Goal: Task Accomplishment & Management: Manage account settings

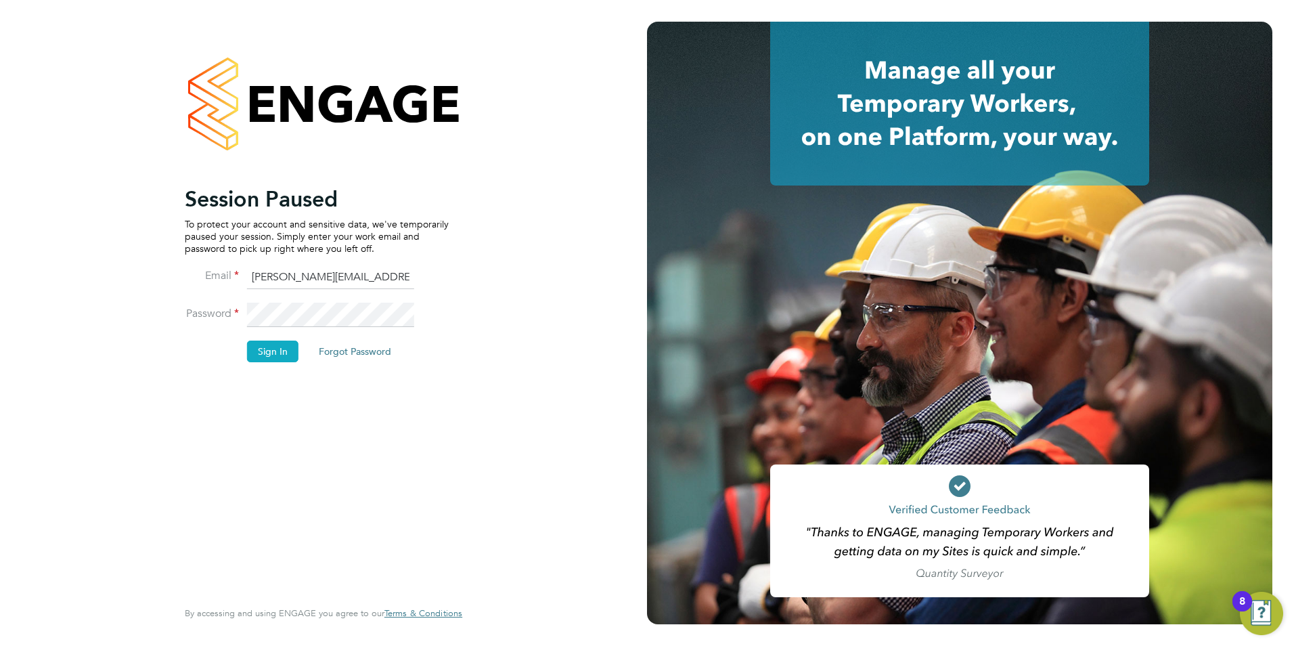
click at [269, 351] on button "Sign In" at bounding box center [272, 351] width 51 height 22
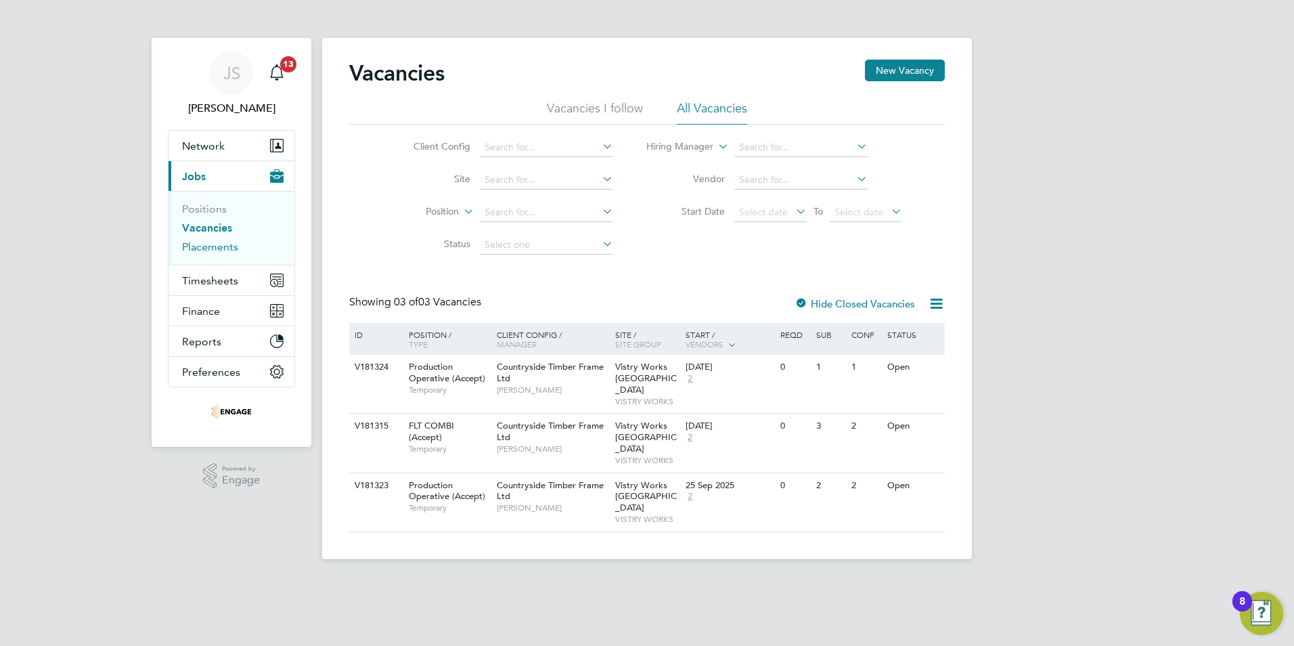
click at [217, 246] on link "Placements" at bounding box center [210, 246] width 56 height 13
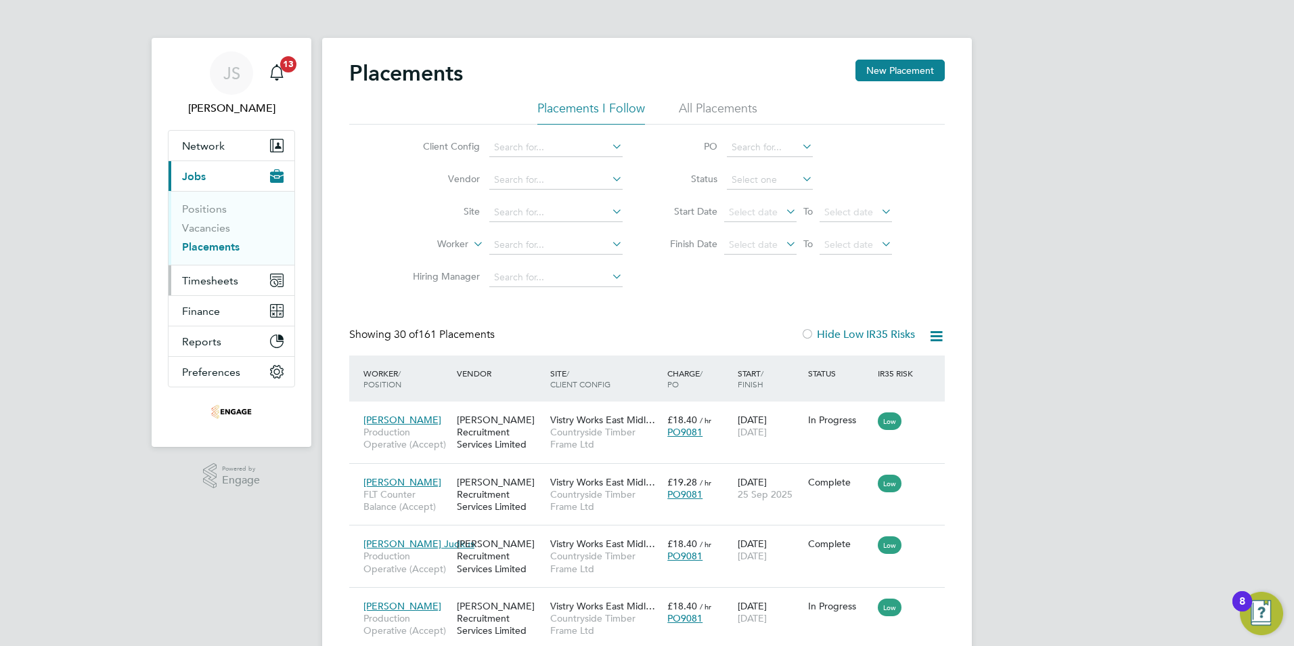
click at [202, 283] on span "Timesheets" at bounding box center [210, 280] width 56 height 13
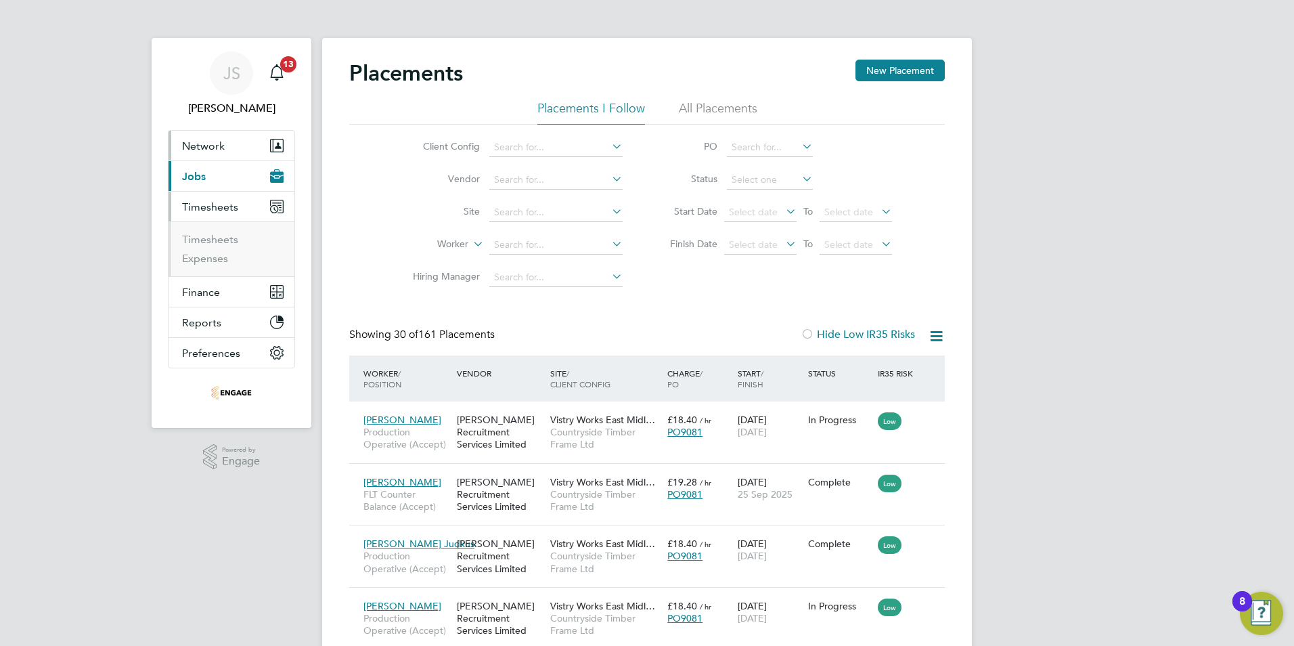
click at [207, 148] on span "Network" at bounding box center [203, 145] width 43 height 13
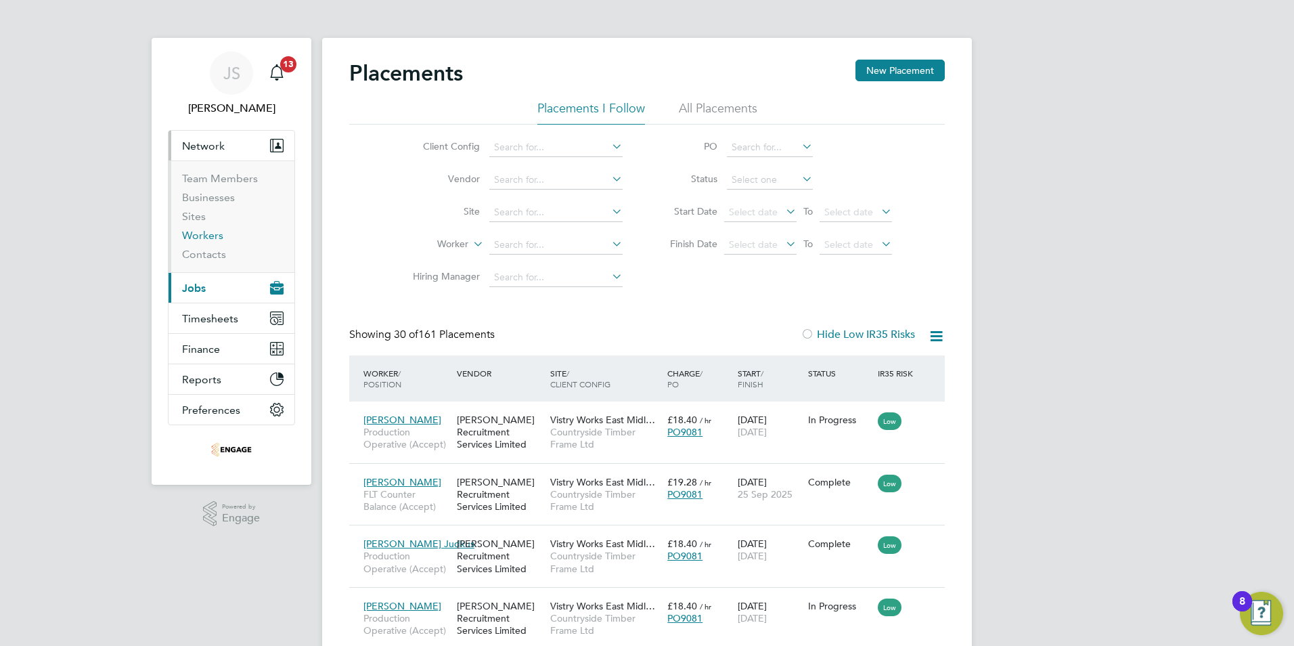
click at [207, 238] on link "Workers" at bounding box center [202, 235] width 41 height 13
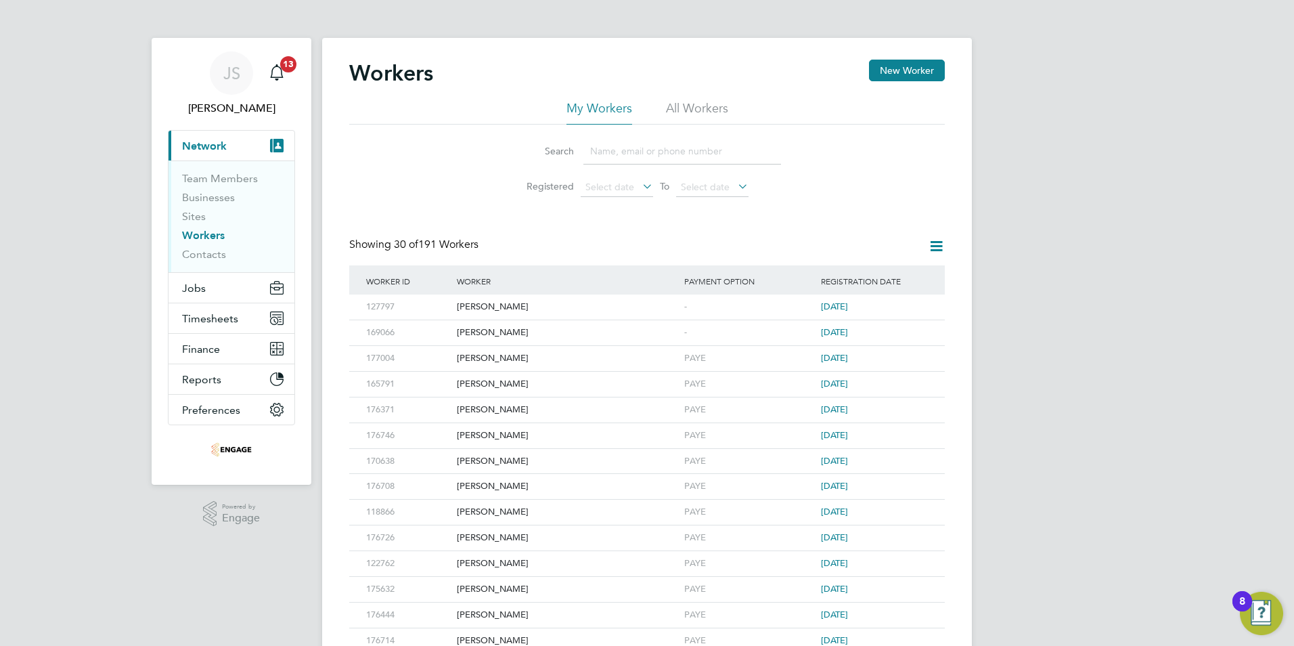
click at [625, 156] on input at bounding box center [682, 151] width 198 height 26
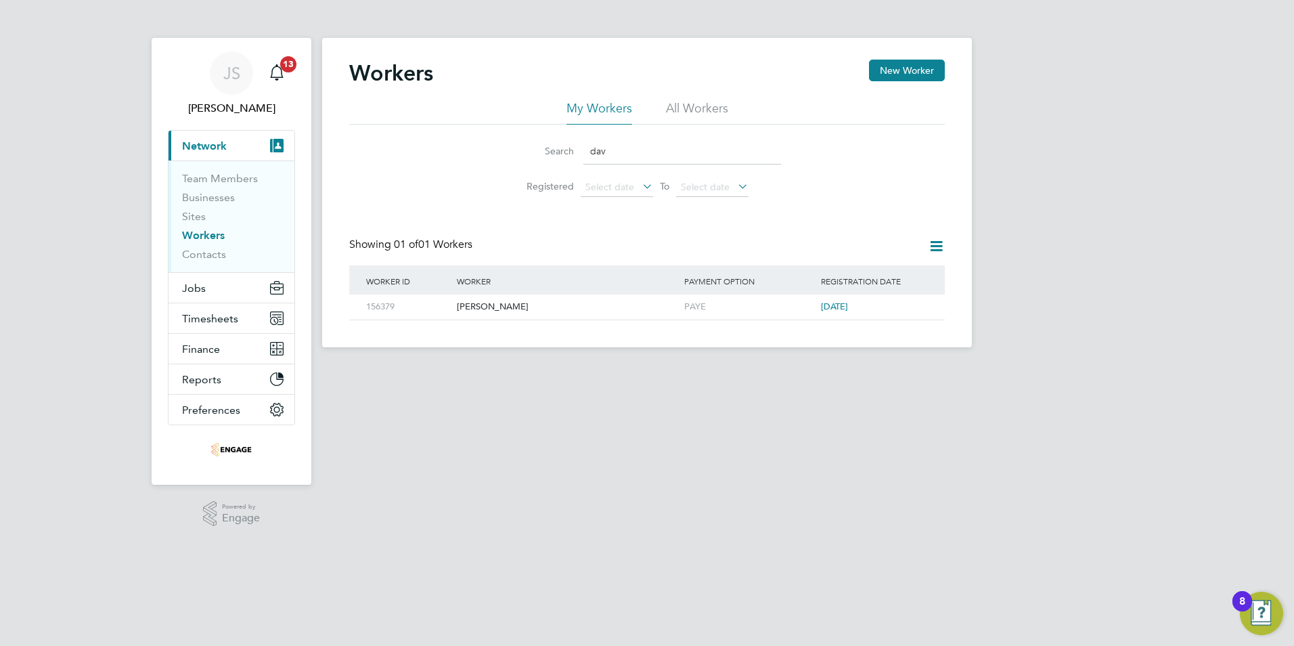
type input "dav"
click at [907, 68] on button "New Worker" at bounding box center [907, 71] width 76 height 22
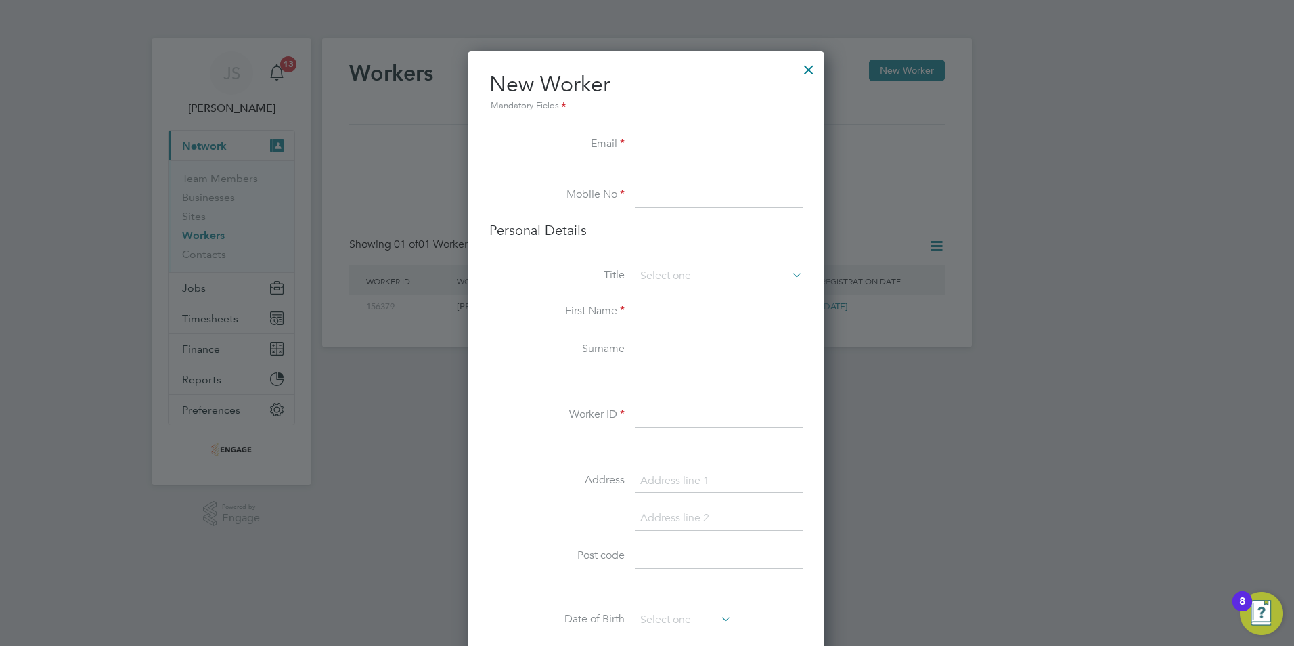
click at [656, 313] on input at bounding box center [718, 312] width 167 height 24
paste input "David"
type input "David"
click at [659, 351] on input at bounding box center [718, 350] width 167 height 24
paste input "Georgescu"
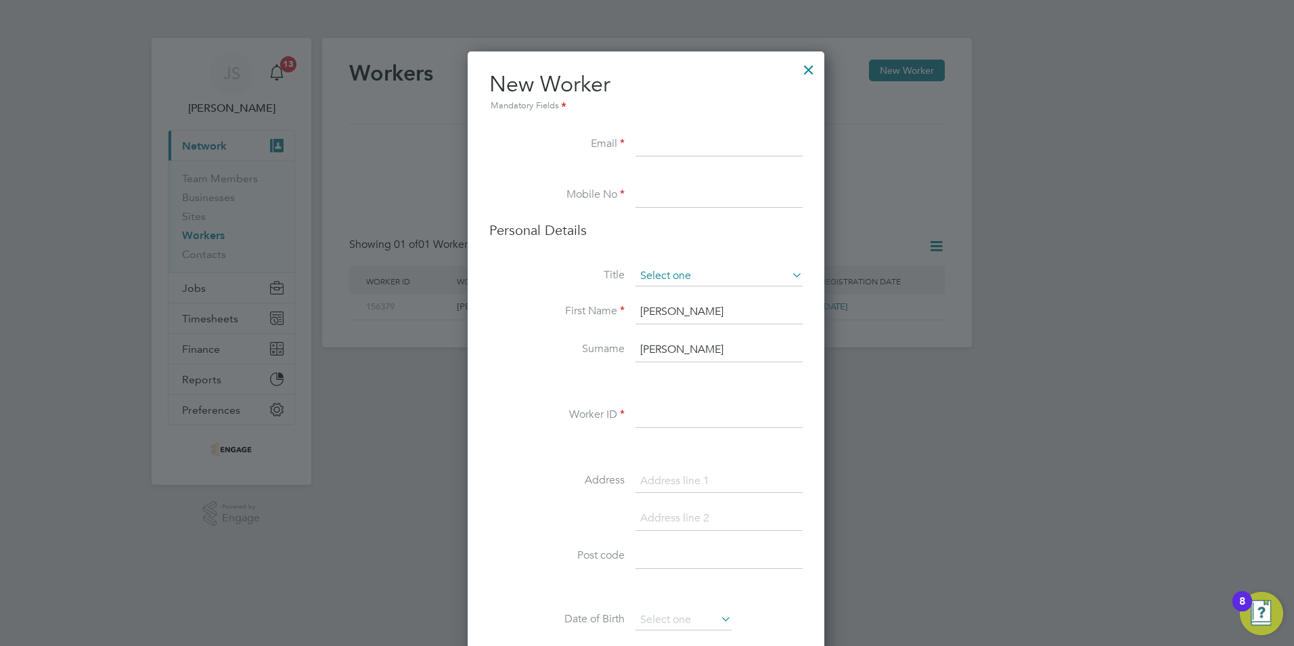
type input "Georgescu"
click at [650, 281] on input at bounding box center [718, 276] width 167 height 20
click at [649, 344] on li "Ms" at bounding box center [719, 349] width 168 height 18
type input "Ms"
drag, startPoint x: 732, startPoint y: 182, endPoint x: 723, endPoint y: 182, distance: 8.8
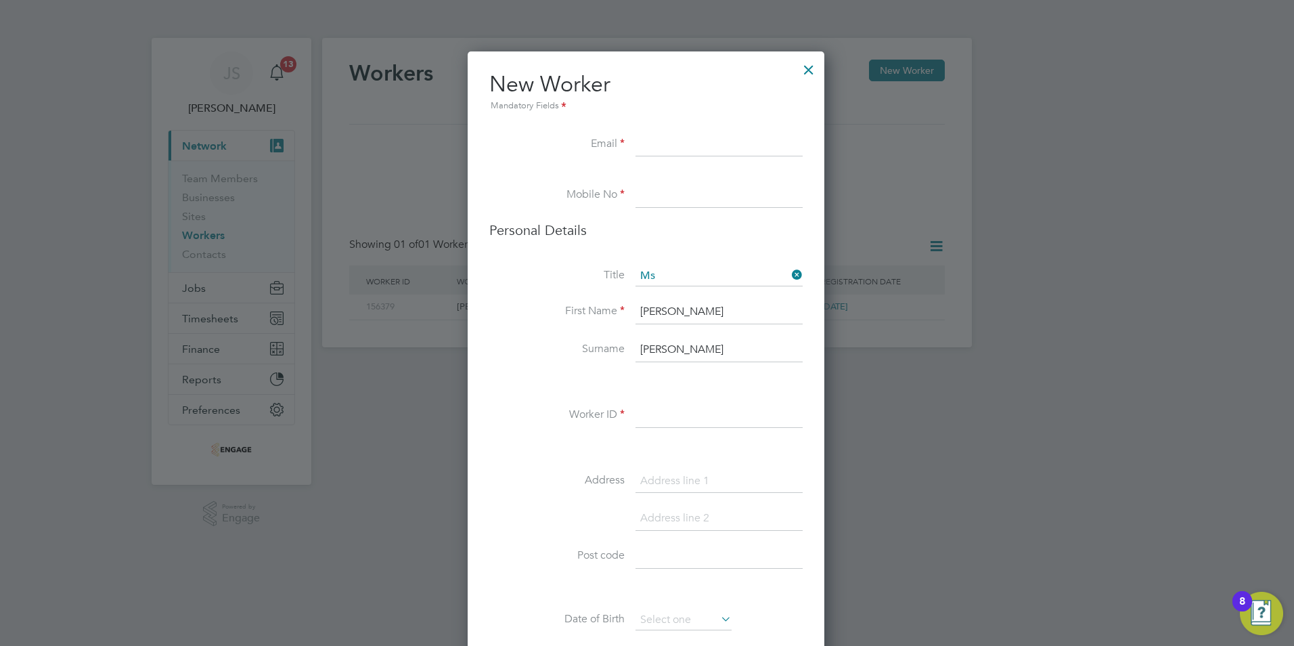
click at [729, 182] on li at bounding box center [645, 177] width 313 height 14
click at [661, 202] on input at bounding box center [718, 195] width 167 height 24
paste input "07572 965 360"
type input "07572 965 360"
click at [689, 144] on input at bounding box center [718, 145] width 167 height 24
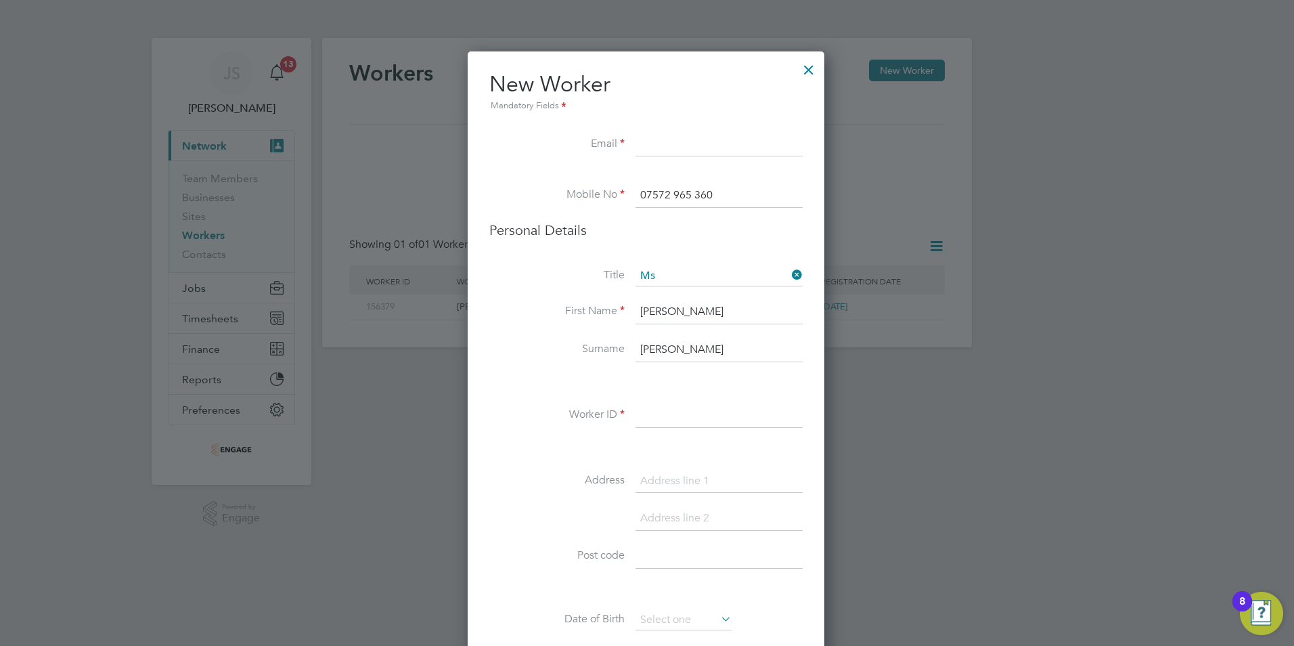
paste input "davidedwardro@gmail.com"
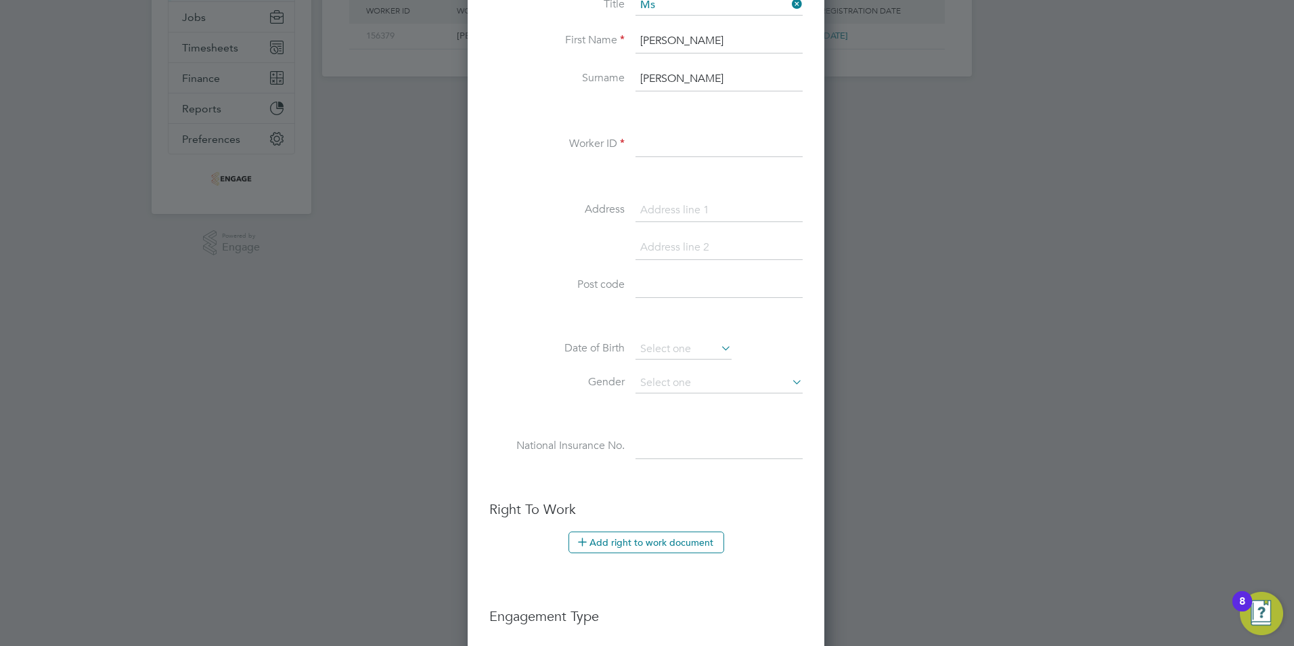
type input "davidedwardro@gmail.com"
click at [667, 148] on input at bounding box center [718, 145] width 167 height 24
paste input "177116"
type input "177116"
click at [632, 199] on li "Address" at bounding box center [645, 217] width 313 height 38
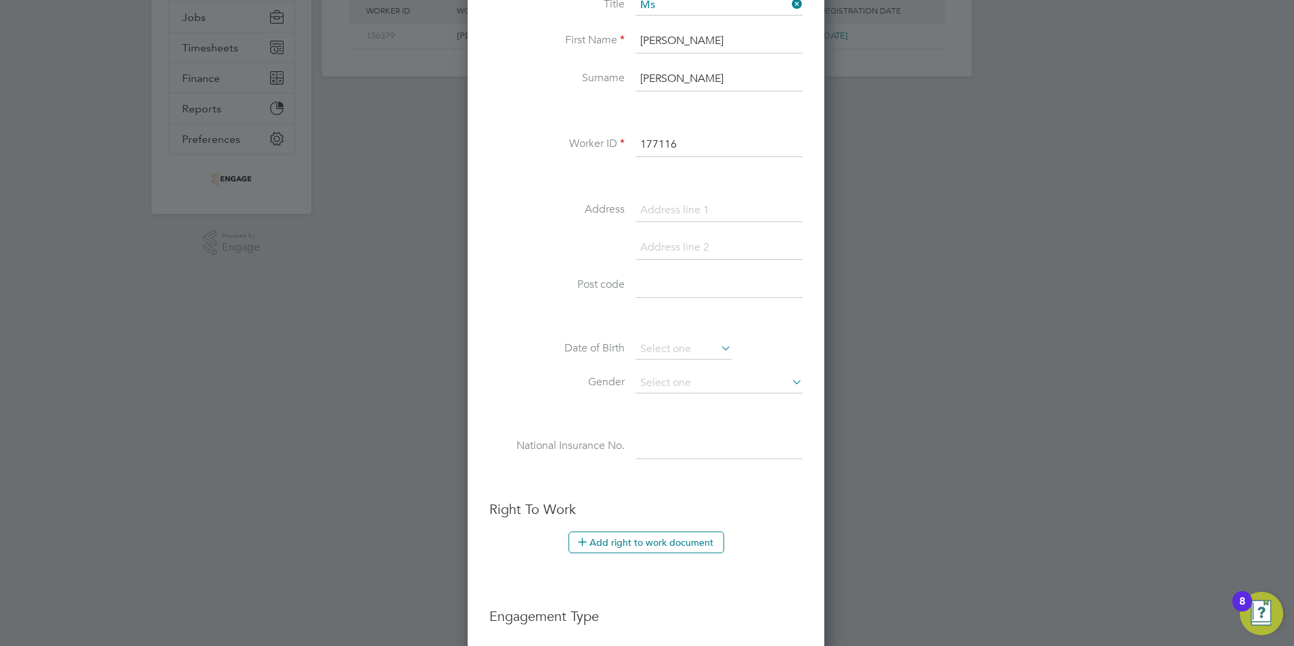
click at [654, 208] on input at bounding box center [718, 210] width 167 height 24
paste input "Arden Avenue"
click at [653, 207] on input "35Arden Avenue" at bounding box center [718, 210] width 167 height 24
type input "35 Arden Avenue"
click at [653, 253] on input at bounding box center [718, 247] width 167 height 24
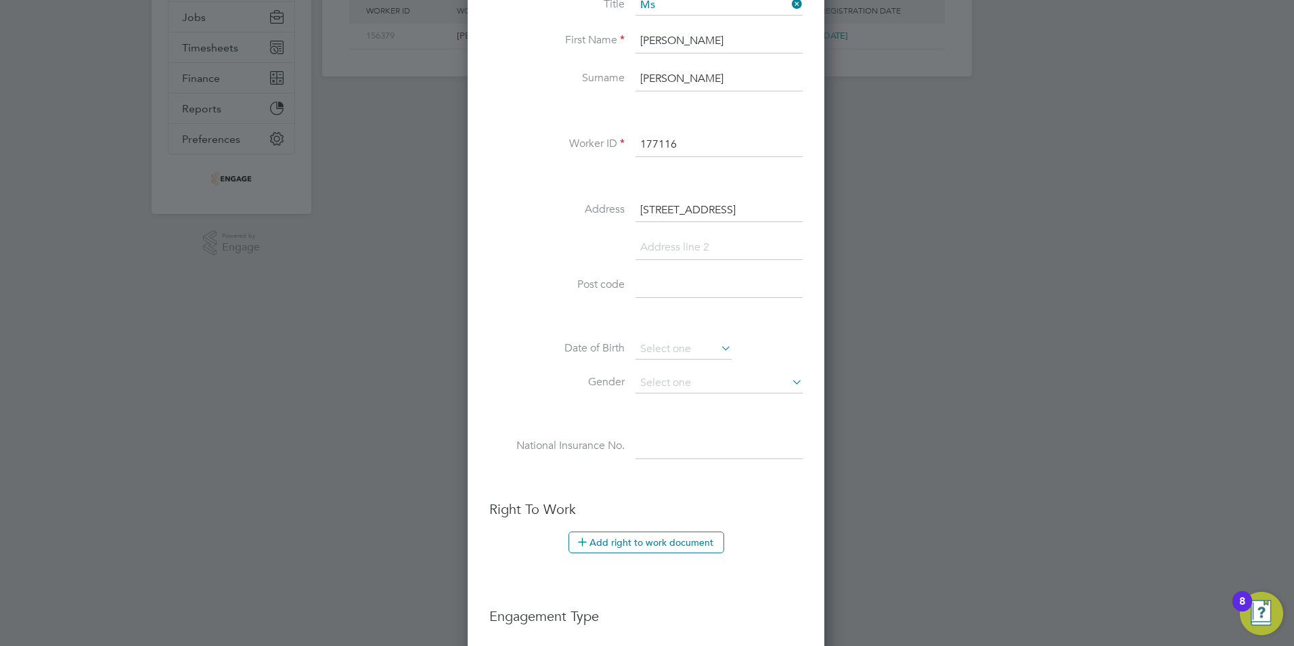
click at [659, 252] on input at bounding box center [718, 247] width 167 height 24
paste input "Leicester"
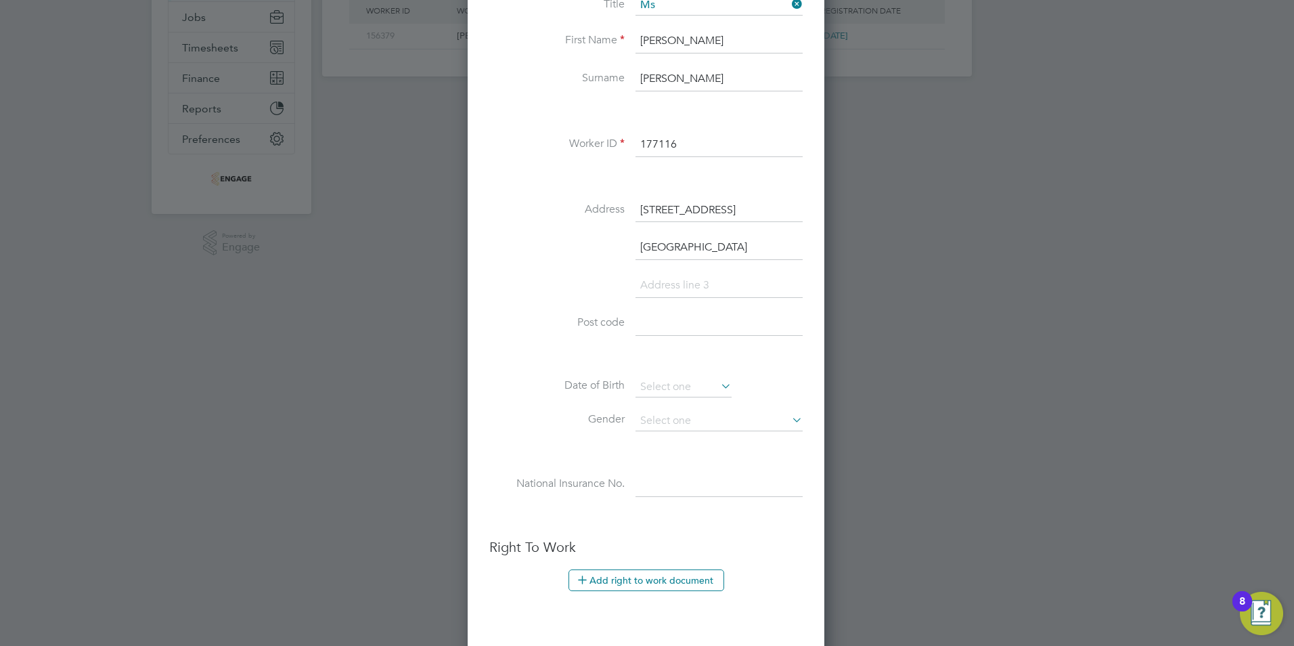
type input "Leicester"
click at [656, 330] on input at bounding box center [718, 323] width 167 height 24
paste input "LE3 2SG"
type input "LE3 2SG"
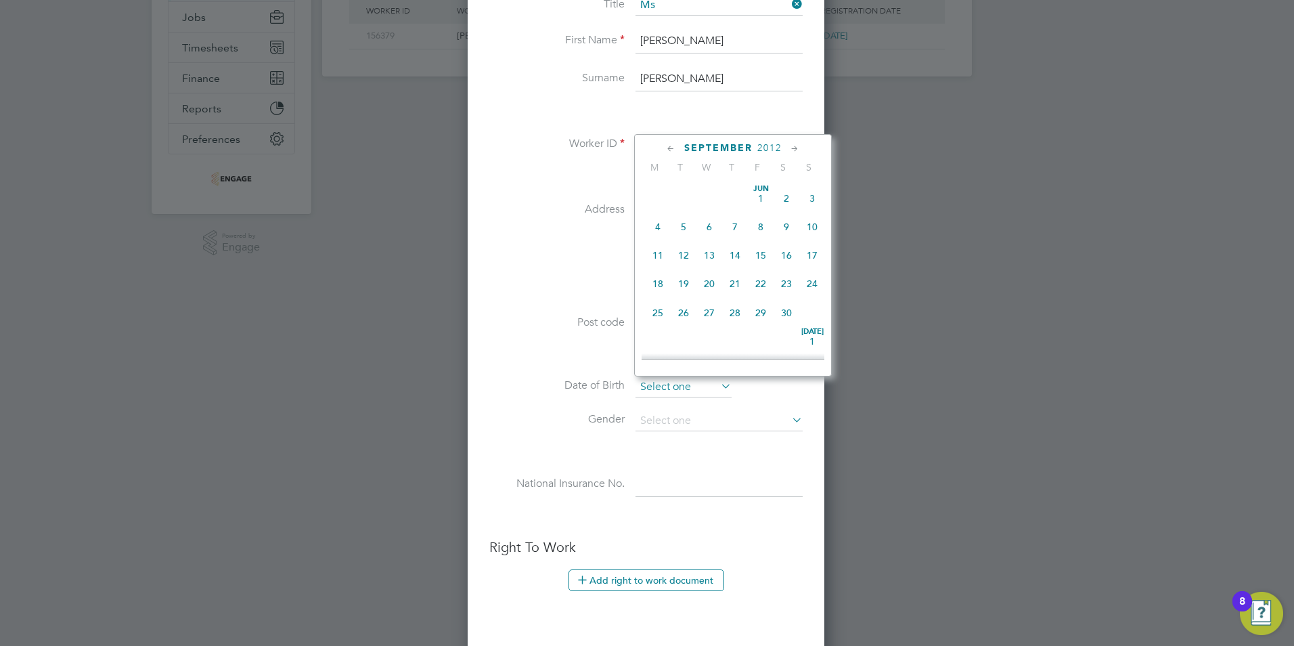
click at [658, 385] on input at bounding box center [683, 387] width 96 height 20
click at [761, 148] on span "2012" at bounding box center [769, 148] width 24 height 12
click at [713, 189] on span "1993" at bounding box center [709, 182] width 26 height 26
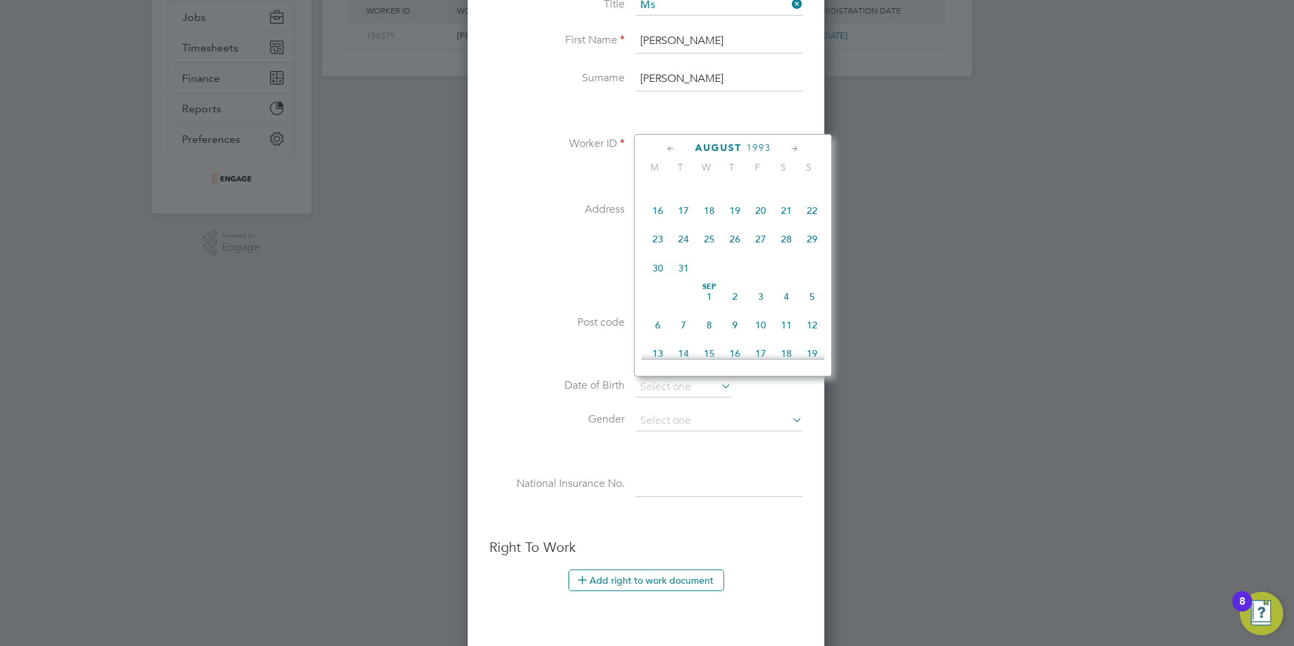
click at [796, 146] on icon at bounding box center [794, 148] width 13 height 15
click at [780, 279] on span "27" at bounding box center [786, 266] width 26 height 26
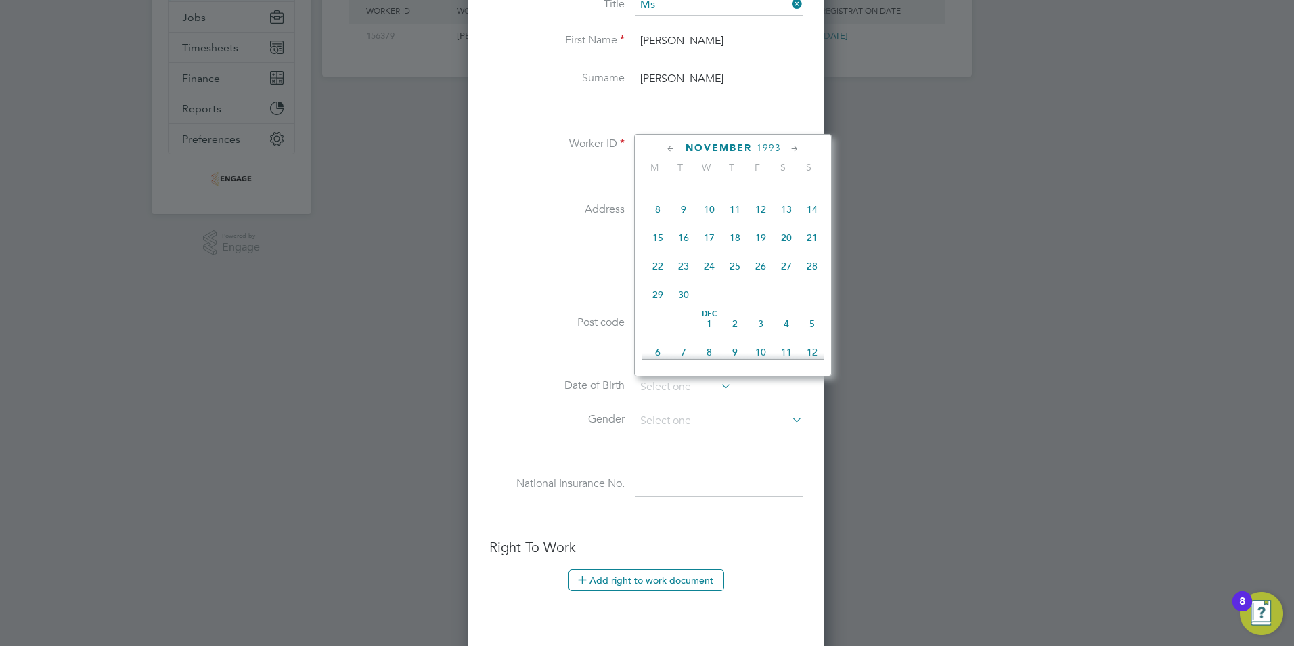
type input "27 Nov 1993"
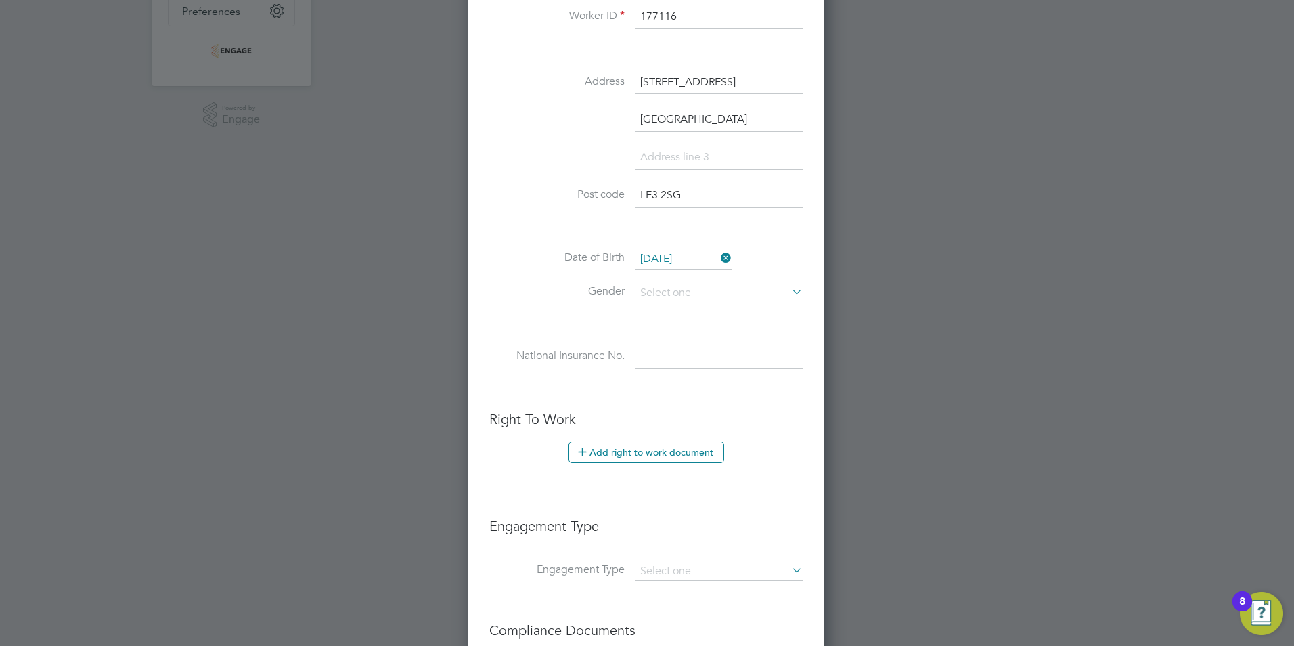
scroll to position [406, 0]
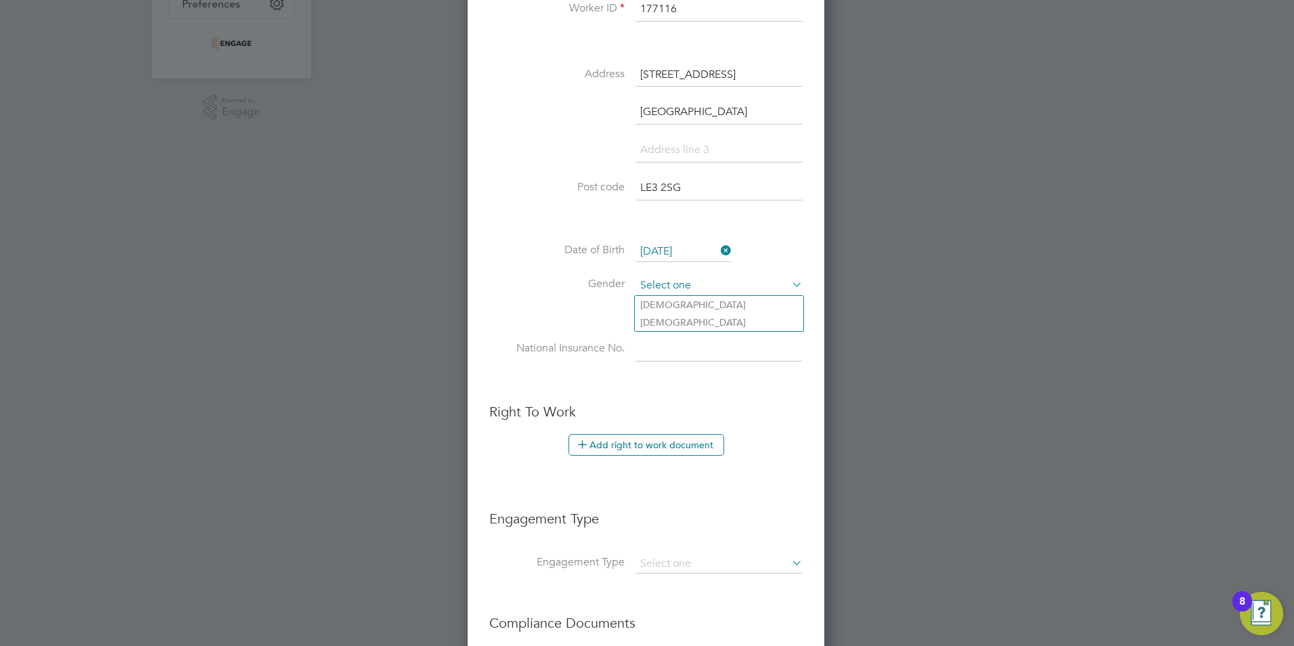
click at [654, 288] on input at bounding box center [718, 285] width 167 height 20
click at [673, 322] on li "Female" at bounding box center [719, 322] width 168 height 18
type input "Female"
click at [662, 284] on input at bounding box center [718, 285] width 167 height 20
drag, startPoint x: 660, startPoint y: 304, endPoint x: 639, endPoint y: 315, distance: 23.6
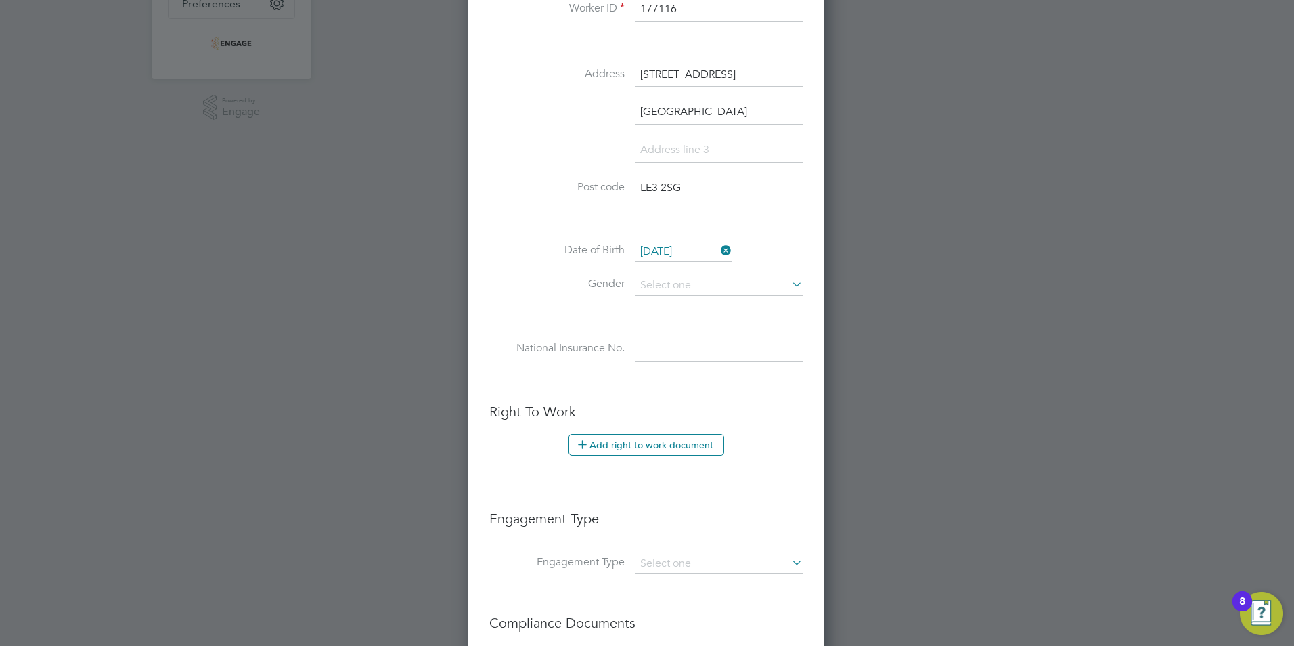
click at [658, 304] on li "Male" at bounding box center [719, 305] width 168 height 18
type input "Male"
click at [683, 354] on input at bounding box center [718, 349] width 167 height 24
paste input "SY810961B"
type input "SY 81 09 61 B"
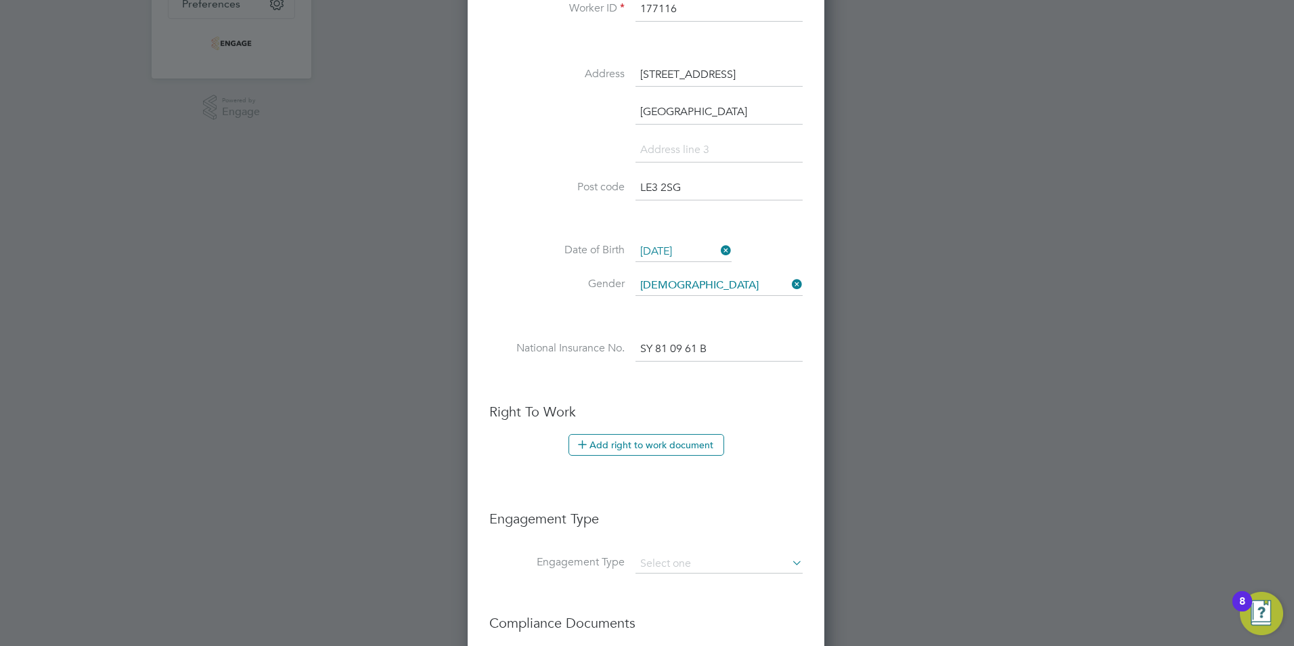
click at [523, 380] on li at bounding box center [645, 382] width 313 height 14
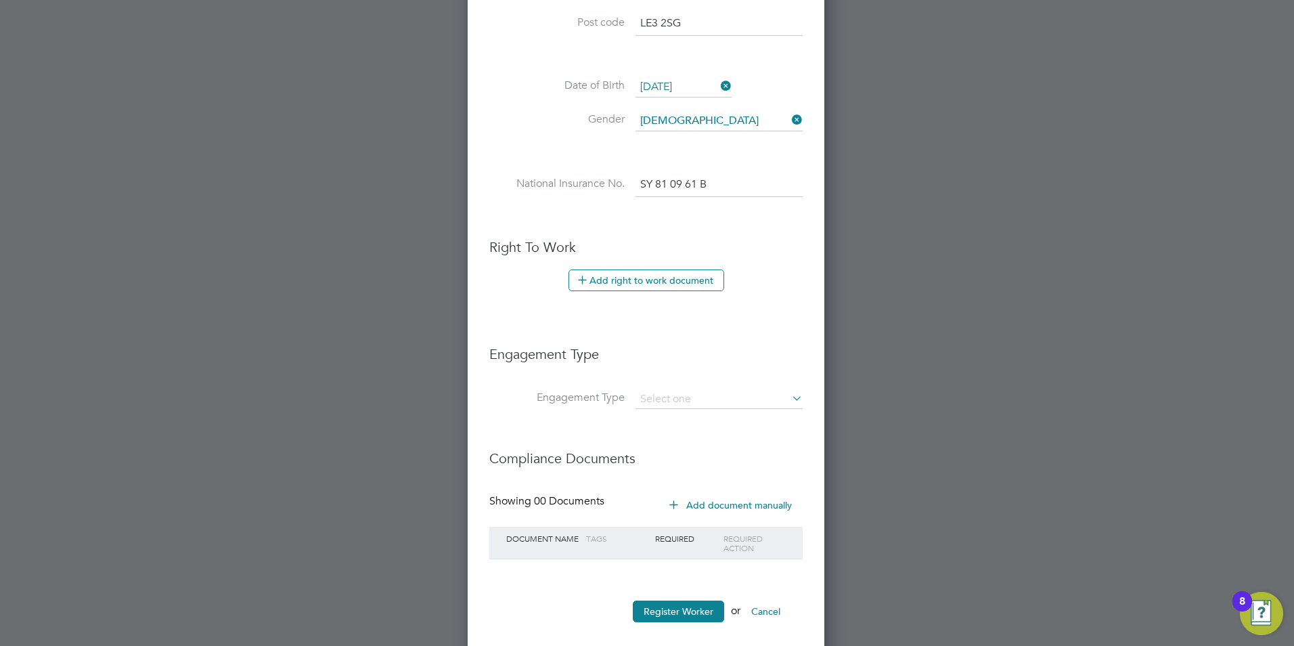
scroll to position [587, 0]
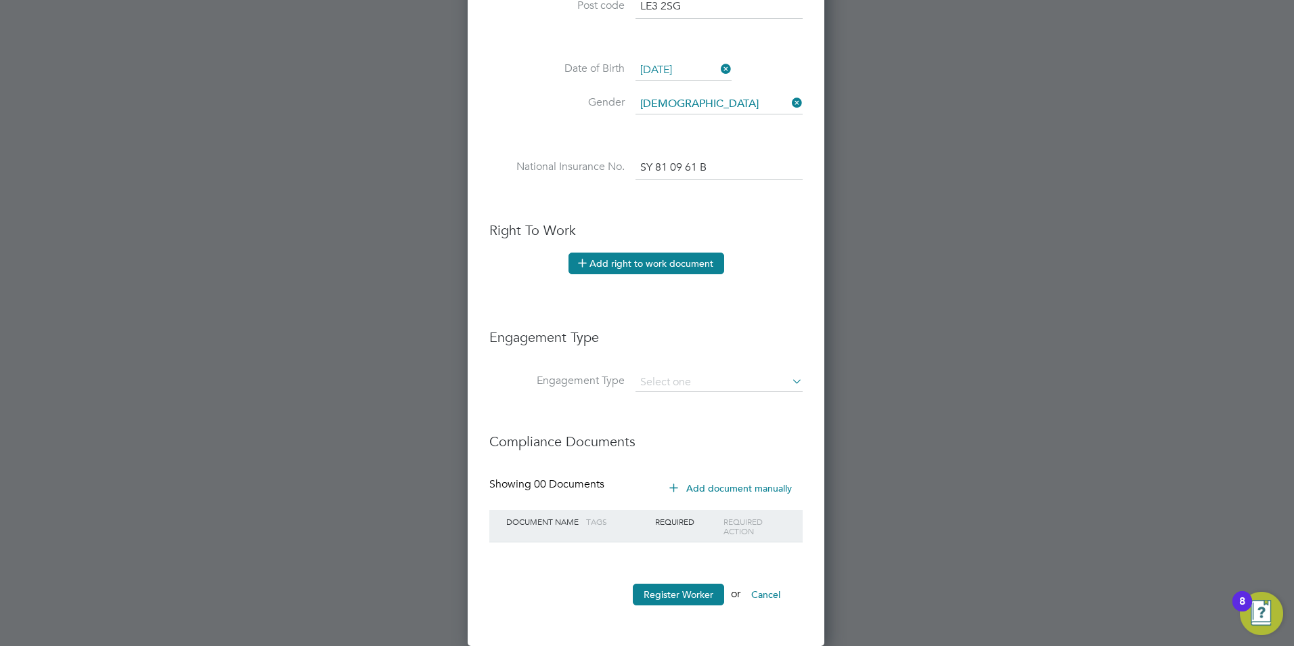
click at [619, 265] on button "Add right to work document" at bounding box center [646, 263] width 156 height 22
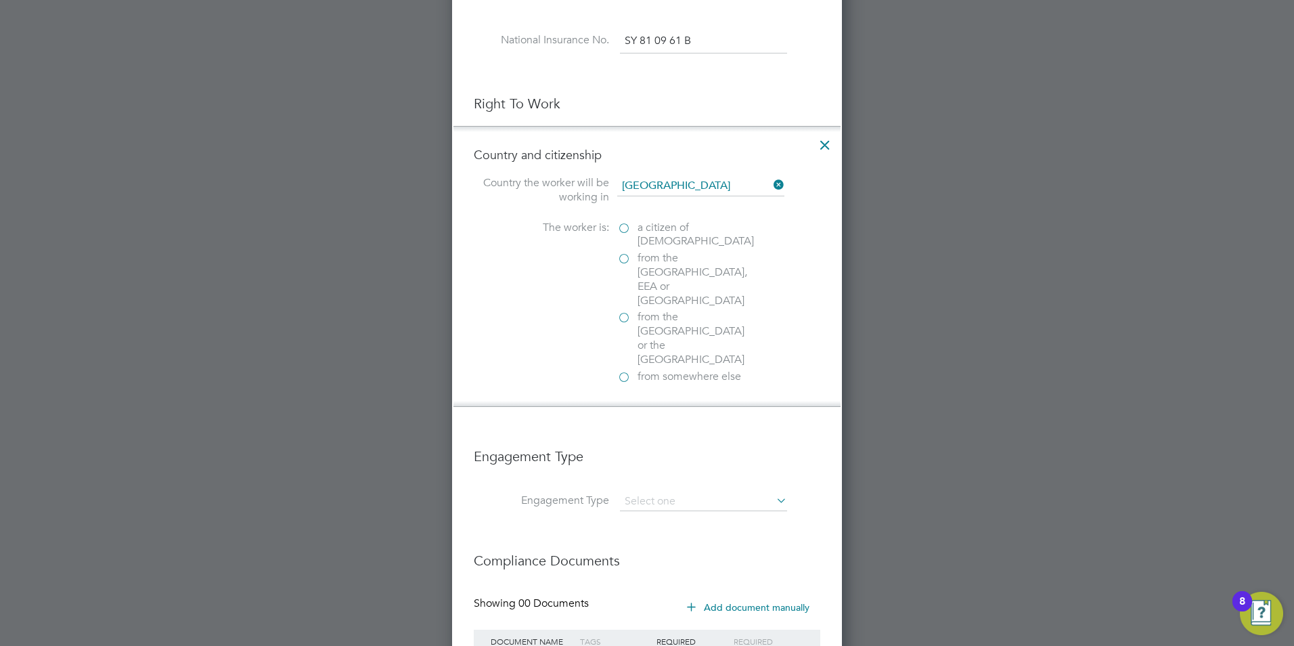
scroll to position [790, 0]
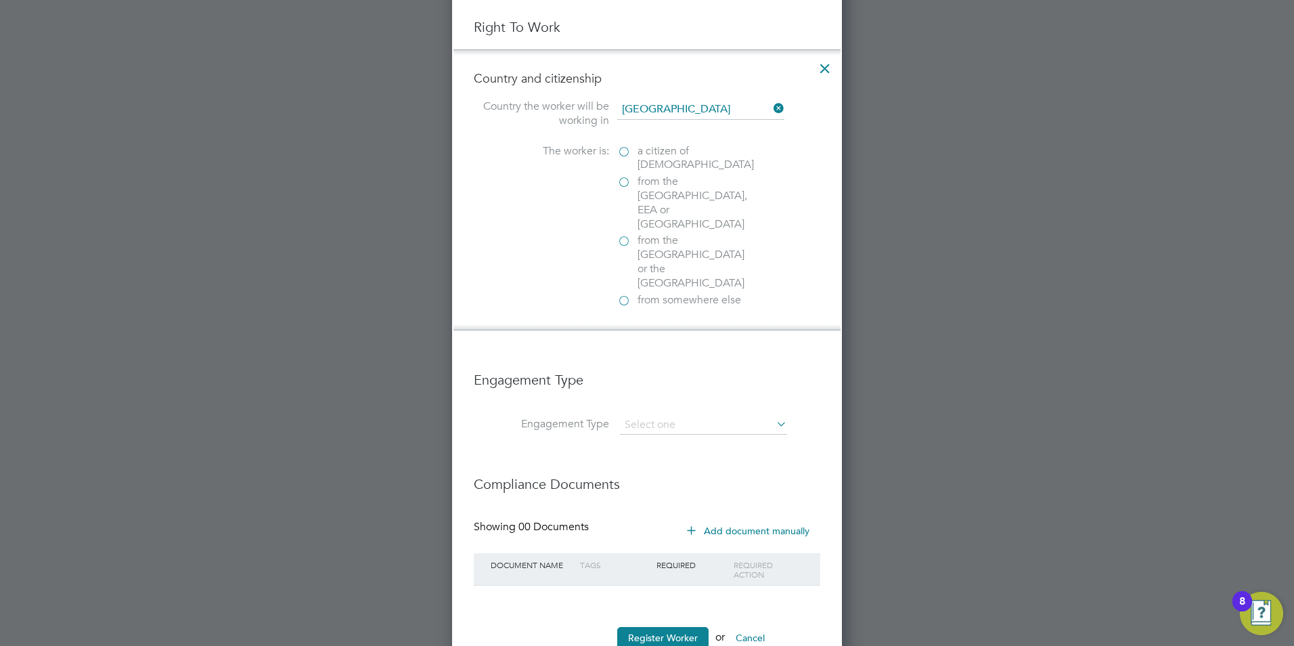
click at [623, 181] on label "from the EU, EEA or Switzerland" at bounding box center [684, 203] width 135 height 56
click at [0, 0] on input "from the EU, EEA or Switzerland" at bounding box center [0, 0] width 0 height 0
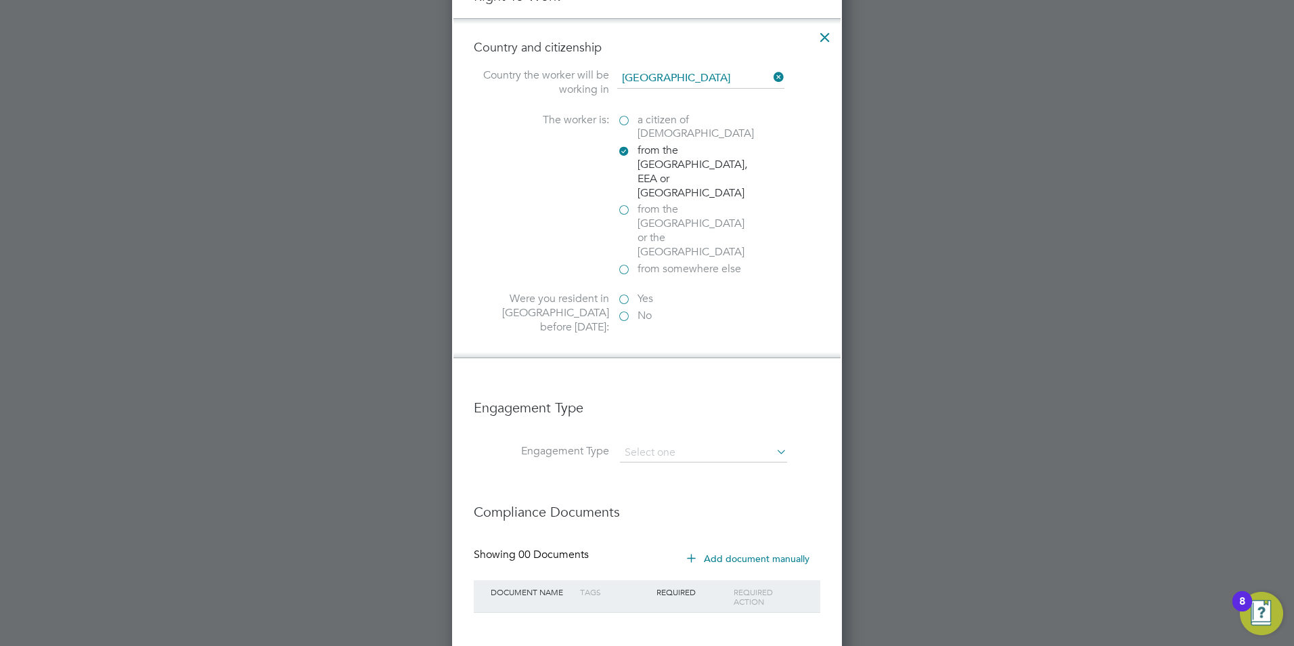
scroll to position [838, 0]
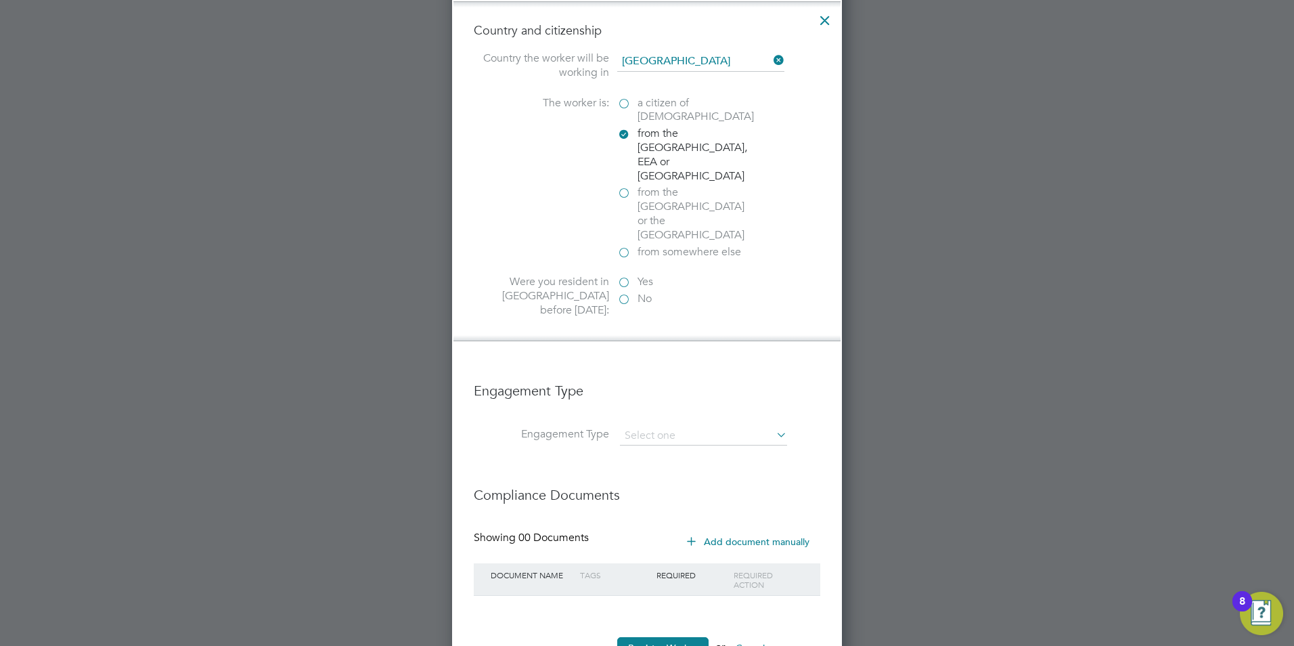
drag, startPoint x: 627, startPoint y: 236, endPoint x: 640, endPoint y: 240, distance: 13.5
click at [630, 275] on label "Yes" at bounding box center [684, 282] width 135 height 14
click at [0, 0] on input "Yes" at bounding box center [0, 0] width 0 height 0
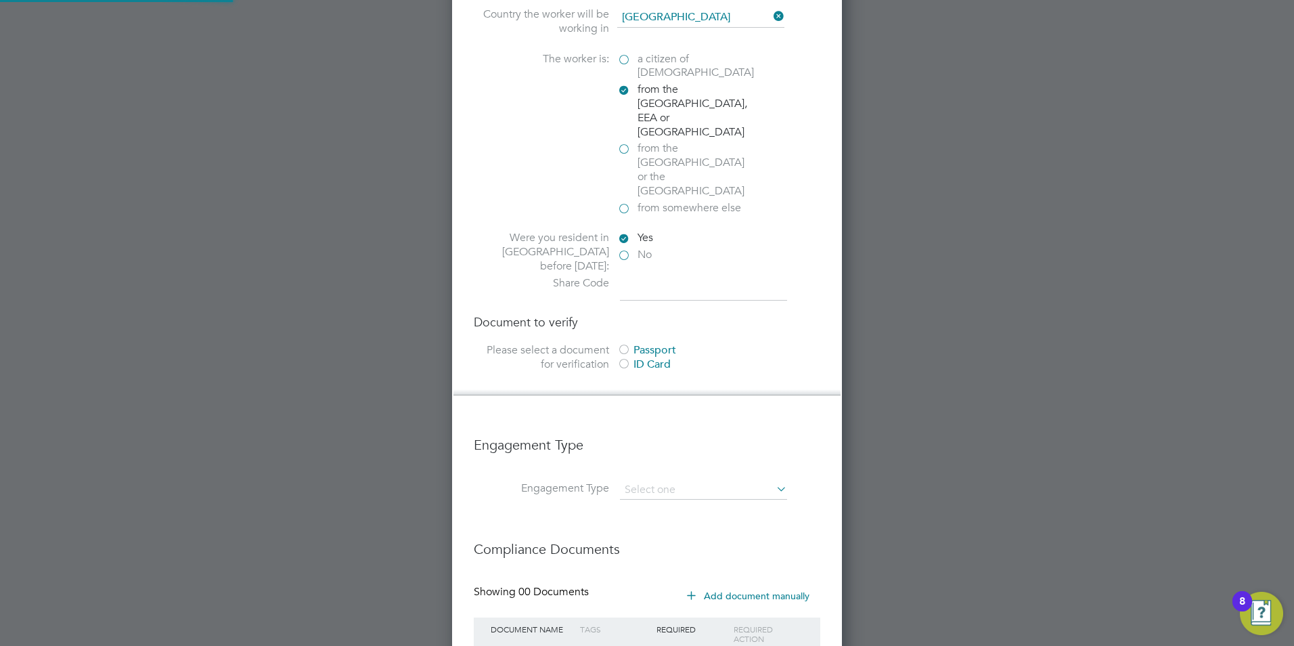
scroll to position [937, 0]
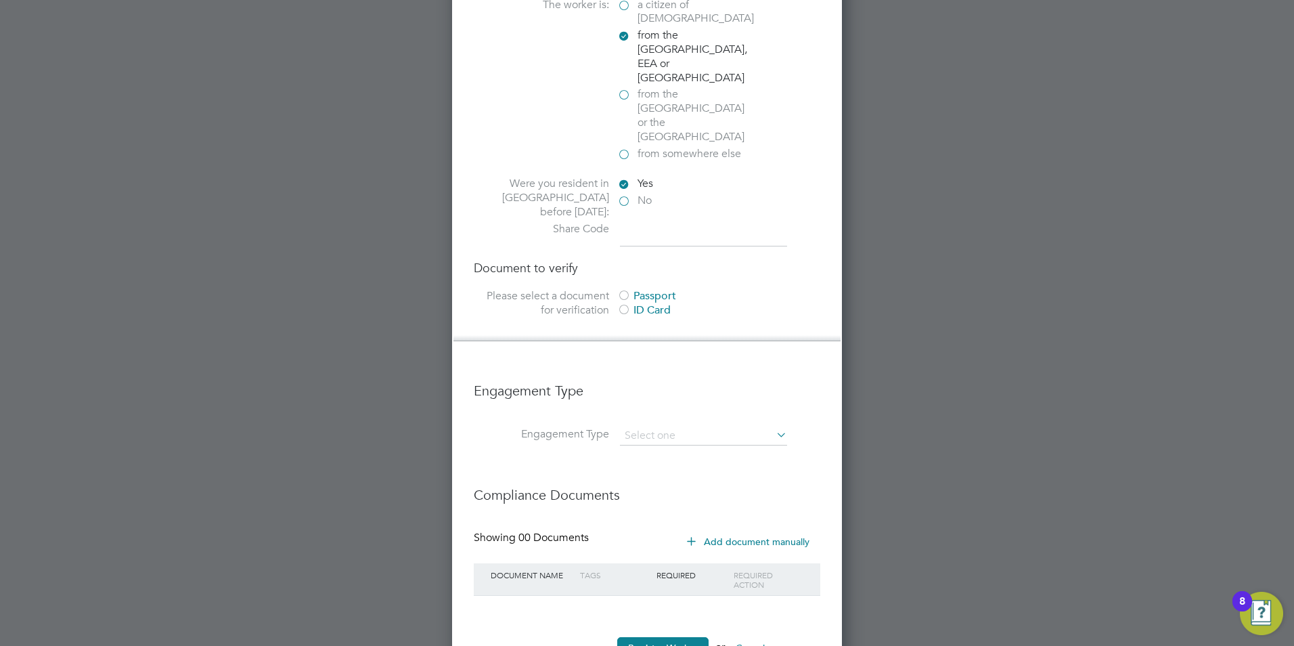
click at [664, 222] on input at bounding box center [703, 234] width 167 height 24
paste input "WRHS7G622"
type input "WRHS7G622"
click at [630, 290] on div at bounding box center [624, 297] width 14 height 14
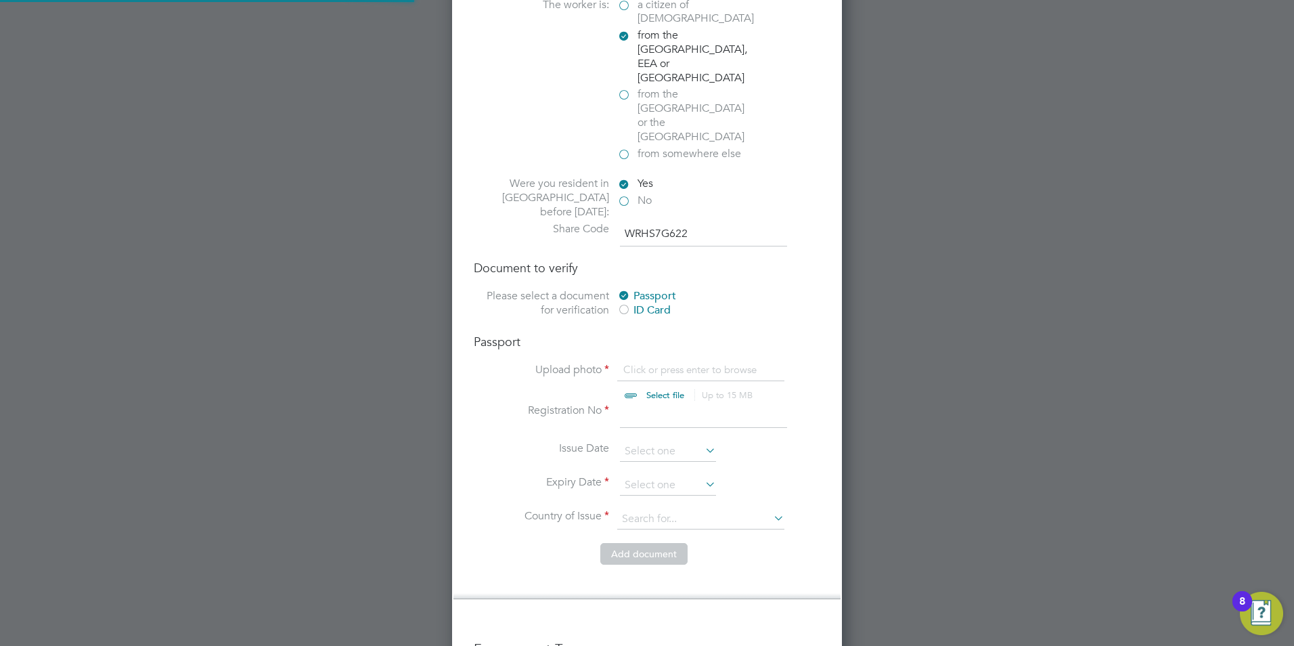
scroll to position [18, 168]
click at [661, 363] on input "file" at bounding box center [678, 383] width 212 height 41
click at [652, 403] on input at bounding box center [703, 415] width 167 height 24
type input "056608257"
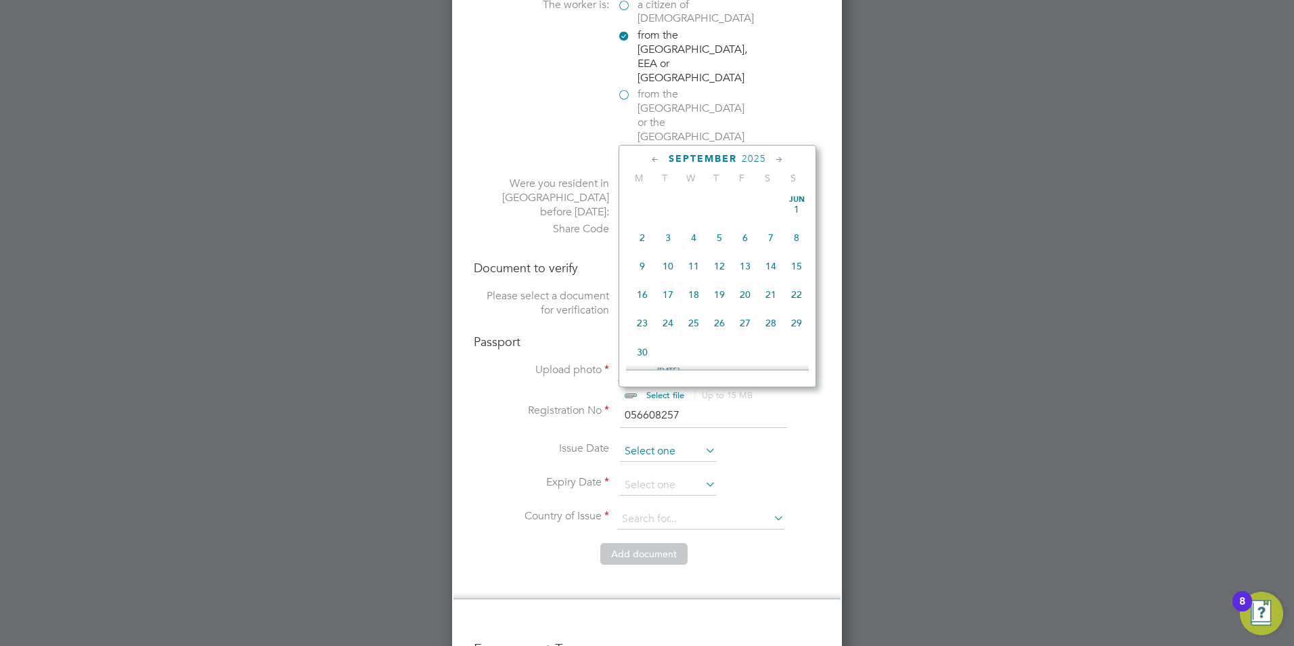
click at [650, 441] on input at bounding box center [668, 451] width 96 height 20
click at [759, 154] on span "2025" at bounding box center [754, 159] width 24 height 12
click at [641, 256] on span "2018" at bounding box center [642, 250] width 26 height 26
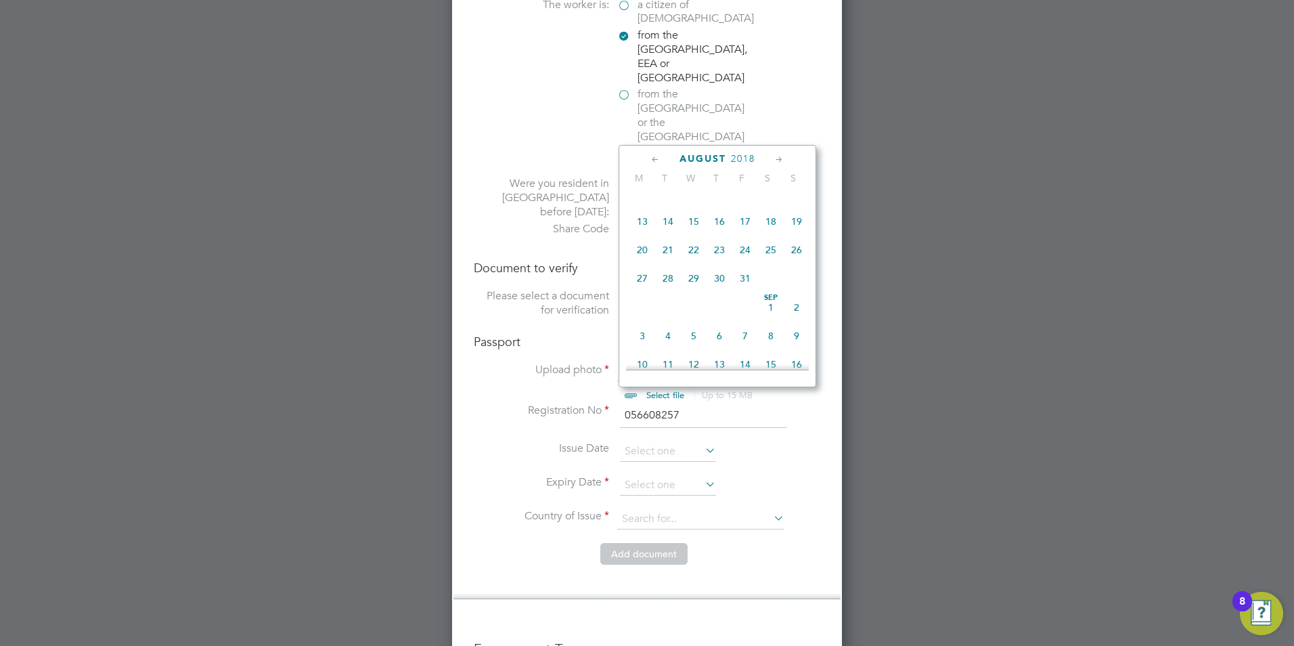
click at [770, 155] on div "August 2018" at bounding box center [717, 158] width 183 height 13
click at [773, 155] on icon at bounding box center [779, 159] width 13 height 15
click at [774, 158] on icon at bounding box center [779, 159] width 13 height 15
click at [696, 265] on span "17" at bounding box center [694, 252] width 26 height 26
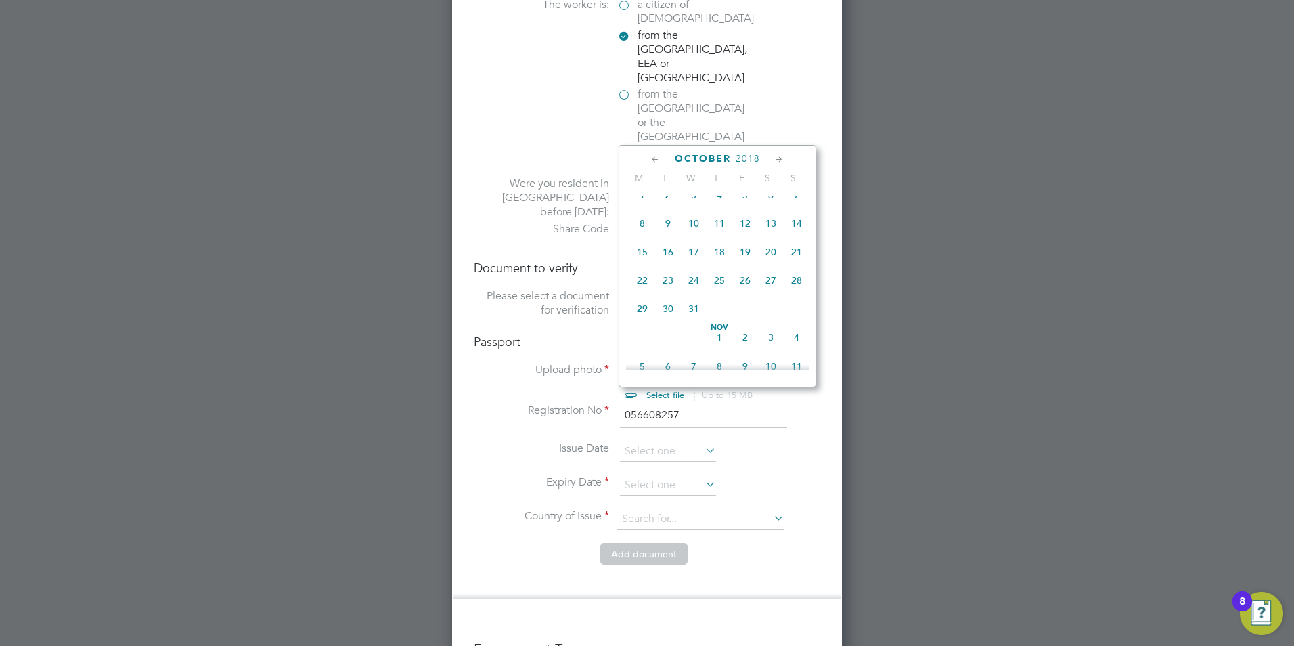
type input "17 Oct 2018"
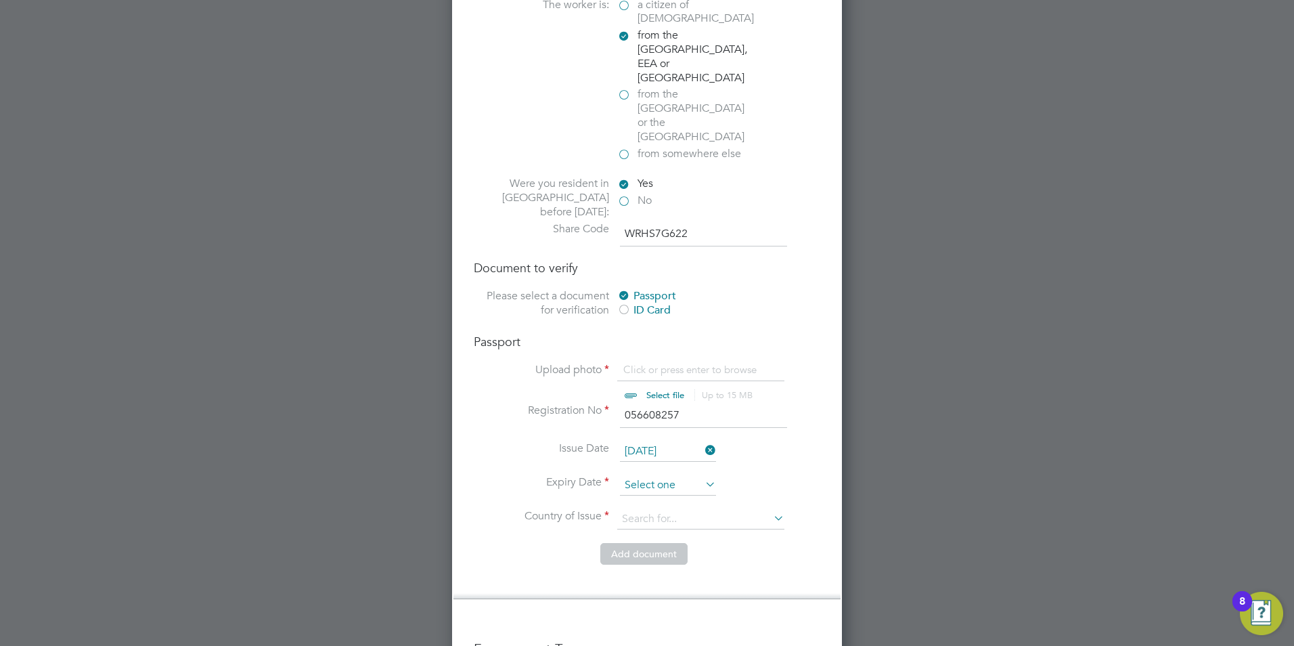
click at [635, 475] on input at bounding box center [668, 485] width 96 height 20
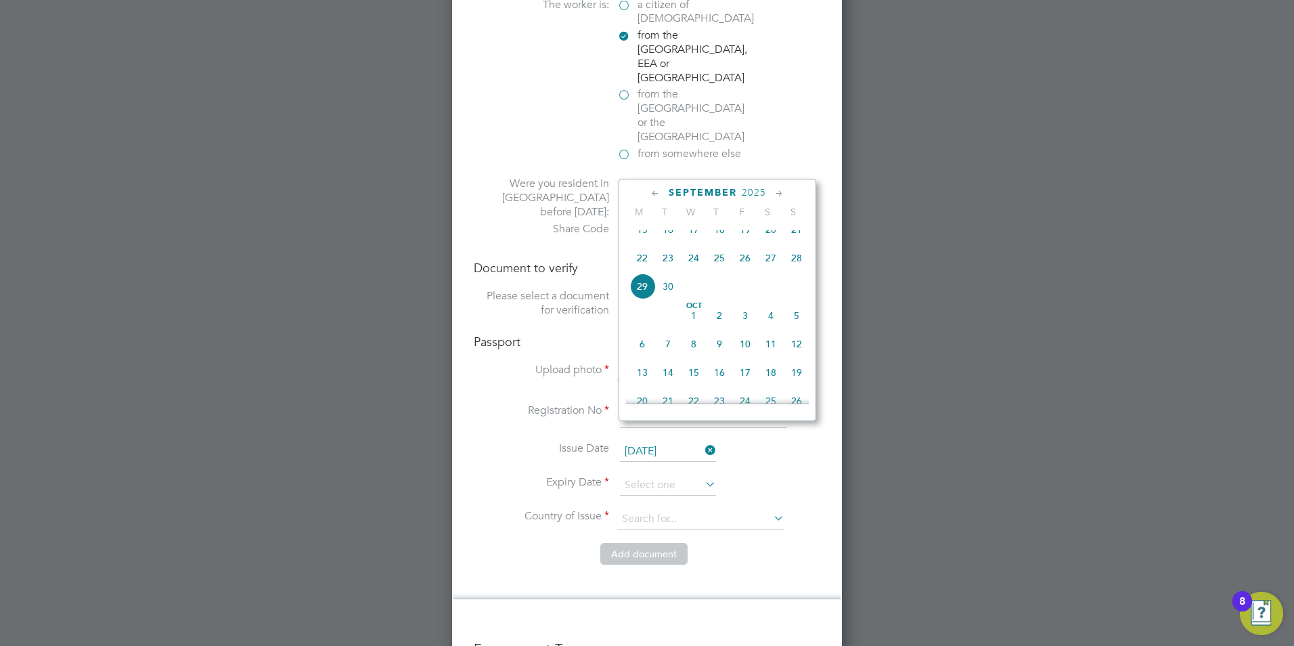
click at [746, 192] on span "2025" at bounding box center [754, 193] width 24 height 12
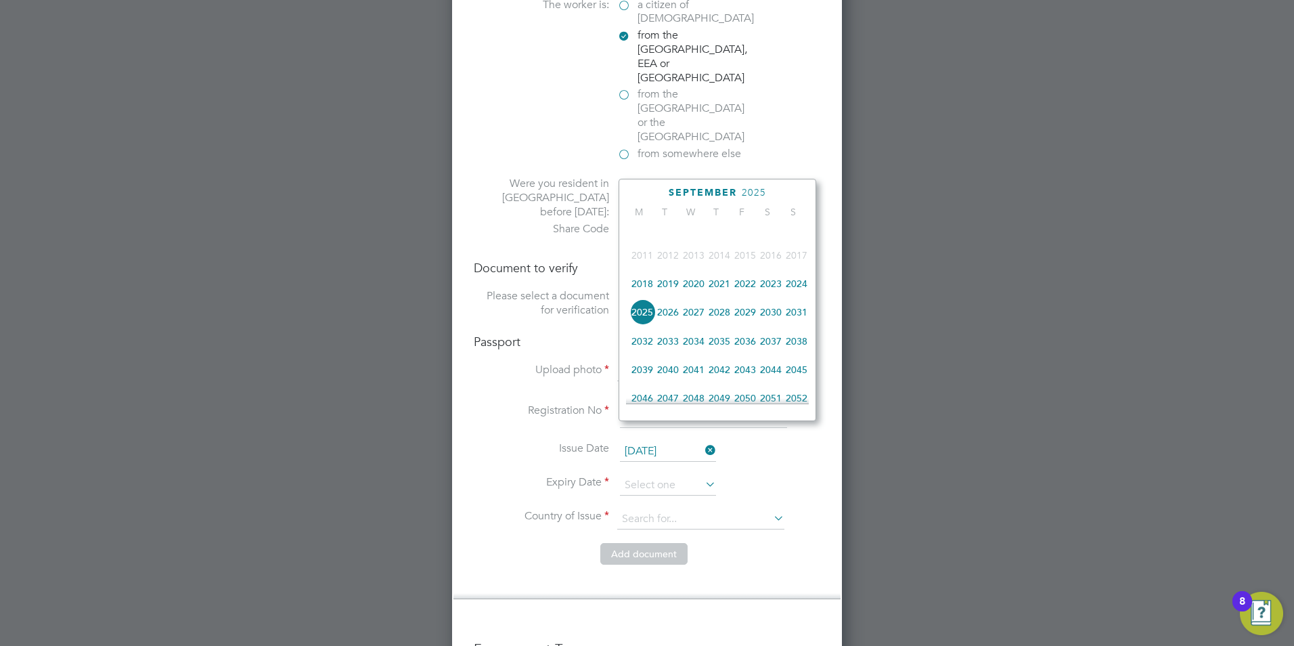
click at [721, 322] on span "2028" at bounding box center [719, 312] width 26 height 26
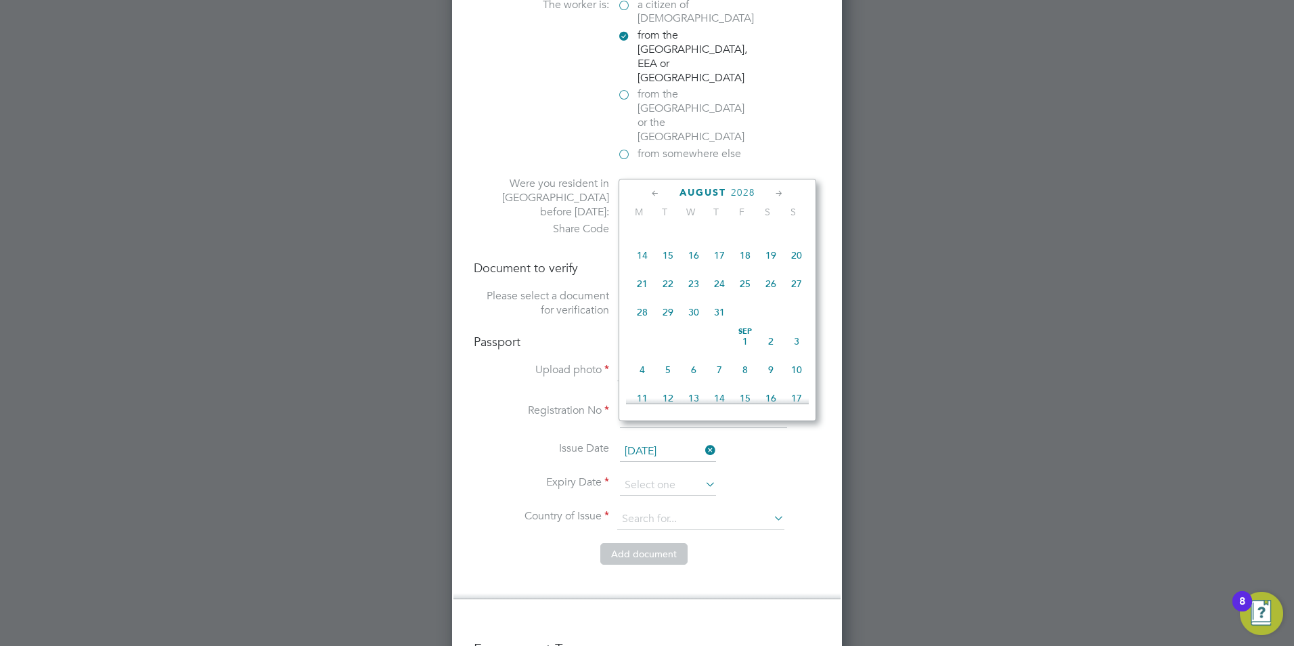
click at [763, 187] on div "August 2028" at bounding box center [717, 192] width 183 height 13
click at [779, 192] on icon at bounding box center [779, 193] width 13 height 15
click at [666, 324] on span "17" at bounding box center [668, 314] width 26 height 26
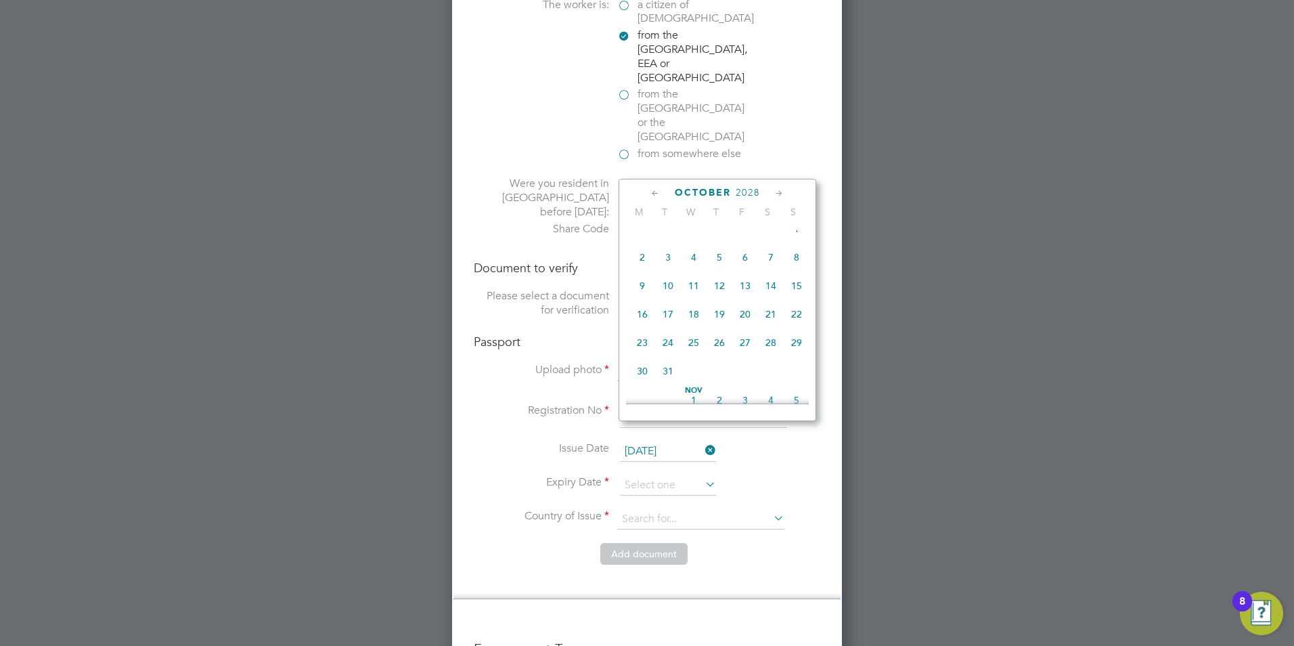
type input "17 Oct 2028"
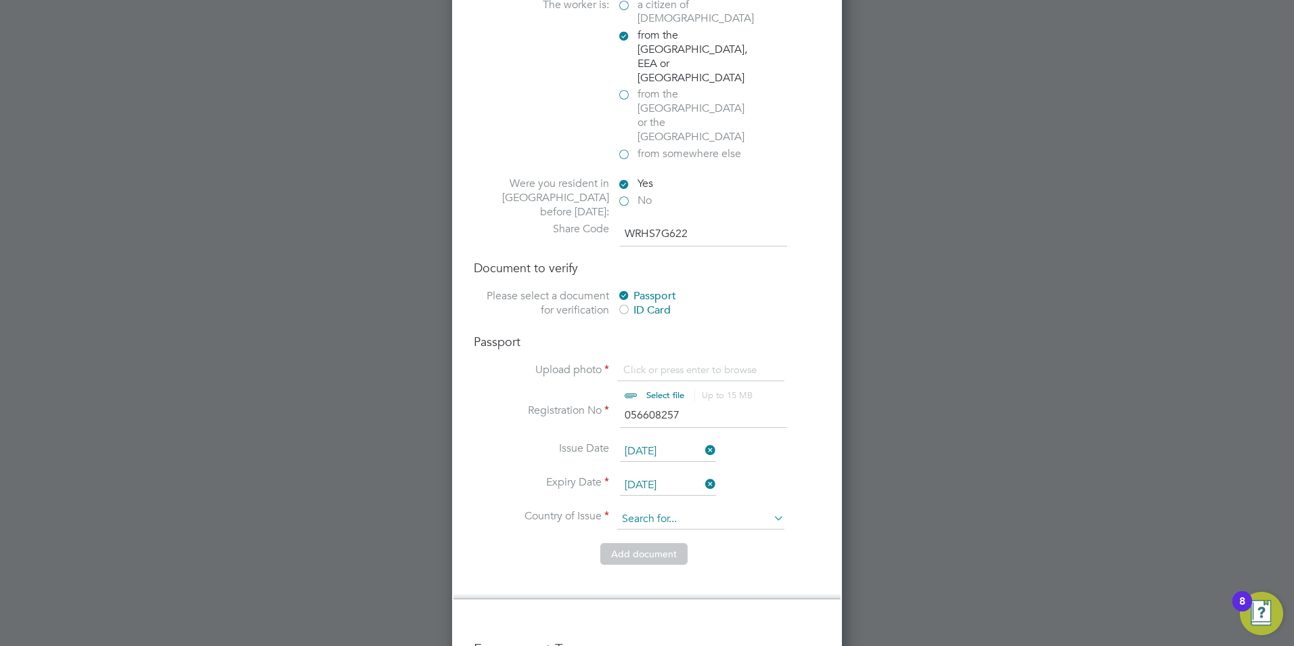
click at [650, 509] on input at bounding box center [700, 519] width 167 height 20
click at [649, 482] on li "Rom ania" at bounding box center [700, 485] width 168 height 18
type input "Romania"
click at [644, 363] on input "file" at bounding box center [678, 383] width 212 height 41
type input "C:\fakepath\David Georgescu - David Georgescu Passport.pdf"
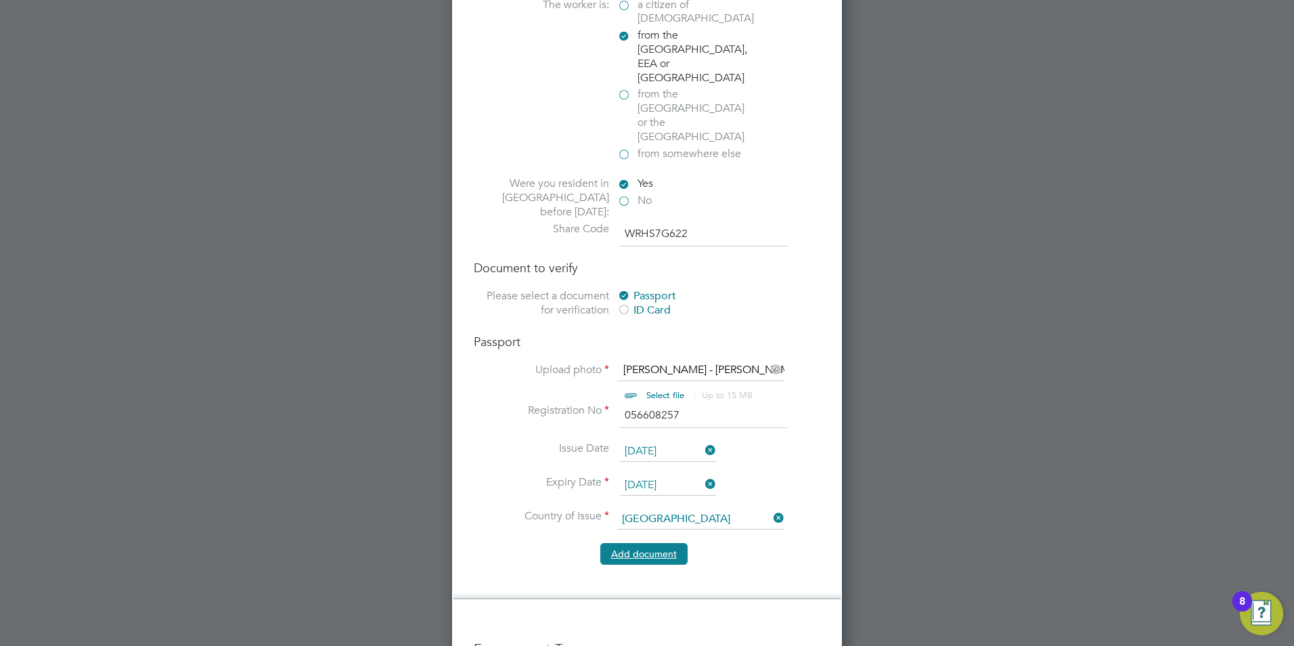
click at [651, 543] on button "Add document" at bounding box center [643, 554] width 87 height 22
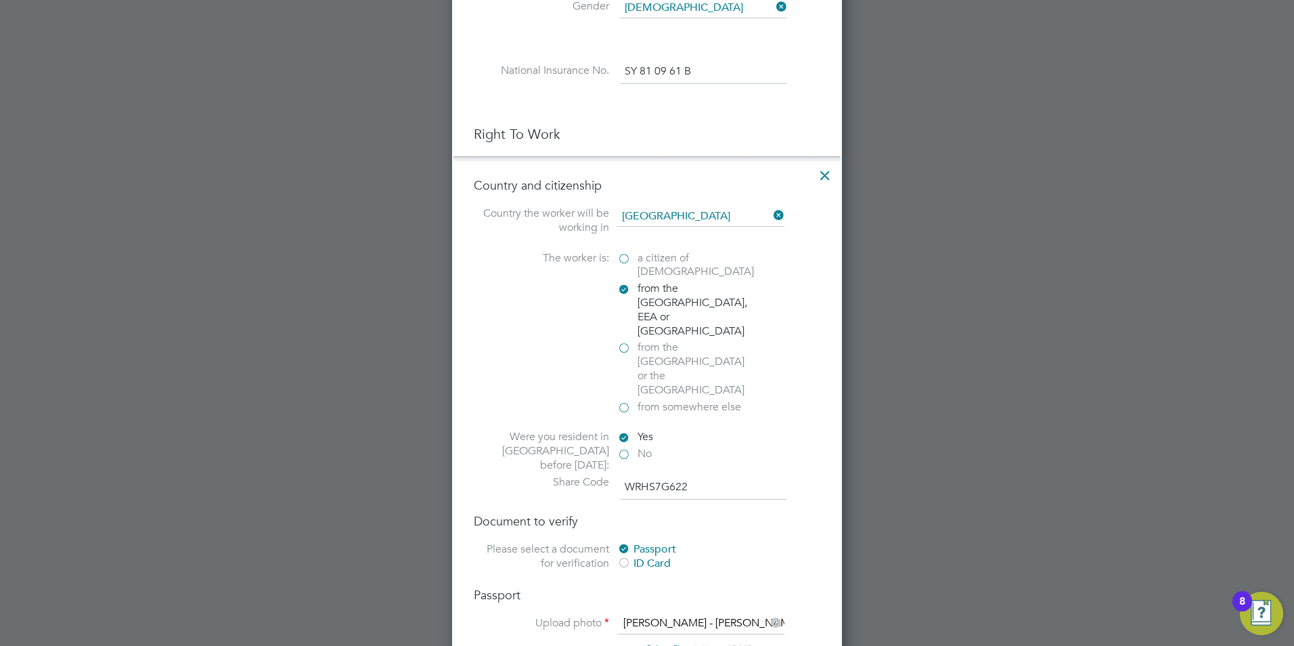
scroll to position [1278, 359]
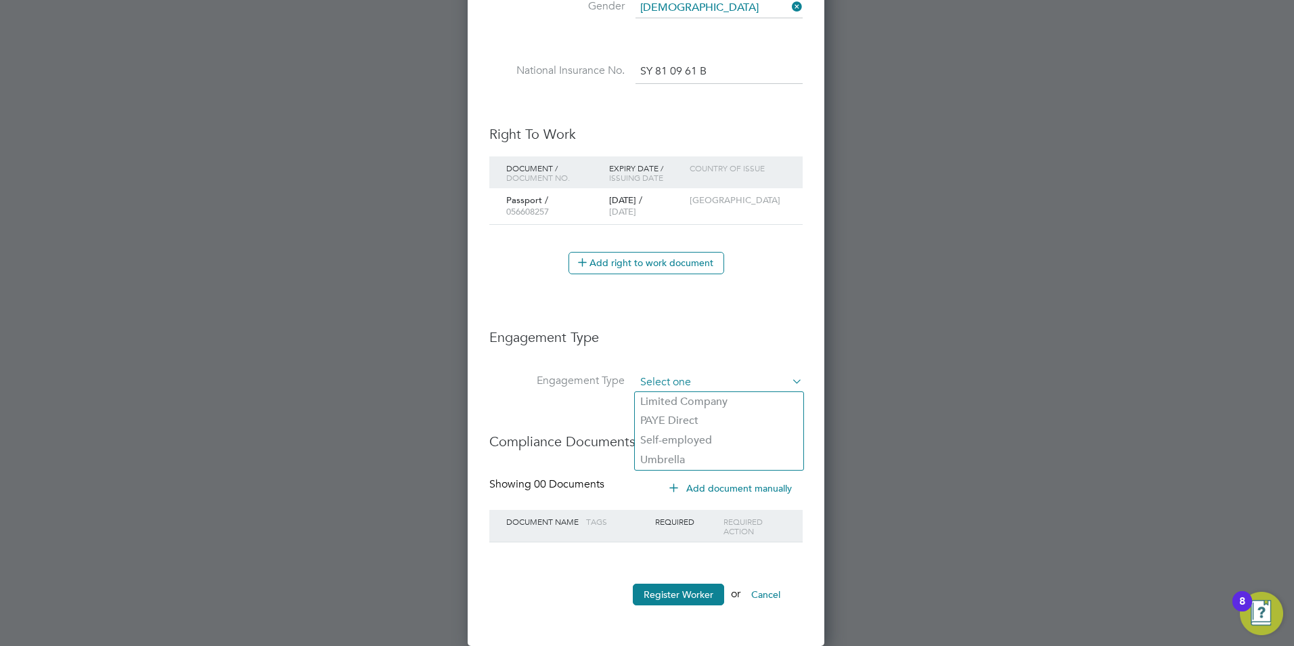
click at [670, 381] on input at bounding box center [718, 382] width 167 height 19
click at [667, 411] on li "PAYE Direct" at bounding box center [719, 421] width 168 height 20
type input "PAYE Direct"
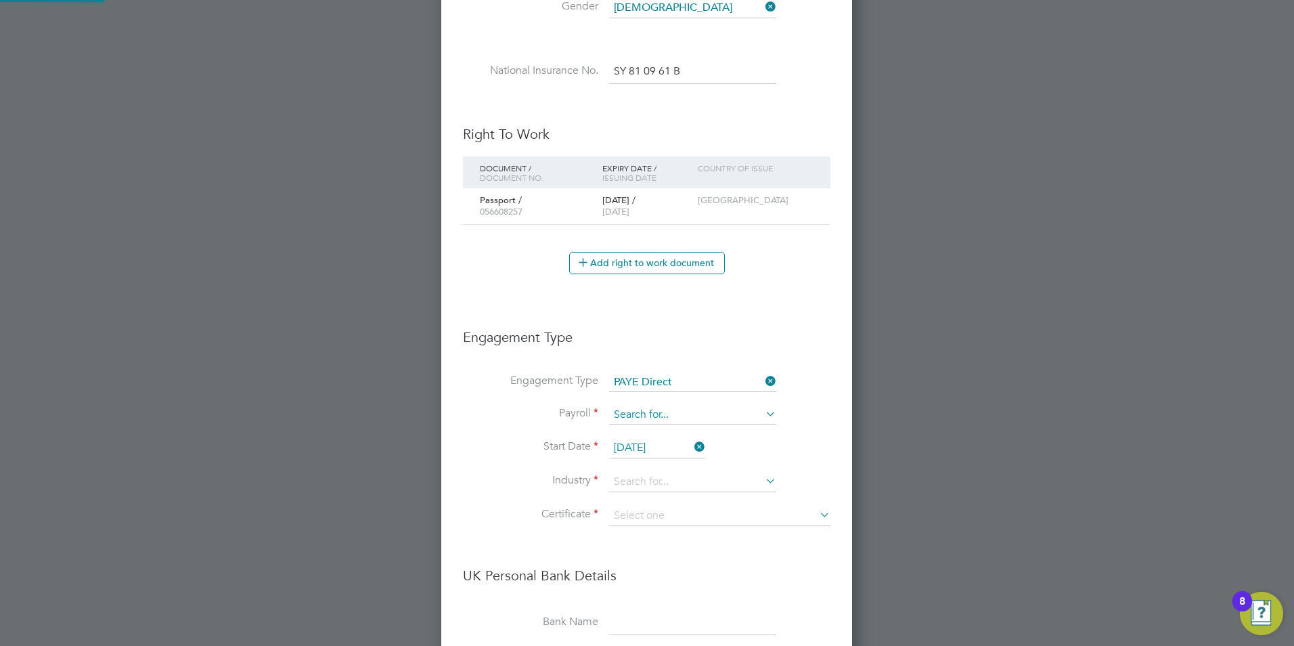
scroll to position [1673, 412]
click at [633, 413] on input at bounding box center [692, 414] width 167 height 19
click at [651, 431] on li "PAYE" at bounding box center [692, 434] width 168 height 20
type input "PAYE"
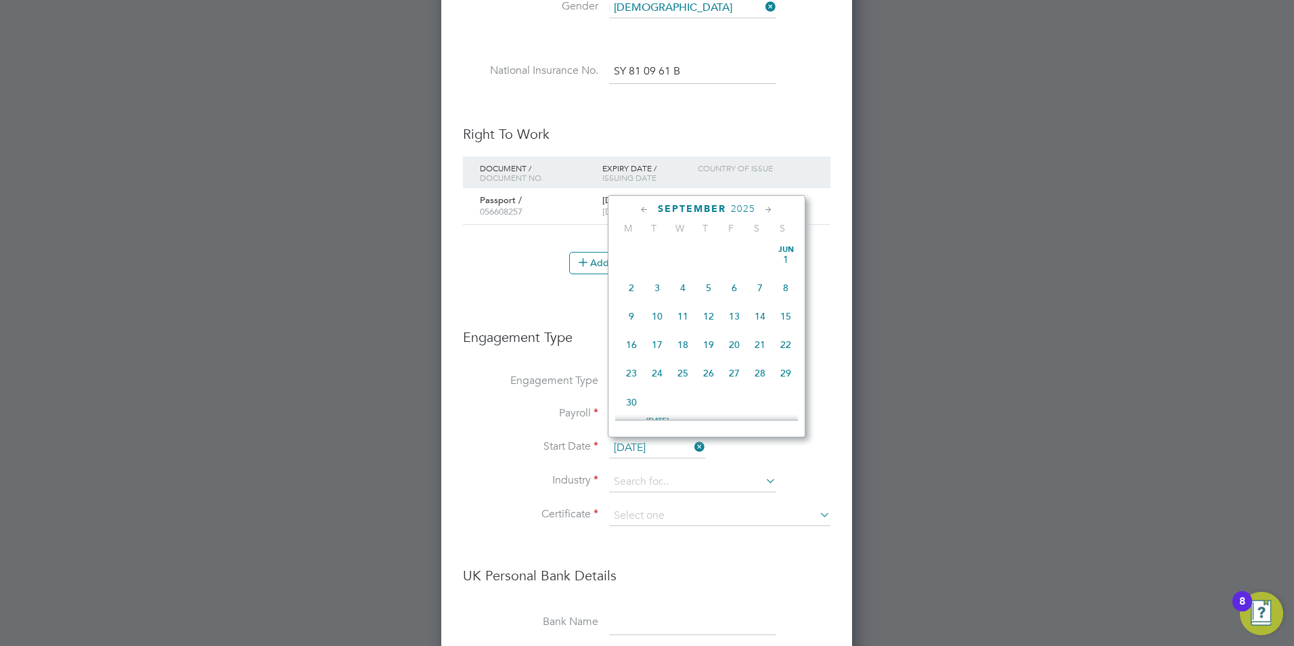
scroll to position [527, 0]
click at [651, 448] on input "29 Sep 2025" at bounding box center [657, 448] width 96 height 20
click at [736, 284] on span "26" at bounding box center [734, 274] width 26 height 26
type input "[DATE]"
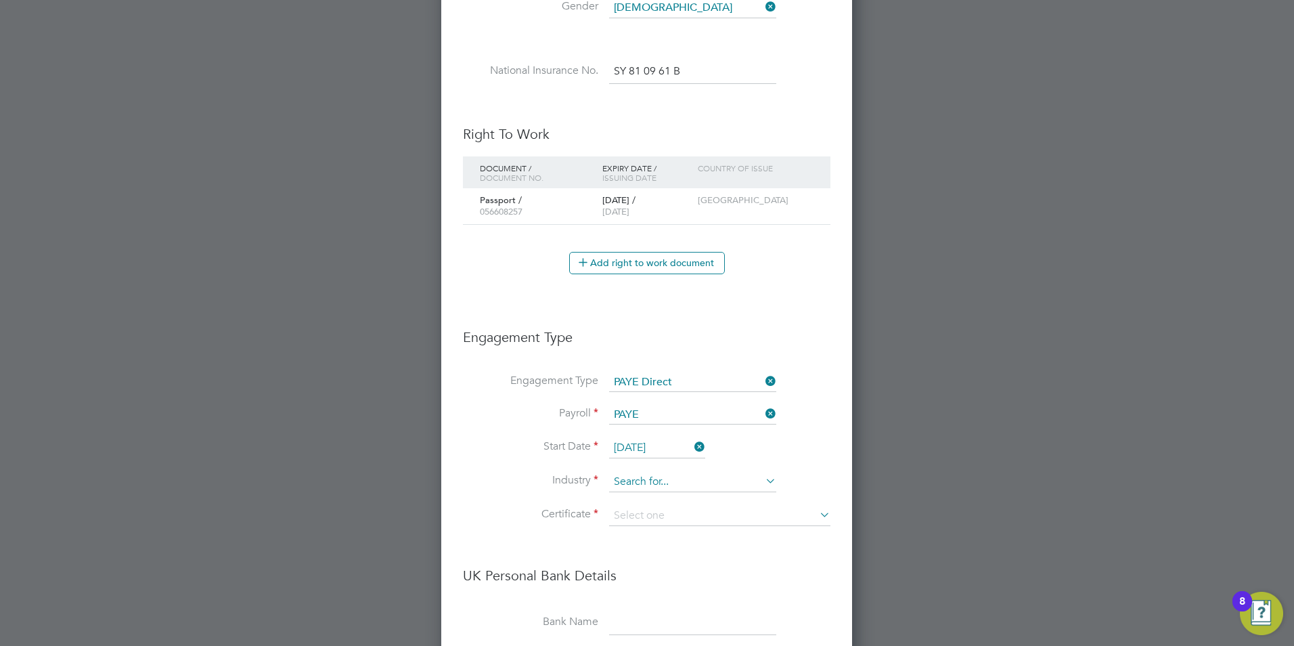
click at [633, 476] on input at bounding box center [692, 482] width 167 height 20
click at [635, 501] on li "Man ufacturing" at bounding box center [692, 501] width 168 height 18
type input "Manufacturing"
click at [636, 512] on input at bounding box center [719, 515] width 221 height 20
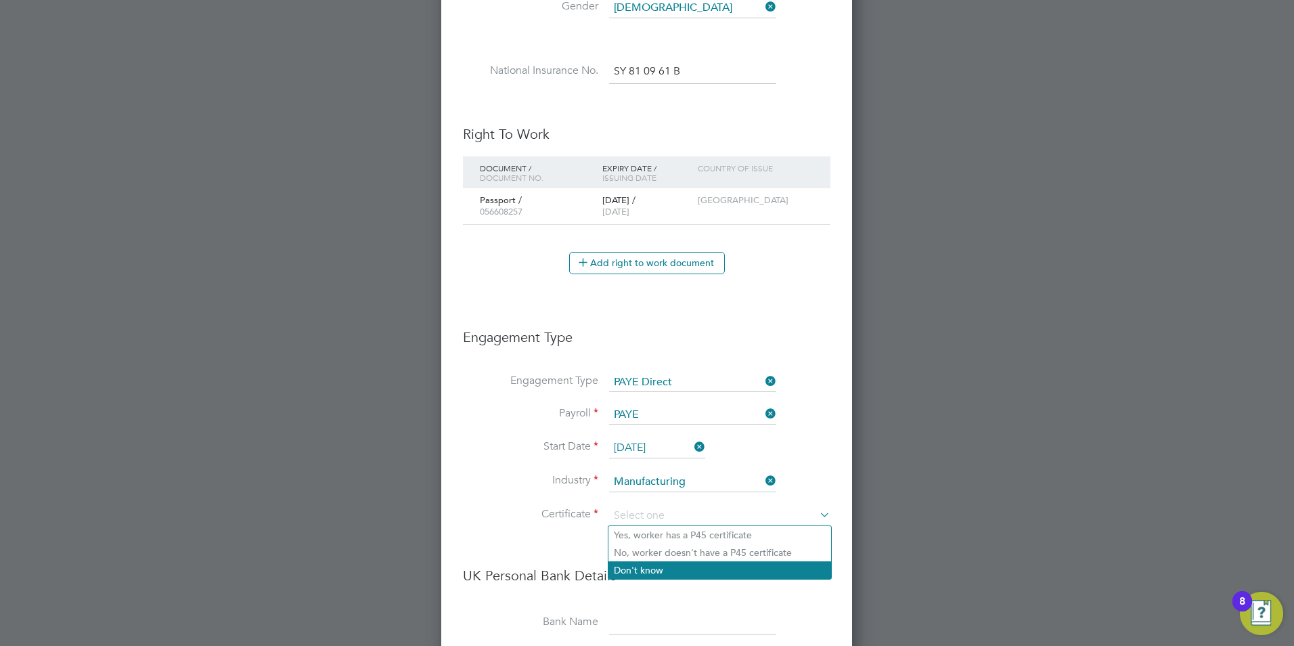
click at [652, 565] on li "Don't know" at bounding box center [719, 570] width 223 height 18
type input "Don't know"
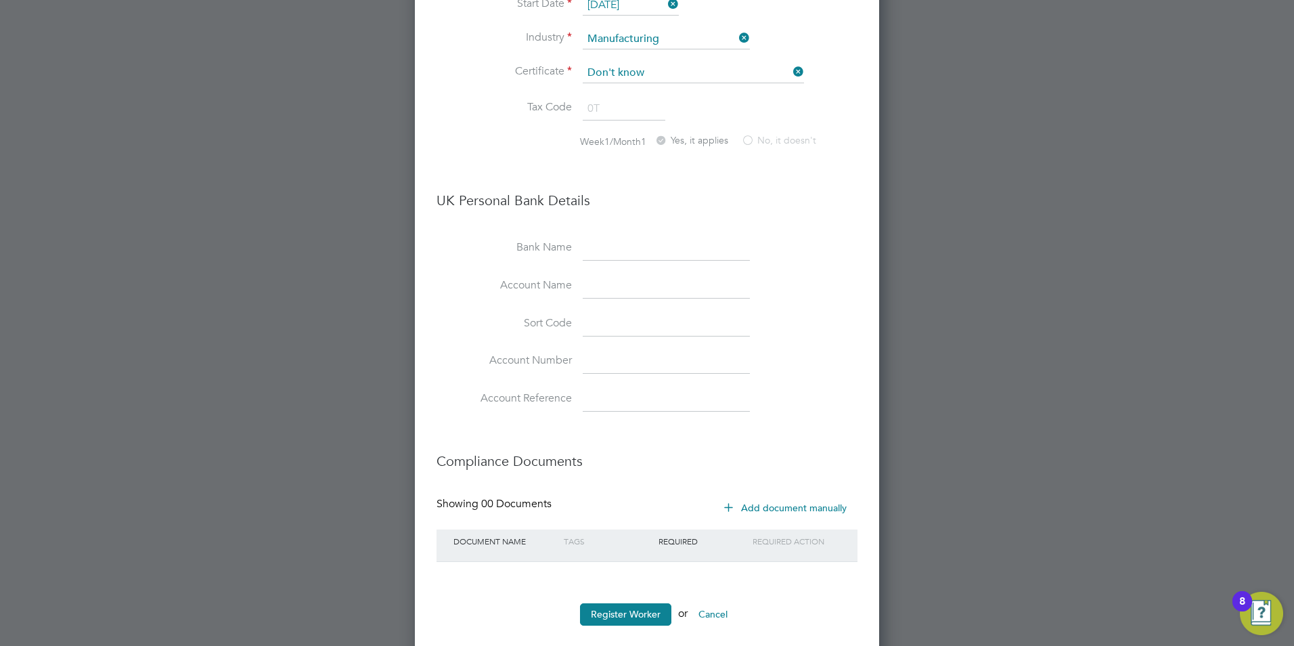
scroll to position [1146, 0]
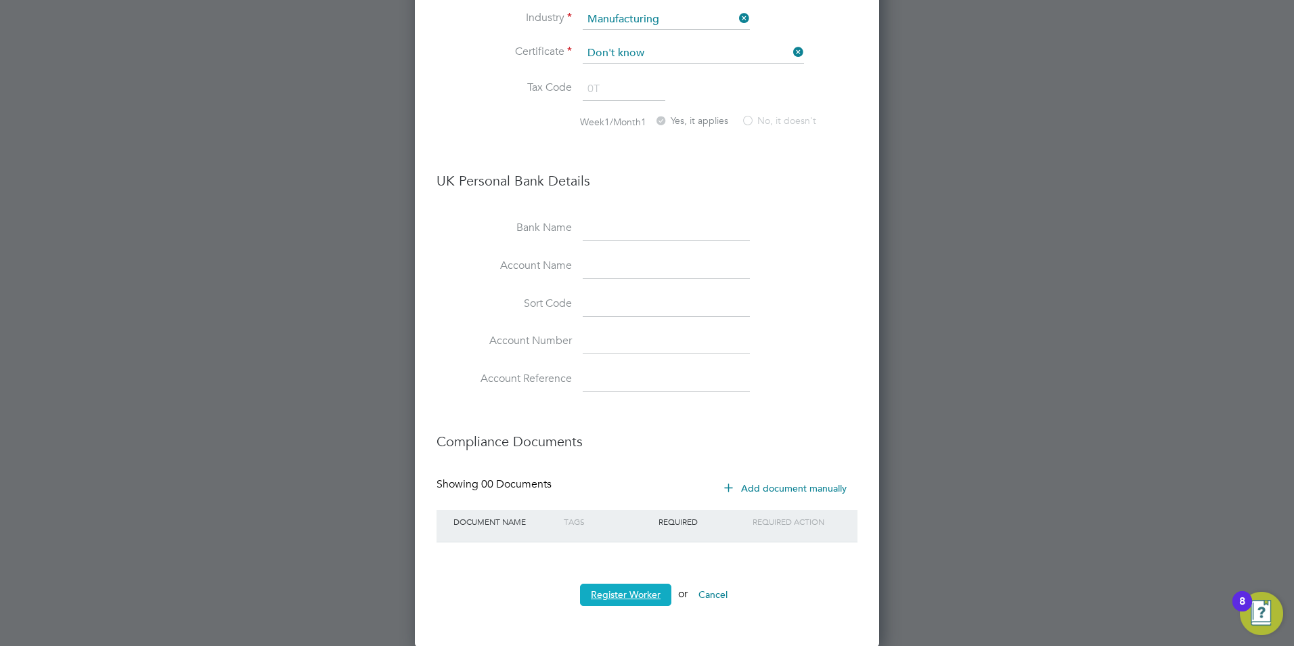
click at [629, 589] on button "Register Worker" at bounding box center [625, 594] width 91 height 22
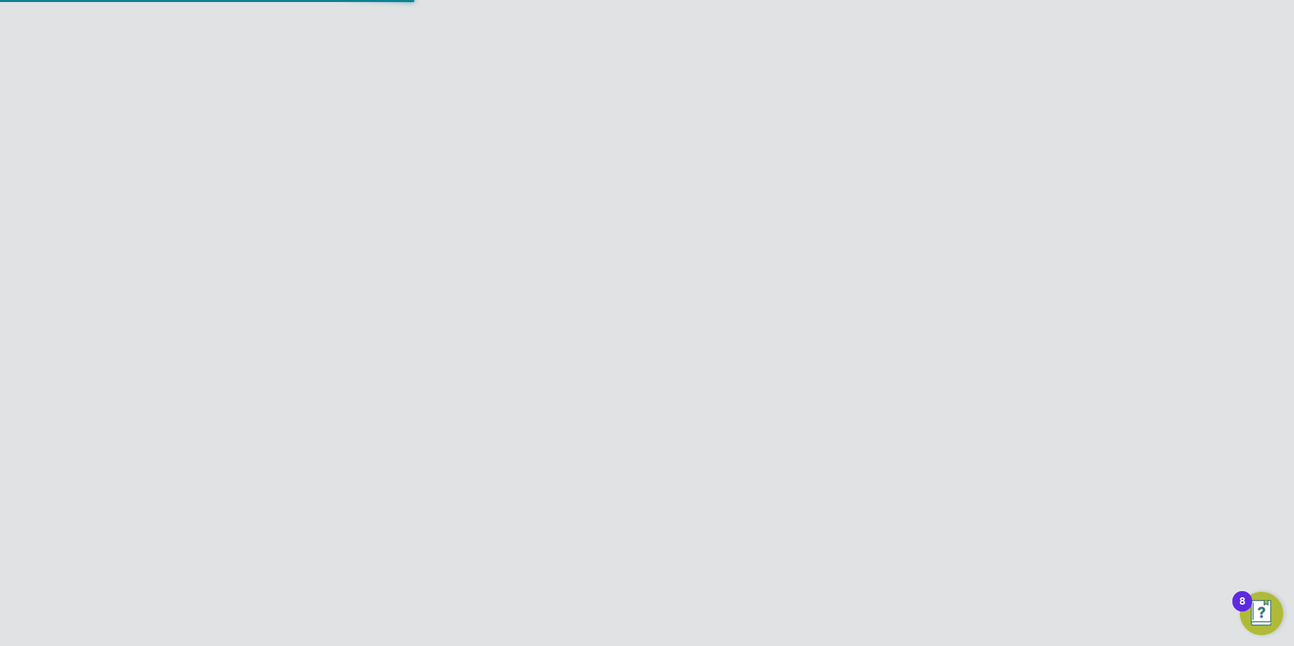
scroll to position [0, 0]
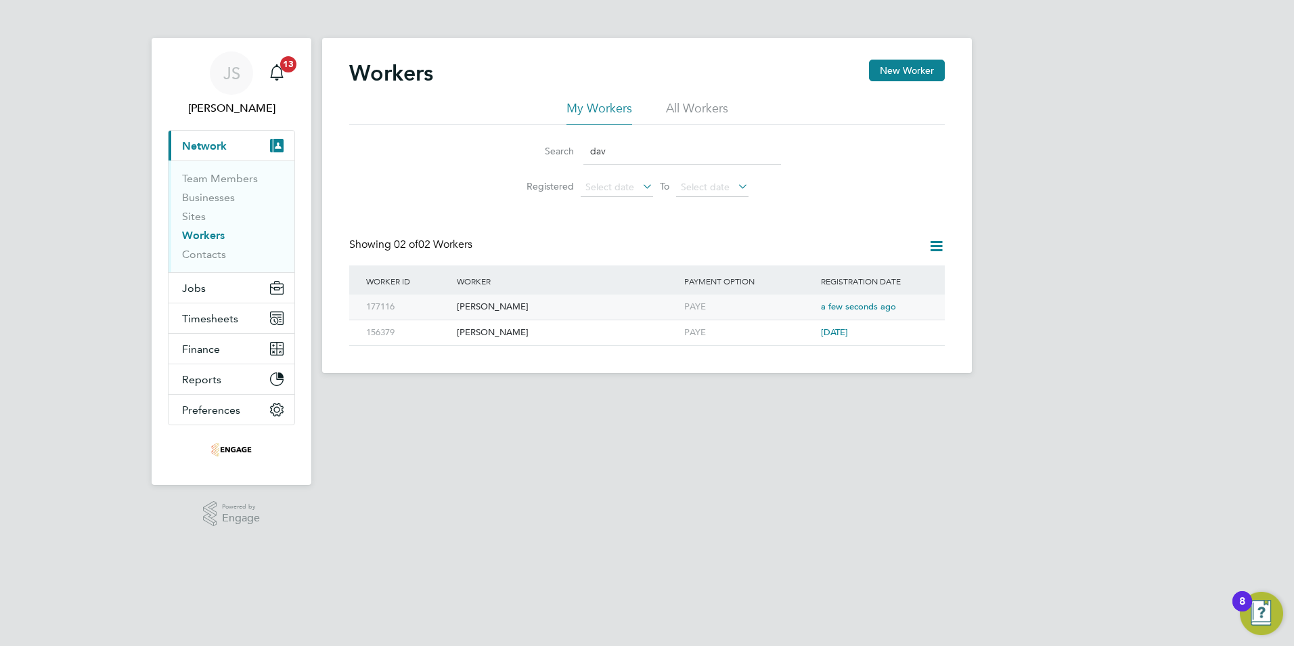
click at [857, 308] on span "a few seconds ago" at bounding box center [858, 306] width 75 height 12
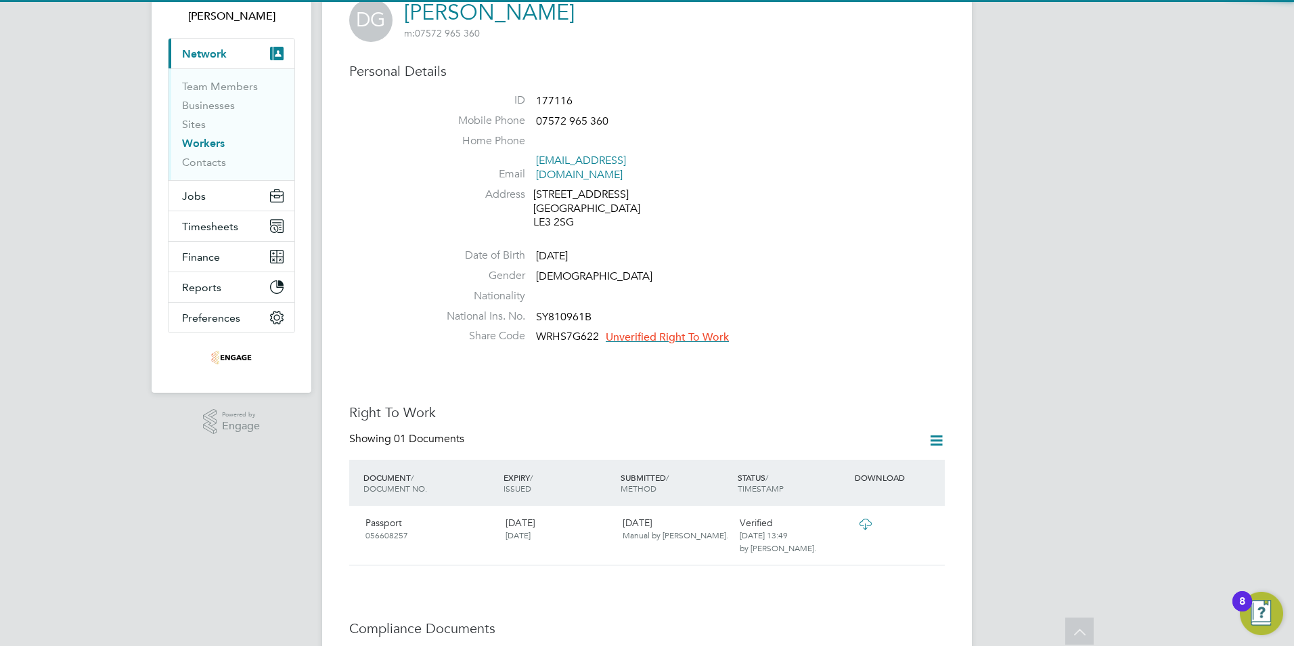
scroll to position [135, 0]
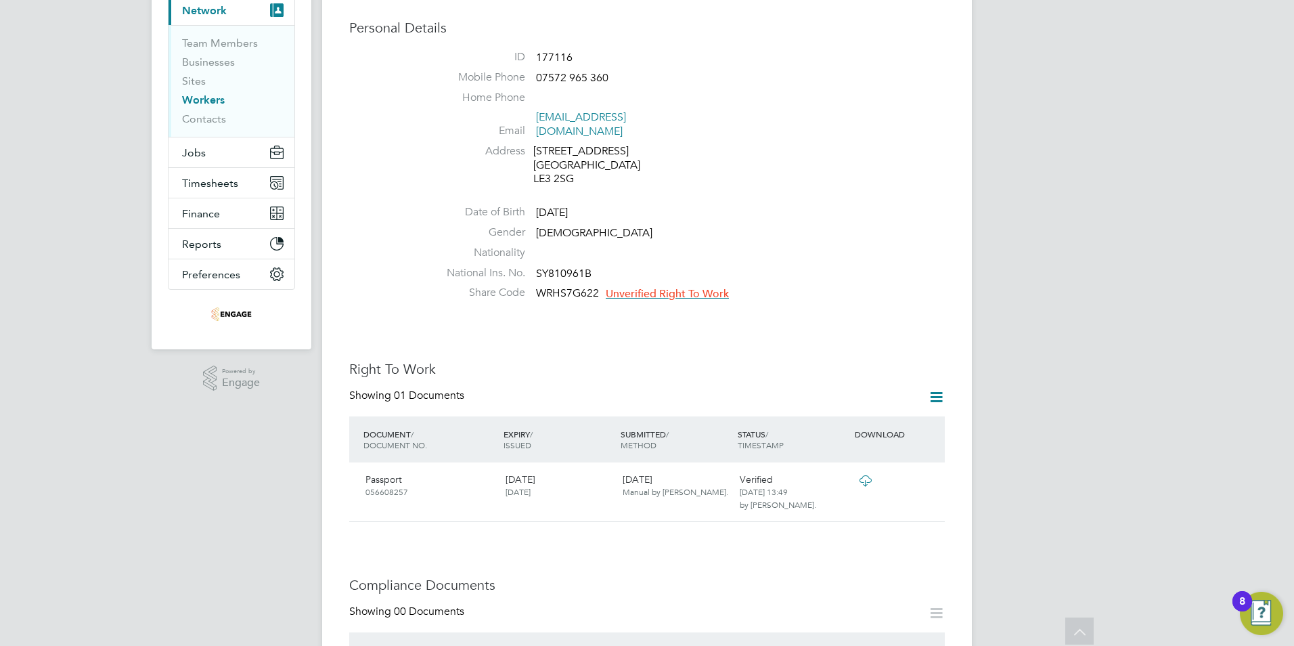
click at [689, 287] on span "Unverified Right To Work" at bounding box center [667, 294] width 123 height 14
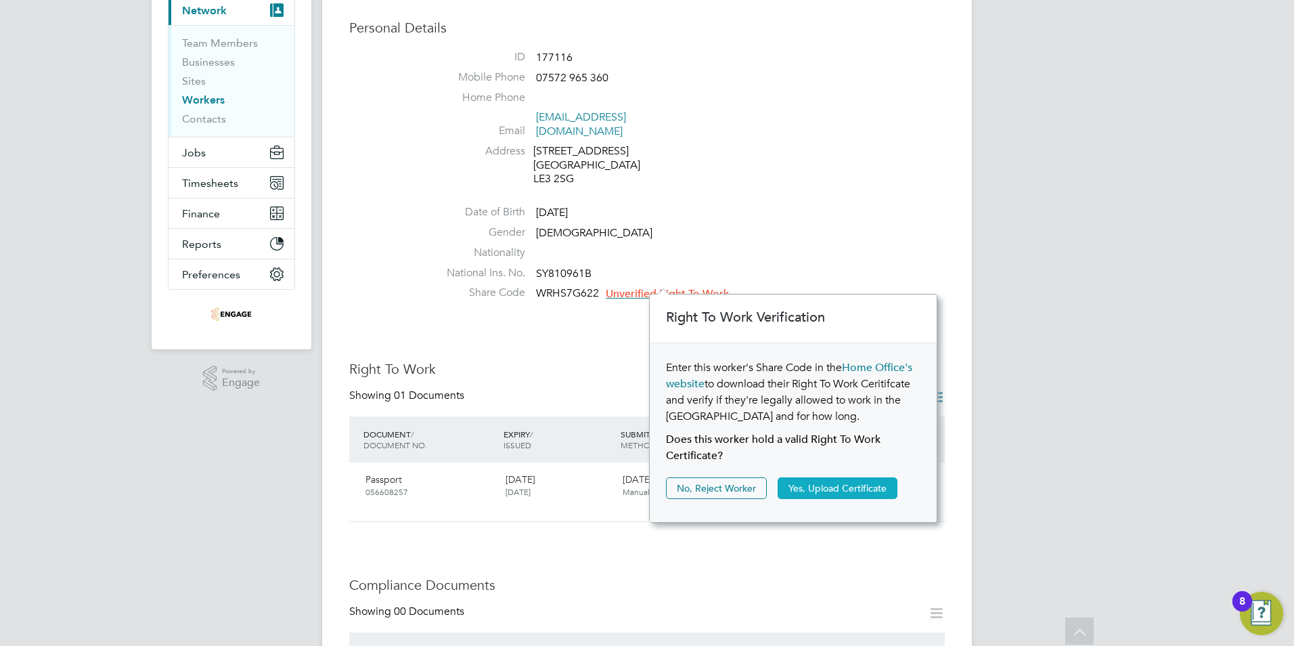
click at [841, 485] on button "Yes, Upload Certificate" at bounding box center [838, 488] width 120 height 22
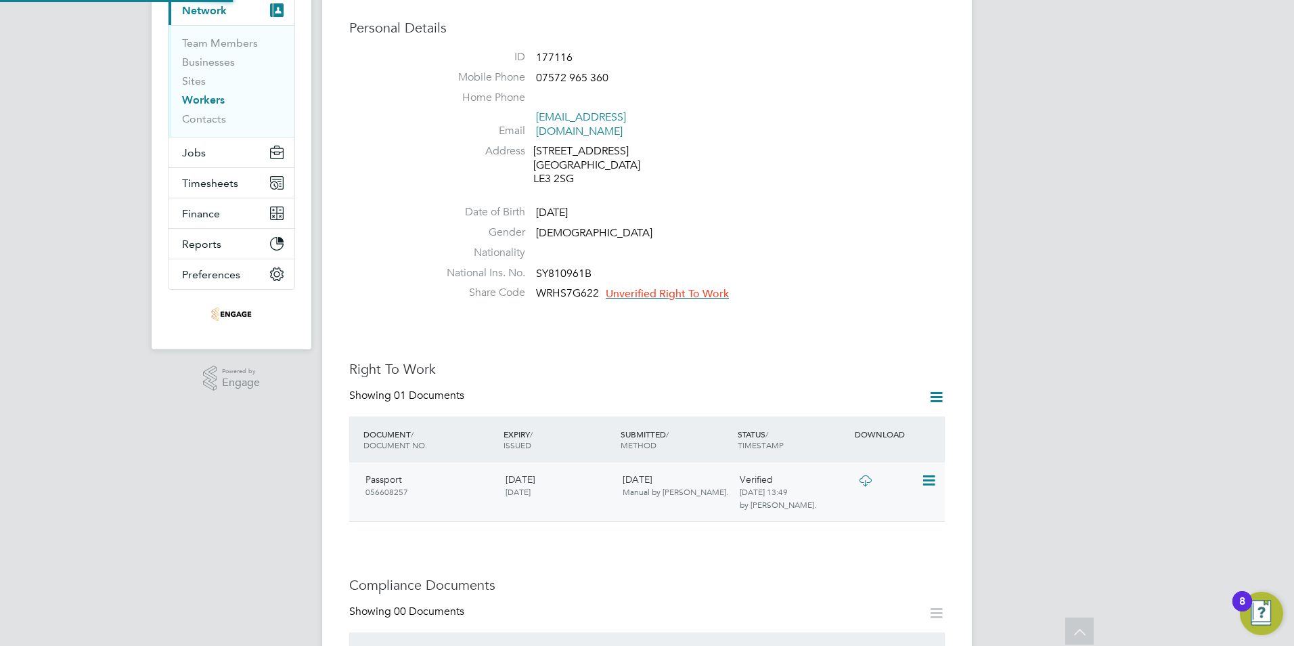
scroll to position [49, 288]
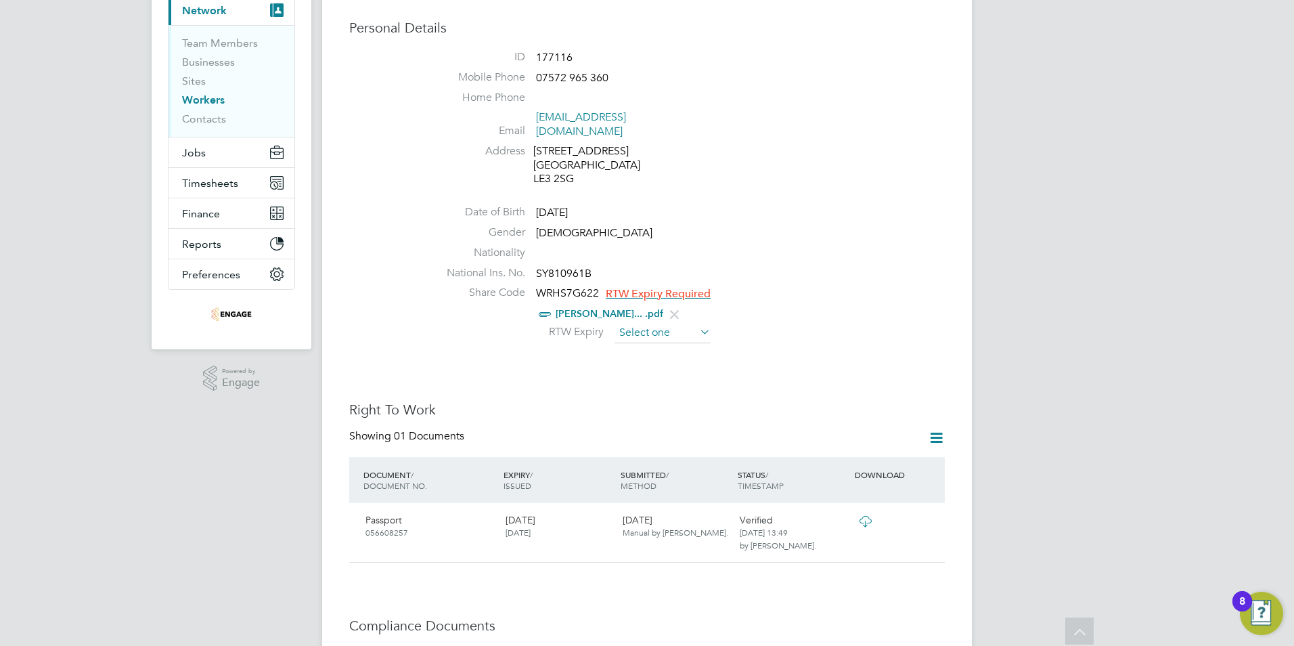
click at [648, 324] on input at bounding box center [662, 333] width 96 height 20
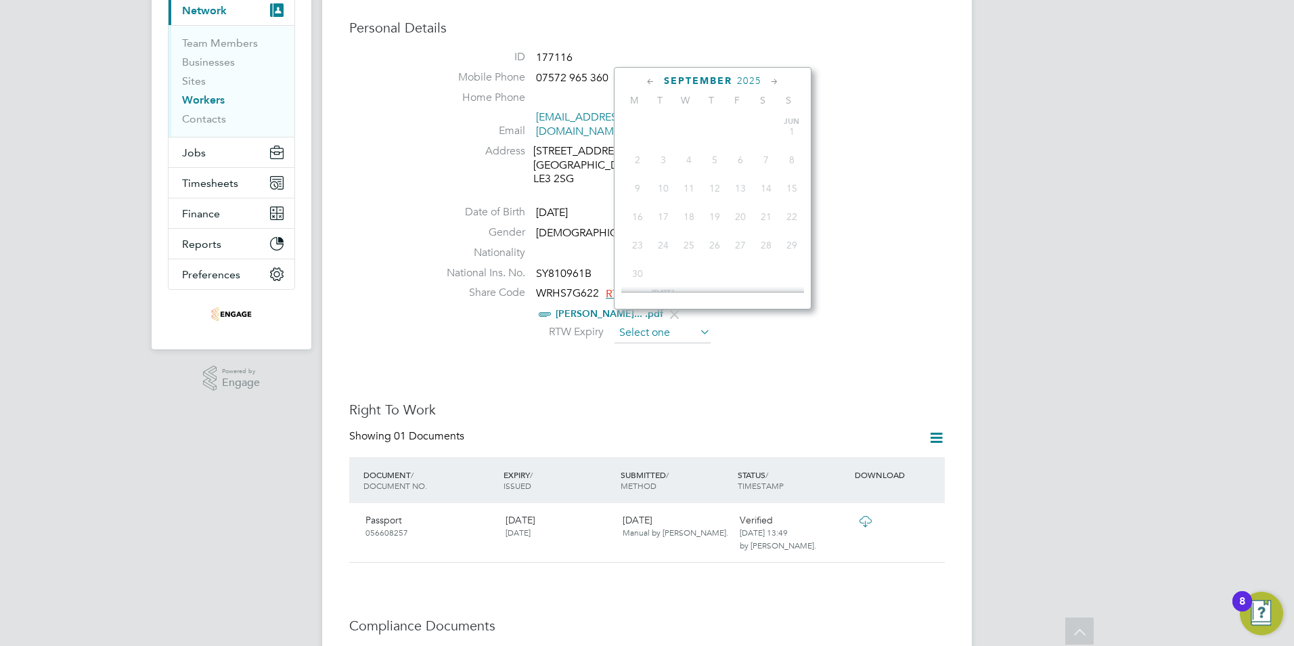
scroll to position [527, 0]
click at [752, 74] on div "September 2025" at bounding box center [712, 80] width 183 height 13
click at [752, 79] on span "2025" at bounding box center [749, 81] width 24 height 12
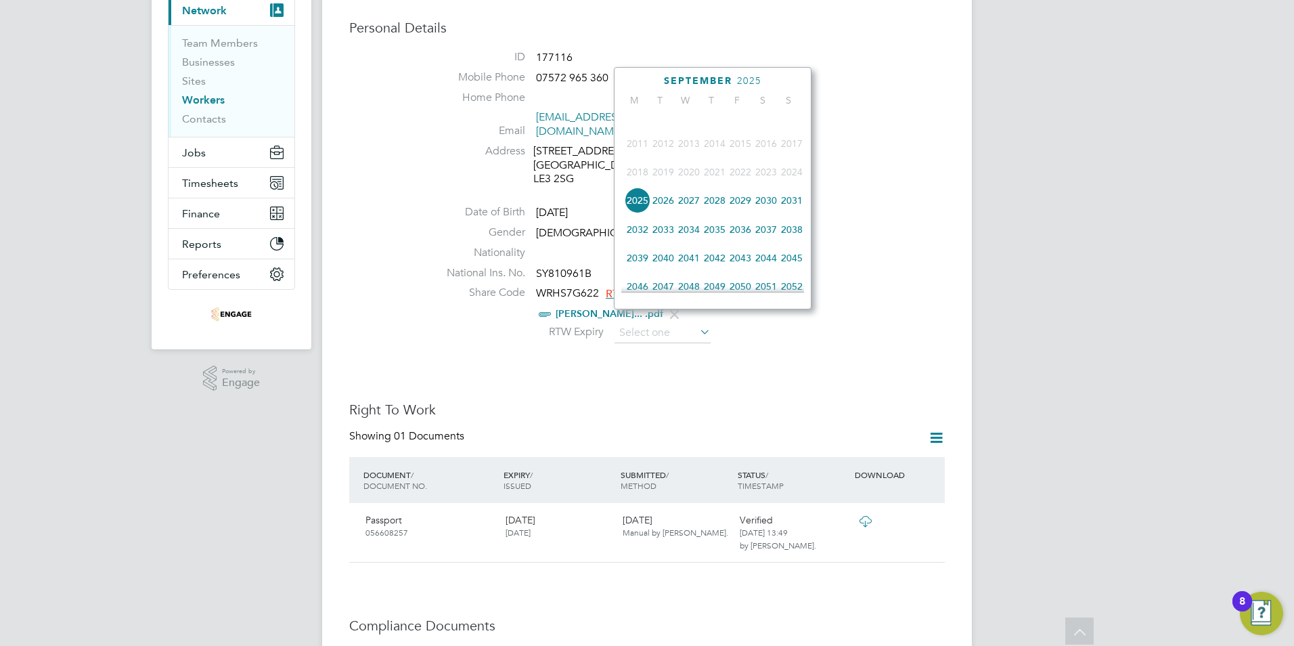
click at [736, 269] on span "2043" at bounding box center [740, 258] width 26 height 26
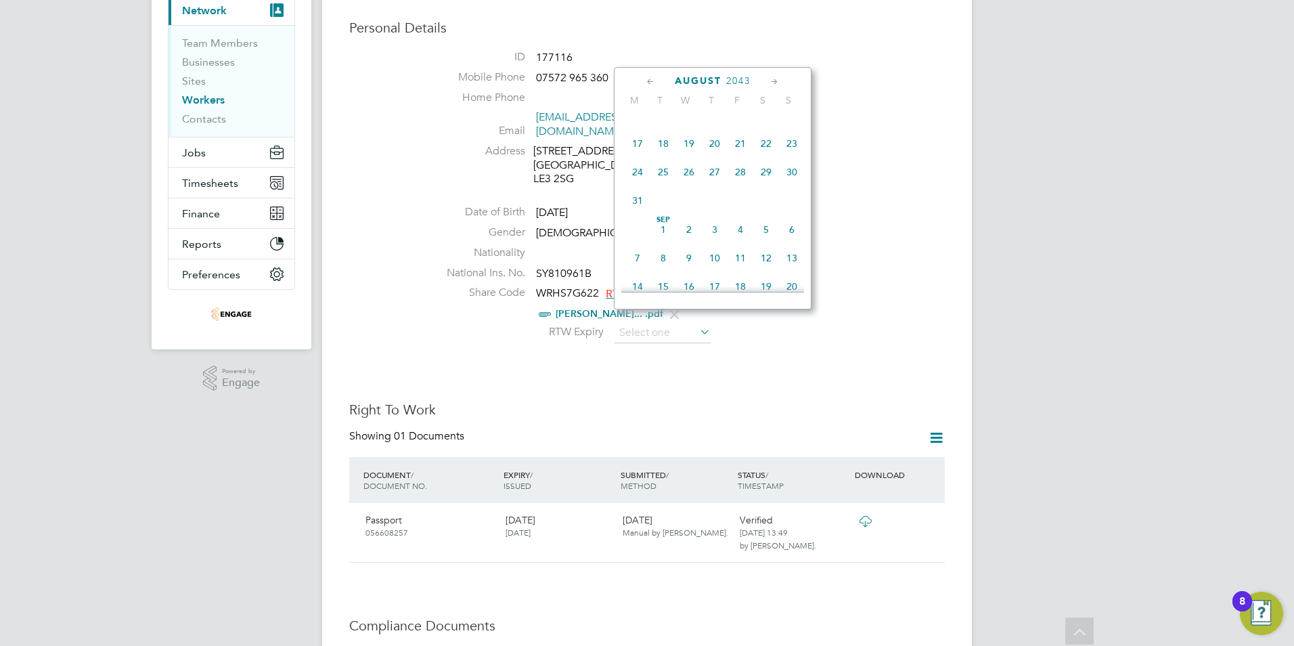
click at [694, 239] on span "2" at bounding box center [689, 230] width 26 height 26
type input "02 Sep 2043"
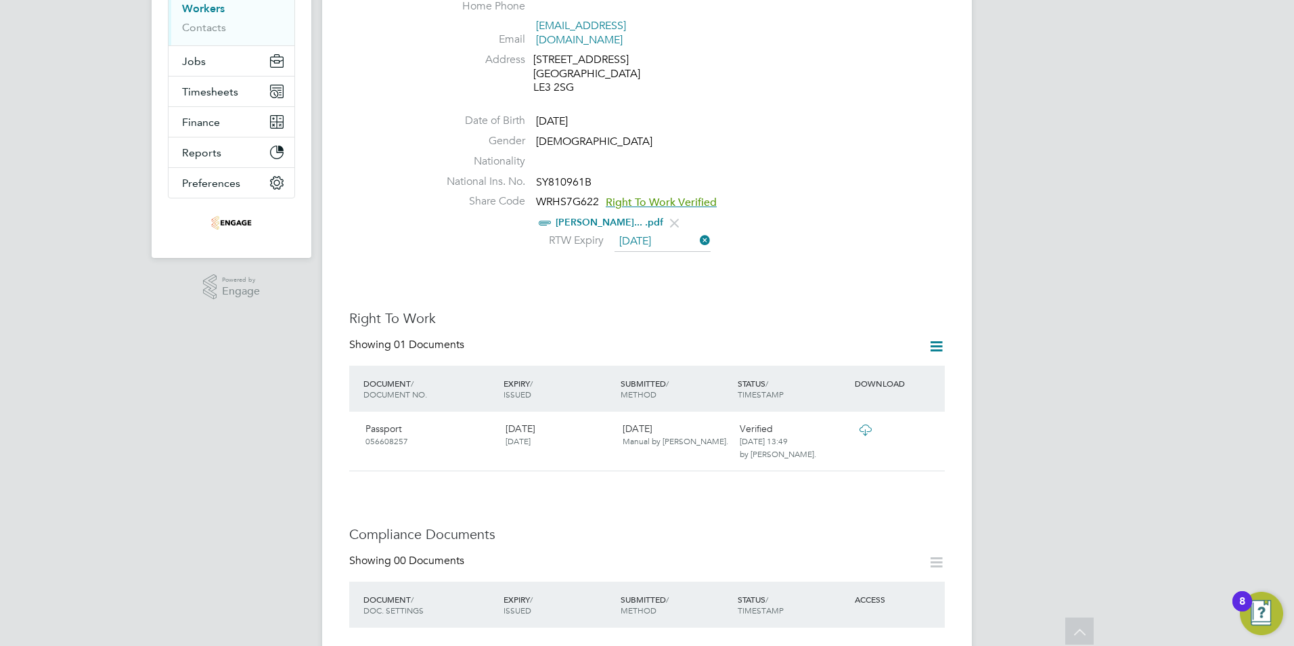
scroll to position [0, 0]
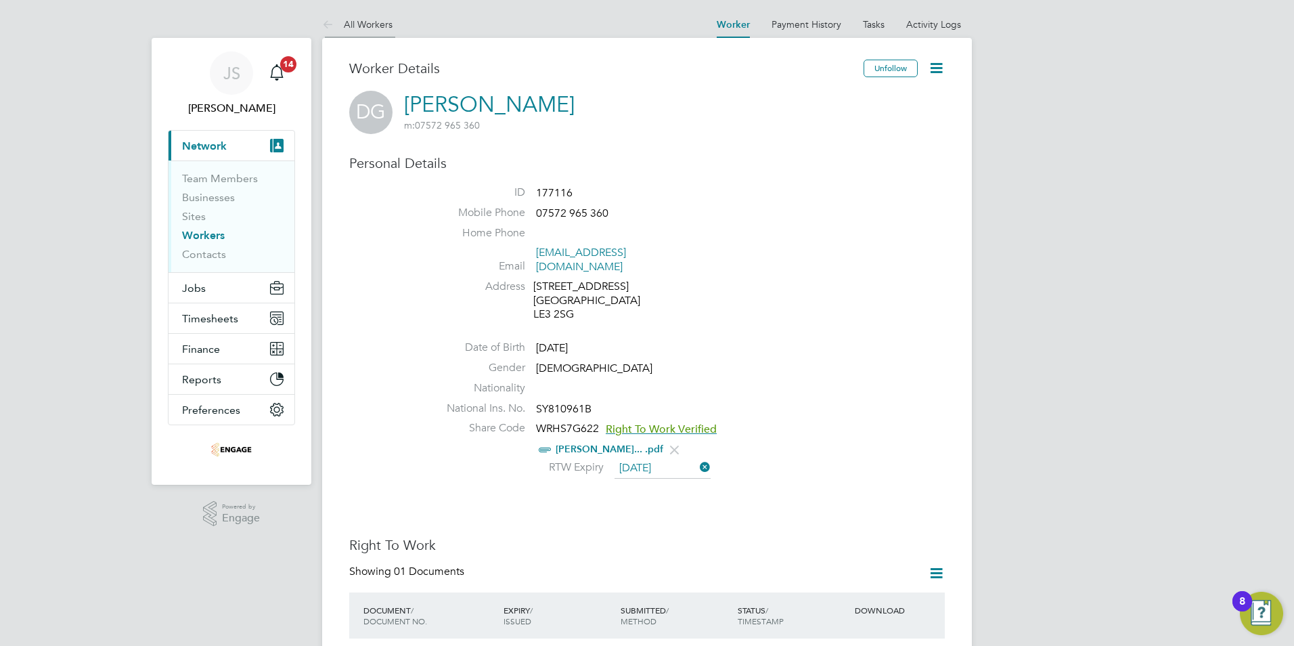
click at [363, 19] on link "All Workers" at bounding box center [357, 24] width 70 height 12
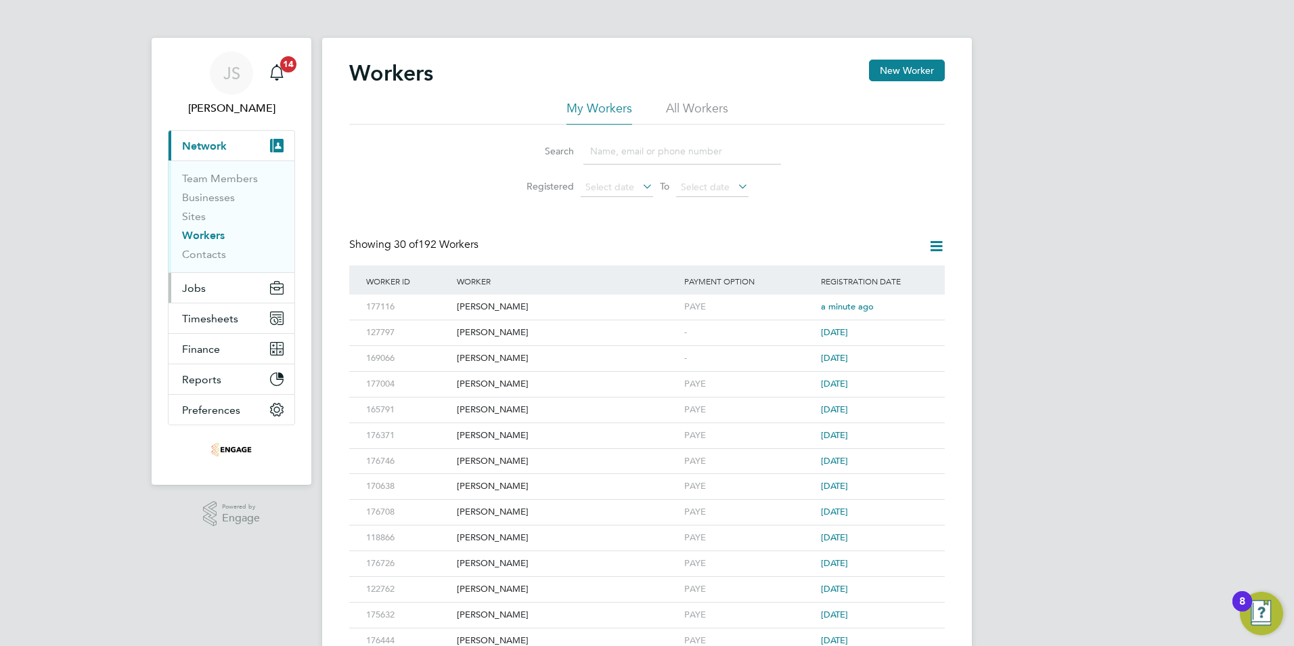
click at [202, 288] on span "Jobs" at bounding box center [194, 288] width 24 height 13
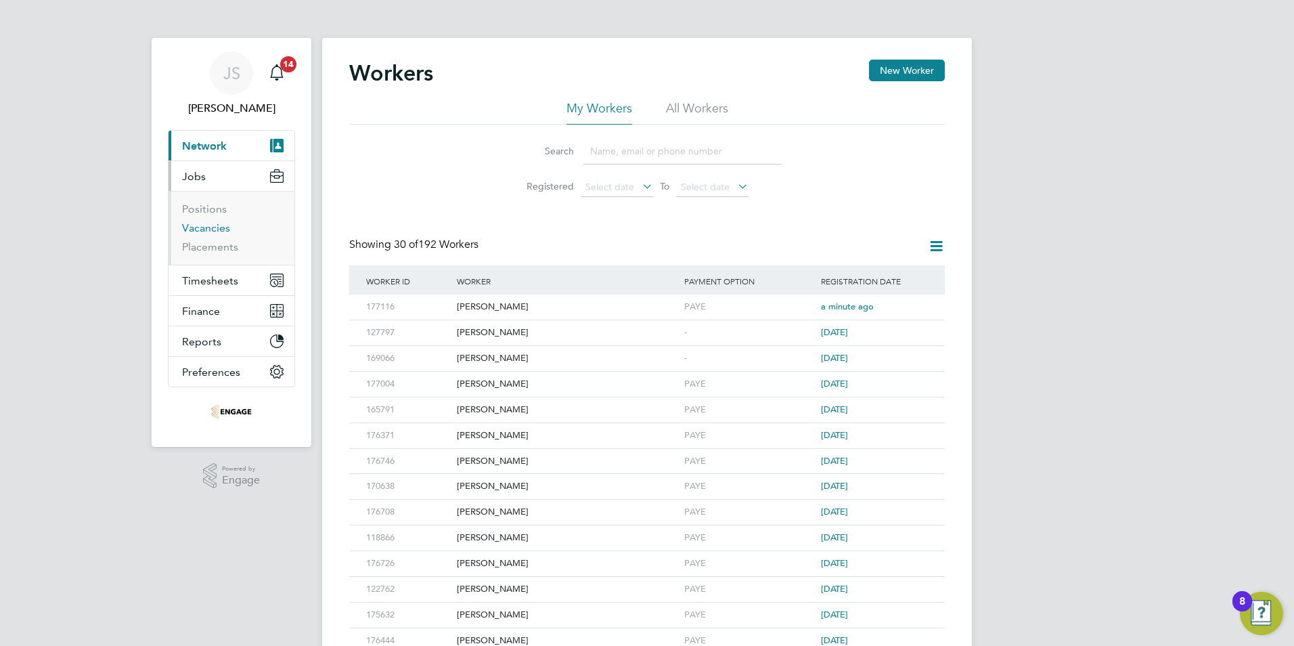
click at [204, 225] on link "Vacancies" at bounding box center [206, 227] width 48 height 13
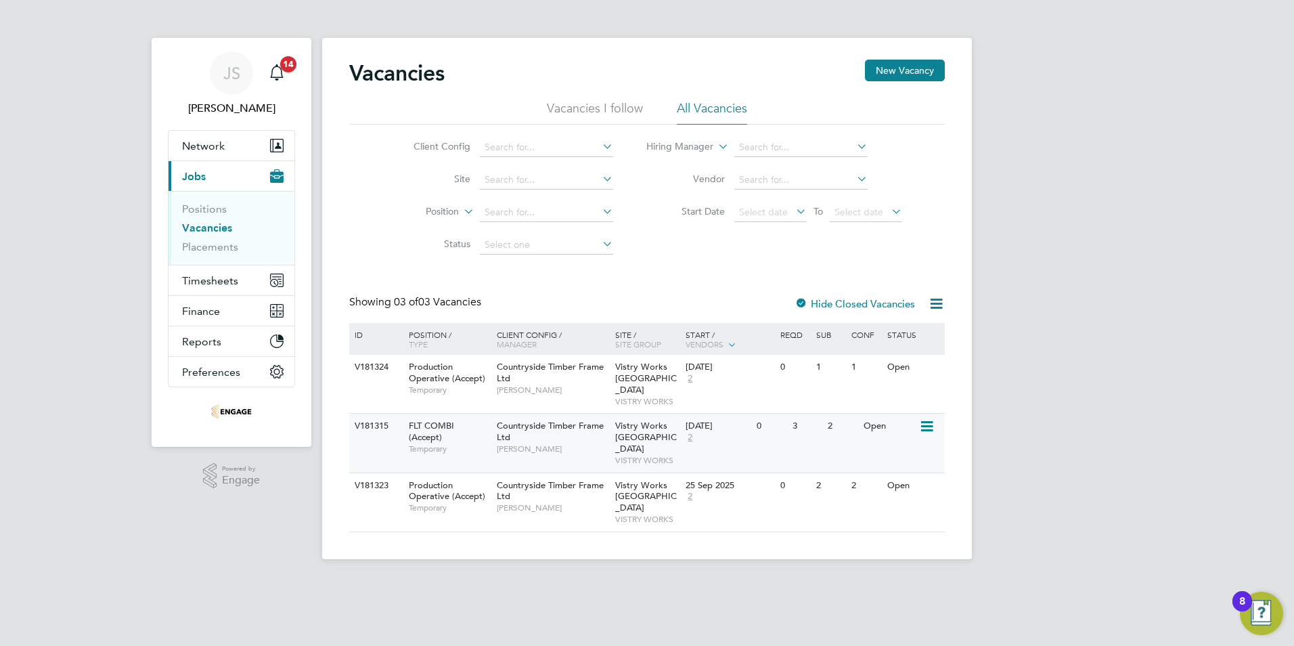
click at [699, 420] on div "26 Sep 2025" at bounding box center [717, 426] width 64 height 12
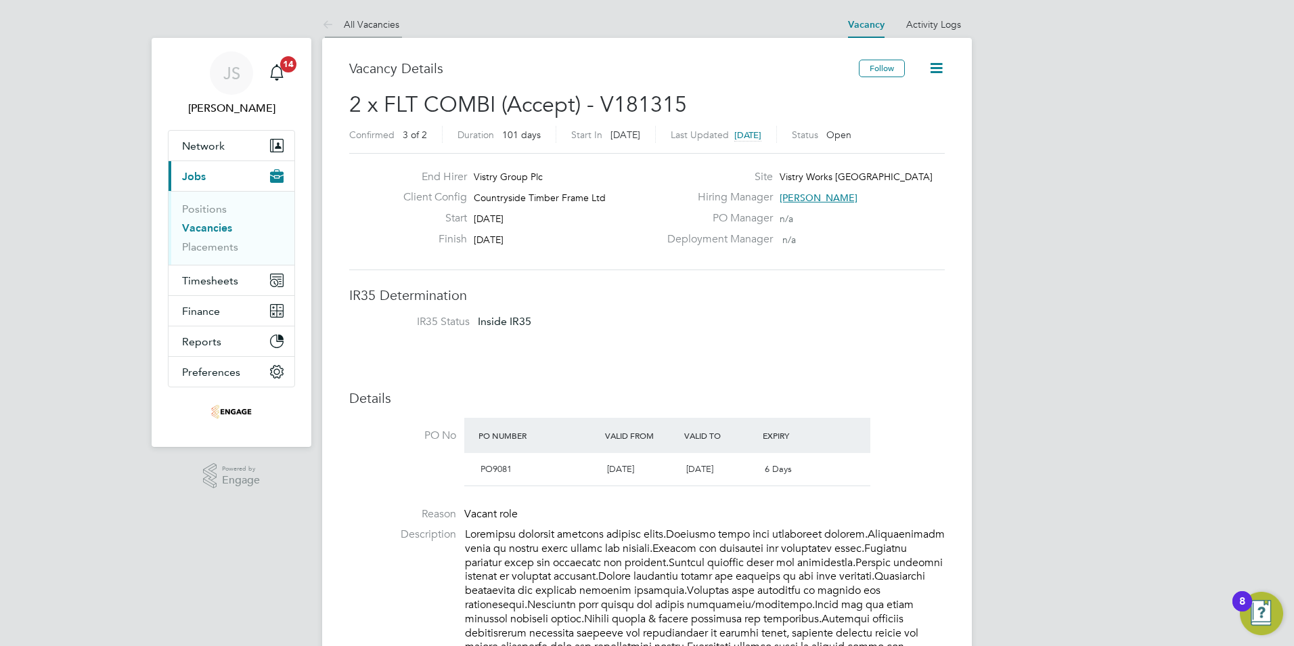
click at [367, 25] on link "All Vacancies" at bounding box center [360, 24] width 77 height 12
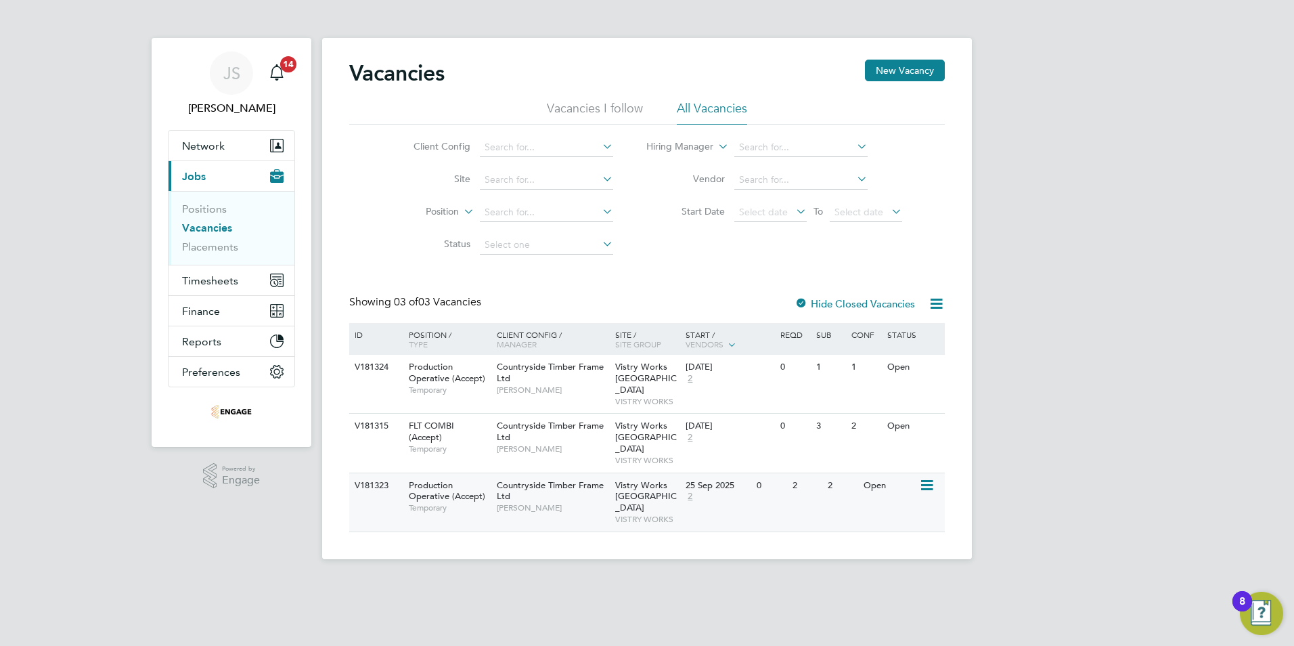
click at [641, 514] on span "VISTRY WORKS" at bounding box center [647, 519] width 64 height 11
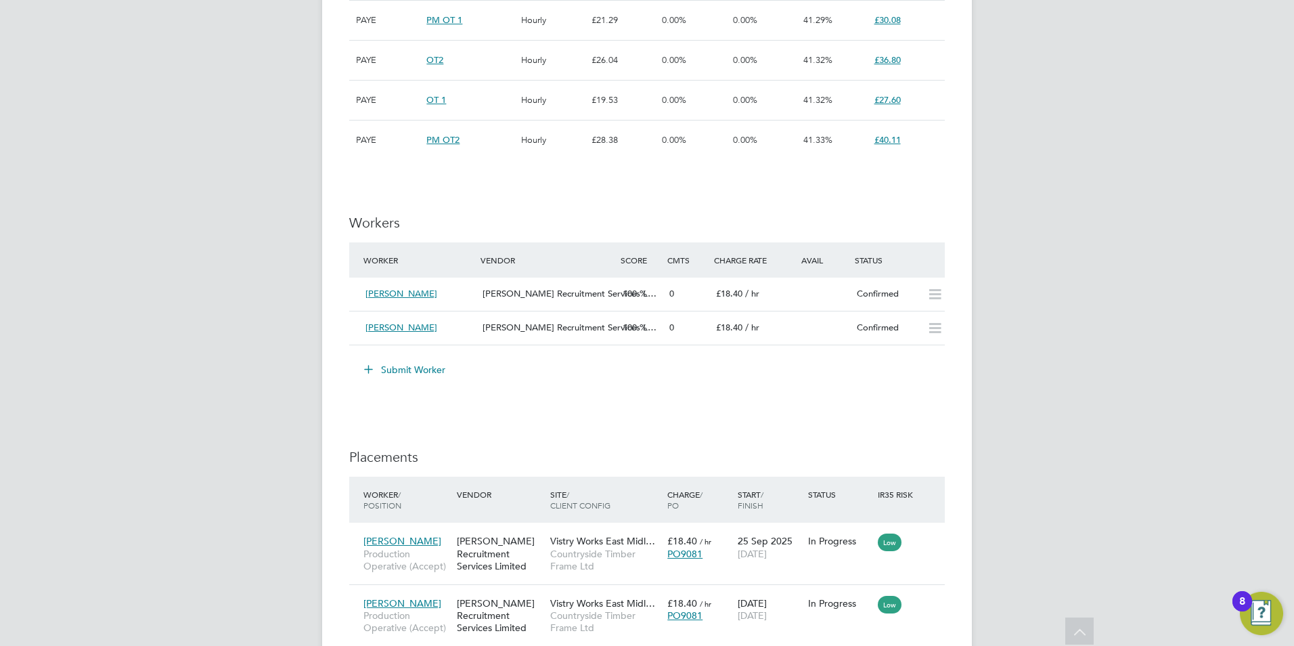
click at [420, 369] on button "Submit Worker" at bounding box center [406, 370] width 102 height 22
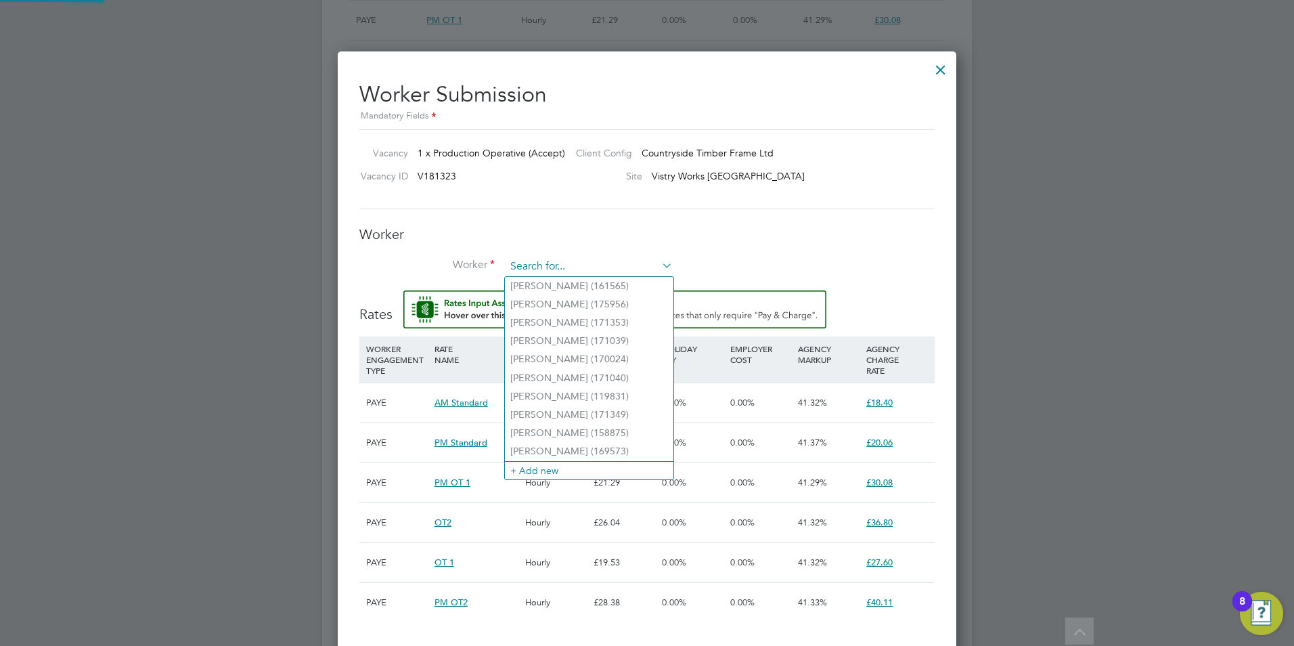
click at [535, 270] on input at bounding box center [588, 266] width 167 height 20
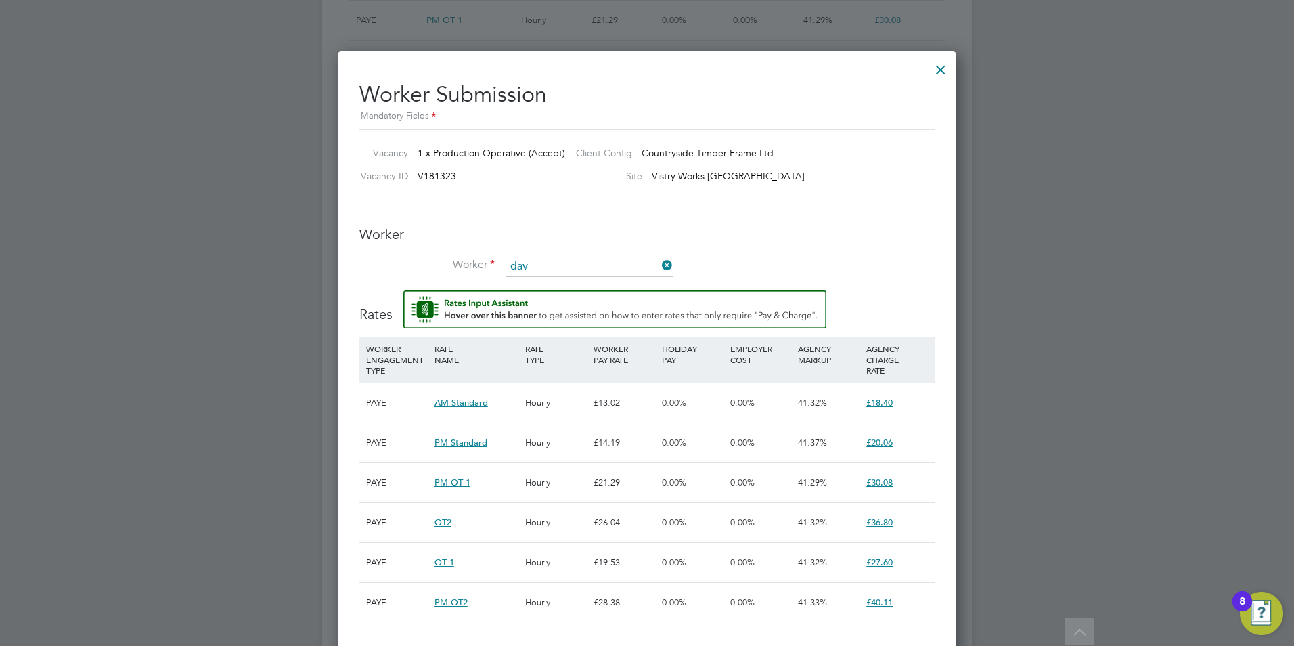
click at [552, 302] on li "Dav id Georgescu (177116)" at bounding box center [589, 304] width 168 height 18
type input "David Georgescu (177116)"
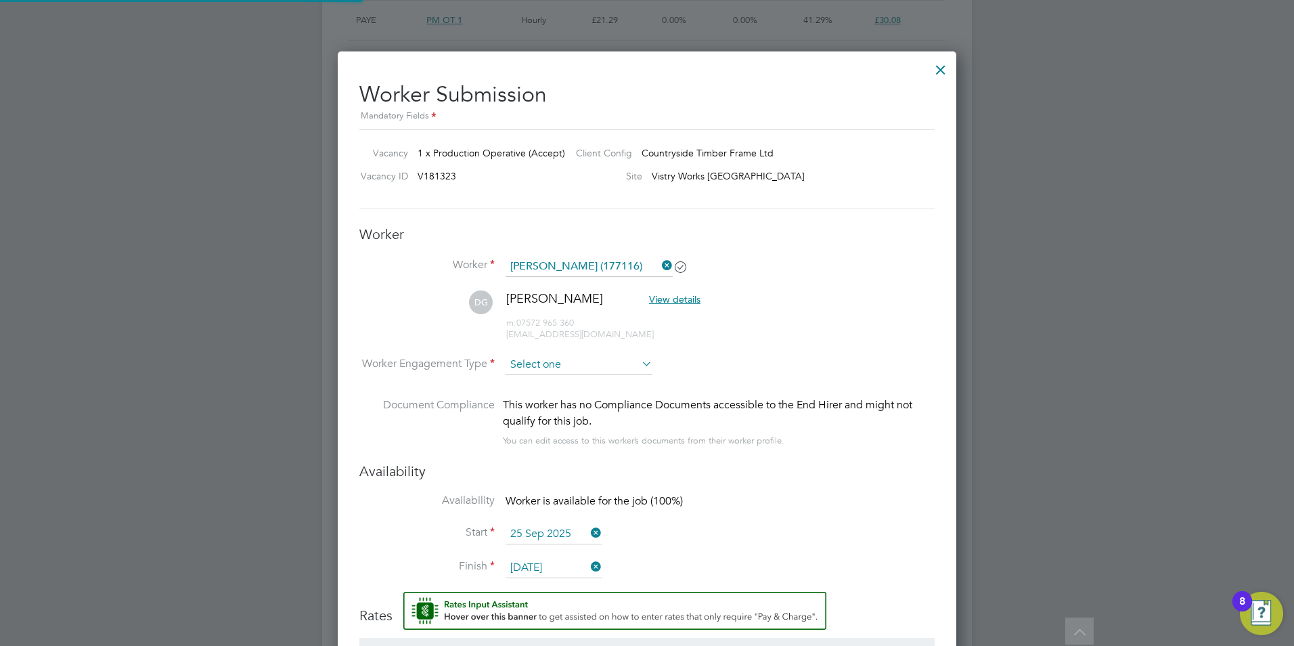
click at [535, 371] on input at bounding box center [578, 365] width 147 height 20
click at [548, 396] on li "PAYE" at bounding box center [579, 401] width 148 height 18
type input "PAYE"
click at [529, 535] on input "25 Sep 2025" at bounding box center [553, 534] width 96 height 20
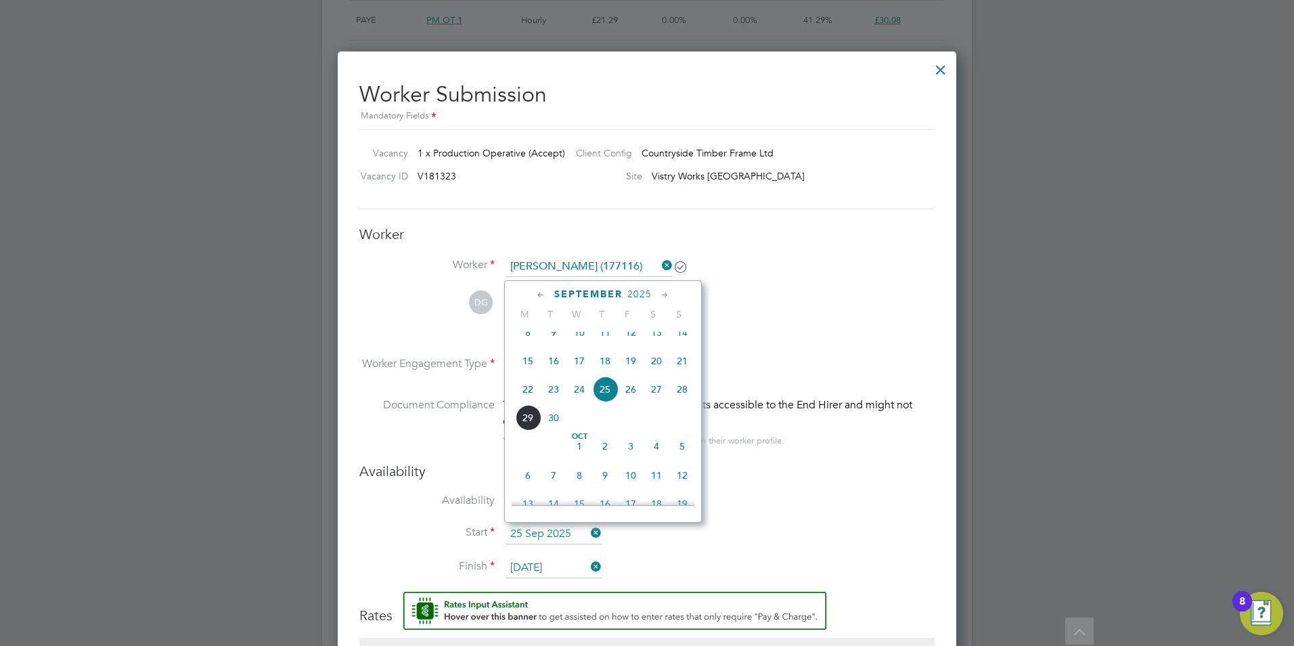
click at [624, 396] on span "26" at bounding box center [631, 389] width 26 height 26
type input "[DATE]"
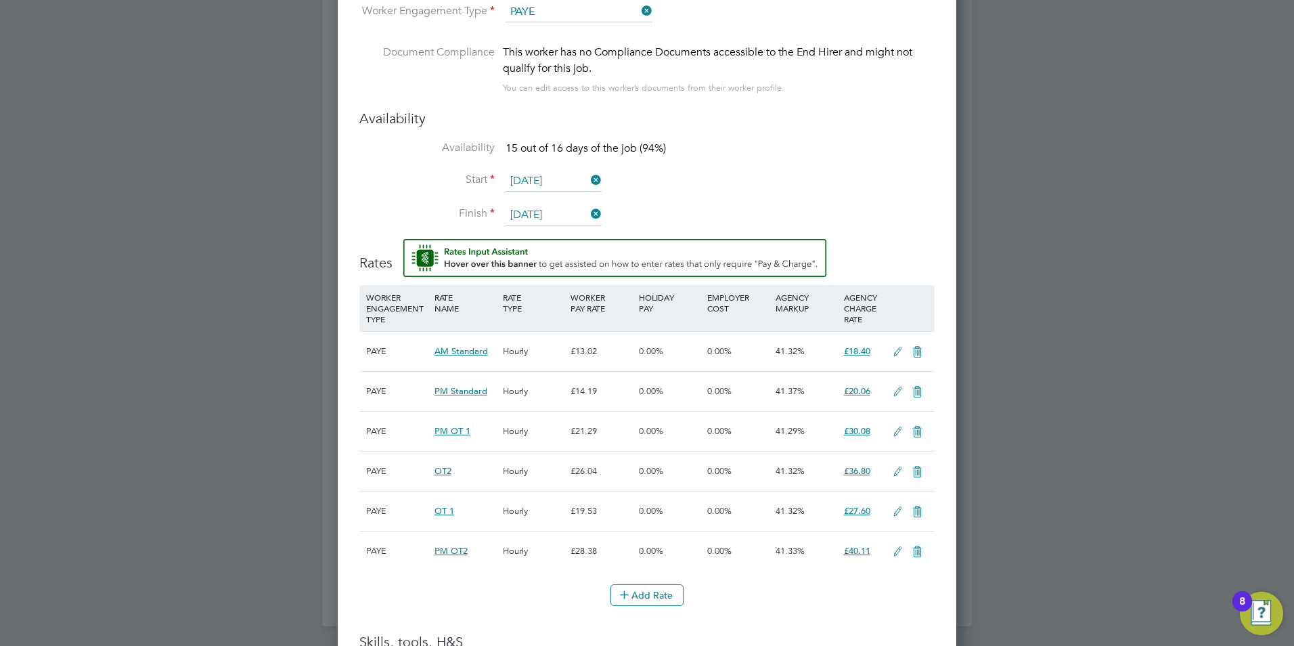
click at [543, 209] on input "10 Oct 2025" at bounding box center [553, 215] width 96 height 20
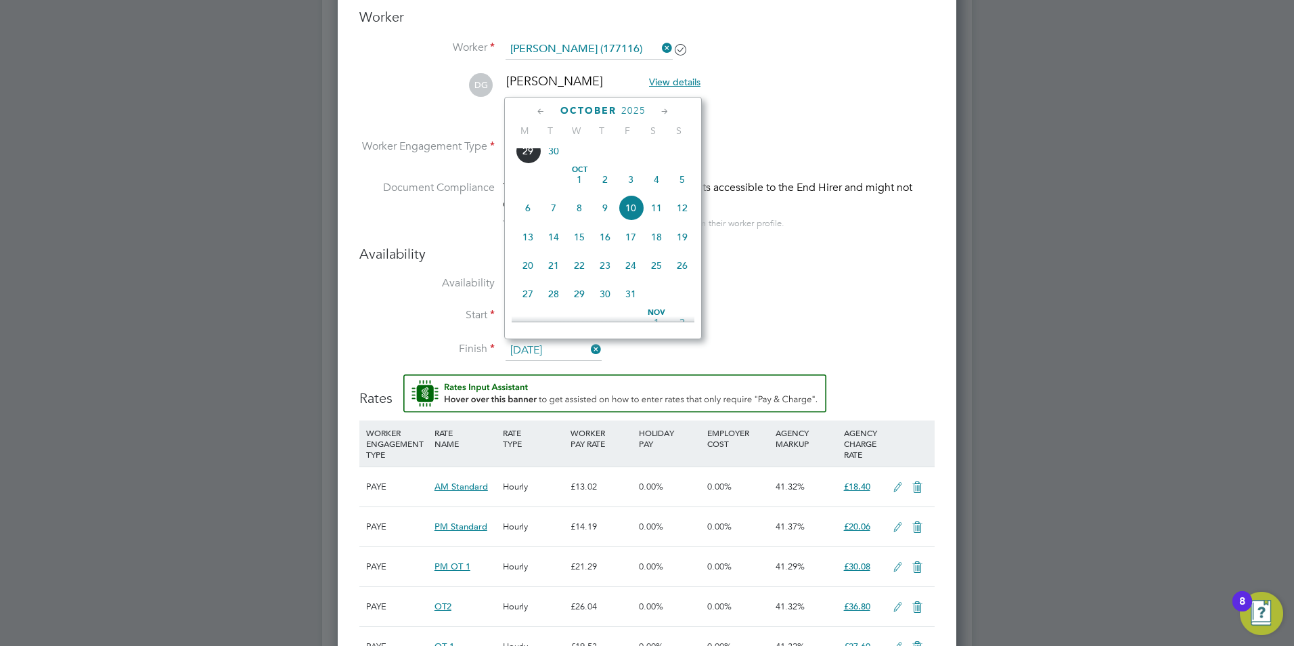
click at [666, 112] on icon at bounding box center [664, 111] width 13 height 15
click at [659, 110] on icon at bounding box center [664, 111] width 13 height 15
click at [633, 215] on span "19" at bounding box center [631, 202] width 26 height 26
type input "19 Dec 2025"
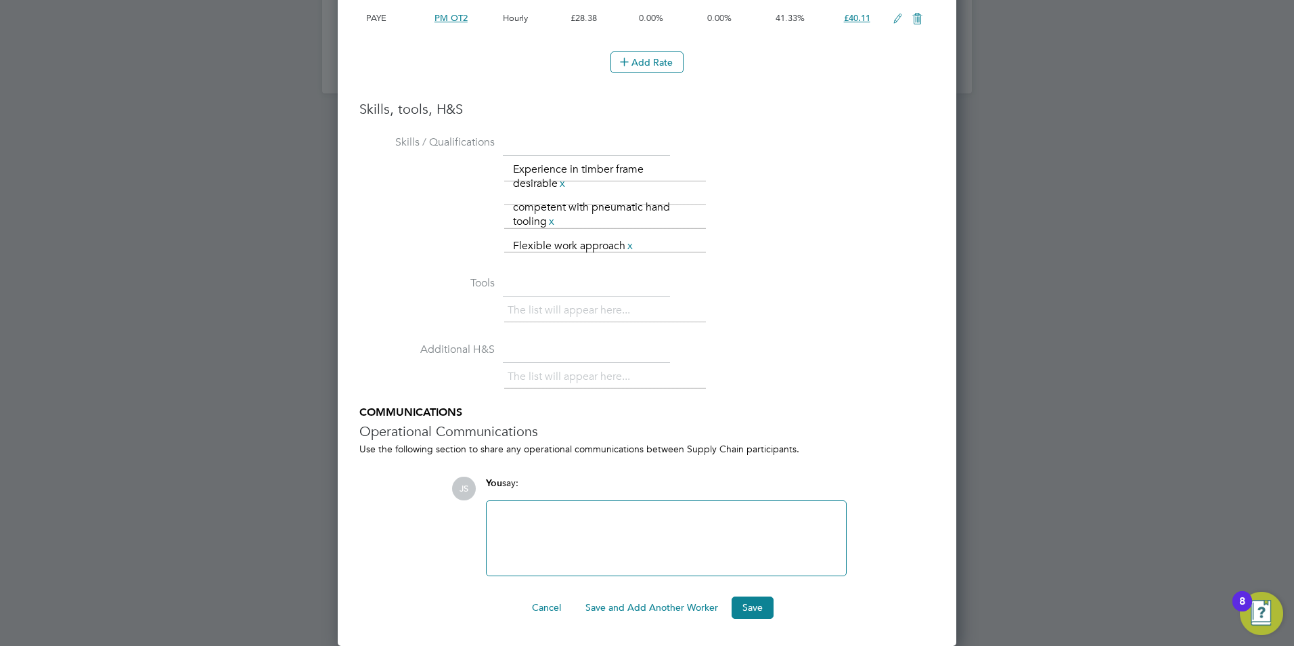
click at [683, 608] on button "Save and Add Another Worker" at bounding box center [652, 607] width 154 height 22
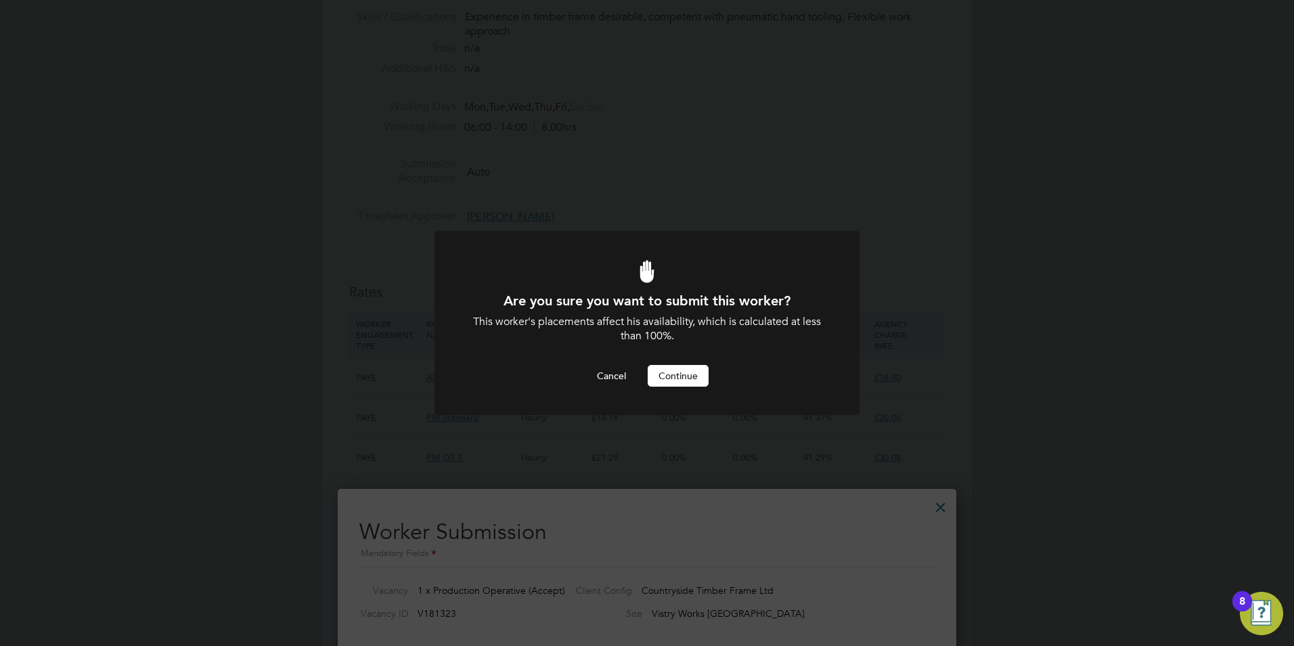
click at [666, 381] on button "Continue" at bounding box center [678, 376] width 61 height 22
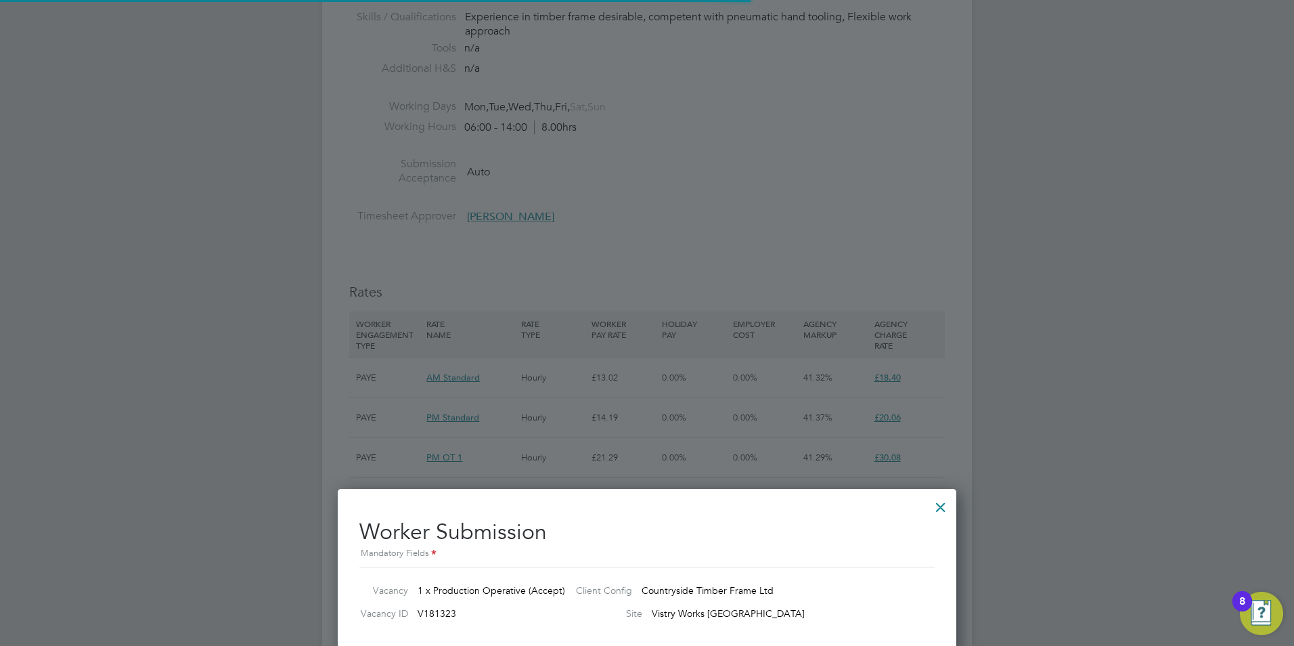
click at [939, 509] on div at bounding box center [940, 503] width 24 height 24
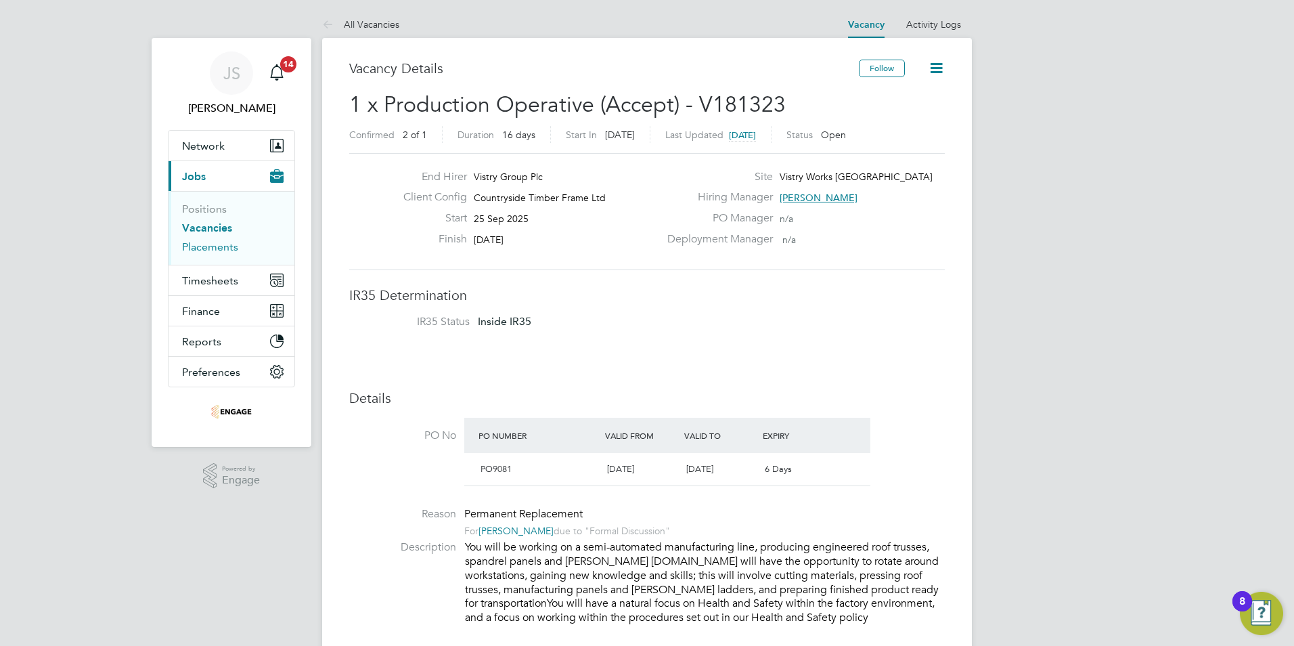
click at [200, 249] on link "Placements" at bounding box center [210, 246] width 56 height 13
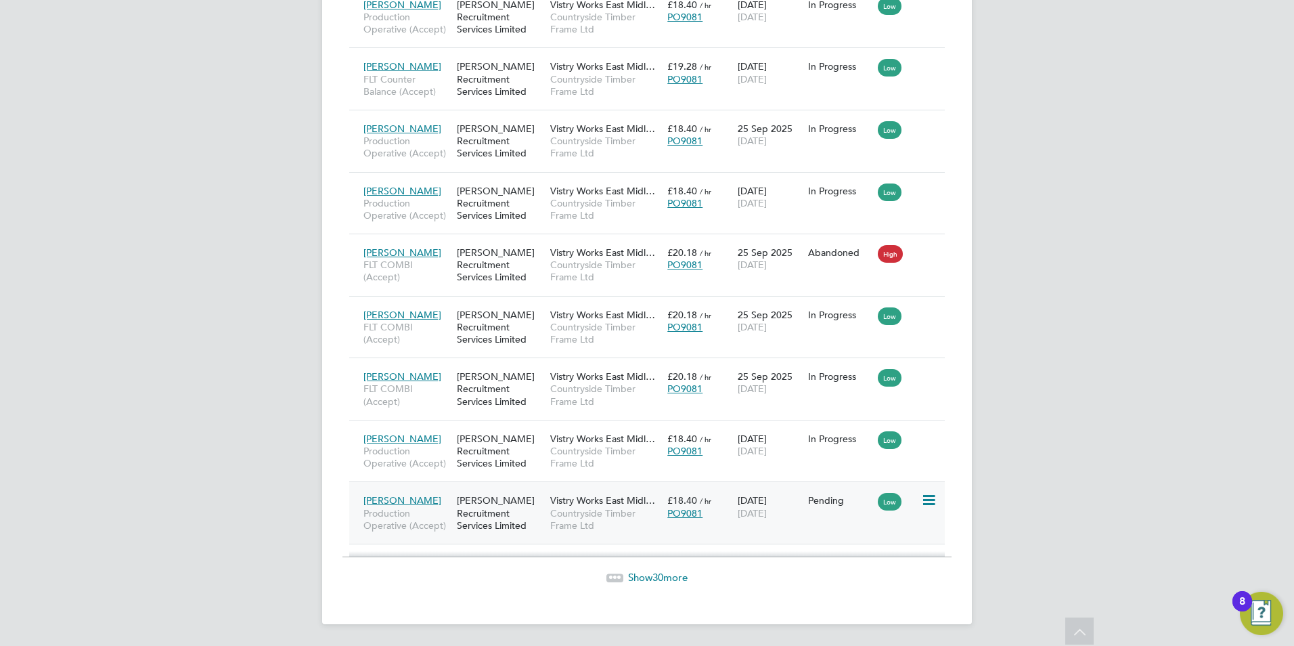
click at [927, 500] on icon at bounding box center [928, 500] width 14 height 16
click at [827, 587] on li "Start" at bounding box center [866, 584] width 139 height 19
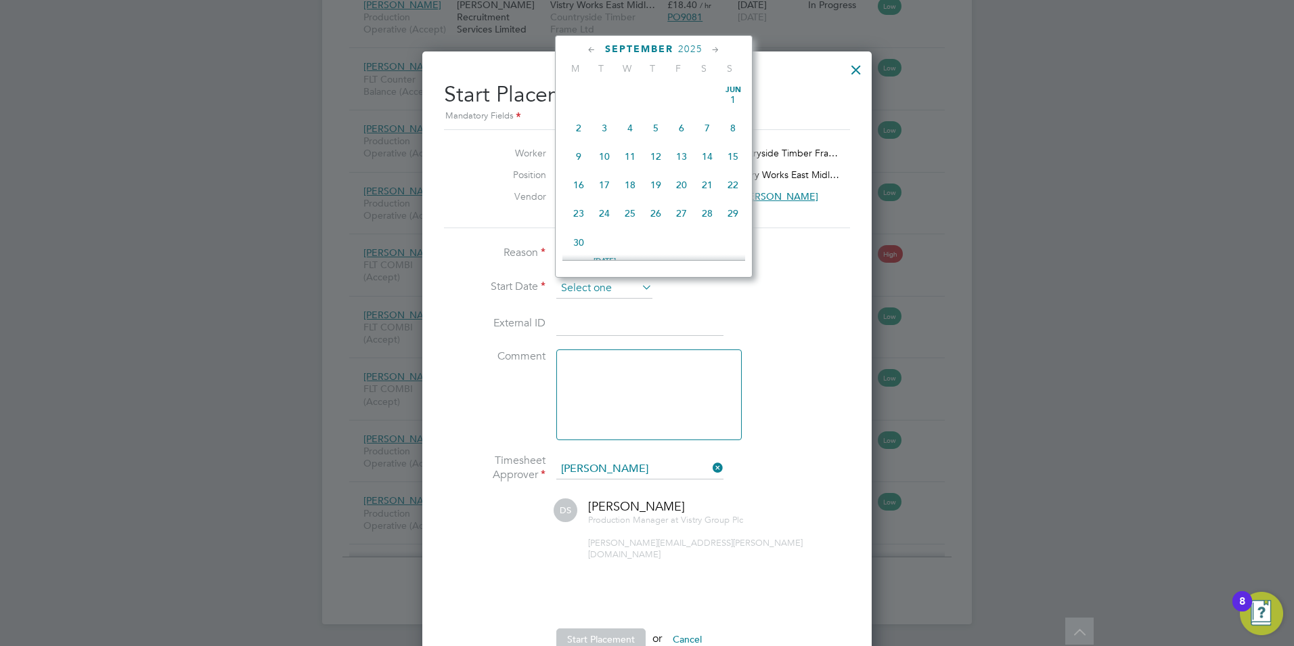
click at [605, 283] on input at bounding box center [604, 288] width 96 height 20
click at [684, 125] on span "26" at bounding box center [682, 115] width 26 height 26
type input "[DATE]"
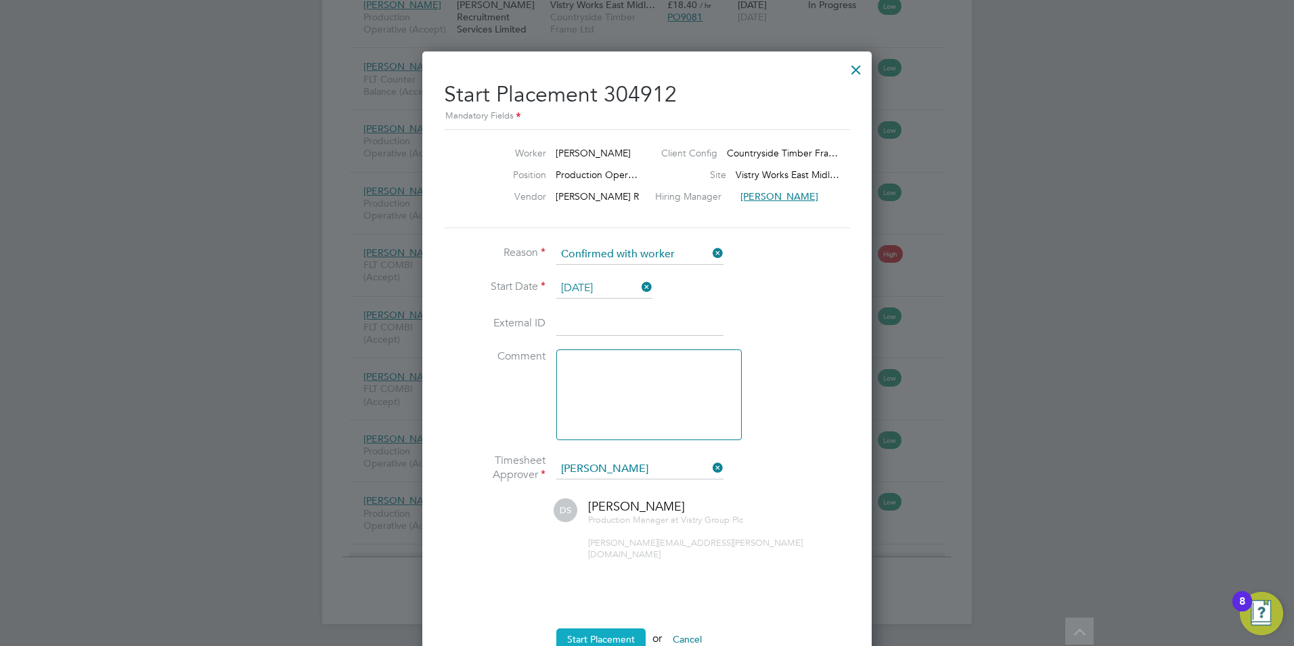
click at [610, 628] on button "Start Placement" at bounding box center [600, 639] width 89 height 22
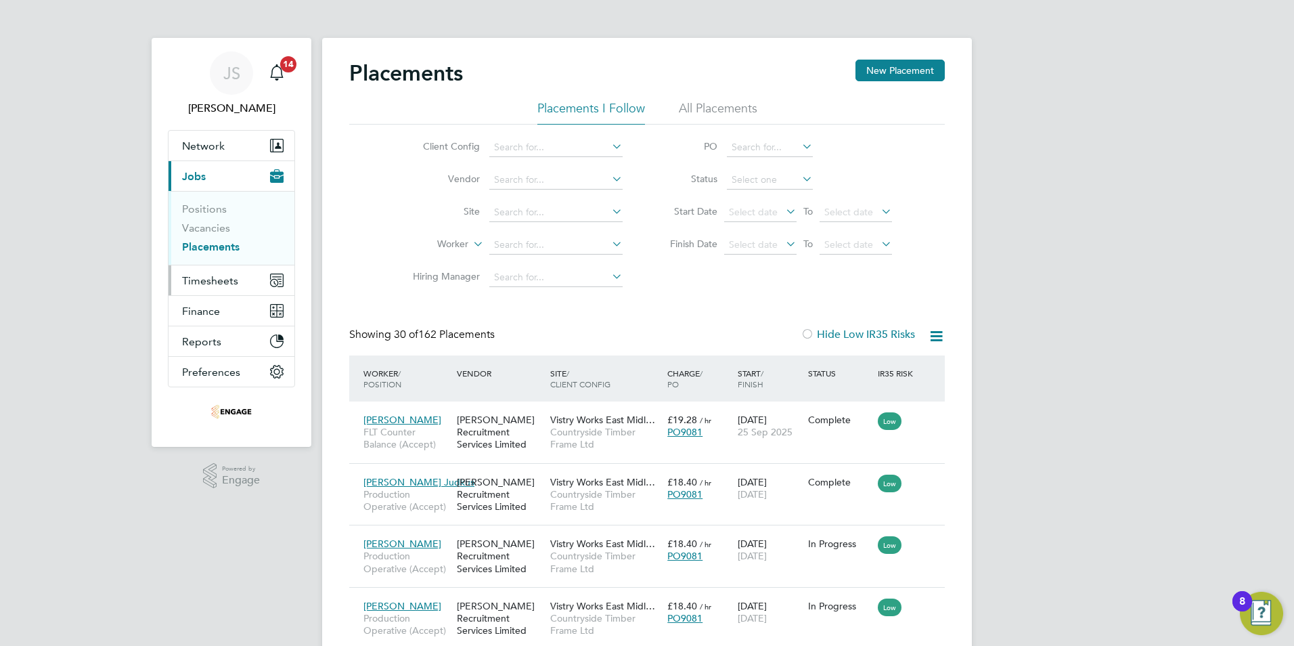
click at [205, 276] on span "Timesheets" at bounding box center [210, 280] width 56 height 13
drag, startPoint x: 198, startPoint y: 277, endPoint x: 233, endPoint y: 277, distance: 34.5
click at [199, 277] on span "Timesheets" at bounding box center [210, 280] width 56 height 13
drag, startPoint x: 208, startPoint y: 282, endPoint x: 221, endPoint y: 275, distance: 14.3
click at [210, 282] on span "Timesheets" at bounding box center [210, 280] width 56 height 13
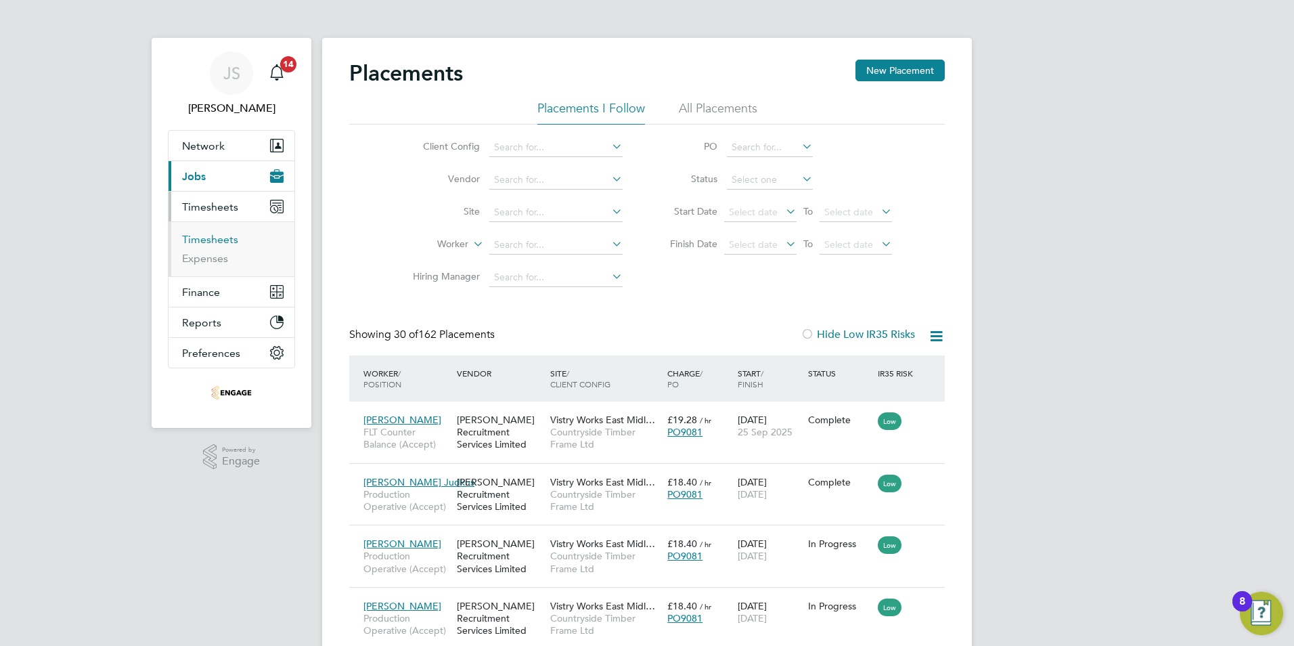
click at [200, 237] on link "Timesheets" at bounding box center [210, 239] width 56 height 13
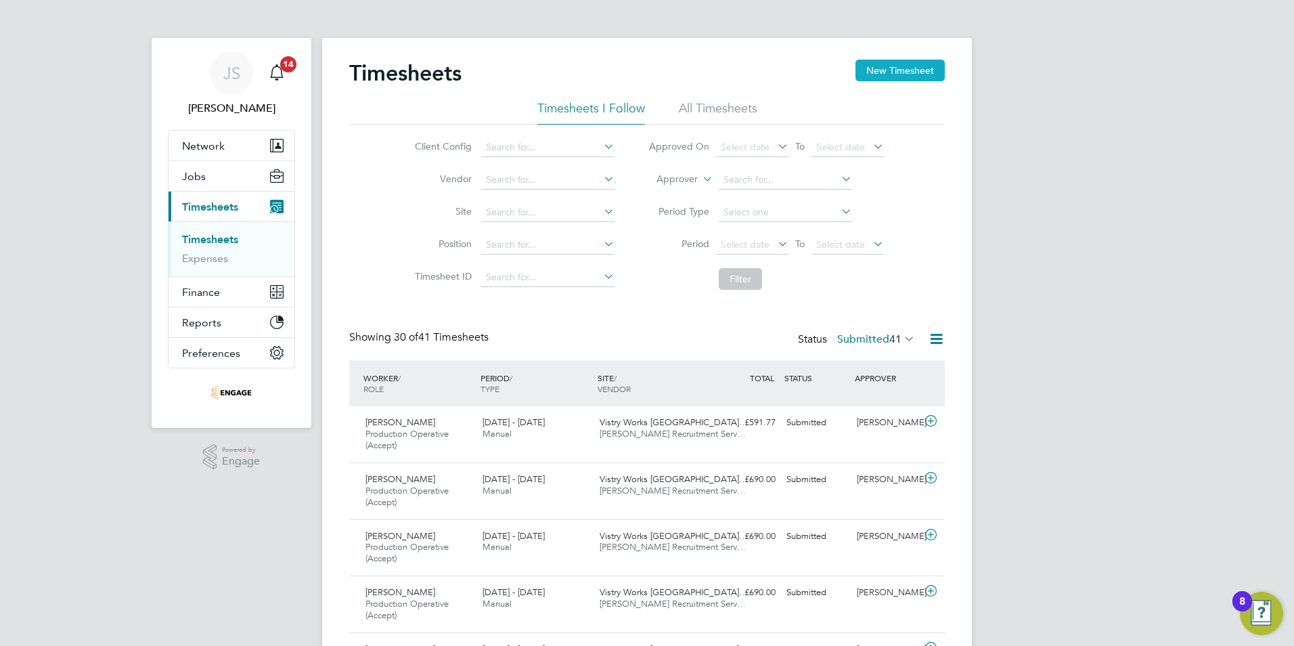
click at [921, 76] on button "New Timesheet" at bounding box center [899, 71] width 89 height 22
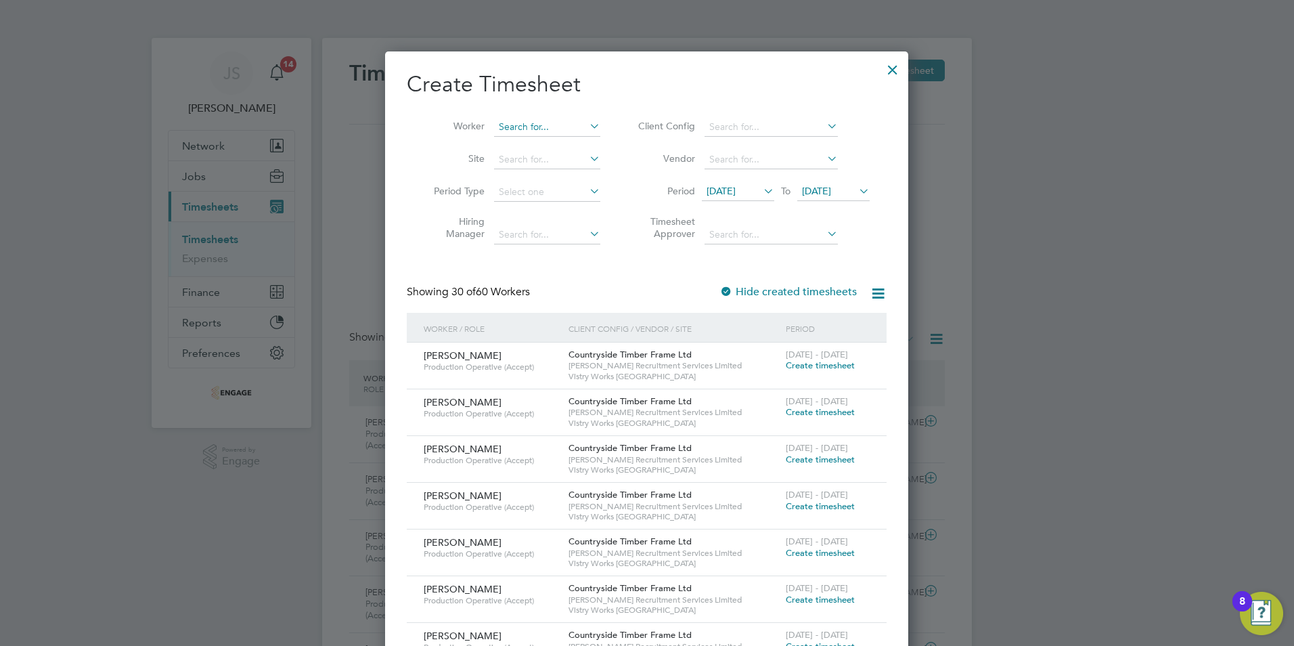
click at [518, 129] on input at bounding box center [547, 127] width 106 height 19
click at [518, 125] on input at bounding box center [547, 127] width 106 height 19
click at [518, 170] on li "Fra ncesko Muca" at bounding box center [547, 163] width 108 height 18
type input "Francesko Muca"
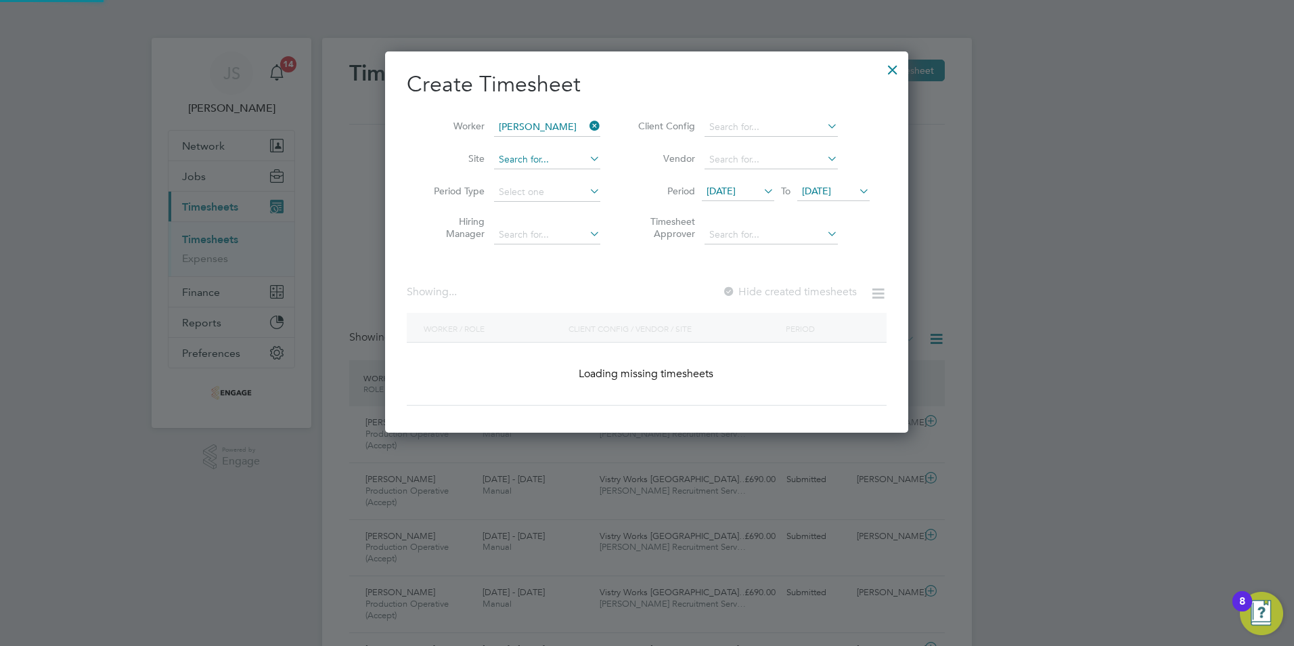
scroll to position [365, 524]
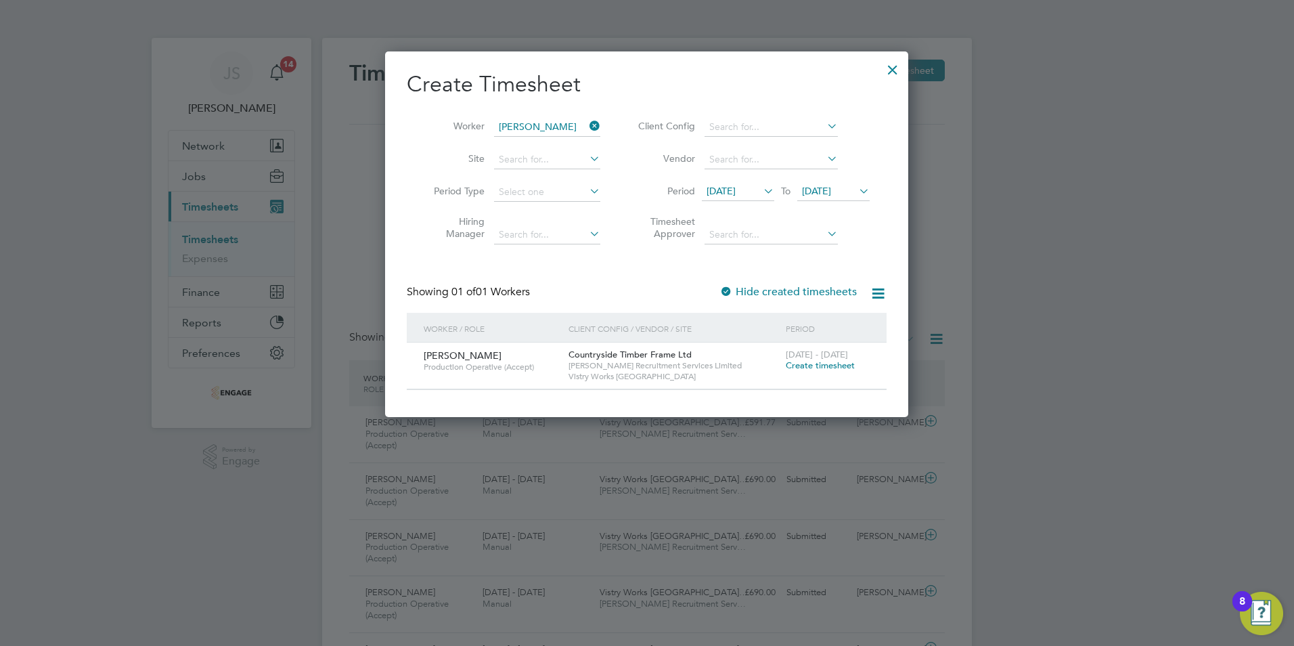
click at [815, 361] on span "Create timesheet" at bounding box center [820, 365] width 69 height 12
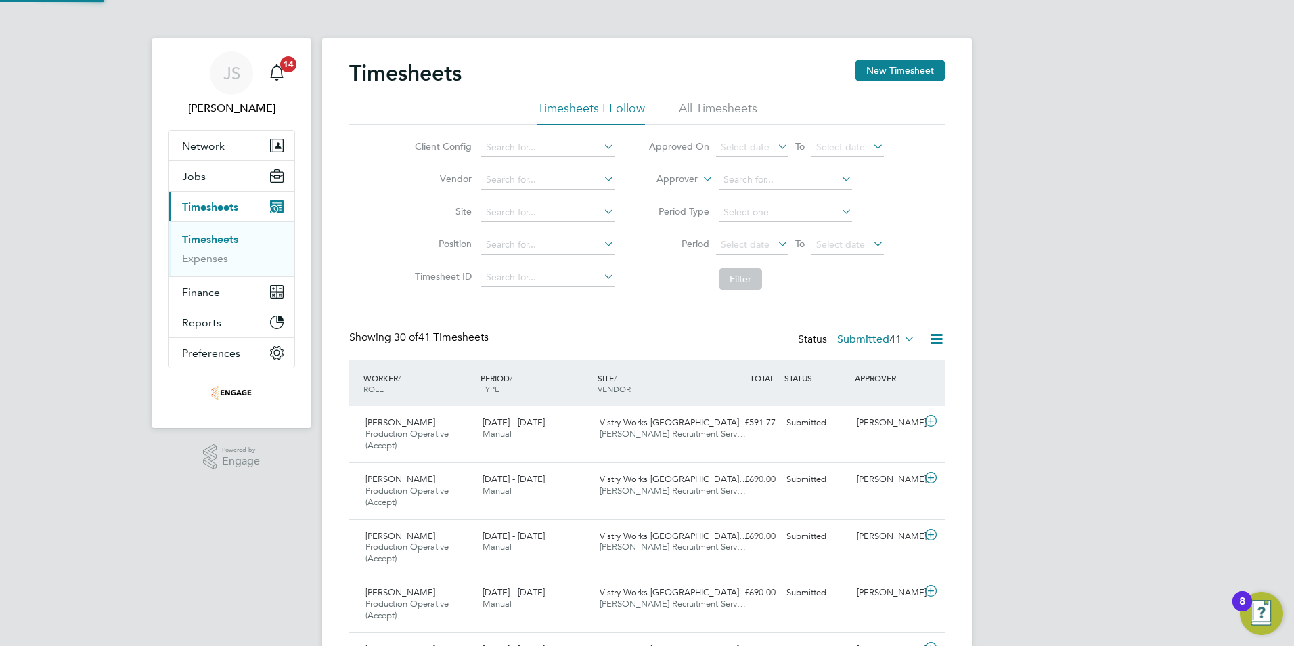
scroll to position [45, 118]
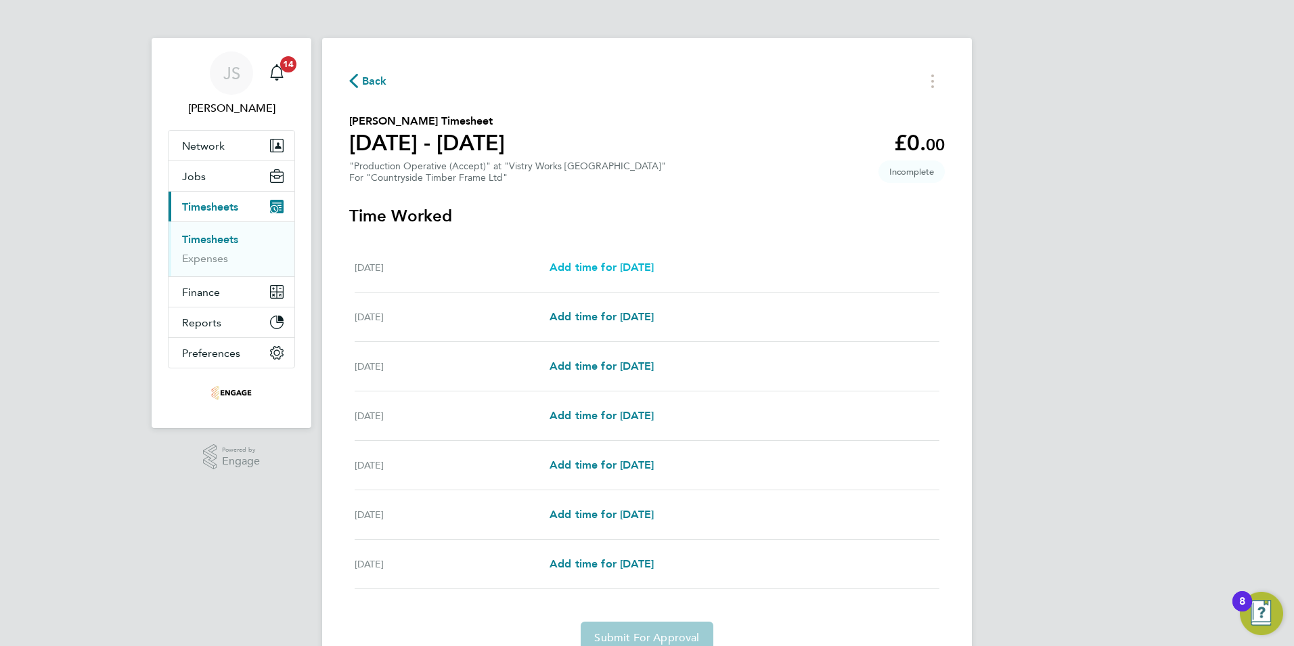
click at [649, 264] on span "Add time for Mon 22 Sep" at bounding box center [601, 267] width 104 height 13
select select "15"
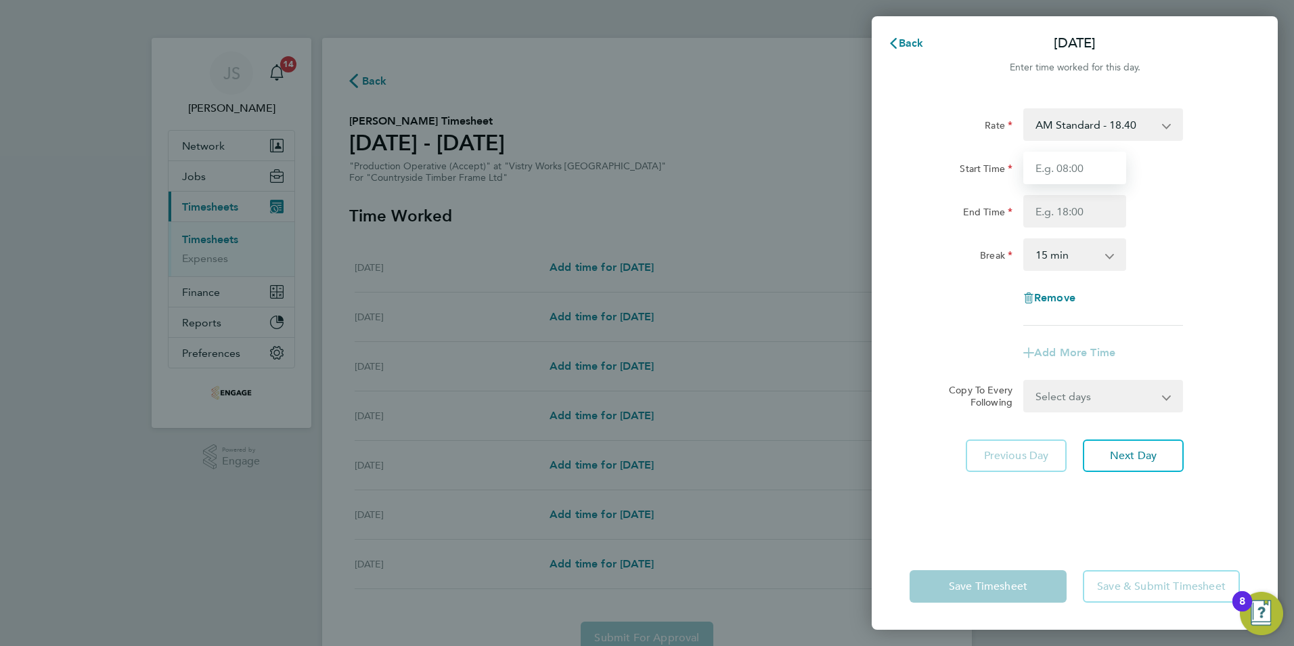
click at [1054, 167] on input "Start Time" at bounding box center [1074, 168] width 103 height 32
type input "08:00"
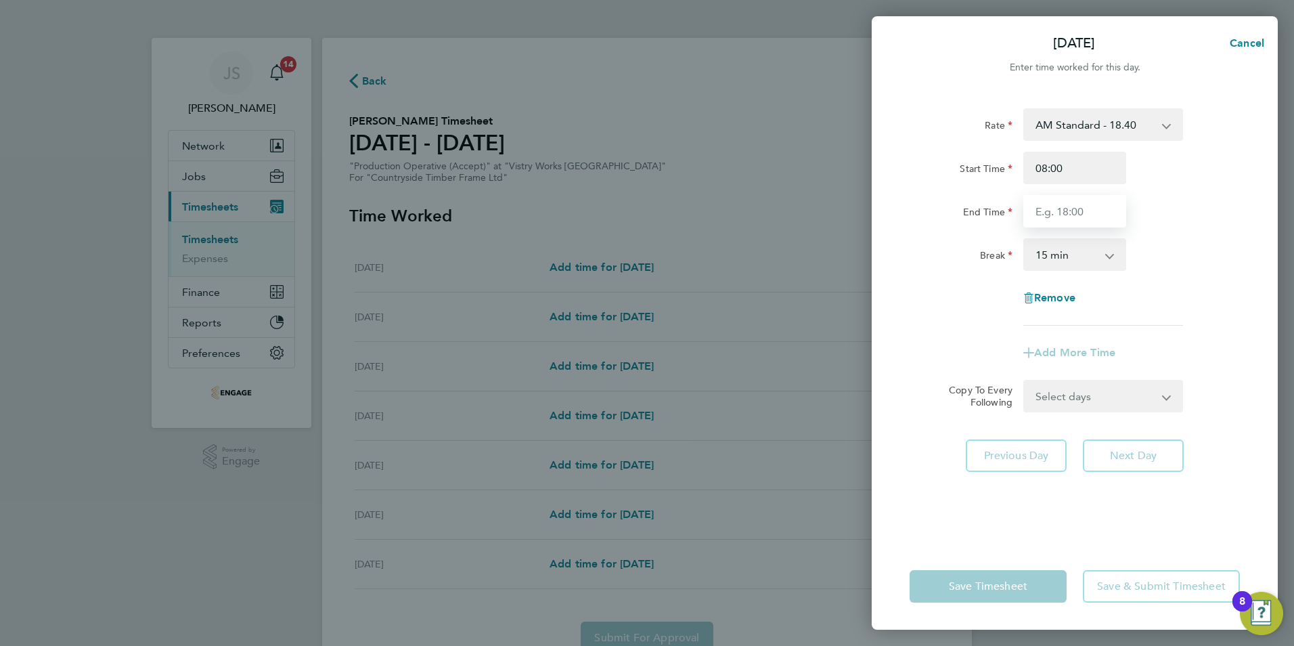
click at [1044, 210] on input "End Time" at bounding box center [1074, 211] width 103 height 32
type input "14:00"
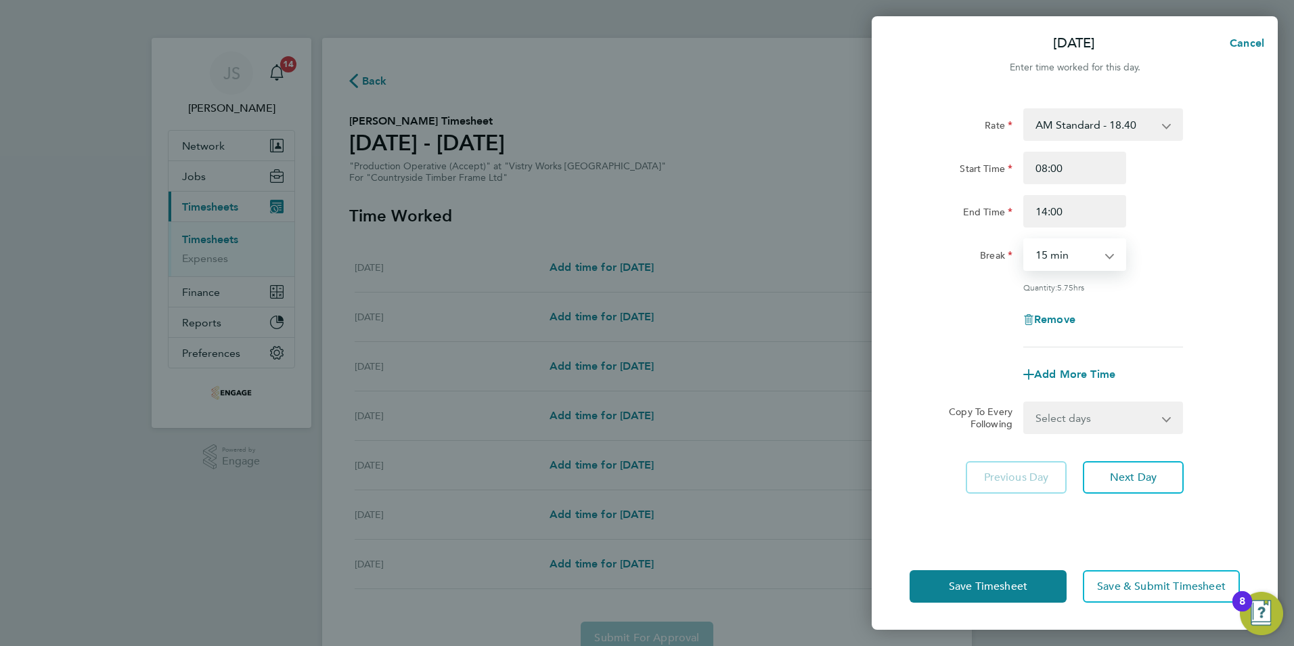
click at [1053, 267] on select "0 min 15 min 30 min 45 min 60 min 75 min 90 min" at bounding box center [1067, 255] width 84 height 30
select select "0"
click at [1025, 240] on select "0 min 15 min 30 min 45 min 60 min 75 min 90 min" at bounding box center [1067, 255] width 84 height 30
click at [1131, 467] on button "Next Day" at bounding box center [1133, 477] width 101 height 32
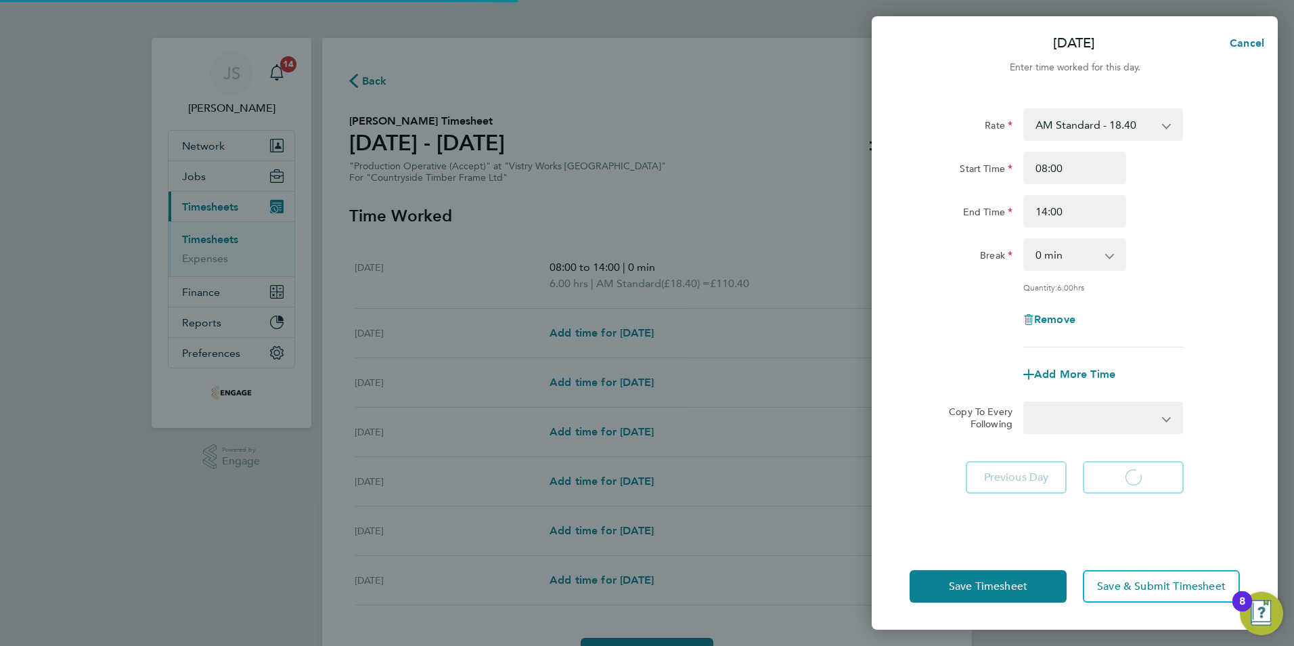
select select "15"
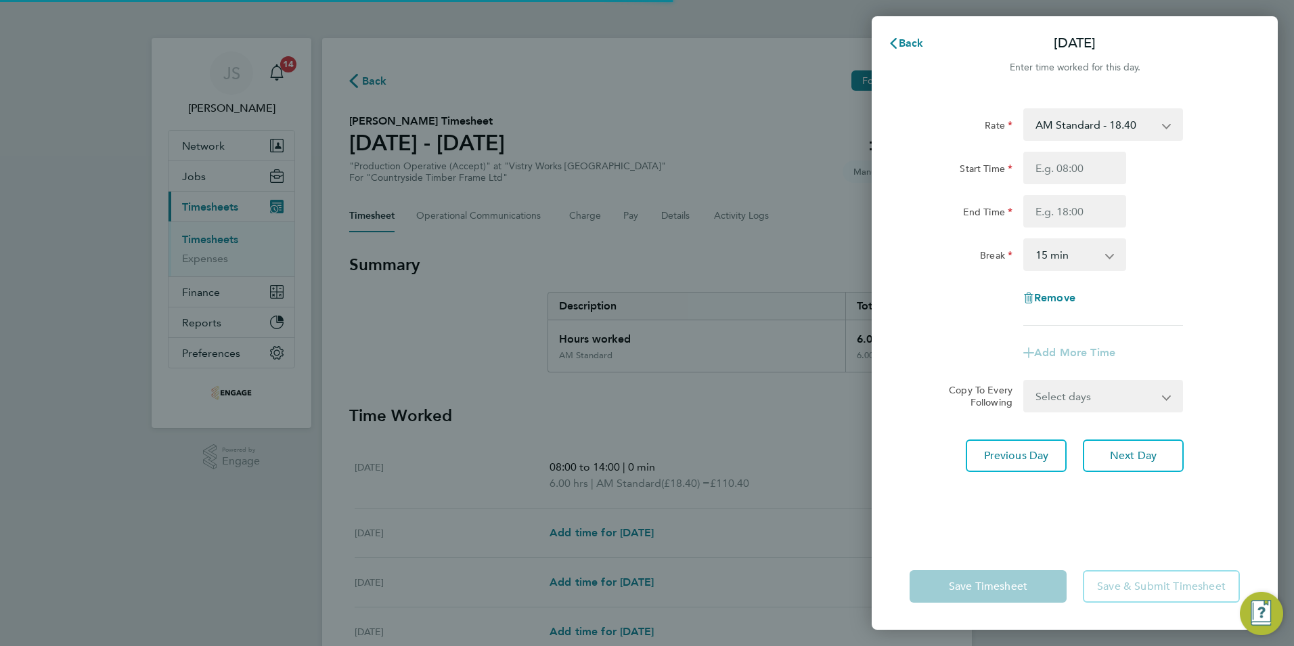
click at [1067, 125] on select "AM Standard - 18.40 OT 1 - 27.60 PM OT 1 - 30.08 OT2 - 36.80 PM OT2 - 40.11 PM …" at bounding box center [1095, 125] width 141 height 30
drag, startPoint x: 973, startPoint y: 199, endPoint x: 997, endPoint y: 180, distance: 30.9
click at [973, 199] on div "End Time" at bounding box center [960, 208] width 103 height 27
drag, startPoint x: 1056, startPoint y: 163, endPoint x: 1063, endPoint y: 179, distance: 17.0
click at [1056, 163] on input "Start Time" at bounding box center [1074, 168] width 103 height 32
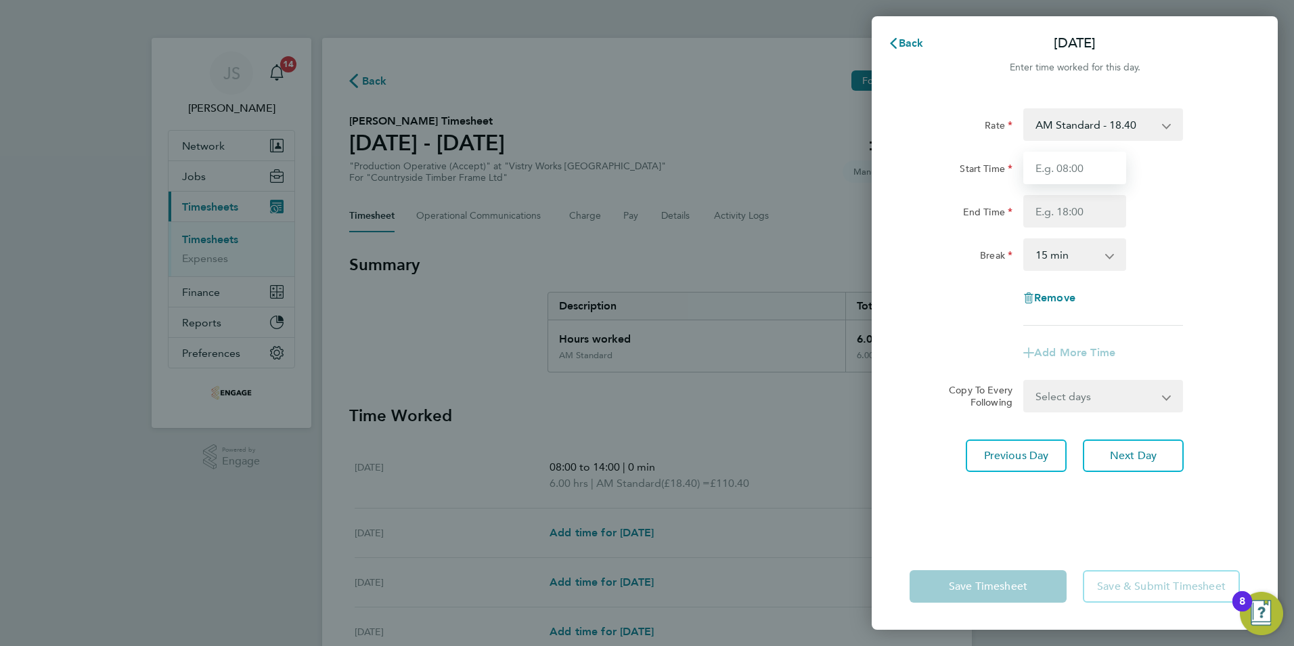
type input "06:00"
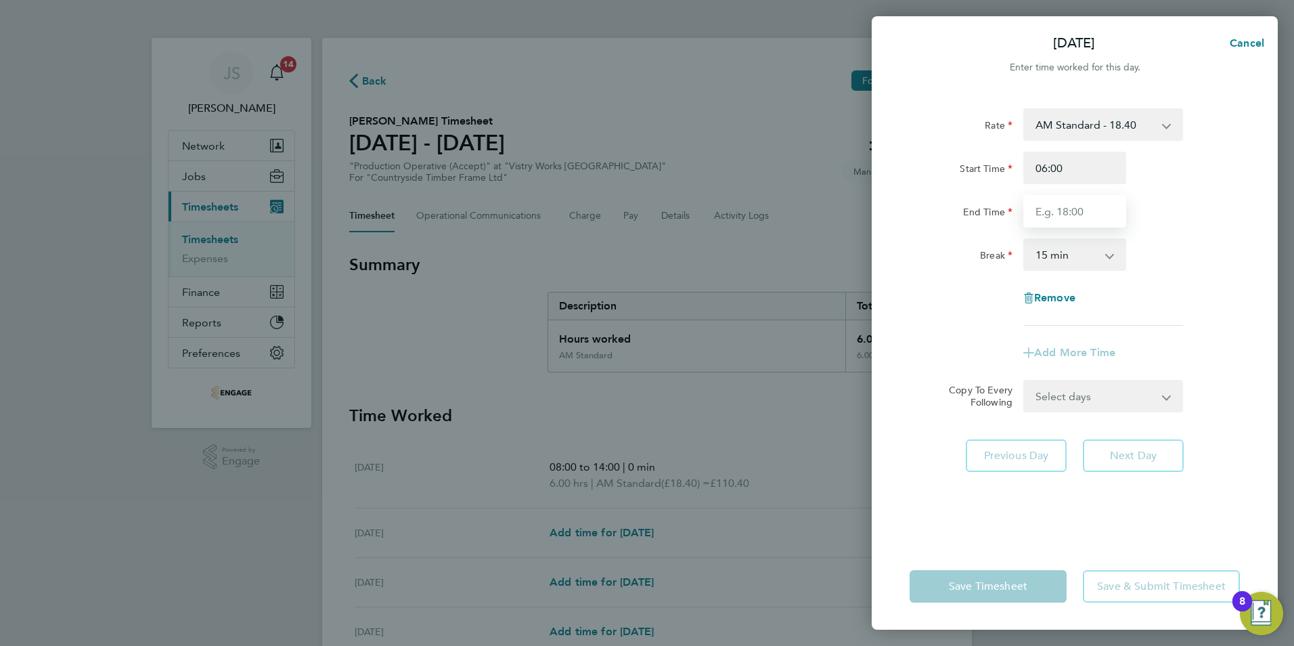
click at [1058, 214] on input "End Time" at bounding box center [1074, 211] width 103 height 32
type input "14:00"
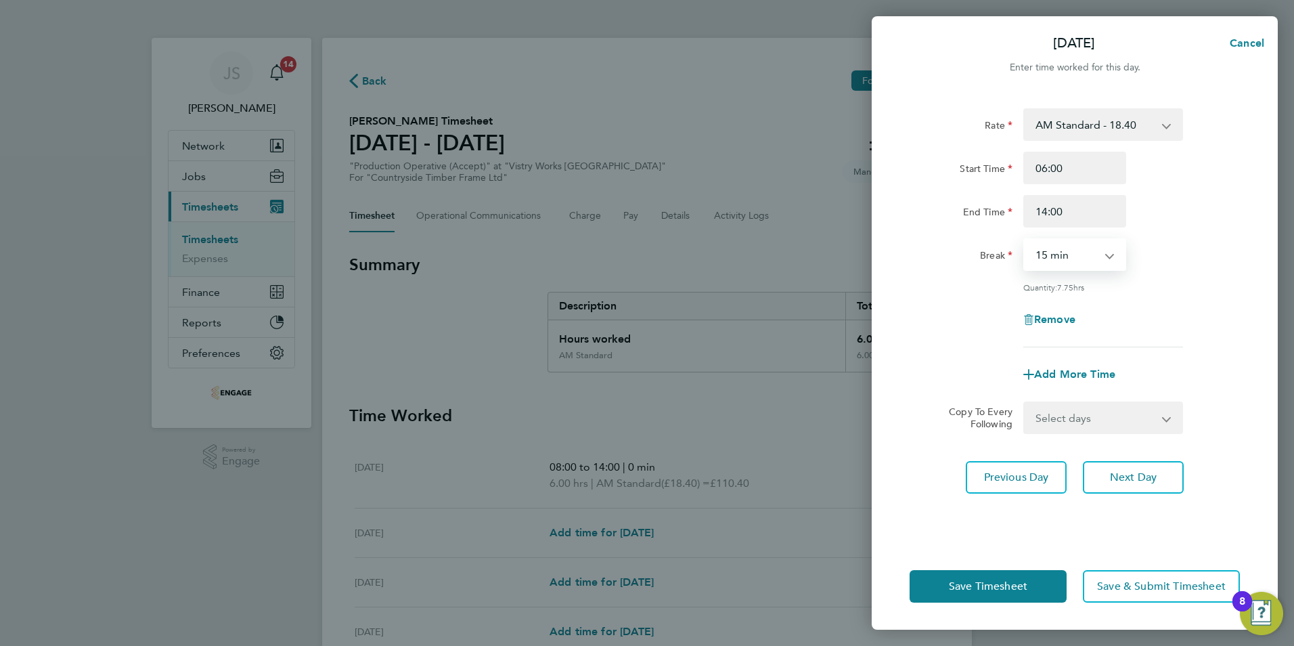
drag, startPoint x: 1048, startPoint y: 257, endPoint x: 1057, endPoint y: 270, distance: 16.0
click at [1048, 257] on select "0 min 15 min 30 min 45 min 60 min 75 min 90 min" at bounding box center [1067, 255] width 84 height 30
select select "30"
click at [1025, 240] on select "0 min 15 min 30 min 45 min 60 min 75 min 90 min" at bounding box center [1067, 255] width 84 height 30
click at [987, 596] on button "Save Timesheet" at bounding box center [987, 586] width 157 height 32
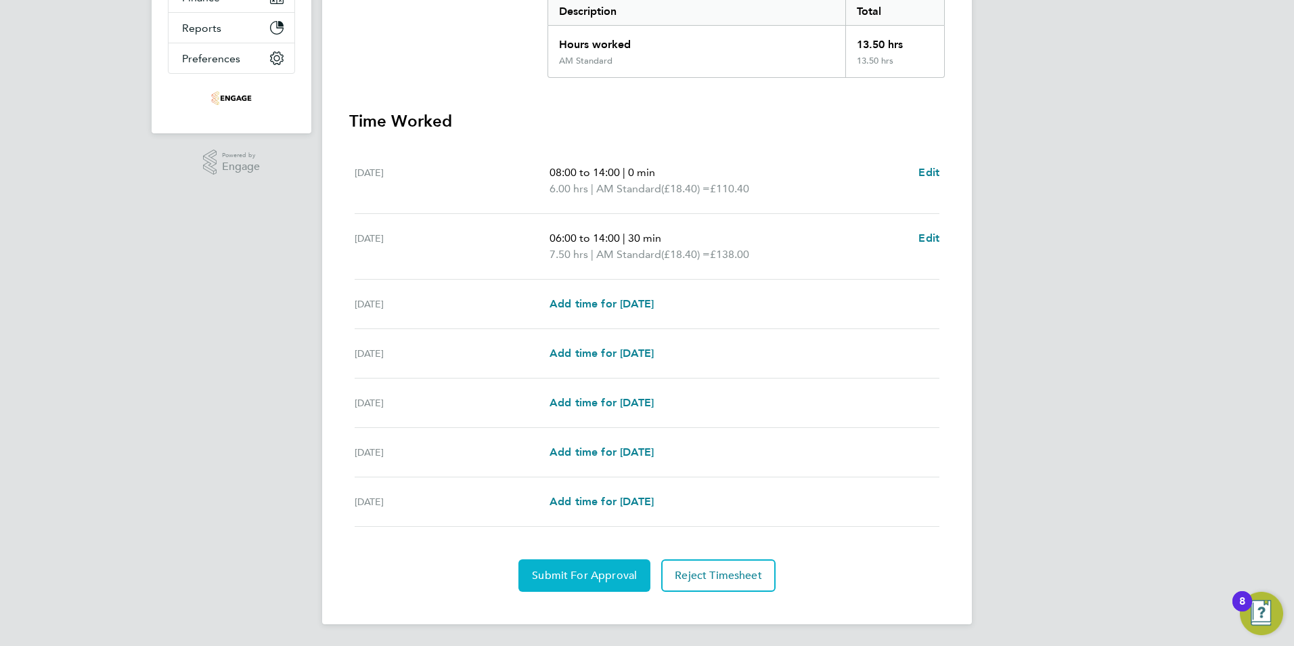
click at [589, 566] on button "Submit For Approval" at bounding box center [584, 575] width 132 height 32
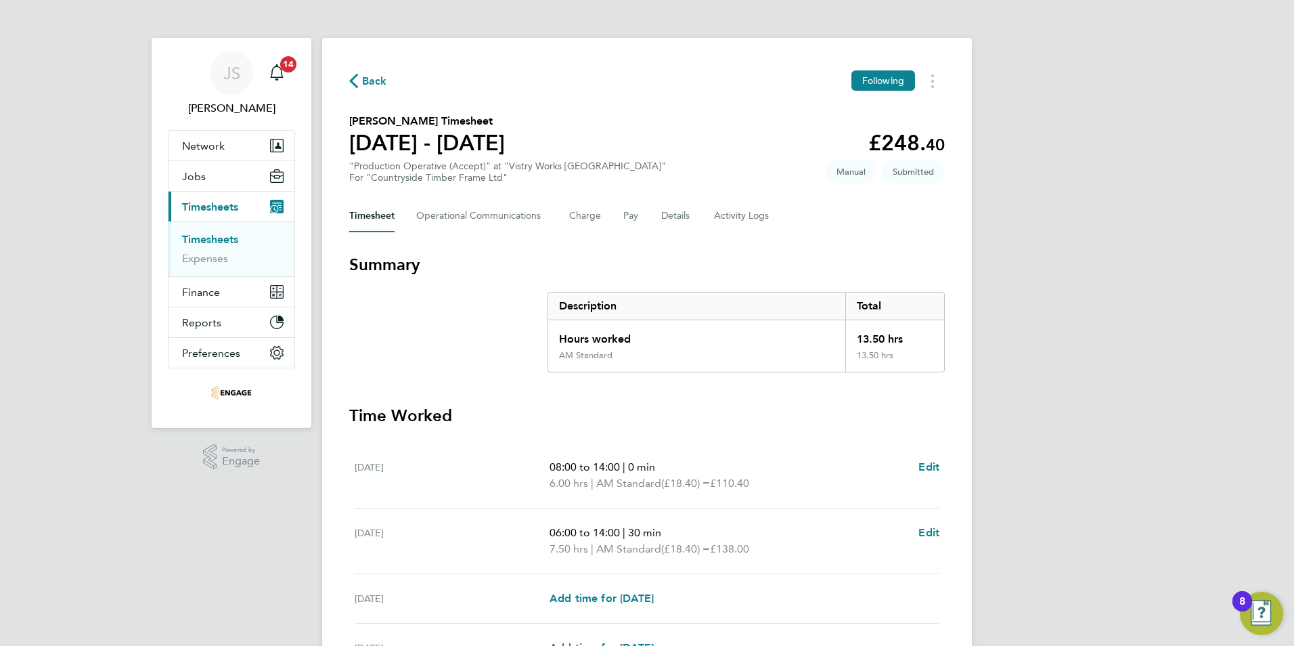
click at [379, 82] on span "Back" at bounding box center [374, 81] width 25 height 16
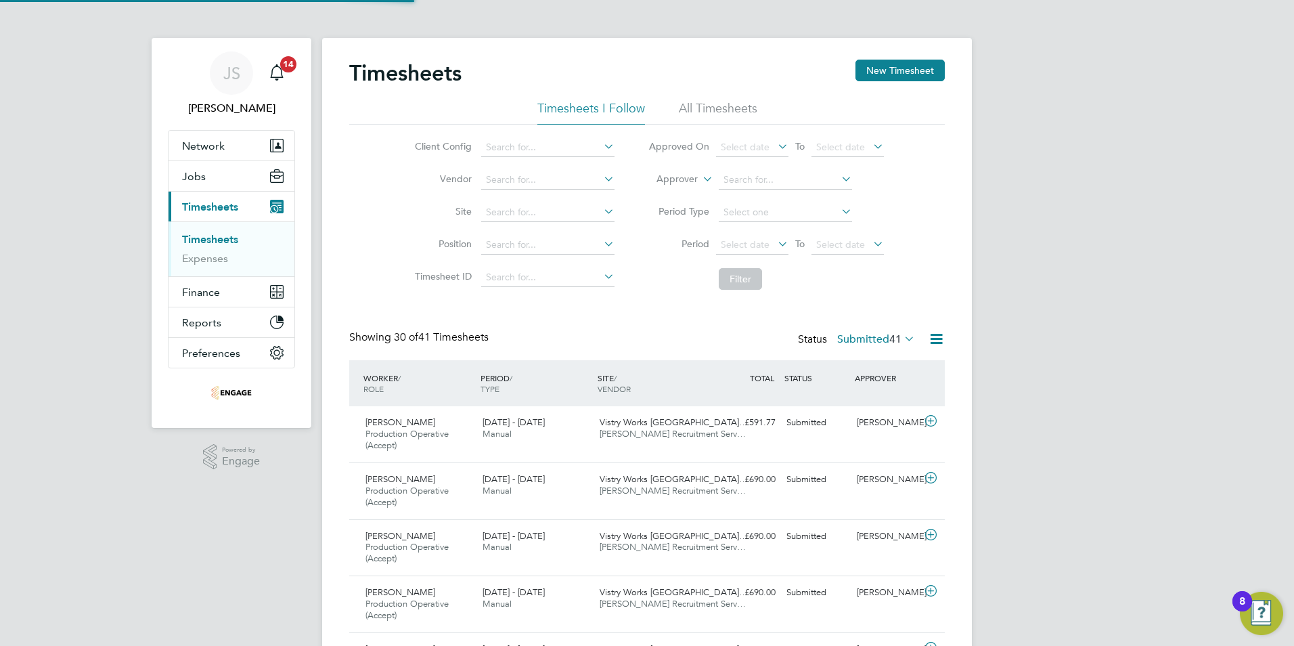
scroll to position [45, 118]
click at [293, 64] on span "14" at bounding box center [288, 64] width 16 height 16
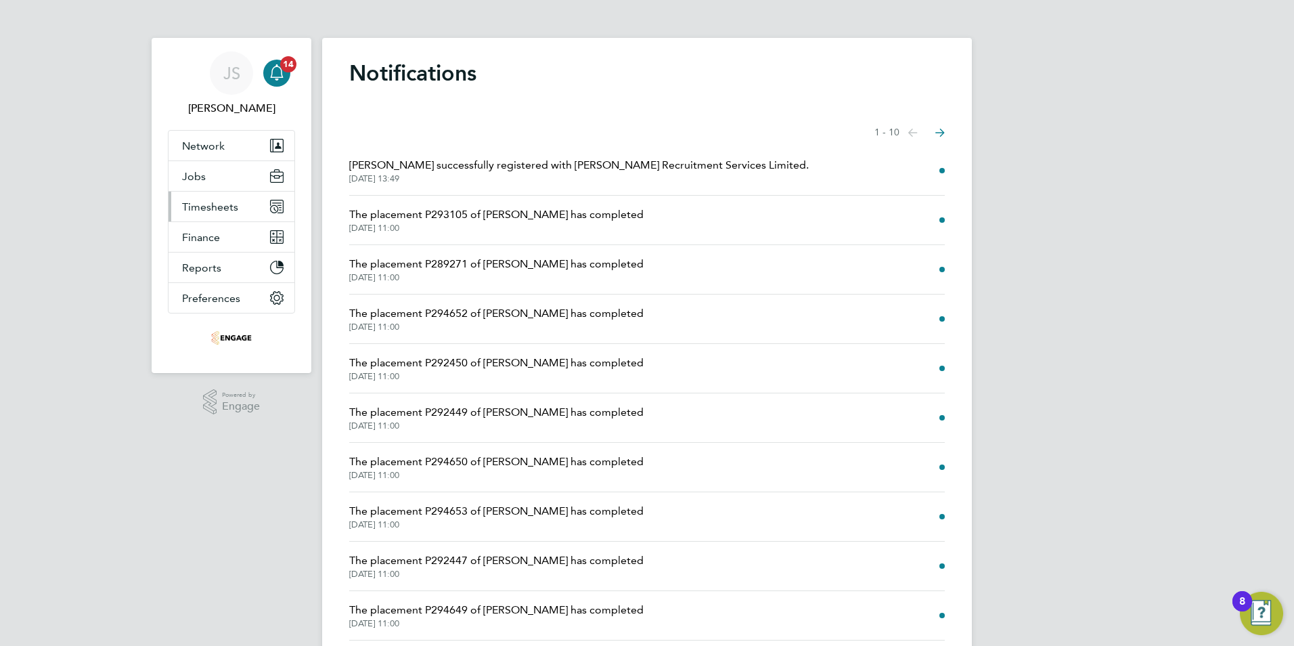
click at [215, 212] on span "Timesheets" at bounding box center [210, 206] width 56 height 13
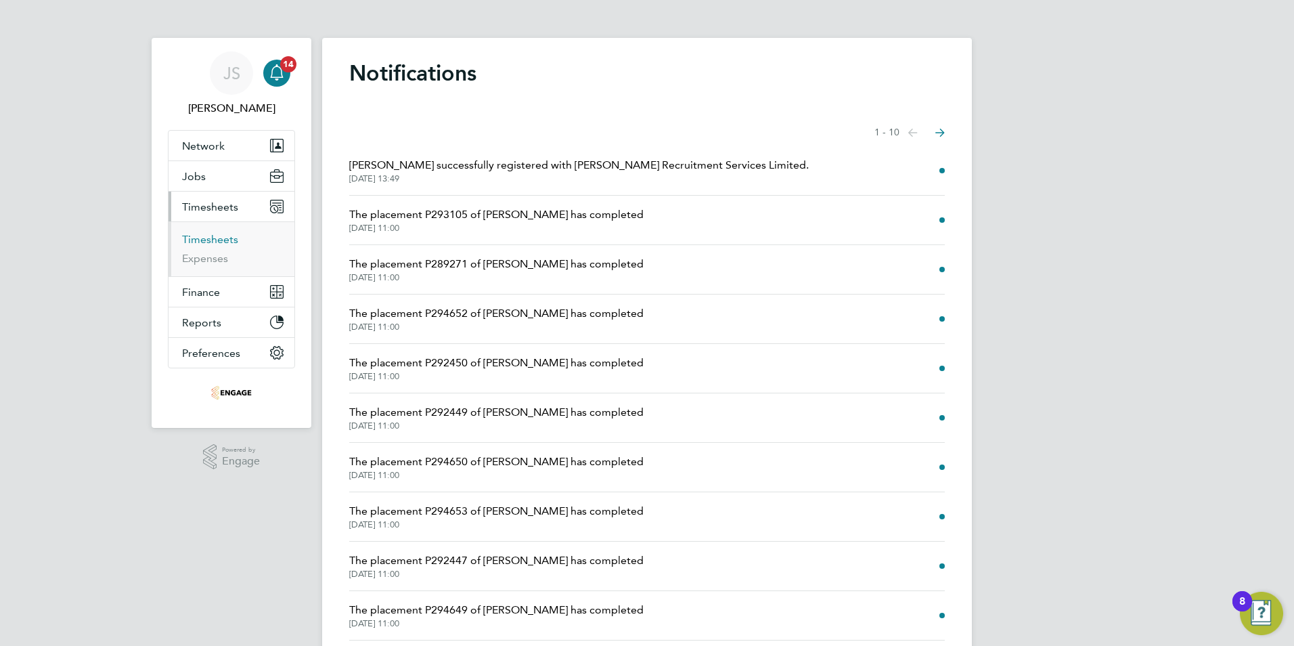
click at [210, 238] on link "Timesheets" at bounding box center [210, 239] width 56 height 13
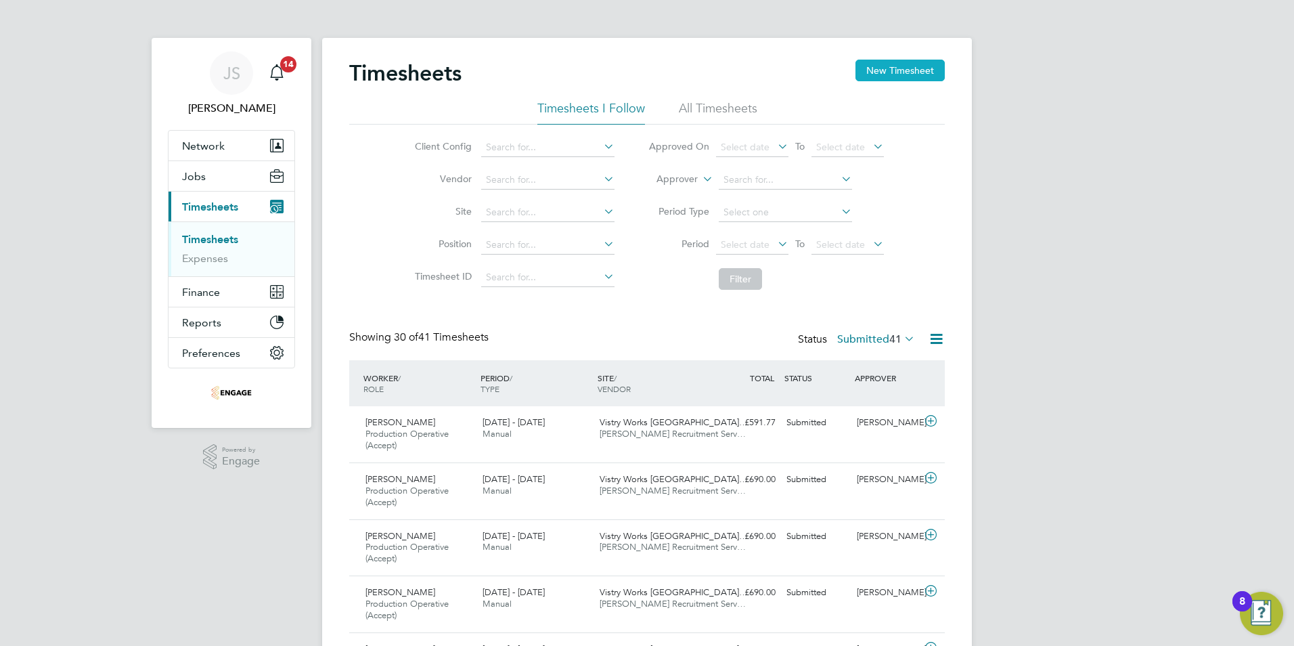
click at [903, 76] on button "New Timesheet" at bounding box center [899, 71] width 89 height 22
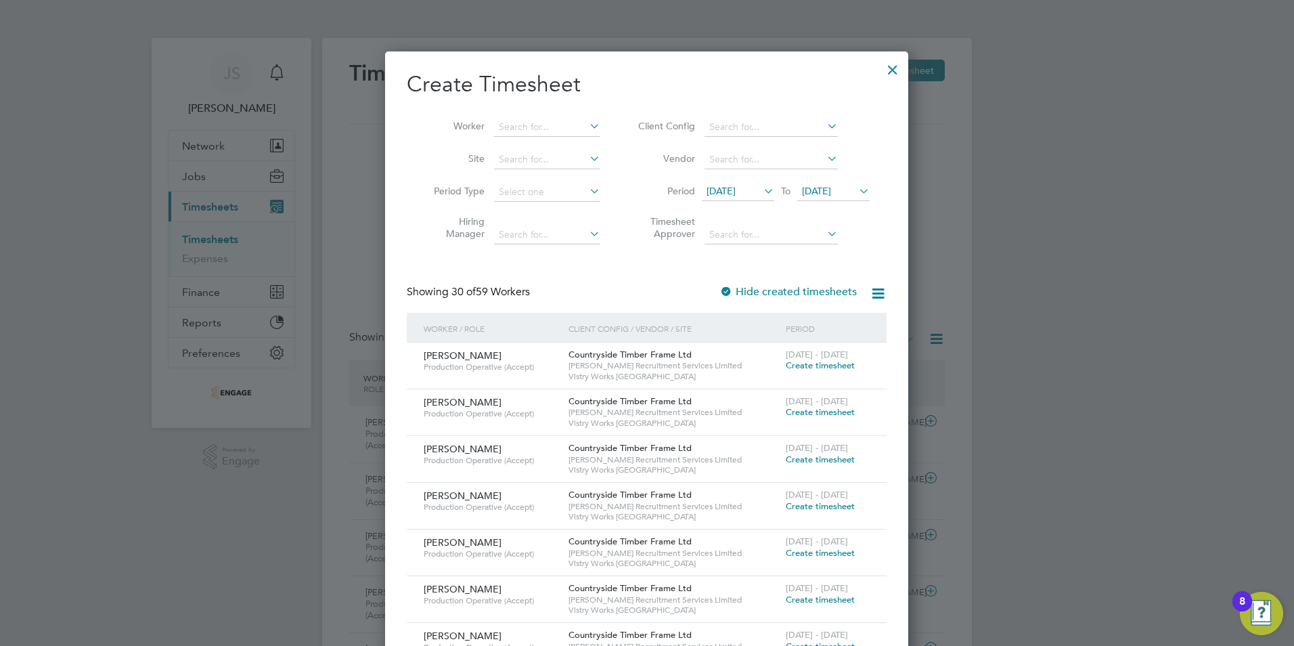
click at [506, 117] on li "Worker" at bounding box center [512, 127] width 210 height 32
click at [506, 125] on input at bounding box center [547, 127] width 106 height 19
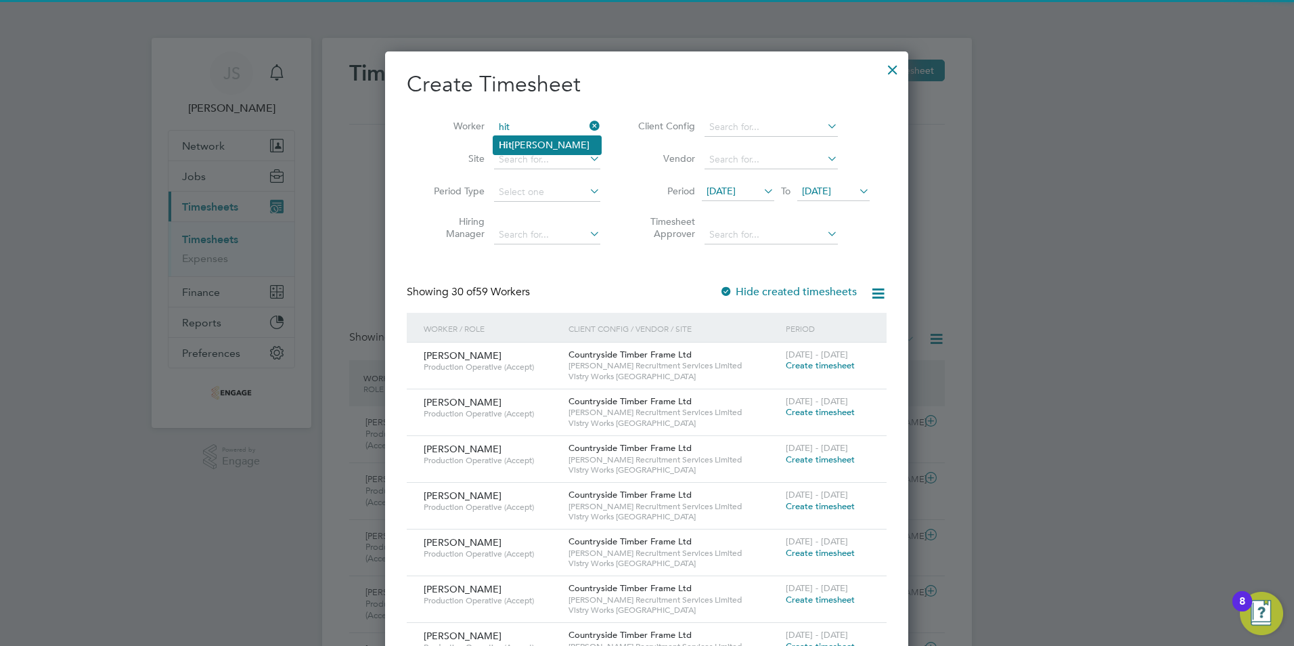
click at [519, 145] on li "Hit esh Khodiyar" at bounding box center [547, 145] width 108 height 18
type input "Hitesh Khodiyar"
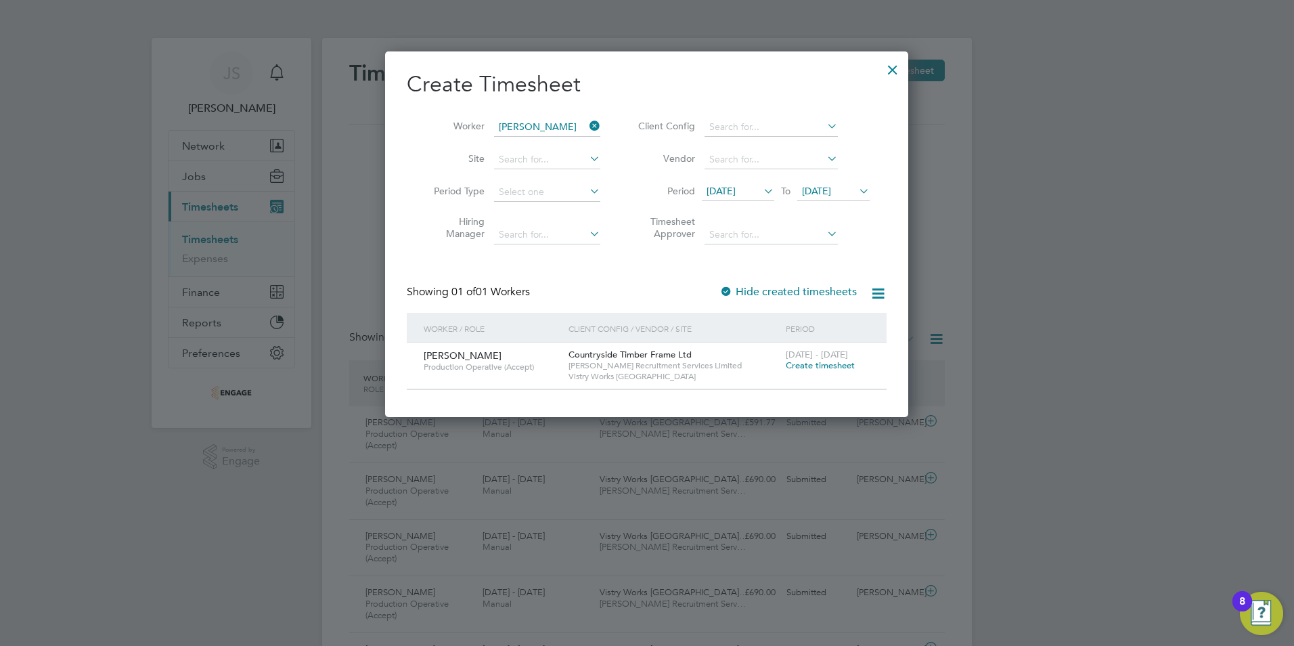
click at [814, 363] on span "Create timesheet" at bounding box center [820, 365] width 69 height 12
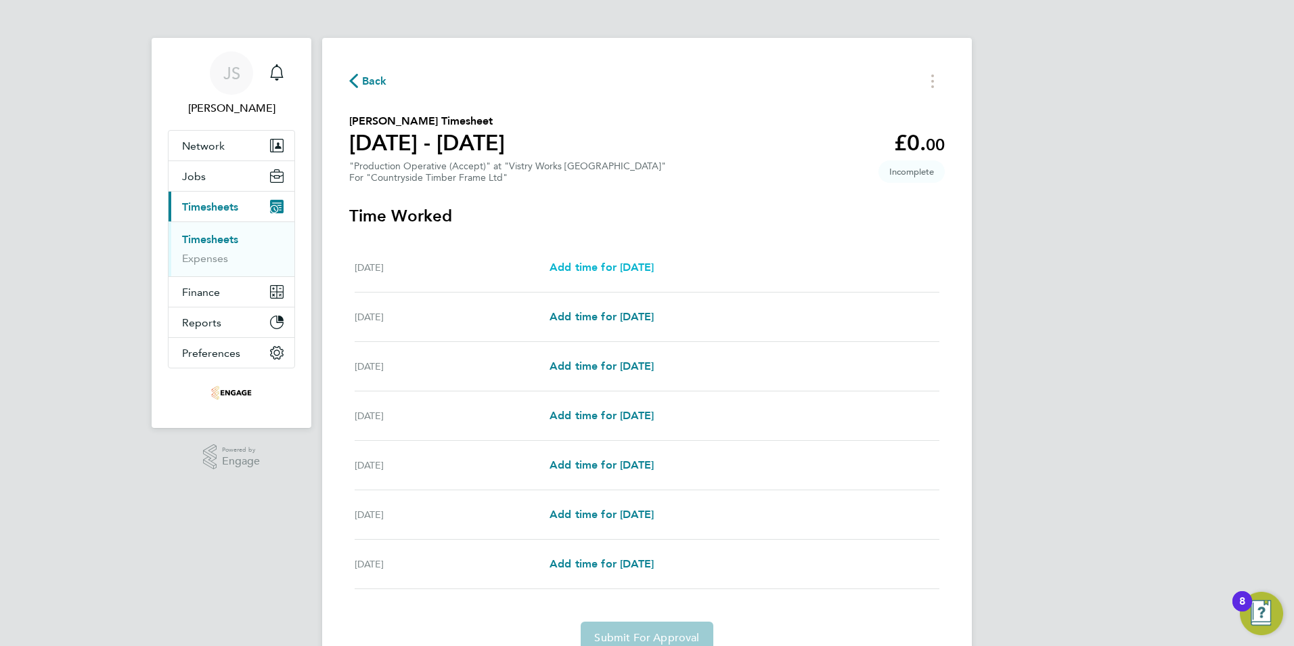
click at [608, 262] on span "Add time for Mon 22 Sep" at bounding box center [601, 267] width 104 height 13
select select "15"
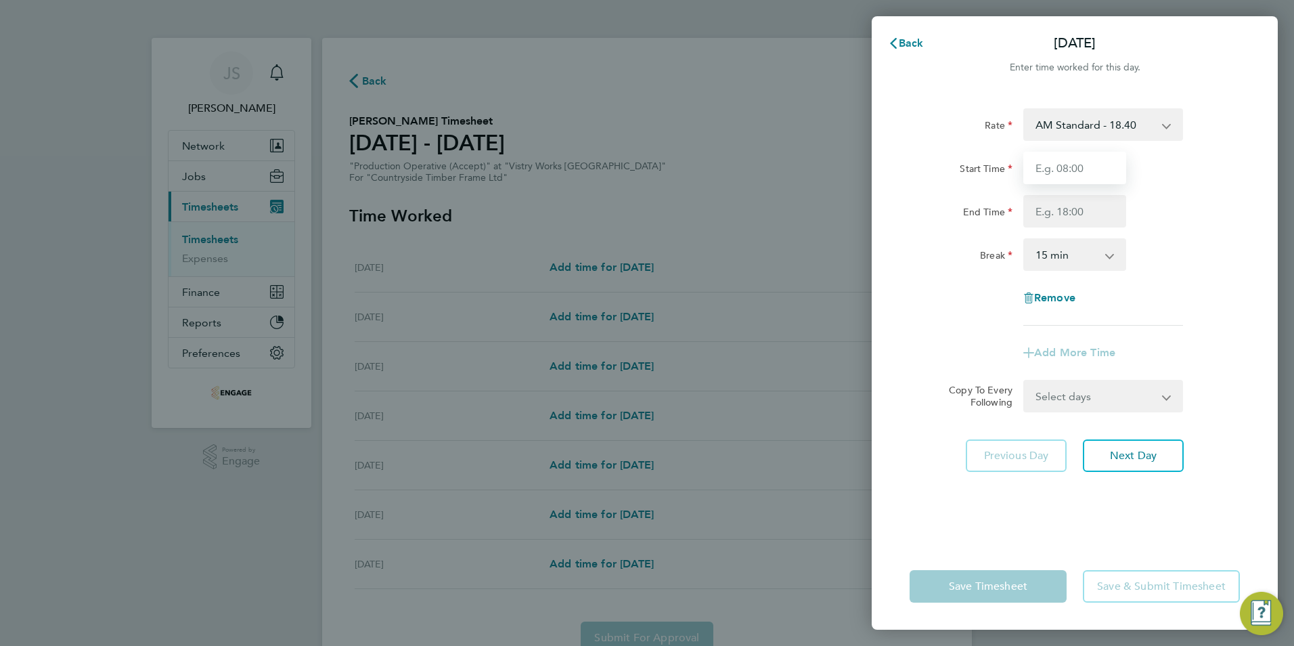
click at [1053, 164] on input "Start Time" at bounding box center [1074, 168] width 103 height 32
type input "06:00"
type input "14:00"
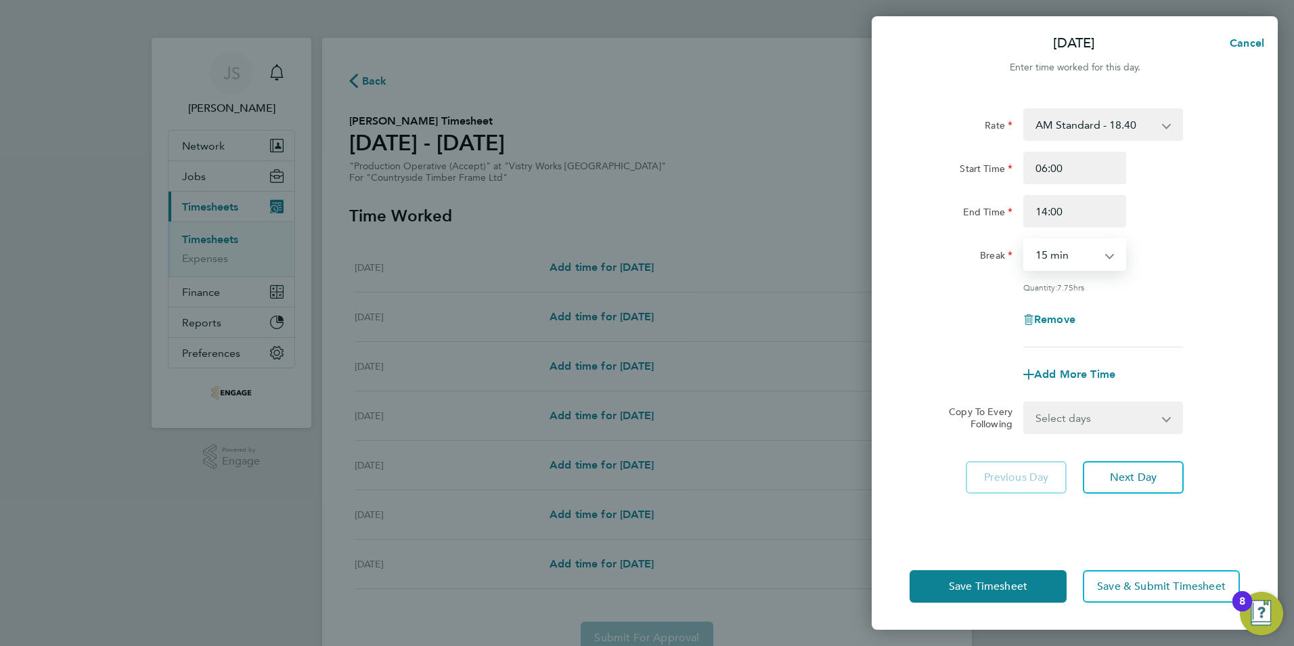
click at [1045, 268] on select "0 min 15 min 30 min 45 min 60 min 75 min 90 min" at bounding box center [1067, 255] width 84 height 30
select select "30"
click at [1025, 240] on select "0 min 15 min 30 min 45 min 60 min 75 min 90 min" at bounding box center [1067, 255] width 84 height 30
drag, startPoint x: 1058, startPoint y: 411, endPoint x: 1072, endPoint y: 421, distance: 17.5
click at [1058, 411] on select "Select days Day Weekday (Mon-Fri) Weekend (Sat-Sun) Tuesday Wednesday Thursday …" at bounding box center [1096, 418] width 142 height 30
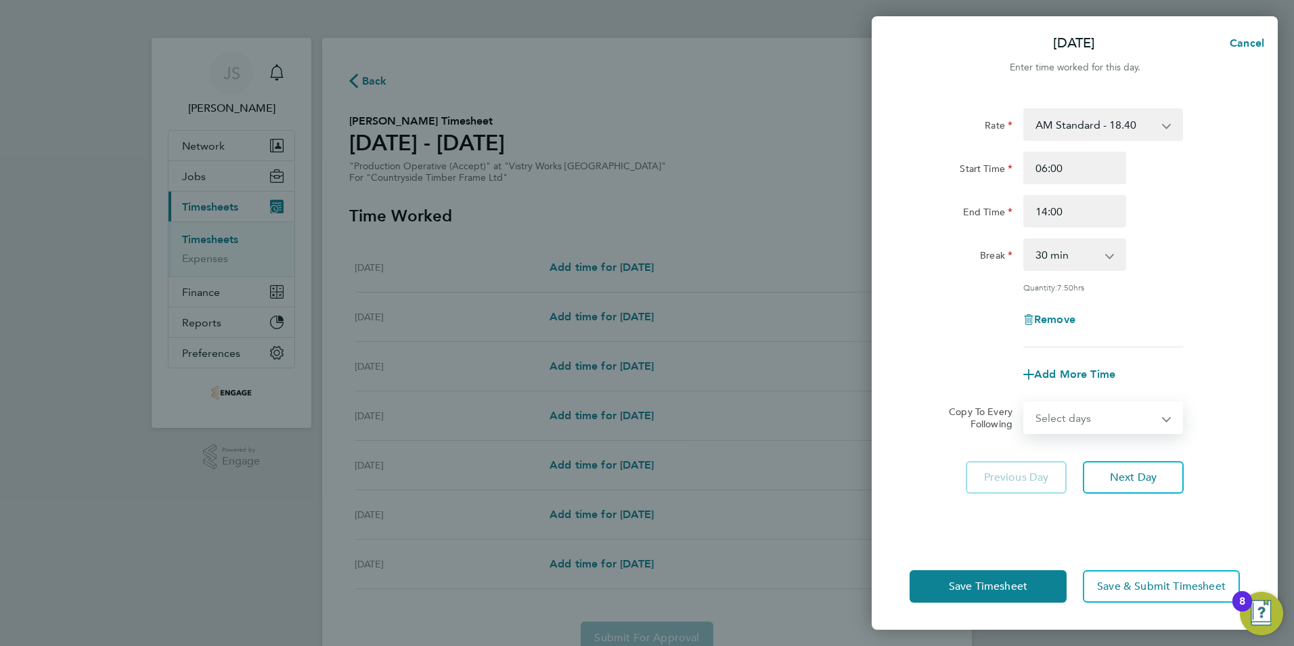
select select "WEEKDAY"
click at [1025, 403] on select "Select days Day Weekday (Mon-Fri) Weekend (Sat-Sun) Tuesday Wednesday Thursday …" at bounding box center [1096, 418] width 142 height 30
select select "2025-09-28"
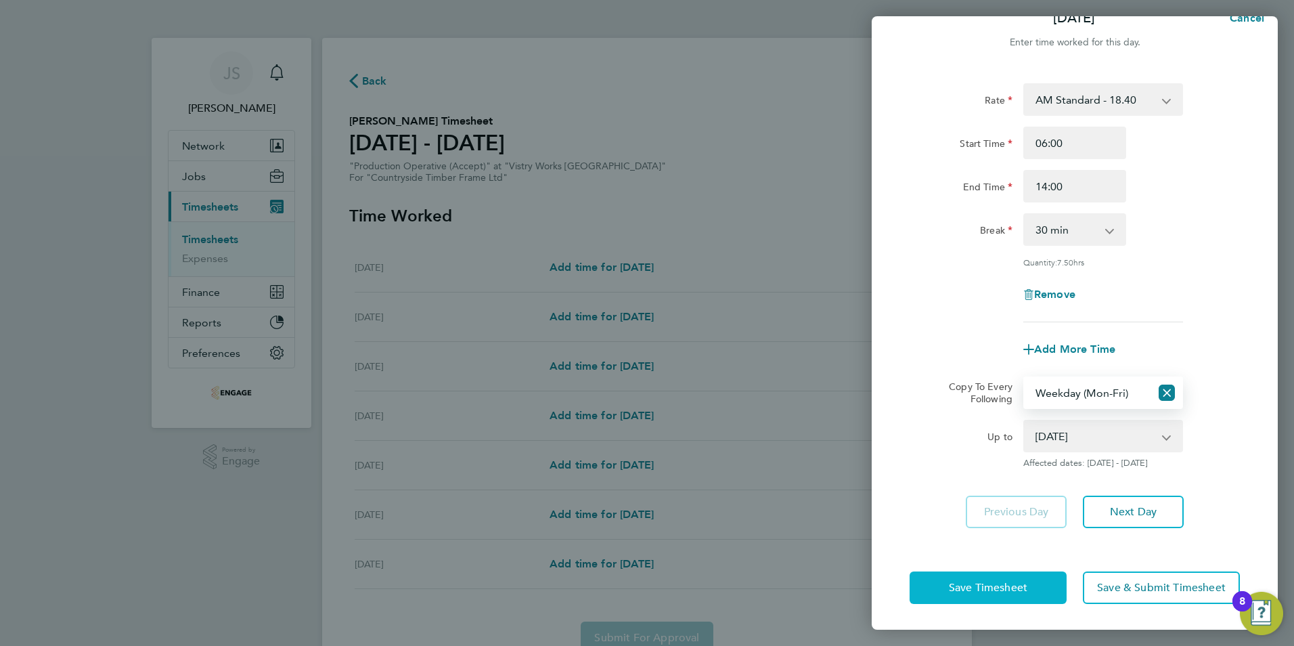
click at [987, 592] on span "Save Timesheet" at bounding box center [988, 588] width 78 height 14
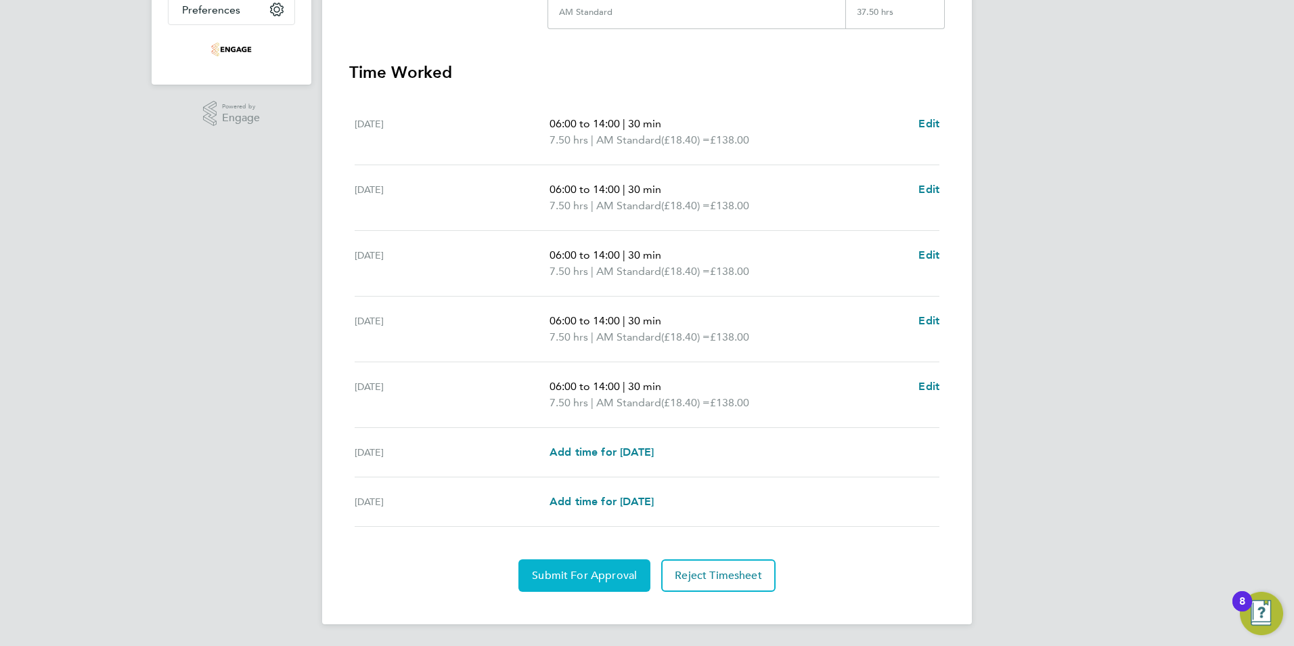
click at [603, 568] on span "Submit For Approval" at bounding box center [584, 575] width 105 height 14
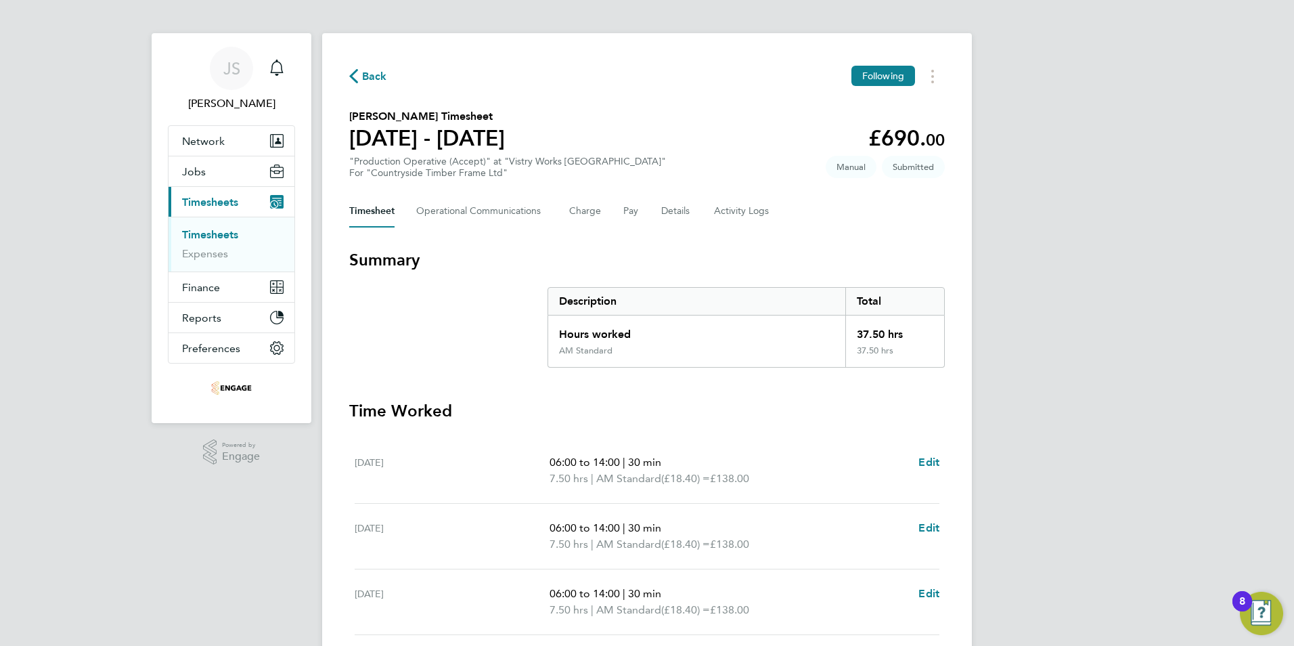
click at [368, 75] on span "Back" at bounding box center [374, 76] width 25 height 16
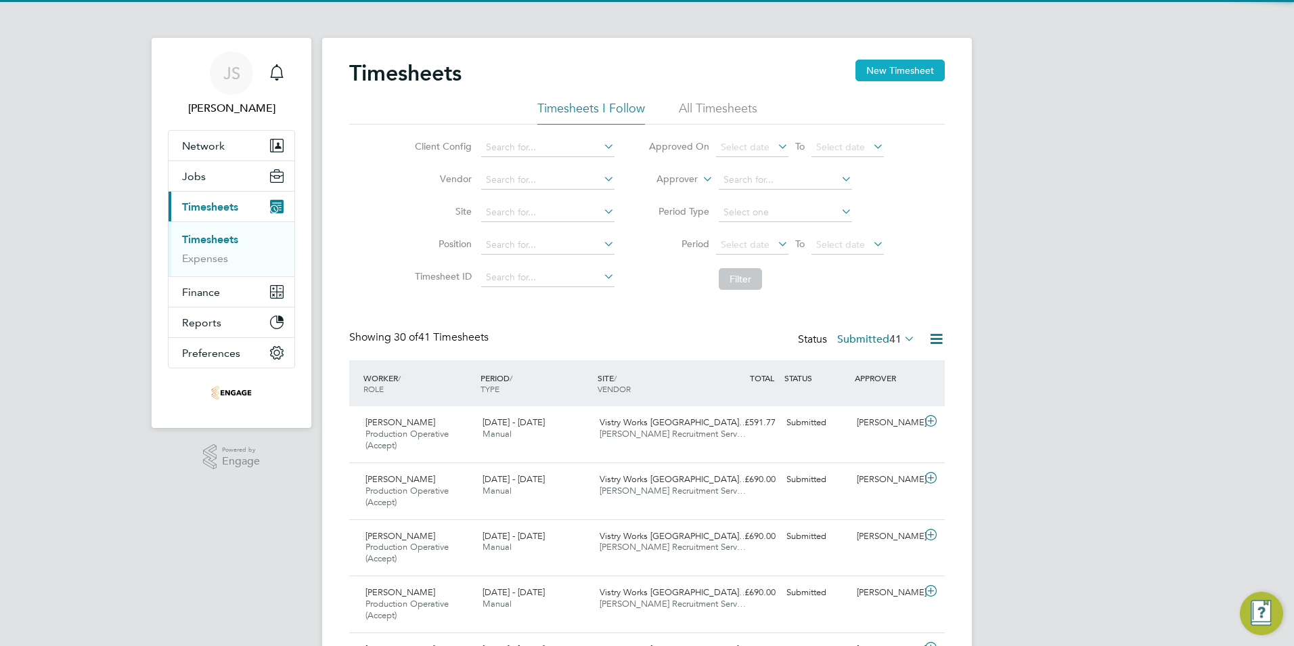
click at [909, 73] on button "New Timesheet" at bounding box center [899, 71] width 89 height 22
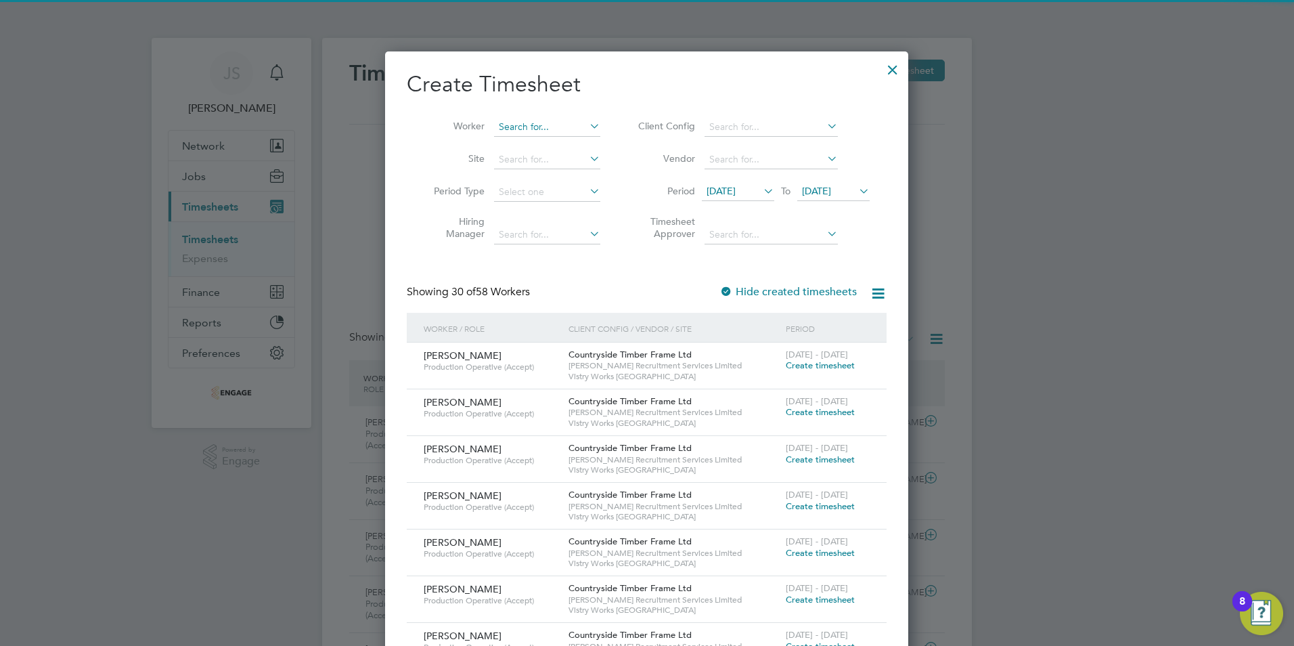
click at [539, 131] on input at bounding box center [547, 127] width 106 height 19
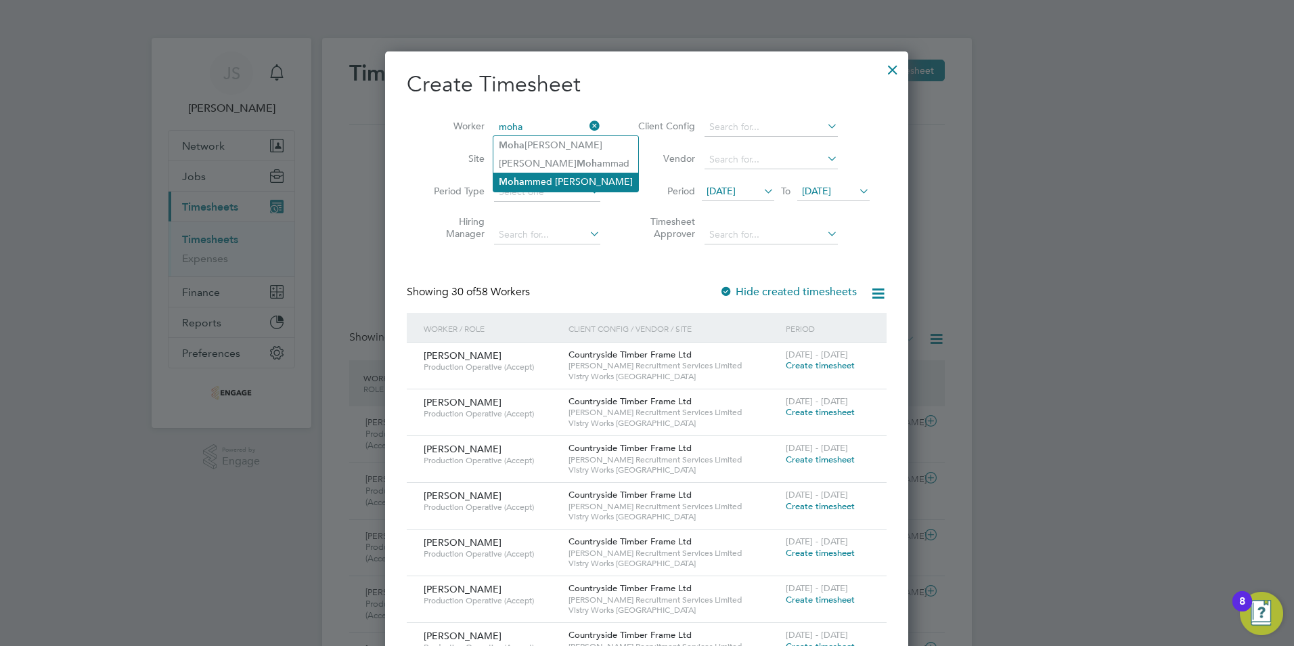
click at [538, 180] on li "Moha mmed Patel" at bounding box center [565, 182] width 145 height 18
type input "Mohammed Patel"
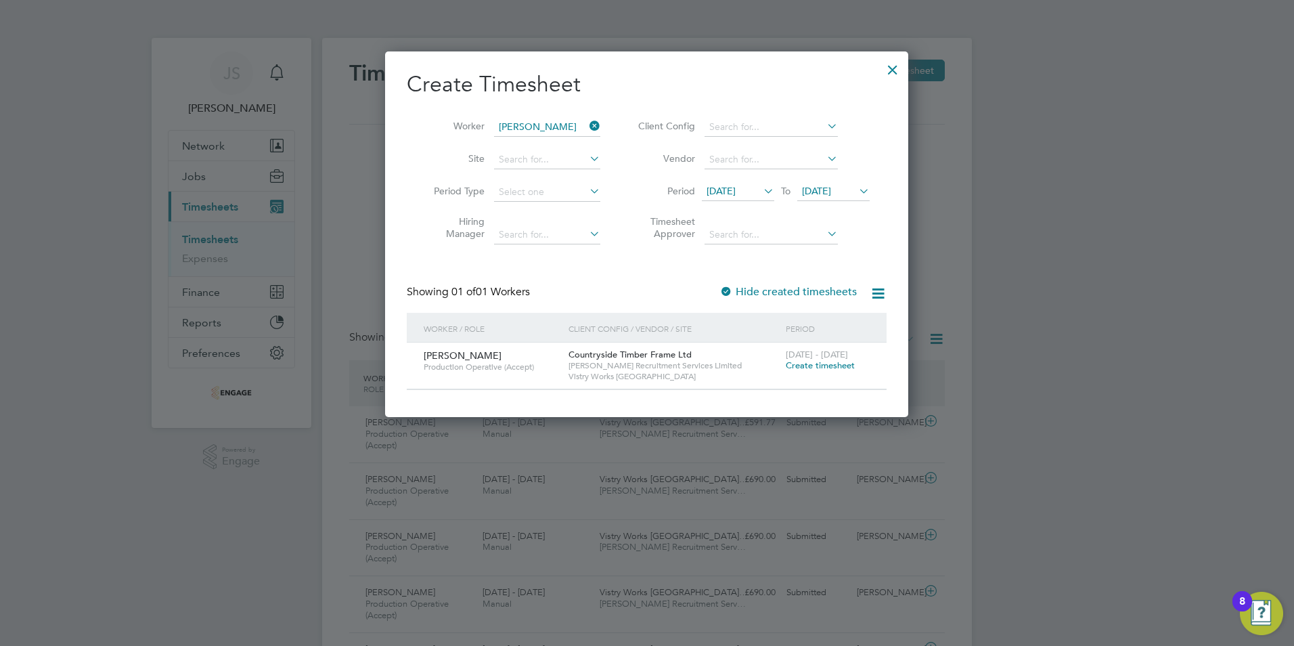
click at [822, 364] on span "Create timesheet" at bounding box center [820, 365] width 69 height 12
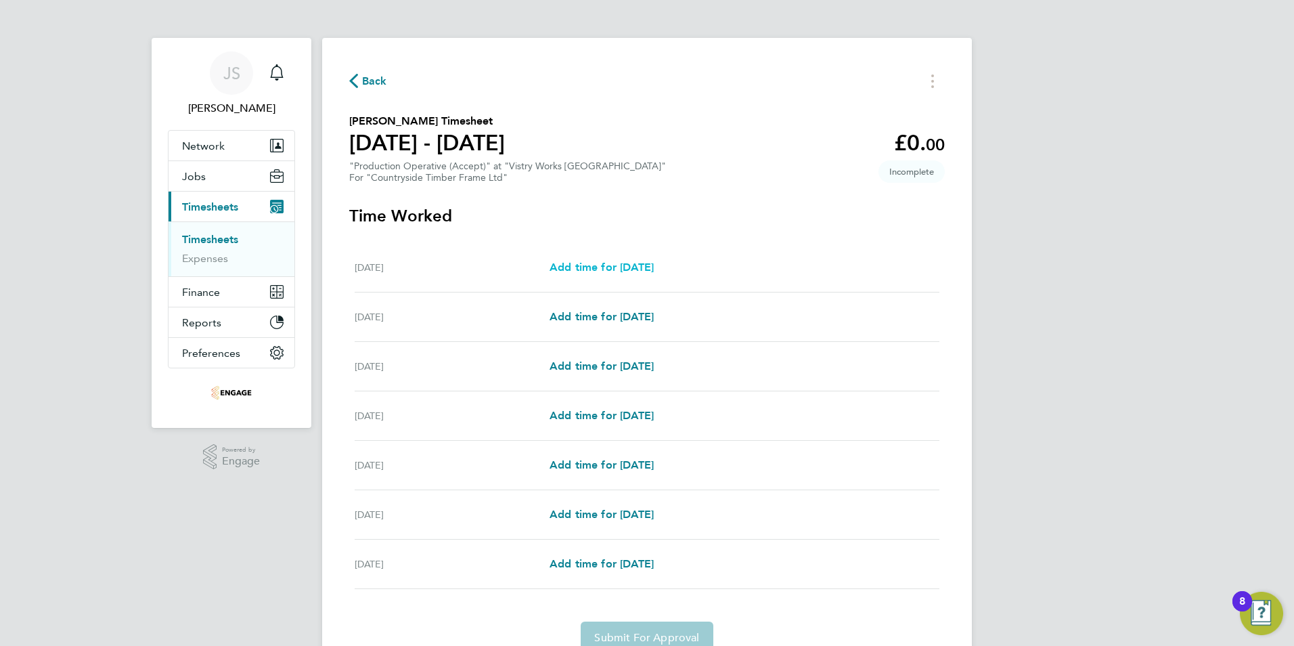
click at [654, 274] on link "Add time for Mon 22 Sep" at bounding box center [601, 267] width 104 height 16
select select "15"
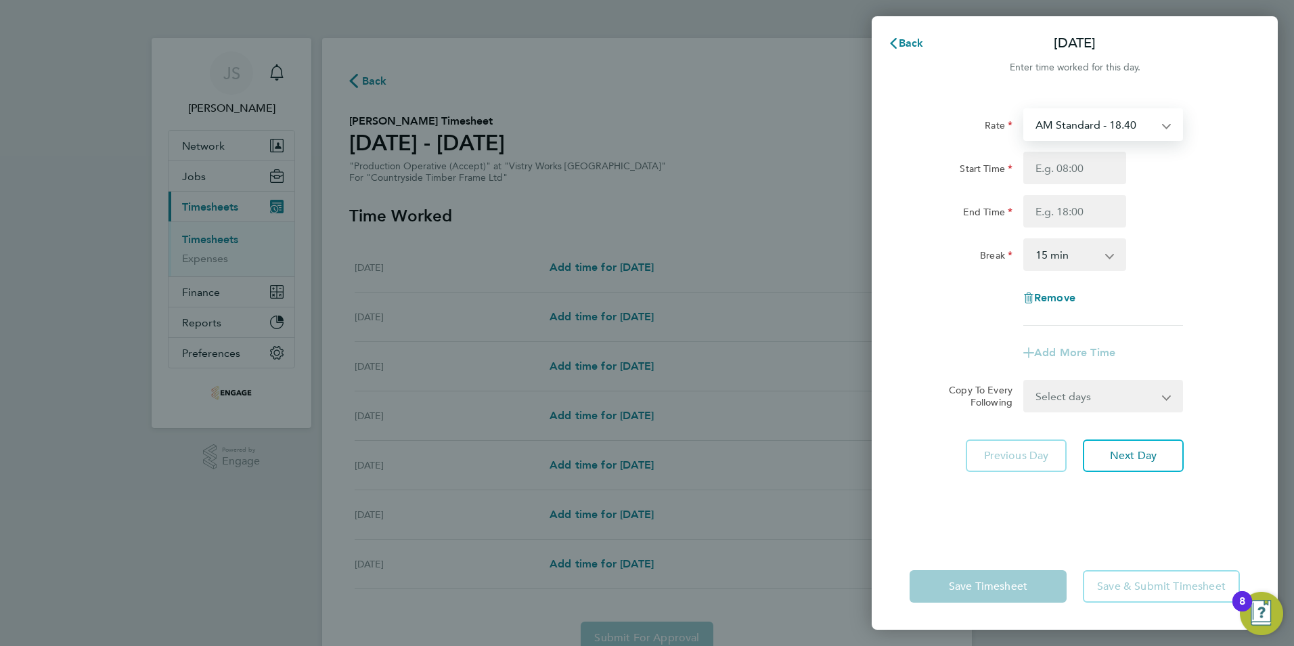
click at [1080, 131] on select "AM Standard - 18.40 PM Standard - 20.06 OT 1 - 27.60 PM OT 1 - 30.08 OT2 - 36.8…" at bounding box center [1095, 125] width 141 height 30
select select "15"
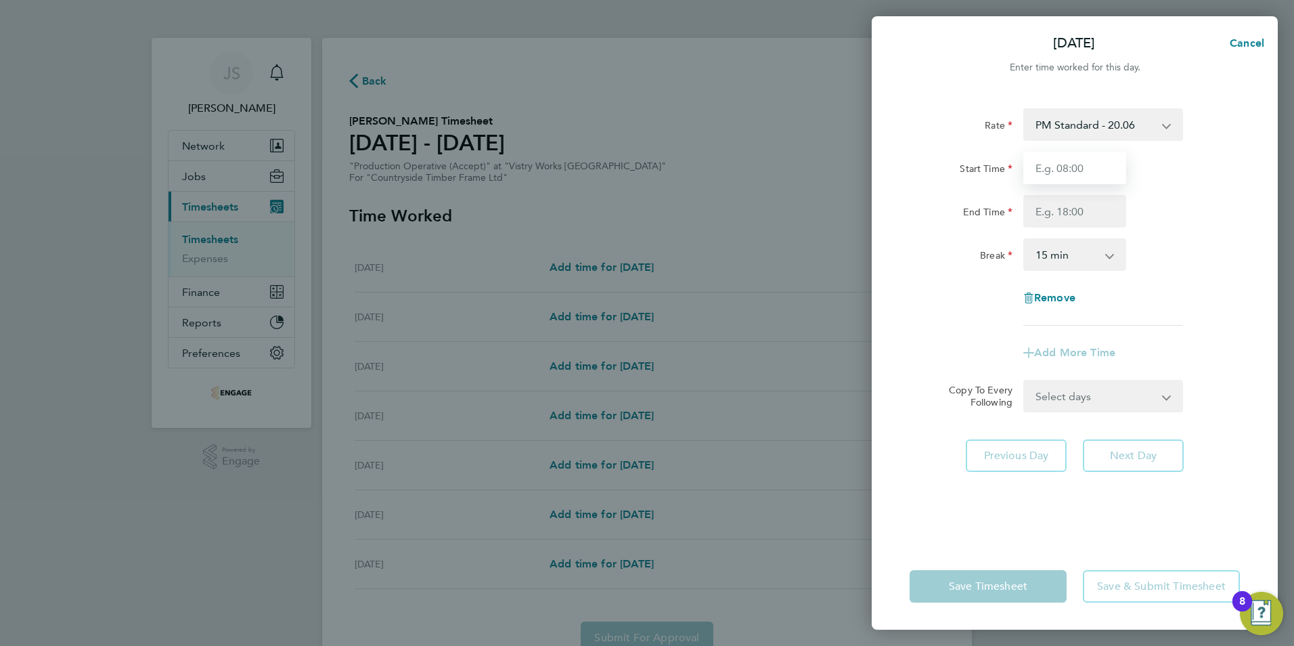
click at [1050, 166] on input "Start Time" at bounding box center [1074, 168] width 103 height 32
type input "14:00"
drag, startPoint x: 1058, startPoint y: 214, endPoint x: 1065, endPoint y: 212, distance: 7.6
click at [1058, 214] on input "End Time" at bounding box center [1074, 211] width 103 height 32
type input "22:30"
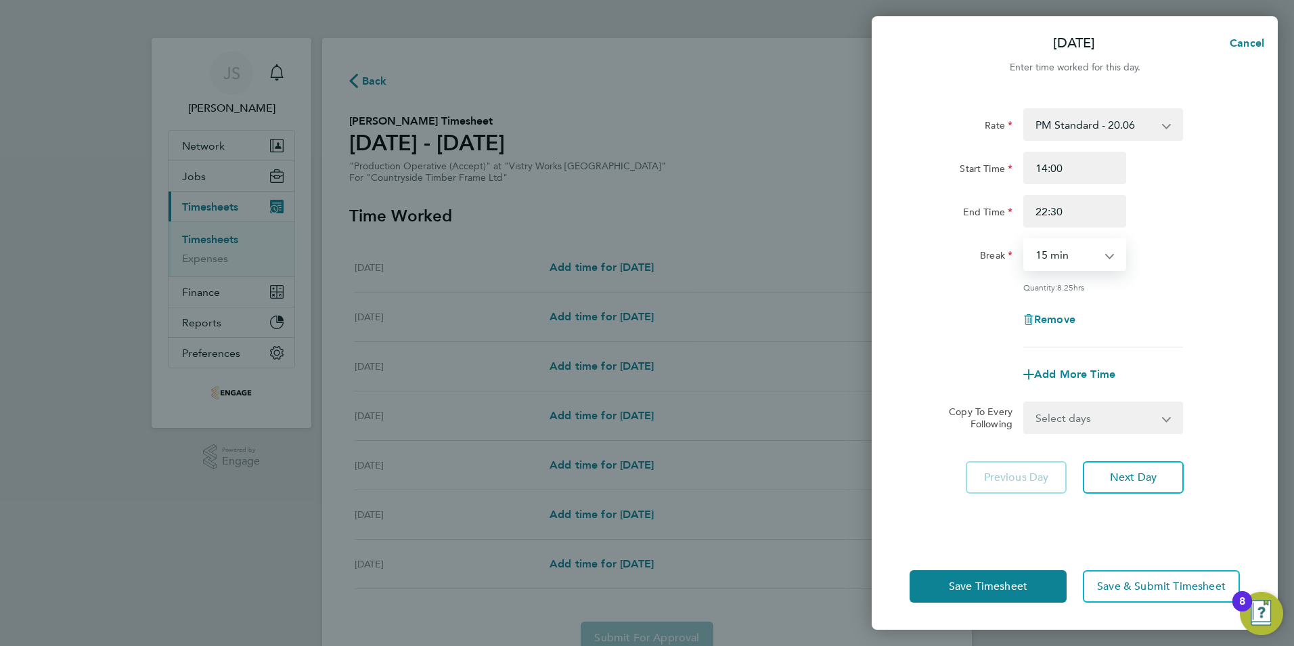
click at [1068, 261] on select "0 min 15 min 30 min 45 min 60 min 75 min 90 min" at bounding box center [1067, 255] width 84 height 30
select select "30"
click at [1025, 240] on select "0 min 15 min 30 min 45 min 60 min 75 min 90 min" at bounding box center [1067, 255] width 84 height 30
click at [1059, 297] on div "Rate PM Standard - 20.06 AM Standard - 18.40 OT 1 - 27.60 PM OT 1 - 30.08 OT2 -…" at bounding box center [1074, 227] width 330 height 239
drag, startPoint x: 1083, startPoint y: 417, endPoint x: 1091, endPoint y: 430, distance: 15.8
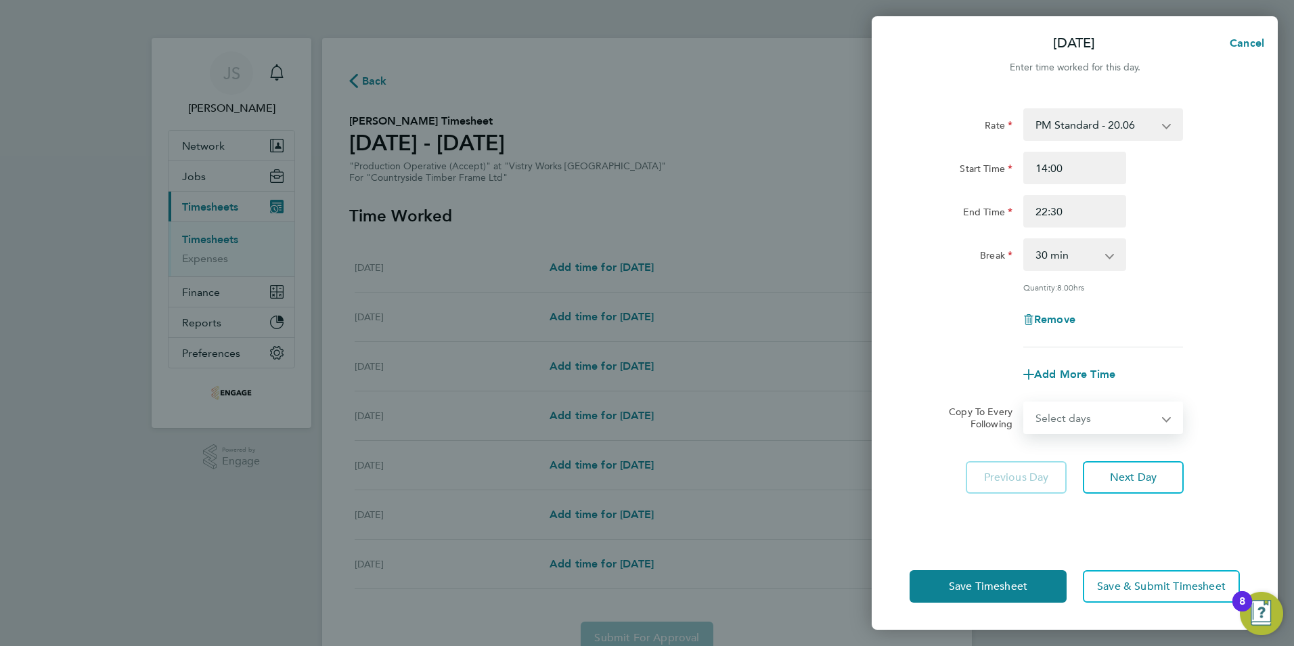
click at [1083, 417] on select "Select days Day Weekday (Mon-Fri) Weekend (Sat-Sun) Tuesday Wednesday Thursday …" at bounding box center [1096, 418] width 142 height 30
select select "WEEKDAY"
click at [1025, 403] on select "Select days Day Weekday (Mon-Fri) Weekend (Sat-Sun) Tuesday Wednesday Thursday …" at bounding box center [1096, 418] width 142 height 30
select select "2025-09-28"
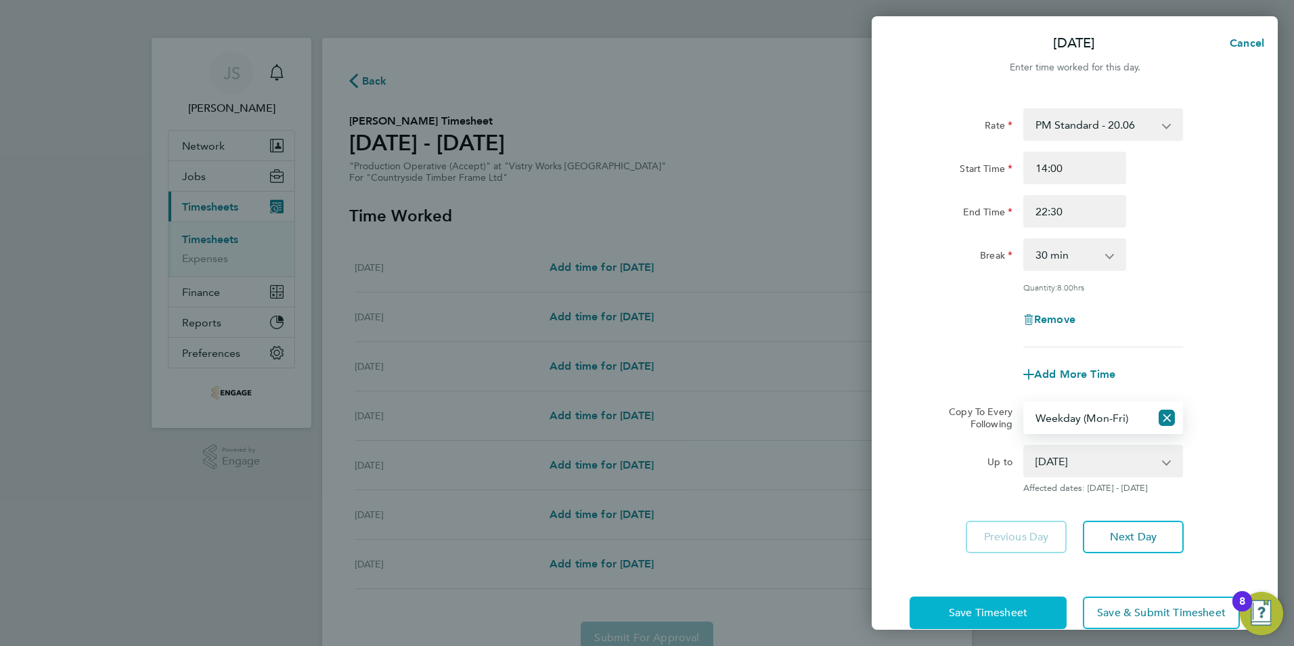
click at [974, 604] on button "Save Timesheet" at bounding box center [987, 612] width 157 height 32
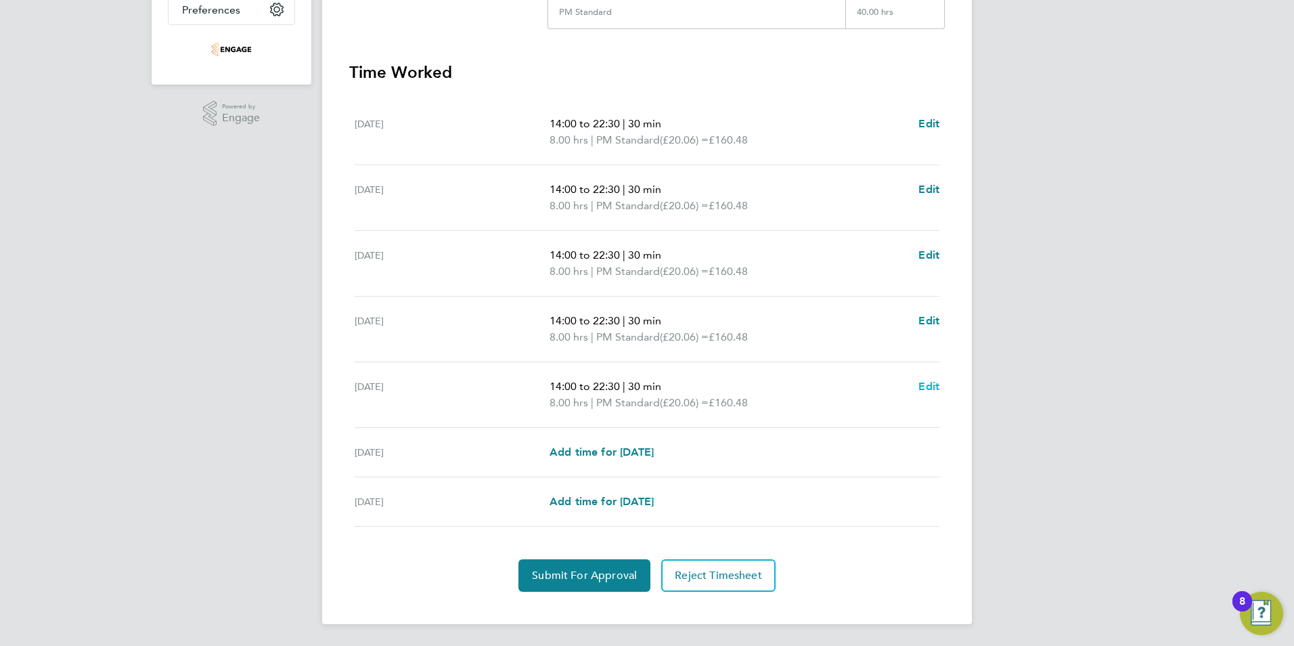
click at [922, 389] on span "Edit" at bounding box center [928, 386] width 21 height 13
select select "30"
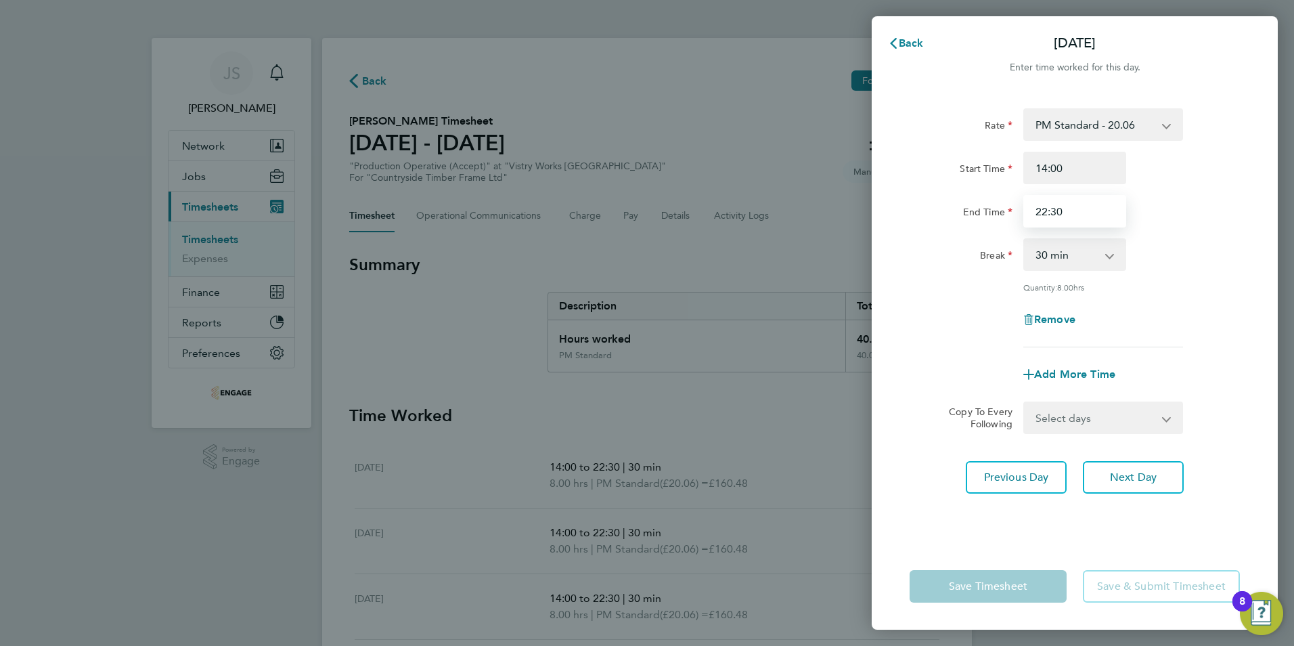
drag, startPoint x: 1087, startPoint y: 206, endPoint x: 958, endPoint y: 210, distance: 130.0
click at [958, 211] on div "End Time 22:30" at bounding box center [1074, 211] width 341 height 32
type input "20:00"
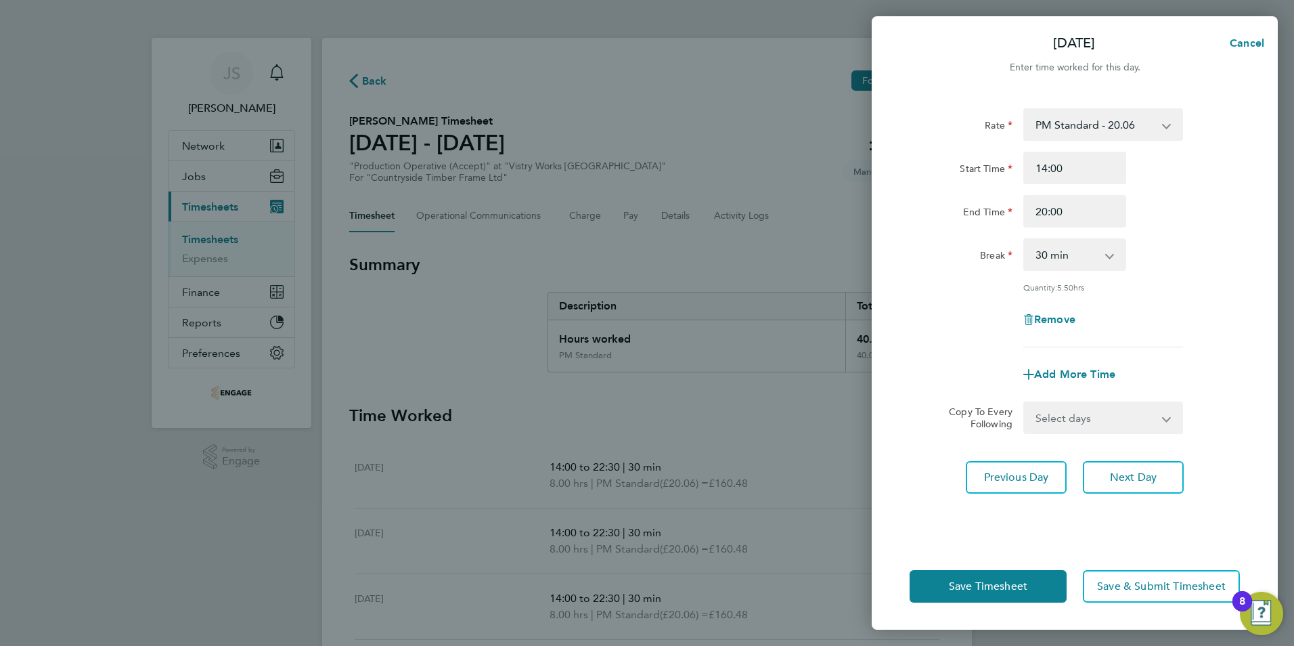
click at [947, 334] on div "Rate PM Standard - 20.06 AM Standard - 18.40 OT 1 - 27.60 PM OT 1 - 30.08 OT2 -…" at bounding box center [1074, 227] width 330 height 239
click at [989, 589] on span "Save Timesheet" at bounding box center [988, 586] width 78 height 14
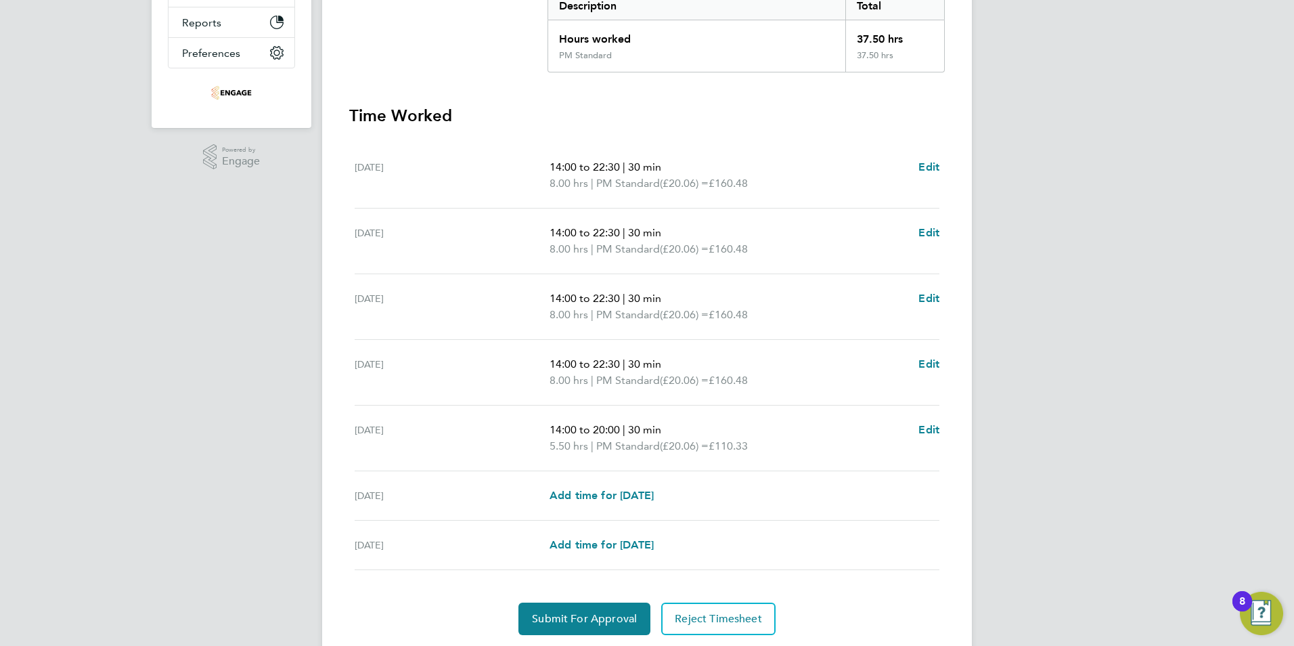
scroll to position [343, 0]
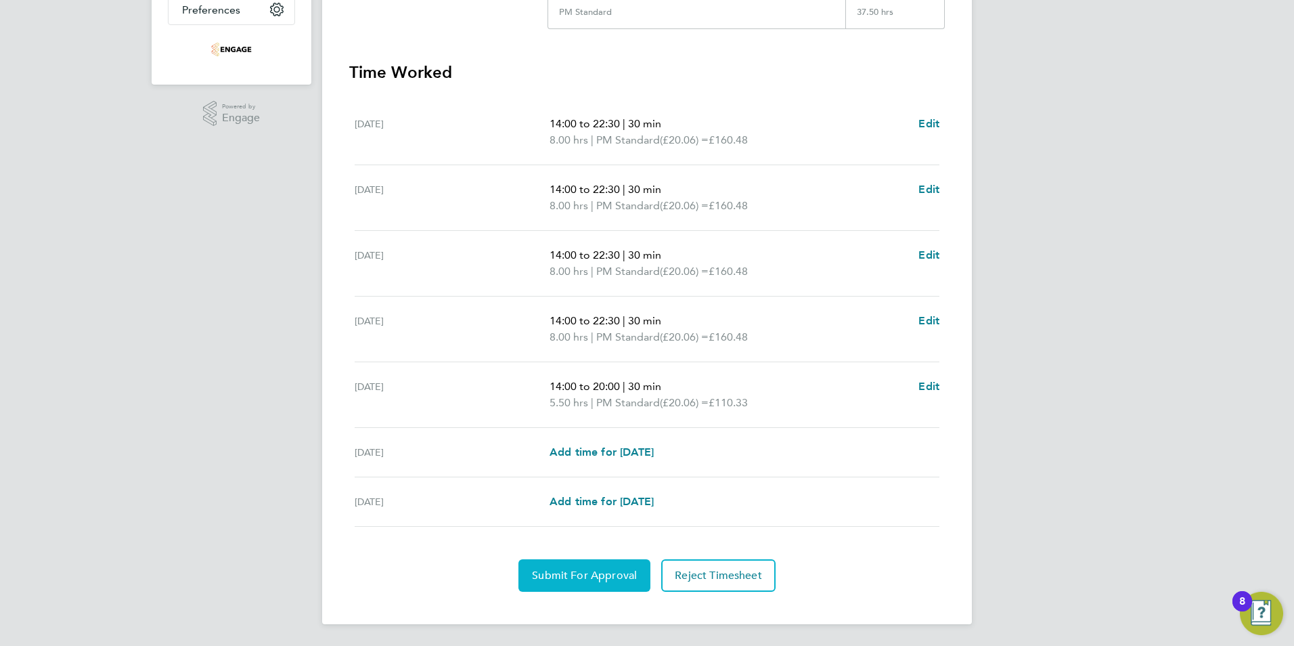
click at [587, 575] on span "Submit For Approval" at bounding box center [584, 575] width 105 height 14
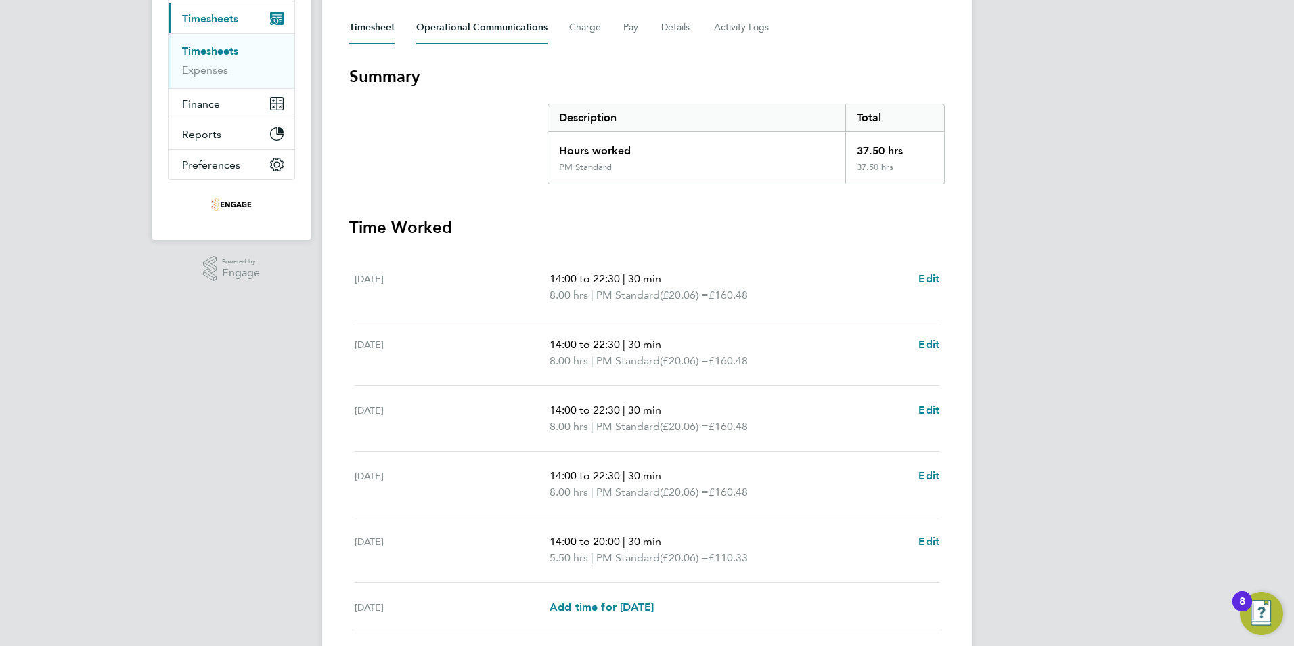
scroll to position [5, 0]
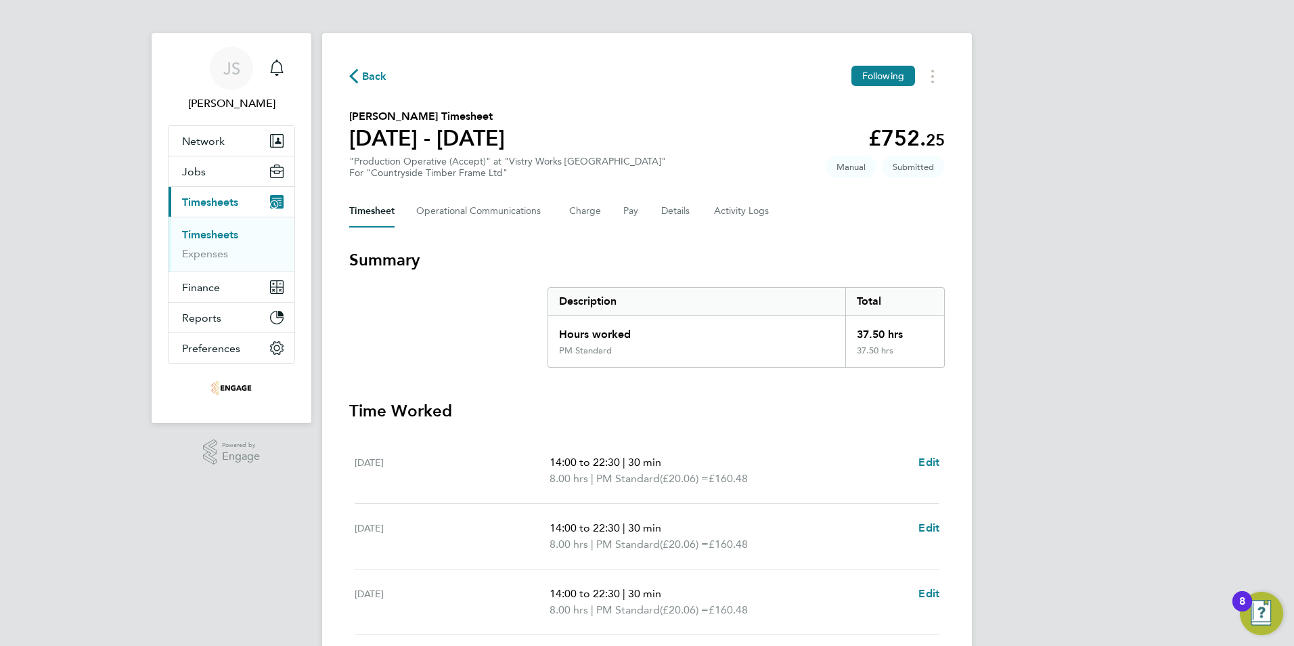
click at [388, 76] on div "Back Following" at bounding box center [646, 76] width 595 height 21
click at [369, 78] on span "Back" at bounding box center [374, 76] width 25 height 16
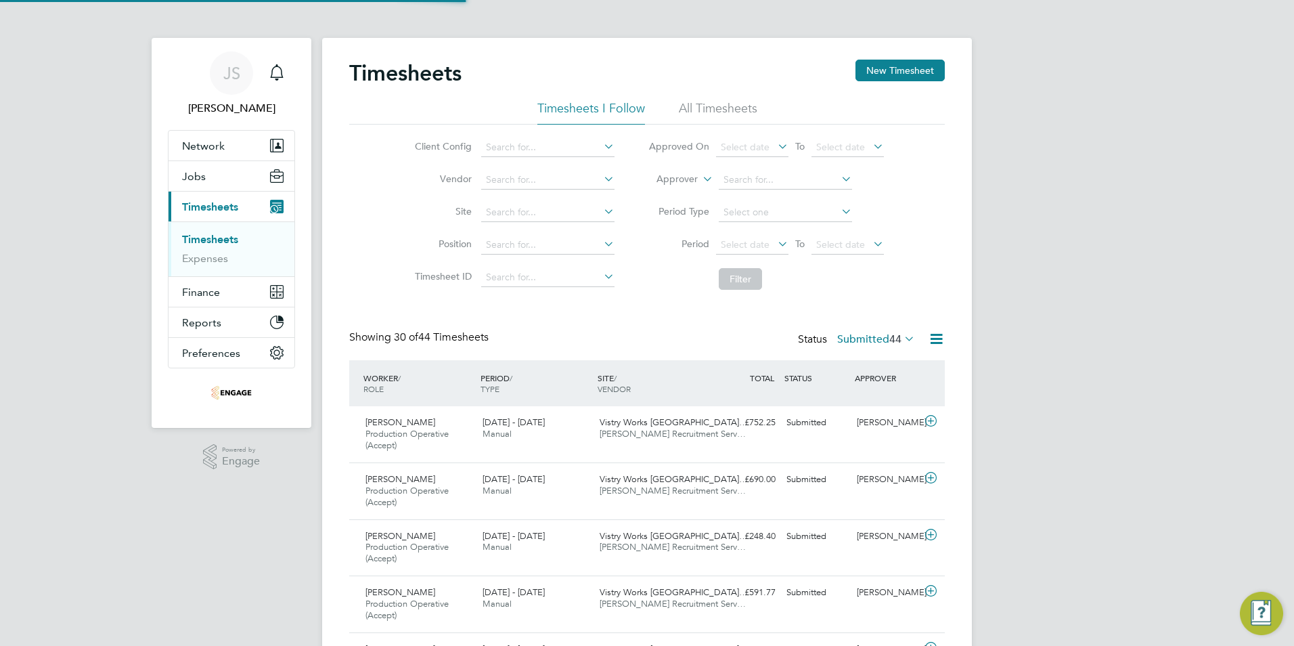
scroll to position [7, 7]
click at [890, 68] on button "New Timesheet" at bounding box center [899, 71] width 89 height 22
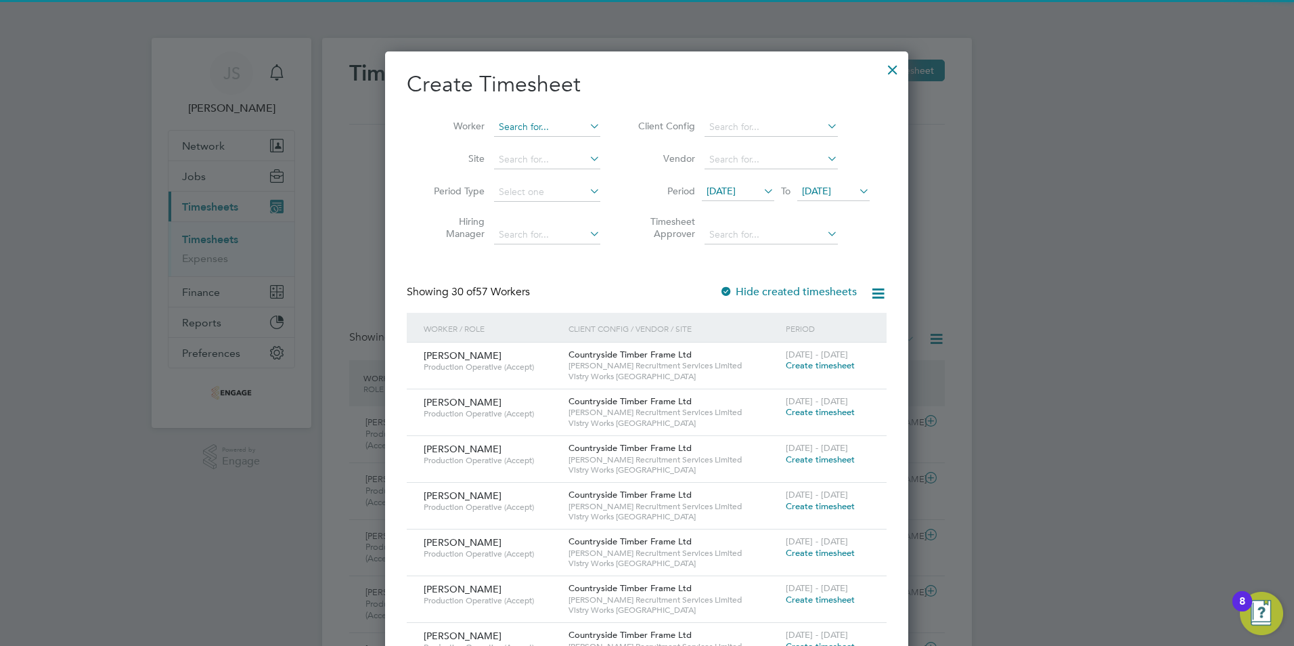
click at [528, 131] on input at bounding box center [547, 127] width 106 height 19
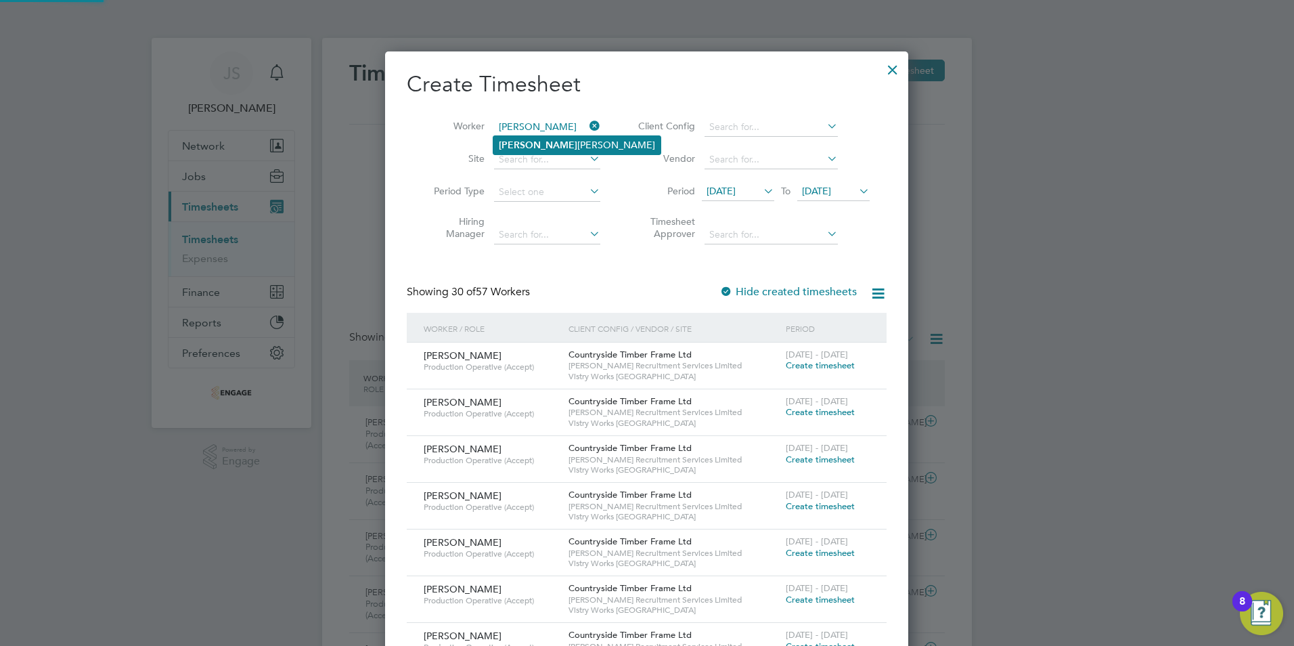
click at [537, 141] on li "Jesse Seare" at bounding box center [576, 145] width 167 height 18
type input "Jesse Seare"
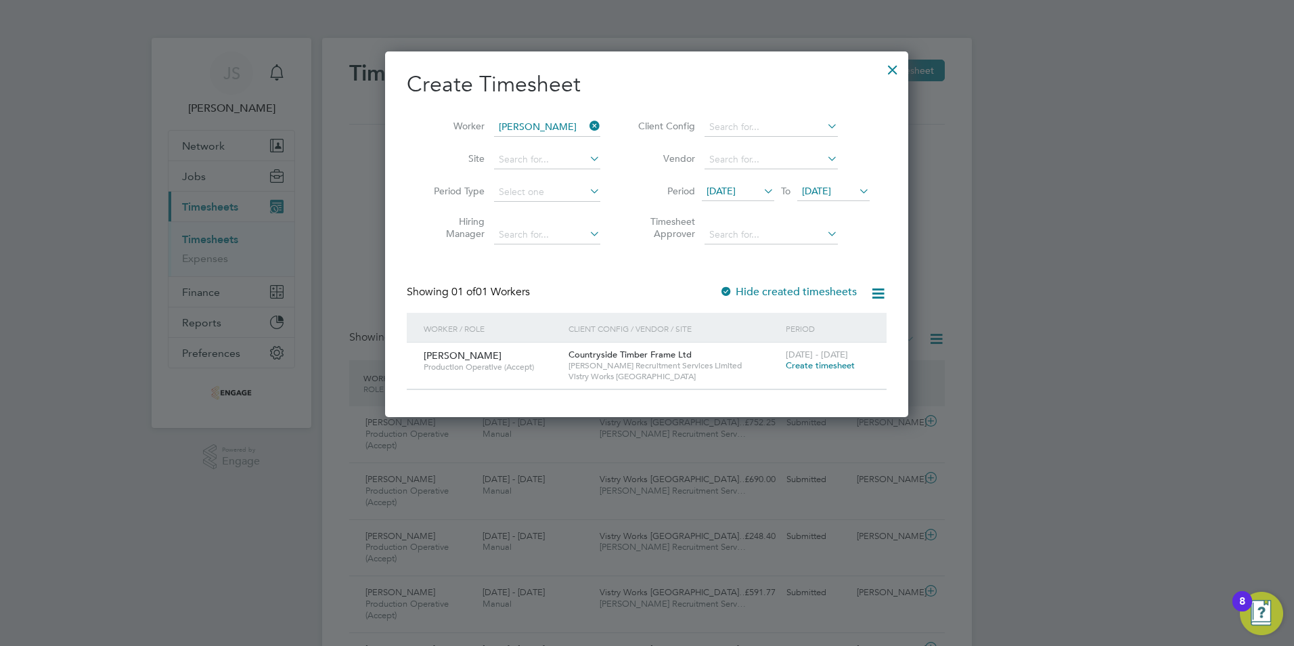
click at [814, 367] on span "Create timesheet" at bounding box center [820, 365] width 69 height 12
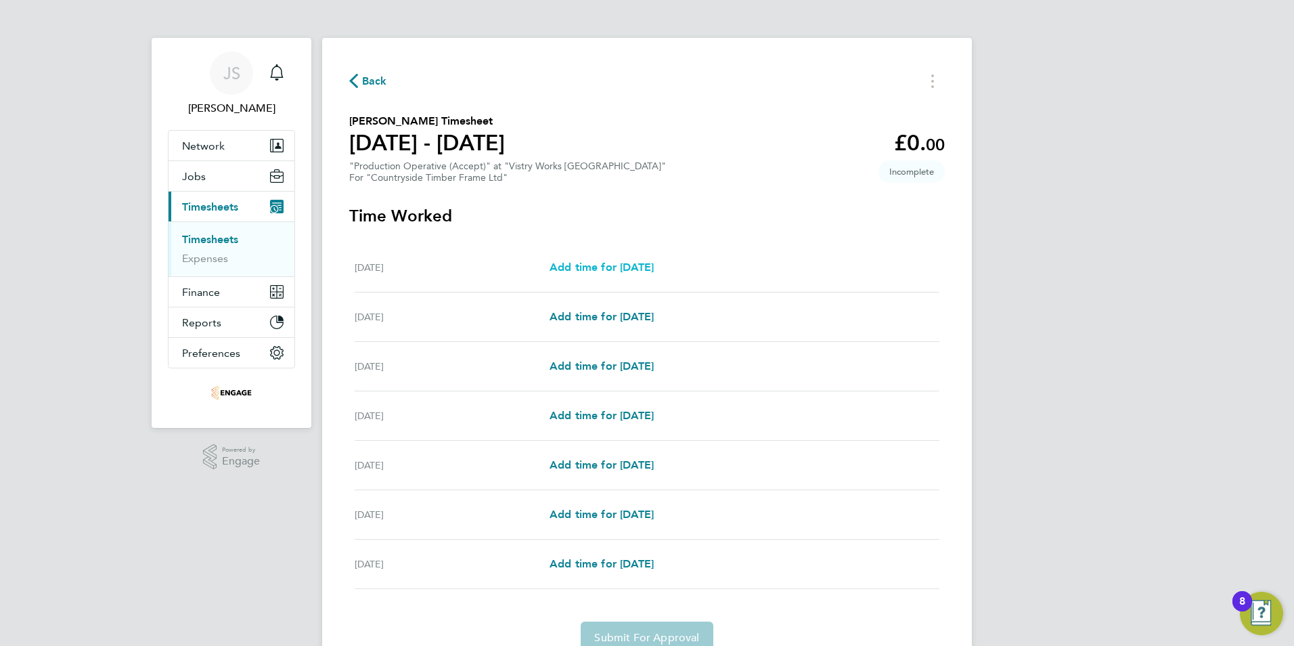
click at [612, 265] on span "Add time for Mon 22 Sep" at bounding box center [601, 267] width 104 height 13
select select "15"
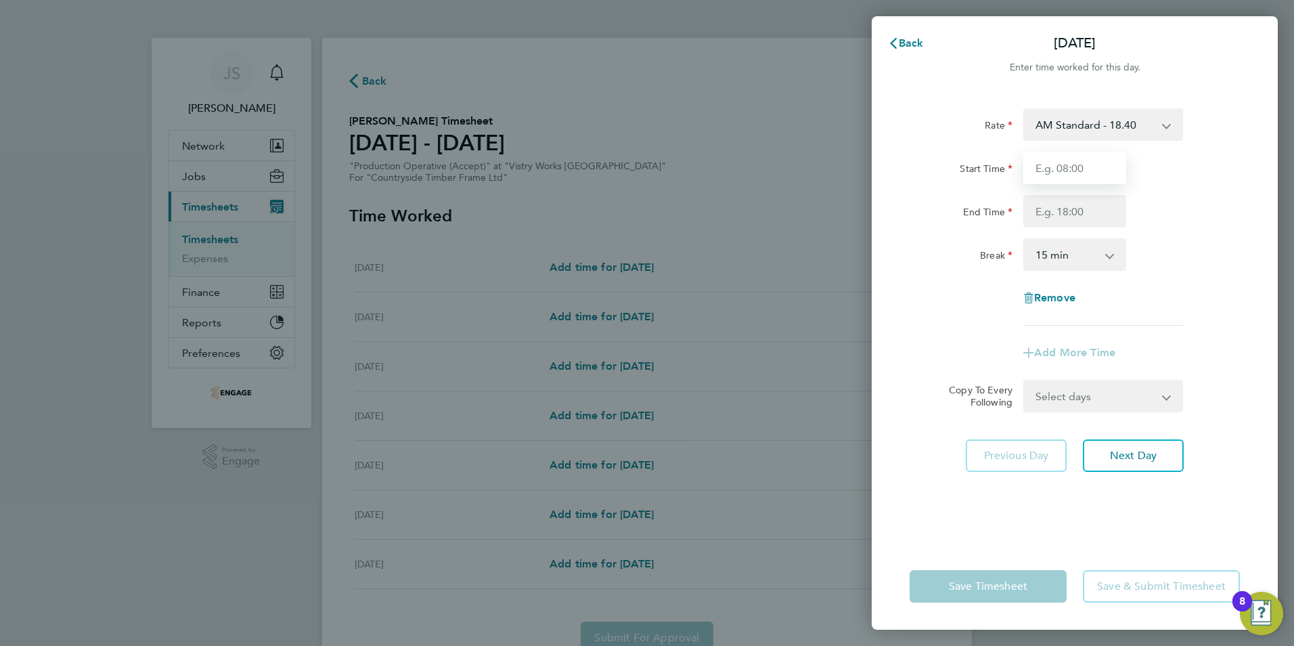
click at [1053, 159] on input "Start Time" at bounding box center [1074, 168] width 103 height 32
type input "06:00"
drag, startPoint x: 1050, startPoint y: 216, endPoint x: 1055, endPoint y: 221, distance: 7.2
click at [1050, 216] on input "End Time" at bounding box center [1074, 211] width 103 height 32
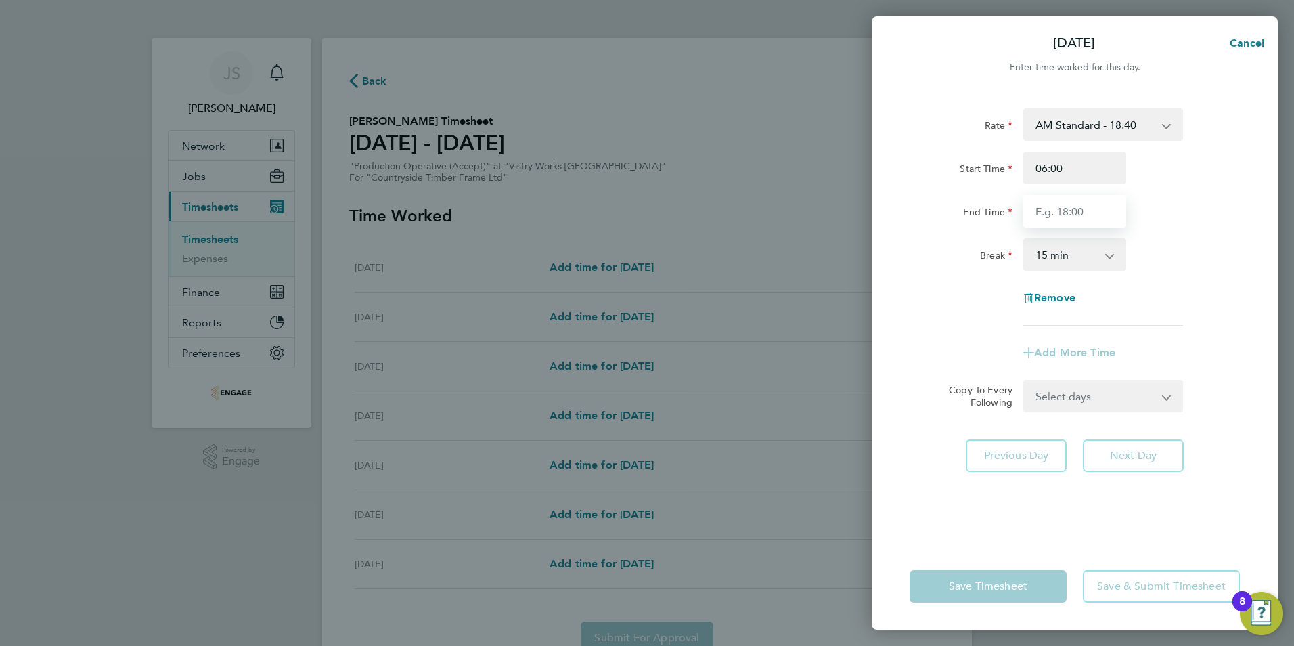
type input "14:00"
drag, startPoint x: 1054, startPoint y: 258, endPoint x: 1056, endPoint y: 271, distance: 13.7
click at [1054, 258] on select "0 min 15 min 30 min 45 min 60 min 75 min 90 min" at bounding box center [1067, 255] width 84 height 30
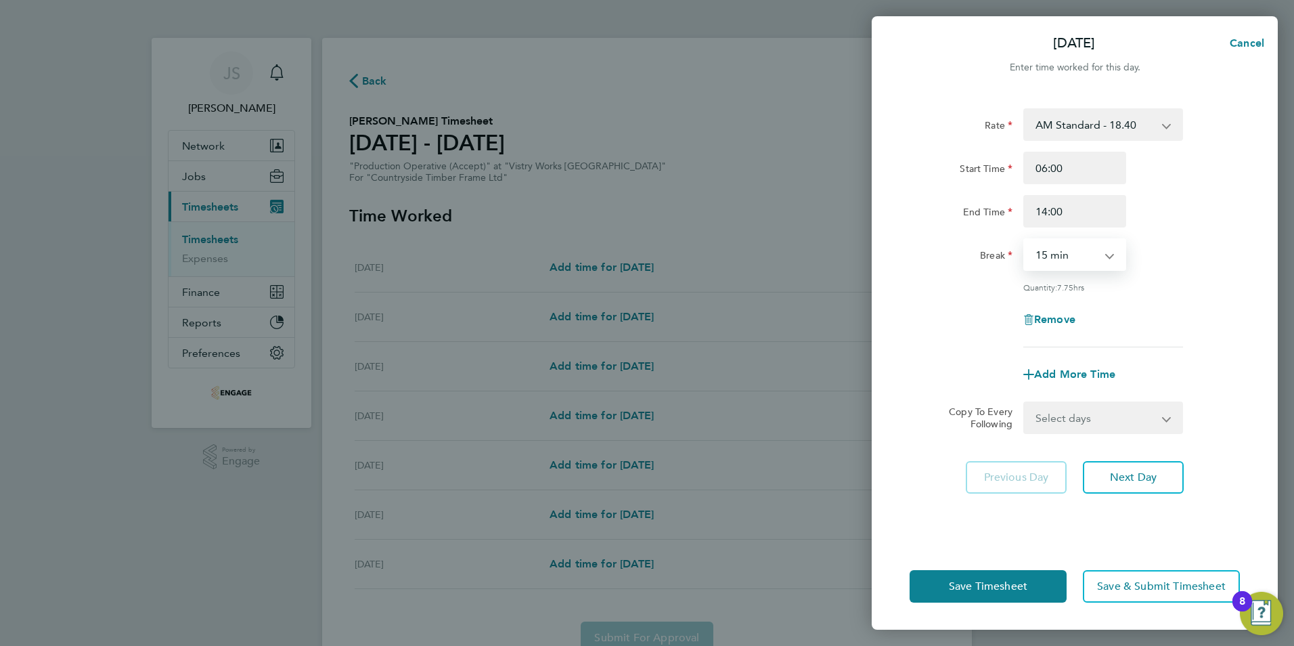
select select "30"
click at [1025, 240] on select "0 min 15 min 30 min 45 min 60 min 75 min 90 min" at bounding box center [1067, 255] width 84 height 30
drag, startPoint x: 1050, startPoint y: 412, endPoint x: 1053, endPoint y: 433, distance: 21.2
click at [1050, 412] on select "Select days Day Weekday (Mon-Fri) Weekend (Sat-Sun) Tuesday Wednesday Thursday …" at bounding box center [1096, 418] width 142 height 30
select select "WEEKDAY"
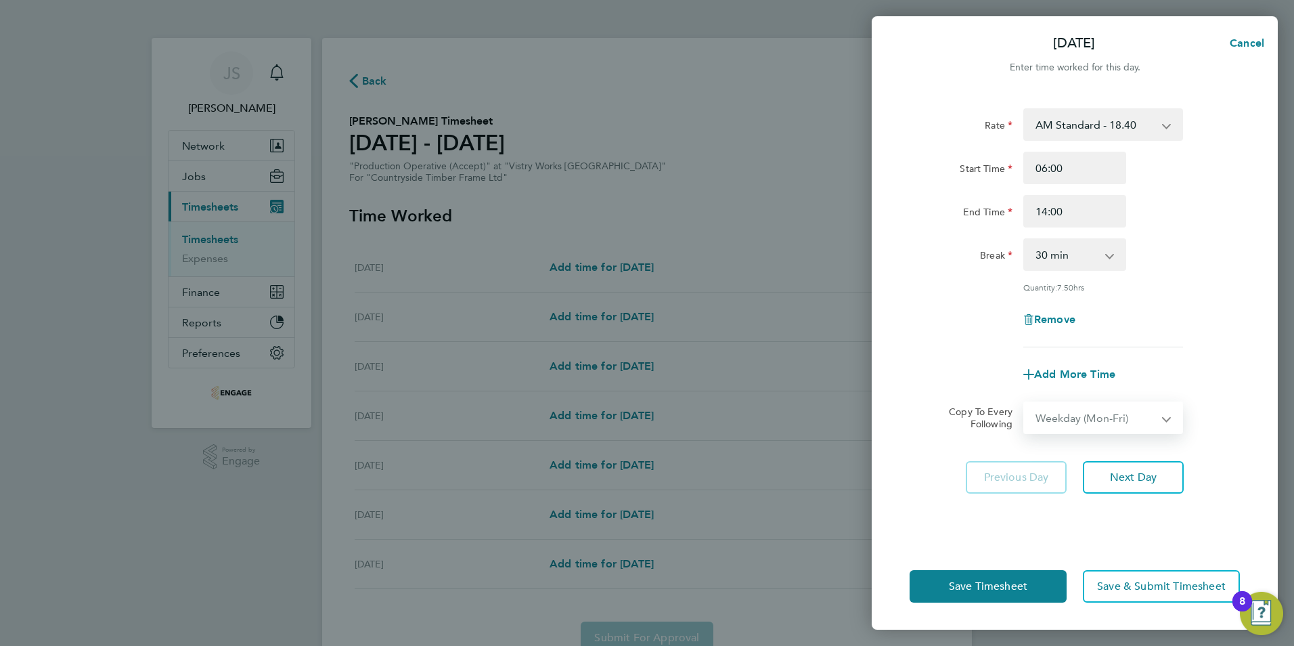
click at [1025, 403] on select "Select days Day Weekday (Mon-Fri) Weekend (Sat-Sun) Tuesday Wednesday Thursday …" at bounding box center [1096, 418] width 142 height 30
select select "2025-09-28"
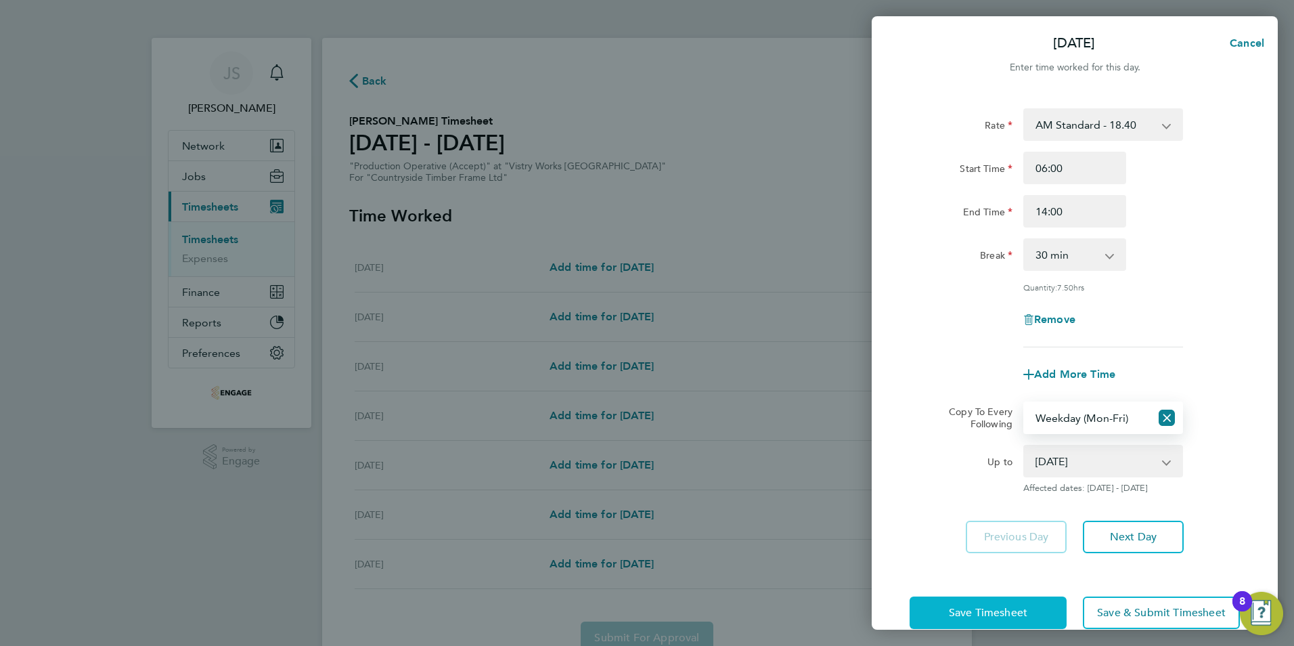
click at [1009, 610] on span "Save Timesheet" at bounding box center [988, 613] width 78 height 14
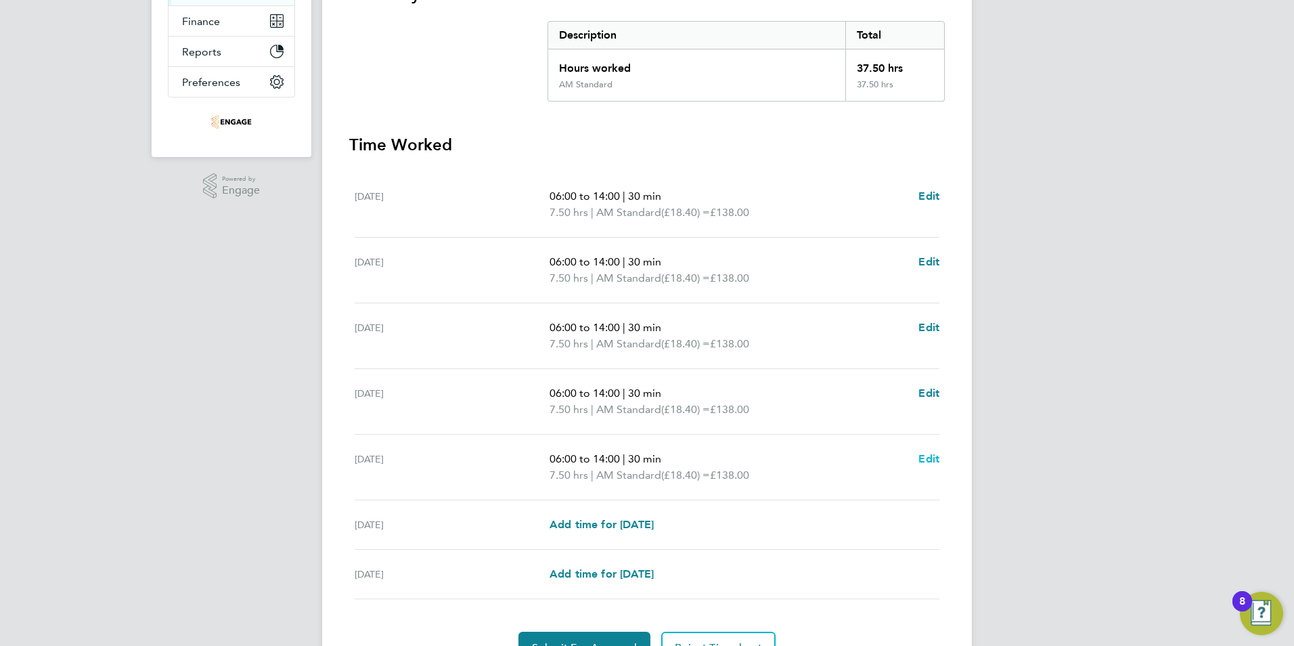
click at [930, 458] on span "Edit" at bounding box center [928, 458] width 21 height 13
select select "30"
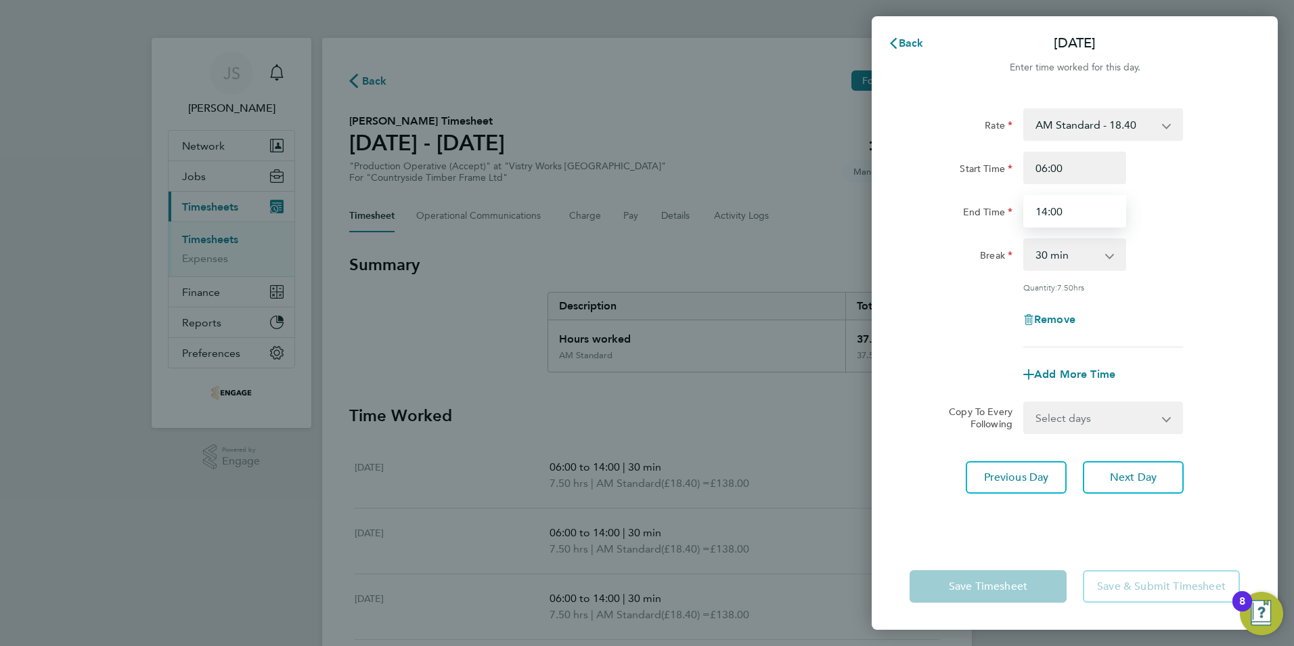
drag, startPoint x: 1077, startPoint y: 211, endPoint x: 995, endPoint y: 221, distance: 83.2
click at [995, 221] on div "End Time 14:00" at bounding box center [1074, 211] width 341 height 32
type input "10:00"
click at [1064, 257] on select "0 min 15 min 30 min 45 min 60 min 75 min 90 min" at bounding box center [1067, 255] width 84 height 30
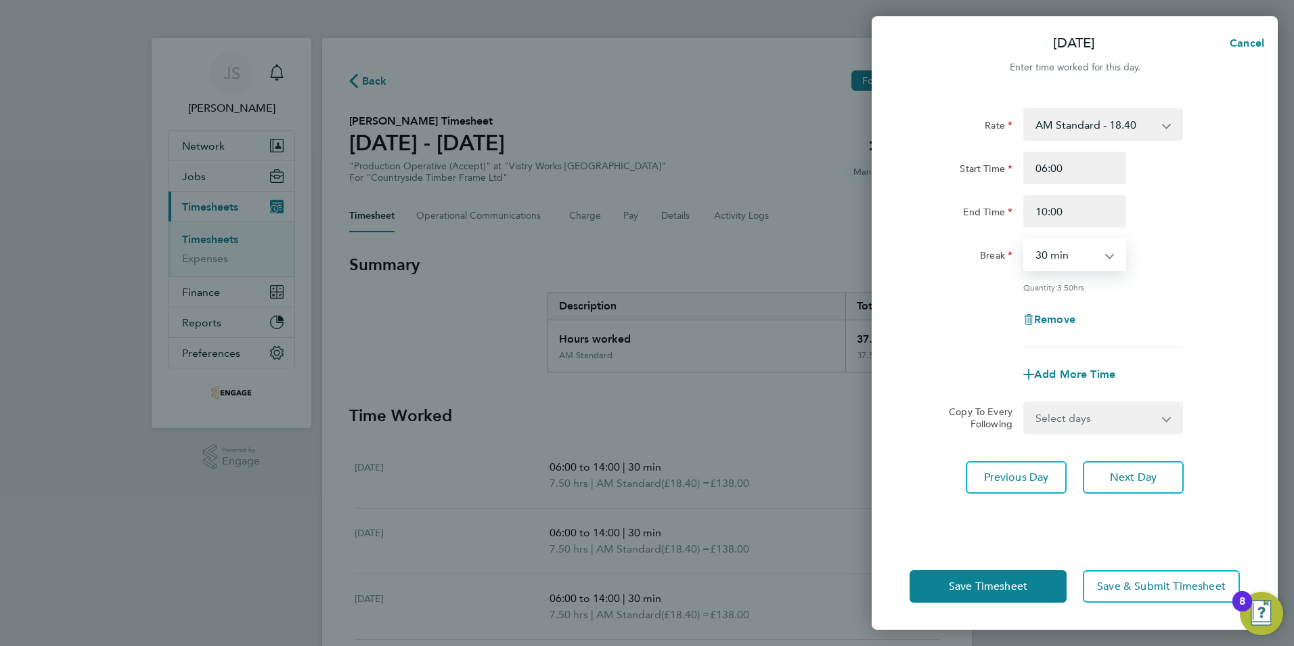
select select "0"
click at [1025, 240] on select "0 min 15 min 30 min 45 min 60 min 75 min 90 min" at bounding box center [1067, 255] width 84 height 30
click at [990, 585] on span "Save Timesheet" at bounding box center [988, 586] width 78 height 14
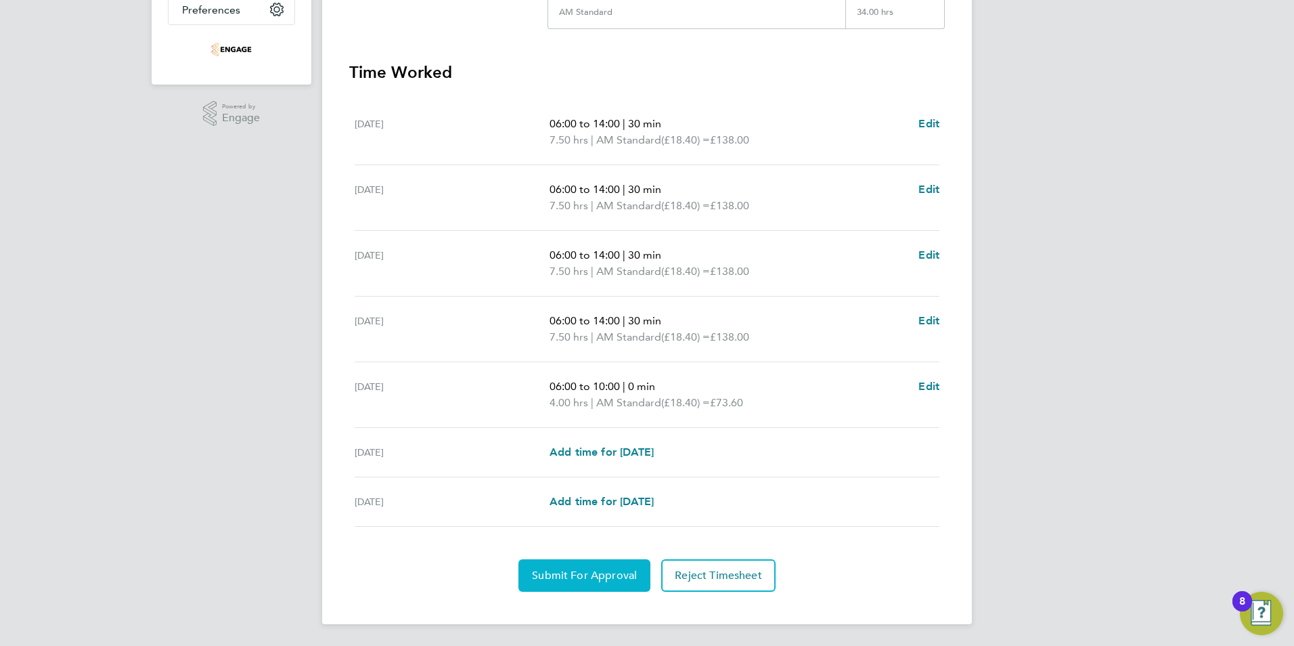
click at [581, 566] on button "Submit For Approval" at bounding box center [584, 575] width 132 height 32
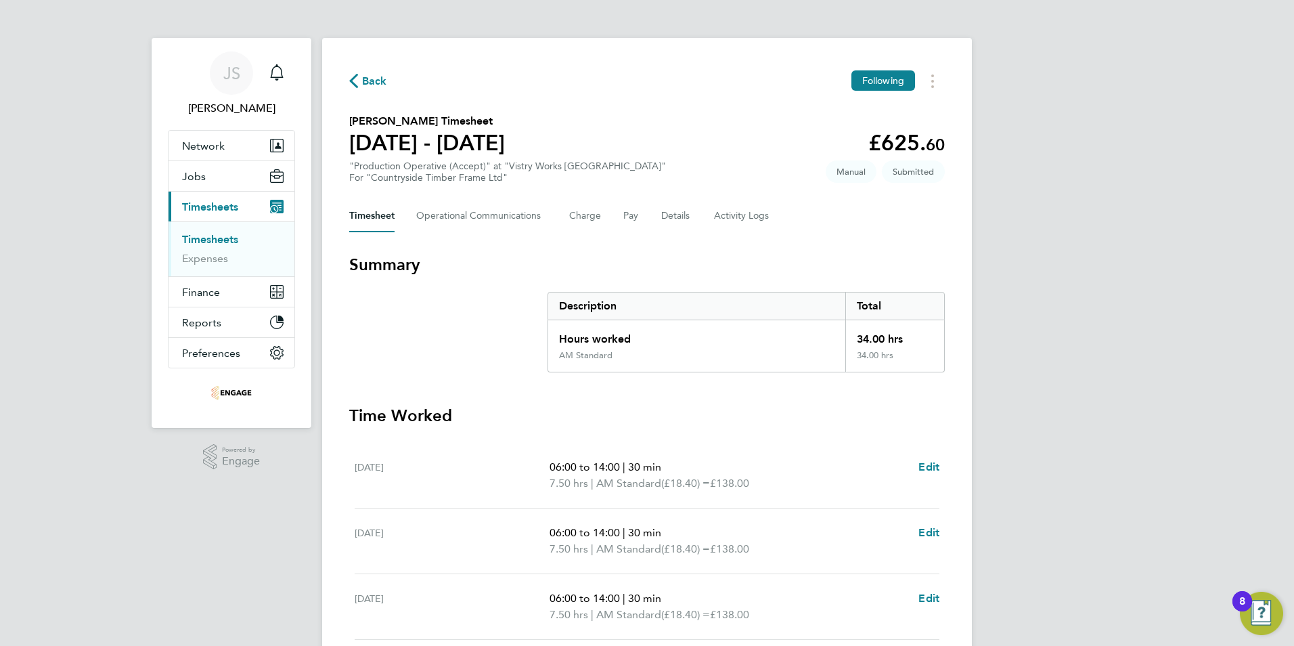
click at [376, 80] on span "Back" at bounding box center [374, 81] width 25 height 16
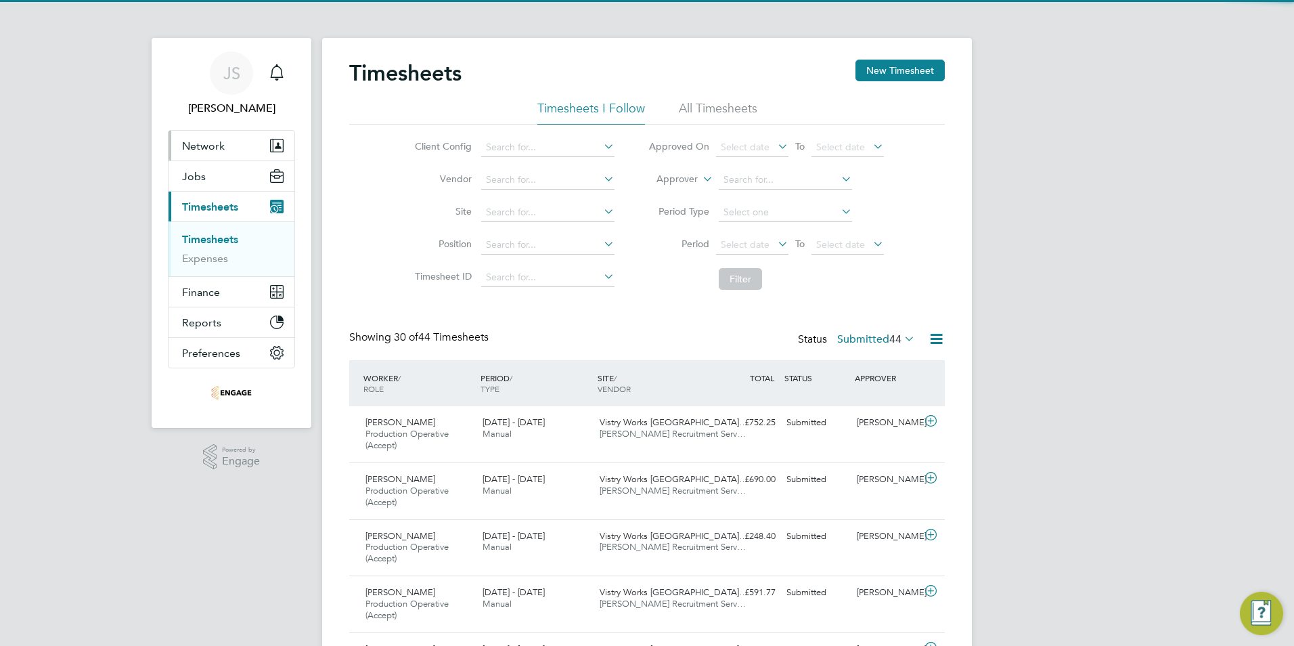
scroll to position [45, 118]
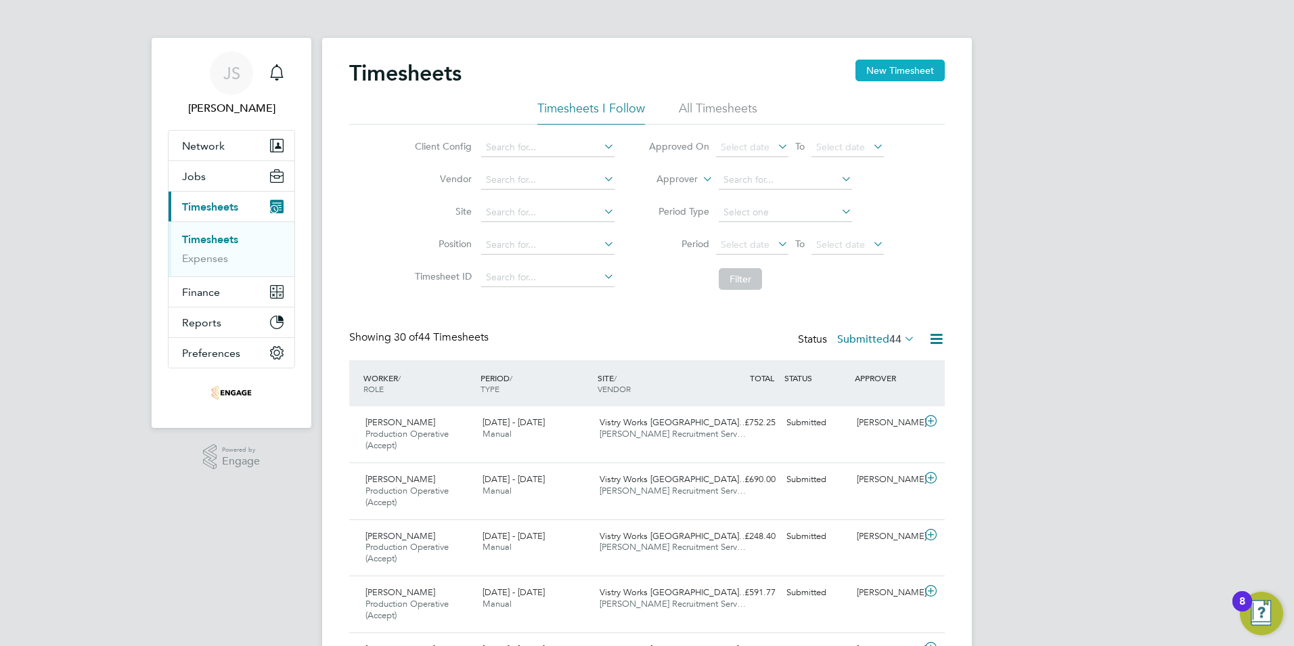
drag, startPoint x: 931, startPoint y: 71, endPoint x: 924, endPoint y: 70, distance: 7.6
click at [930, 71] on button "New Timesheet" at bounding box center [899, 71] width 89 height 22
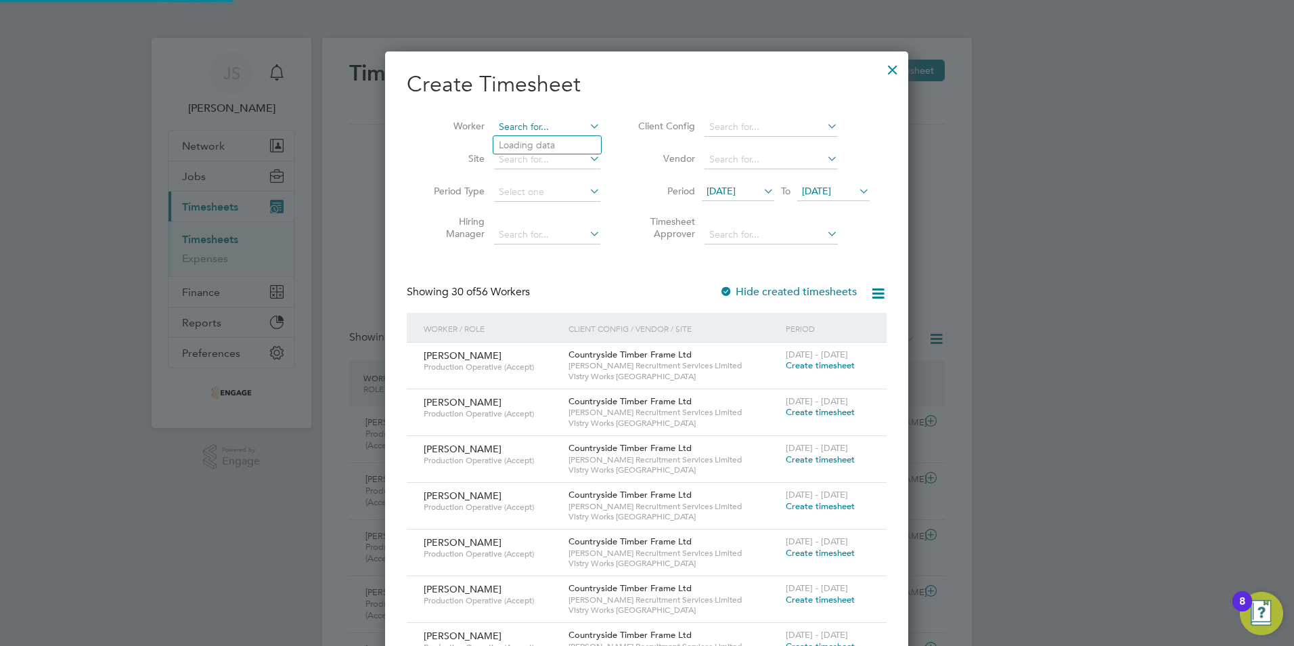
click at [547, 121] on input at bounding box center [547, 127] width 106 height 19
click at [507, 165] on b "Tau" at bounding box center [506, 164] width 15 height 12
type input "Tauqeer Ahmed"
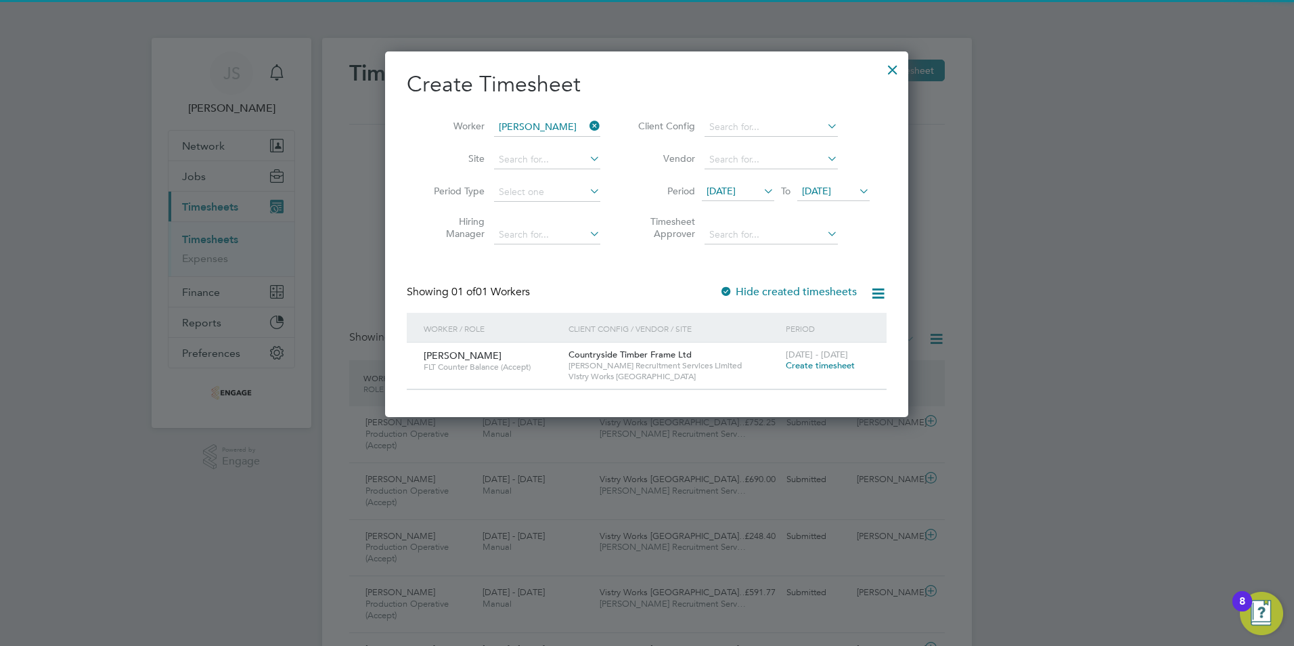
click at [835, 363] on span "Create timesheet" at bounding box center [820, 365] width 69 height 12
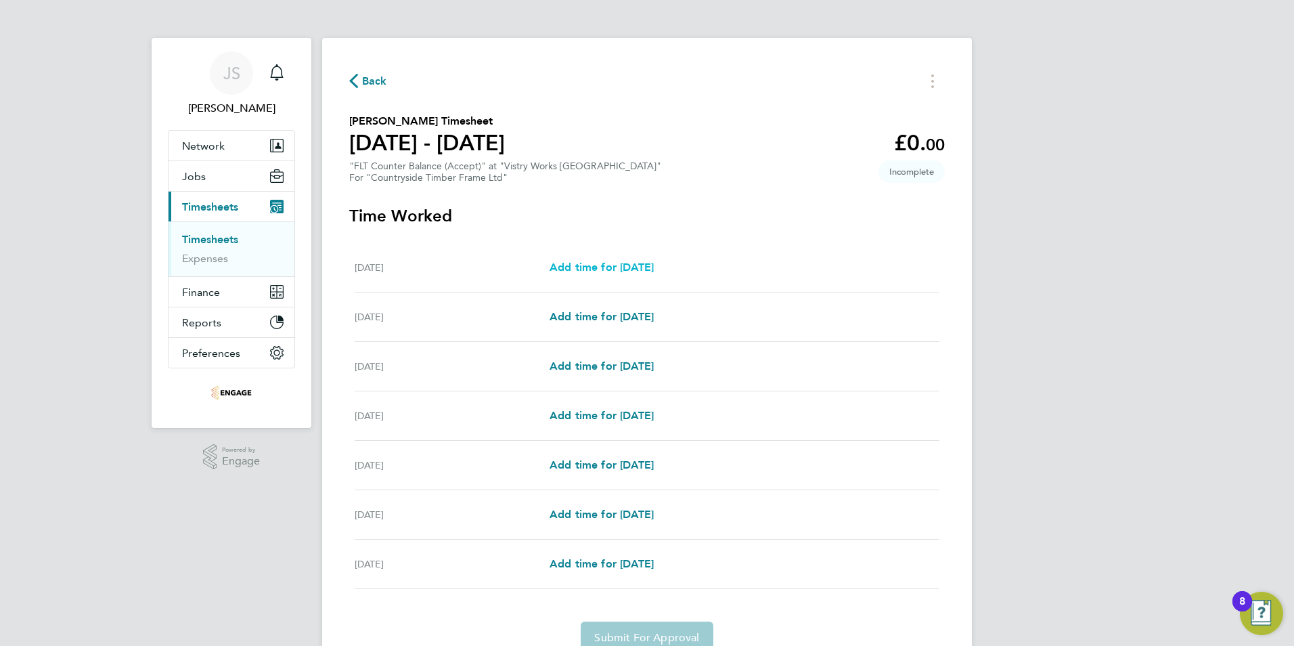
click at [639, 271] on span "Add time for Mon 22 Sep" at bounding box center [601, 267] width 104 height 13
select select "15"
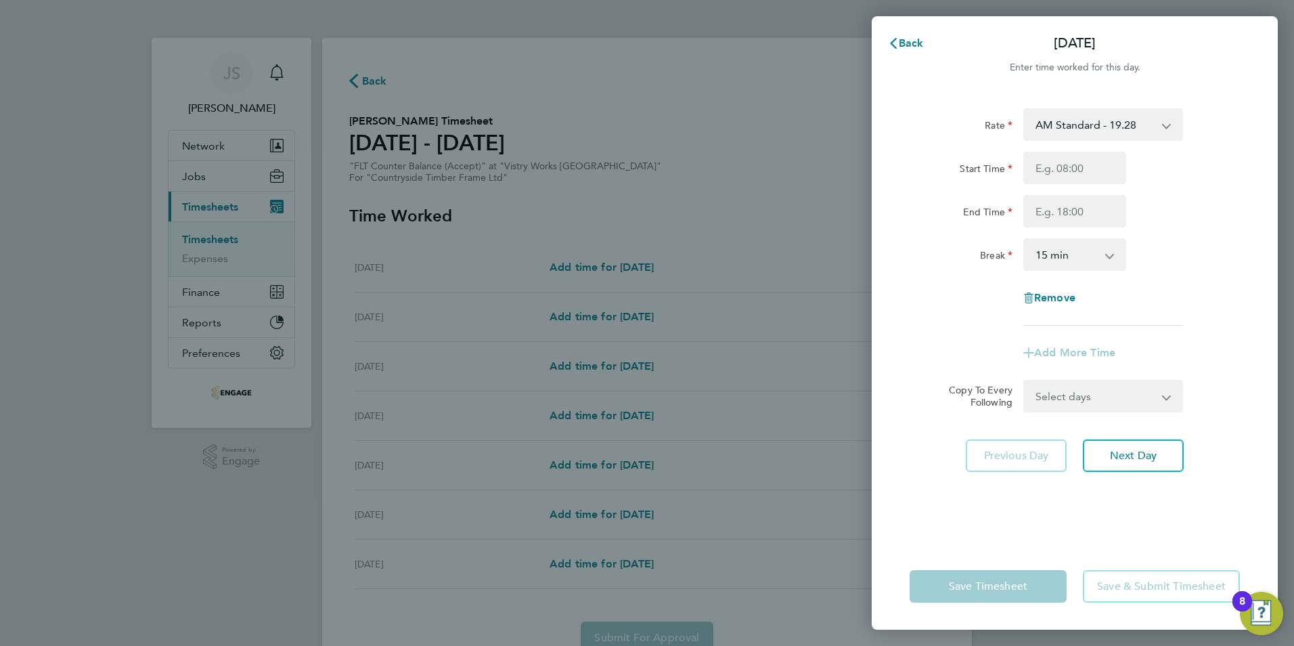
drag, startPoint x: 1132, startPoint y: 117, endPoint x: 1095, endPoint y: 137, distance: 42.4
click at [1132, 117] on select "AM Standard - 19.28 OT1 AM - 28.92 PM Standard - 21.02 PM OT 2 - 42.03 PM OT 1 …" at bounding box center [1095, 125] width 141 height 30
select select "15"
drag, startPoint x: 1048, startPoint y: 156, endPoint x: 1059, endPoint y: 178, distance: 24.5
click at [1048, 156] on input "Start Time" at bounding box center [1074, 168] width 103 height 32
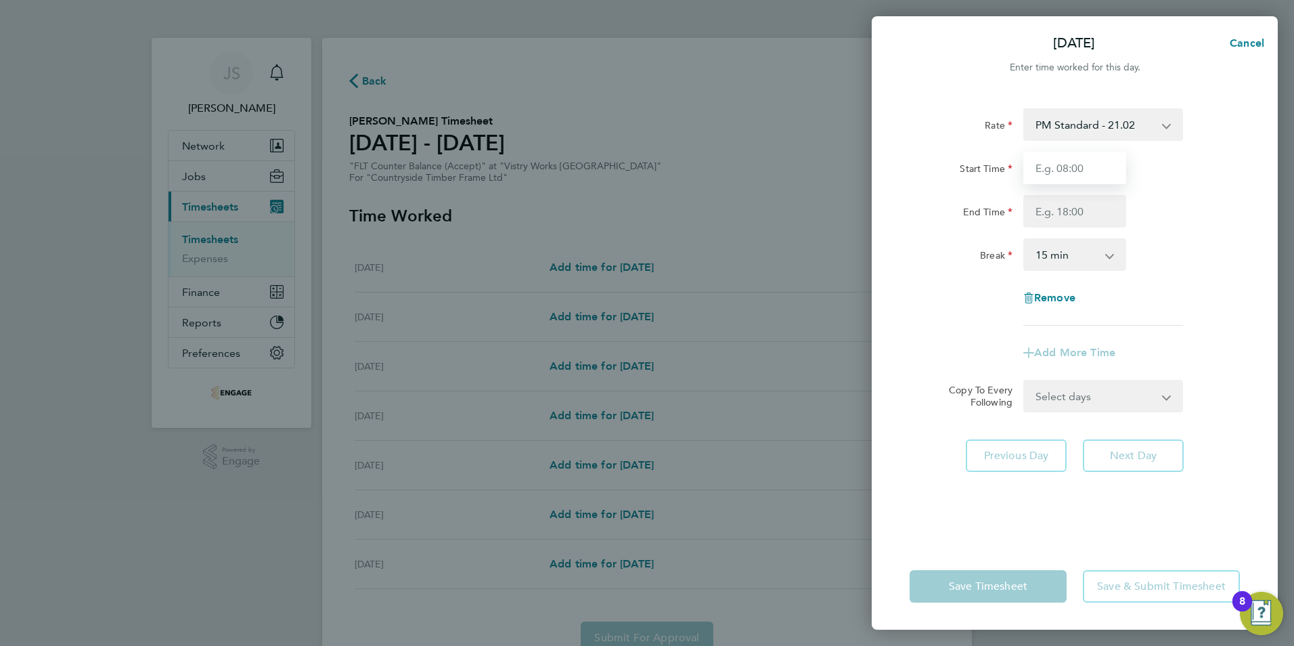
type input "14:00"
drag, startPoint x: 1053, startPoint y: 209, endPoint x: 1060, endPoint y: 215, distance: 9.6
click at [1053, 209] on input "End Time" at bounding box center [1074, 211] width 103 height 32
type input "22:30"
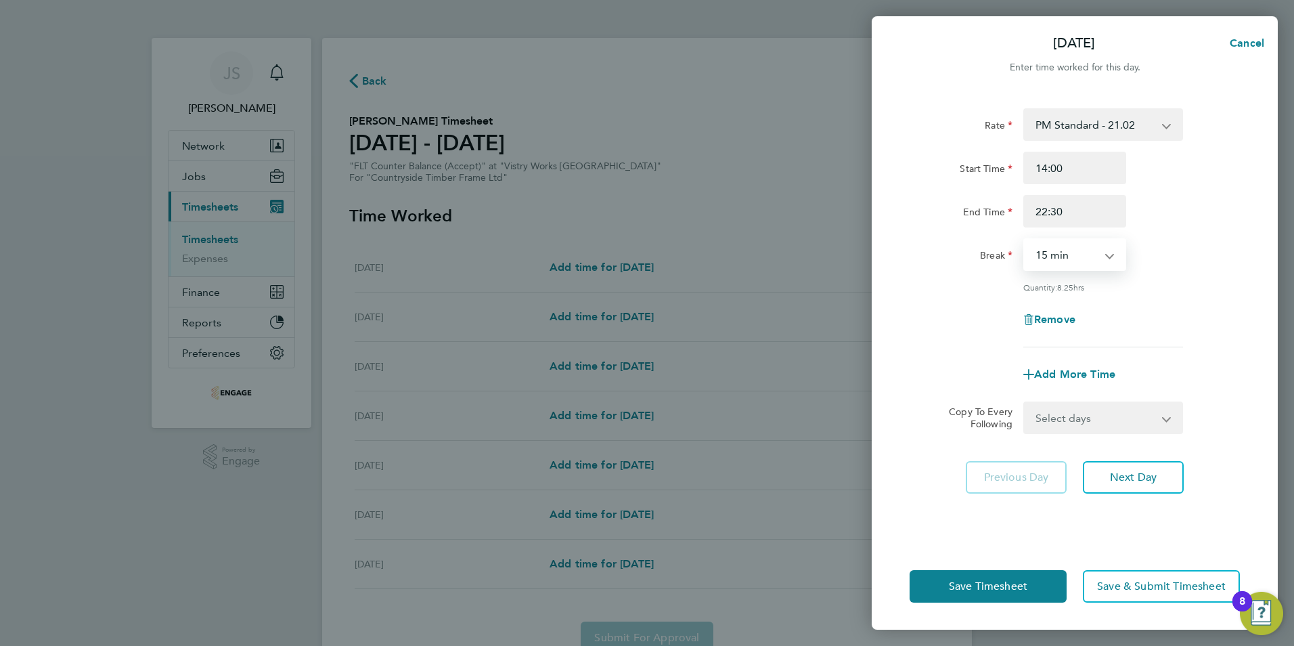
drag, startPoint x: 1065, startPoint y: 261, endPoint x: 1066, endPoint y: 269, distance: 8.2
click at [1065, 261] on select "0 min 15 min 30 min 45 min 60 min 75 min 90 min" at bounding box center [1067, 255] width 84 height 30
select select "30"
click at [1025, 240] on select "0 min 15 min 30 min 45 min 60 min 75 min 90 min" at bounding box center [1067, 255] width 84 height 30
click at [1062, 424] on select "Select days Day Weekday (Mon-Fri) Weekend (Sat-Sun) Tuesday Wednesday Thursday …" at bounding box center [1096, 418] width 142 height 30
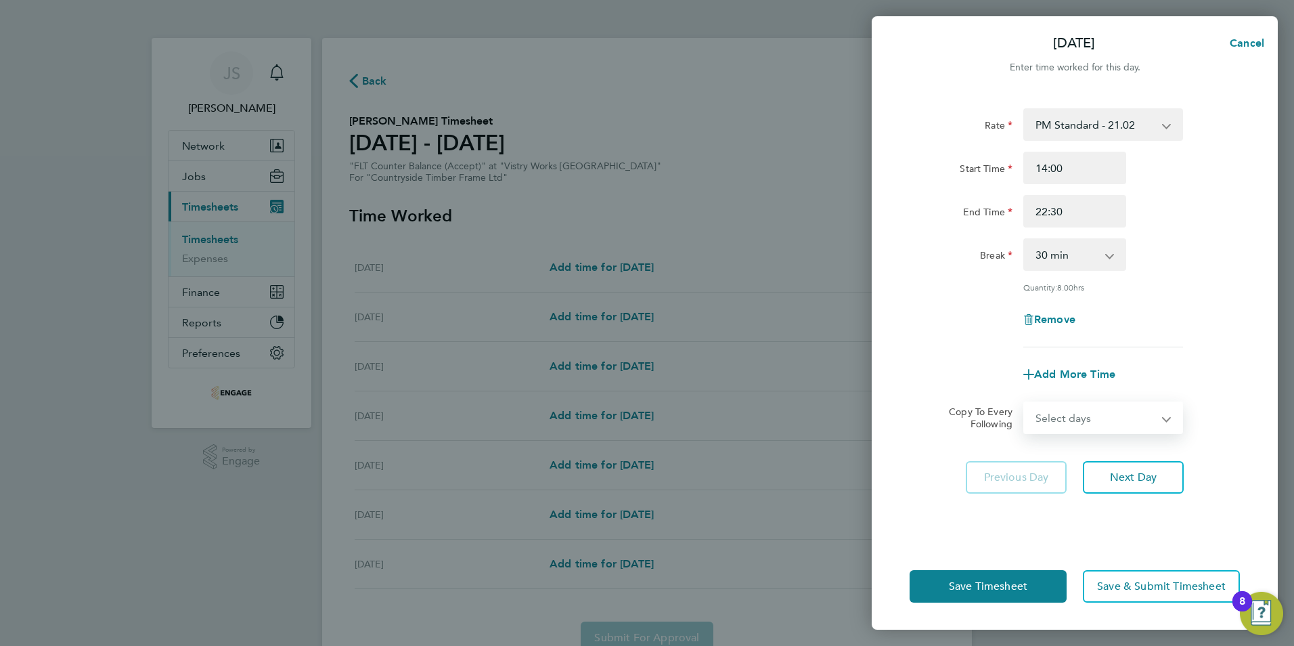
select select "WEEKDAY"
click at [1025, 403] on select "Select days Day Weekday (Mon-Fri) Weekend (Sat-Sun) Tuesday Wednesday Thursday …" at bounding box center [1096, 418] width 142 height 30
select select "2025-09-28"
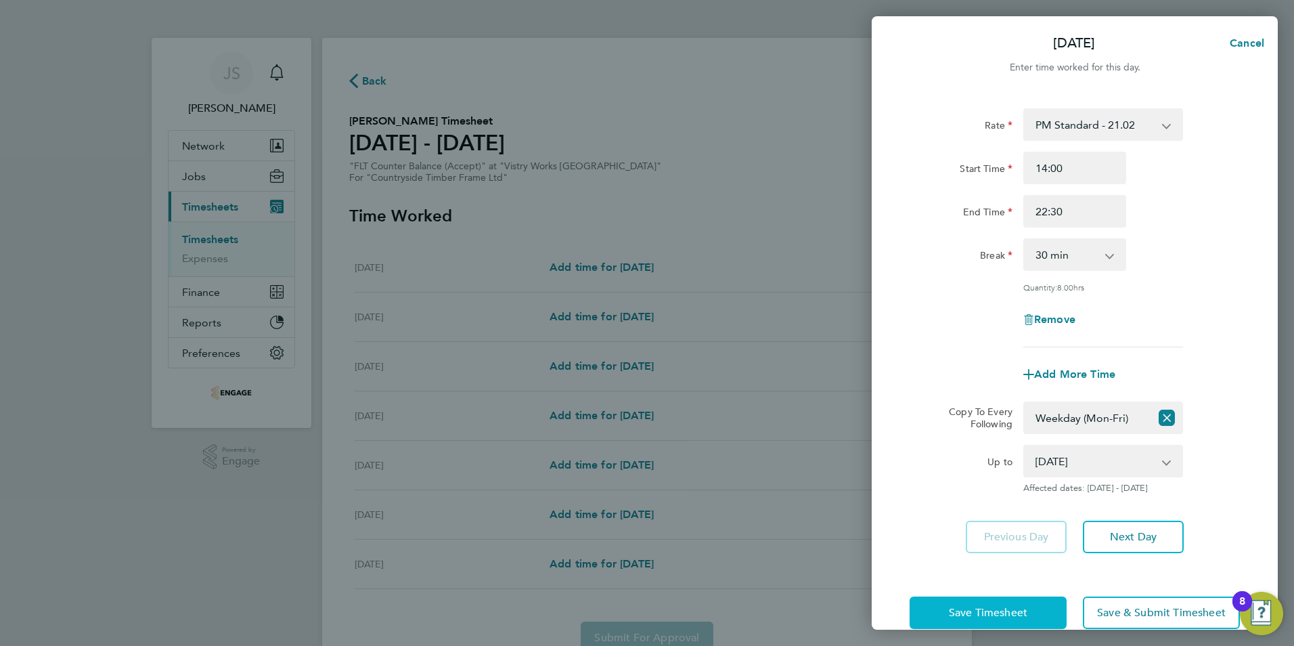
click at [939, 608] on button "Save Timesheet" at bounding box center [987, 612] width 157 height 32
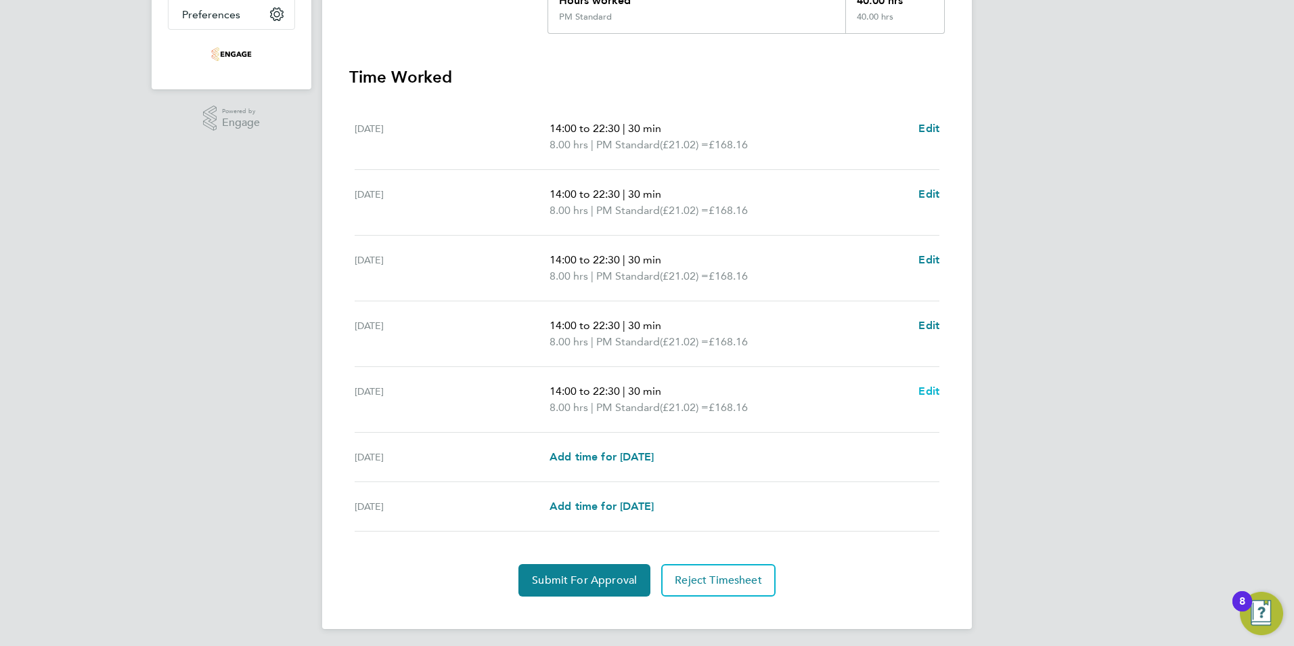
click at [929, 393] on span "Edit" at bounding box center [928, 390] width 21 height 13
select select "30"
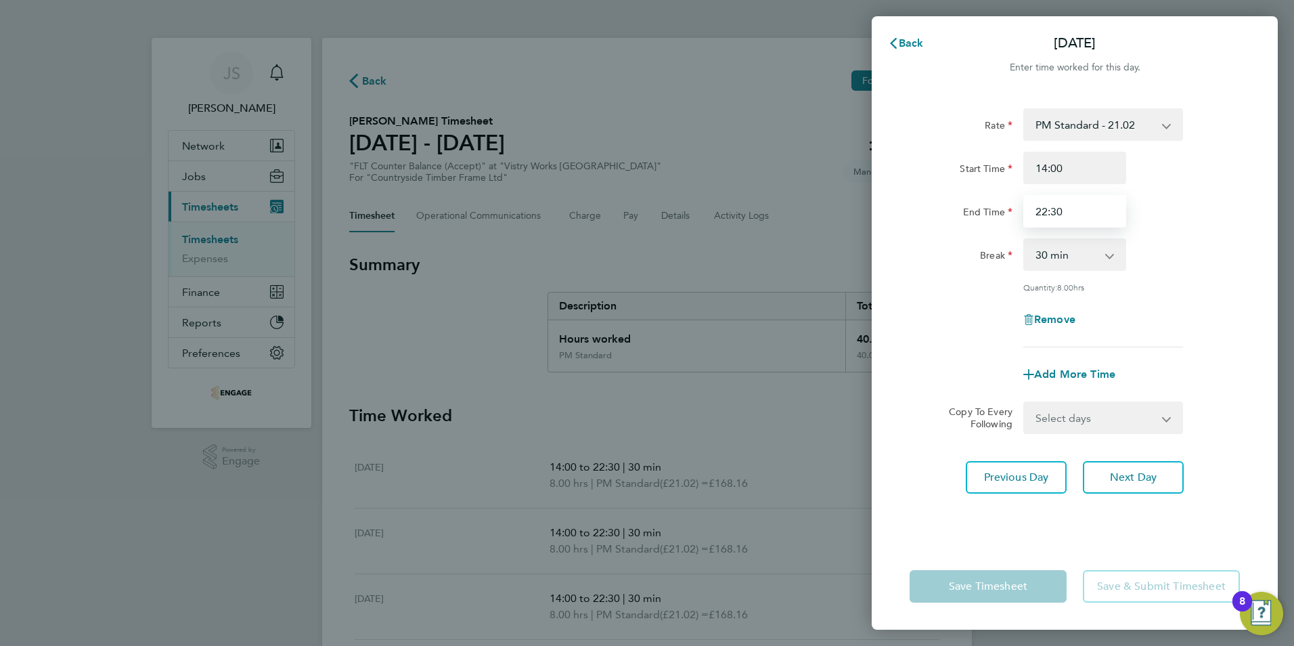
drag, startPoint x: 1026, startPoint y: 214, endPoint x: 907, endPoint y: 210, distance: 118.5
click at [910, 210] on div "End Time 22:30" at bounding box center [1074, 211] width 341 height 32
type input "20:00"
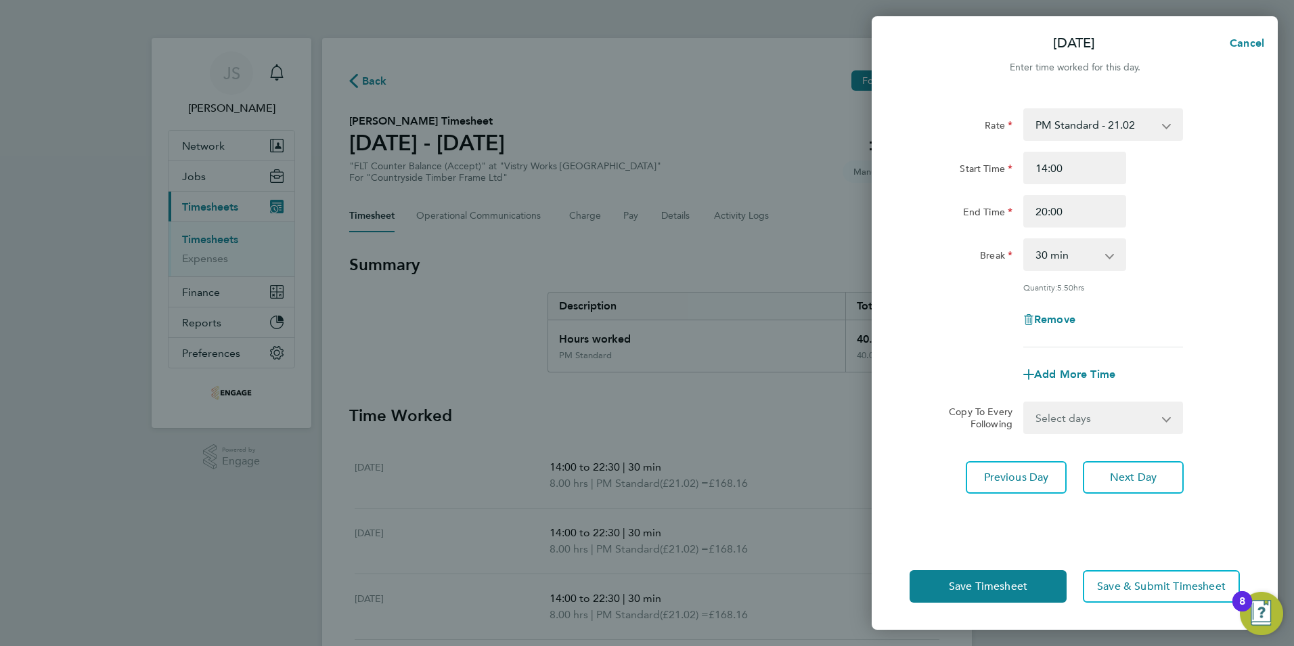
click at [945, 522] on div "Rate PM Standard - 21.02 AM Standard - 19.28 OT1 AM - 28.92 PM OT 2 - 42.03 PM …" at bounding box center [1075, 317] width 406 height 451
click at [958, 580] on span "Save Timesheet" at bounding box center [988, 586] width 78 height 14
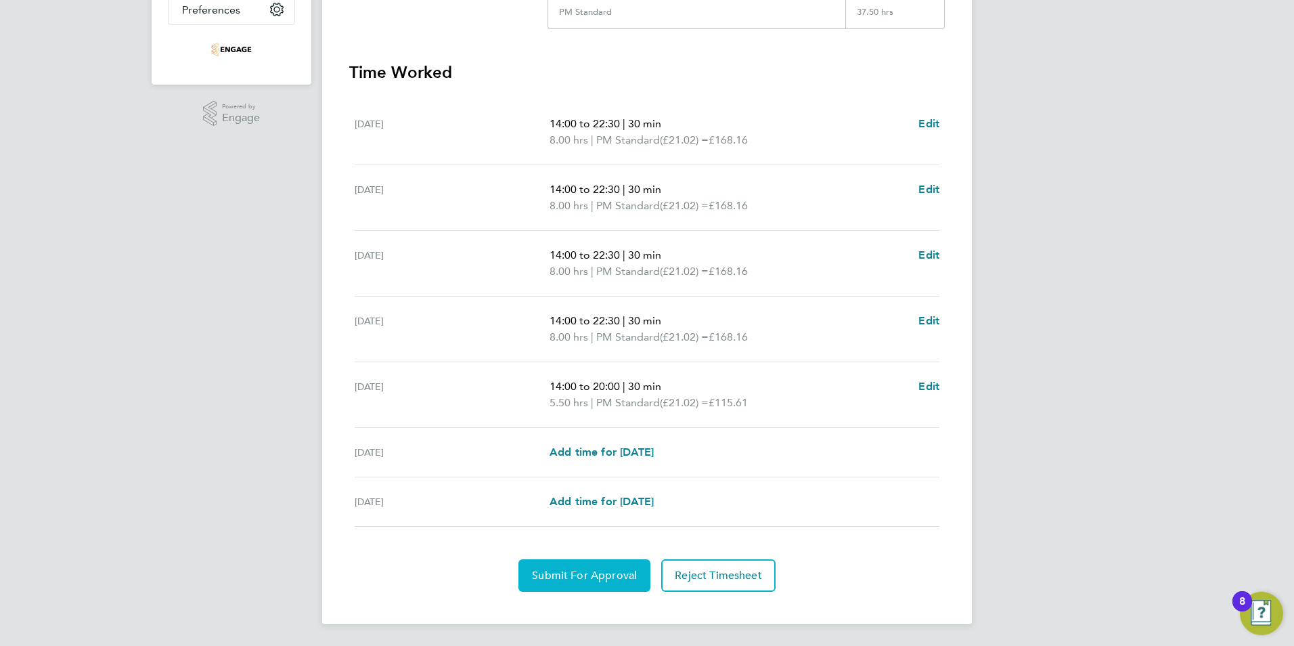
click at [570, 583] on button "Submit For Approval" at bounding box center [584, 575] width 132 height 32
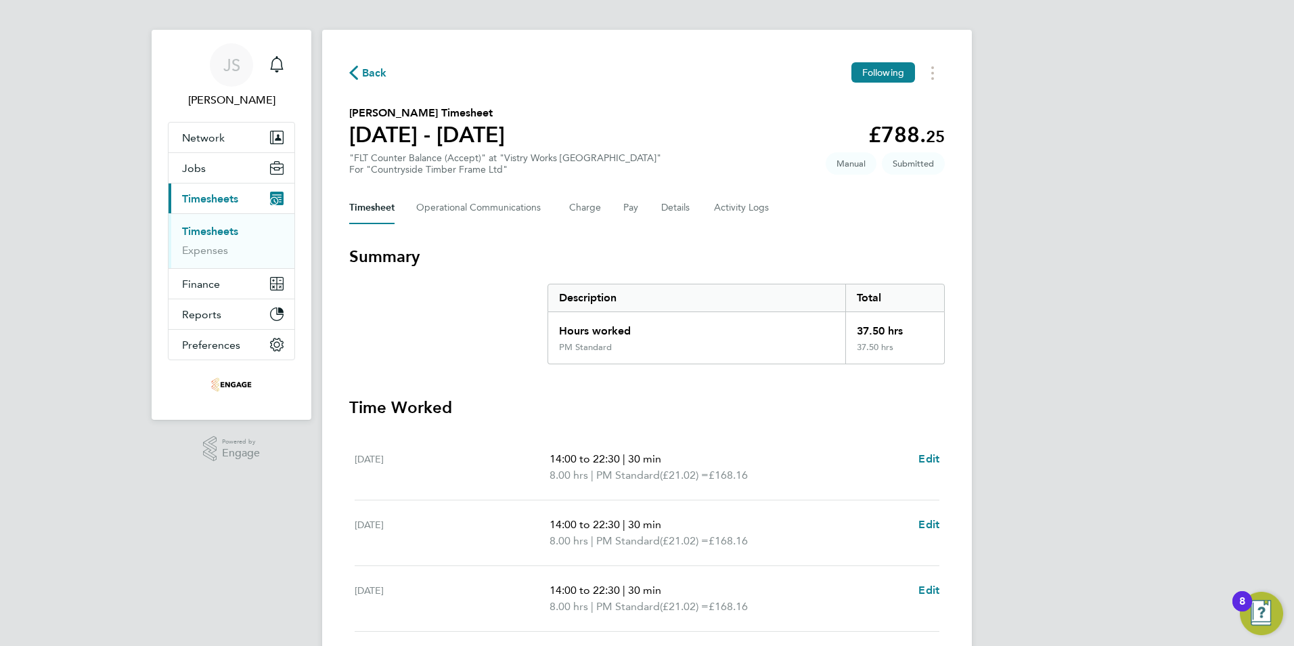
scroll to position [5, 0]
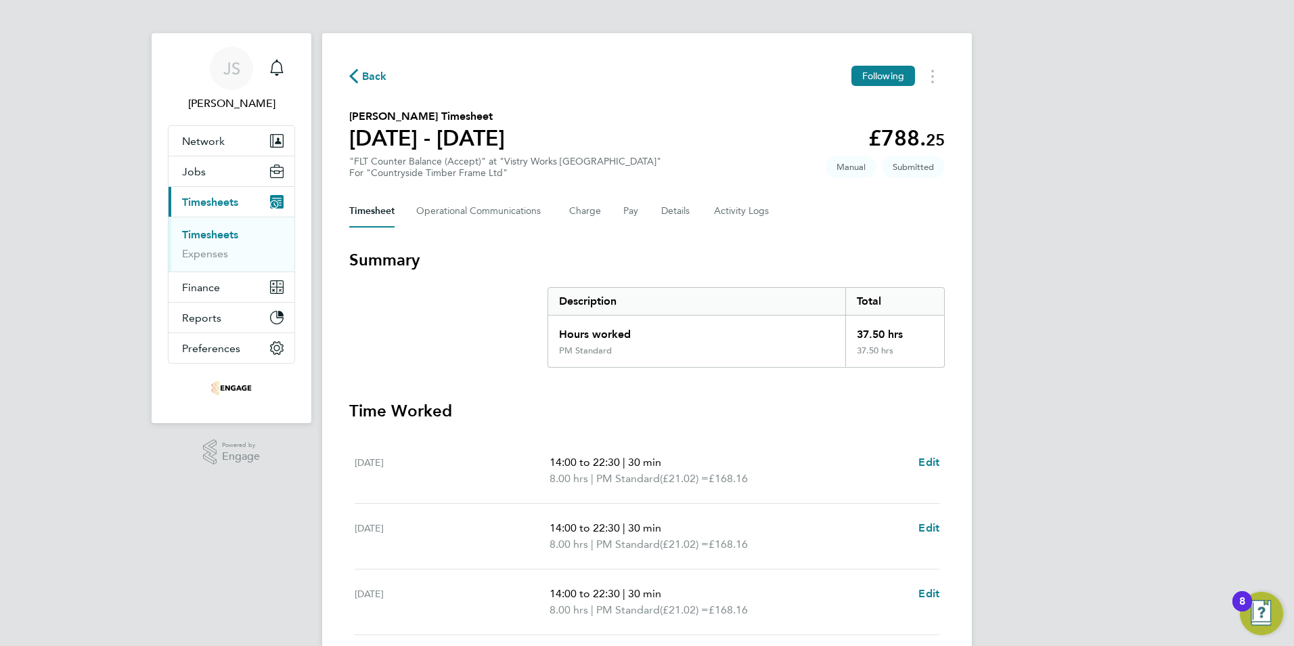
click at [374, 78] on span "Back" at bounding box center [374, 76] width 25 height 16
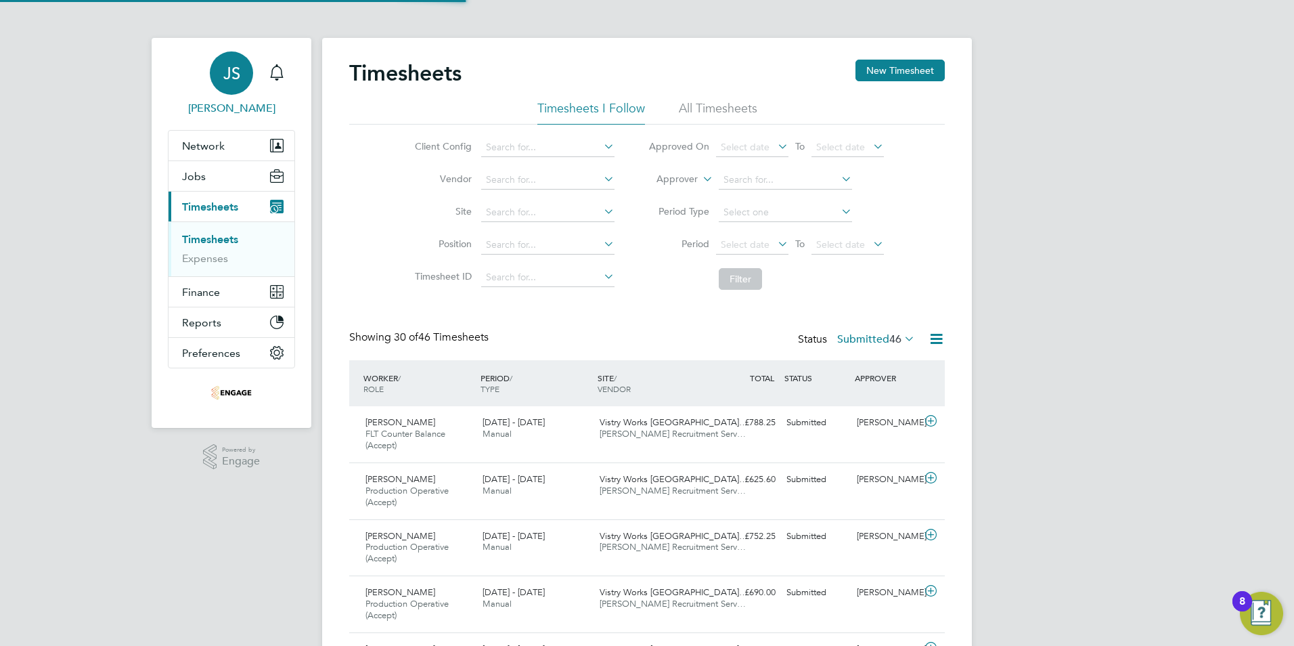
scroll to position [7, 7]
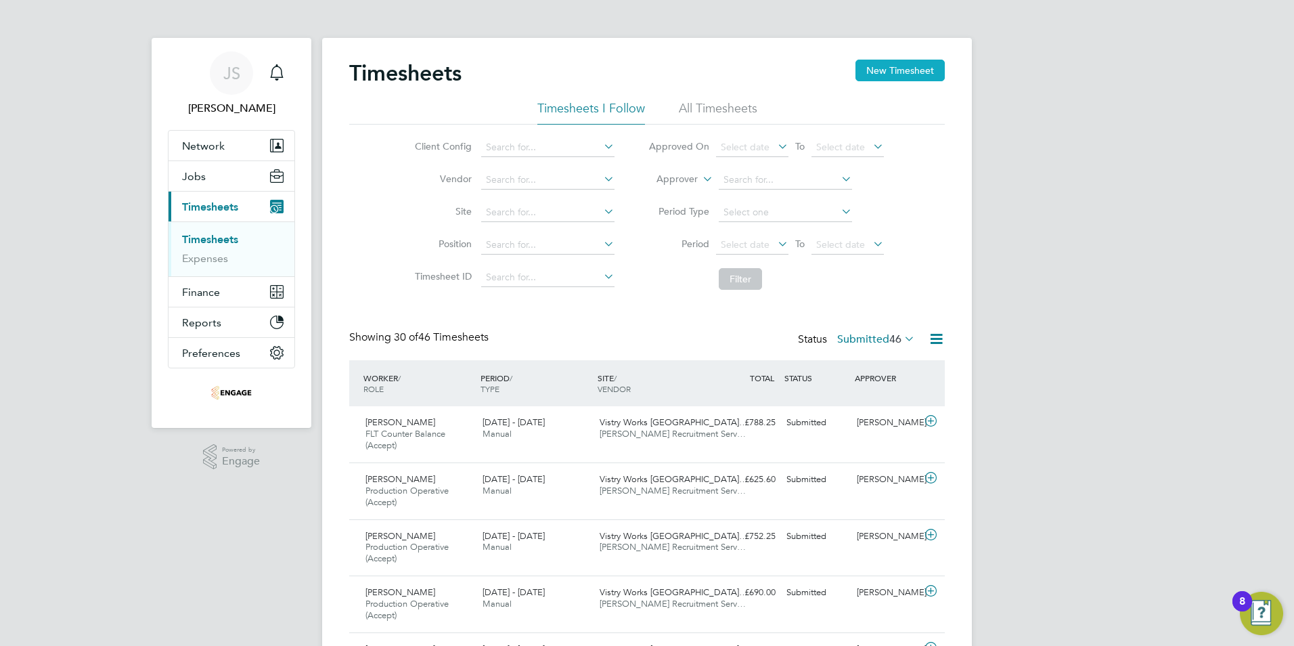
click at [922, 68] on button "New Timesheet" at bounding box center [899, 71] width 89 height 22
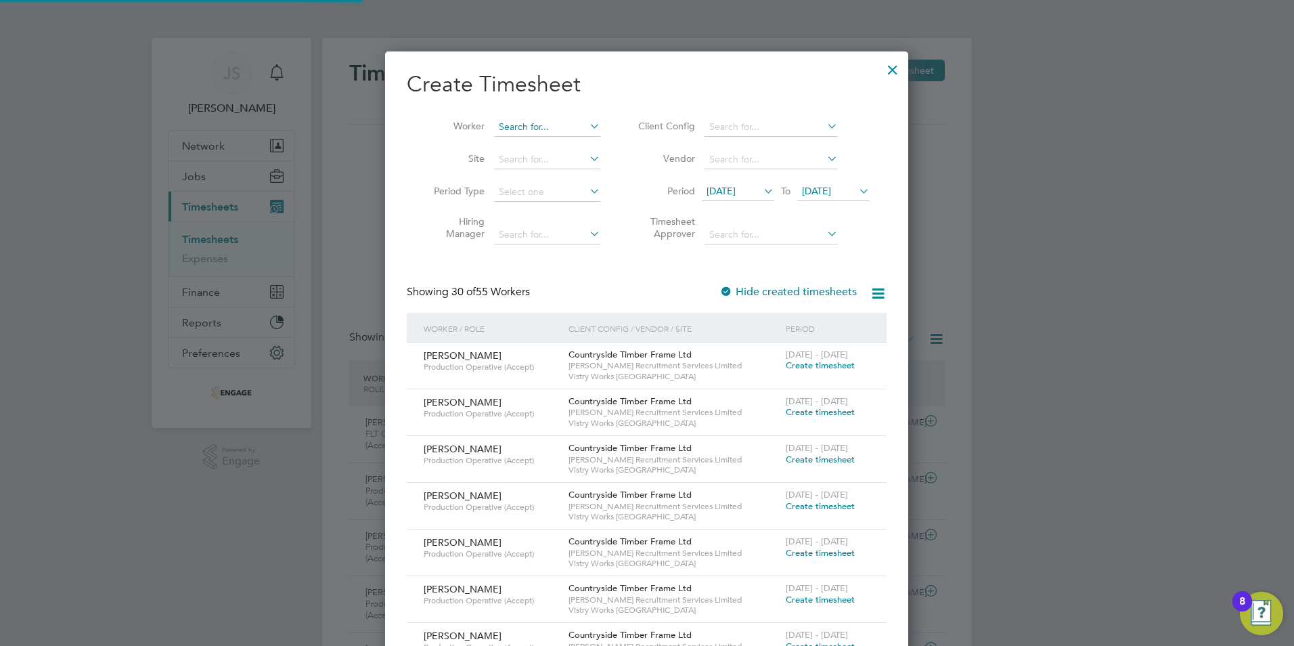
click at [523, 127] on input at bounding box center [547, 127] width 106 height 19
click at [529, 143] on li "Scott Bradley" at bounding box center [576, 145] width 167 height 18
type input "Scott Bradley"
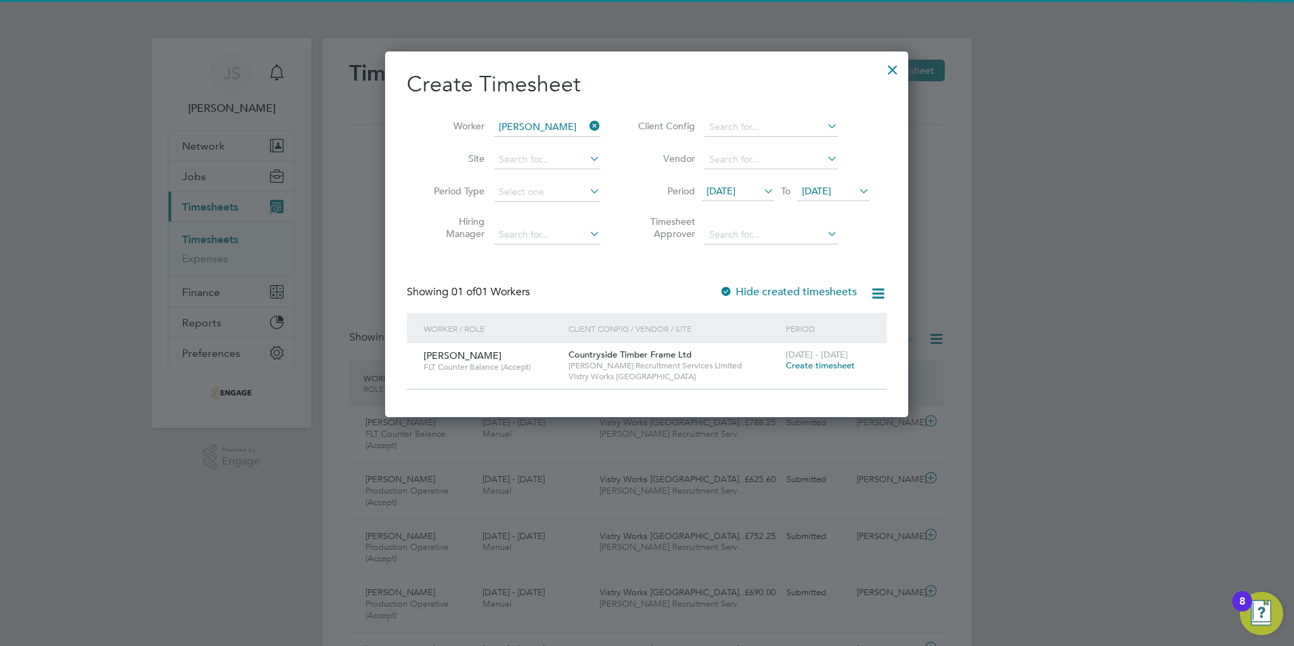
click at [812, 363] on span "Create timesheet" at bounding box center [820, 365] width 69 height 12
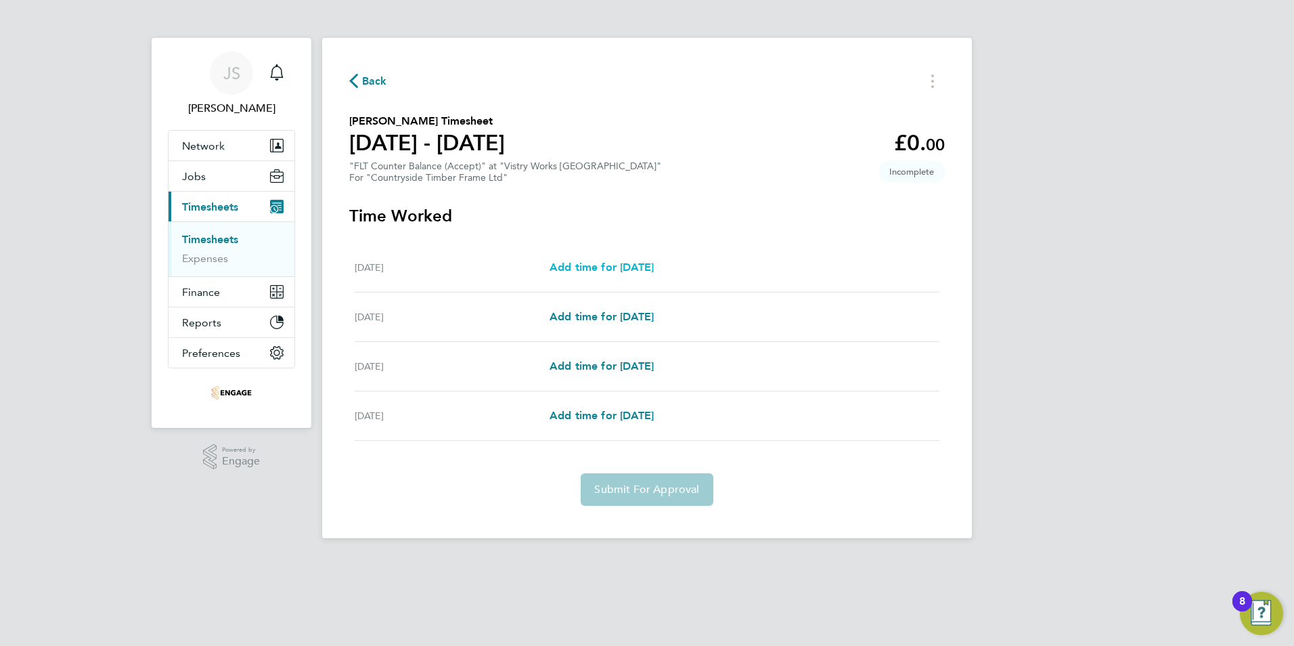
click at [597, 267] on span "Add time for Mon 22 Sep" at bounding box center [601, 267] width 104 height 13
select select "15"
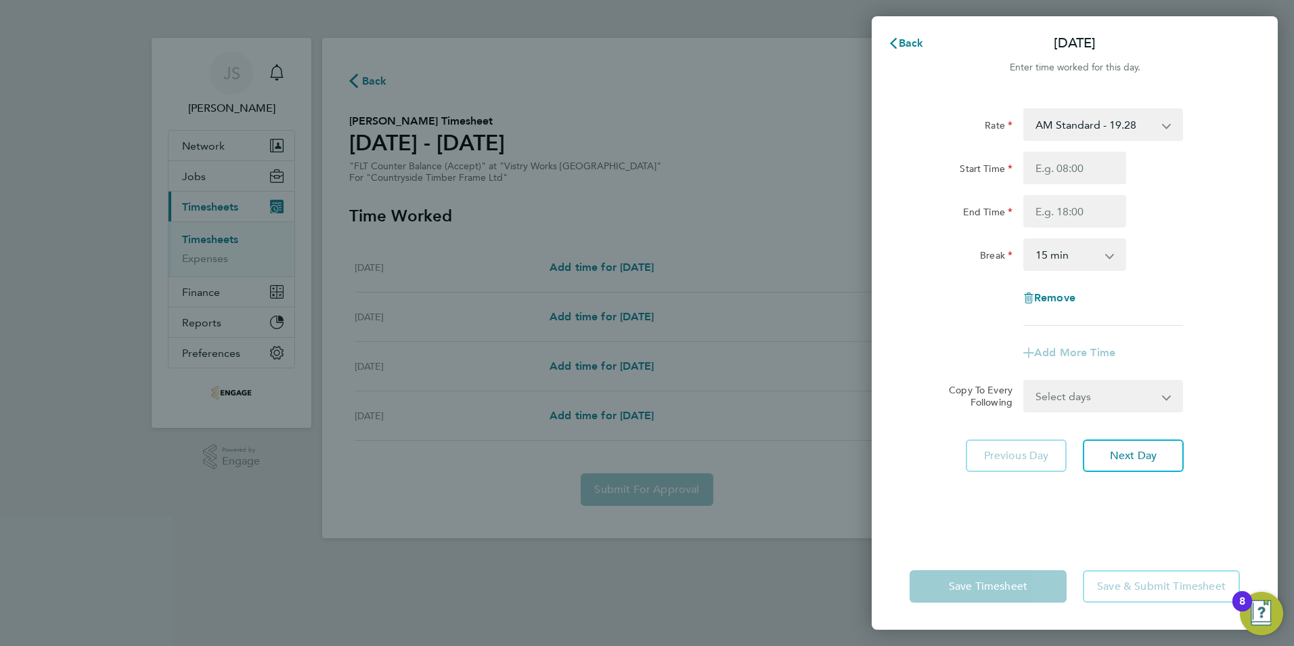
click at [1067, 125] on select "AM Standard - 19.28 PM OT 2 - 42.03 PM Standard - 21.02 OT1 AM - 28.92 PM OT 1 …" at bounding box center [1095, 125] width 141 height 30
select select "15"
drag, startPoint x: 1057, startPoint y: 160, endPoint x: 1058, endPoint y: 178, distance: 17.6
click at [1057, 160] on input "Start Time" at bounding box center [1074, 168] width 103 height 32
type input "14:00"
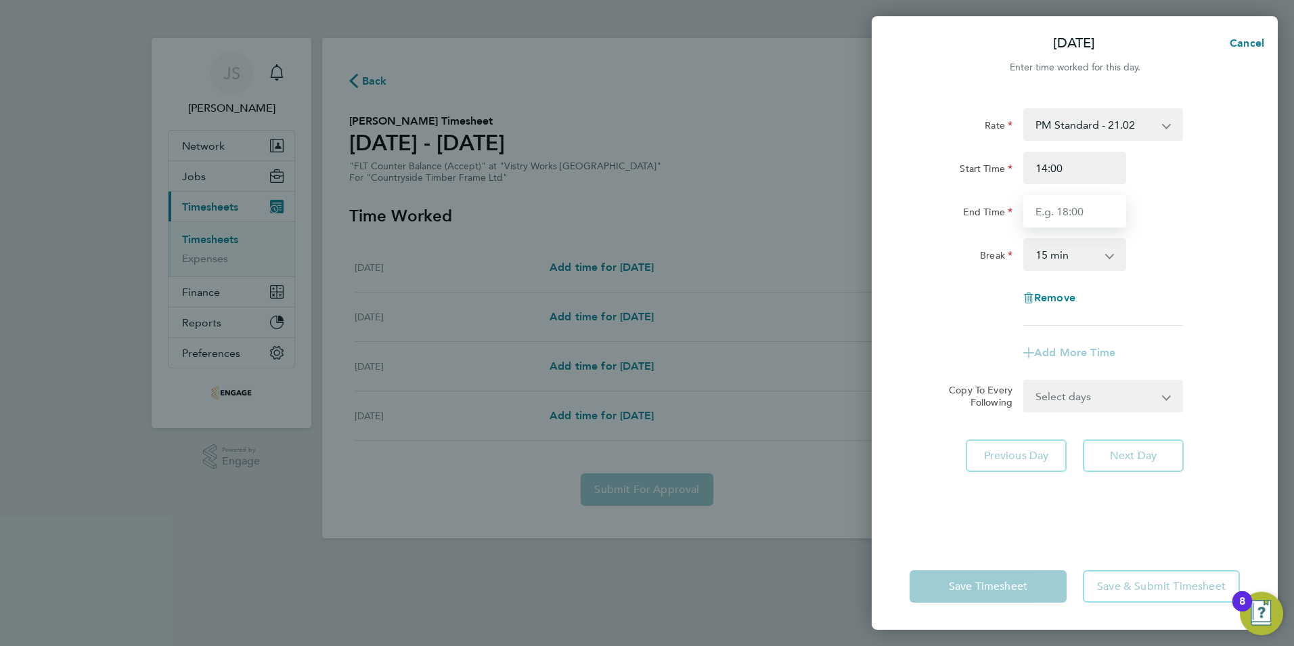
drag, startPoint x: 1061, startPoint y: 215, endPoint x: 1062, endPoint y: 221, distance: 6.8
click at [1061, 215] on input "End Time" at bounding box center [1074, 211] width 103 height 32
type input "22:30"
click at [1077, 397] on form "Rate PM Standard - 21.02 AM Standard - 19.28 PM OT 2 - 42.03 OT1 AM - 28.92 PM …" at bounding box center [1074, 260] width 330 height 304
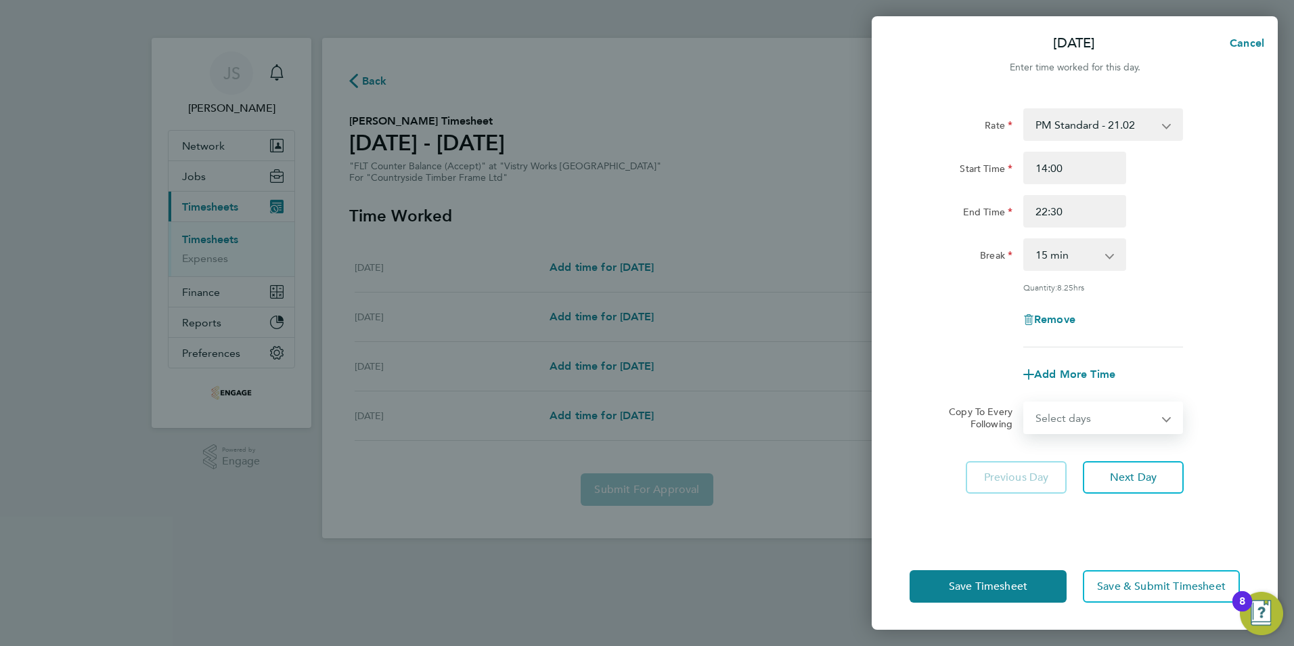
select select "TUE"
click at [1025, 403] on select "Select days Day Tuesday Wednesday Thursday" at bounding box center [1096, 418] width 142 height 30
select select "2025-09-25"
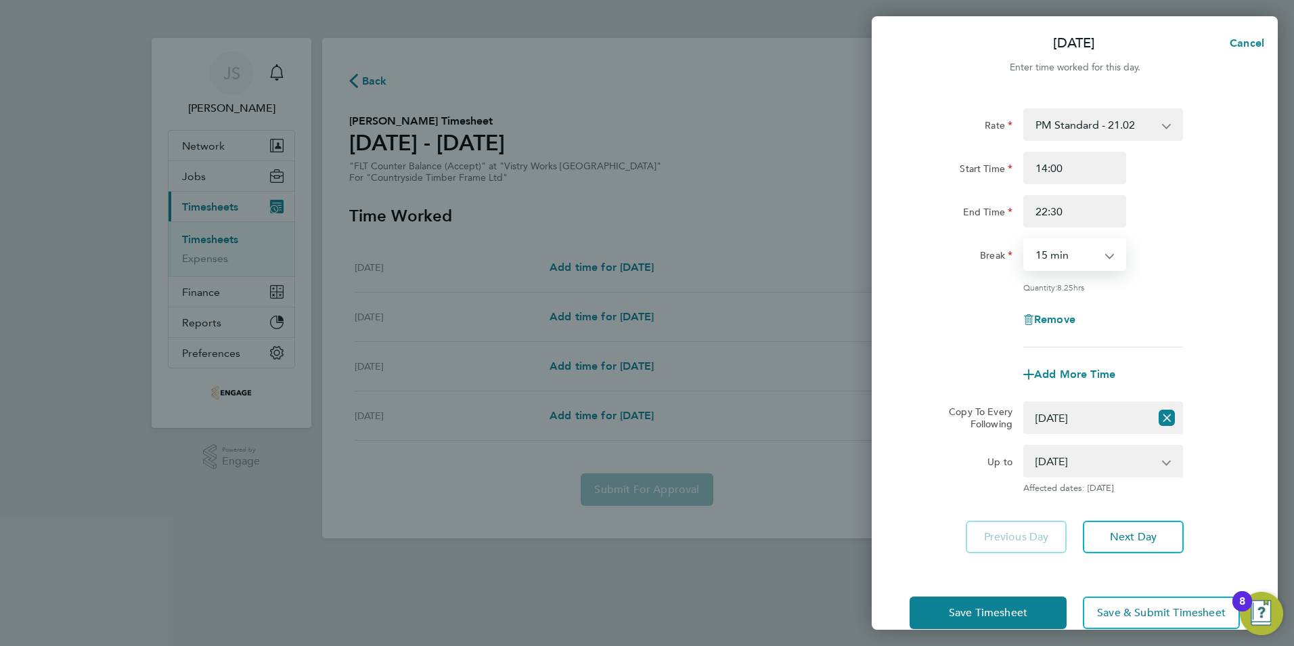
drag, startPoint x: 1048, startPoint y: 250, endPoint x: 1063, endPoint y: 271, distance: 25.7
click at [1048, 250] on select "0 min 15 min 30 min 45 min 60 min 75 min 90 min" at bounding box center [1067, 255] width 84 height 30
select select "30"
click at [1025, 240] on select "0 min 15 min 30 min 45 min 60 min 75 min 90 min" at bounding box center [1067, 255] width 84 height 30
click at [1130, 530] on span "Next Day" at bounding box center [1133, 537] width 47 height 14
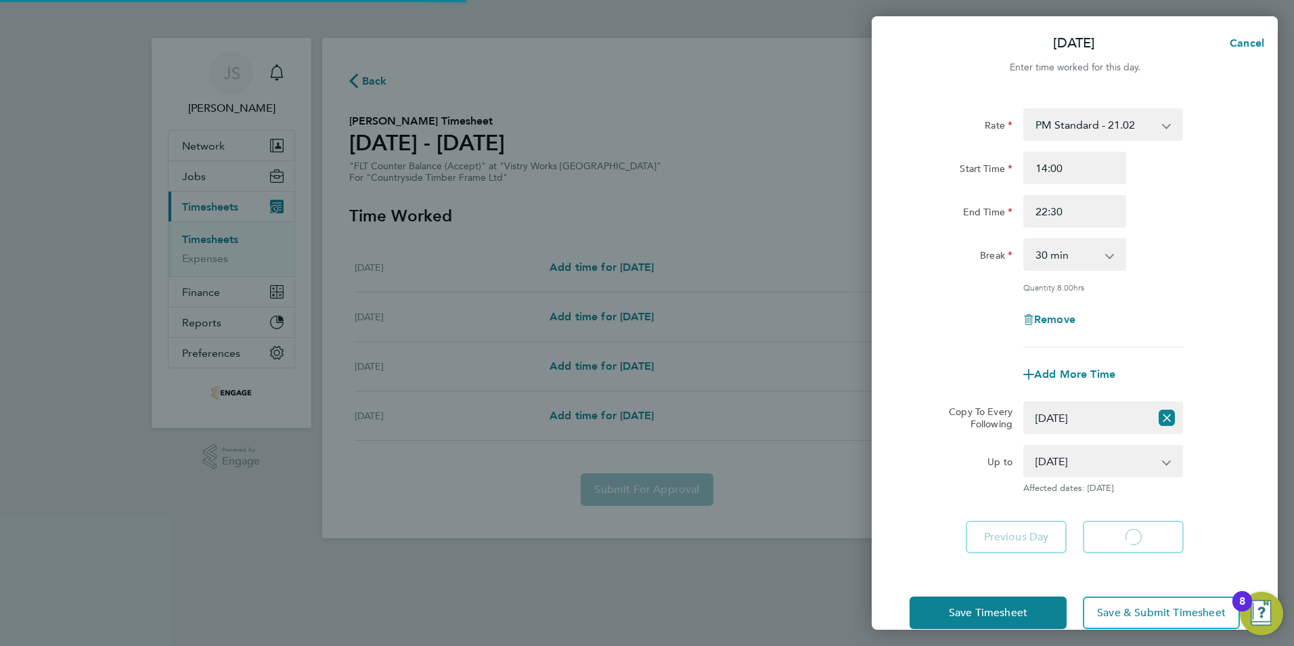
select select "30"
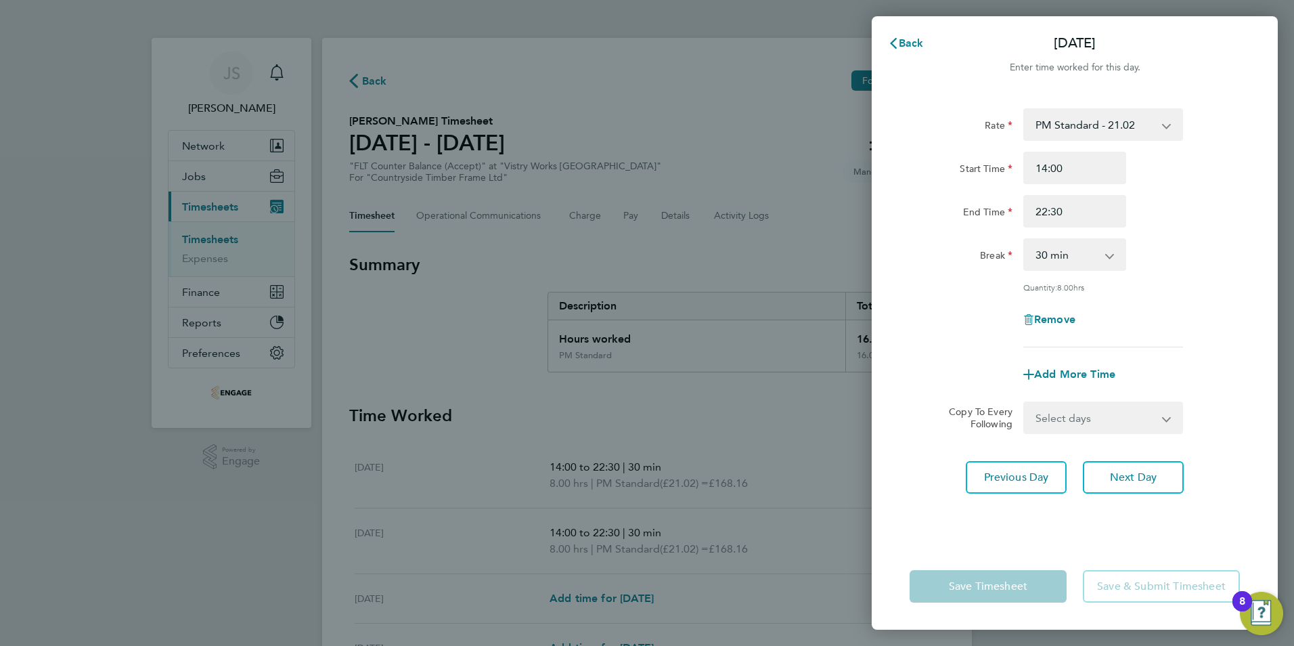
click at [1052, 428] on select "Select days Day Wednesday Thursday" at bounding box center [1096, 418] width 142 height 30
select select "WED"
click at [1025, 403] on select "Select days Day Wednesday Thursday" at bounding box center [1096, 418] width 142 height 30
select select "2025-09-25"
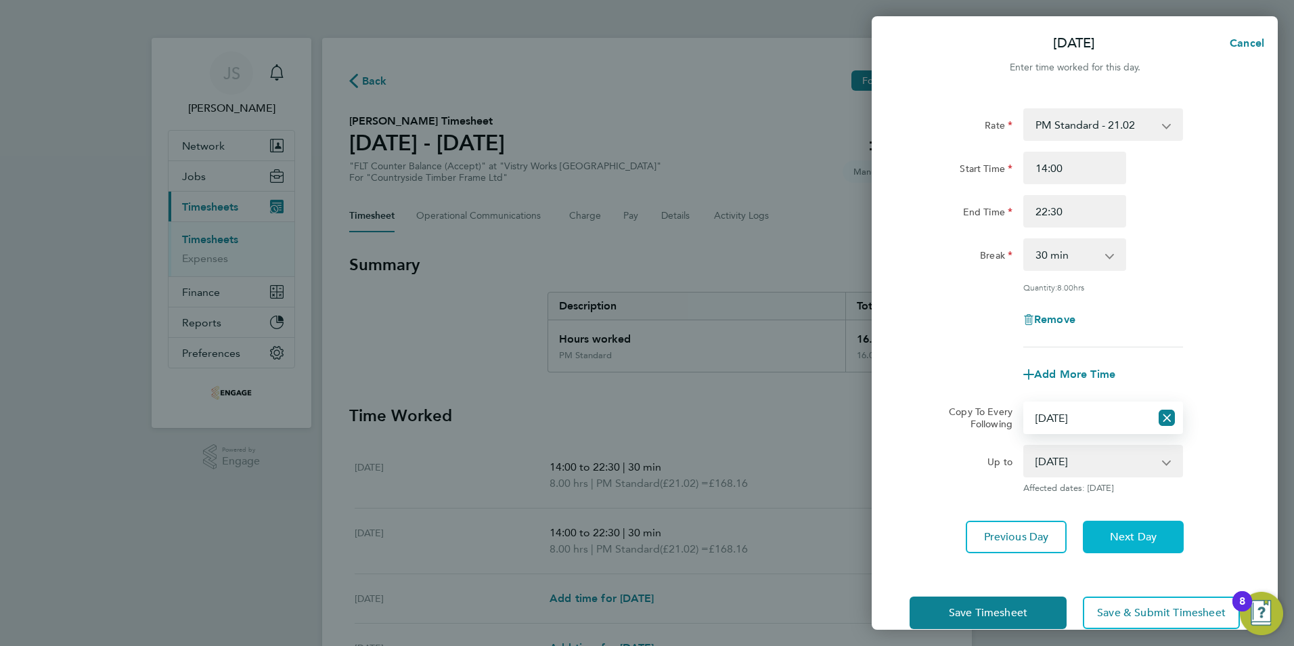
click at [1140, 543] on button "Next Day" at bounding box center [1133, 536] width 101 height 32
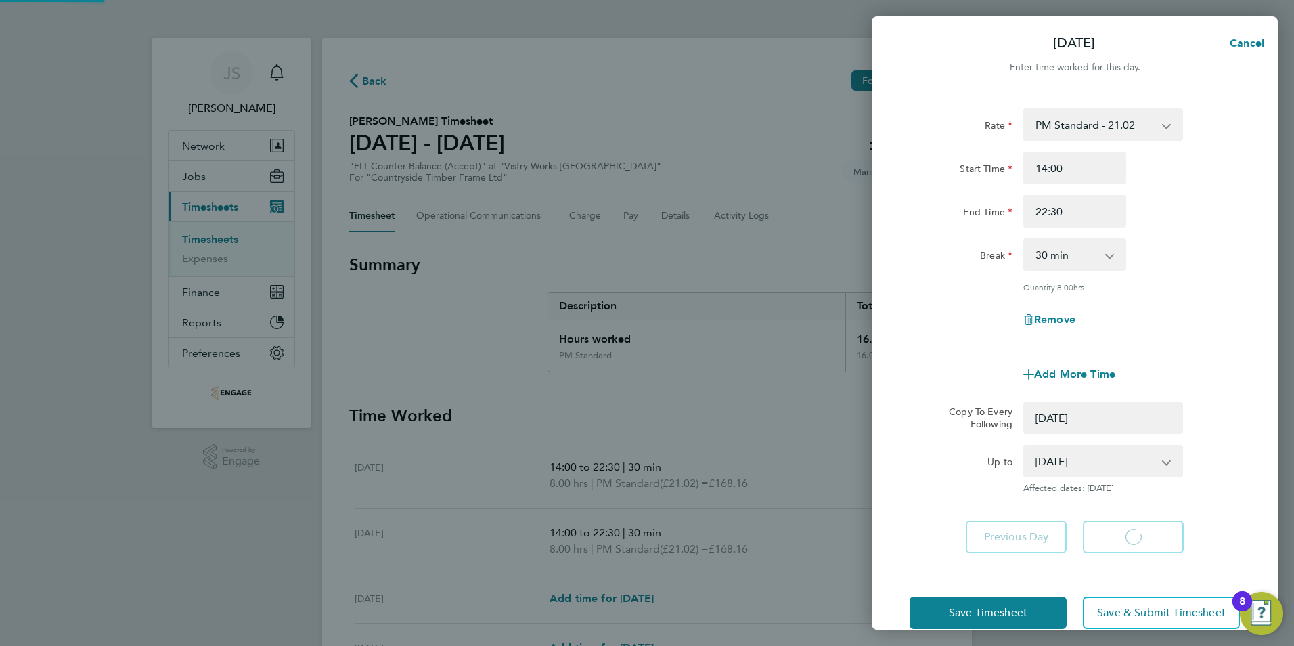
select select "0: null"
select select "30"
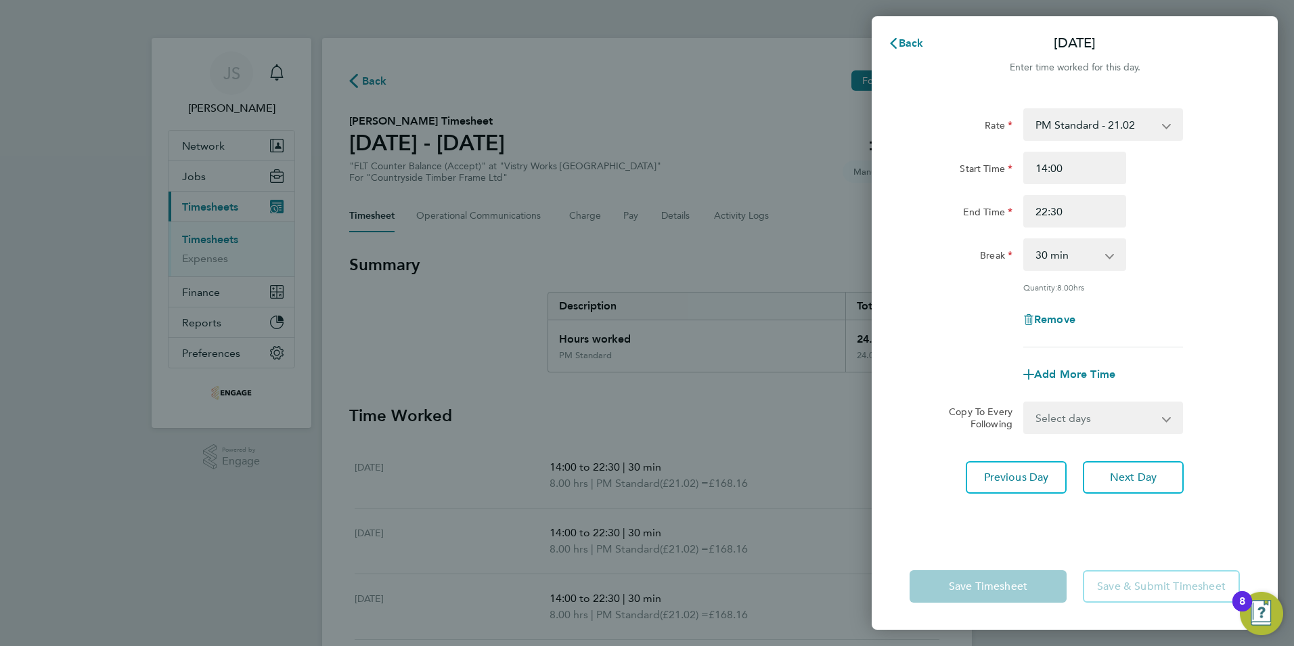
click at [1087, 418] on select "Select days Thursday" at bounding box center [1096, 418] width 142 height 30
select select "THU"
click at [1025, 403] on select "Select days Thursday" at bounding box center [1096, 418] width 142 height 30
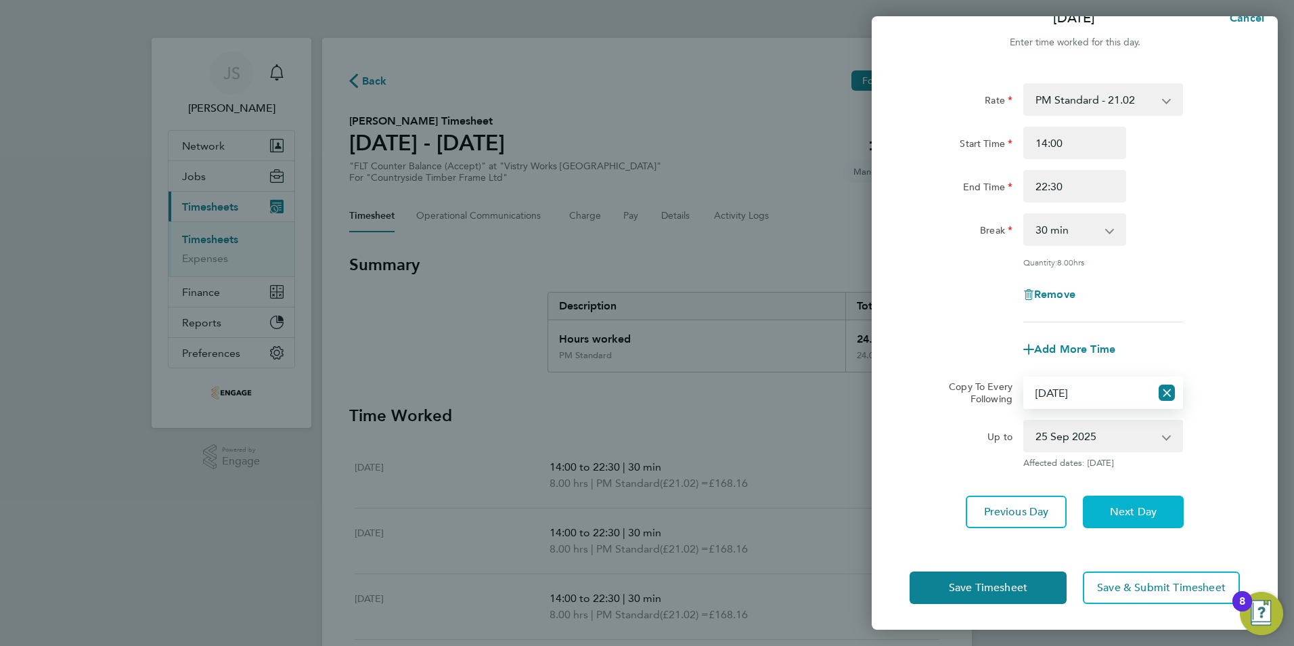
click at [1126, 501] on button "Next Day" at bounding box center [1133, 511] width 101 height 32
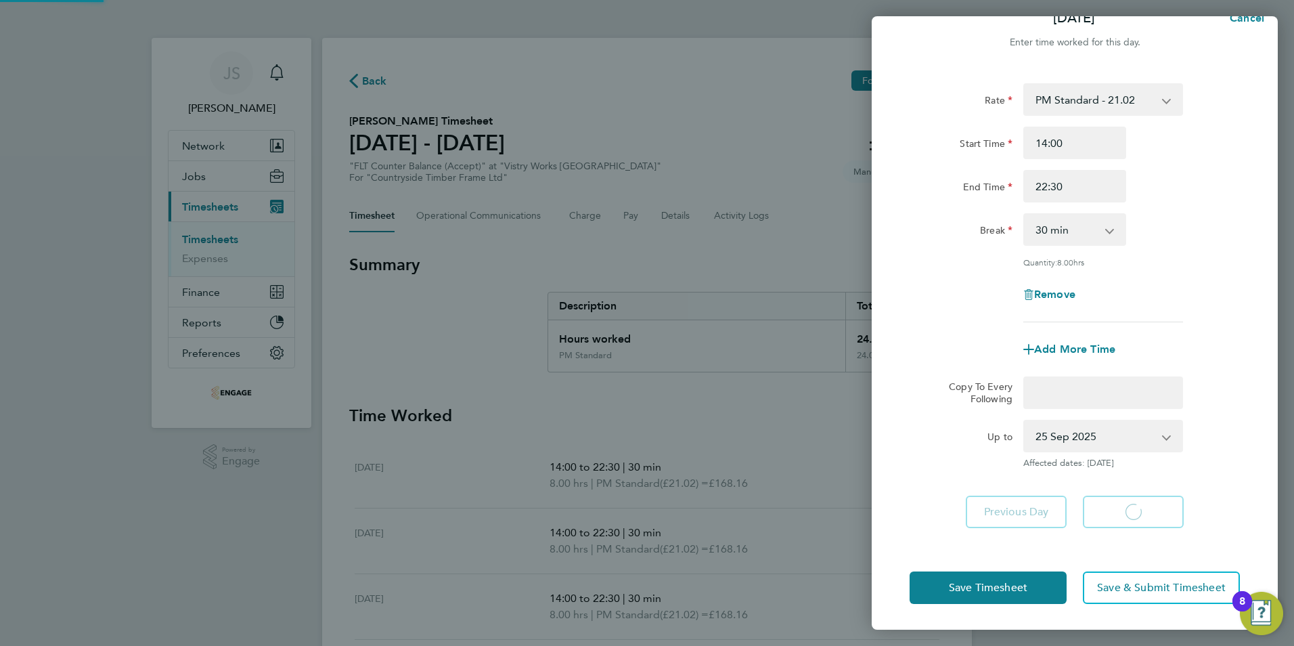
select select "30"
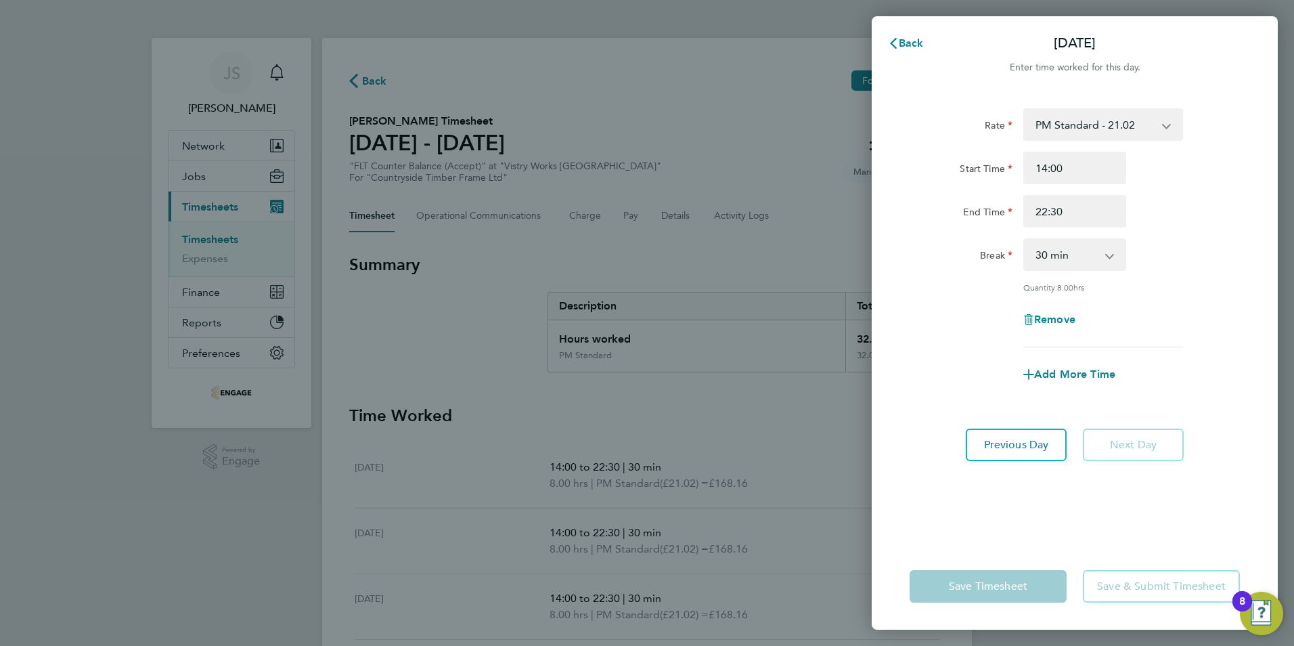
click at [1142, 388] on div "Add More Time" at bounding box center [1074, 374] width 341 height 32
click at [1057, 319] on span "Remove" at bounding box center [1054, 319] width 41 height 13
select select "null"
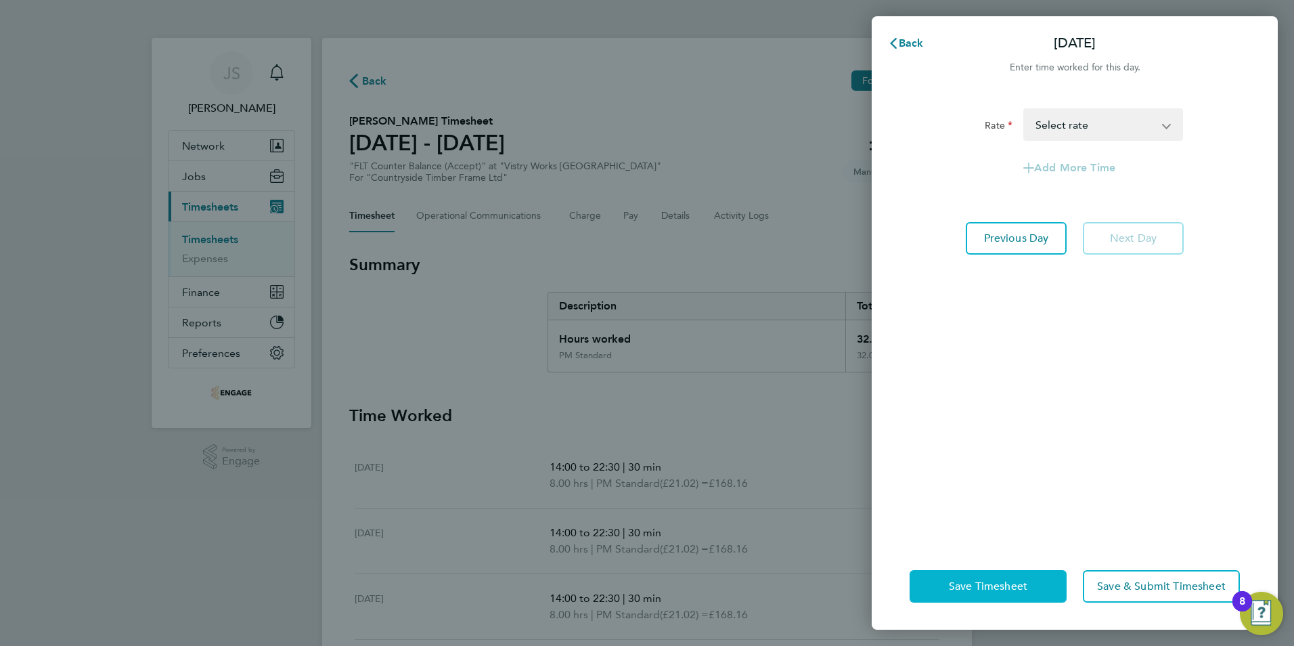
click at [997, 584] on span "Save Timesheet" at bounding box center [988, 586] width 78 height 14
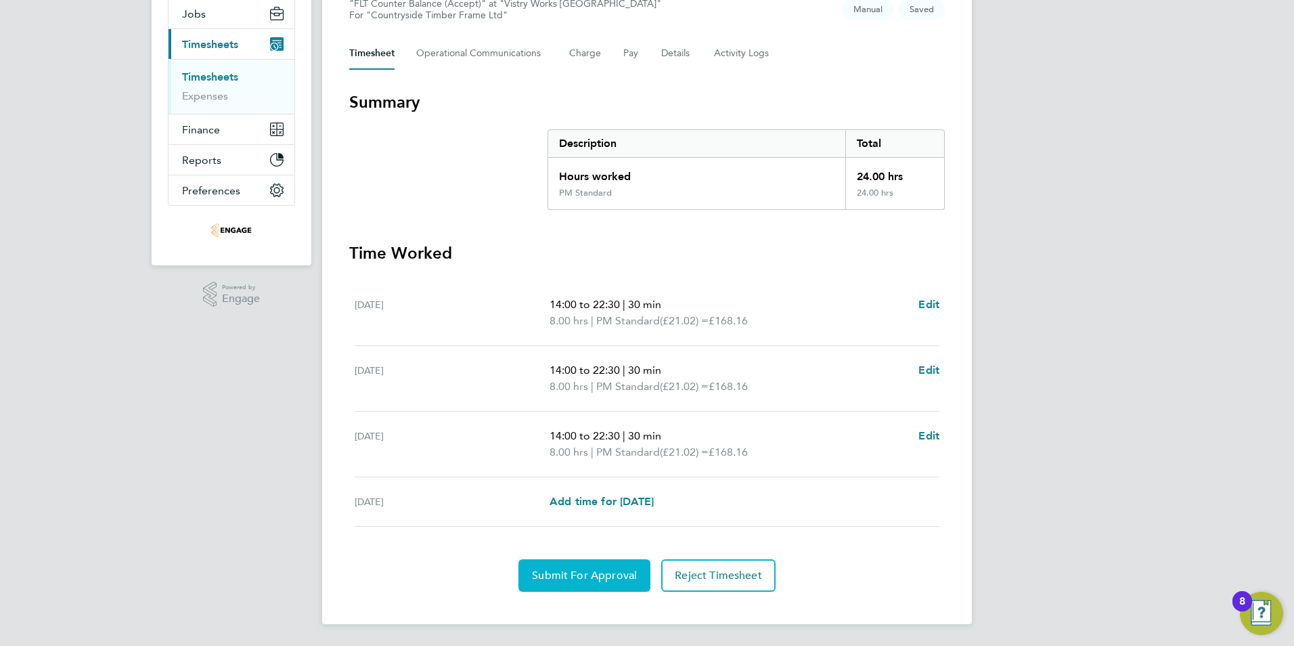
click at [608, 571] on span "Submit For Approval" at bounding box center [584, 575] width 105 height 14
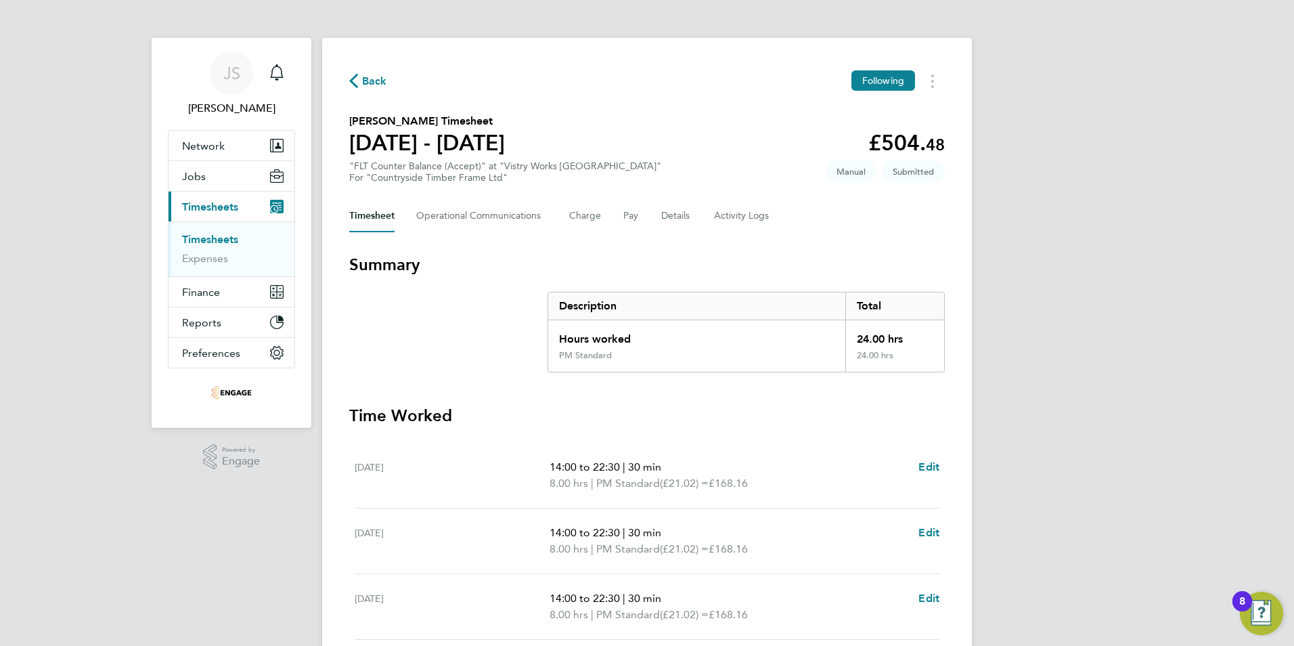
click at [361, 81] on span "Back" at bounding box center [368, 80] width 38 height 13
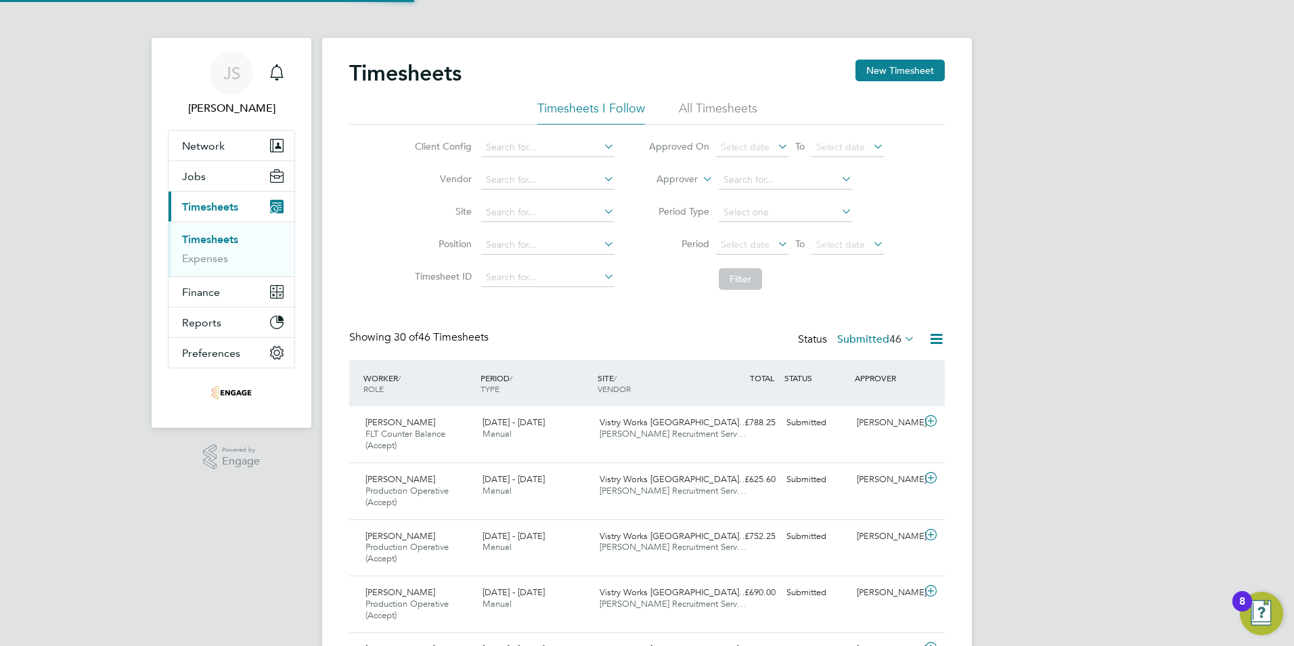
scroll to position [45, 118]
click at [910, 73] on button "New Timesheet" at bounding box center [899, 71] width 89 height 22
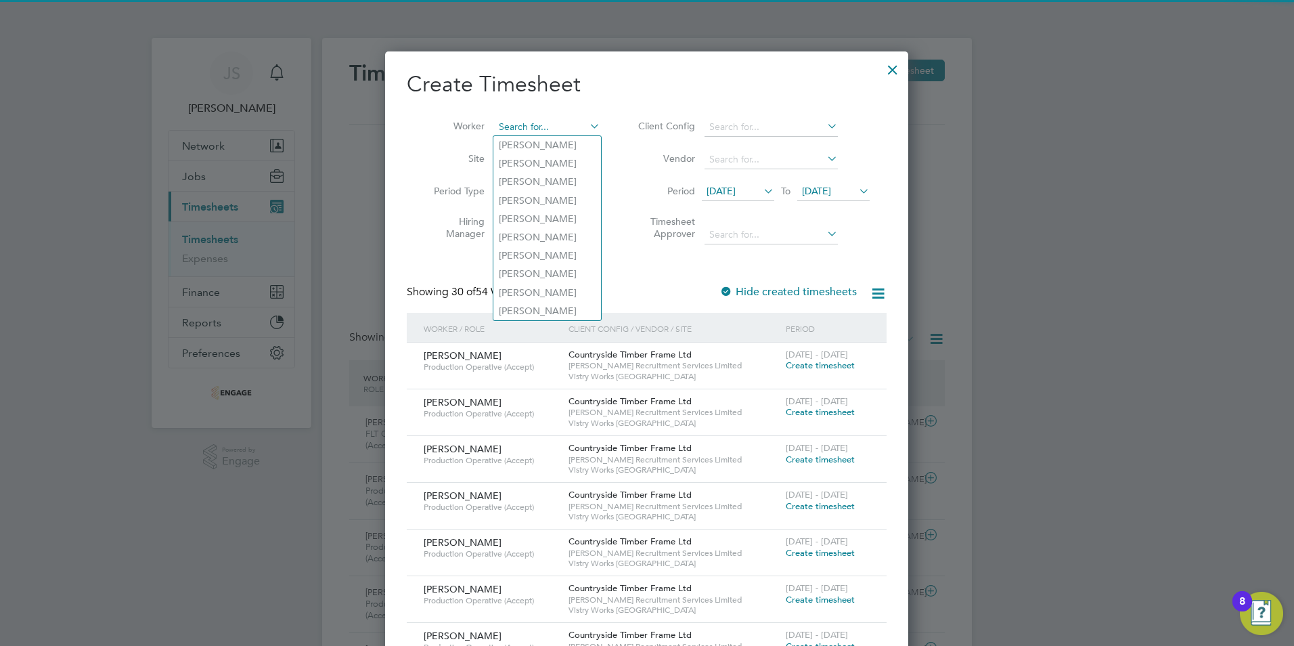
click at [520, 128] on input at bounding box center [547, 127] width 106 height 19
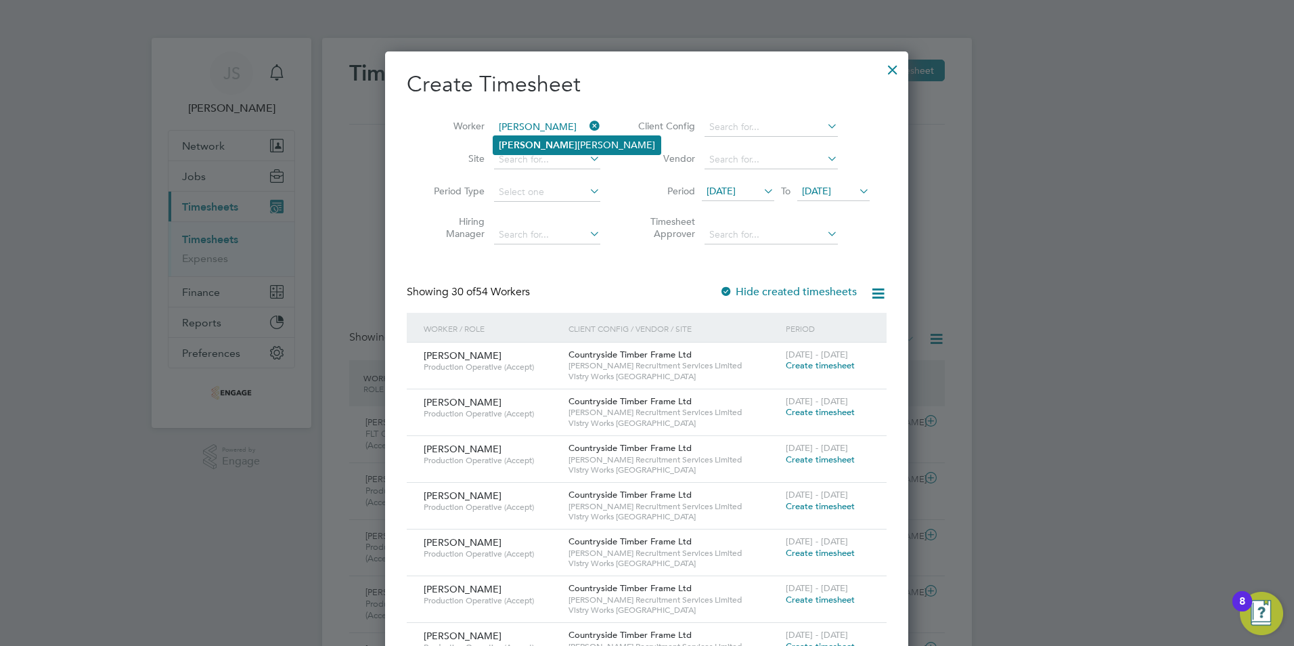
click at [533, 145] on li "Scott Bradley" at bounding box center [576, 145] width 167 height 18
type input "Scott Bradley"
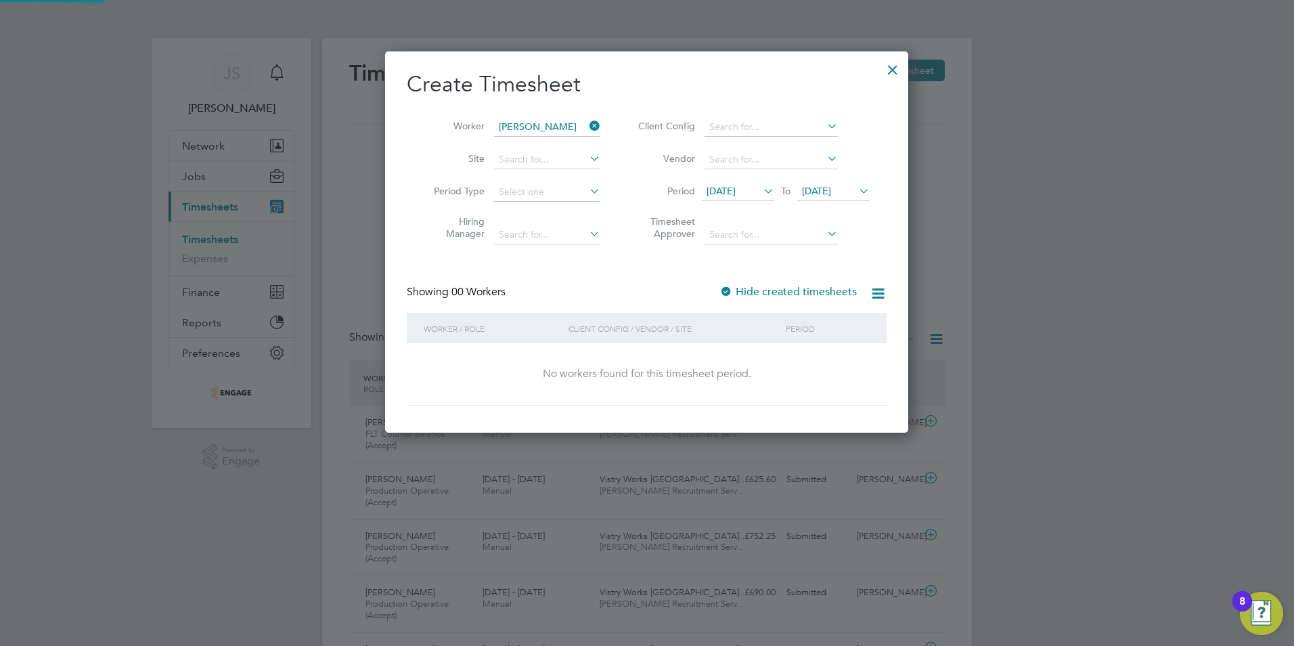
click at [744, 183] on span "15 Sep 2025" at bounding box center [738, 192] width 72 height 18
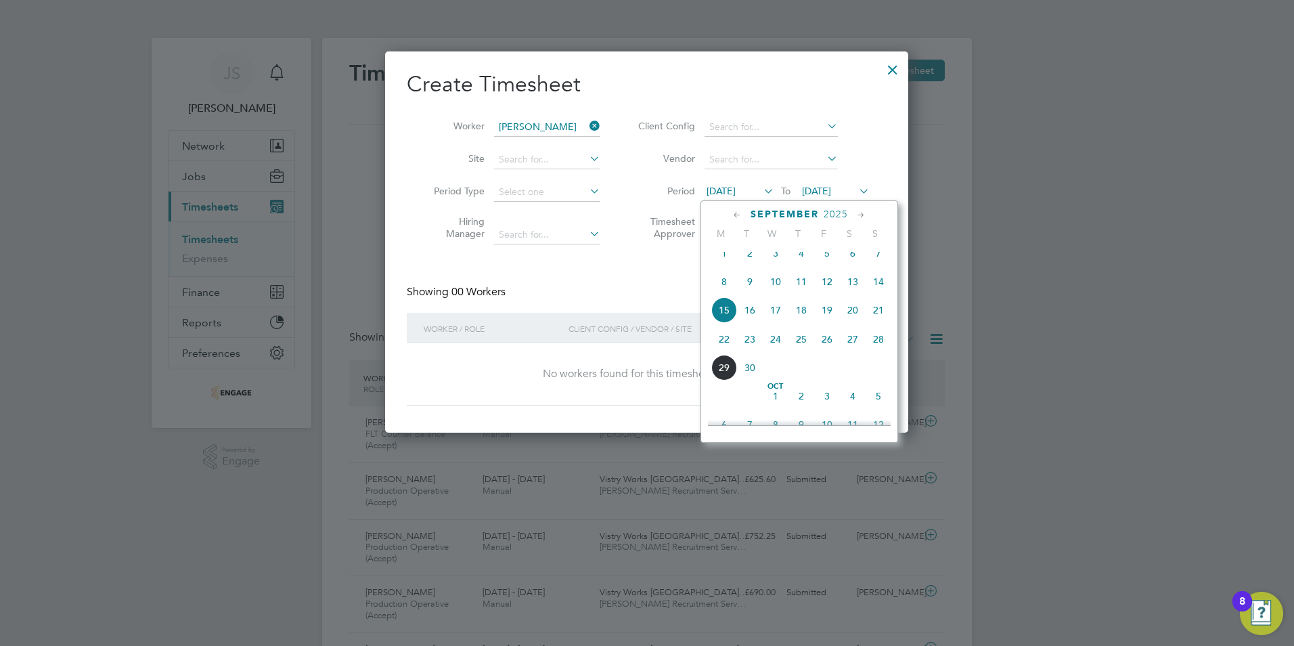
click at [722, 343] on span "22" at bounding box center [724, 339] width 26 height 26
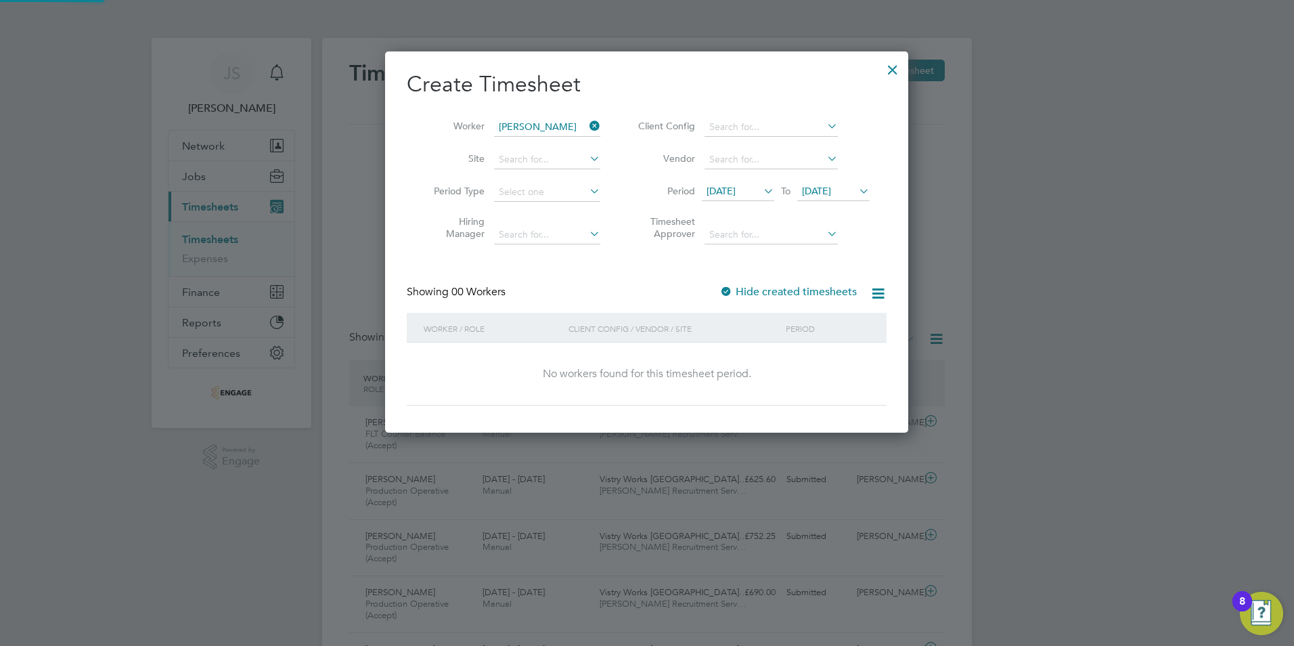
click at [809, 185] on span "22 Sep 2025" at bounding box center [816, 191] width 29 height 12
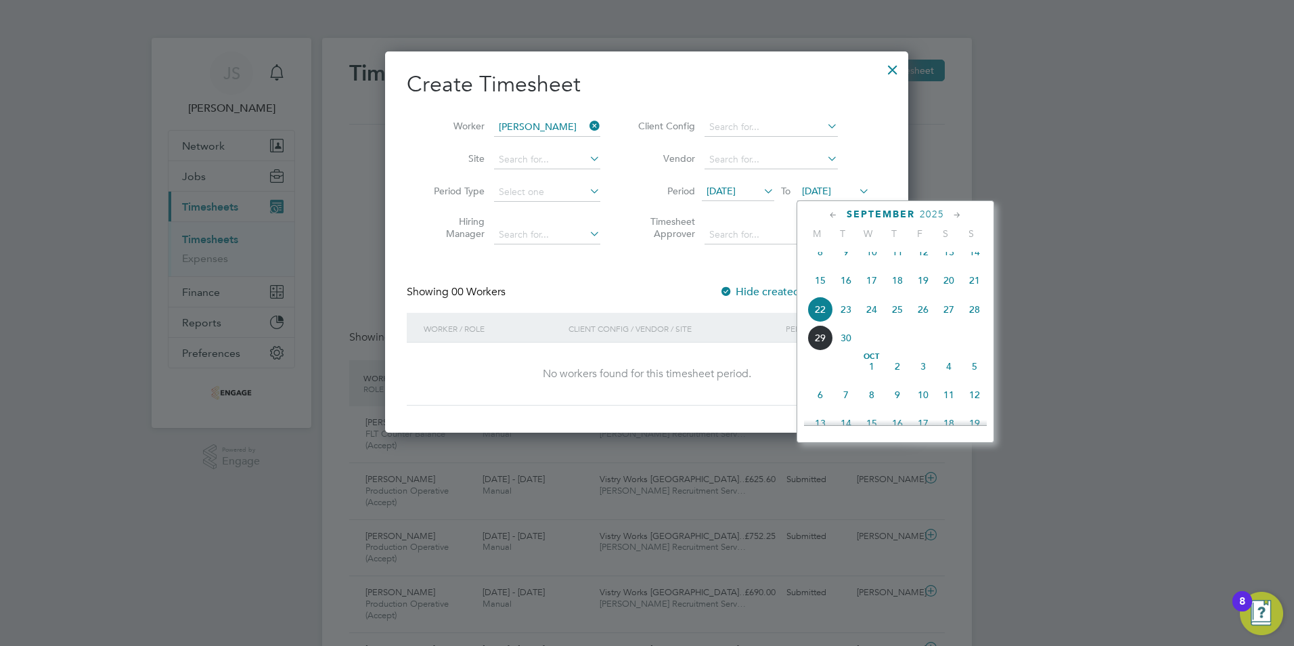
click at [972, 317] on span "28" at bounding box center [975, 309] width 26 height 26
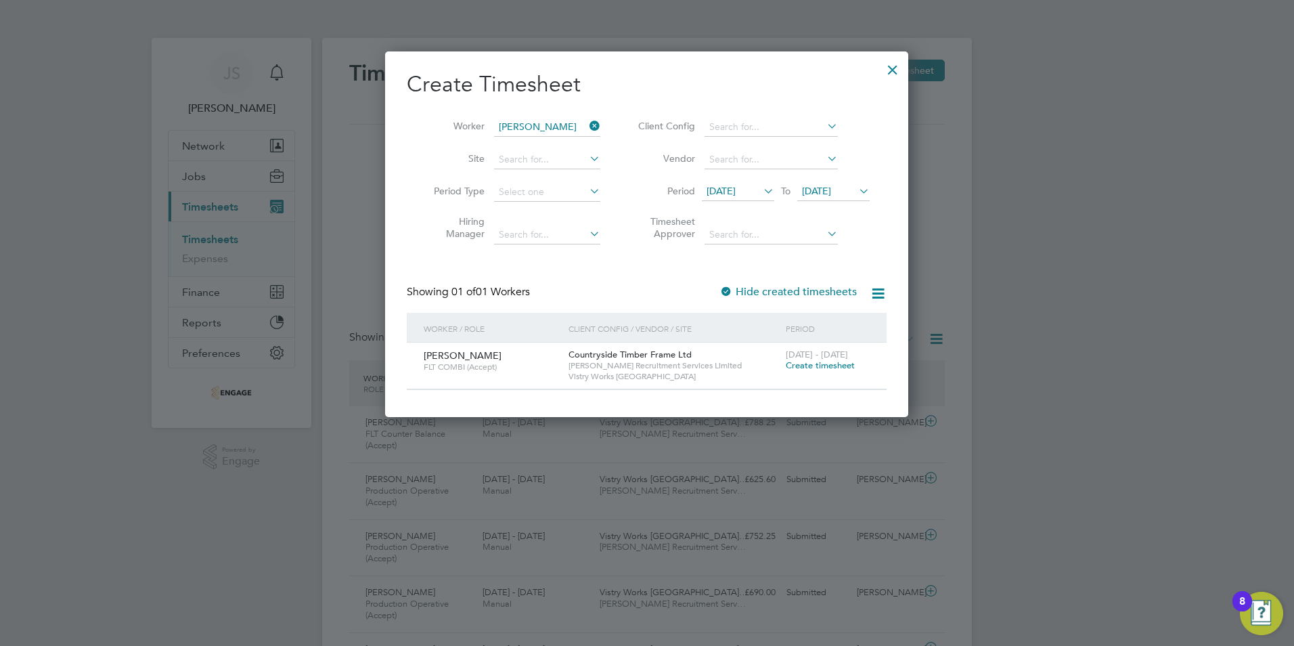
click at [799, 366] on span "Create timesheet" at bounding box center [820, 365] width 69 height 12
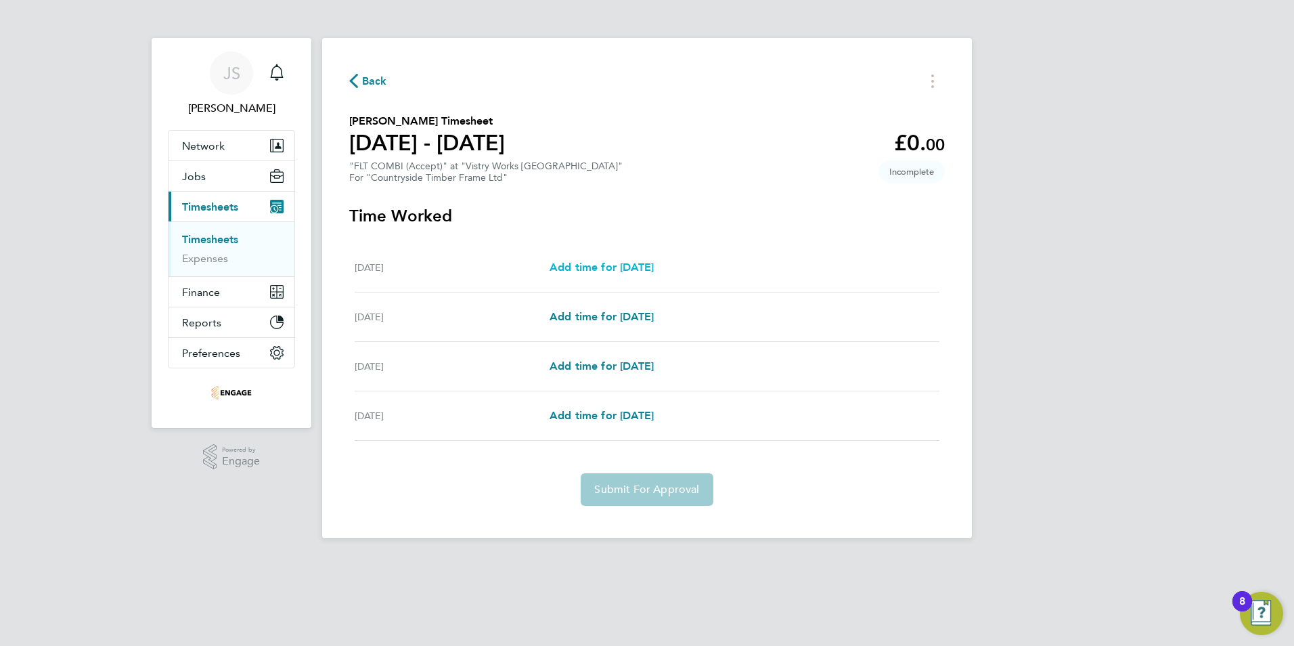
click at [614, 269] on span "Add time for Thu 25 Sep" at bounding box center [601, 267] width 104 height 13
select select "15"
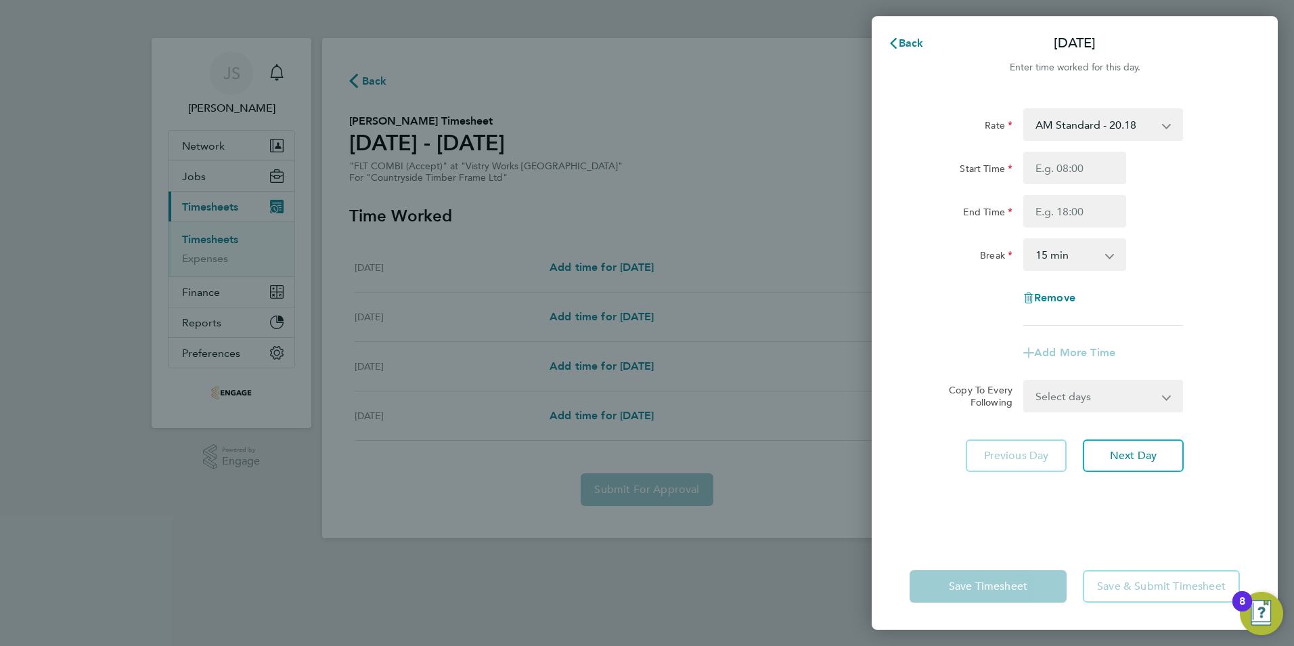
drag, startPoint x: 1073, startPoint y: 126, endPoint x: 1075, endPoint y: 137, distance: 11.7
click at [1073, 126] on select "AM Standard - 20.18 PM Standard - 22.00 OT2 AM - 40.36 PM OT 1 - 32.99 OT1 AM -…" at bounding box center [1095, 125] width 141 height 30
select select "15"
click at [1060, 154] on input "Start Time" at bounding box center [1074, 168] width 103 height 32
type input "14:00"
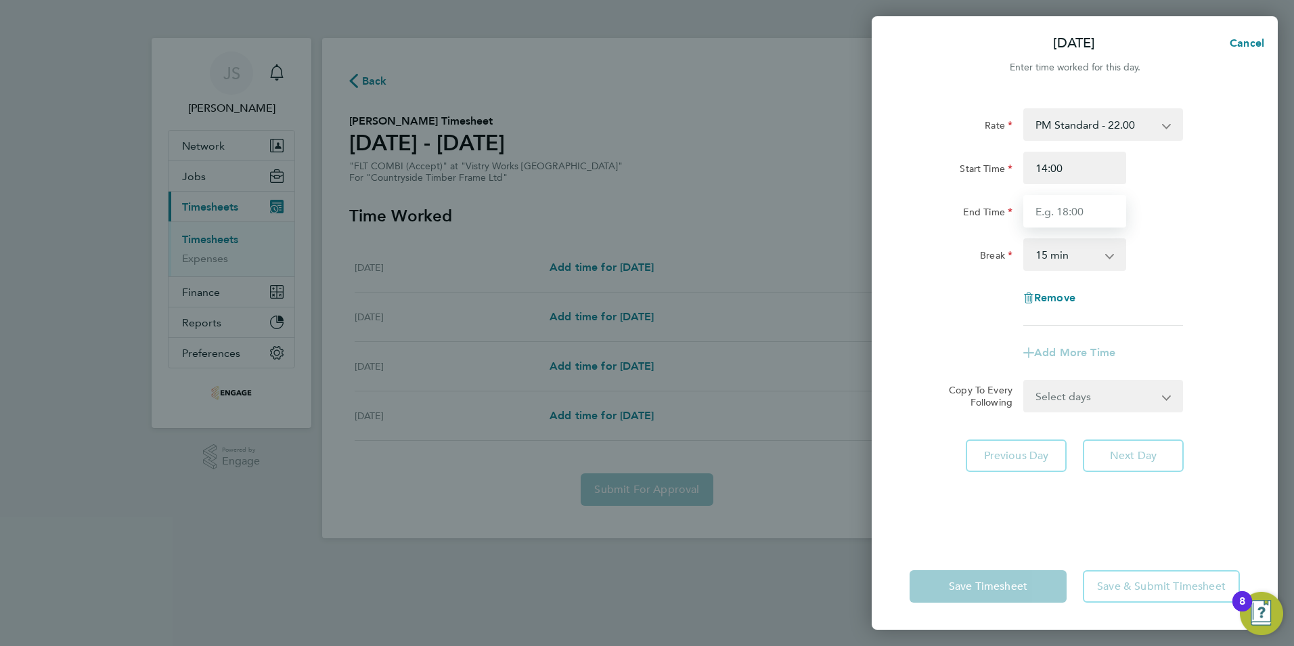
type input "22:30"
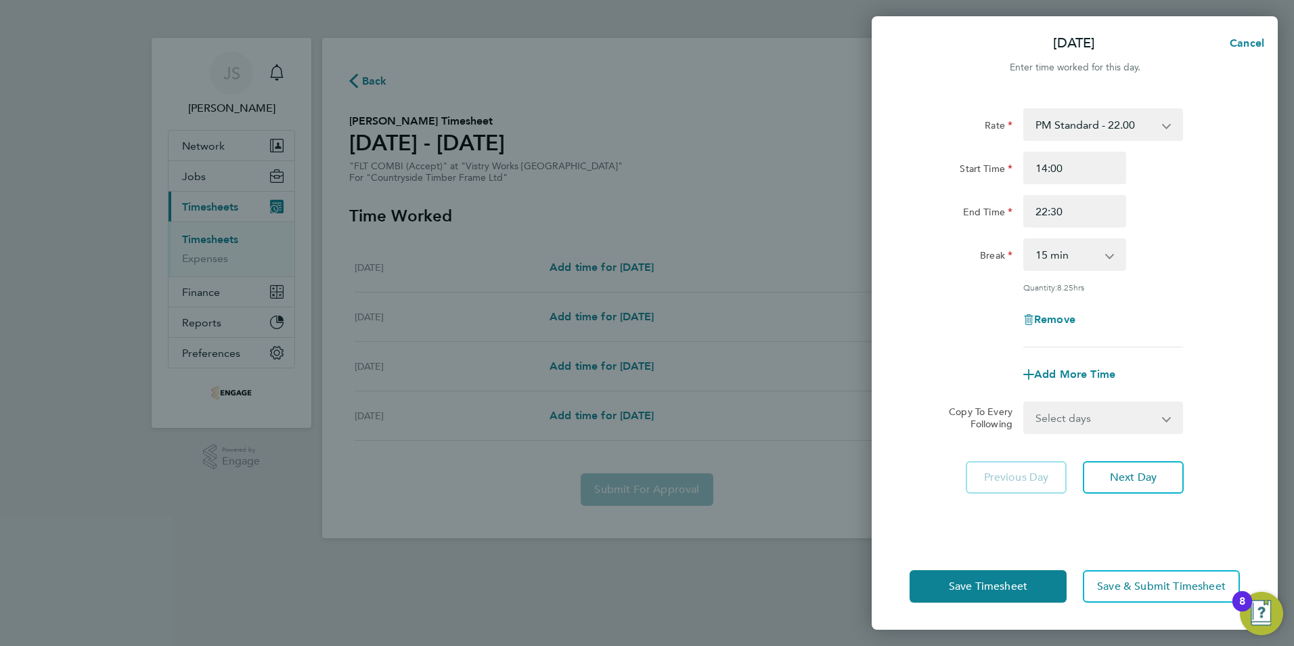
click at [1055, 246] on select "0 min 15 min 30 min 45 min 60 min 75 min 90 min" at bounding box center [1067, 255] width 84 height 30
select select "30"
click at [1025, 240] on select "0 min 15 min 30 min 45 min 60 min 75 min 90 min" at bounding box center [1067, 255] width 84 height 30
click at [1131, 474] on span "Next Day" at bounding box center [1133, 477] width 47 height 14
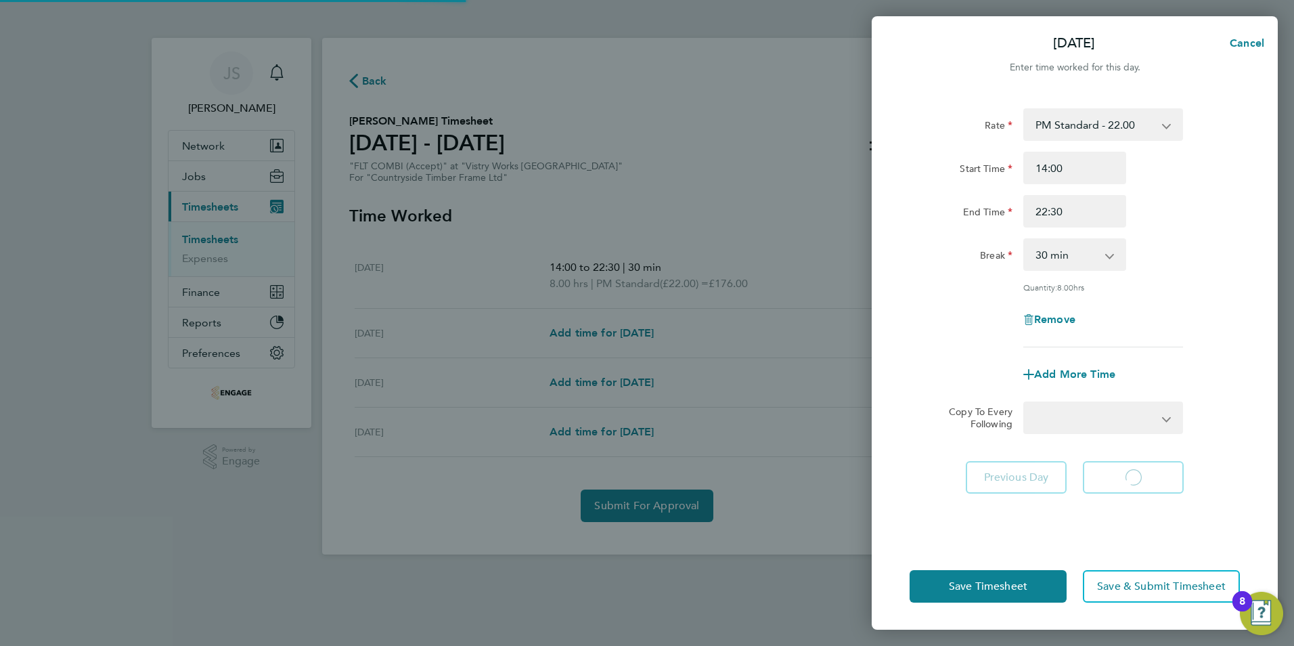
select select "15"
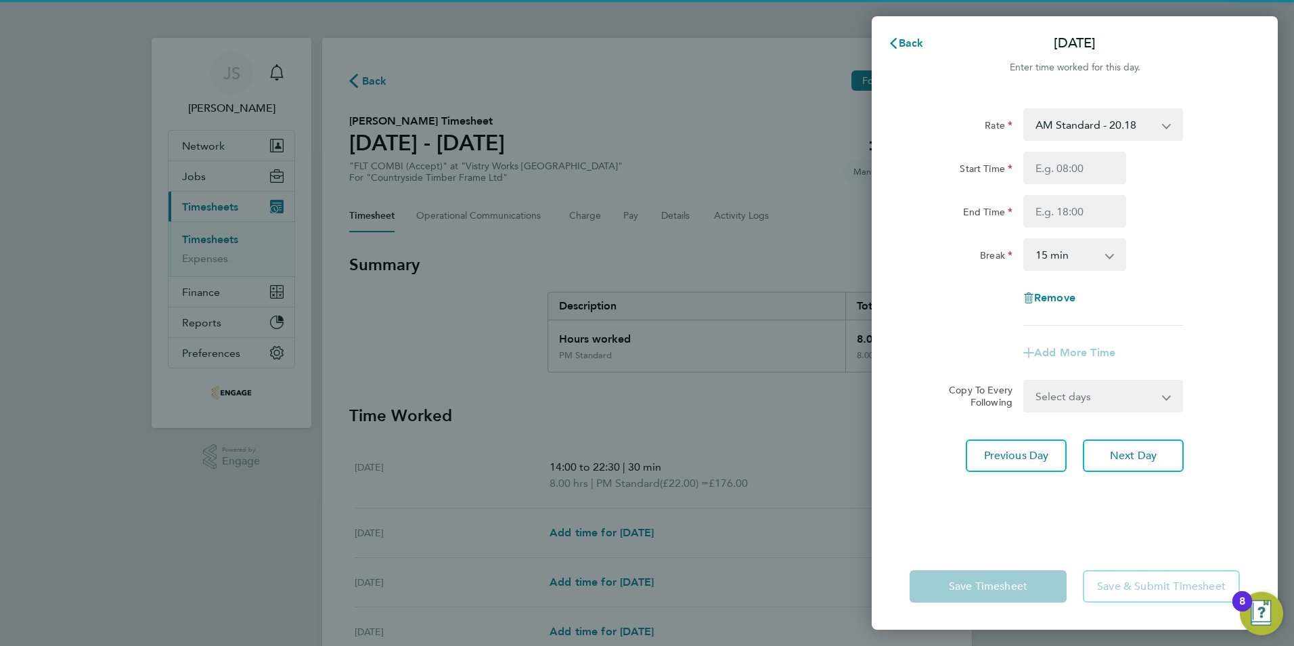
click at [1060, 131] on select "AM Standard - 20.18 PM Standard - 22.00 OT2 AM - 40.36 PM OT 1 - 32.99 OT1 AM -…" at bounding box center [1095, 125] width 141 height 30
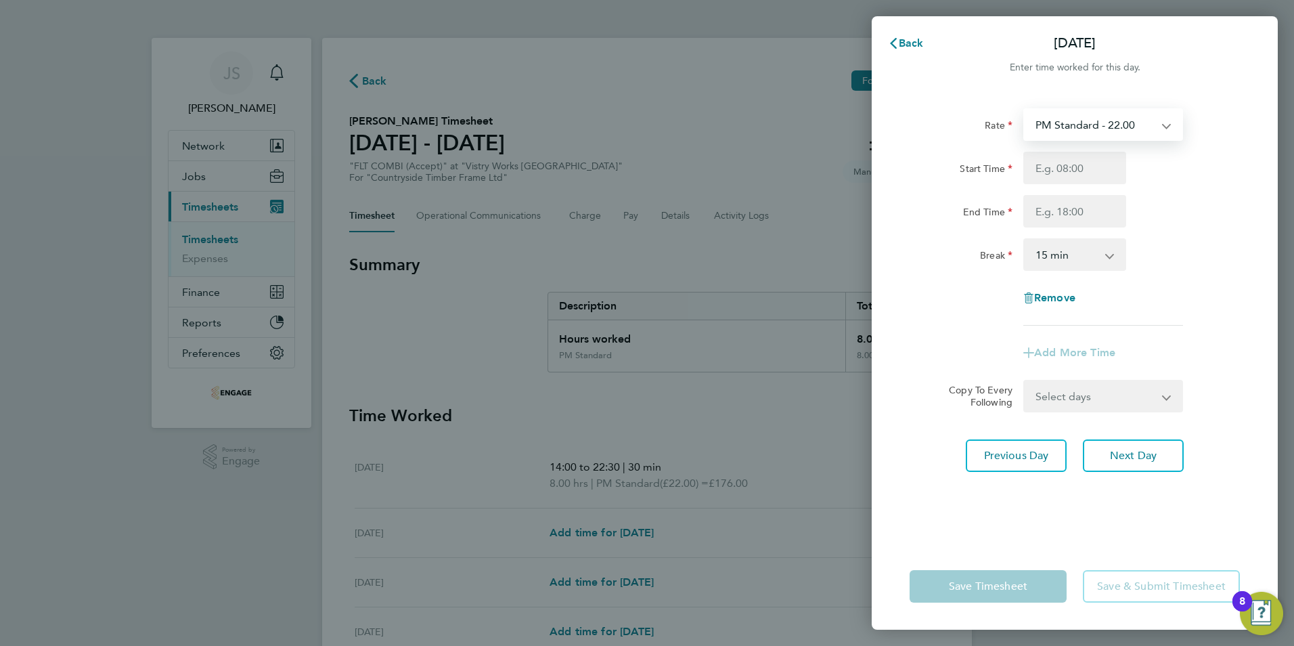
select select "15"
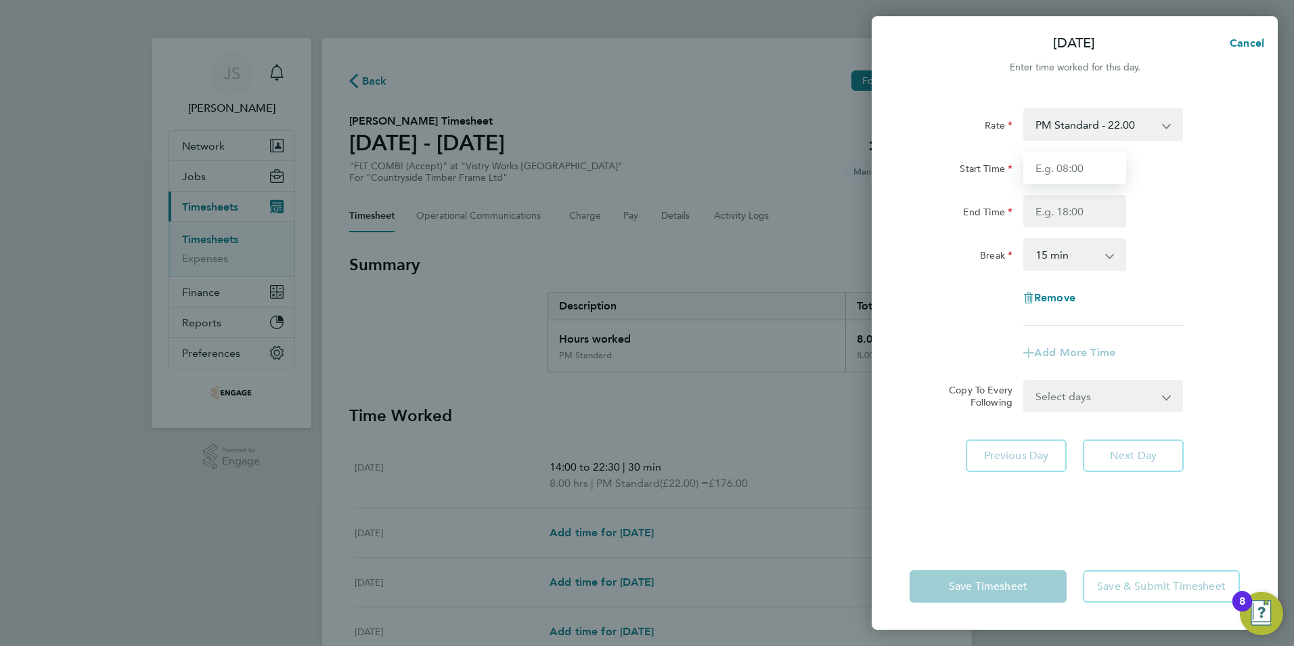
click at [1053, 162] on input "Start Time" at bounding box center [1074, 168] width 103 height 32
type input "14:00"
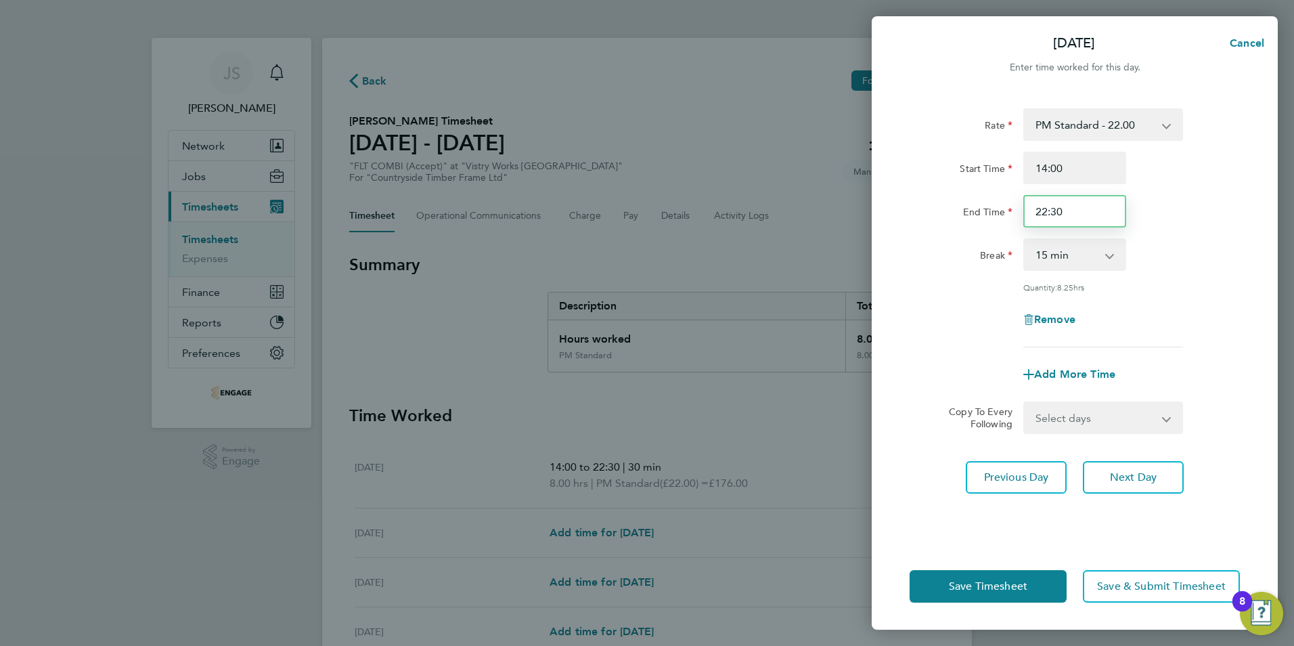
drag, startPoint x: 1054, startPoint y: 217, endPoint x: 1011, endPoint y: 219, distance: 42.7
click at [1011, 219] on div "End Time 22:30" at bounding box center [1074, 211] width 341 height 32
type input "20:00"
click at [1064, 265] on select "0 min 15 min 30 min 45 min 60 min 75 min 90 min" at bounding box center [1067, 255] width 84 height 30
select select "30"
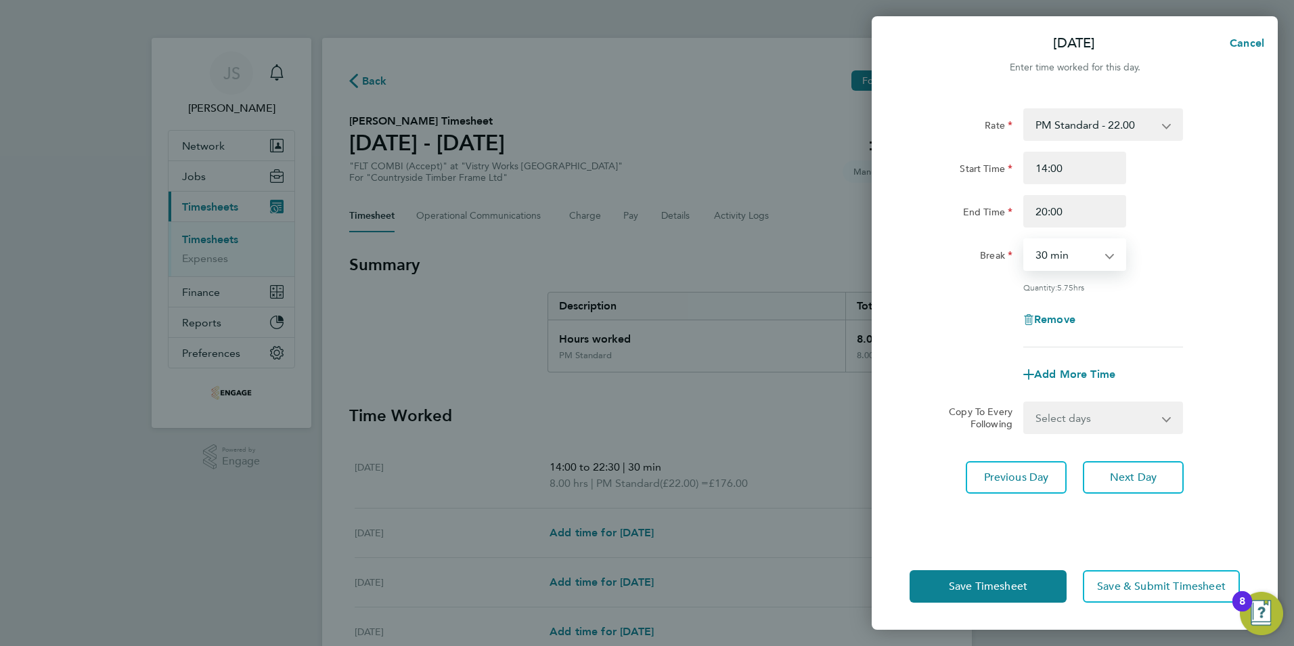
click at [1025, 240] on select "0 min 15 min 30 min 45 min 60 min 75 min 90 min" at bounding box center [1067, 255] width 84 height 30
click at [958, 594] on button "Save Timesheet" at bounding box center [987, 586] width 157 height 32
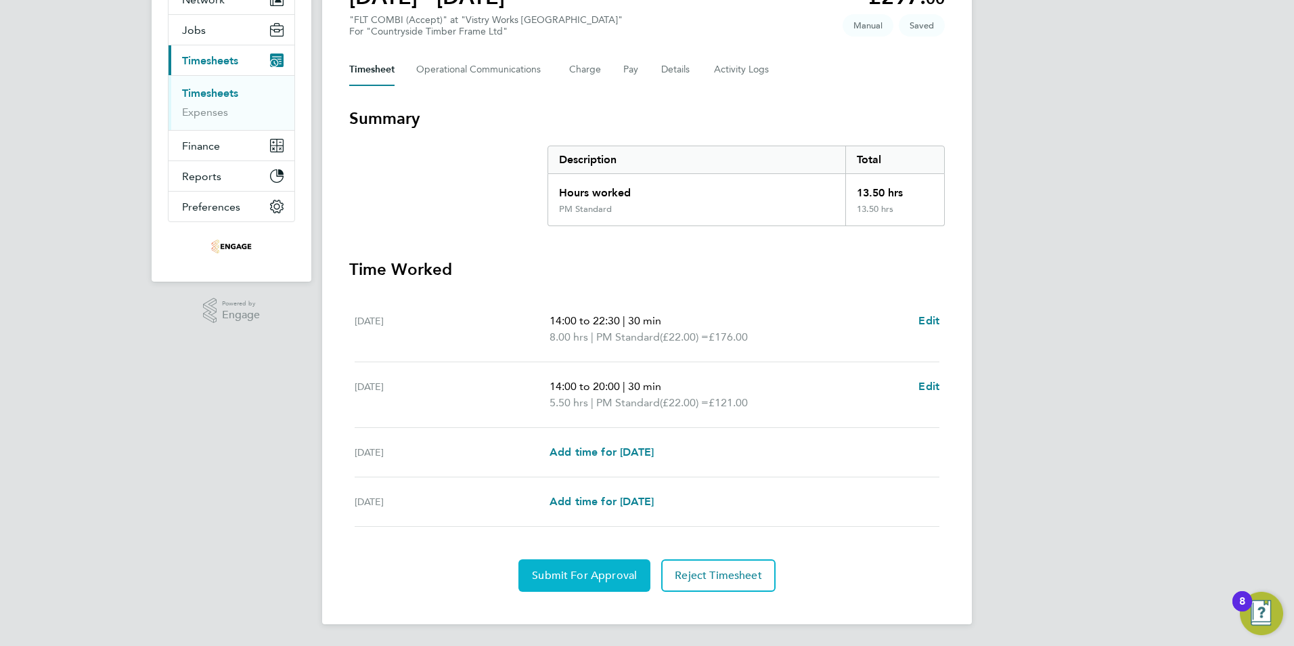
click at [593, 580] on span "Submit For Approval" at bounding box center [584, 575] width 105 height 14
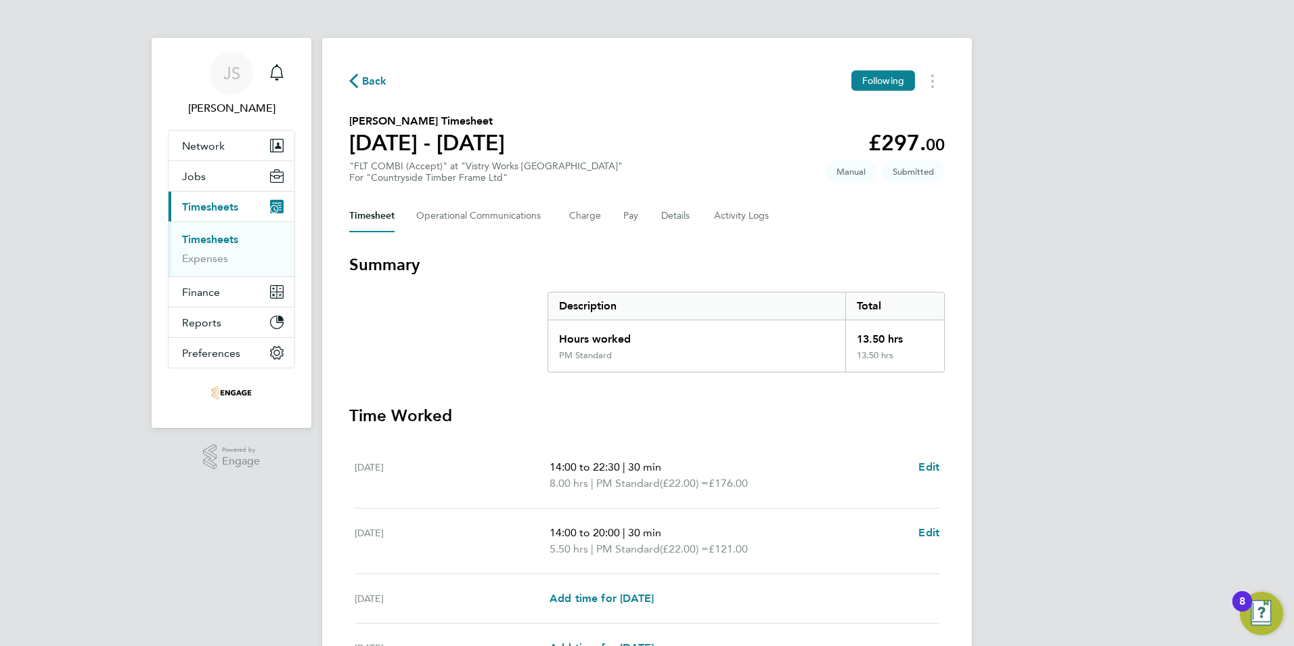
click at [367, 87] on span "Back" at bounding box center [374, 81] width 25 height 16
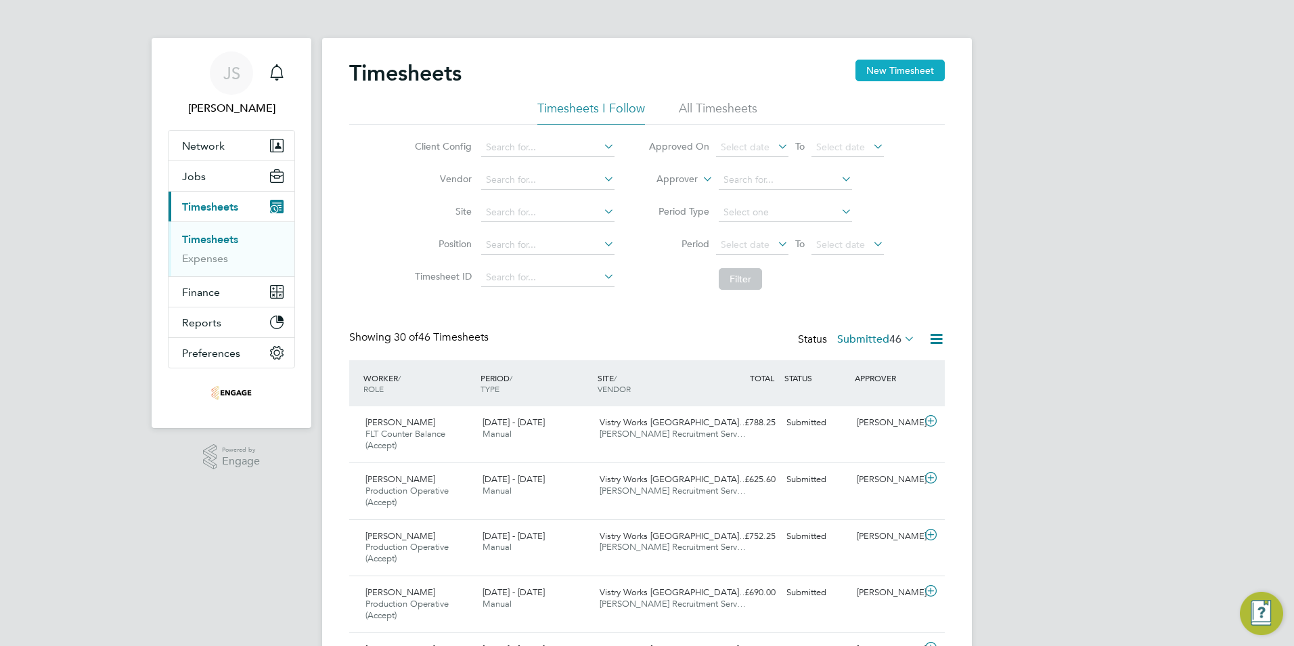
click at [904, 66] on button "New Timesheet" at bounding box center [899, 71] width 89 height 22
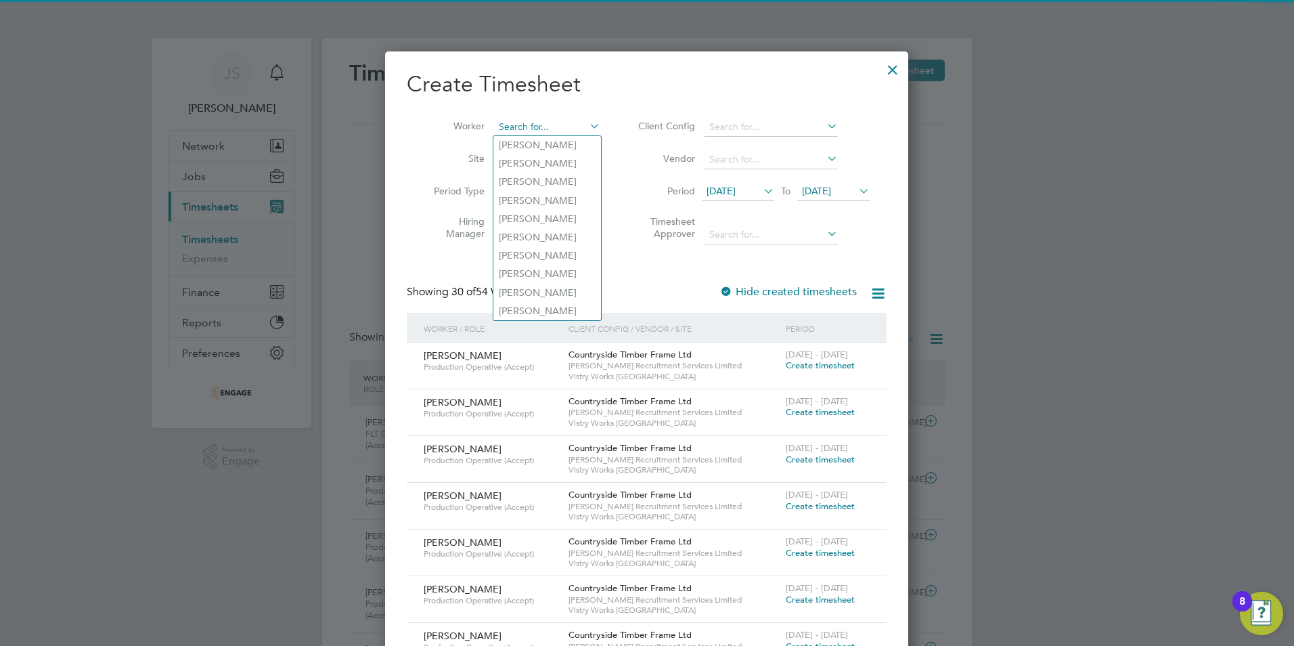
click at [517, 122] on input at bounding box center [547, 127] width 106 height 19
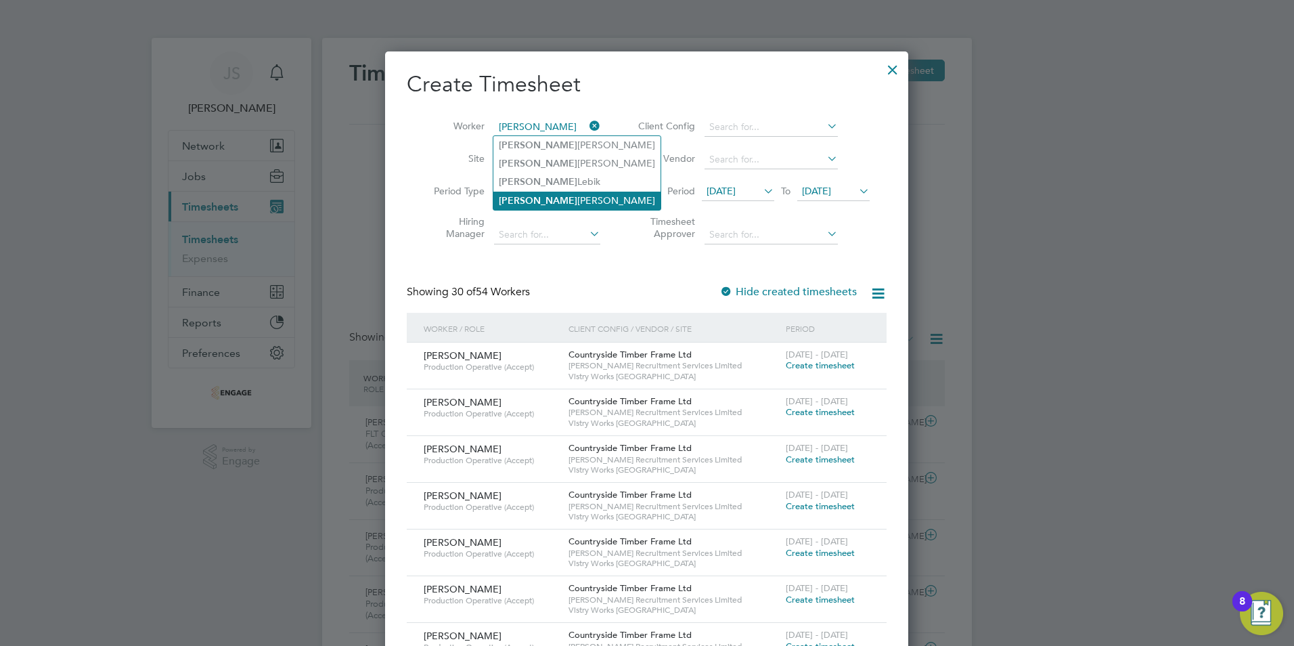
click at [541, 194] on li "Adam Roberts" at bounding box center [576, 201] width 167 height 18
type input "Adam Roberts"
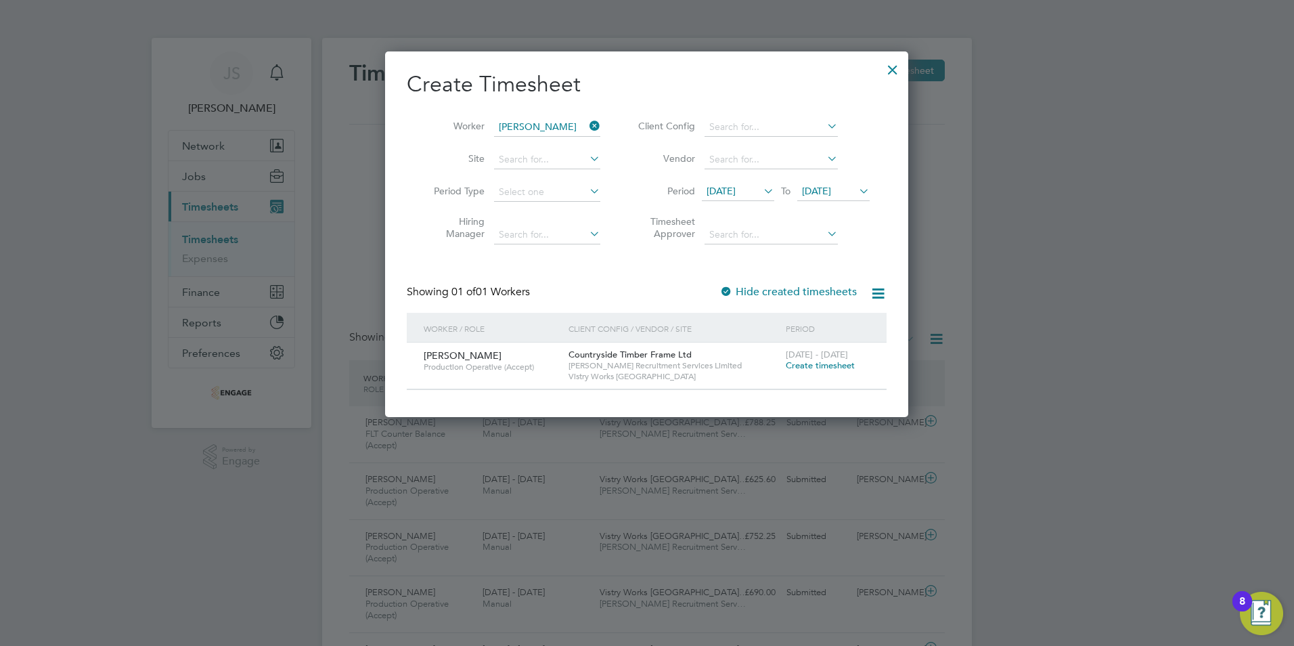
click at [806, 366] on span "Create timesheet" at bounding box center [820, 365] width 69 height 12
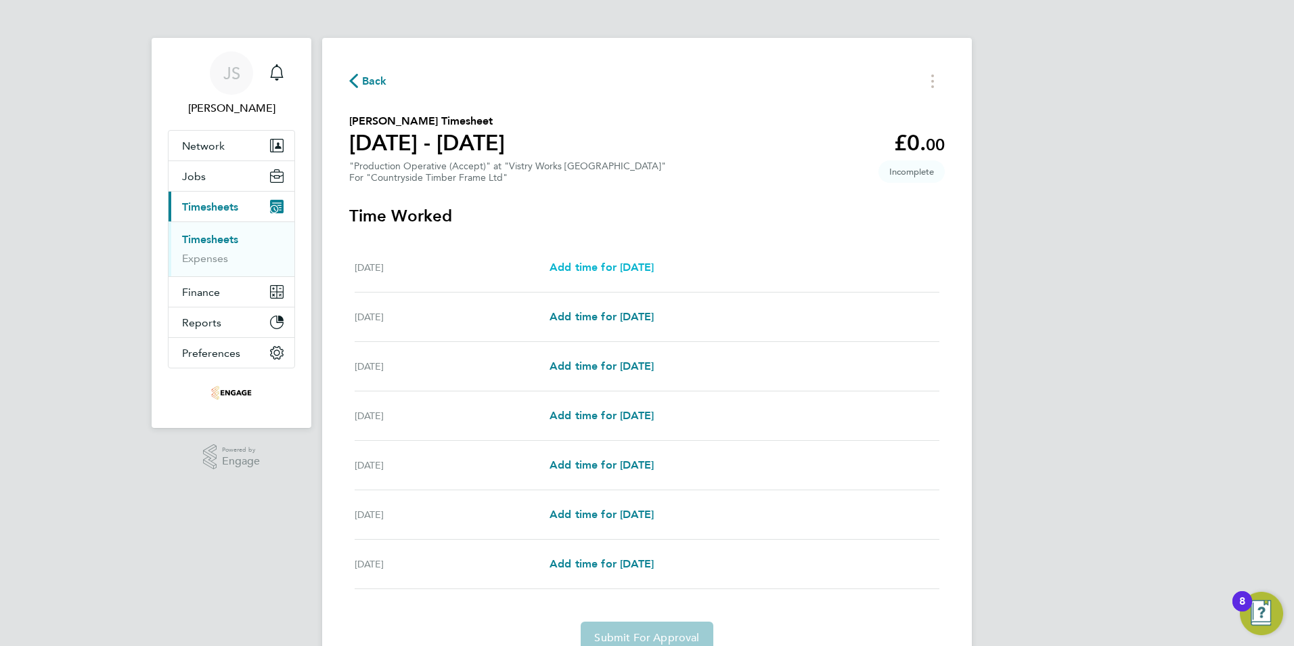
click at [601, 267] on span "Add time for Mon 22 Sep" at bounding box center [601, 267] width 104 height 13
select select "15"
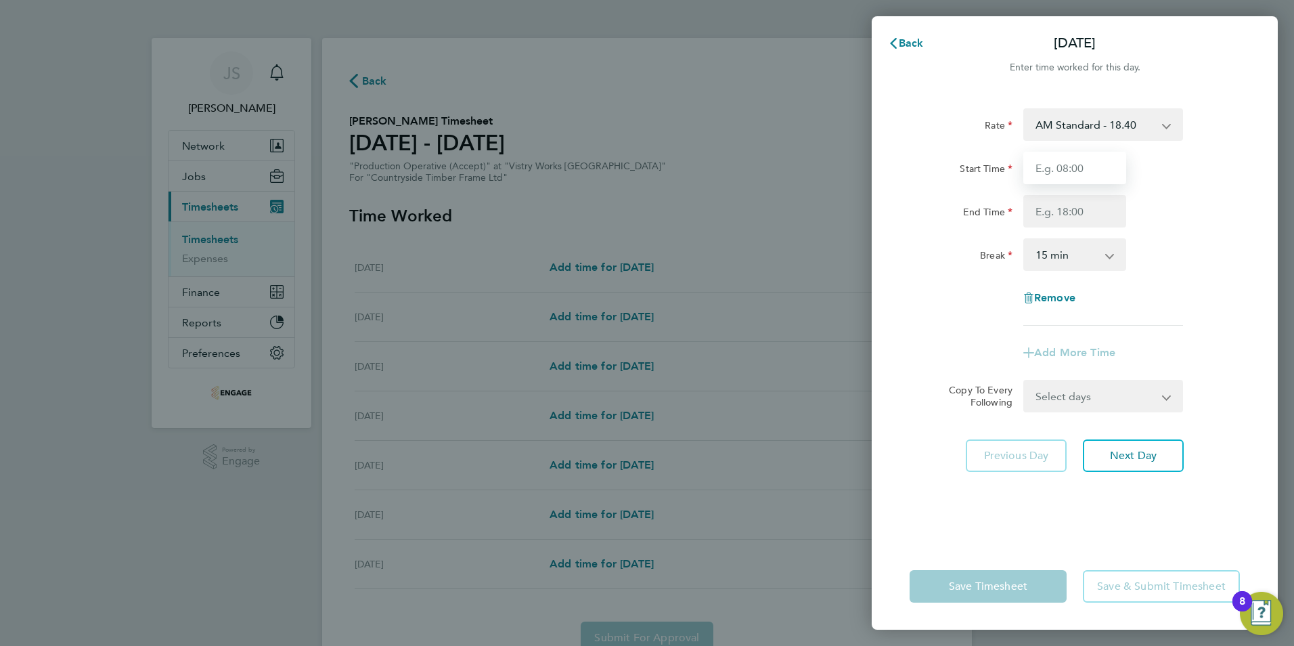
click at [1062, 177] on input "Start Time" at bounding box center [1074, 168] width 103 height 32
type input "06:00"
drag, startPoint x: 1043, startPoint y: 219, endPoint x: 1051, endPoint y: 221, distance: 7.9
click at [1043, 219] on input "End Time" at bounding box center [1074, 211] width 103 height 32
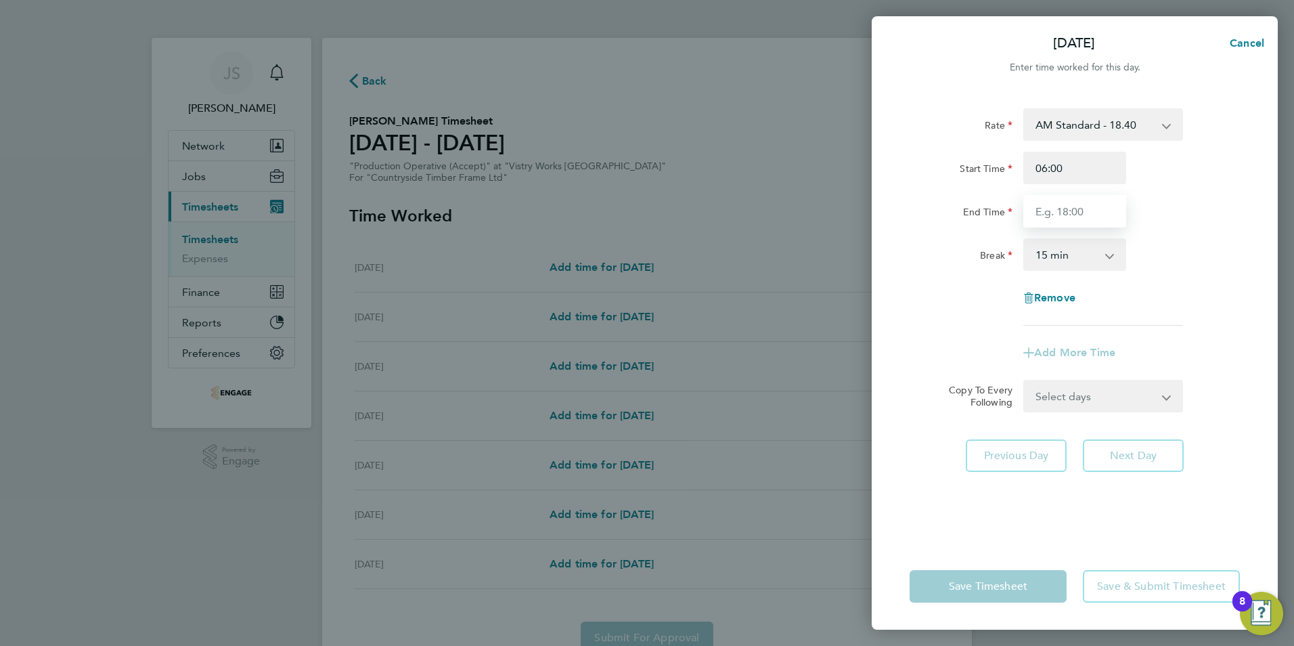
type input "14:00"
drag, startPoint x: 1050, startPoint y: 256, endPoint x: 1060, endPoint y: 271, distance: 18.6
click at [1050, 256] on select "0 min 15 min 30 min 45 min 60 min 75 min 90 min" at bounding box center [1067, 255] width 84 height 30
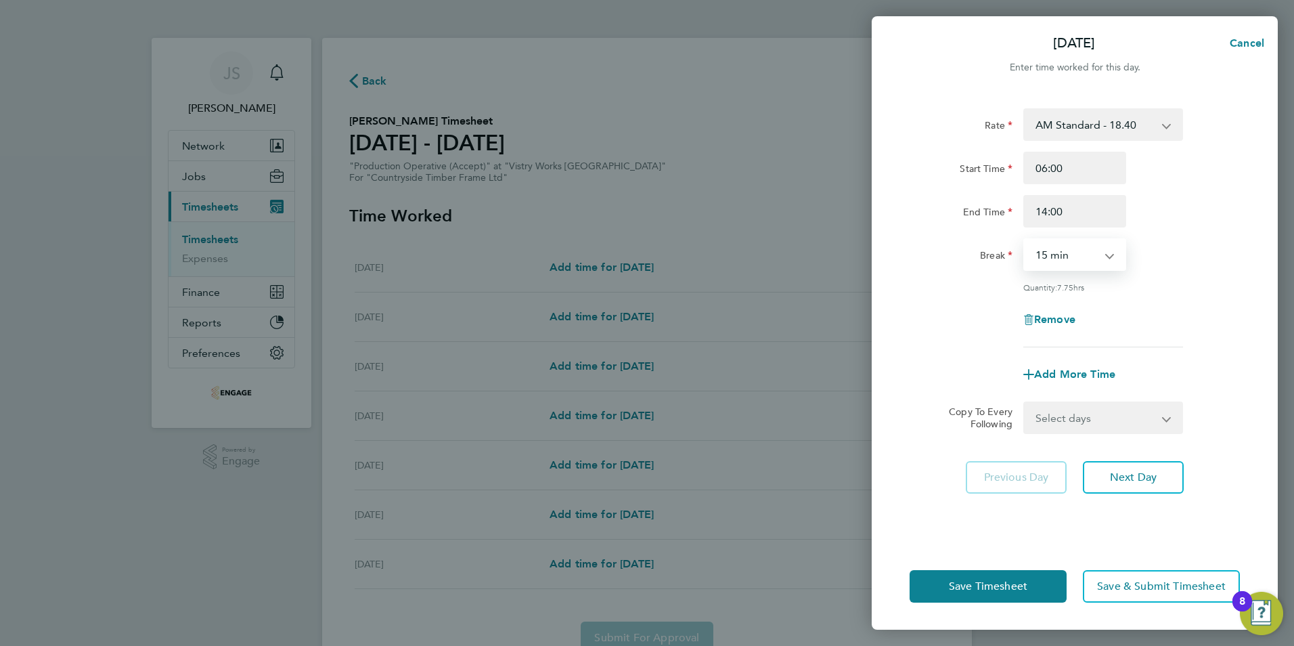
select select "30"
click at [1025, 240] on select "0 min 15 min 30 min 45 min 60 min 75 min 90 min" at bounding box center [1067, 255] width 84 height 30
click at [1063, 424] on select "Select days Day Weekday (Mon-Fri) Weekend (Sat-Sun) Tuesday Wednesday Thursday …" at bounding box center [1096, 418] width 142 height 30
select select "WEEKDAY"
click at [1025, 403] on select "Select days Day Weekday (Mon-Fri) Weekend (Sat-Sun) Tuesday Wednesday Thursday …" at bounding box center [1096, 418] width 142 height 30
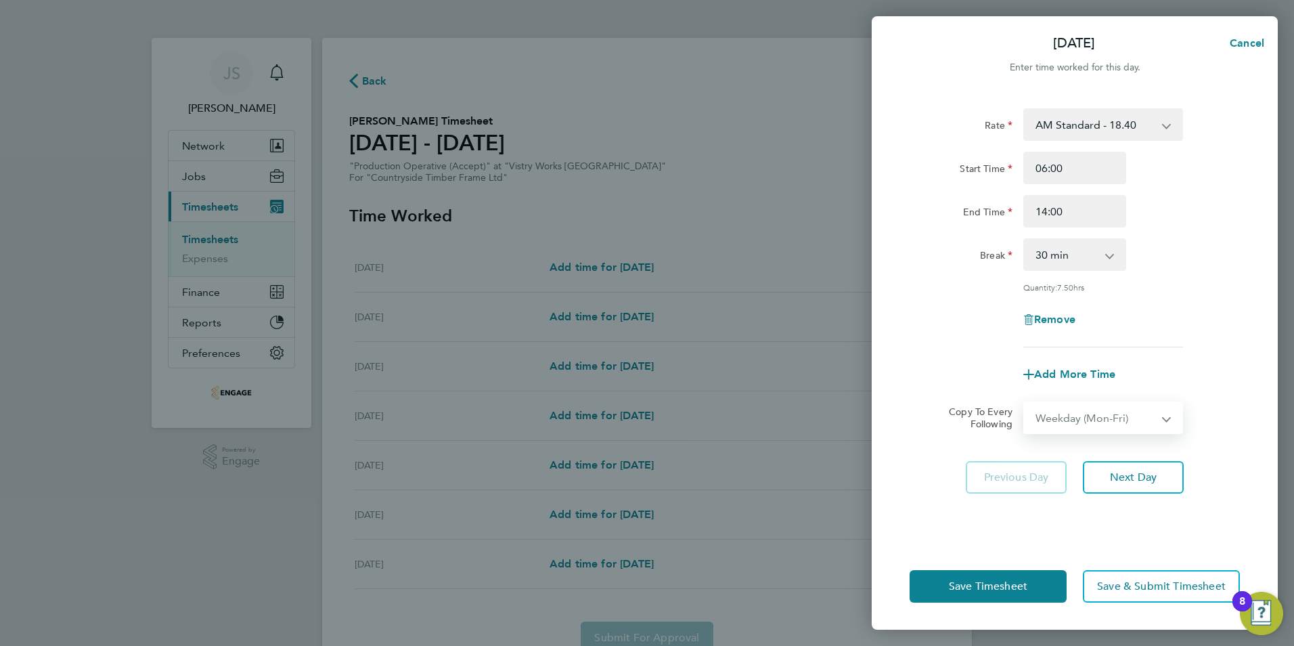
select select "2025-09-28"
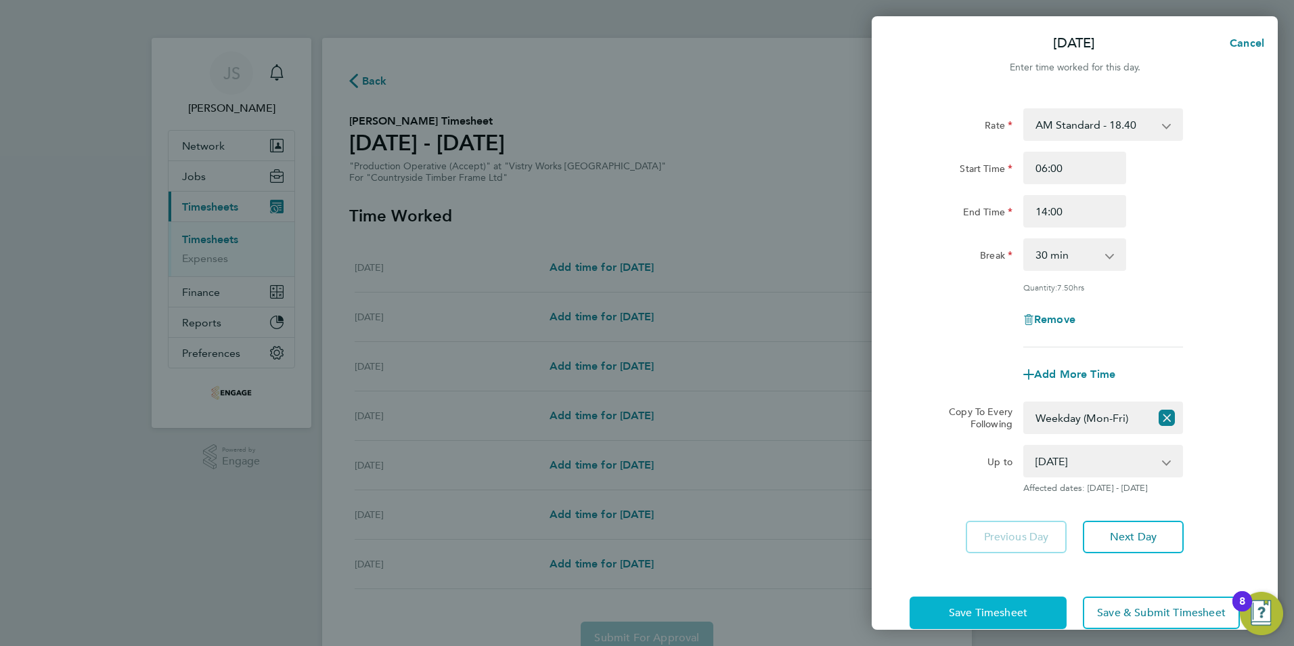
click at [978, 602] on button "Save Timesheet" at bounding box center [987, 612] width 157 height 32
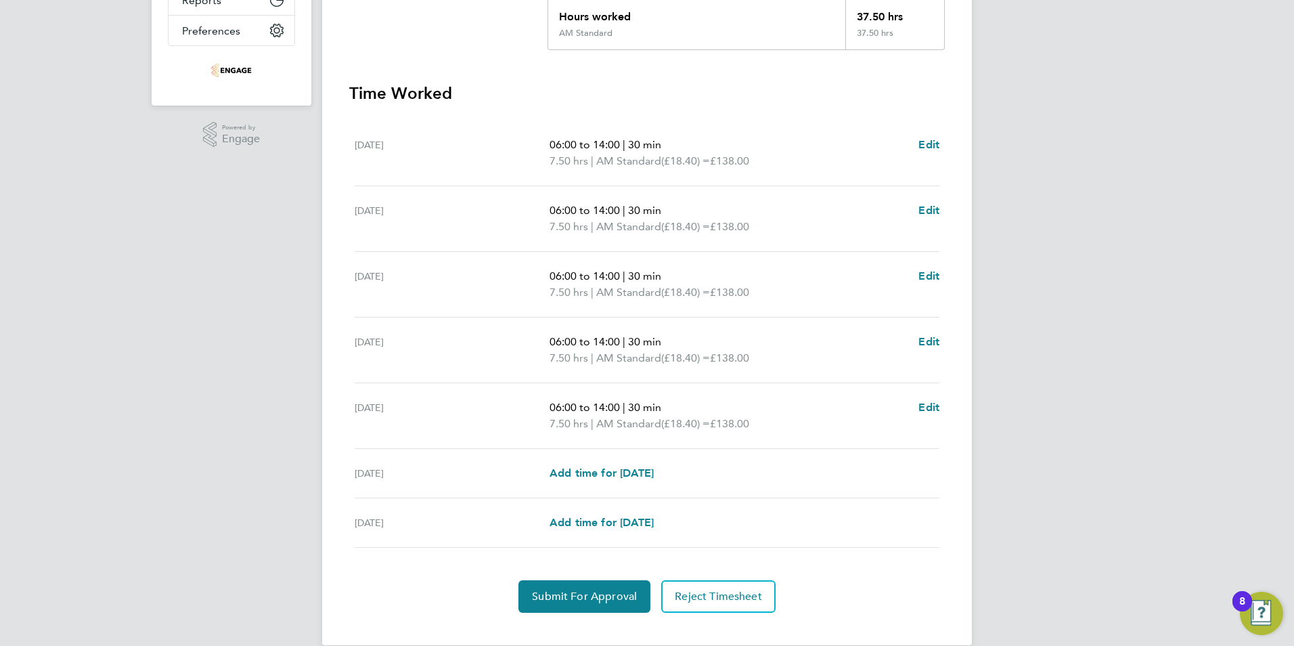
scroll to position [338, 0]
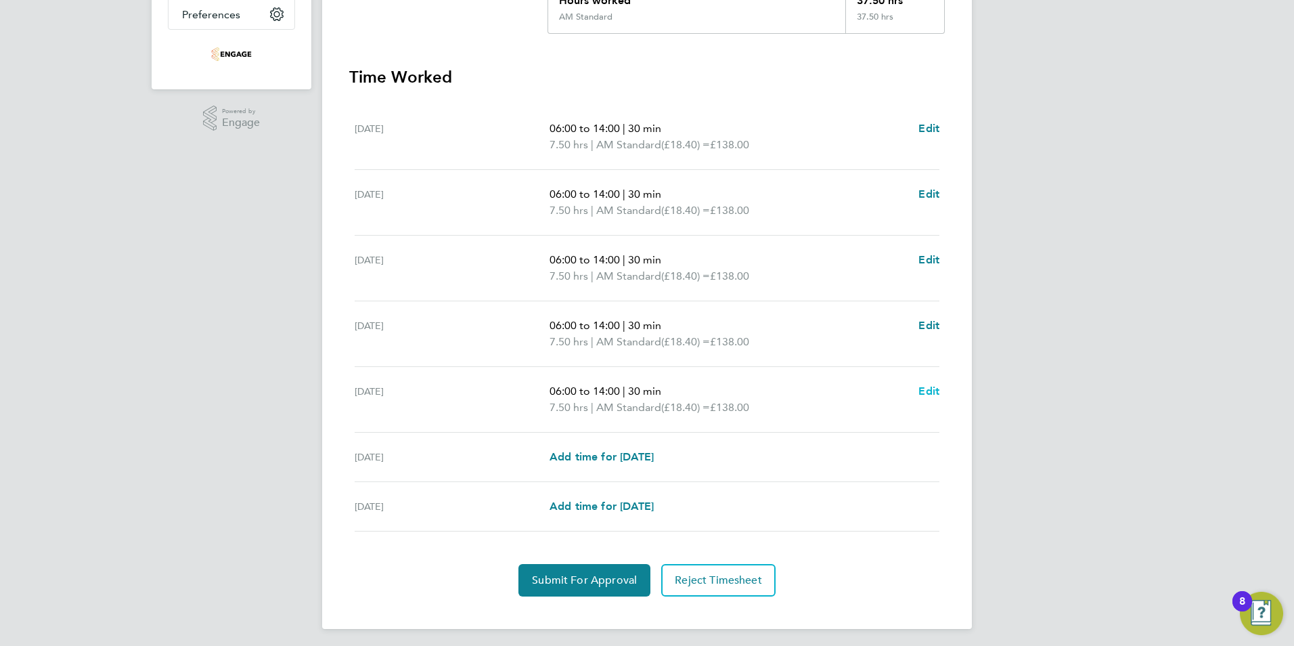
click at [932, 386] on span "Edit" at bounding box center [928, 390] width 21 height 13
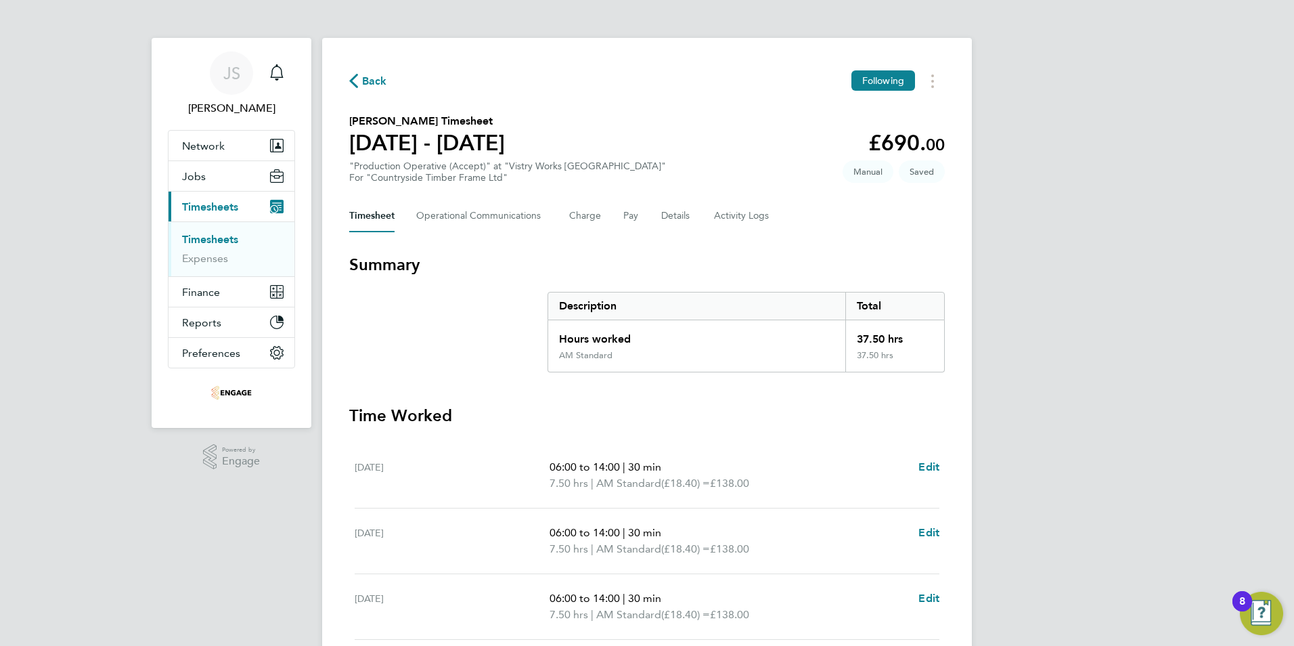
select select "30"
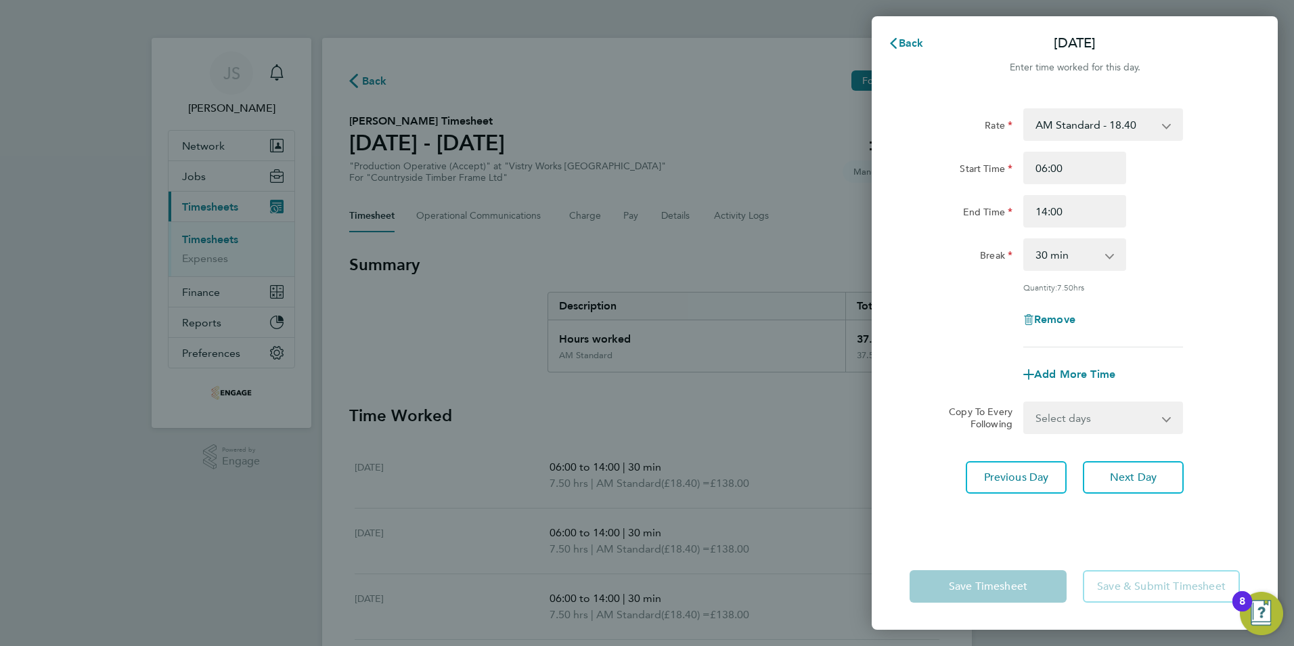
click at [1062, 307] on div "Remove" at bounding box center [1075, 319] width 114 height 32
click at [1058, 317] on span "Remove" at bounding box center [1054, 319] width 41 height 13
select select "null"
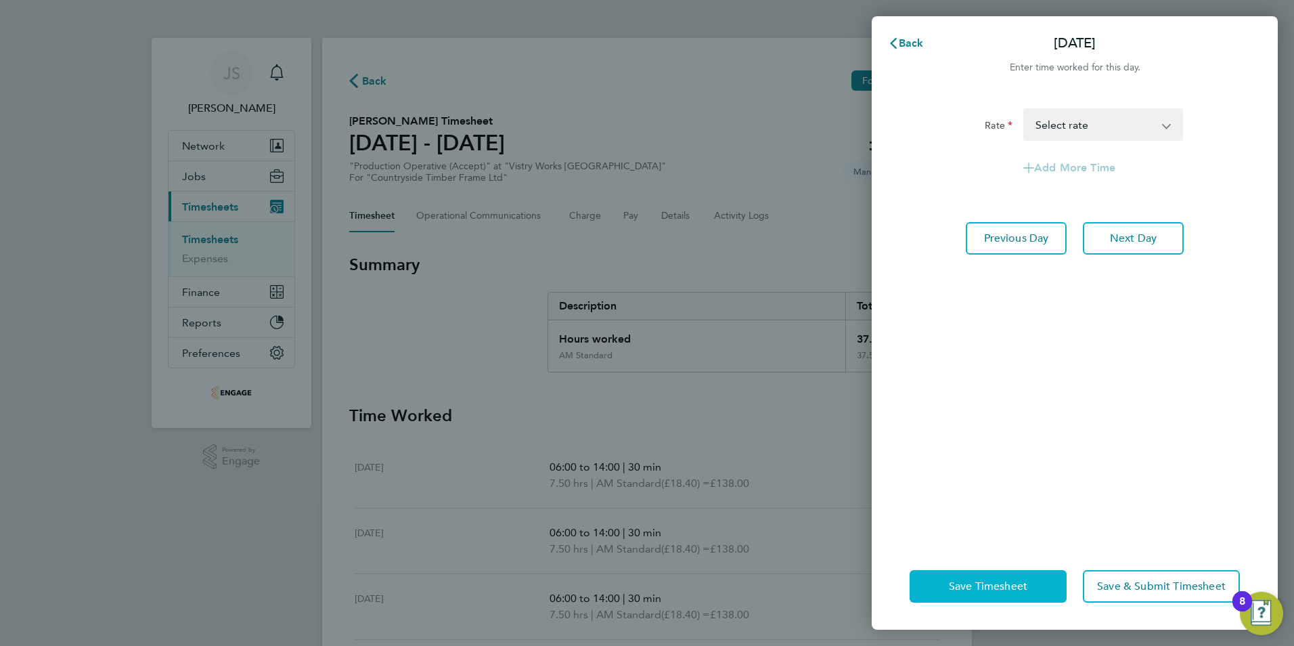
drag, startPoint x: 1007, startPoint y: 585, endPoint x: 858, endPoint y: 556, distance: 151.7
click at [1008, 585] on span "Save Timesheet" at bounding box center [988, 586] width 78 height 14
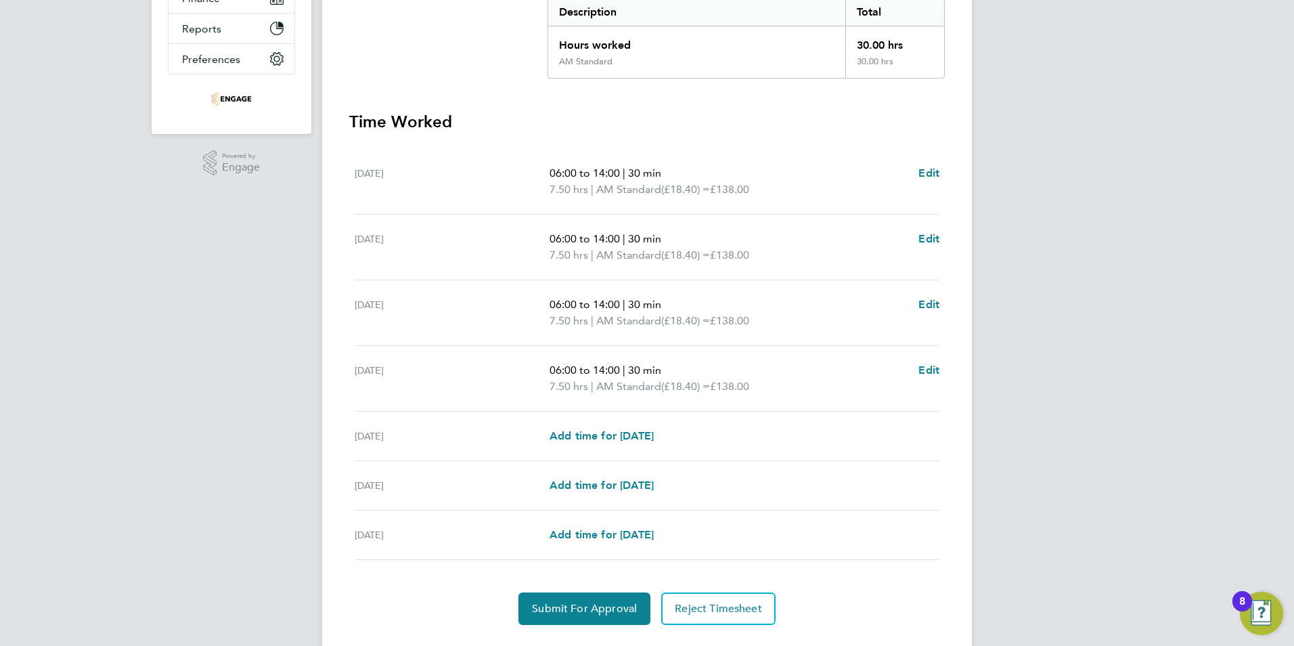
scroll to position [327, 0]
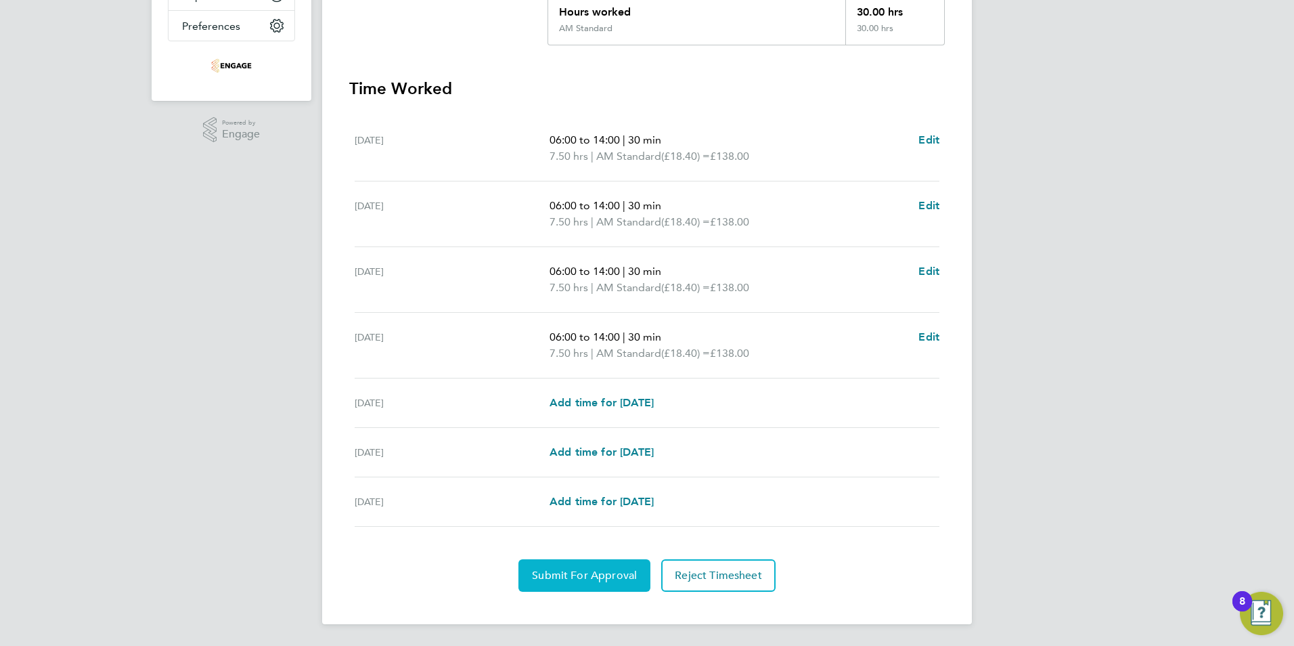
click at [598, 578] on span "Submit For Approval" at bounding box center [584, 575] width 105 height 14
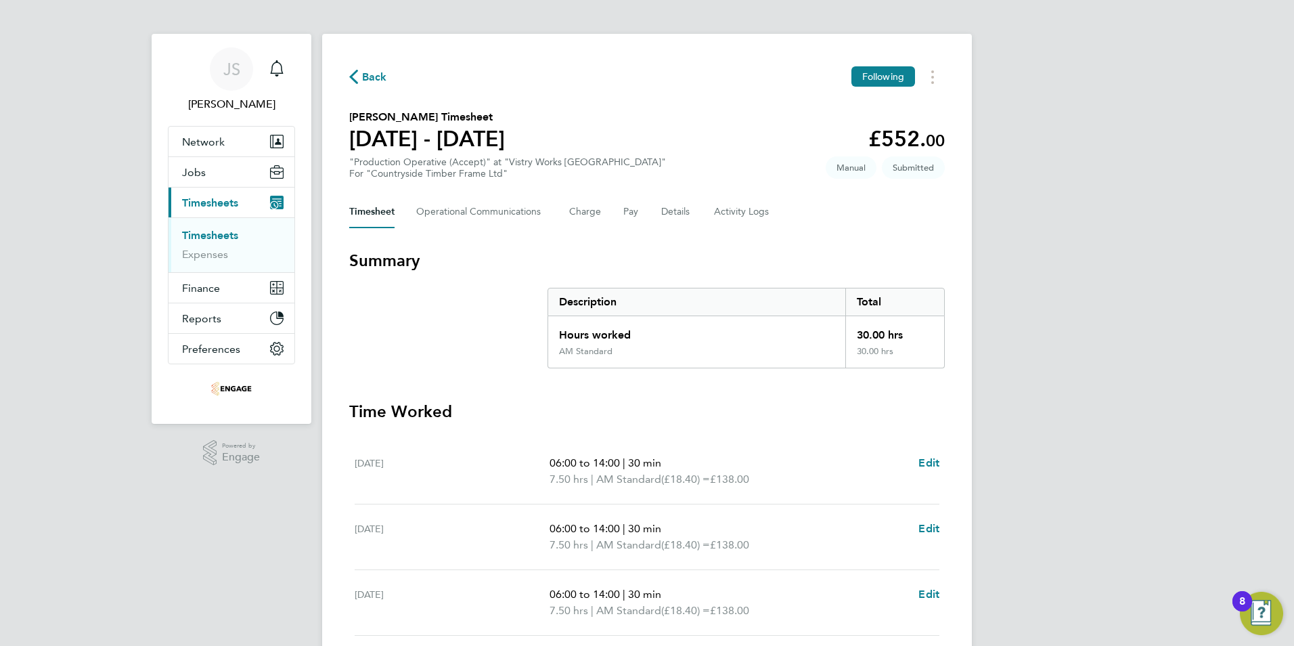
scroll to position [0, 0]
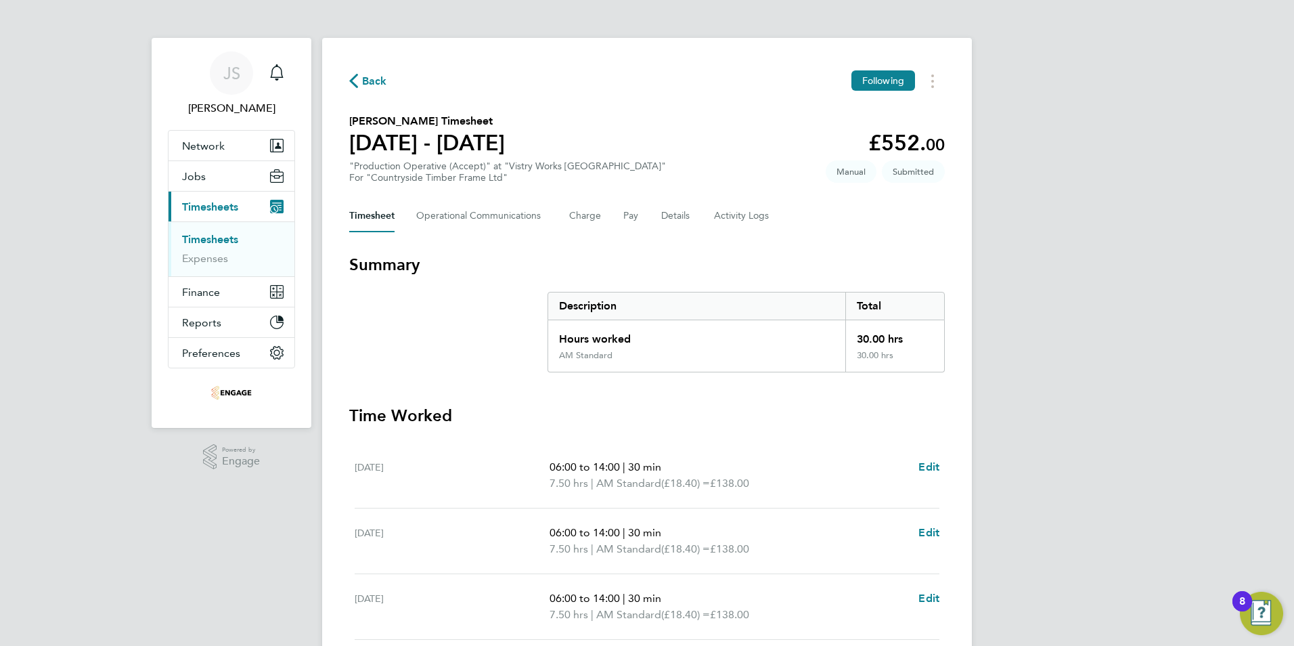
click at [373, 70] on div "Back Following Adam Roberts's Timesheet 22 - 28 Sept 2025 £552. 00 "Production …" at bounding box center [647, 494] width 650 height 913
click at [363, 77] on span "Back" at bounding box center [374, 81] width 25 height 16
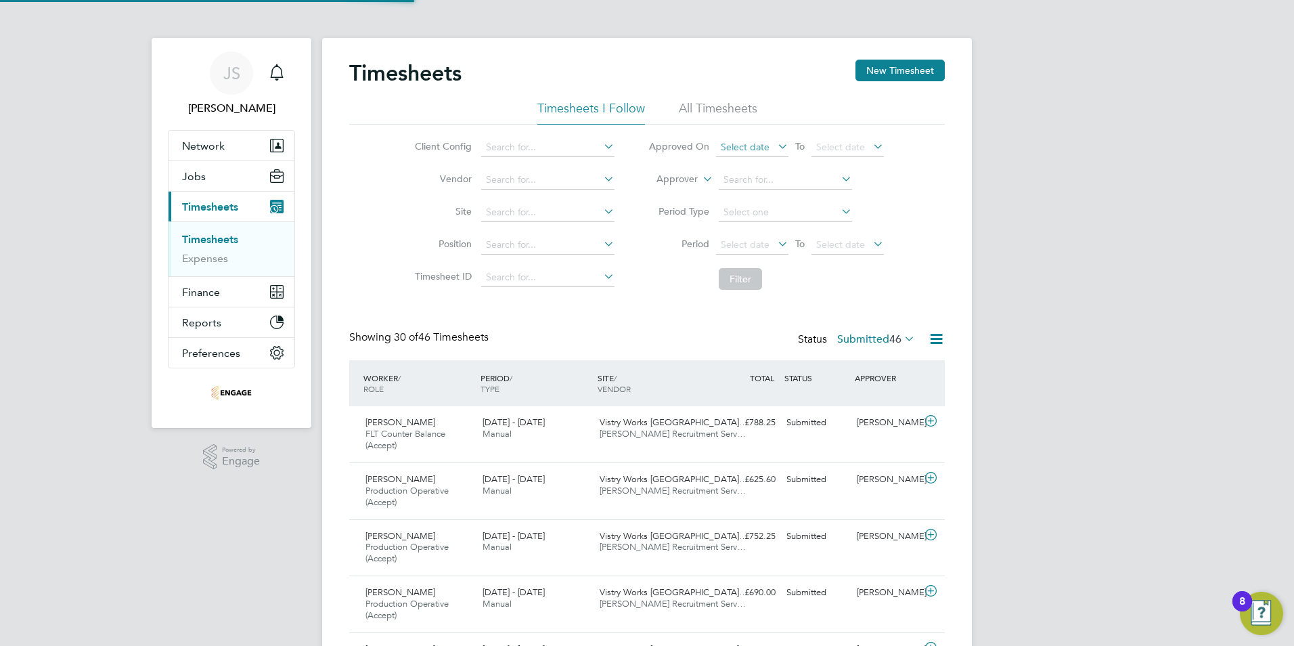
scroll to position [45, 118]
click at [198, 179] on span "Jobs" at bounding box center [194, 176] width 24 height 13
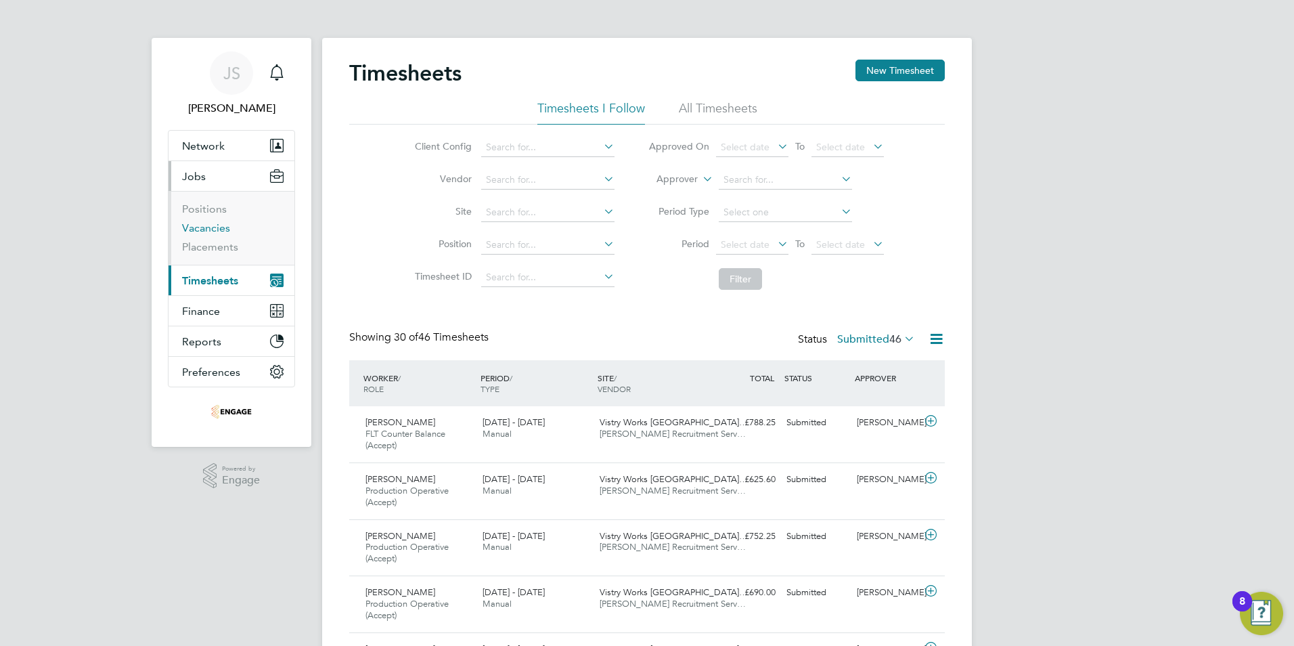
click at [214, 230] on link "Vacancies" at bounding box center [206, 227] width 48 height 13
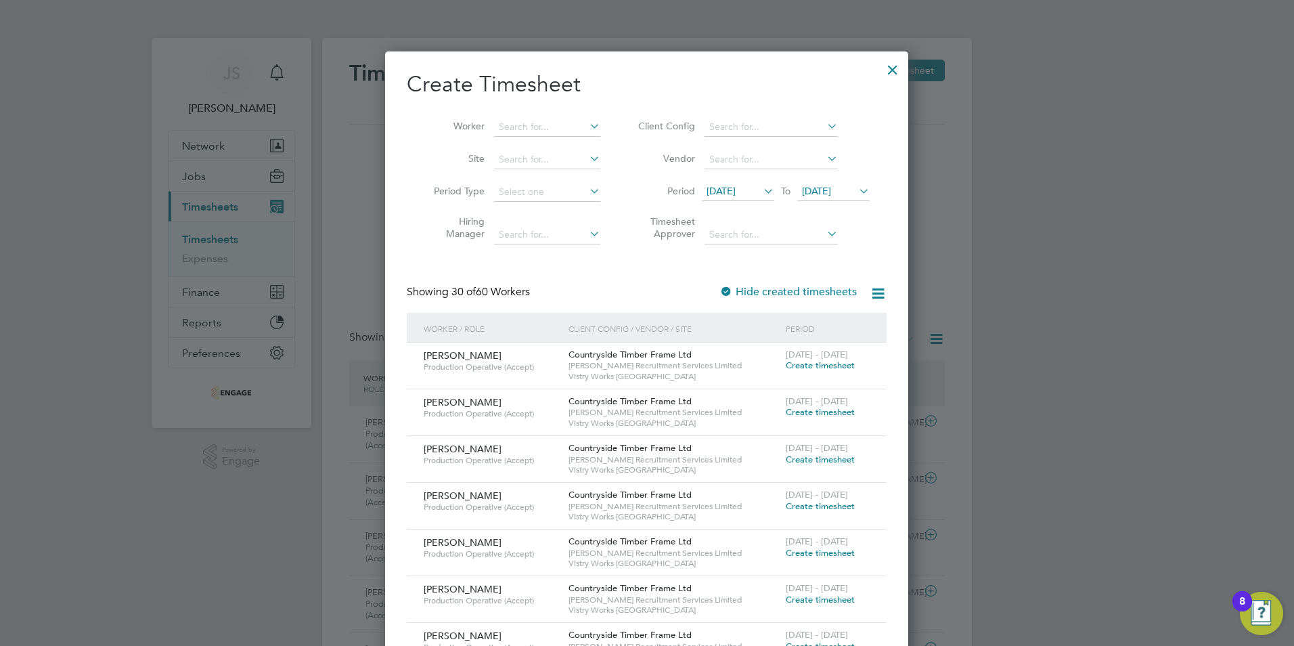
click at [890, 70] on div at bounding box center [892, 66] width 24 height 24
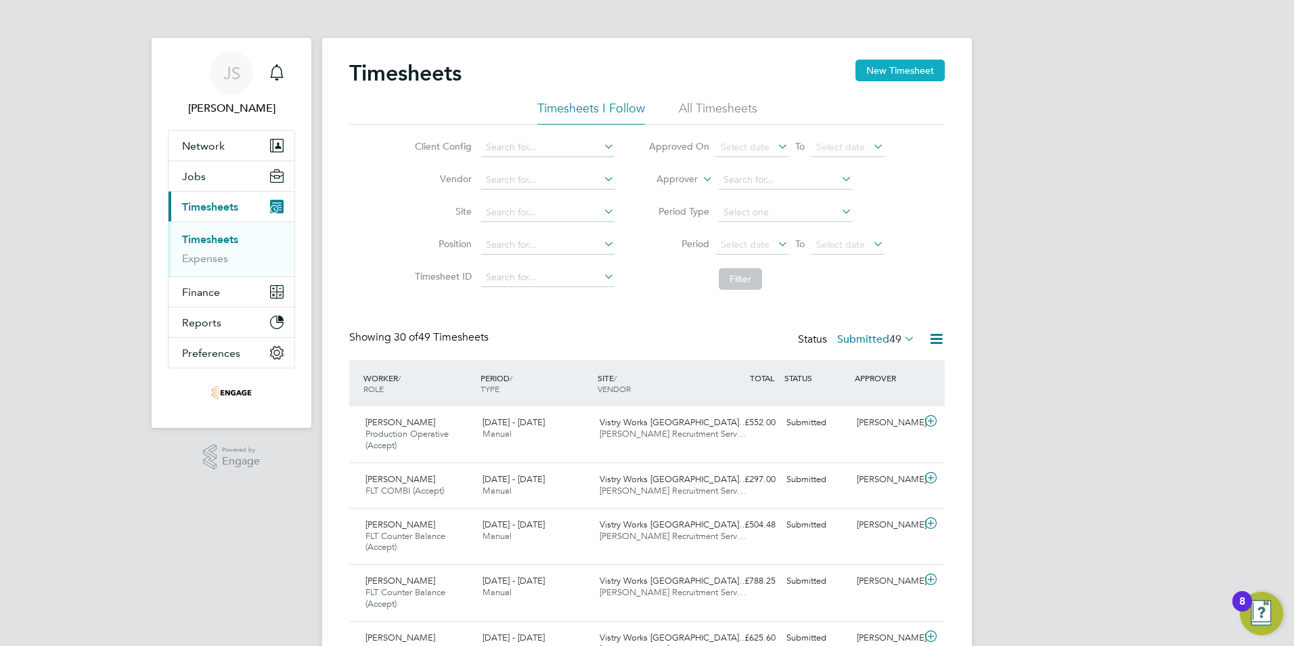
click at [887, 70] on button "New Timesheet" at bounding box center [899, 71] width 89 height 22
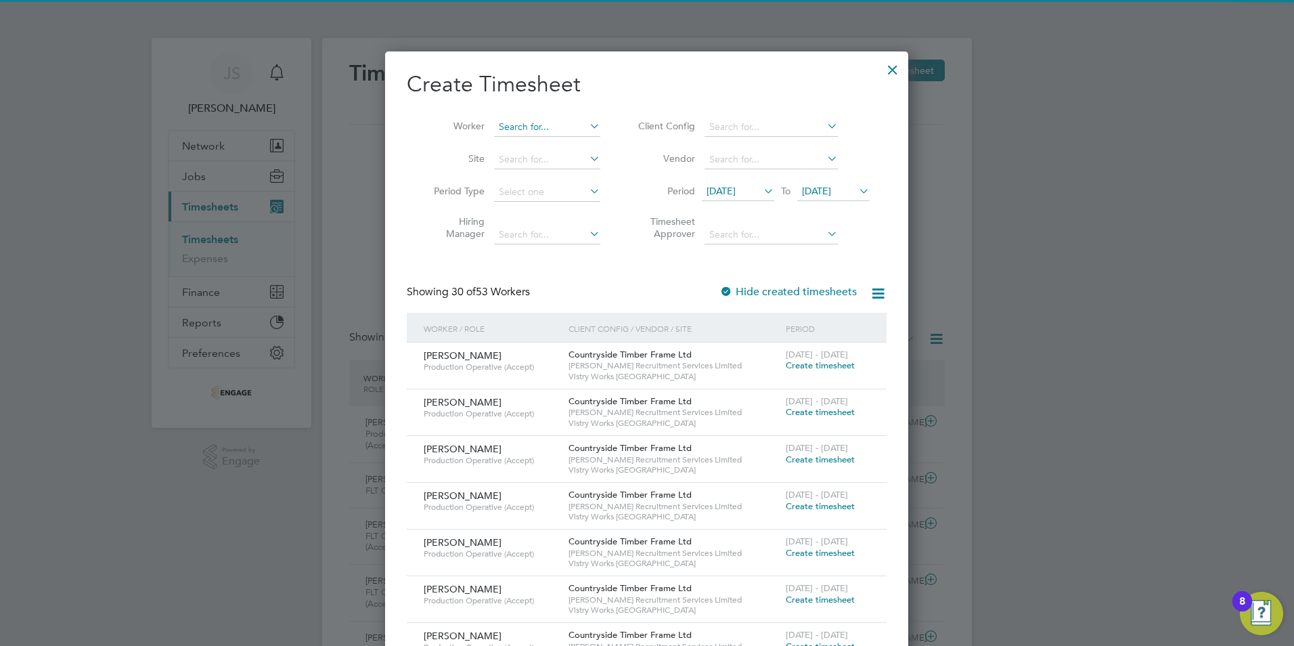
click at [512, 126] on input at bounding box center [547, 127] width 106 height 19
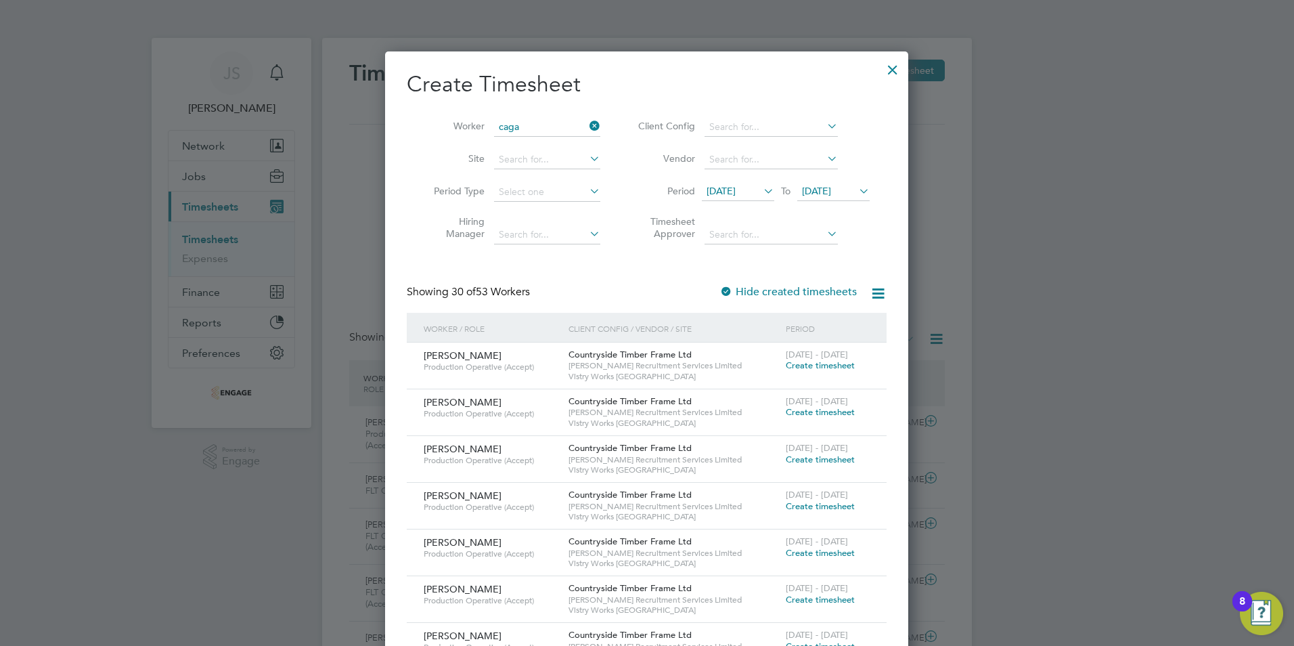
click at [521, 139] on li "Caga tay Aktas" at bounding box center [547, 145] width 108 height 18
type input "[PERSON_NAME]"
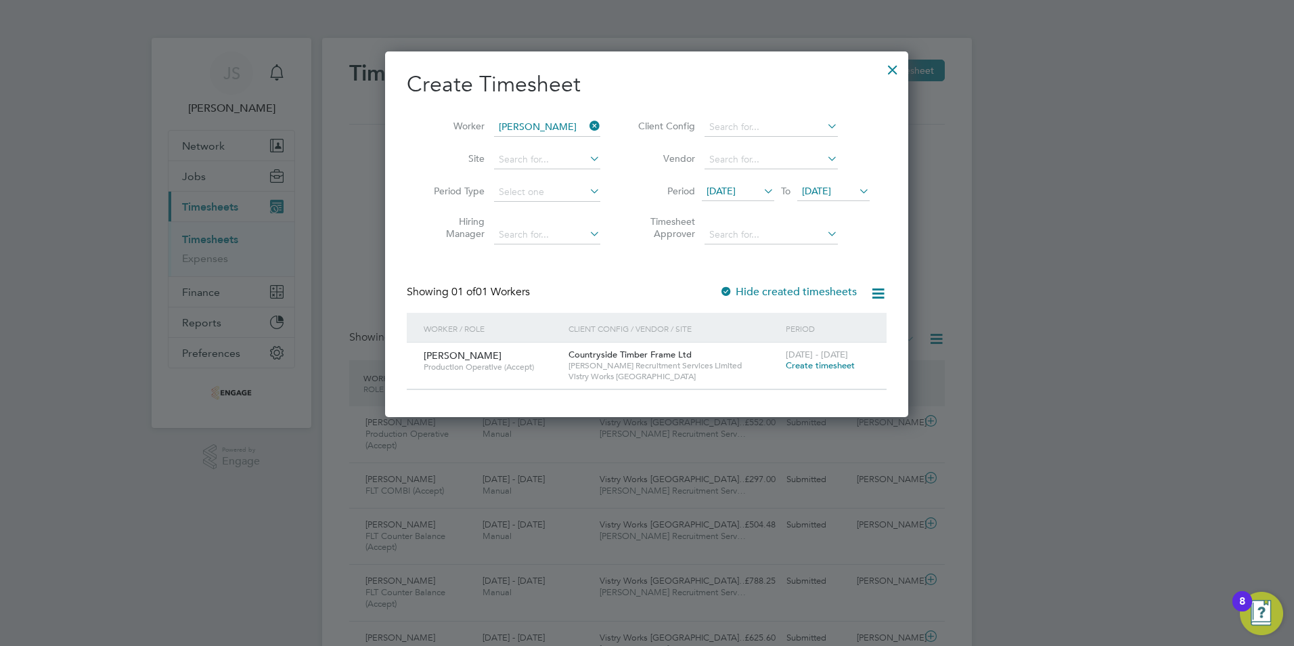
click at [815, 362] on span "Create timesheet" at bounding box center [820, 365] width 69 height 12
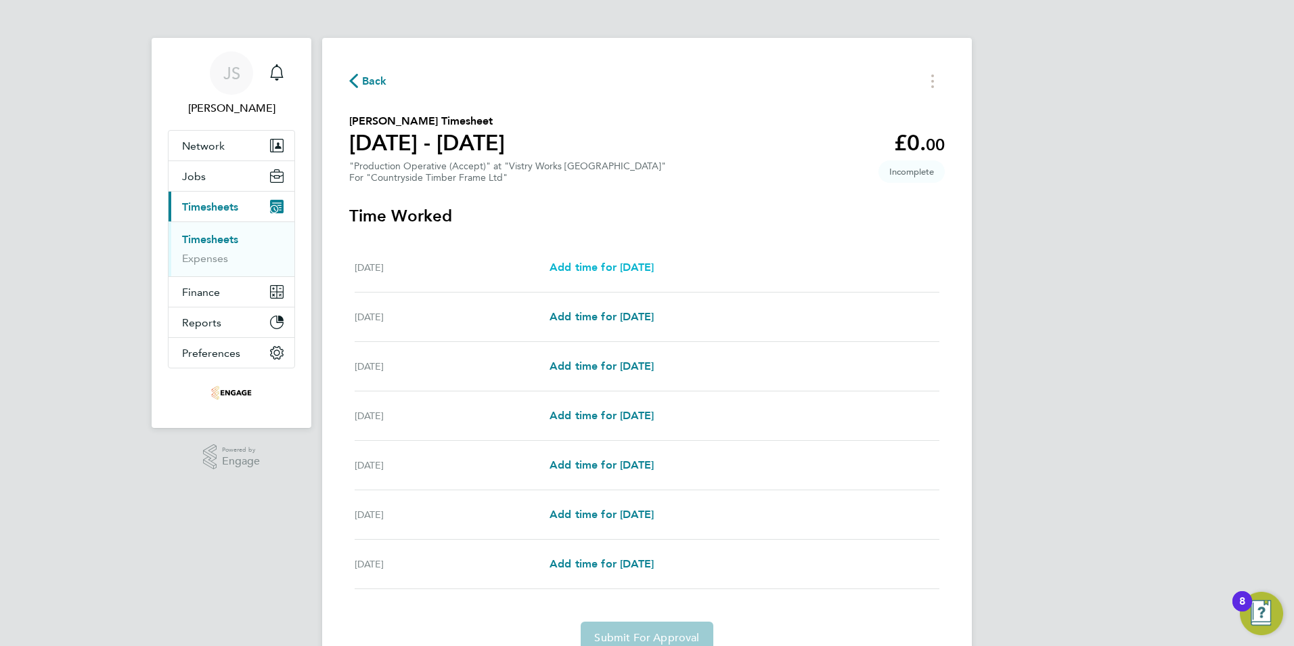
click at [627, 267] on span "Add time for [DATE]" at bounding box center [601, 267] width 104 height 13
select select "15"
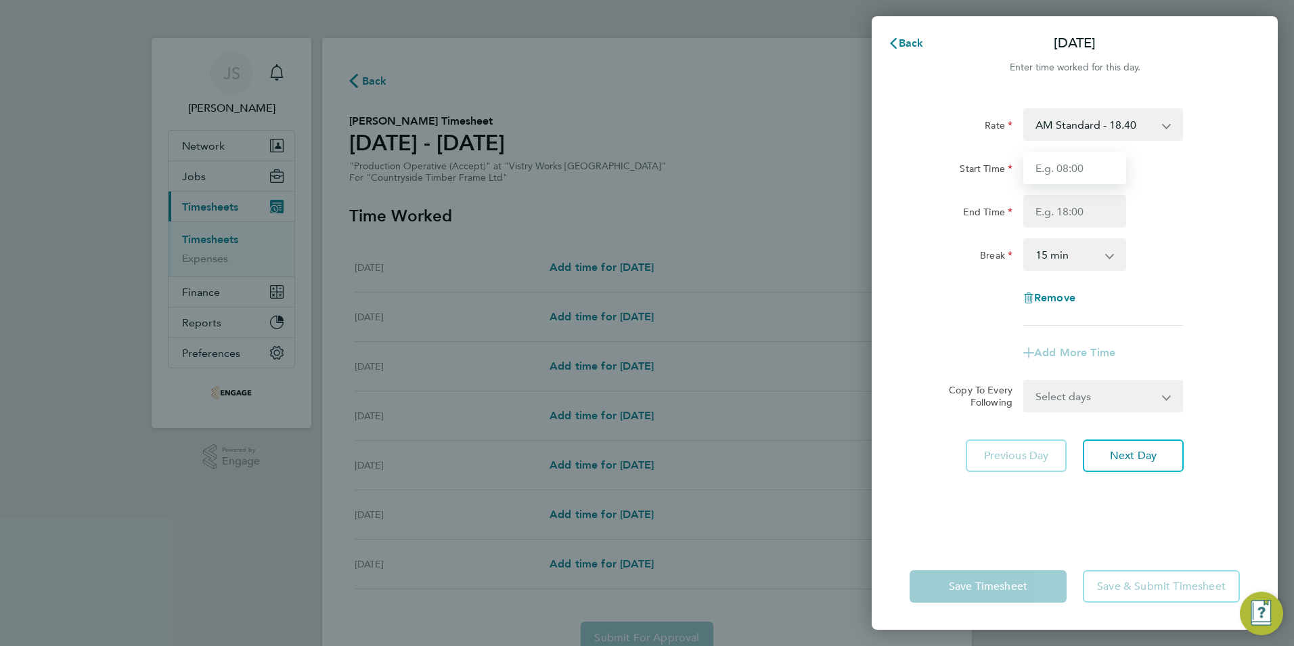
drag, startPoint x: 1070, startPoint y: 170, endPoint x: 1075, endPoint y: 176, distance: 7.7
click at [1070, 170] on input "Start Time" at bounding box center [1074, 168] width 103 height 32
type input "06:00"
type input "14:00"
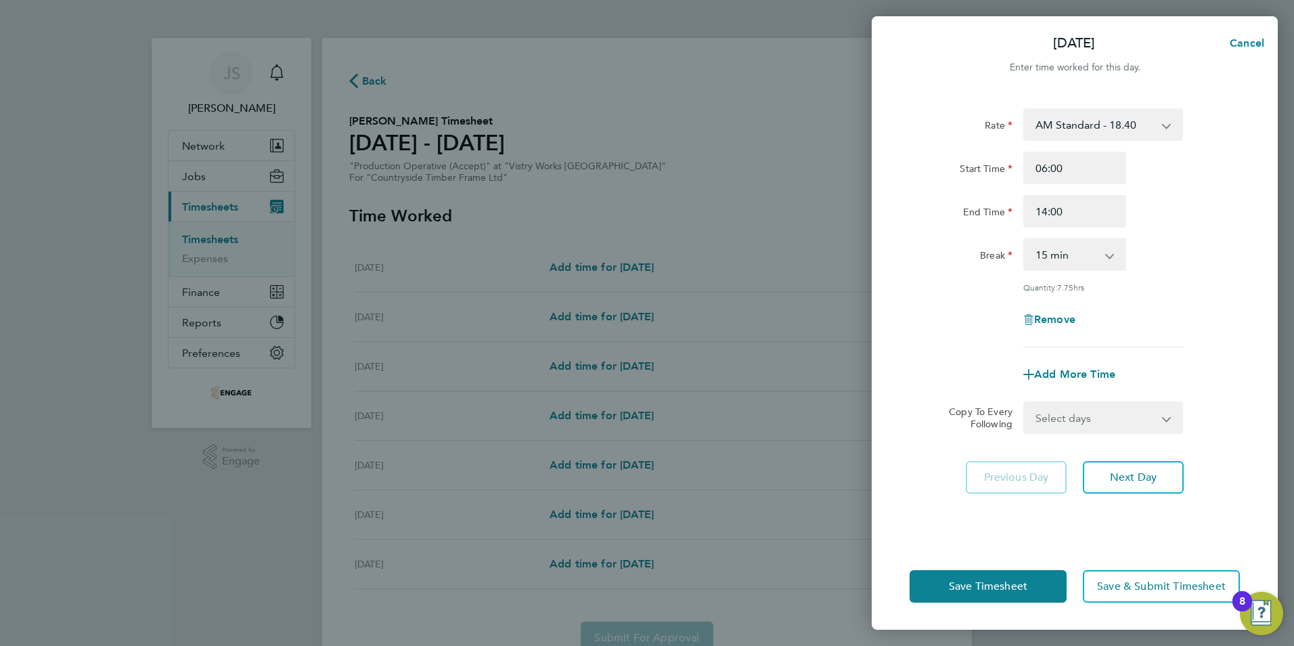
drag, startPoint x: 1050, startPoint y: 255, endPoint x: 1059, endPoint y: 268, distance: 15.6
click at [1050, 256] on select "0 min 15 min 30 min 45 min 60 min 75 min 90 min" at bounding box center [1067, 255] width 84 height 30
select select "30"
click at [1025, 240] on select "0 min 15 min 30 min 45 min 60 min 75 min 90 min" at bounding box center [1067, 255] width 84 height 30
click at [1137, 481] on span "Next Day" at bounding box center [1133, 477] width 47 height 14
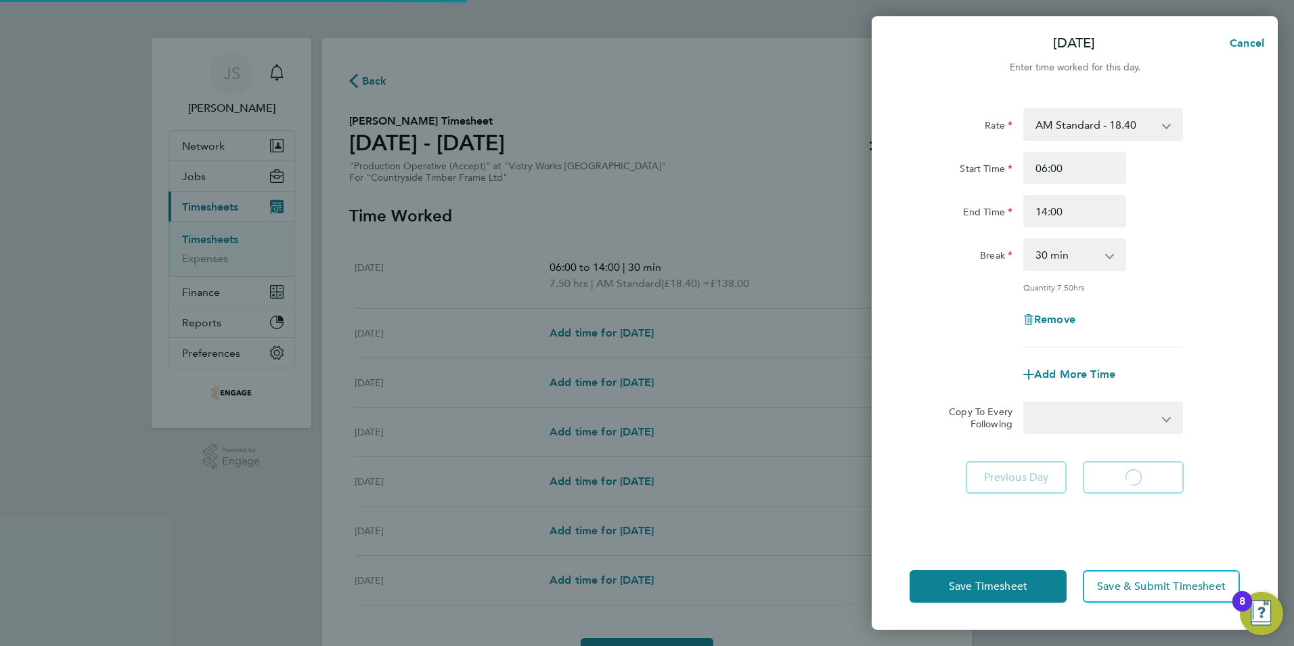
select select "15"
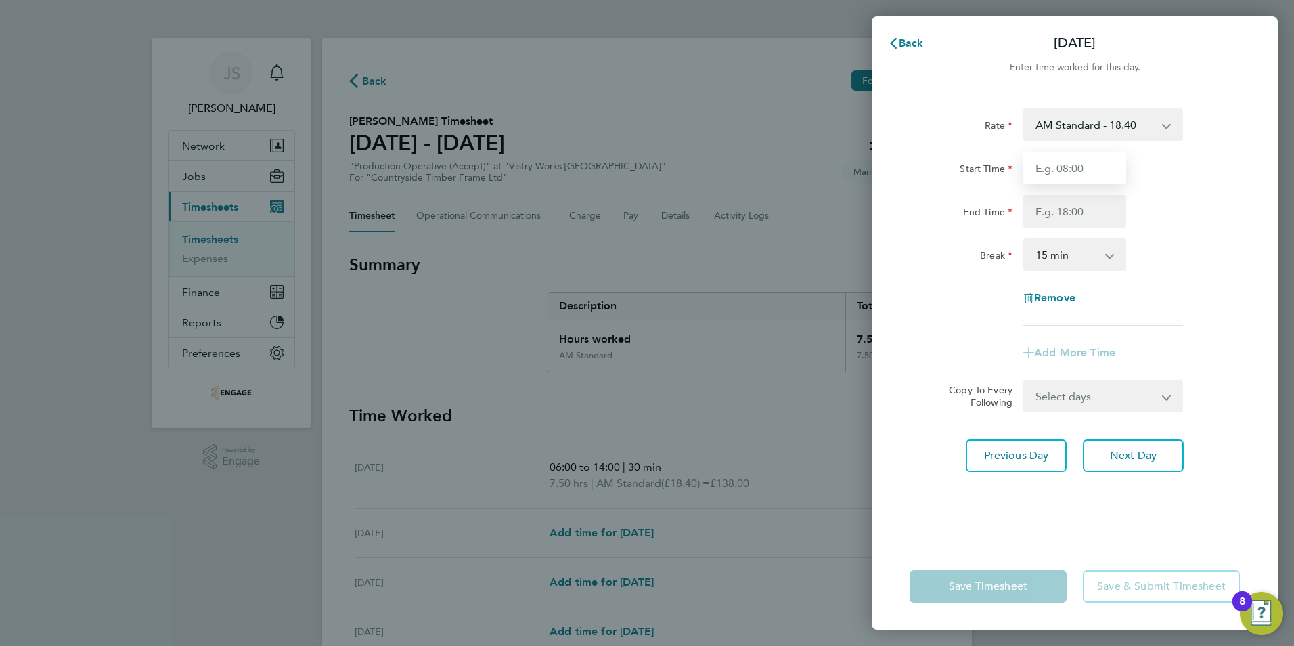
click at [1054, 168] on input "Start Time" at bounding box center [1074, 168] width 103 height 32
type input "07:00"
click at [1048, 207] on input "End Time" at bounding box center [1074, 211] width 103 height 32
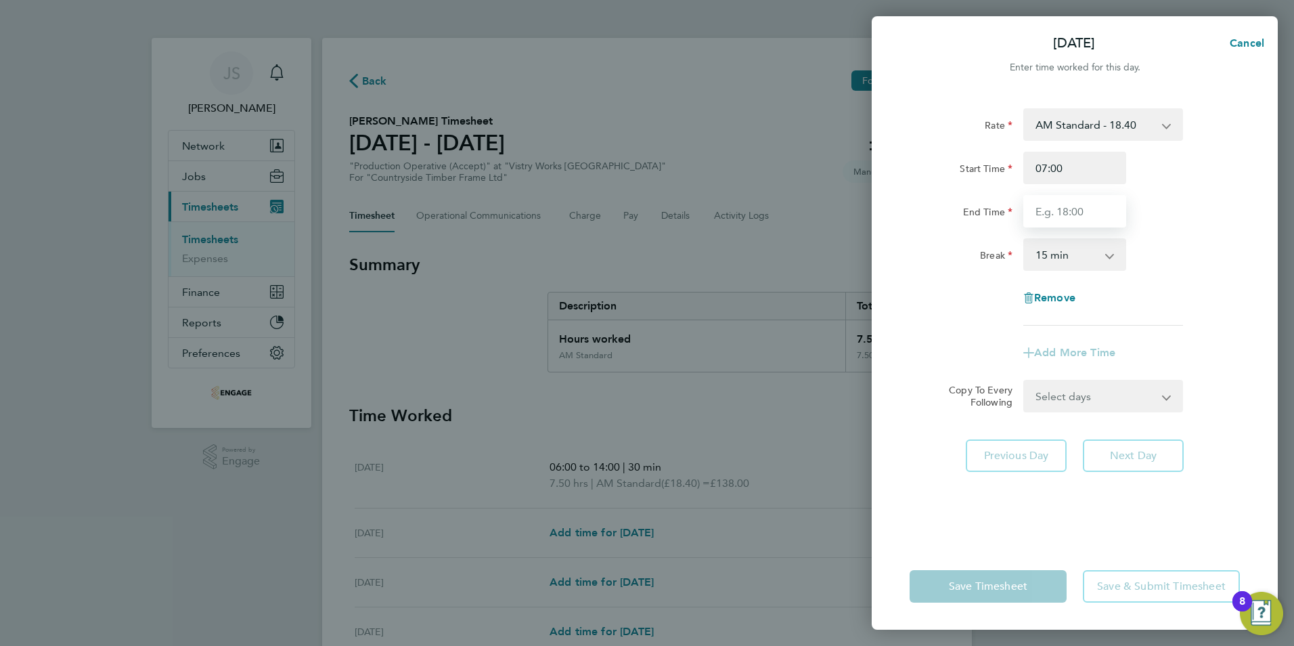
type input "14:00"
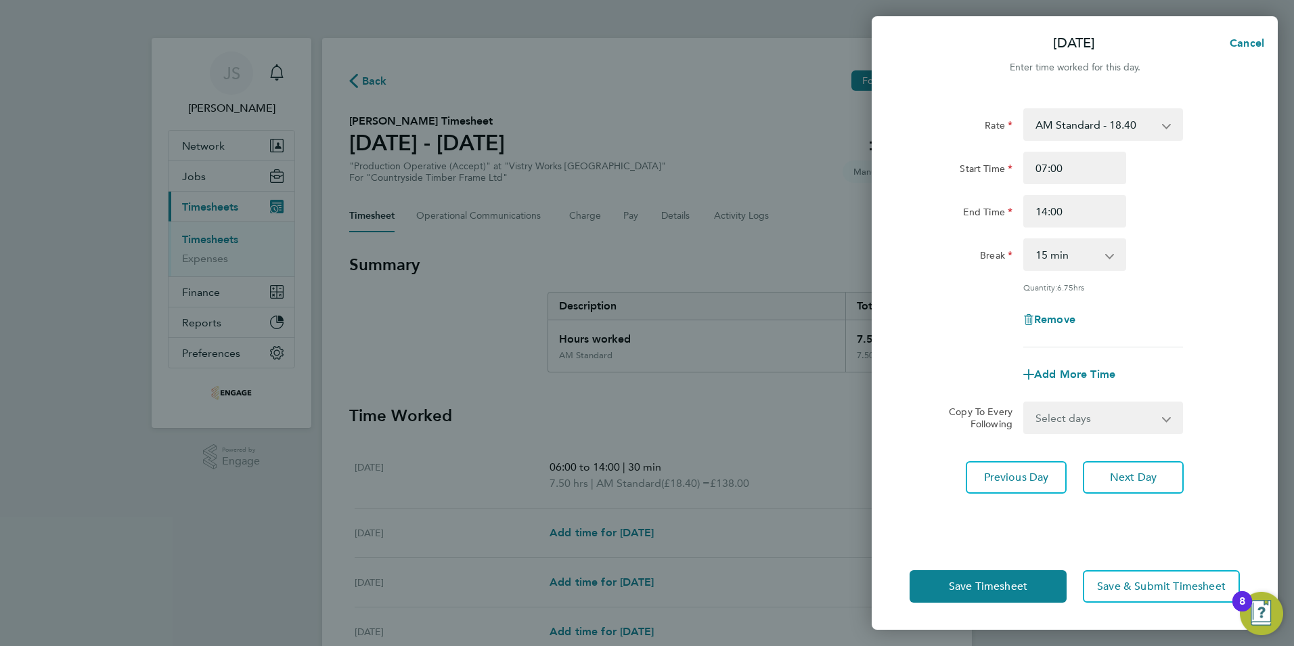
click at [1058, 252] on select "0 min 15 min 30 min 45 min 60 min 75 min 90 min" at bounding box center [1067, 255] width 84 height 30
select select "30"
click at [1025, 240] on select "0 min 15 min 30 min 45 min 60 min 75 min 90 min" at bounding box center [1067, 255] width 84 height 30
click at [1144, 468] on button "Next Day" at bounding box center [1133, 477] width 101 height 32
select select "15"
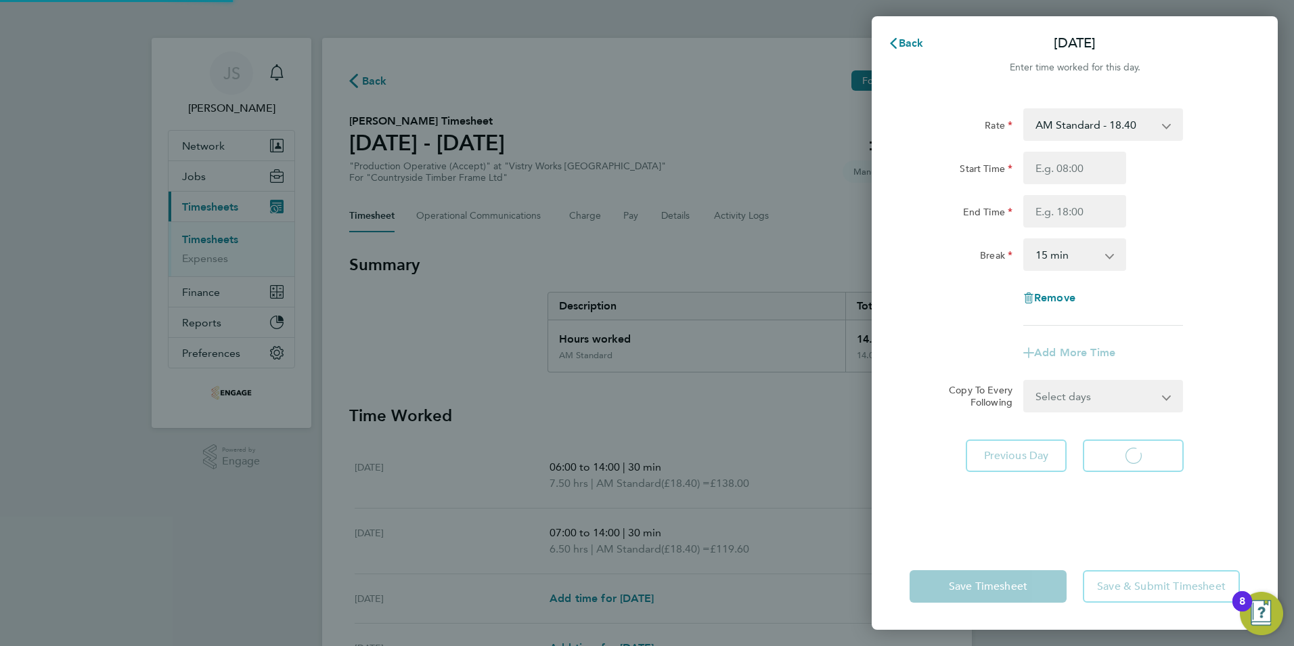
select select "15"
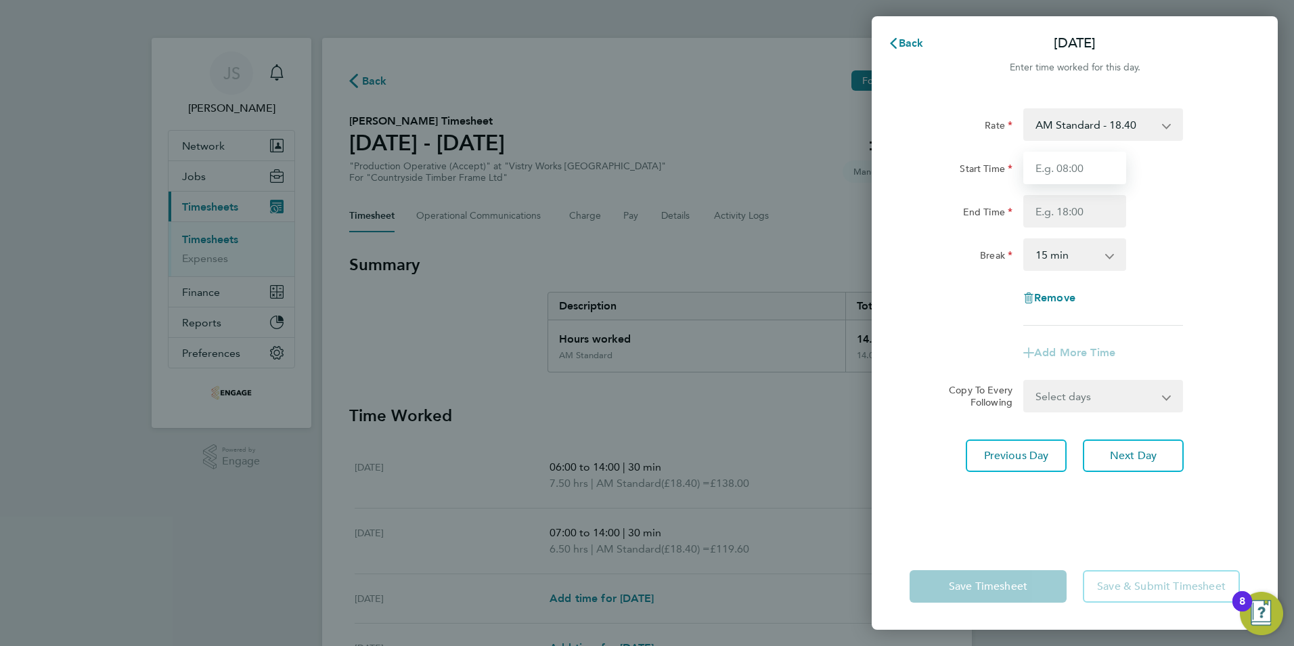
drag, startPoint x: 1062, startPoint y: 169, endPoint x: 1067, endPoint y: 179, distance: 10.9
click at [1062, 169] on input "Start Time" at bounding box center [1074, 168] width 103 height 32
type input "06:00"
type input "14:00"
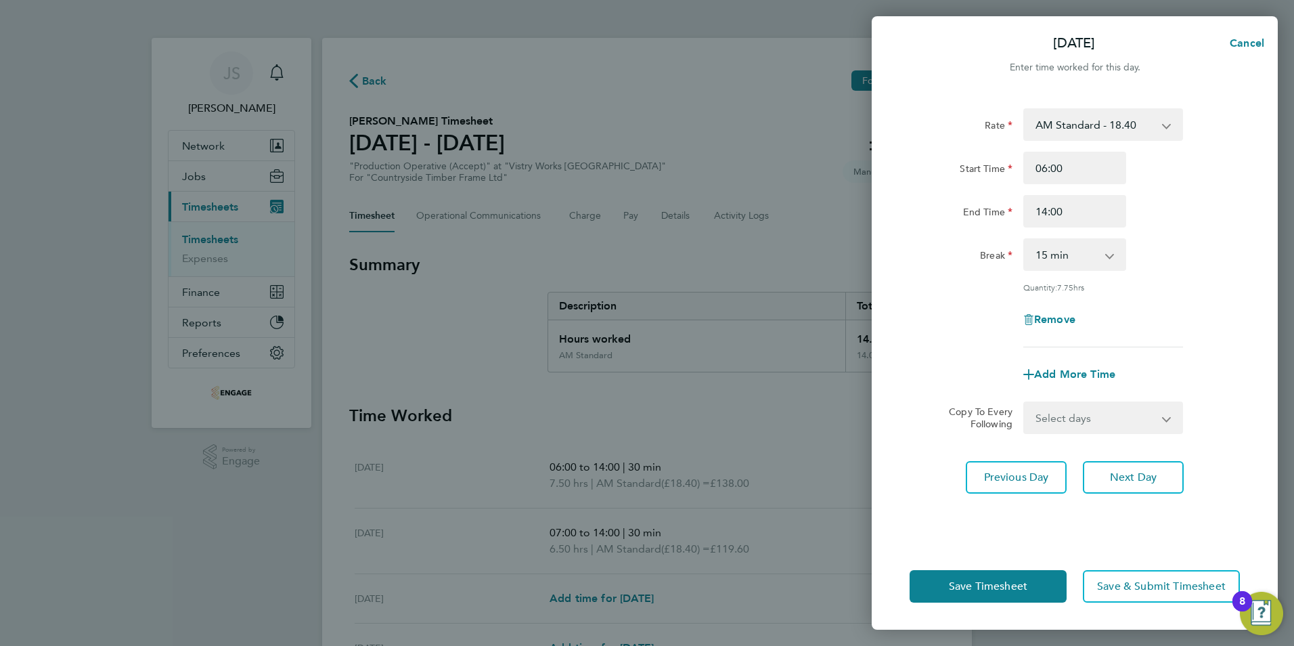
click at [1065, 259] on select "0 min 15 min 30 min 45 min 60 min 75 min 90 min" at bounding box center [1067, 255] width 84 height 30
select select "30"
click at [1025, 240] on select "0 min 15 min 30 min 45 min 60 min 75 min 90 min" at bounding box center [1067, 255] width 84 height 30
click at [1132, 415] on select "Select days Day Weekday (Mon-Fri) Weekend (Sat-Sun) [DATE] [DATE] [DATE] [DATE]" at bounding box center [1096, 418] width 142 height 30
select select "WEEKDAY"
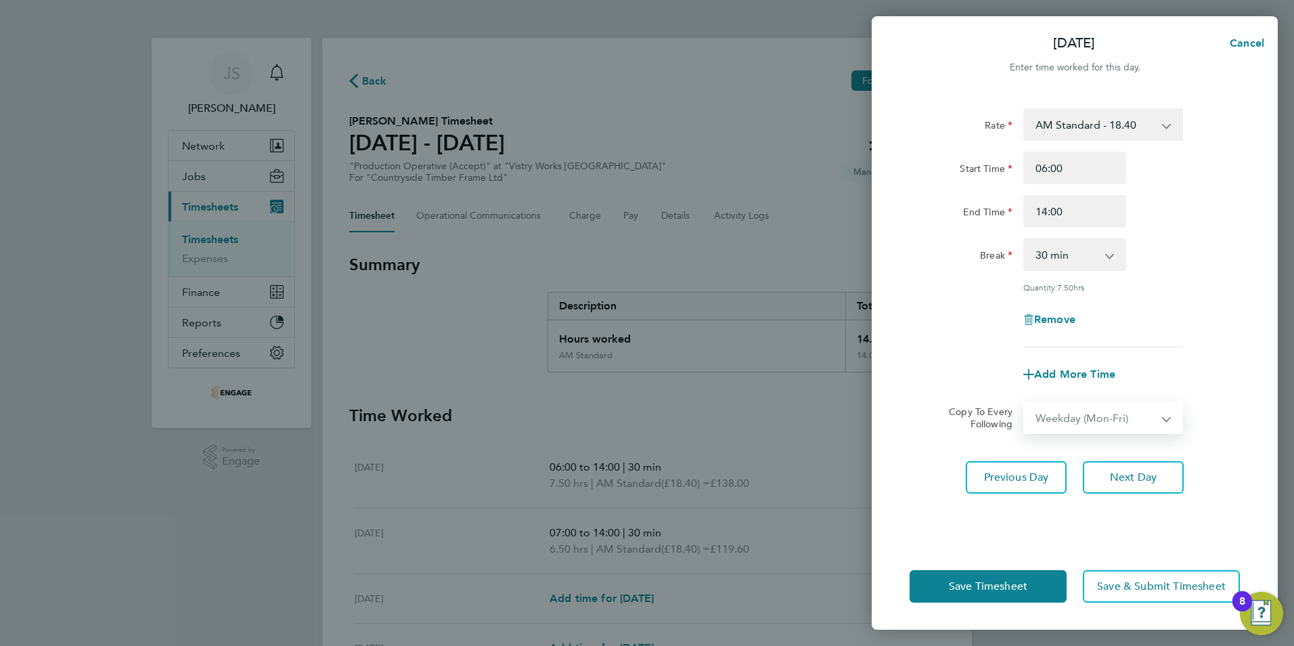
click at [1025, 403] on select "Select days Day Weekday (Mon-Fri) Weekend (Sat-Sun) [DATE] [DATE] [DATE] [DATE]" at bounding box center [1096, 418] width 142 height 30
select select "[DATE]"
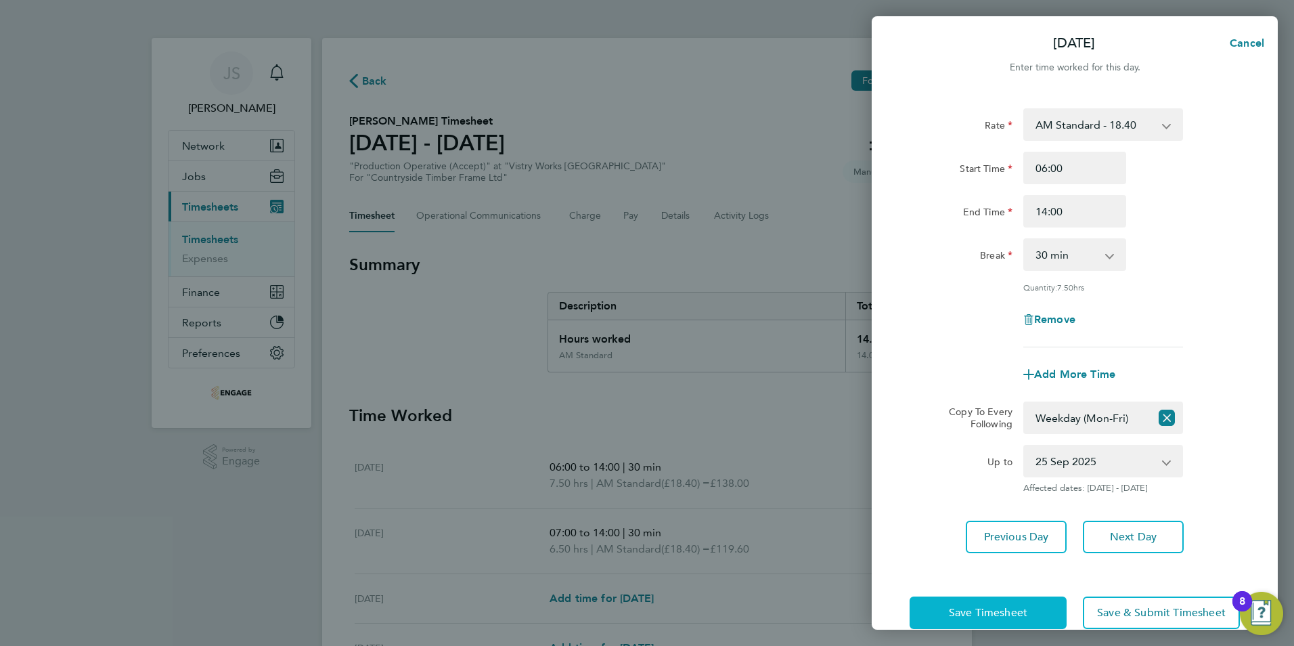
click at [981, 596] on button "Save Timesheet" at bounding box center [987, 612] width 157 height 32
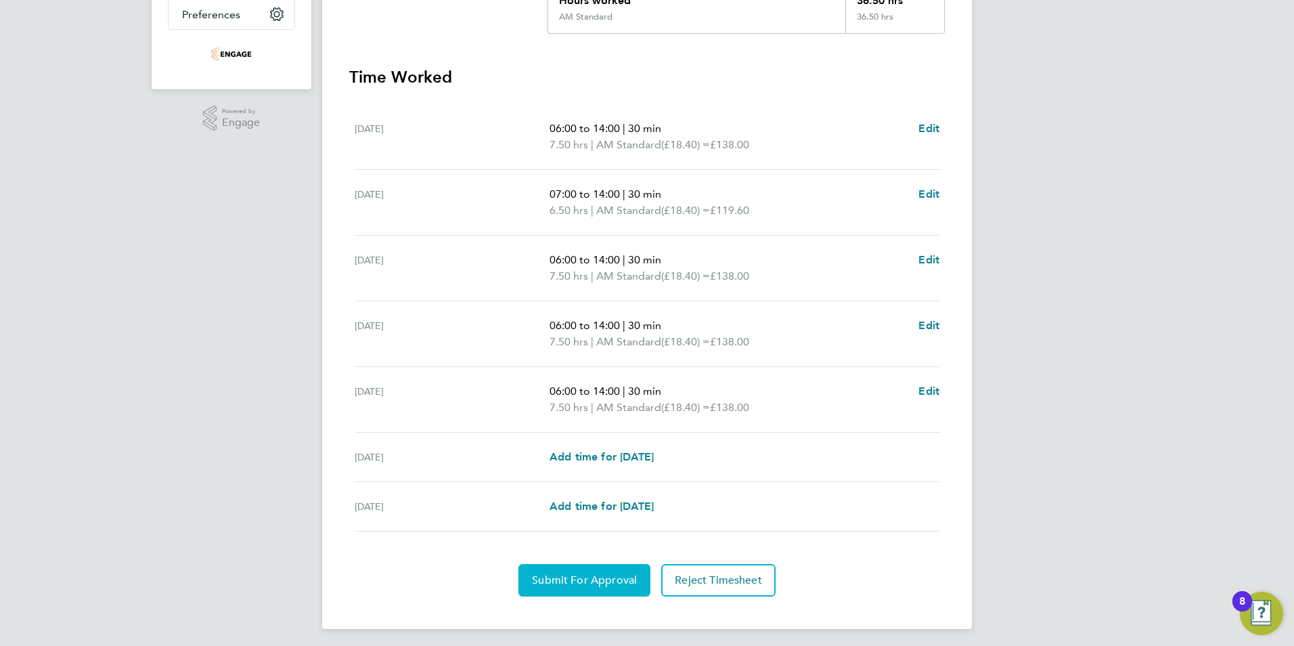
click at [565, 585] on span "Submit For Approval" at bounding box center [584, 580] width 105 height 14
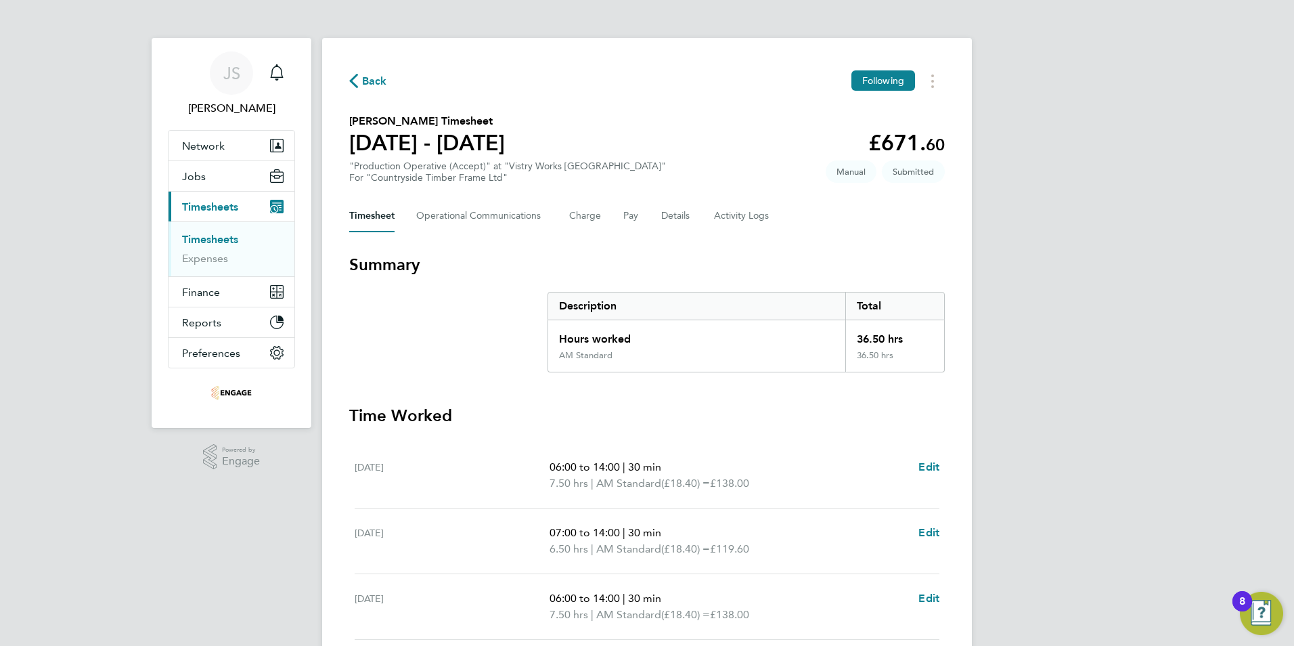
click at [363, 73] on span "Back" at bounding box center [374, 81] width 25 height 16
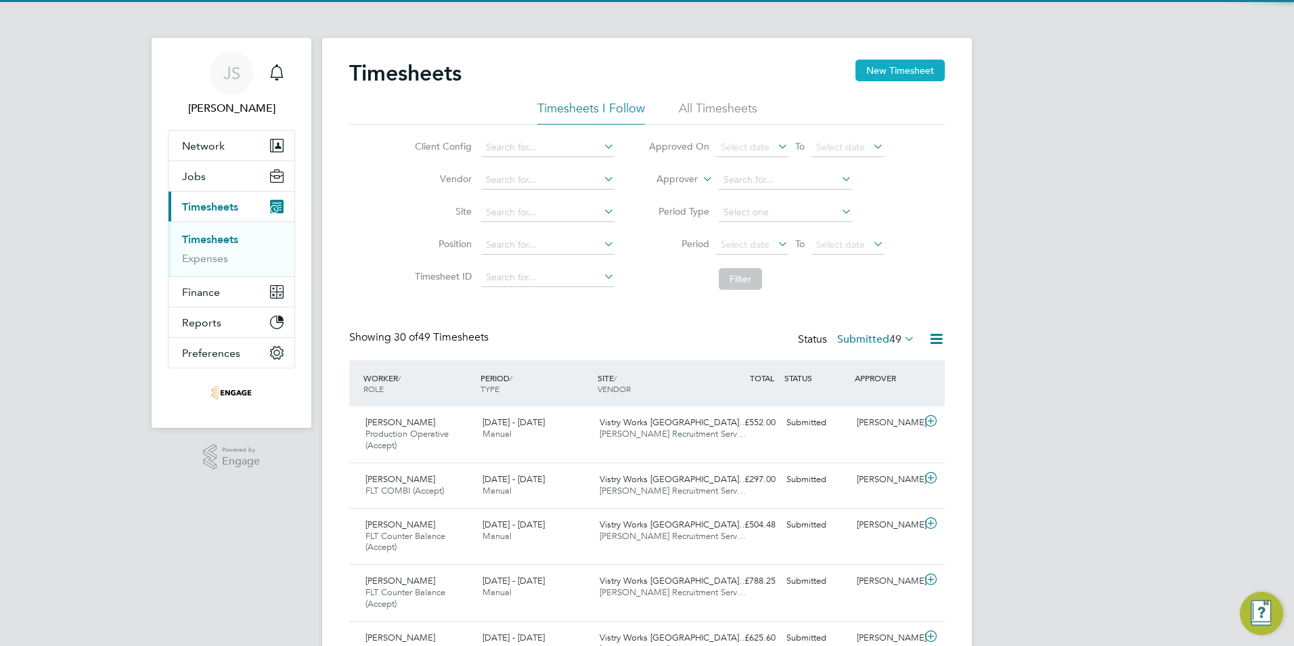
click at [899, 79] on button "New Timesheet" at bounding box center [899, 71] width 89 height 22
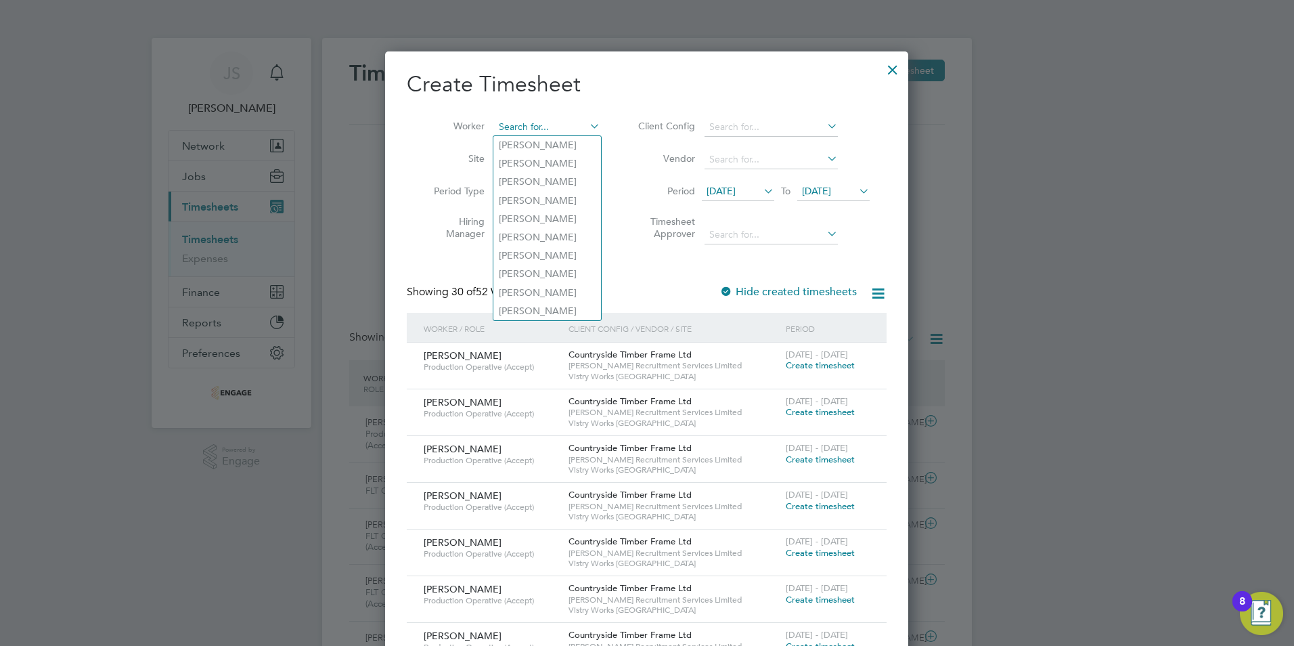
click at [506, 122] on input at bounding box center [547, 127] width 106 height 19
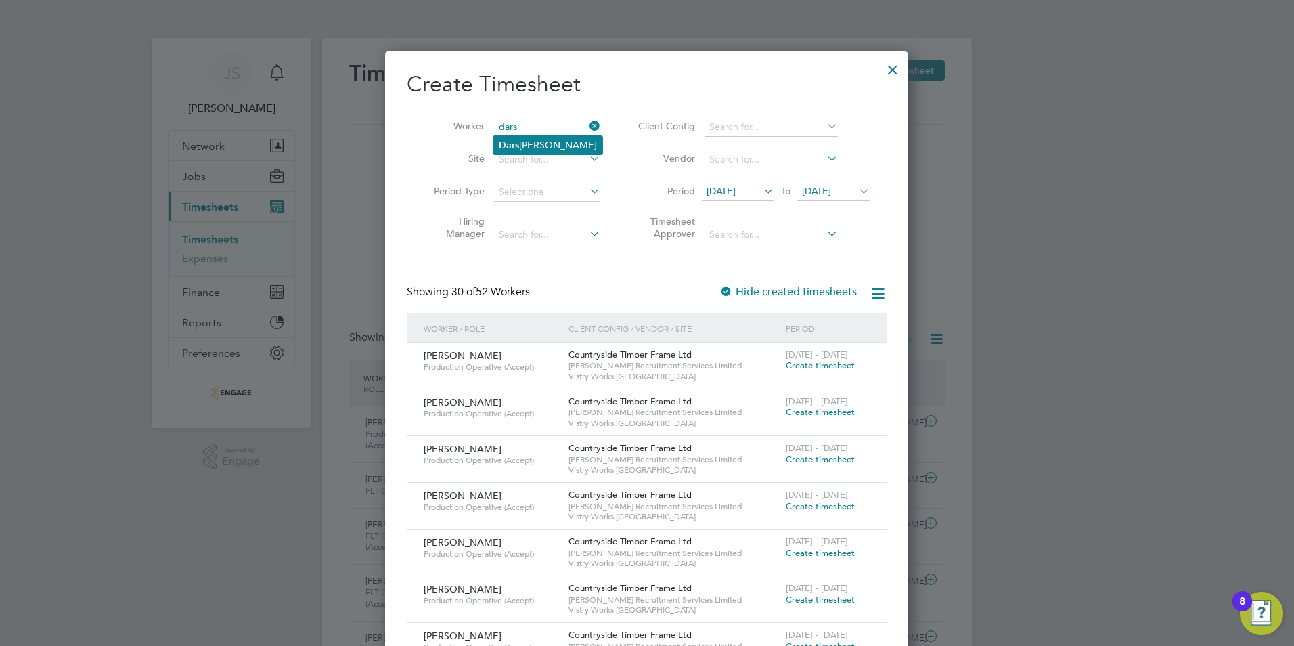
click at [548, 143] on li "Dars [PERSON_NAME]" at bounding box center [547, 145] width 109 height 18
type input "[PERSON_NAME]"
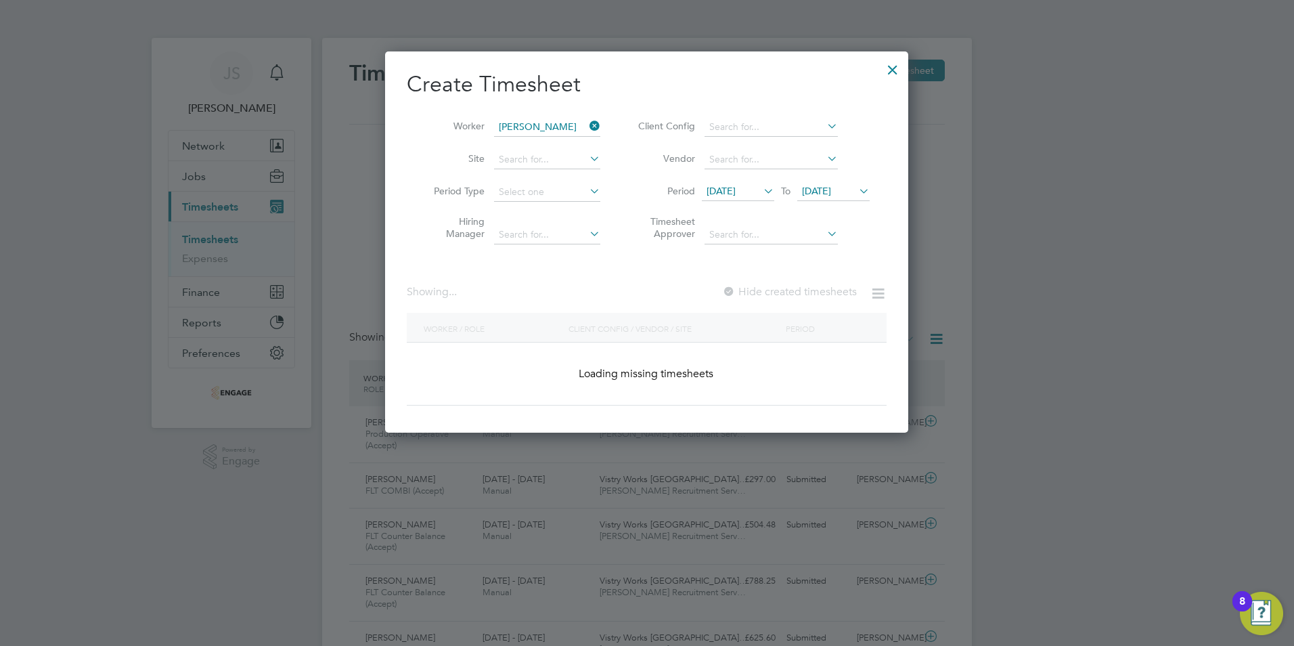
scroll to position [365, 524]
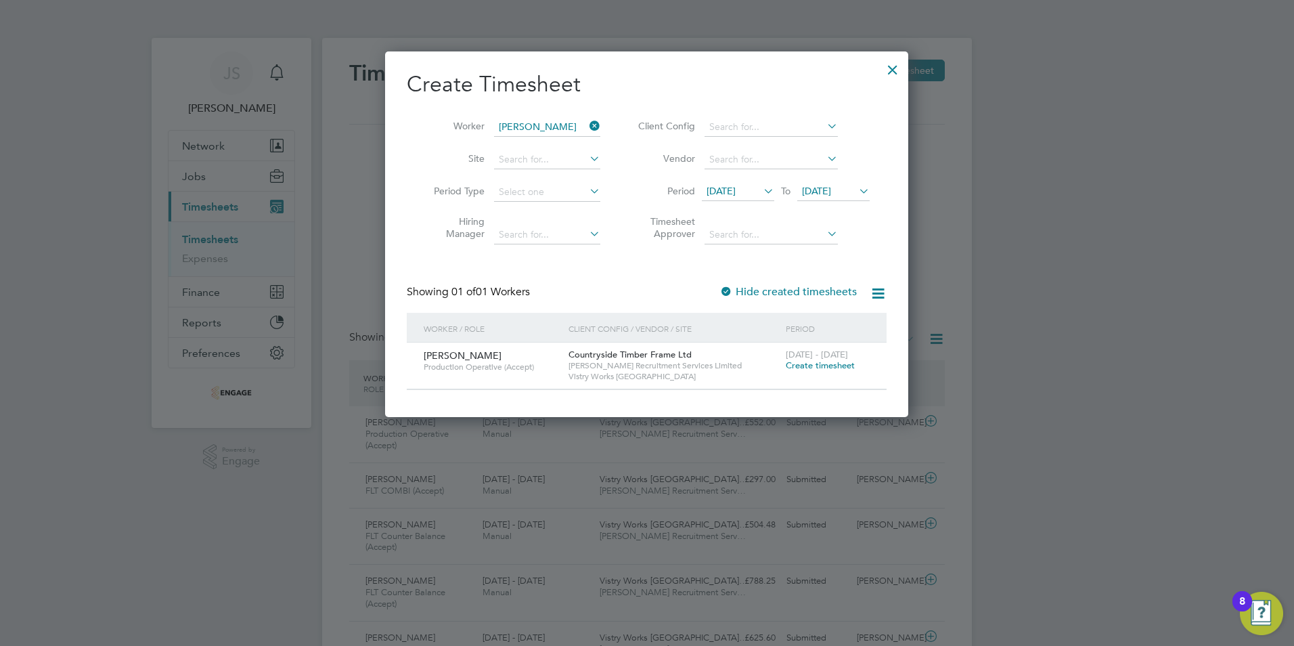
click at [809, 372] on div "22 - 28 Sep 2025 Create timesheet" at bounding box center [827, 360] width 91 height 37
click at [809, 365] on span "Create timesheet" at bounding box center [820, 365] width 69 height 12
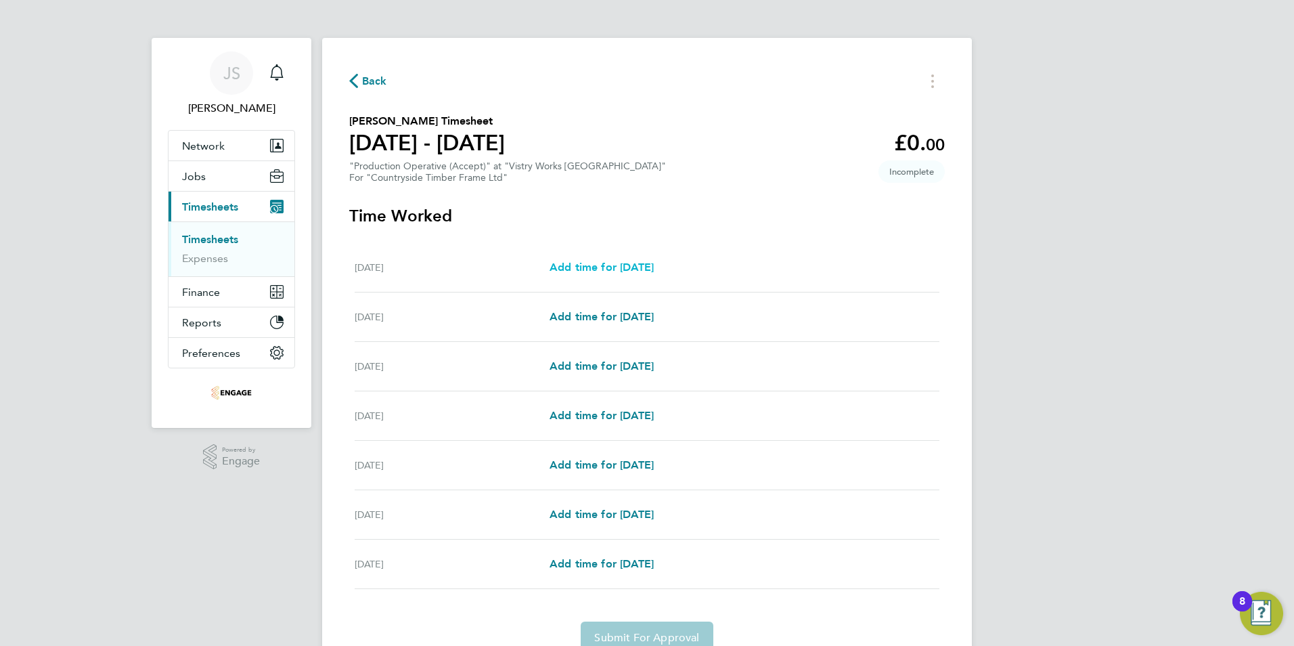
click at [616, 266] on span "Add time for Mon 22 Sep" at bounding box center [601, 267] width 104 height 13
select select "15"
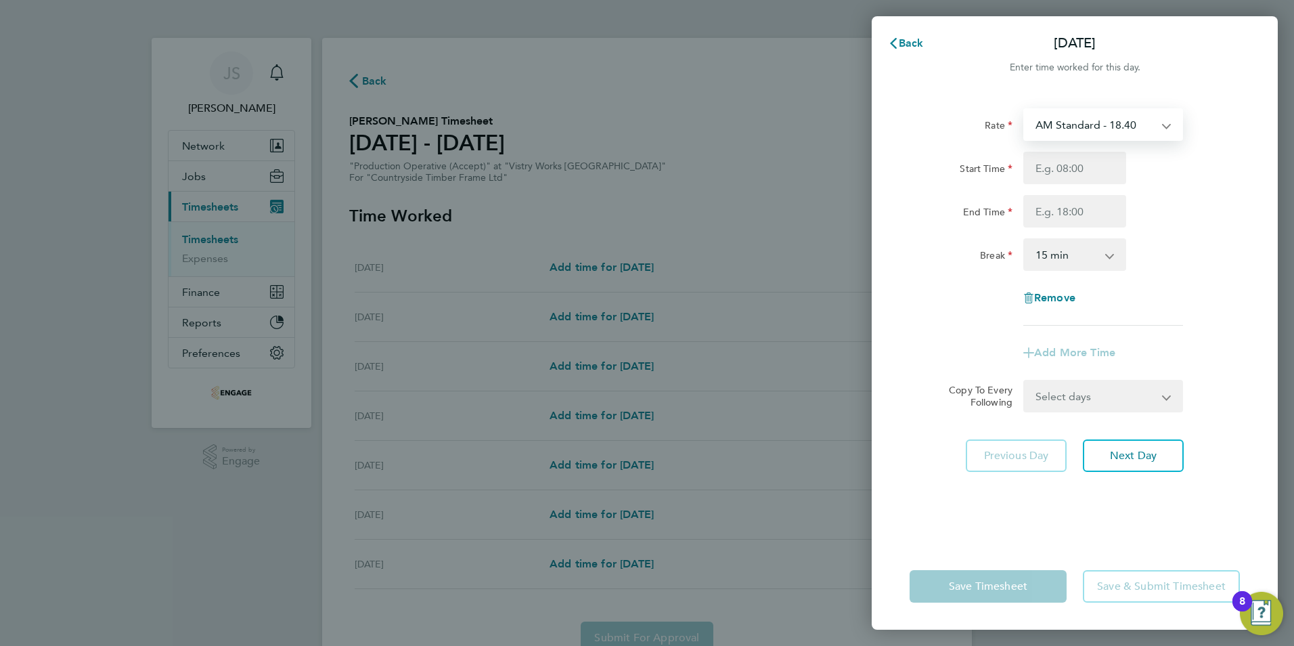
click at [1088, 130] on select "AM Standard - 18.40 PM OT2 - 40.11 PM OT 1 - 30.08 OT 1 - 27.60 PM Standard - 2…" at bounding box center [1095, 125] width 141 height 30
select select "15"
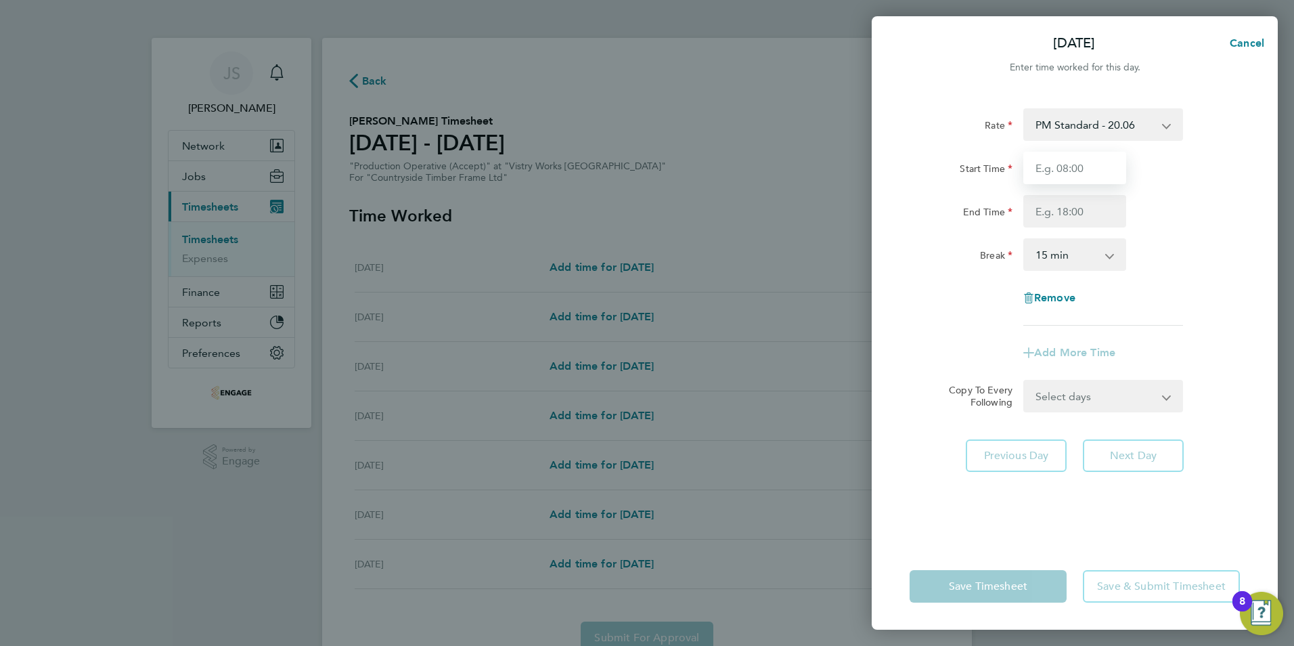
drag, startPoint x: 1056, startPoint y: 158, endPoint x: 1066, endPoint y: 169, distance: 15.8
click at [1056, 158] on input "Start Time" at bounding box center [1074, 168] width 103 height 32
type input "14:00"
click at [1059, 217] on input "End Time" at bounding box center [1074, 211] width 103 height 32
type input "22:30"
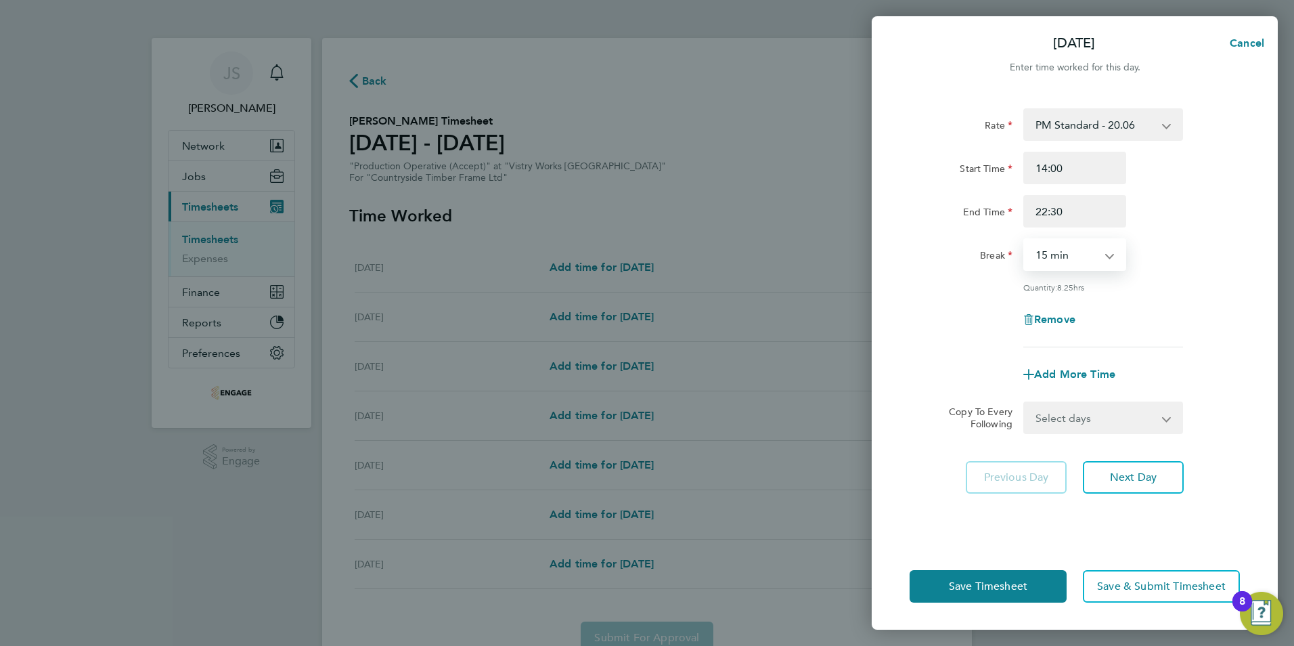
click at [1060, 267] on select "0 min 15 min 30 min 45 min 60 min 75 min 90 min" at bounding box center [1067, 255] width 84 height 30
select select "30"
click at [1025, 240] on select "0 min 15 min 30 min 45 min 60 min 75 min 90 min" at bounding box center [1067, 255] width 84 height 30
click at [1092, 416] on select "Select days Day Weekday (Mon-Fri) Weekend (Sat-Sun) [DATE] [DATE] [DATE] [DATE]…" at bounding box center [1096, 418] width 142 height 30
select select "WEEKDAY"
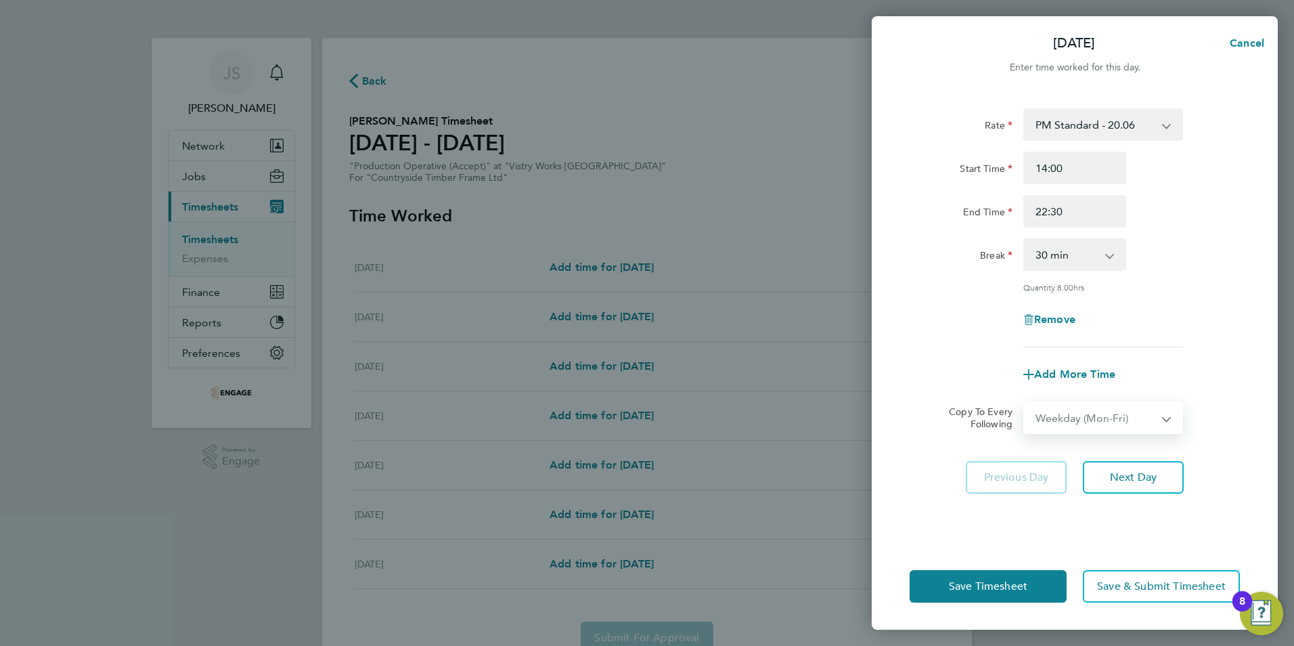
click at [1025, 403] on select "Select days Day Weekday (Mon-Fri) Weekend (Sat-Sun) [DATE] [DATE] [DATE] [DATE]…" at bounding box center [1096, 418] width 142 height 30
select select "[DATE]"
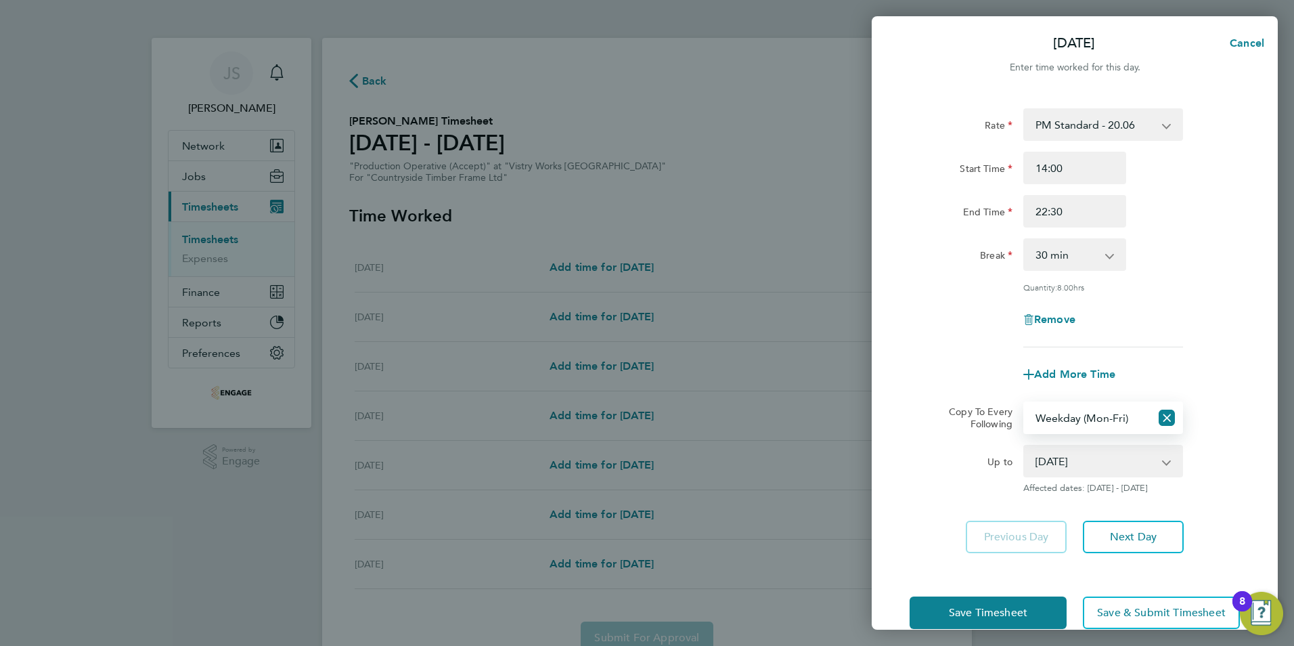
click at [972, 627] on div "Save Timesheet Save & Submit Timesheet" at bounding box center [1075, 612] width 406 height 87
click at [943, 625] on button "Save Timesheet" at bounding box center [987, 612] width 157 height 32
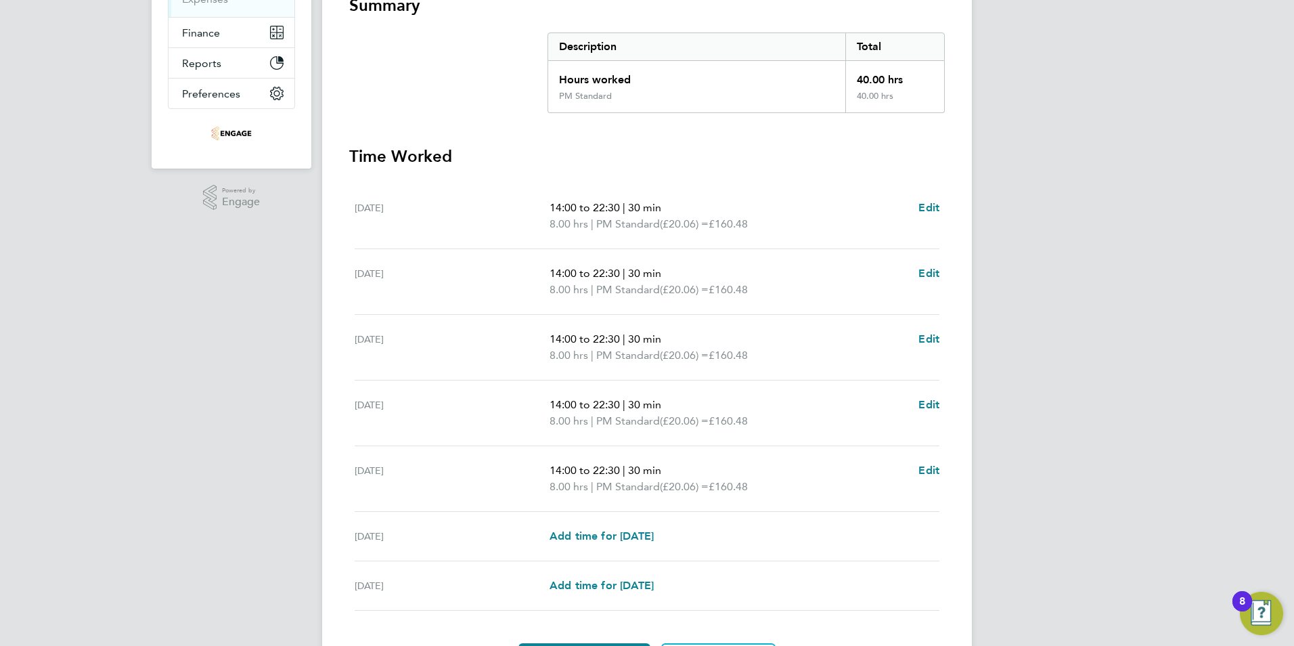
scroll to position [271, 0]
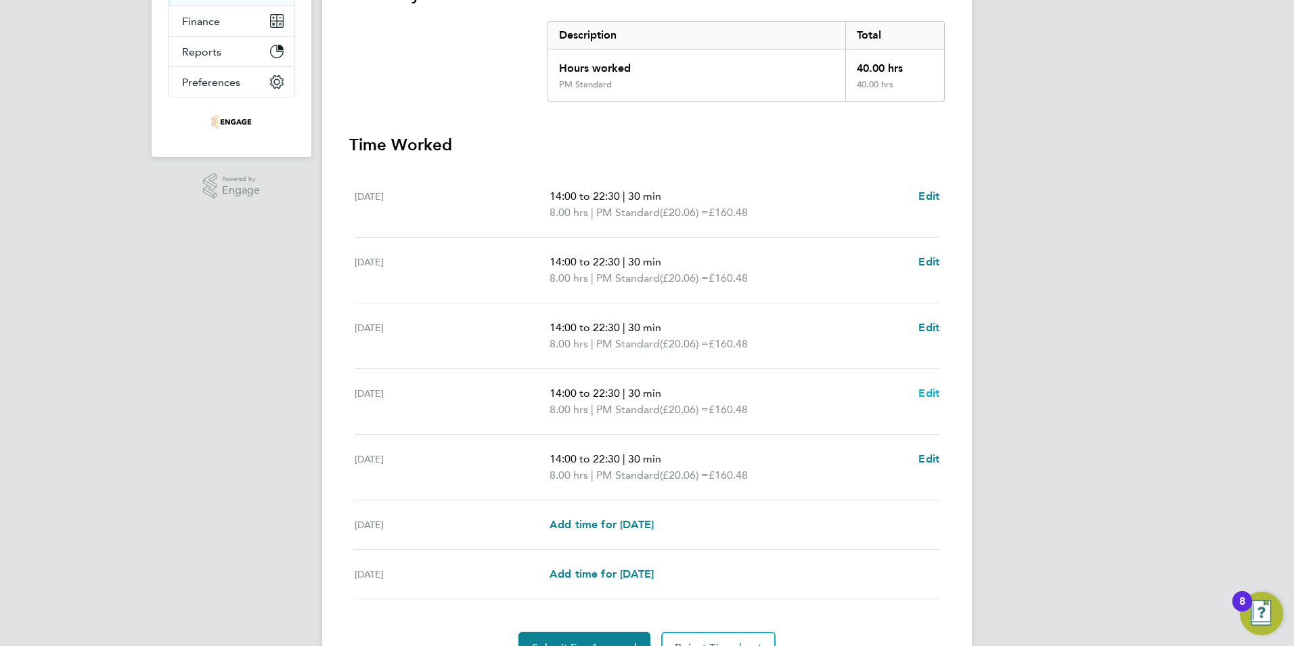
click at [929, 394] on span "Edit" at bounding box center [928, 392] width 21 height 13
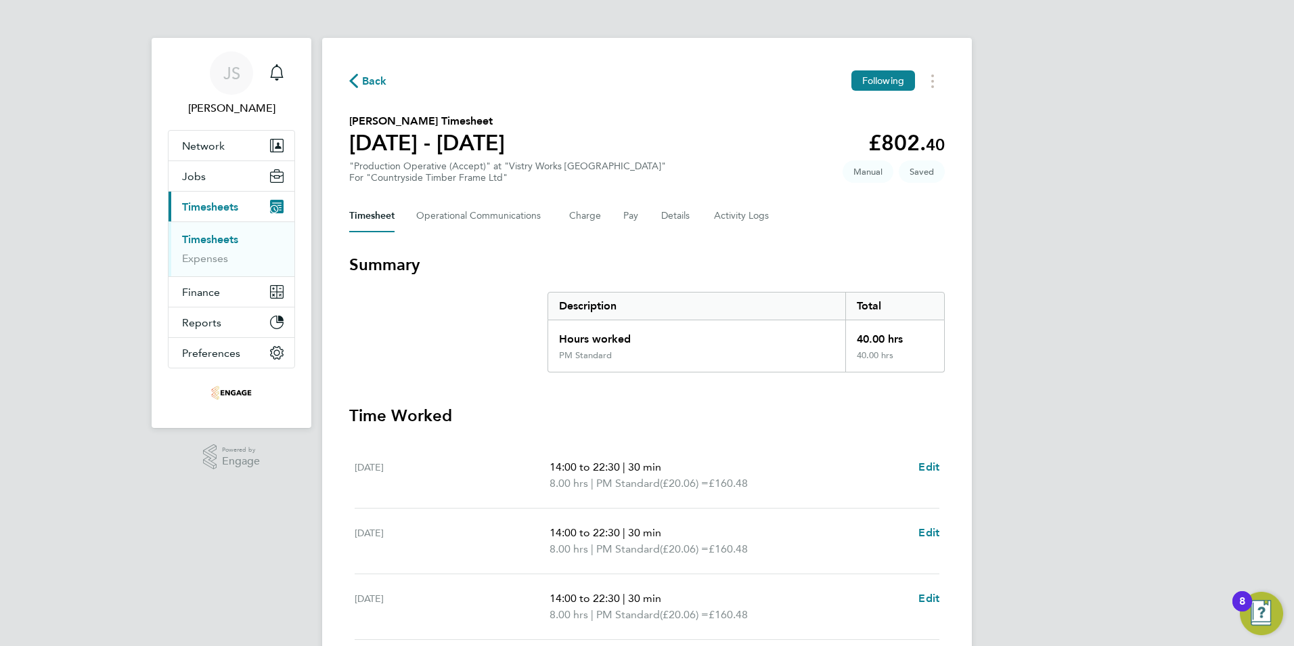
select select "30"
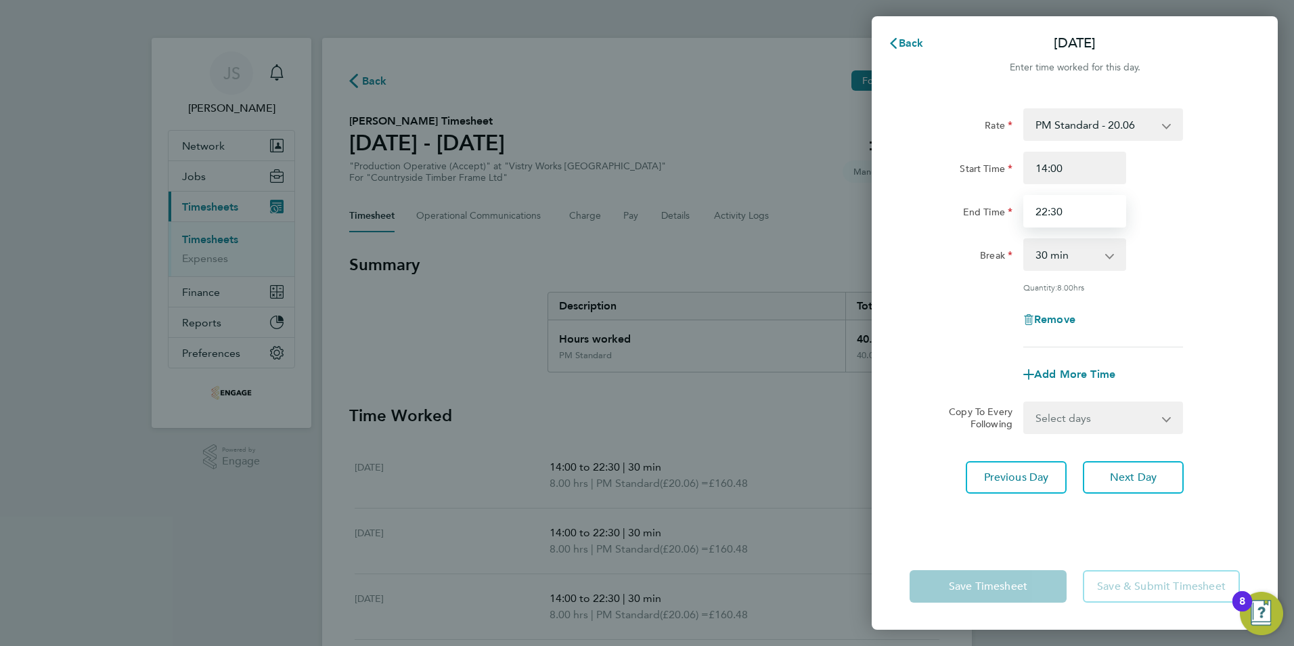
drag, startPoint x: 1071, startPoint y: 207, endPoint x: 999, endPoint y: 207, distance: 71.7
click at [1001, 215] on div "End Time 22:30" at bounding box center [1074, 211] width 341 height 32
type input "21:00"
click at [1161, 310] on div "Remove" at bounding box center [1074, 319] width 341 height 32
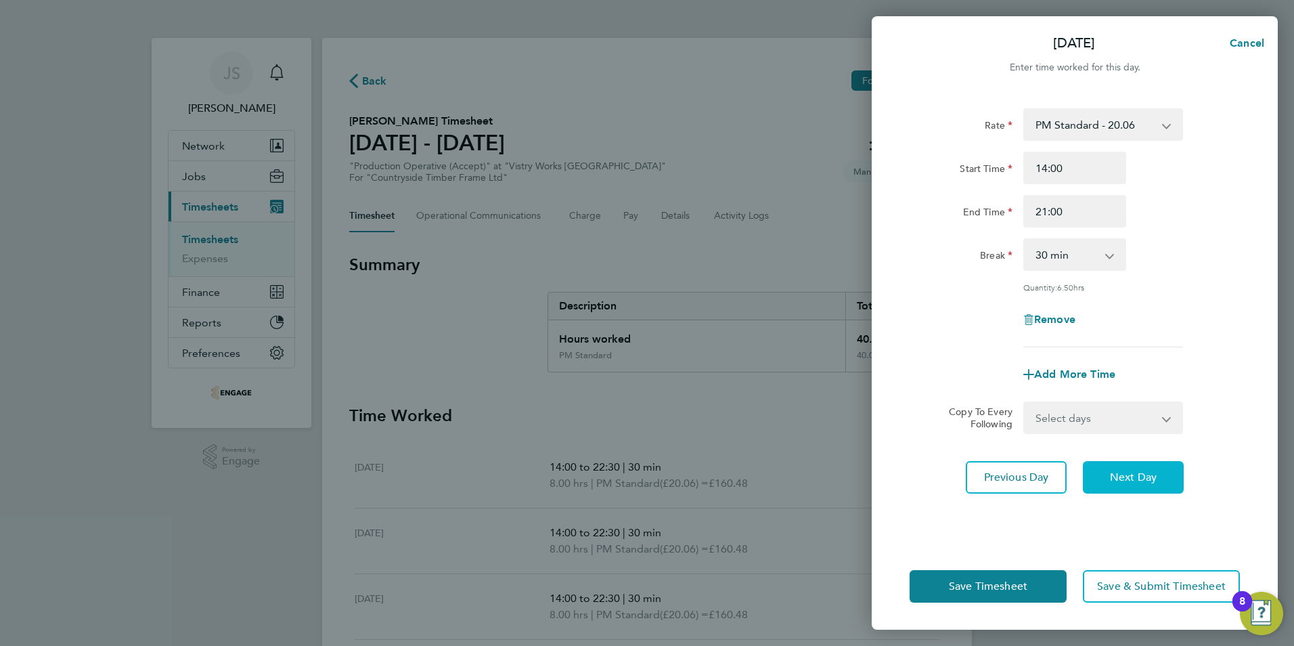
click at [1147, 468] on button "Next Day" at bounding box center [1133, 477] width 101 height 32
select select "30"
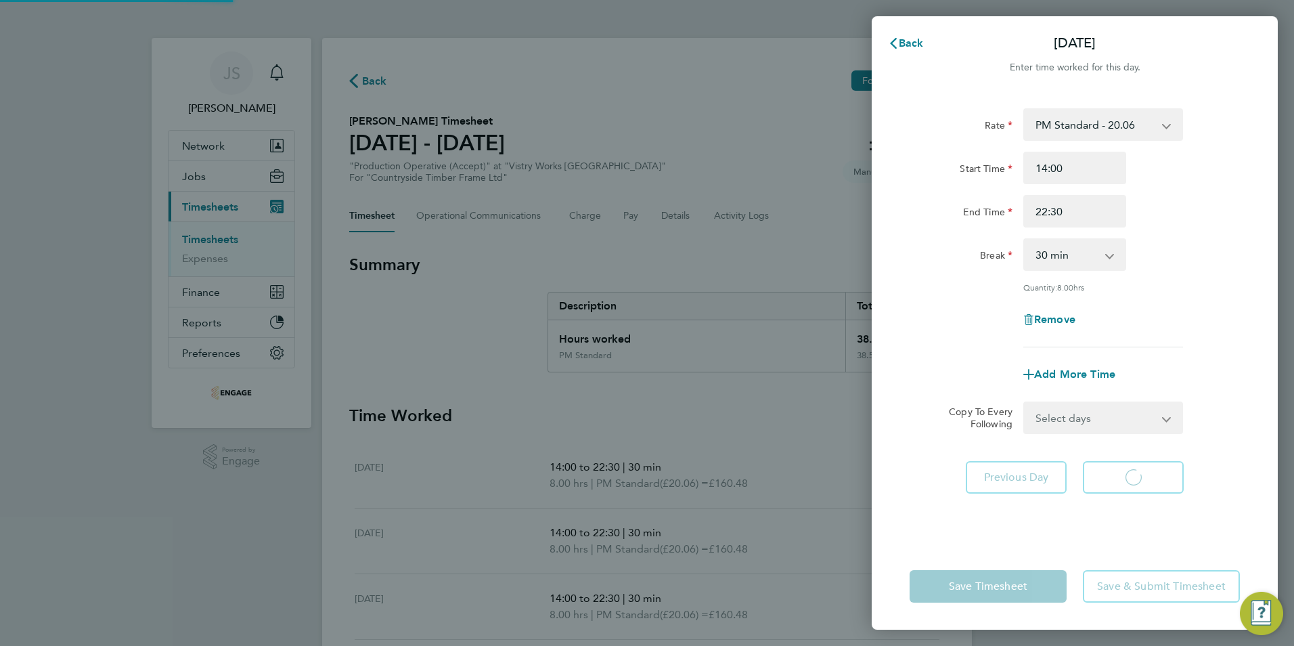
select select "30"
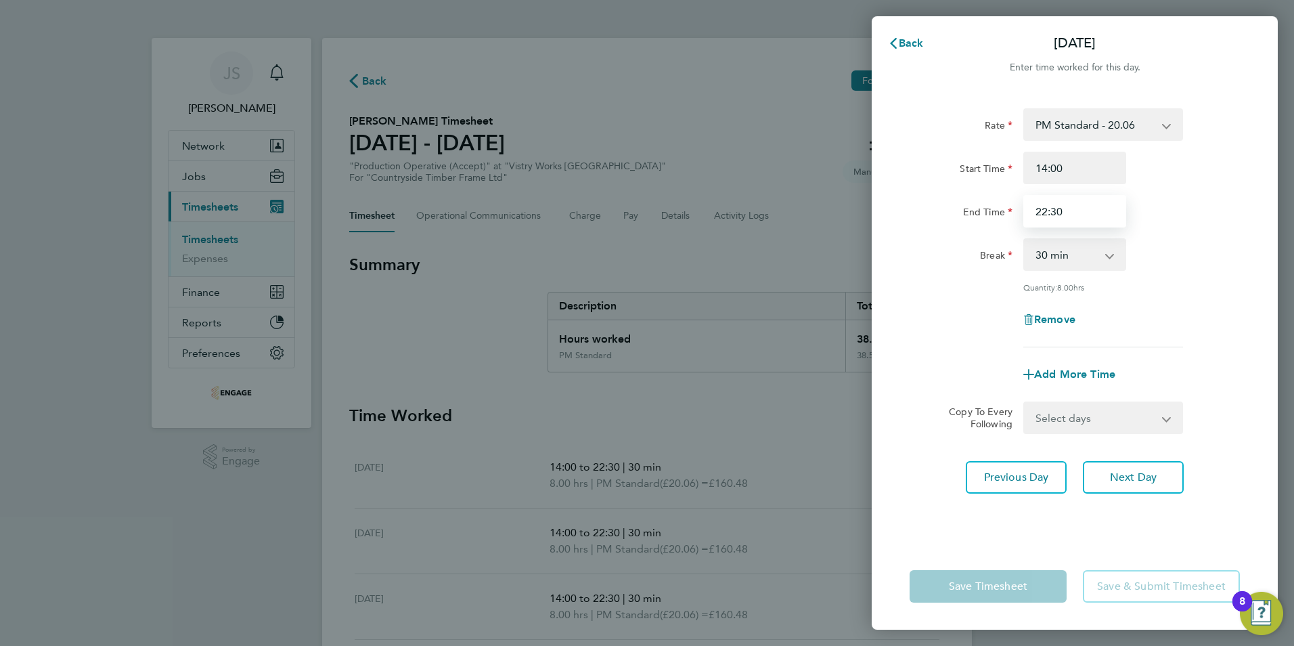
drag, startPoint x: 1090, startPoint y: 211, endPoint x: 878, endPoint y: 209, distance: 211.8
click at [882, 211] on div "Rate PM Standard - 20.06 PM OT2 - 40.11 PM OT 1 - 30.08 AM Standard - 18.40 OT …" at bounding box center [1075, 317] width 406 height 451
type input "20:00"
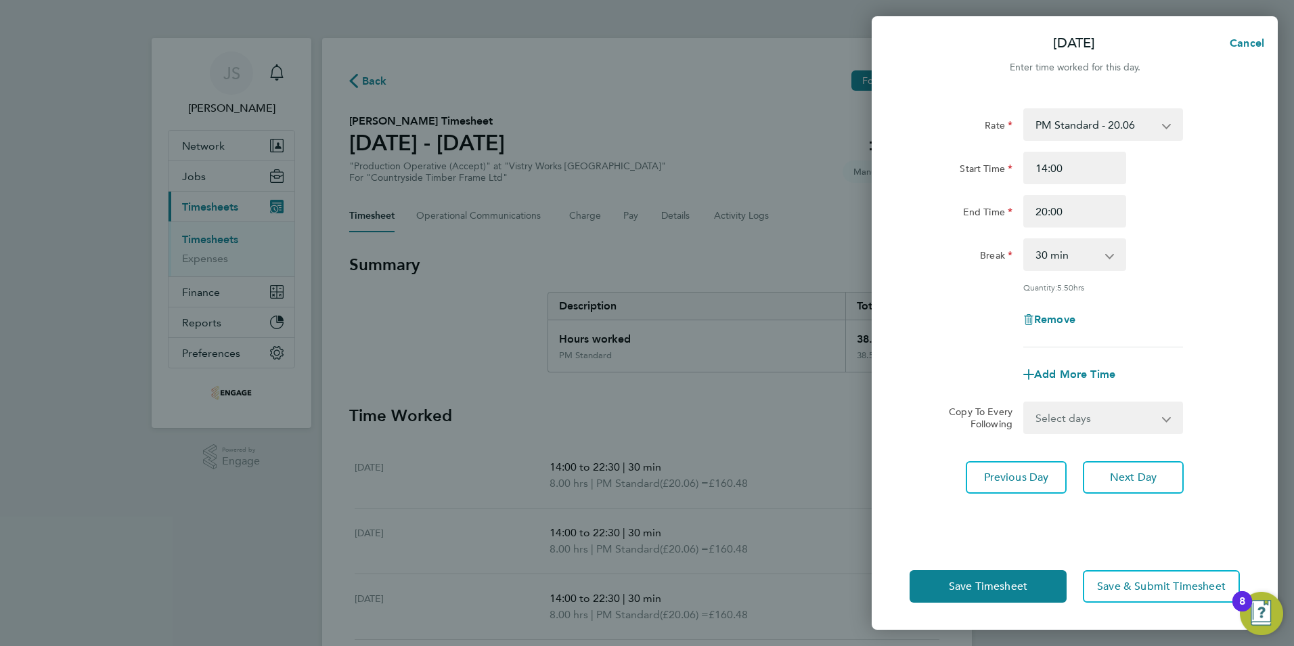
click at [968, 541] on div "Rate PM Standard - 20.06 PM OT2 - 40.11 PM OT 1 - 30.08 AM Standard - 18.40 OT …" at bounding box center [1075, 317] width 406 height 451
click at [968, 592] on span "Save Timesheet" at bounding box center [988, 586] width 78 height 14
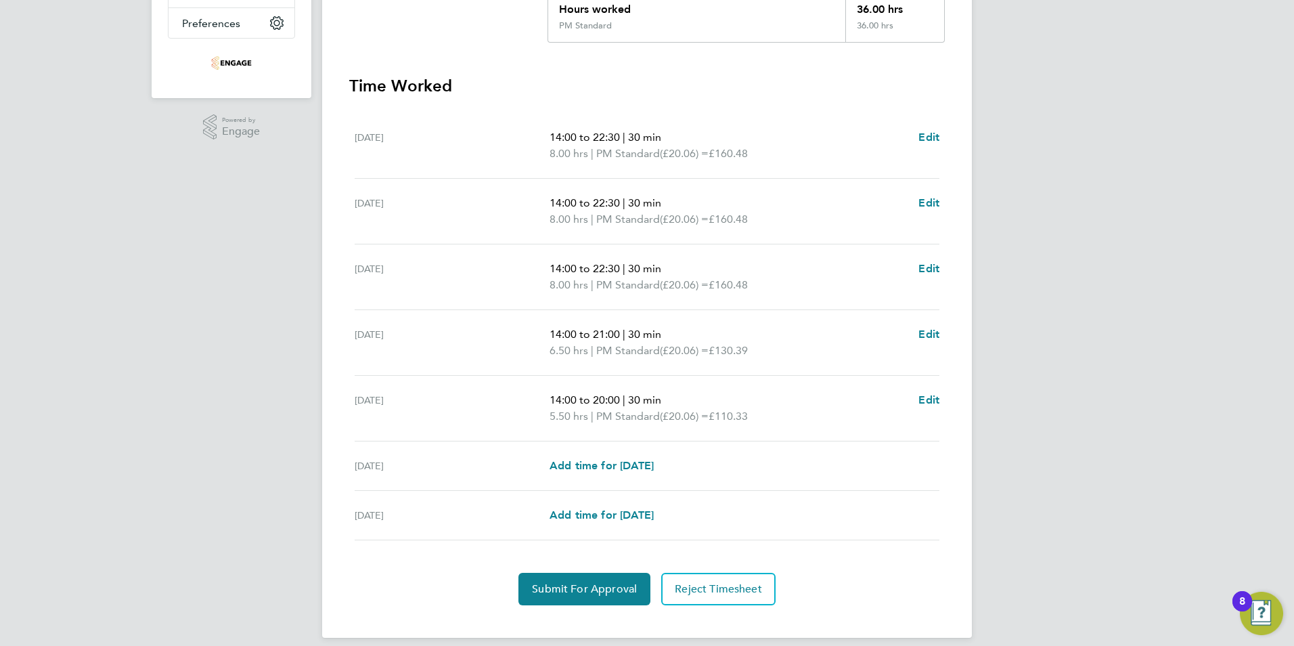
scroll to position [338, 0]
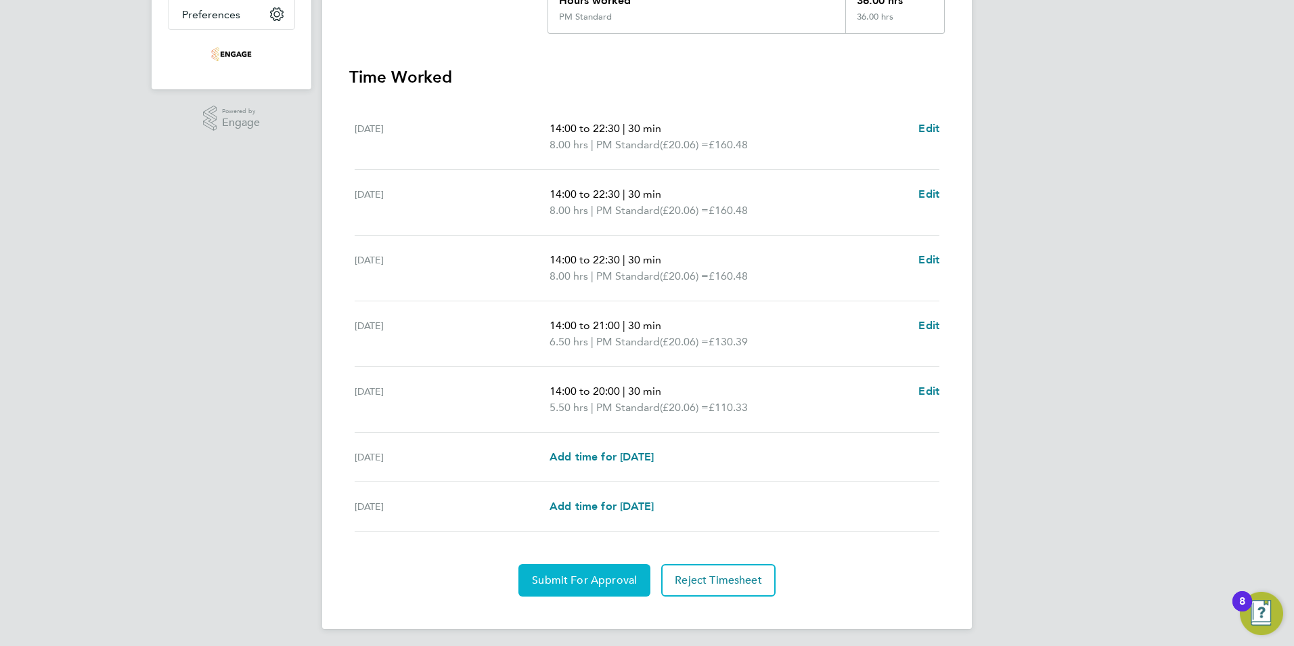
click at [597, 578] on span "Submit For Approval" at bounding box center [584, 580] width 105 height 14
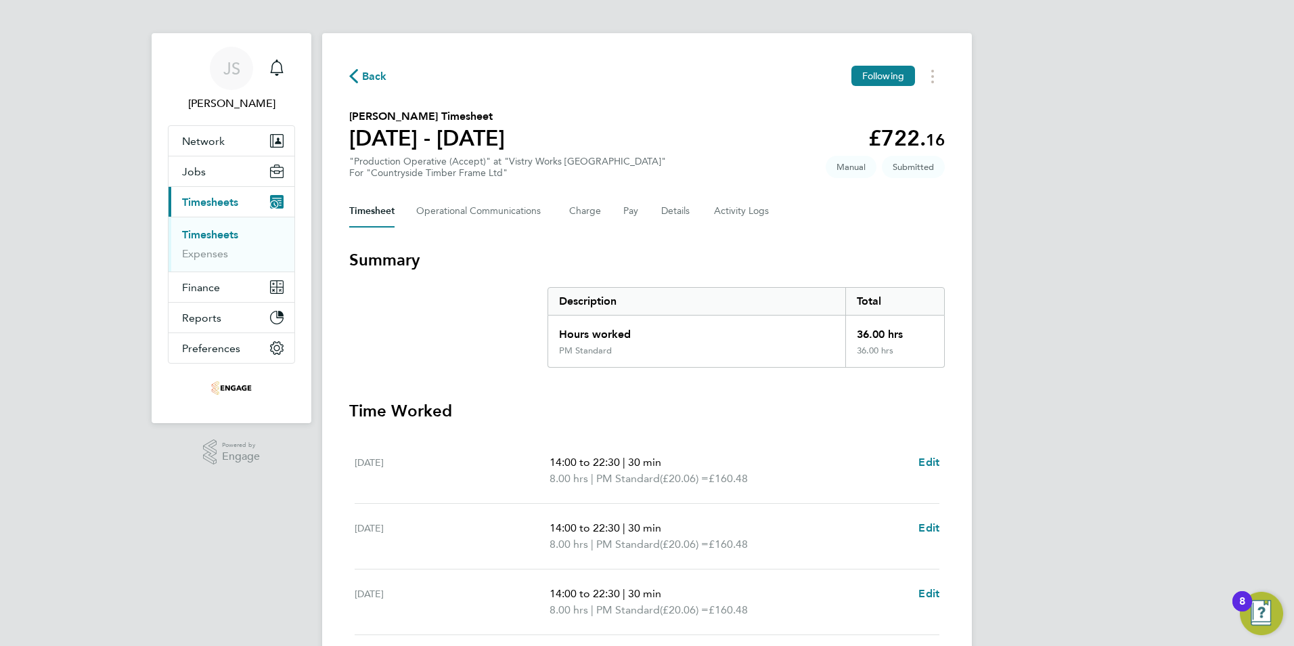
scroll to position [0, 0]
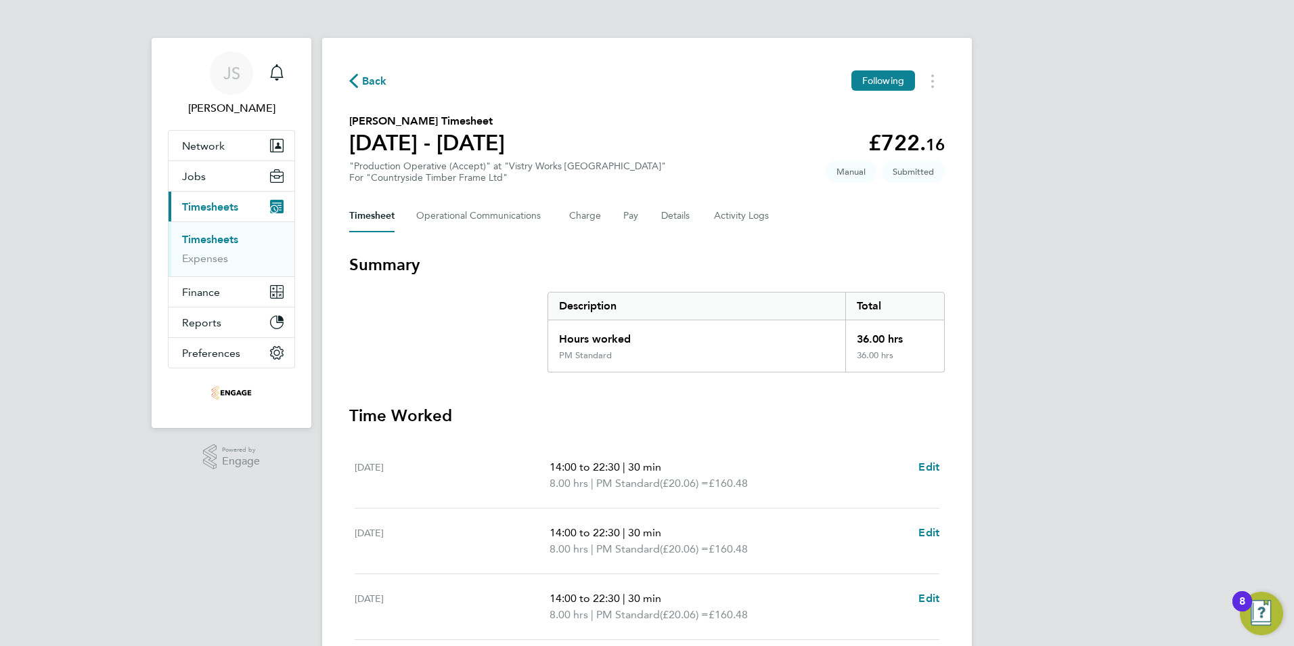
click at [356, 90] on svg-icon "button" at bounding box center [353, 84] width 9 height 13
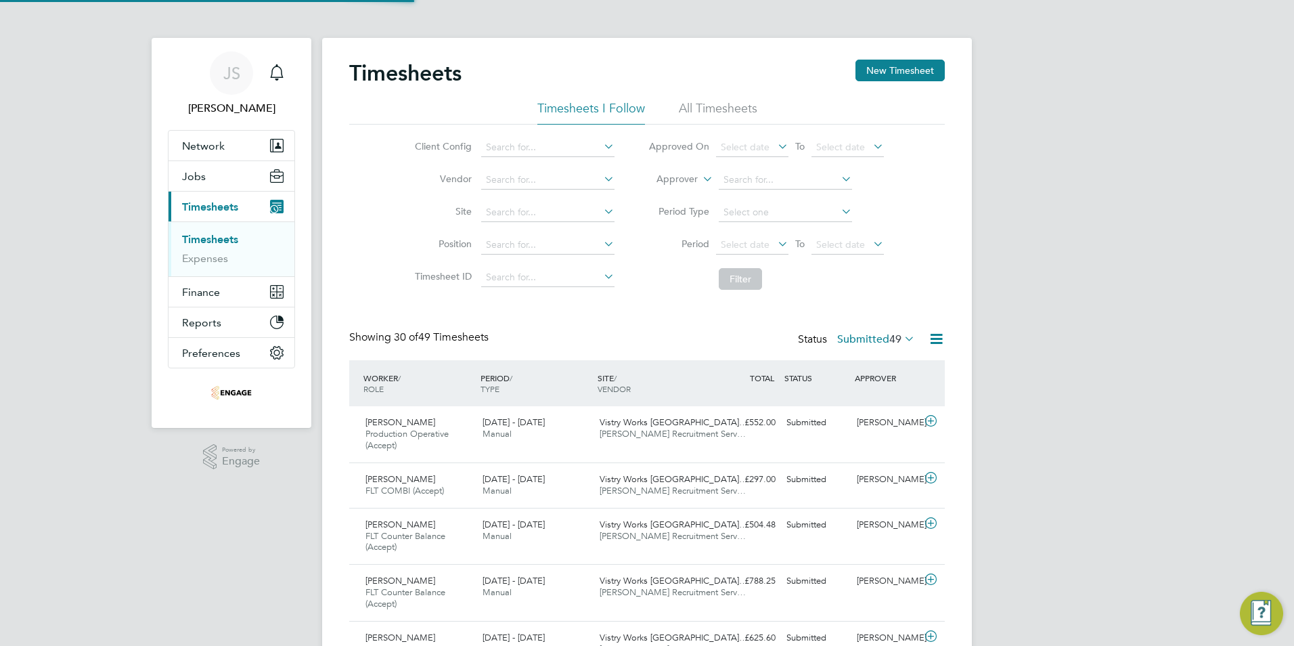
scroll to position [7, 7]
click at [927, 66] on button "New Timesheet" at bounding box center [899, 71] width 89 height 22
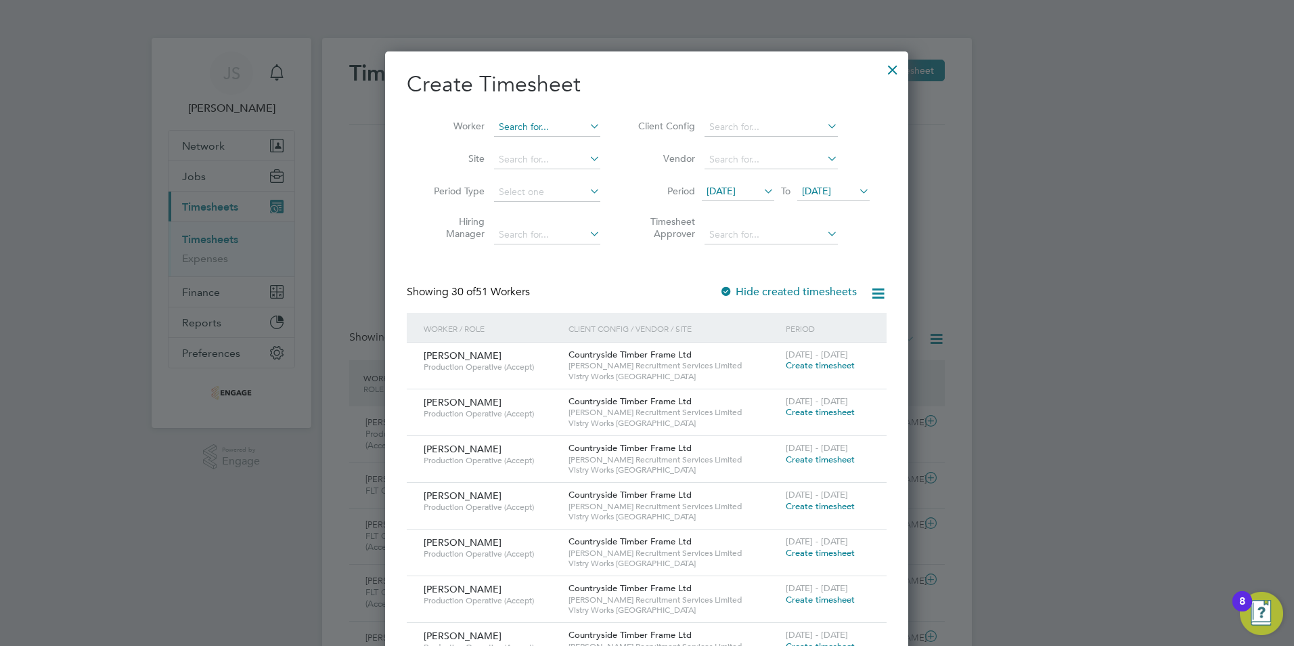
click at [533, 133] on input at bounding box center [547, 127] width 106 height 19
click at [537, 146] on li "Aby an Shiningwala" at bounding box center [547, 145] width 108 height 18
type input "[PERSON_NAME]"
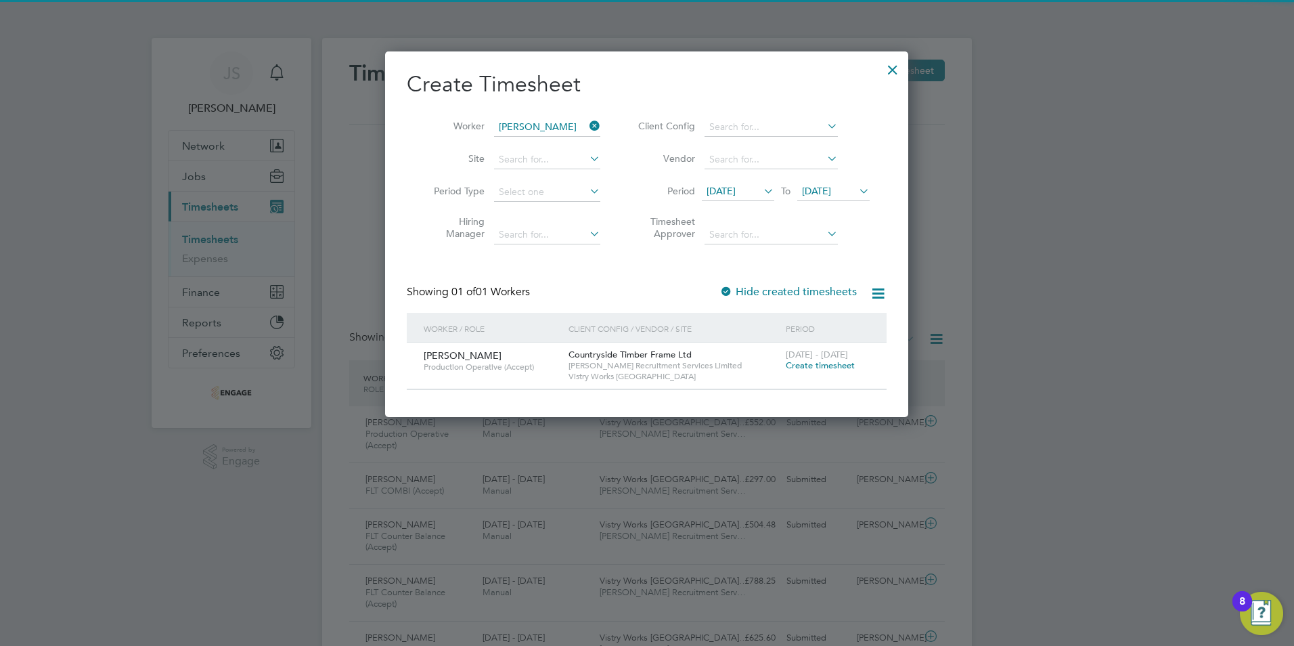
click at [811, 362] on span "Create timesheet" at bounding box center [820, 365] width 69 height 12
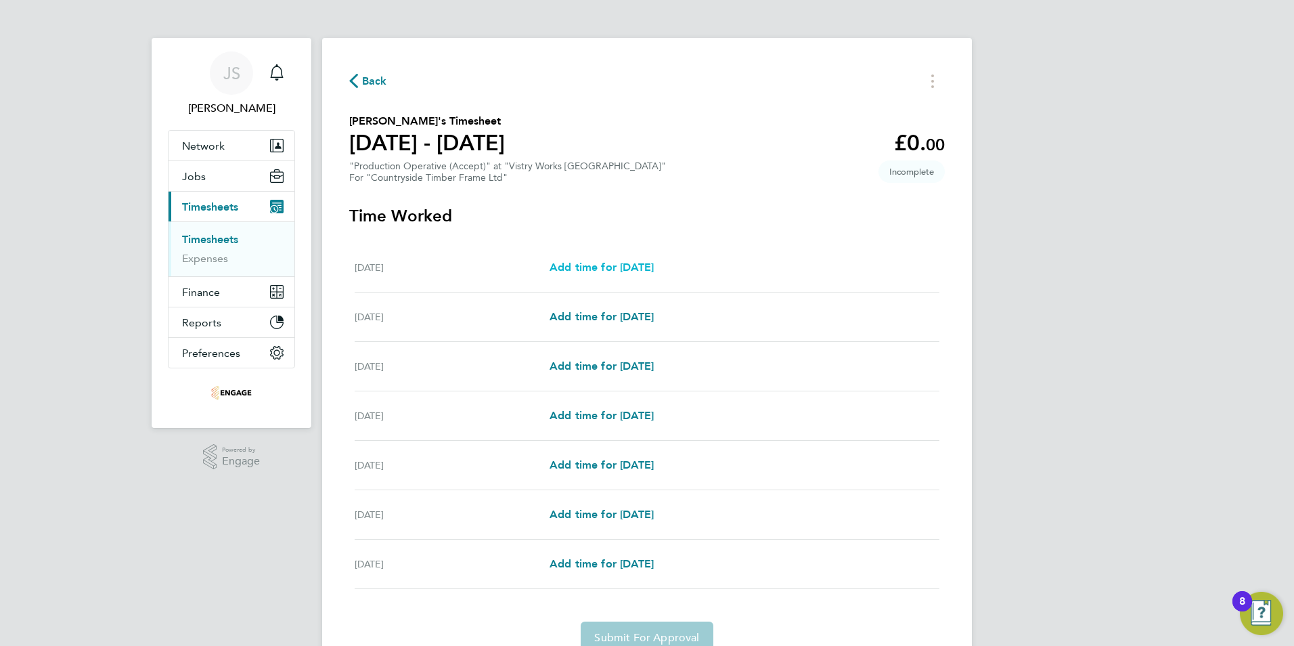
click at [585, 266] on span "Add time for Mon 22 Sep" at bounding box center [601, 267] width 104 height 13
select select "15"
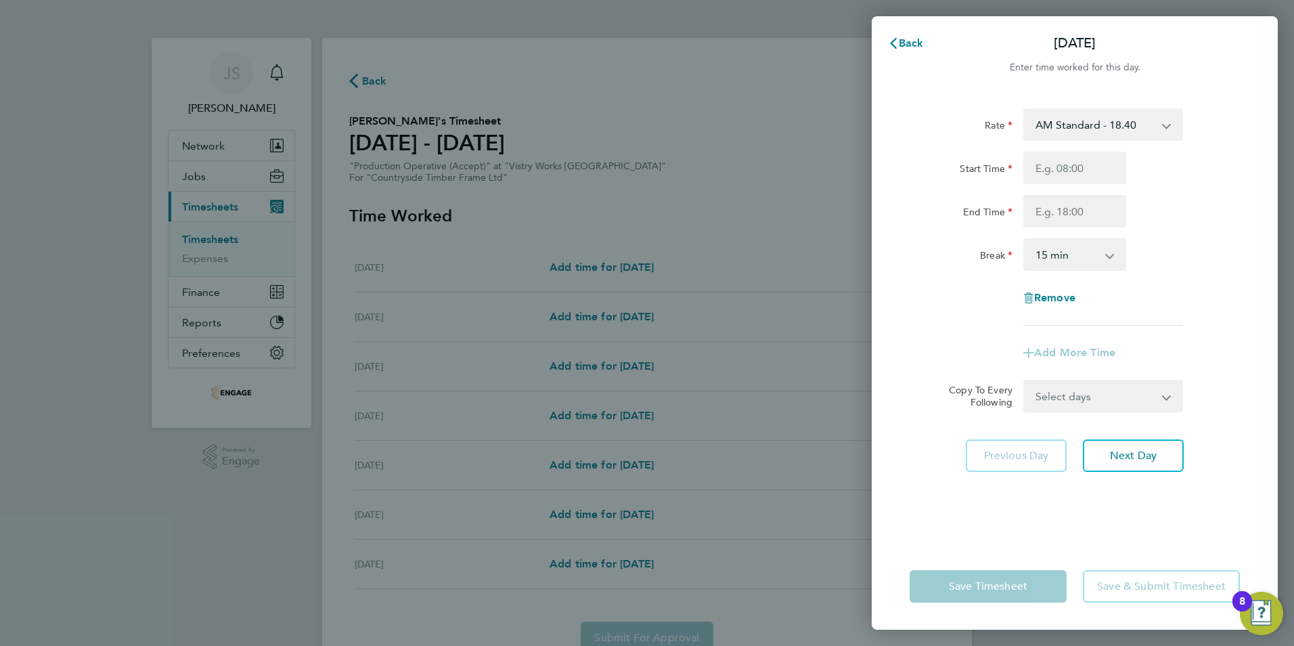
drag, startPoint x: 1085, startPoint y: 129, endPoint x: 1085, endPoint y: 139, distance: 10.2
click at [1085, 129] on select "AM Standard - 18.40 OT2 - 36.80 PM OT2 - 40.11 OT 1 - 27.60 PM Standard - 20.06…" at bounding box center [1095, 125] width 141 height 30
select select "15"
drag, startPoint x: 1043, startPoint y: 172, endPoint x: 1050, endPoint y: 177, distance: 9.2
click at [1043, 172] on input "Start Time" at bounding box center [1074, 168] width 103 height 32
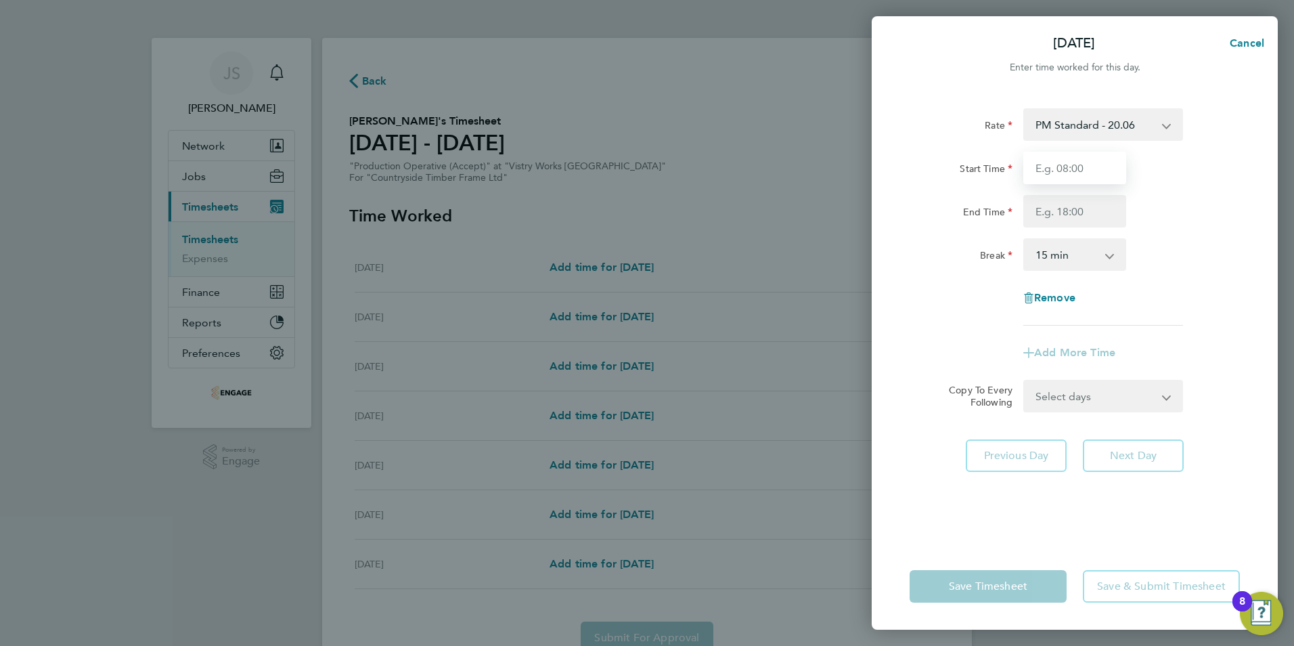
type input "14:00"
click at [1052, 219] on input "End Time" at bounding box center [1074, 211] width 103 height 32
type input "22:30"
drag, startPoint x: 1056, startPoint y: 262, endPoint x: 1057, endPoint y: 269, distance: 7.6
click at [1056, 262] on select "0 min 15 min 30 min 45 min 60 min 75 min 90 min" at bounding box center [1067, 255] width 84 height 30
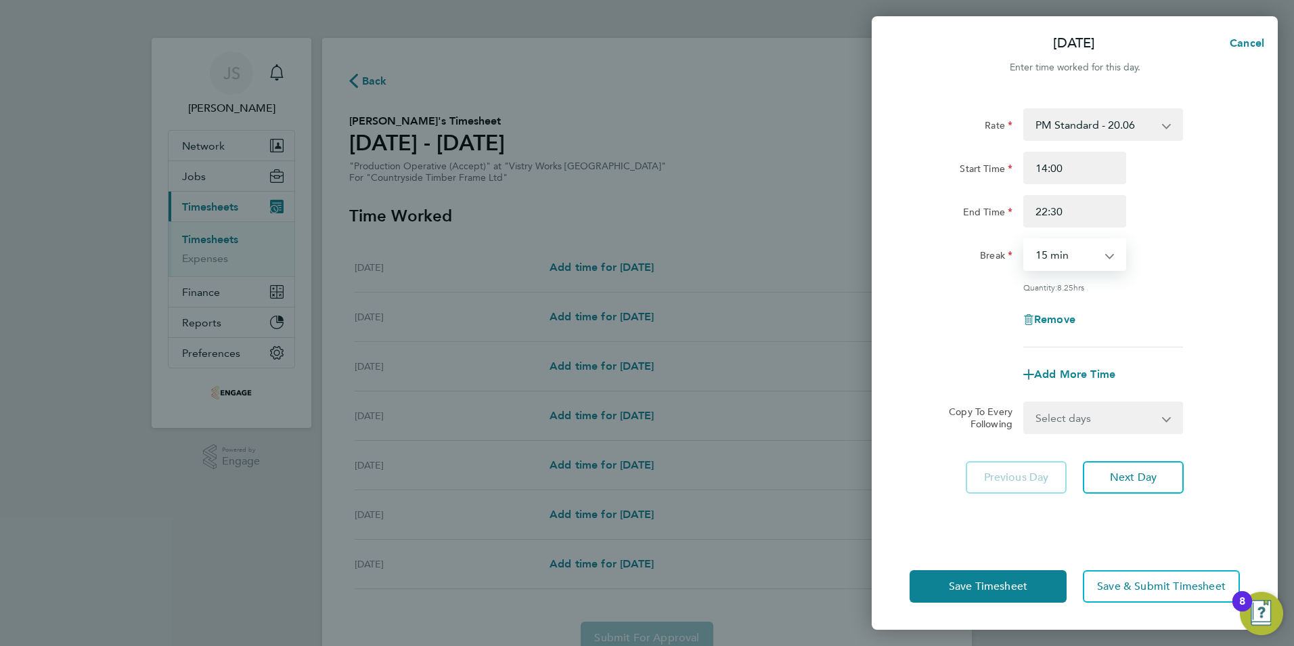
select select "30"
click at [1025, 240] on select "0 min 15 min 30 min 45 min 60 min 75 min 90 min" at bounding box center [1067, 255] width 84 height 30
drag, startPoint x: 1061, startPoint y: 404, endPoint x: 1067, endPoint y: 411, distance: 9.6
click at [1061, 405] on select "Select days Day Weekday (Mon-Fri) Weekend (Sat-Sun) Tuesday Wednesday Thursday …" at bounding box center [1096, 418] width 142 height 30
select select "WEEKDAY"
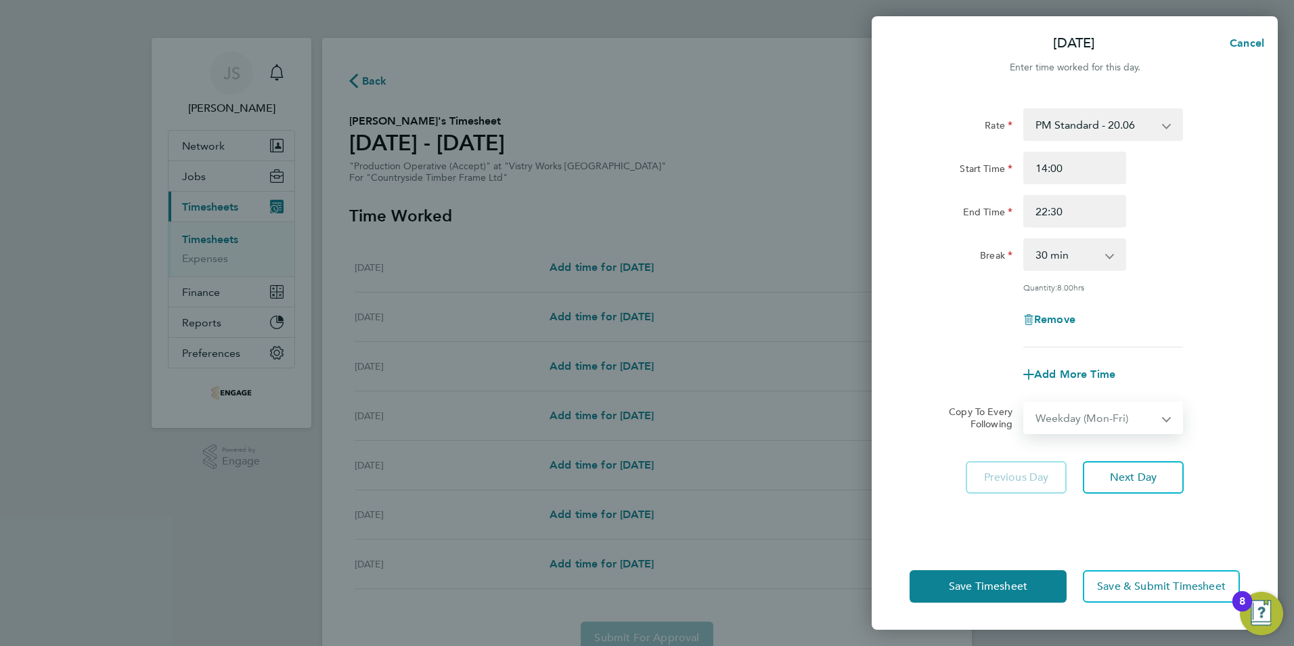
click at [1025, 403] on select "Select days Day Weekday (Mon-Fri) Weekend (Sat-Sun) Tuesday Wednesday Thursday …" at bounding box center [1096, 418] width 142 height 30
select select "2025-09-28"
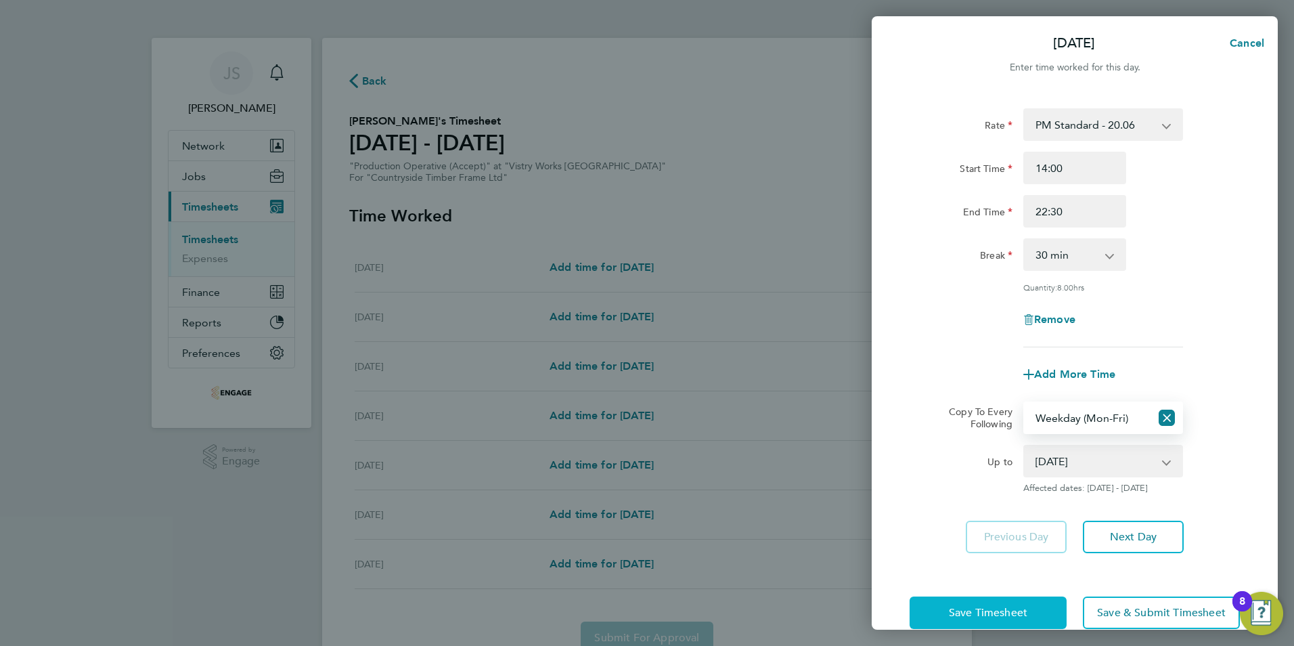
drag, startPoint x: 1017, startPoint y: 606, endPoint x: 813, endPoint y: 602, distance: 203.7
click at [1016, 606] on span "Save Timesheet" at bounding box center [988, 613] width 78 height 14
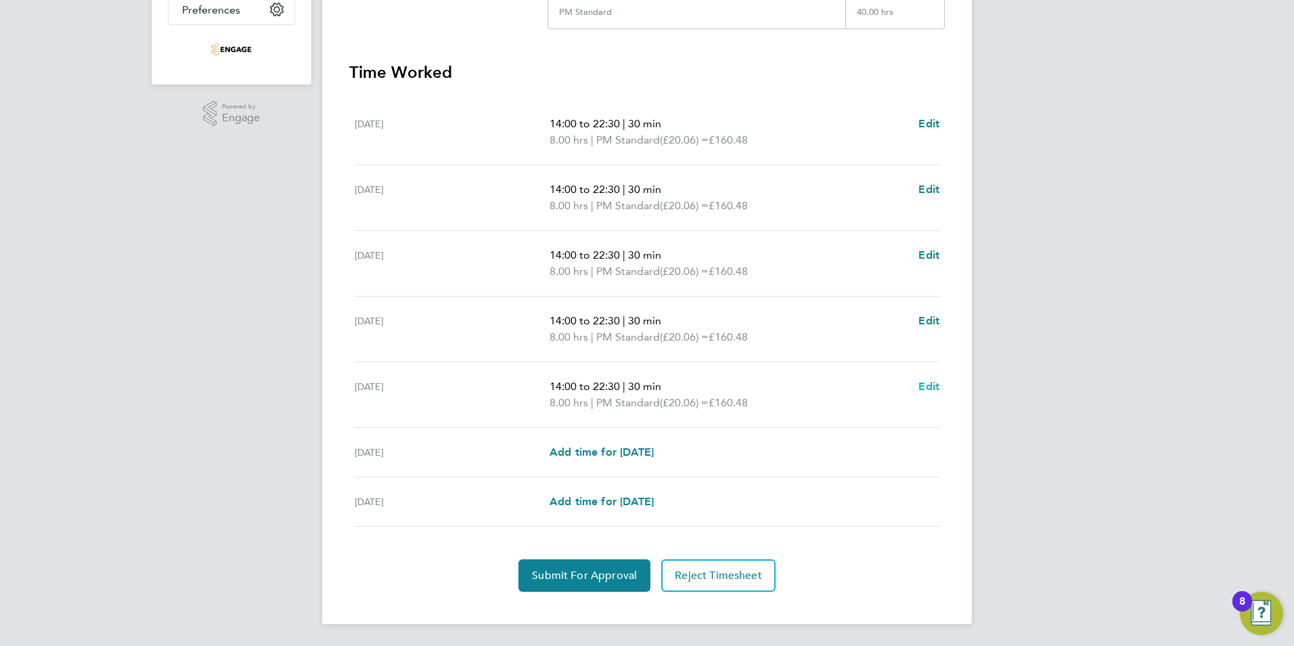
click at [921, 382] on span "Edit" at bounding box center [928, 386] width 21 height 13
select select "30"
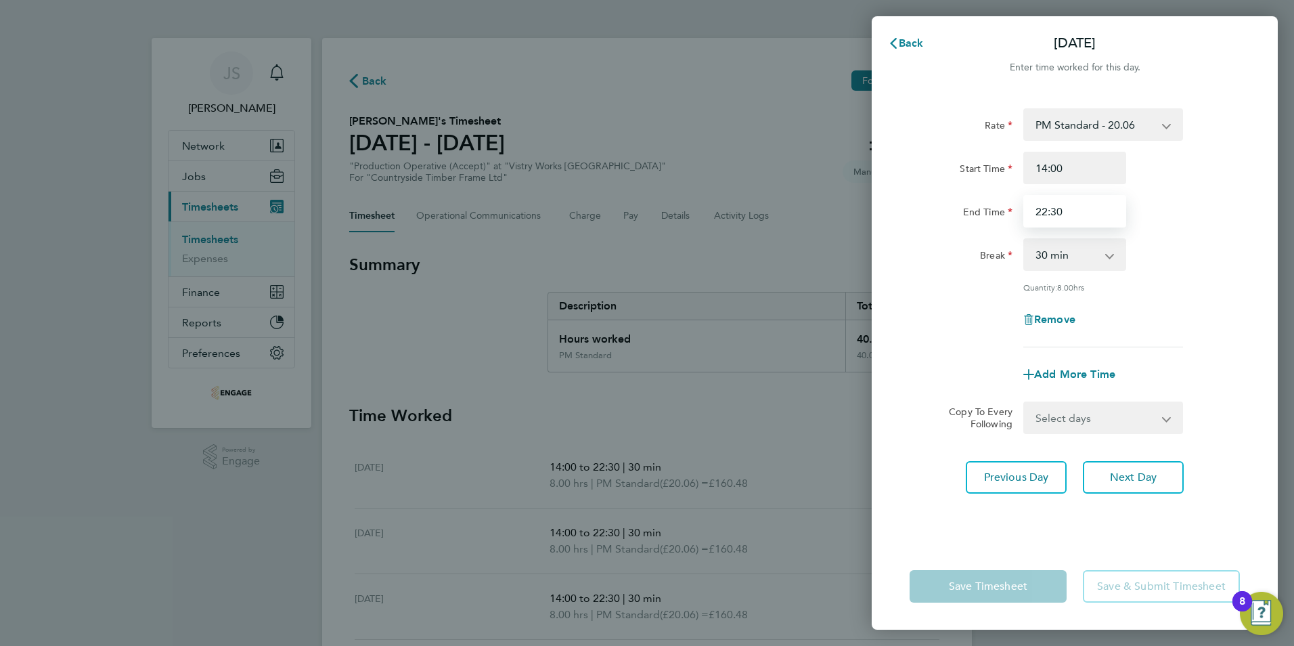
drag, startPoint x: 1079, startPoint y: 215, endPoint x: 968, endPoint y: 219, distance: 111.8
click at [968, 221] on div "End Time 22:30" at bounding box center [1074, 211] width 341 height 32
type input "20:00"
click at [989, 339] on div "Rate PM Standard - 20.06 OT2 - 36.80 PM OT2 - 40.11 AM Standard - 18.40 OT 1 - …" at bounding box center [1074, 227] width 330 height 239
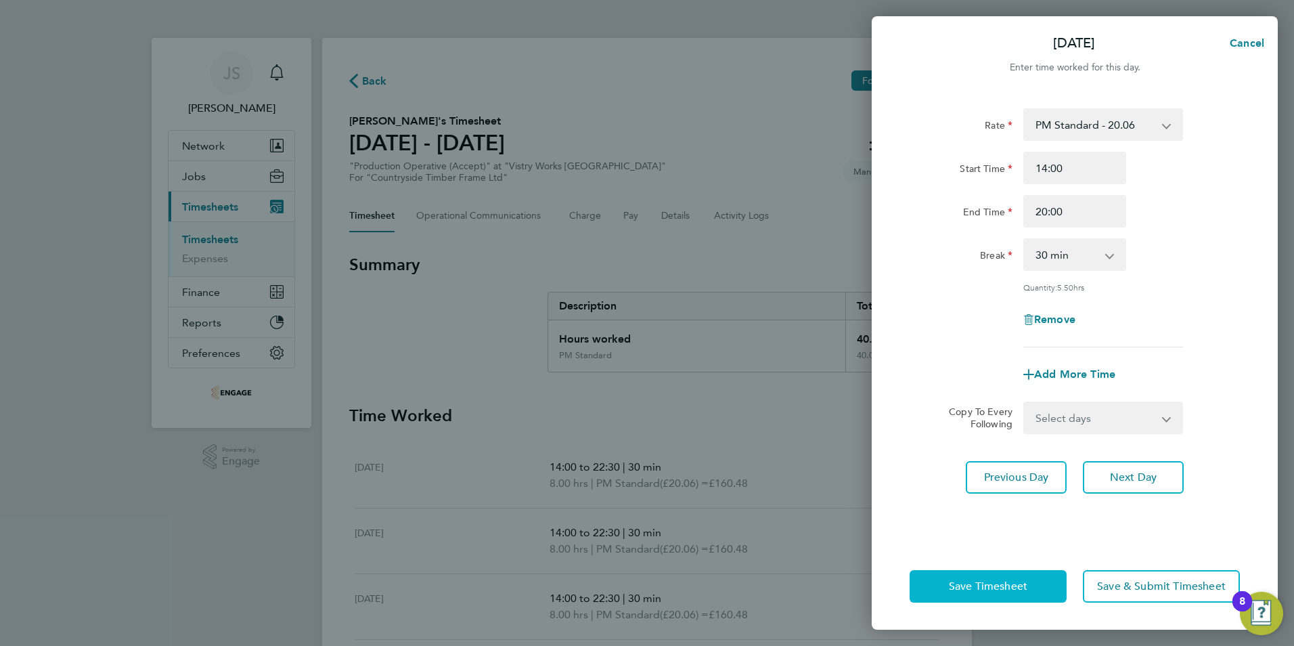
click at [973, 583] on span "Save Timesheet" at bounding box center [988, 586] width 78 height 14
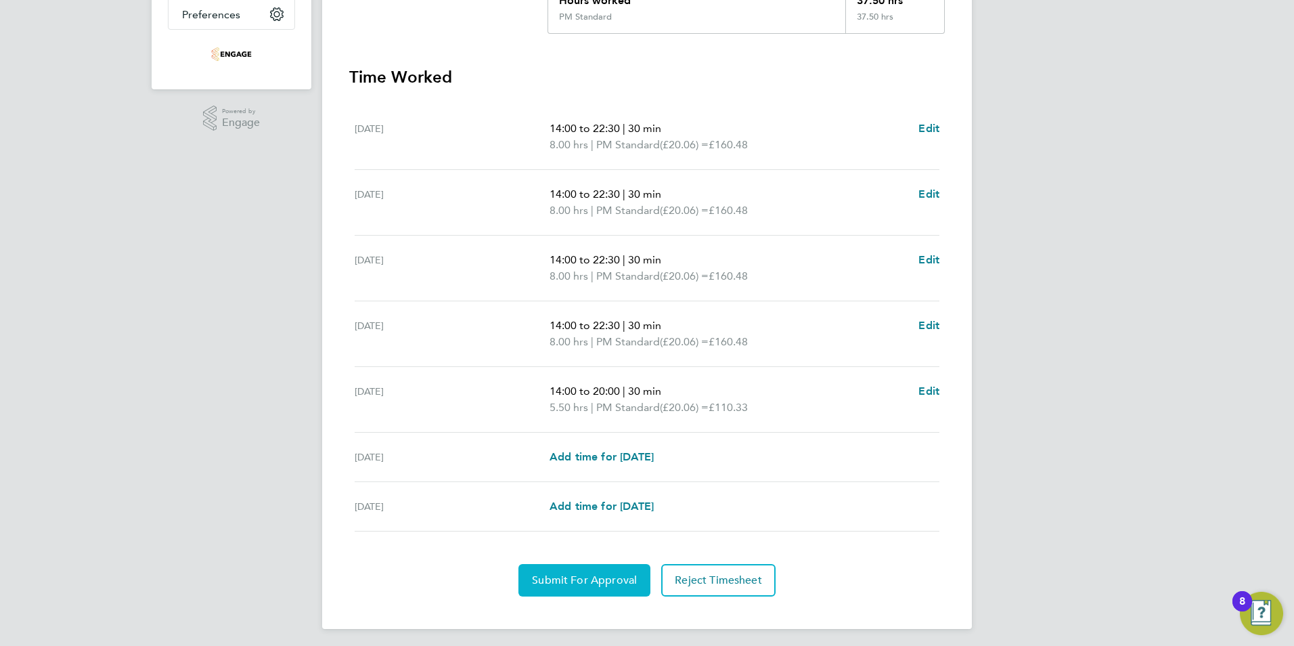
click at [598, 578] on span "Submit For Approval" at bounding box center [584, 580] width 105 height 14
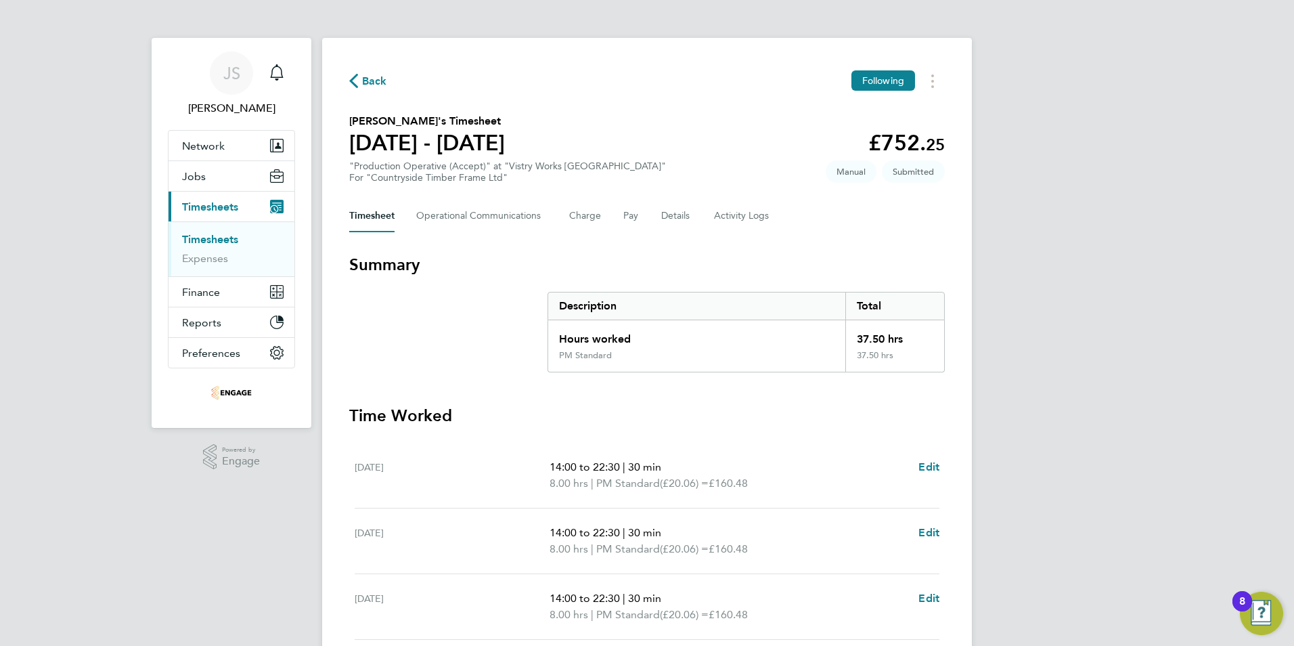
drag, startPoint x: 372, startPoint y: 74, endPoint x: 26, endPoint y: 244, distance: 384.6
click at [371, 74] on span "Back" at bounding box center [374, 81] width 25 height 16
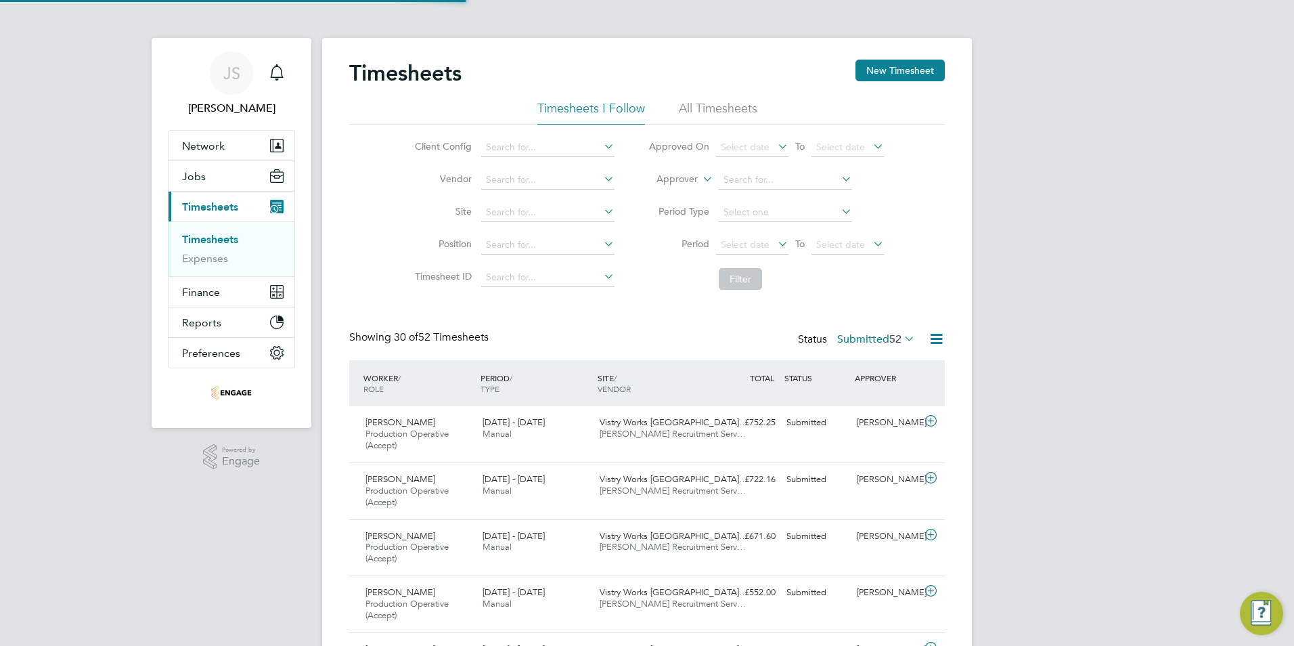
scroll to position [45, 118]
click at [897, 71] on button "New Timesheet" at bounding box center [899, 71] width 89 height 22
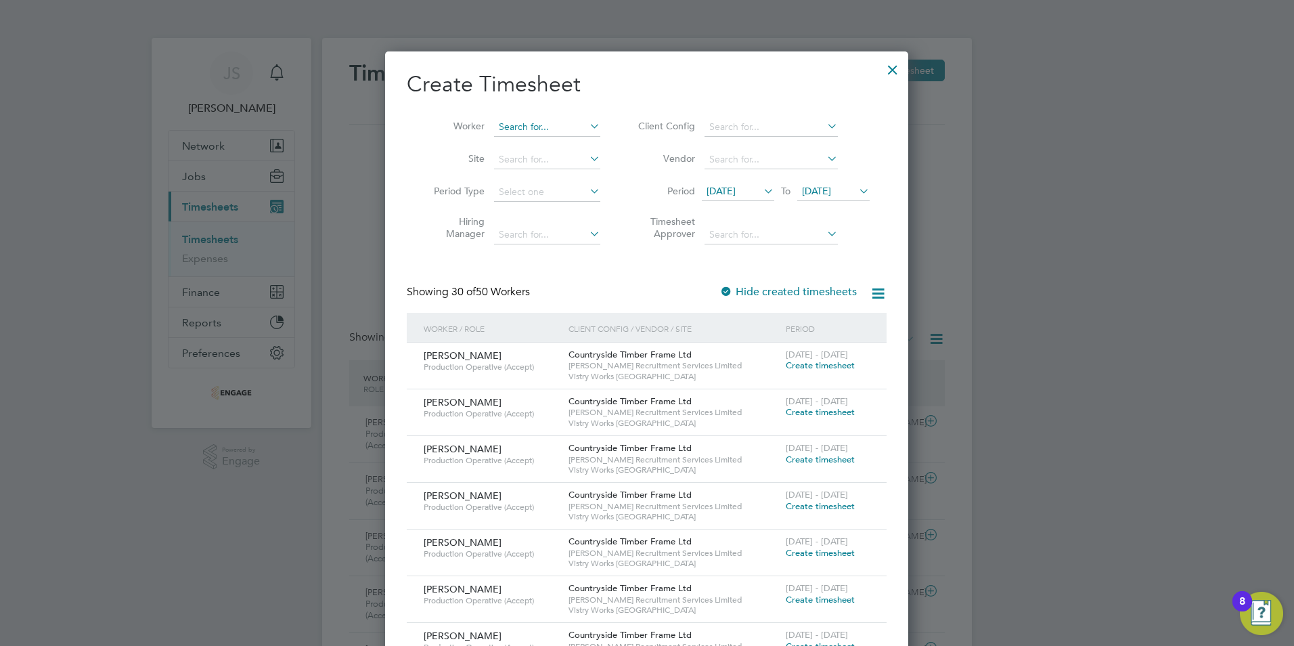
click at [512, 126] on input at bounding box center [547, 127] width 106 height 19
click at [542, 145] on li "Teo dor Dimov" at bounding box center [547, 145] width 108 height 18
type input "[PERSON_NAME]"
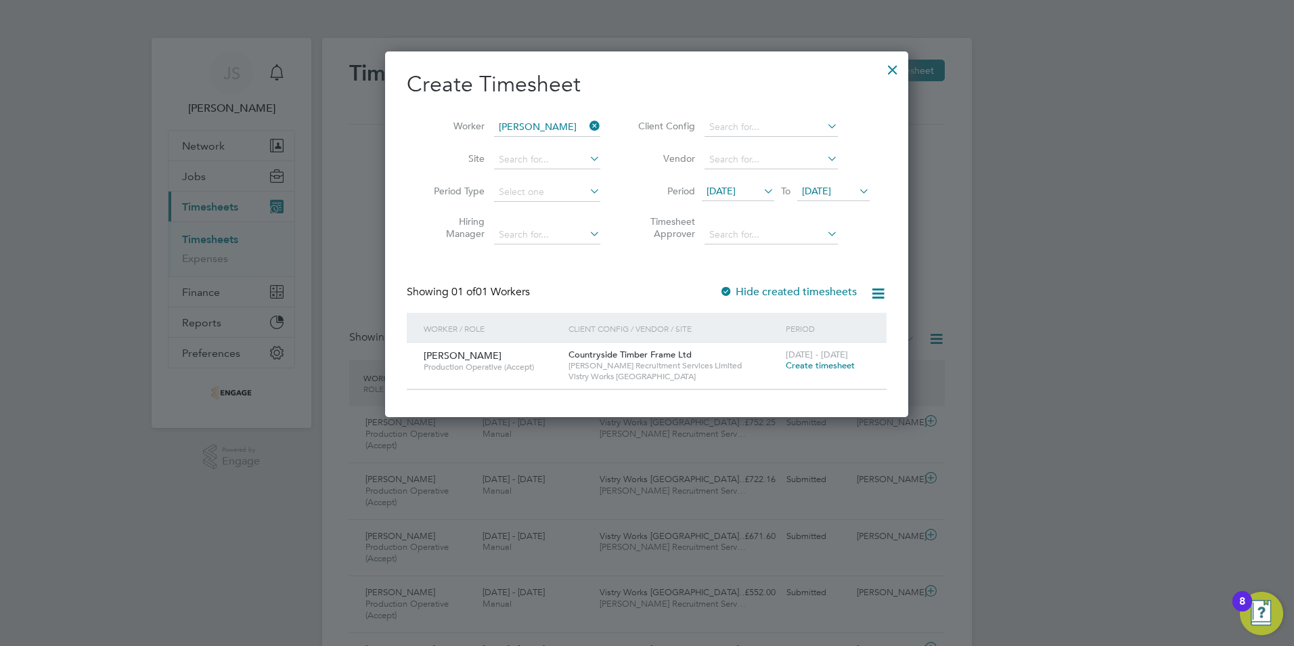
click at [816, 367] on span "Create timesheet" at bounding box center [820, 365] width 69 height 12
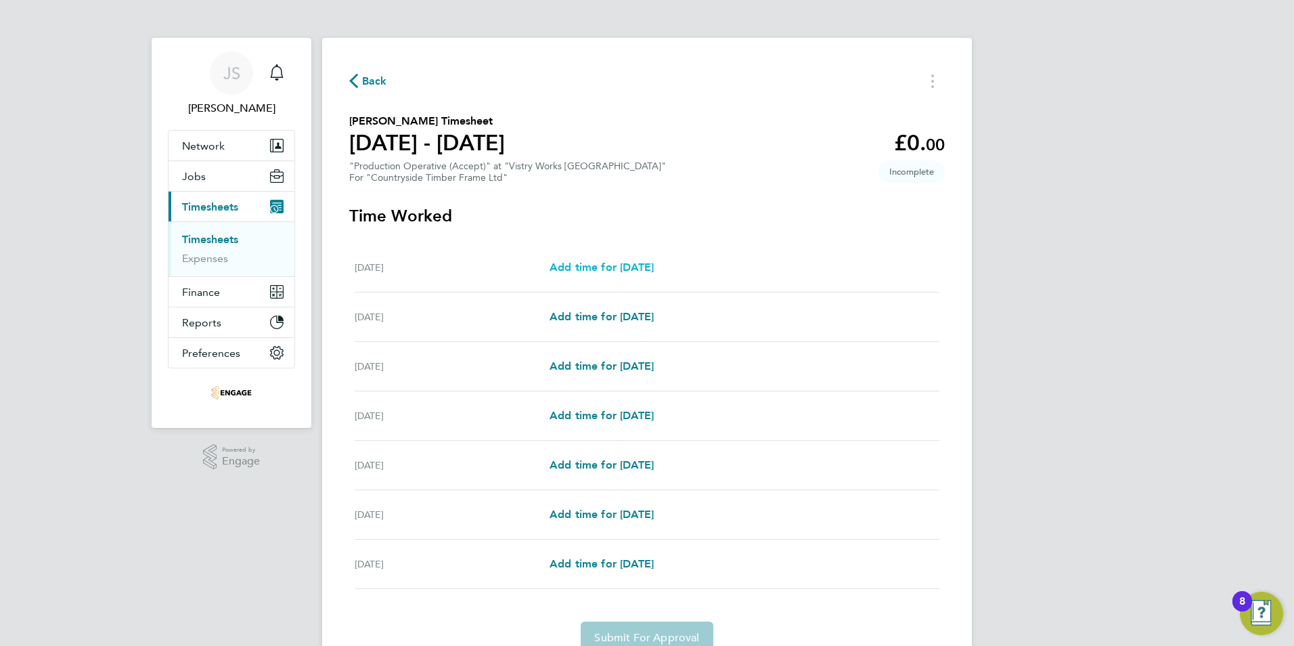
click at [617, 270] on span "Add time for Mon 22 Sep" at bounding box center [601, 267] width 104 height 13
select select "15"
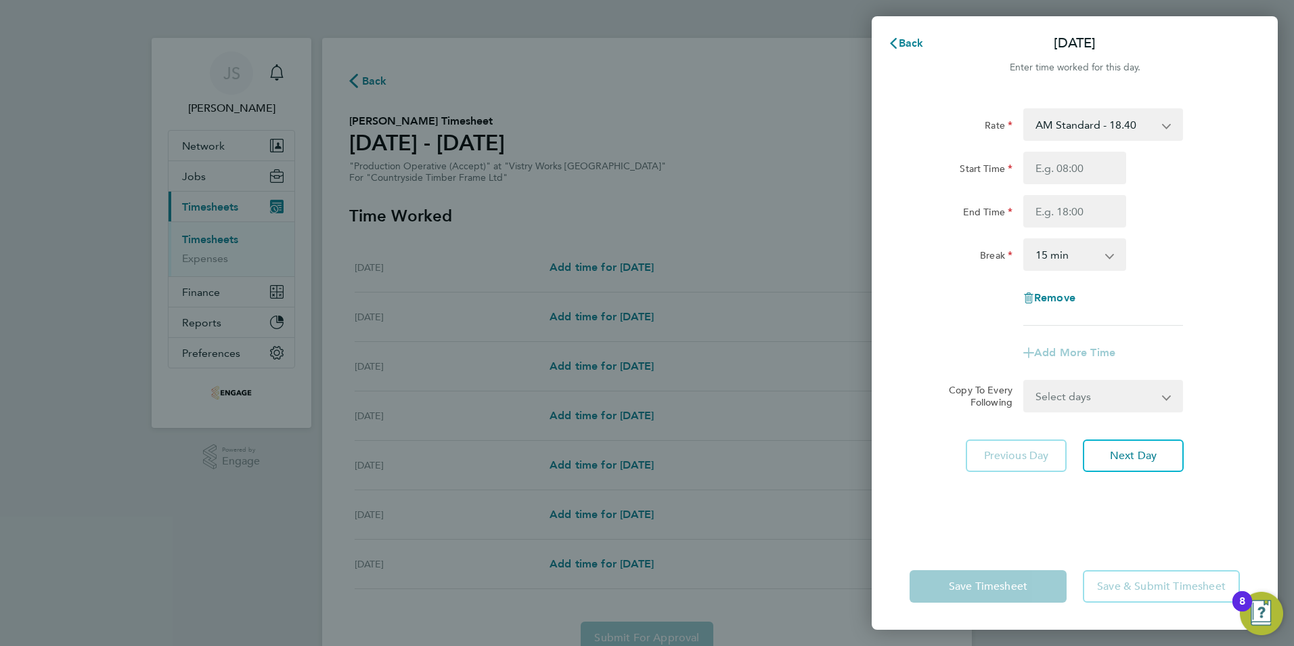
drag, startPoint x: 1068, startPoint y: 131, endPoint x: 1071, endPoint y: 141, distance: 10.5
click at [1068, 131] on select "AM Standard - 18.40 PM OT 1 - 30.08 OT2 - 36.80 PM Standard - 20.06 PM OT2 - 40…" at bounding box center [1095, 125] width 141 height 30
select select "15"
click at [1051, 168] on input "Start Time" at bounding box center [1074, 168] width 103 height 32
type input "14:00"
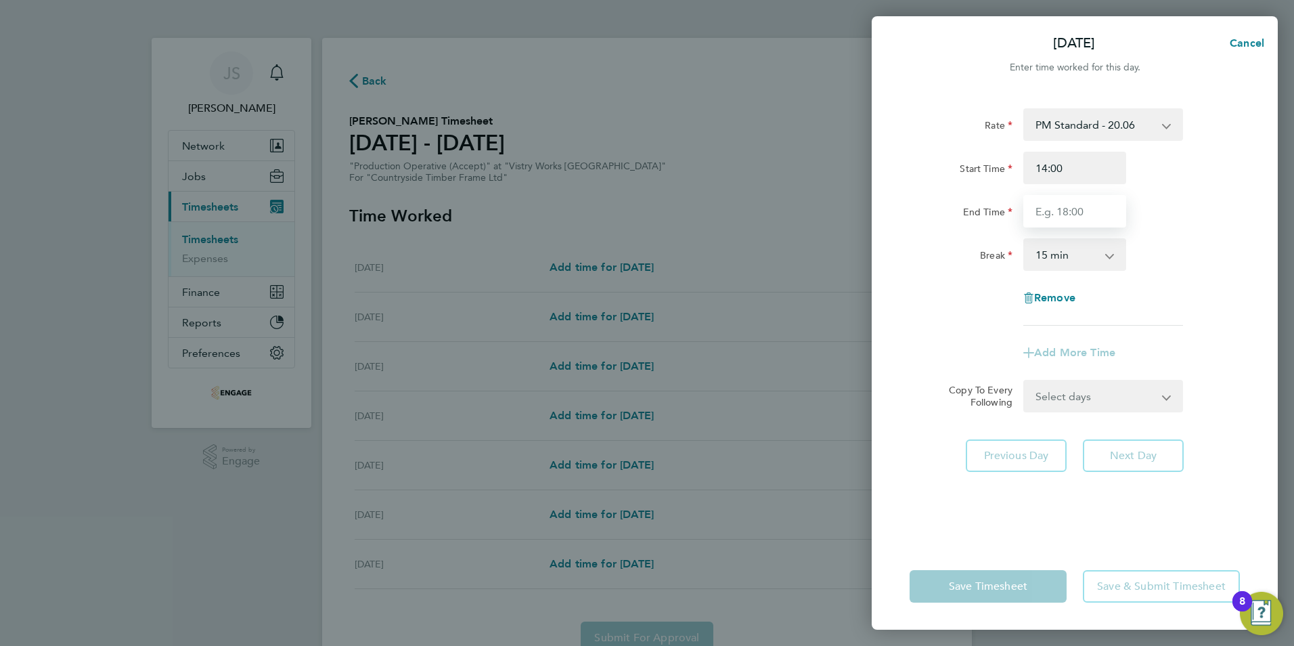
drag, startPoint x: 1054, startPoint y: 208, endPoint x: 1061, endPoint y: 218, distance: 12.2
click at [1054, 208] on input "End Time" at bounding box center [1074, 211] width 103 height 32
type input "22:30"
click at [1051, 253] on select "0 min 15 min 30 min 45 min 60 min 75 min 90 min" at bounding box center [1067, 255] width 84 height 30
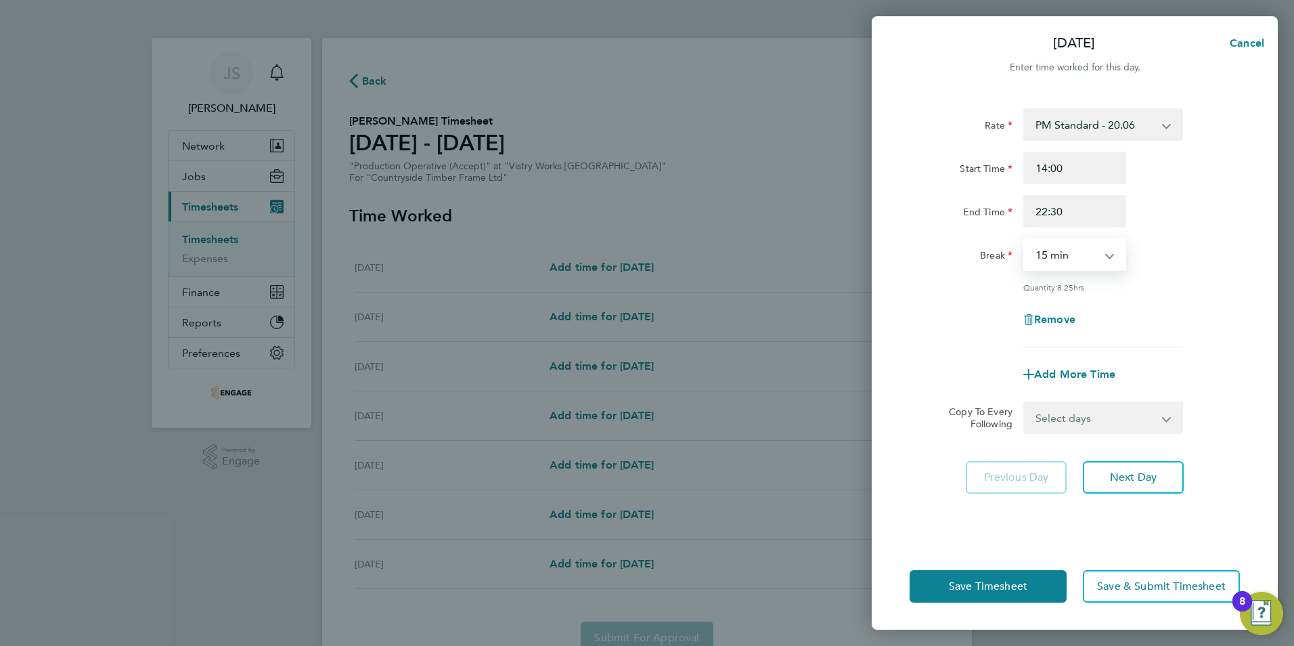
select select "30"
click at [1025, 240] on select "0 min 15 min 30 min 45 min 60 min 75 min 90 min" at bounding box center [1067, 255] width 84 height 30
click at [1066, 426] on select "Select days Day Weekday (Mon-Fri) Weekend (Sat-Sun) Tuesday Wednesday Thursday …" at bounding box center [1096, 418] width 142 height 30
select select "WEEKDAY"
click at [1025, 403] on select "Select days Day Weekday (Mon-Fri) Weekend (Sat-Sun) Tuesday Wednesday Thursday …" at bounding box center [1096, 418] width 142 height 30
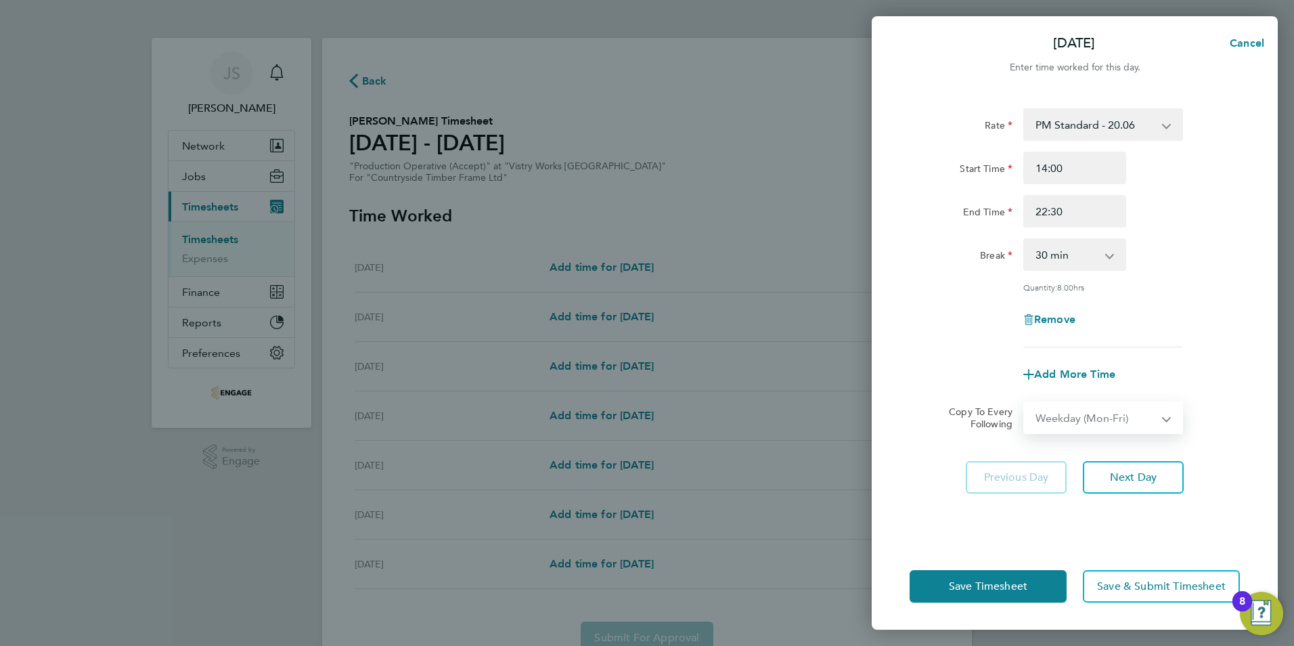
select select "2025-09-28"
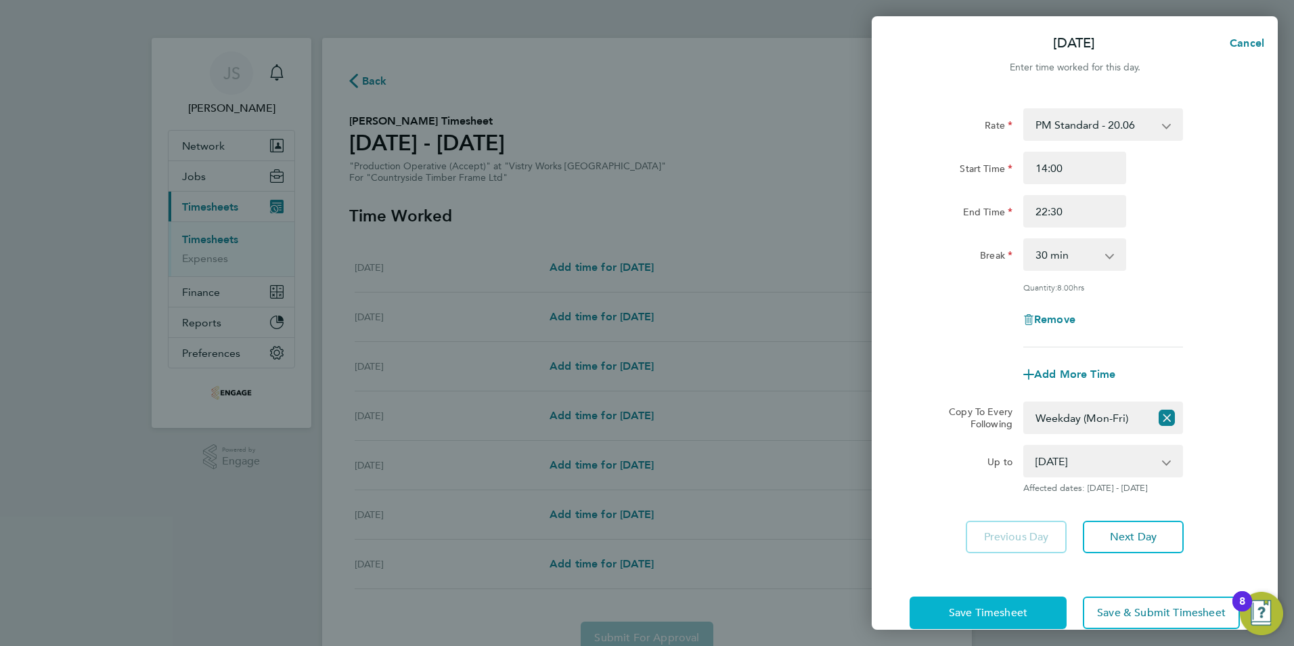
click at [968, 619] on button "Save Timesheet" at bounding box center [987, 612] width 157 height 32
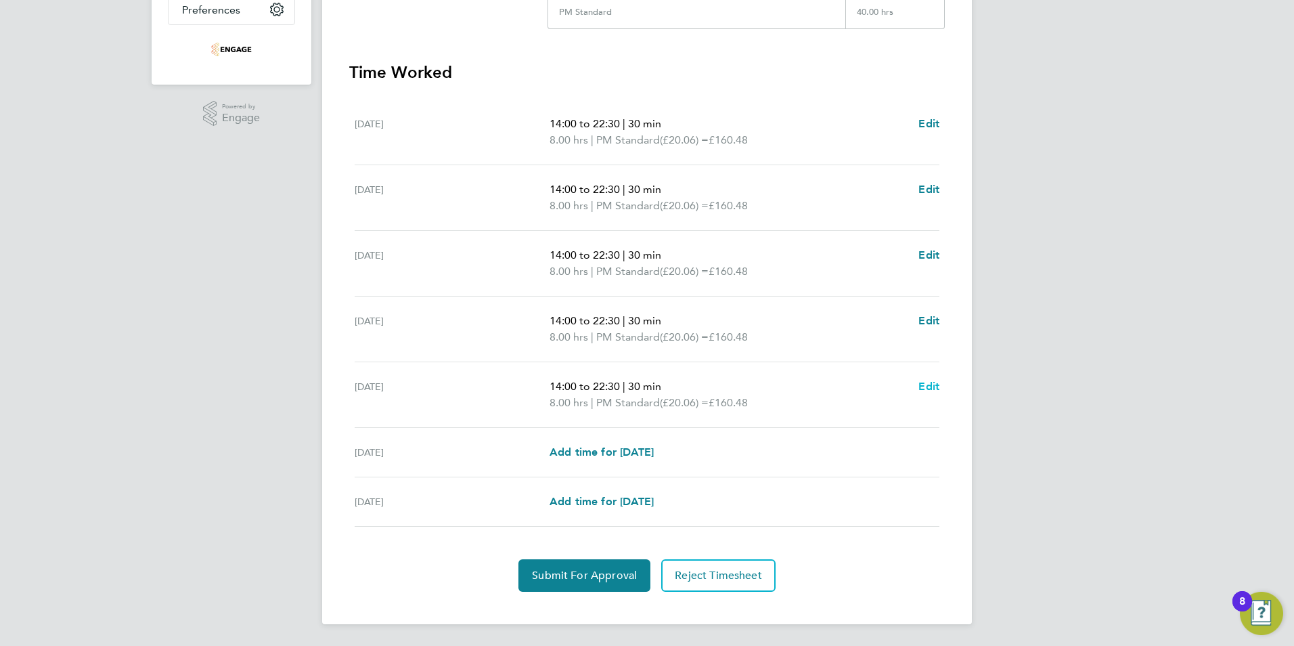
click at [927, 387] on span "Edit" at bounding box center [928, 386] width 21 height 13
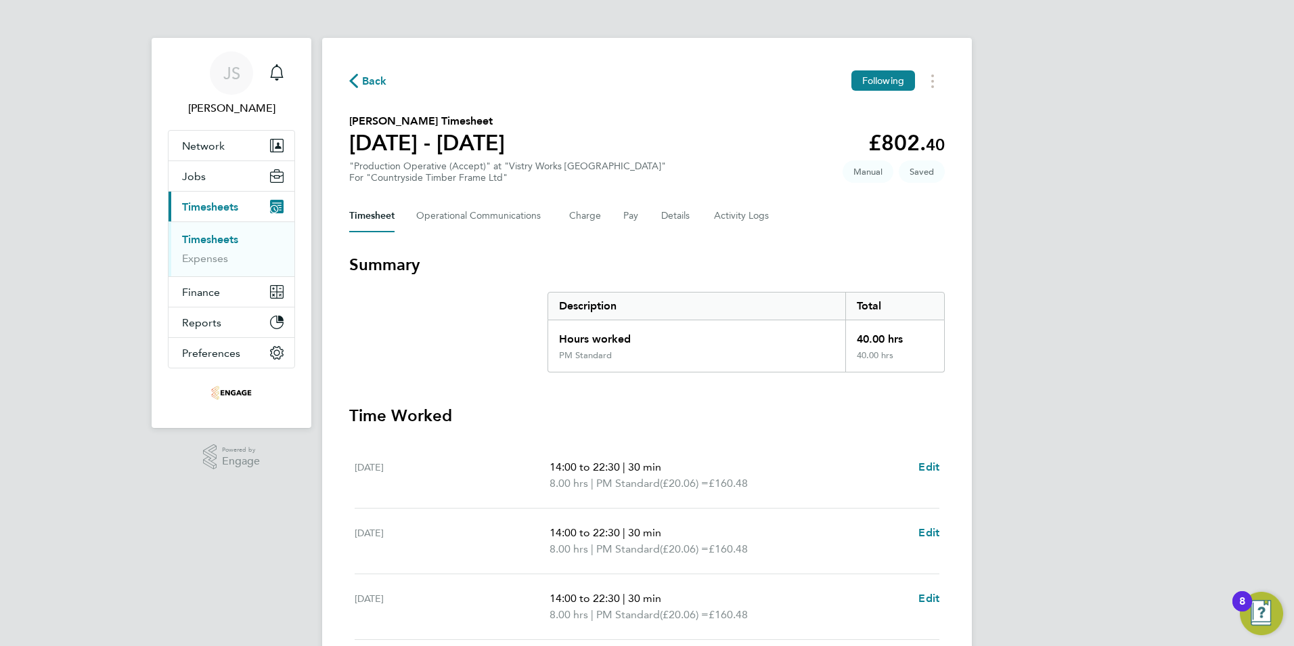
select select "30"
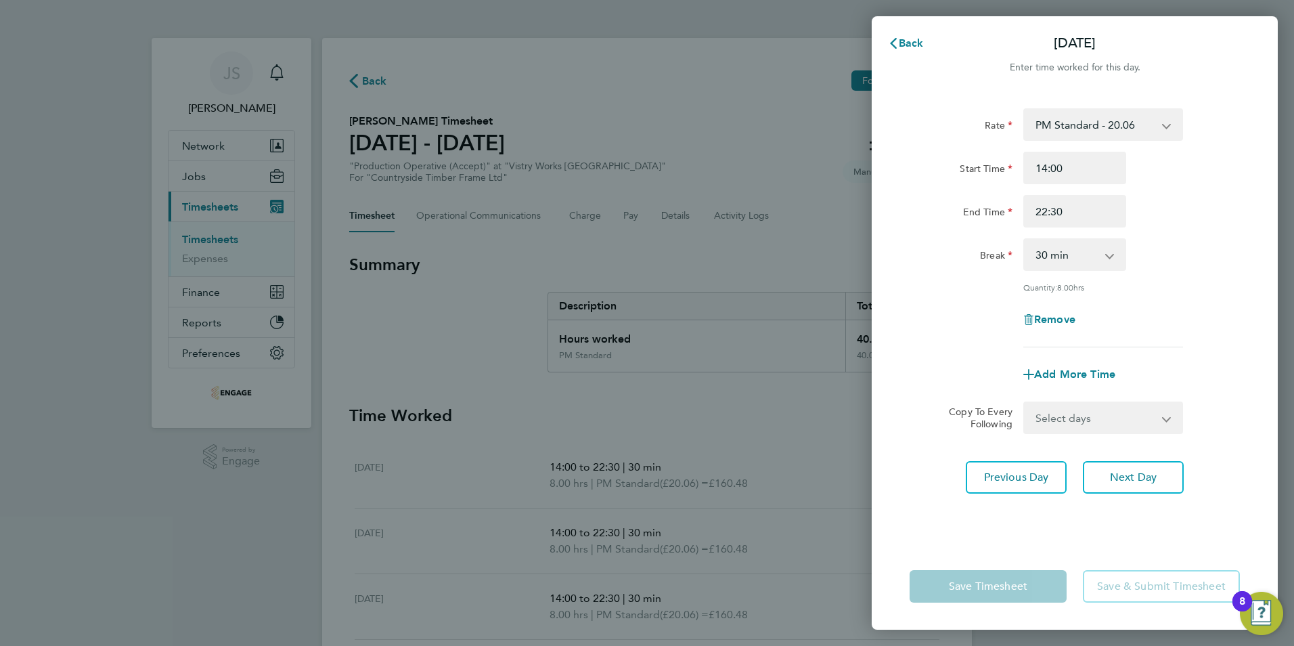
drag, startPoint x: 1060, startPoint y: 192, endPoint x: 1066, endPoint y: 198, distance: 8.1
click at [1062, 194] on div "Start Time 14:00 End Time 22:30" at bounding box center [1074, 190] width 341 height 76
drag, startPoint x: 1029, startPoint y: 212, endPoint x: 969, endPoint y: 217, distance: 59.7
click at [969, 217] on div "End Time 22:30" at bounding box center [1074, 211] width 341 height 32
type input "20:00"
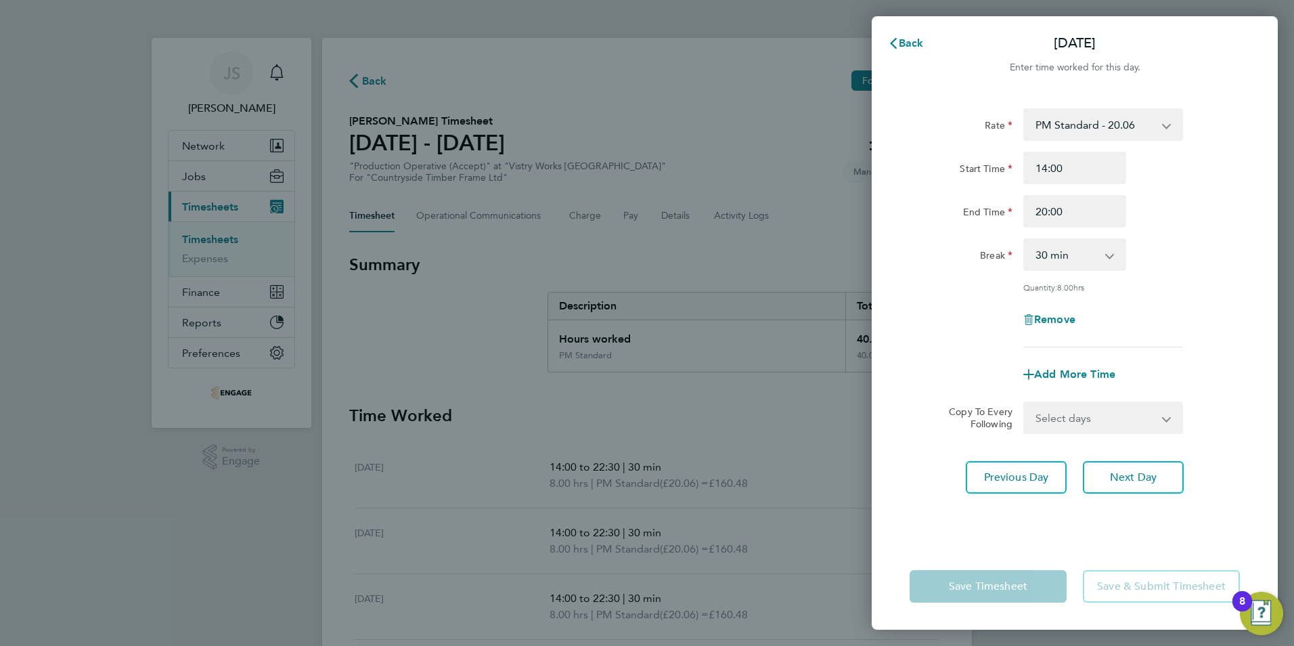
click at [1193, 303] on div "Remove" at bounding box center [1074, 319] width 341 height 32
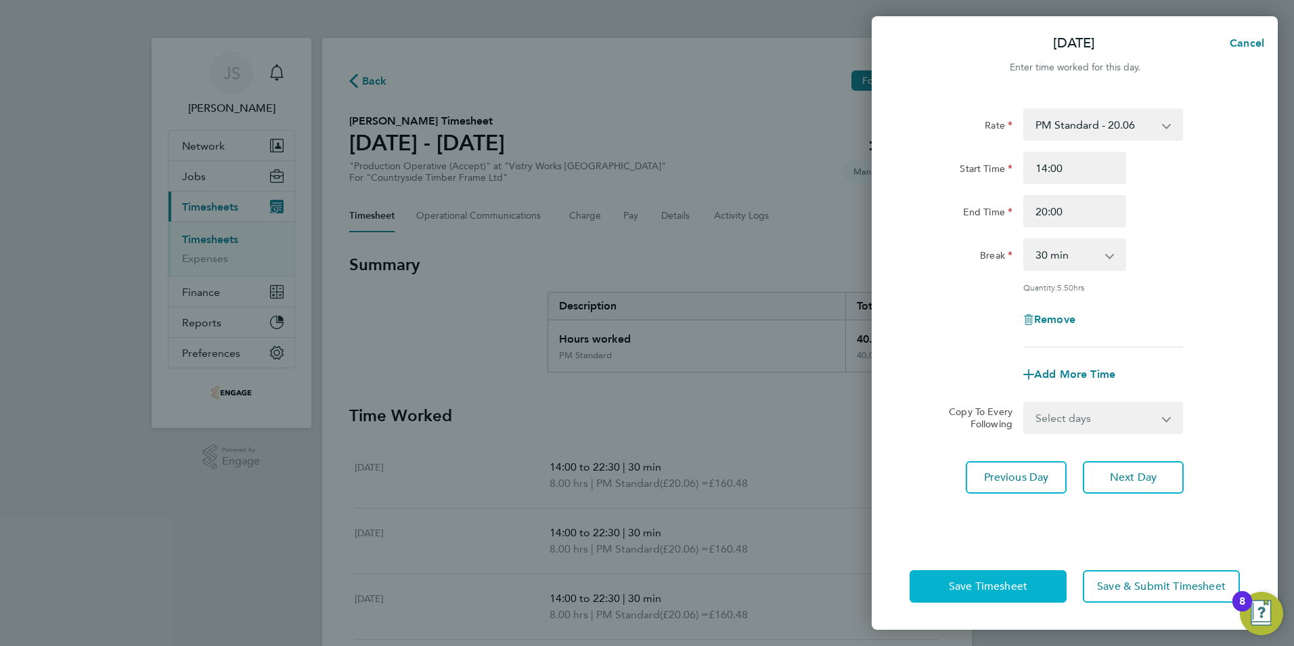
click at [1002, 594] on button "Save Timesheet" at bounding box center [987, 586] width 157 height 32
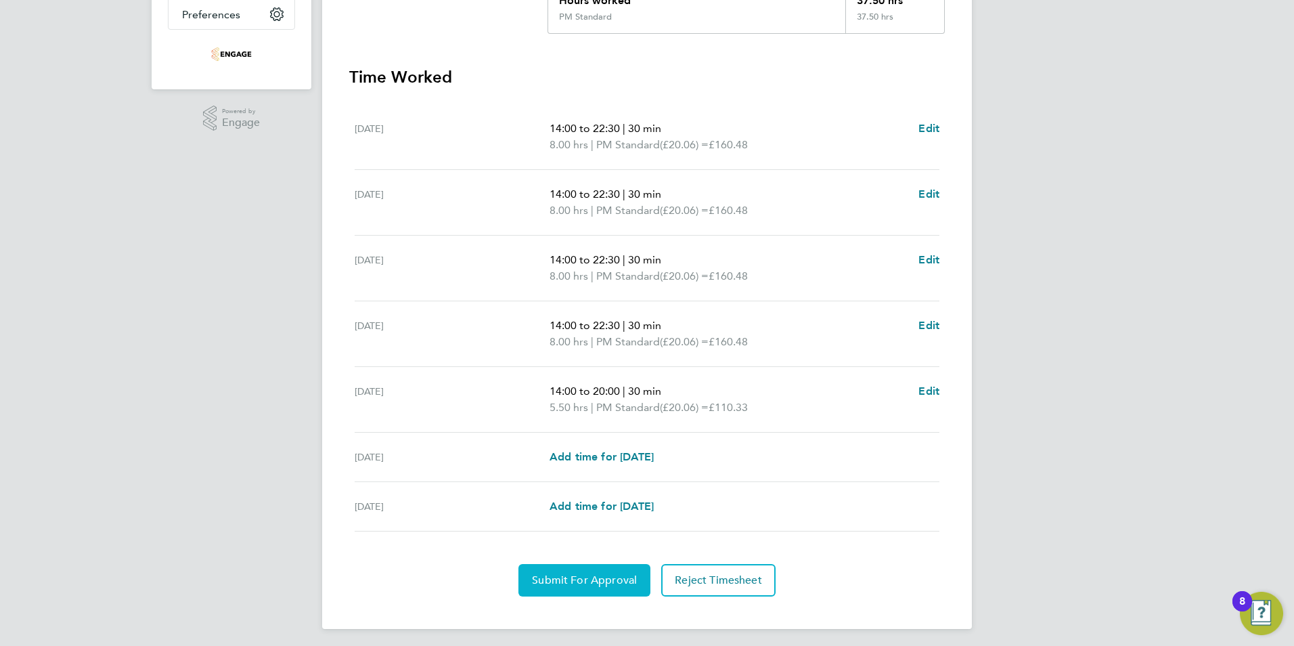
click at [611, 589] on button "Submit For Approval" at bounding box center [584, 580] width 132 height 32
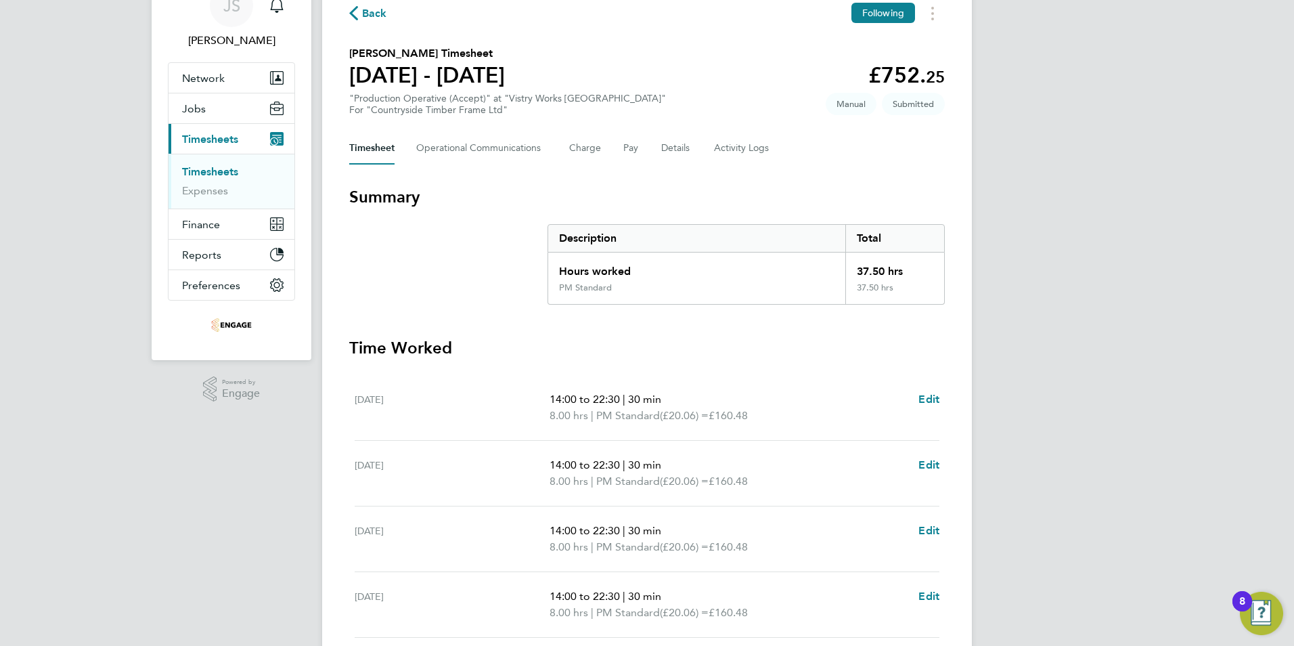
click at [372, 12] on span "Back" at bounding box center [374, 13] width 25 height 16
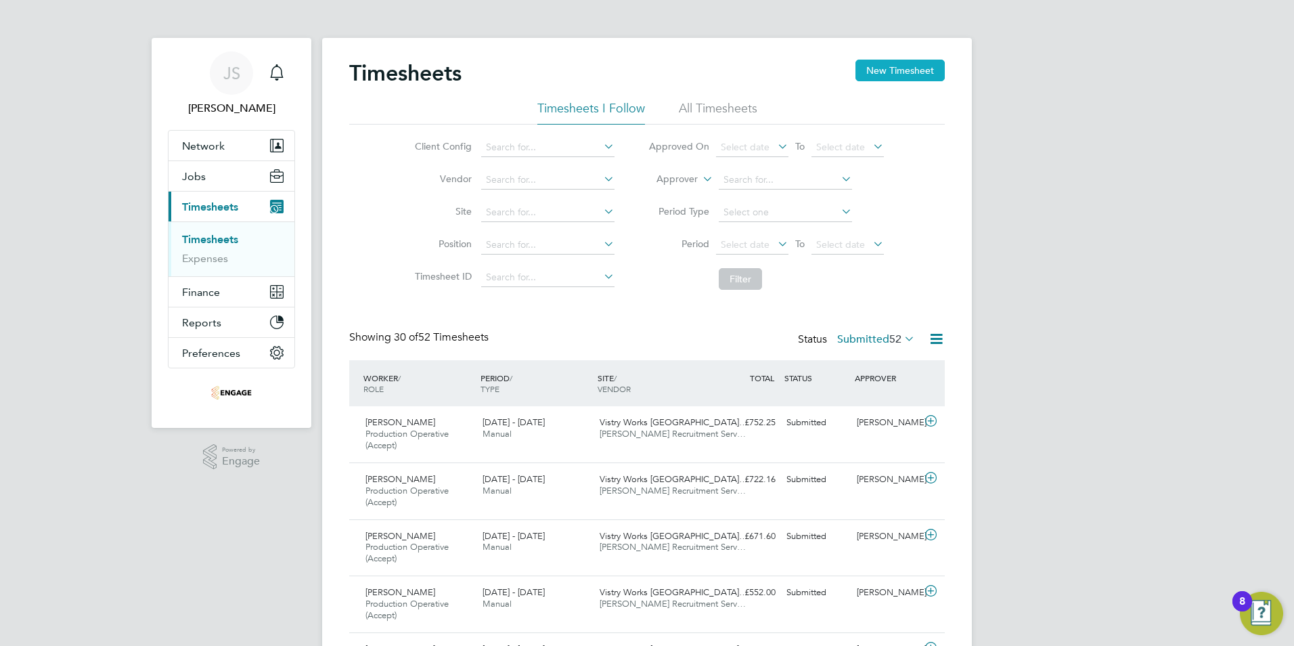
click at [897, 70] on button "New Timesheet" at bounding box center [899, 71] width 89 height 22
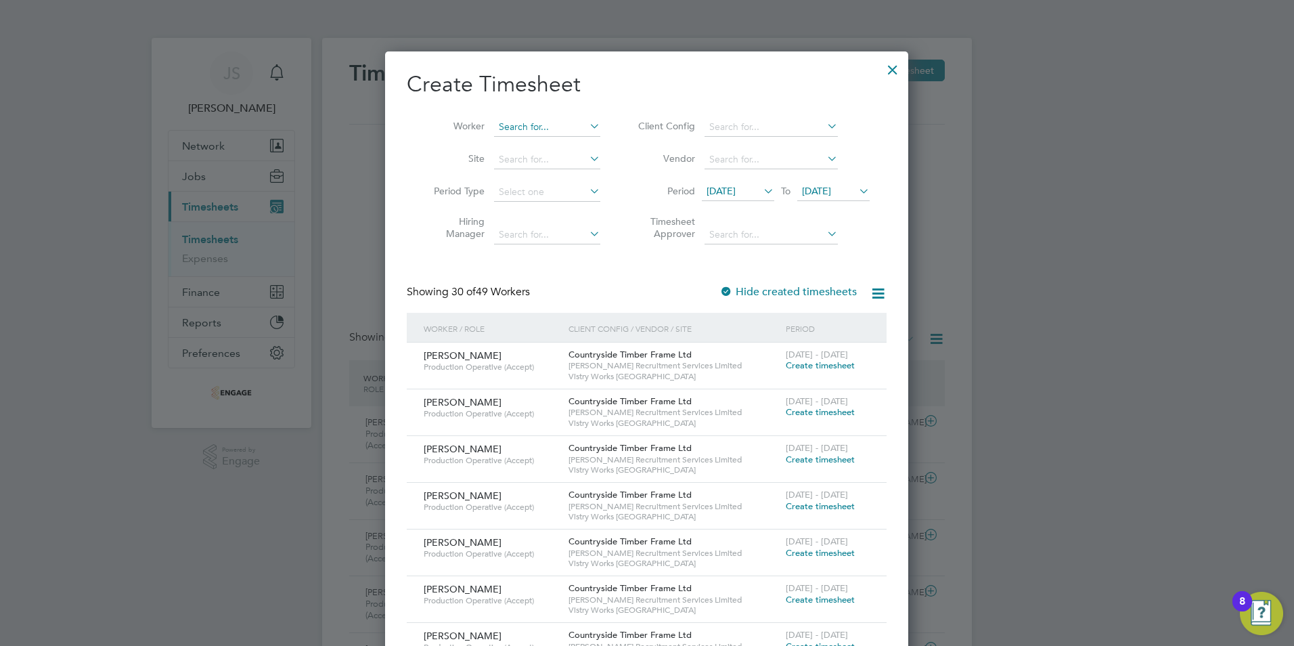
click at [527, 127] on input at bounding box center [547, 127] width 106 height 19
click at [542, 156] on li "Yem ane Andimaryam" at bounding box center [554, 163] width 122 height 18
type input "[PERSON_NAME]"
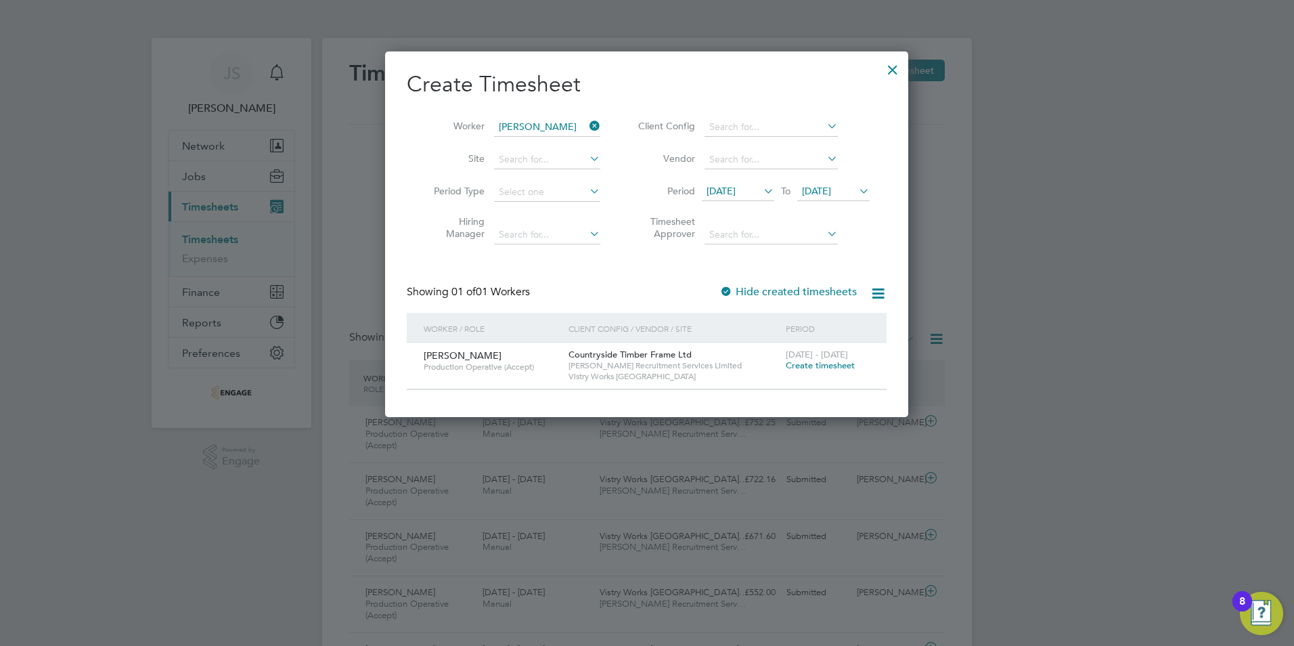
click at [837, 361] on span "Create timesheet" at bounding box center [820, 365] width 69 height 12
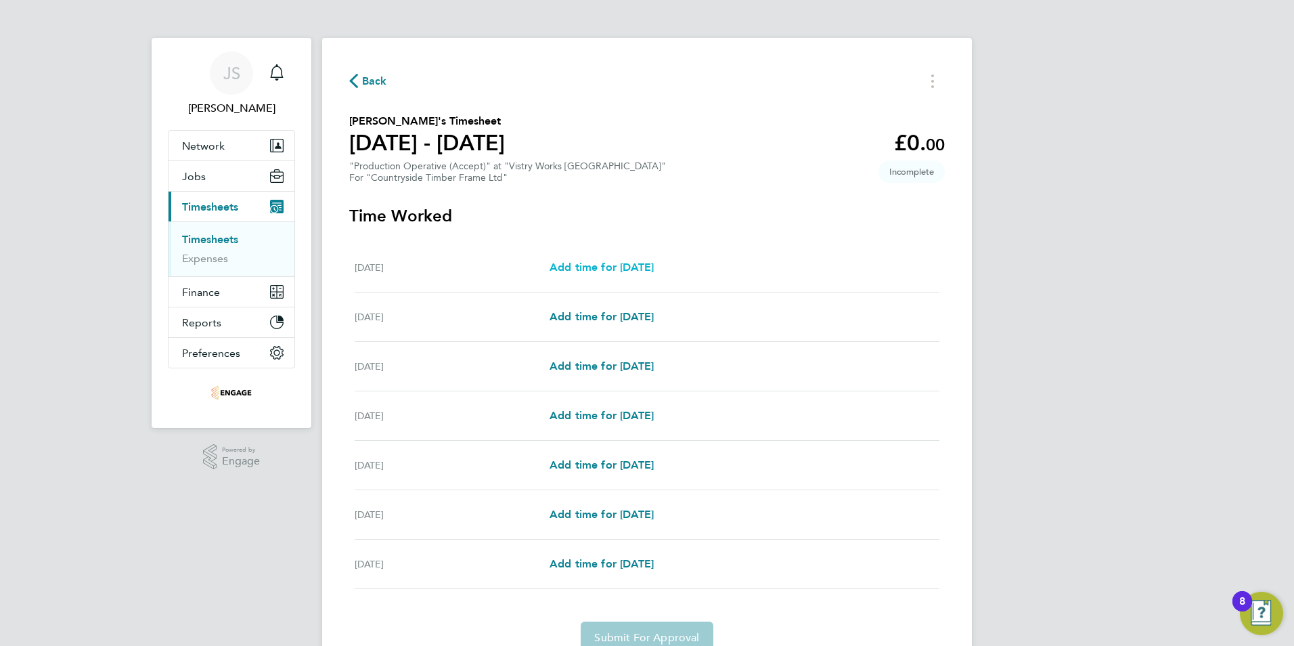
click at [629, 266] on span "Add time for Mon 22 Sep" at bounding box center [601, 267] width 104 height 13
select select "15"
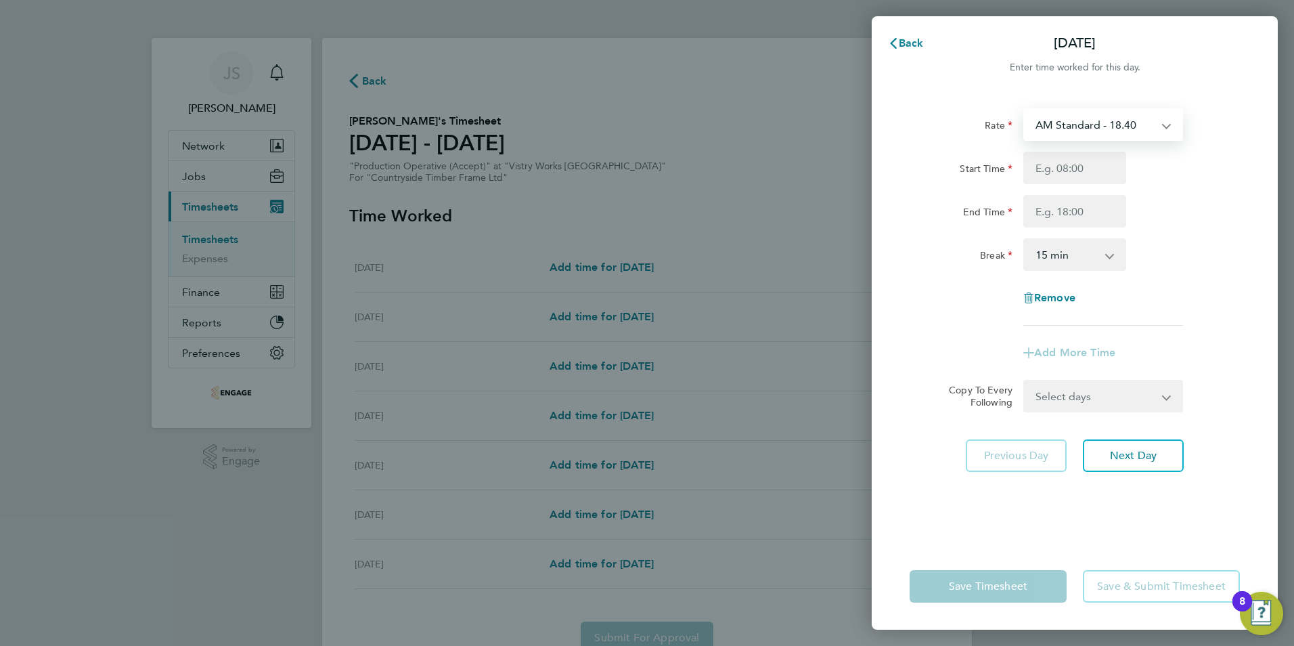
click at [1060, 125] on select "AM Standard - 18.40 OT2 - 36.80 OT 1 - 27.60 PM Standard - 20.06 PM OT 1 - 30.0…" at bounding box center [1095, 125] width 141 height 30
select select "15"
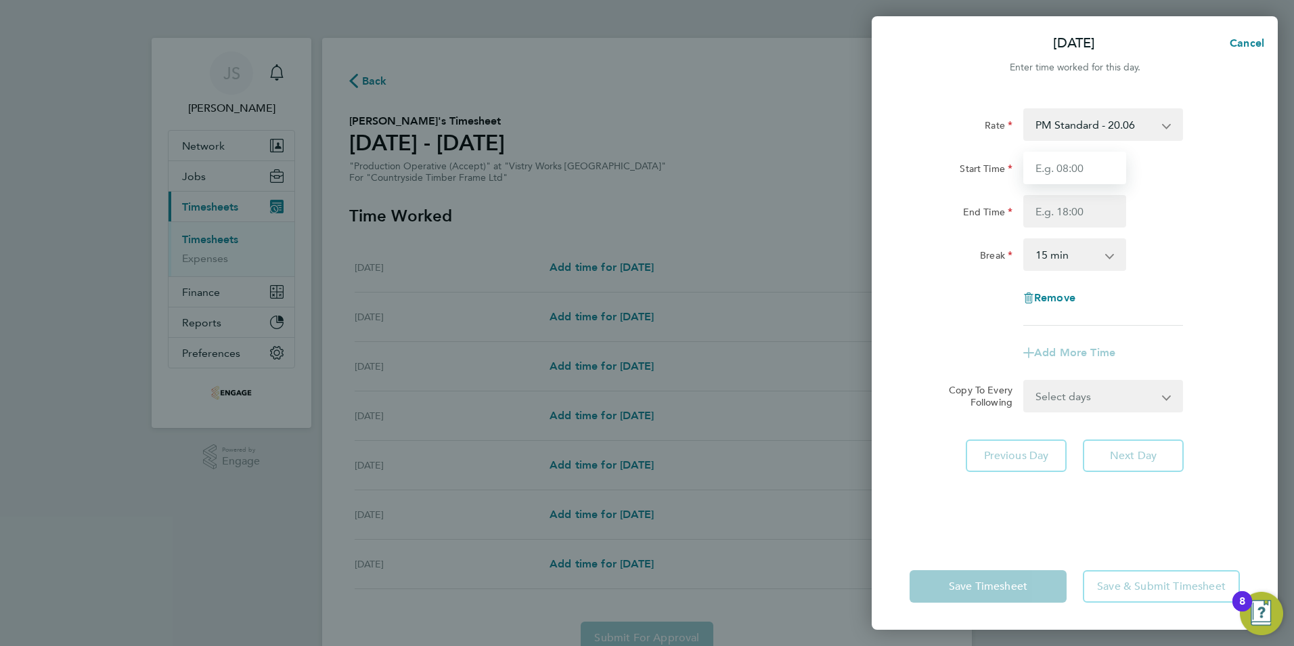
click at [1060, 171] on input "Start Time" at bounding box center [1074, 168] width 103 height 32
type input "14:00"
click at [1060, 221] on input "End Time" at bounding box center [1074, 211] width 103 height 32
type input "22:30"
click at [1052, 258] on select "0 min 15 min 30 min 45 min 60 min 75 min 90 min" at bounding box center [1067, 255] width 84 height 30
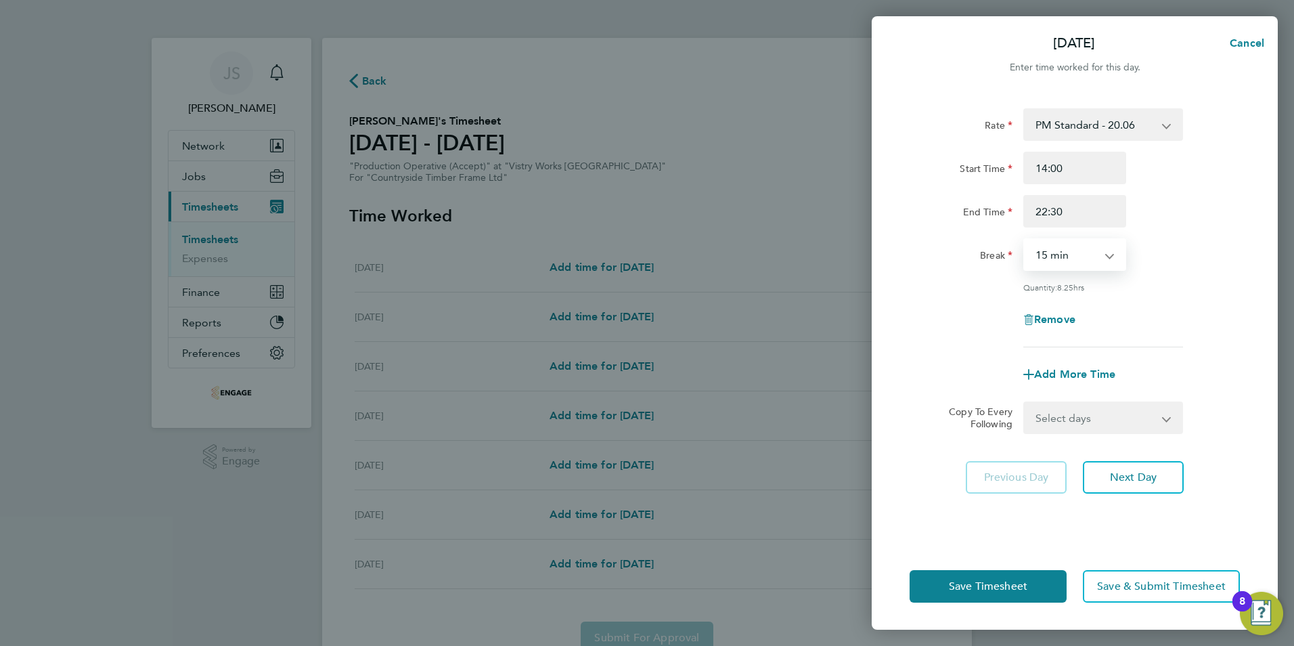
select select "30"
click at [1025, 240] on select "0 min 15 min 30 min 45 min 60 min 75 min 90 min" at bounding box center [1067, 255] width 84 height 30
click at [1073, 419] on select "Select days Day Weekday (Mon-Fri) Weekend (Sat-Sun) Tuesday Wednesday Thursday …" at bounding box center [1096, 418] width 142 height 30
select select "WEEKDAY"
click at [1025, 403] on select "Select days Day Weekday (Mon-Fri) Weekend (Sat-Sun) Tuesday Wednesday Thursday …" at bounding box center [1096, 418] width 142 height 30
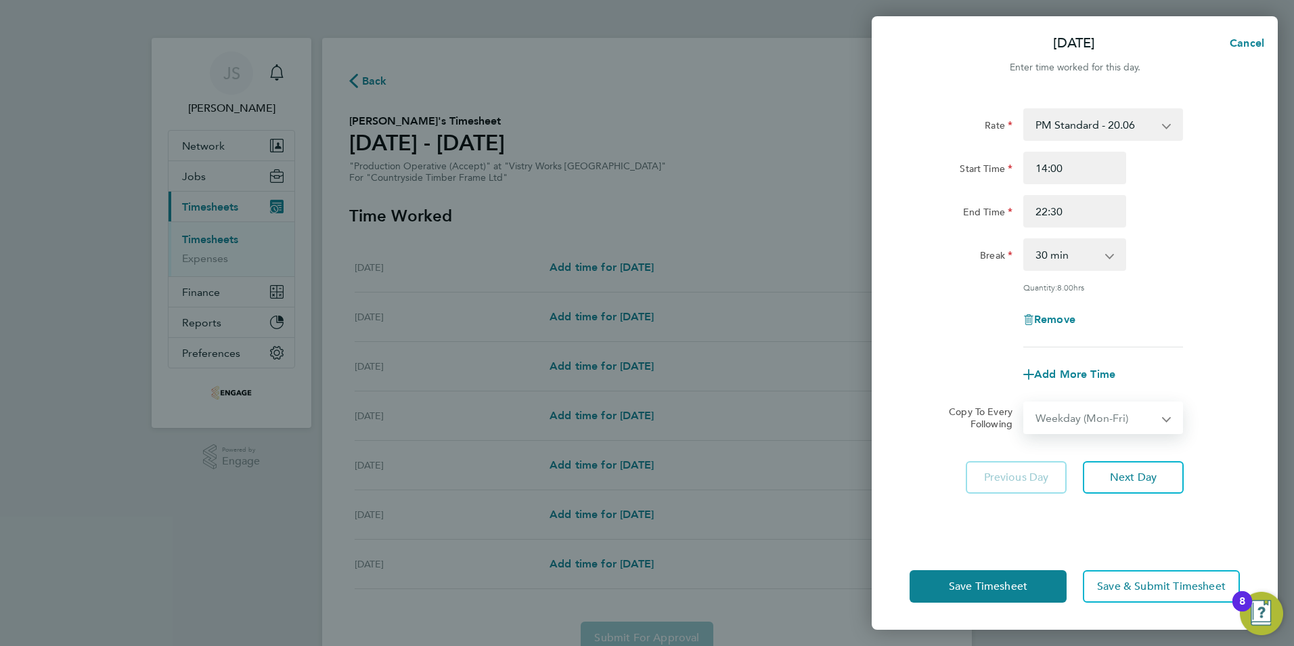
select select "2025-09-28"
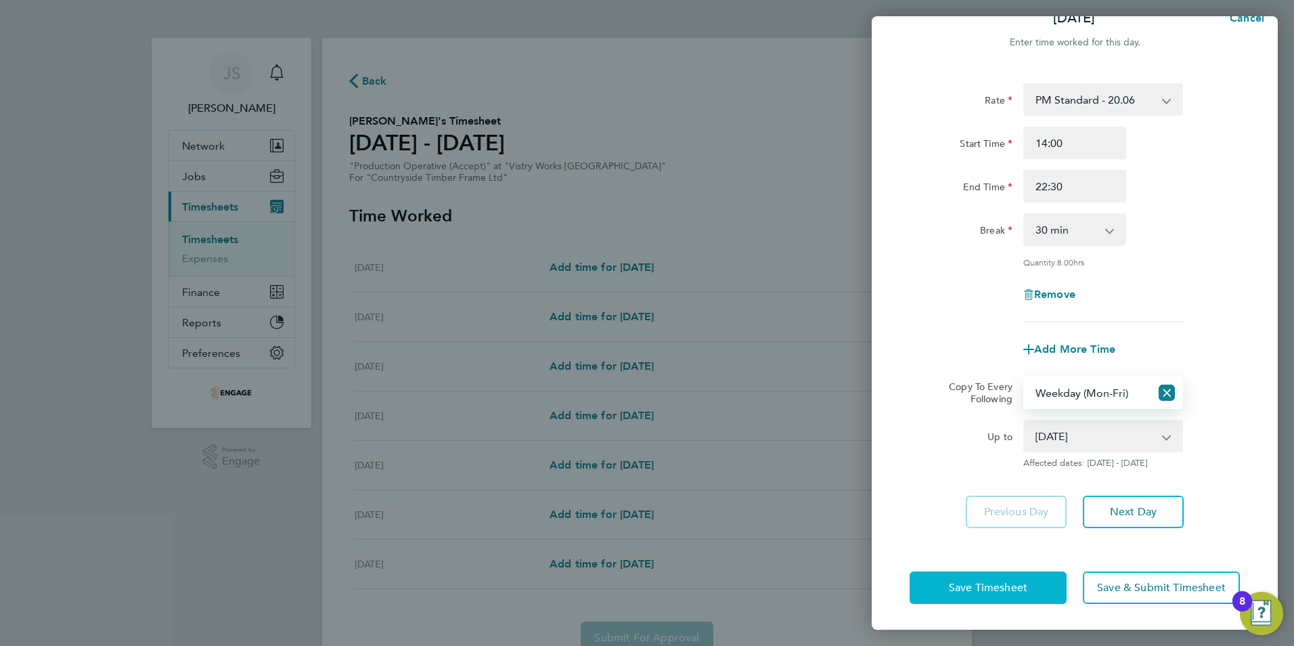
click at [958, 598] on button "Save Timesheet" at bounding box center [987, 587] width 157 height 32
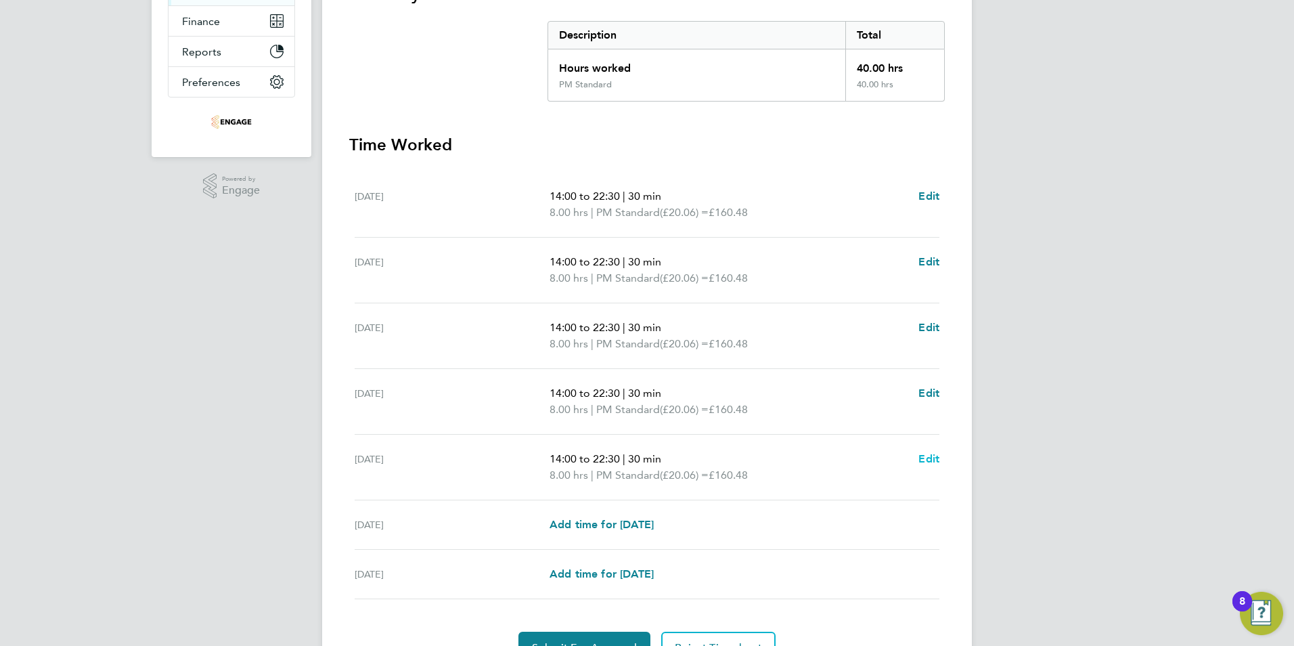
click at [934, 455] on span "Edit" at bounding box center [928, 458] width 21 height 13
select select "30"
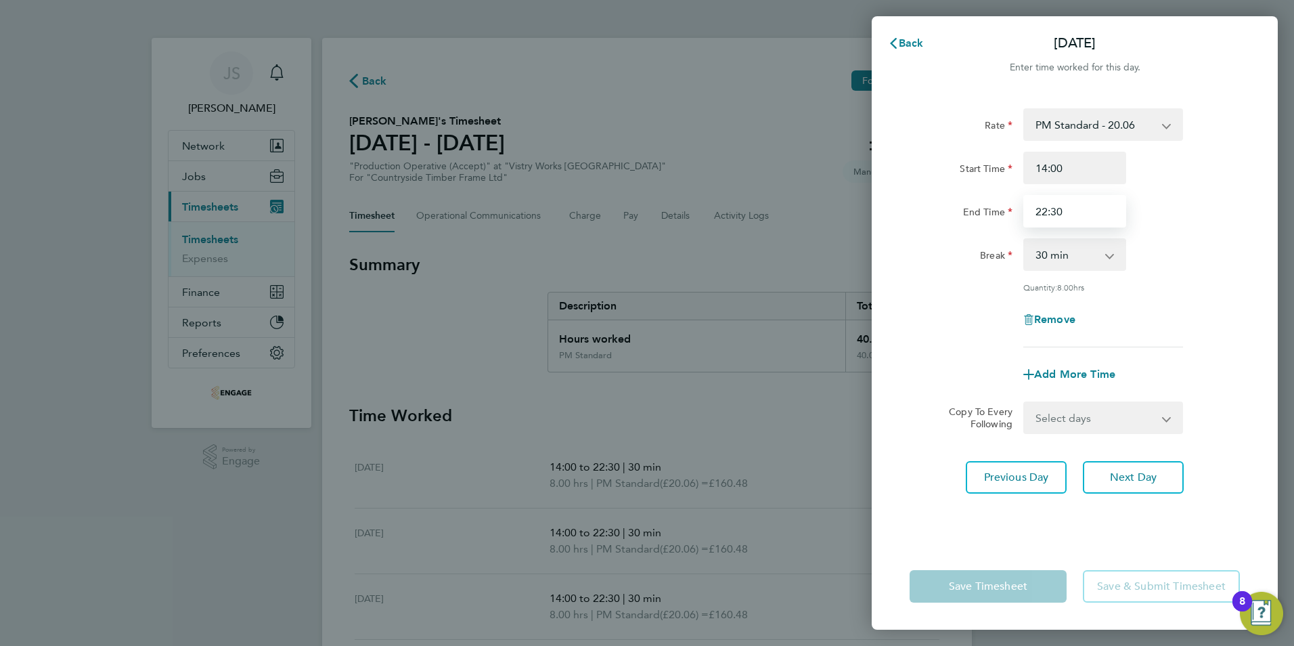
drag, startPoint x: 1090, startPoint y: 216, endPoint x: 1002, endPoint y: 218, distance: 88.0
click at [1002, 218] on div "End Time 22:30" at bounding box center [1074, 211] width 341 height 32
type input "20:00"
click at [1150, 245] on div "Break 0 min 15 min 30 min 45 min 60 min 75 min 90 min" at bounding box center [1074, 254] width 341 height 32
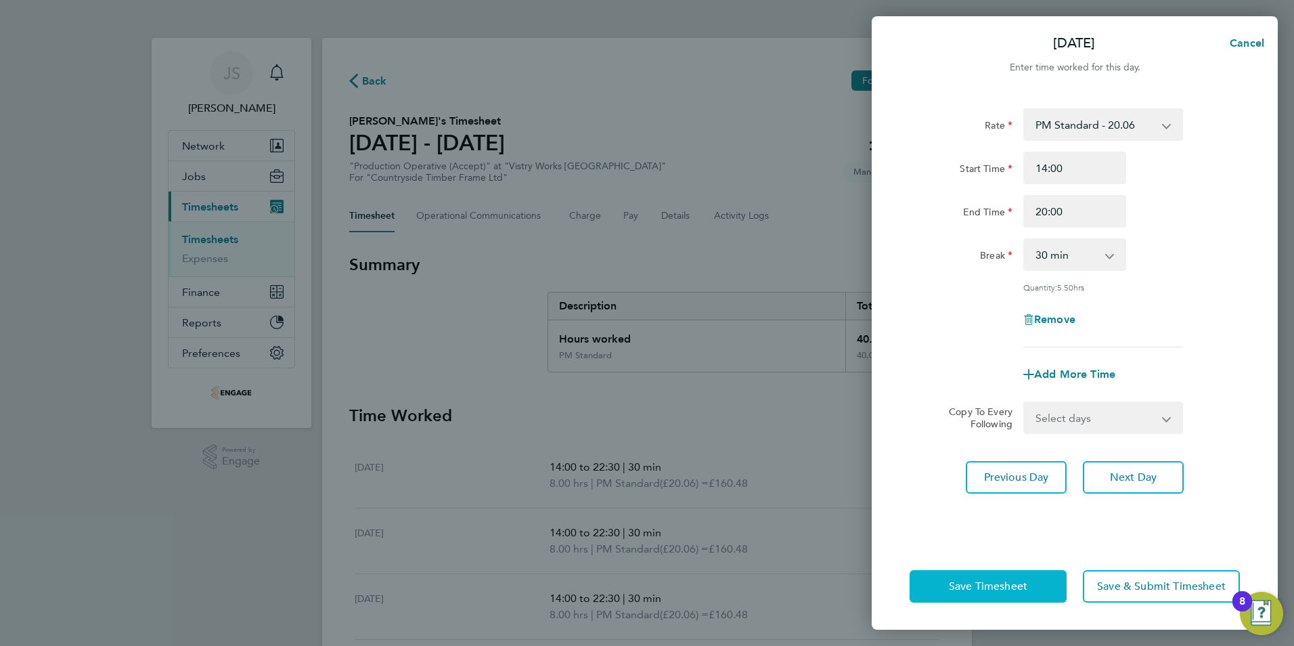
click at [1011, 591] on span "Save Timesheet" at bounding box center [988, 586] width 78 height 14
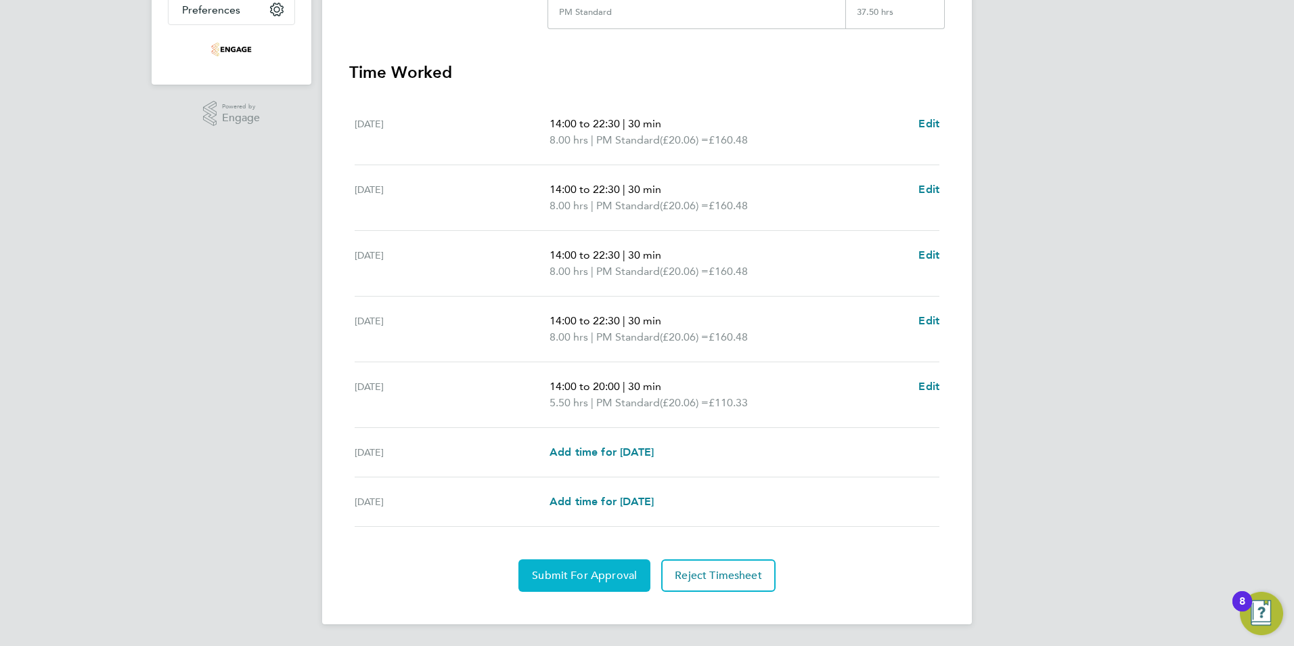
click at [566, 572] on span "Submit For Approval" at bounding box center [584, 575] width 105 height 14
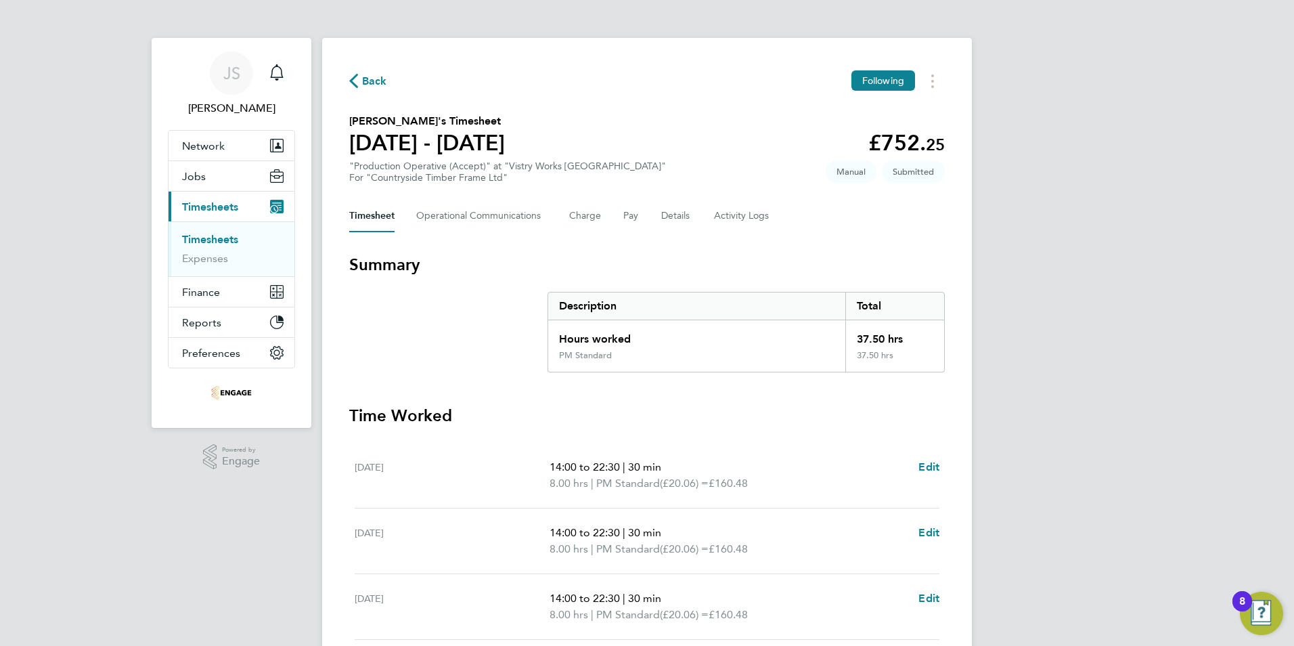
click at [374, 77] on span "Back" at bounding box center [374, 81] width 25 height 16
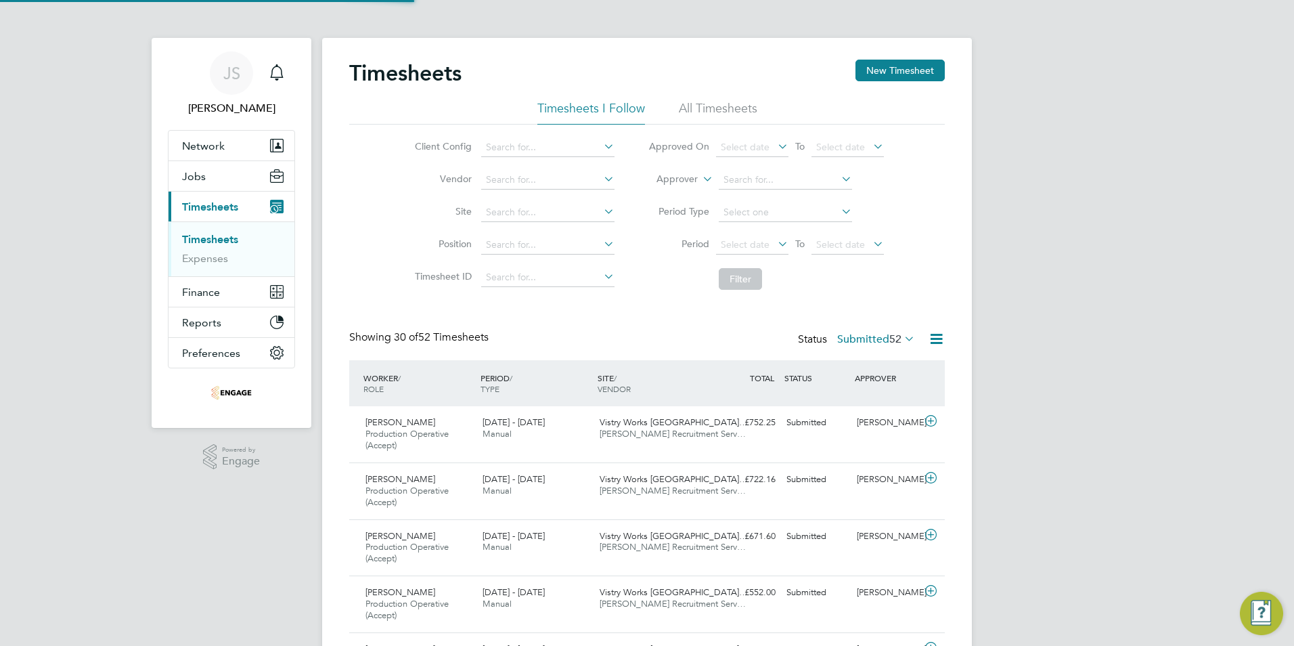
scroll to position [45, 118]
click at [909, 68] on button "New Timesheet" at bounding box center [899, 71] width 89 height 22
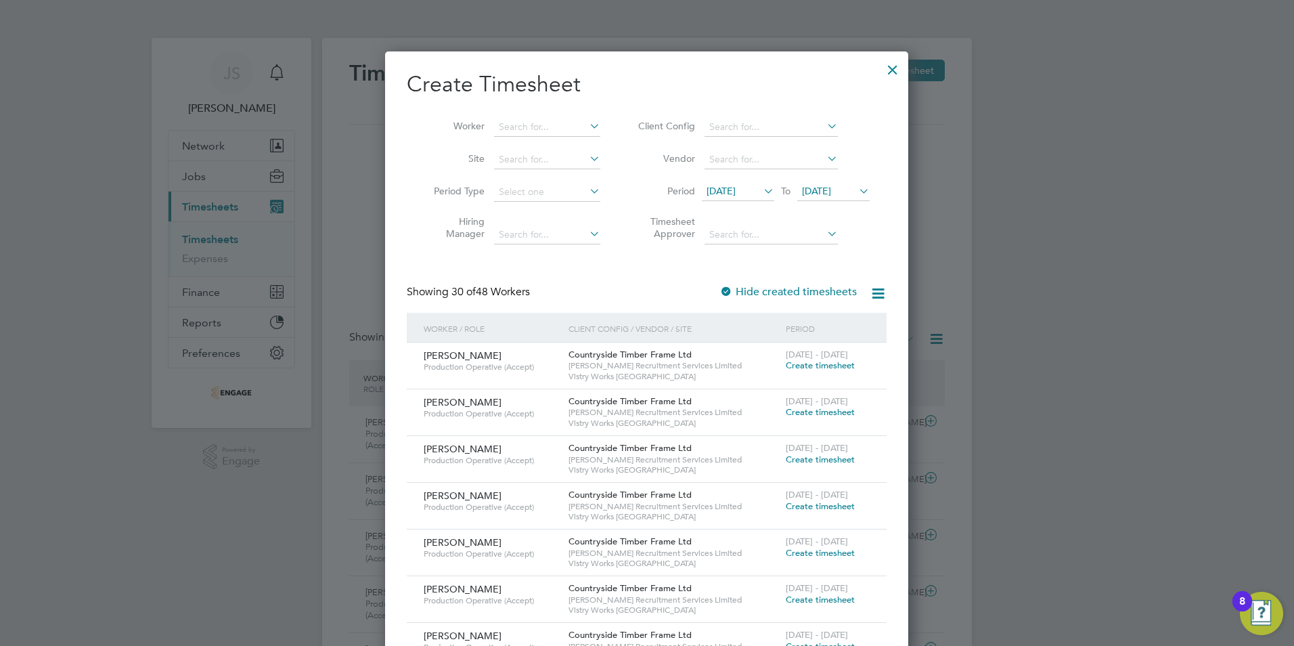
click at [542, 117] on li "Worker" at bounding box center [512, 127] width 210 height 32
click at [536, 122] on input at bounding box center [547, 127] width 106 height 19
click at [545, 139] on li "Kumara n Bose" at bounding box center [547, 145] width 108 height 18
type input "[PERSON_NAME]"
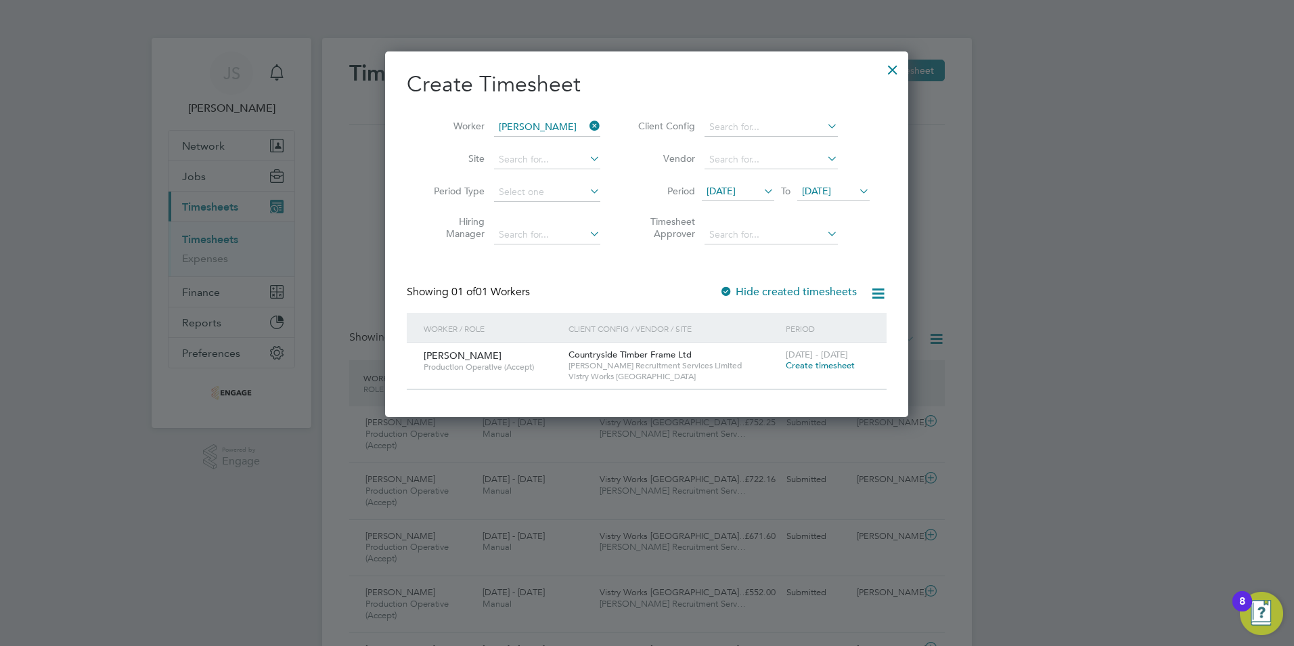
click at [815, 361] on span "Create timesheet" at bounding box center [820, 365] width 69 height 12
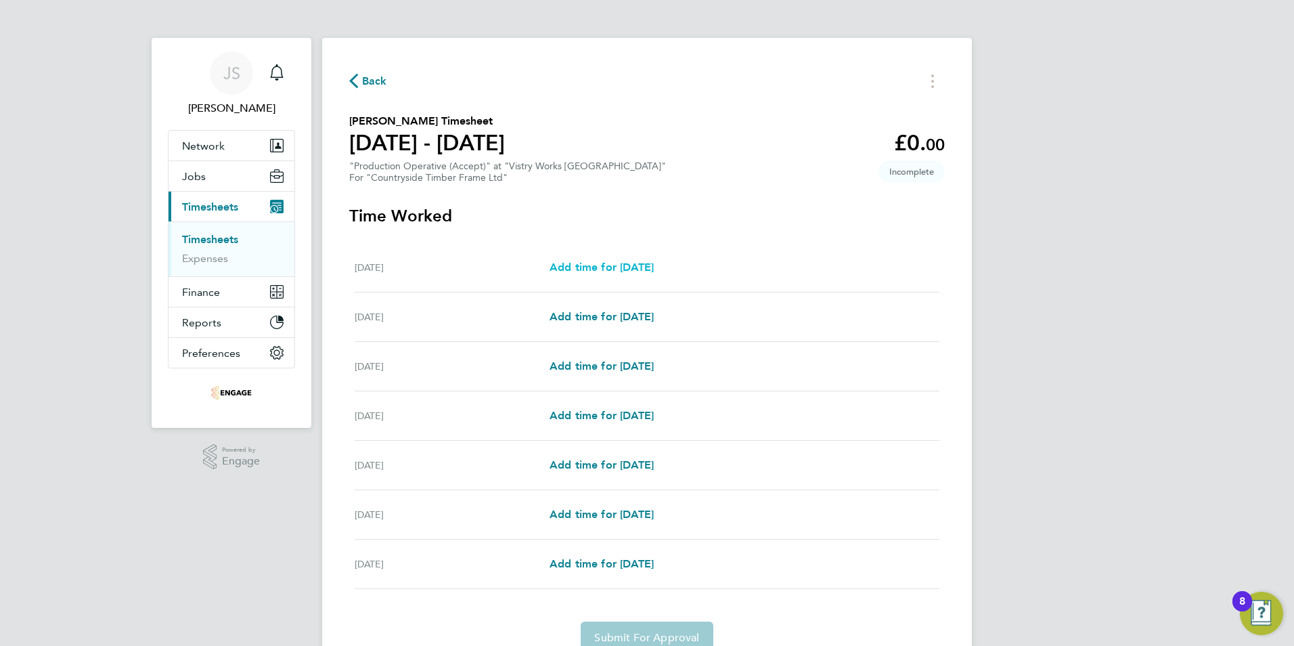
click at [588, 271] on span "Add time for Mon 22 Sep" at bounding box center [601, 267] width 104 height 13
select select "15"
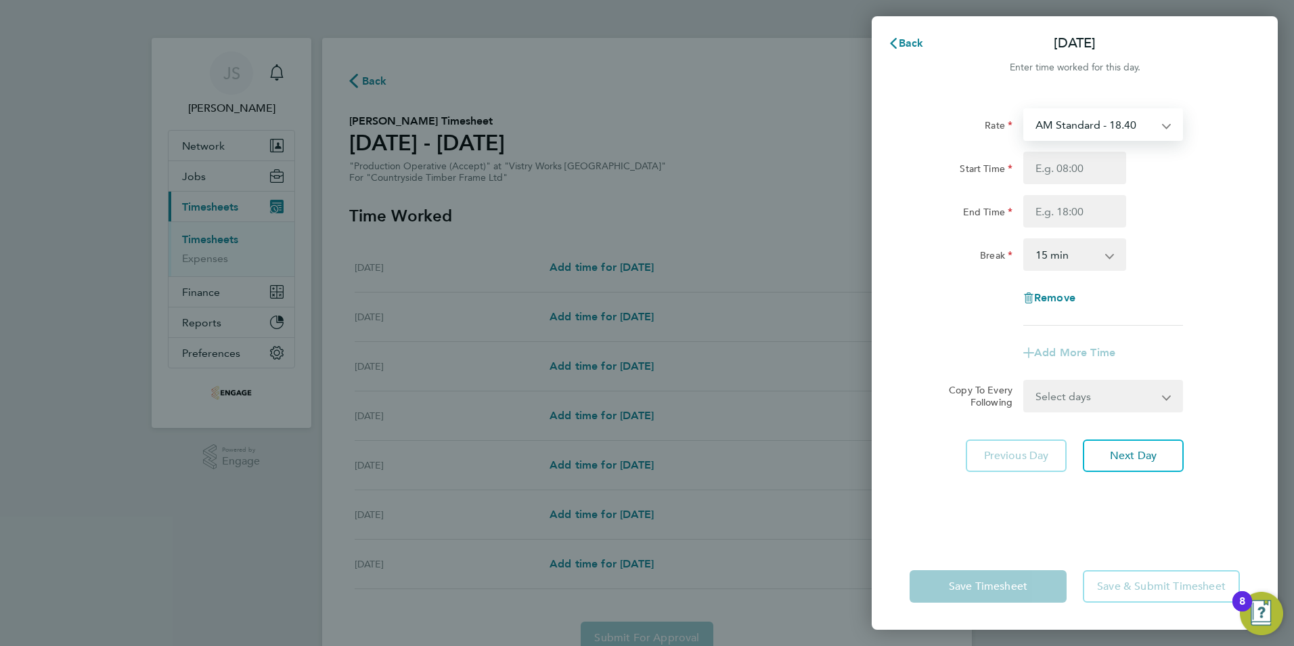
click at [1077, 126] on select "AM Standard - 18.40 PM Standard - 20.06 PM OT2 - 40.11 OT2 - 36.80 PM OT 1 - 30…" at bounding box center [1095, 125] width 141 height 30
select select "15"
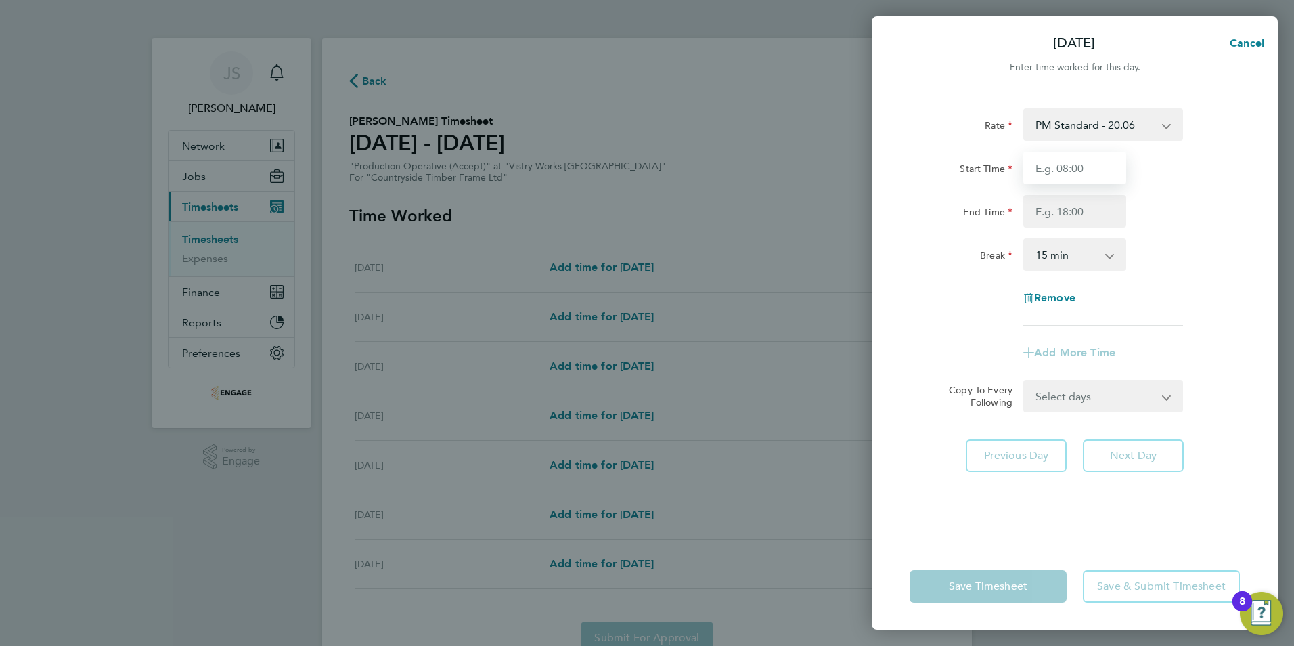
click at [1053, 173] on input "Start Time" at bounding box center [1074, 168] width 103 height 32
type input "14:00"
click at [1045, 206] on input "End Time" at bounding box center [1074, 211] width 103 height 32
type input "22:30"
drag, startPoint x: 1058, startPoint y: 252, endPoint x: 1080, endPoint y: 271, distance: 28.3
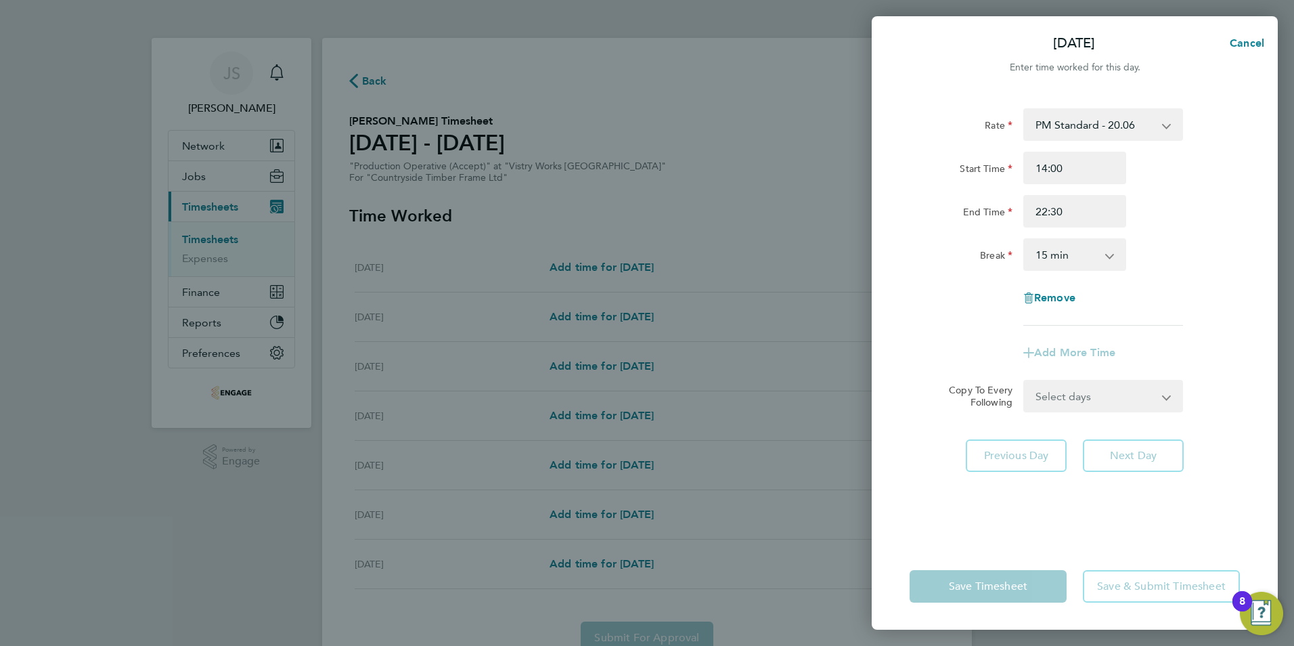
click at [1058, 252] on select "0 min 15 min 30 min 45 min 60 min 75 min 90 min" at bounding box center [1067, 255] width 84 height 30
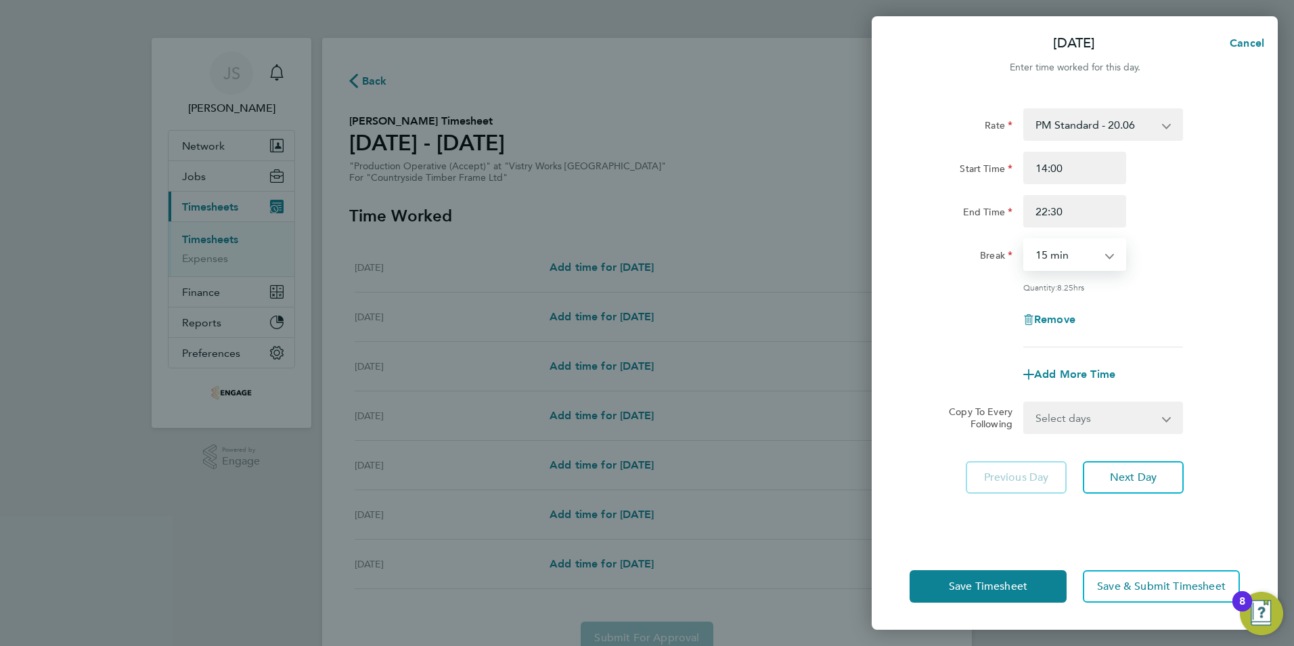
select select "30"
click at [1025, 240] on select "0 min 15 min 30 min 45 min 60 min 75 min 90 min" at bounding box center [1067, 255] width 84 height 30
drag, startPoint x: 1064, startPoint y: 417, endPoint x: 1064, endPoint y: 424, distance: 7.4
click at [1064, 417] on select "Select days Day Weekday (Mon-Fri) Weekend (Sat-Sun) Tuesday Wednesday Thursday …" at bounding box center [1096, 418] width 142 height 30
select select "WEEKDAY"
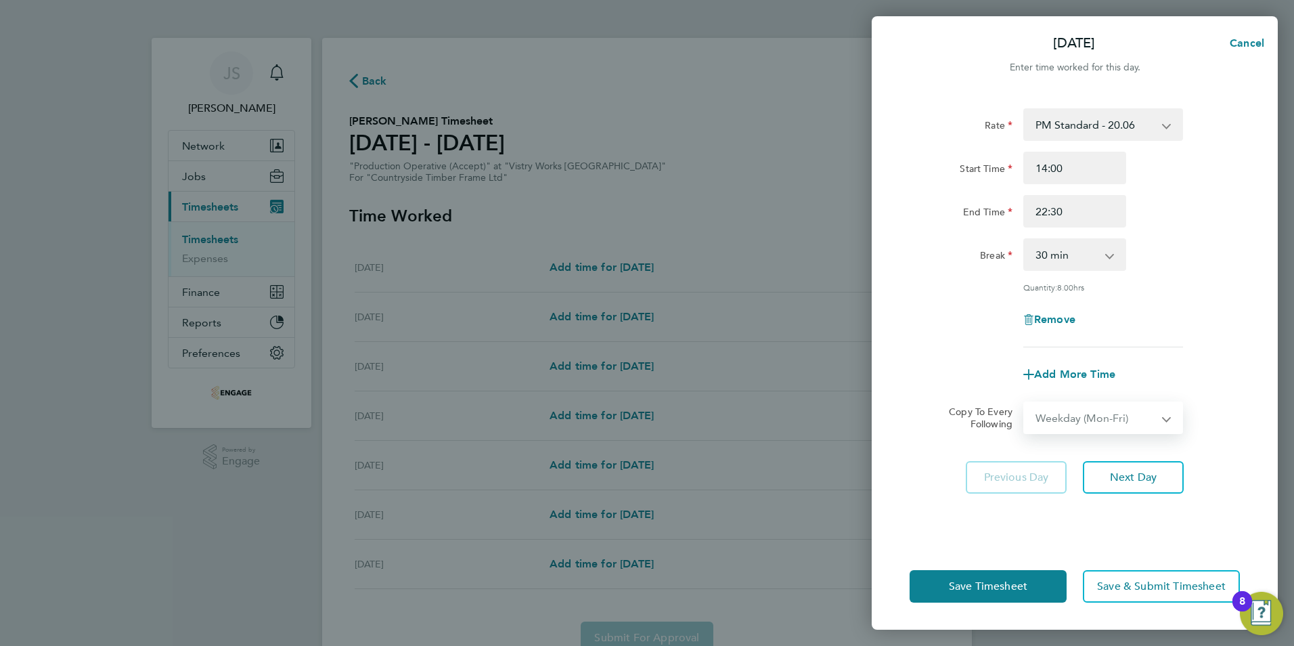
click at [1025, 403] on select "Select days Day Weekday (Mon-Fri) Weekend (Sat-Sun) Tuesday Wednesday Thursday …" at bounding box center [1096, 418] width 142 height 30
select select "2025-09-28"
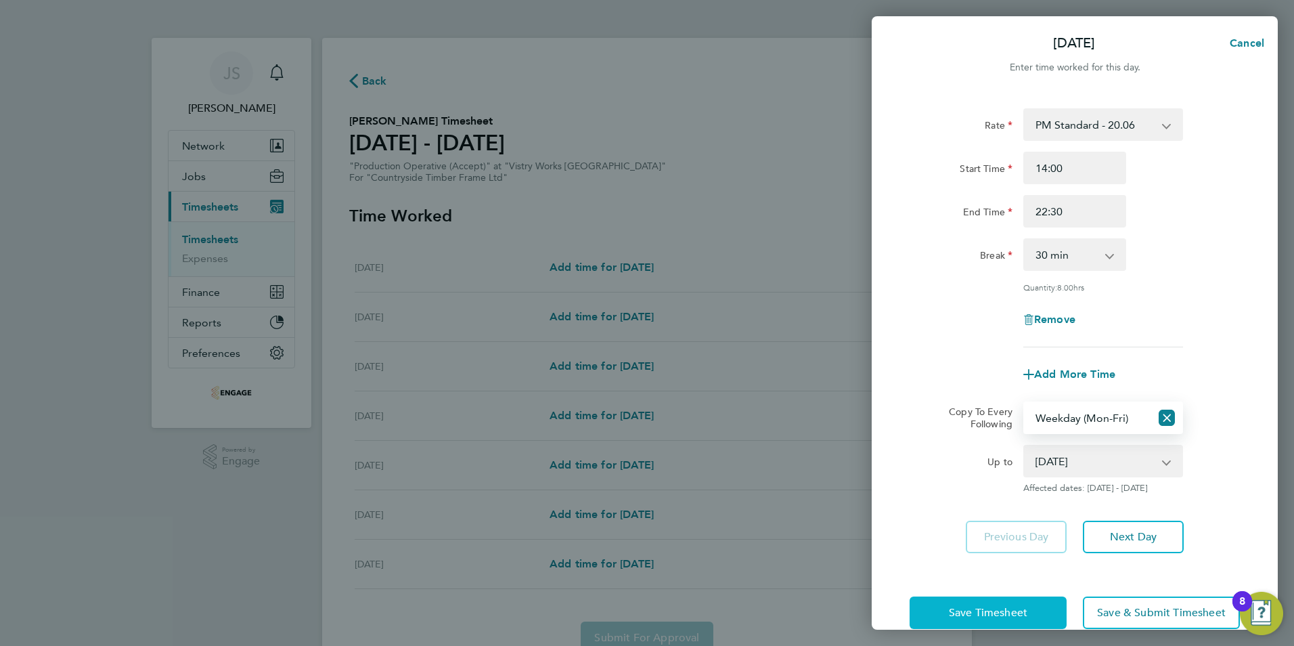
click at [972, 608] on span "Save Timesheet" at bounding box center [988, 613] width 78 height 14
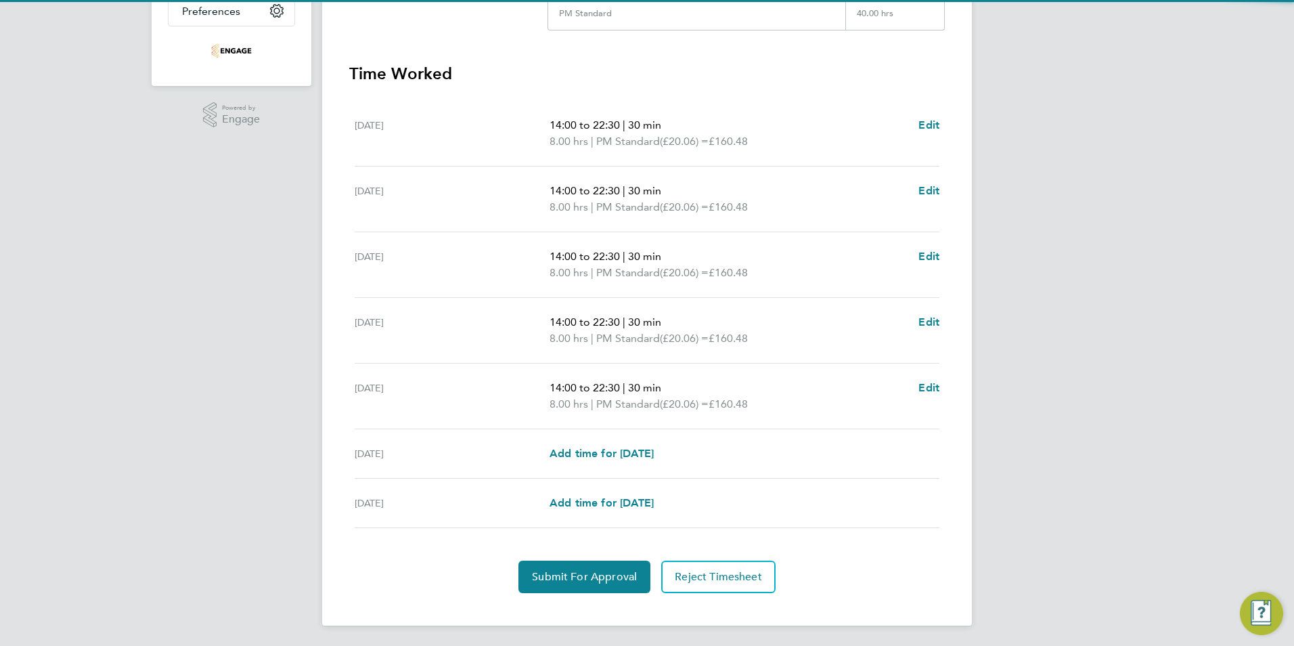
scroll to position [343, 0]
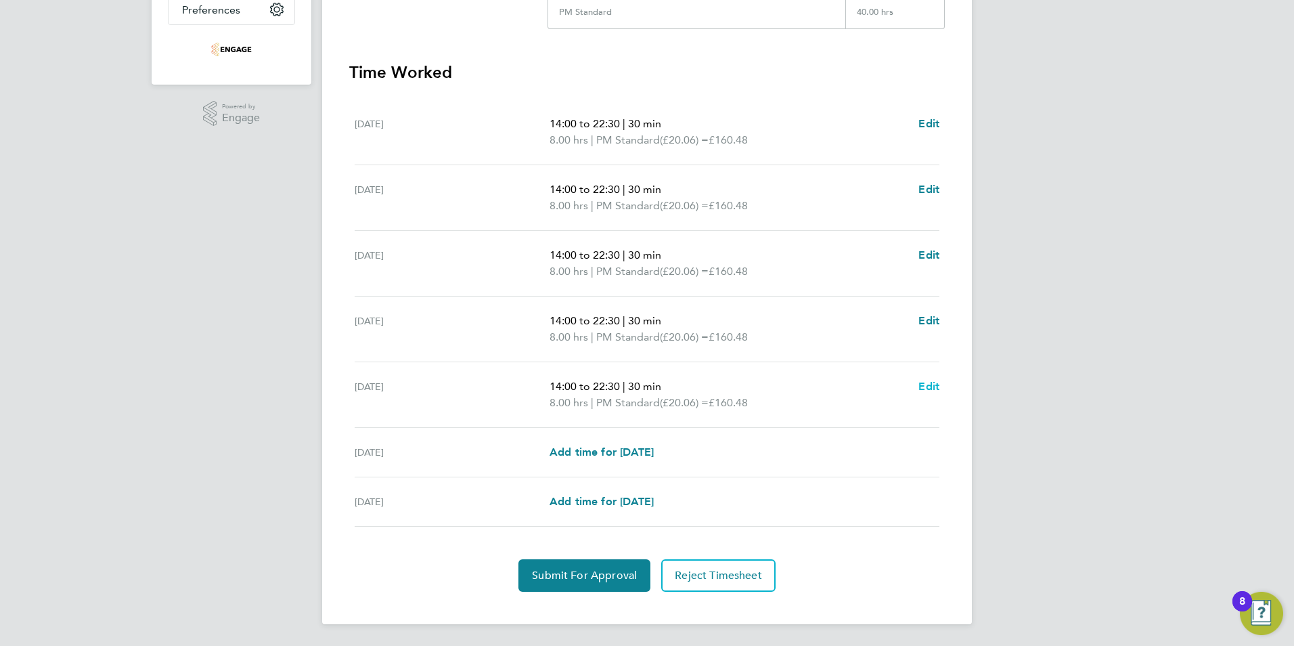
click at [927, 385] on span "Edit" at bounding box center [928, 386] width 21 height 13
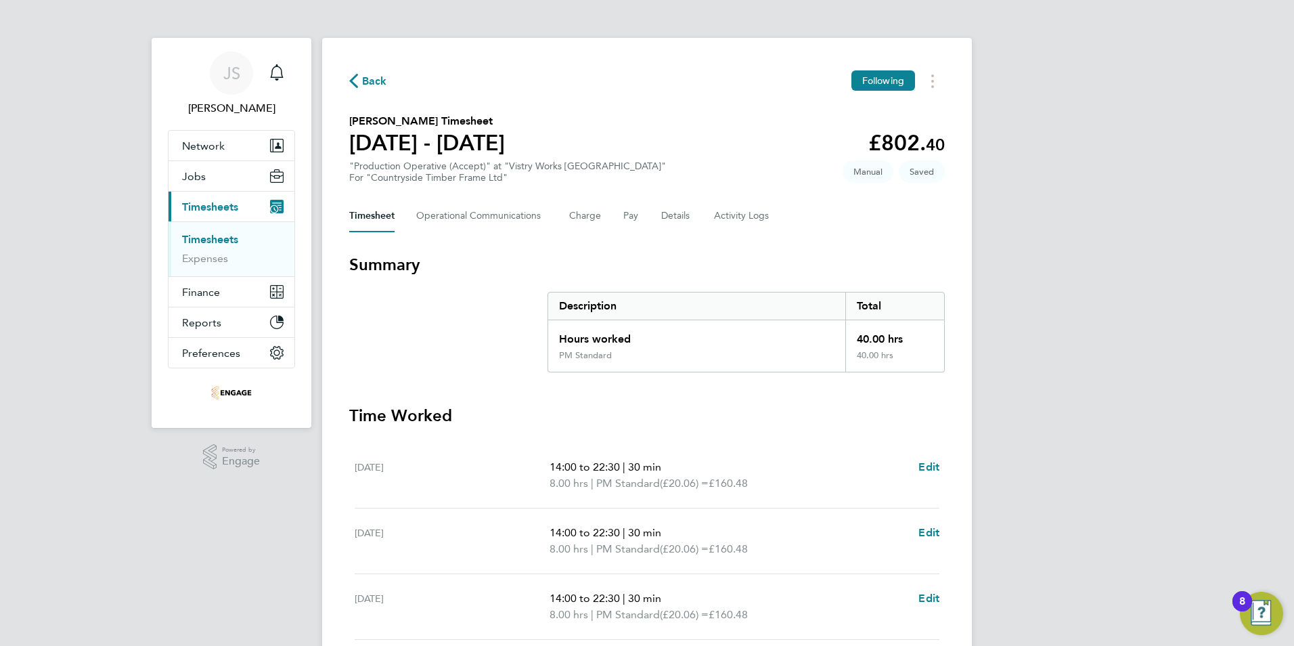
select select "30"
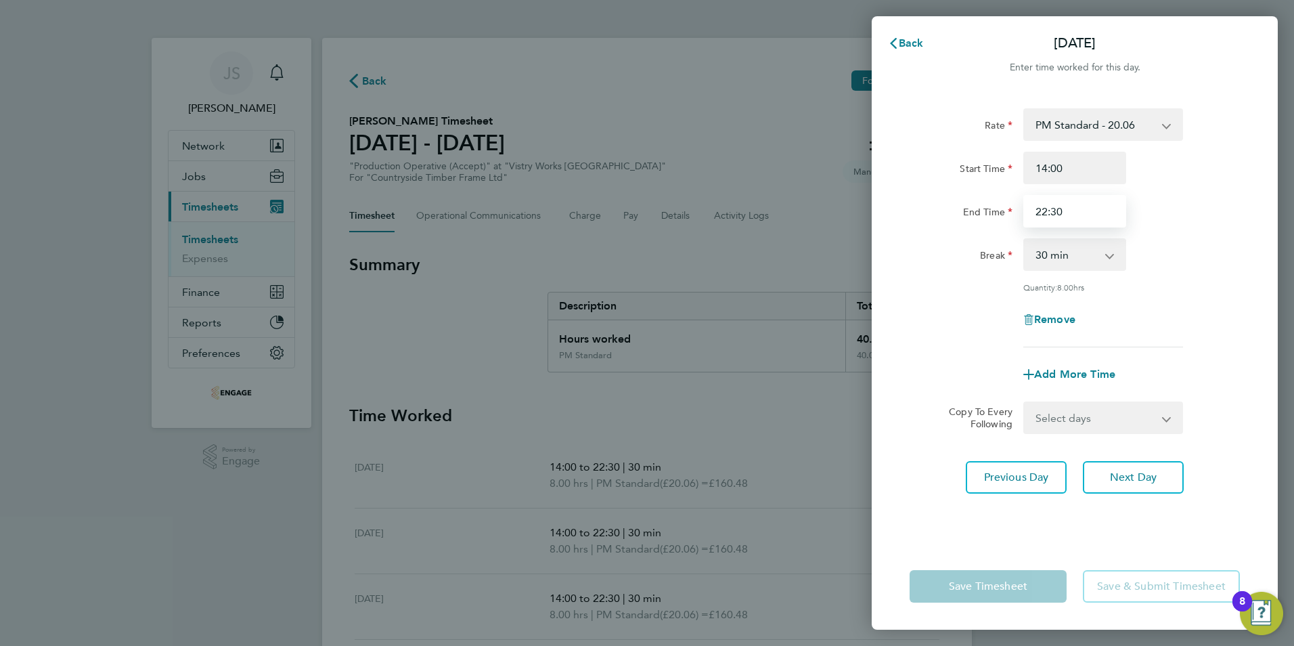
drag, startPoint x: 1094, startPoint y: 210, endPoint x: 928, endPoint y: 215, distance: 165.2
click at [928, 215] on div "End Time 22:30" at bounding box center [1074, 211] width 341 height 32
type input "20:00"
click at [889, 430] on div "Rate PM Standard - 20.06 PM OT2 - 40.11 OT2 - 36.80 AM Standard - 18.40 PM OT 1…" at bounding box center [1075, 317] width 406 height 451
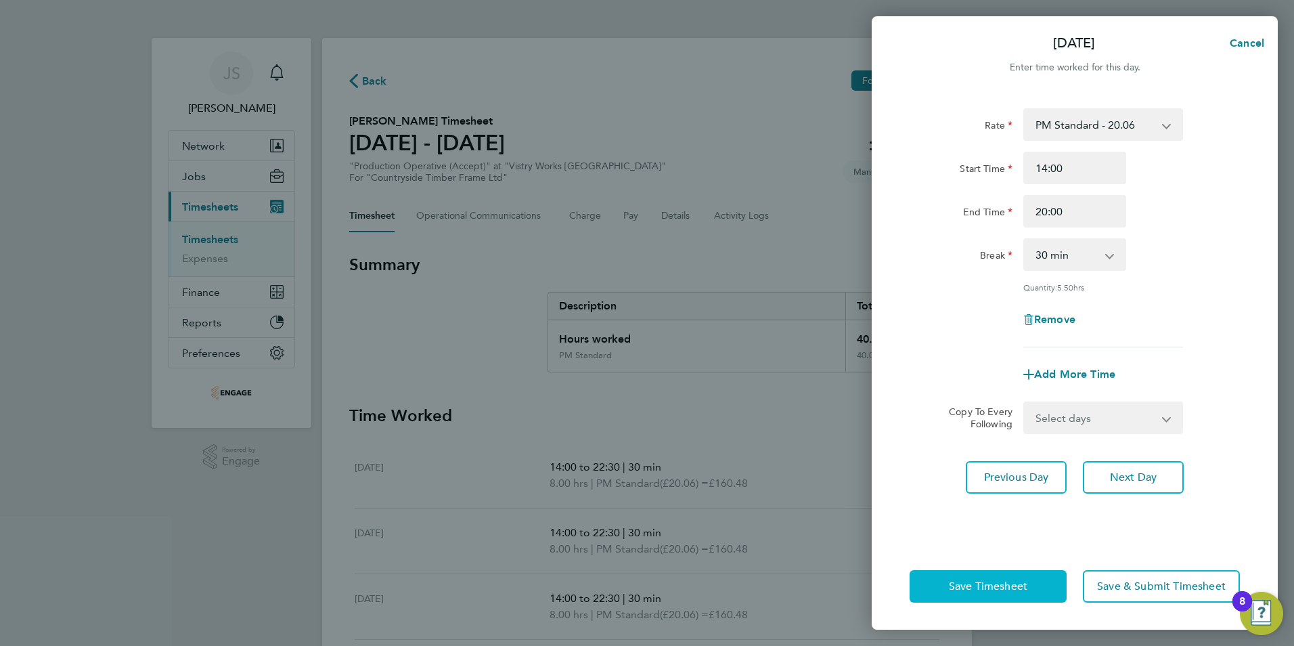
click at [966, 585] on span "Save Timesheet" at bounding box center [988, 586] width 78 height 14
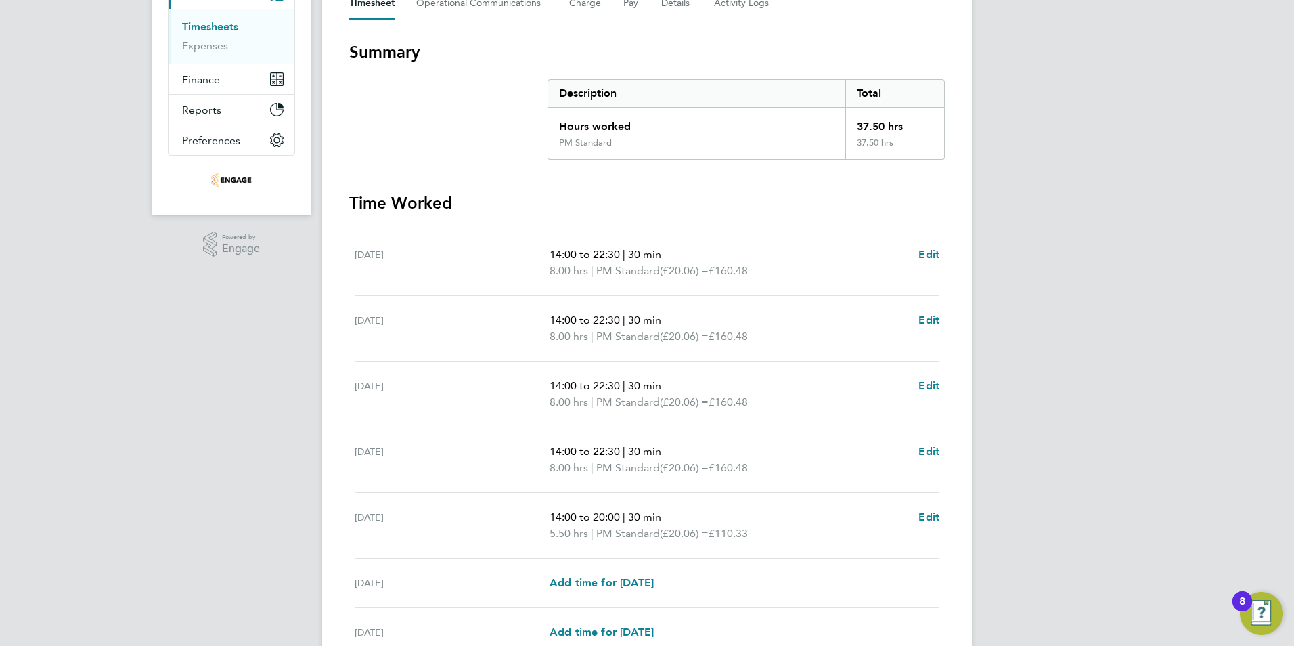
scroll to position [338, 0]
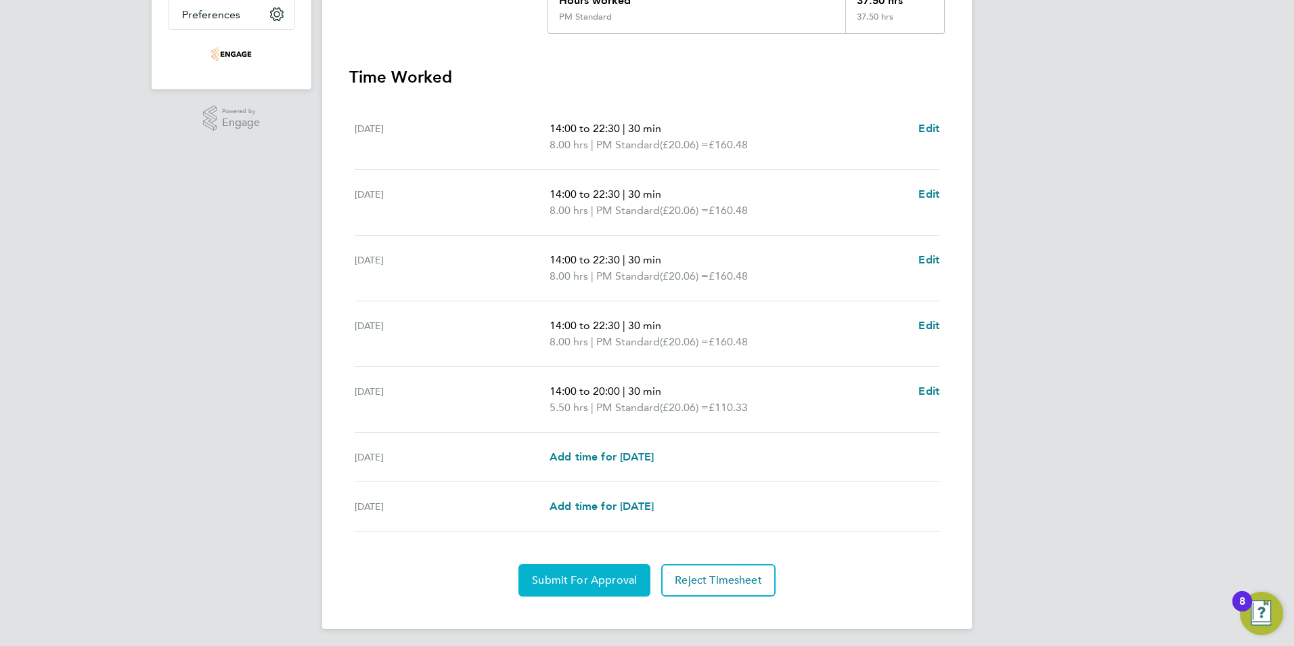
click at [578, 589] on button "Submit For Approval" at bounding box center [584, 580] width 132 height 32
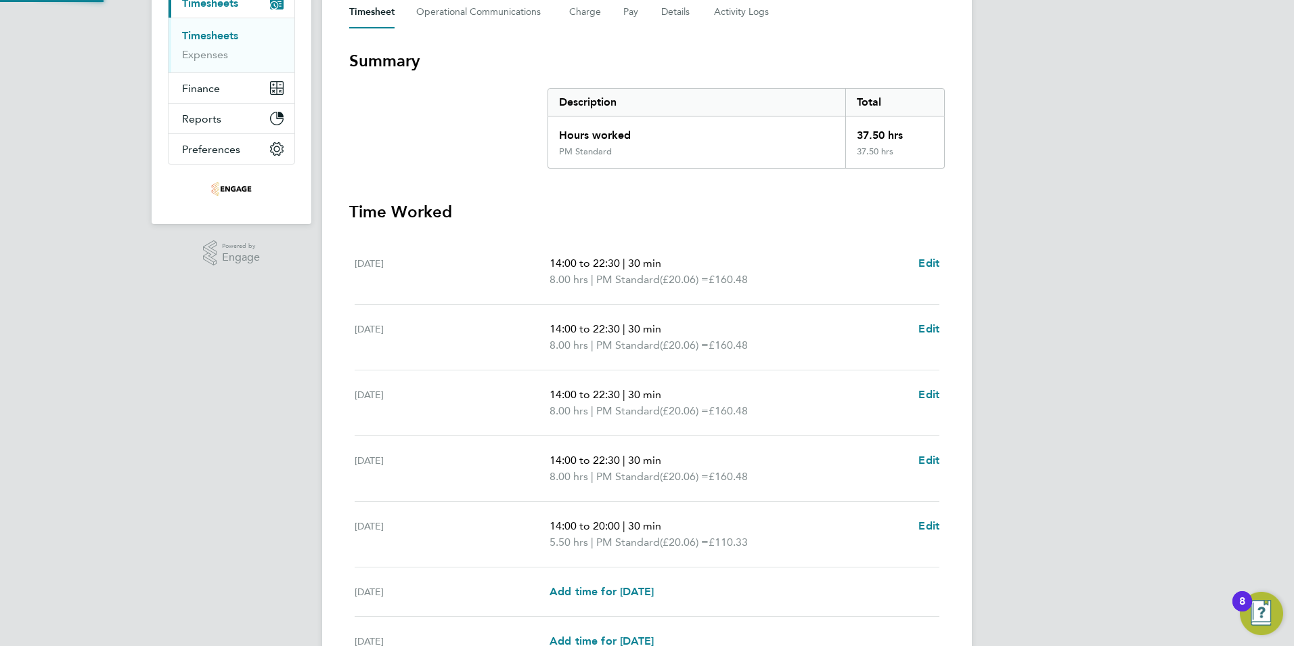
scroll to position [0, 0]
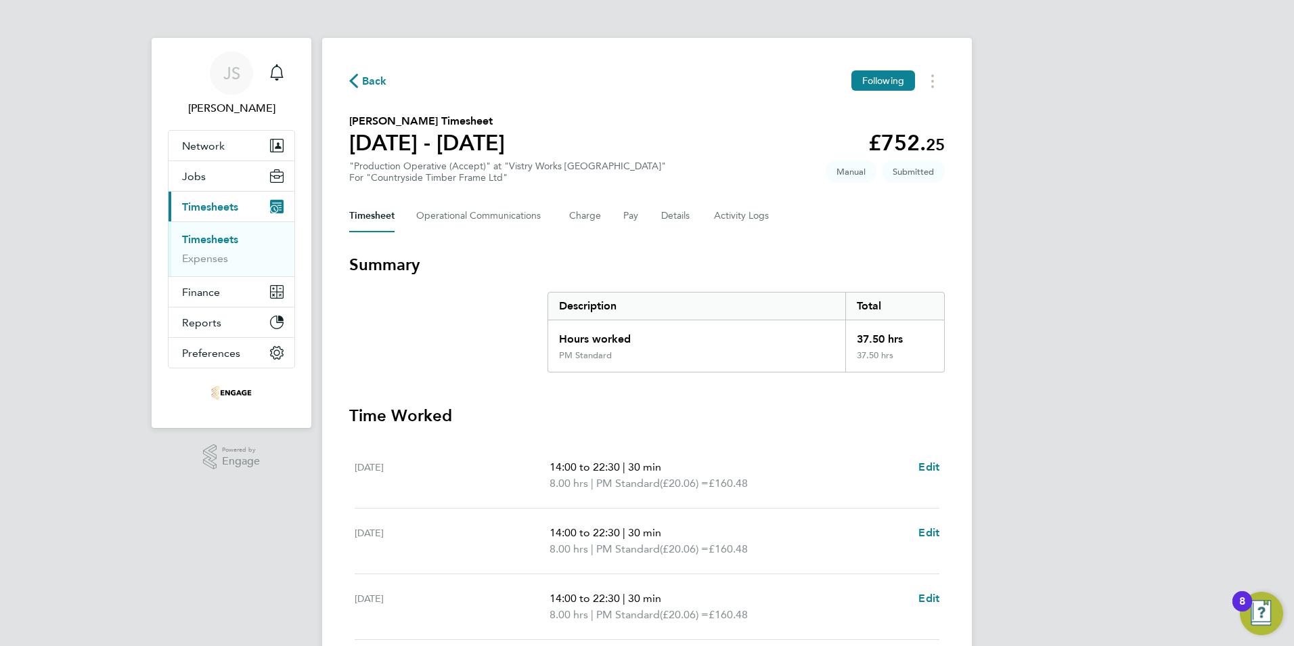
drag, startPoint x: 376, startPoint y: 77, endPoint x: 97, endPoint y: 197, distance: 303.4
click at [376, 77] on span "Back" at bounding box center [374, 81] width 25 height 16
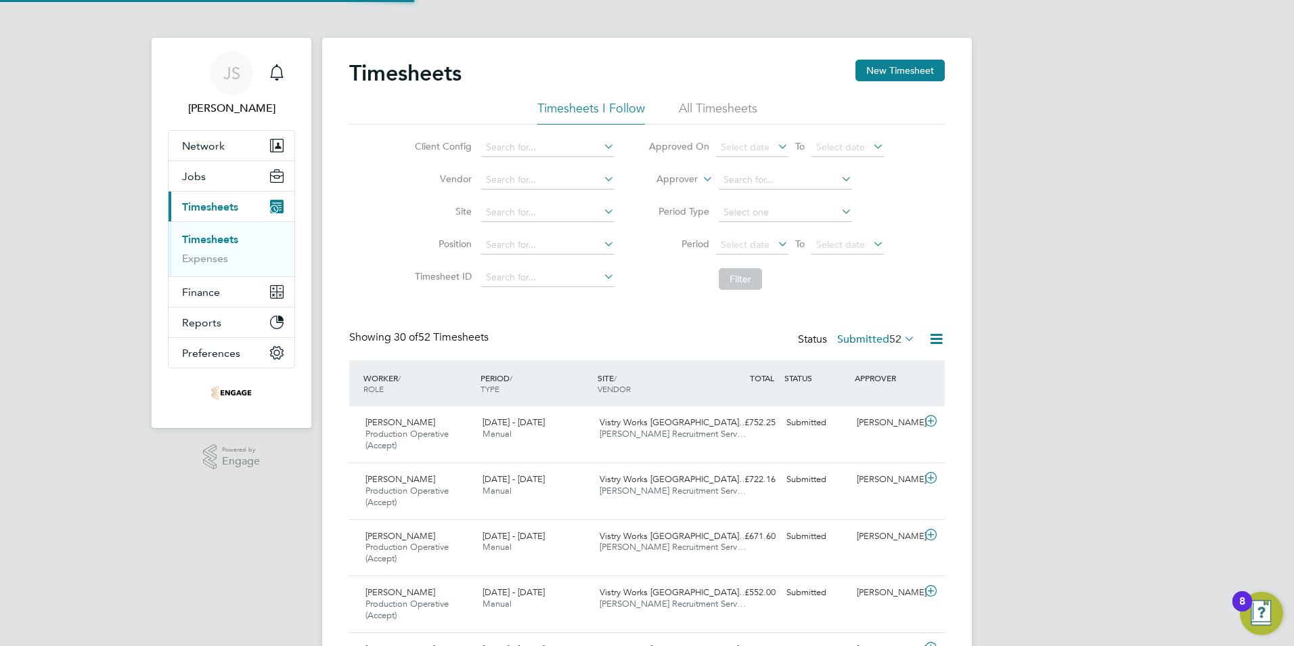
scroll to position [45, 118]
click at [919, 64] on button "New Timesheet" at bounding box center [899, 71] width 89 height 22
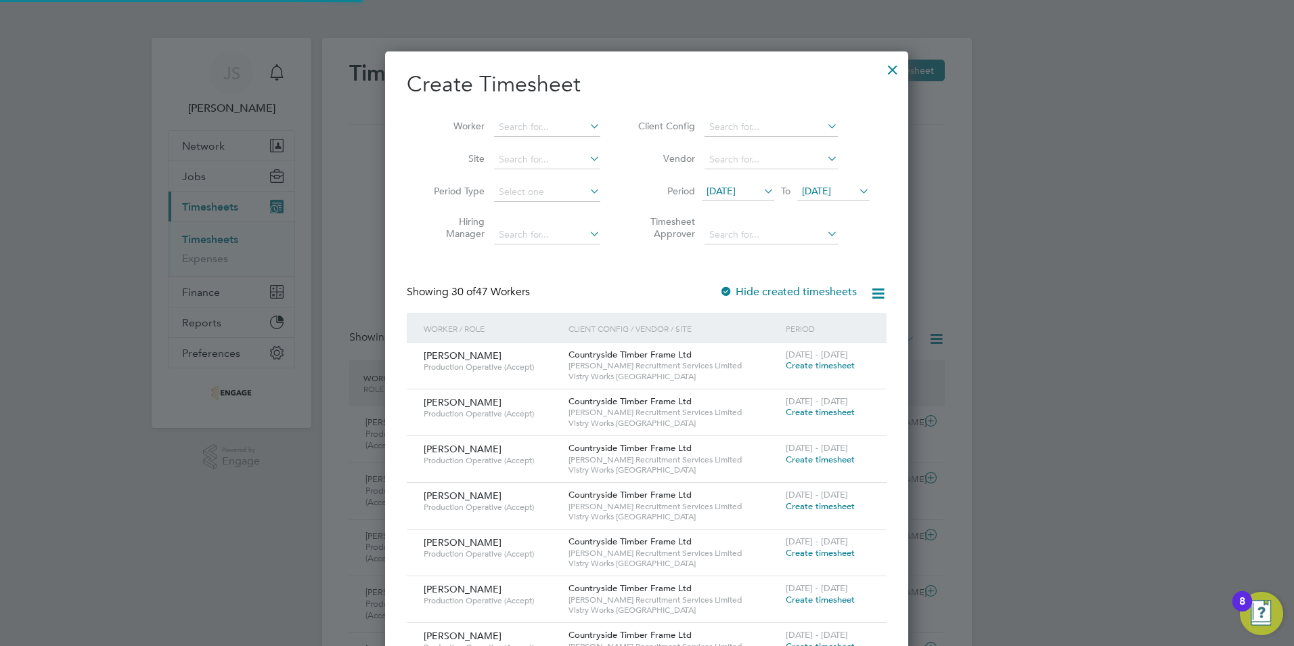
drag, startPoint x: 523, startPoint y: 125, endPoint x: 523, endPoint y: 117, distance: 8.1
click at [523, 120] on input at bounding box center [547, 127] width 106 height 19
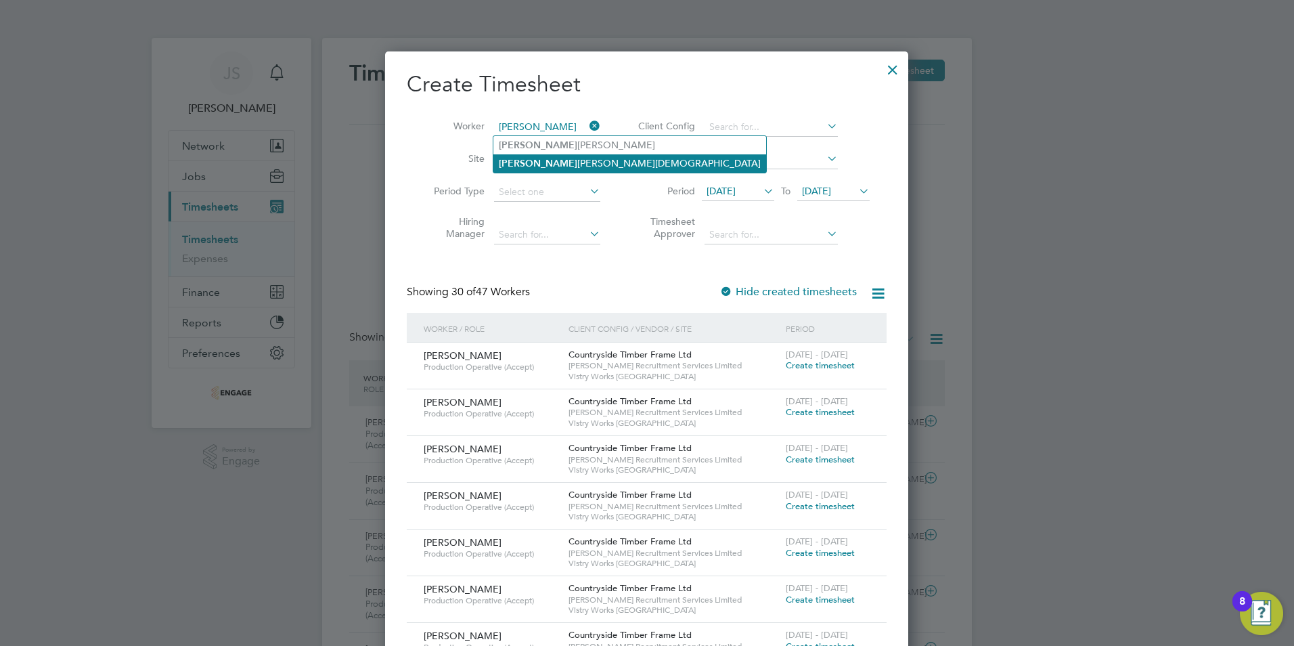
click at [554, 156] on li "Alex ander Yemane" at bounding box center [629, 163] width 273 height 18
type input "[PERSON_NAME]"
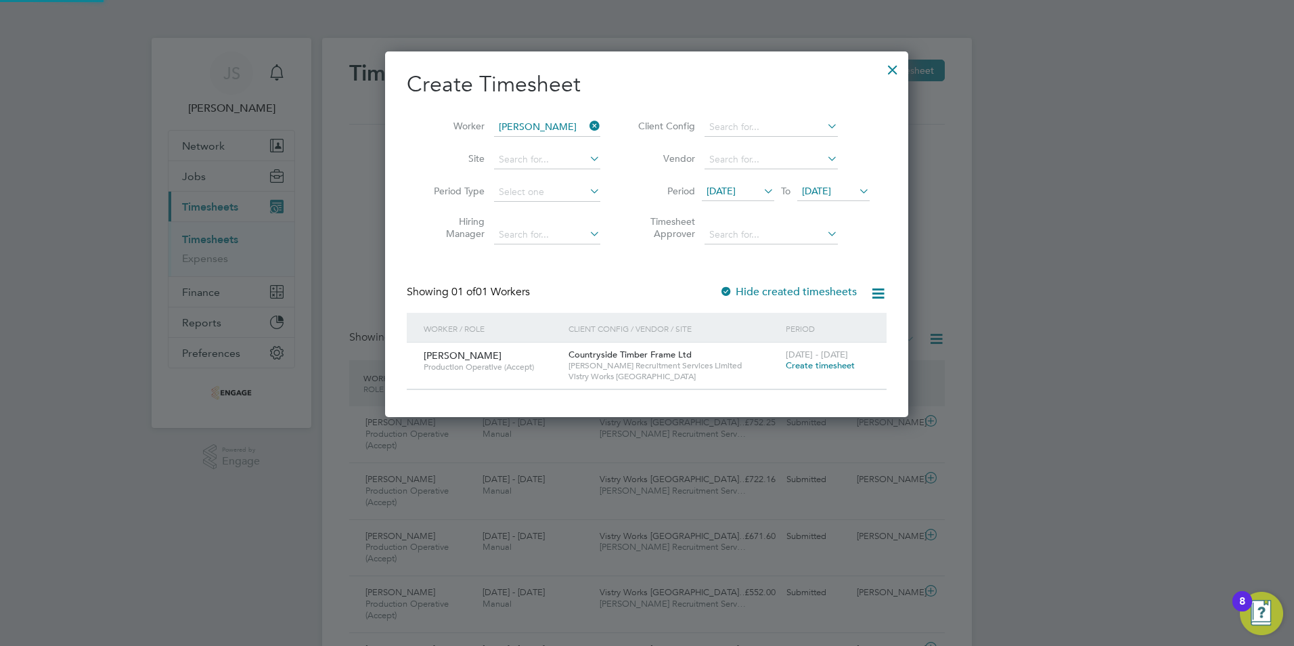
click at [830, 369] on span "Create timesheet" at bounding box center [820, 365] width 69 height 12
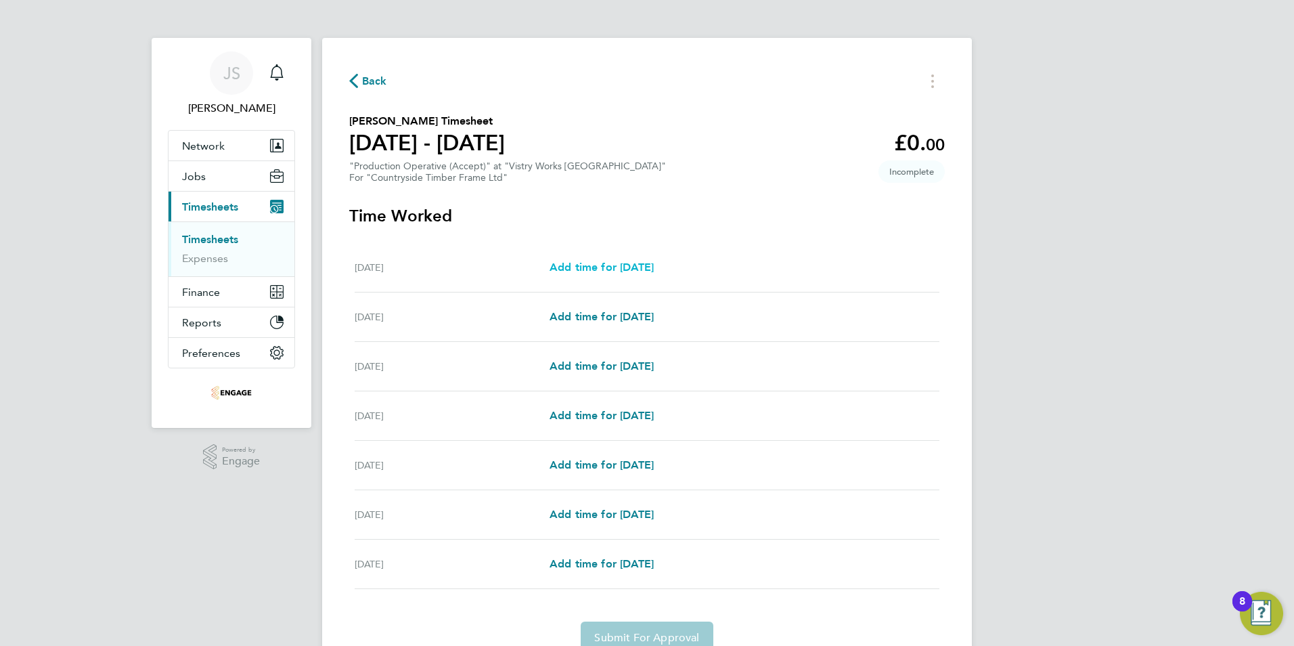
click at [607, 269] on span "Add time for Mon 22 Sep" at bounding box center [601, 267] width 104 height 13
select select "15"
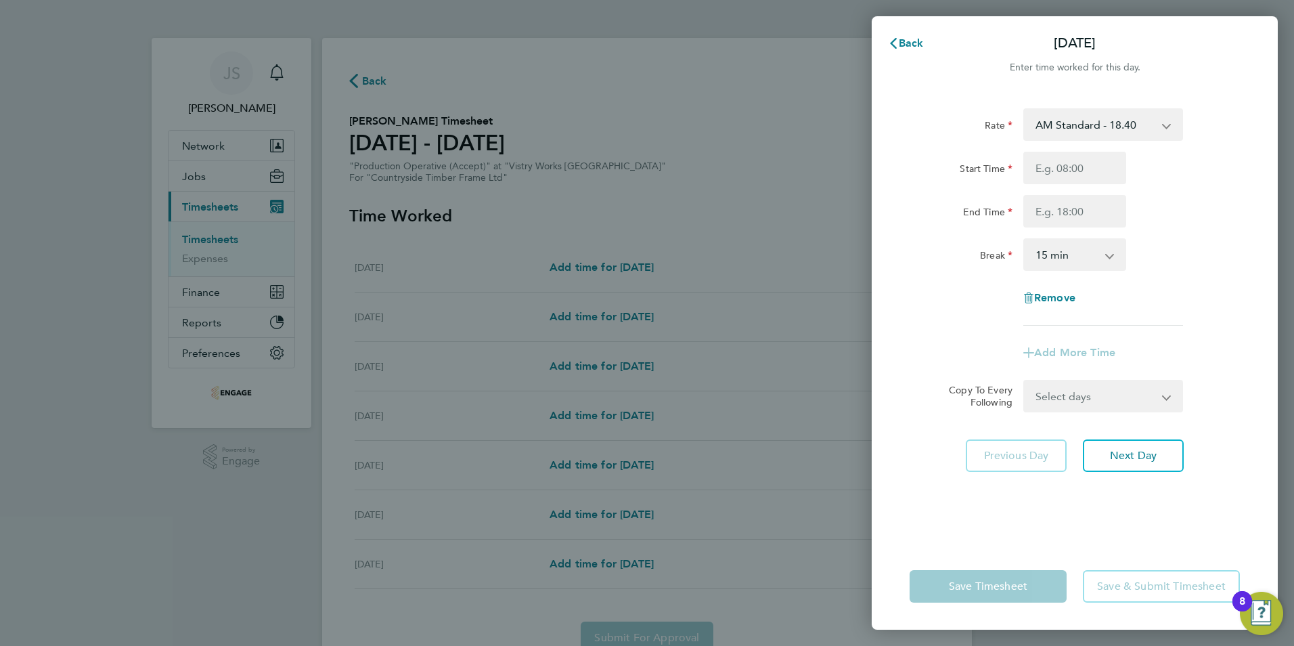
click at [1109, 135] on select "AM Standard - 18.40 PM Standard - 20.06 PM OT 1 - 30.08 PM OT2 - 40.11 OT2 - 36…" at bounding box center [1095, 125] width 141 height 30
select select "15"
click at [1051, 167] on input "Start Time" at bounding box center [1074, 168] width 103 height 32
type input "14:00"
click at [1062, 215] on input "End Time" at bounding box center [1074, 211] width 103 height 32
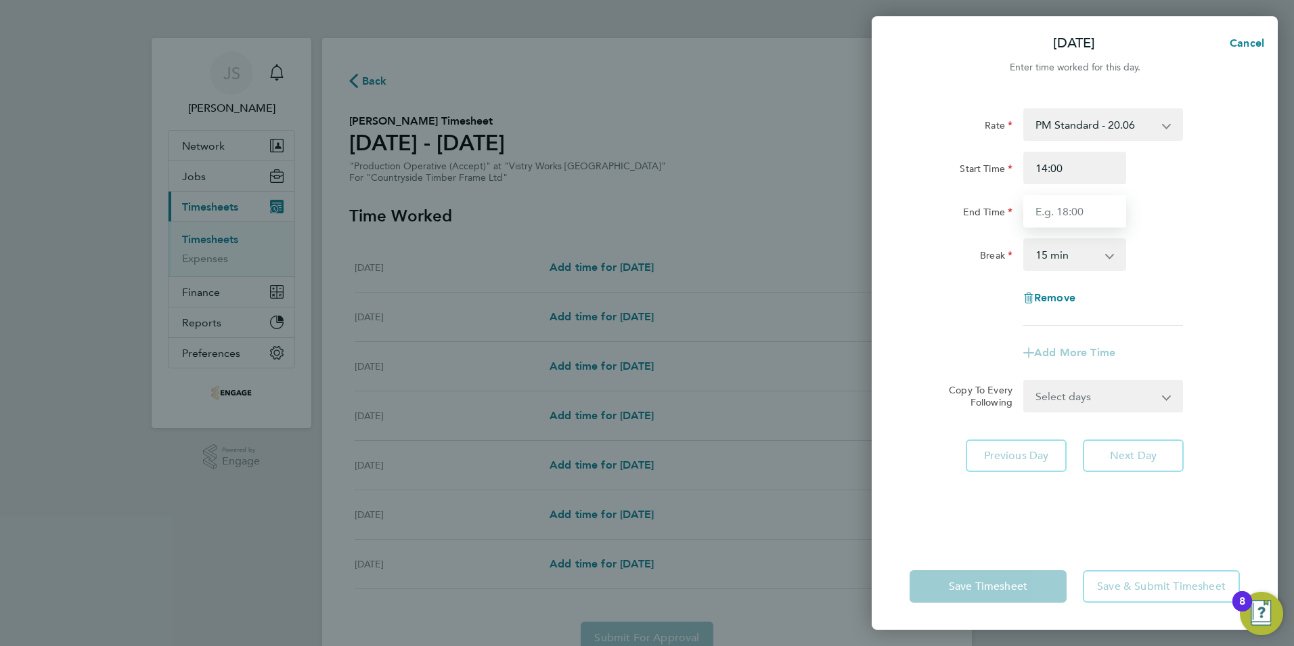
type input "22:30"
drag, startPoint x: 1069, startPoint y: 263, endPoint x: 1069, endPoint y: 270, distance: 7.4
click at [1069, 263] on select "0 min 15 min 30 min 45 min 60 min 75 min 90 min" at bounding box center [1067, 255] width 84 height 30
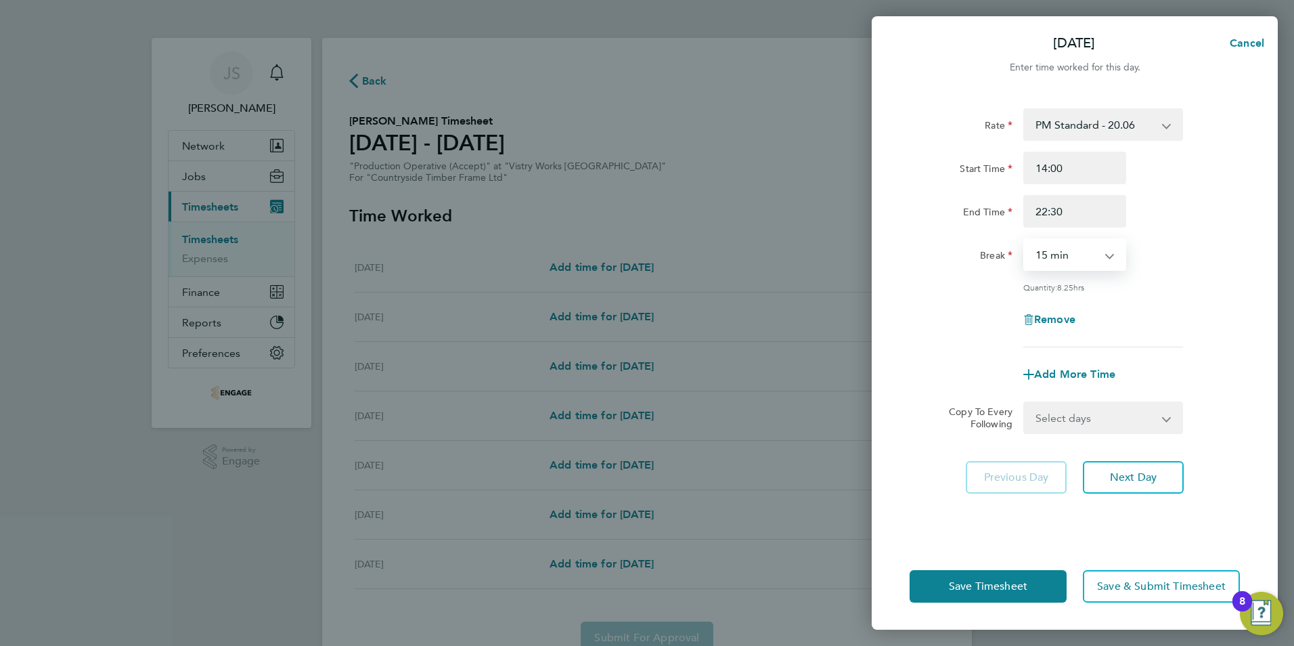
select select "30"
click at [1025, 240] on select "0 min 15 min 30 min 45 min 60 min 75 min 90 min" at bounding box center [1067, 255] width 84 height 30
click at [1094, 398] on form "Rate PM Standard - 20.06 AM Standard - 18.40 PM OT 1 - 30.08 PM OT2 - 40.11 OT2…" at bounding box center [1074, 270] width 330 height 325
drag, startPoint x: 1056, startPoint y: 415, endPoint x: 1073, endPoint y: 432, distance: 23.5
click at [1058, 420] on select "Select days Day Weekday (Mon-Fri) Weekend (Sat-Sun) Tuesday Wednesday Thursday …" at bounding box center [1096, 418] width 142 height 30
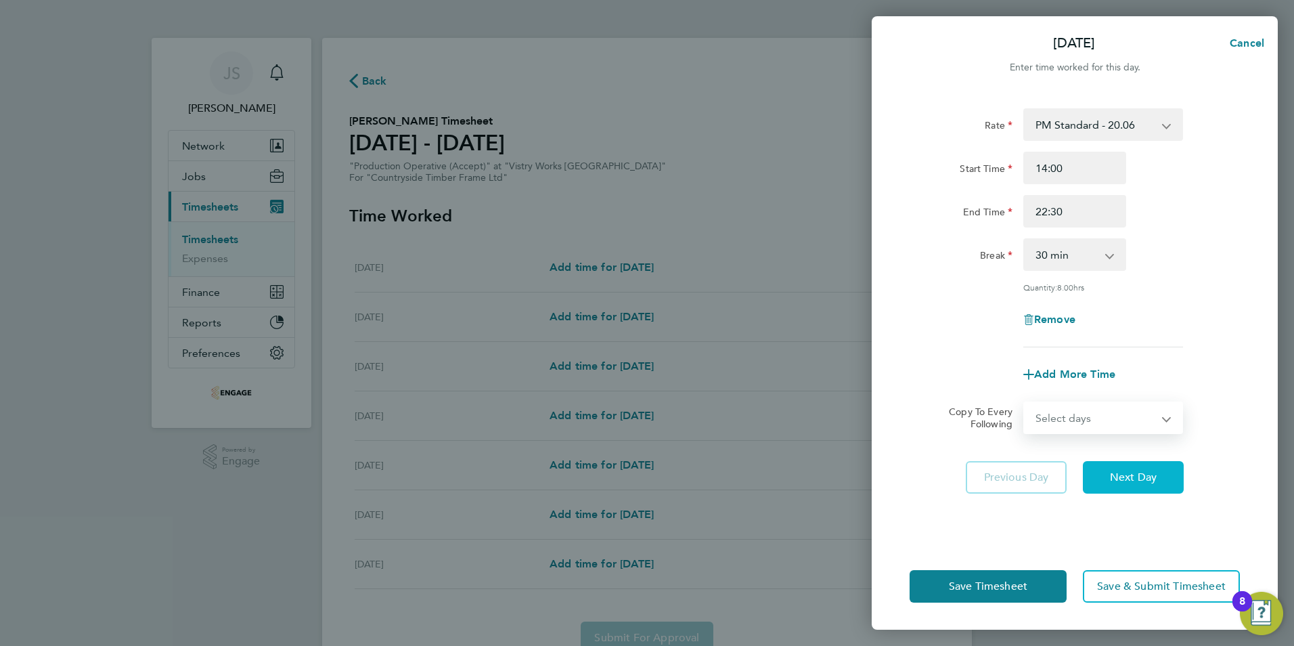
select select "WEEKDAY"
click at [1025, 403] on select "Select days Day Weekday (Mon-Fri) Weekend (Sat-Sun) Tuesday Wednesday Thursday …" at bounding box center [1096, 418] width 142 height 30
select select "2025-09-28"
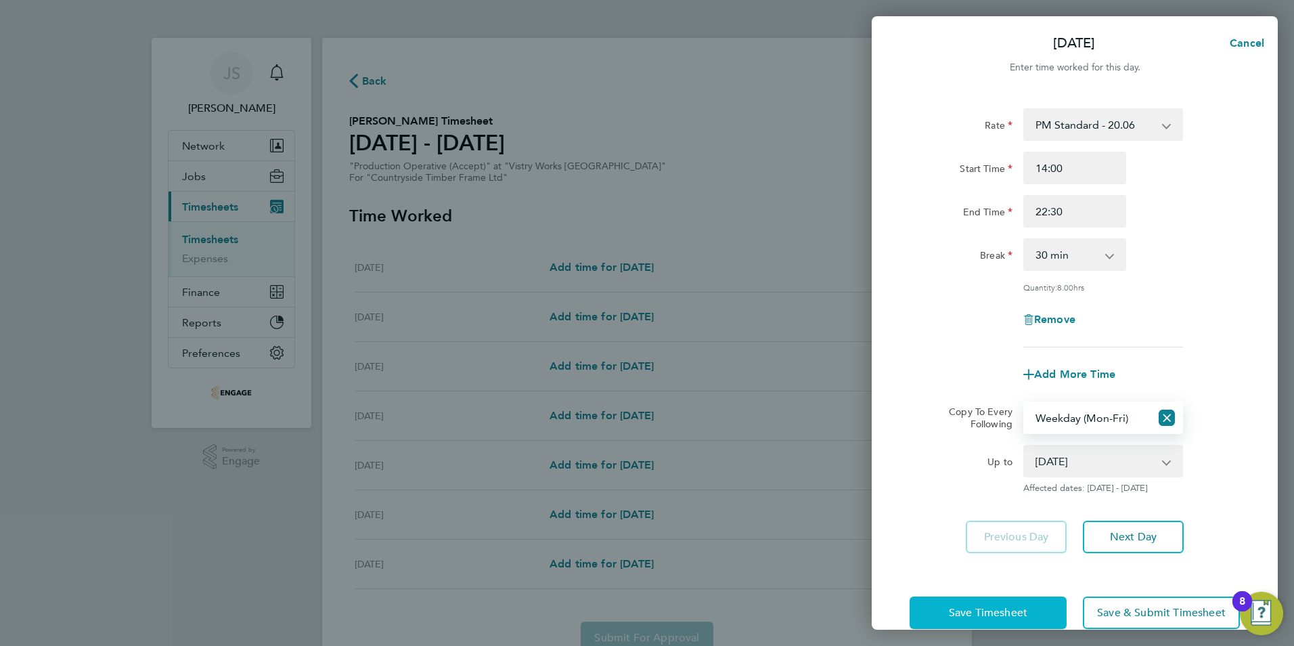
click at [1001, 610] on span "Save Timesheet" at bounding box center [988, 613] width 78 height 14
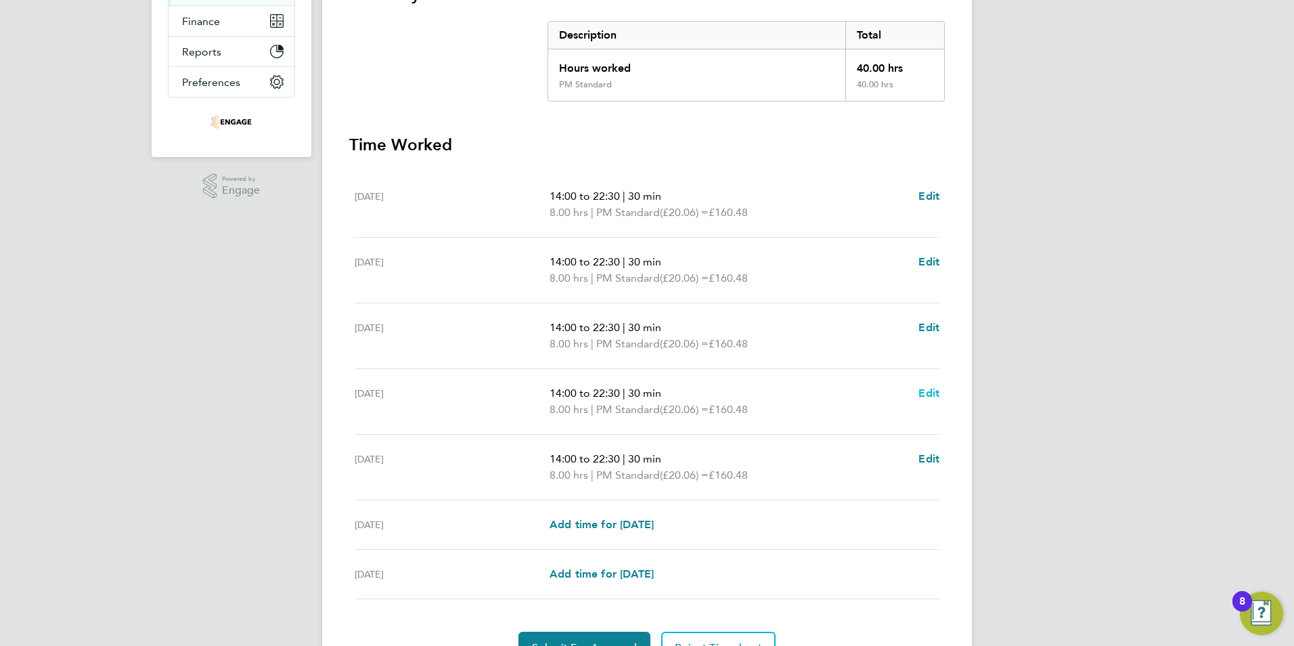
click at [922, 401] on link "Edit" at bounding box center [928, 393] width 21 height 16
select select "30"
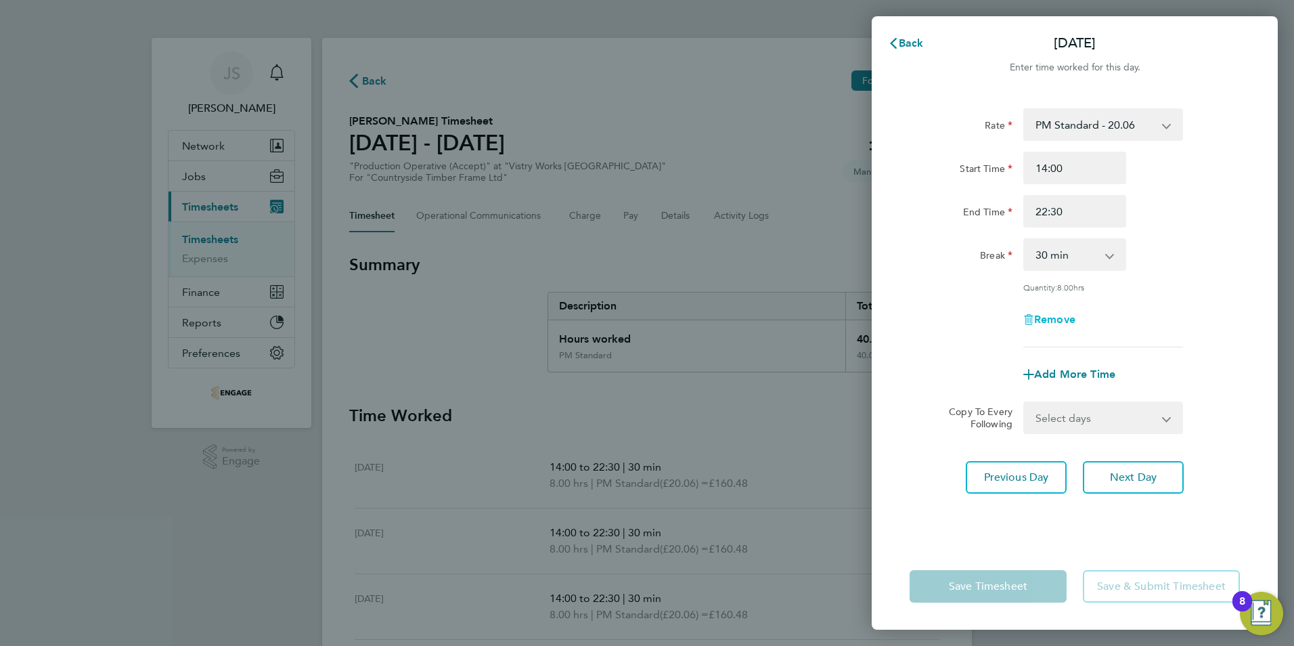
click at [1041, 319] on span "Remove" at bounding box center [1054, 319] width 41 height 13
select select "null"
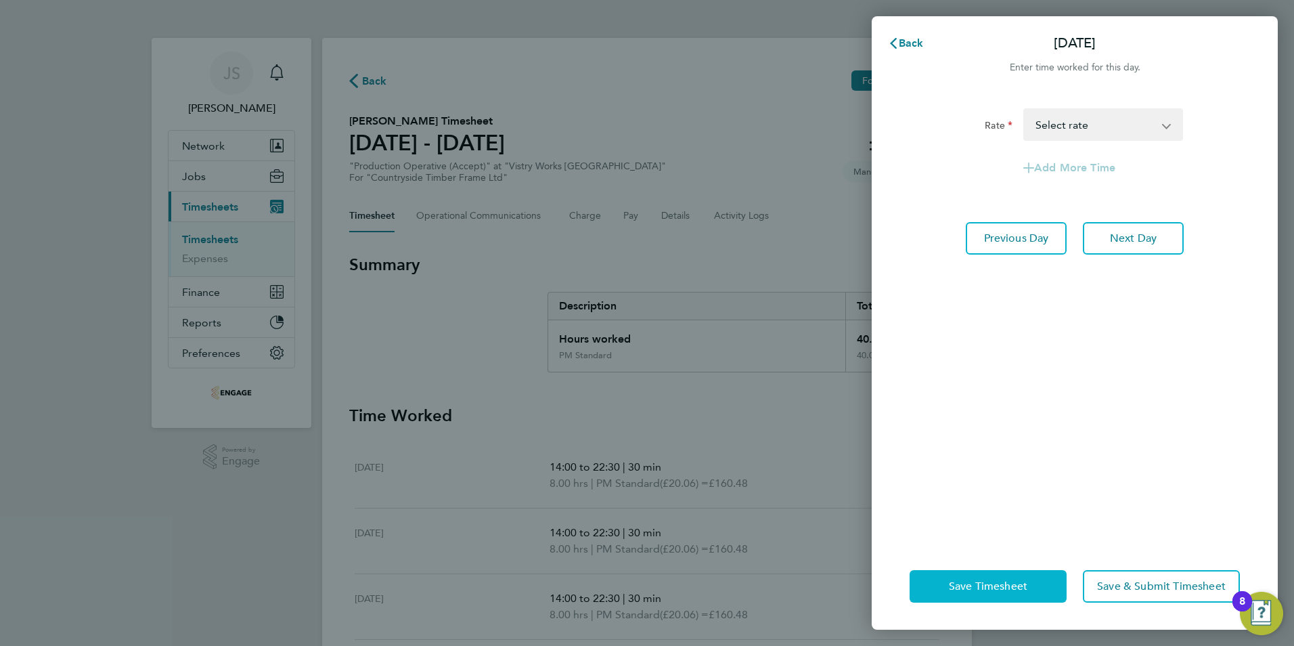
click at [1035, 579] on button "Save Timesheet" at bounding box center [987, 586] width 157 height 32
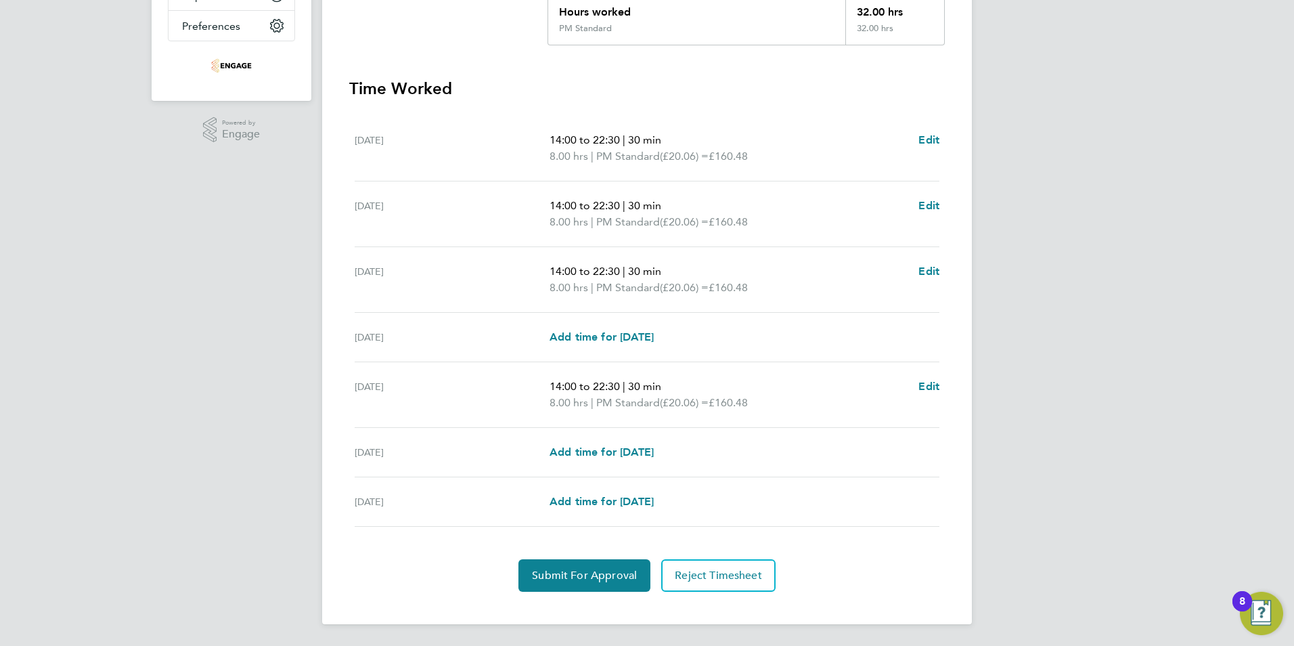
click at [913, 390] on div "14:00 to 22:30 | 30 min 8.00 hrs | PM Standard (£20.06) = £160.48 Edit" at bounding box center [744, 394] width 390 height 32
click at [931, 387] on span "Edit" at bounding box center [928, 386] width 21 height 13
select select "30"
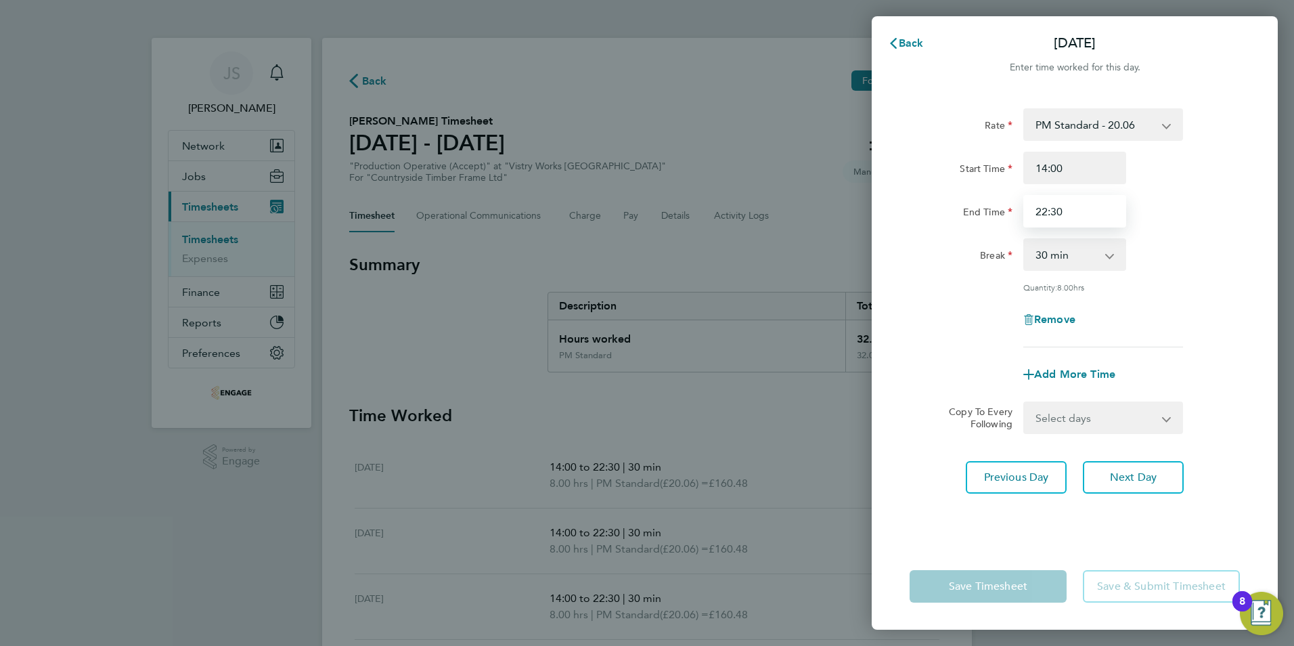
drag, startPoint x: 1085, startPoint y: 210, endPoint x: 954, endPoint y: 206, distance: 131.4
click at [957, 209] on div "End Time 22:30" at bounding box center [1074, 211] width 341 height 32
type input "20:00"
click at [972, 579] on app-form-button "Save Timesheet" at bounding box center [991, 586] width 165 height 32
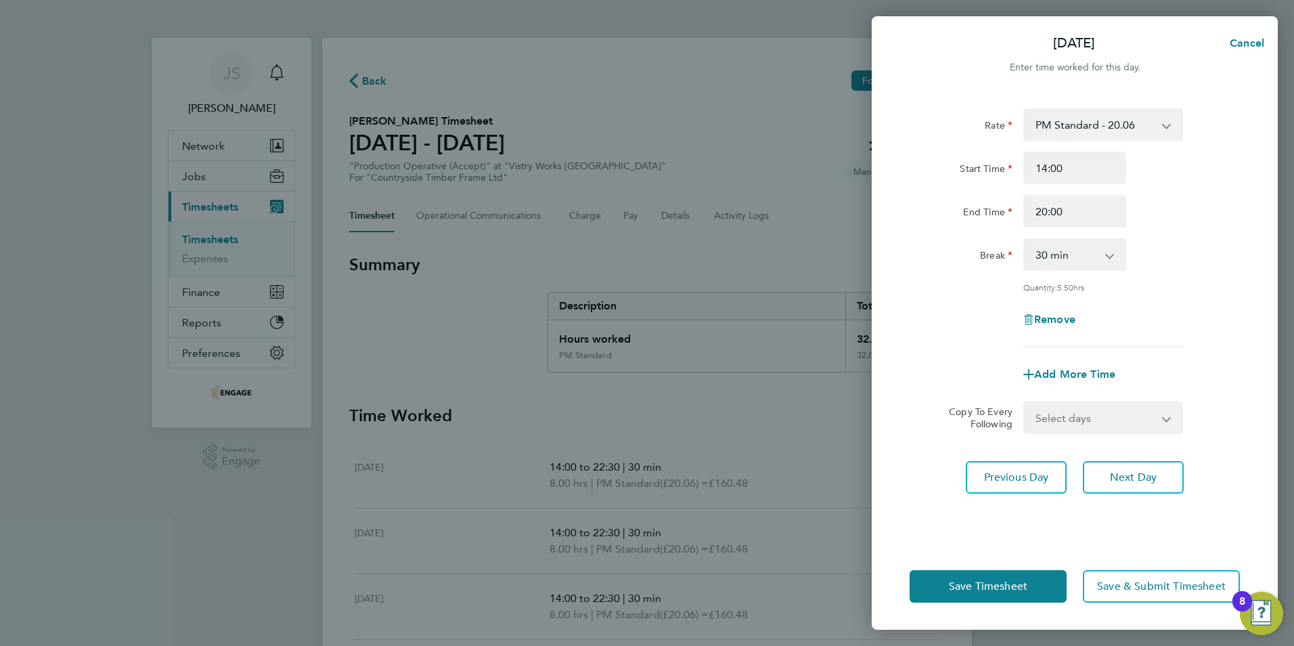
click at [918, 506] on div "Rate PM Standard - 20.06 AM Standard - 18.40 PM OT 1 - 30.08 PM OT2 - 40.11 OT2…" at bounding box center [1075, 317] width 406 height 451
click at [939, 583] on button "Save Timesheet" at bounding box center [987, 586] width 157 height 32
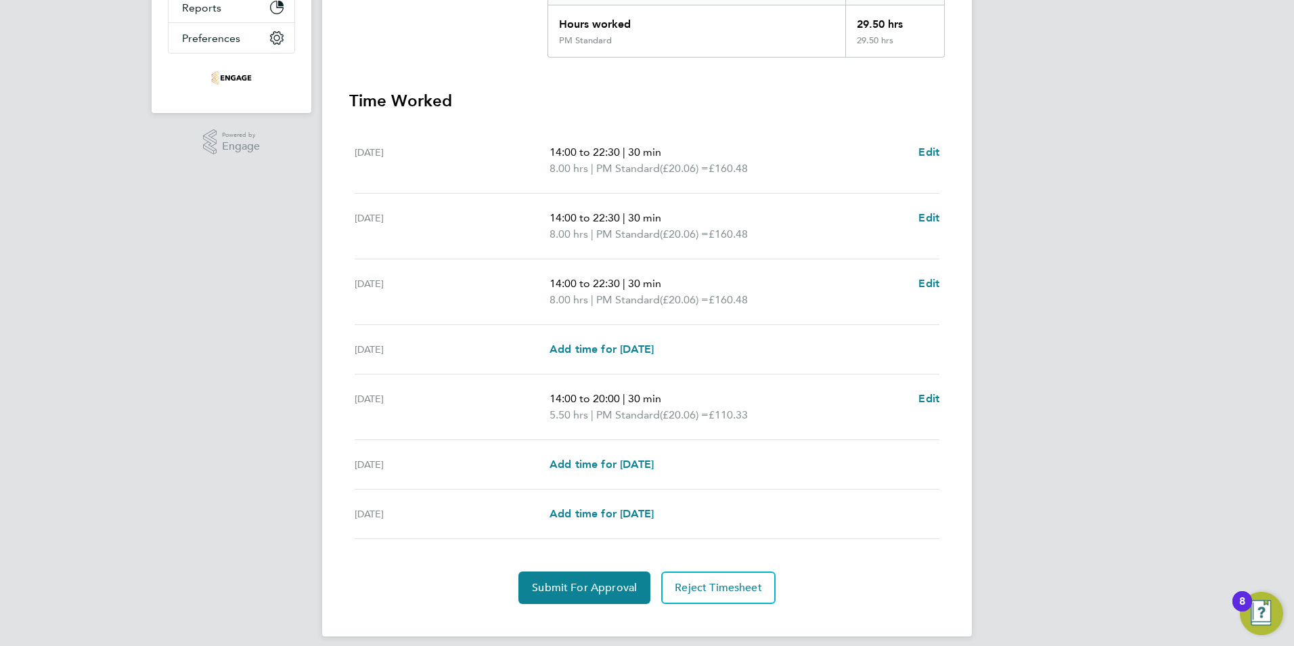
scroll to position [327, 0]
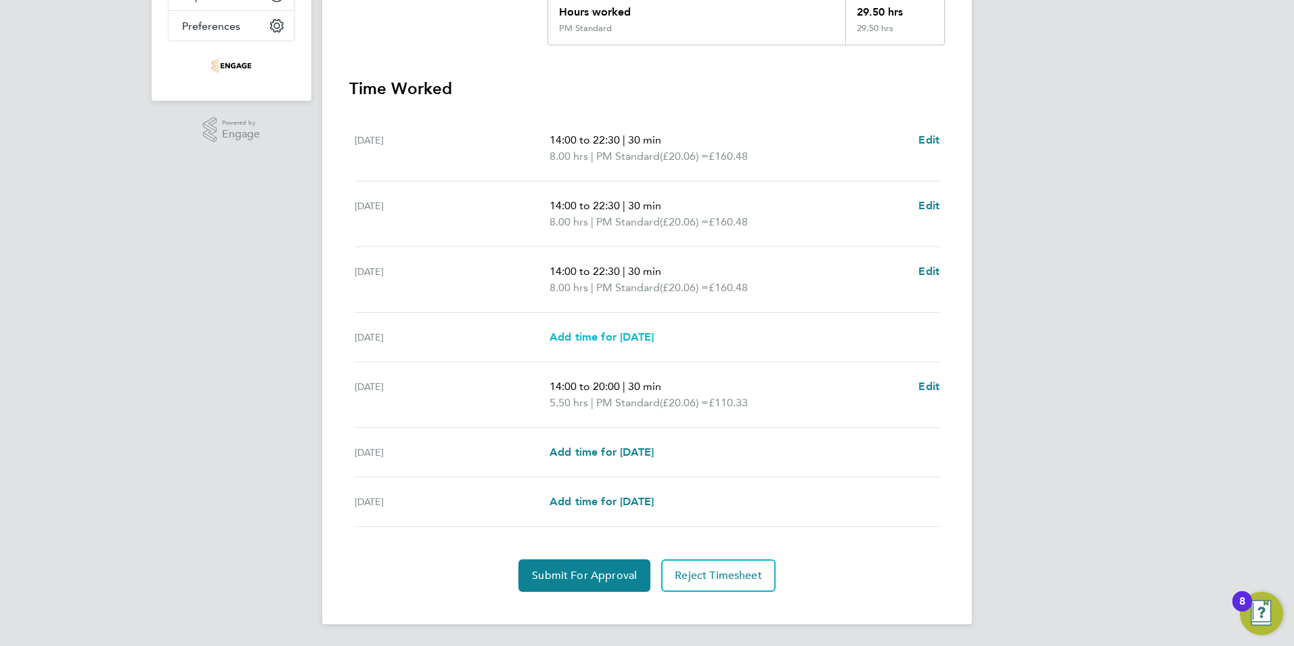
click at [630, 332] on span "Add time for Thu 25 Sep" at bounding box center [601, 336] width 104 height 13
select select "15"
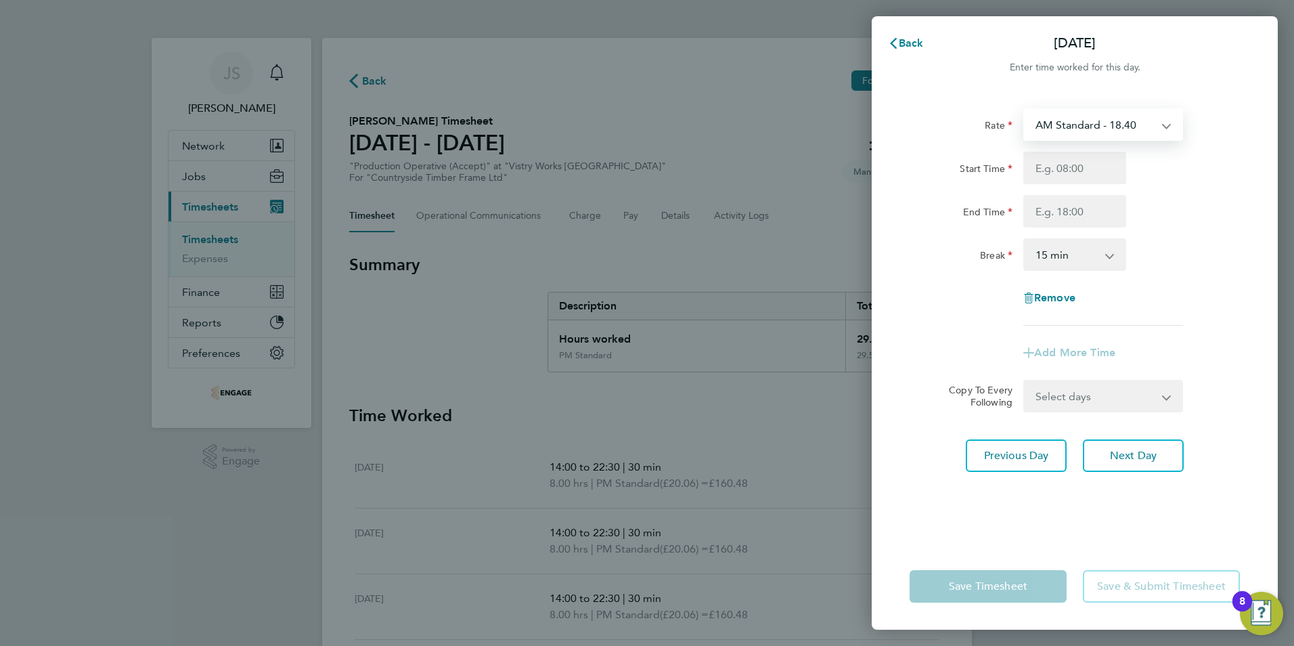
click at [1088, 132] on select "AM Standard - 18.40 PM Standard - 20.06 PM OT 1 - 30.08 PM OT2 - 40.11 OT2 - 36…" at bounding box center [1095, 125] width 141 height 30
select select "15"
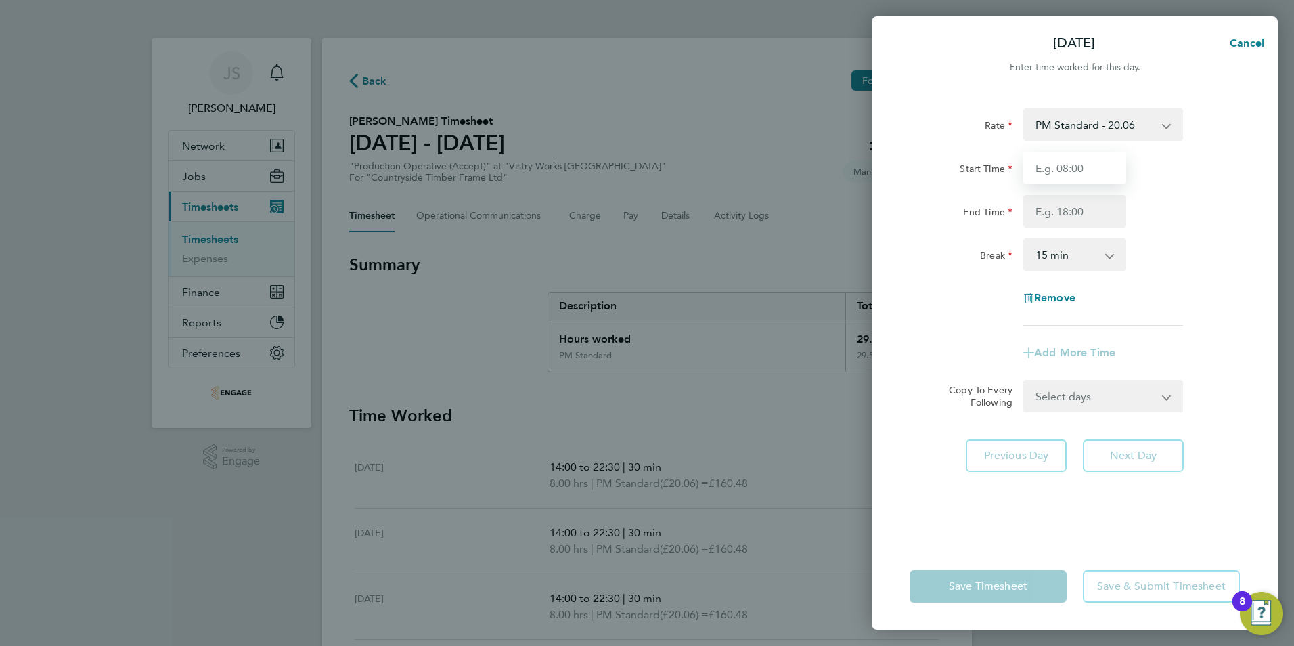
click at [1042, 160] on input "Start Time" at bounding box center [1074, 168] width 103 height 32
type input "14:00"
click at [1045, 211] on input "End Time" at bounding box center [1074, 211] width 103 height 32
type input "22:30"
click at [943, 383] on form "Rate PM Standard - 20.06 AM Standard - 18.40 PM OT 1 - 30.08 PM OT2 - 40.11 OT2…" at bounding box center [1074, 260] width 330 height 304
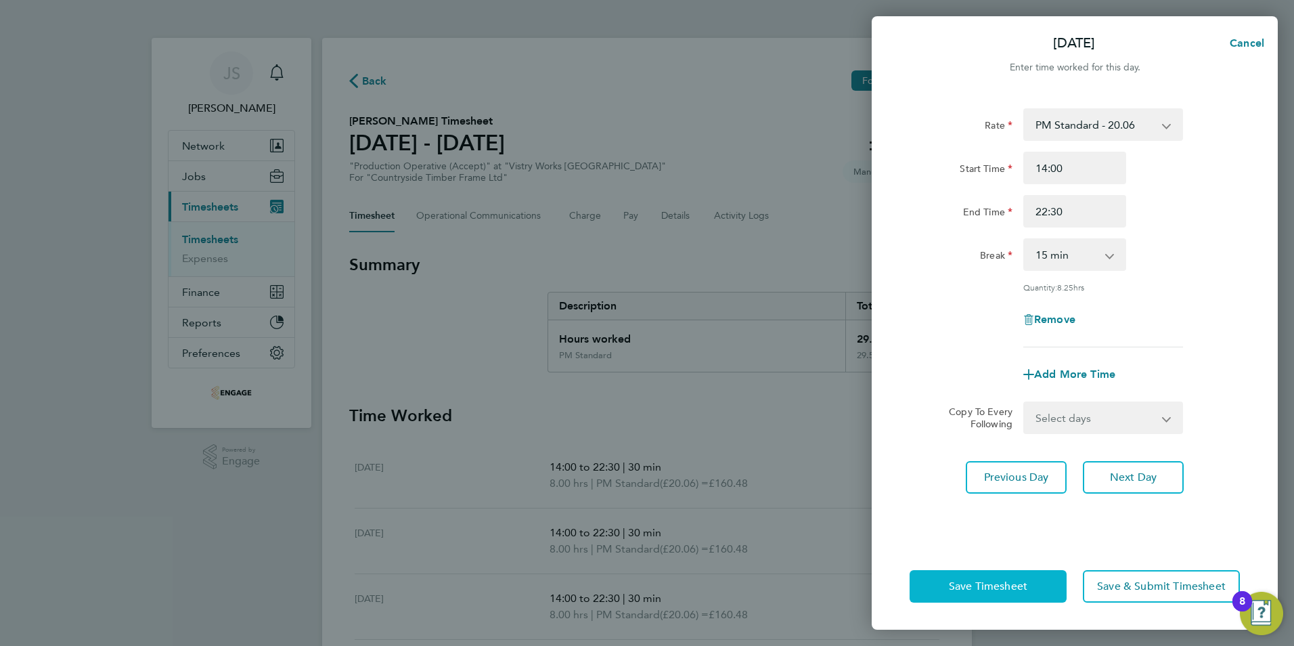
click at [949, 601] on button "Save Timesheet" at bounding box center [987, 586] width 157 height 32
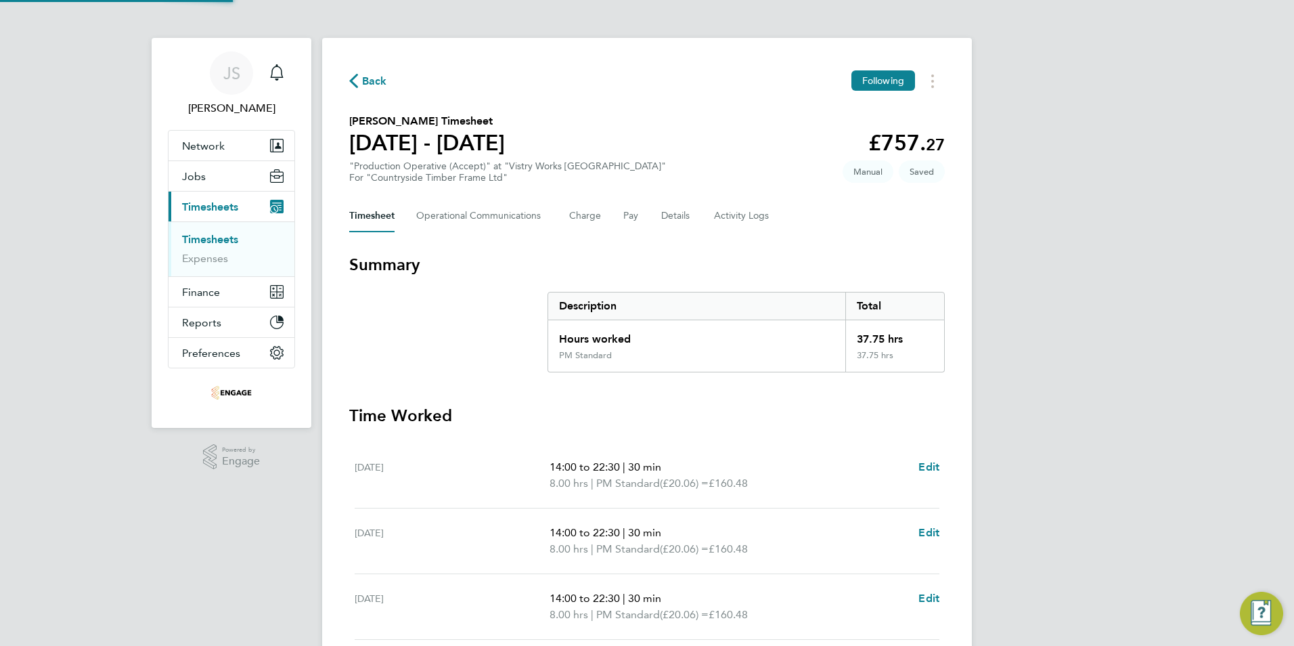
click at [943, 589] on ul "Mon 22 Sep 14:00 to 22:30 | 30 min 8.00 hrs | PM Standard (£20.06) = £160.48 Ed…" at bounding box center [646, 656] width 595 height 427
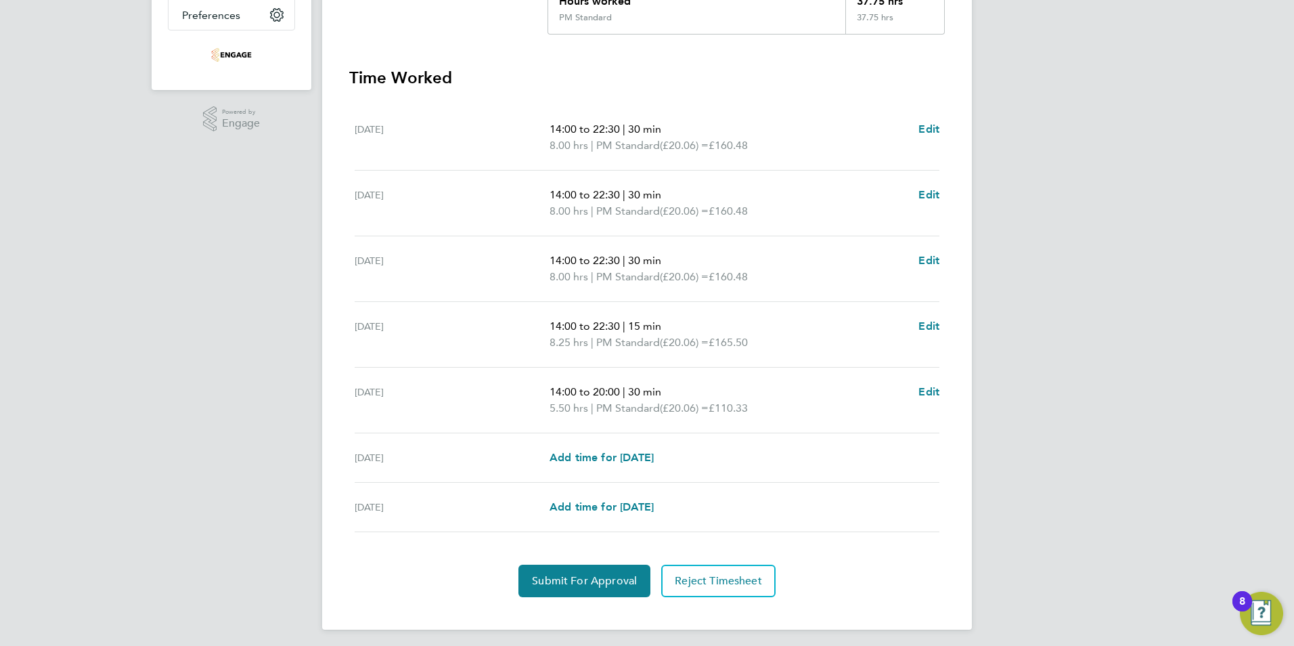
scroll to position [338, 0]
click at [606, 577] on span "Submit For Approval" at bounding box center [584, 580] width 105 height 14
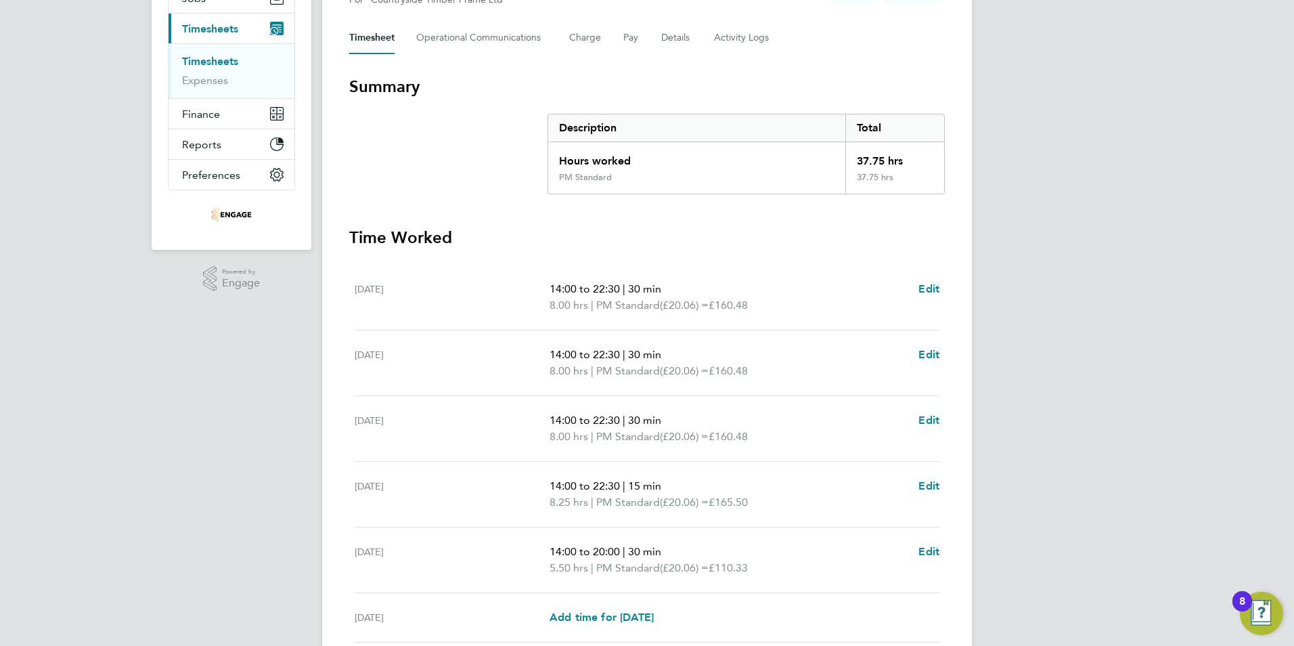
scroll to position [0, 0]
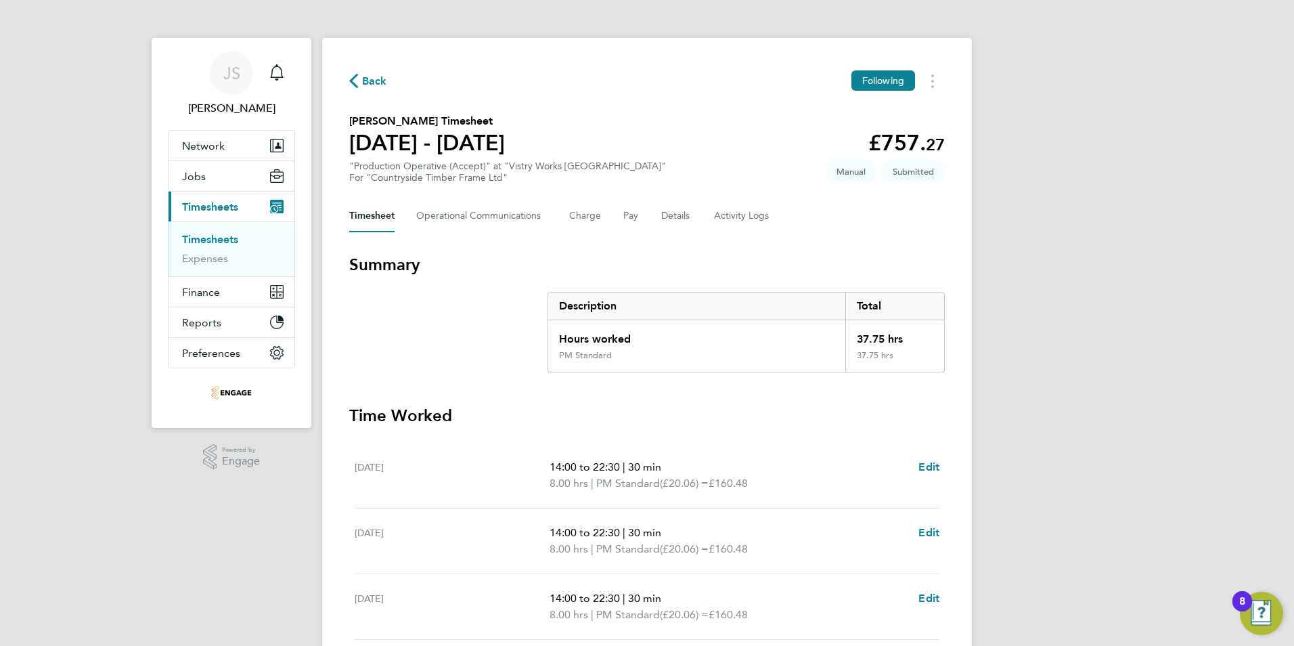
click at [373, 77] on span "Back" at bounding box center [374, 81] width 25 height 16
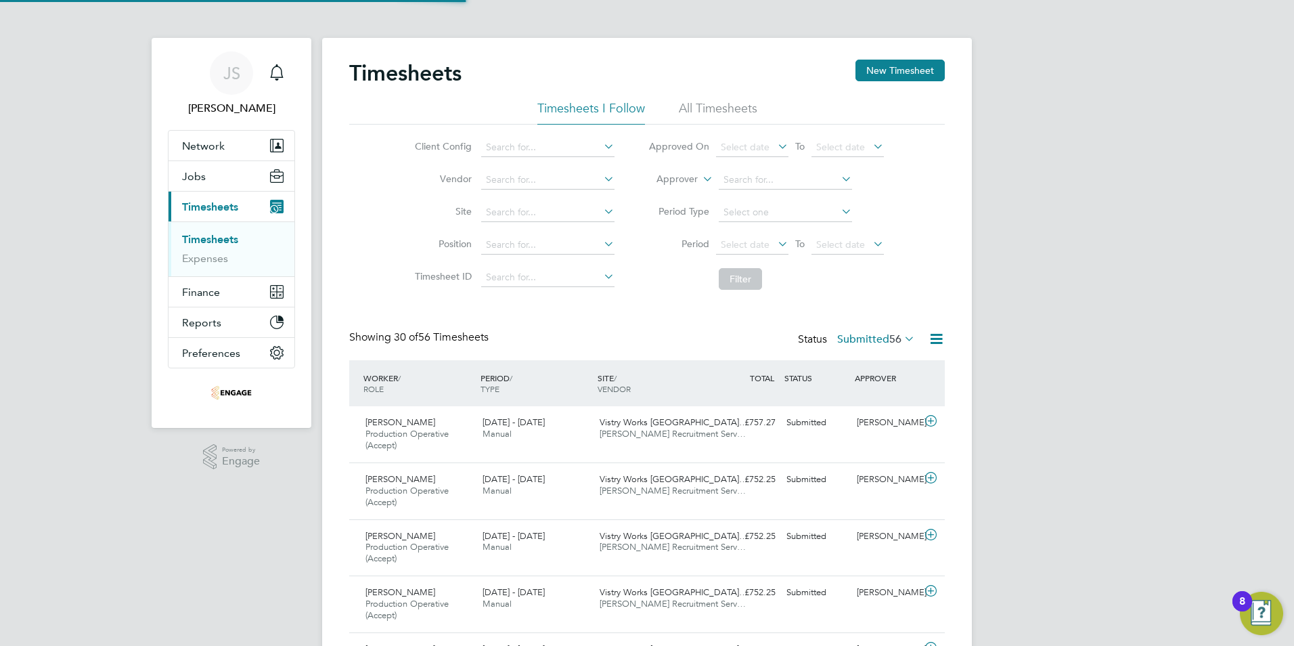
scroll to position [45, 118]
click at [912, 70] on button "New Timesheet" at bounding box center [899, 71] width 89 height 22
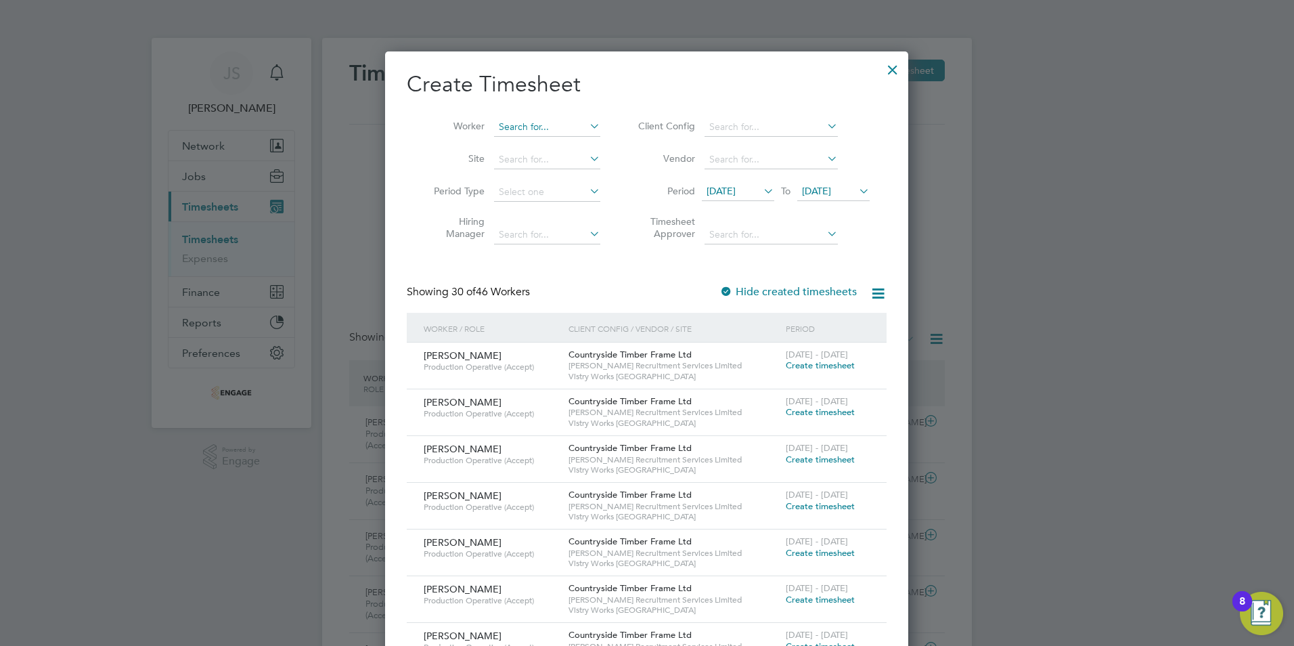
click at [525, 124] on input at bounding box center [547, 127] width 106 height 19
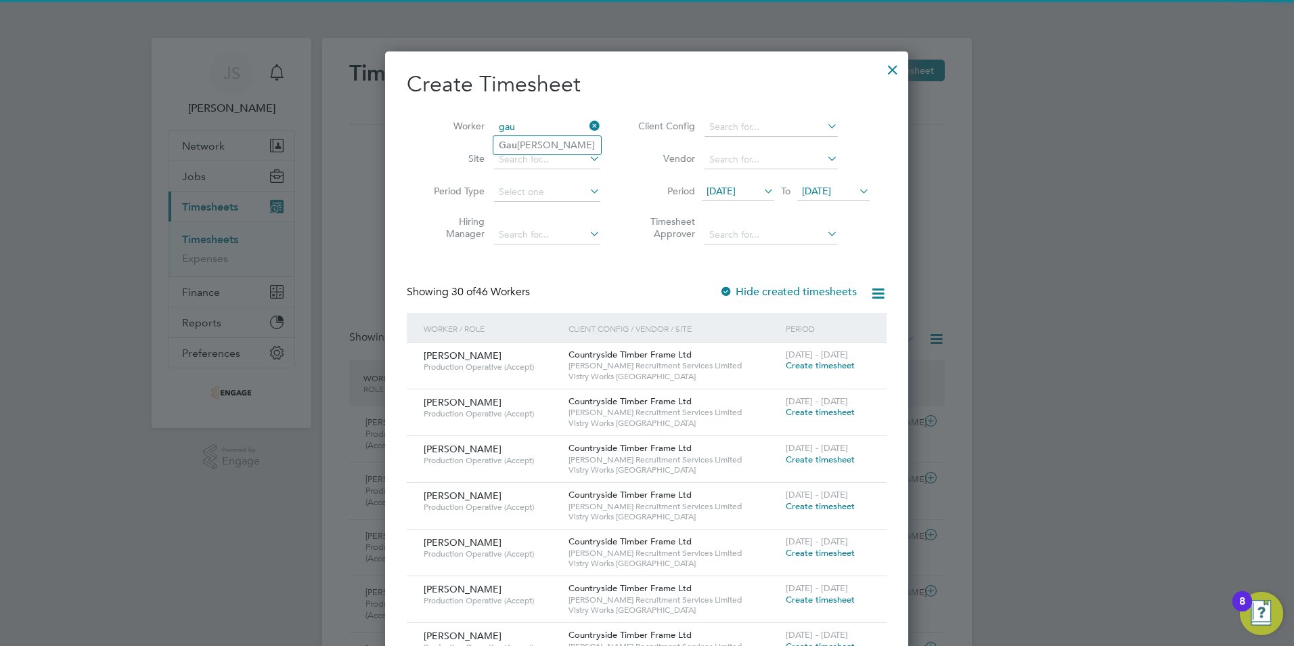
drag, startPoint x: 529, startPoint y: 130, endPoint x: 531, endPoint y: 141, distance: 11.7
click at [530, 132] on input "gau" at bounding box center [547, 127] width 106 height 19
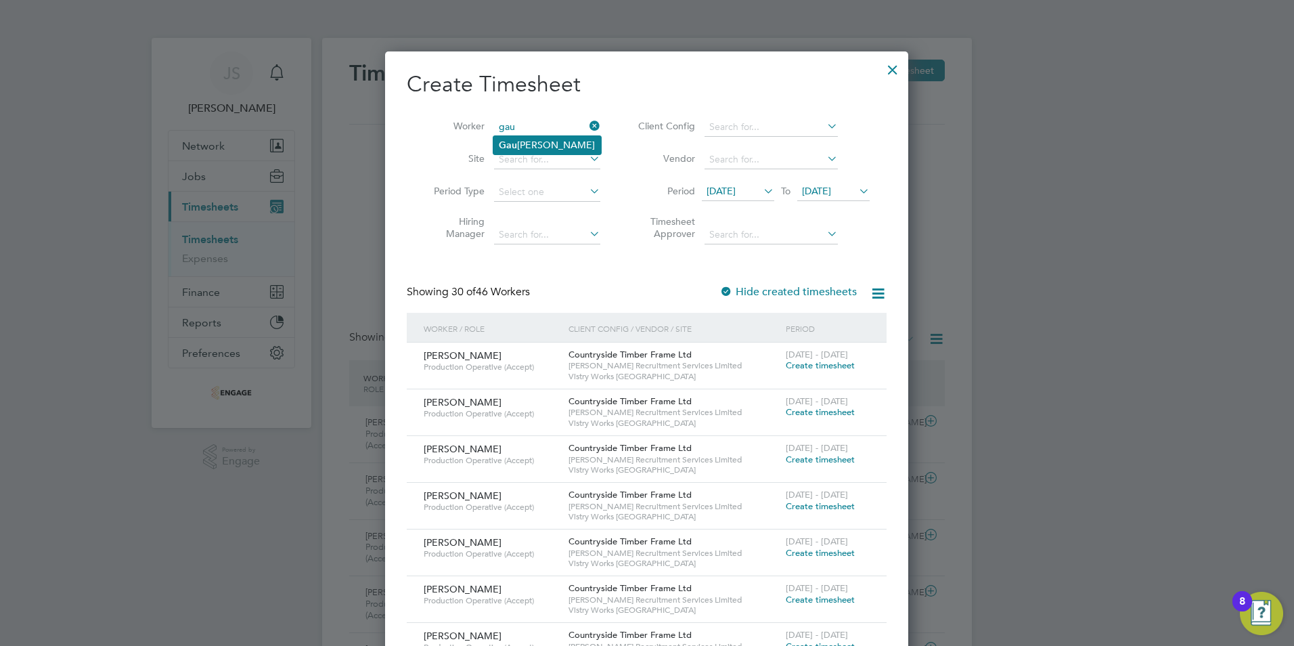
click at [531, 141] on li "Gau rav Gaurav" at bounding box center [547, 145] width 108 height 18
type input "[PERSON_NAME]"
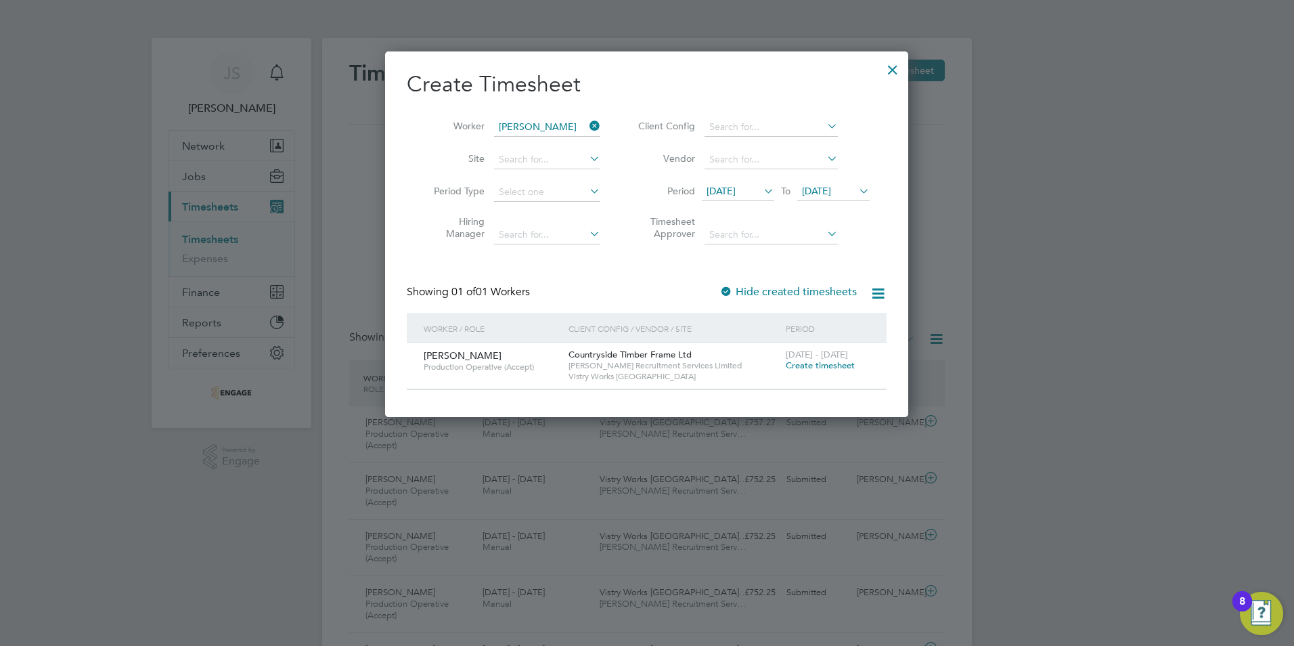
click at [824, 364] on span "Create timesheet" at bounding box center [820, 365] width 69 height 12
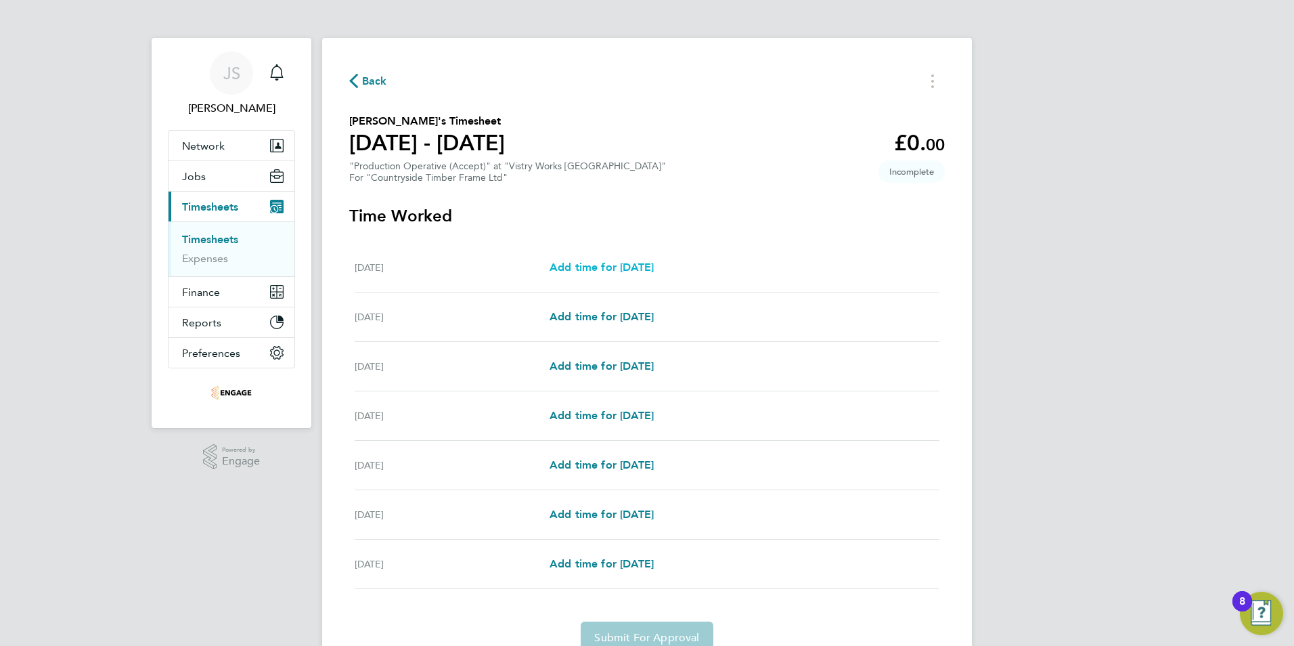
click at [593, 267] on span "Add time for Mon 22 Sep" at bounding box center [601, 267] width 104 height 13
select select "15"
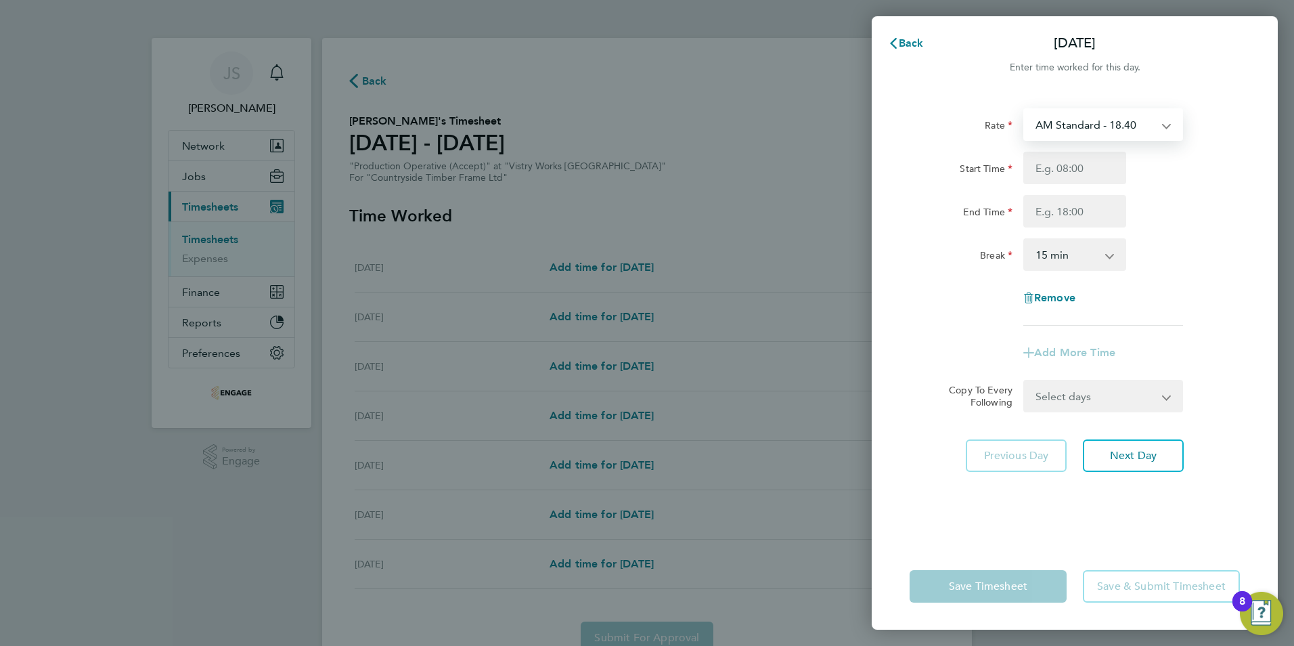
drag, startPoint x: 1123, startPoint y: 122, endPoint x: 1122, endPoint y: 136, distance: 14.3
click at [1123, 122] on select "AM Standard - 18.40 PM OT 1 - 30.08 PM OT2 - 40.11 OT 1 - 27.60 OT2 - 36.80 PM …" at bounding box center [1095, 125] width 141 height 30
select select "15"
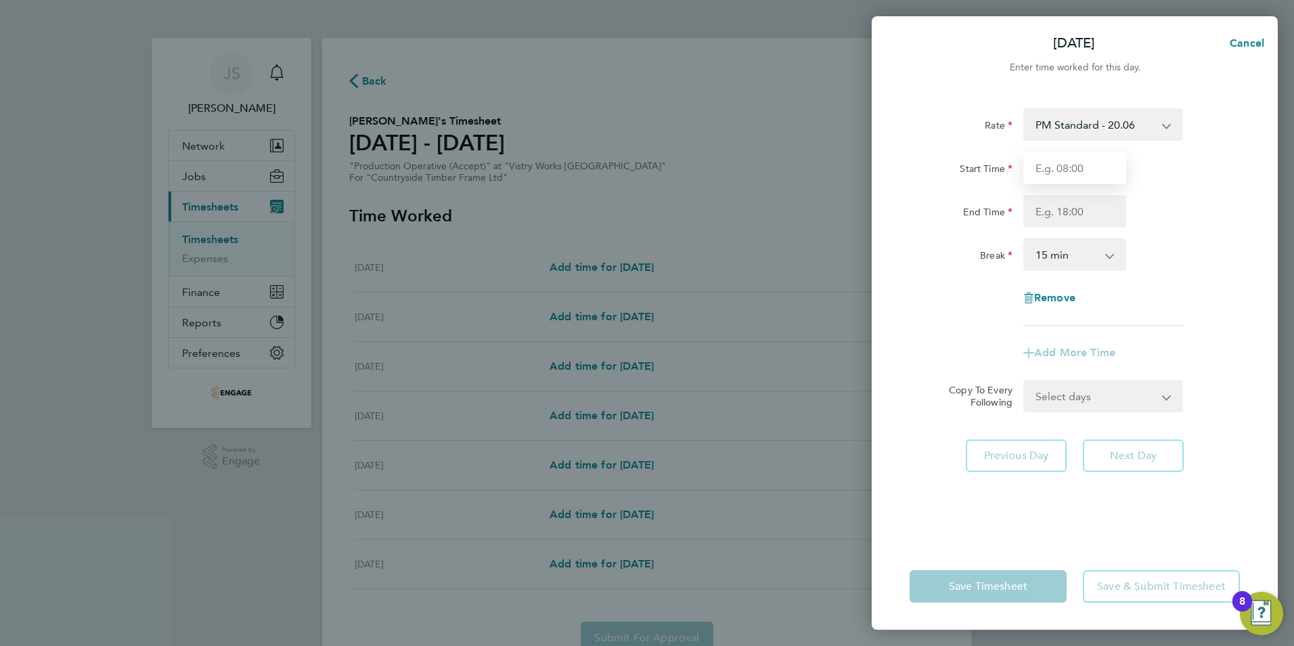
click at [1056, 168] on input "Start Time" at bounding box center [1074, 168] width 103 height 32
type input "14:00"
type input "22:30"
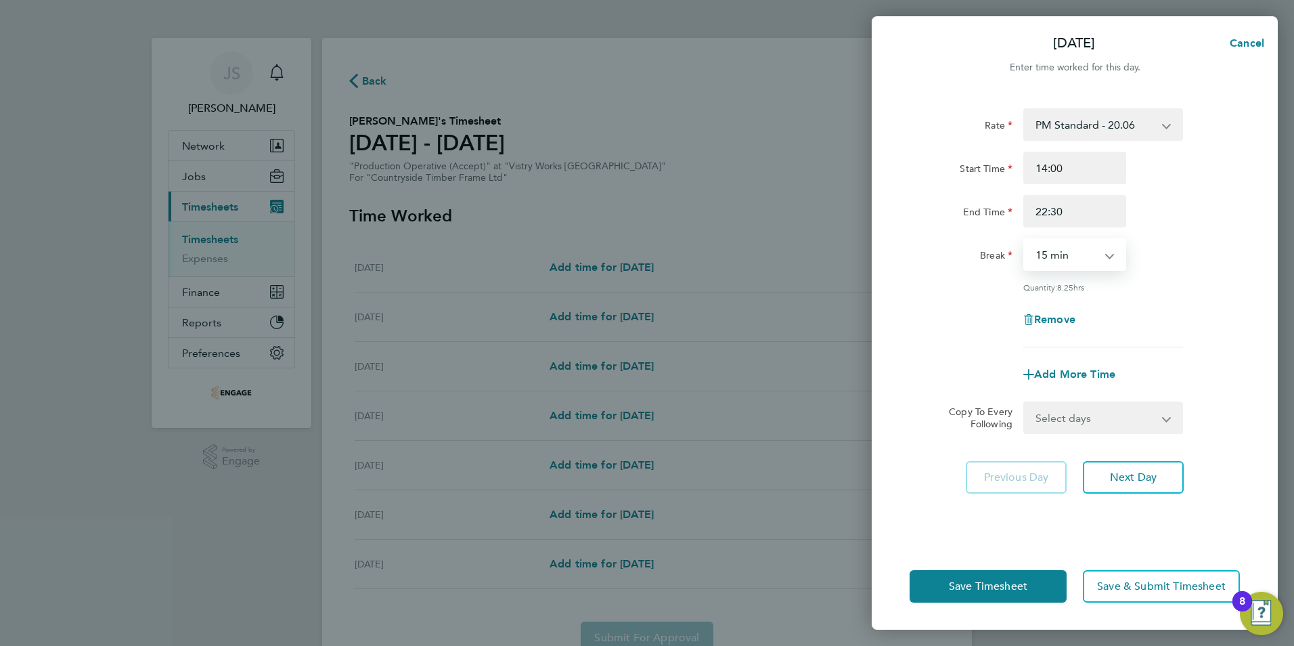
click at [1054, 248] on select "0 min 15 min 30 min 45 min 60 min 75 min 90 min" at bounding box center [1067, 255] width 84 height 30
select select "30"
click at [1025, 240] on select "0 min 15 min 30 min 45 min 60 min 75 min 90 min" at bounding box center [1067, 255] width 84 height 30
click at [1064, 425] on select "Select days Day Weekday (Mon-Fri) Weekend (Sat-Sun) Tuesday Wednesday Thursday …" at bounding box center [1096, 418] width 142 height 30
select select "WEEKDAY"
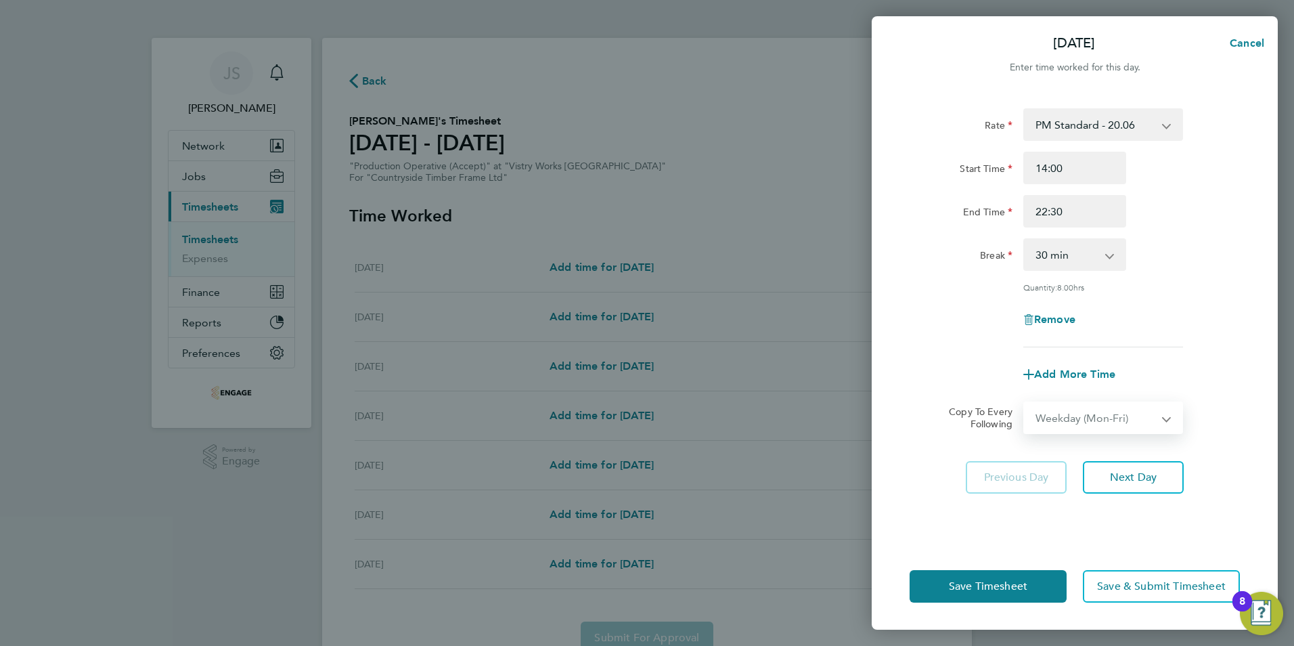
click at [1025, 403] on select "Select days Day Weekday (Mon-Fri) Weekend (Sat-Sun) Tuesday Wednesday Thursday …" at bounding box center [1096, 418] width 142 height 30
select select "2025-09-28"
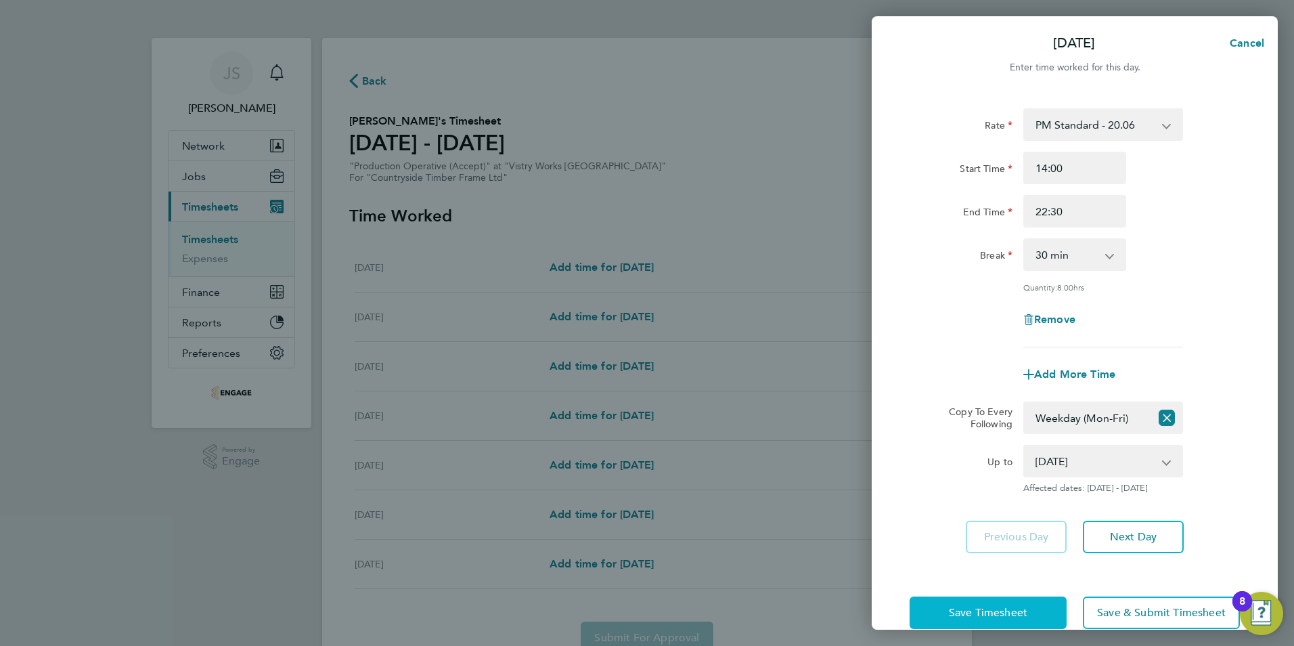
click at [953, 613] on span "Save Timesheet" at bounding box center [988, 613] width 78 height 14
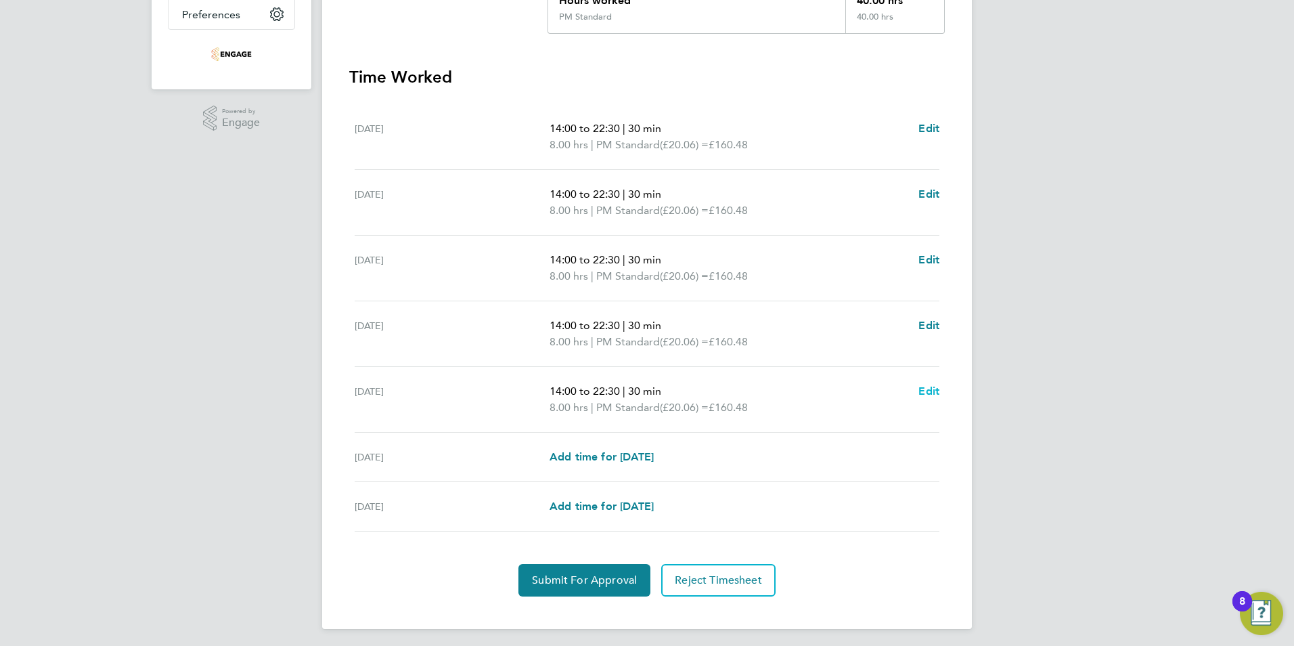
click at [926, 391] on span "Edit" at bounding box center [928, 390] width 21 height 13
select select "30"
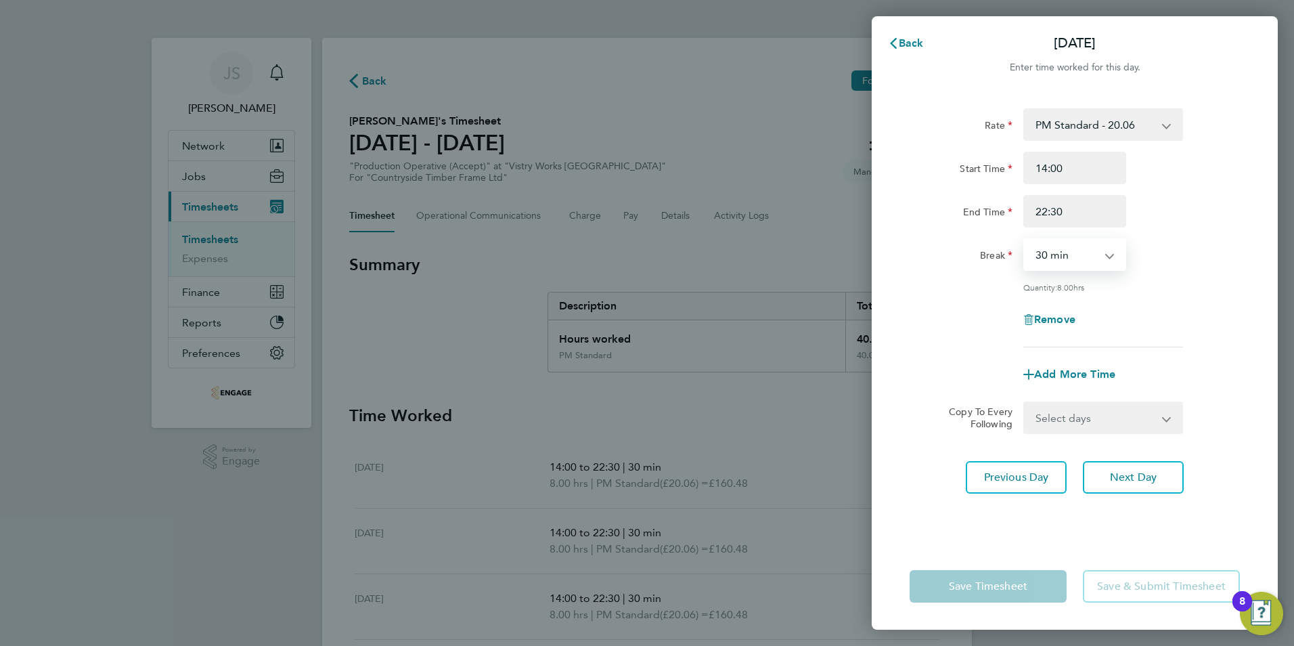
click at [1062, 260] on select "0 min 15 min 30 min 45 min 60 min 75 min 90 min" at bounding box center [1067, 255] width 84 height 30
drag, startPoint x: 1070, startPoint y: 207, endPoint x: 1031, endPoint y: 214, distance: 39.8
click at [1031, 214] on input "22:30" at bounding box center [1074, 211] width 103 height 32
type input "20:00"
click at [955, 296] on div "Rate PM Standard - 20.06 PM OT 1 - 30.08 PM OT2 - 40.11 OT 1 - 27.60 AM Standar…" at bounding box center [1074, 227] width 330 height 239
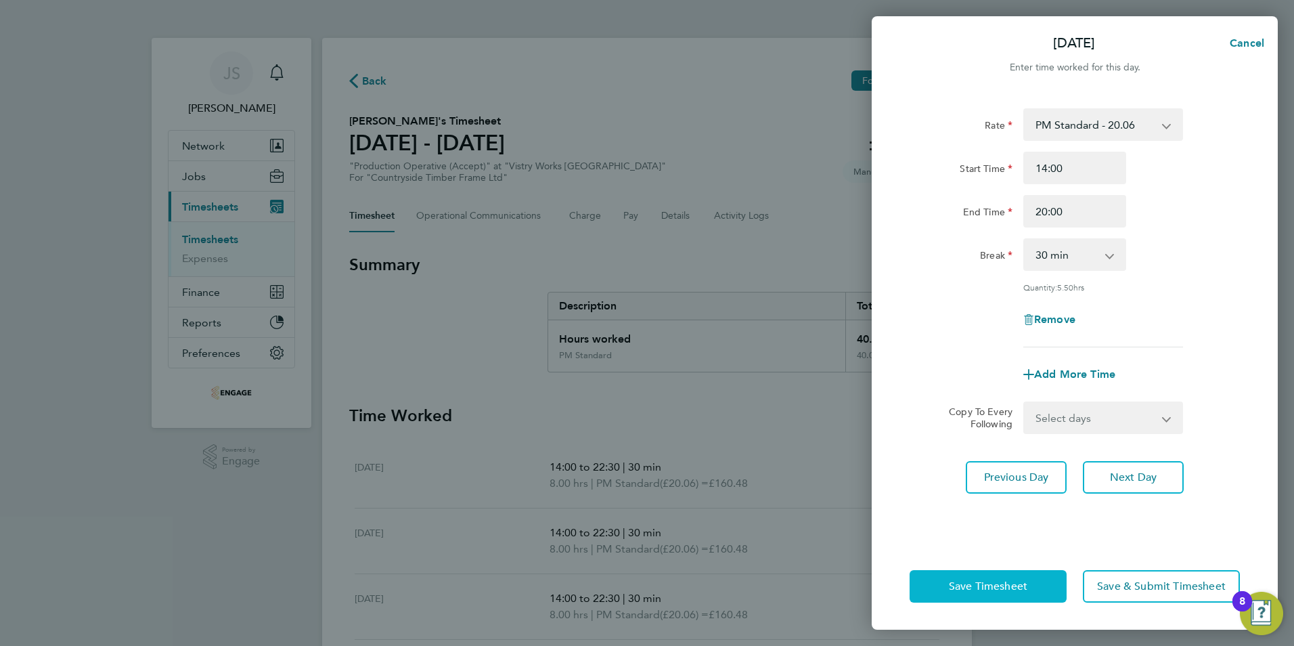
click at [979, 579] on button "Save Timesheet" at bounding box center [987, 586] width 157 height 32
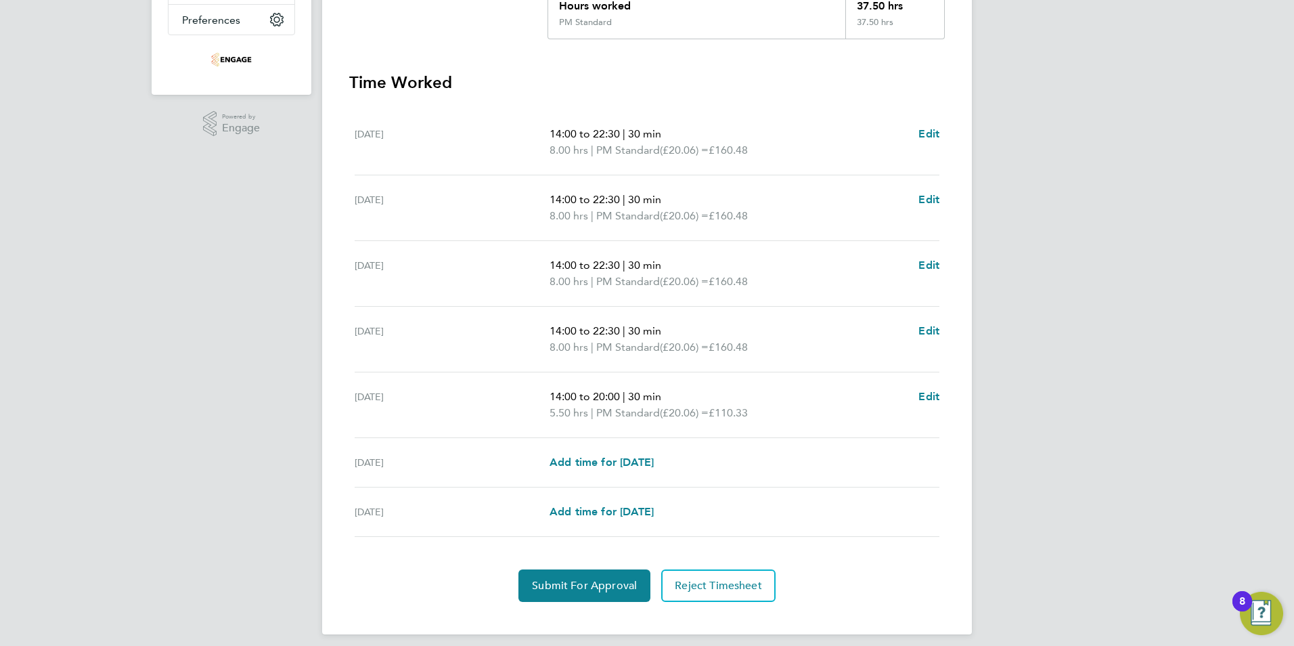
scroll to position [343, 0]
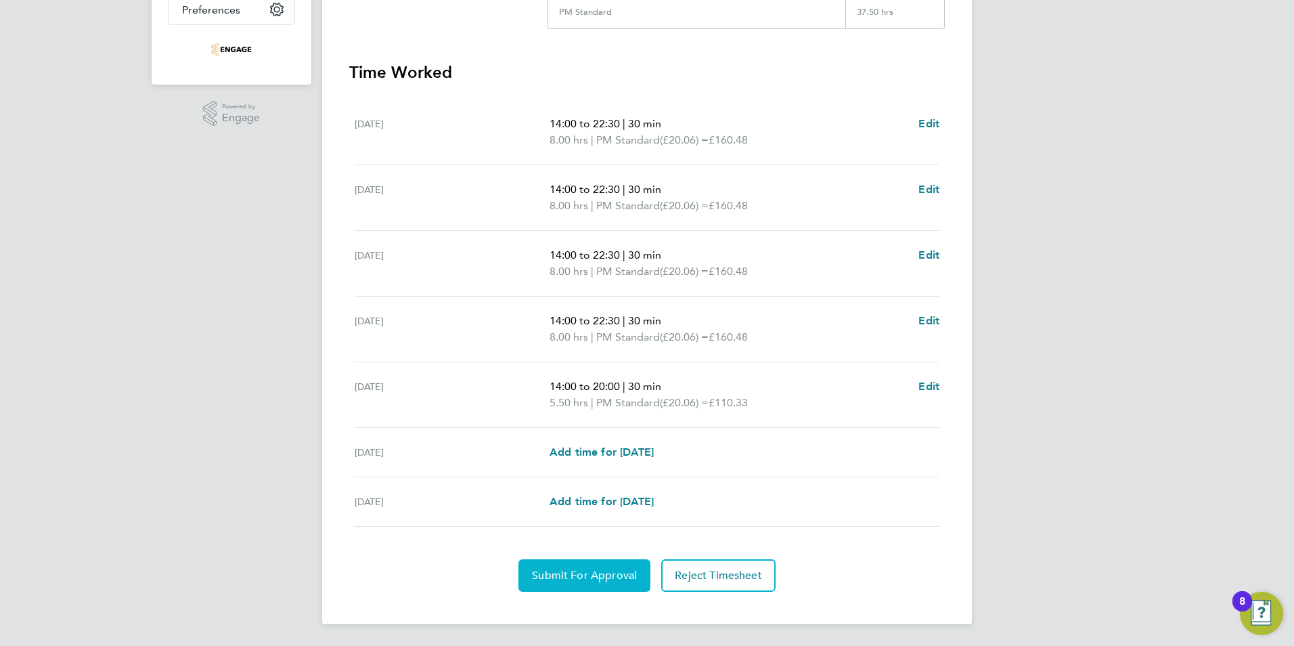
click at [556, 587] on button "Submit For Approval" at bounding box center [584, 575] width 132 height 32
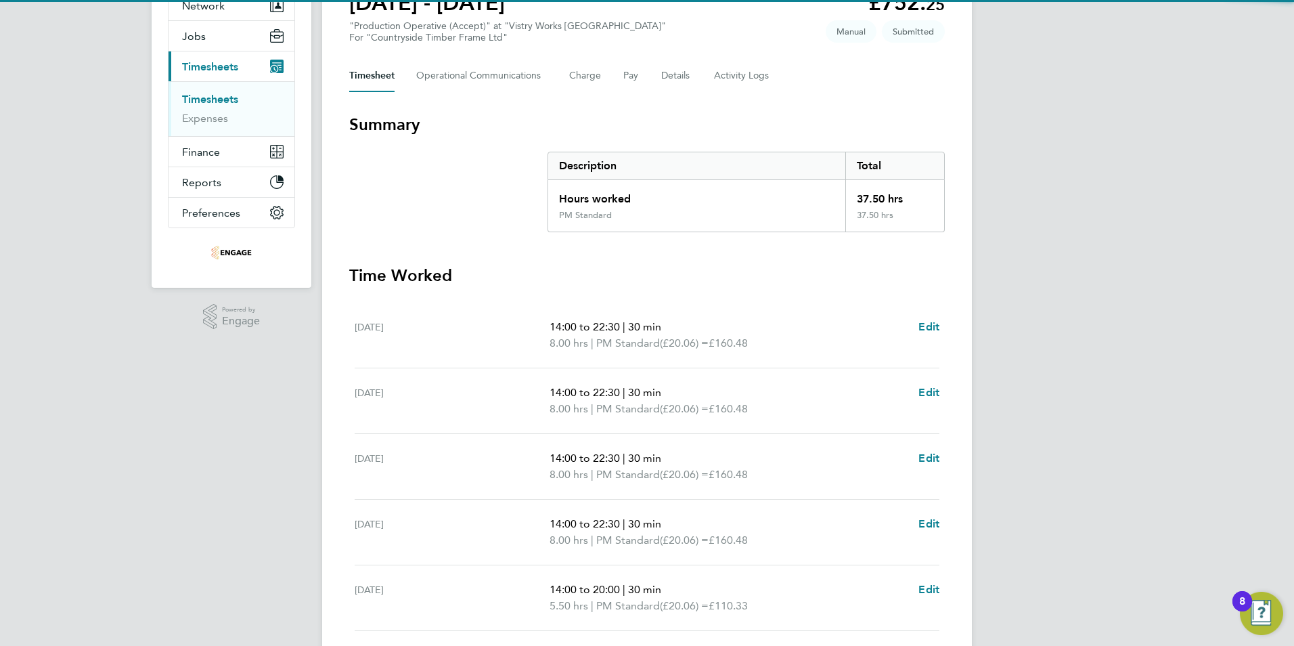
scroll to position [0, 0]
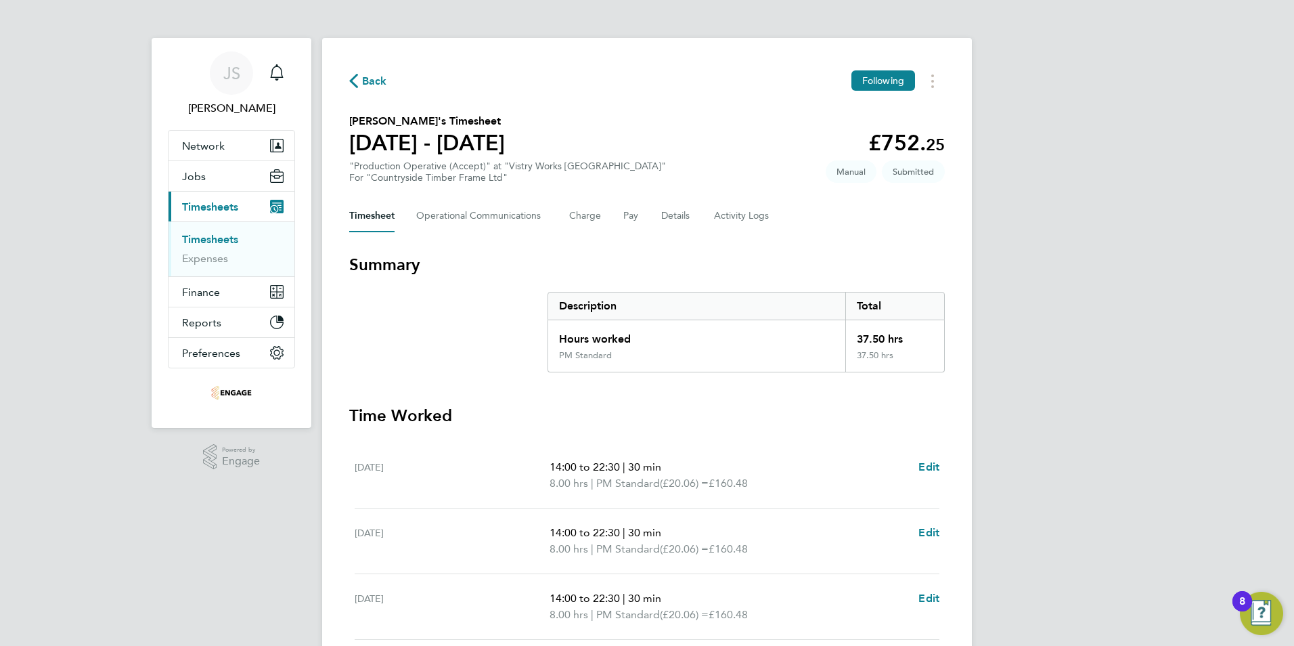
click at [374, 81] on span "Back" at bounding box center [374, 81] width 25 height 16
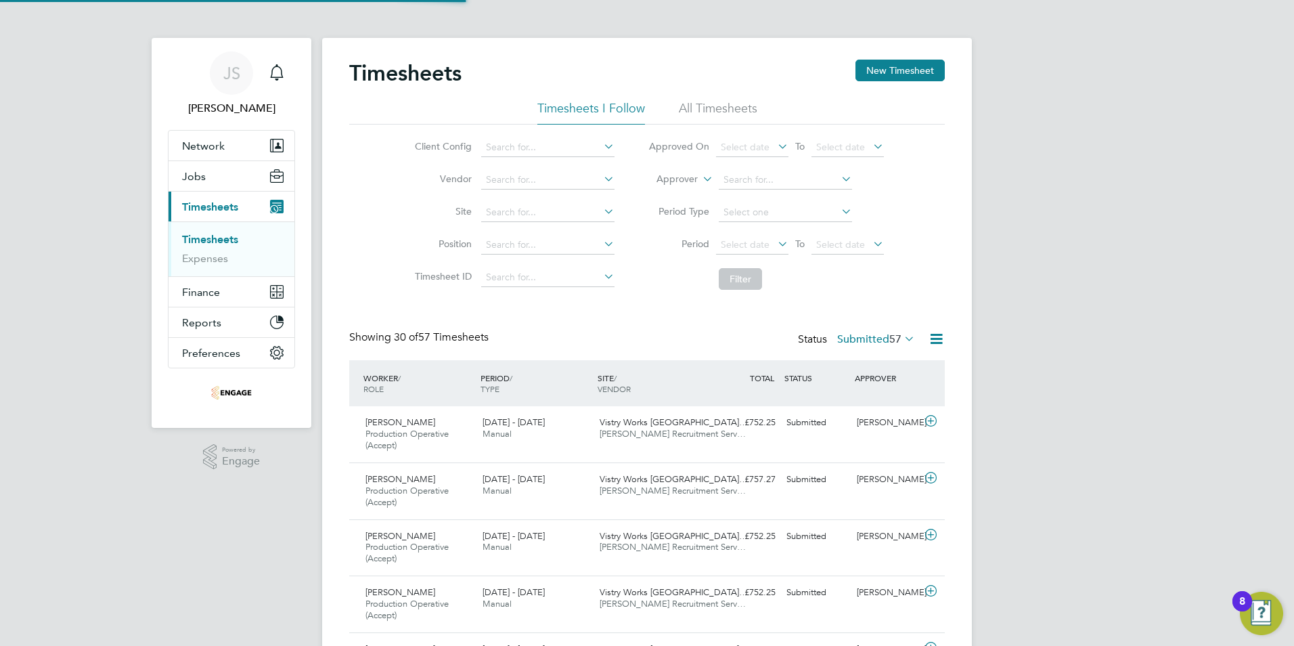
scroll to position [45, 118]
click at [895, 66] on button "New Timesheet" at bounding box center [899, 71] width 89 height 22
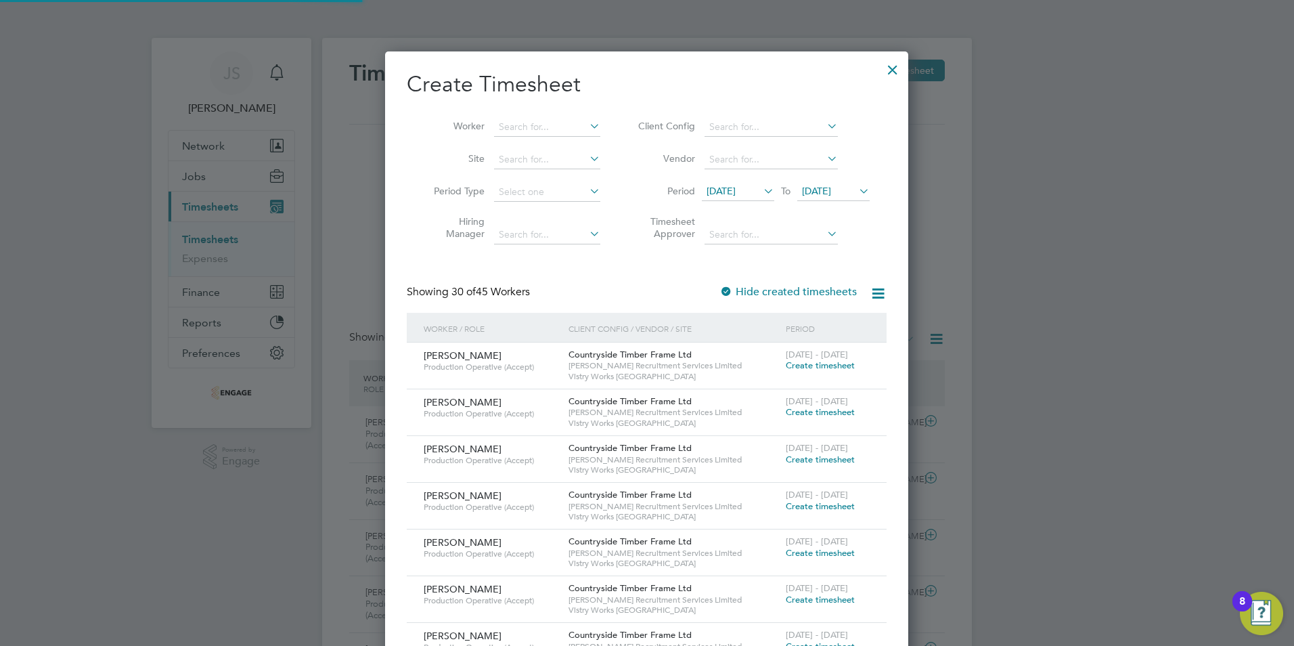
scroll to position [1899, 524]
click at [503, 125] on input at bounding box center [547, 127] width 106 height 19
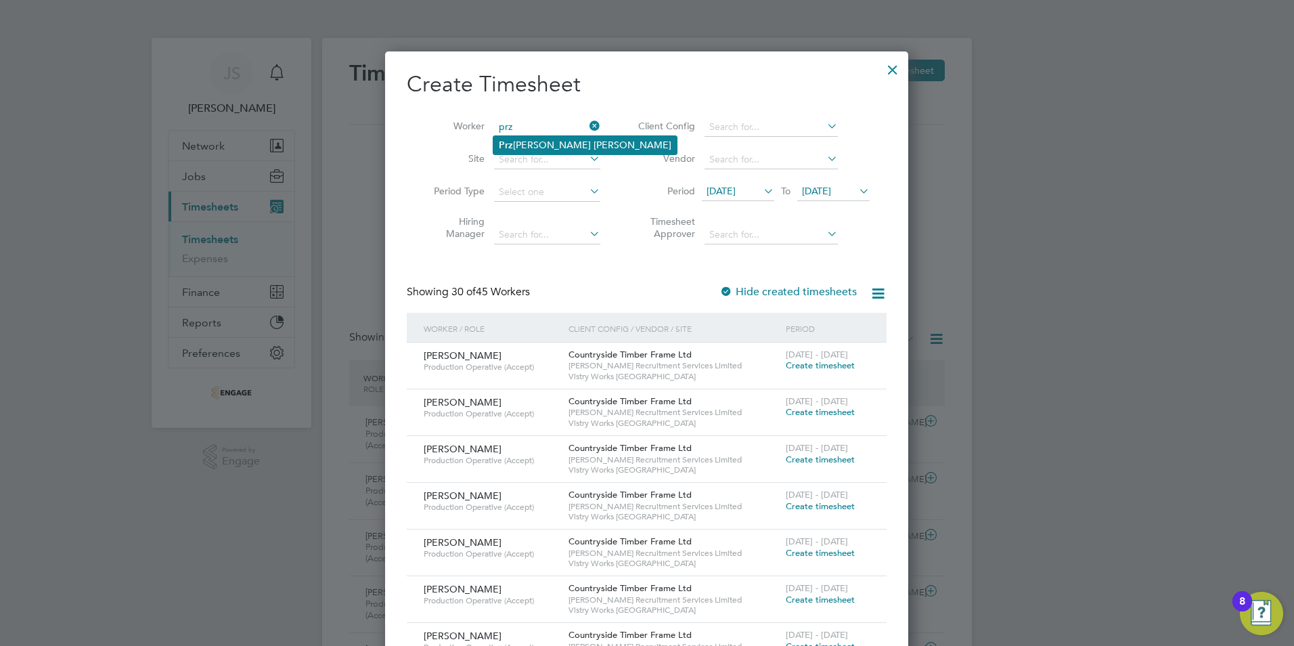
click at [514, 148] on li "Prz emek Wojciechowski" at bounding box center [584, 145] width 183 height 18
type input "[PERSON_NAME]"
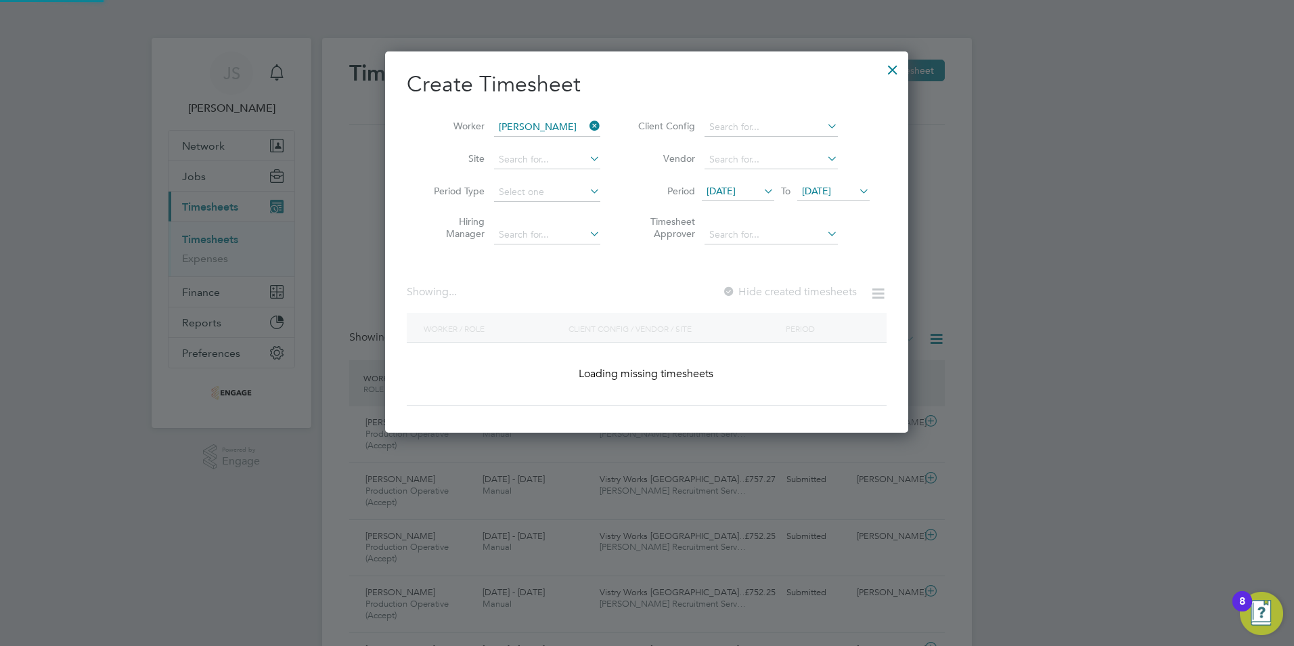
scroll to position [365, 524]
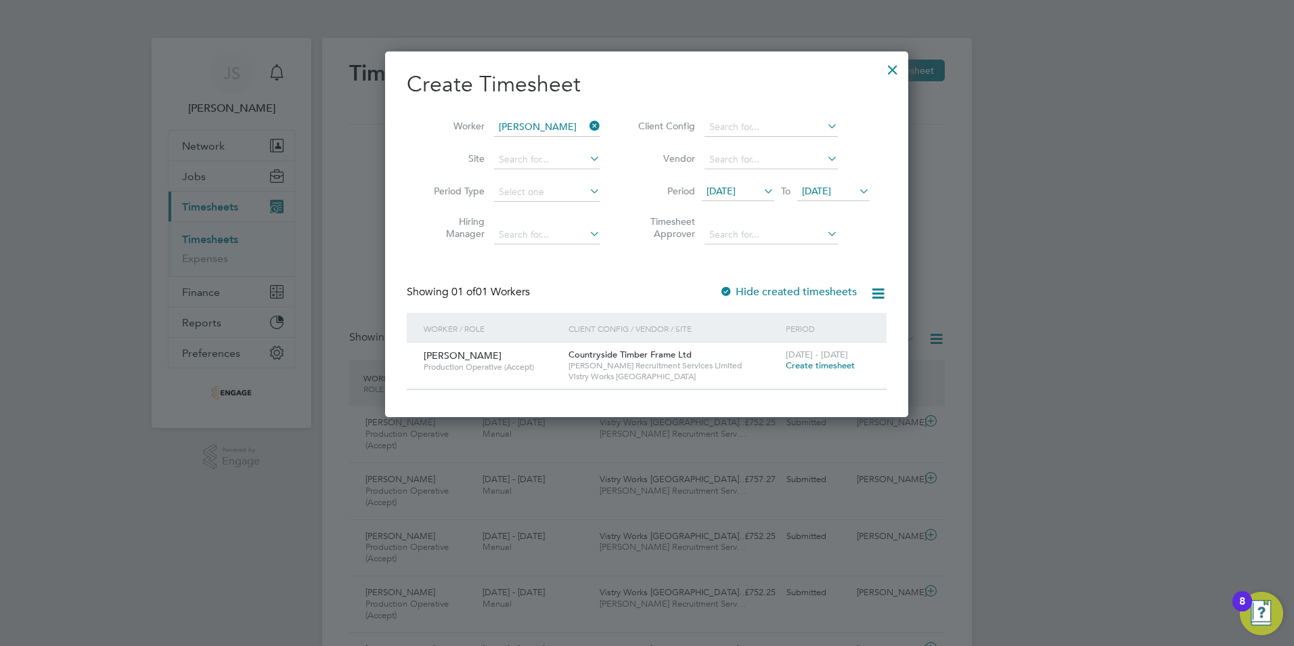
click at [824, 368] on span "Create timesheet" at bounding box center [820, 365] width 69 height 12
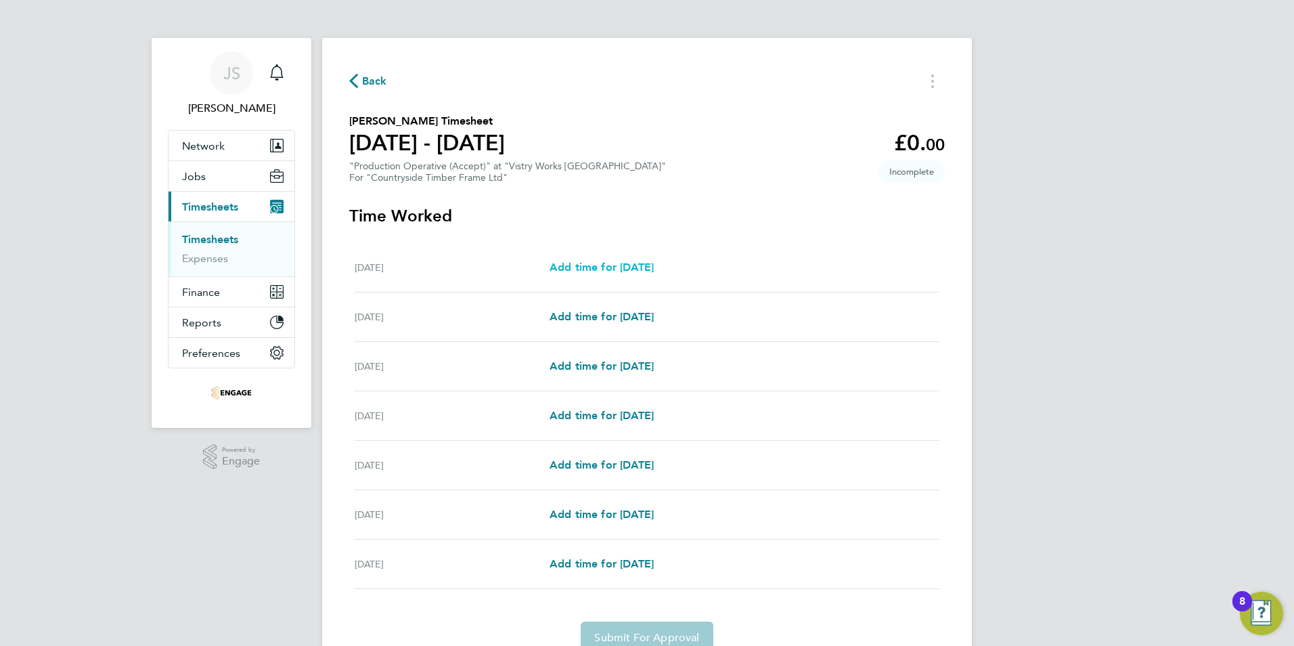
click at [629, 263] on span "Add time for Mon 22 Sep" at bounding box center [601, 267] width 104 height 13
select select "15"
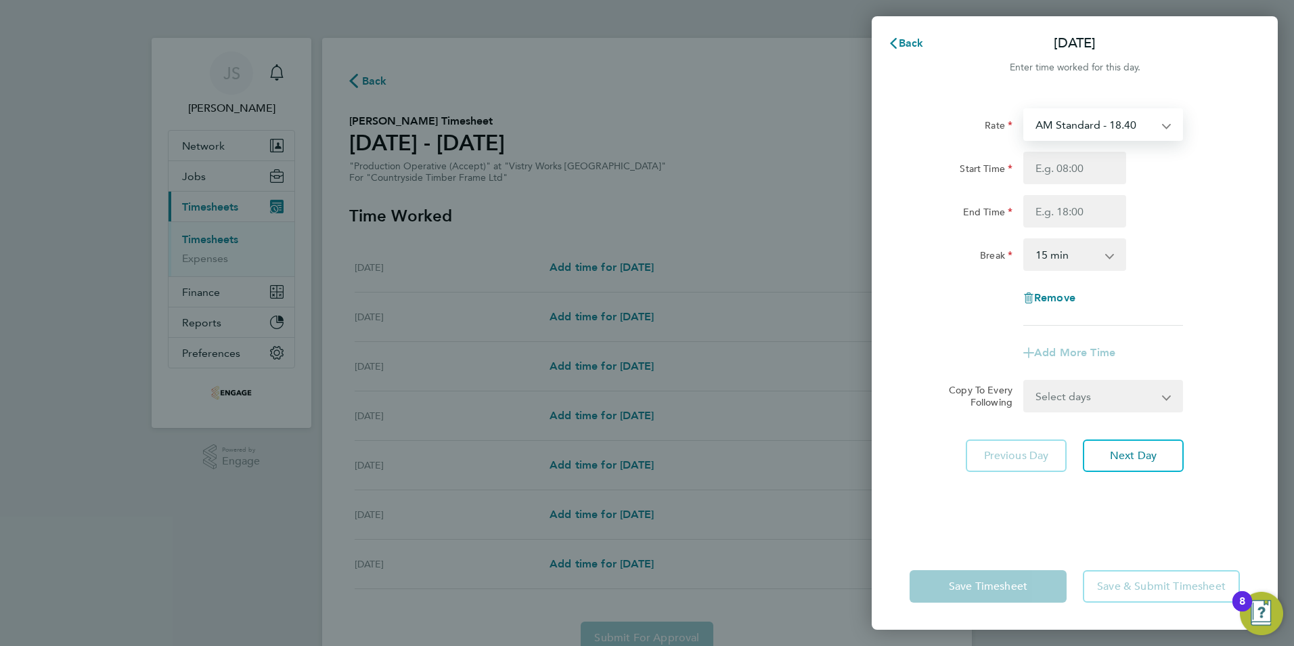
click at [1102, 125] on select "AM Standard - 18.40 PM OT2 - 40.11 PM Standard - 20.06 OT2 - 36.80 OT 1 - 27.60…" at bounding box center [1095, 125] width 141 height 30
select select "15"
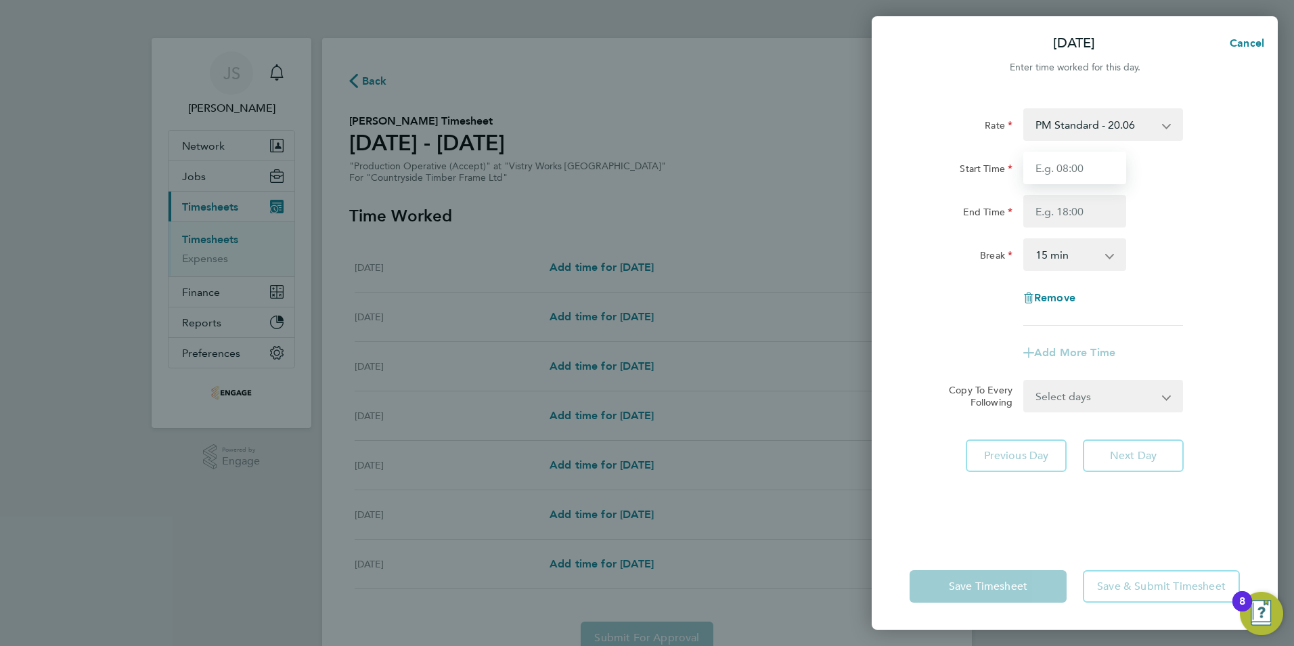
click at [1056, 179] on input "Start Time" at bounding box center [1074, 168] width 103 height 32
type input "14:00"
drag, startPoint x: 1040, startPoint y: 196, endPoint x: 1048, endPoint y: 200, distance: 8.5
click at [1040, 196] on input "End Time" at bounding box center [1074, 211] width 103 height 32
type input "22:30"
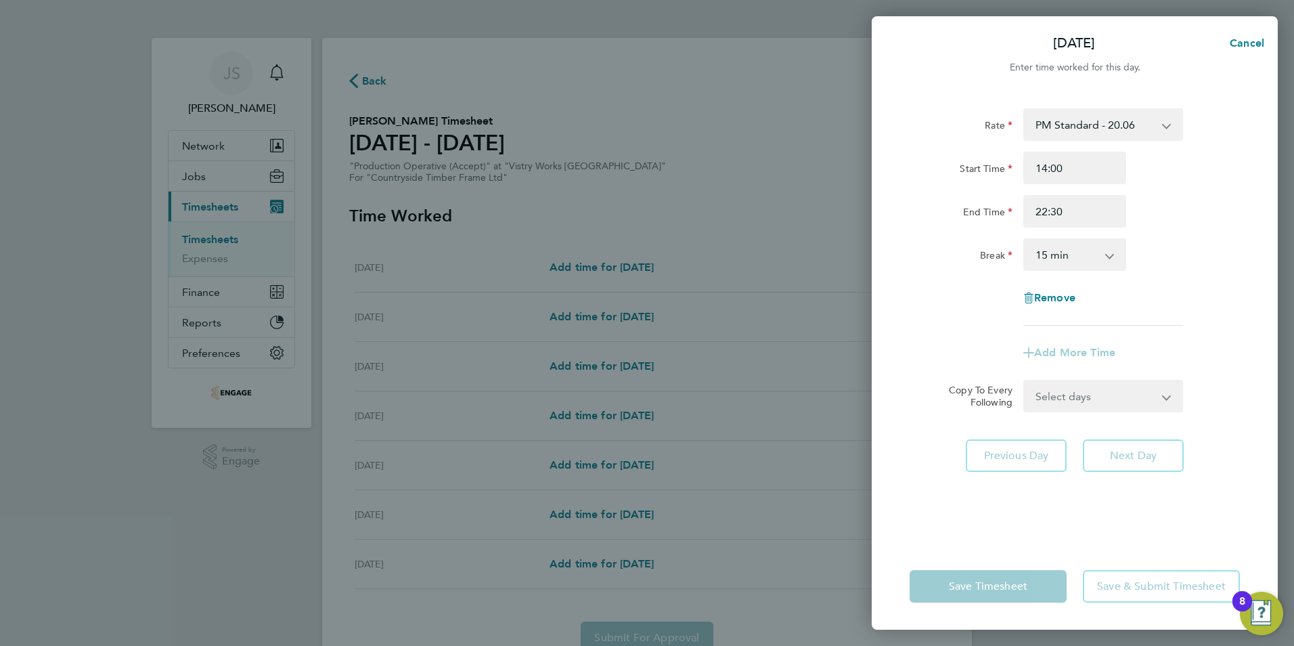
click at [1056, 259] on select "0 min 15 min 30 min 45 min 60 min 75 min 90 min" at bounding box center [1067, 255] width 84 height 30
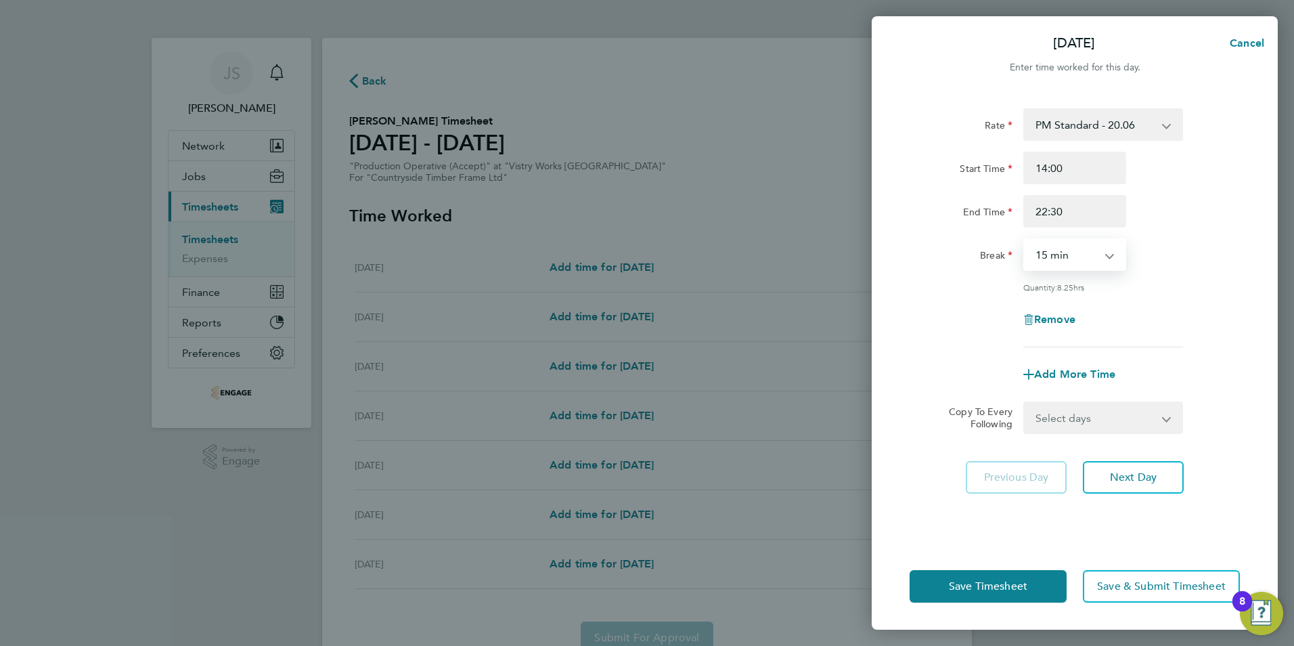
select select "30"
click at [1025, 240] on select "0 min 15 min 30 min 45 min 60 min 75 min 90 min" at bounding box center [1067, 255] width 84 height 30
drag, startPoint x: 1062, startPoint y: 415, endPoint x: 1079, endPoint y: 424, distance: 19.1
click at [1062, 415] on select "Select days Day Weekday (Mon-Fri) Weekend (Sat-Sun) Tuesday Wednesday Thursday …" at bounding box center [1096, 418] width 142 height 30
select select "WEEKDAY"
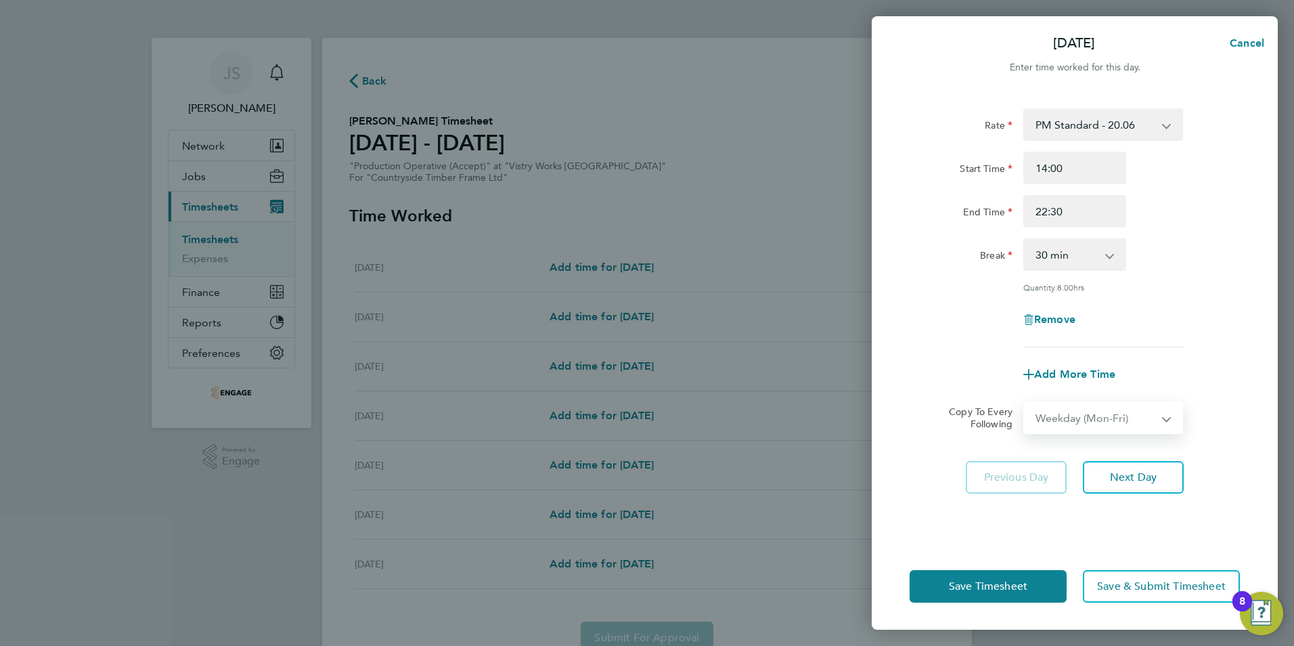
click at [1025, 403] on select "Select days Day Weekday (Mon-Fri) Weekend (Sat-Sun) Tuesday Wednesday Thursday …" at bounding box center [1096, 418] width 142 height 30
select select "2025-09-28"
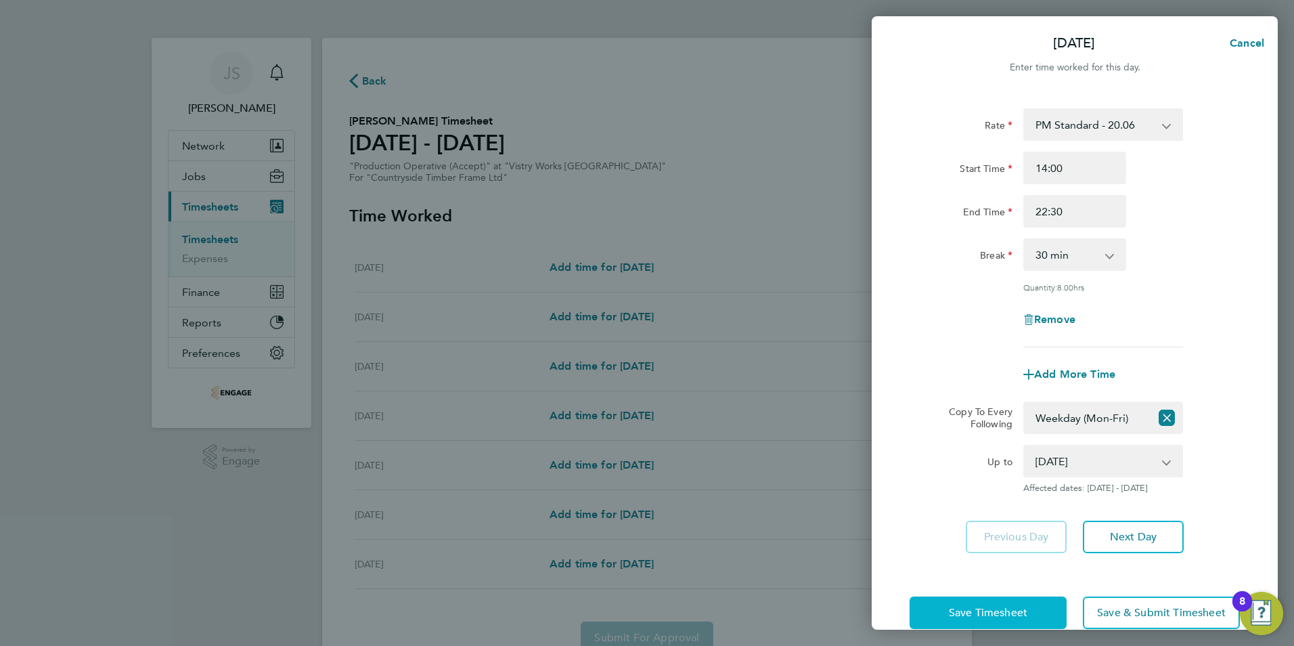
click at [976, 612] on span "Save Timesheet" at bounding box center [988, 613] width 78 height 14
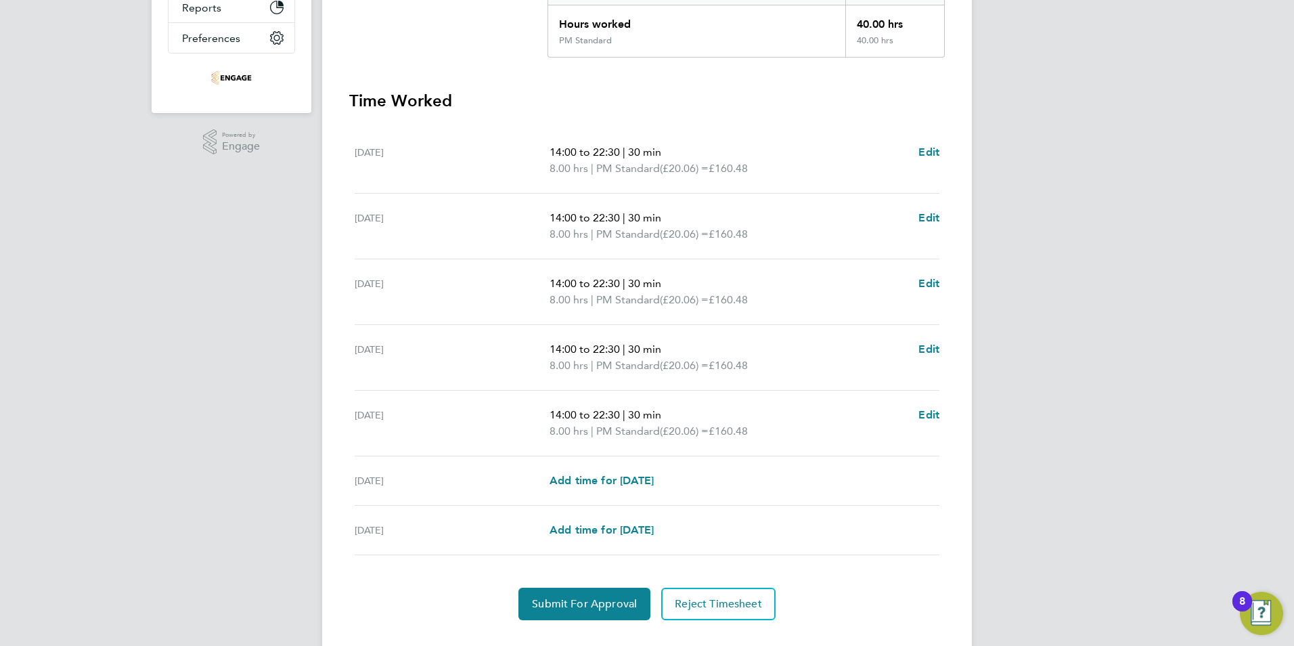
scroll to position [338, 0]
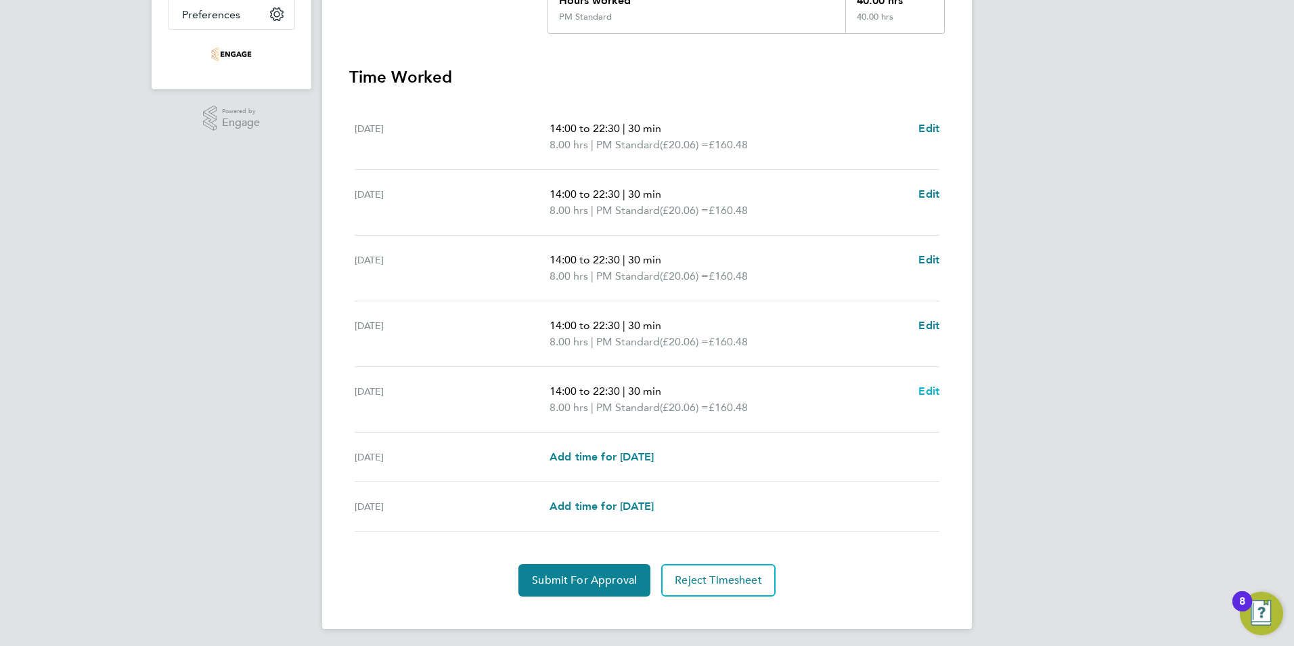
click at [922, 392] on span "Edit" at bounding box center [928, 390] width 21 height 13
select select "30"
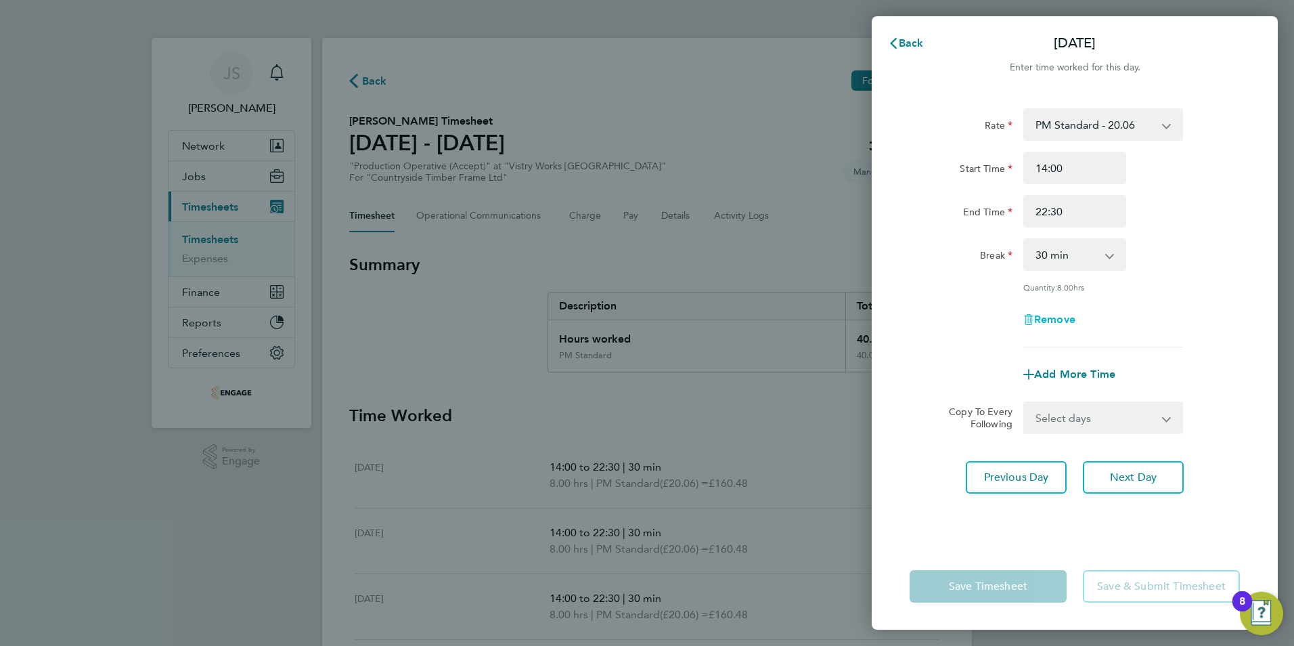
click at [1059, 313] on span "Remove" at bounding box center [1054, 319] width 41 height 13
select select "null"
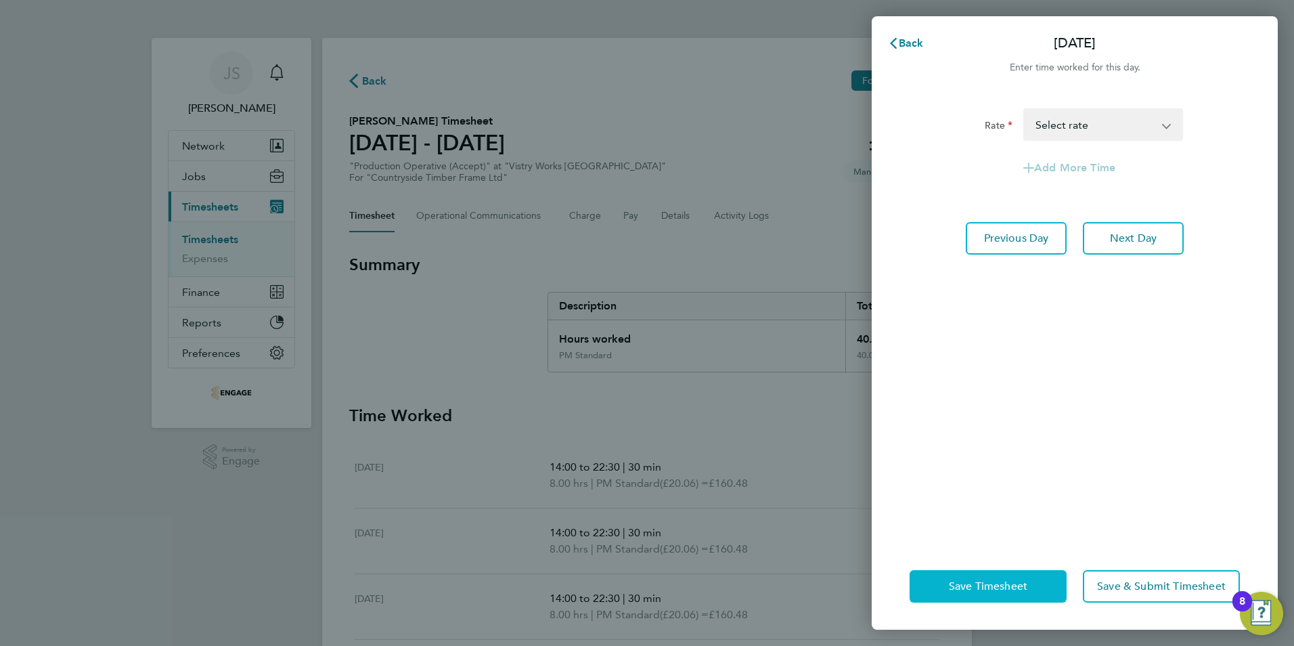
click at [971, 598] on button "Save Timesheet" at bounding box center [987, 586] width 157 height 32
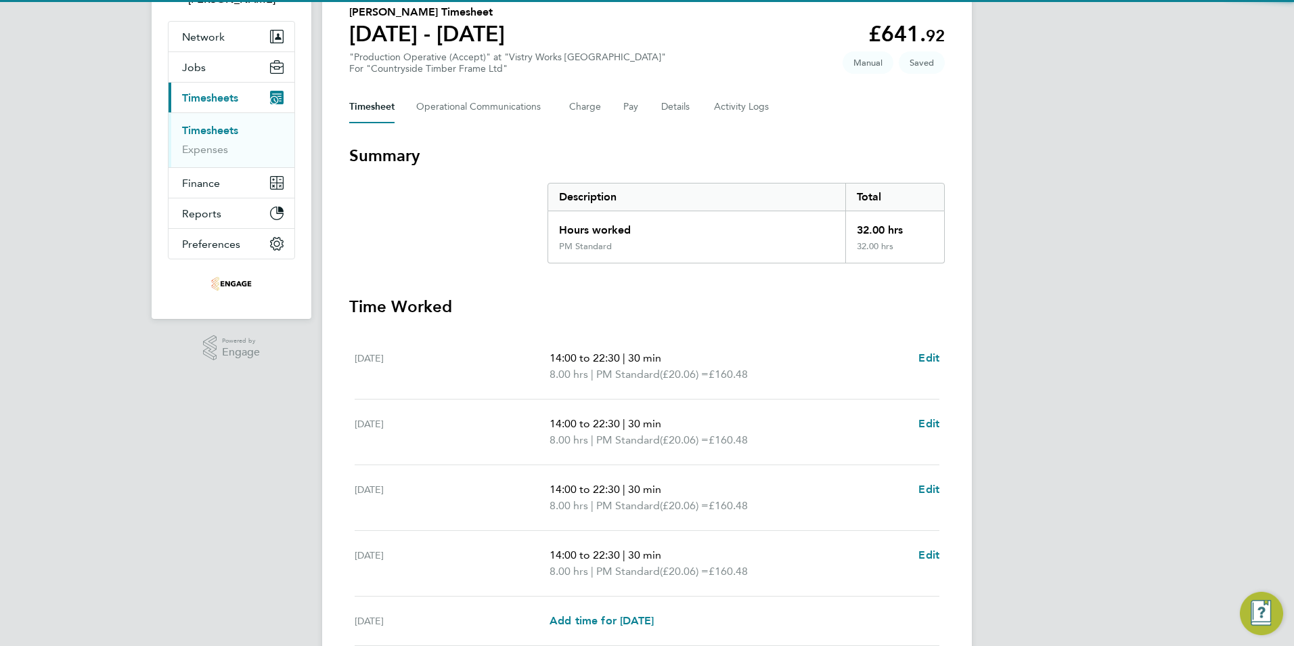
scroll to position [327, 0]
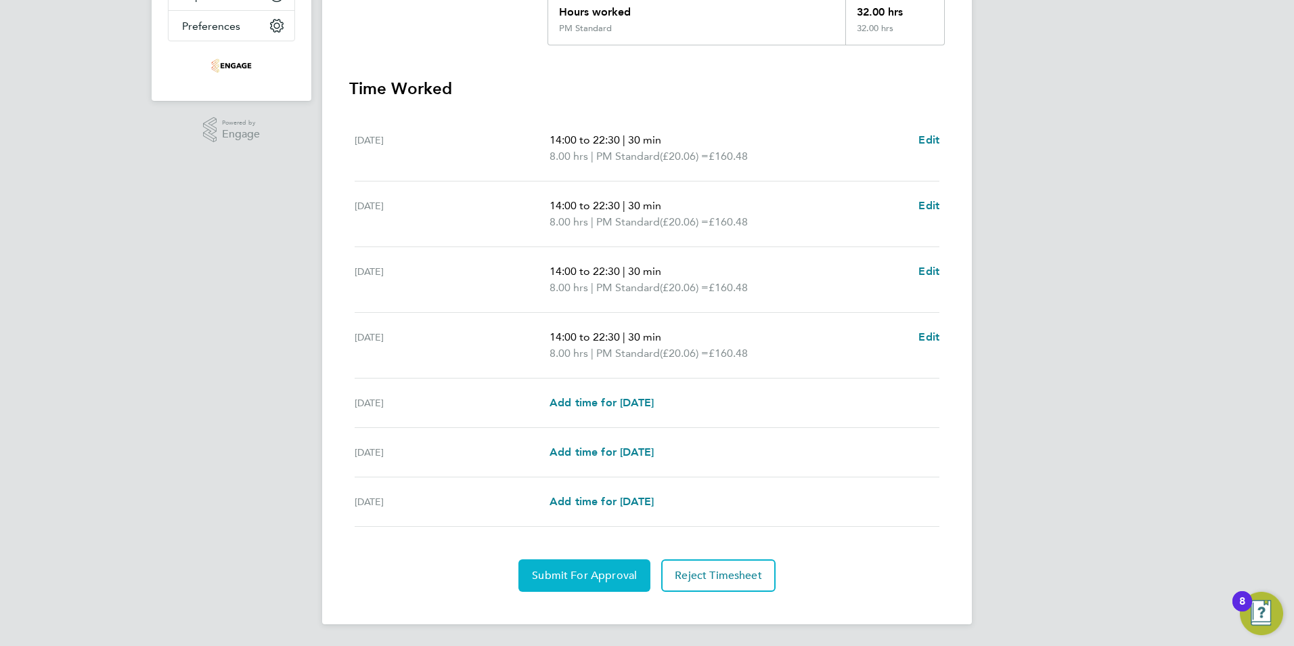
click at [589, 581] on span "Submit For Approval" at bounding box center [584, 575] width 105 height 14
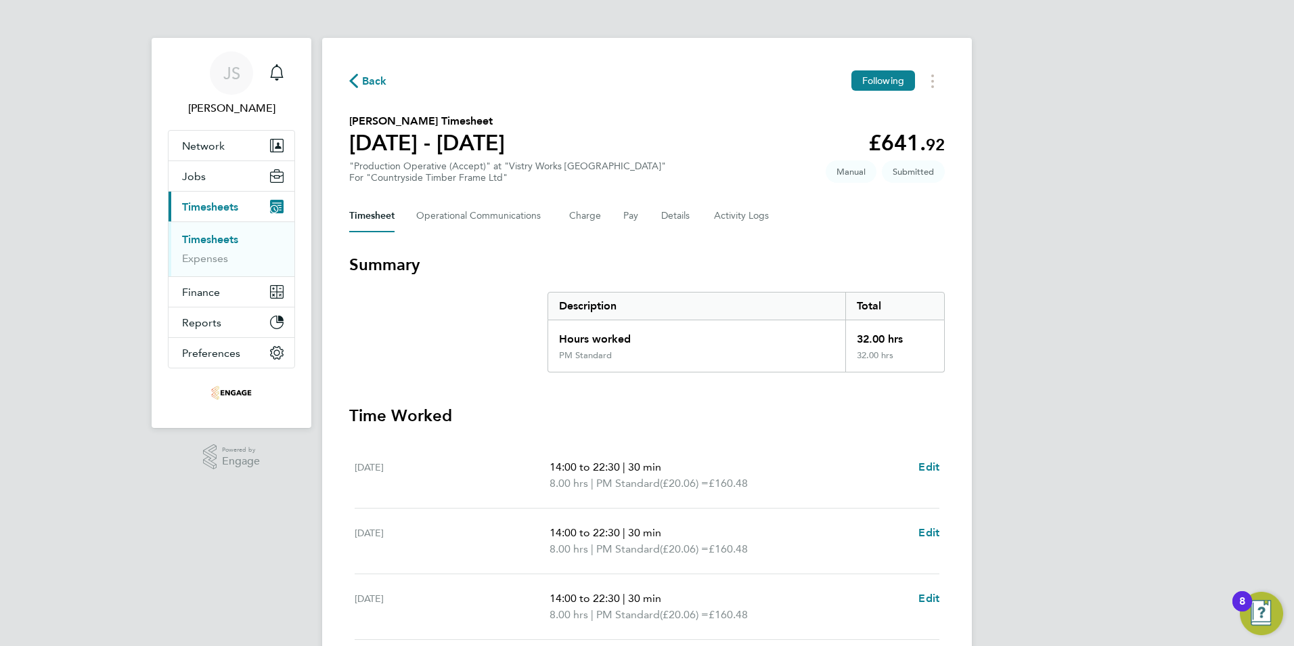
click at [373, 81] on span "Back" at bounding box center [374, 81] width 25 height 16
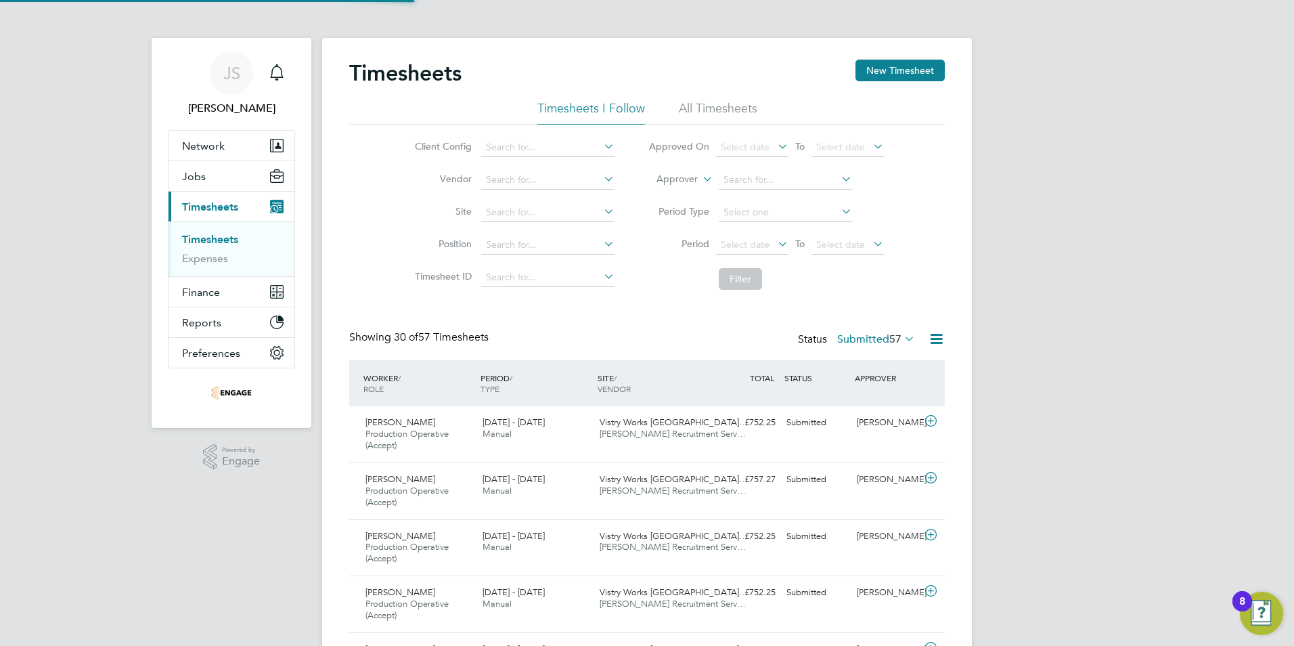
scroll to position [45, 118]
click at [902, 65] on button "New Timesheet" at bounding box center [899, 71] width 89 height 22
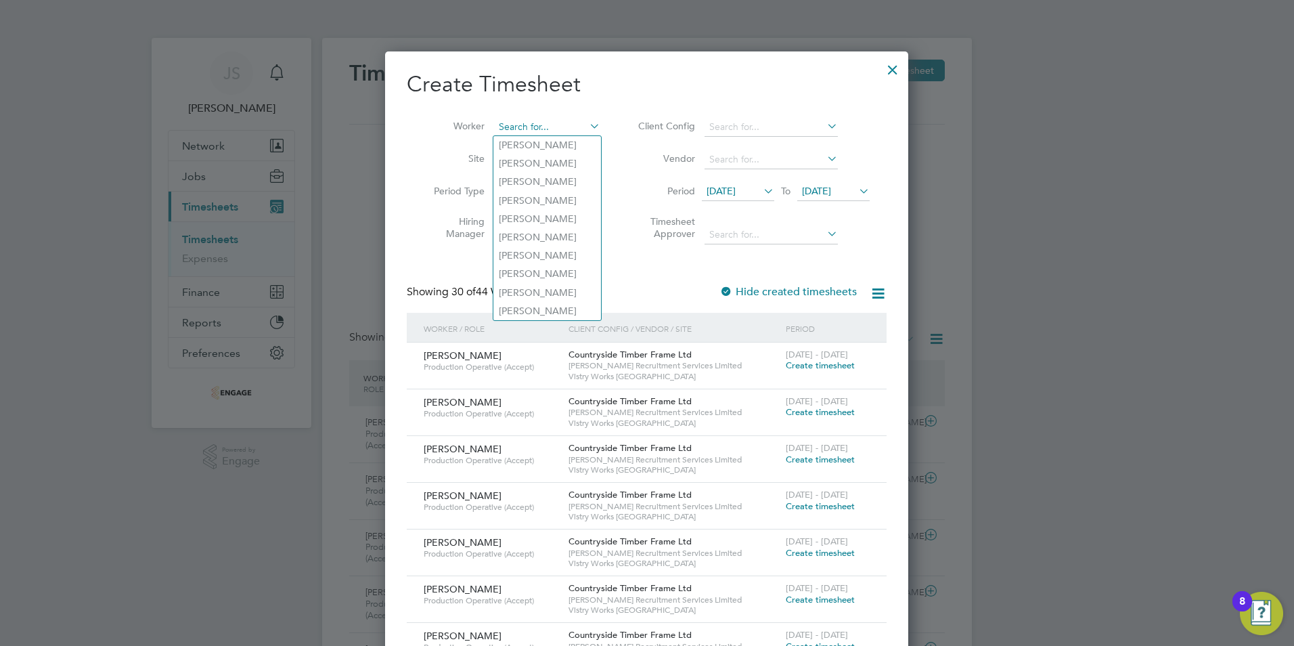
click at [505, 124] on input at bounding box center [547, 127] width 106 height 19
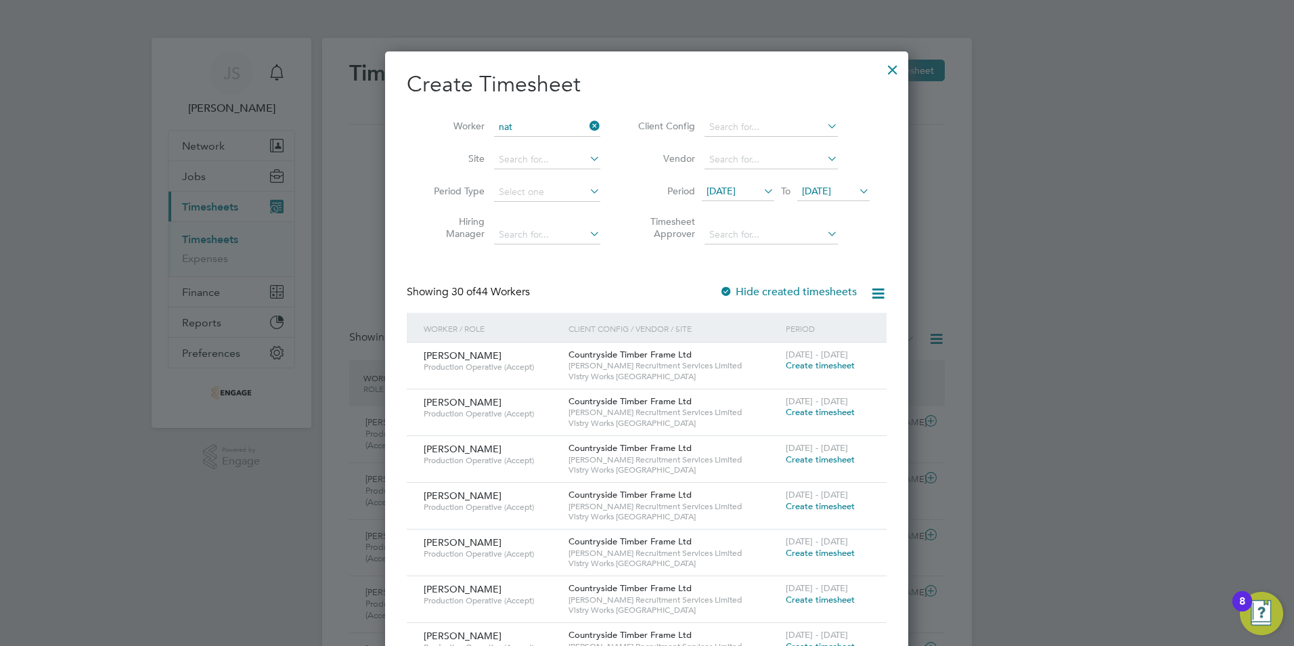
click at [537, 196] on li "Nat han Newell" at bounding box center [547, 201] width 108 height 18
type input "[PERSON_NAME]"
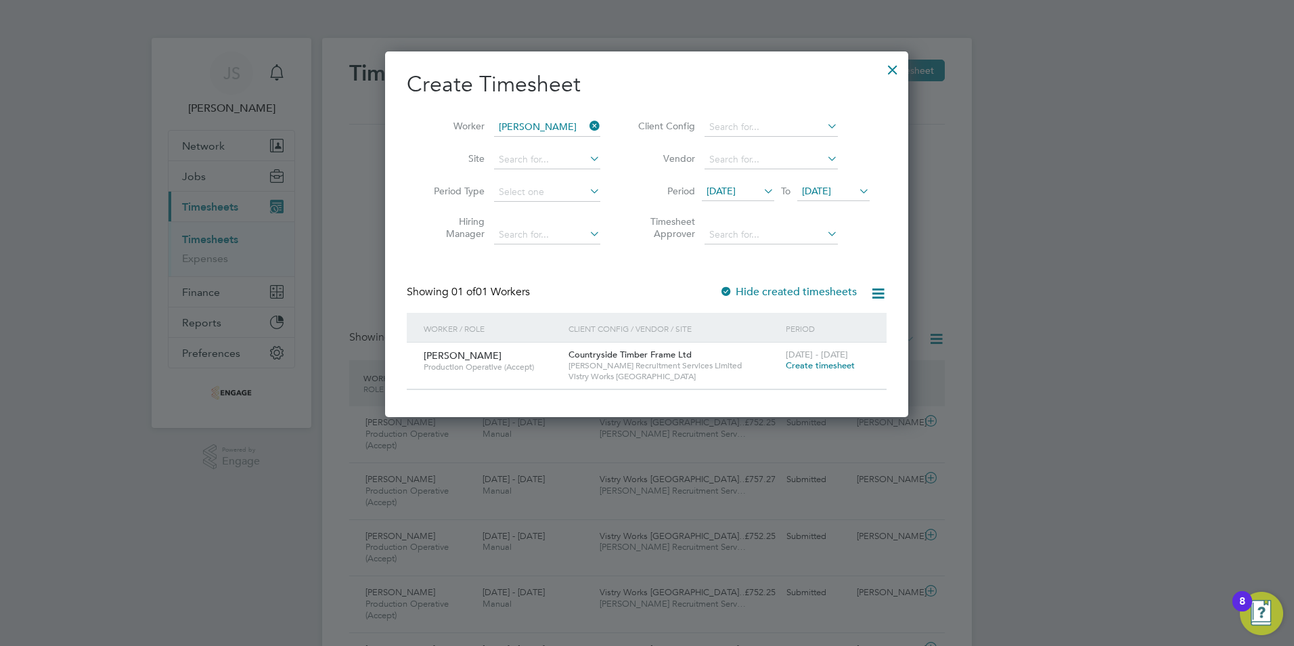
click at [832, 364] on span "Create timesheet" at bounding box center [820, 365] width 69 height 12
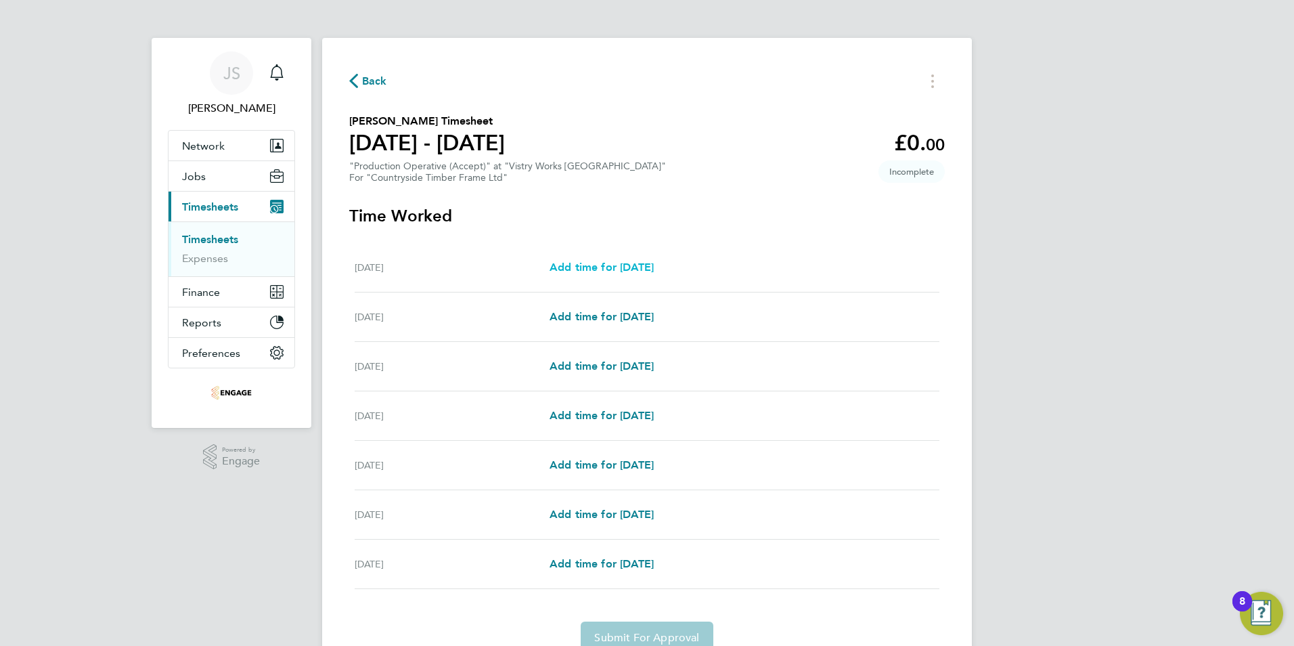
click at [628, 265] on span "Add time for Mon 22 Sep" at bounding box center [601, 267] width 104 height 13
select select "15"
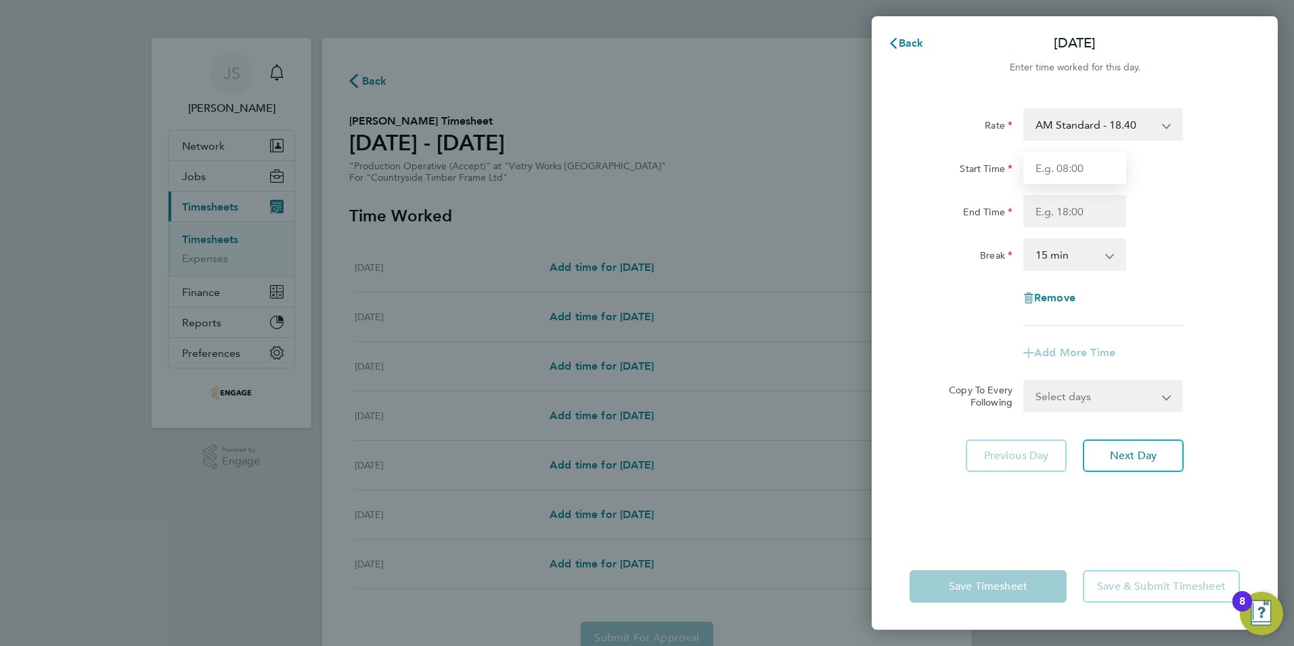
drag, startPoint x: 1048, startPoint y: 169, endPoint x: 1059, endPoint y: 179, distance: 14.9
click at [1048, 169] on input "Start Time" at bounding box center [1074, 168] width 103 height 32
type input "06:00"
click at [1056, 213] on input "End Time" at bounding box center [1074, 211] width 103 height 32
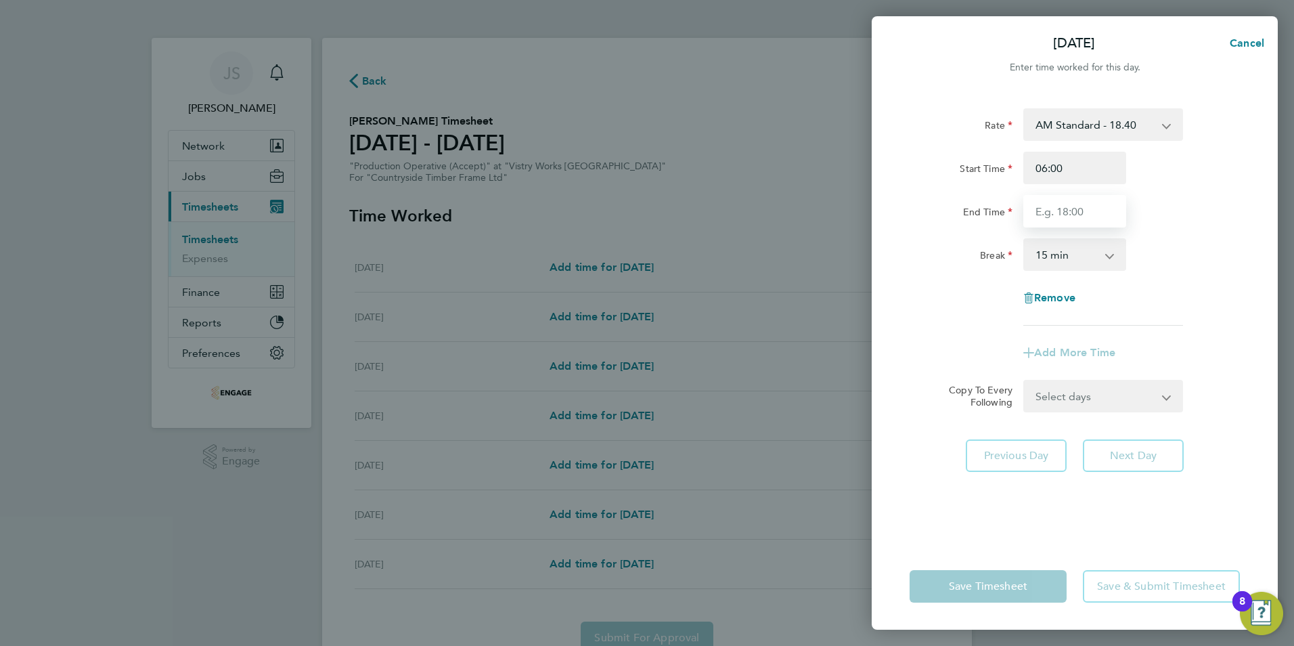
type input "14:00"
click at [1050, 256] on select "0 min 15 min 30 min 45 min 60 min 75 min 90 min" at bounding box center [1067, 255] width 84 height 30
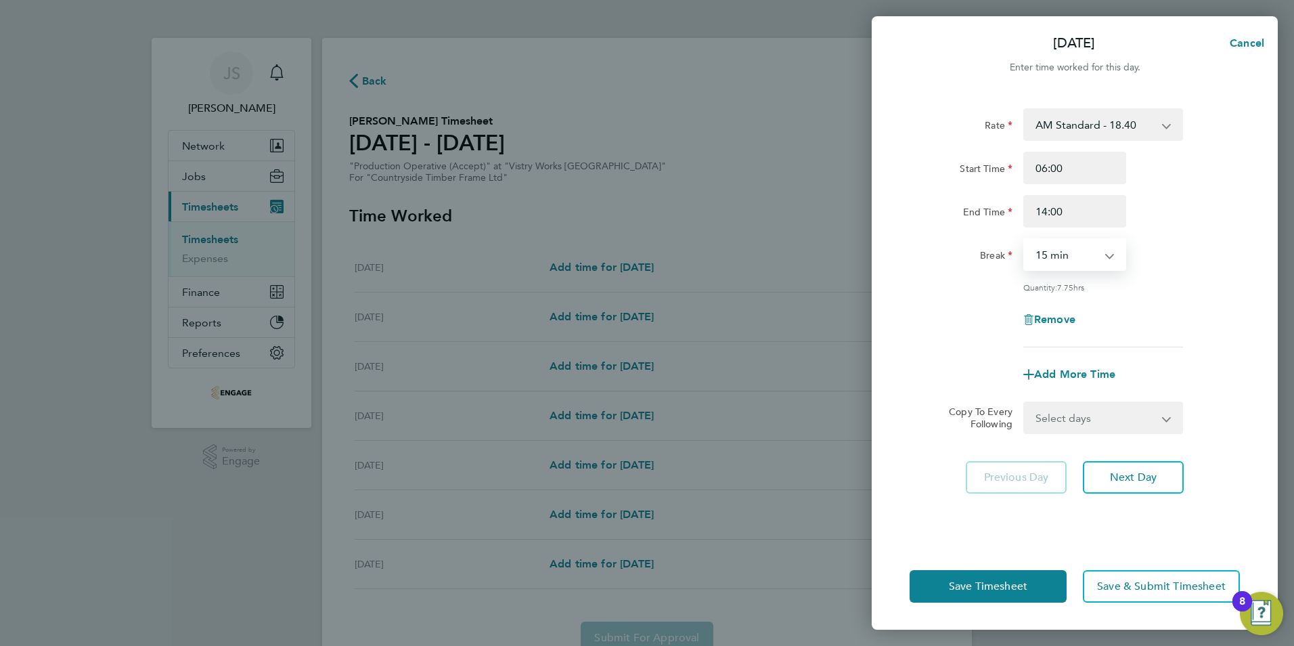
select select "30"
click at [1025, 240] on select "0 min 15 min 30 min 45 min 60 min 75 min 90 min" at bounding box center [1067, 255] width 84 height 30
click at [1078, 409] on select "Select days Day Weekday (Mon-Fri) Weekend (Sat-Sun) Tuesday Wednesday Thursday …" at bounding box center [1096, 418] width 142 height 30
select select "WEEKDAY"
click at [1025, 403] on select "Select days Day Weekday (Mon-Fri) Weekend (Sat-Sun) Tuesday Wednesday Thursday …" at bounding box center [1096, 418] width 142 height 30
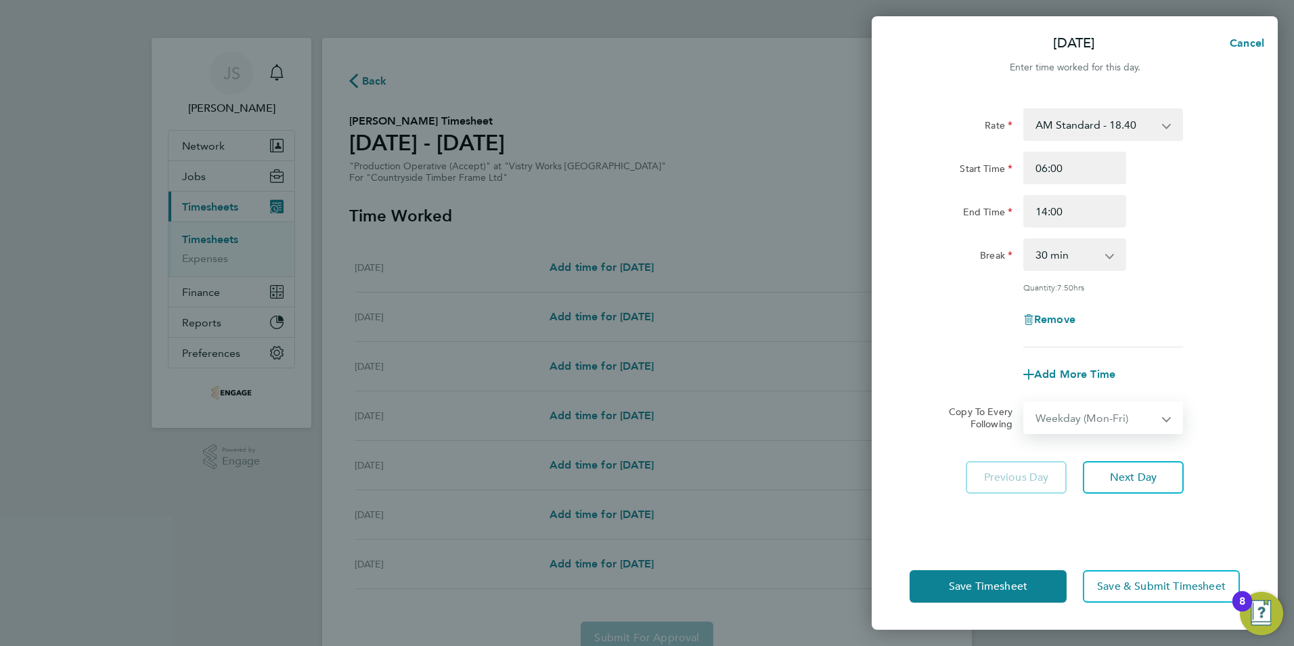
select select "2025-09-28"
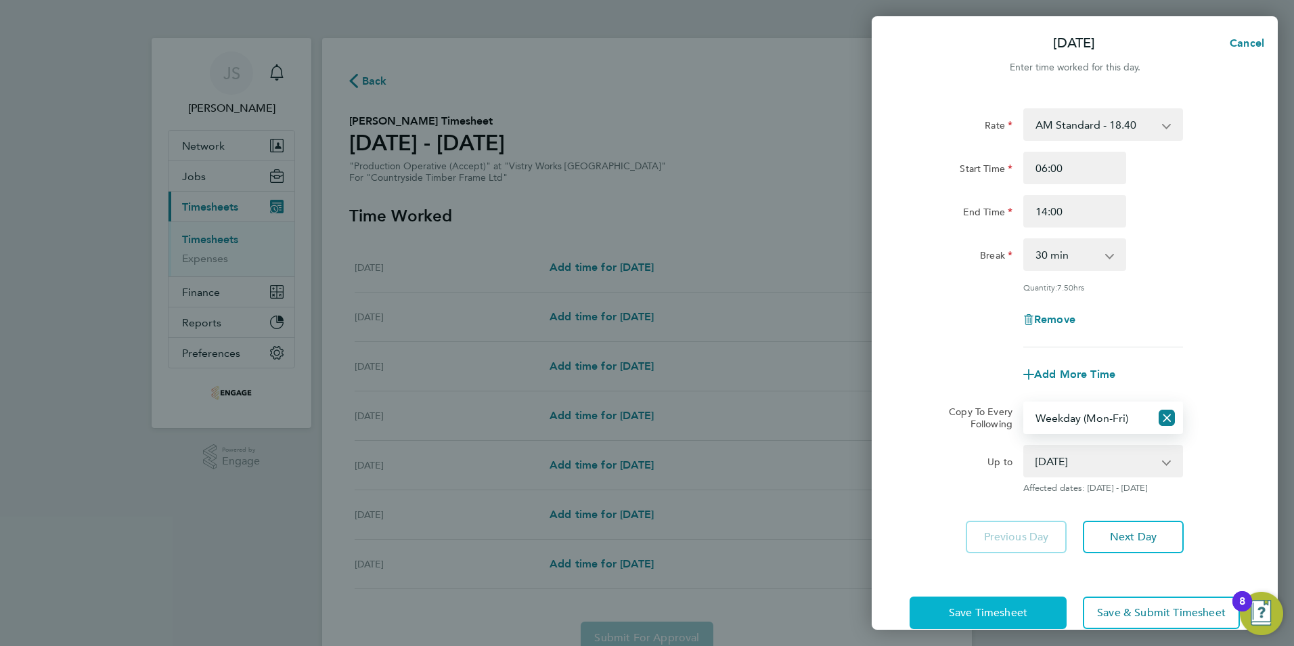
click at [985, 619] on button "Save Timesheet" at bounding box center [987, 612] width 157 height 32
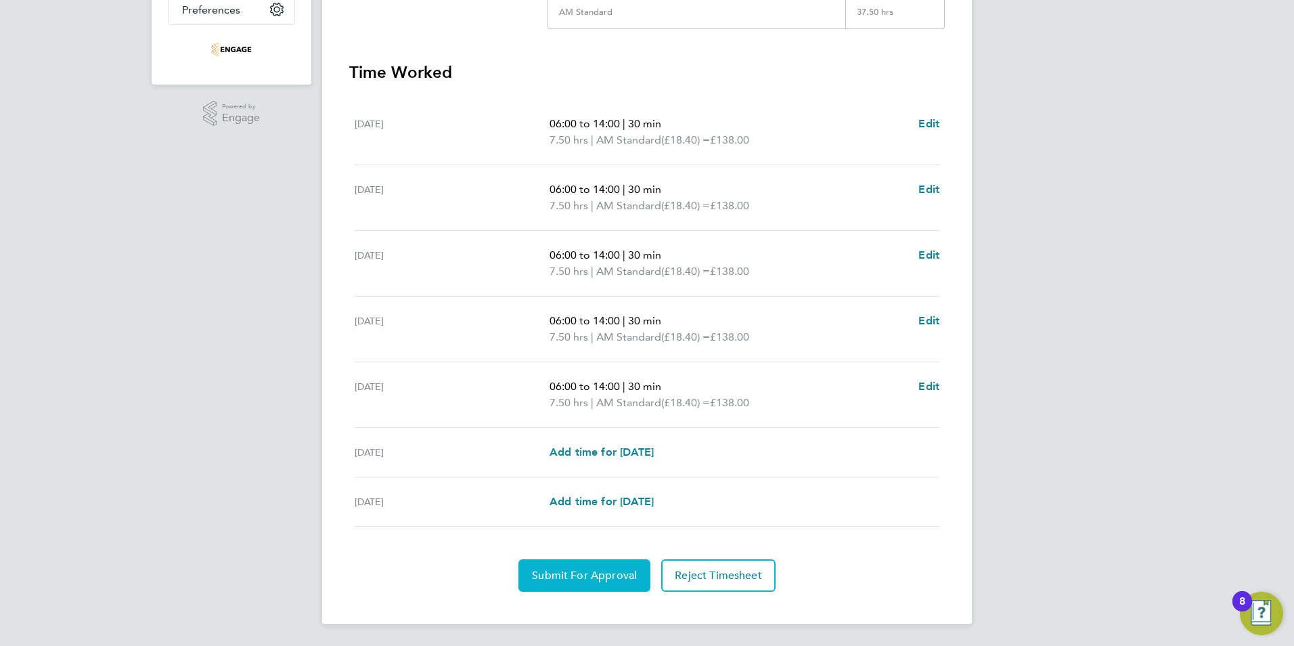
click at [580, 570] on span "Submit For Approval" at bounding box center [584, 575] width 105 height 14
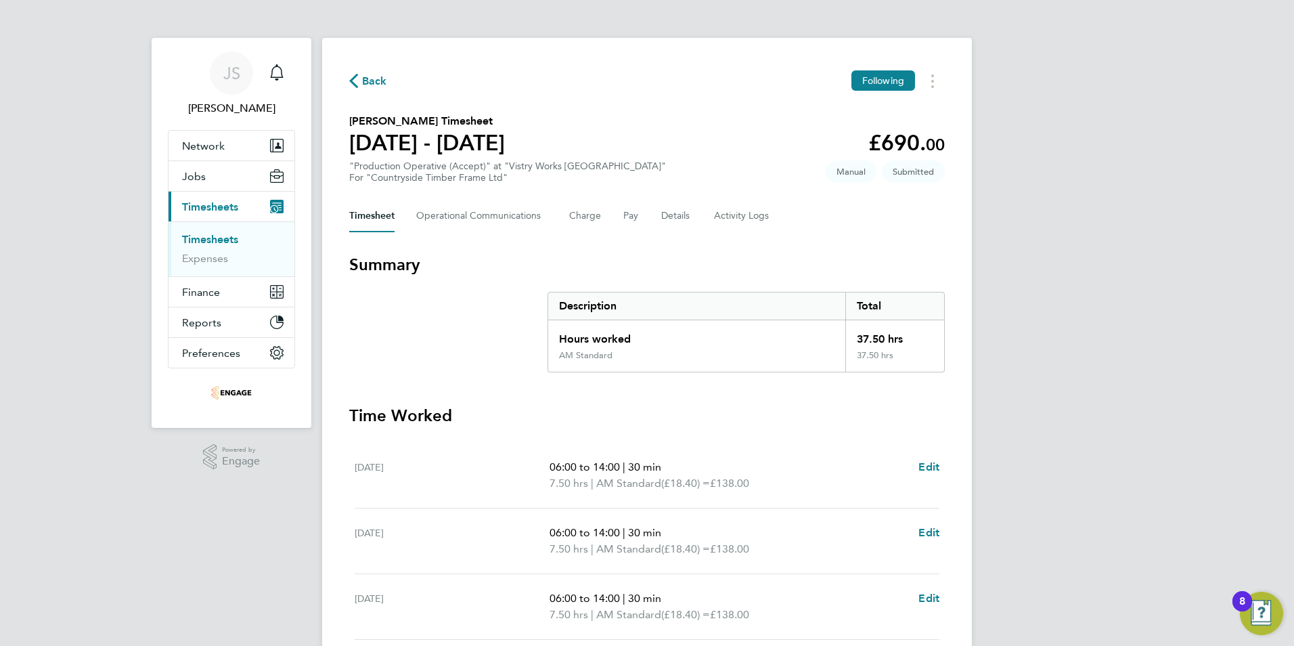
click at [361, 79] on span "Back" at bounding box center [368, 80] width 38 height 13
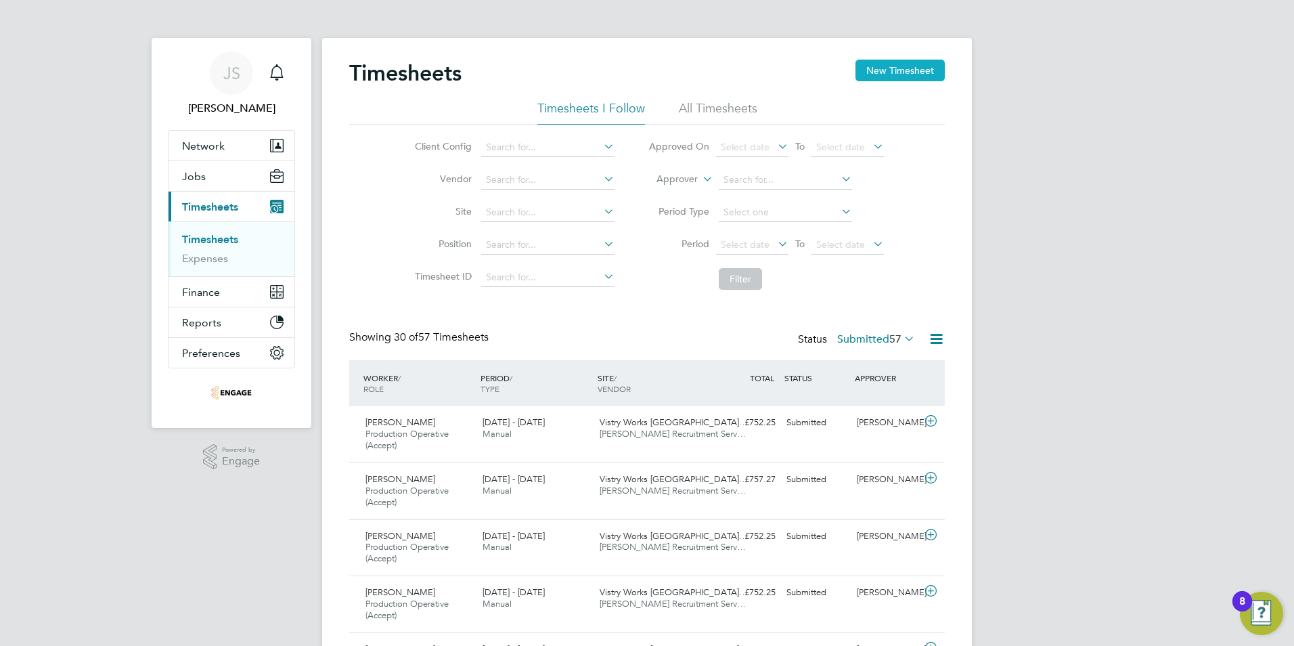
click at [907, 73] on button "New Timesheet" at bounding box center [899, 71] width 89 height 22
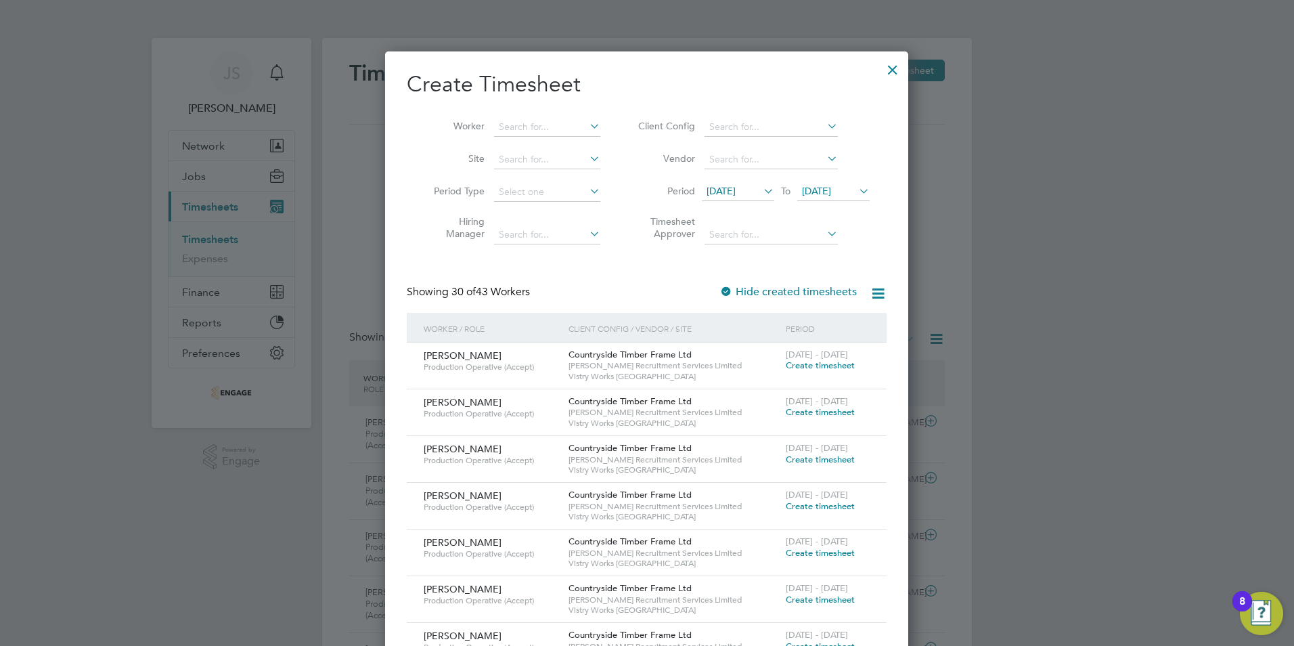
click at [518, 118] on input at bounding box center [547, 127] width 106 height 19
click at [531, 145] on li "Mani shkumar Pisavadia" at bounding box center [548, 145] width 111 height 18
type input "[PERSON_NAME]"
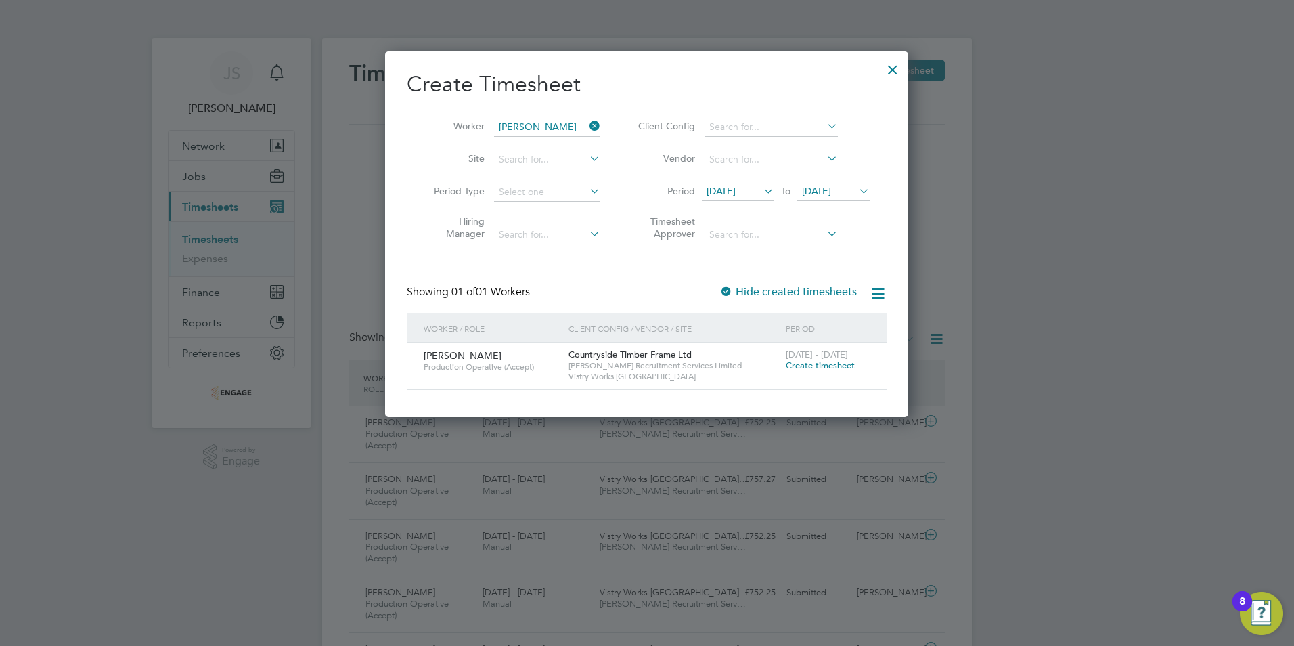
click at [803, 365] on span "Create timesheet" at bounding box center [820, 365] width 69 height 12
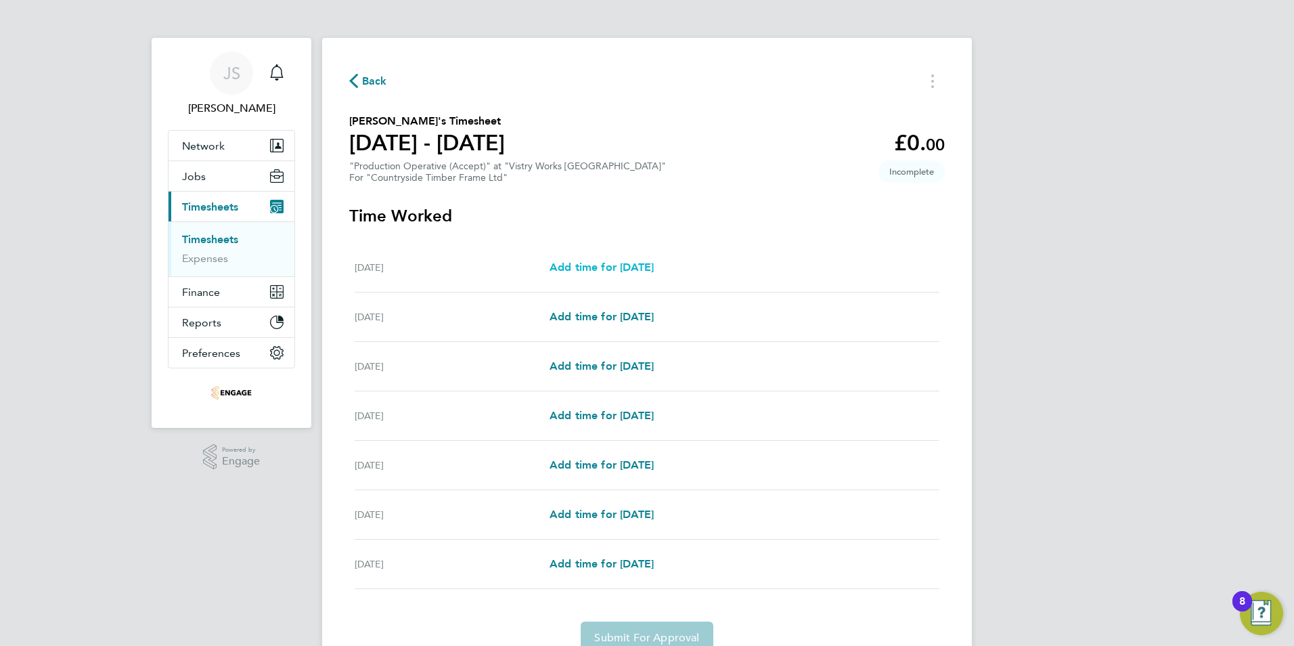
click at [595, 270] on span "Add time for Mon 22 Sep" at bounding box center [601, 267] width 104 height 13
select select "15"
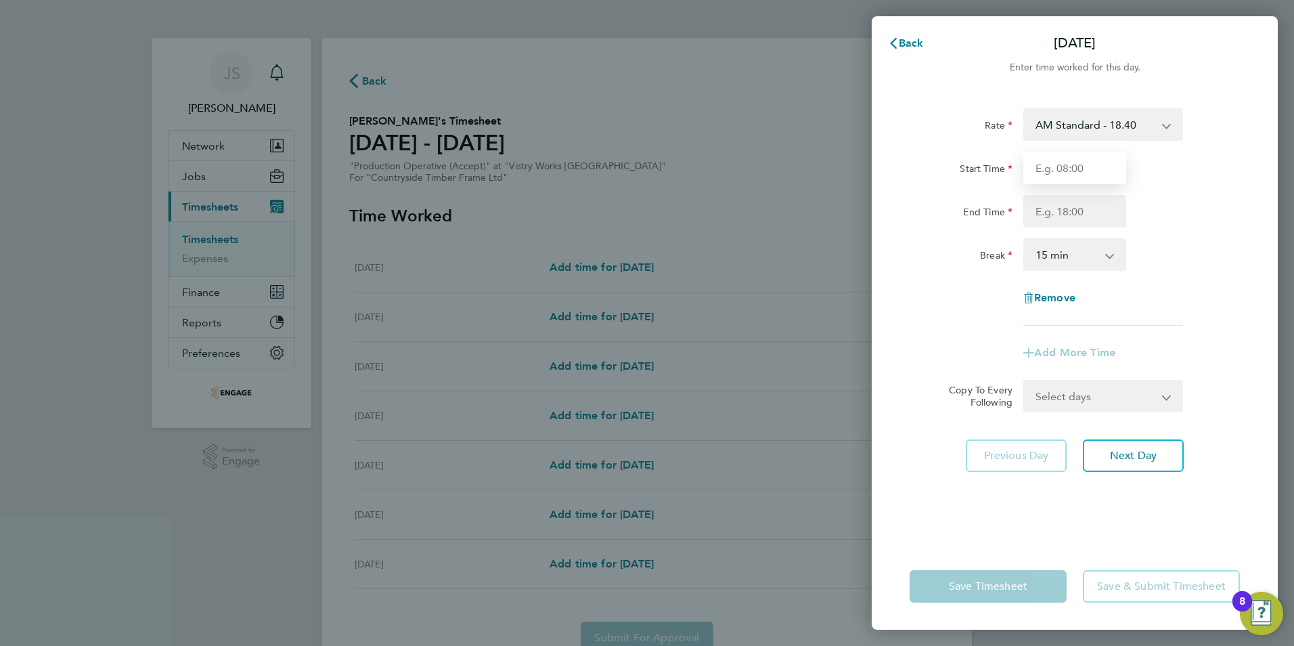
click at [1062, 169] on input "Start Time" at bounding box center [1074, 168] width 103 height 32
type input "06:00"
type input "14:00"
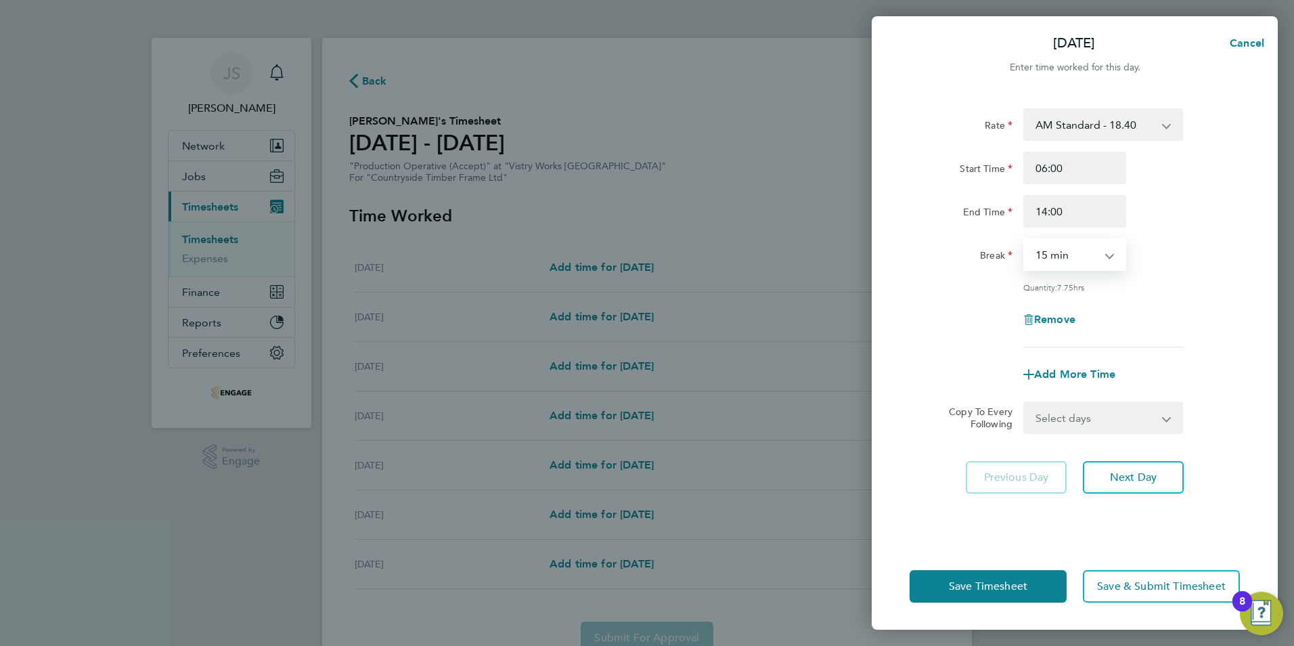
click at [1043, 253] on select "0 min 15 min 30 min 45 min 60 min 75 min 90 min" at bounding box center [1067, 255] width 84 height 30
select select "30"
click at [1025, 240] on select "0 min 15 min 30 min 45 min 60 min 75 min 90 min" at bounding box center [1067, 255] width 84 height 30
click at [1071, 422] on select "Select days Day Weekday (Mon-Fri) Weekend (Sat-Sun) Tuesday Wednesday Thursday …" at bounding box center [1096, 418] width 142 height 30
select select "WEEKDAY"
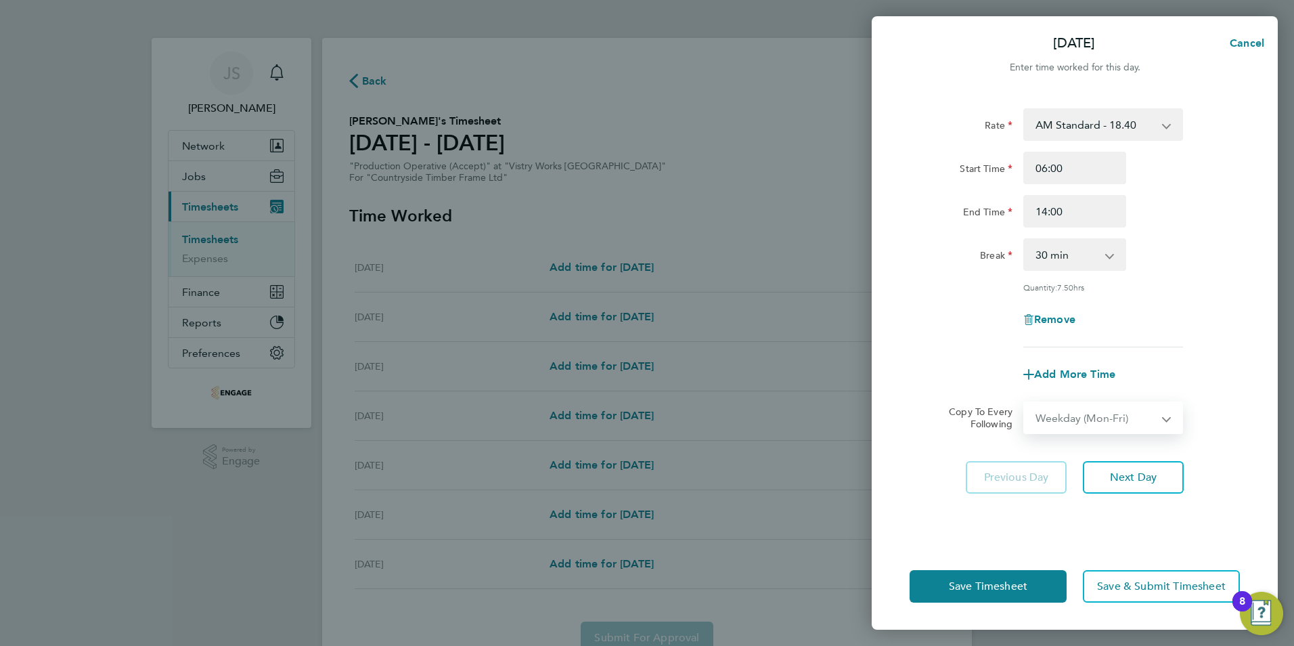
click at [1025, 403] on select "Select days Day Weekday (Mon-Fri) Weekend (Sat-Sun) Tuesday Wednesday Thursday …" at bounding box center [1096, 418] width 142 height 30
select select "2025-09-28"
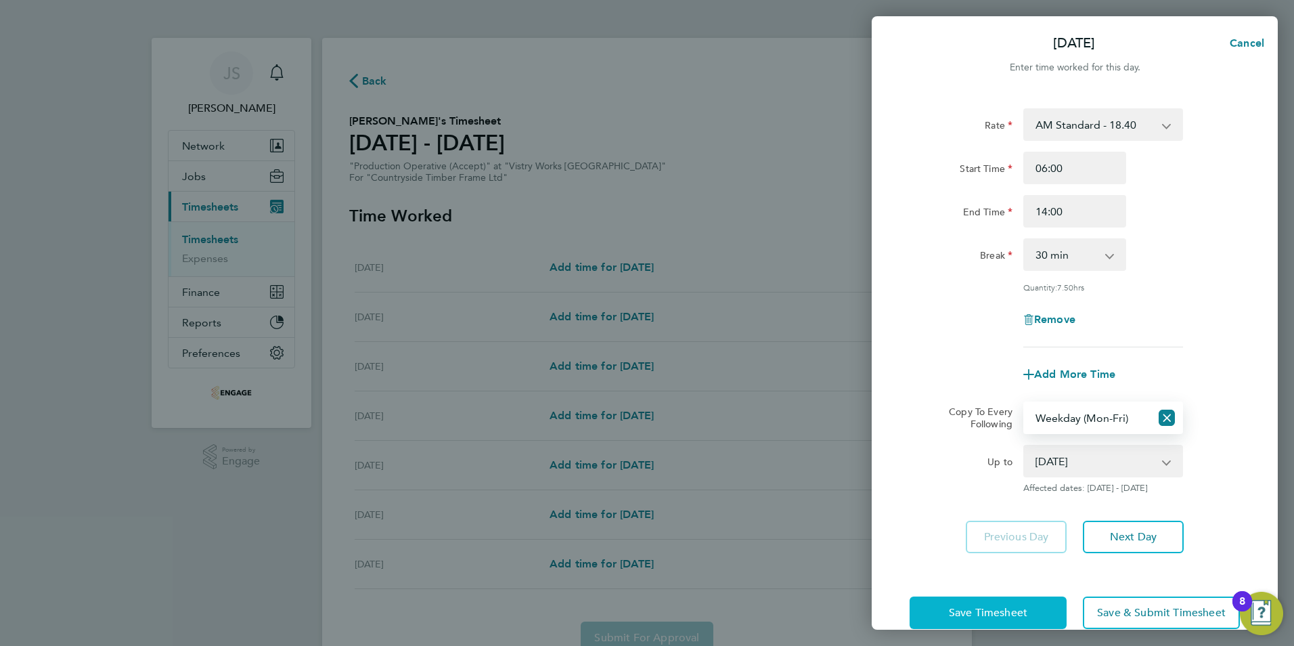
click at [980, 602] on button "Save Timesheet" at bounding box center [987, 612] width 157 height 32
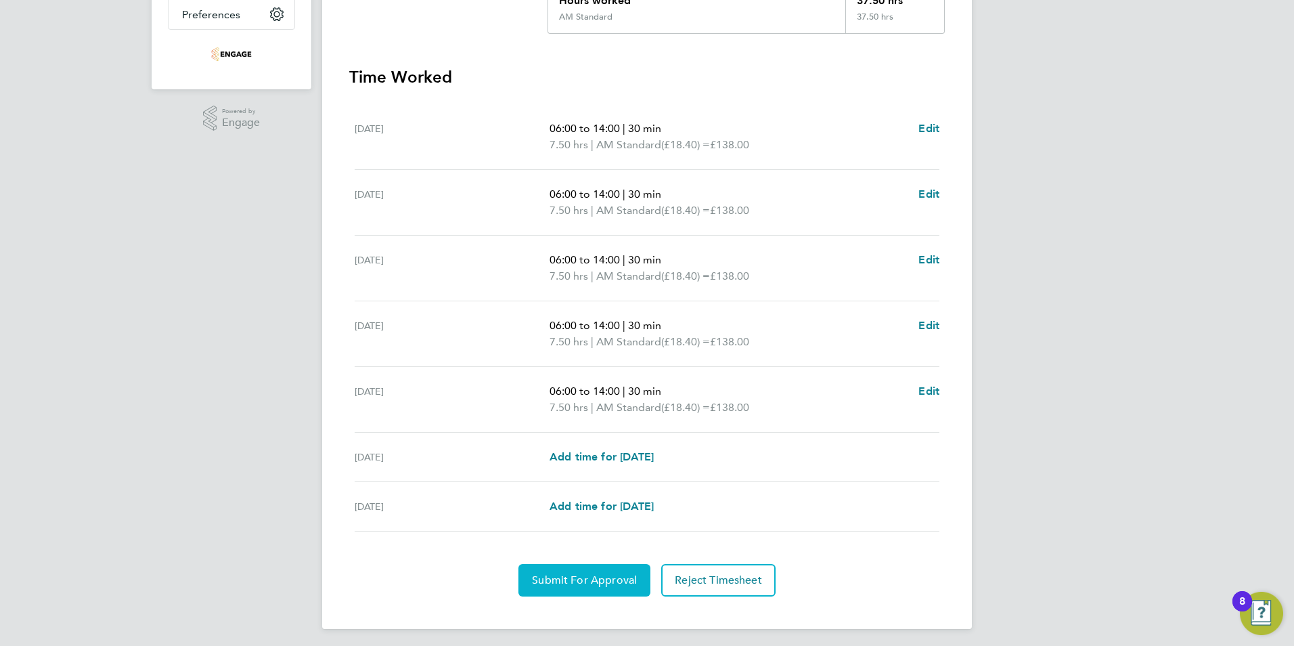
click at [573, 579] on span "Submit For Approval" at bounding box center [584, 580] width 105 height 14
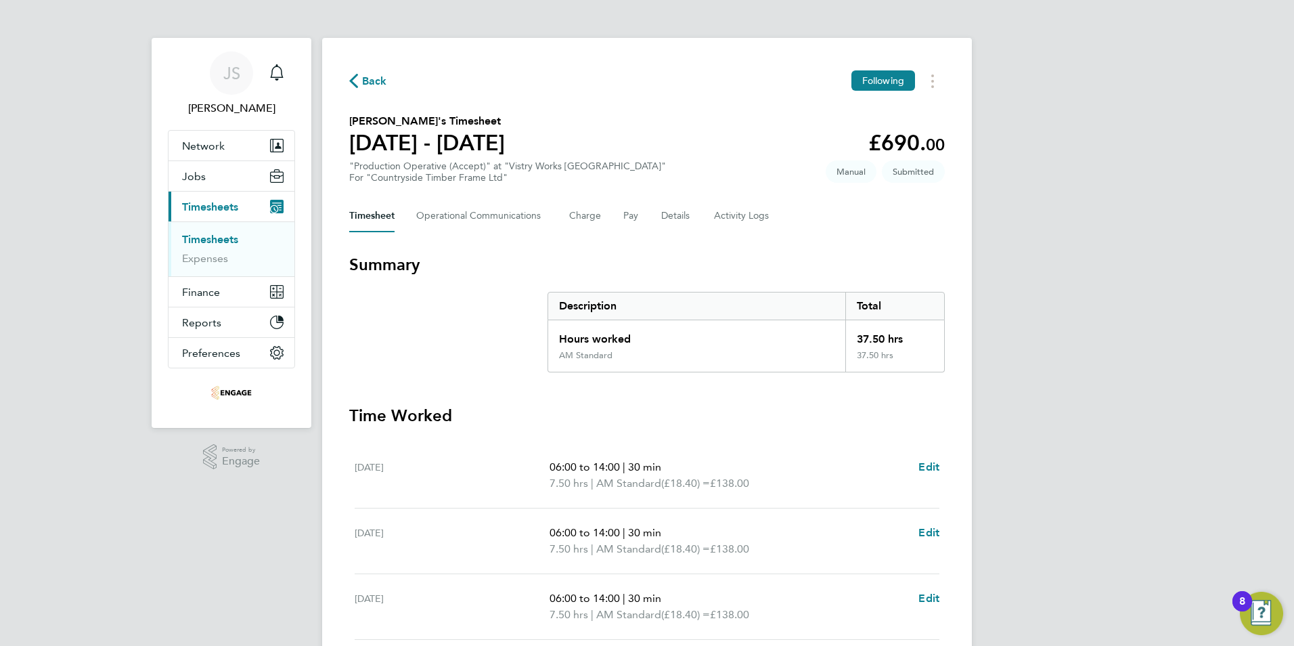
click at [376, 74] on span "Back" at bounding box center [374, 81] width 25 height 16
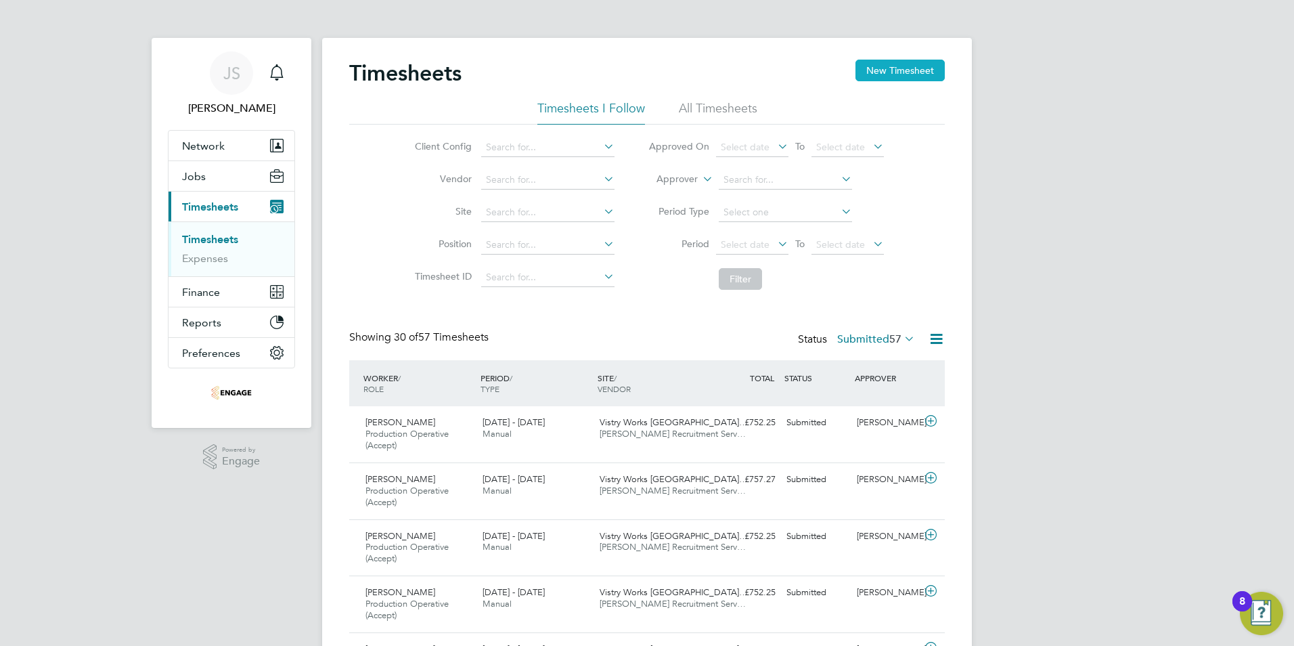
click at [923, 66] on button "New Timesheet" at bounding box center [899, 71] width 89 height 22
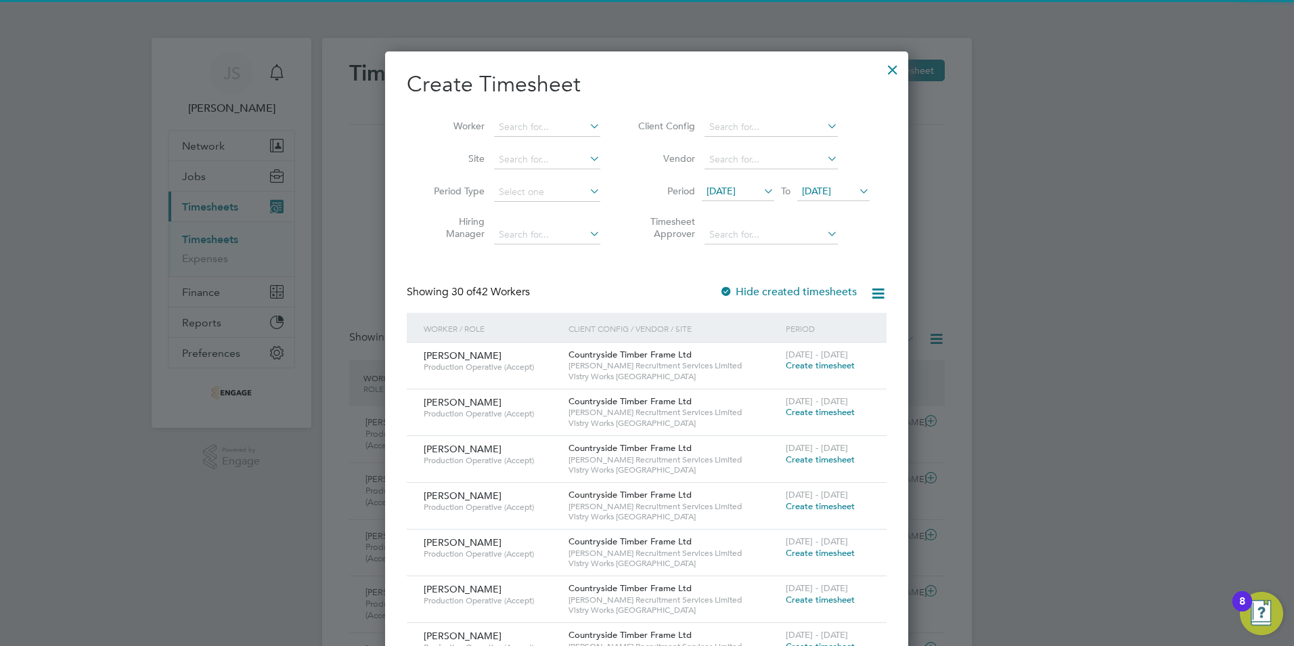
drag, startPoint x: 513, startPoint y: 123, endPoint x: 518, endPoint y: 114, distance: 10.0
click at [514, 123] on input at bounding box center [547, 127] width 106 height 19
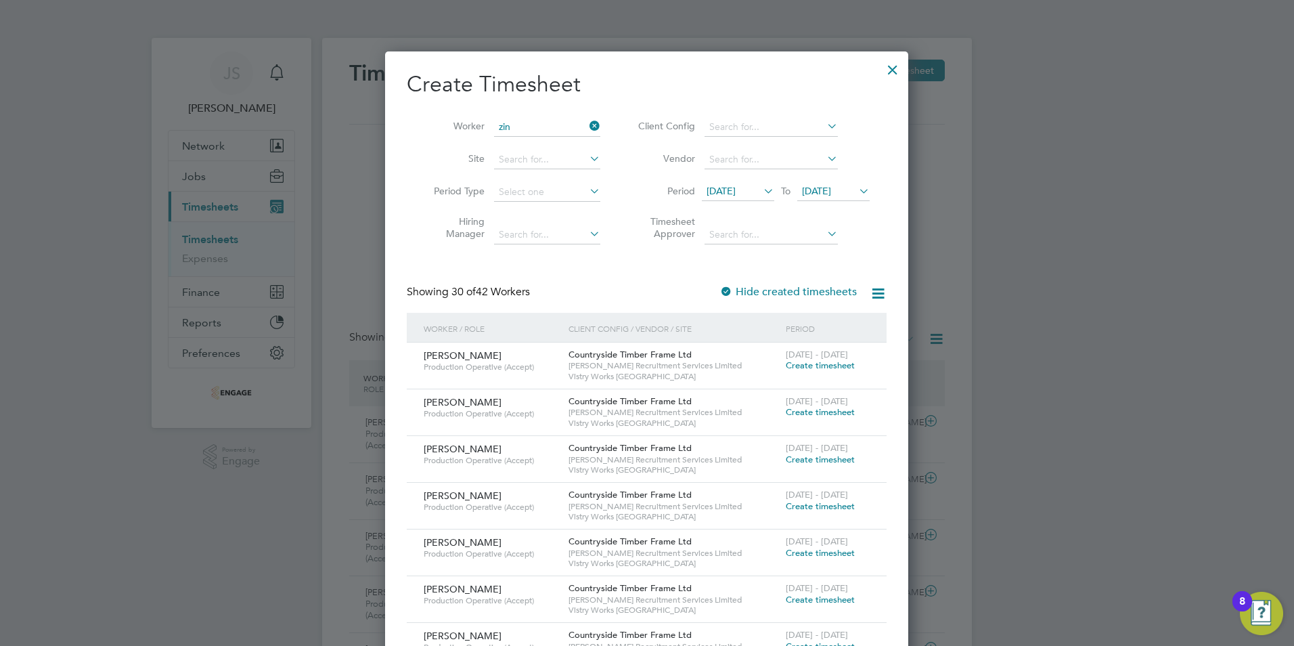
click at [533, 149] on li "Zin tis Miglans" at bounding box center [547, 145] width 108 height 18
type input "[PERSON_NAME]"
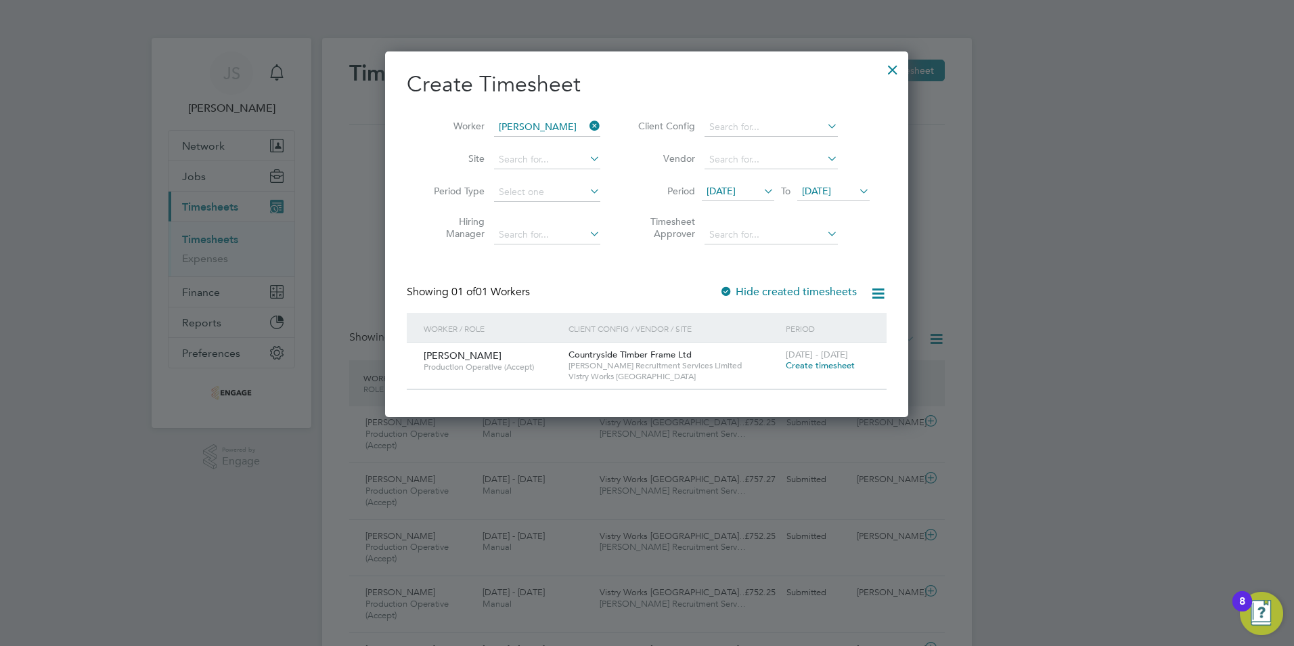
click at [832, 365] on span "Create timesheet" at bounding box center [820, 365] width 69 height 12
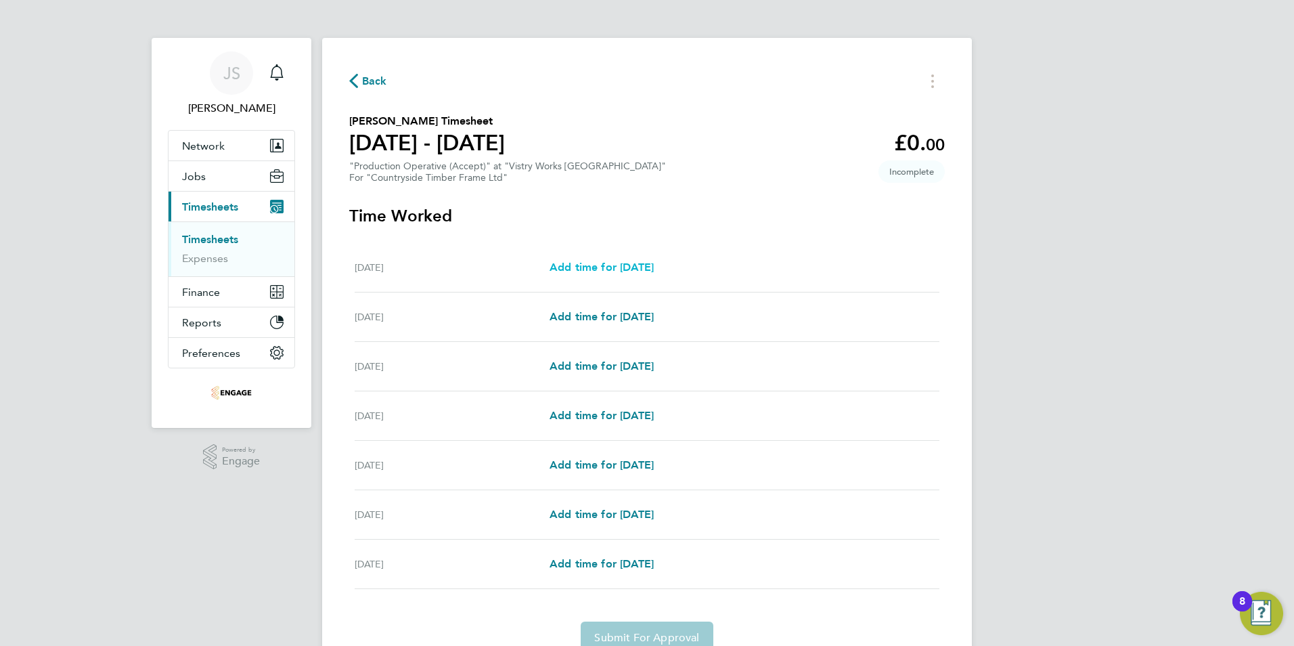
click at [626, 266] on span "Add time for Mon 22 Sep" at bounding box center [601, 267] width 104 height 13
select select "15"
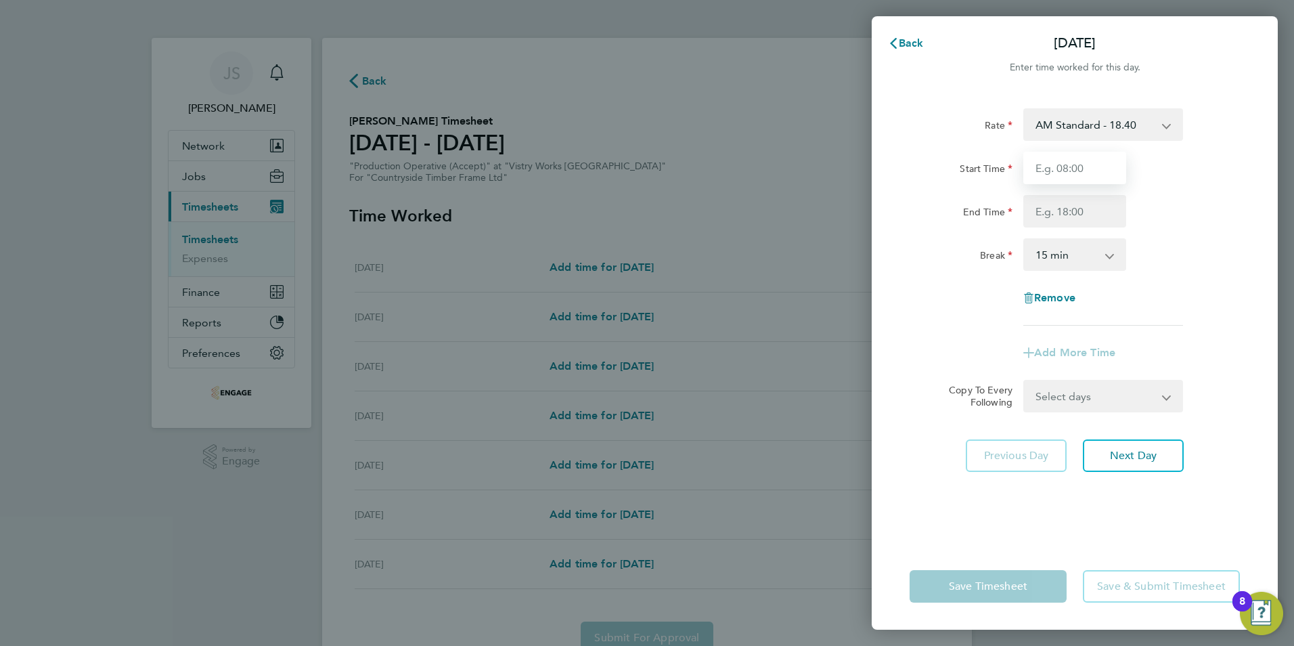
click at [1053, 180] on input "Start Time" at bounding box center [1074, 168] width 103 height 32
type input "08:00"
drag, startPoint x: 1036, startPoint y: 200, endPoint x: 1046, endPoint y: 207, distance: 12.6
click at [1036, 200] on input "End Time" at bounding box center [1074, 211] width 103 height 32
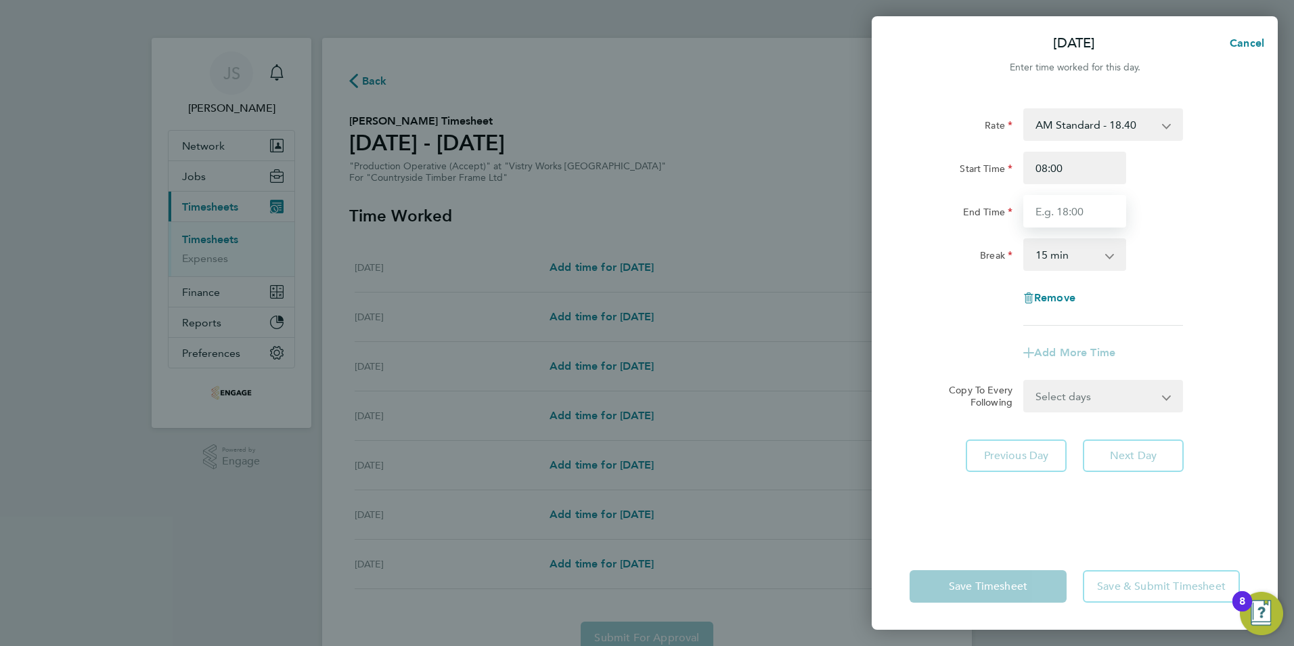
type input "14:00"
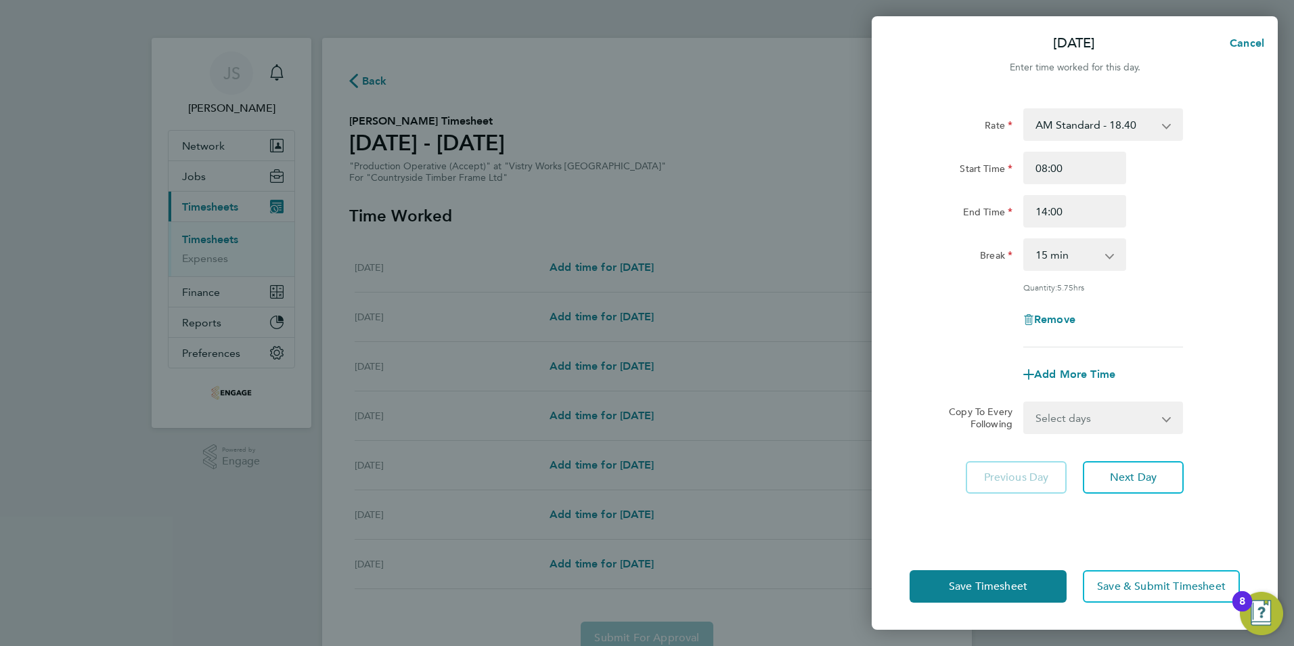
drag, startPoint x: 1063, startPoint y: 254, endPoint x: 1075, endPoint y: 270, distance: 20.3
click at [1063, 254] on select "0 min 15 min 30 min 45 min 60 min 75 min 90 min" at bounding box center [1067, 255] width 84 height 30
select select "30"
click at [1025, 240] on select "0 min 15 min 30 min 45 min 60 min 75 min 90 min" at bounding box center [1067, 255] width 84 height 30
drag, startPoint x: 1012, startPoint y: 583, endPoint x: 746, endPoint y: 528, distance: 272.3
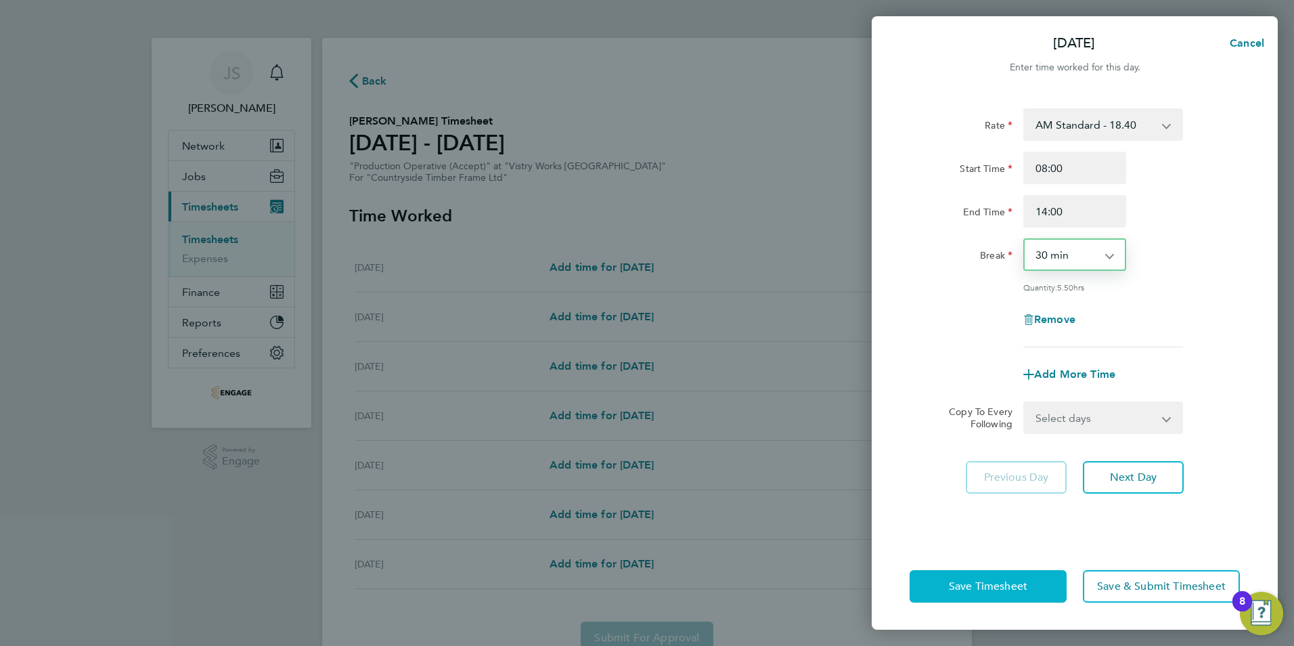
click at [1012, 583] on span "Save Timesheet" at bounding box center [988, 586] width 78 height 14
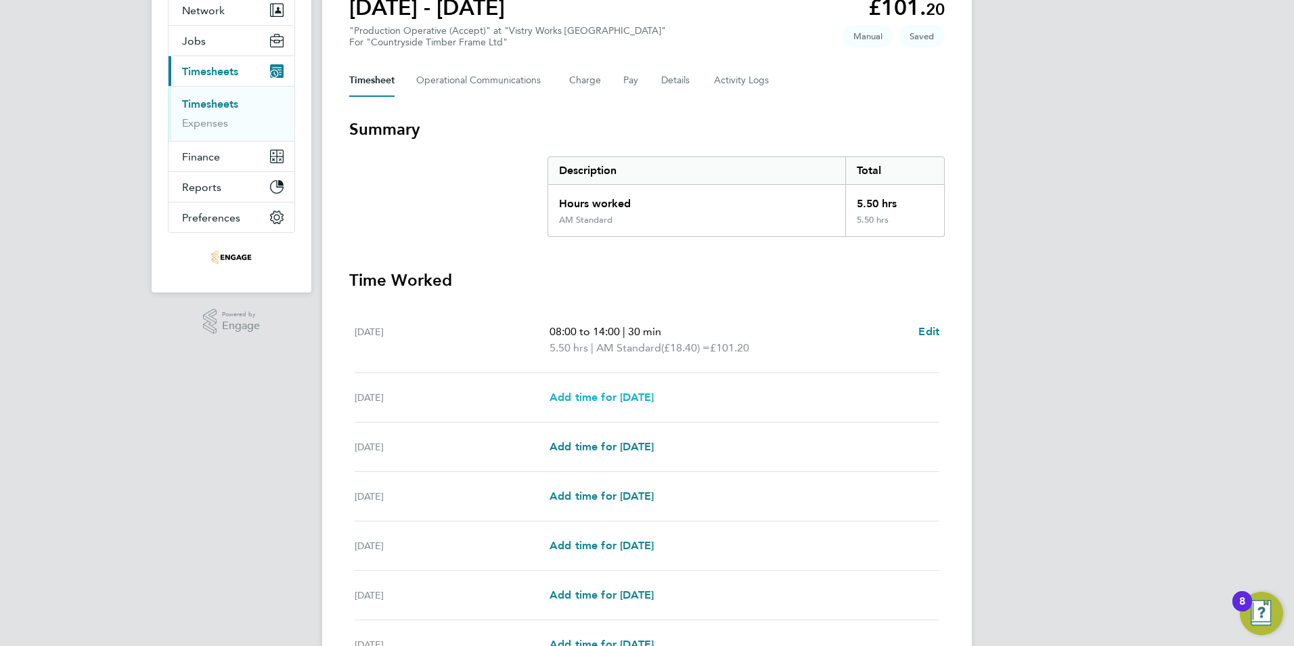
click at [587, 394] on span "Add time for Tue 23 Sep" at bounding box center [601, 396] width 104 height 13
select select "15"
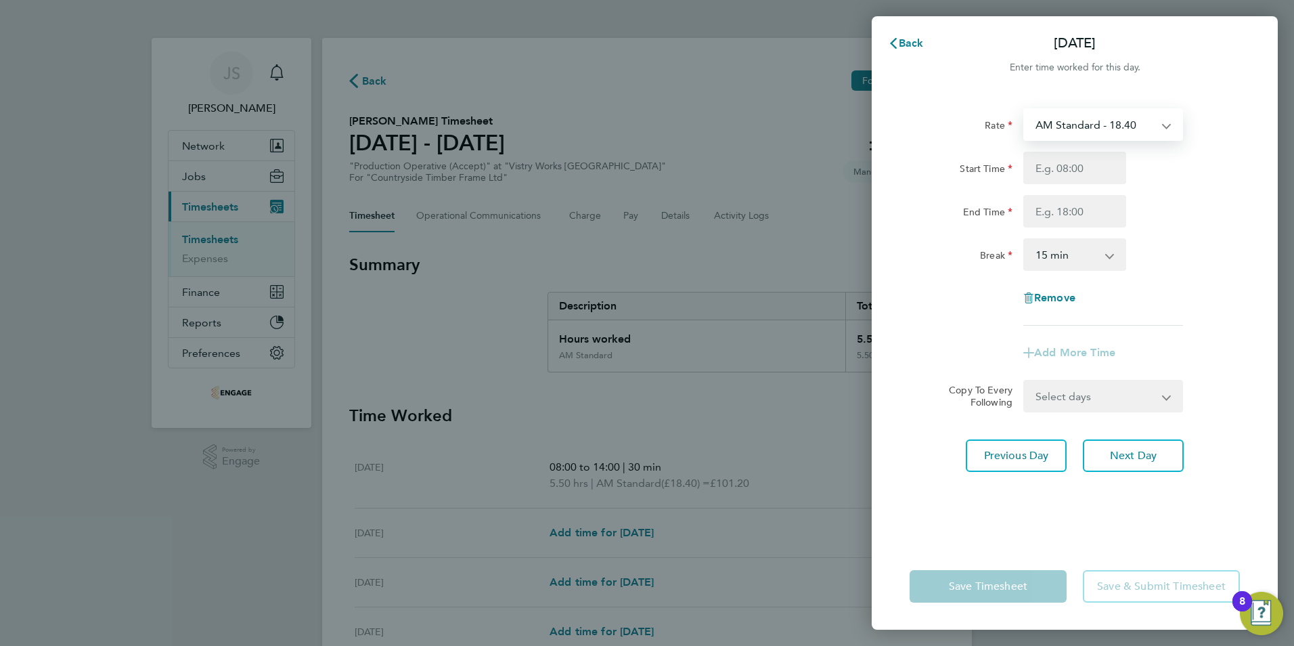
click at [1067, 120] on select "AM Standard - 18.40 PM Standard - 20.06 OT 1 - 27.60 PM OT2 - 40.11 OT2 - 36.80…" at bounding box center [1095, 125] width 141 height 30
select select "15"
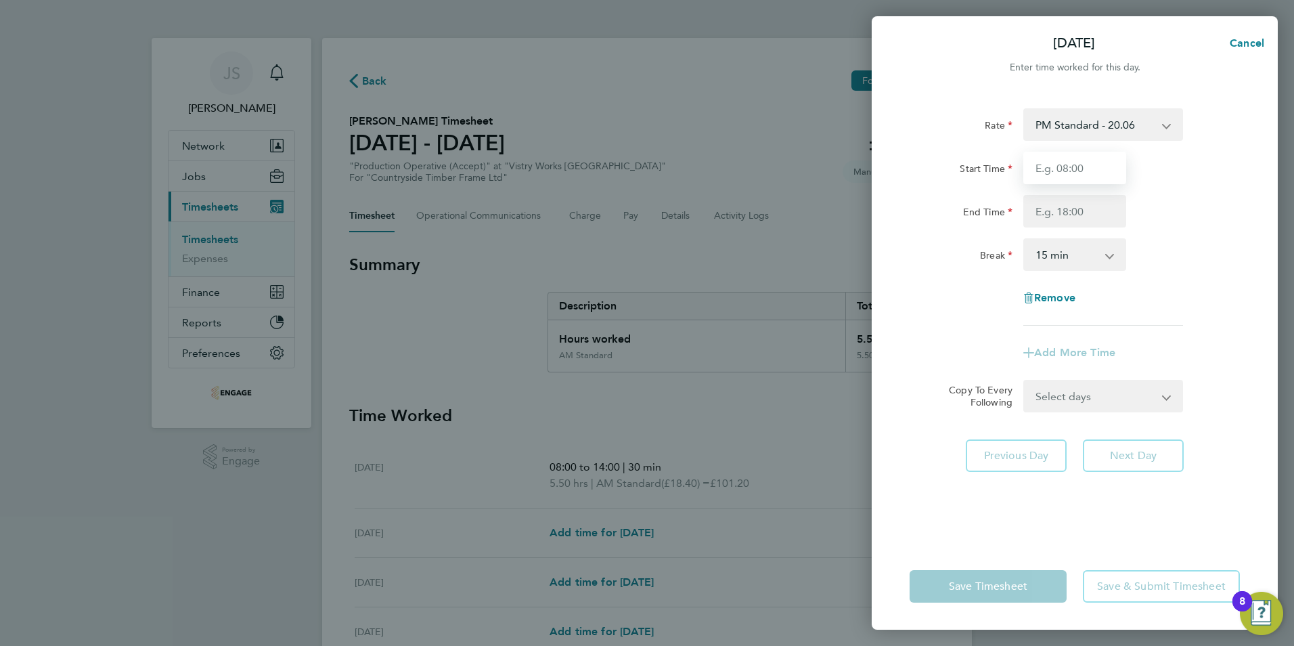
click at [1044, 157] on input "Start Time" at bounding box center [1074, 168] width 103 height 32
type input "14:00"
drag, startPoint x: 1057, startPoint y: 215, endPoint x: 1063, endPoint y: 221, distance: 8.6
click at [1057, 215] on input "End Time" at bounding box center [1074, 211] width 103 height 32
type input "22:30"
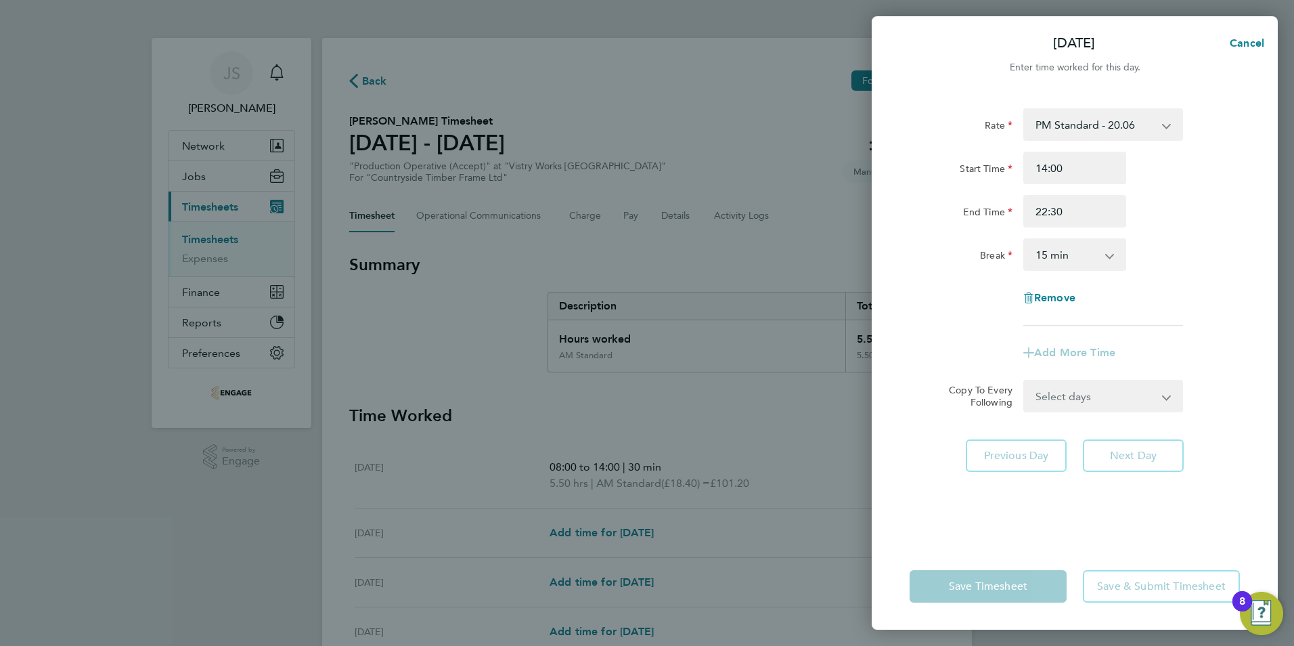
drag, startPoint x: 1040, startPoint y: 255, endPoint x: 1054, endPoint y: 270, distance: 20.1
click at [1040, 255] on select "0 min 15 min 30 min 45 min 60 min 75 min 90 min" at bounding box center [1067, 255] width 84 height 30
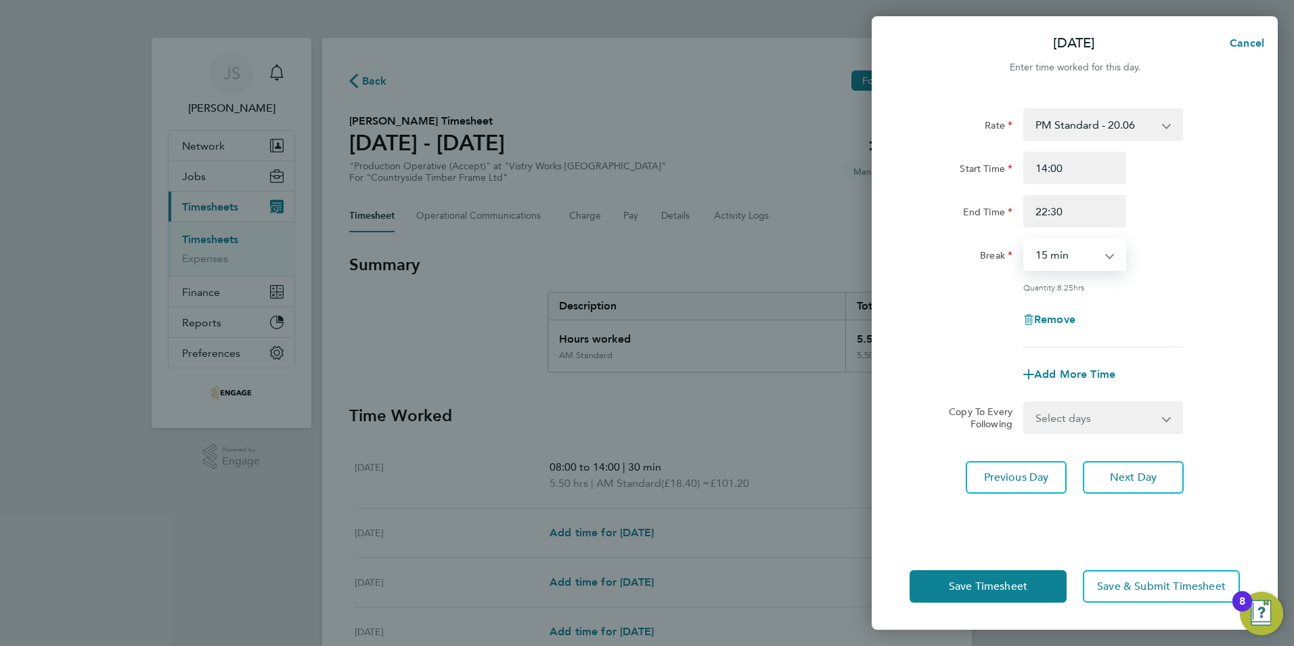
select select "30"
click at [1025, 240] on select "0 min 15 min 30 min 45 min 60 min 75 min 90 min" at bounding box center [1067, 255] width 84 height 30
click at [989, 582] on span "Save Timesheet" at bounding box center [988, 586] width 78 height 14
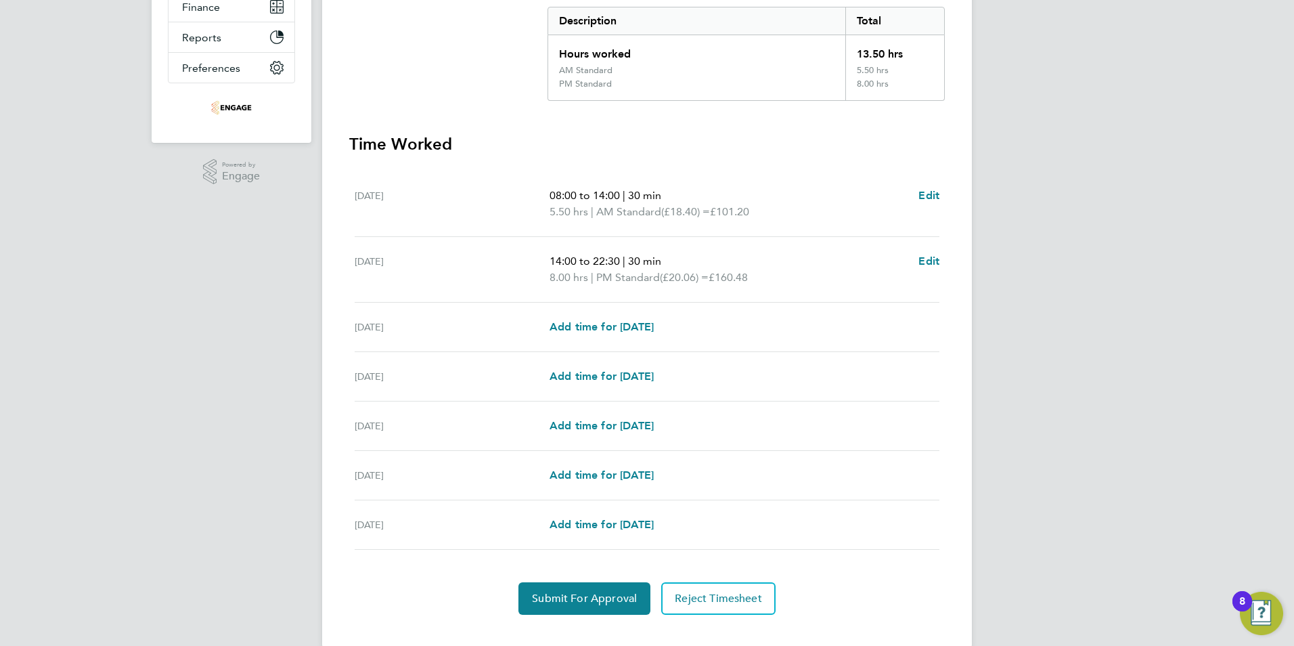
scroll to position [308, 0]
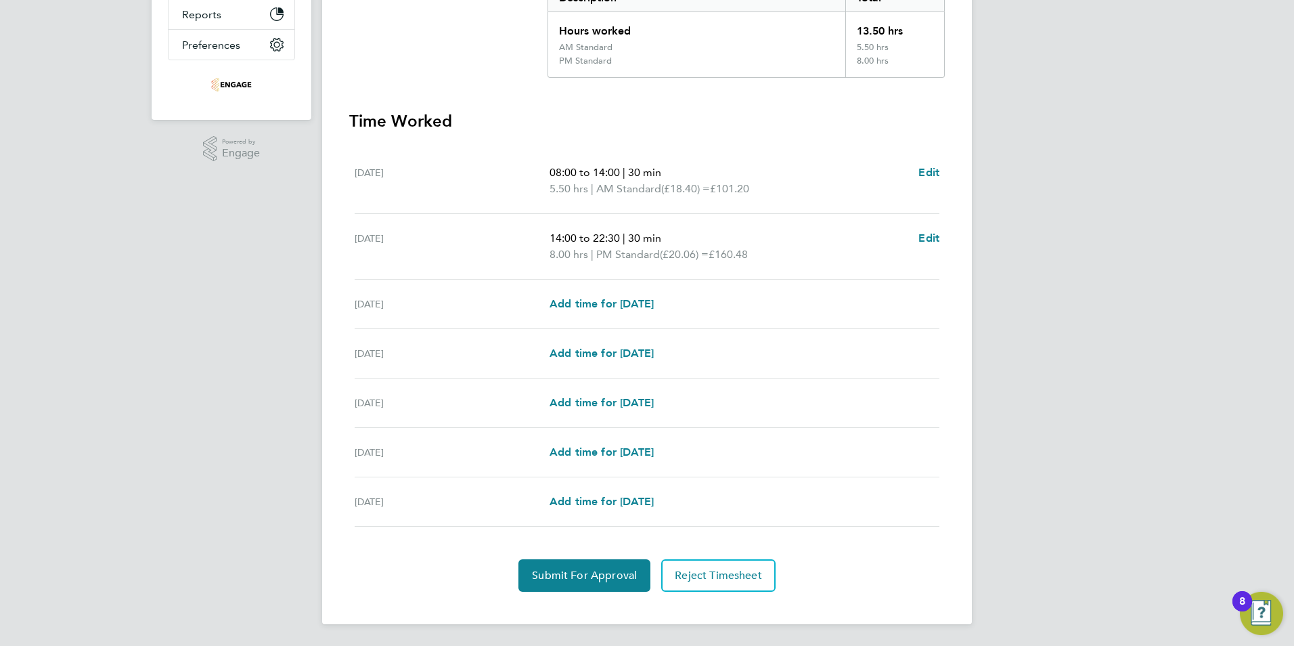
click at [652, 235] on span "30 min" at bounding box center [644, 237] width 33 height 13
click at [926, 233] on span "Edit" at bounding box center [928, 237] width 21 height 13
select select "30"
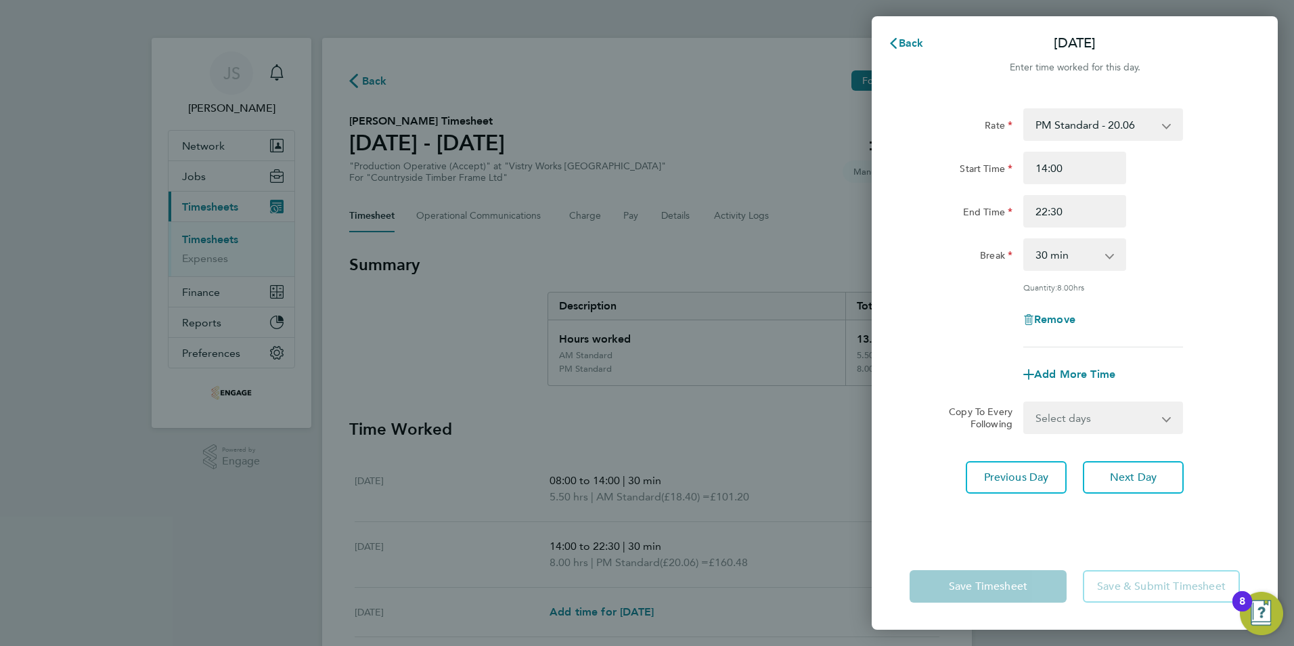
click at [1062, 418] on select "Select days Day Weekday (Mon-Fri) Weekend (Sat-Sun) Wednesday Thursday Friday S…" at bounding box center [1096, 418] width 142 height 30
select select "WED"
click at [1025, 403] on select "Select days Day Weekday (Mon-Fri) Weekend (Sat-Sun) Wednesday Thursday Friday S…" at bounding box center [1096, 418] width 142 height 30
select select "2025-09-28"
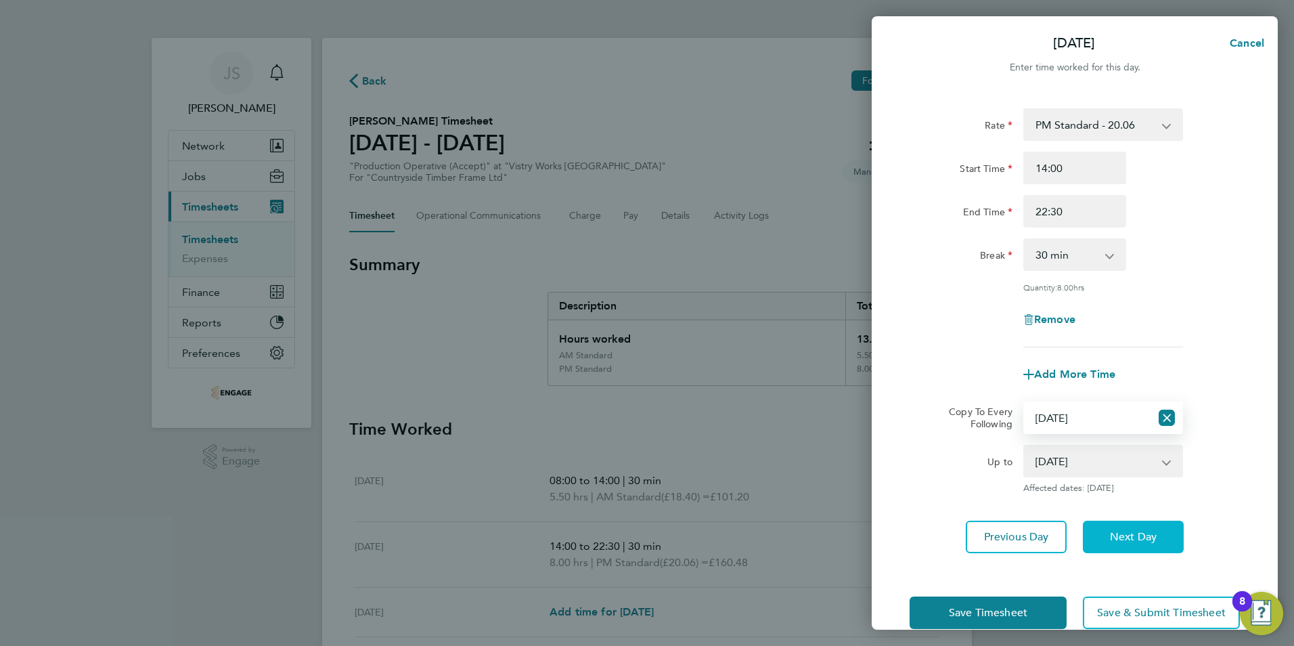
click at [1124, 526] on button "Next Day" at bounding box center [1133, 536] width 101 height 32
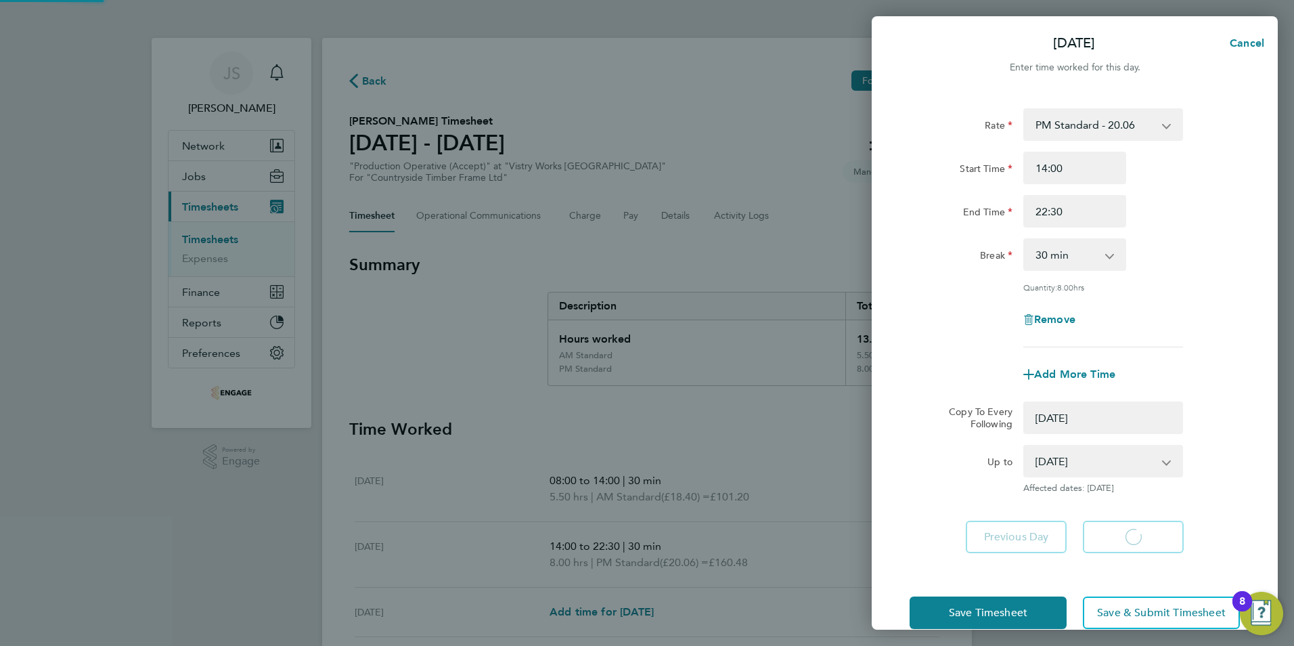
select select "0: null"
select select "30"
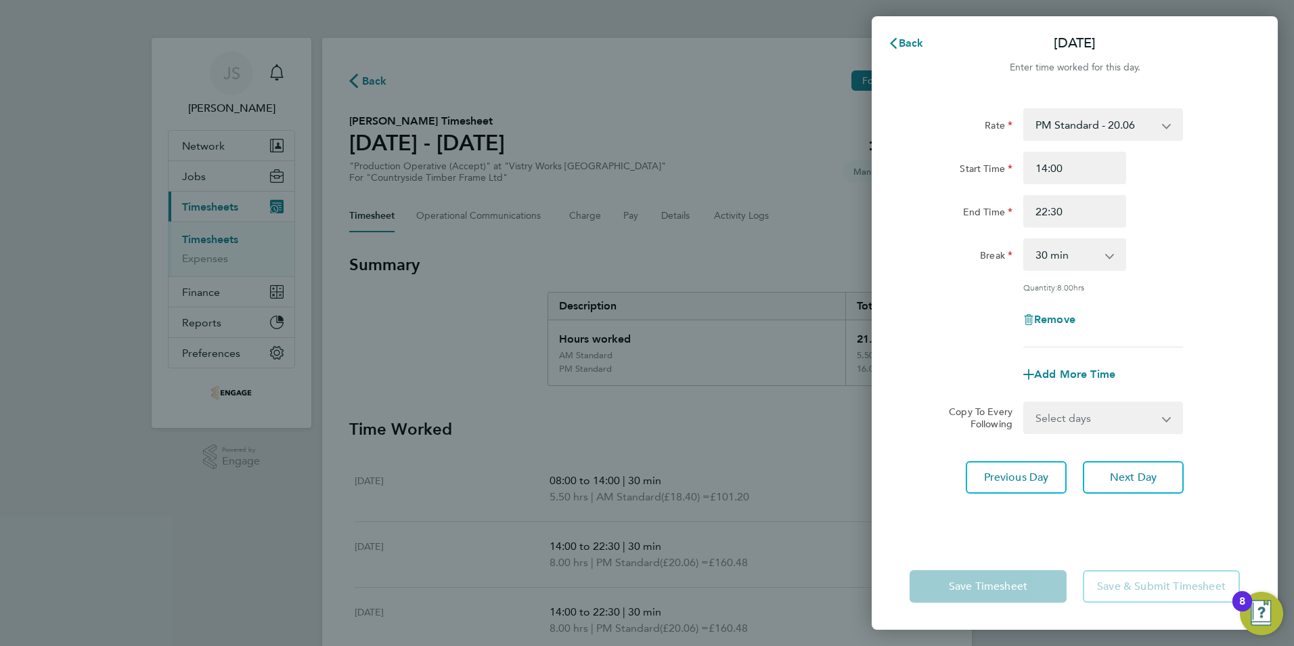
click at [1108, 411] on select "Select days Day Weekday (Mon-Fri) Weekend (Sat-Sun) Thursday Friday Saturday Su…" at bounding box center [1096, 418] width 142 height 30
select select "THU"
click at [1025, 403] on select "Select days Day Weekday (Mon-Fri) Weekend (Sat-Sun) Thursday Friday Saturday Su…" at bounding box center [1096, 418] width 142 height 30
select select "2025-09-28"
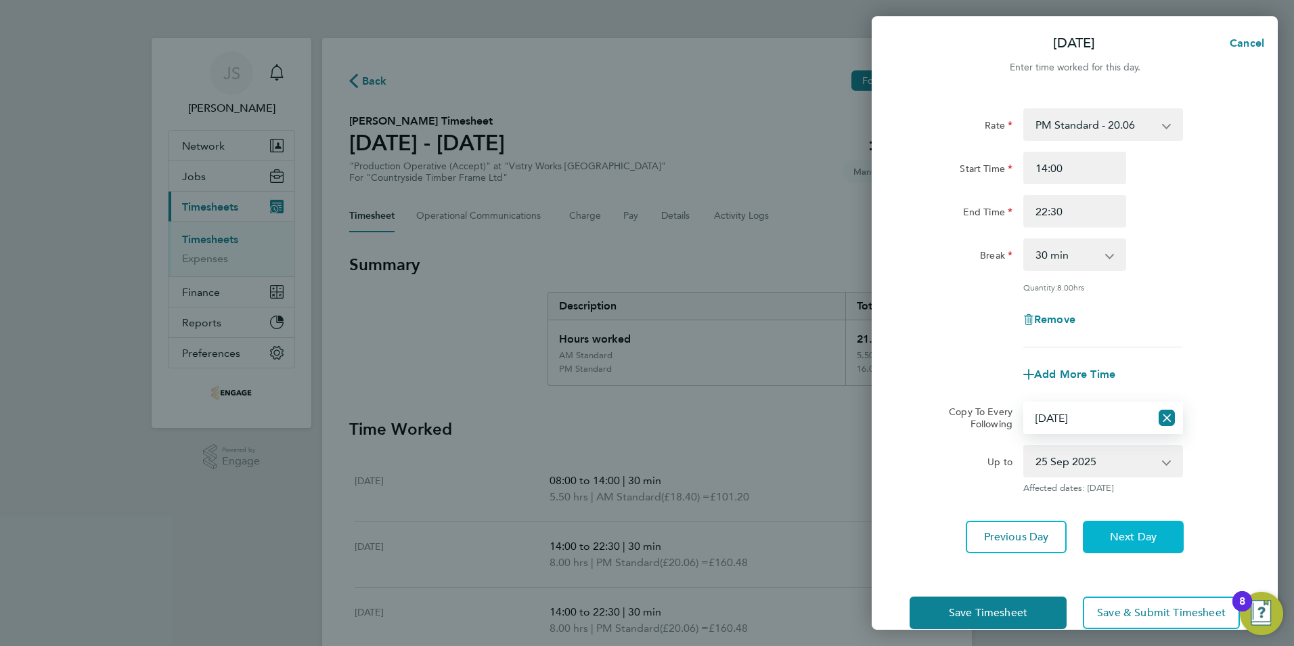
click at [1174, 537] on button "Next Day" at bounding box center [1133, 536] width 101 height 32
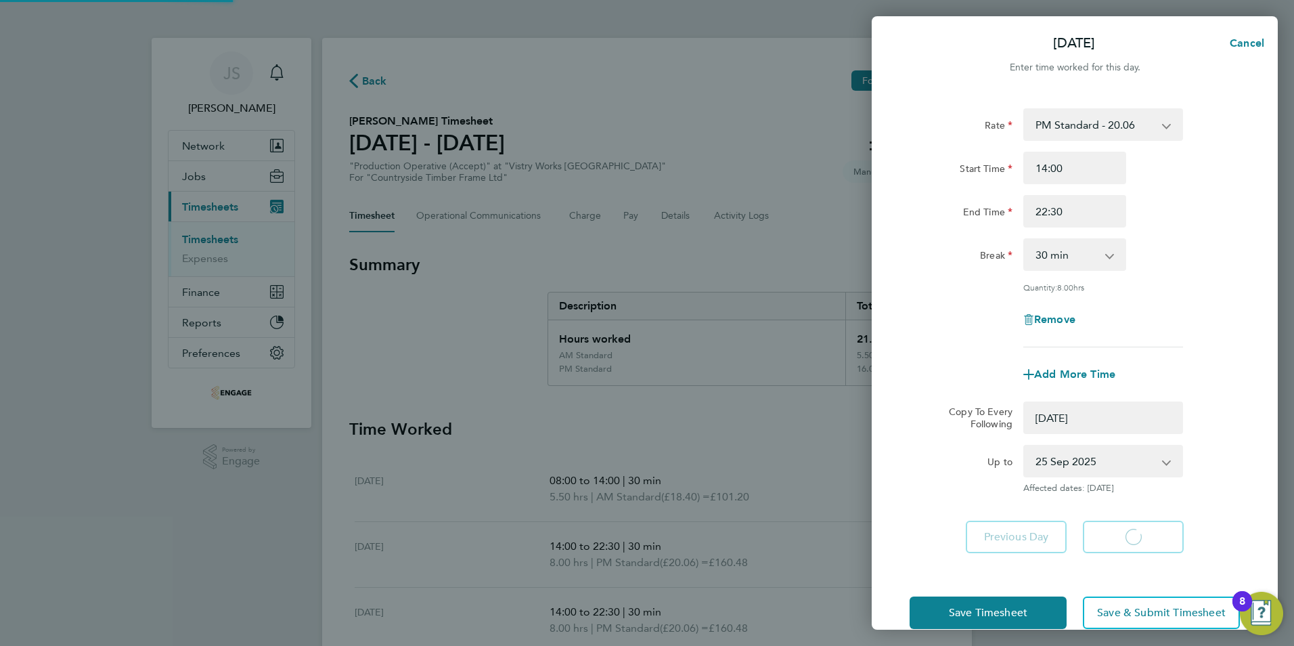
select select "0: null"
select select "30"
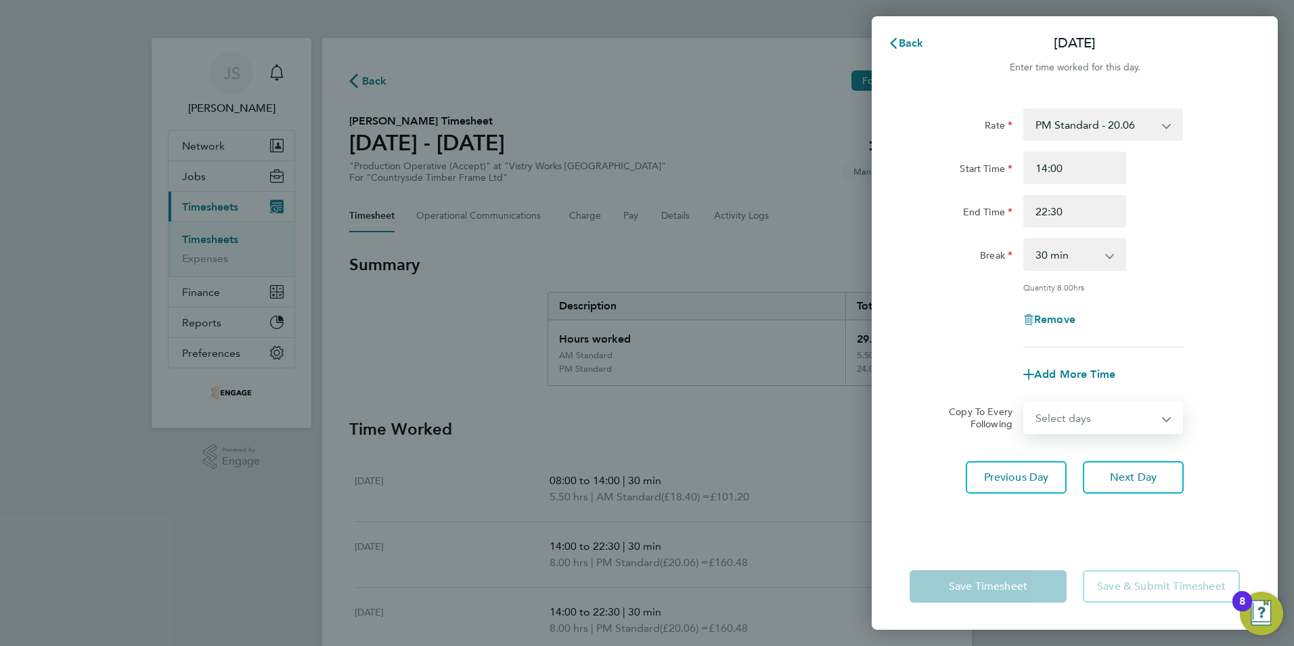
click at [1129, 415] on select "Select days Day Weekend (Sat-Sun) Friday Saturday Sunday" at bounding box center [1096, 418] width 142 height 30
select select "FRI"
click at [1025, 403] on select "Select days Day Weekend (Sat-Sun) Friday Saturday Sunday" at bounding box center [1096, 418] width 142 height 30
select select "2025-09-28"
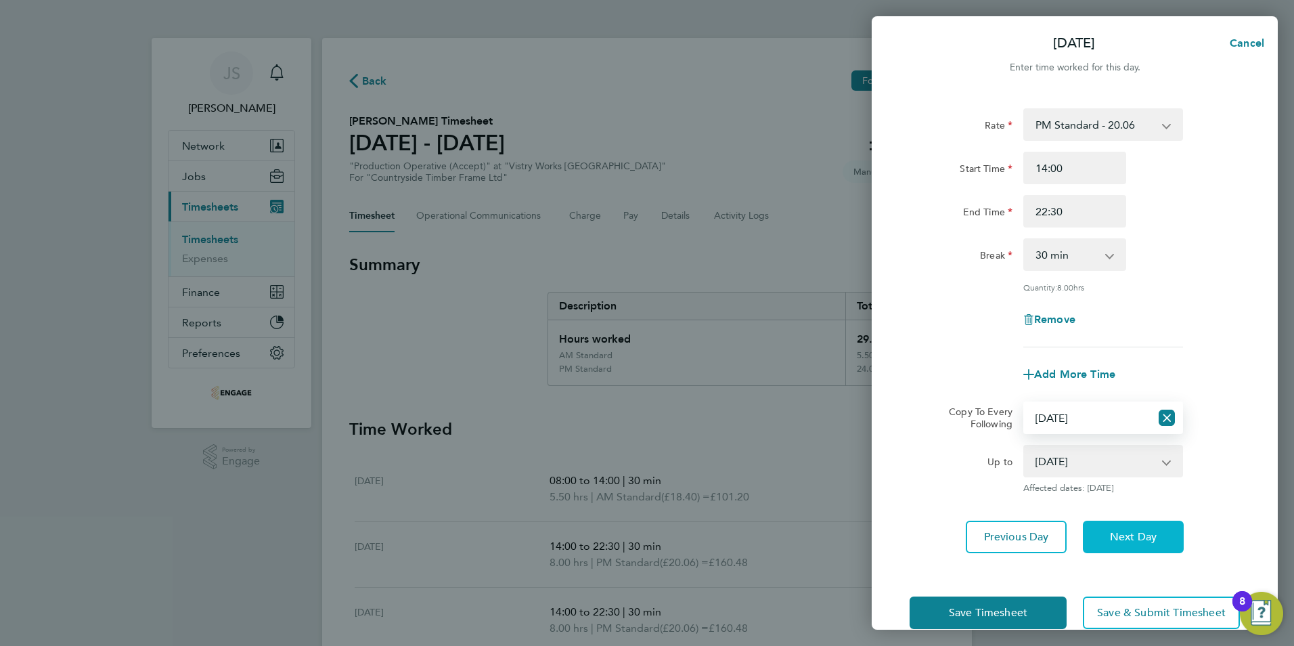
click at [1132, 537] on span "Next Day" at bounding box center [1133, 537] width 47 height 14
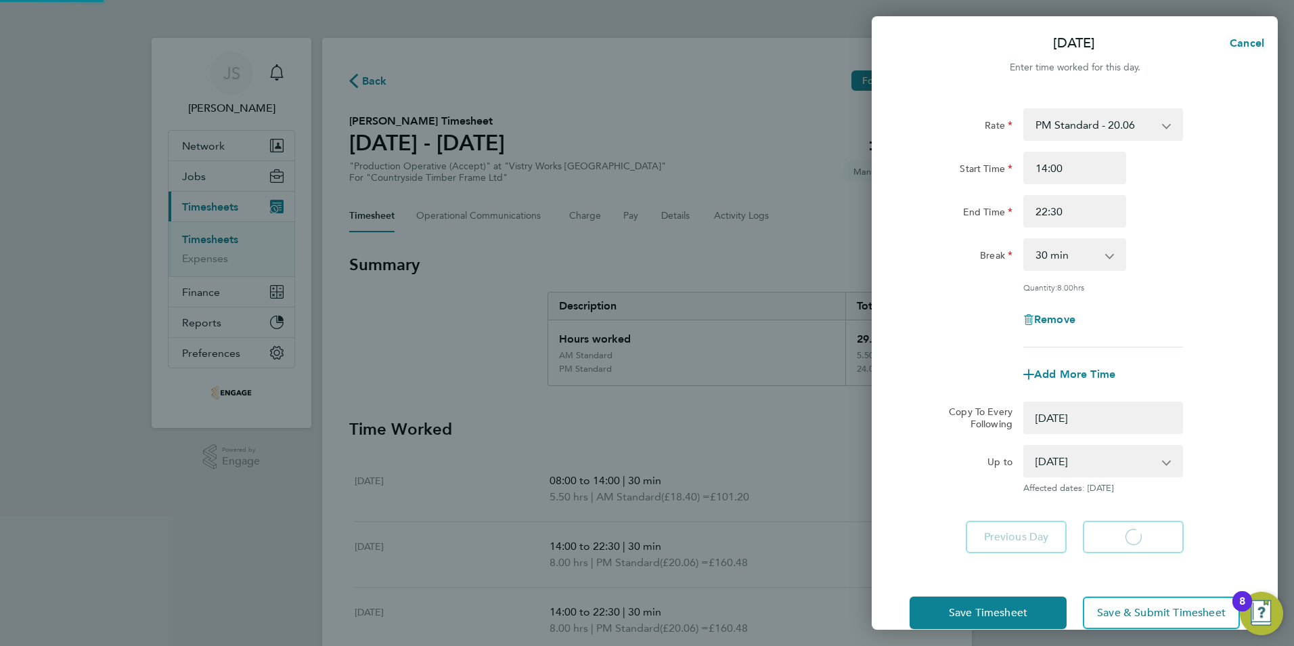
select select "0: null"
select select "30"
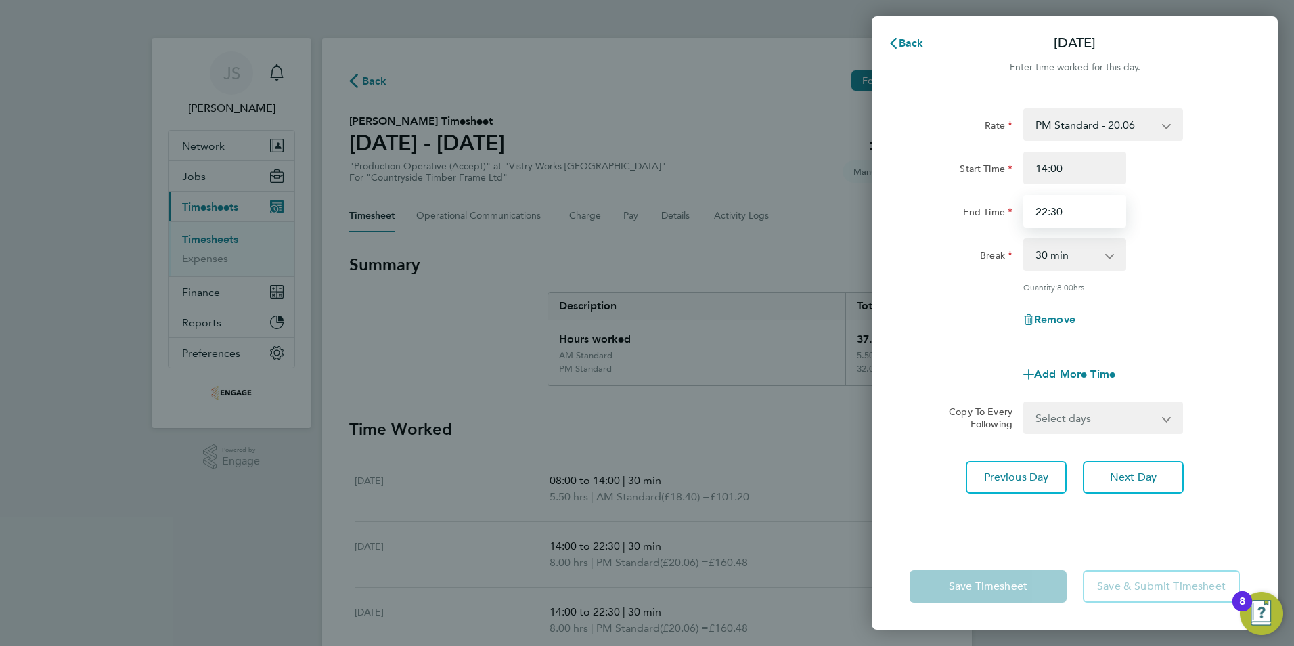
drag, startPoint x: 1073, startPoint y: 210, endPoint x: 958, endPoint y: 196, distance: 115.3
click at [960, 198] on div "End Time 22:30" at bounding box center [1074, 211] width 341 height 32
type input "20:00"
click at [962, 568] on div "Save Timesheet Save & Submit Timesheet" at bounding box center [1075, 586] width 406 height 87
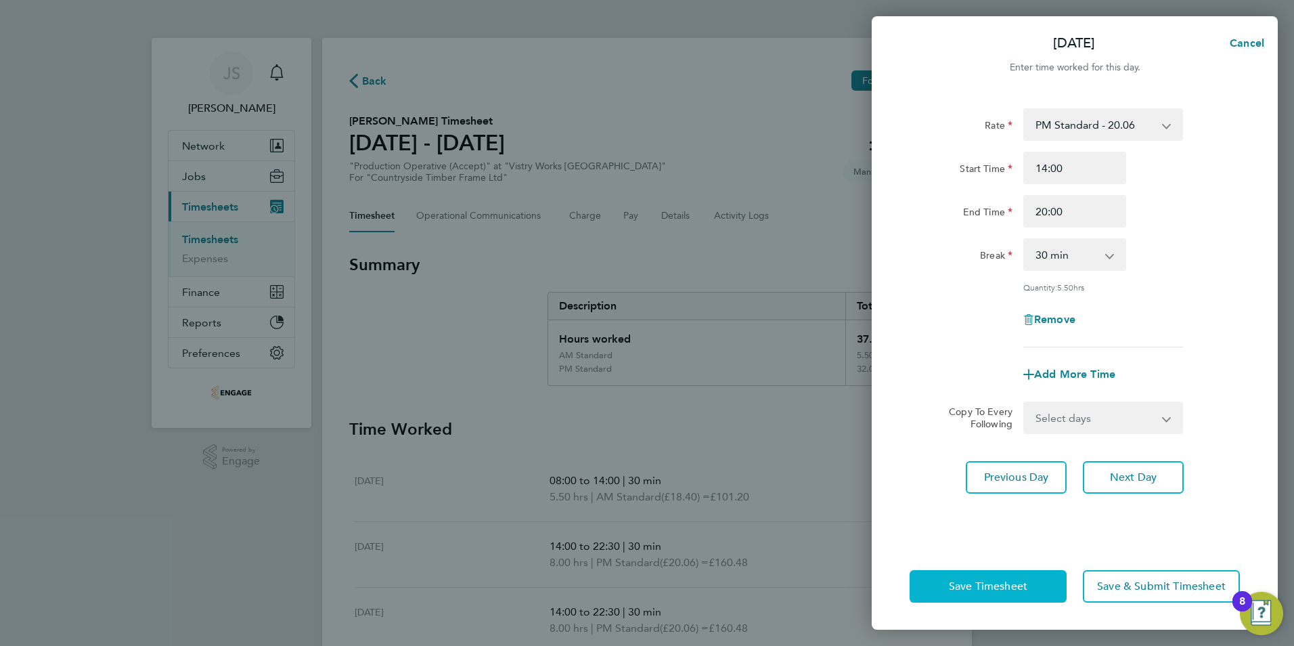
click at [984, 589] on span "Save Timesheet" at bounding box center [988, 586] width 78 height 14
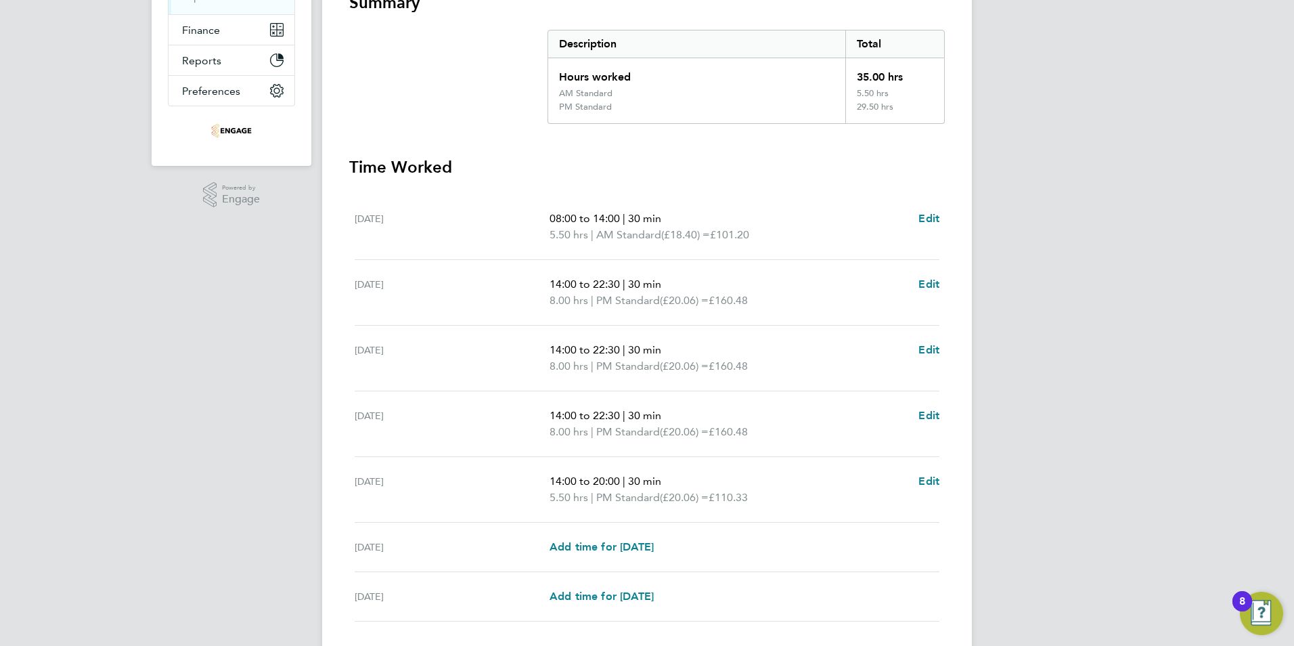
scroll to position [357, 0]
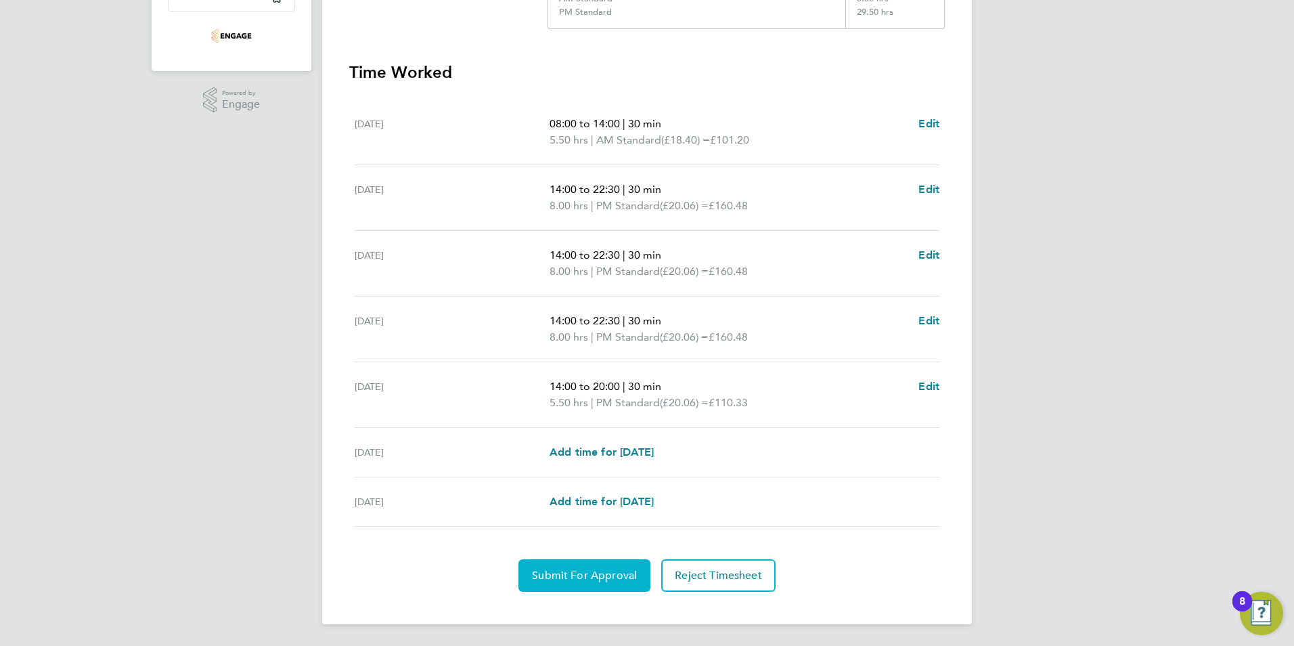
click at [581, 572] on span "Submit For Approval" at bounding box center [584, 575] width 105 height 14
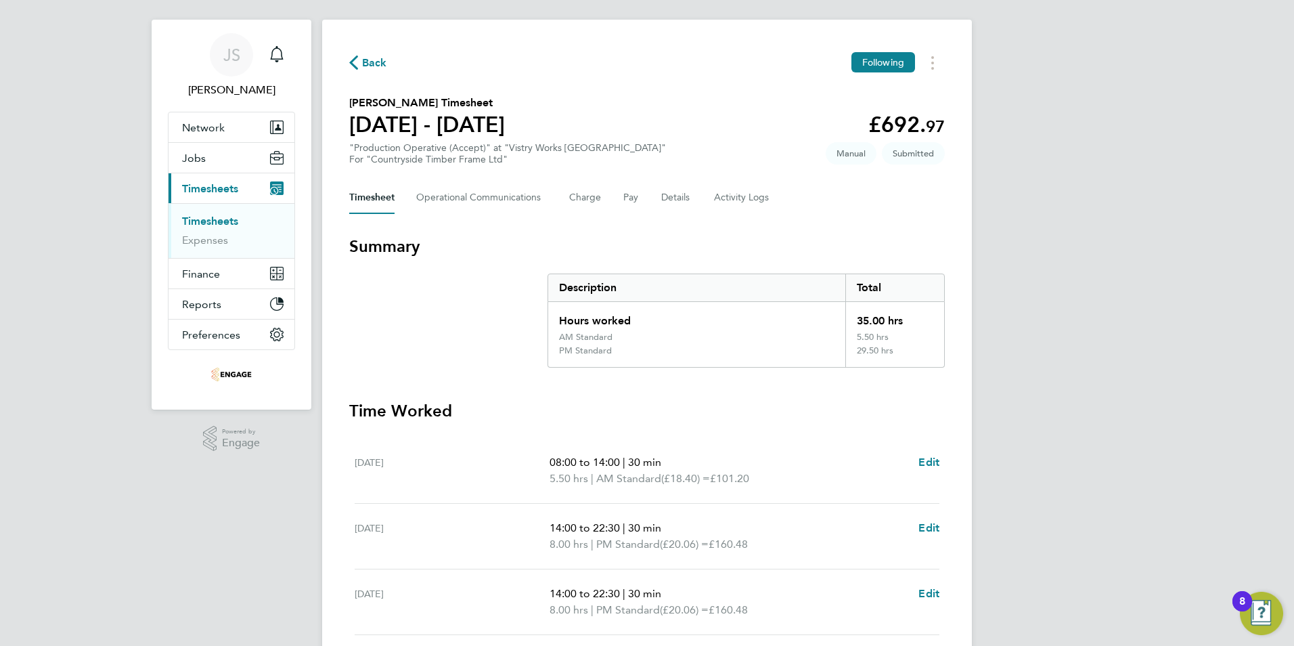
scroll to position [0, 0]
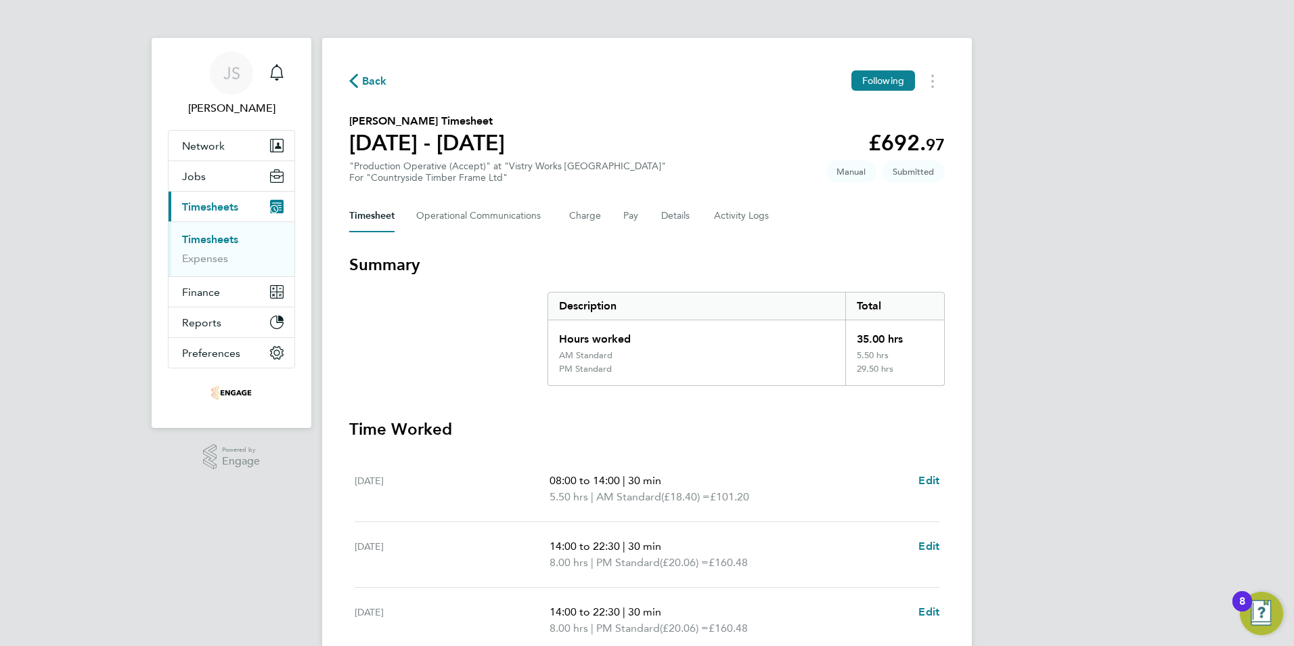
click at [376, 79] on span "Back" at bounding box center [374, 81] width 25 height 16
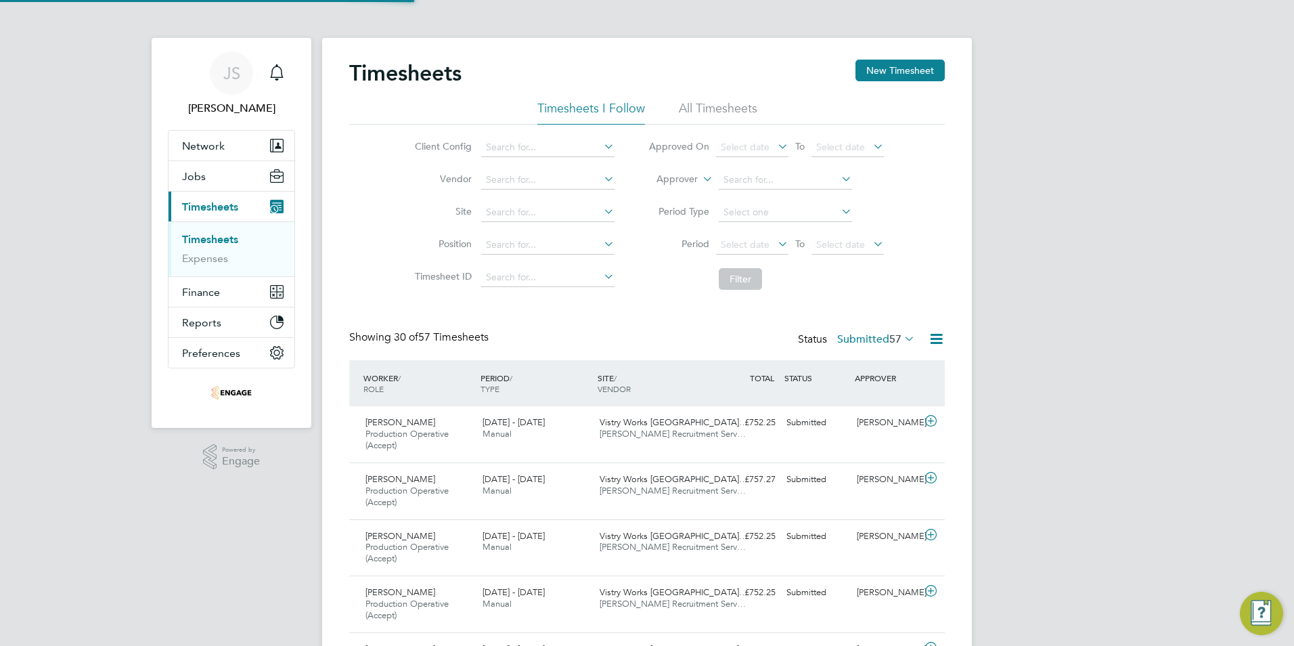
scroll to position [45, 118]
click at [884, 66] on button "New Timesheet" at bounding box center [899, 71] width 89 height 22
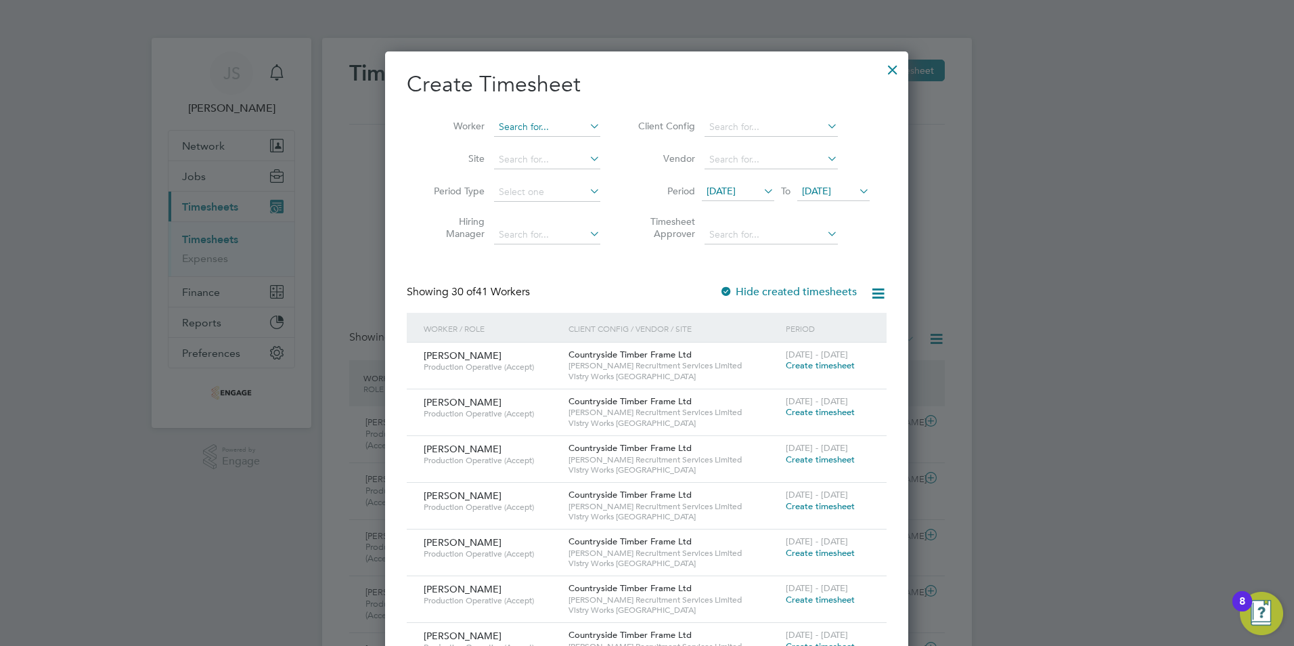
click at [526, 122] on input at bounding box center [547, 127] width 106 height 19
drag, startPoint x: 526, startPoint y: 127, endPoint x: 446, endPoint y: 124, distance: 79.9
click at [447, 127] on li "Worker bhi" at bounding box center [512, 127] width 210 height 32
click at [511, 148] on li "Bhrijesh Gan esh" at bounding box center [547, 145] width 108 height 18
type input "[PERSON_NAME]"
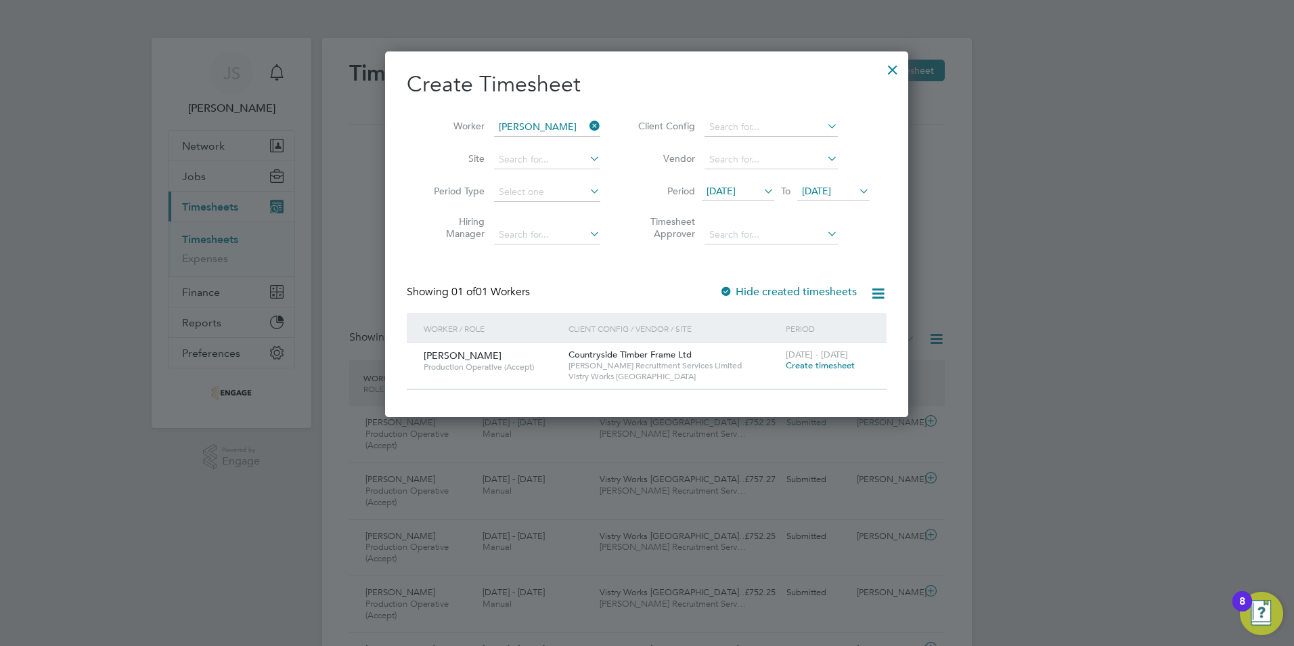
click at [828, 364] on span "Create timesheet" at bounding box center [820, 365] width 69 height 12
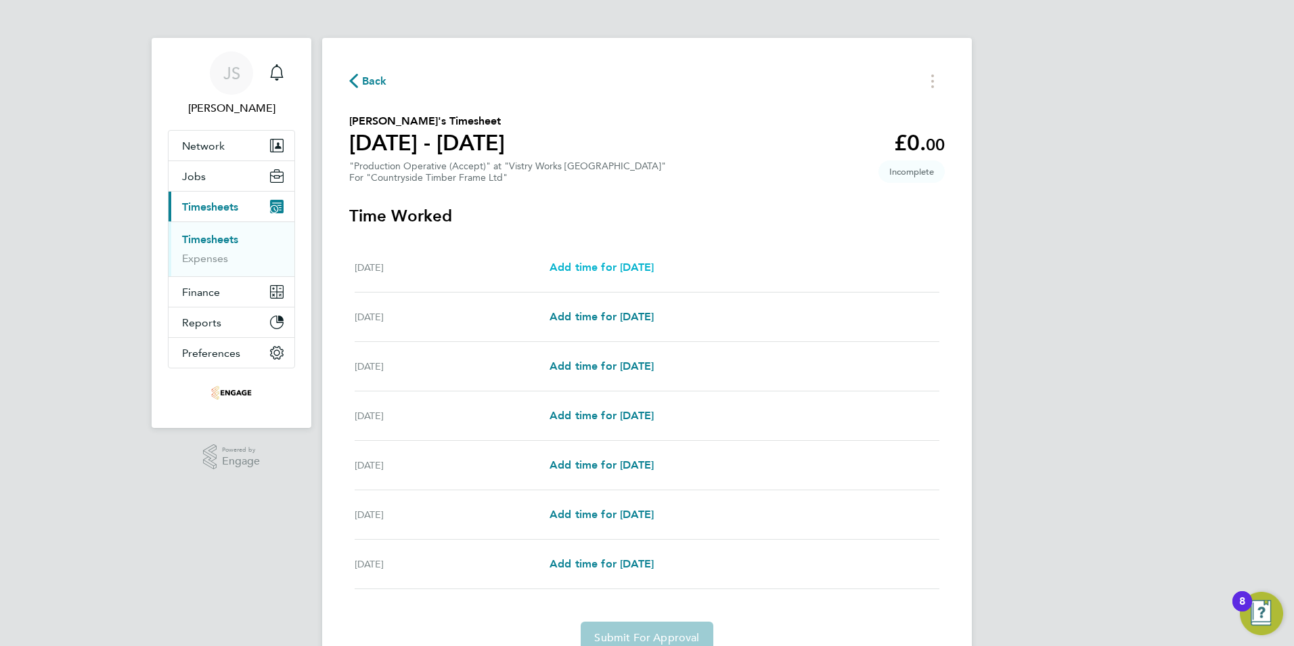
click at [603, 264] on span "Add time for Mon 22 Sep" at bounding box center [601, 267] width 104 height 13
select select "15"
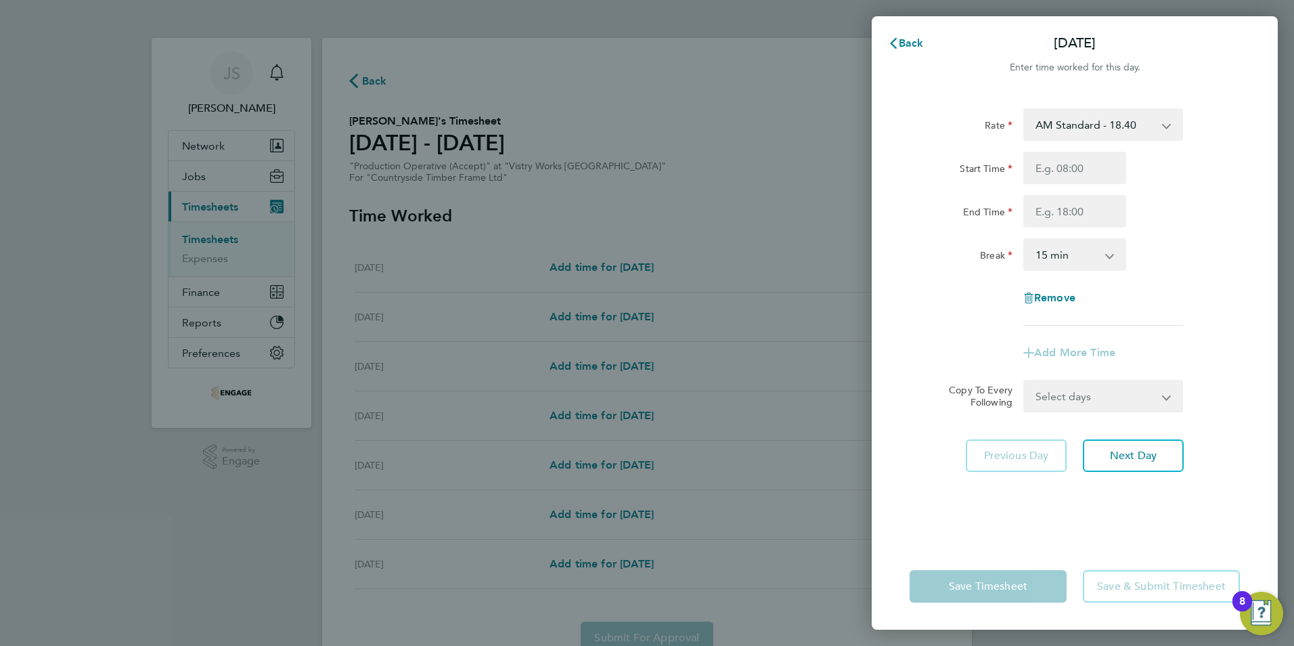
drag, startPoint x: 1096, startPoint y: 116, endPoint x: 1096, endPoint y: 139, distance: 23.0
click at [1096, 116] on select "AM Standard - 18.40 PM OT 1 - 30.08 PM OT2 - 40.11 OT 1 - 27.60 PM Standard - 2…" at bounding box center [1095, 125] width 141 height 30
select select "15"
click at [1029, 168] on input "Start Time" at bounding box center [1074, 168] width 103 height 32
type input "14:00"
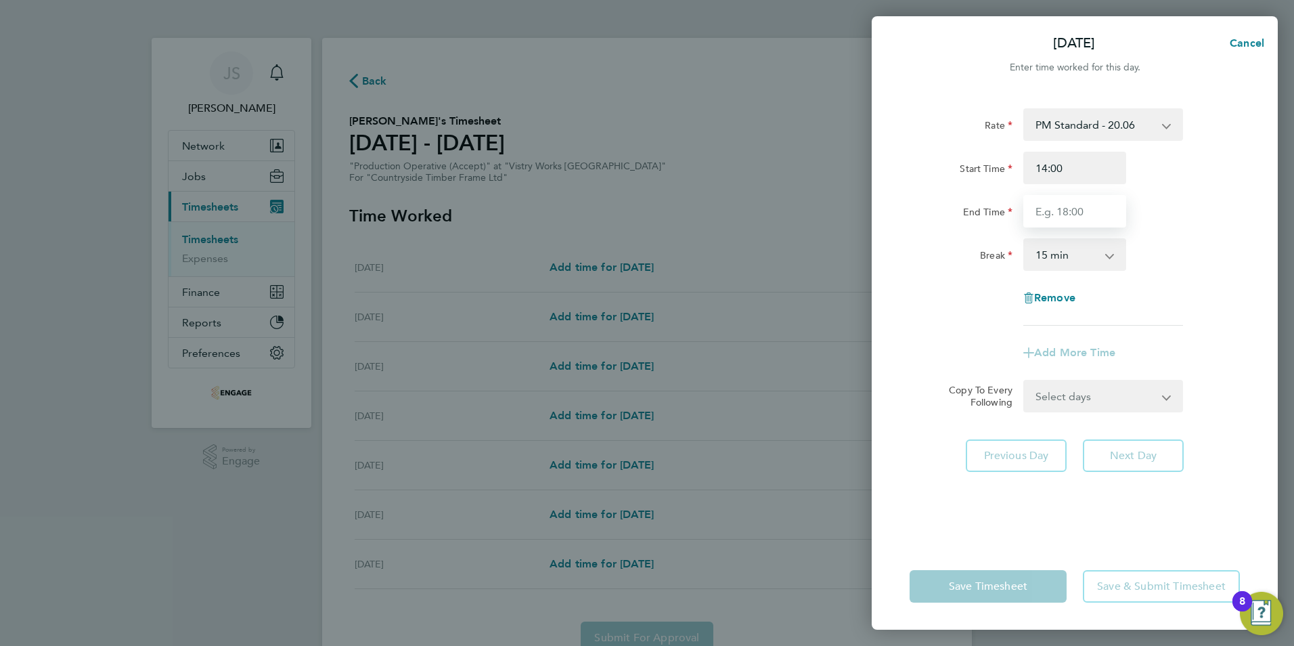
drag, startPoint x: 1065, startPoint y: 214, endPoint x: 1069, endPoint y: 221, distance: 7.9
click at [1065, 214] on input "End Time" at bounding box center [1074, 211] width 103 height 32
type input "22:30"
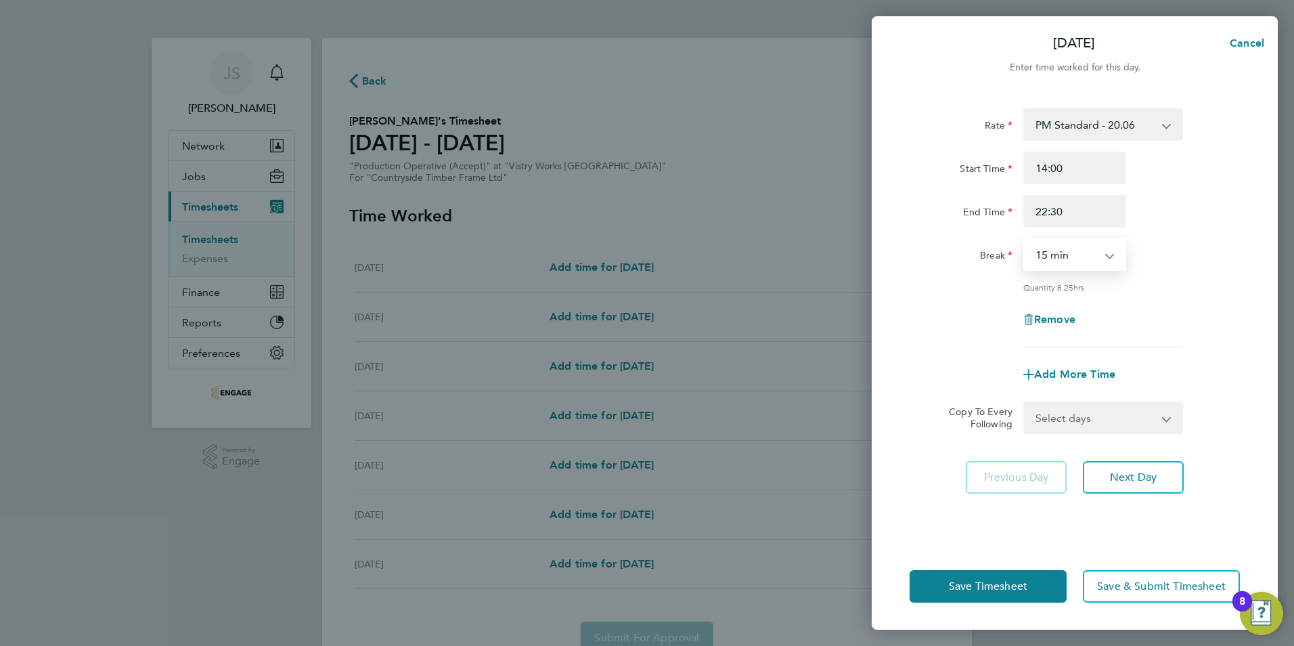
drag, startPoint x: 1054, startPoint y: 255, endPoint x: 1058, endPoint y: 263, distance: 9.4
click at [1054, 255] on select "0 min 15 min 30 min 45 min 60 min 75 min 90 min" at bounding box center [1067, 255] width 84 height 30
select select "30"
click at [1025, 240] on select "0 min 15 min 30 min 45 min 60 min 75 min 90 min" at bounding box center [1067, 255] width 84 height 30
click at [1073, 408] on select "Select days Day Weekday (Mon-Fri) Weekend (Sat-Sun) Tuesday Wednesday Thursday …" at bounding box center [1096, 418] width 142 height 30
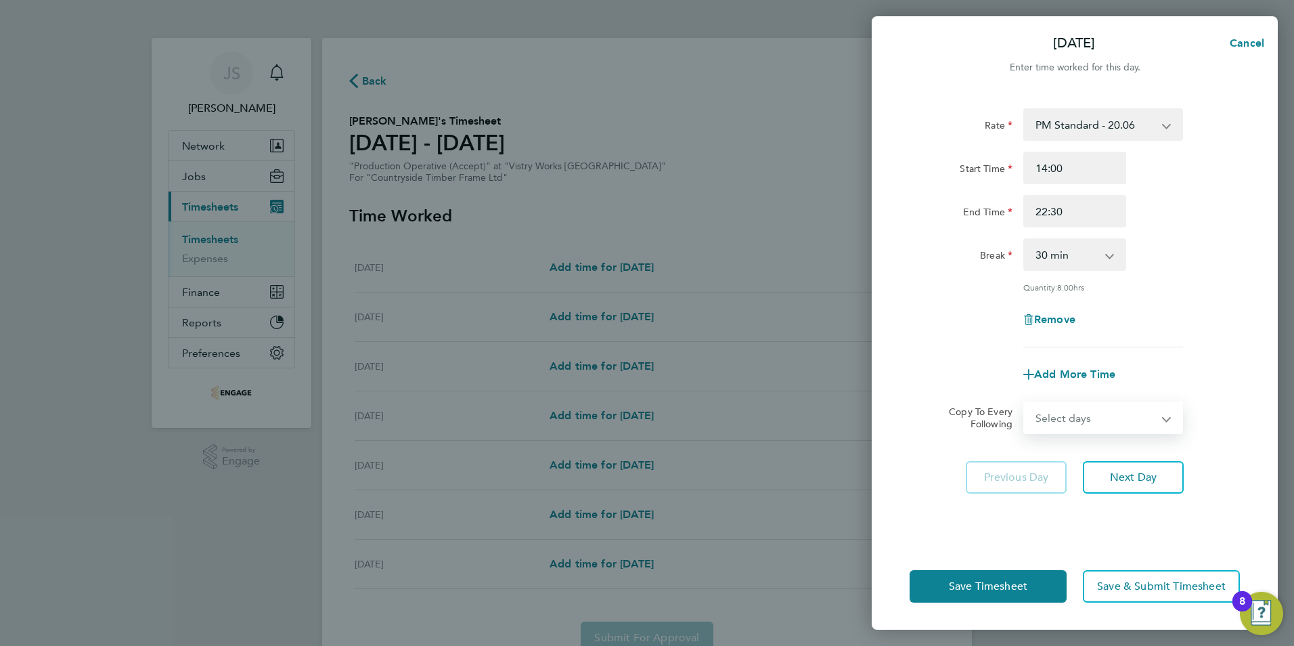
select select "WEEKDAY"
click at [1025, 403] on select "Select days Day Weekday (Mon-Fri) Weekend (Sat-Sun) Tuesday Wednesday Thursday …" at bounding box center [1096, 418] width 142 height 30
select select "2025-09-28"
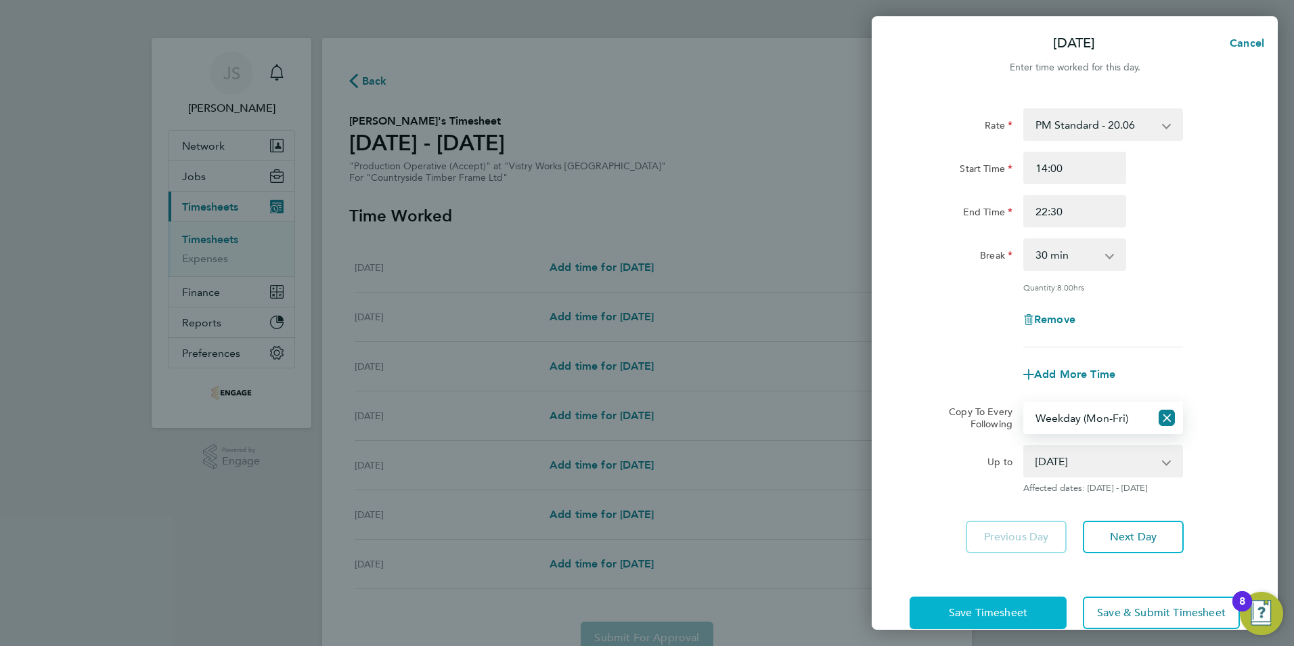
click at [992, 609] on span "Save Timesheet" at bounding box center [988, 613] width 78 height 14
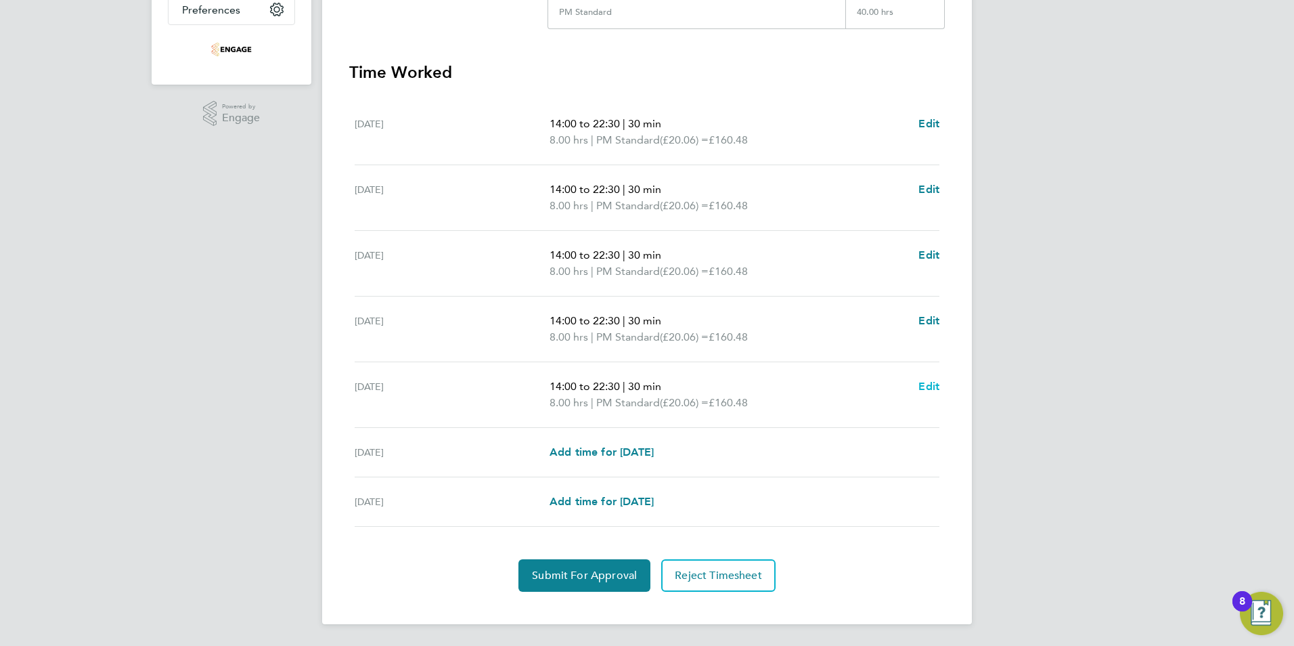
click at [922, 389] on span "Edit" at bounding box center [928, 386] width 21 height 13
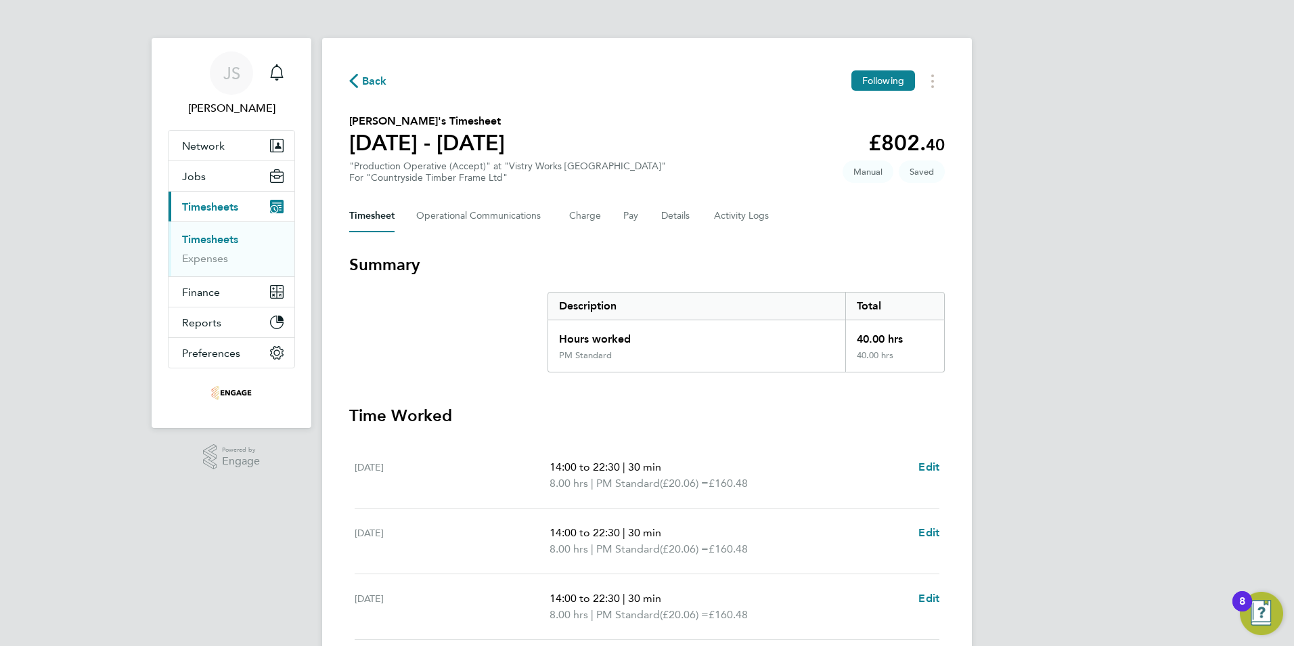
select select "30"
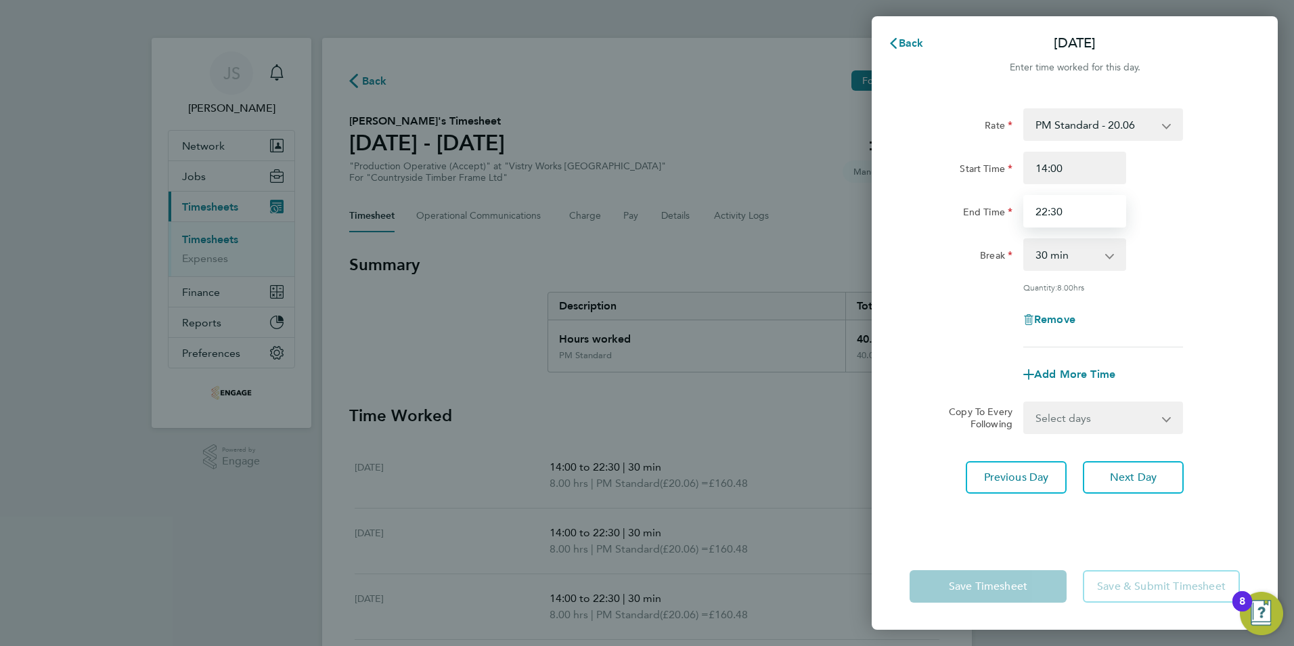
drag, startPoint x: 1081, startPoint y: 214, endPoint x: 844, endPoint y: 225, distance: 237.8
click at [844, 227] on div "Back Fri 26 Sep Enter time worked for this day. Rate PM Standard - 20.06 AM Sta…" at bounding box center [647, 323] width 1294 height 646
type input "20:00"
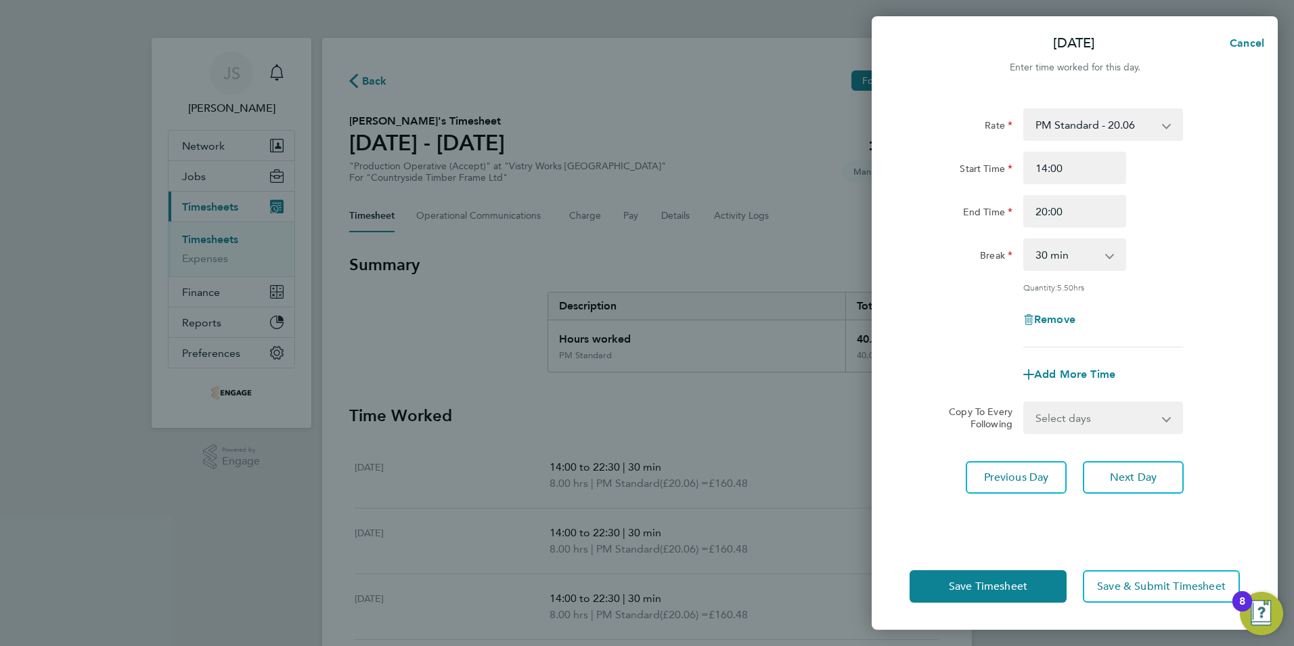
click at [1171, 312] on div "Remove" at bounding box center [1074, 319] width 341 height 32
click at [1019, 593] on button "Save Timesheet" at bounding box center [987, 586] width 157 height 32
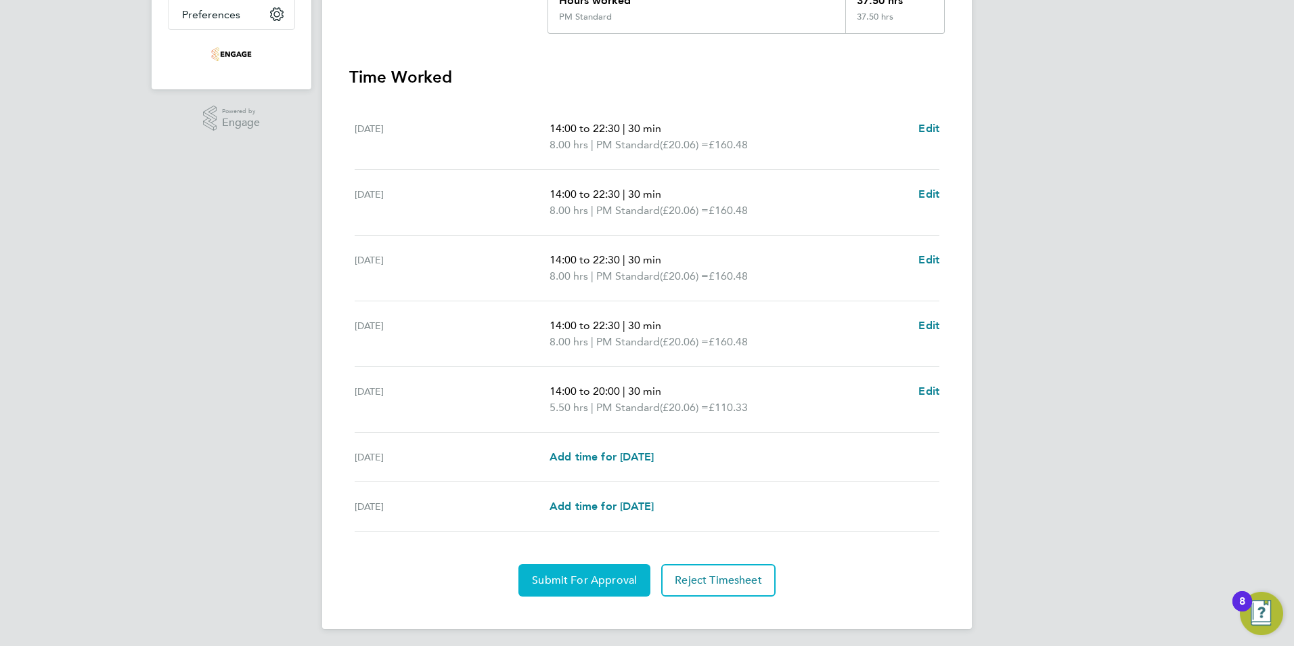
click at [571, 577] on span "Submit For Approval" at bounding box center [584, 580] width 105 height 14
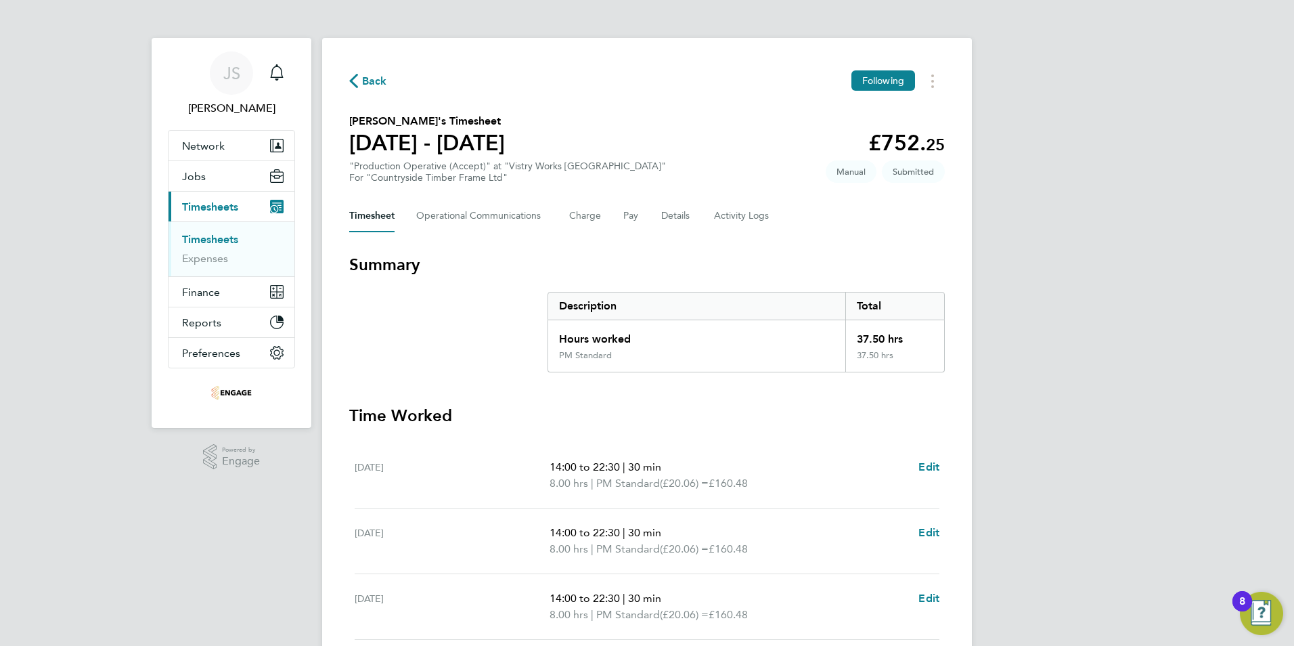
drag, startPoint x: 382, startPoint y: 84, endPoint x: 118, endPoint y: 217, distance: 295.1
click at [381, 84] on span "Back" at bounding box center [374, 81] width 25 height 16
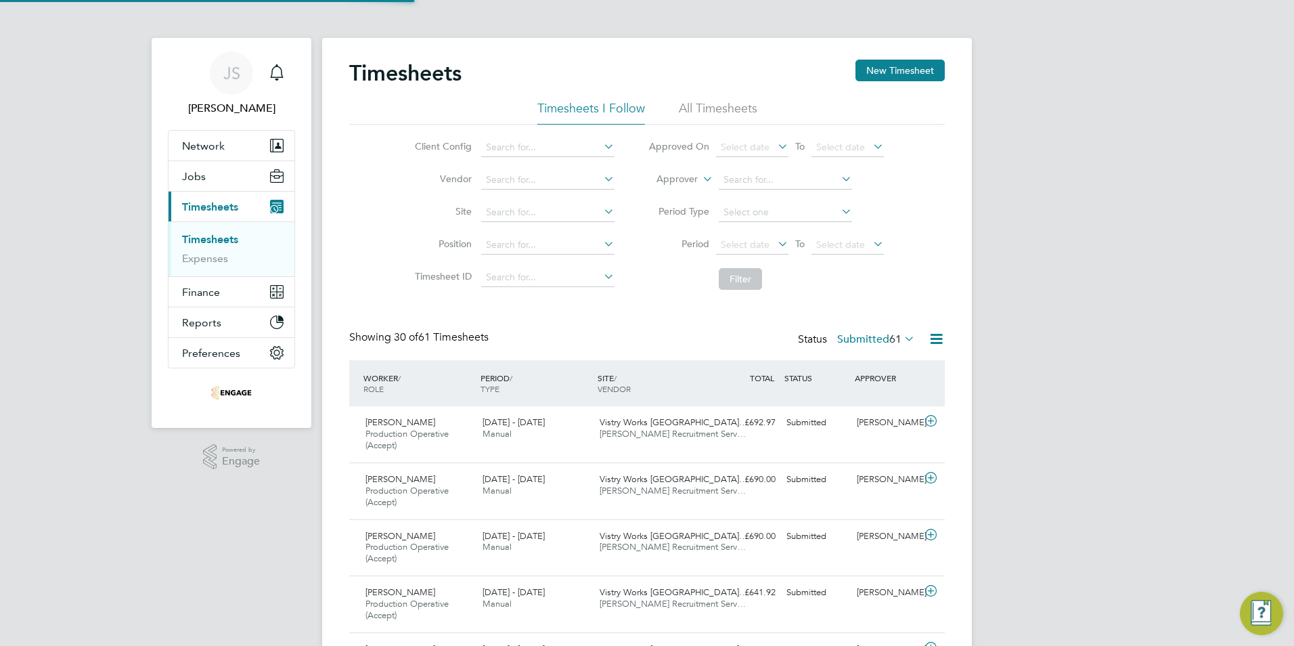
scroll to position [45, 118]
click at [923, 70] on button "New Timesheet" at bounding box center [899, 71] width 89 height 22
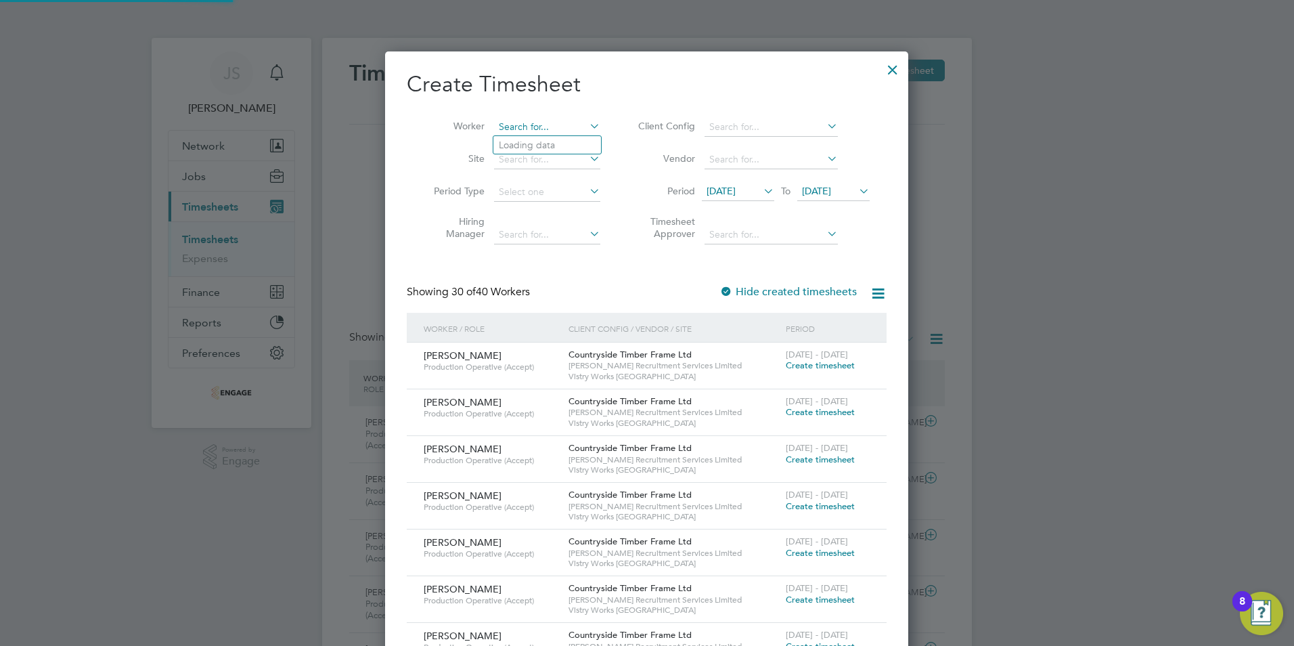
click at [524, 123] on input at bounding box center [547, 127] width 106 height 19
click at [540, 145] on li "Io n Andrei" at bounding box center [547, 145] width 108 height 18
type input "[PERSON_NAME]"
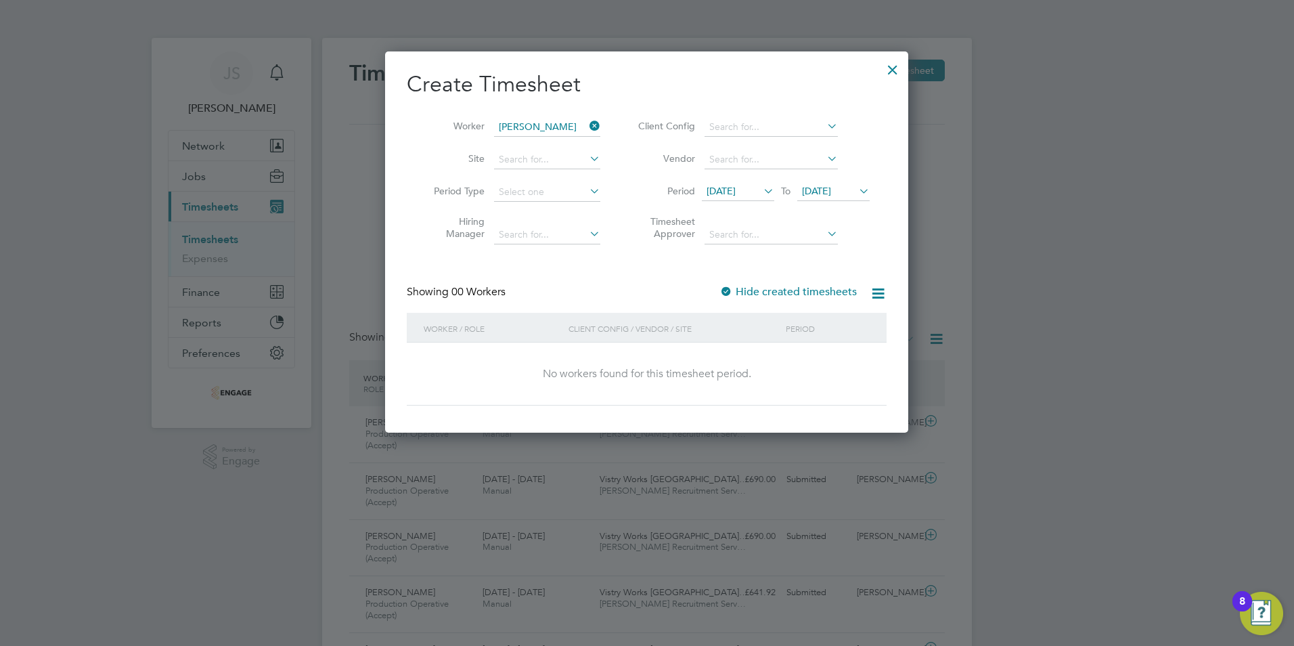
click at [791, 292] on label "Hide created timesheets" at bounding box center [787, 292] width 137 height 14
click at [831, 194] on span "22 Sep 2025" at bounding box center [816, 191] width 29 height 12
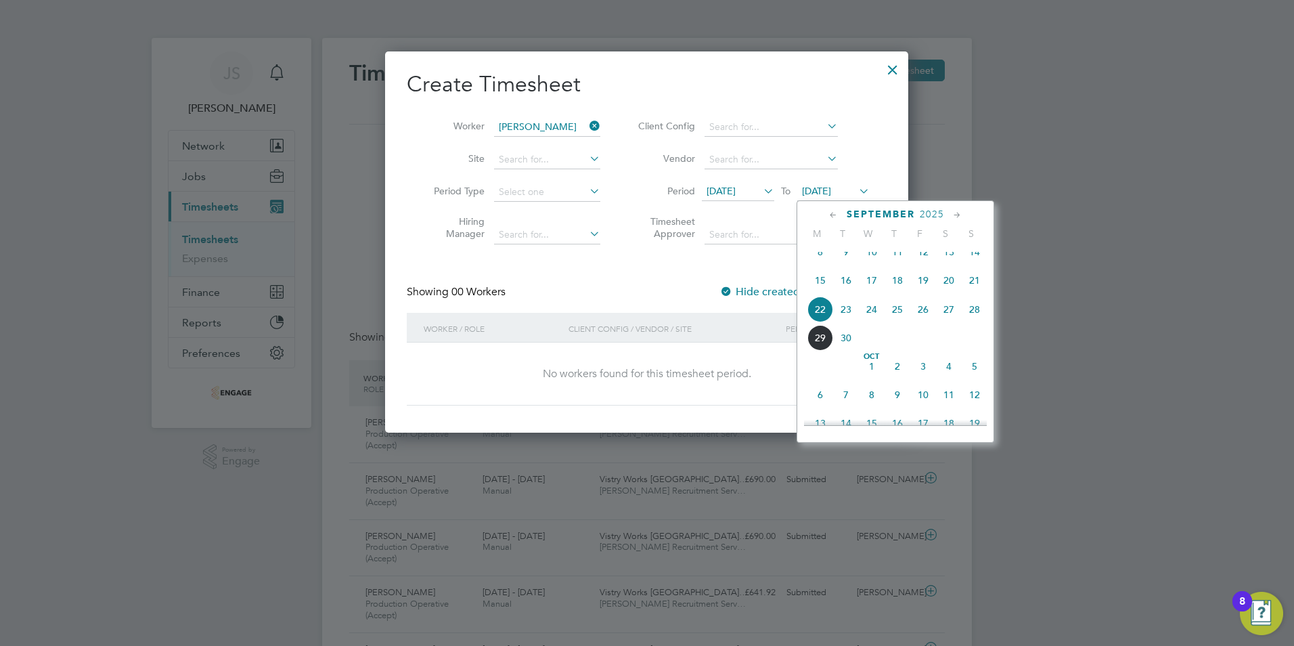
click at [974, 321] on span "28" at bounding box center [975, 309] width 26 height 26
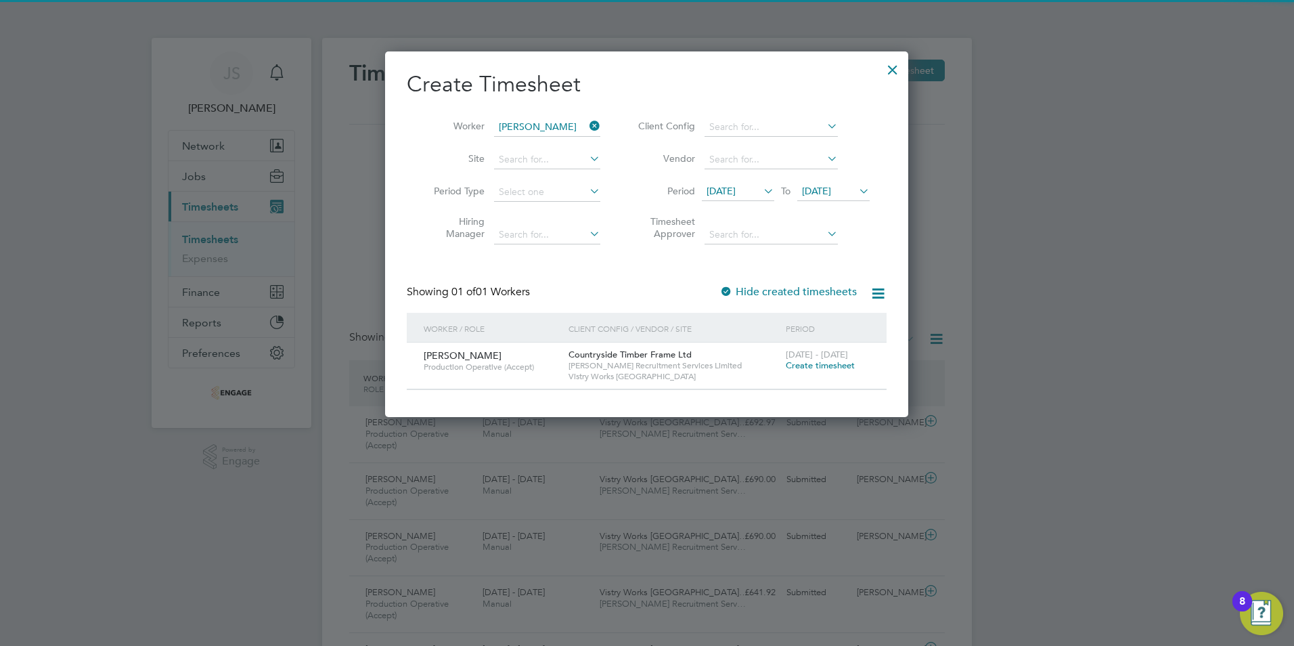
click at [859, 359] on div "22 - 28 Sep 2025 Create timesheet" at bounding box center [827, 360] width 91 height 37
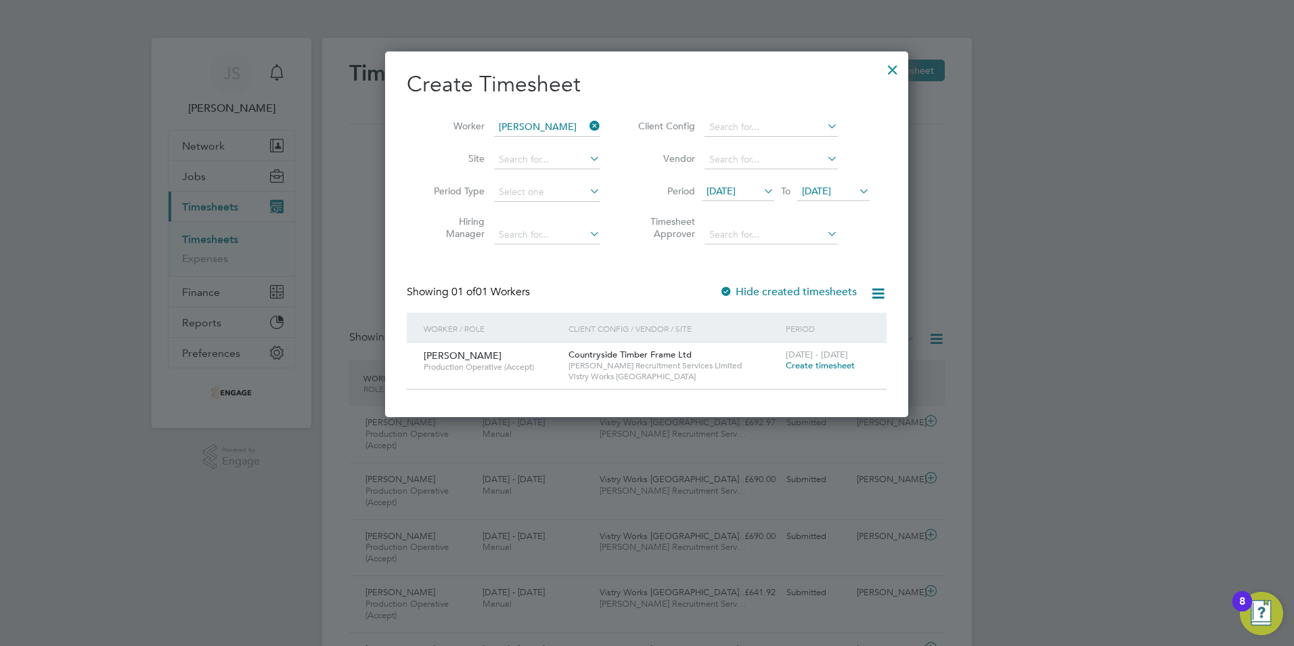
drag, startPoint x: 842, startPoint y: 363, endPoint x: 545, endPoint y: 409, distance: 299.9
click at [841, 364] on span "Create timesheet" at bounding box center [820, 365] width 69 height 12
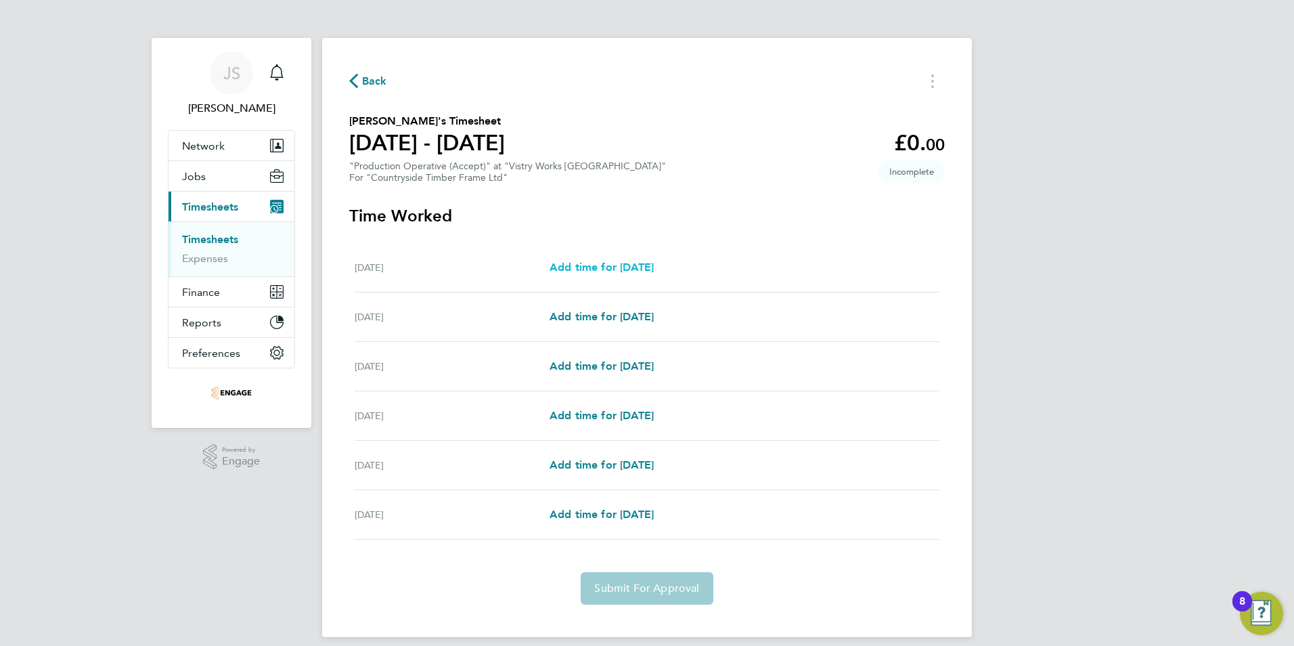
click at [654, 266] on span "Add time for Tue 23 Sep" at bounding box center [601, 267] width 104 height 13
select select "15"
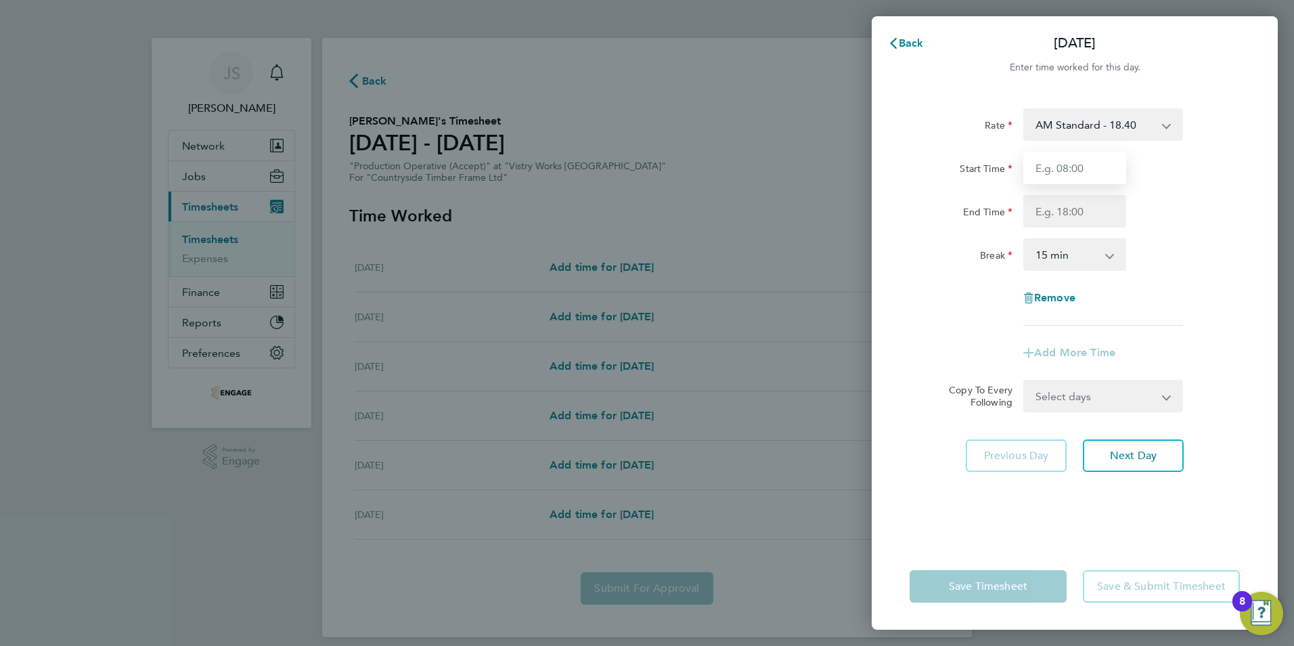
click at [1067, 169] on input "Start Time" at bounding box center [1074, 168] width 103 height 32
type input "08:00"
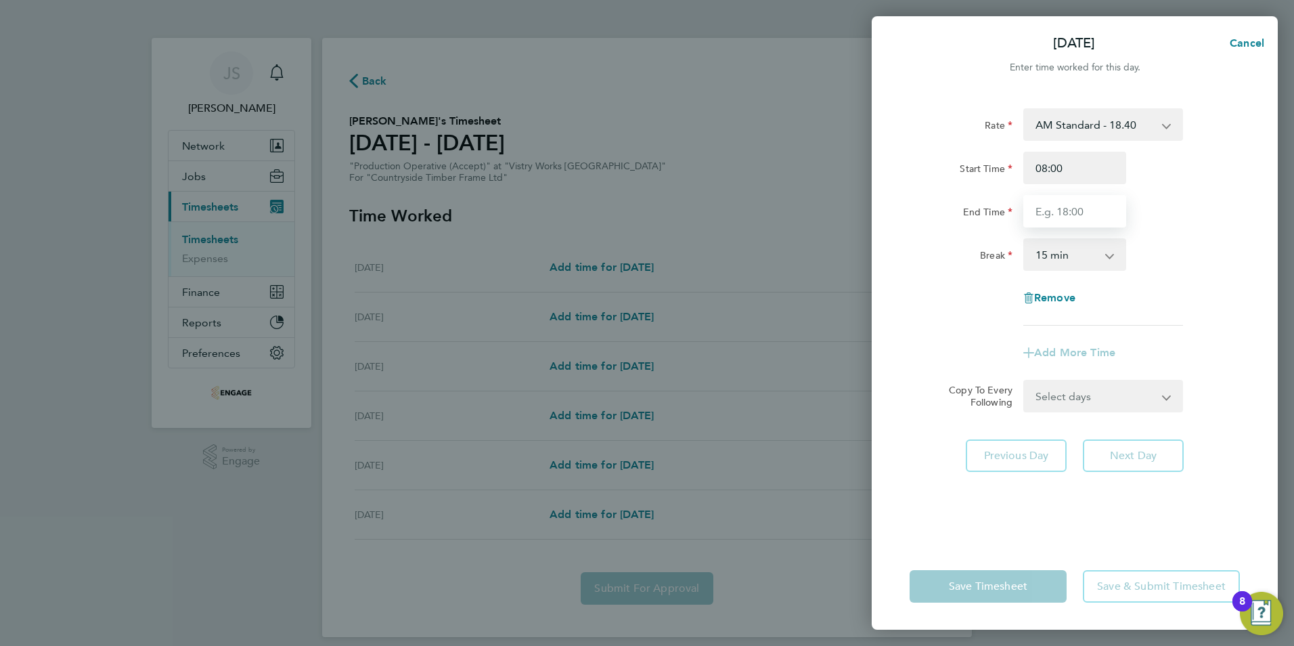
click at [1067, 209] on input "End Time" at bounding box center [1074, 211] width 103 height 32
type input "10:45"
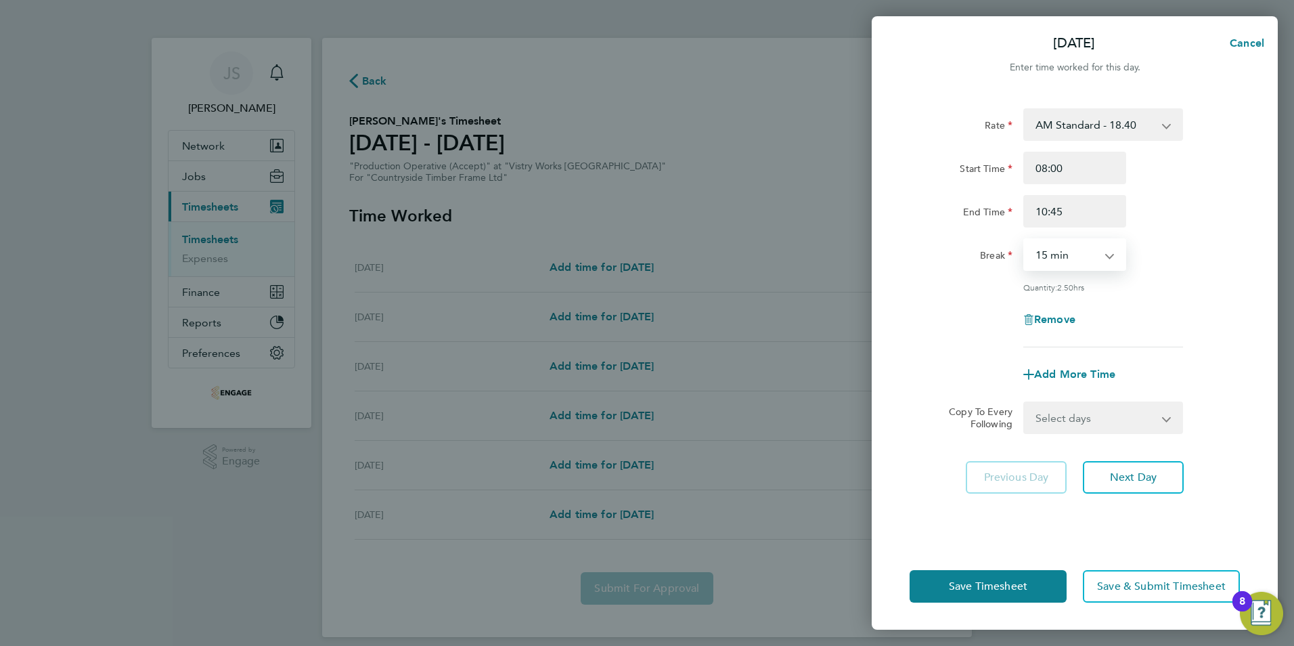
click at [1066, 255] on select "0 min 15 min 30 min 45 min 60 min 75 min 90 min" at bounding box center [1067, 255] width 84 height 30
select select "0"
click at [1025, 240] on select "0 min 15 min 30 min 45 min 60 min 75 min 90 min" at bounding box center [1067, 255] width 84 height 30
click at [991, 575] on button "Save Timesheet" at bounding box center [987, 586] width 157 height 32
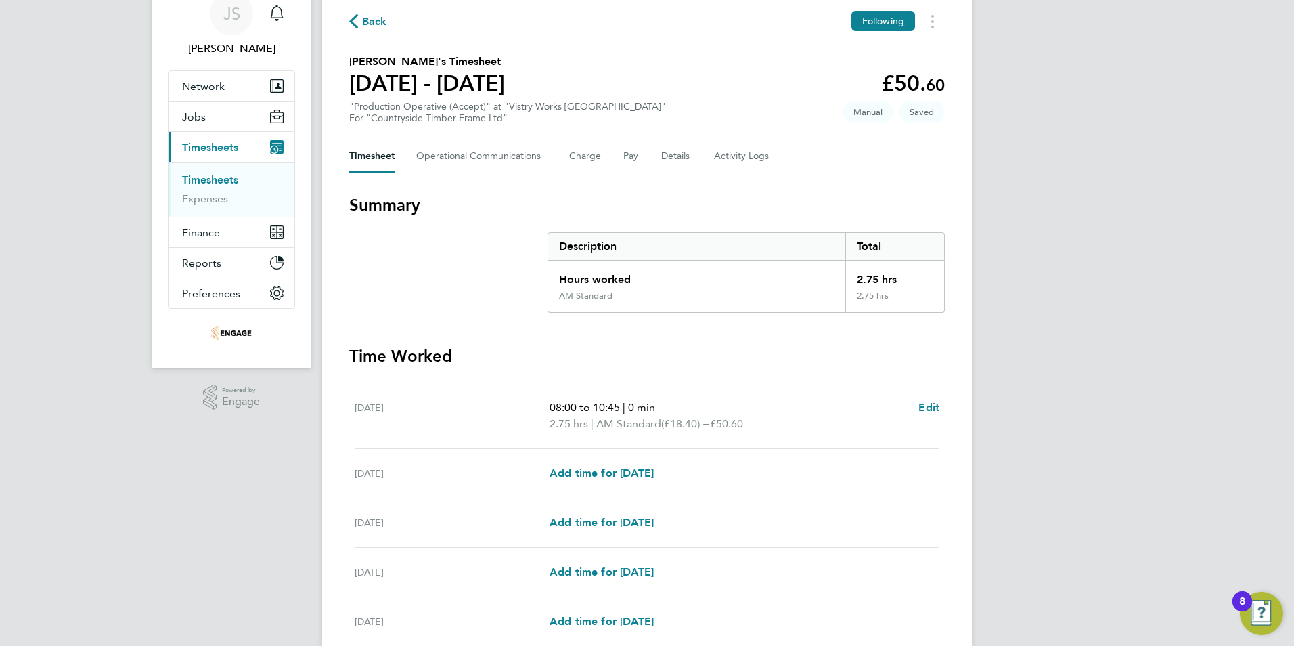
scroll to position [229, 0]
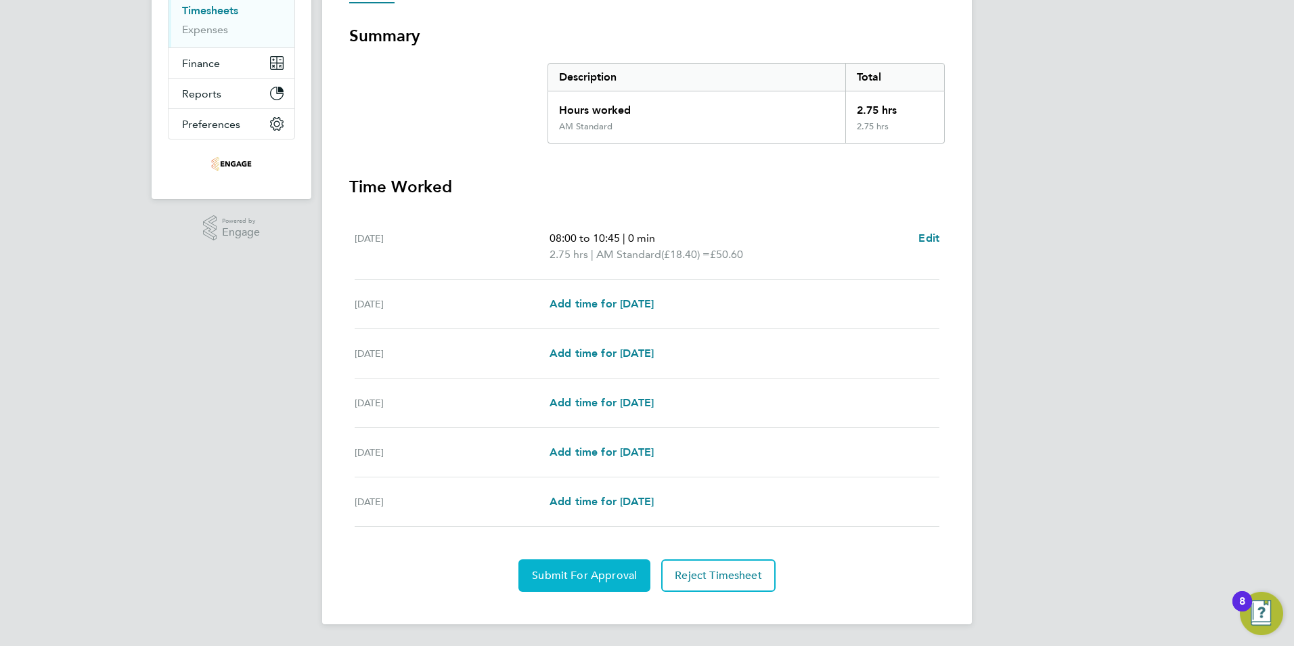
click at [595, 576] on span "Submit For Approval" at bounding box center [584, 575] width 105 height 14
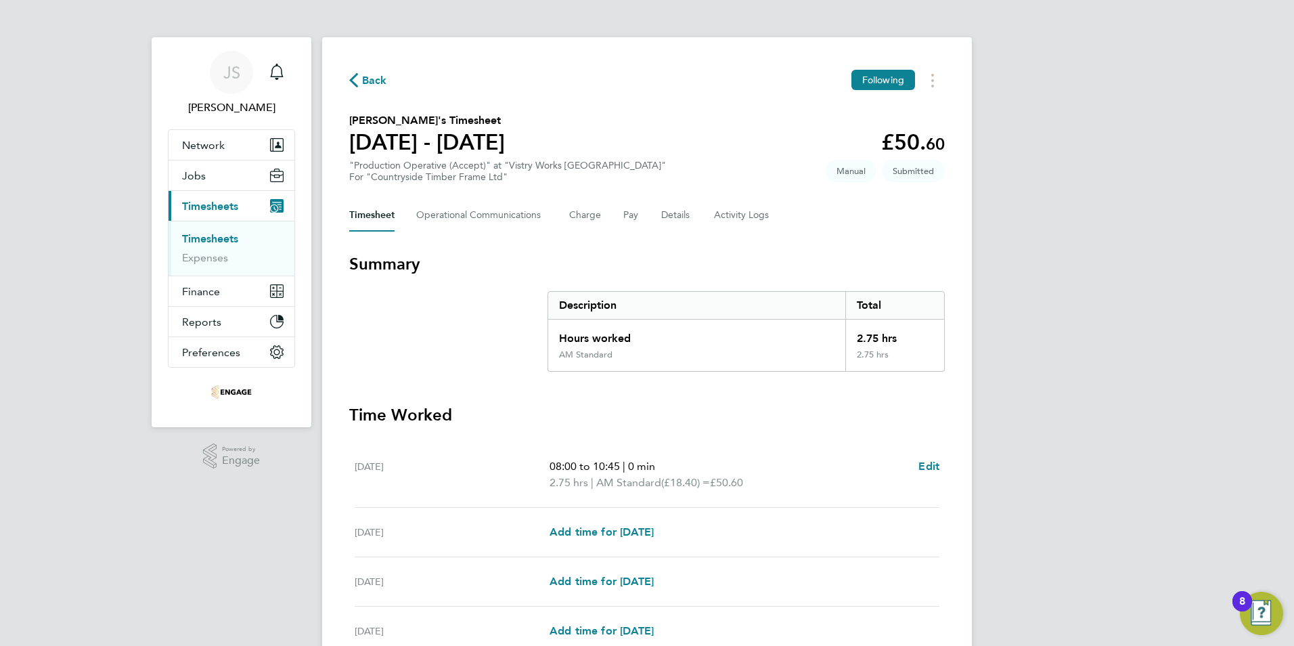
scroll to position [0, 0]
click at [380, 77] on span "Back" at bounding box center [374, 81] width 25 height 16
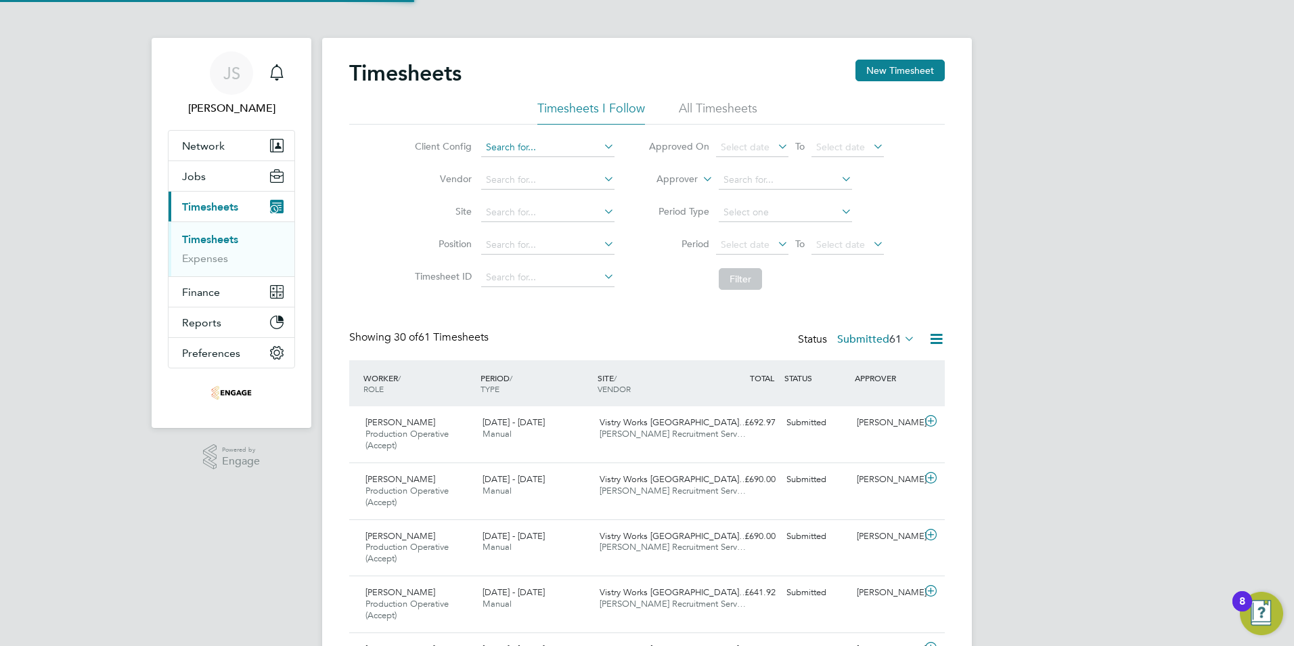
scroll to position [45, 118]
click at [908, 67] on button "New Timesheet" at bounding box center [899, 71] width 89 height 22
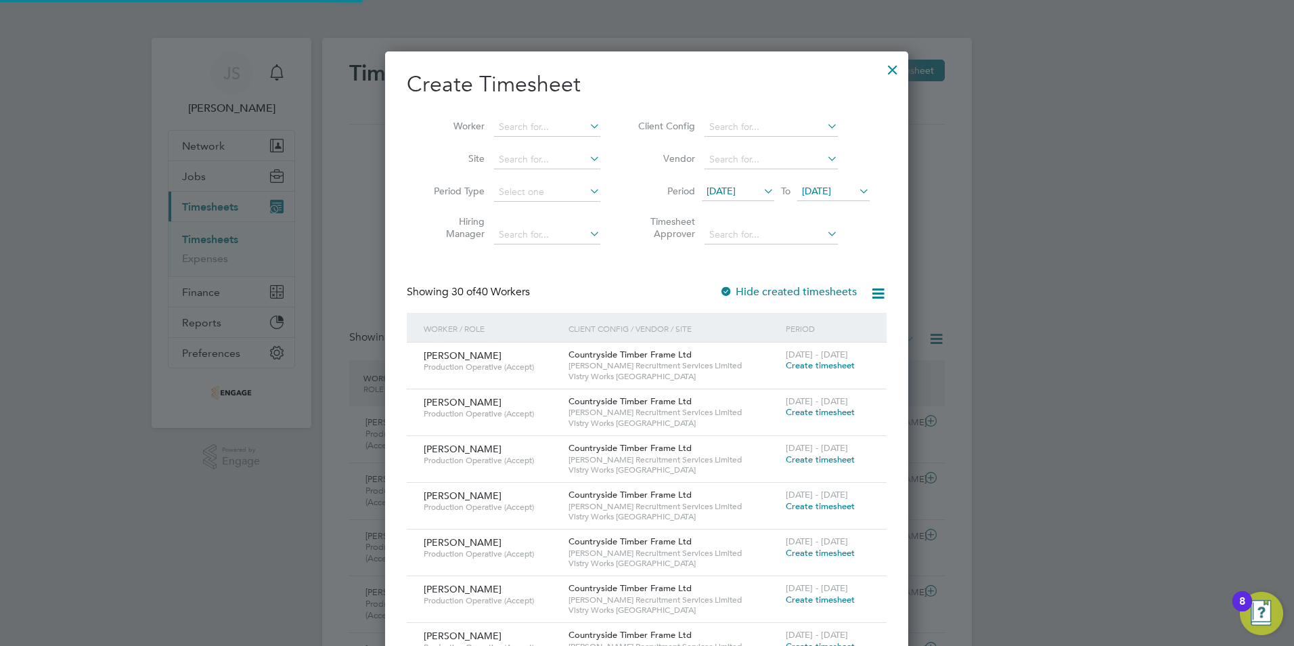
scroll to position [1899, 524]
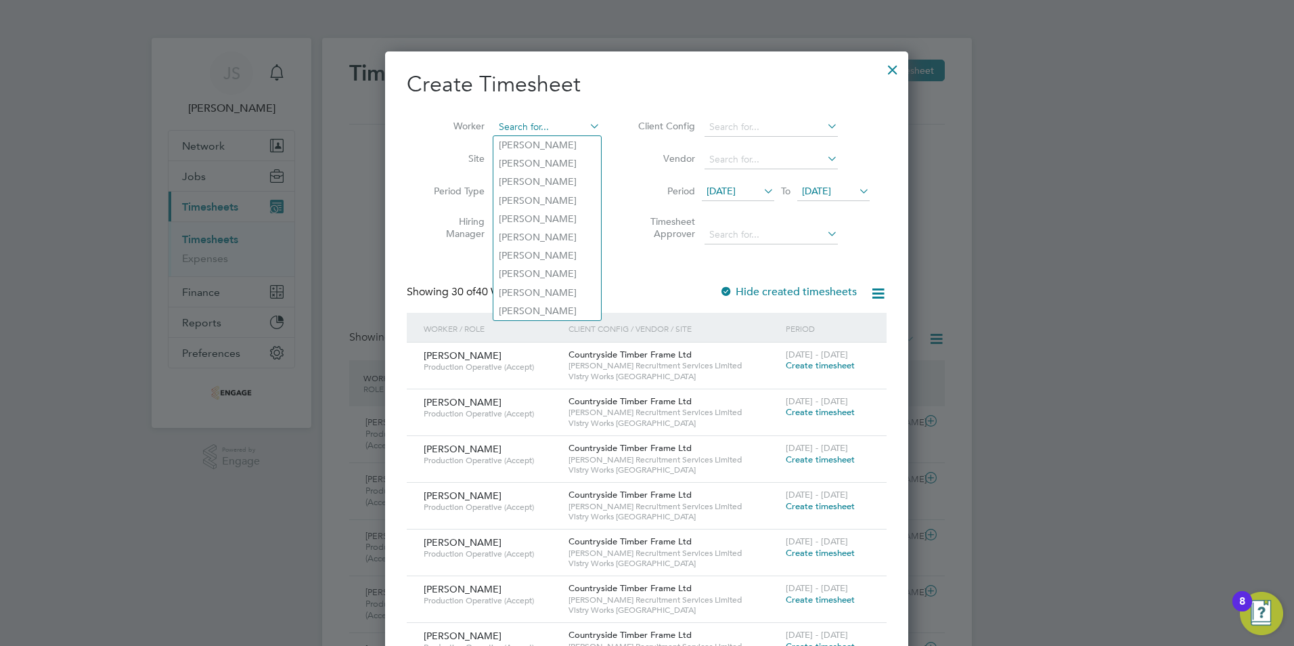
click at [521, 121] on input at bounding box center [547, 127] width 106 height 19
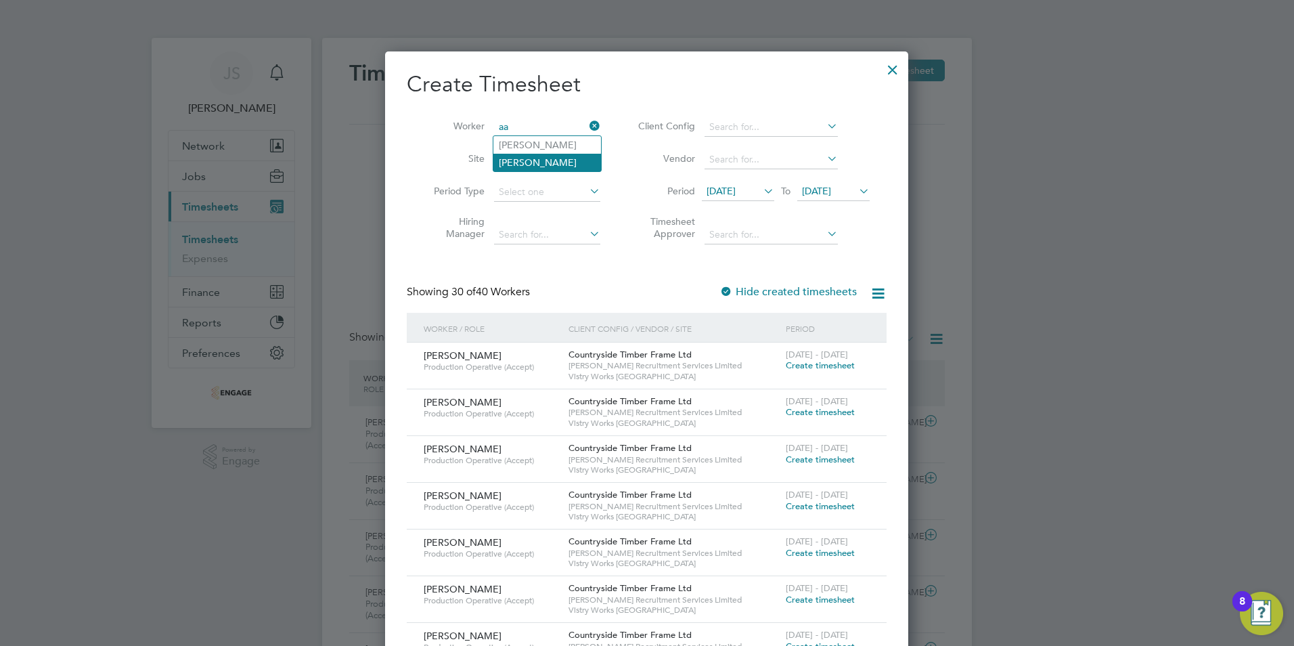
click at [532, 164] on li "[PERSON_NAME]" at bounding box center [547, 163] width 108 height 18
type input "[PERSON_NAME]"
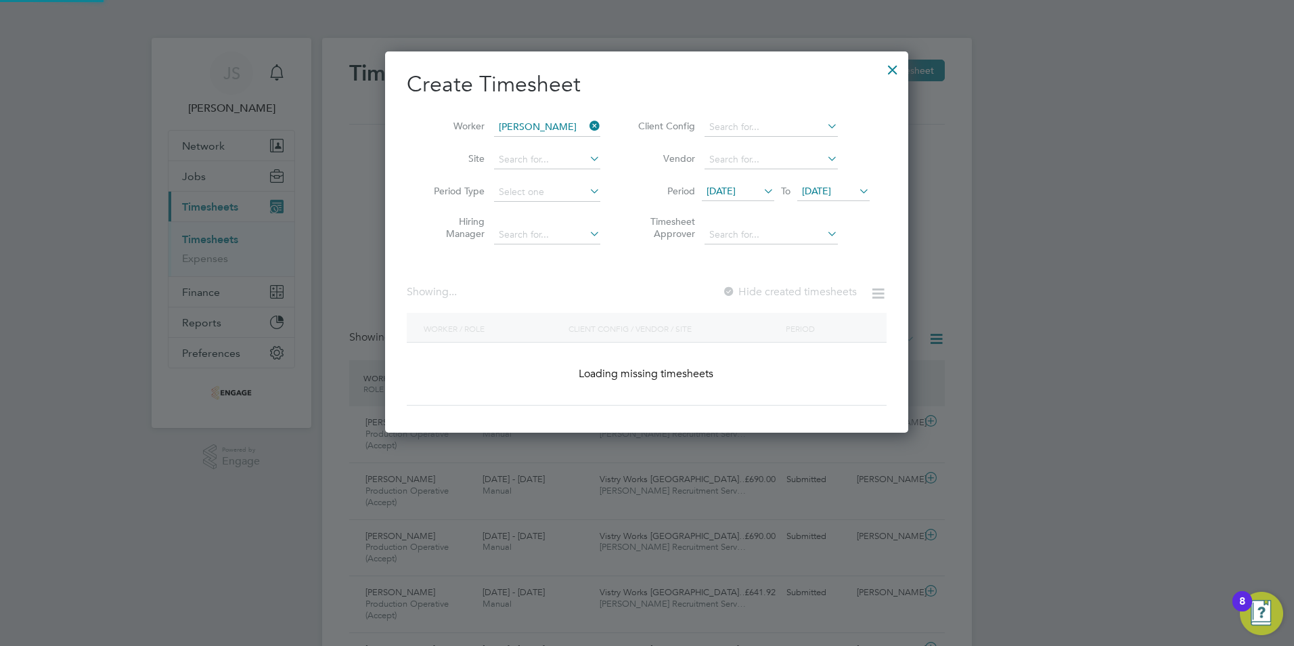
scroll to position [365, 524]
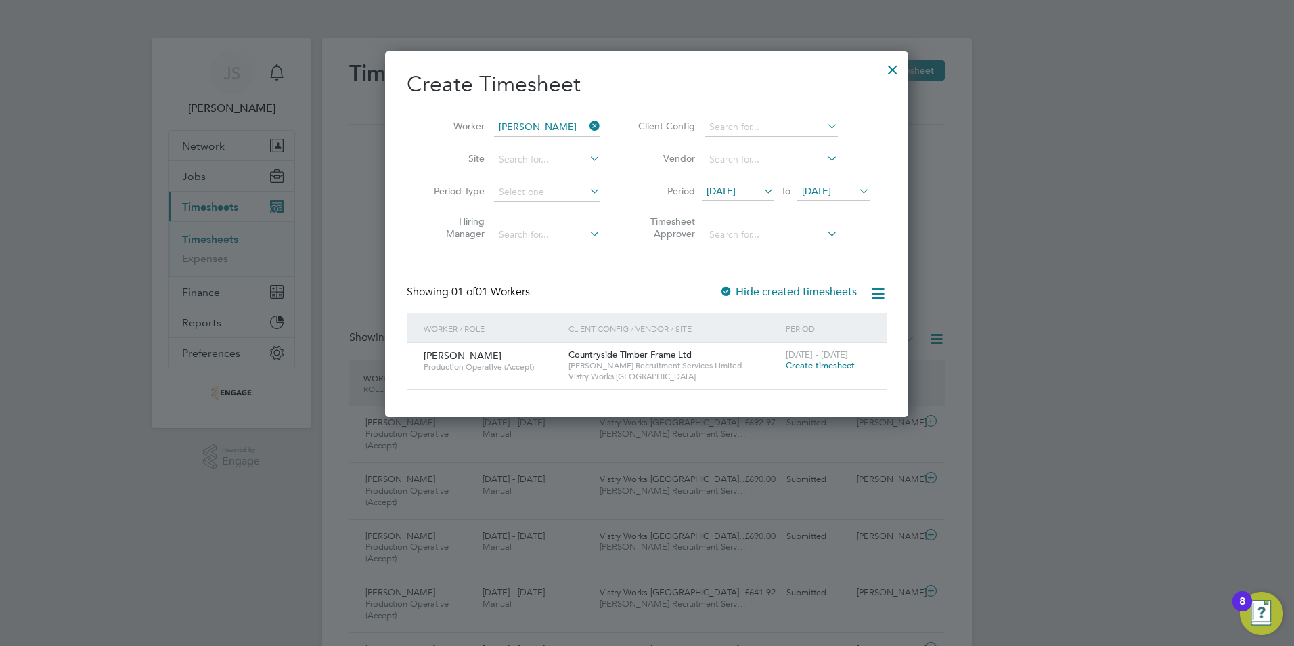
click at [832, 359] on span "Create timesheet" at bounding box center [820, 365] width 69 height 12
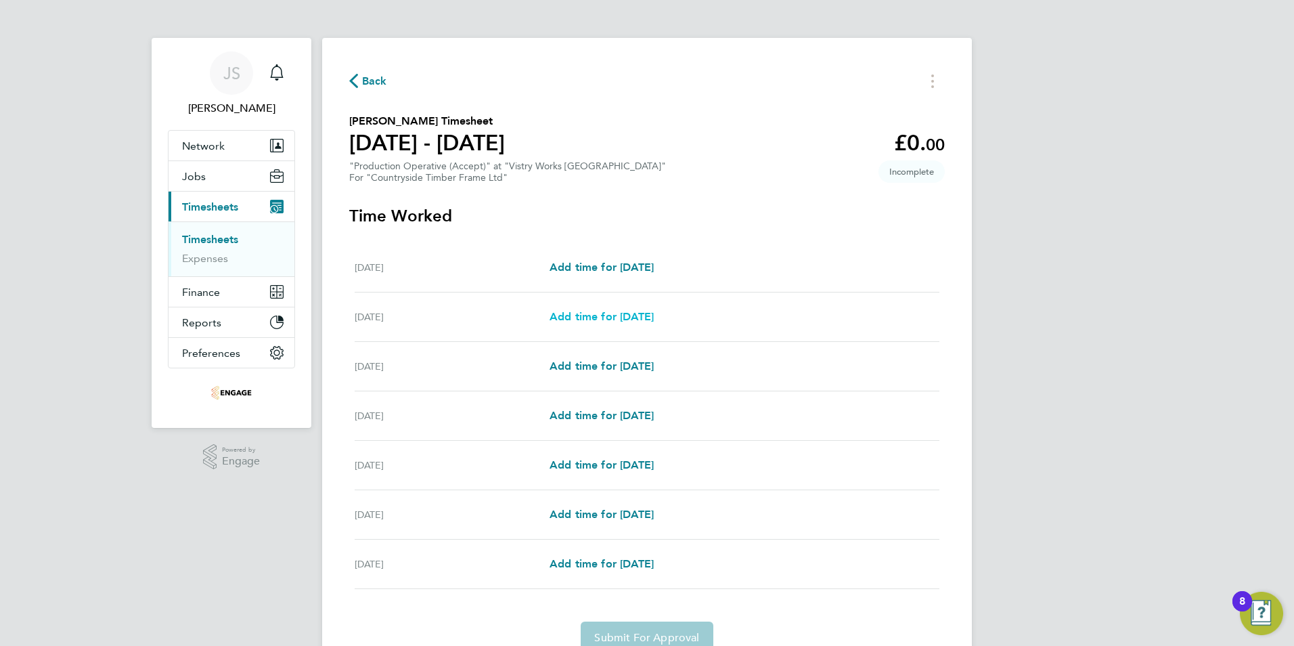
click at [594, 311] on span "Add time for Tue 23 Sep" at bounding box center [601, 316] width 104 height 13
select select "15"
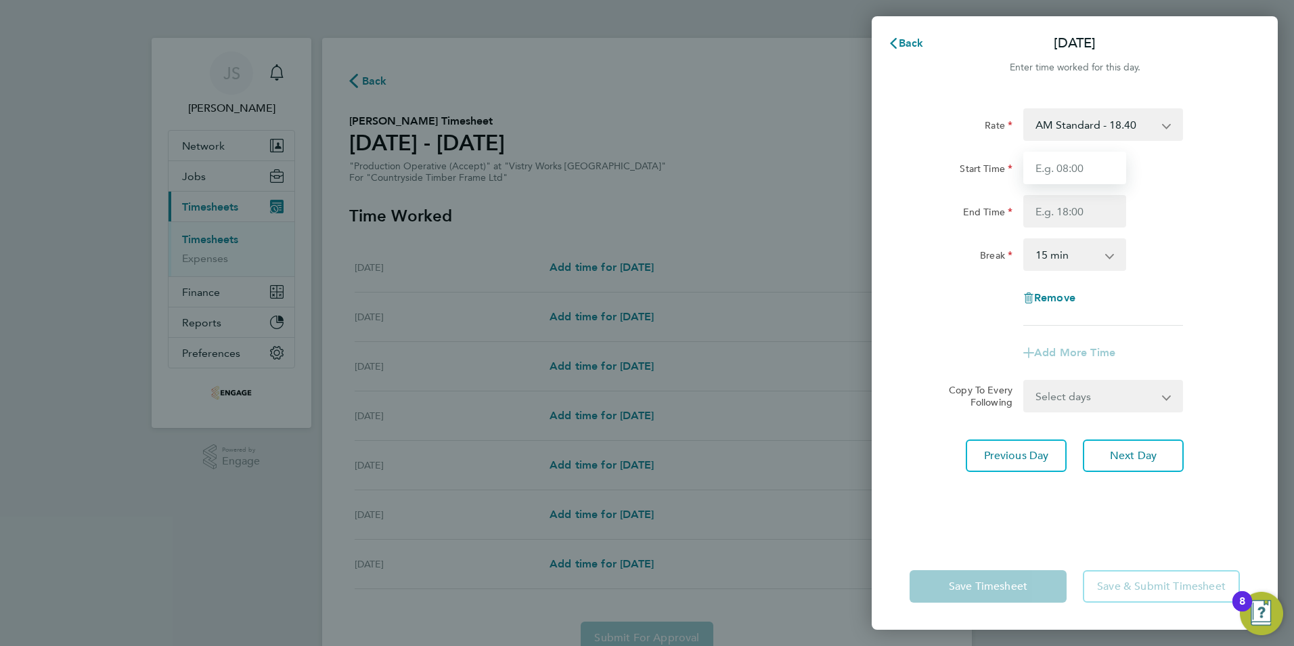
click at [1076, 165] on input "Start Time" at bounding box center [1074, 168] width 103 height 32
type input "06:00"
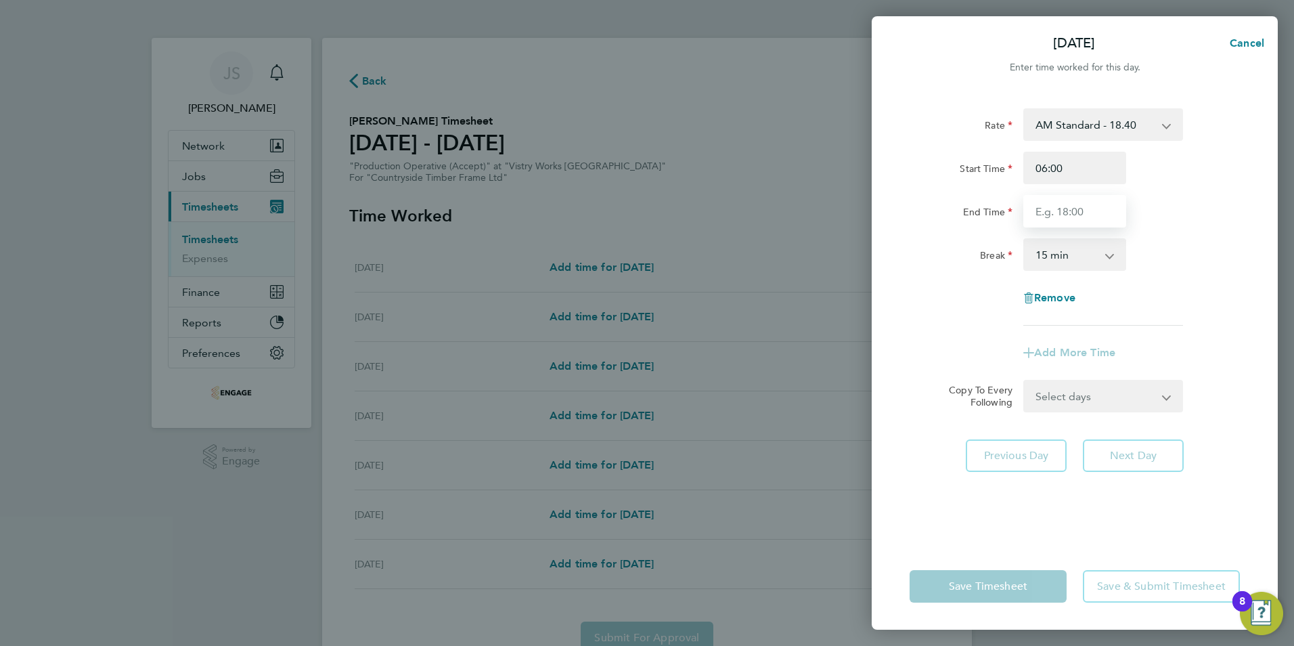
click at [1062, 221] on input "End Time" at bounding box center [1074, 211] width 103 height 32
type input "14:00"
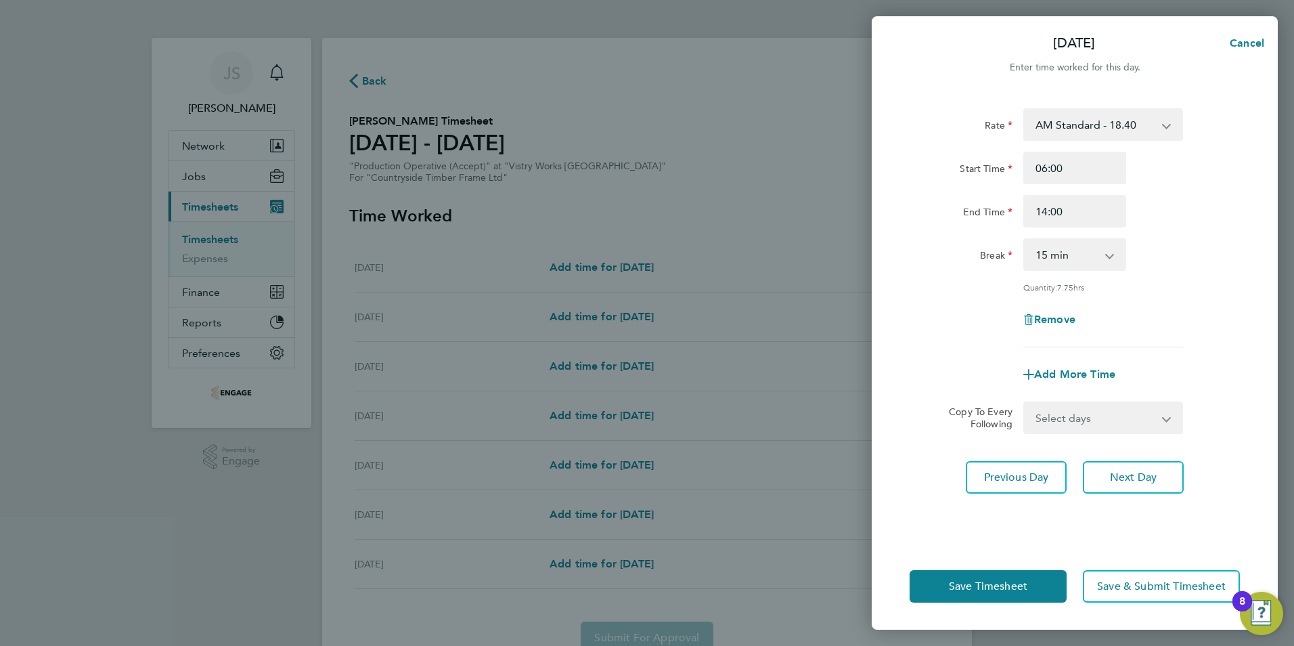
click at [1056, 269] on div "0 min 15 min 30 min 45 min 60 min 75 min 90 min" at bounding box center [1074, 254] width 103 height 32
drag, startPoint x: 1049, startPoint y: 256, endPoint x: 1056, endPoint y: 264, distance: 10.5
click at [1050, 258] on select "0 min 15 min 30 min 45 min 60 min 75 min 90 min" at bounding box center [1067, 255] width 84 height 30
select select "30"
click at [1025, 240] on select "0 min 15 min 30 min 45 min 60 min 75 min 90 min" at bounding box center [1067, 255] width 84 height 30
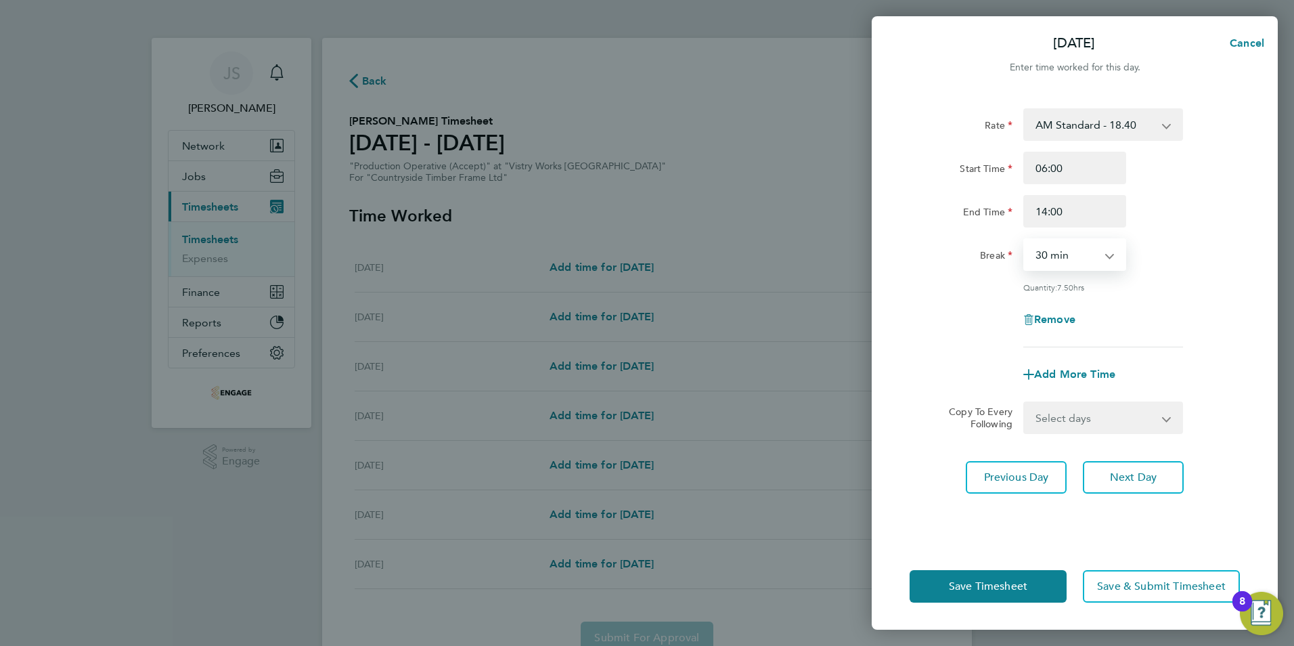
click at [1069, 420] on select "Select days Day Weekday (Mon-Fri) Weekend (Sat-Sun) Wednesday Thursday Friday S…" at bounding box center [1096, 418] width 142 height 30
click at [900, 439] on div "Rate AM Standard - 18.40 PM OT 1 - 30.08 OT2 - 36.80 PM Standard - 20.06 OT 1 -…" at bounding box center [1075, 317] width 406 height 451
drag, startPoint x: 1116, startPoint y: 416, endPoint x: 1116, endPoint y: 424, distance: 8.1
click at [1116, 416] on select "Select days Day Weekday (Mon-Fri) Weekend (Sat-Sun) Wednesday Thursday Friday S…" at bounding box center [1096, 418] width 142 height 30
select select "WEEKDAY"
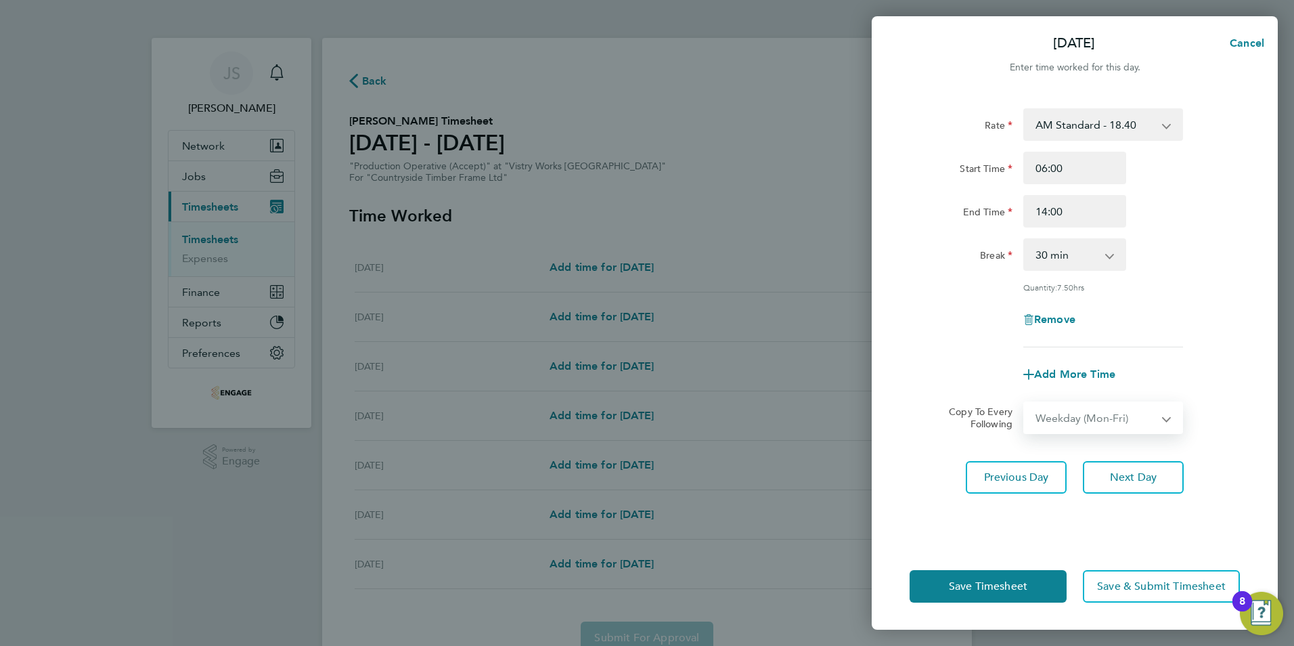
click at [1025, 403] on select "Select days Day Weekday (Mon-Fri) Weekend (Sat-Sun) Wednesday Thursday Friday S…" at bounding box center [1096, 418] width 142 height 30
select select "2025-09-28"
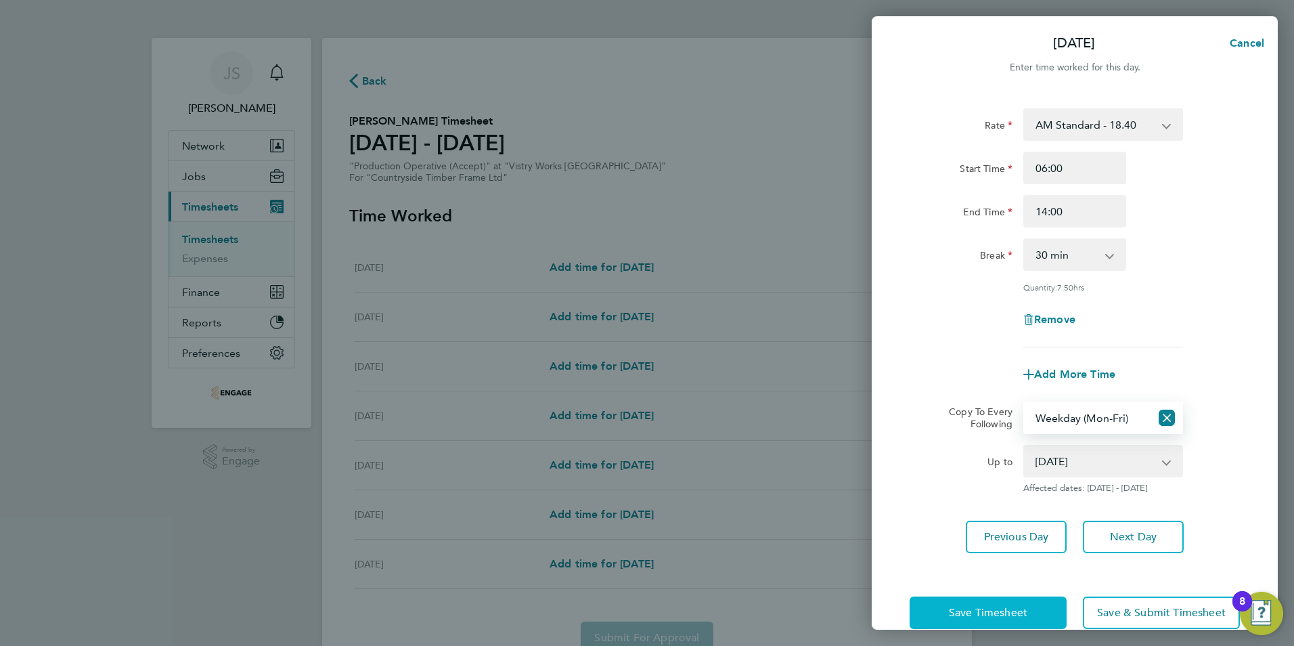
click at [1000, 612] on span "Save Timesheet" at bounding box center [988, 613] width 78 height 14
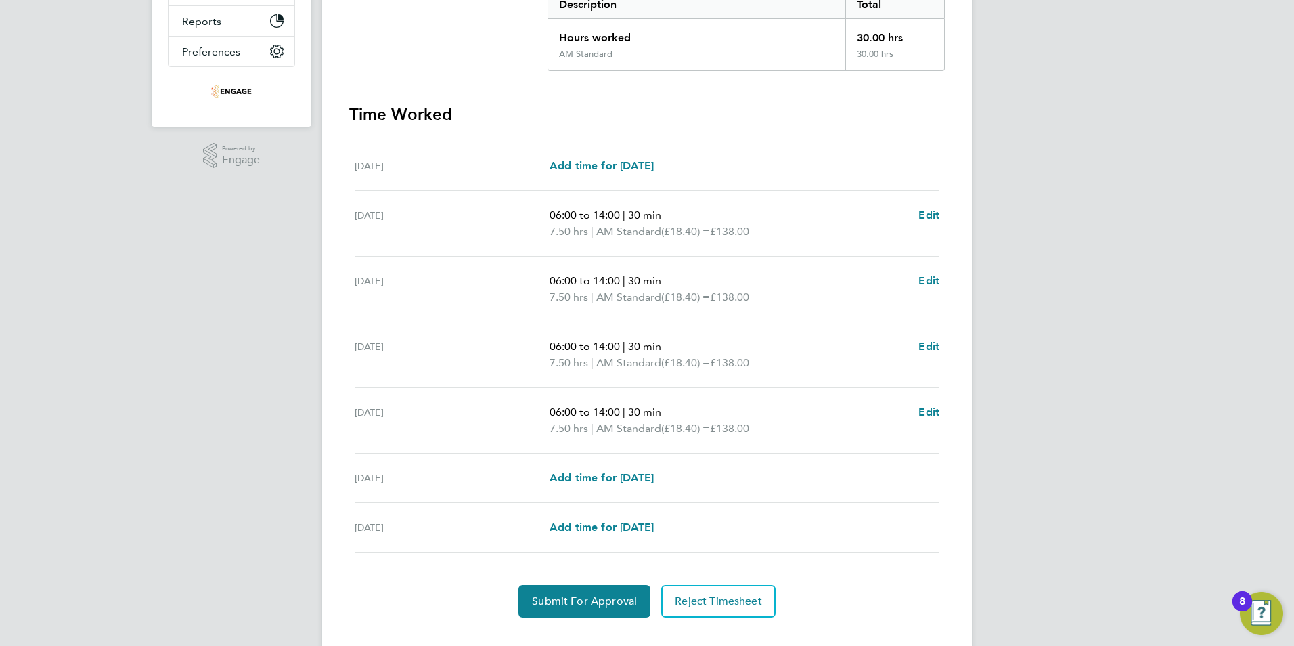
scroll to position [327, 0]
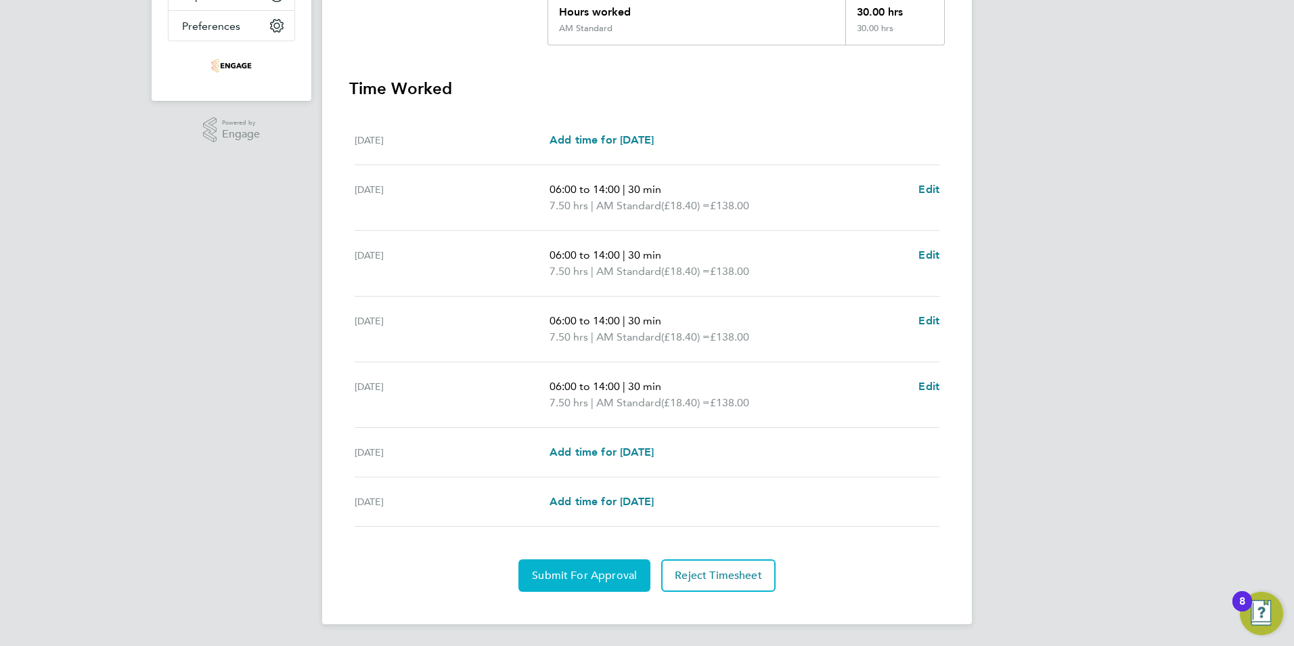
click at [581, 581] on span "Submit For Approval" at bounding box center [584, 575] width 105 height 14
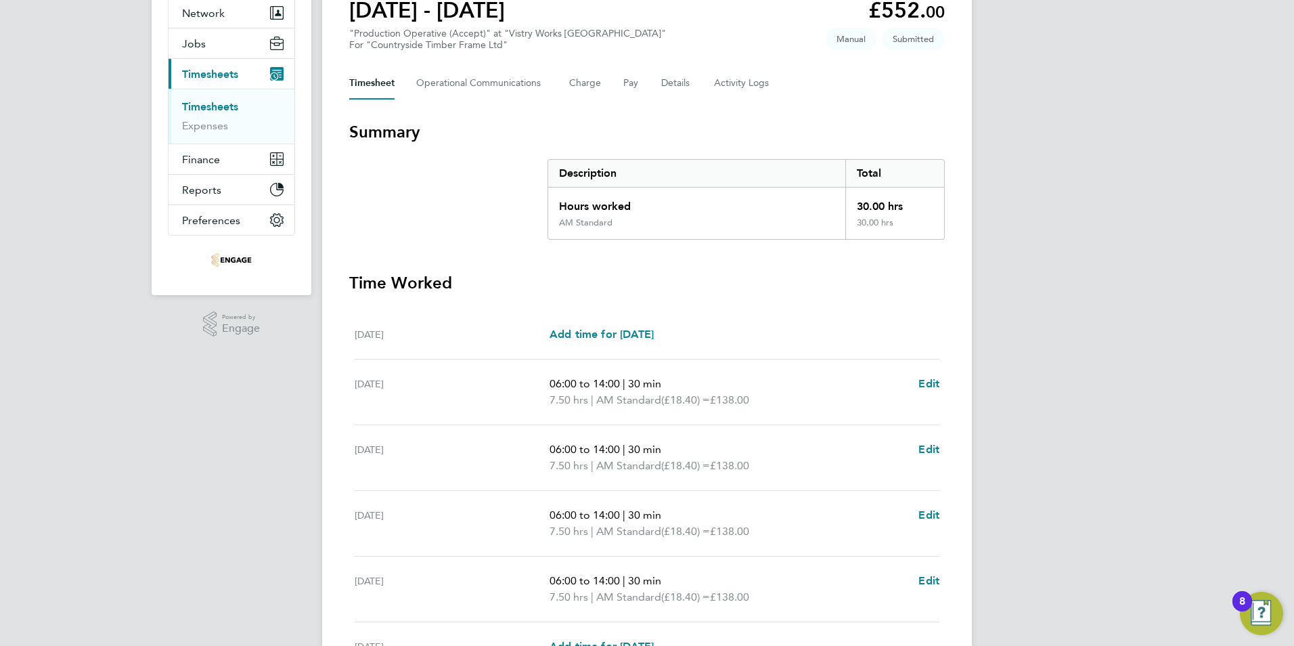
scroll to position [0, 0]
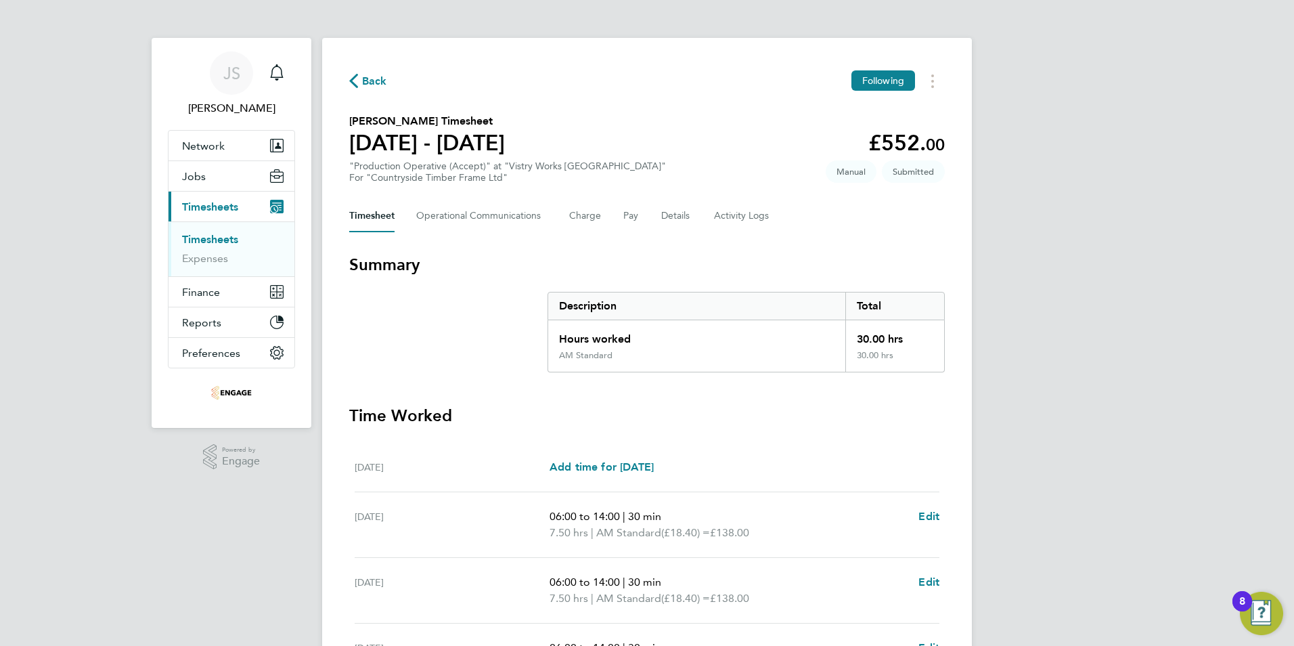
drag, startPoint x: 380, startPoint y: 81, endPoint x: 217, endPoint y: 196, distance: 199.0
click at [380, 81] on span "Back" at bounding box center [374, 81] width 25 height 16
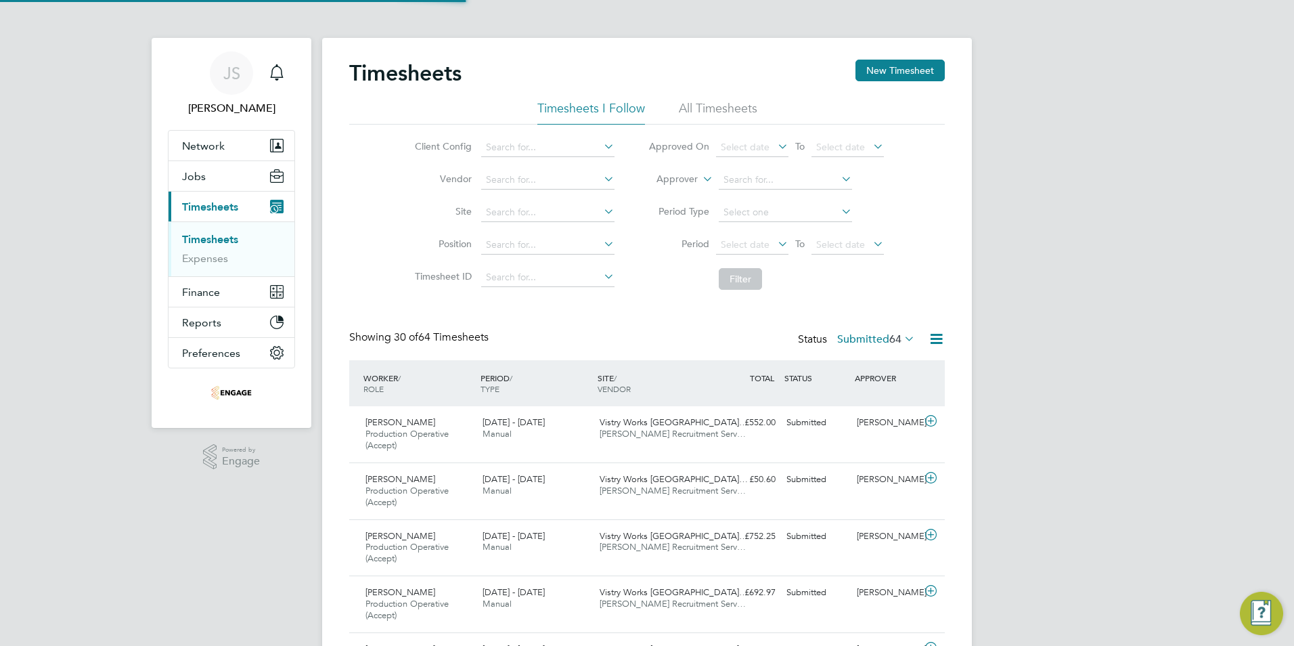
scroll to position [45, 118]
click at [895, 70] on button "New Timesheet" at bounding box center [899, 71] width 89 height 22
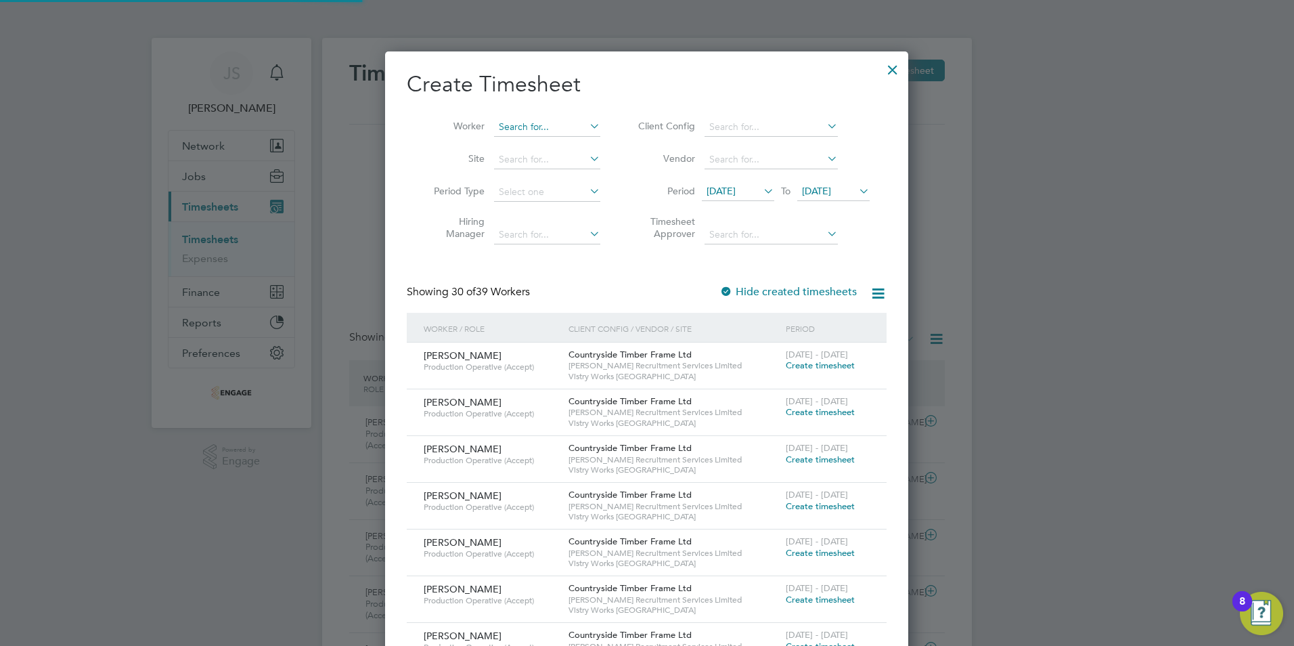
click at [536, 131] on input at bounding box center [547, 127] width 106 height 19
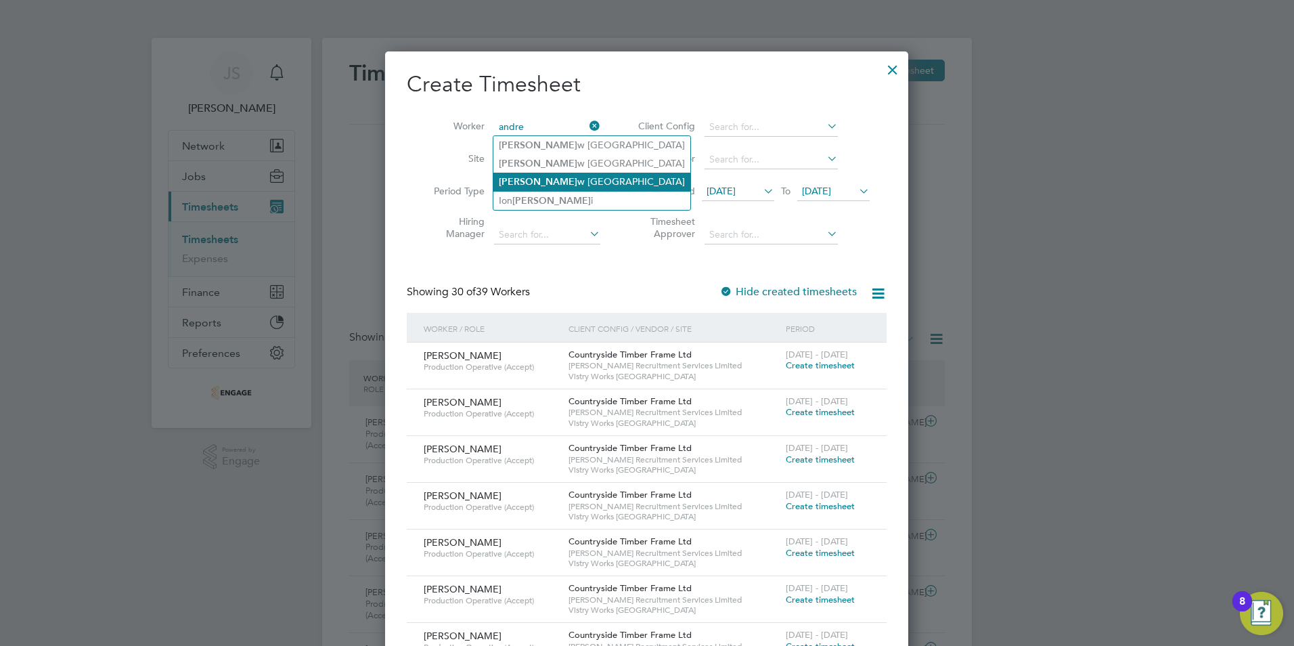
click at [550, 175] on li "Andre w Pallett" at bounding box center [591, 182] width 197 height 18
type input "[PERSON_NAME]"
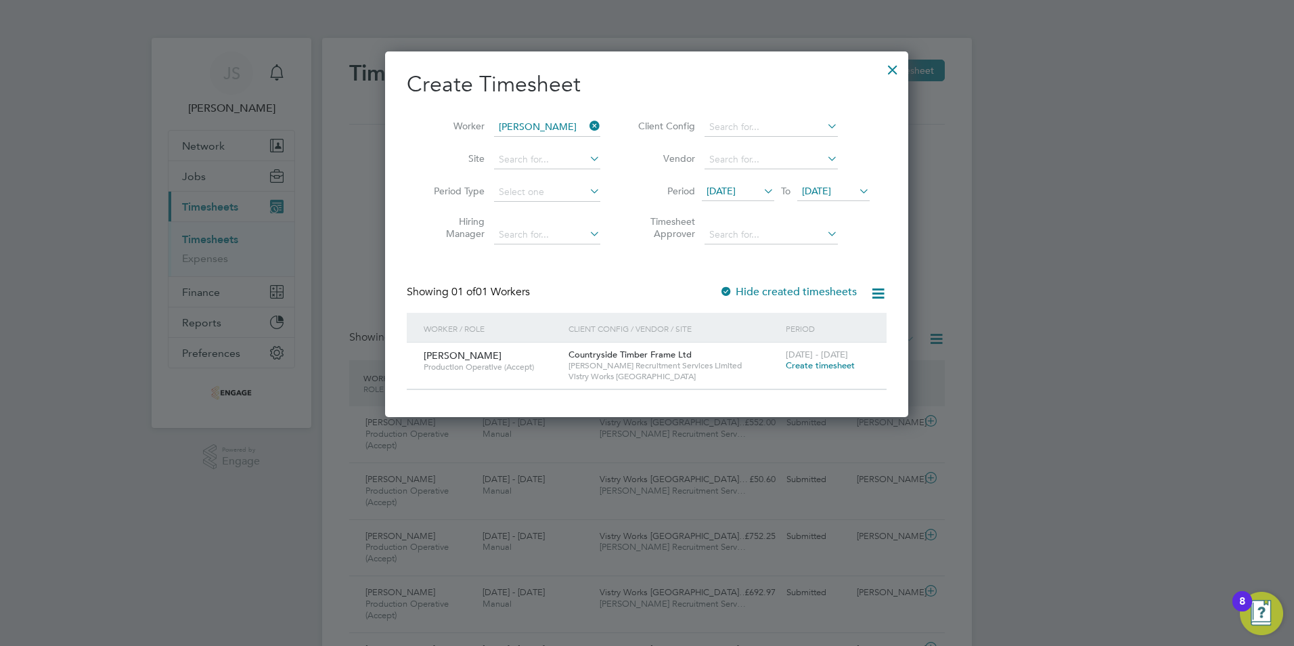
click at [811, 362] on span "Create timesheet" at bounding box center [820, 365] width 69 height 12
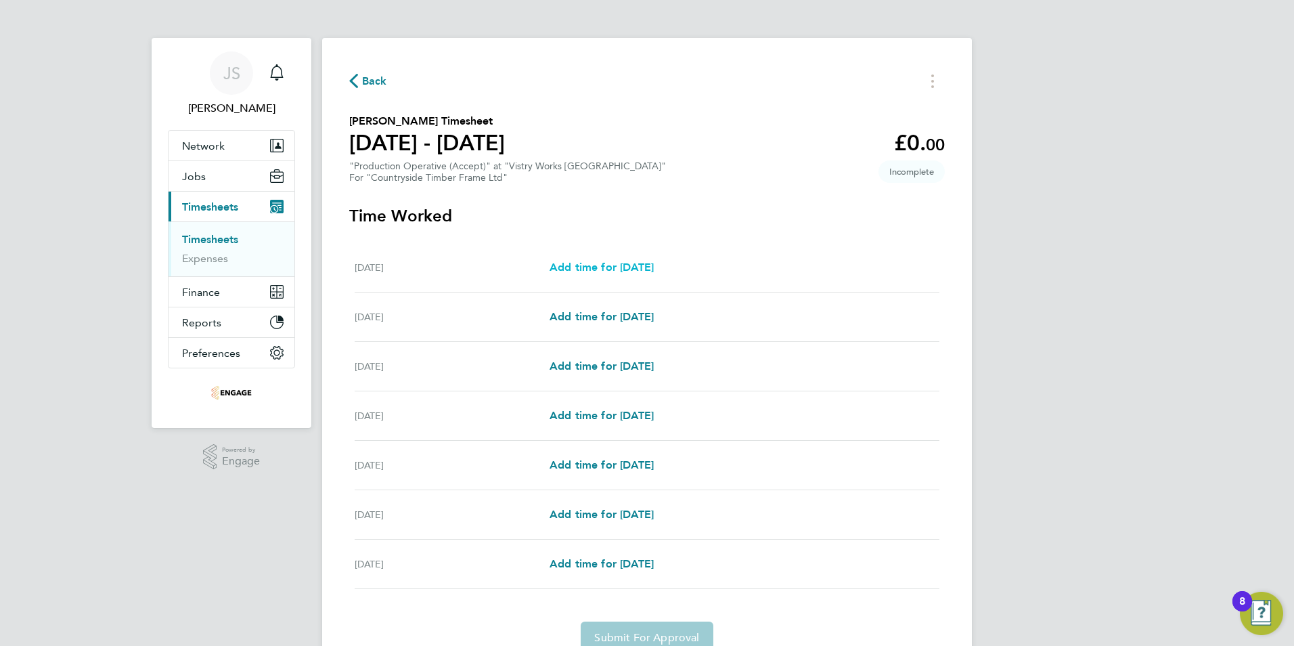
click at [623, 274] on link "Add time for Mon 22 Sep" at bounding box center [601, 267] width 104 height 16
select select "15"
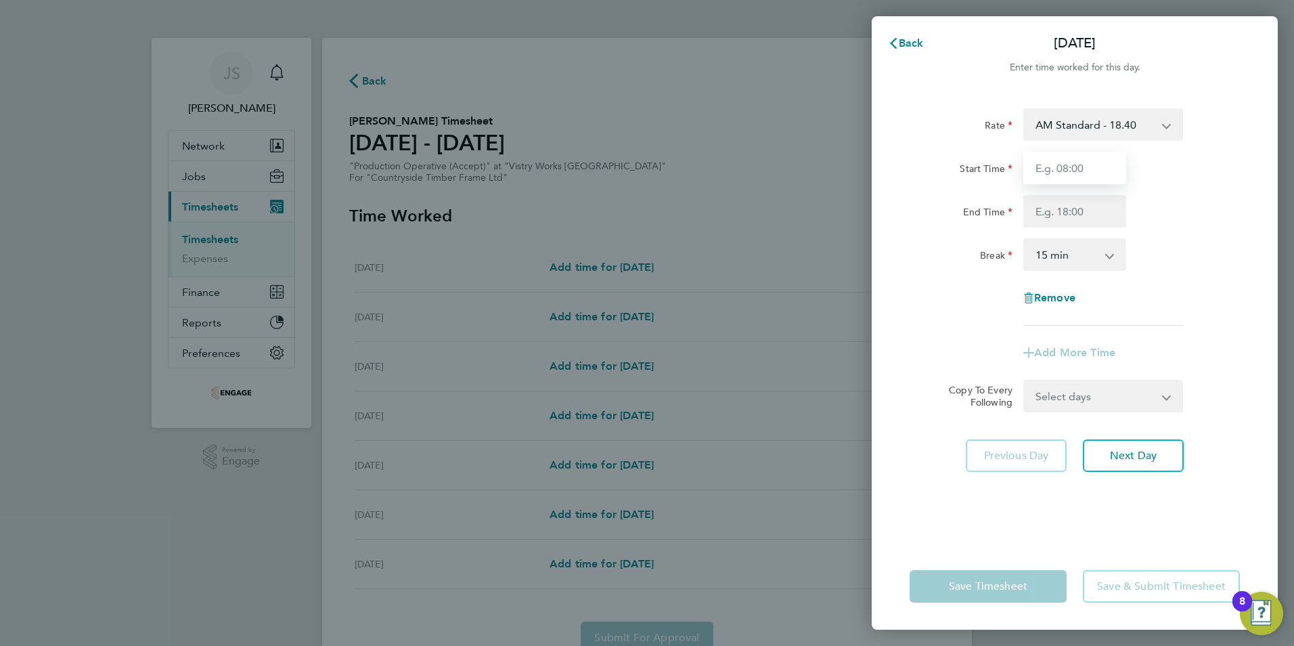
click at [1066, 165] on input "Start Time" at bounding box center [1074, 168] width 103 height 32
type input "06:00"
type input "14:00"
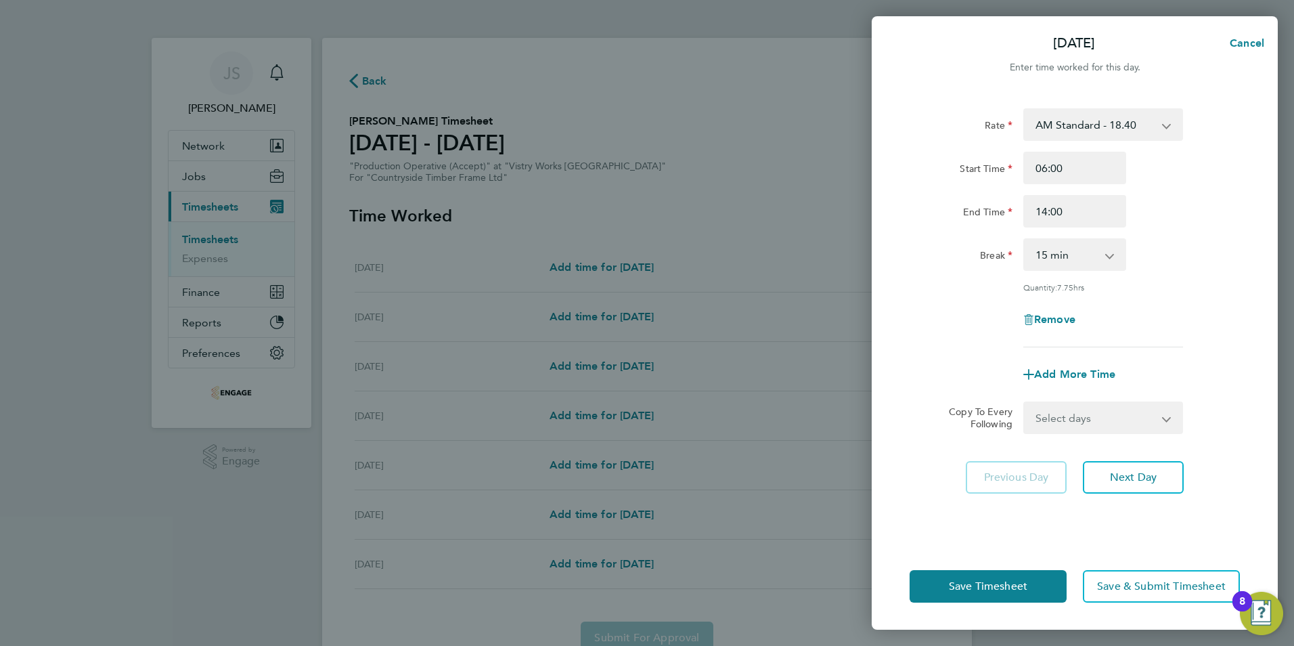
drag, startPoint x: 1060, startPoint y: 257, endPoint x: 1060, endPoint y: 272, distance: 14.9
click at [1060, 258] on select "0 min 15 min 30 min 45 min 60 min 75 min 90 min" at bounding box center [1067, 255] width 84 height 30
drag, startPoint x: 1044, startPoint y: 248, endPoint x: 1074, endPoint y: 267, distance: 34.9
click at [1044, 248] on select "0 min 15 min 30 min 45 min 60 min 75 min 90 min" at bounding box center [1067, 255] width 84 height 30
select select "30"
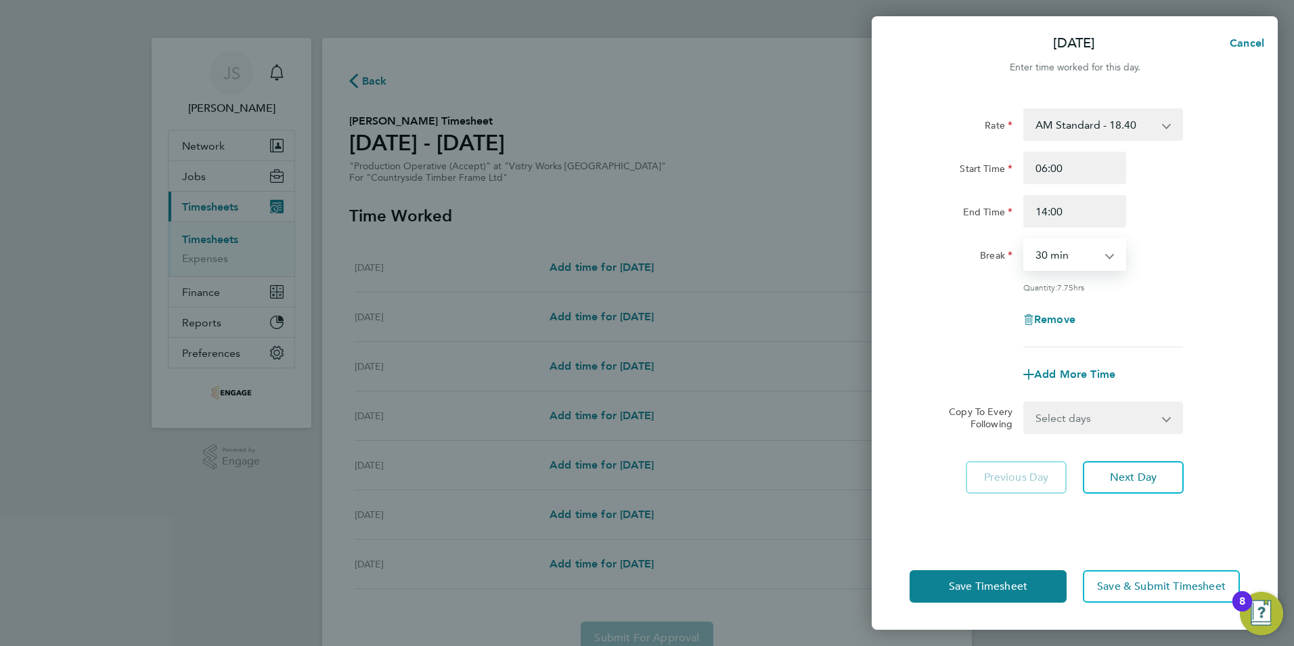
click at [1025, 240] on select "0 min 15 min 30 min 45 min 60 min 75 min 90 min" at bounding box center [1067, 255] width 84 height 30
click at [1138, 476] on span "Next Day" at bounding box center [1133, 477] width 47 height 14
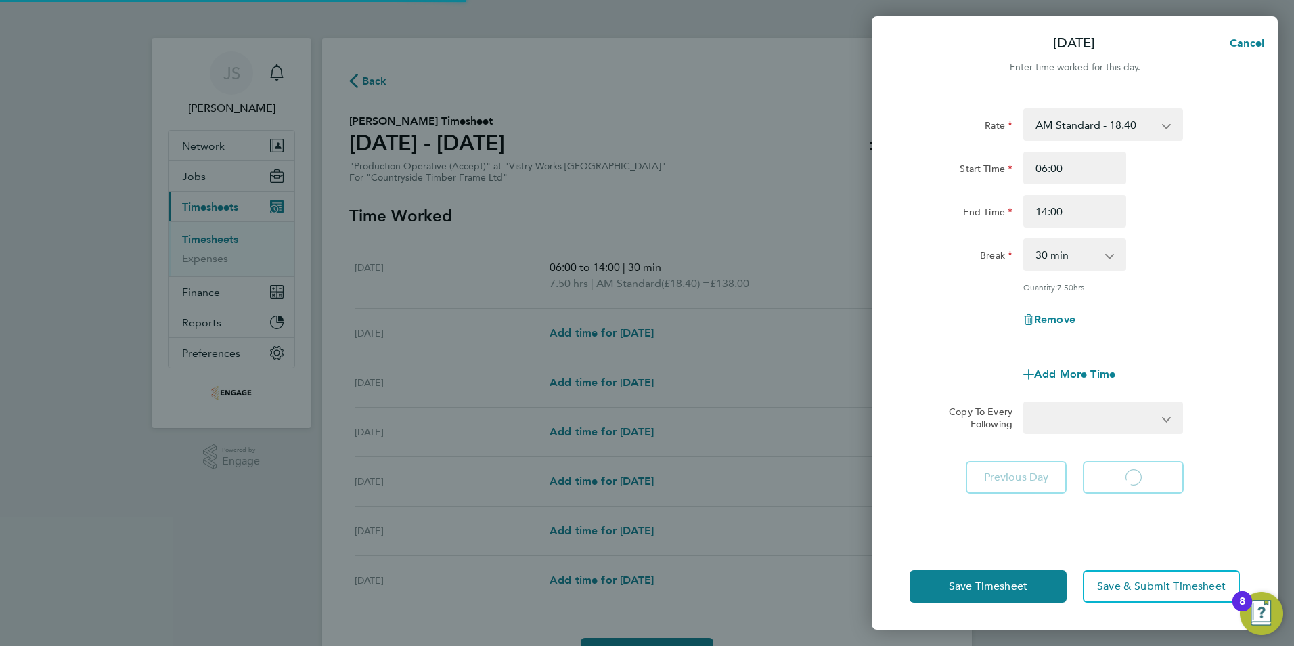
select select "15"
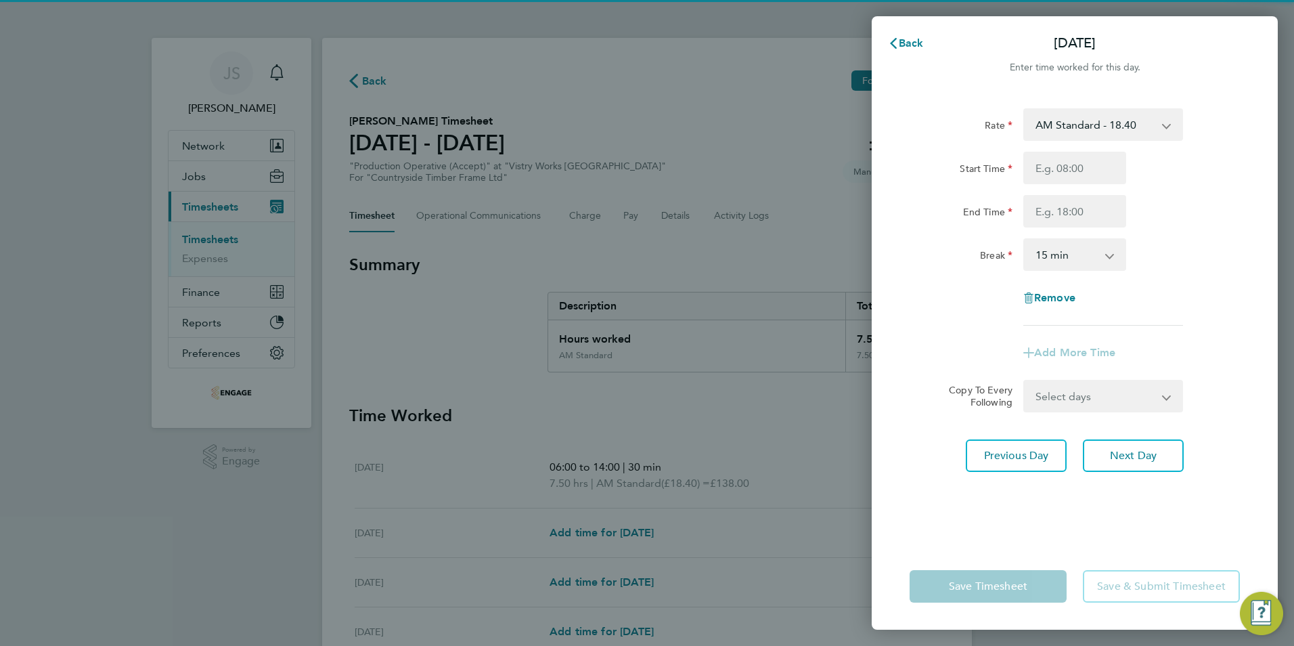
click at [1138, 476] on div "Rate AM Standard - 18.40 PM OT 1 - 30.08 OT 1 - 27.60 OT2 - 36.80 PM Standard -…" at bounding box center [1075, 317] width 406 height 451
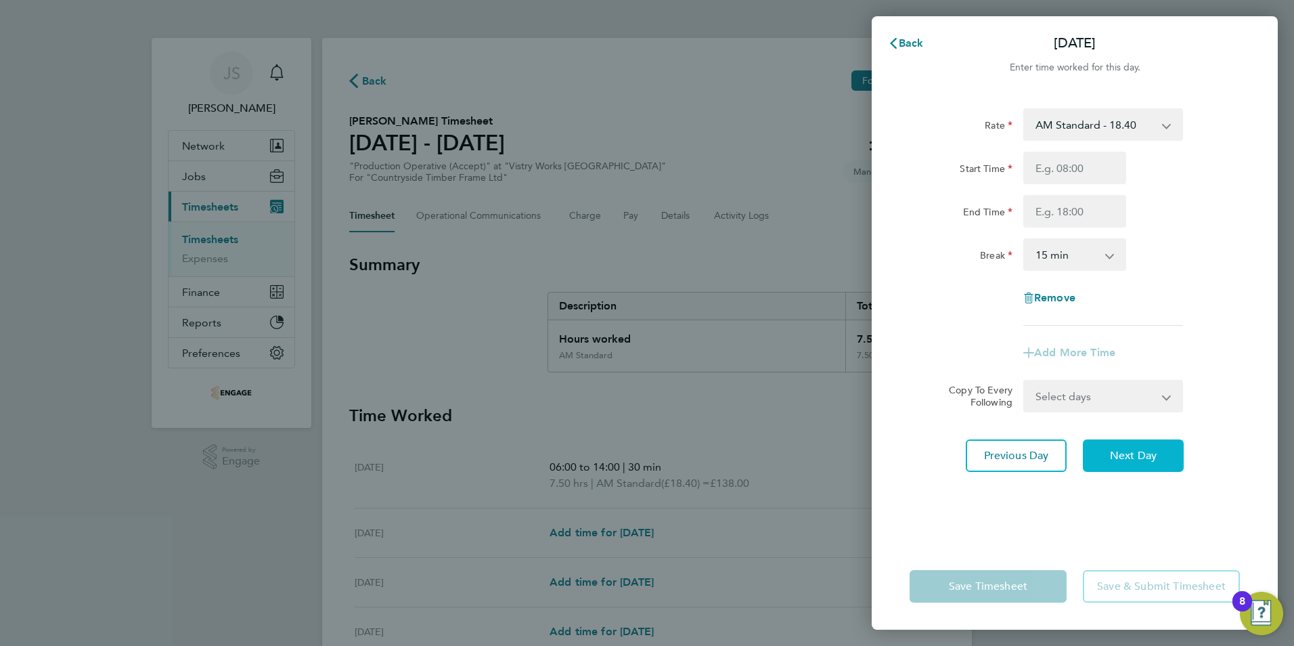
click at [1138, 459] on span "Next Day" at bounding box center [1133, 456] width 47 height 14
select select "15"
click at [899, 43] on span "Back" at bounding box center [911, 43] width 25 height 13
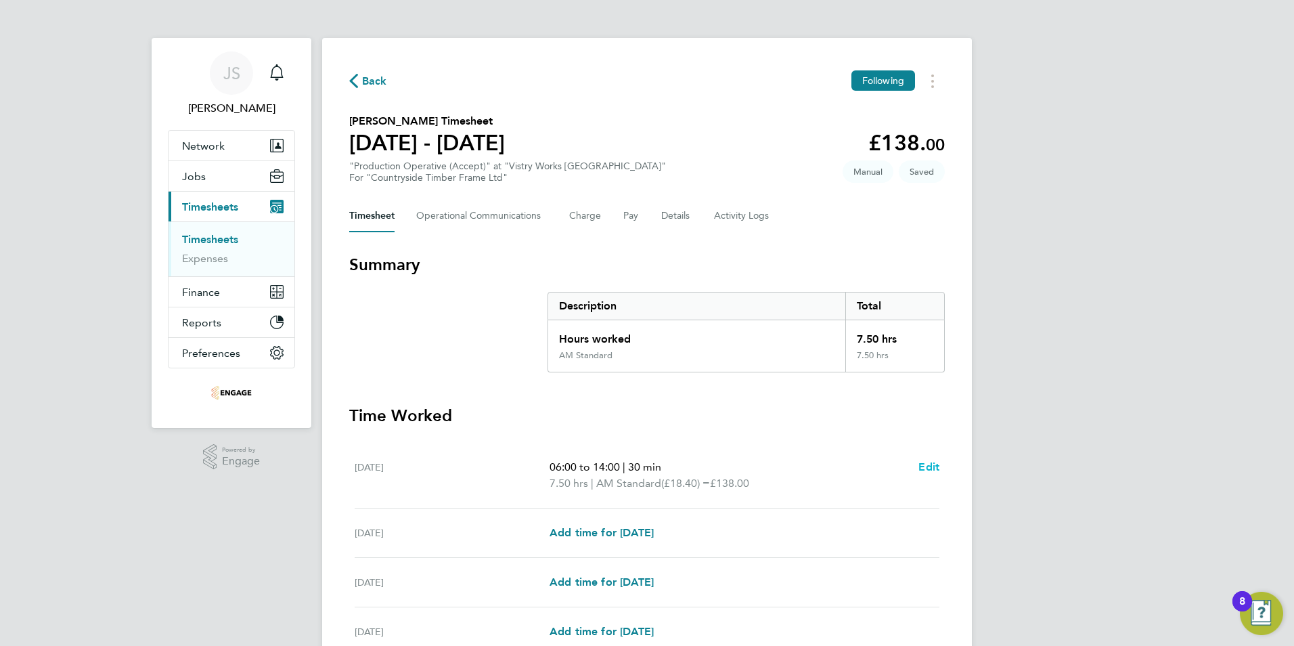
click at [925, 468] on span "Edit" at bounding box center [928, 466] width 21 height 13
select select "30"
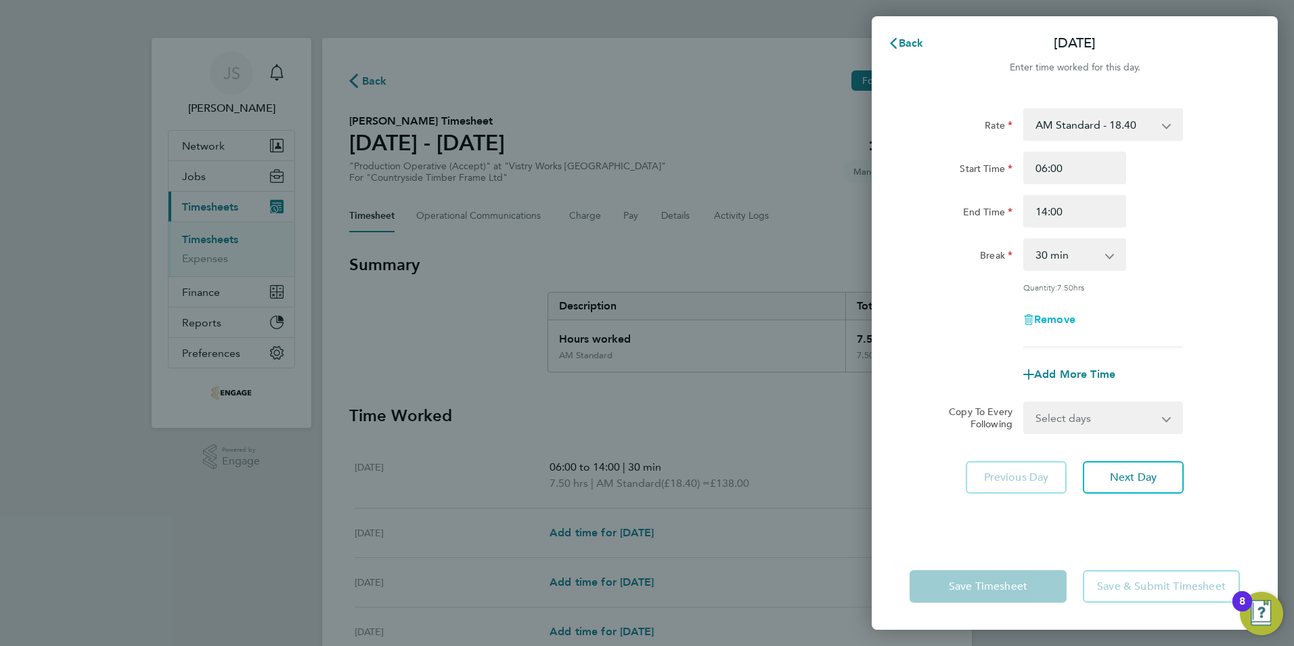
click at [1061, 318] on span "Remove" at bounding box center [1054, 319] width 41 height 13
select select "null"
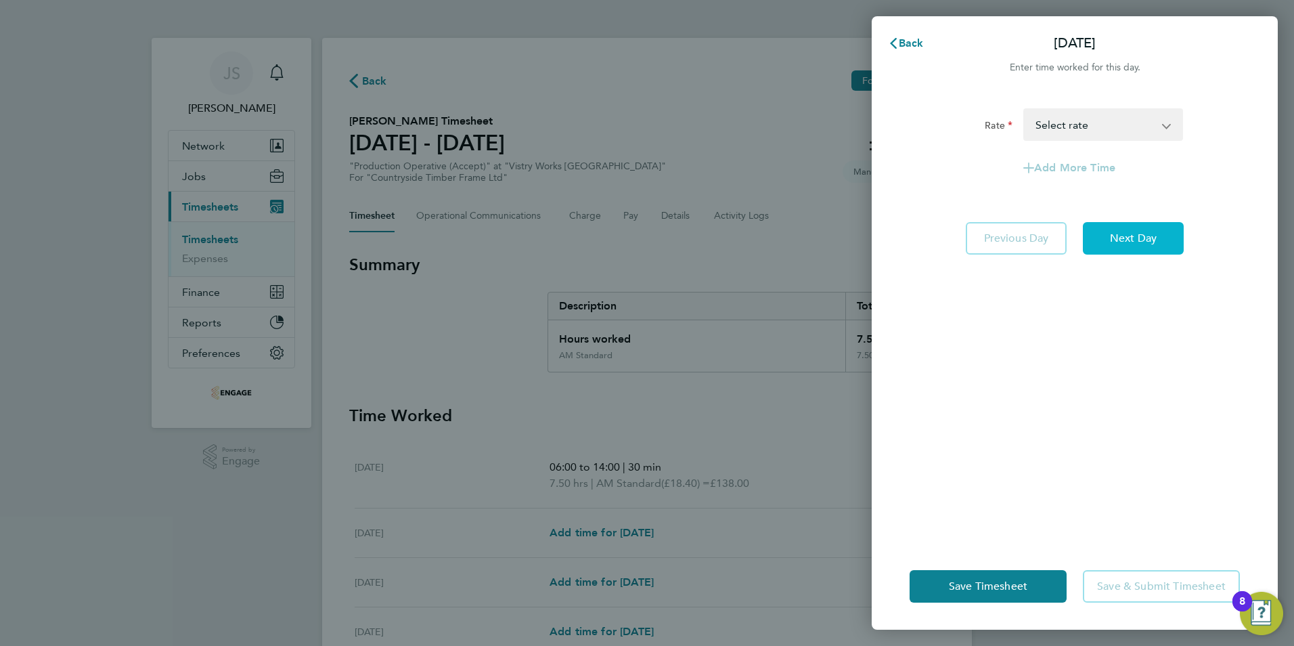
click at [1133, 233] on span "Next Day" at bounding box center [1133, 238] width 47 height 14
select select "15"
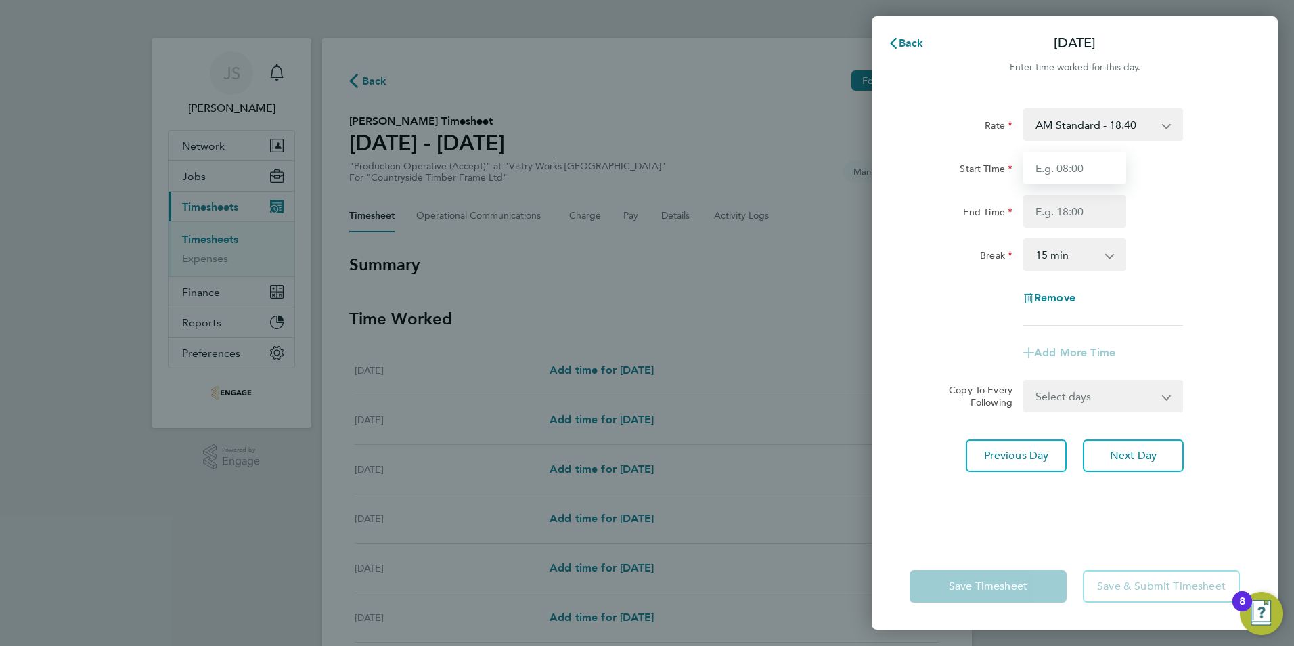
click at [1071, 166] on input "Start Time" at bounding box center [1074, 168] width 103 height 32
type input "06:00"
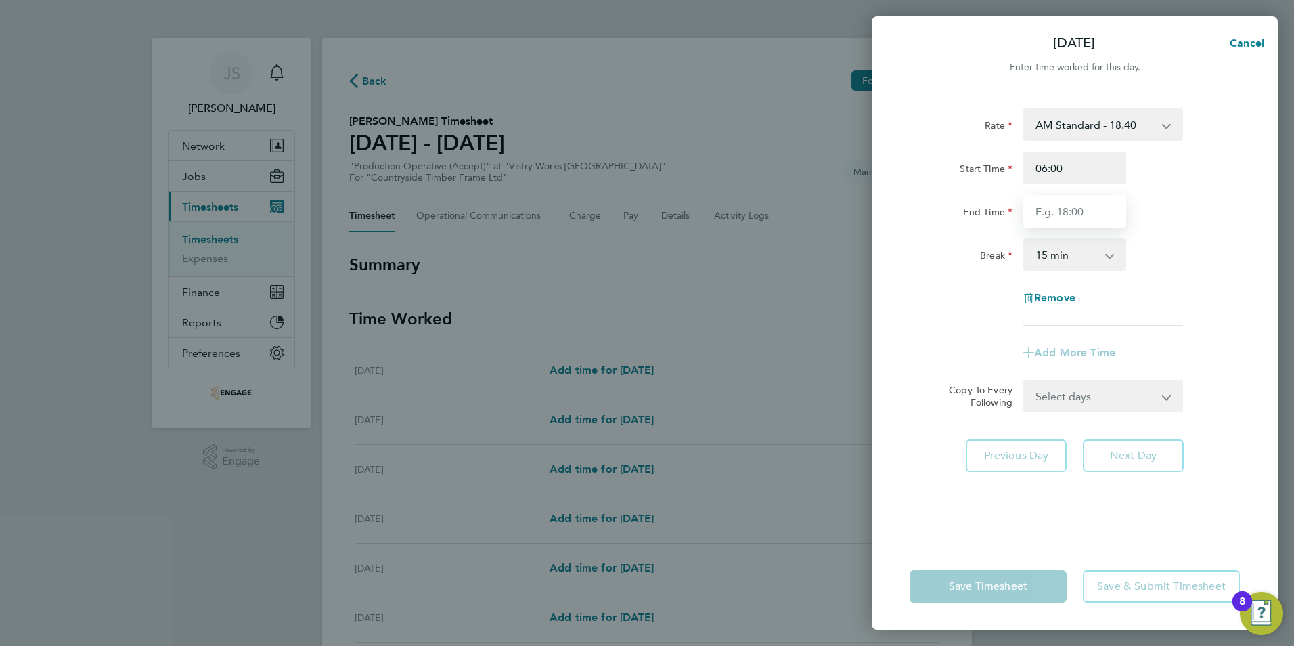
drag, startPoint x: 1051, startPoint y: 205, endPoint x: 1059, endPoint y: 217, distance: 14.6
click at [1051, 205] on input "End Time" at bounding box center [1074, 211] width 103 height 32
type input "14:00"
drag, startPoint x: 1056, startPoint y: 254, endPoint x: 1064, endPoint y: 269, distance: 17.6
click at [1056, 254] on select "0 min 15 min 30 min 45 min 60 min 75 min 90 min" at bounding box center [1067, 255] width 84 height 30
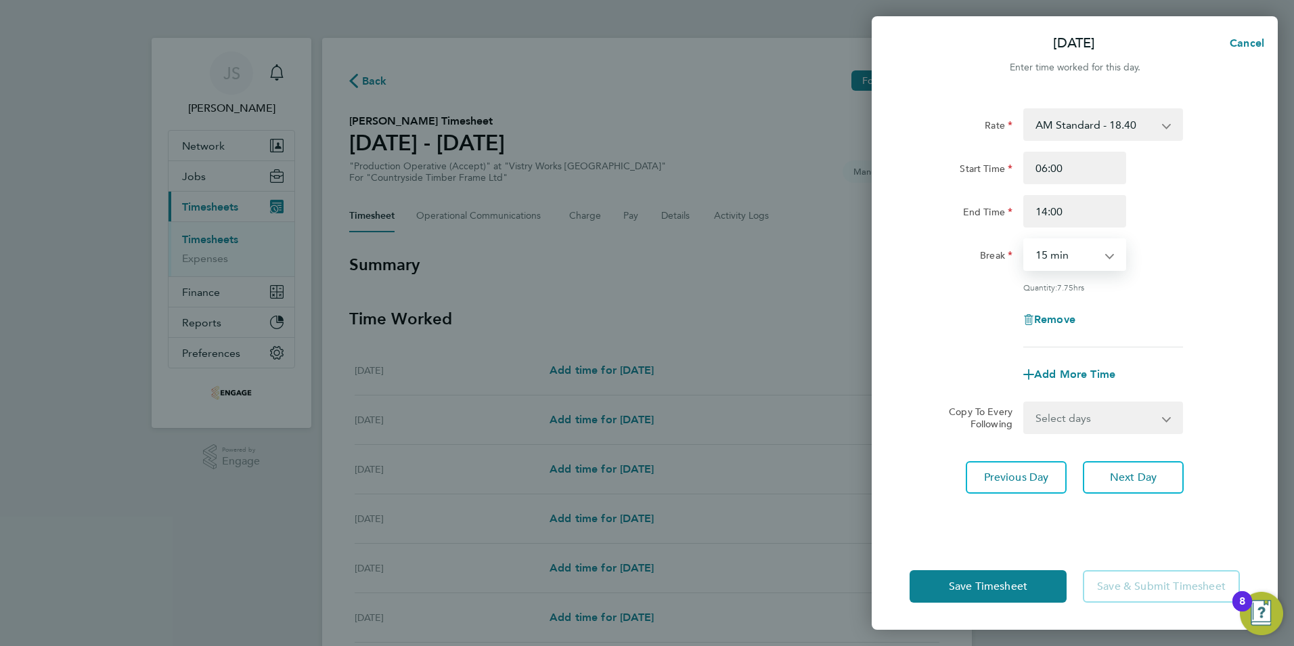
select select "30"
click at [1025, 240] on select "0 min 15 min 30 min 45 min 60 min 75 min 90 min" at bounding box center [1067, 255] width 84 height 30
drag, startPoint x: 1108, startPoint y: 425, endPoint x: 1110, endPoint y: 432, distance: 7.9
click at [1108, 425] on select "Select days Day Weekday (Mon-Fri) Weekend (Sat-Sun) Wednesday Thursday Friday S…" at bounding box center [1096, 418] width 142 height 30
select select "THU"
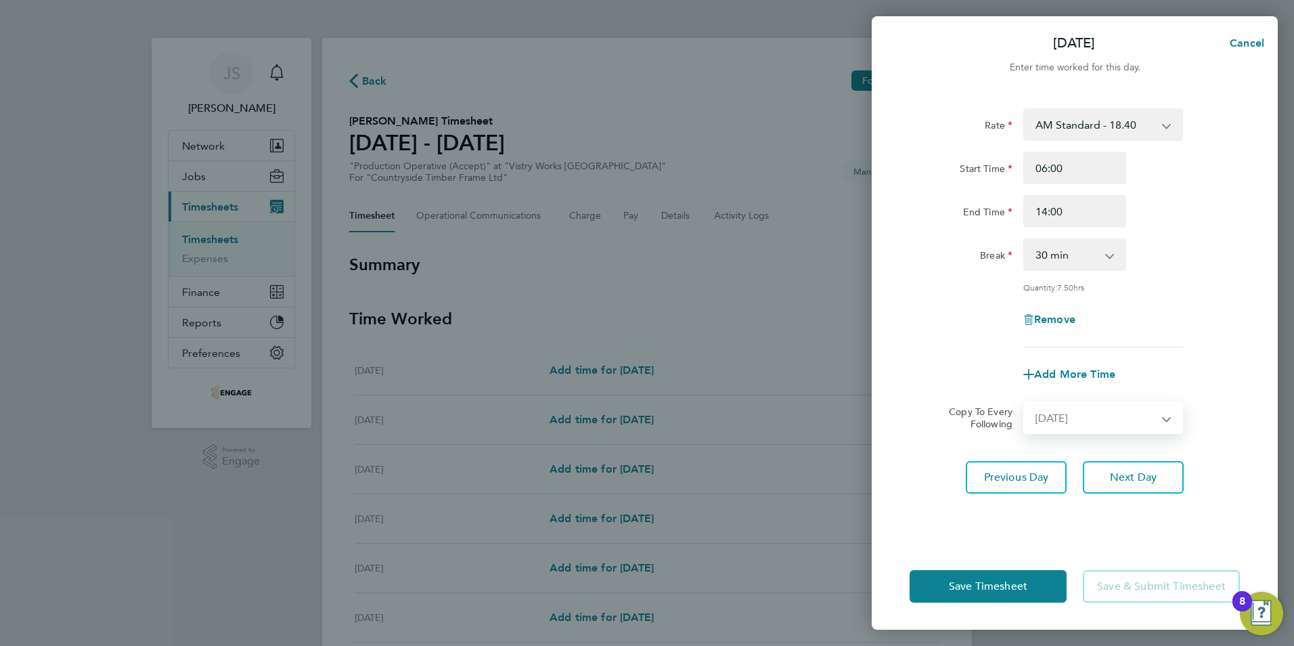
click at [1025, 403] on select "Select days Day Weekday (Mon-Fri) Weekend (Sat-Sun) Wednesday Thursday Friday S…" at bounding box center [1096, 418] width 142 height 30
select select "2025-09-28"
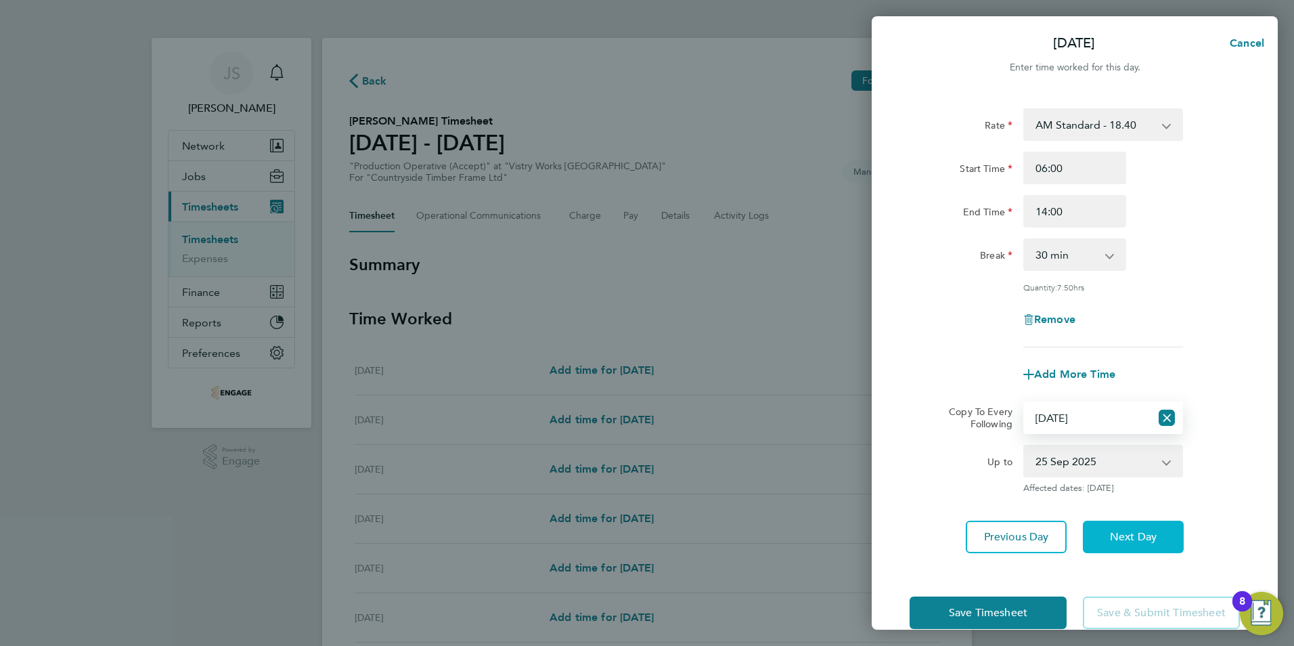
click at [1129, 527] on button "Next Day" at bounding box center [1133, 536] width 101 height 32
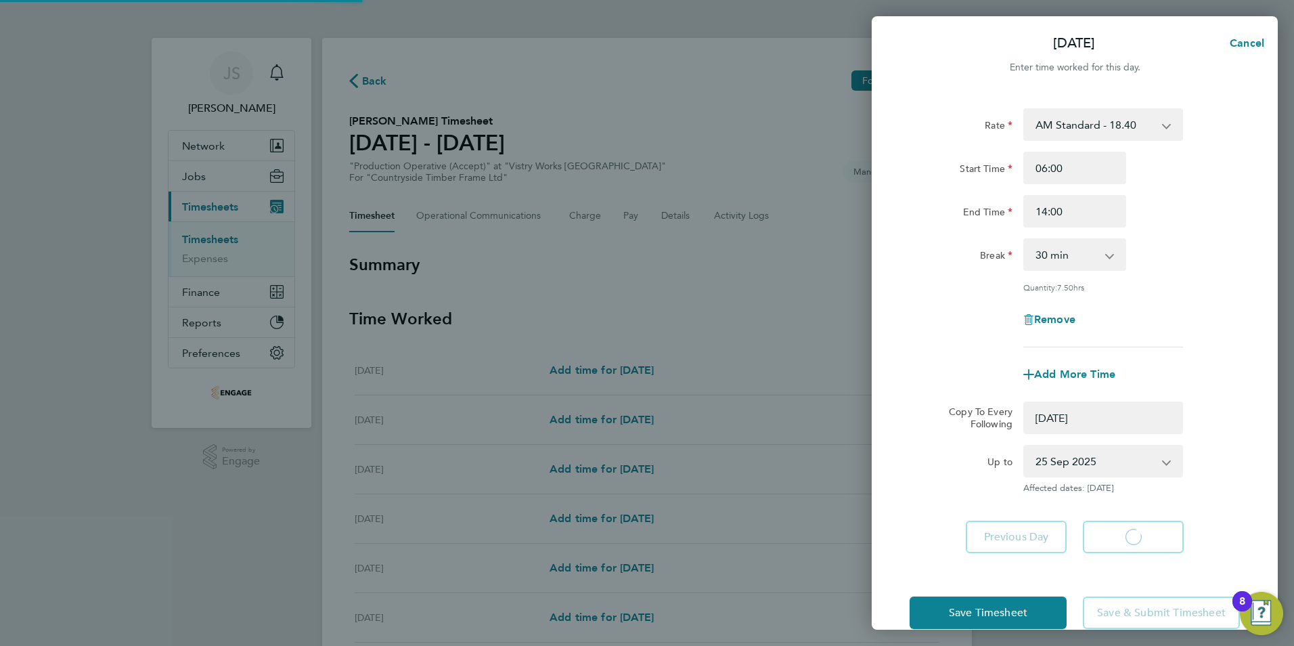
select select "0: null"
select select "15"
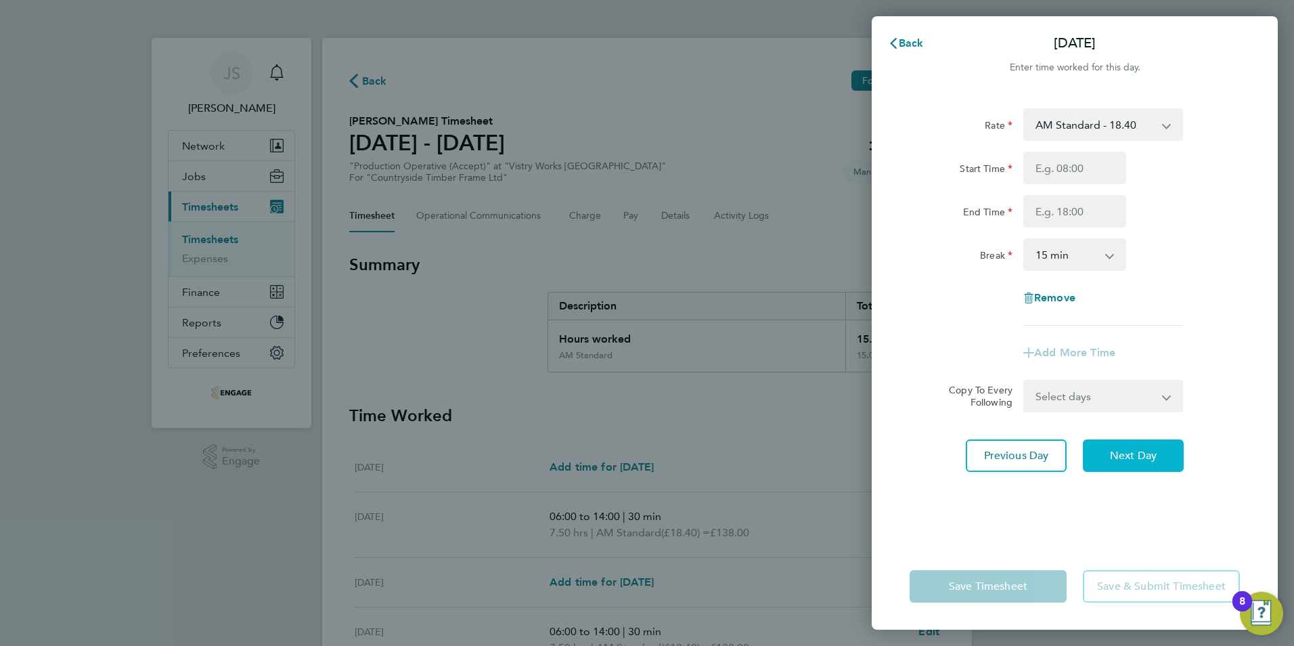
click at [1147, 451] on span "Next Day" at bounding box center [1133, 456] width 47 height 14
select select "30"
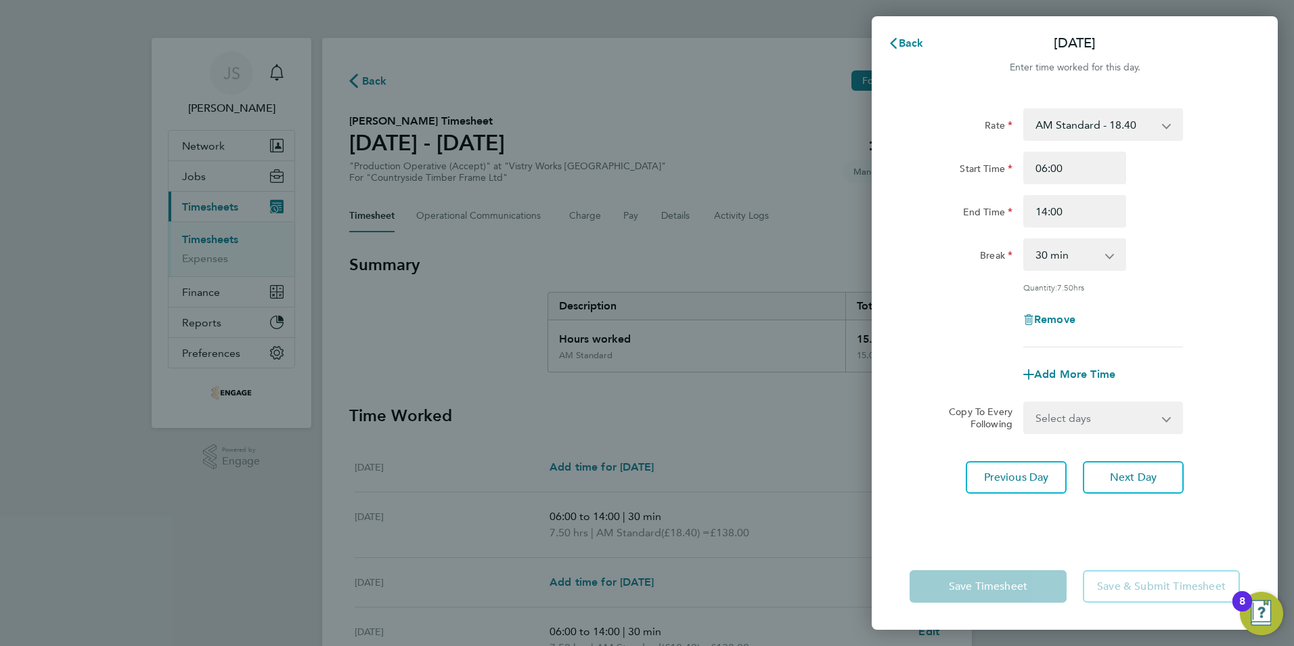
click at [1165, 419] on select "Select days Day Weekend (Sat-Sun) Friday Saturday Sunday" at bounding box center [1096, 418] width 142 height 30
select select "FRI"
click at [1025, 403] on select "Select days Day Weekend (Sat-Sun) Friday Saturday Sunday" at bounding box center [1096, 418] width 142 height 30
select select "2025-09-28"
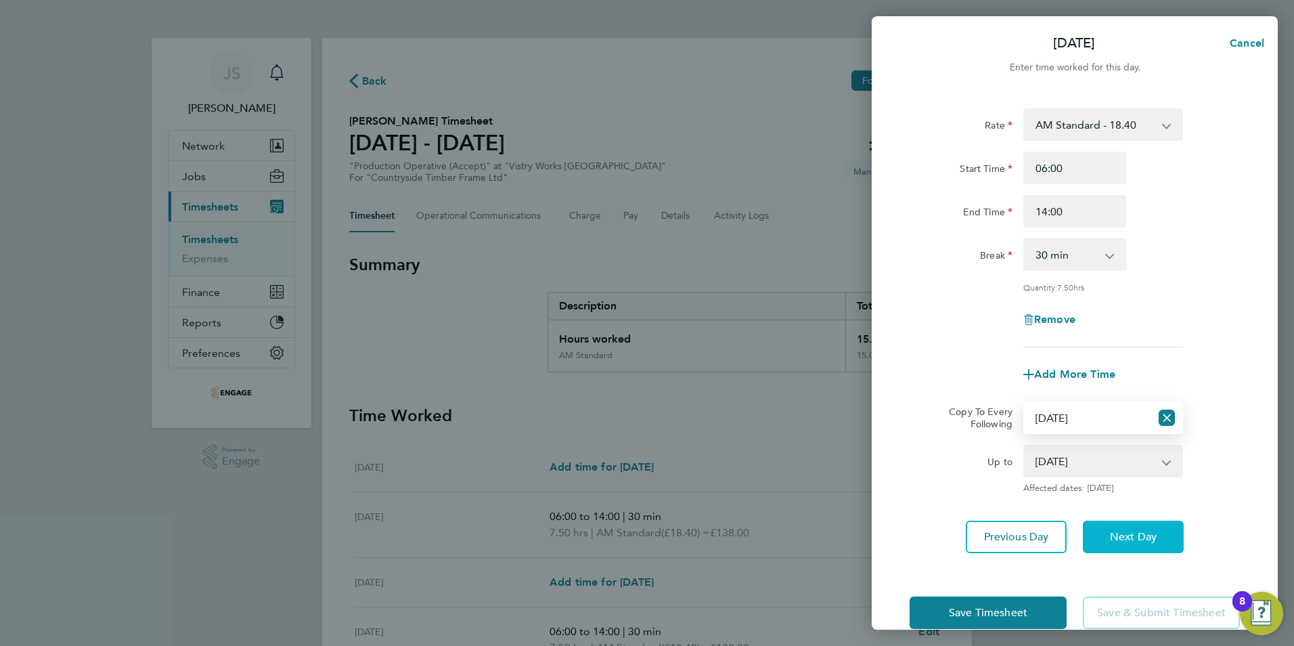
click at [1139, 533] on span "Next Day" at bounding box center [1133, 537] width 47 height 14
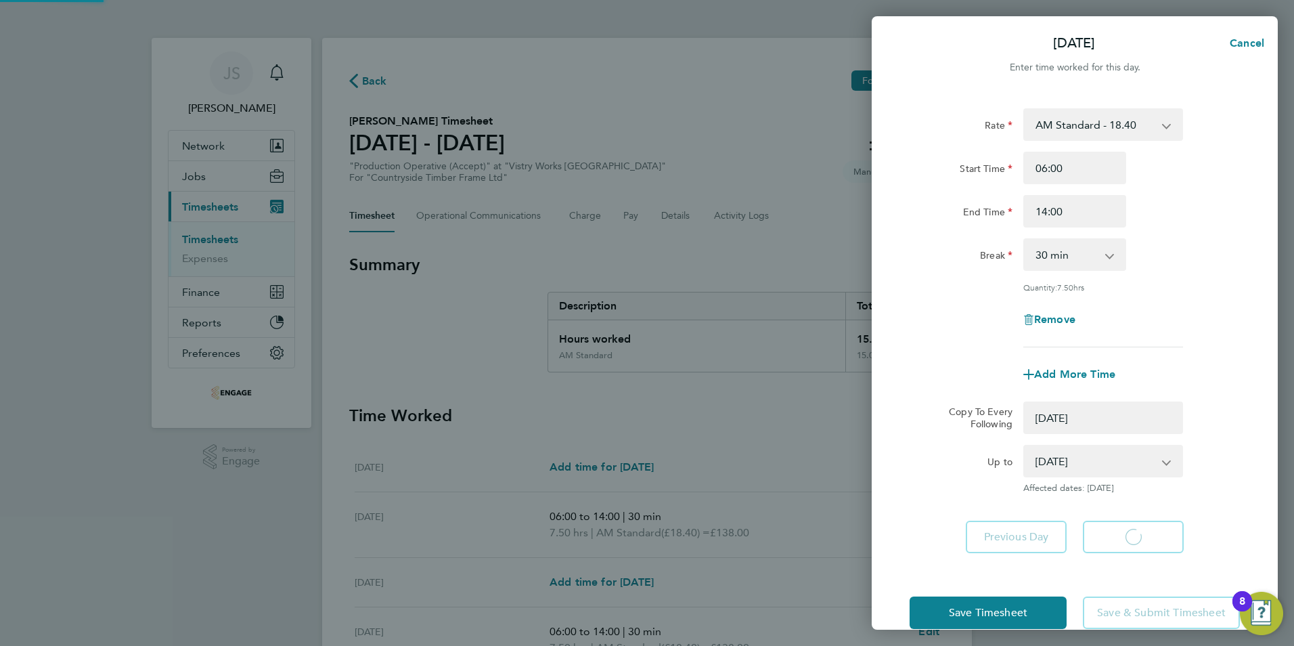
select select "0: null"
select select "30"
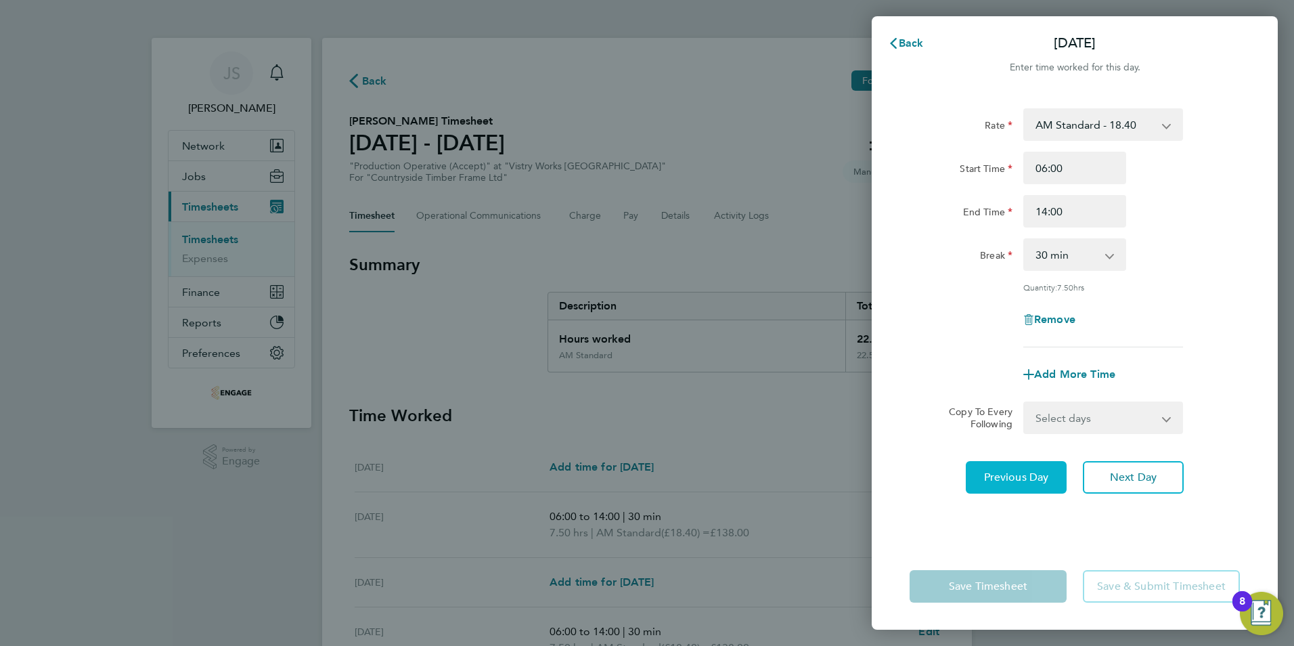
click at [1006, 476] on span "Previous Day" at bounding box center [1016, 477] width 65 height 14
select select "30"
click at [1071, 172] on input "06:00" at bounding box center [1074, 168] width 103 height 32
type input "06:15"
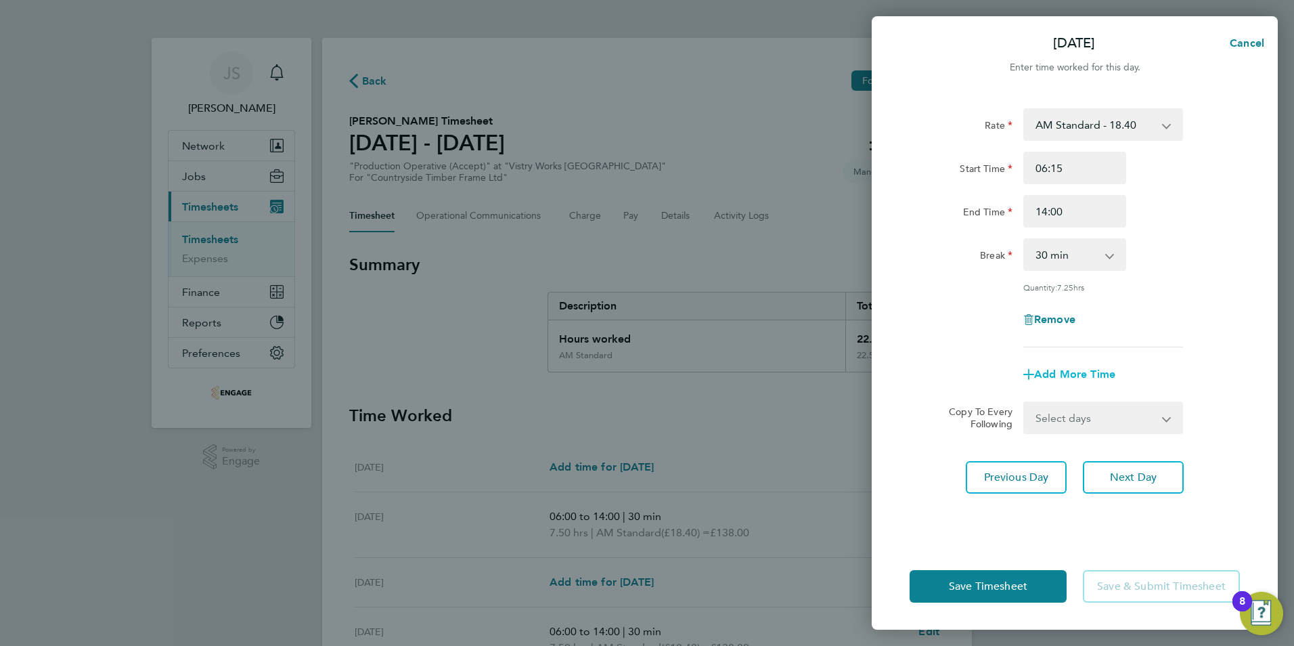
drag, startPoint x: 1143, startPoint y: 300, endPoint x: 1083, endPoint y: 366, distance: 89.6
click at [1140, 302] on div "Rate AM Standard - 18.40 PM OT 1 - 30.08 OT 1 - 27.60 OT2 - 36.80 PM Standard -…" at bounding box center [1074, 227] width 330 height 239
click at [979, 588] on span "Save Timesheet" at bounding box center [988, 586] width 78 height 14
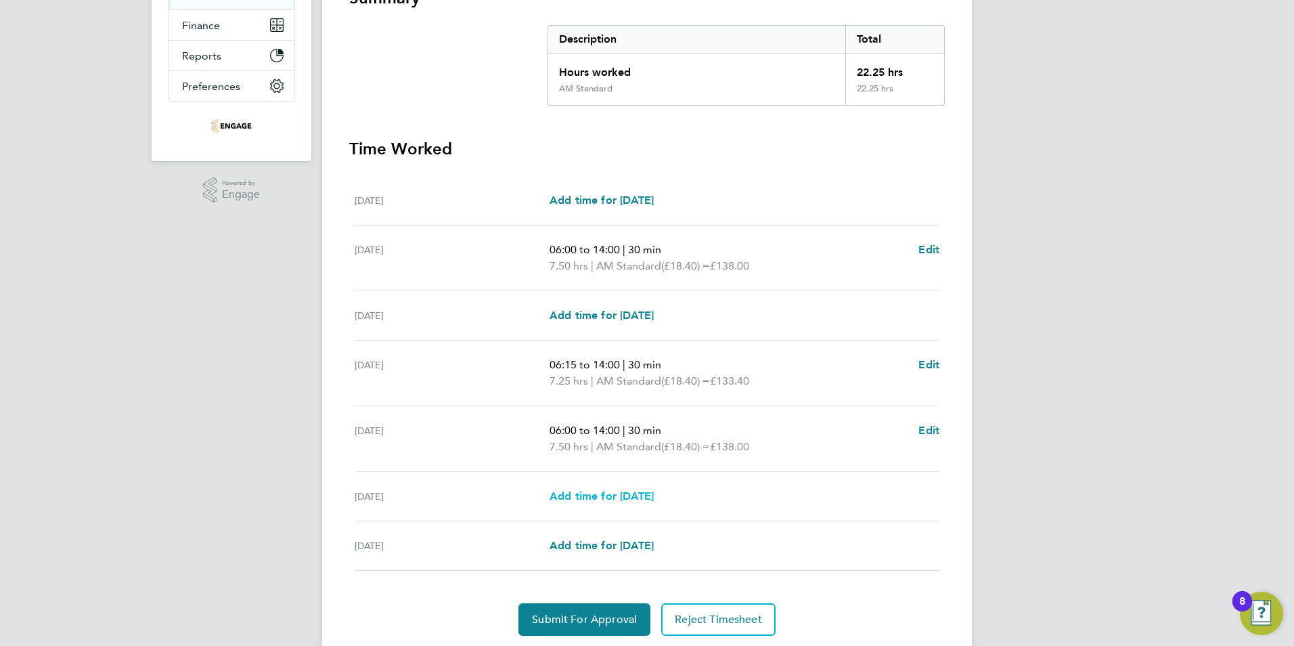
scroll to position [311, 0]
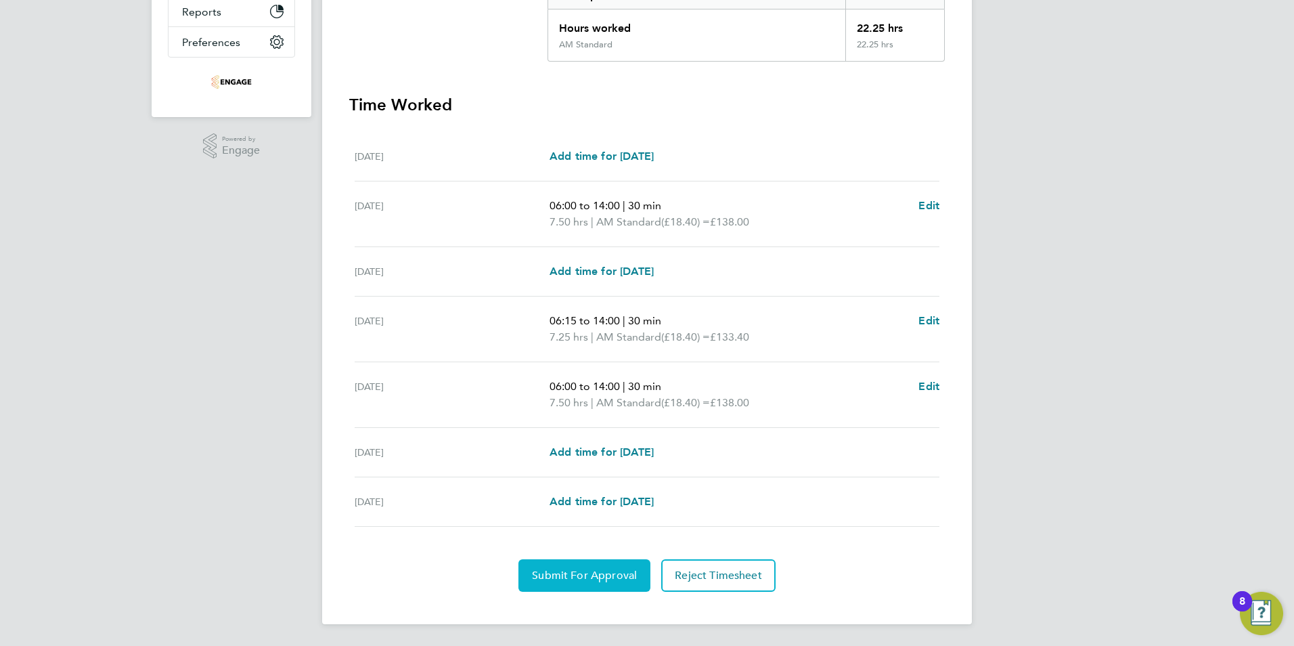
click at [556, 579] on span "Submit For Approval" at bounding box center [584, 575] width 105 height 14
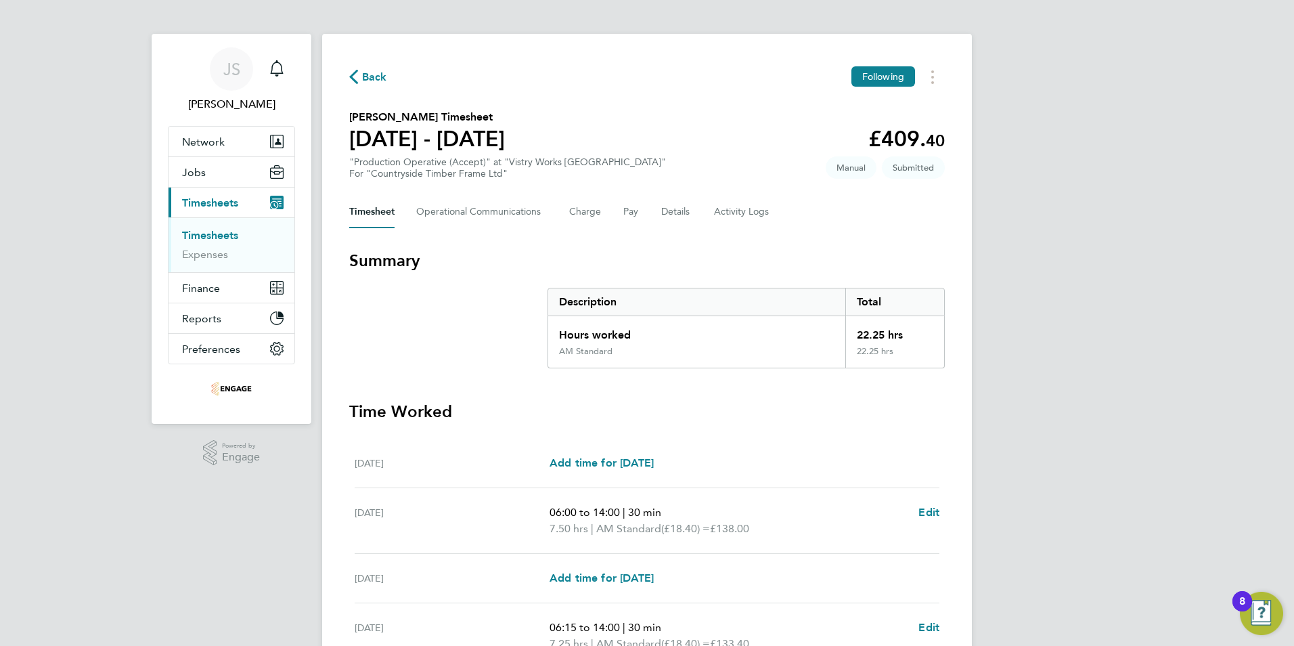
scroll to position [0, 0]
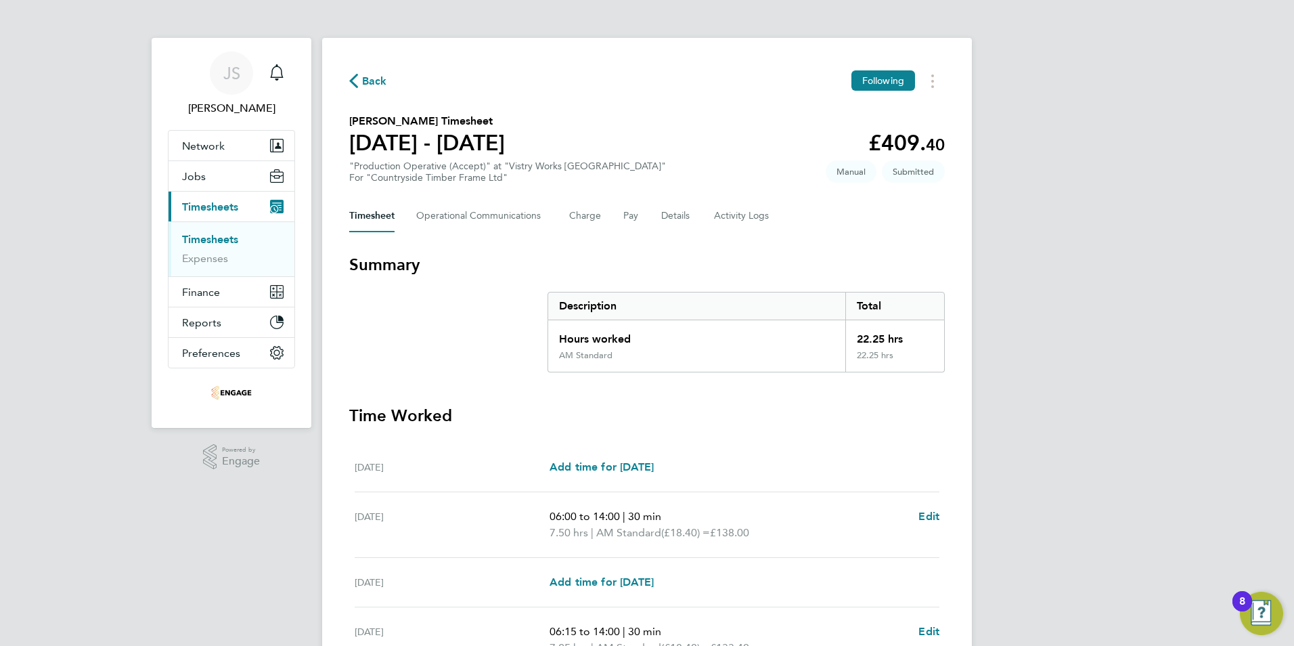
click at [372, 73] on span "Back" at bounding box center [374, 81] width 25 height 16
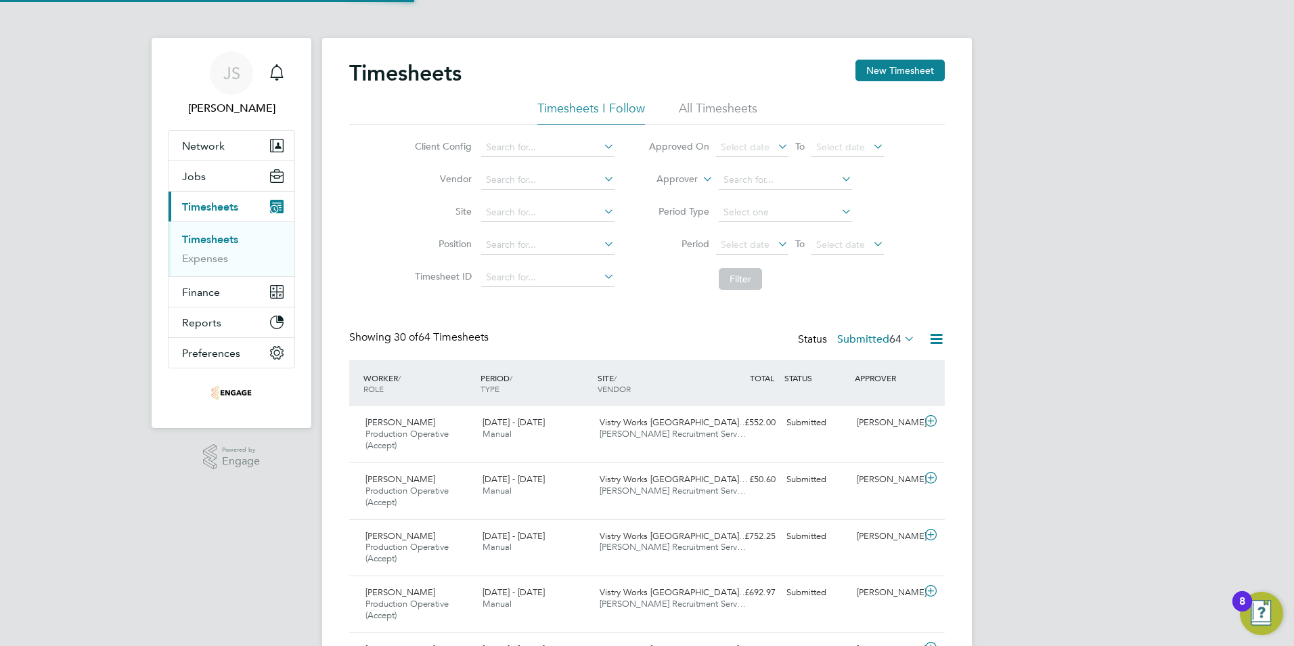
scroll to position [45, 118]
click at [914, 68] on button "New Timesheet" at bounding box center [899, 71] width 89 height 22
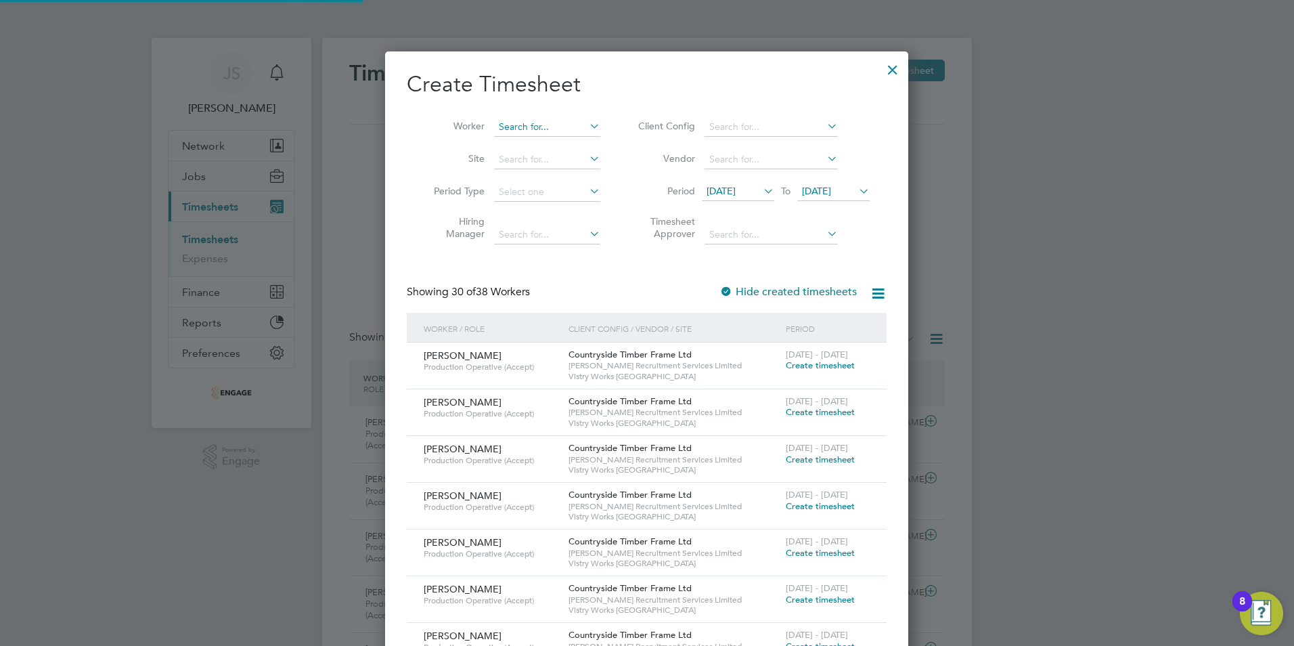
click at [514, 132] on input at bounding box center [547, 127] width 106 height 19
click at [526, 143] on li "Haris Sami" at bounding box center [548, 145] width 111 height 18
type input "[PERSON_NAME]"
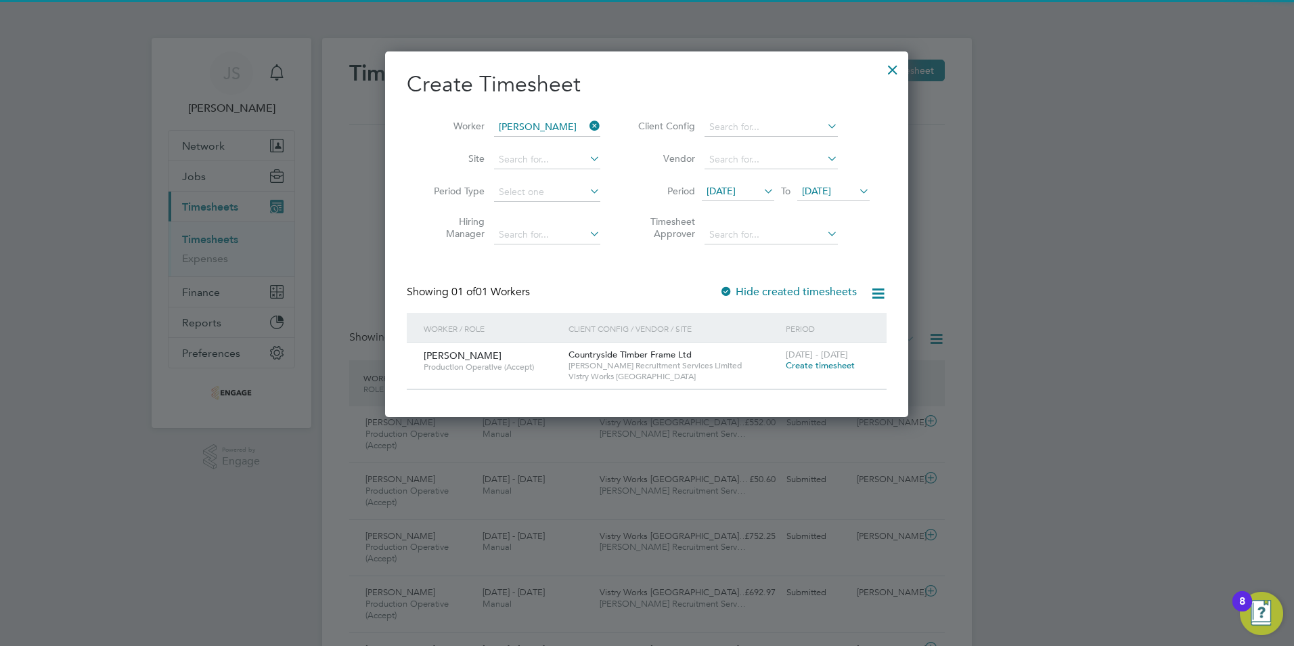
click at [801, 364] on span "Create timesheet" at bounding box center [820, 365] width 69 height 12
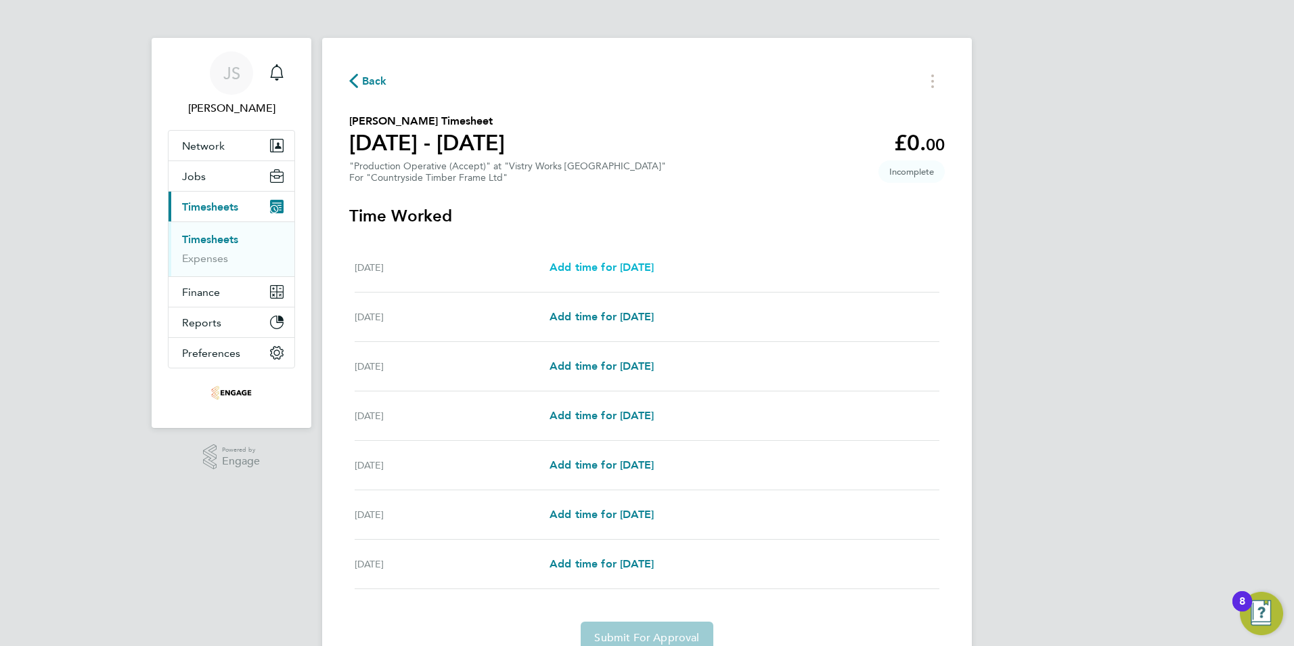
click at [637, 264] on span "Add time for Mon 22 Sep" at bounding box center [601, 267] width 104 height 13
select select "15"
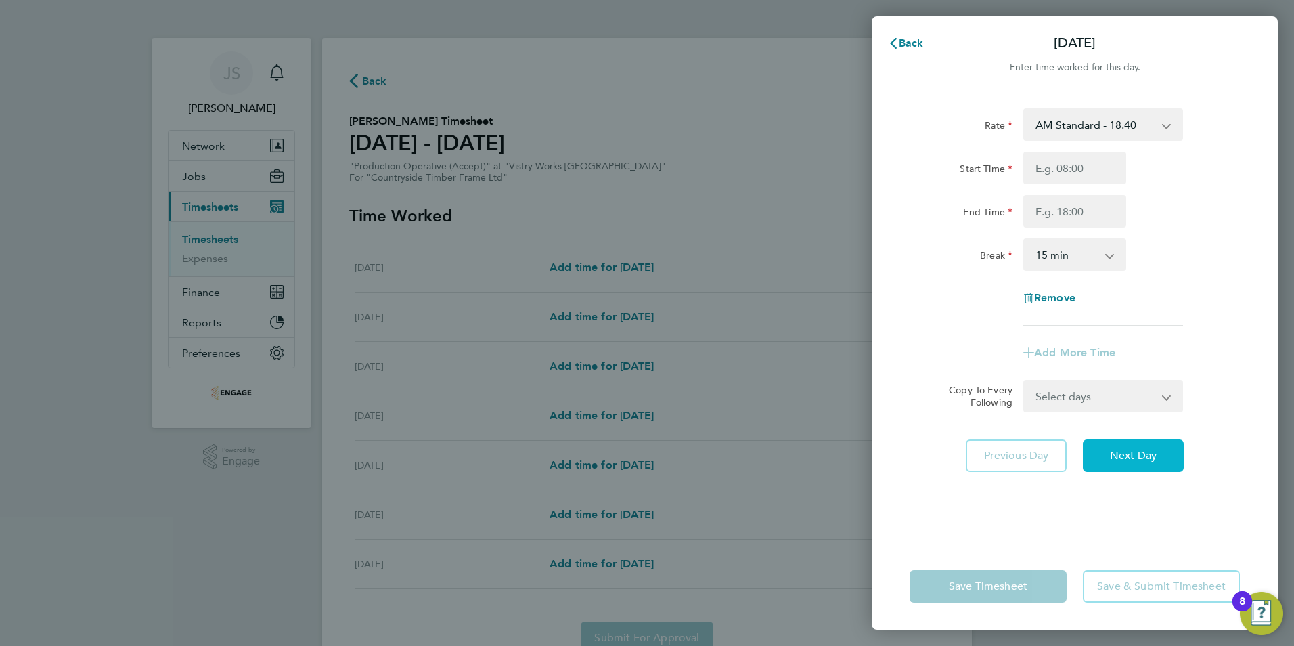
click at [1152, 455] on span "Next Day" at bounding box center [1133, 456] width 47 height 14
select select "15"
click at [1152, 455] on span "Next Day" at bounding box center [1133, 456] width 47 height 14
select select "15"
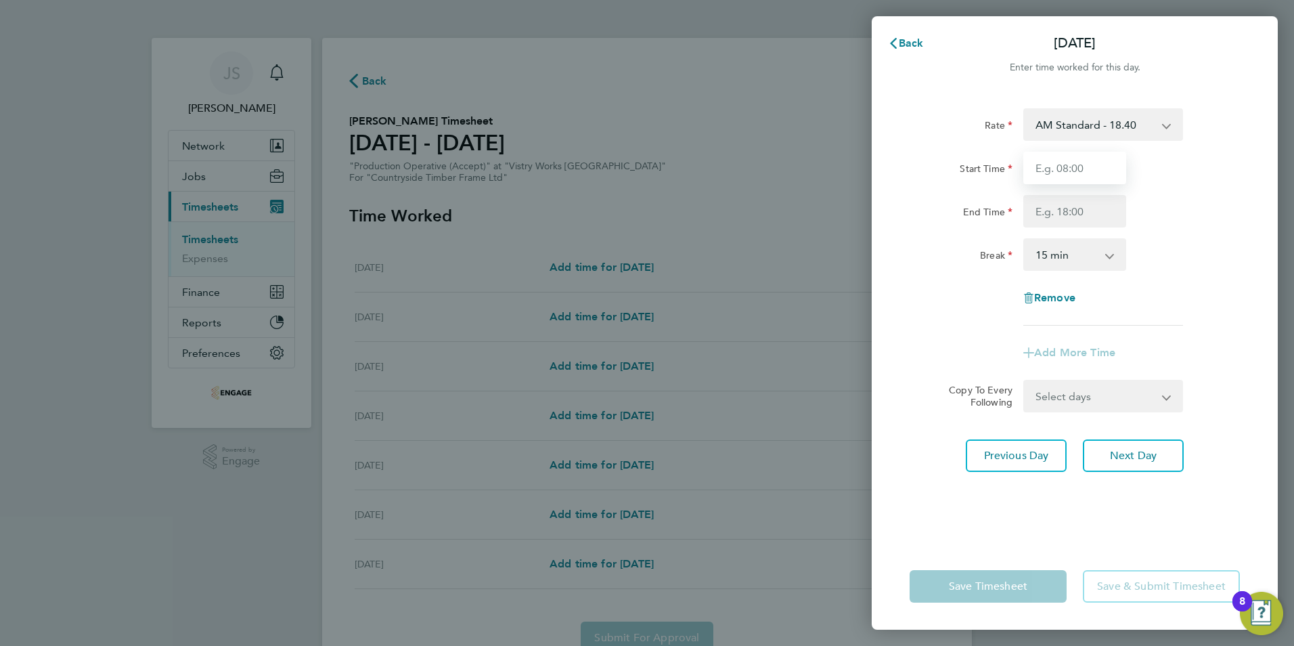
click at [1064, 164] on input "Start Time" at bounding box center [1074, 168] width 103 height 32
type input "06:00"
drag, startPoint x: 1048, startPoint y: 203, endPoint x: 1062, endPoint y: 217, distance: 19.6
click at [1049, 204] on input "End Time" at bounding box center [1074, 211] width 103 height 32
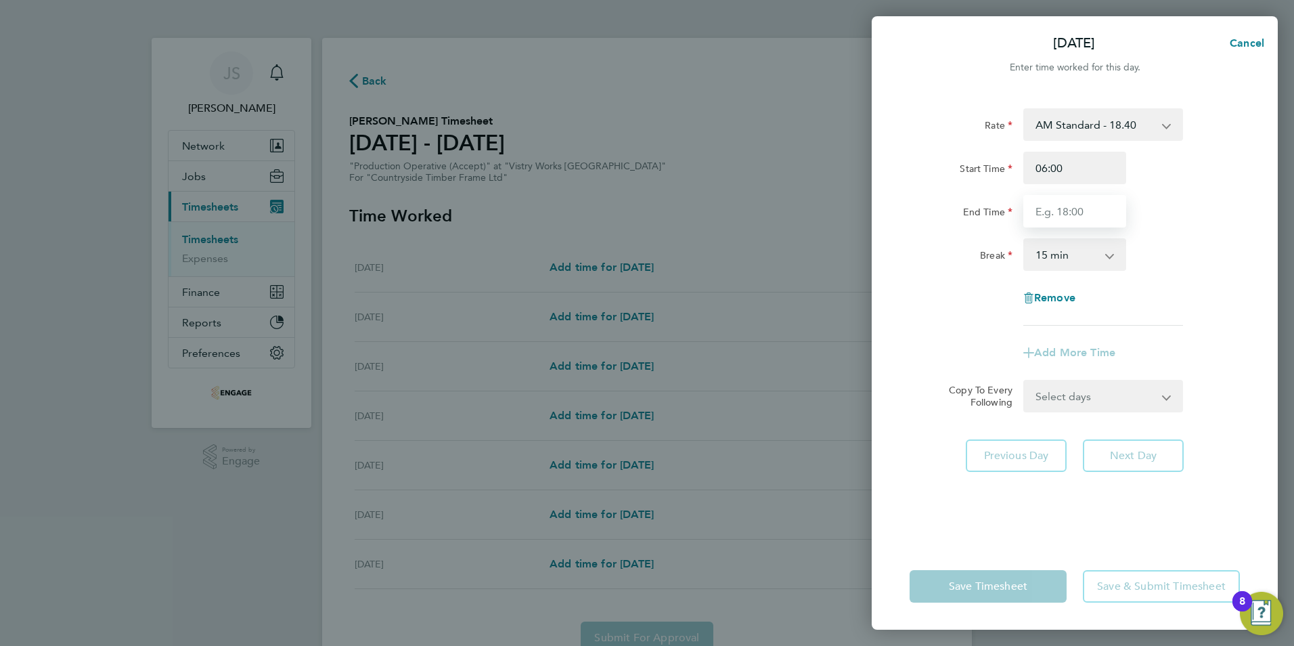
type input "14:00"
drag, startPoint x: 1050, startPoint y: 264, endPoint x: 1054, endPoint y: 271, distance: 7.6
click at [1050, 264] on select "0 min 15 min 30 min 45 min 60 min 75 min 90 min" at bounding box center [1067, 255] width 84 height 30
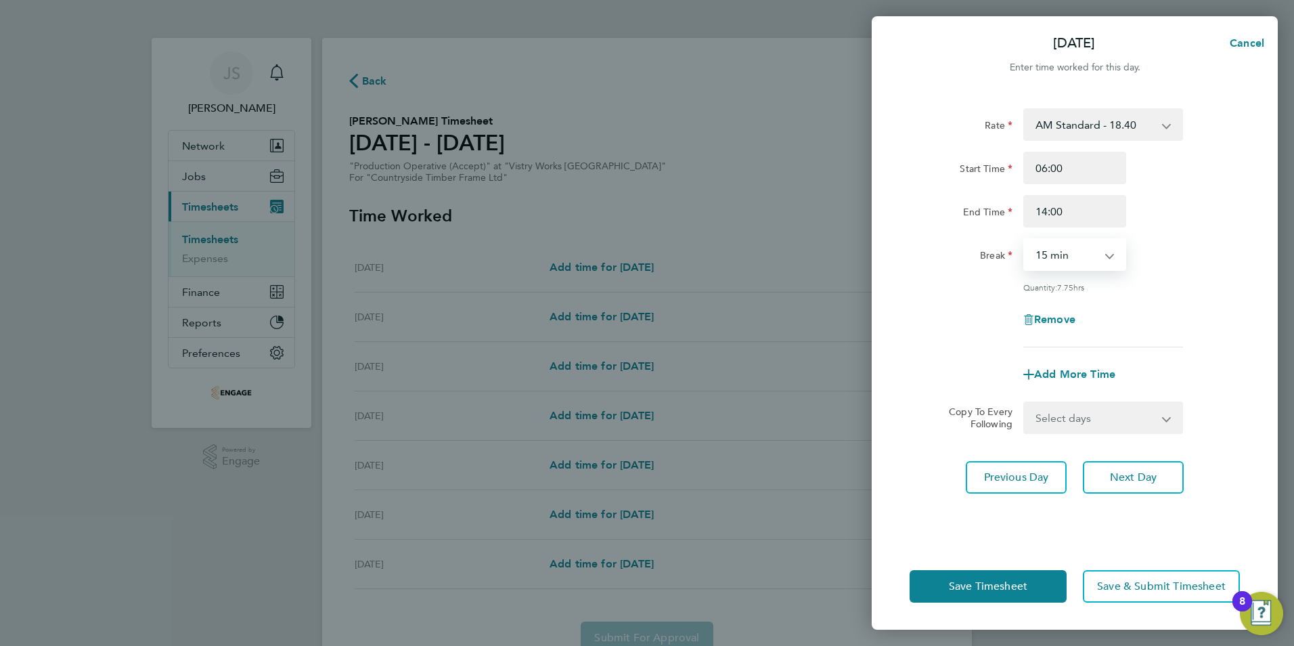
click at [1025, 240] on select "0 min 15 min 30 min 45 min 60 min 75 min 90 min" at bounding box center [1067, 255] width 84 height 30
drag, startPoint x: 1058, startPoint y: 256, endPoint x: 1064, endPoint y: 270, distance: 15.1
click at [1058, 256] on select "0 min 15 min 30 min 45 min 60 min 75 min 90 min" at bounding box center [1067, 255] width 84 height 30
select select "30"
click at [1025, 240] on select "0 min 15 min 30 min 45 min 60 min 75 min 90 min" at bounding box center [1067, 255] width 84 height 30
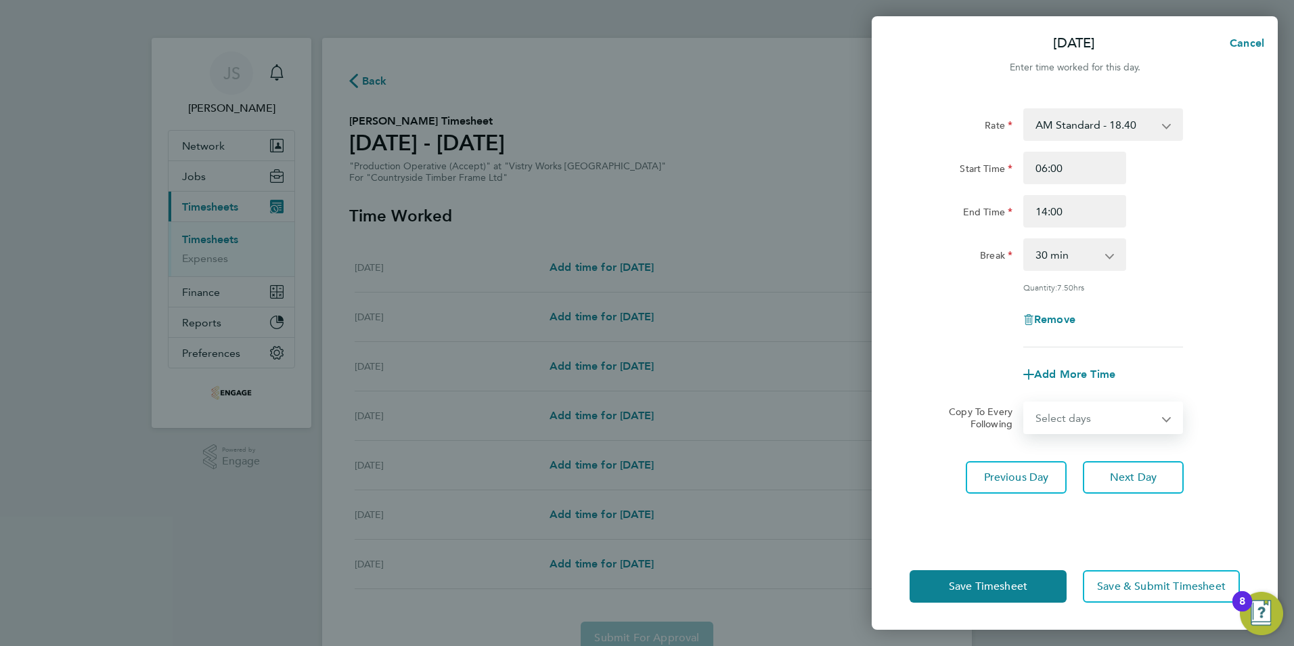
click at [1088, 412] on select "Select days Day Weekday (Mon-Fri) Weekend (Sat-Sun) Thursday Friday Saturday Su…" at bounding box center [1096, 418] width 142 height 30
select select "THU"
click at [1025, 403] on select "Select days Day Weekday (Mon-Fri) Weekend (Sat-Sun) Thursday Friday Saturday Su…" at bounding box center [1096, 418] width 142 height 30
select select "2025-09-28"
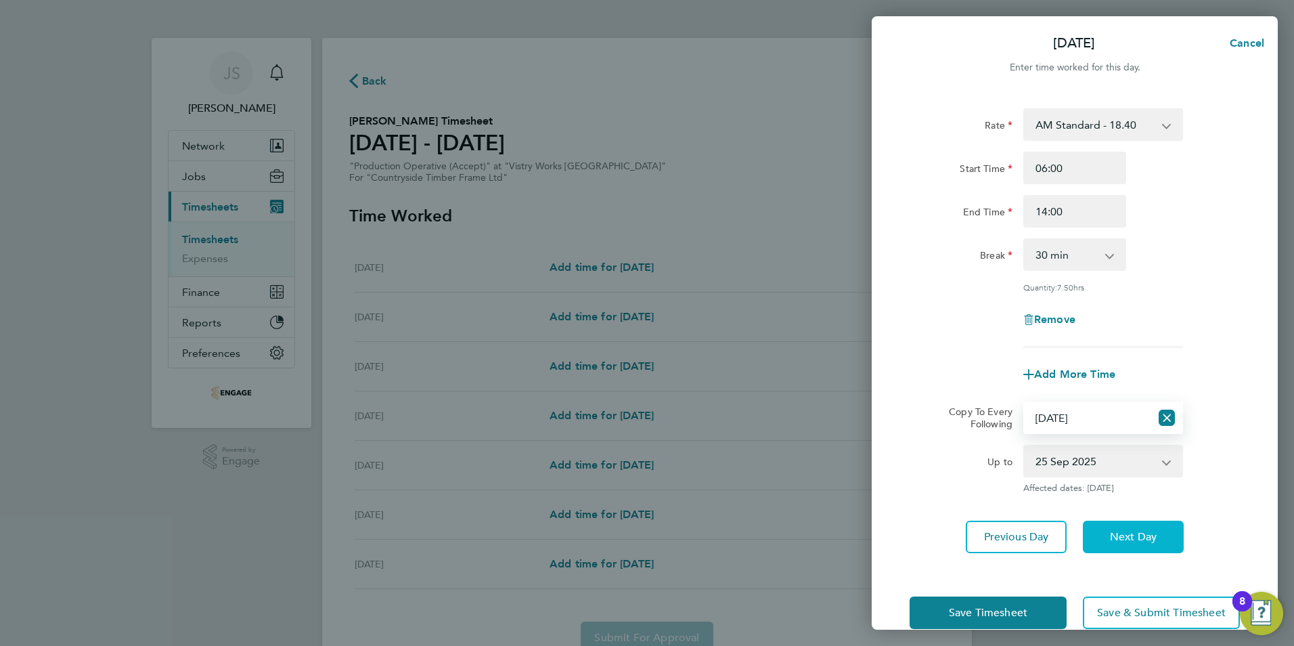
click at [1139, 537] on span "Next Day" at bounding box center [1133, 537] width 47 height 14
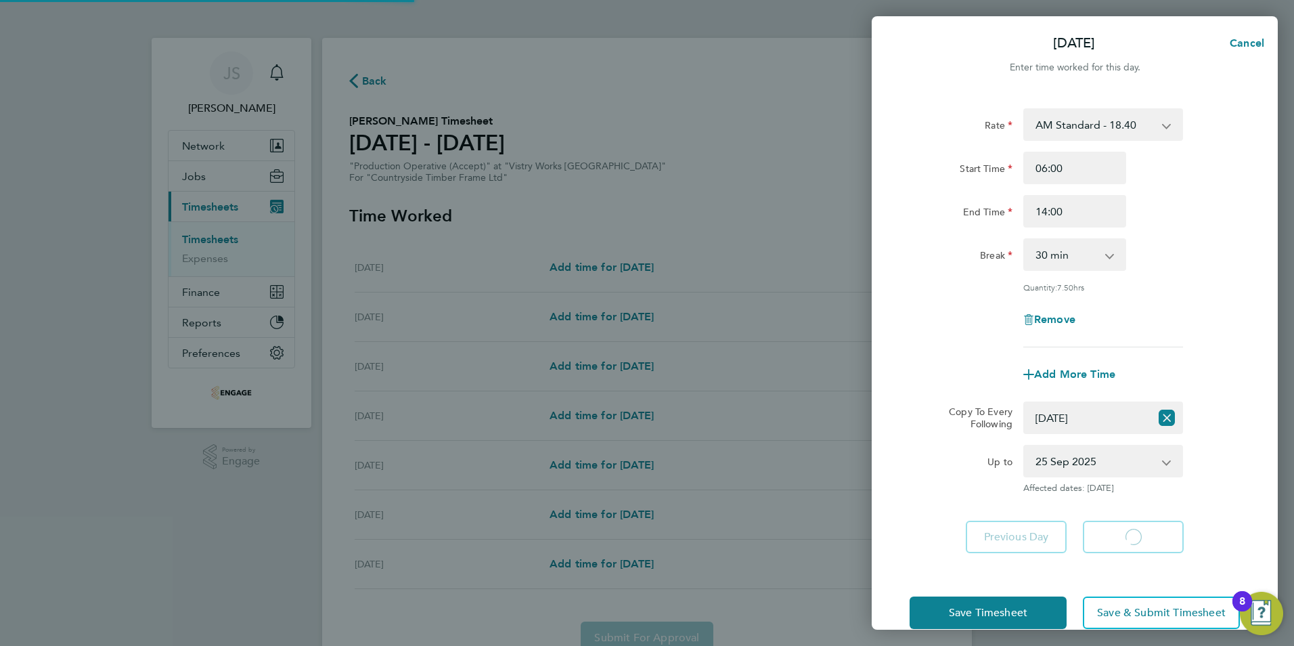
select select "30"
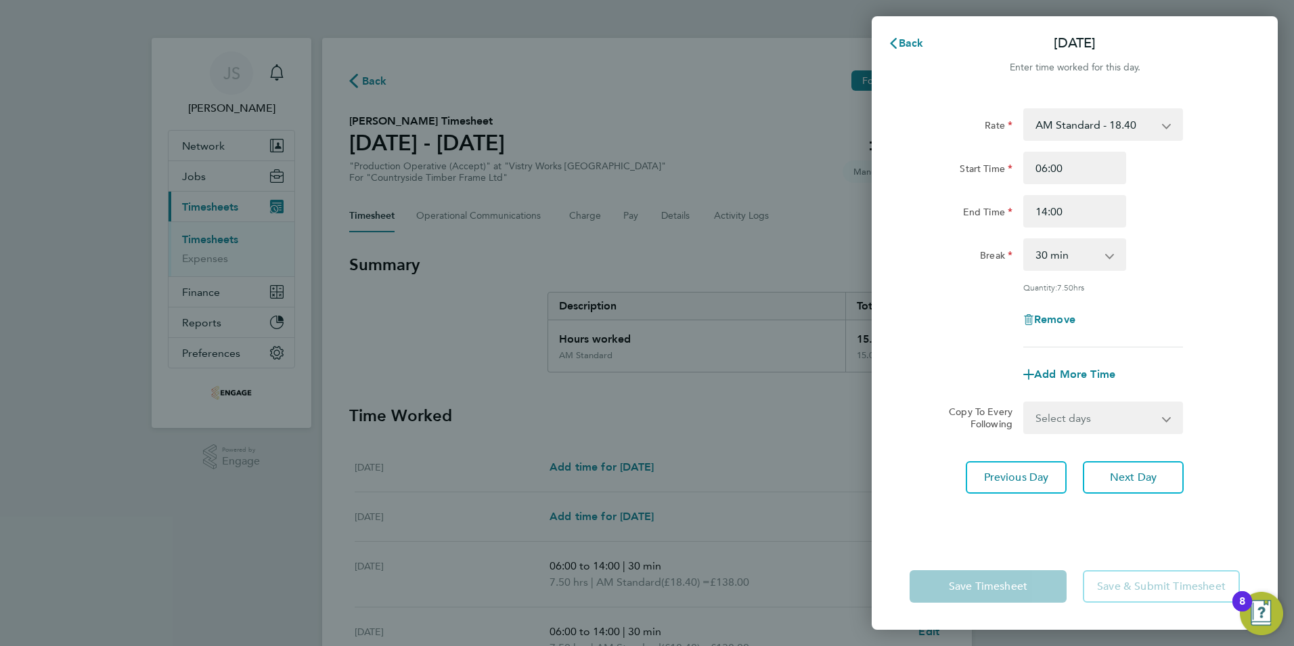
click at [1131, 419] on select "Select days Day Weekend (Sat-Sun) Friday Saturday Sunday" at bounding box center [1096, 418] width 142 height 30
select select "FRI"
click at [1025, 403] on select "Select days Day Weekend (Sat-Sun) Friday Saturday Sunday" at bounding box center [1096, 418] width 142 height 30
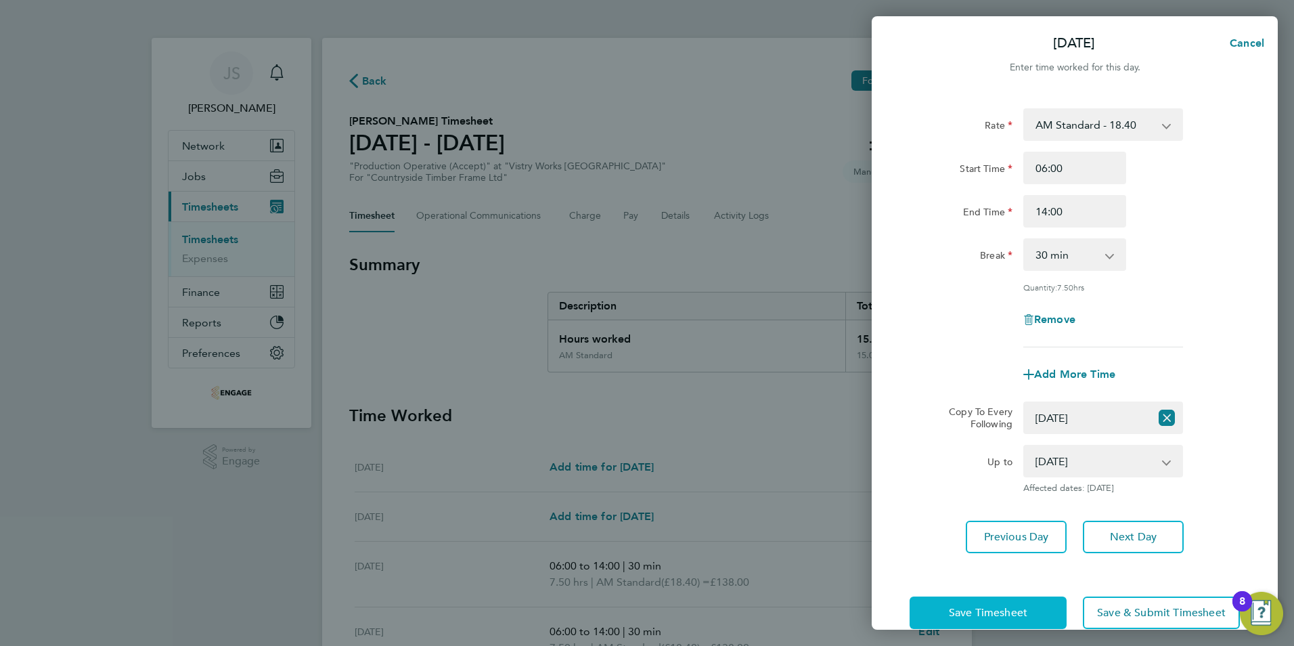
click at [976, 606] on span "Save Timesheet" at bounding box center [988, 613] width 78 height 14
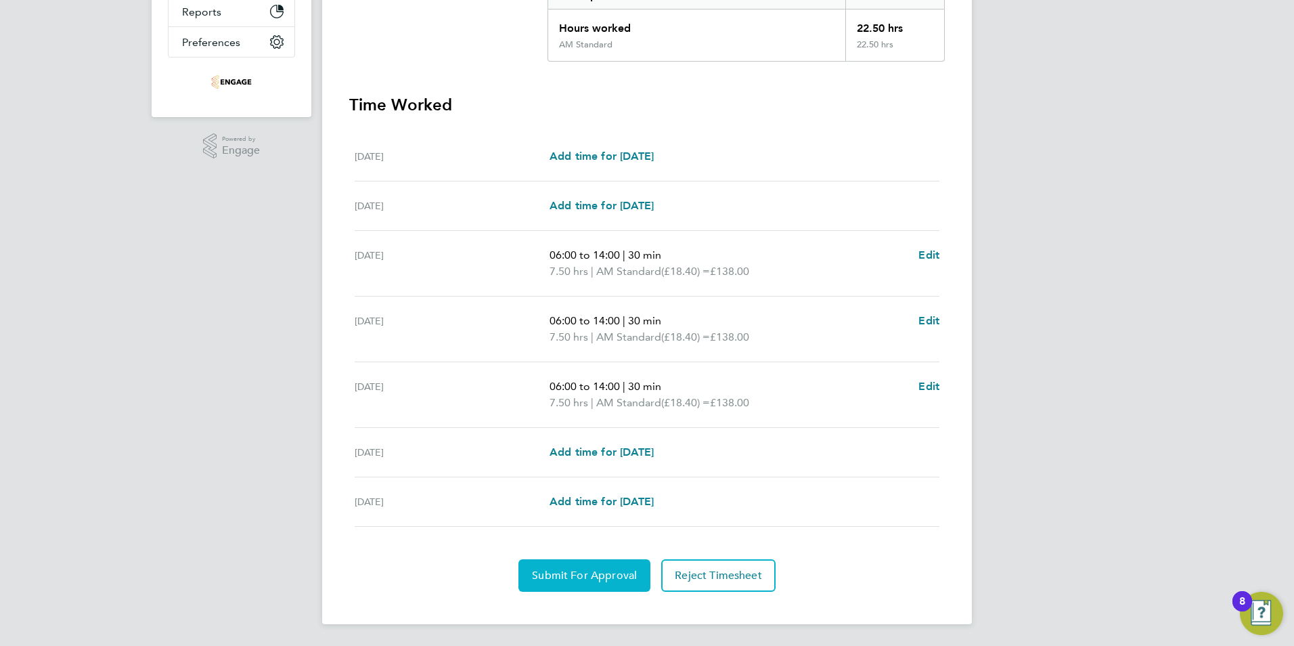
click at [604, 572] on span "Submit For Approval" at bounding box center [584, 575] width 105 height 14
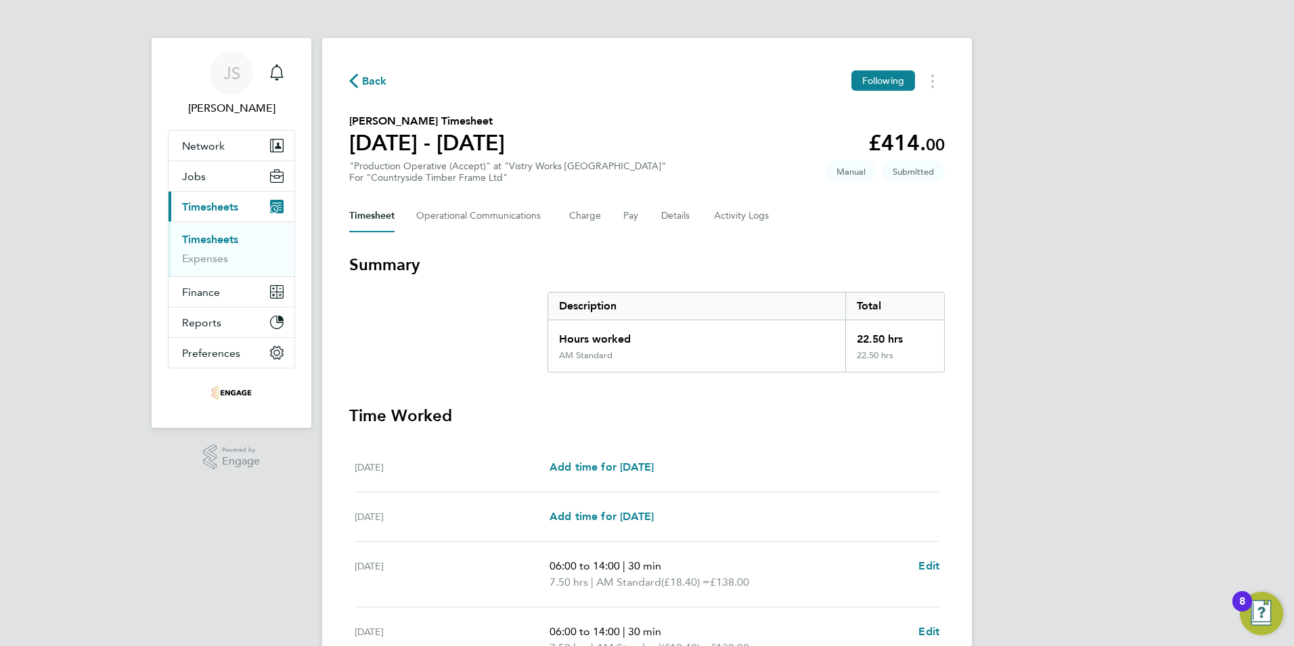
click at [374, 67] on div "Back Following Haris Sami's Timesheet 22 - 28 Sept 2025 £414. 00 "Production Op…" at bounding box center [647, 486] width 650 height 897
click at [376, 69] on div "Back Following Haris Sami's Timesheet 22 - 28 Sept 2025 £414. 00 "Production Op…" at bounding box center [647, 486] width 650 height 897
drag, startPoint x: 369, startPoint y: 83, endPoint x: 1, endPoint y: 320, distance: 438.3
click at [368, 85] on span "Back" at bounding box center [374, 81] width 25 height 16
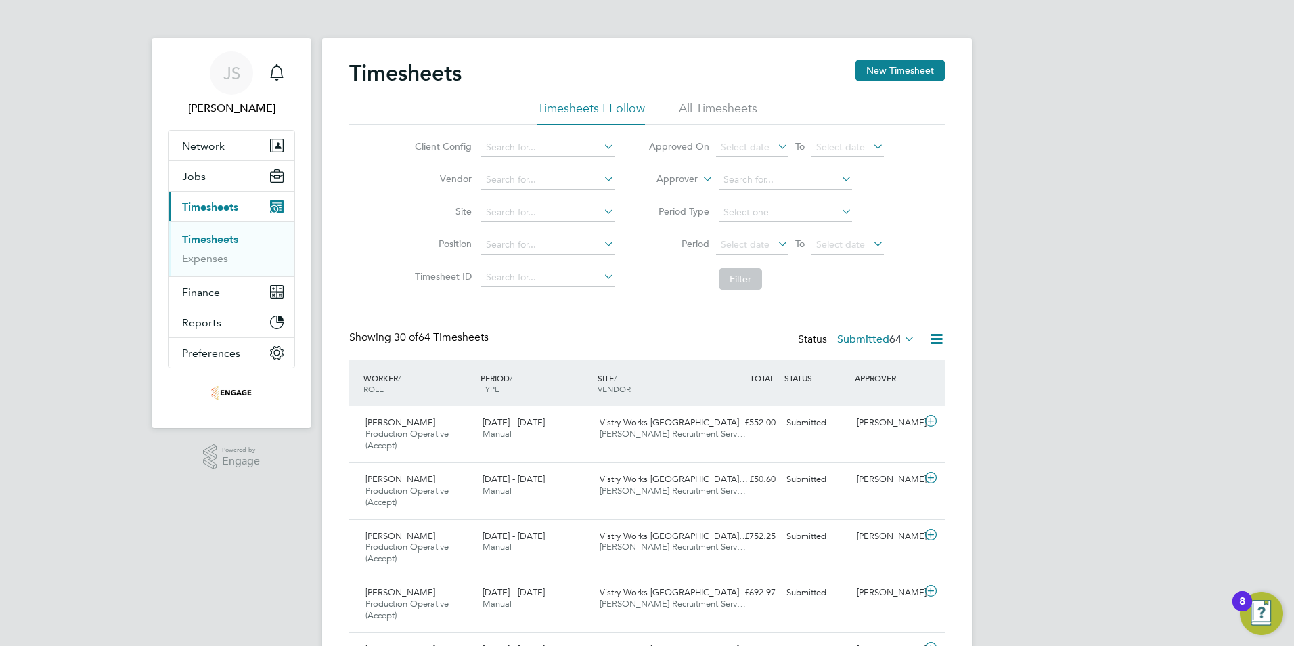
drag, startPoint x: 878, startPoint y: 72, endPoint x: 848, endPoint y: 108, distance: 47.6
click at [878, 72] on button "New Timesheet" at bounding box center [899, 71] width 89 height 22
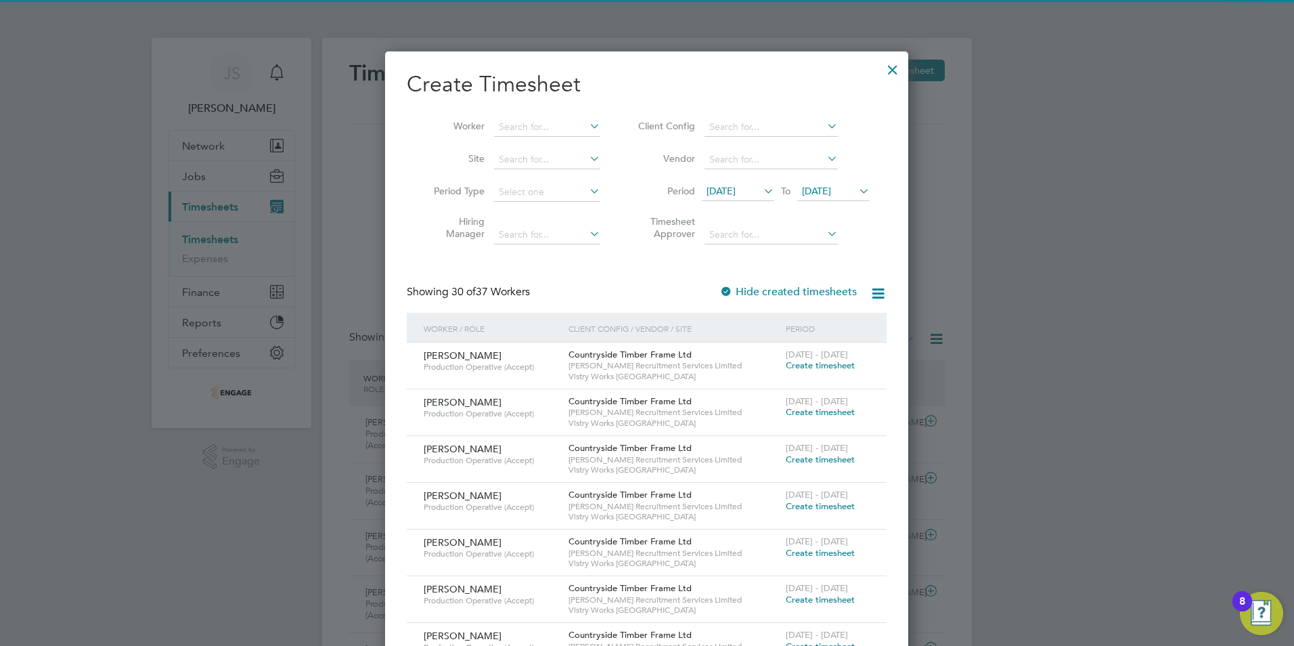
scroll to position [1899, 524]
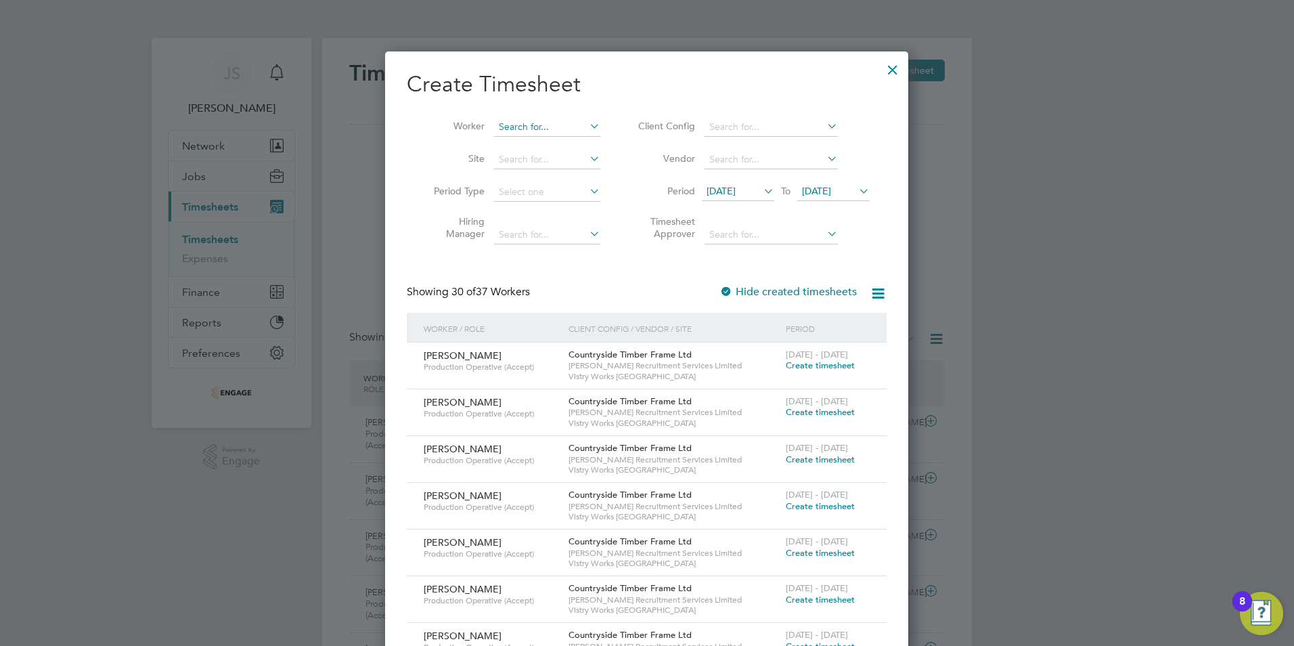
click at [538, 122] on input at bounding box center [547, 127] width 106 height 19
click at [514, 164] on b "Dav" at bounding box center [508, 164] width 18 height 12
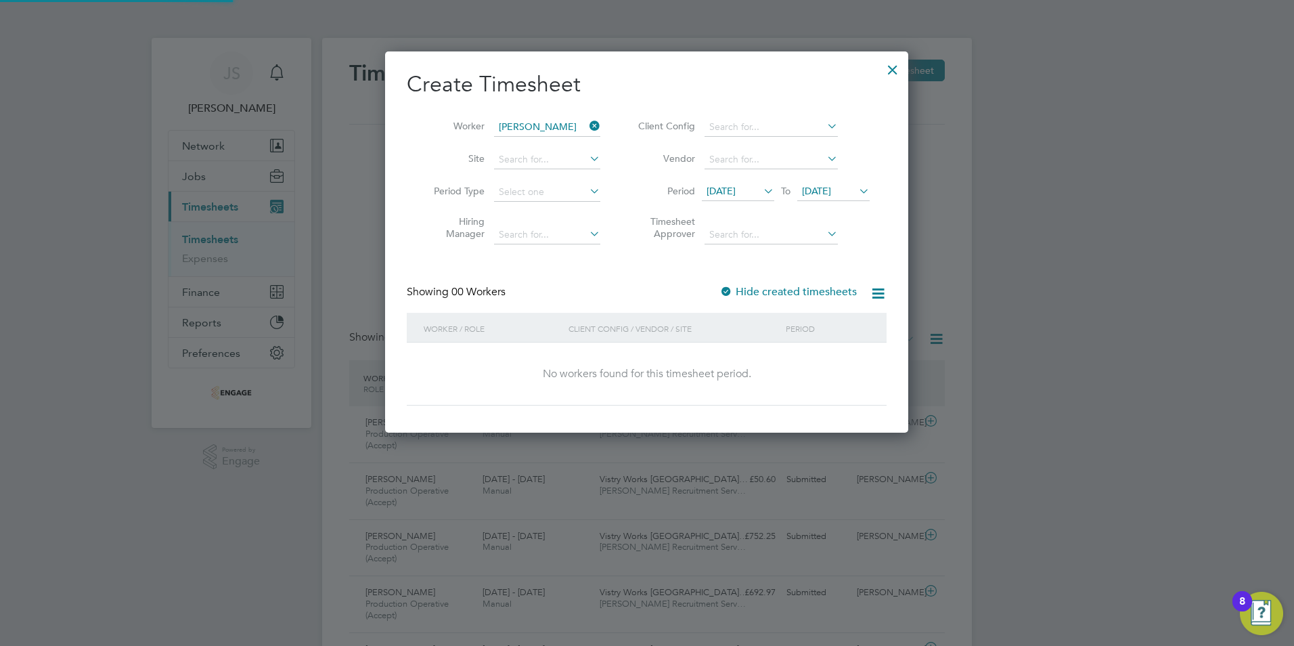
scroll to position [382, 524]
click at [790, 285] on label "Hide created timesheets" at bounding box center [787, 292] width 137 height 14
click at [790, 292] on label "Hide created timesheets" at bounding box center [787, 292] width 137 height 14
click at [829, 188] on span "22 Sep 2025" at bounding box center [816, 191] width 29 height 12
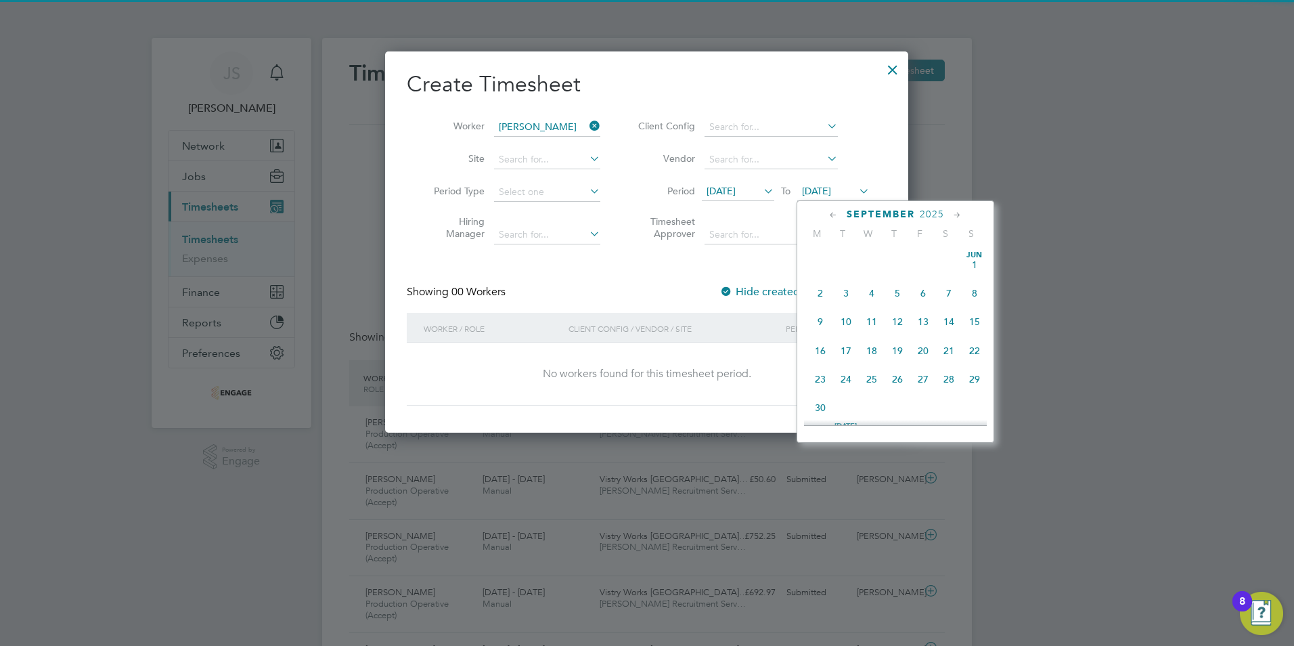
scroll to position [498, 0]
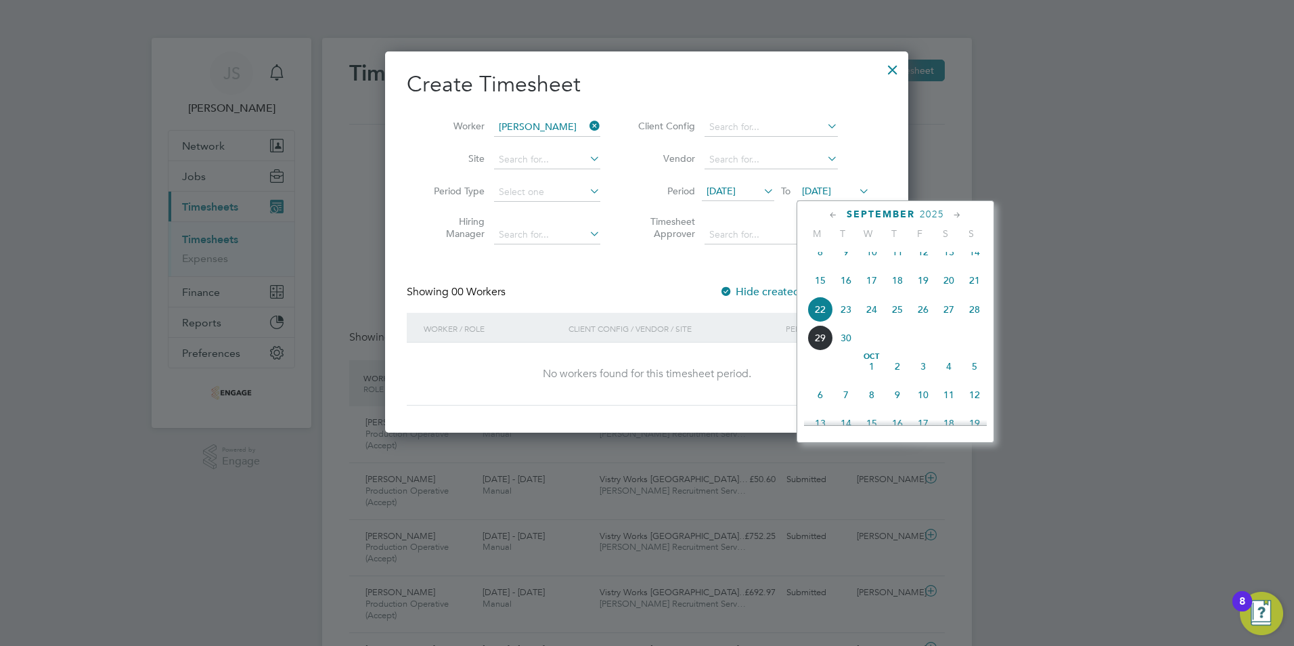
click at [974, 322] on span "28" at bounding box center [975, 309] width 26 height 26
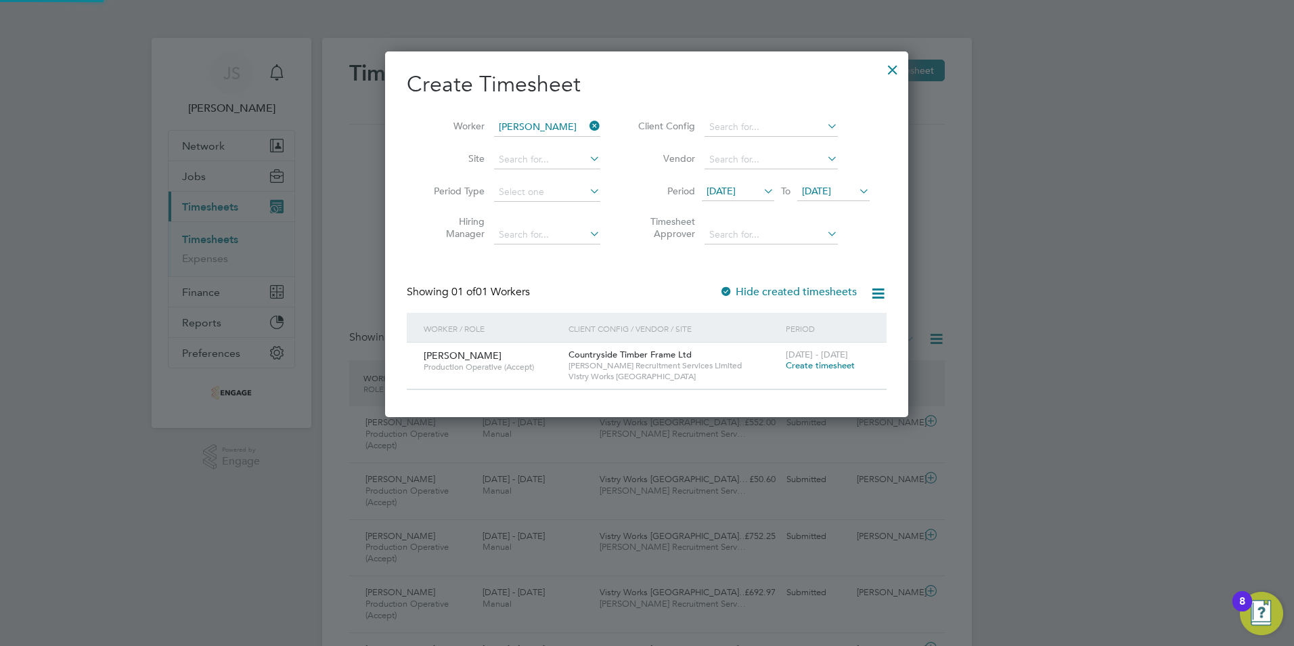
scroll to position [365, 524]
click at [813, 365] on span "Create timesheet" at bounding box center [820, 365] width 69 height 12
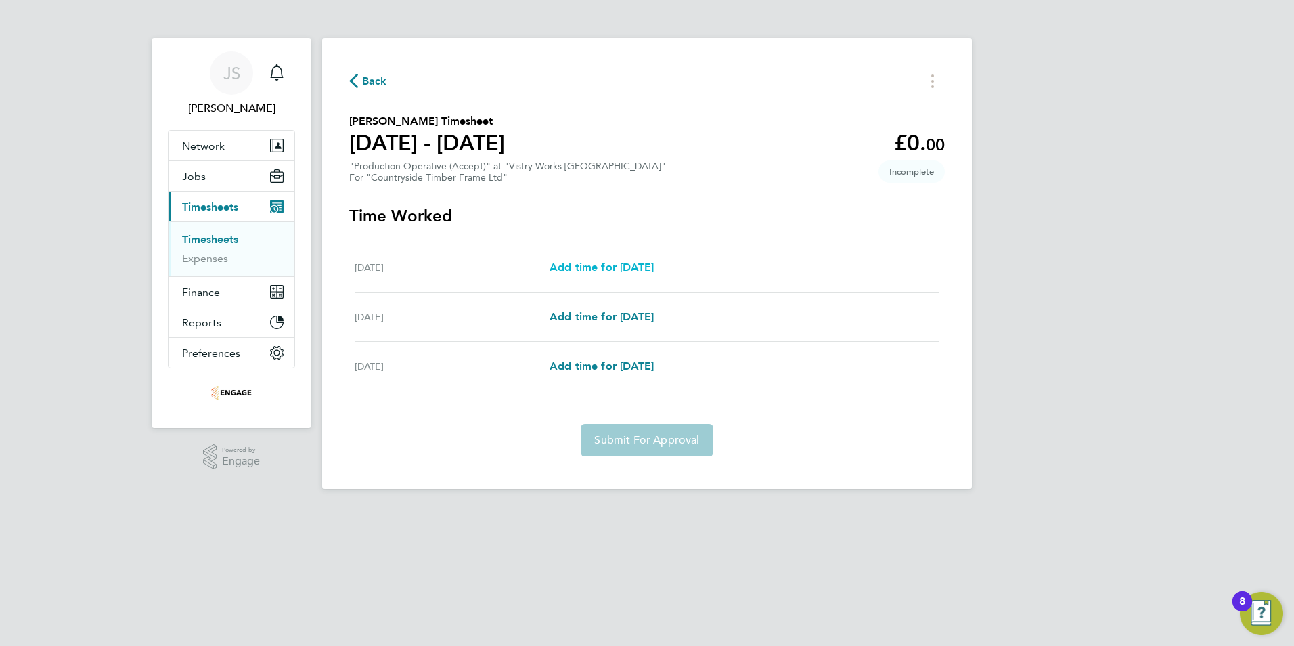
click at [610, 269] on span "Add time for Fri 26 Sep" at bounding box center [601, 267] width 104 height 13
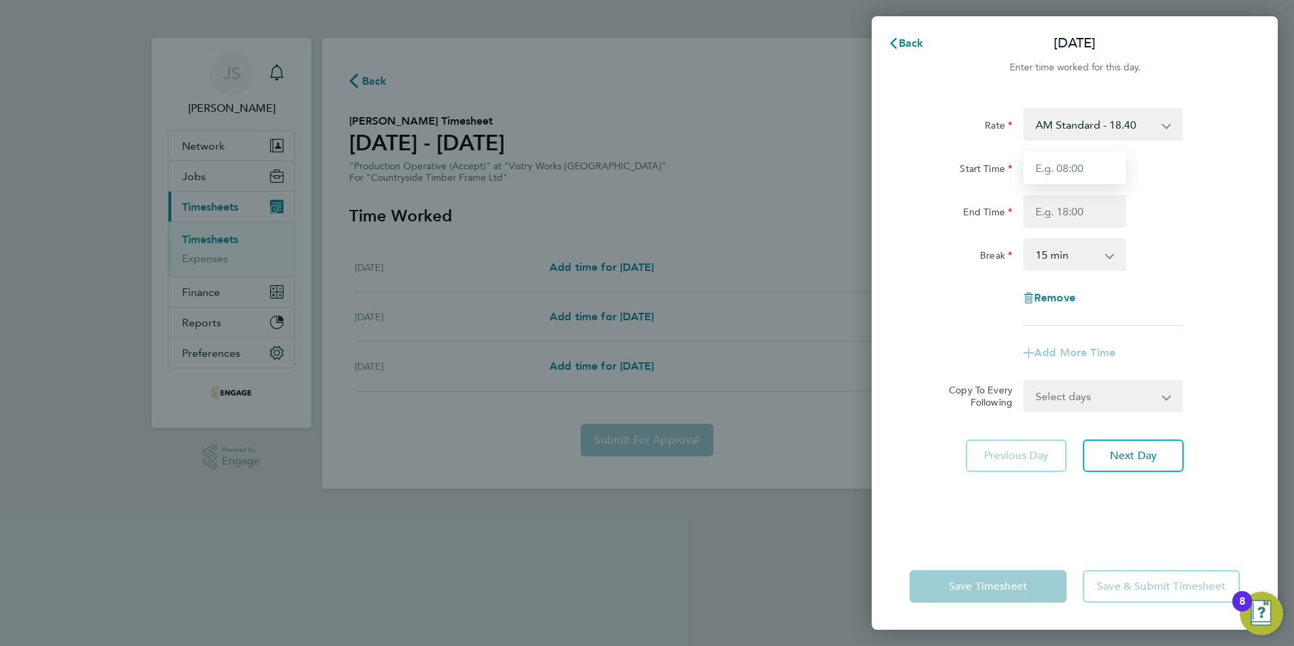
drag, startPoint x: 1070, startPoint y: 171, endPoint x: 1075, endPoint y: 179, distance: 9.8
click at [1070, 171] on input "Start Time" at bounding box center [1074, 168] width 103 height 32
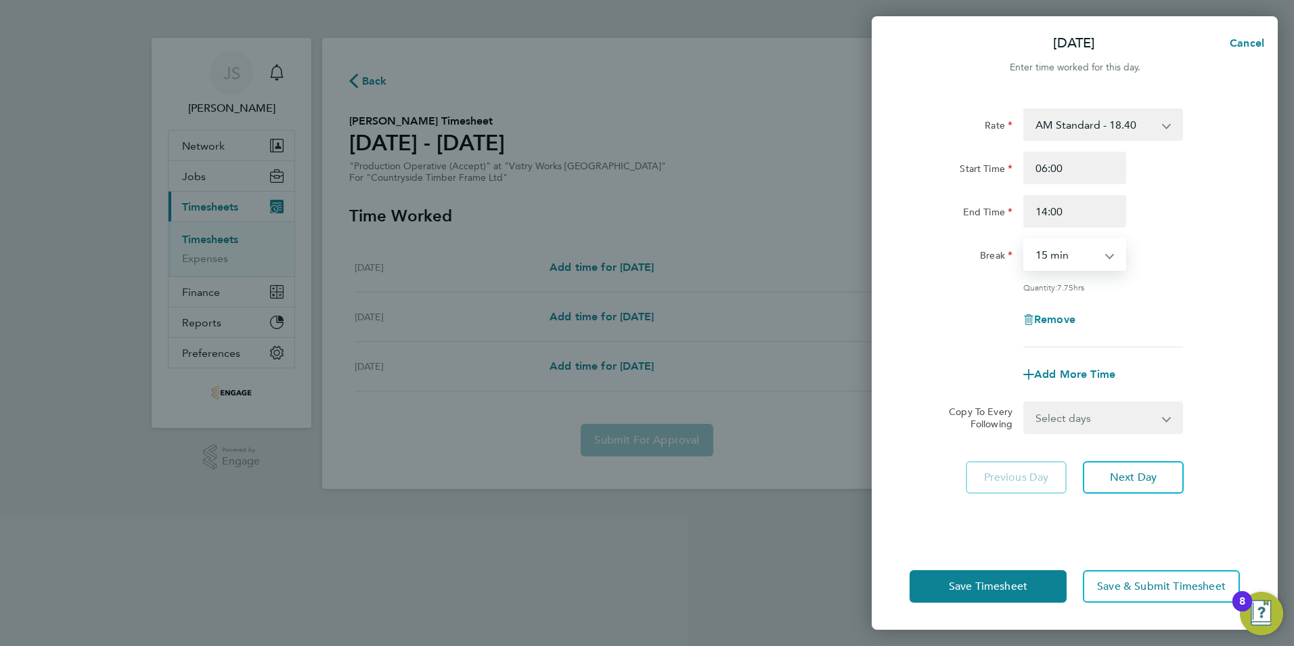
drag, startPoint x: 1068, startPoint y: 258, endPoint x: 1077, endPoint y: 271, distance: 16.5
click at [1068, 260] on select "0 min 15 min 30 min 45 min 60 min 75 min 90 min" at bounding box center [1067, 255] width 84 height 30
click at [1025, 240] on select "0 min 15 min 30 min 45 min 60 min 75 min 90 min" at bounding box center [1067, 255] width 84 height 30
click at [992, 598] on button "Save Timesheet" at bounding box center [987, 586] width 157 height 32
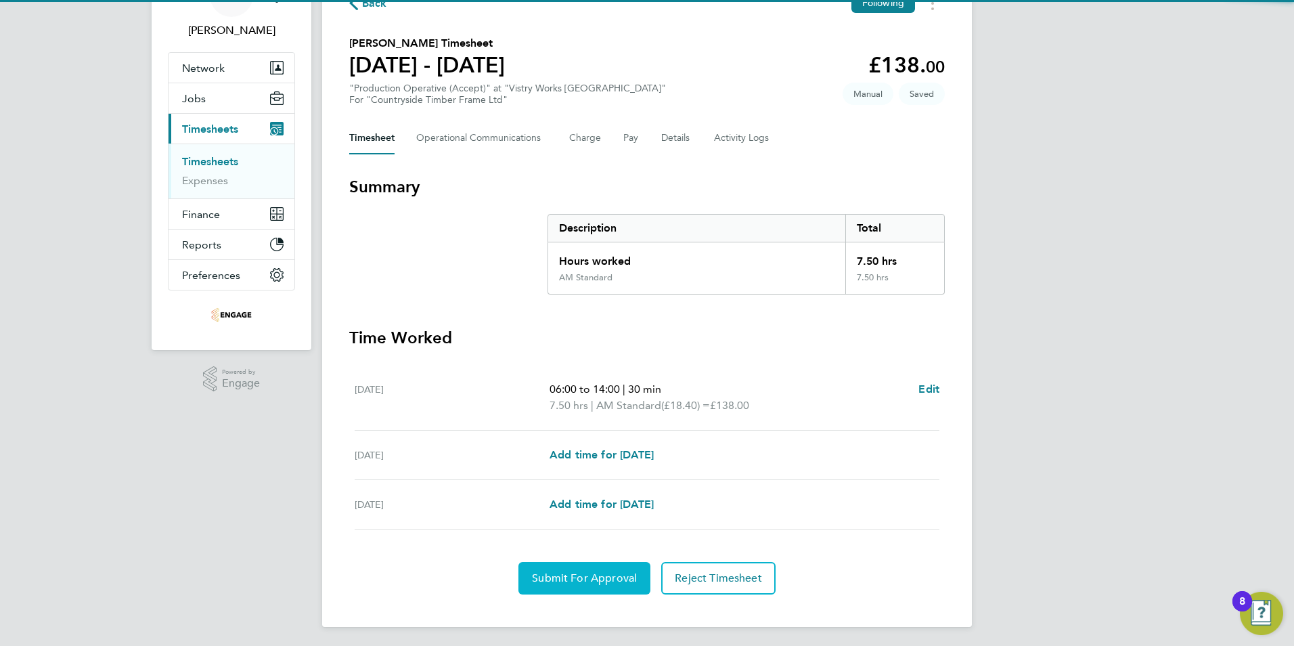
scroll to position [81, 0]
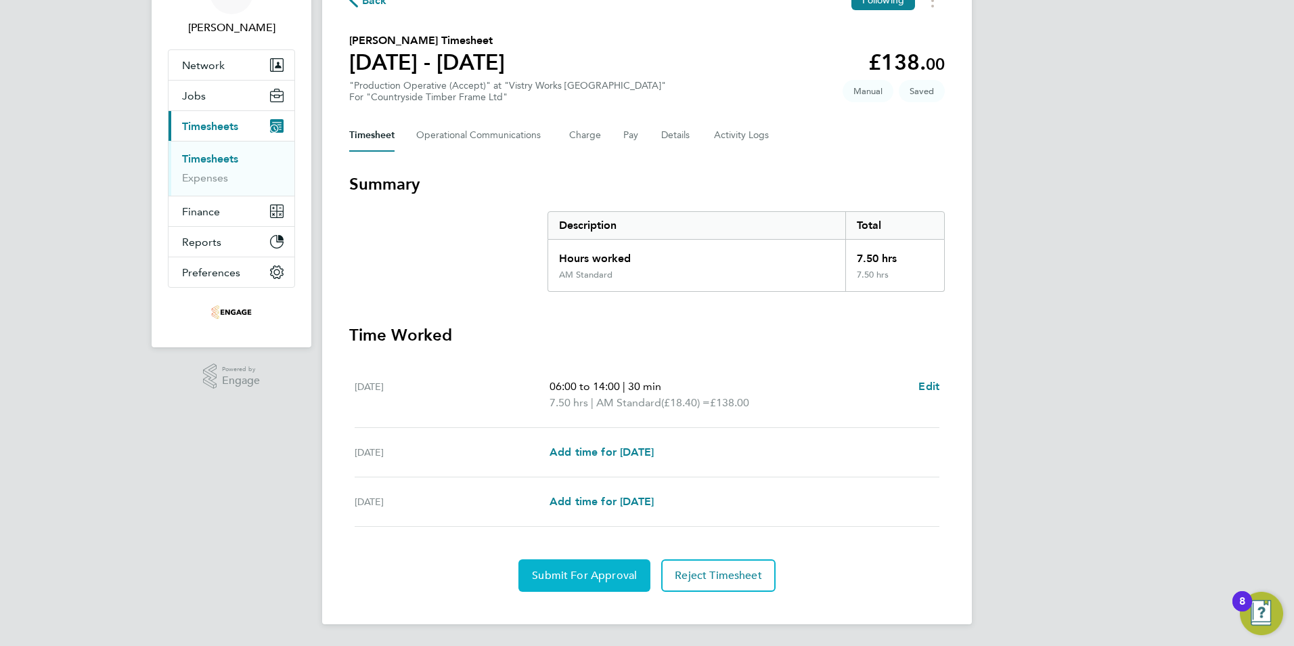
click at [575, 572] on span "Submit For Approval" at bounding box center [584, 575] width 105 height 14
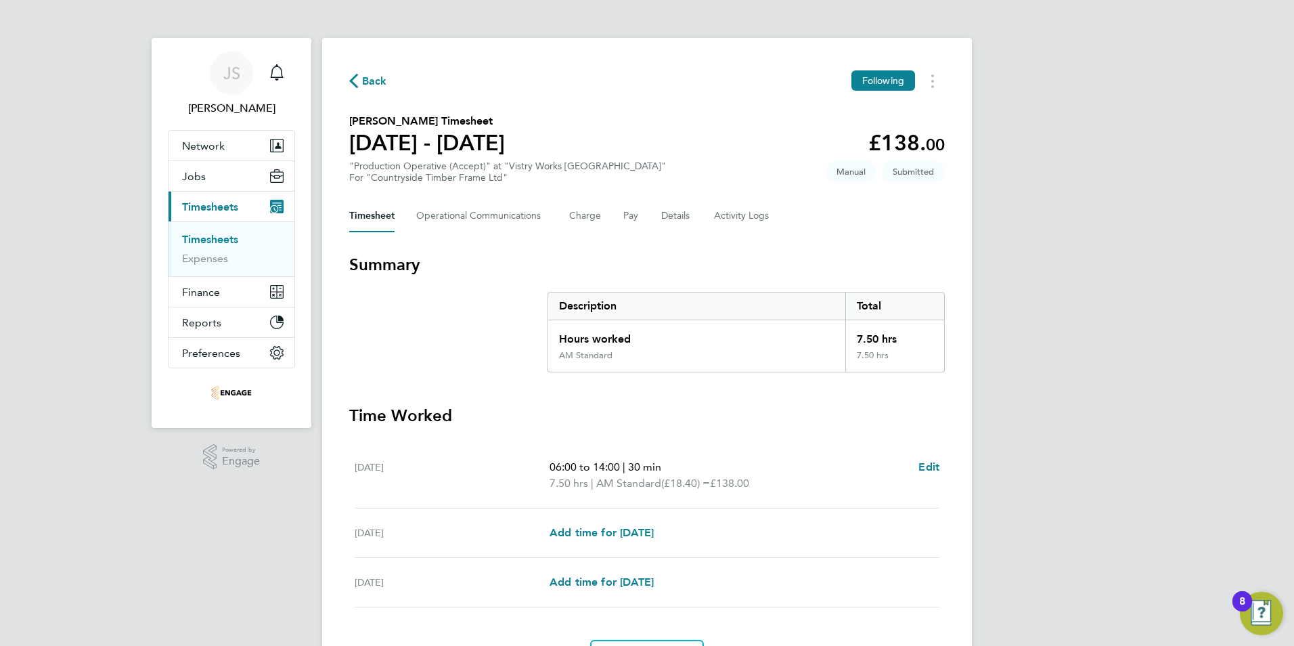
click at [374, 85] on span "Back" at bounding box center [374, 81] width 25 height 16
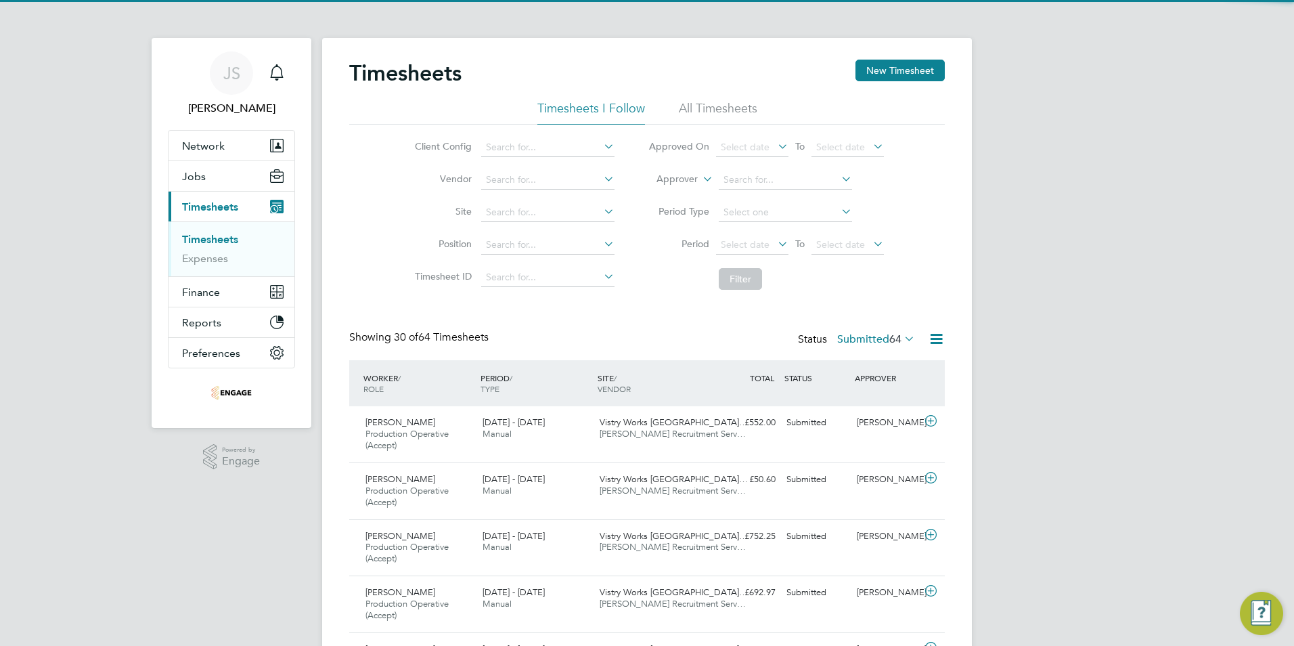
scroll to position [7, 7]
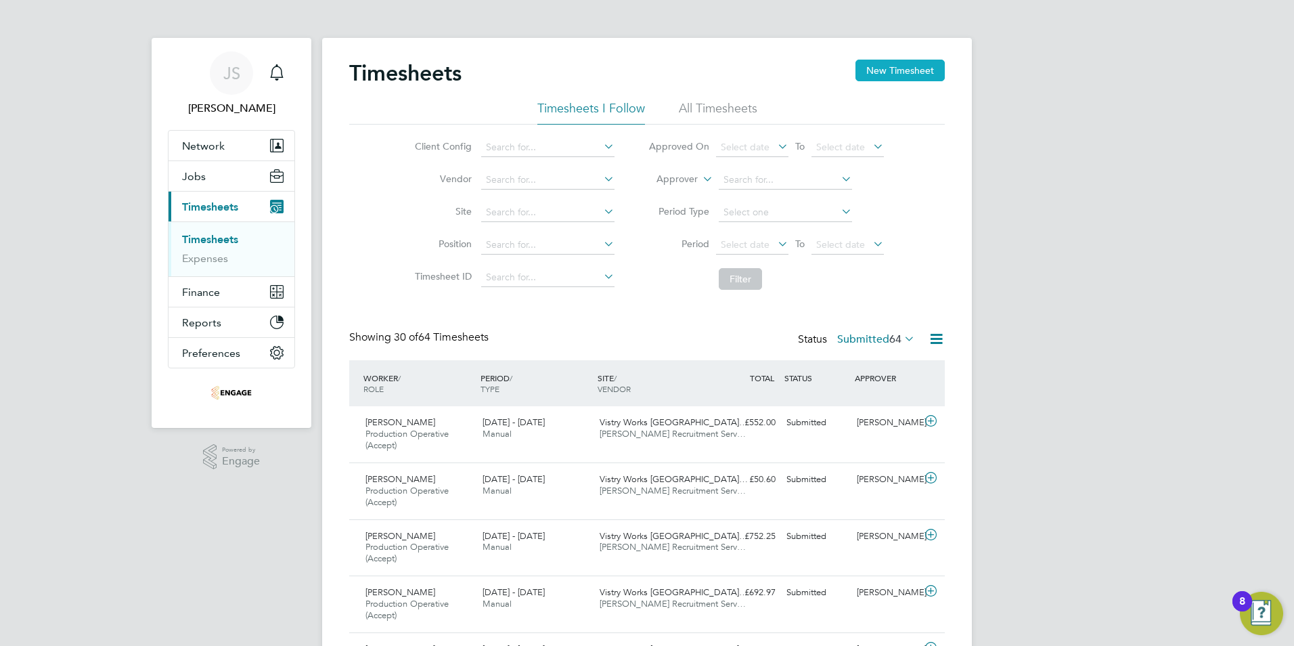
click at [902, 66] on button "New Timesheet" at bounding box center [899, 71] width 89 height 22
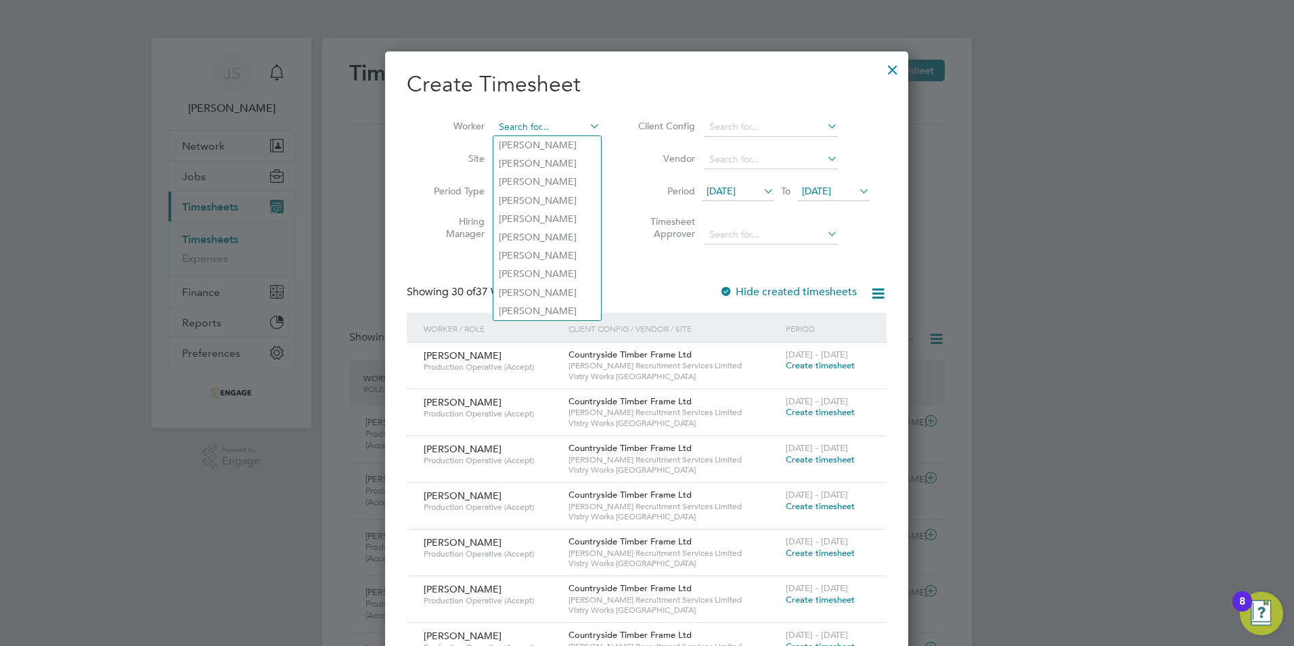
click at [531, 118] on input at bounding box center [547, 127] width 106 height 19
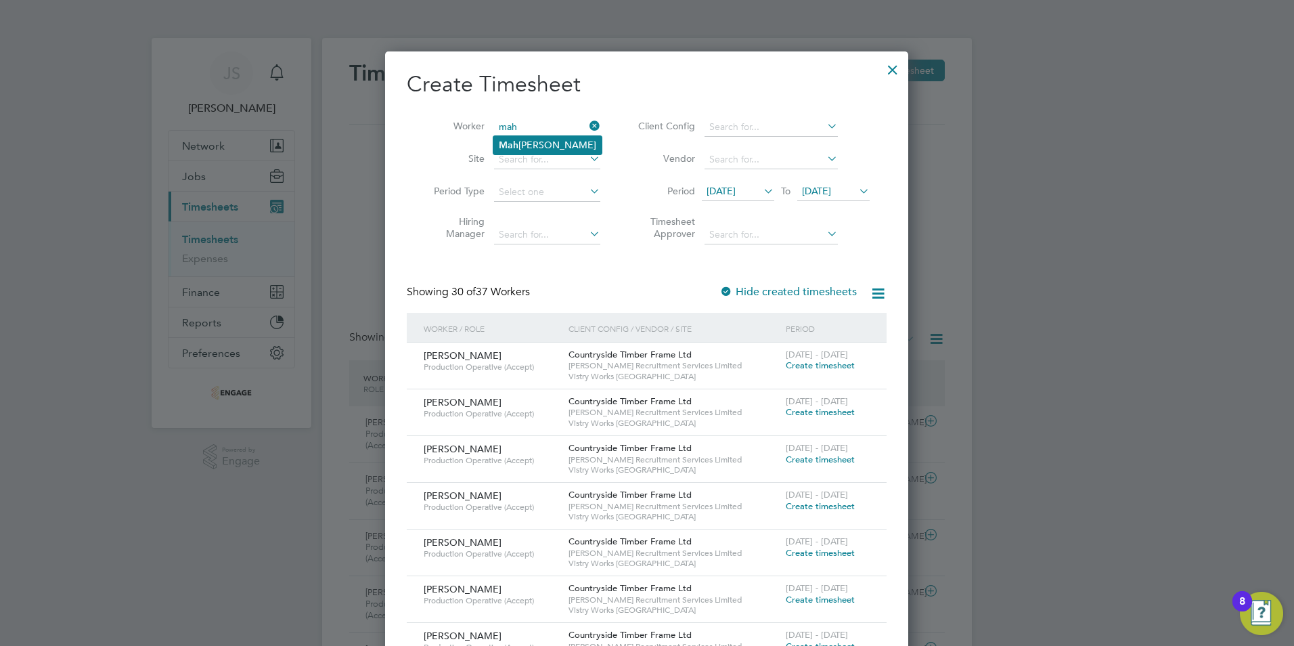
click at [549, 142] on li "Mah esh Jadav" at bounding box center [547, 145] width 108 height 18
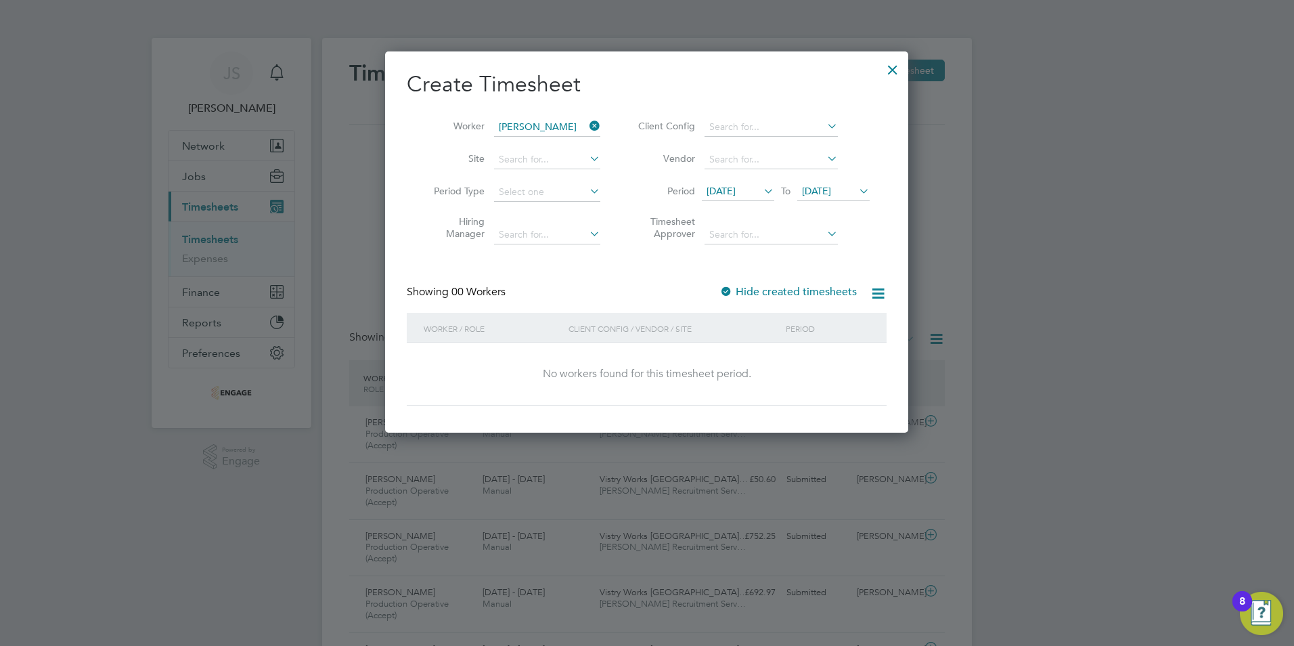
drag, startPoint x: 842, startPoint y: 188, endPoint x: 871, endPoint y: 231, distance: 51.8
click at [831, 189] on span "22 Sep 2025" at bounding box center [816, 191] width 29 height 12
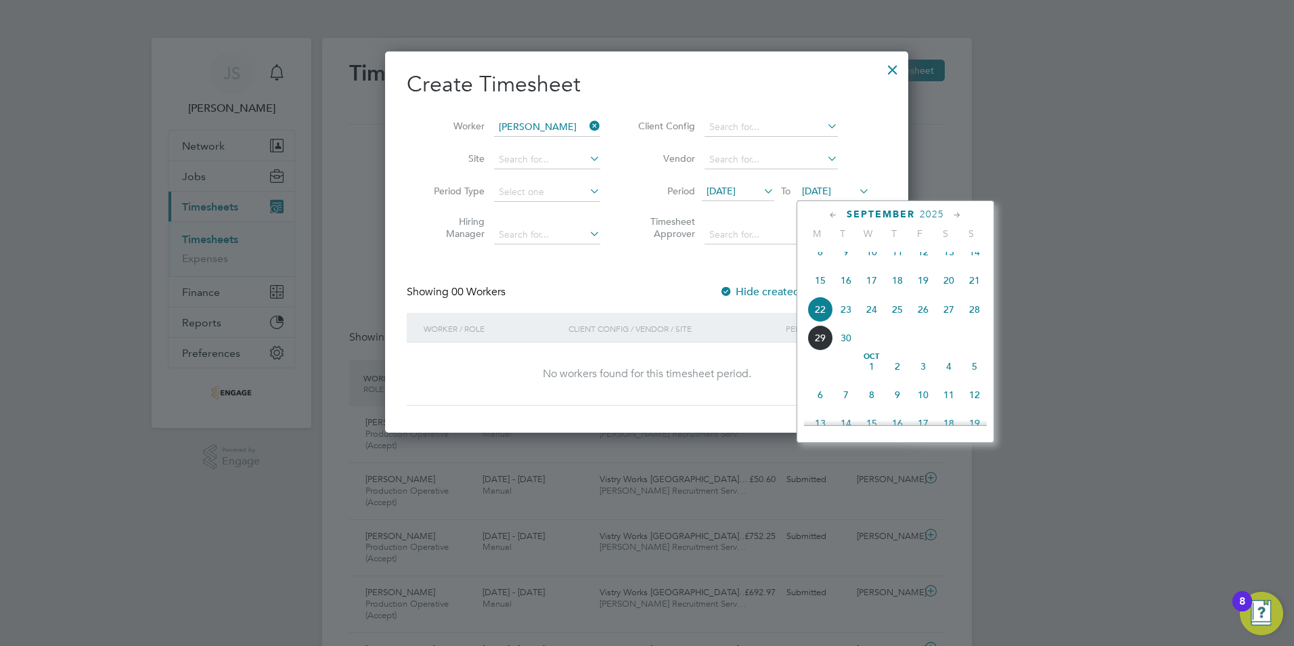
click at [975, 320] on span "28" at bounding box center [975, 309] width 26 height 26
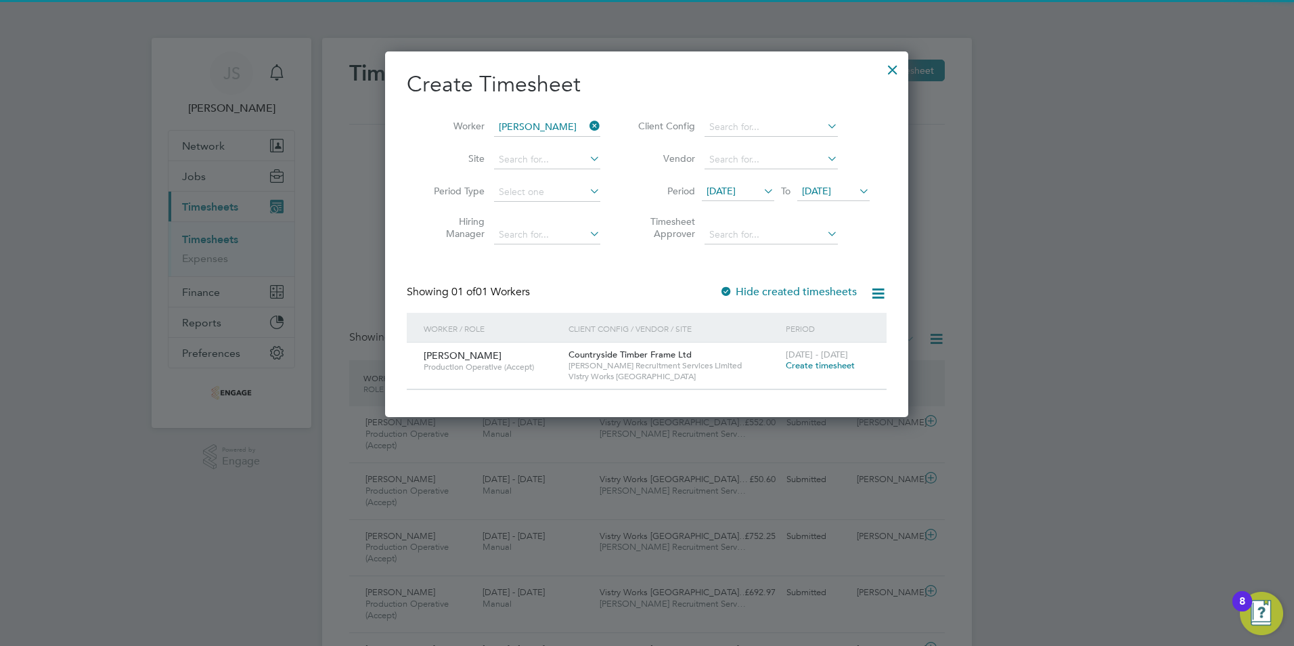
click at [842, 367] on span "Create timesheet" at bounding box center [820, 365] width 69 height 12
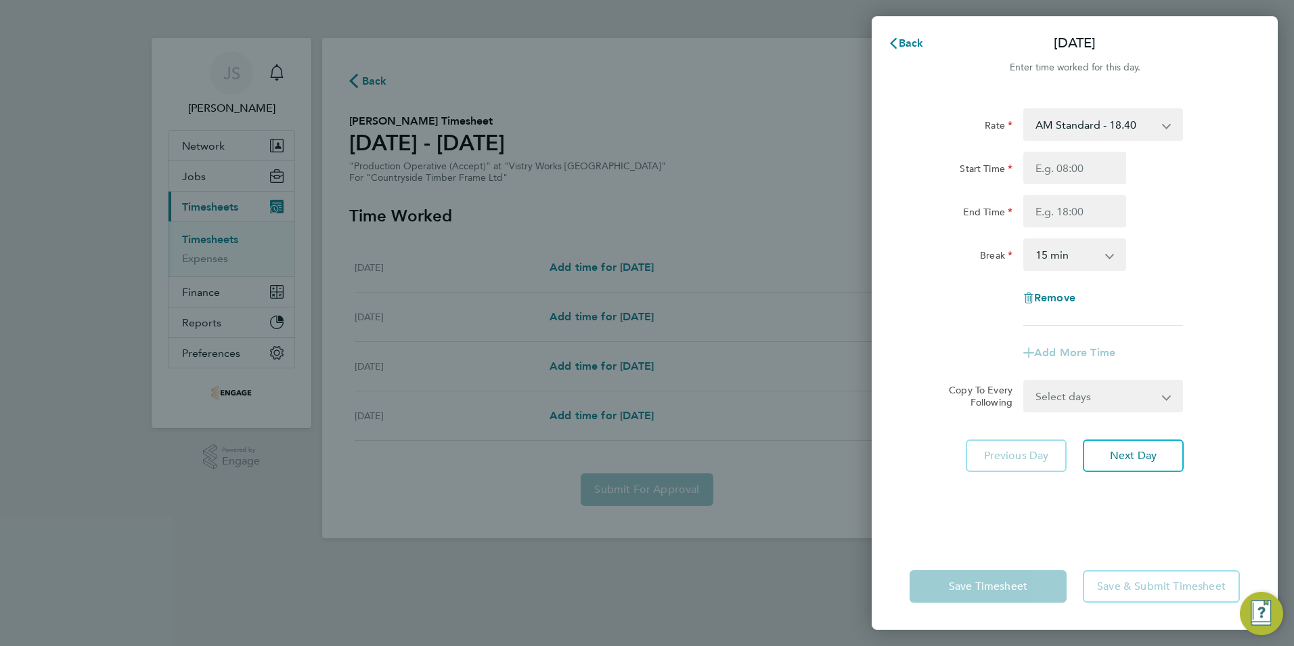
select select "15"
click at [1104, 124] on select "AM Standard - 18.40 PM Standard - 20.06 PM OT 1 - 30.08 PM OT2 - 40.11 OT2 - 36…" at bounding box center [1095, 125] width 141 height 30
click at [960, 176] on label "Start Time" at bounding box center [986, 170] width 53 height 16
click at [1023, 176] on input "Start Time" at bounding box center [1074, 168] width 103 height 32
click at [1063, 163] on input "Start Time" at bounding box center [1074, 168] width 103 height 32
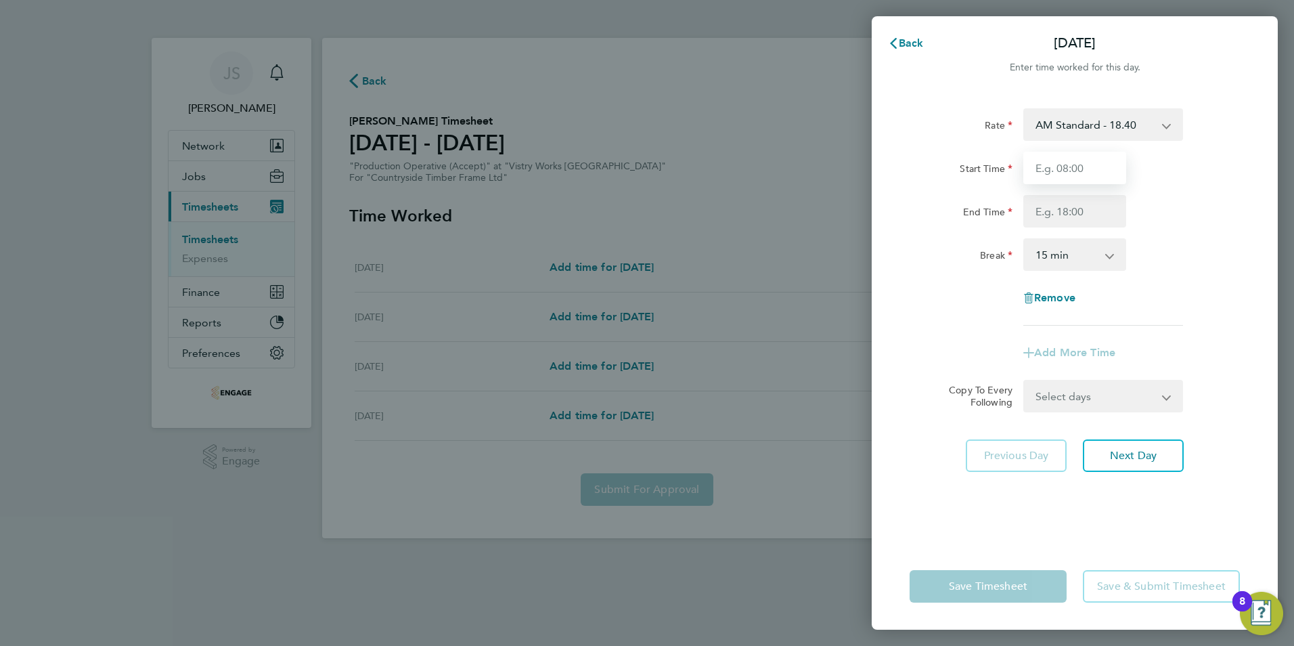
click at [1041, 168] on input "Start Time" at bounding box center [1074, 168] width 103 height 32
click at [1045, 215] on input "End Time" at bounding box center [1074, 211] width 103 height 32
click at [1069, 162] on input "10:00" at bounding box center [1074, 168] width 103 height 32
type input "10:30"
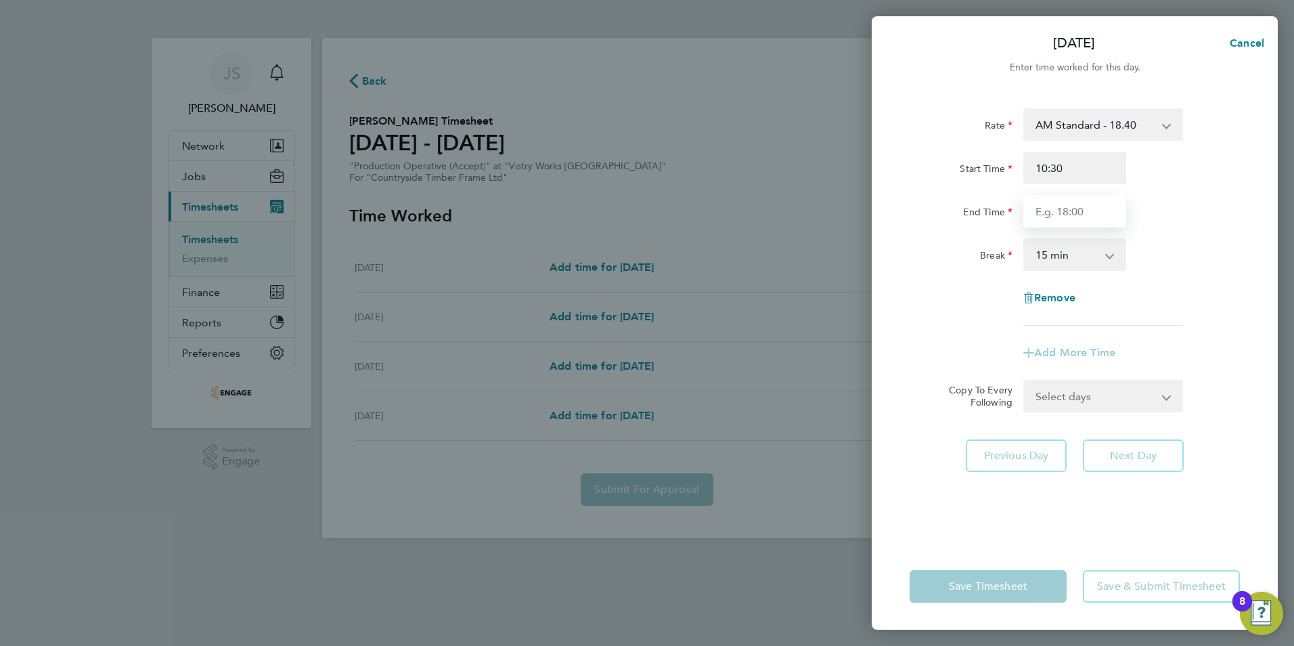
click at [1058, 202] on input "End Time" at bounding box center [1074, 211] width 103 height 32
type input "17:00"
click at [1056, 248] on select "0 min 15 min 30 min 45 min 60 min 75 min 90 min" at bounding box center [1067, 255] width 84 height 30
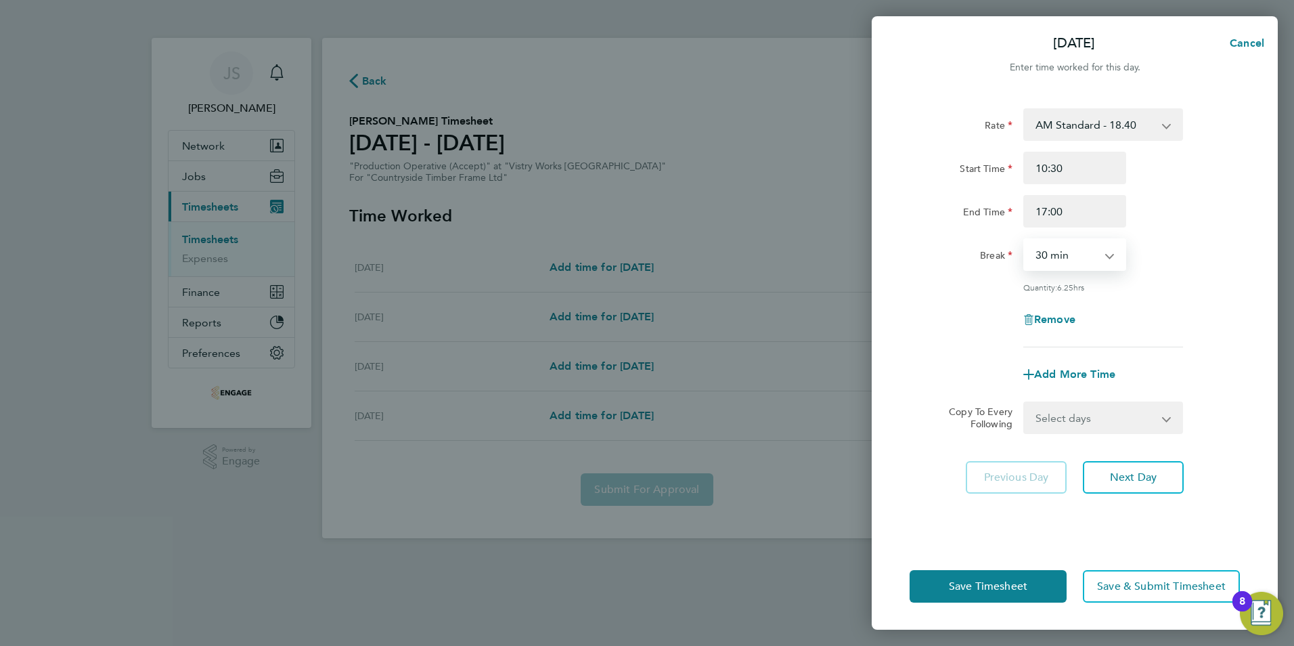
click at [1025, 240] on select "0 min 15 min 30 min 45 min 60 min 75 min 90 min" at bounding box center [1067, 255] width 84 height 30
click at [1110, 259] on app-icon-cross-button at bounding box center [1116, 255] width 16 height 30
click at [1104, 257] on select "0 min 15 min 30 min 45 min 60 min 75 min 90 min" at bounding box center [1067, 255] width 84 height 30
select select "0"
click at [1025, 240] on select "0 min 15 min 30 min 45 min 60 min 75 min 90 min" at bounding box center [1067, 255] width 84 height 30
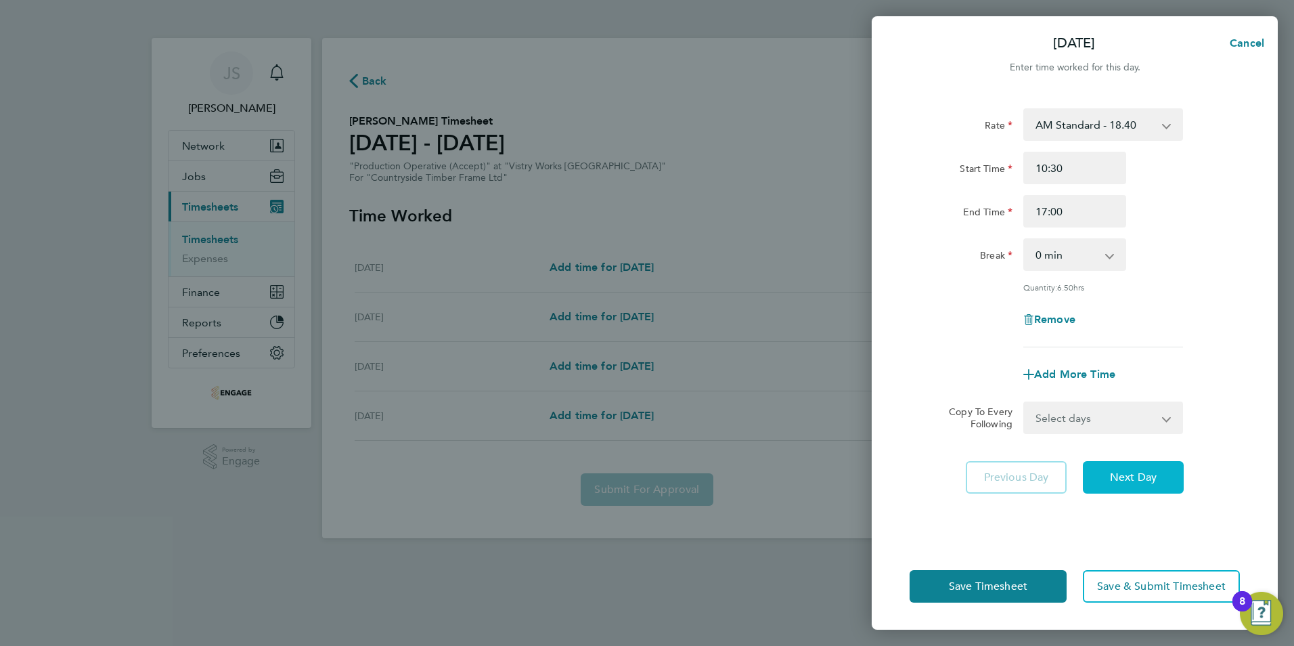
click at [1139, 482] on span "Next Day" at bounding box center [1133, 477] width 47 height 14
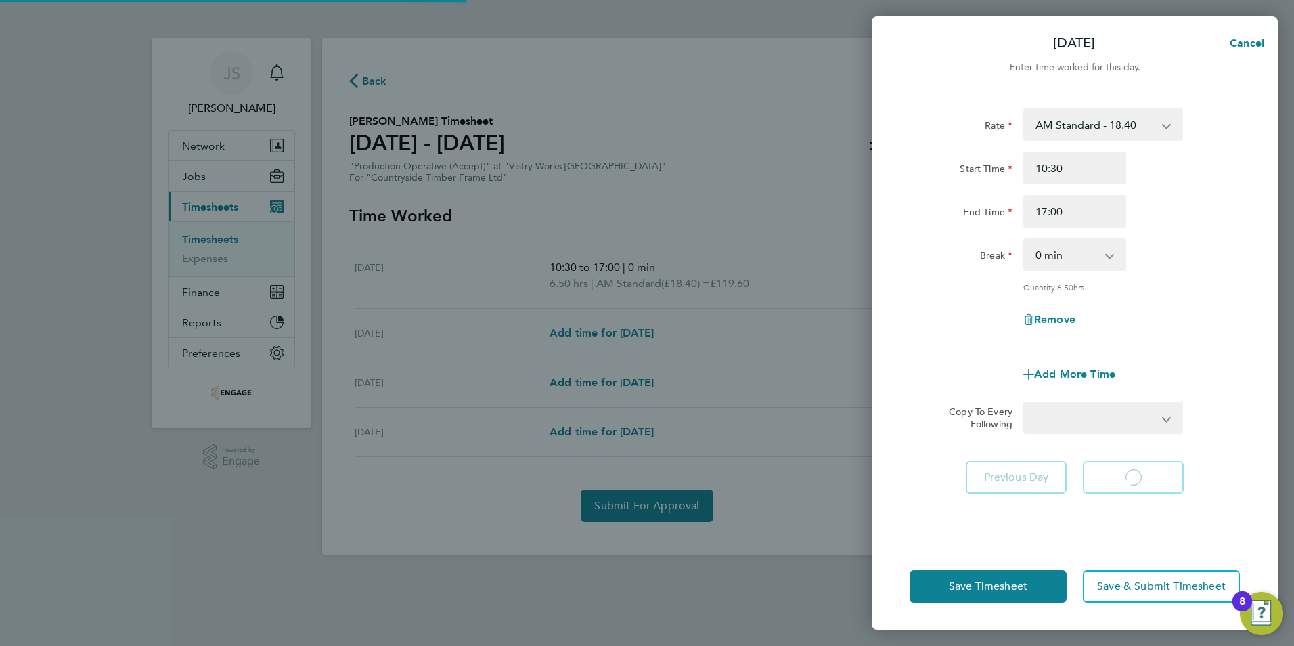
select select "15"
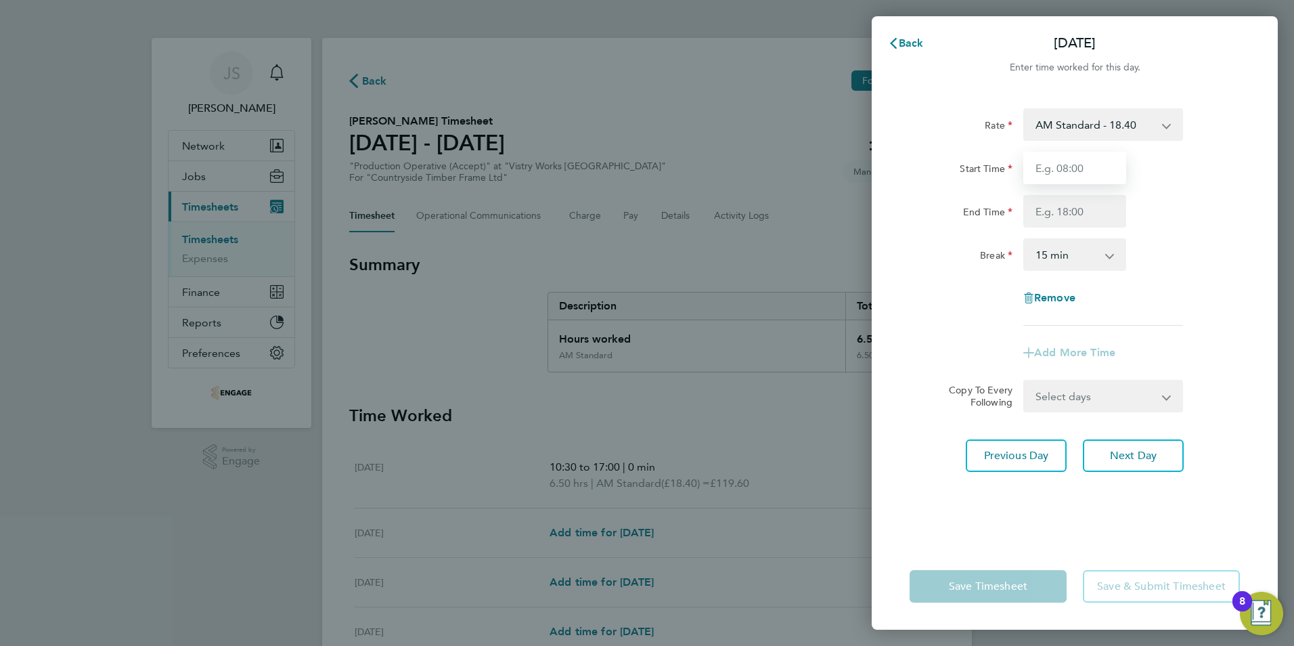
click at [1052, 173] on input "Start Time" at bounding box center [1074, 168] width 103 height 32
type input "10:30"
type input "17:00"
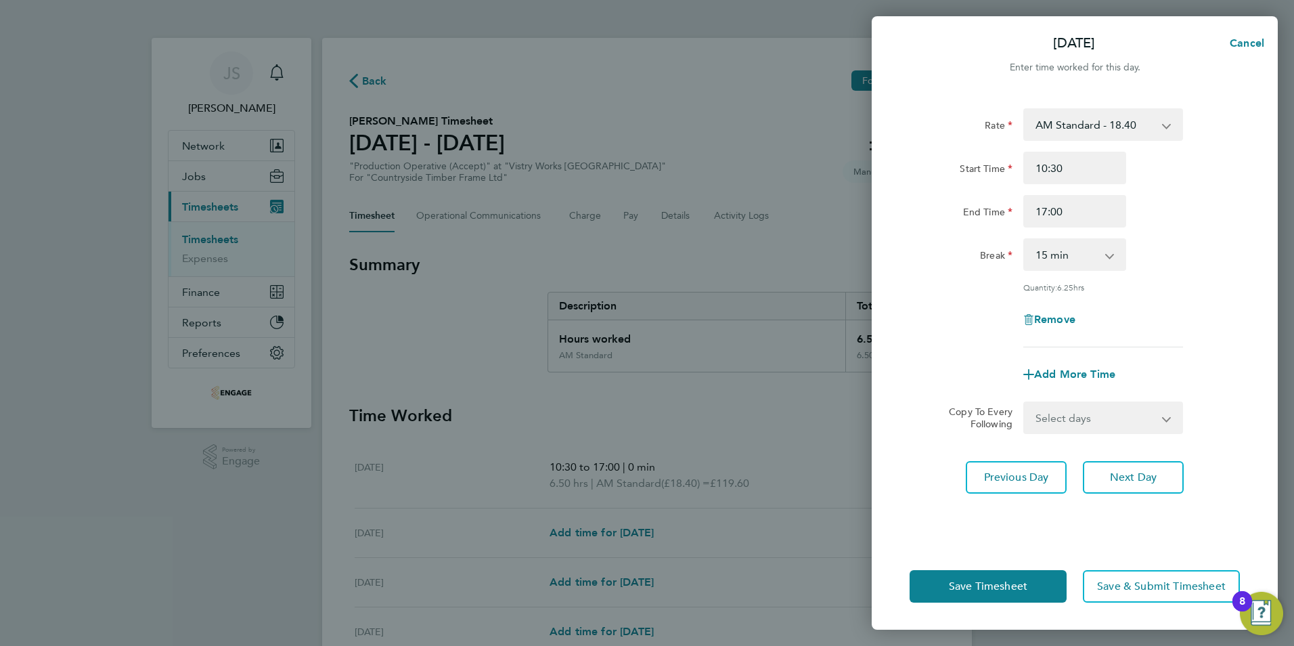
click at [1083, 252] on select "0 min 15 min 30 min 45 min 60 min 75 min 90 min" at bounding box center [1067, 255] width 84 height 30
select select "0"
click at [1025, 240] on select "0 min 15 min 30 min 45 min 60 min 75 min 90 min" at bounding box center [1067, 255] width 84 height 30
click at [983, 585] on span "Save Timesheet" at bounding box center [988, 586] width 78 height 14
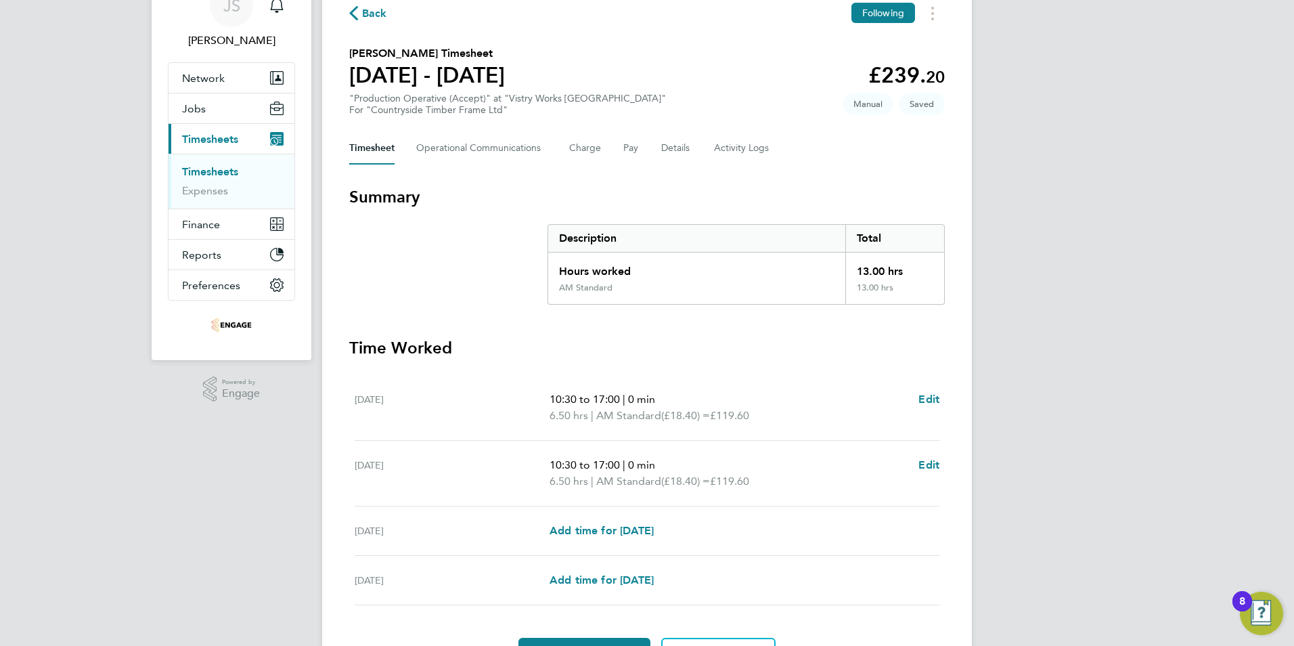
scroll to position [135, 0]
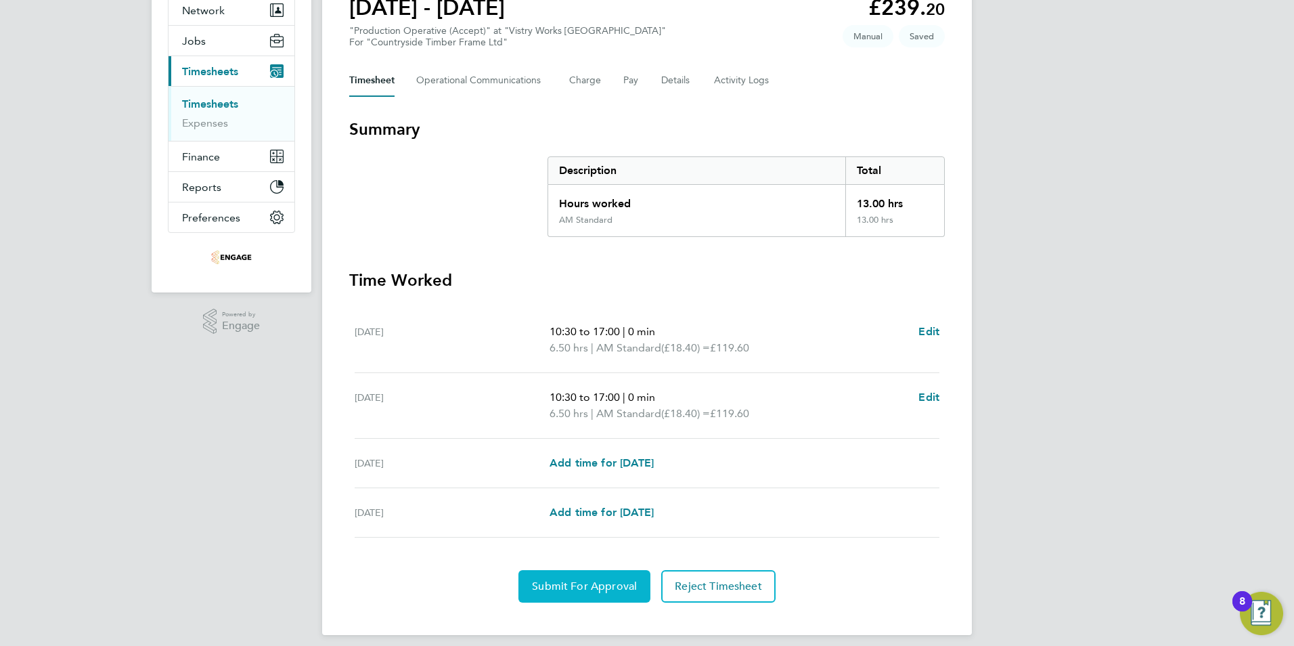
click at [547, 587] on span "Submit For Approval" at bounding box center [584, 586] width 105 height 14
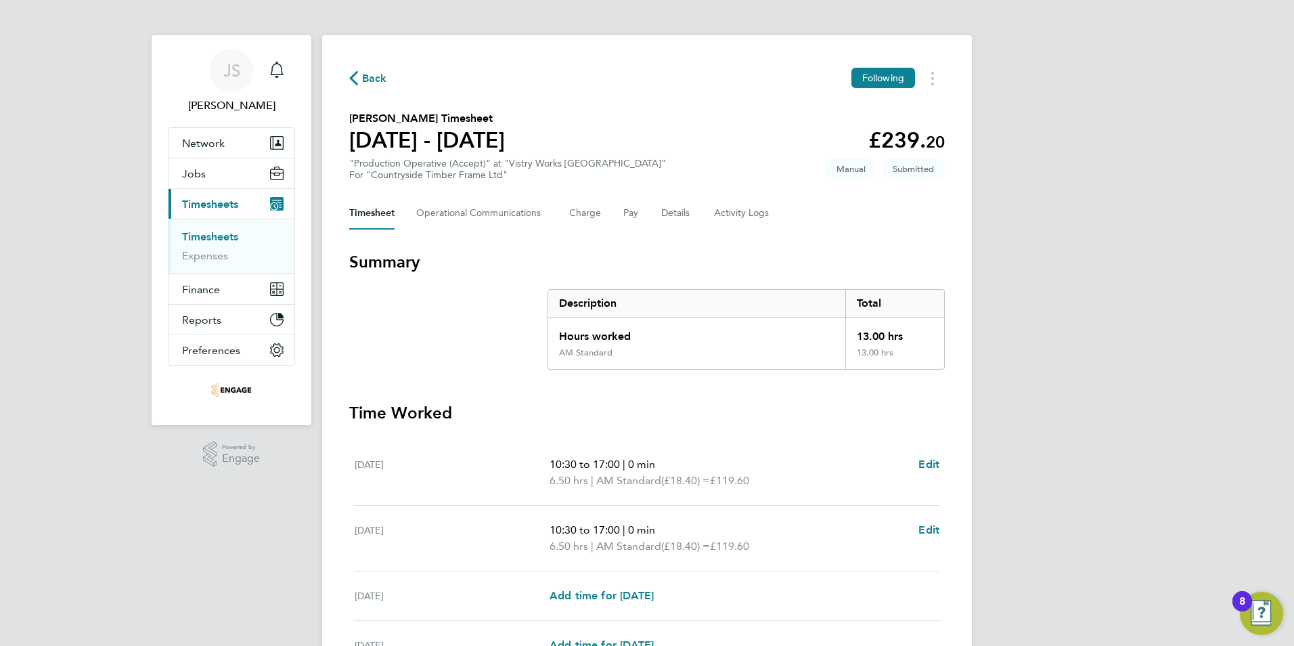
scroll to position [0, 0]
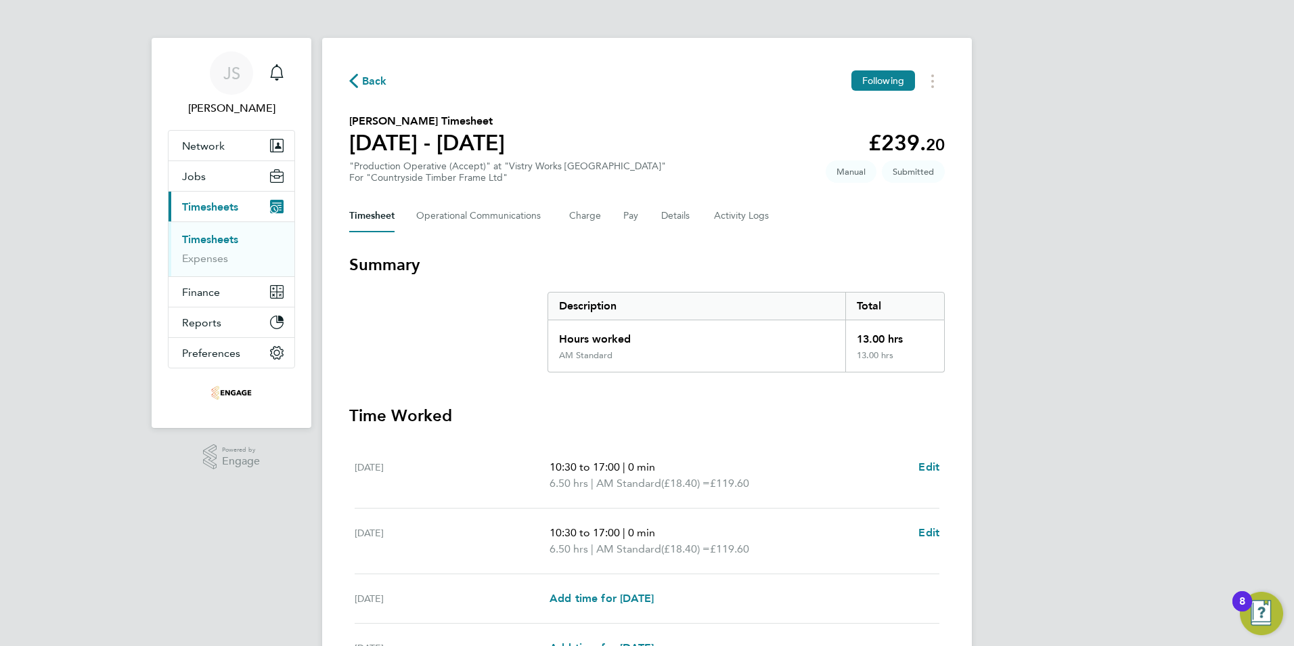
click at [377, 76] on span "Back" at bounding box center [374, 81] width 25 height 16
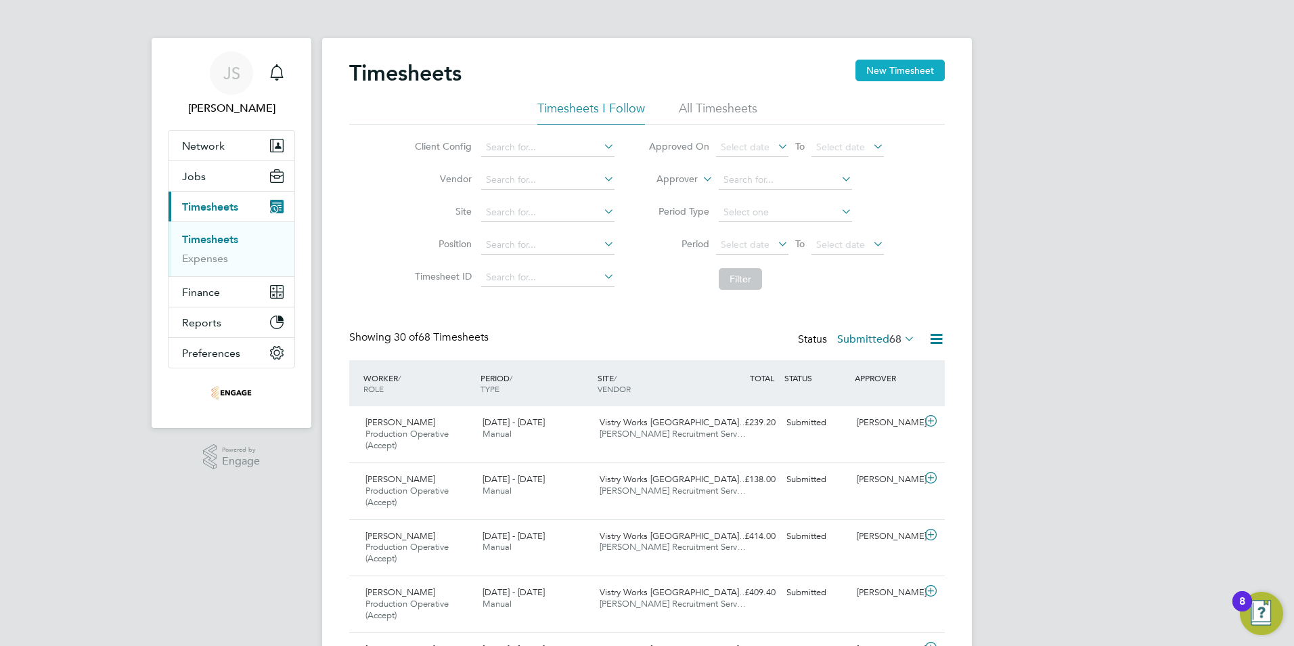
click at [909, 69] on button "New Timesheet" at bounding box center [899, 71] width 89 height 22
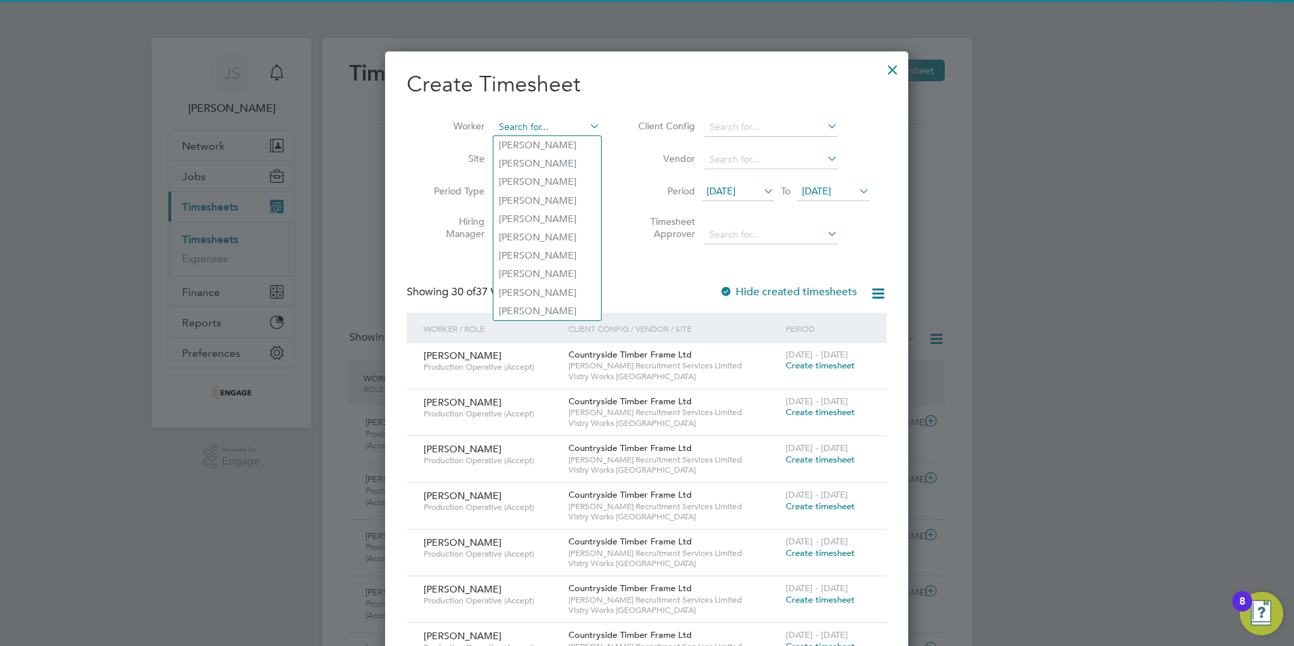
click at [547, 120] on input at bounding box center [547, 127] width 106 height 19
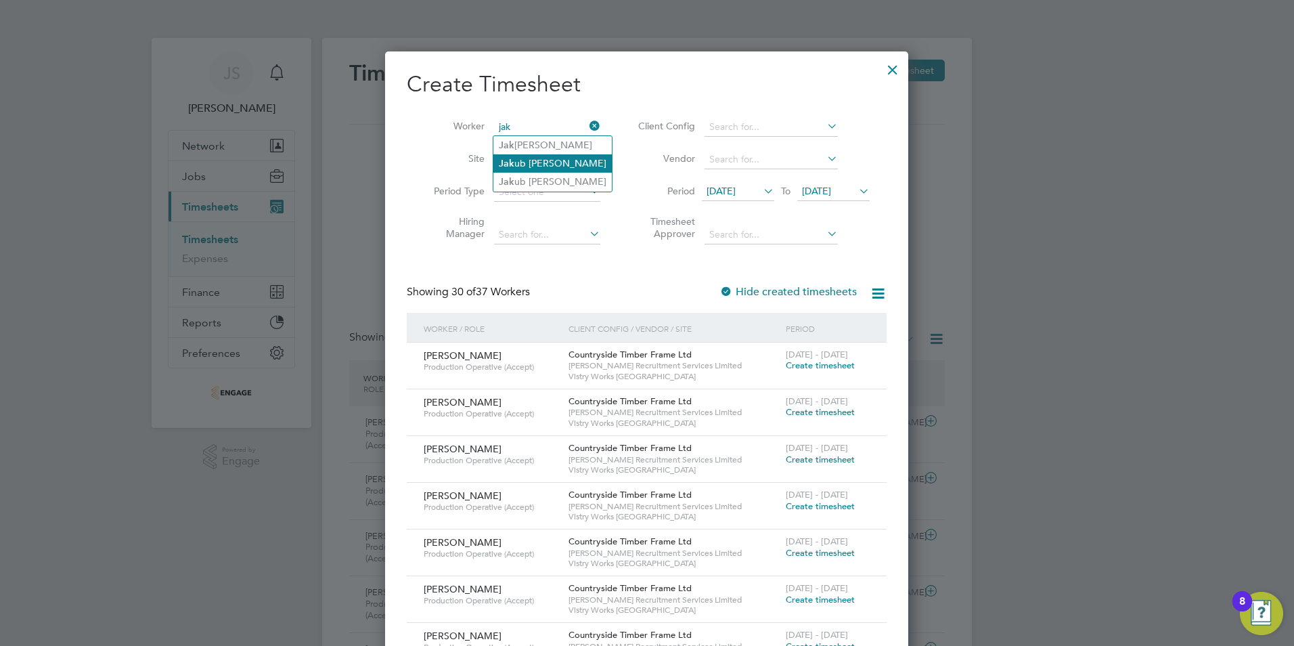
click at [552, 166] on li "Jak ub Cyboron" at bounding box center [552, 163] width 118 height 18
type input "[PERSON_NAME]"
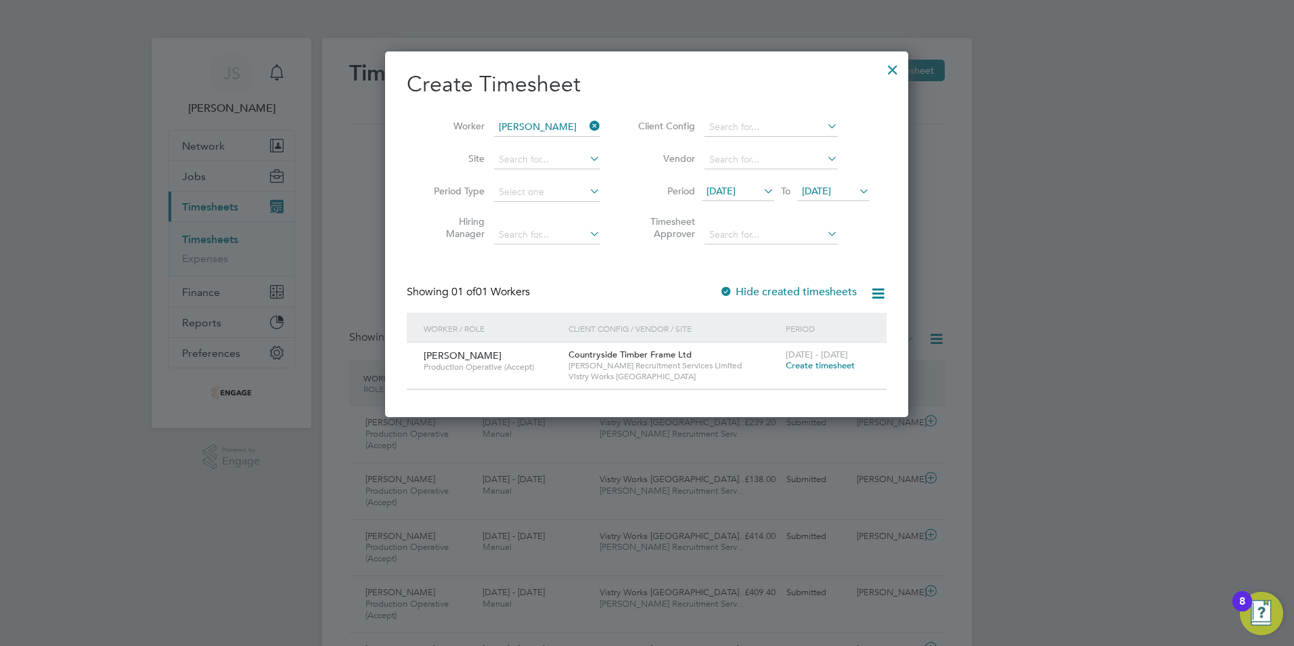
click at [828, 365] on span "Create timesheet" at bounding box center [820, 365] width 69 height 12
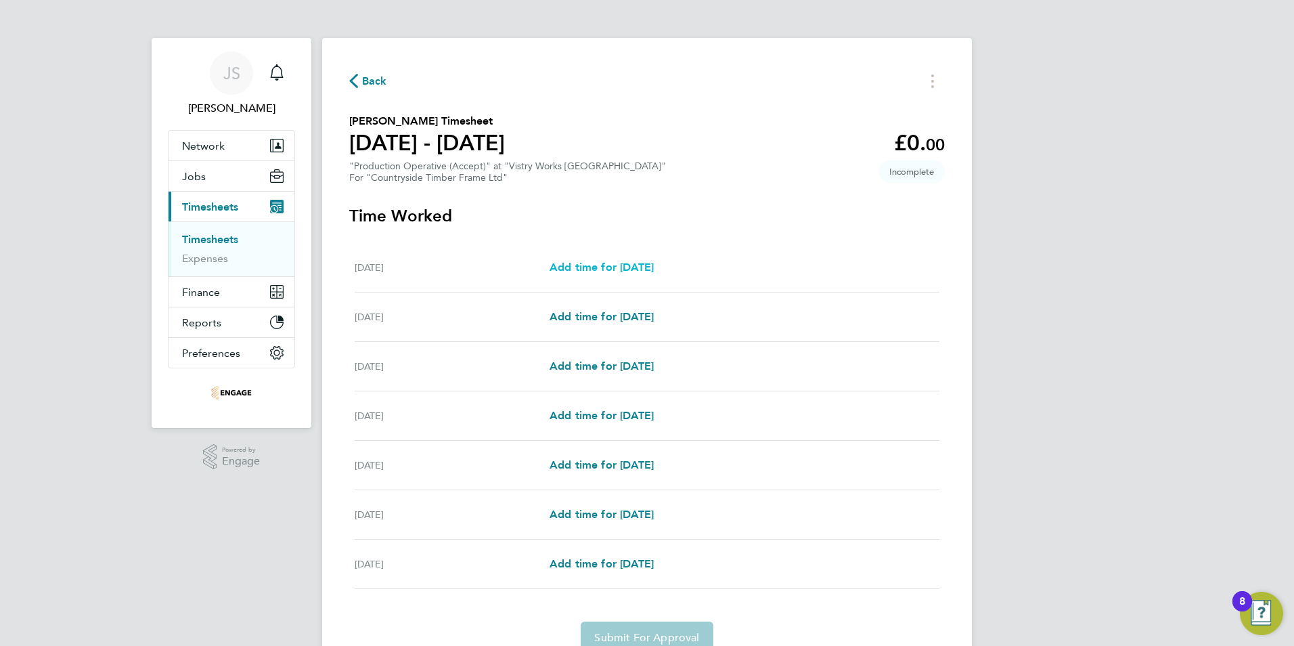
click at [619, 264] on span "Add time for Mon 22 Sep" at bounding box center [601, 267] width 104 height 13
select select "15"
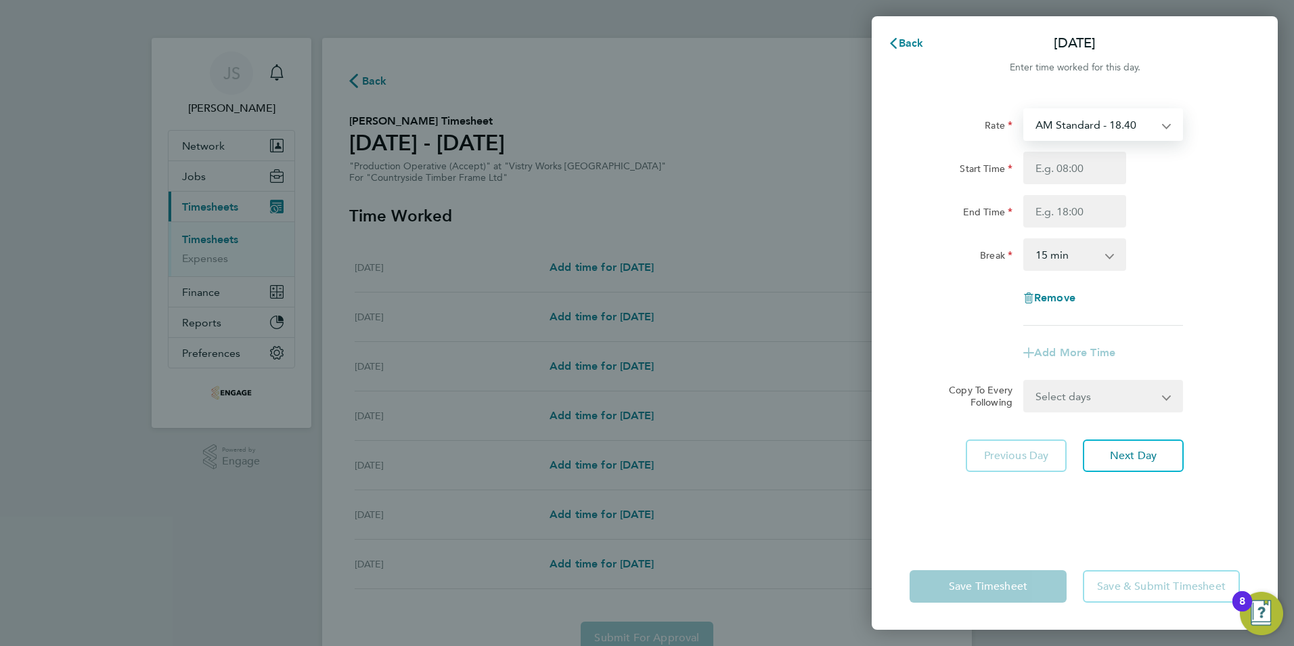
drag, startPoint x: 1063, startPoint y: 124, endPoint x: 1067, endPoint y: 137, distance: 14.1
click at [1063, 124] on select "AM Standard - 18.40 OT 1 - 27.60 PM OT2 - 40.11 OT2 - 36.80 PM Standard - 20.06…" at bounding box center [1095, 125] width 141 height 30
select select "15"
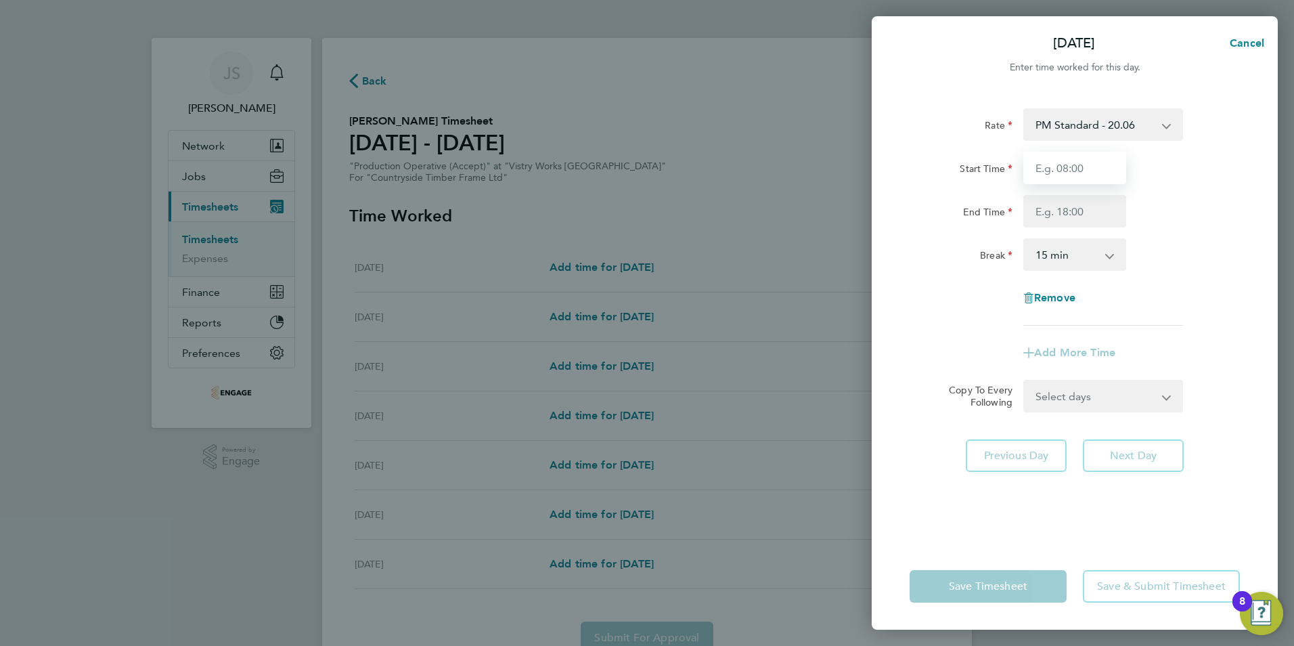
drag, startPoint x: 1048, startPoint y: 167, endPoint x: 1058, endPoint y: 178, distance: 14.8
click at [1048, 167] on input "Start Time" at bounding box center [1074, 168] width 103 height 32
type input "14:00"
click at [1059, 220] on input "End Time" at bounding box center [1074, 211] width 103 height 32
type input "22:30"
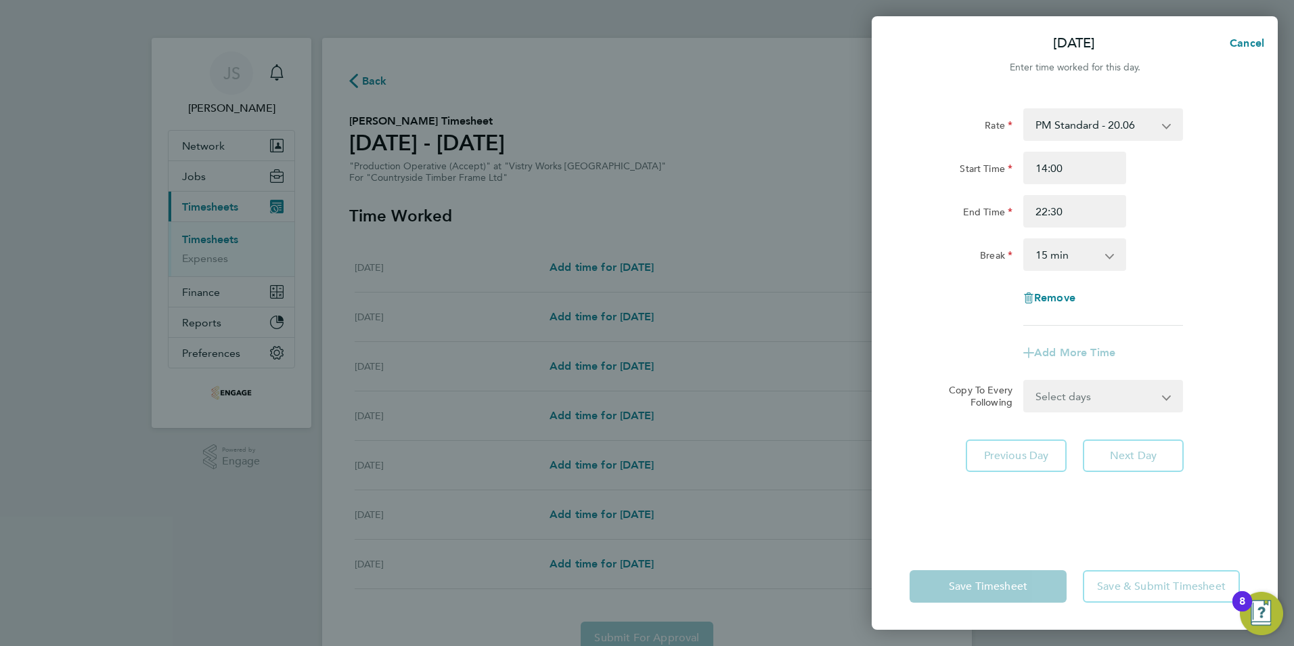
drag, startPoint x: 1066, startPoint y: 256, endPoint x: 1069, endPoint y: 267, distance: 11.3
click at [1066, 256] on select "0 min 15 min 30 min 45 min 60 min 75 min 90 min" at bounding box center [1067, 255] width 84 height 30
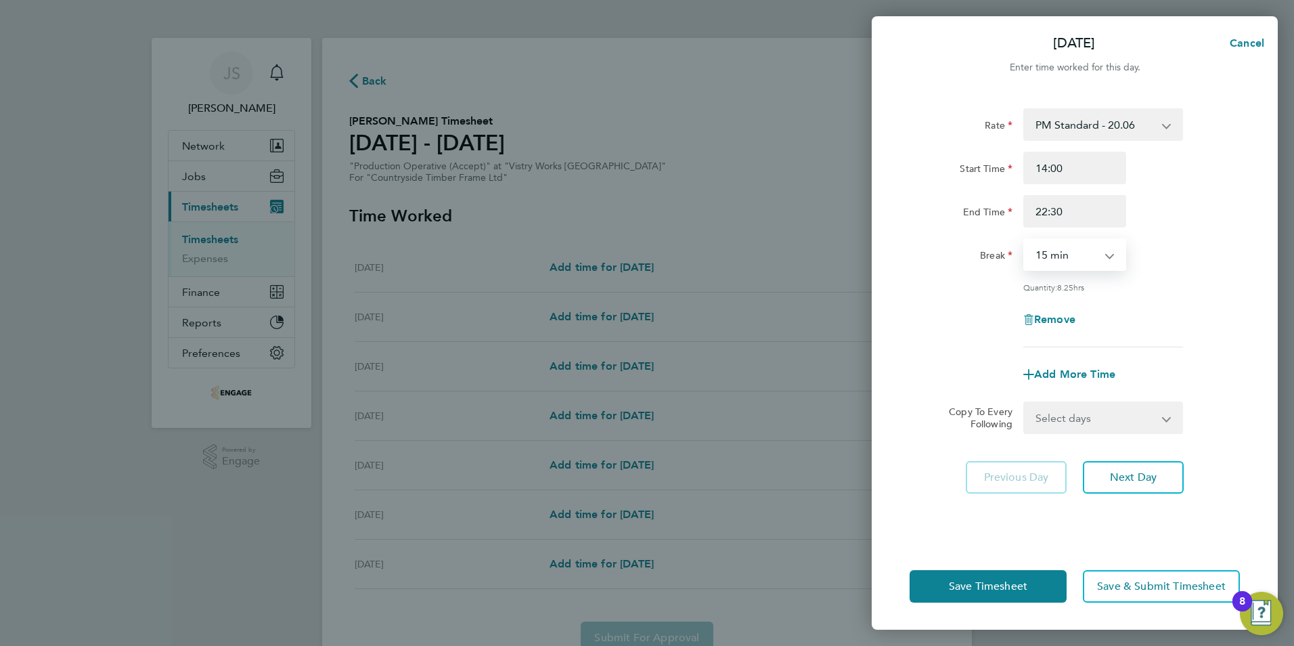
select select "30"
click at [1025, 240] on select "0 min 15 min 30 min 45 min 60 min 75 min 90 min" at bounding box center [1067, 255] width 84 height 30
drag, startPoint x: 1076, startPoint y: 408, endPoint x: 1085, endPoint y: 409, distance: 9.6
click at [1075, 408] on select "Select days Day Weekday (Mon-Fri) Weekend (Sat-Sun) Tuesday Wednesday Thursday …" at bounding box center [1096, 418] width 142 height 30
select select "WEEKDAY"
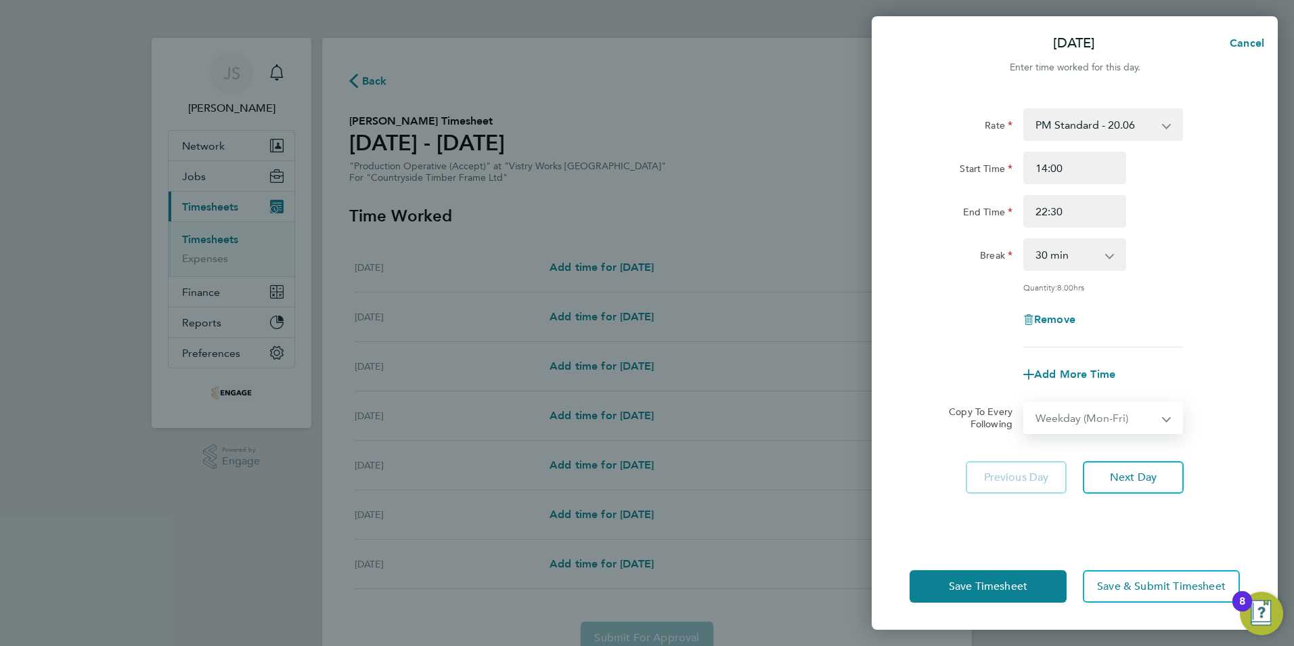
click at [1025, 403] on select "Select days Day Weekday (Mon-Fri) Weekend (Sat-Sun) Tuesday Wednesday Thursday …" at bounding box center [1096, 418] width 142 height 30
select select "2025-09-28"
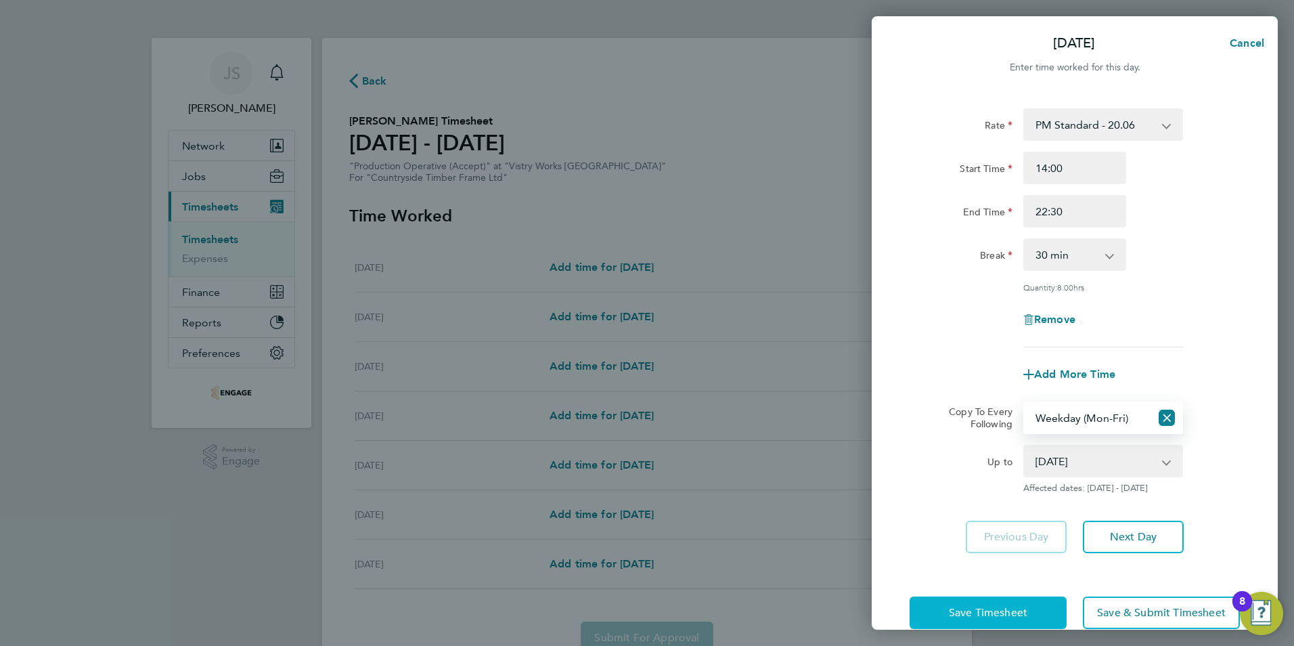
click at [985, 610] on span "Save Timesheet" at bounding box center [988, 613] width 78 height 14
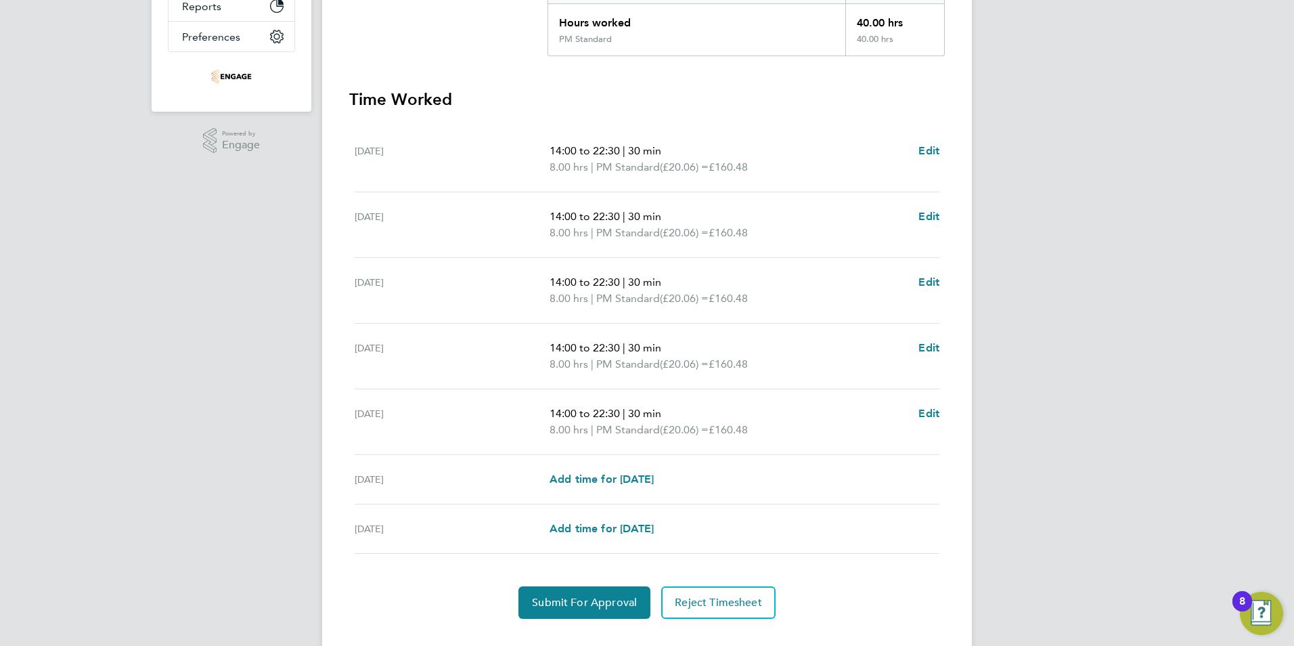
scroll to position [343, 0]
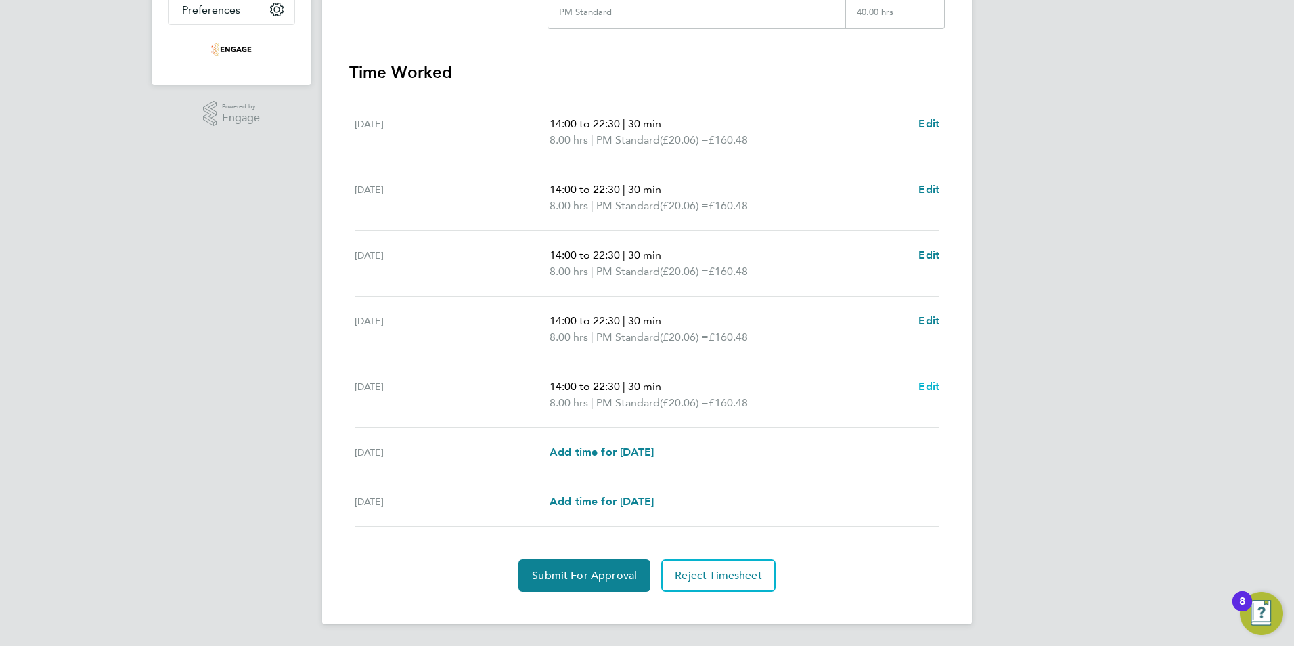
click at [929, 384] on span "Edit" at bounding box center [928, 386] width 21 height 13
select select "30"
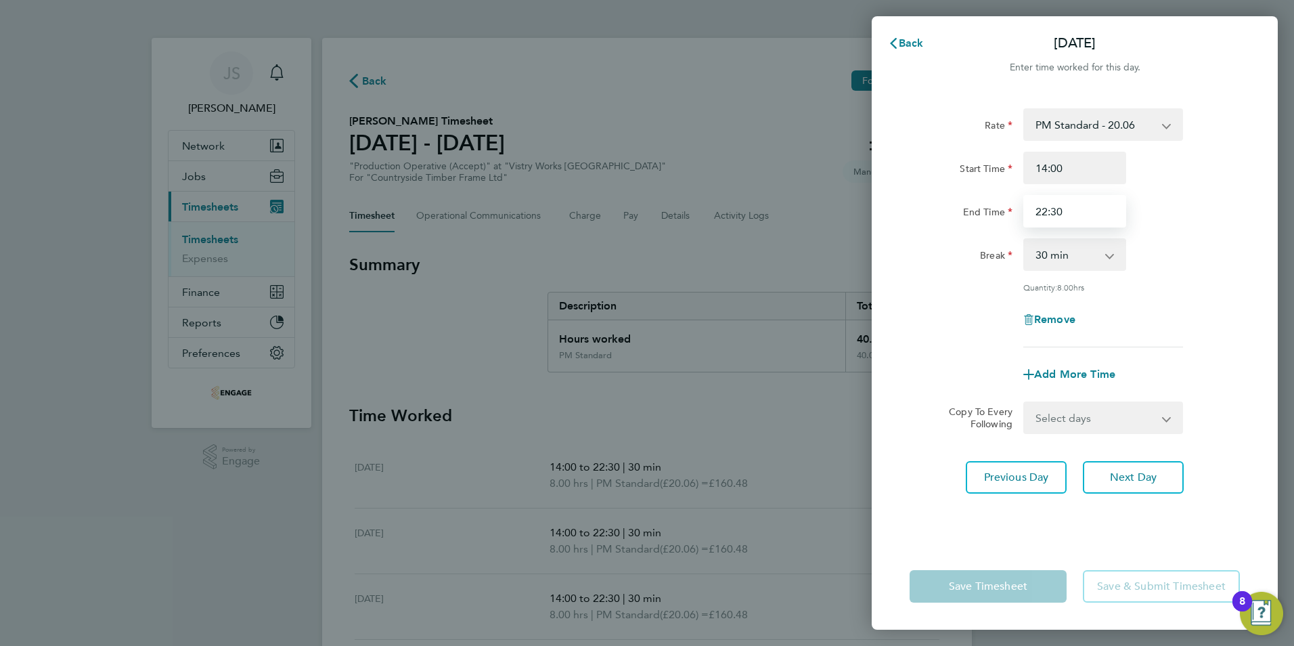
drag, startPoint x: 1087, startPoint y: 217, endPoint x: 820, endPoint y: 232, distance: 267.0
click at [832, 227] on div "Back Fri 26 Sep Enter time worked for this day. Rate PM Standard - 20.06 OT 1 -…" at bounding box center [647, 323] width 1294 height 646
type input "20:00"
click at [934, 525] on div "Rate PM Standard - 20.06 OT 1 - 27.60 PM OT2 - 40.11 AM Standard - 18.40 OT2 - …" at bounding box center [1075, 317] width 406 height 451
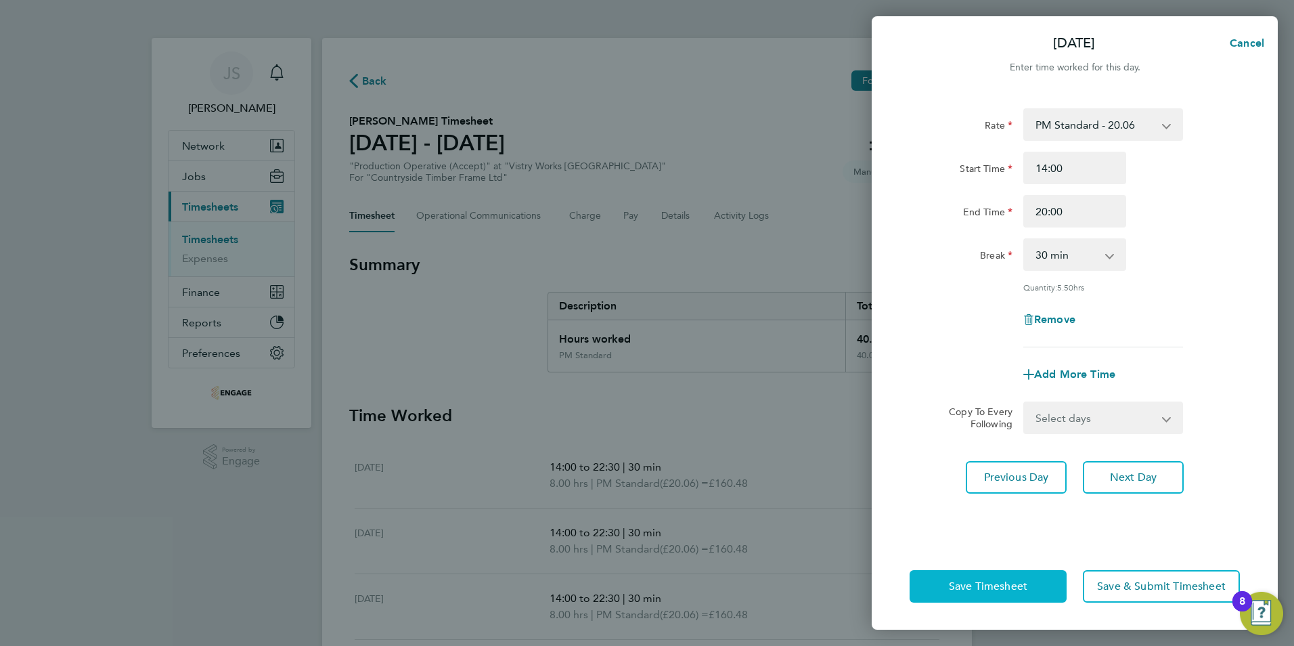
click at [959, 589] on span "Save Timesheet" at bounding box center [988, 586] width 78 height 14
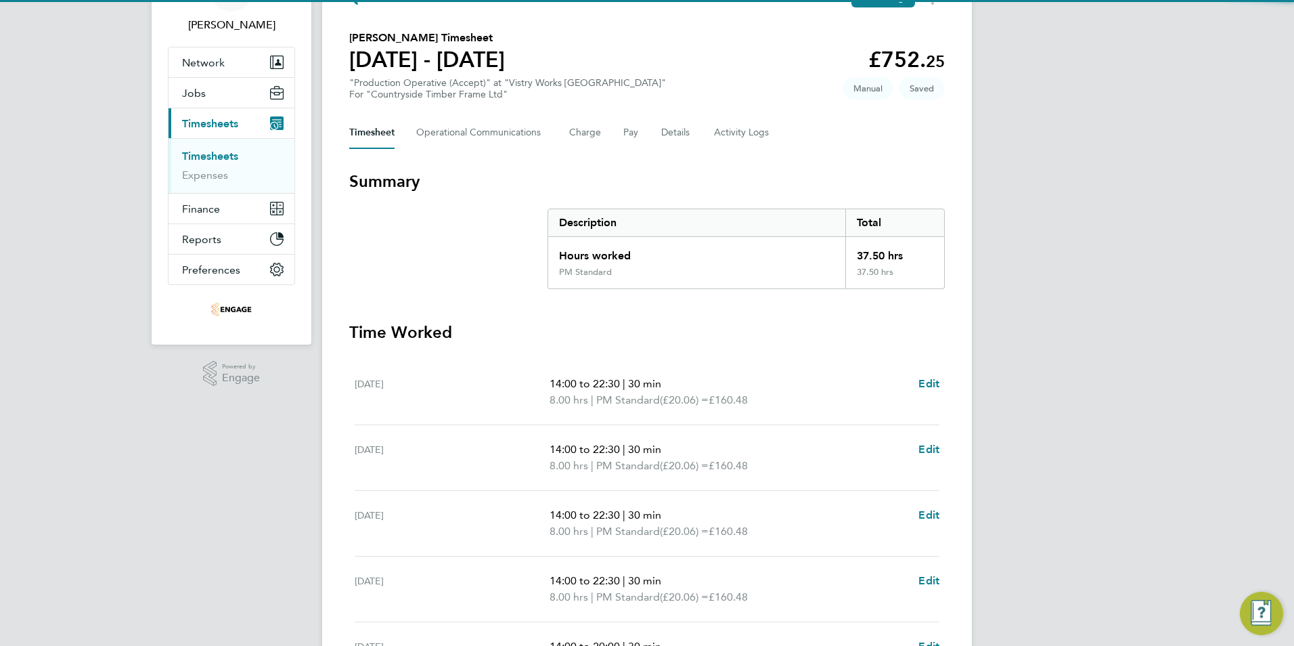
scroll to position [338, 0]
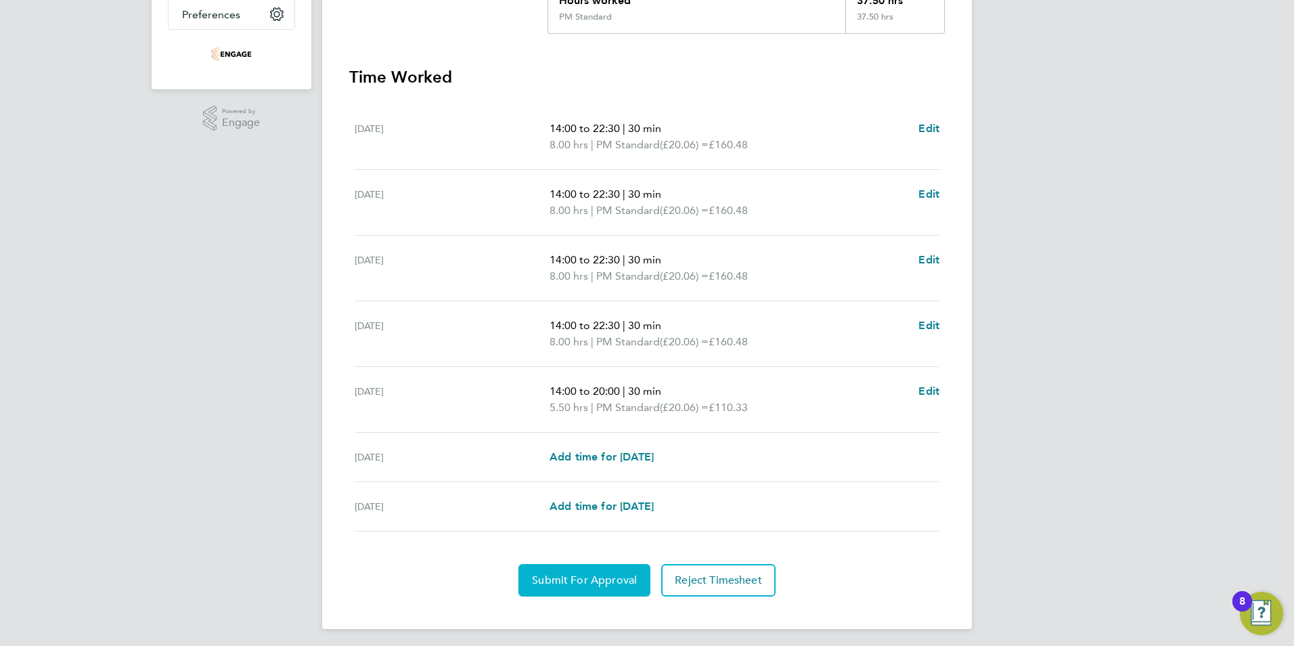
click at [566, 580] on span "Submit For Approval" at bounding box center [584, 580] width 105 height 14
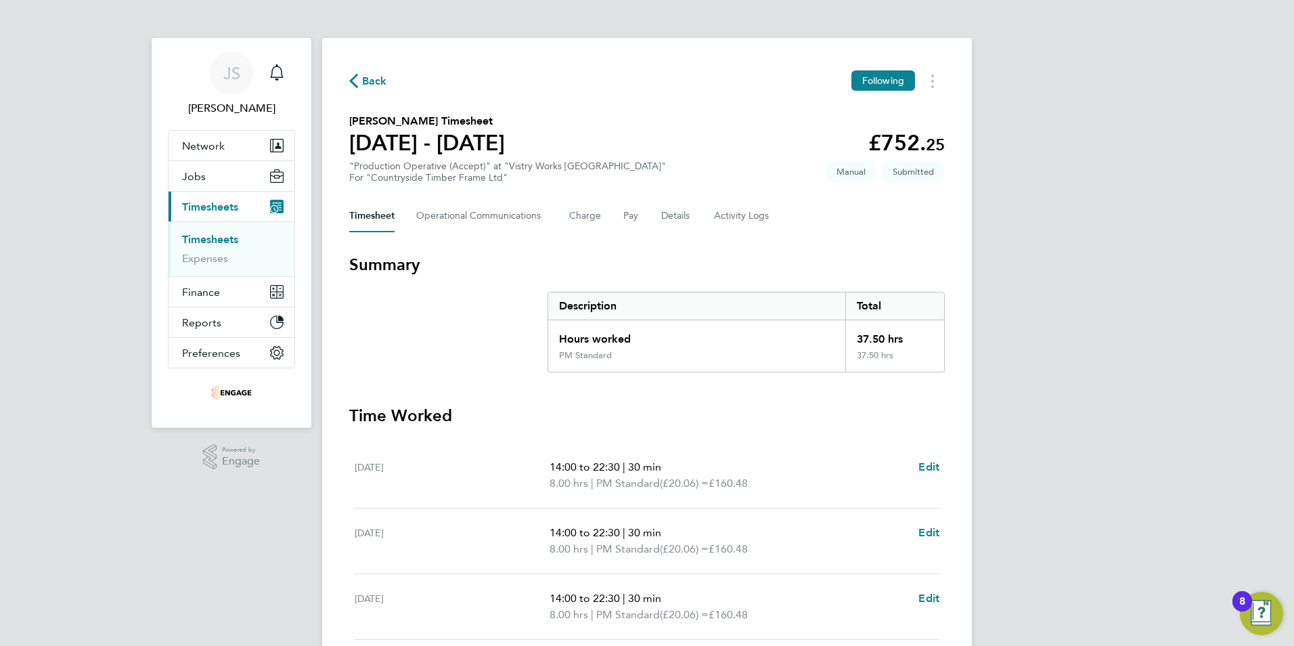
click at [370, 78] on span "Back" at bounding box center [374, 81] width 25 height 16
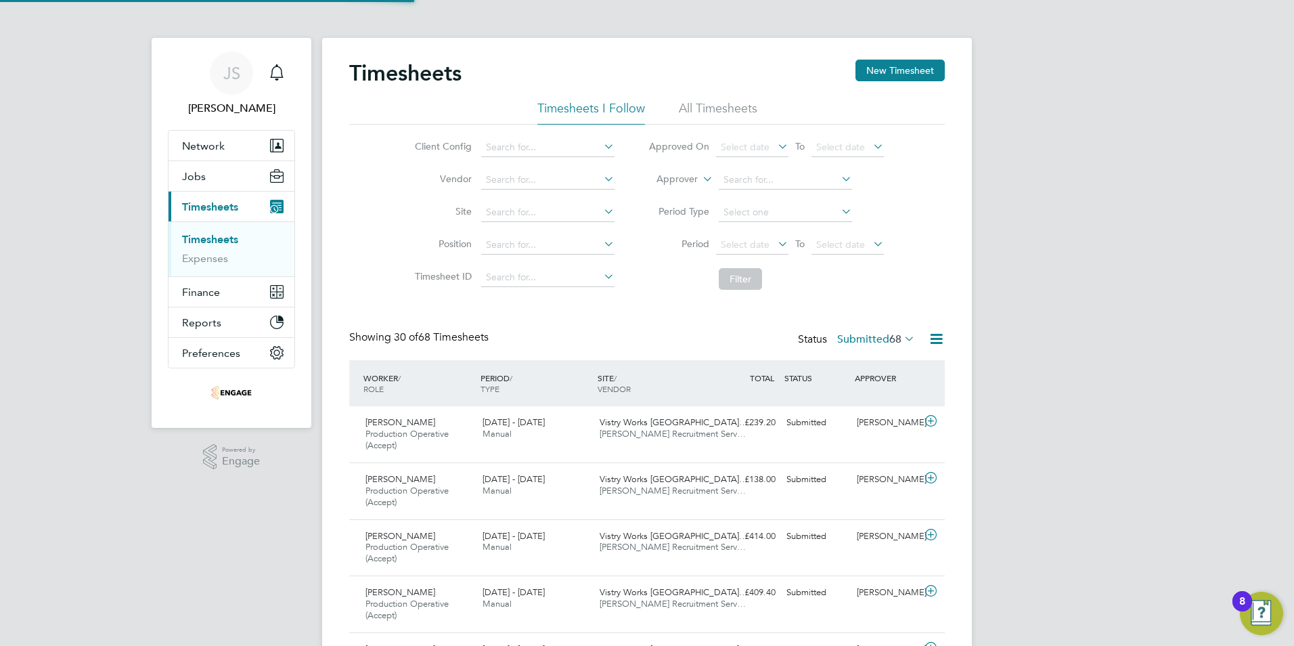
scroll to position [45, 118]
click at [885, 68] on button "New Timesheet" at bounding box center [899, 71] width 89 height 22
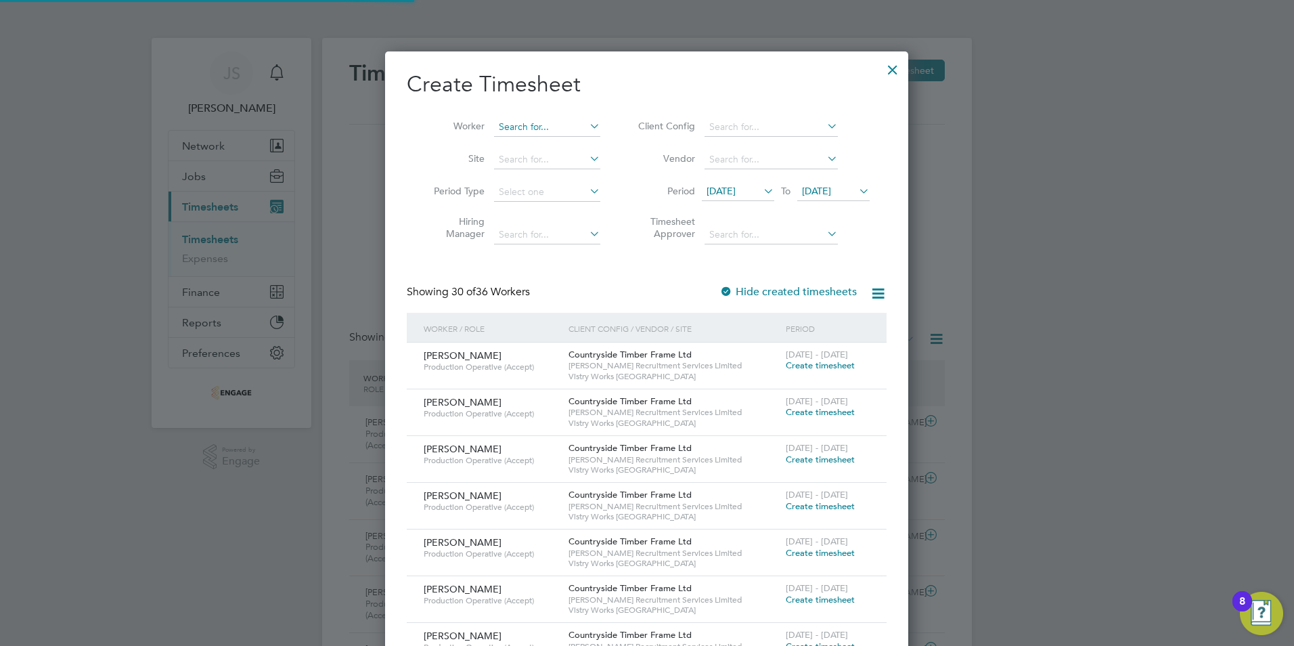
click at [515, 127] on input at bounding box center [547, 127] width 106 height 19
click at [548, 145] on li "Adr ian Kaczowka" at bounding box center [547, 145] width 108 height 18
type input "[PERSON_NAME]"
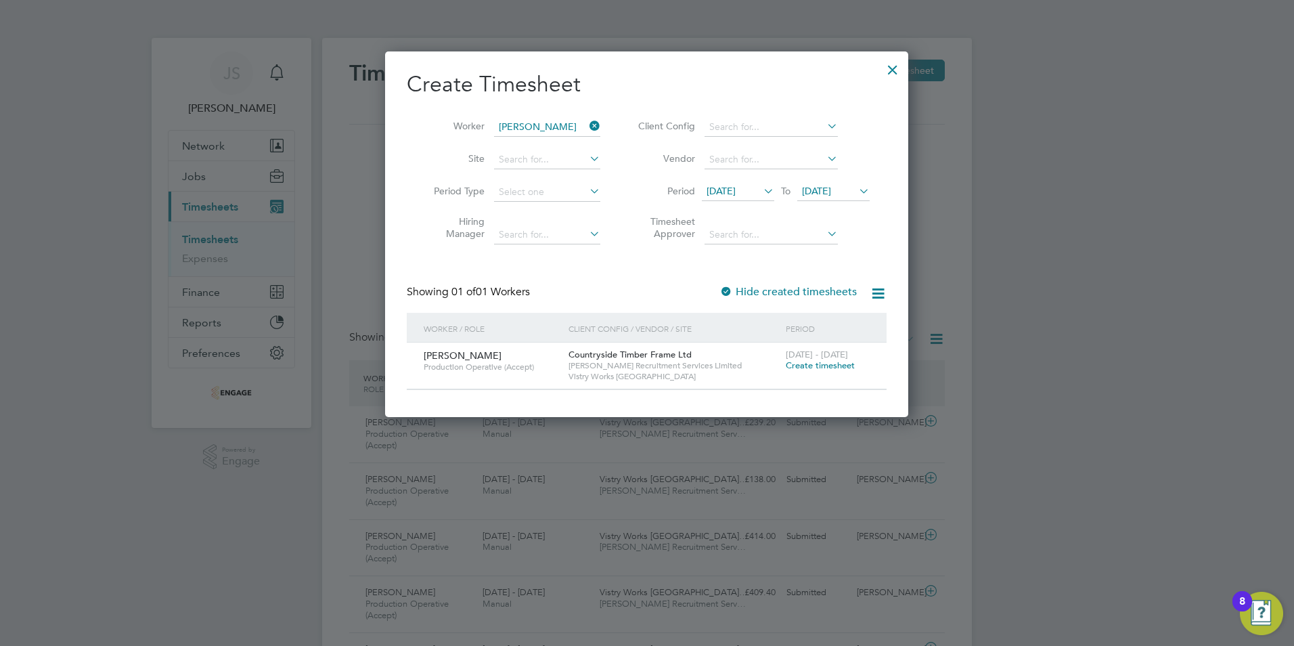
click at [809, 368] on span "Create timesheet" at bounding box center [820, 365] width 69 height 12
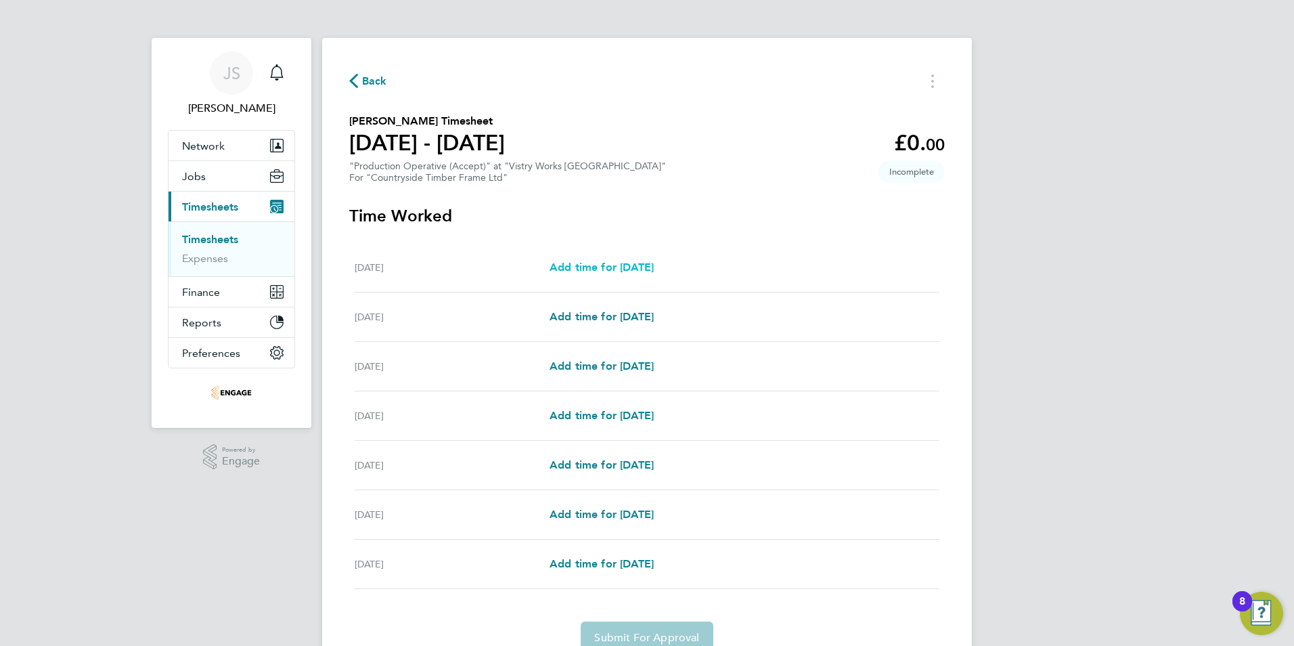
click at [608, 263] on span "Add time for Mon 22 Sep" at bounding box center [601, 267] width 104 height 13
select select "15"
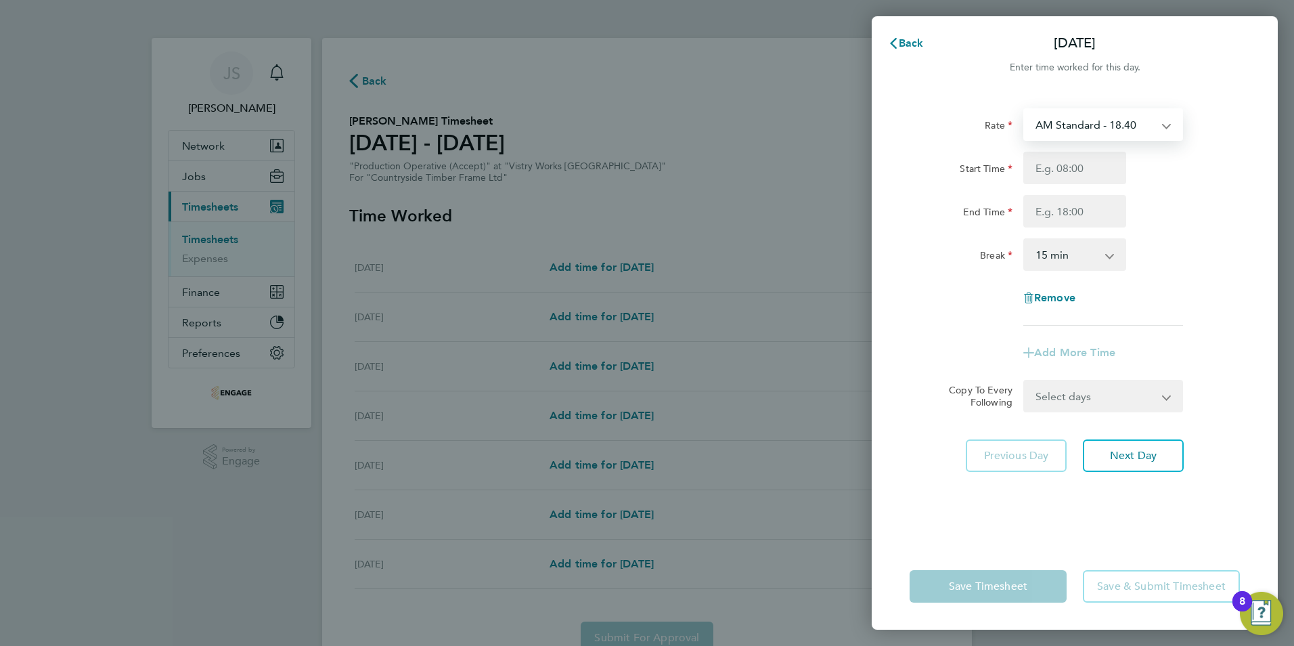
drag, startPoint x: 1067, startPoint y: 128, endPoint x: 1066, endPoint y: 139, distance: 11.6
click at [1067, 128] on select "AM Standard - 18.40 PM OT2 - 40.11 OT2 - 36.80 OT 1 - 27.60 PM OT 1 - 30.08 PM …" at bounding box center [1095, 125] width 141 height 30
select select "15"
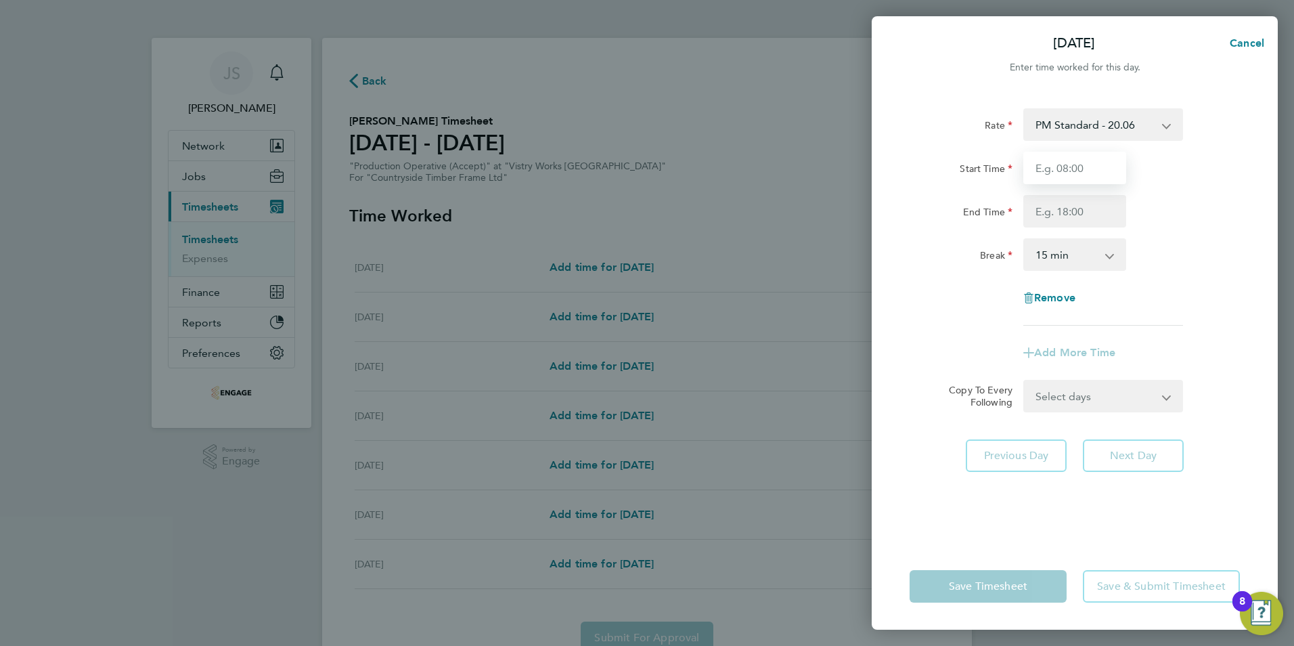
drag, startPoint x: 1066, startPoint y: 139, endPoint x: 1071, endPoint y: 175, distance: 35.6
click at [1041, 161] on input "Start Time" at bounding box center [1074, 168] width 103 height 32
type input "14:00"
click at [1060, 218] on input "End Time" at bounding box center [1074, 211] width 103 height 32
type input "22:30"
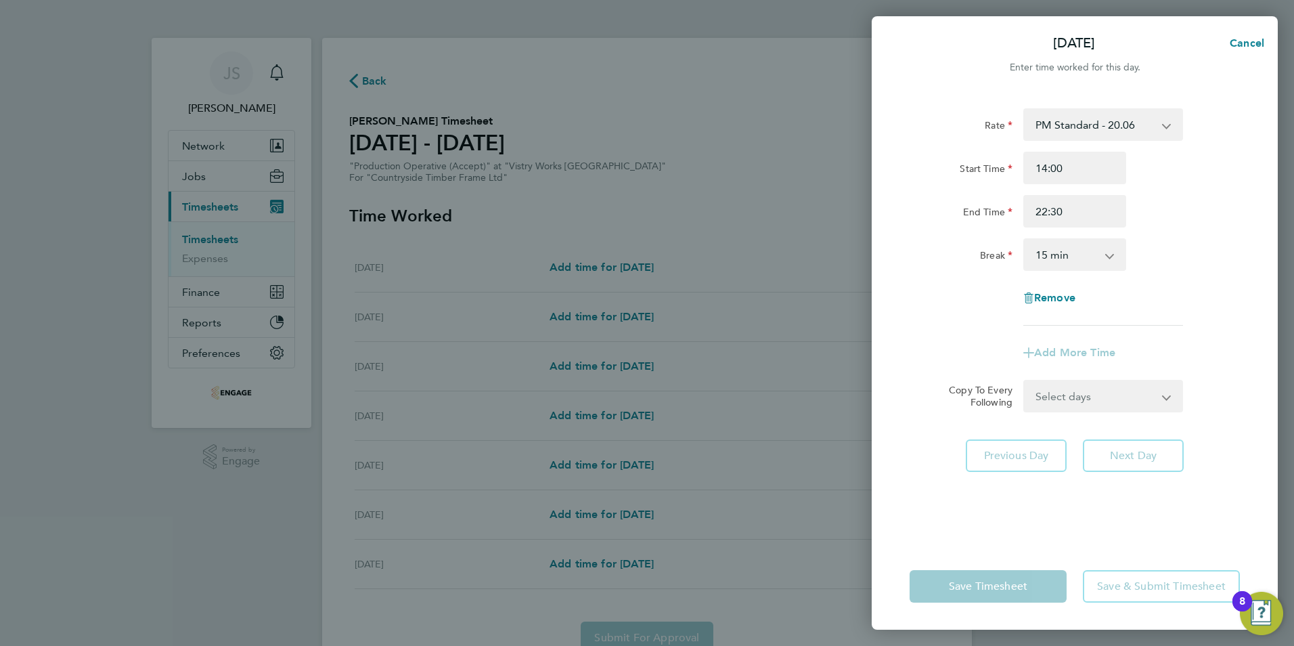
drag, startPoint x: 1049, startPoint y: 247, endPoint x: 1062, endPoint y: 256, distance: 16.1
click at [1050, 248] on select "0 min 15 min 30 min 45 min 60 min 75 min 90 min" at bounding box center [1067, 255] width 84 height 30
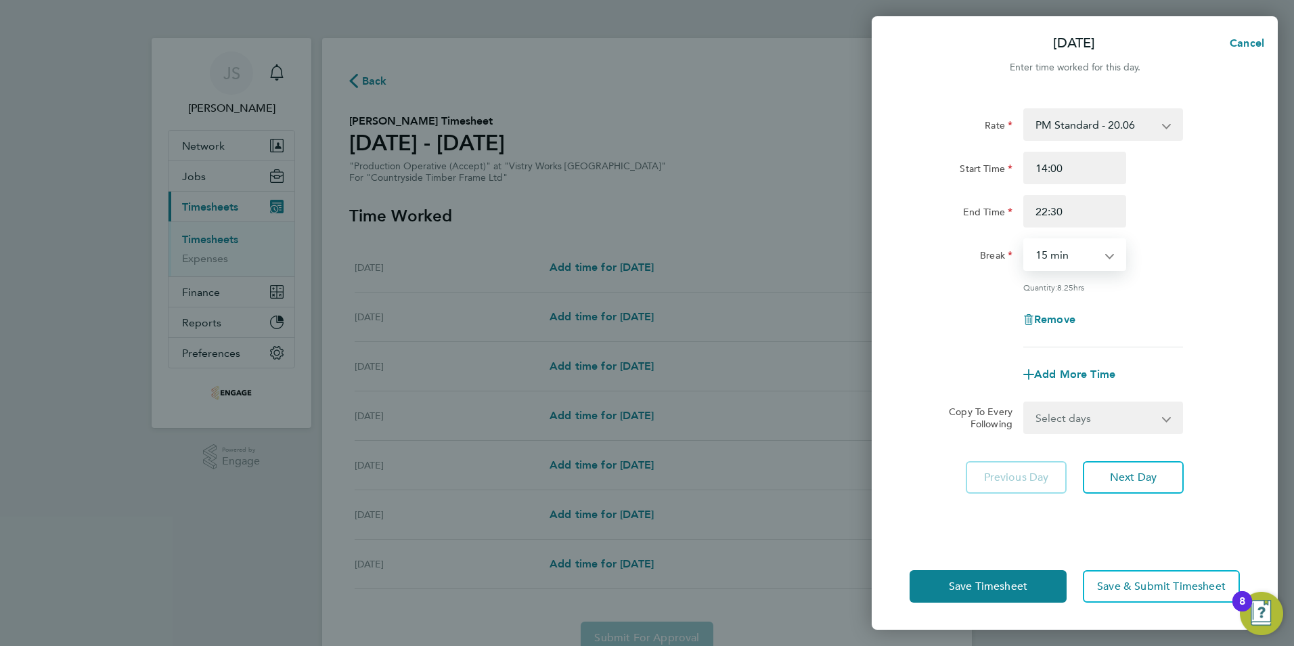
select select "30"
click at [1025, 240] on select "0 min 15 min 30 min 45 min 60 min 75 min 90 min" at bounding box center [1067, 255] width 84 height 30
click at [1094, 415] on select "Select days Day Weekday (Mon-Fri) Weekend (Sat-Sun) Tuesday Wednesday Thursday …" at bounding box center [1096, 418] width 142 height 30
select select "WEEKDAY"
click at [1025, 403] on select "Select days Day Weekday (Mon-Fri) Weekend (Sat-Sun) Tuesday Wednesday Thursday …" at bounding box center [1096, 418] width 142 height 30
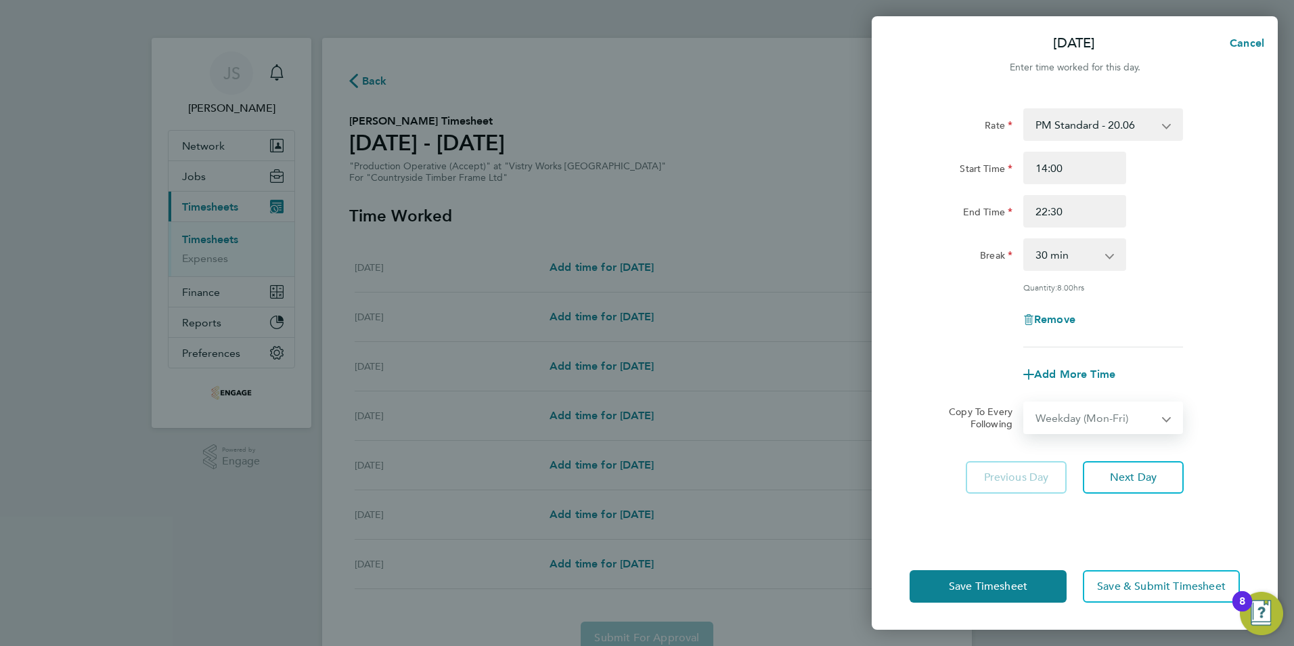
select select "2025-09-28"
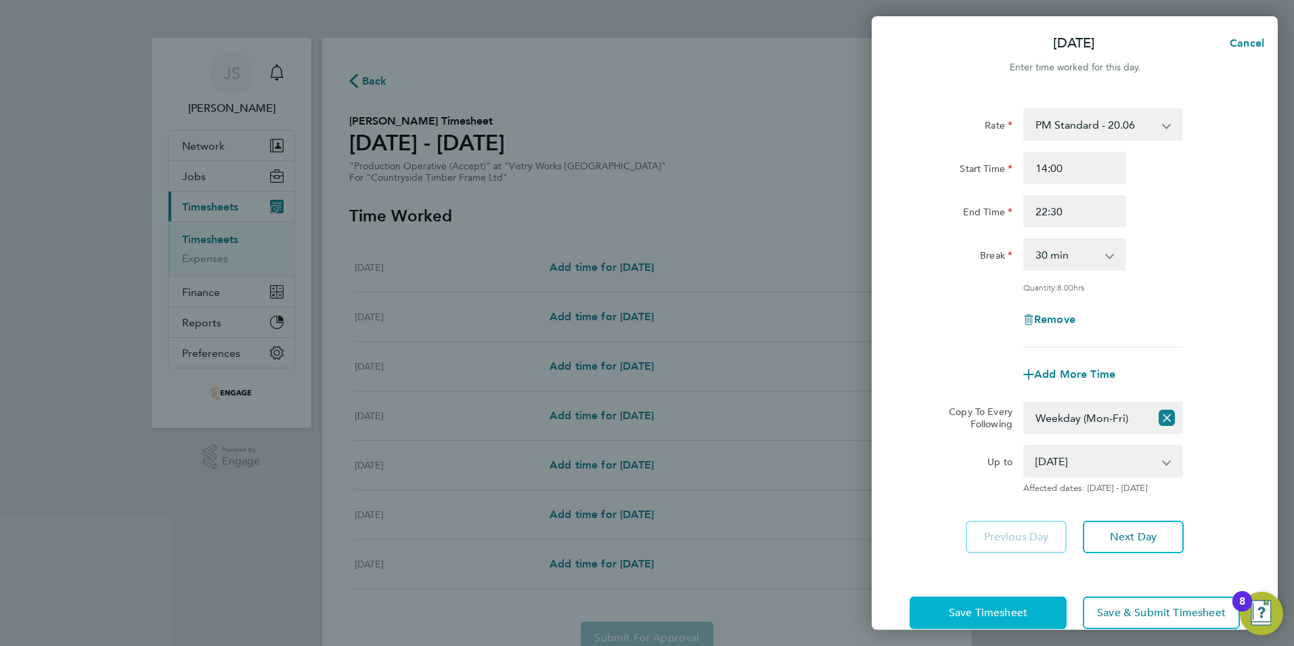
click at [940, 612] on button "Save Timesheet" at bounding box center [987, 612] width 157 height 32
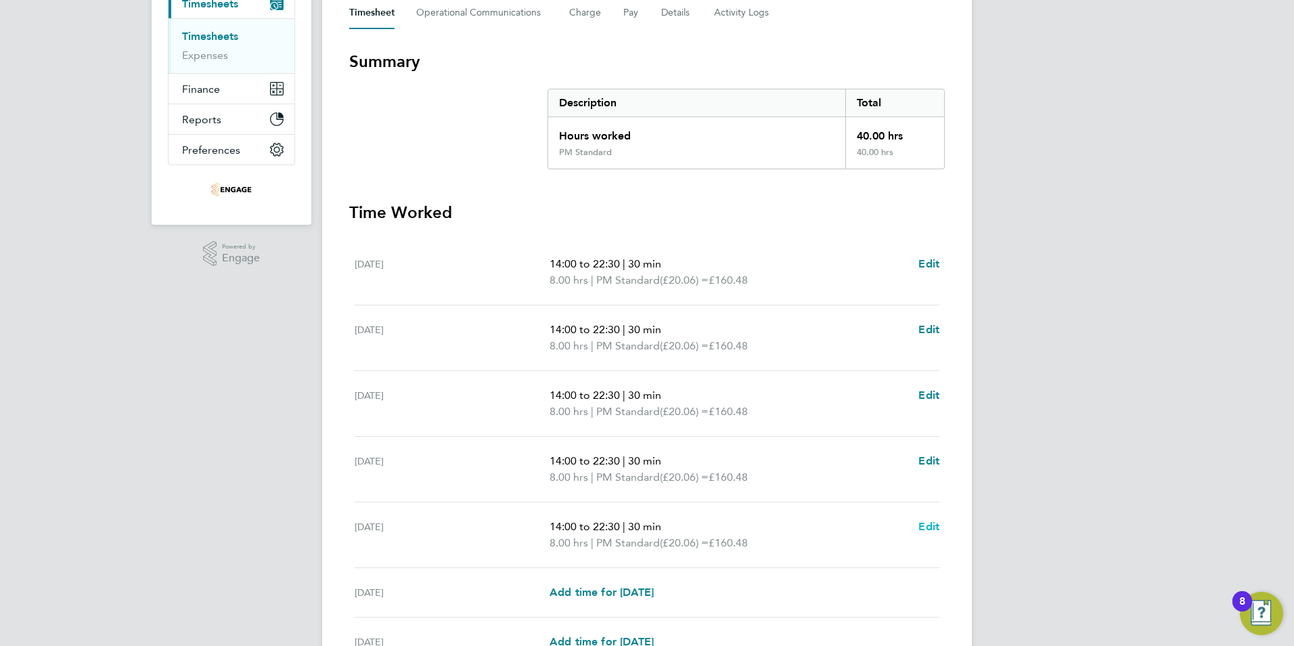
click at [926, 525] on span "Edit" at bounding box center [928, 526] width 21 height 13
select select "30"
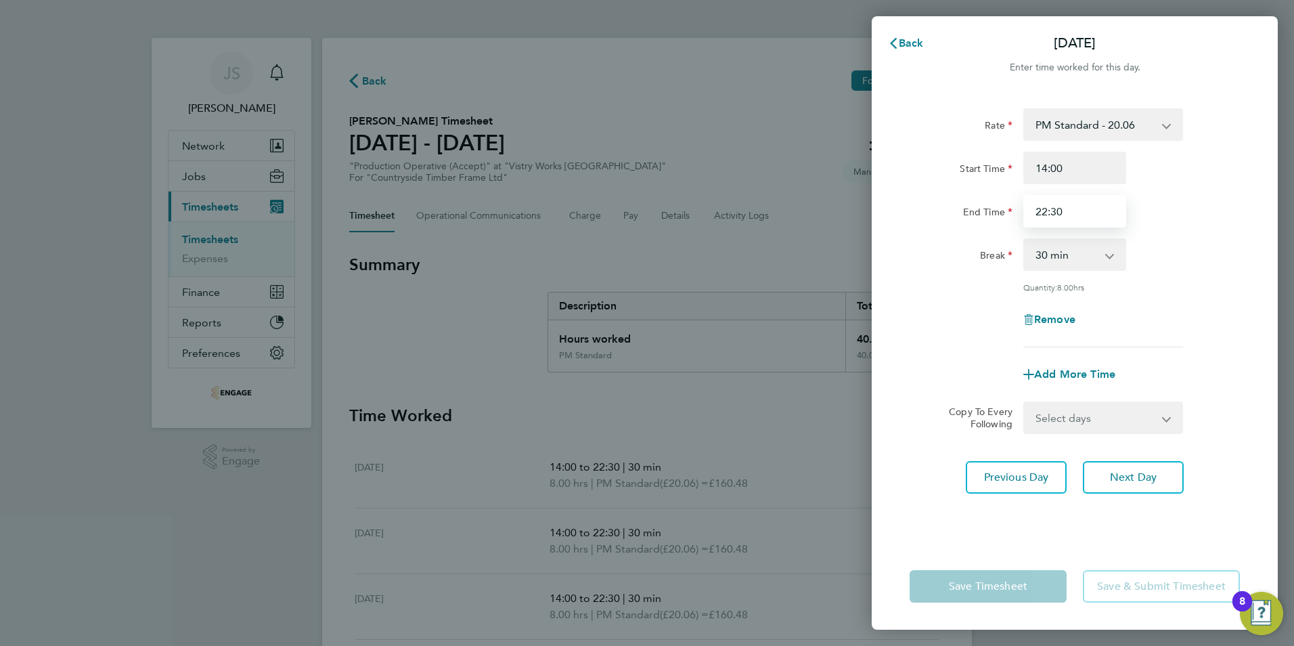
drag, startPoint x: 1085, startPoint y: 210, endPoint x: 979, endPoint y: 228, distance: 107.1
click at [980, 228] on div "Rate PM Standard - 20.06 AM Standard - 18.40 PM OT2 - 40.11 OT2 - 36.80 OT 1 - …" at bounding box center [1074, 227] width 330 height 239
type input "20:00"
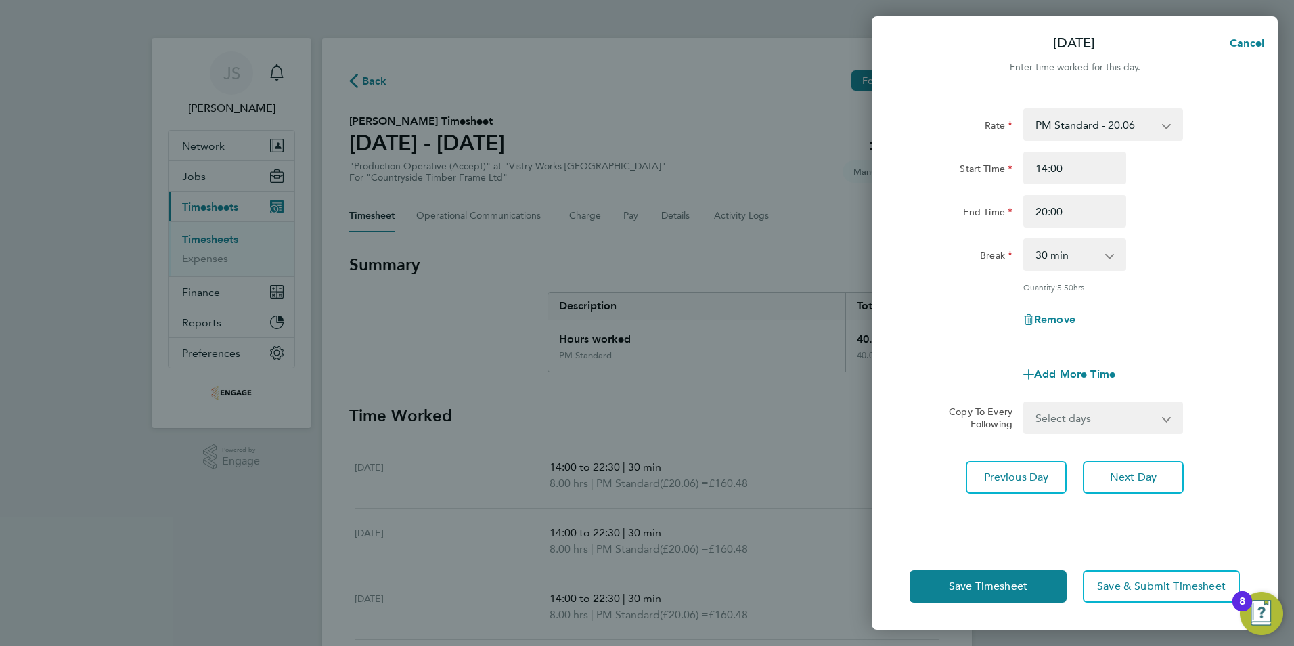
click at [926, 334] on div "Rate PM Standard - 20.06 AM Standard - 18.40 PM OT2 - 40.11 OT2 - 36.80 OT 1 - …" at bounding box center [1074, 227] width 330 height 239
click at [1002, 597] on button "Save Timesheet" at bounding box center [987, 586] width 157 height 32
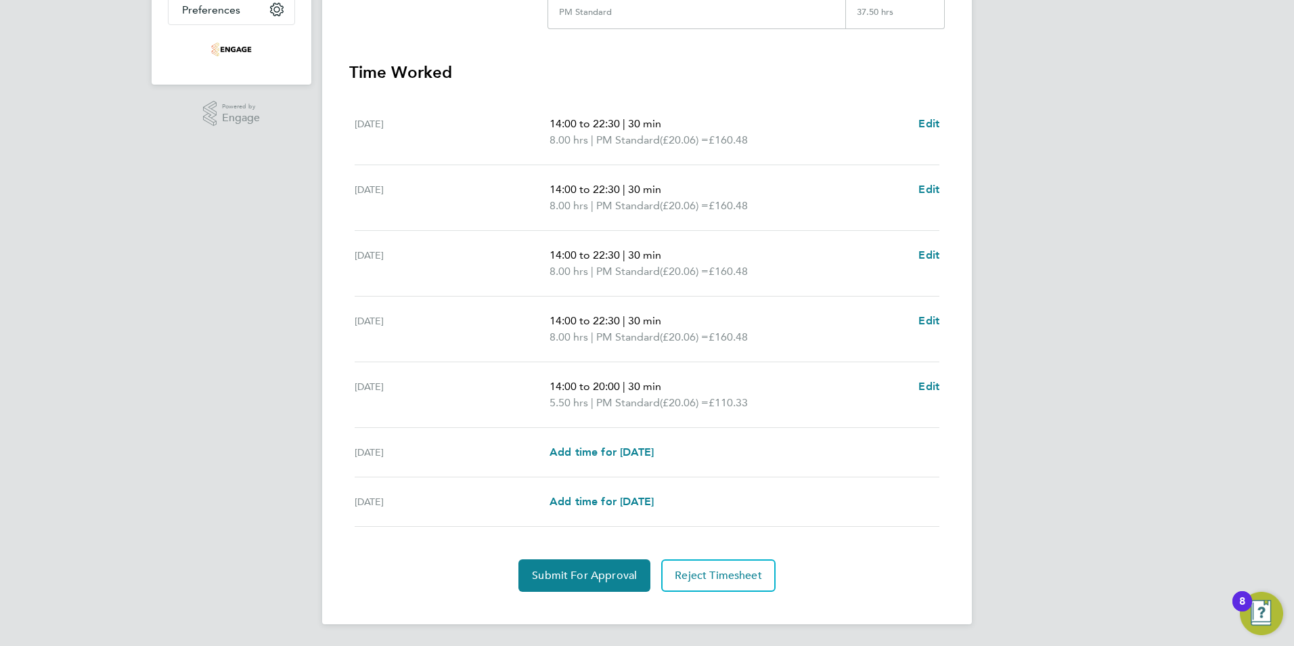
click at [585, 557] on section "Time Worked Mon 22 Sep 14:00 to 22:30 | 30 min 8.00 hrs | PM Standard (£20.06) …" at bounding box center [646, 327] width 595 height 530
click at [582, 578] on span "Submit For Approval" at bounding box center [584, 575] width 105 height 14
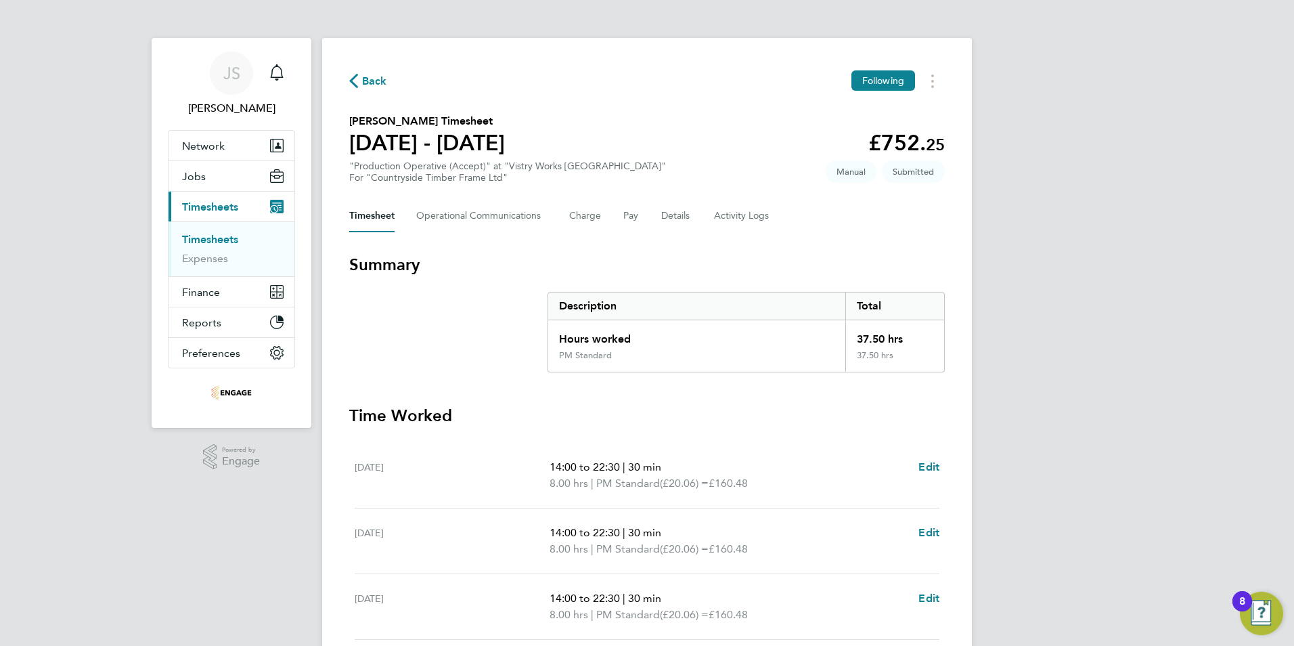
click at [373, 79] on span "Back" at bounding box center [374, 81] width 25 height 16
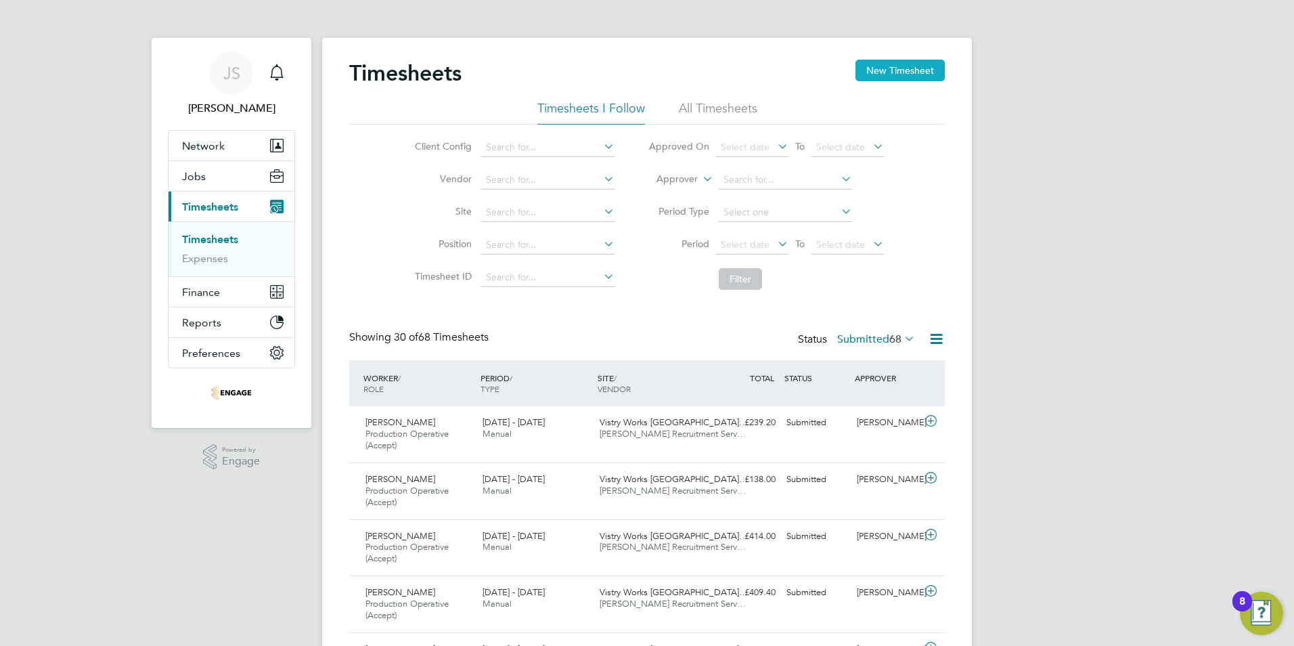
click at [895, 76] on button "New Timesheet" at bounding box center [899, 71] width 89 height 22
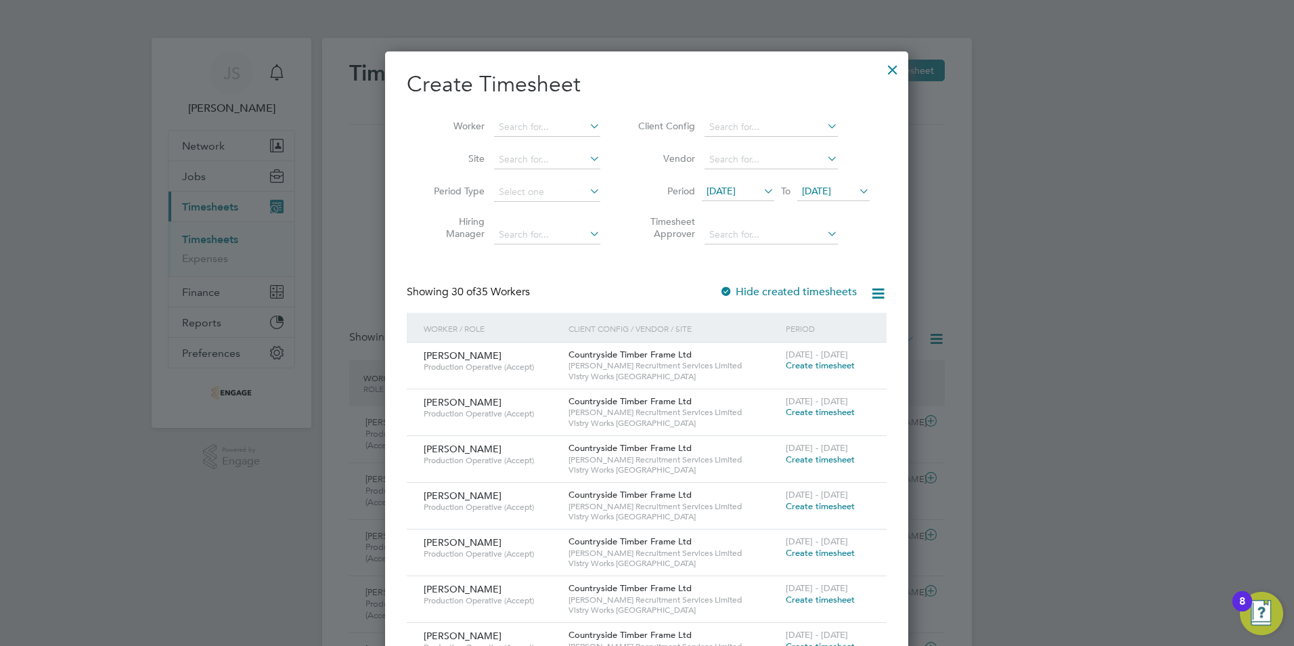
click at [520, 117] on li "Worker" at bounding box center [512, 127] width 210 height 32
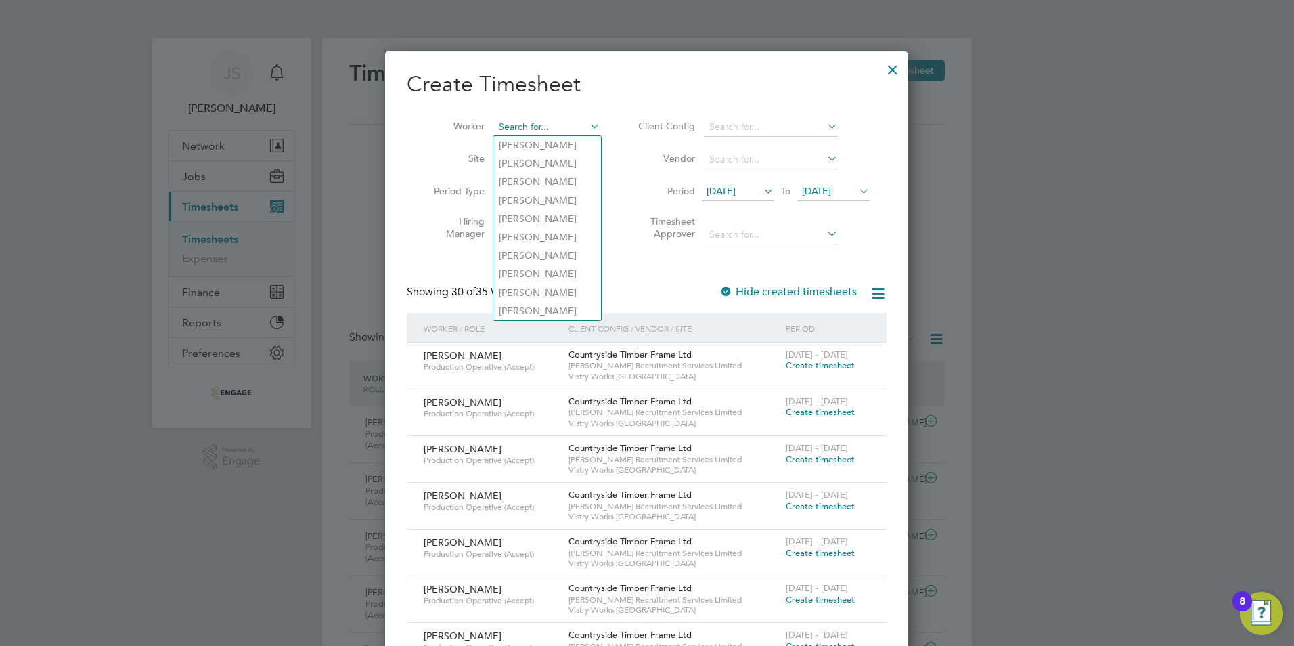
click at [519, 125] on input at bounding box center [547, 127] width 106 height 19
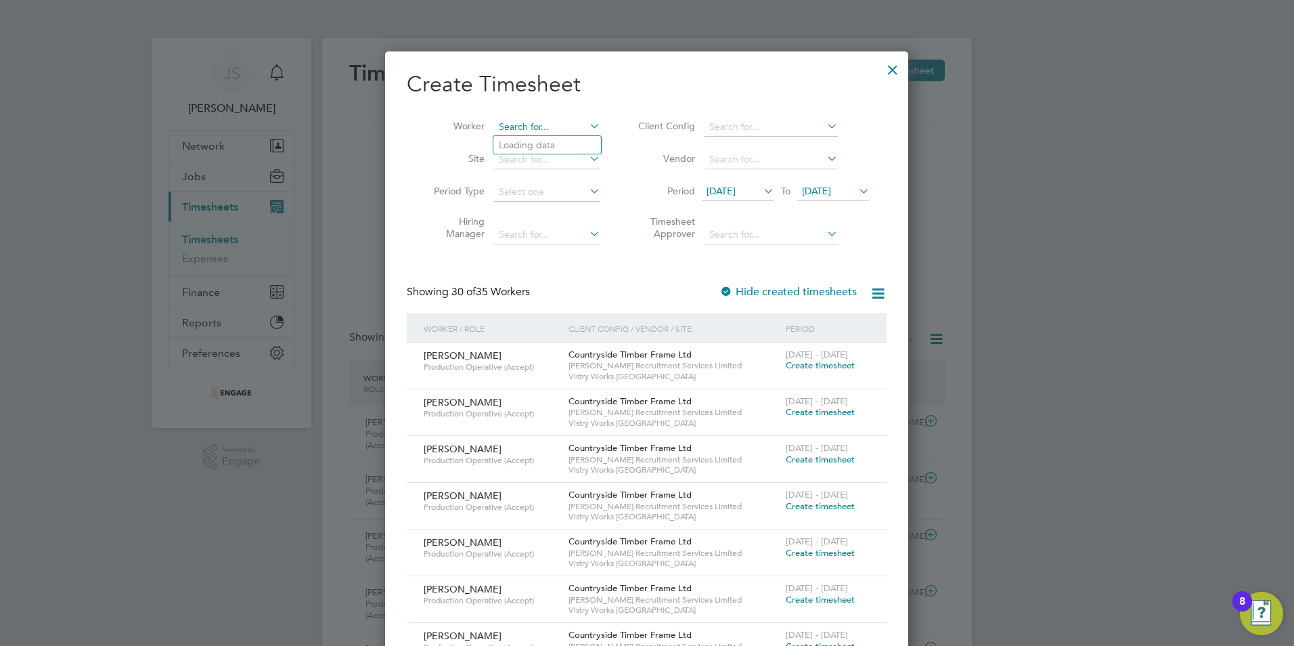
click at [519, 125] on input at bounding box center [547, 127] width 106 height 19
click at [529, 164] on li "Grzeg orz Byszkin" at bounding box center [547, 163] width 108 height 18
type input "[PERSON_NAME]"
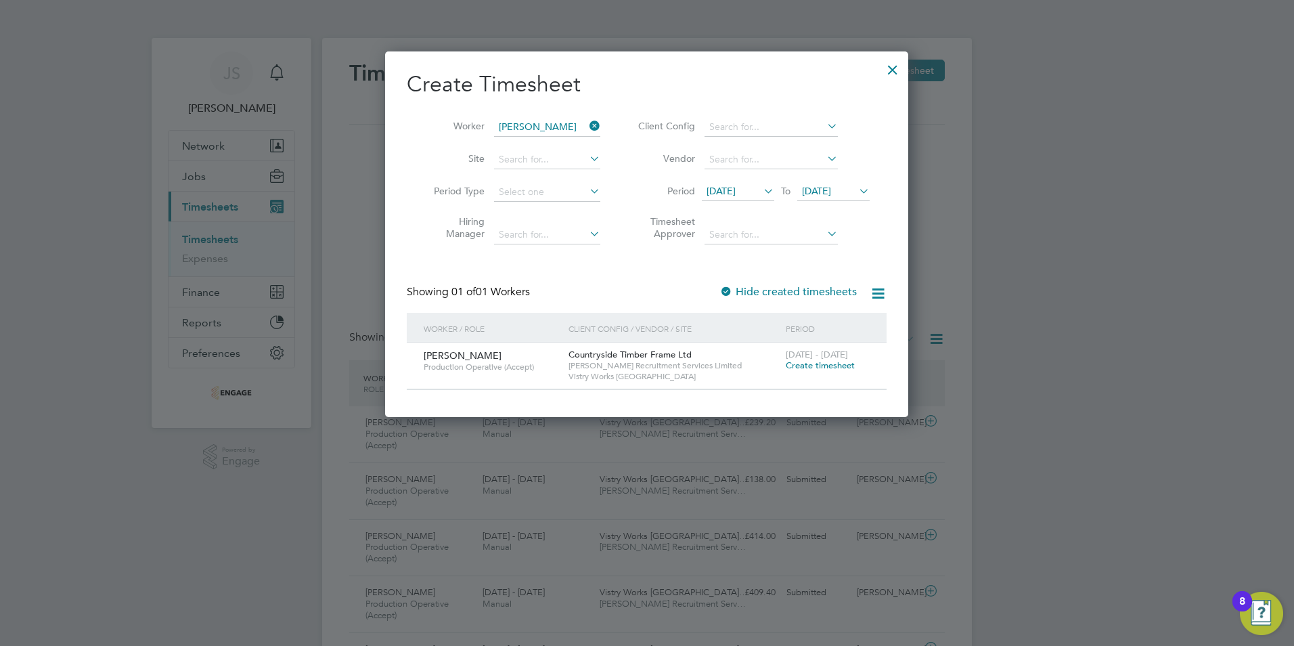
drag, startPoint x: 842, startPoint y: 359, endPoint x: 646, endPoint y: 404, distance: 200.6
click at [841, 359] on span "Create timesheet" at bounding box center [820, 365] width 69 height 12
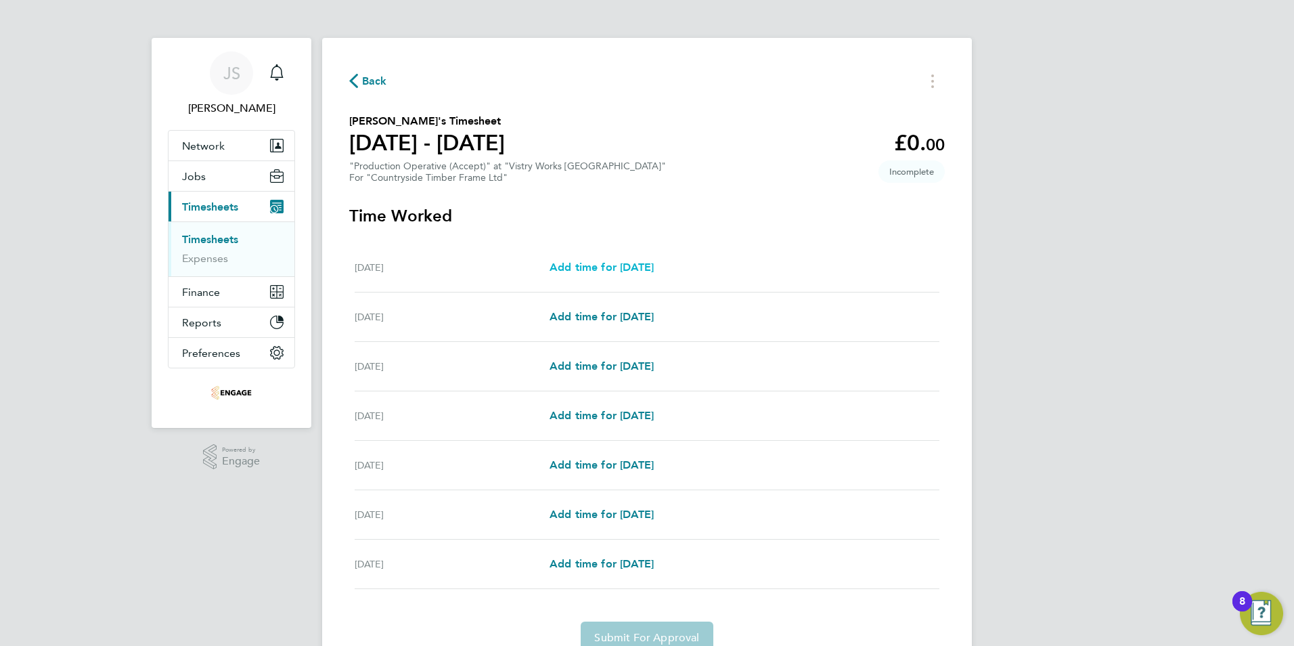
click at [612, 268] on span "Add time for Mon 22 Sep" at bounding box center [601, 267] width 104 height 13
select select "15"
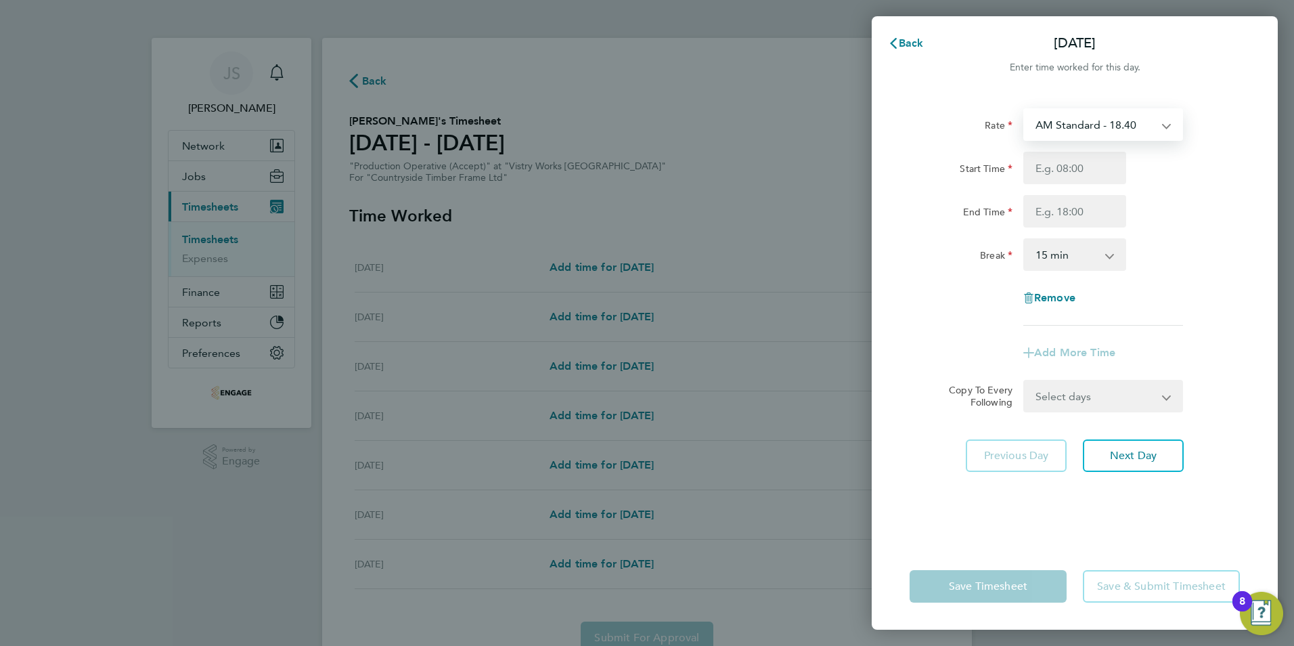
click at [1098, 128] on select "AM Standard - 18.40 PM OT2 - 40.11 PM OT 1 - 30.08 OT2 - 36.80 PM Standard - 20…" at bounding box center [1095, 125] width 141 height 30
select select "15"
click at [1062, 148] on div "Rate PM Standard - 20.06 AM Standard - 18.40 PM OT2 - 40.11 PM OT 1 - 30.08 OT2…" at bounding box center [1074, 216] width 330 height 217
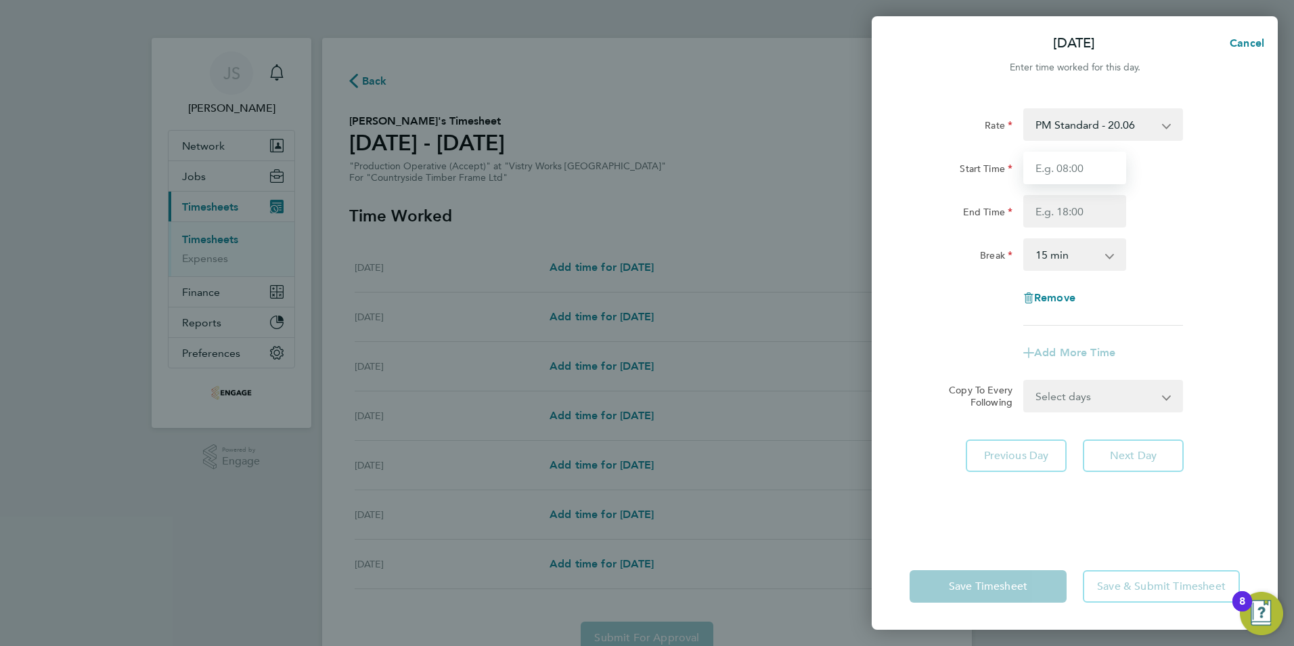
drag, startPoint x: 1050, startPoint y: 162, endPoint x: 1057, endPoint y: 177, distance: 17.3
click at [1050, 162] on input "Start Time" at bounding box center [1074, 168] width 103 height 32
type input "14:00"
click at [1066, 217] on input "End Time" at bounding box center [1074, 211] width 103 height 32
type input "22:30"
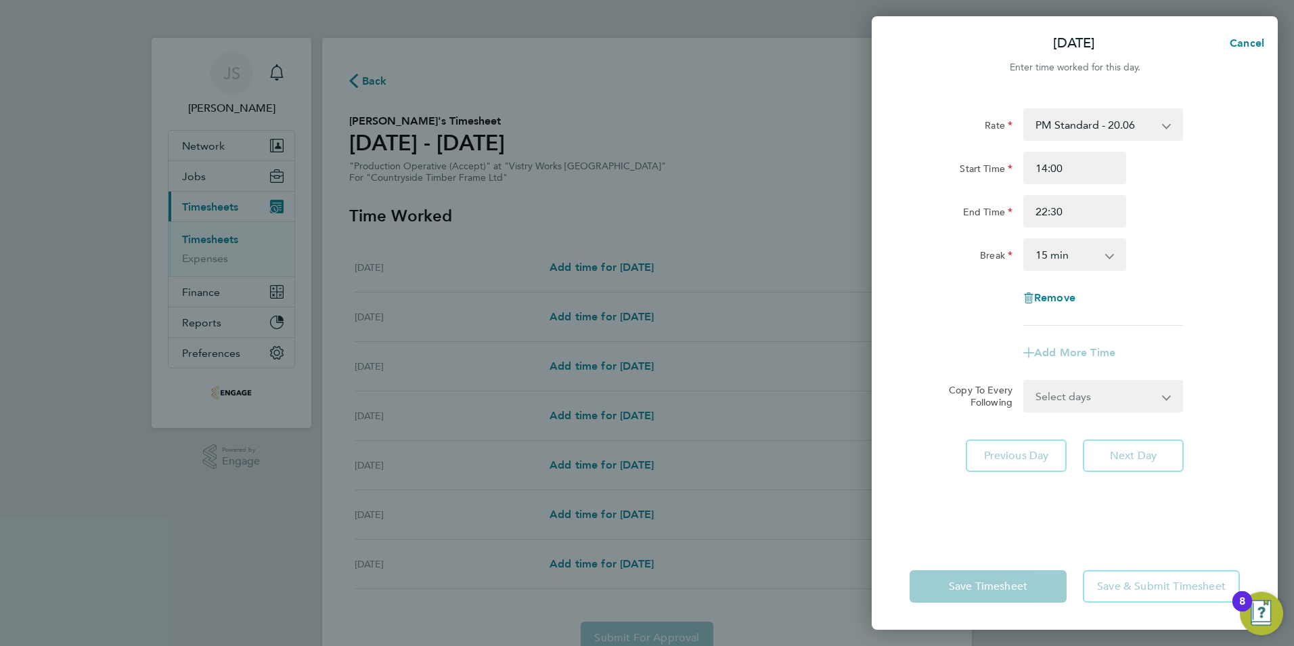
drag, startPoint x: 1069, startPoint y: 259, endPoint x: 1083, endPoint y: 271, distance: 18.3
click at [1069, 259] on select "0 min 15 min 30 min 45 min 60 min 75 min 90 min" at bounding box center [1067, 255] width 84 height 30
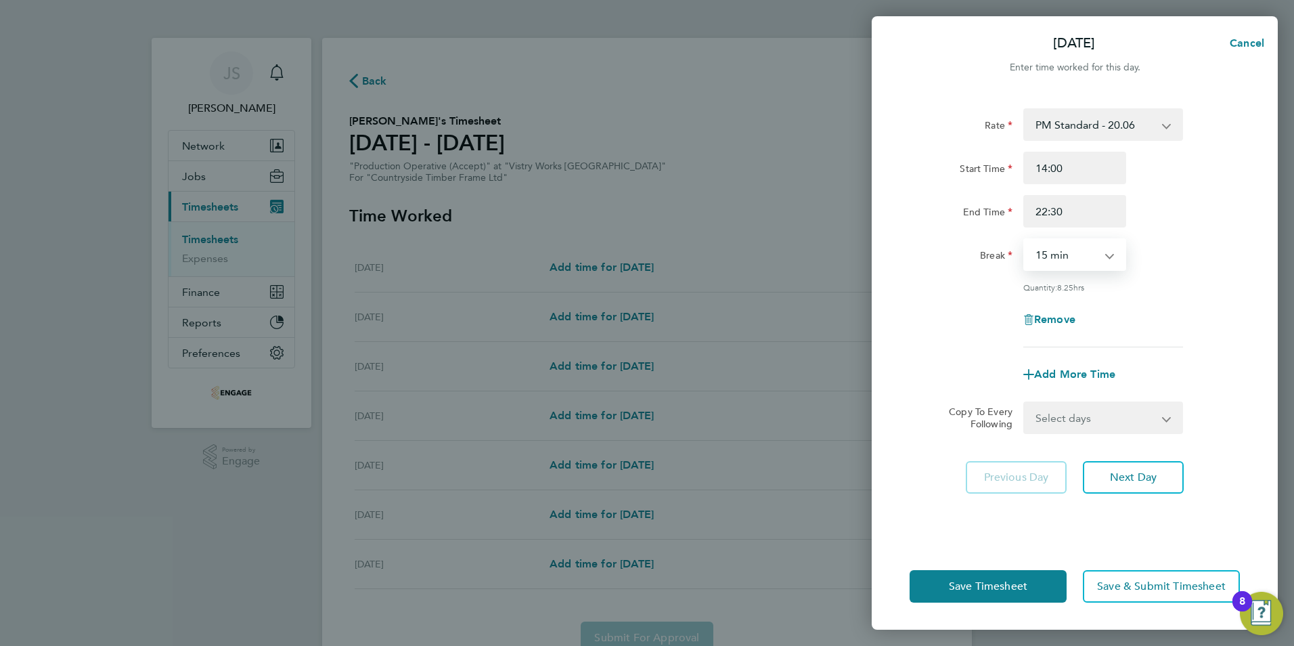
select select "30"
click at [1025, 240] on select "0 min 15 min 30 min 45 min 60 min 75 min 90 min" at bounding box center [1067, 255] width 84 height 30
click at [1069, 413] on select "Select days Day Weekday (Mon-Fri) Weekend (Sat-Sun) Tuesday Wednesday Thursday …" at bounding box center [1096, 418] width 142 height 30
select select "WEEKDAY"
click at [1025, 403] on select "Select days Day Weekday (Mon-Fri) Weekend (Sat-Sun) Tuesday Wednesday Thursday …" at bounding box center [1096, 418] width 142 height 30
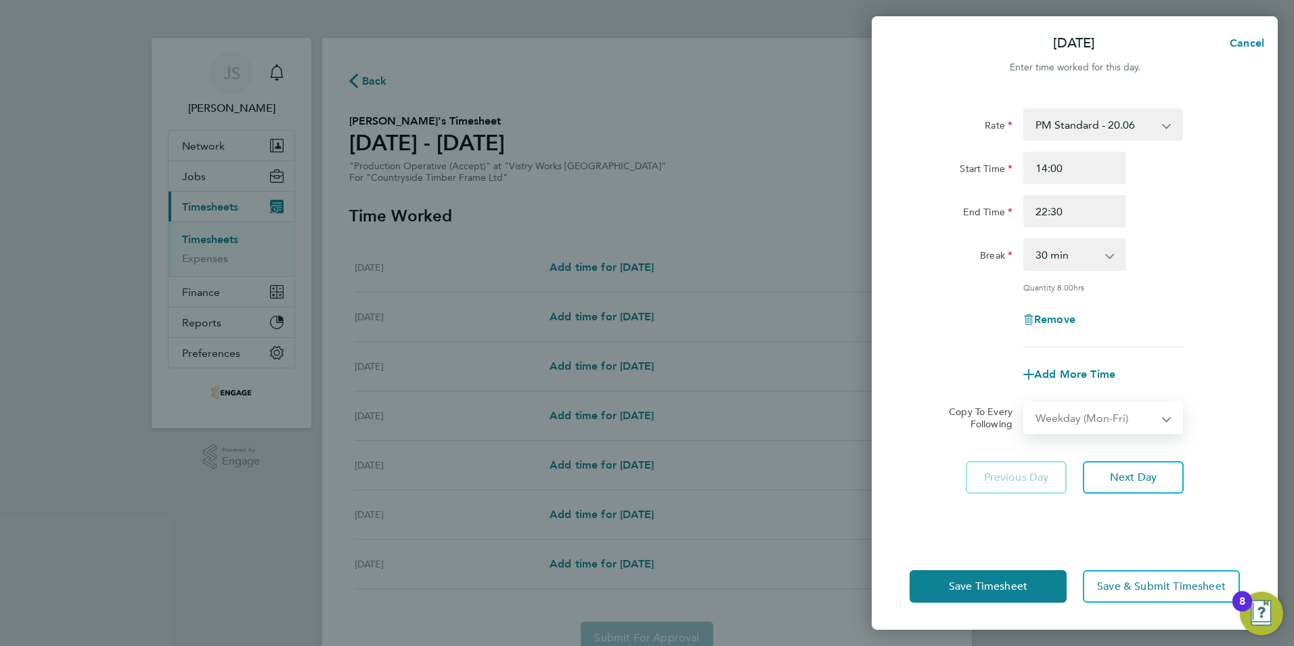
select select "2025-09-28"
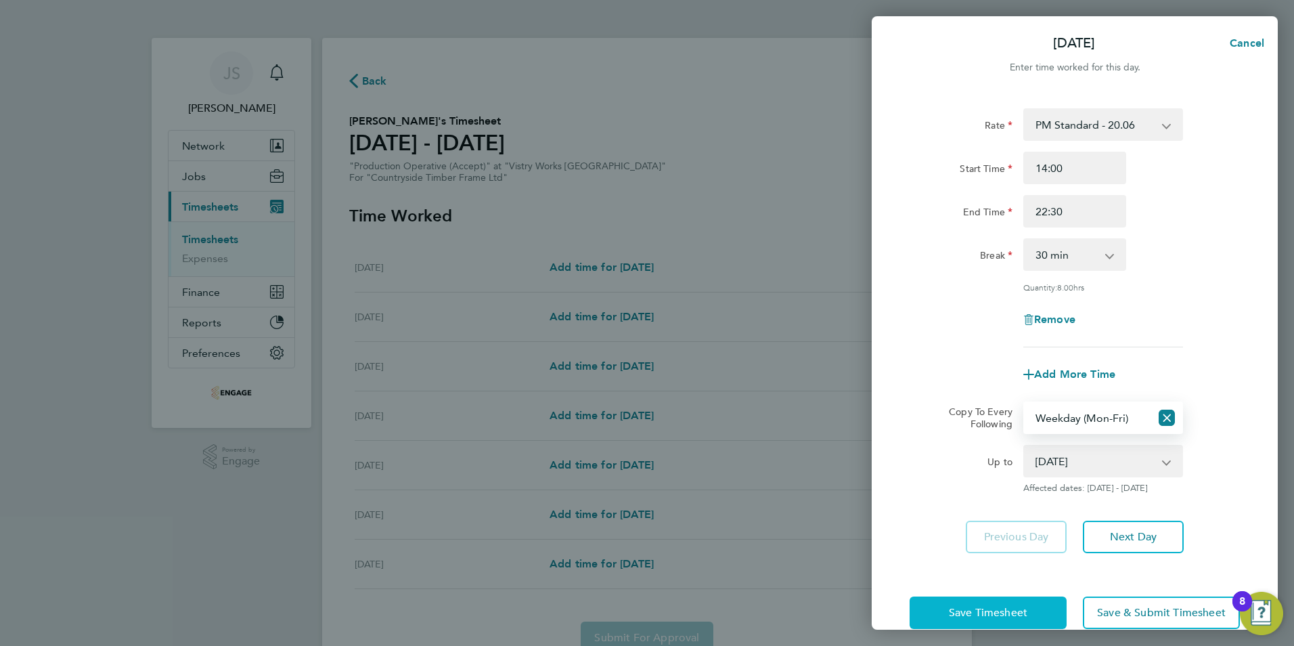
click at [971, 614] on span "Save Timesheet" at bounding box center [988, 613] width 78 height 14
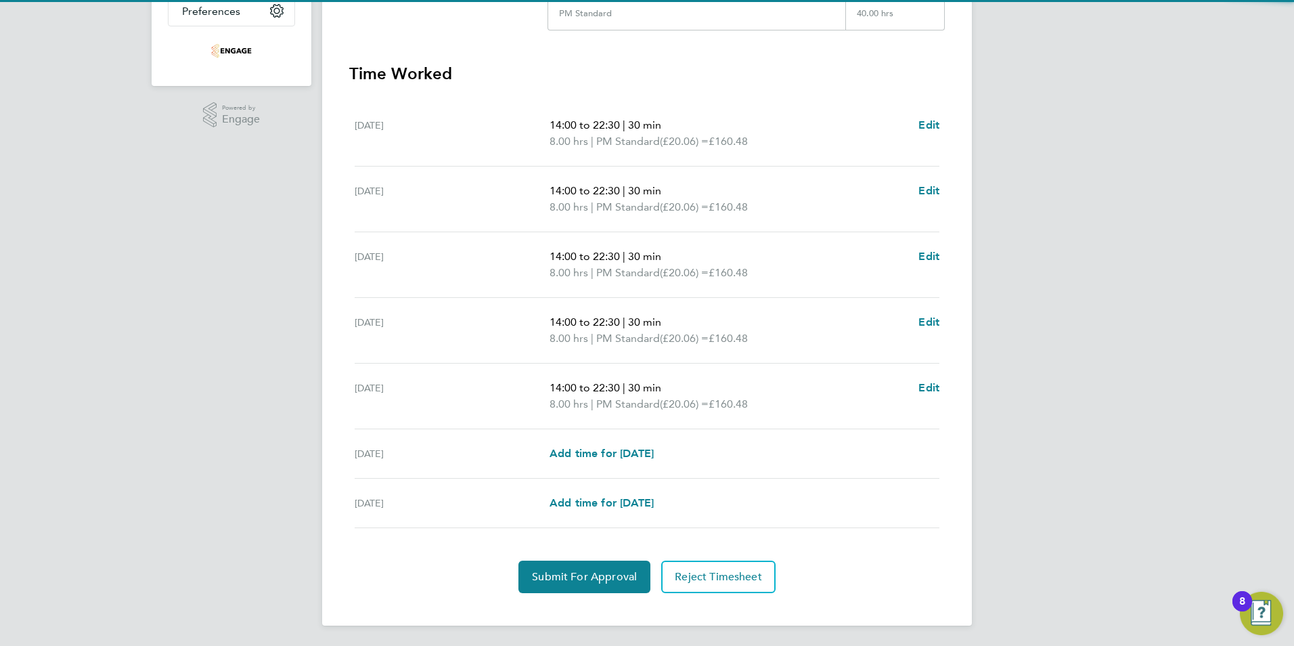
scroll to position [343, 0]
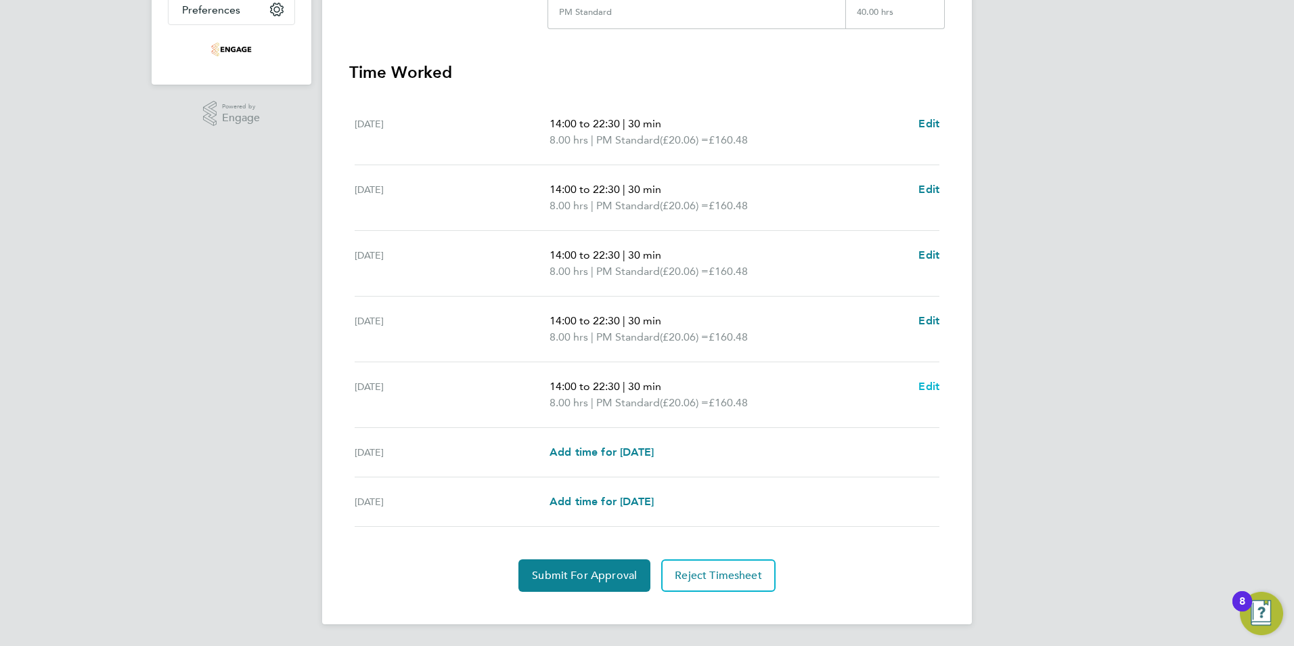
click at [935, 386] on span "Edit" at bounding box center [928, 386] width 21 height 13
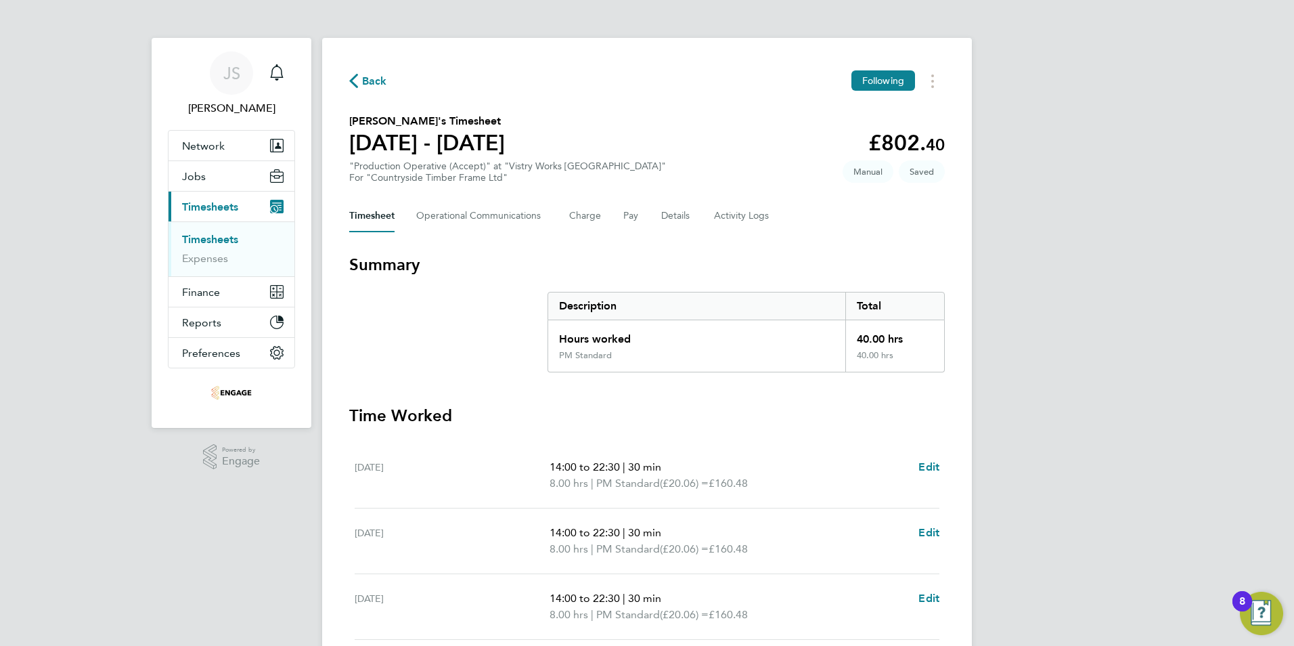
select select "30"
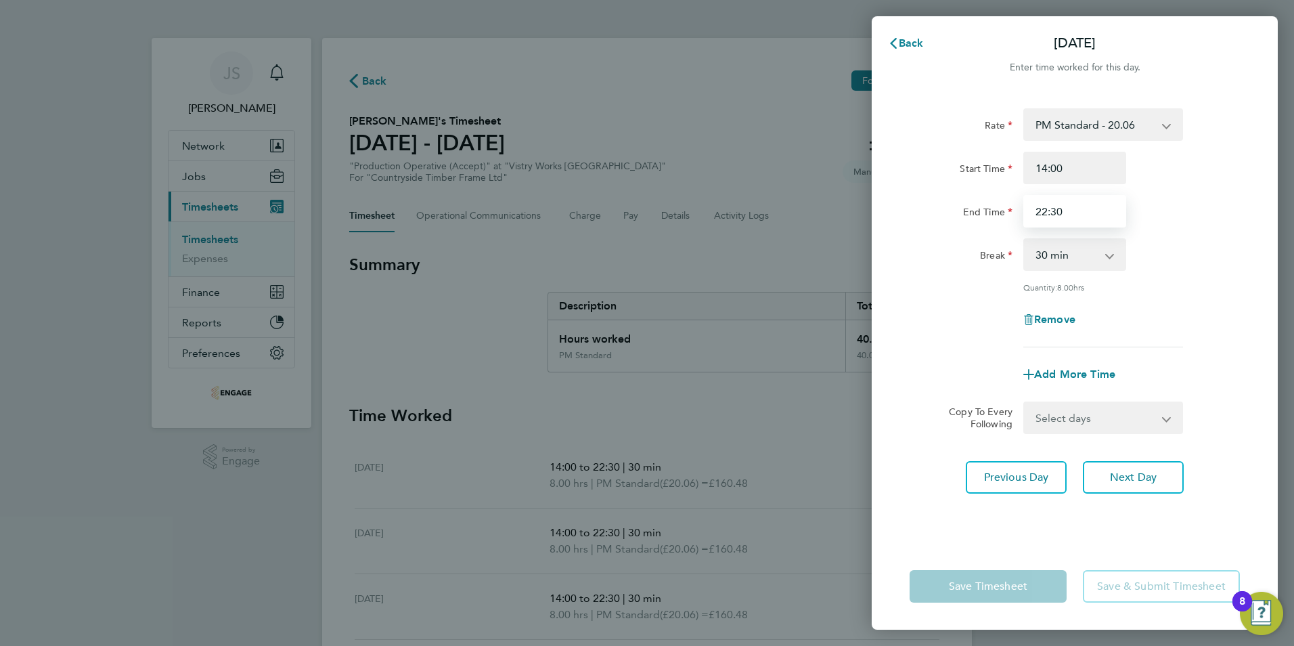
drag, startPoint x: 888, startPoint y: 241, endPoint x: 812, endPoint y: 259, distance: 78.0
click at [813, 259] on div "Back Fri 26 Sep Enter time worked for this day. Rate PM Standard - 20.06 AM Sta…" at bounding box center [647, 323] width 1294 height 646
type input "20:00"
click at [1161, 279] on div "Rate PM Standard - 20.06 AM Standard - 18.40 PM OT2 - 40.11 PM OT 1 - 30.08 OT2…" at bounding box center [1074, 227] width 330 height 239
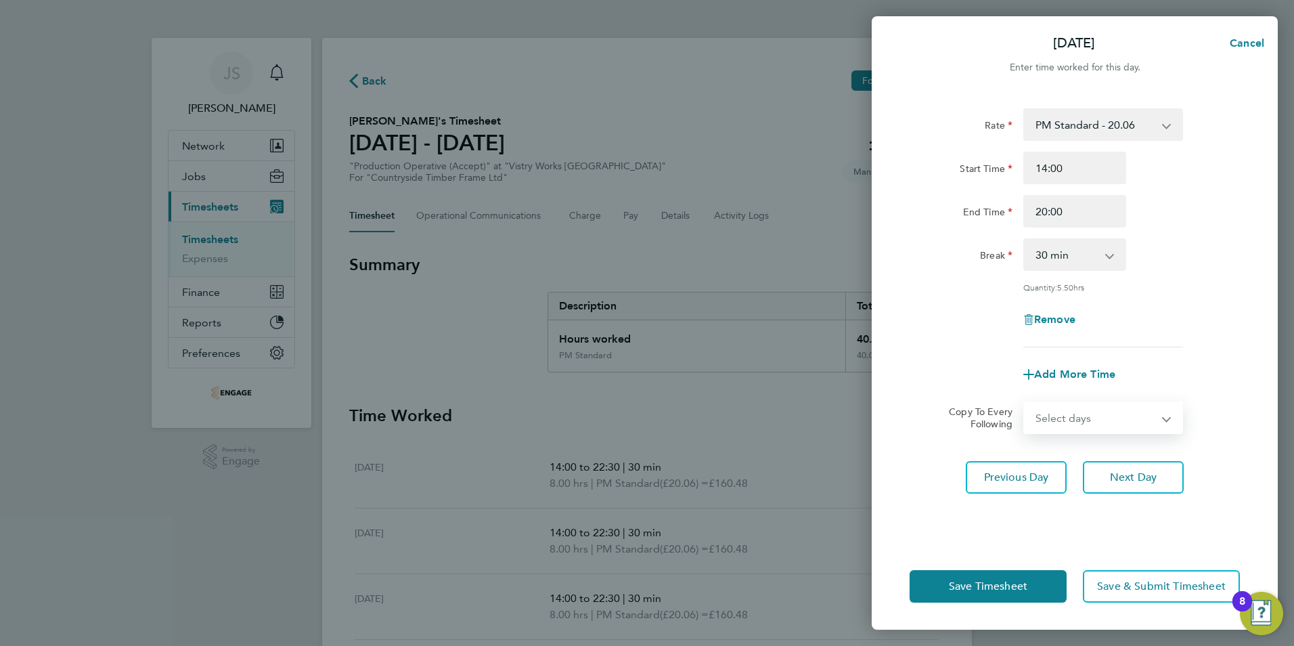
click at [1073, 422] on select "Select days Day Weekend (Sat-Sun) Saturday Sunday" at bounding box center [1096, 418] width 142 height 30
click at [955, 383] on div "Add More Time" at bounding box center [1074, 374] width 341 height 32
click at [974, 582] on span "Save Timesheet" at bounding box center [988, 586] width 78 height 14
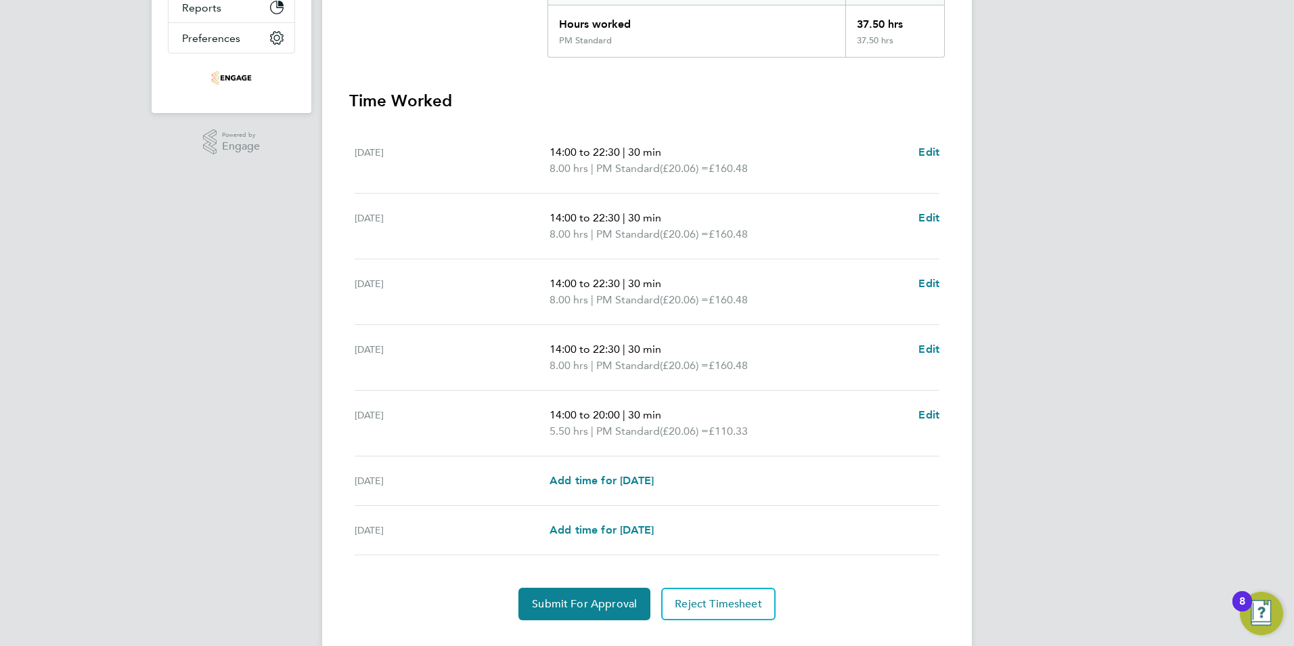
scroll to position [338, 0]
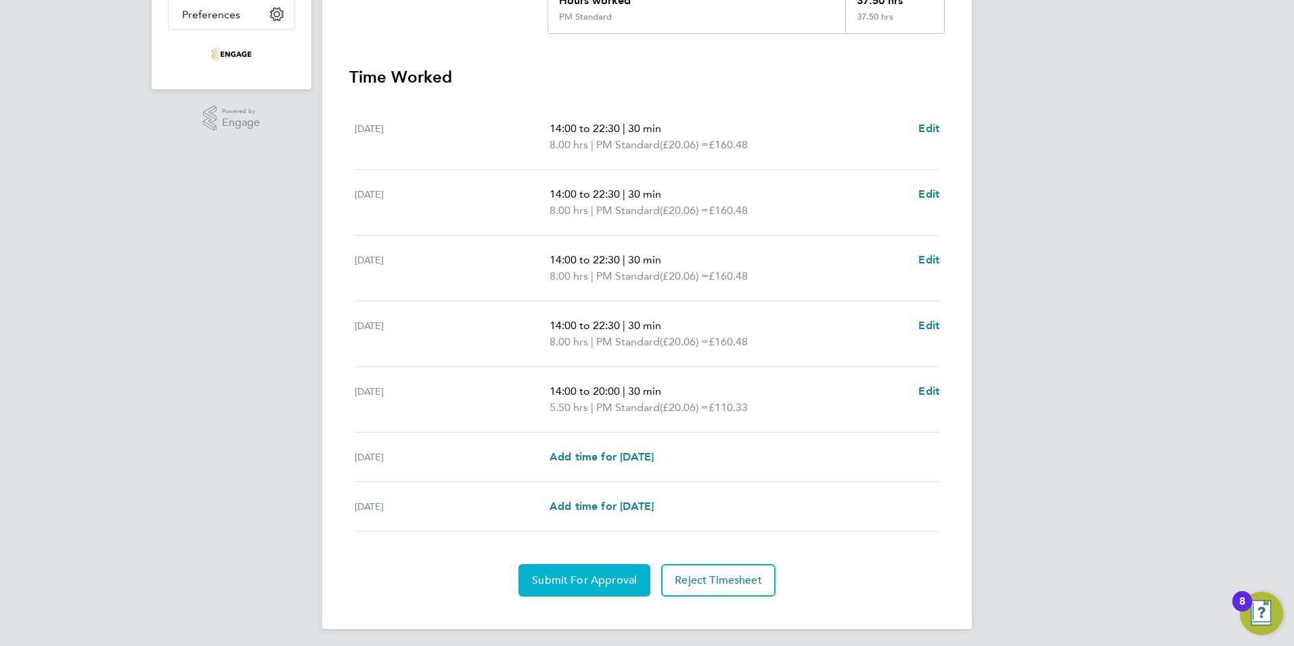
click at [566, 577] on span "Submit For Approval" at bounding box center [584, 580] width 105 height 14
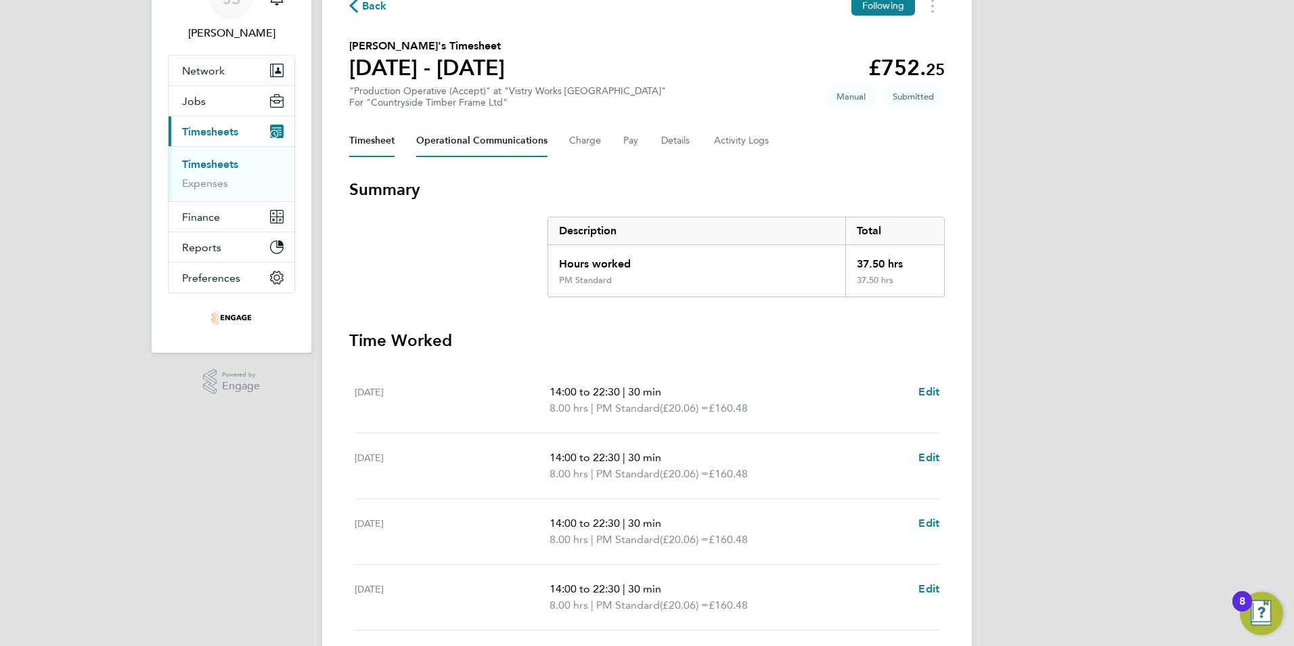
scroll to position [72, 0]
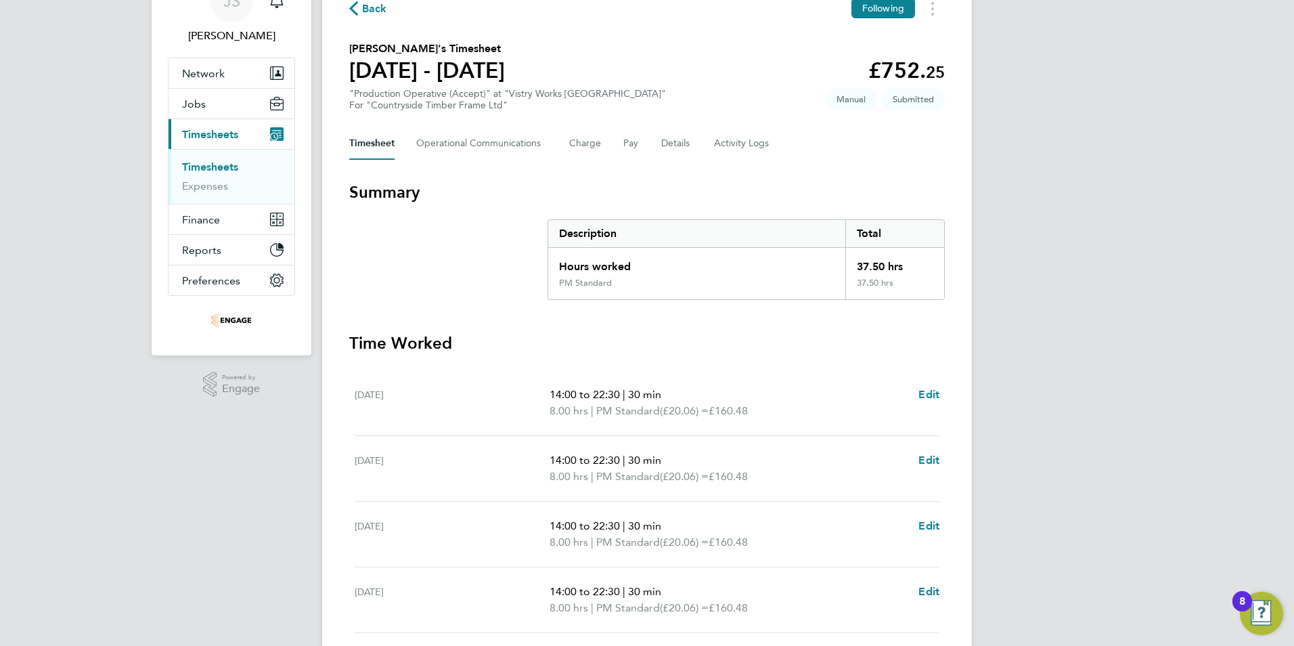
drag, startPoint x: 379, startPoint y: 13, endPoint x: 33, endPoint y: 178, distance: 383.2
click at [379, 13] on span "Back" at bounding box center [374, 9] width 25 height 16
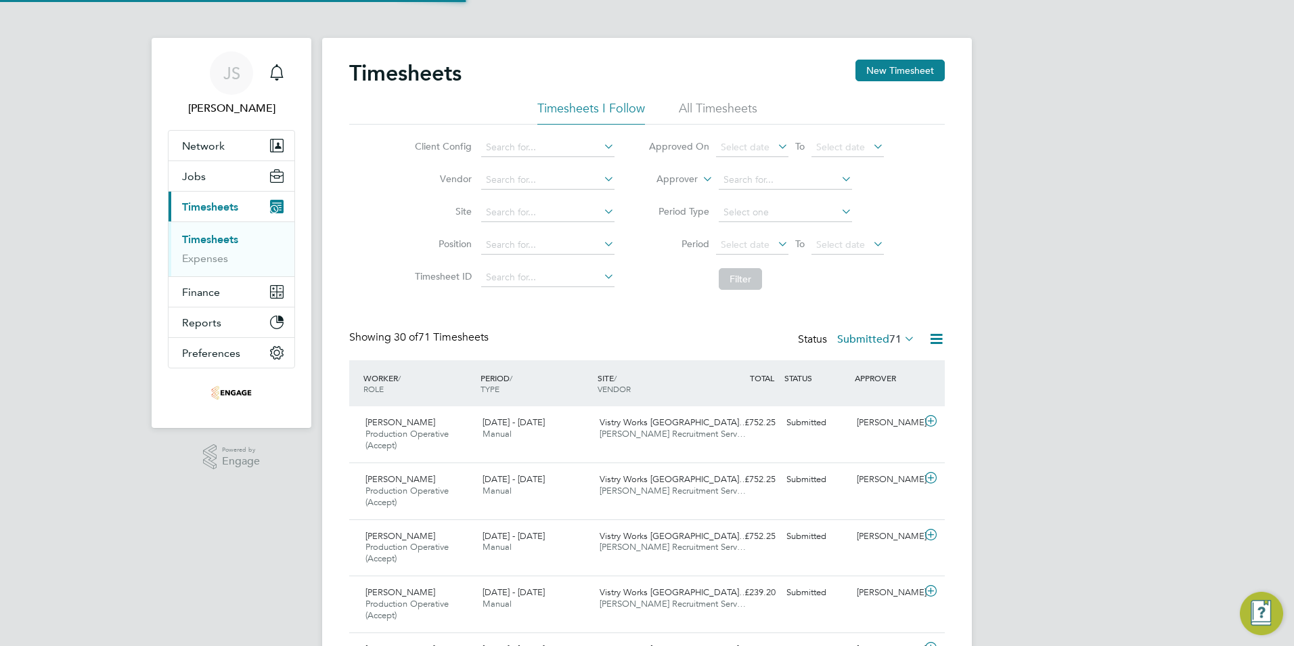
scroll to position [7, 7]
click at [896, 68] on button "New Timesheet" at bounding box center [899, 71] width 89 height 22
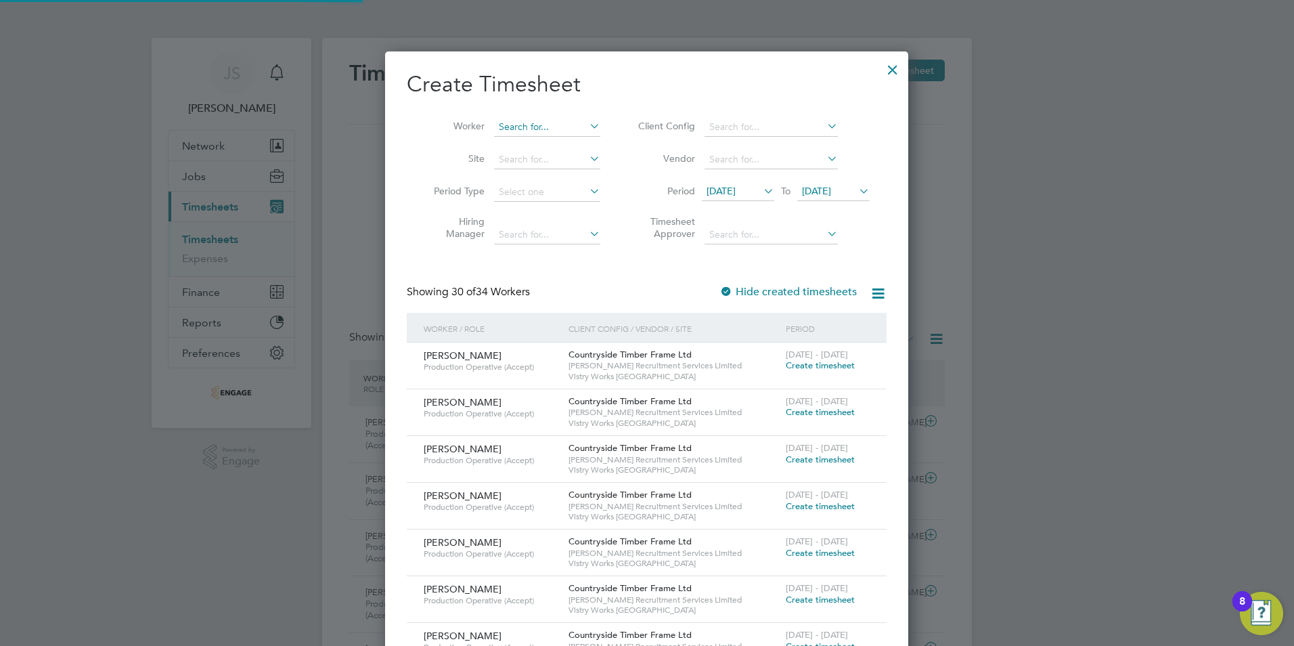
click at [529, 124] on input at bounding box center [547, 127] width 106 height 19
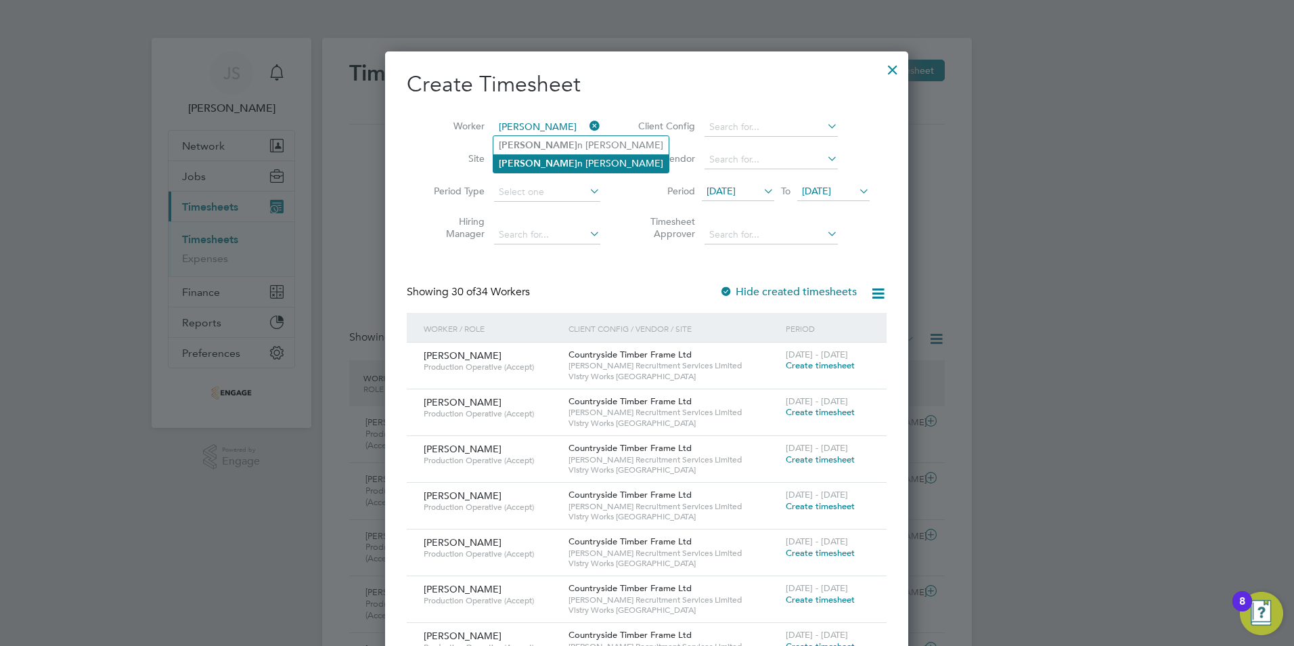
click at [531, 162] on li "Marci n Gorka" at bounding box center [580, 163] width 175 height 18
type input "[PERSON_NAME]"
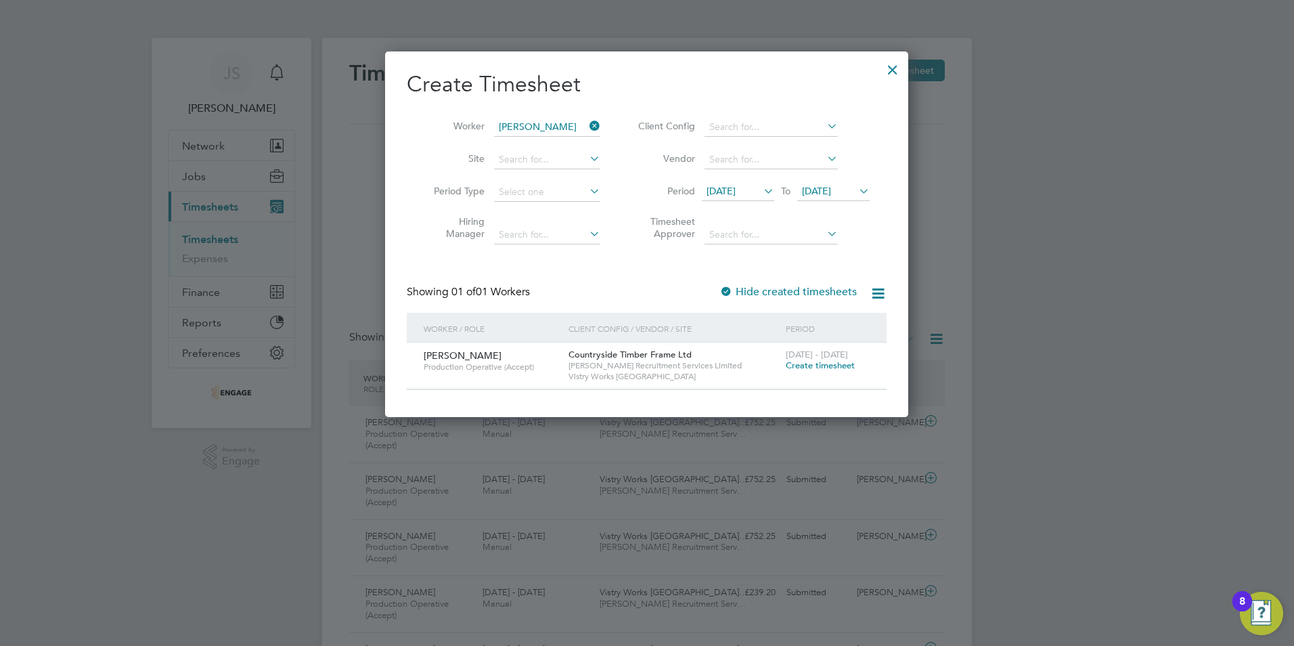
click at [826, 366] on span "Create timesheet" at bounding box center [820, 365] width 69 height 12
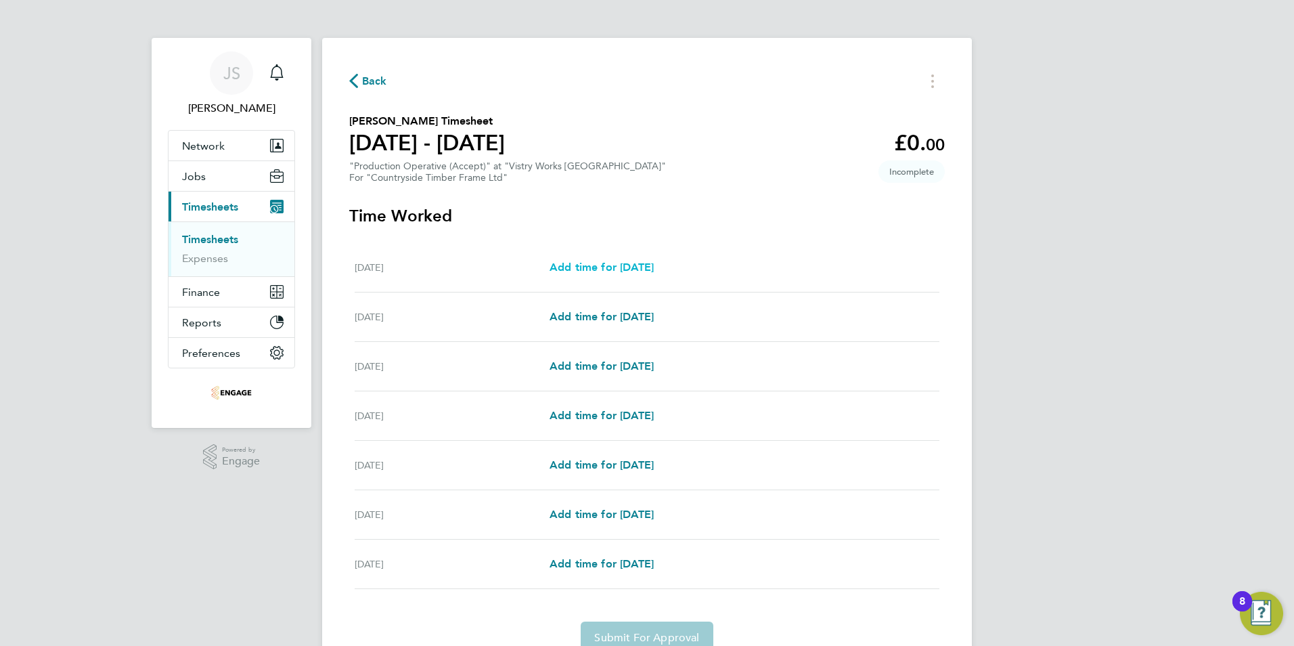
click at [610, 266] on span "Add time for Mon 22 Sep" at bounding box center [601, 267] width 104 height 13
select select "15"
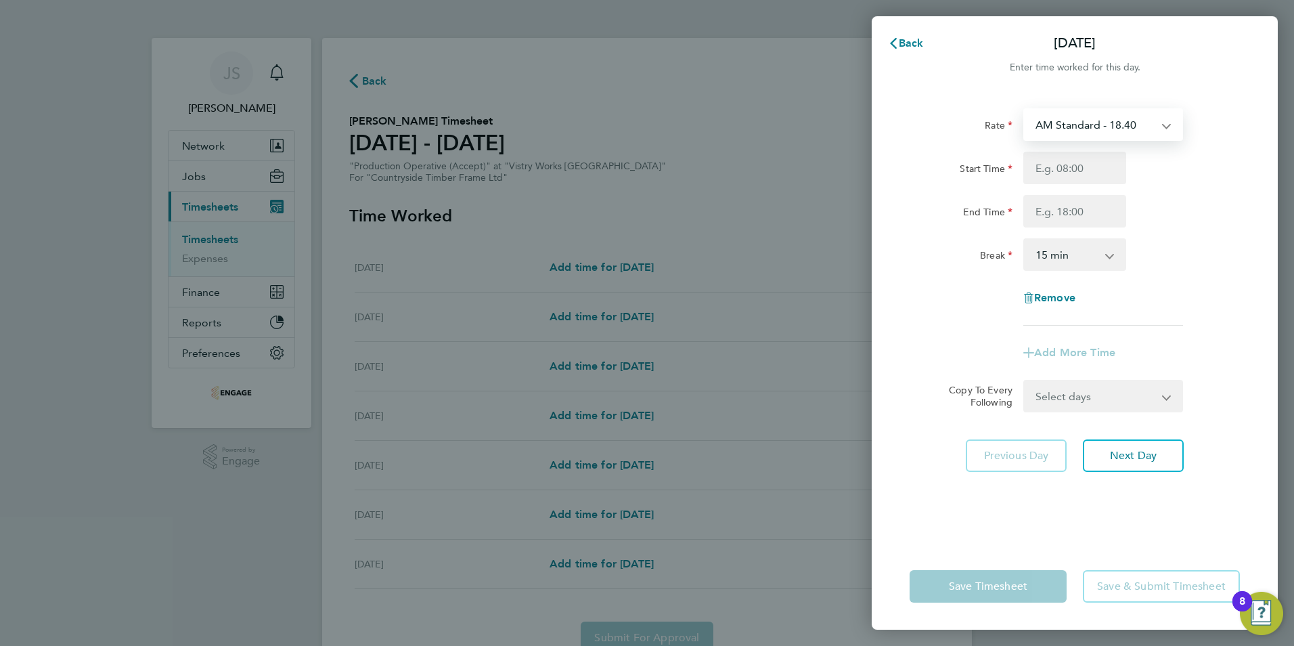
click at [1065, 123] on select "AM Standard - 18.40 PM OT 1 - 30.08 OT2 - 36.80 PM OT2 - 40.11 PM Standard - 20…" at bounding box center [1095, 125] width 141 height 30
select select "15"
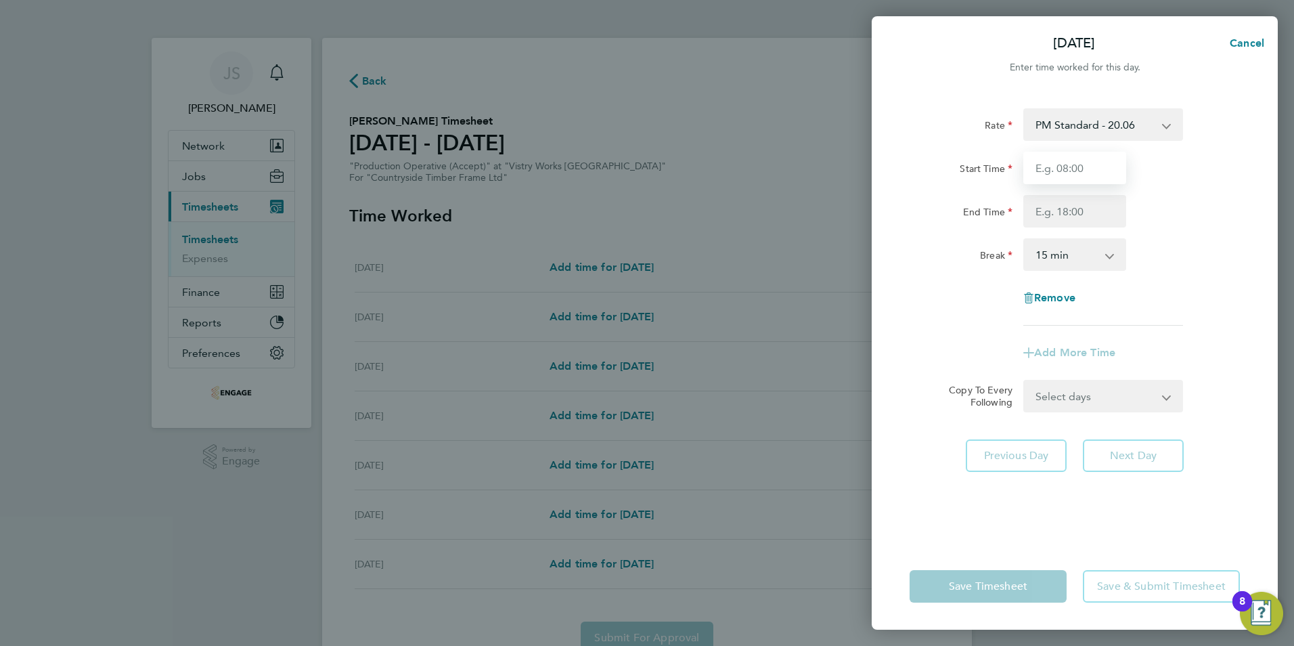
drag, startPoint x: 1050, startPoint y: 162, endPoint x: 1060, endPoint y: 179, distance: 19.5
click at [1050, 162] on input "Start Time" at bounding box center [1074, 168] width 103 height 32
type input "14:00"
drag, startPoint x: 1047, startPoint y: 214, endPoint x: 1074, endPoint y: 222, distance: 28.3
click at [1047, 214] on input "End Time" at bounding box center [1074, 211] width 103 height 32
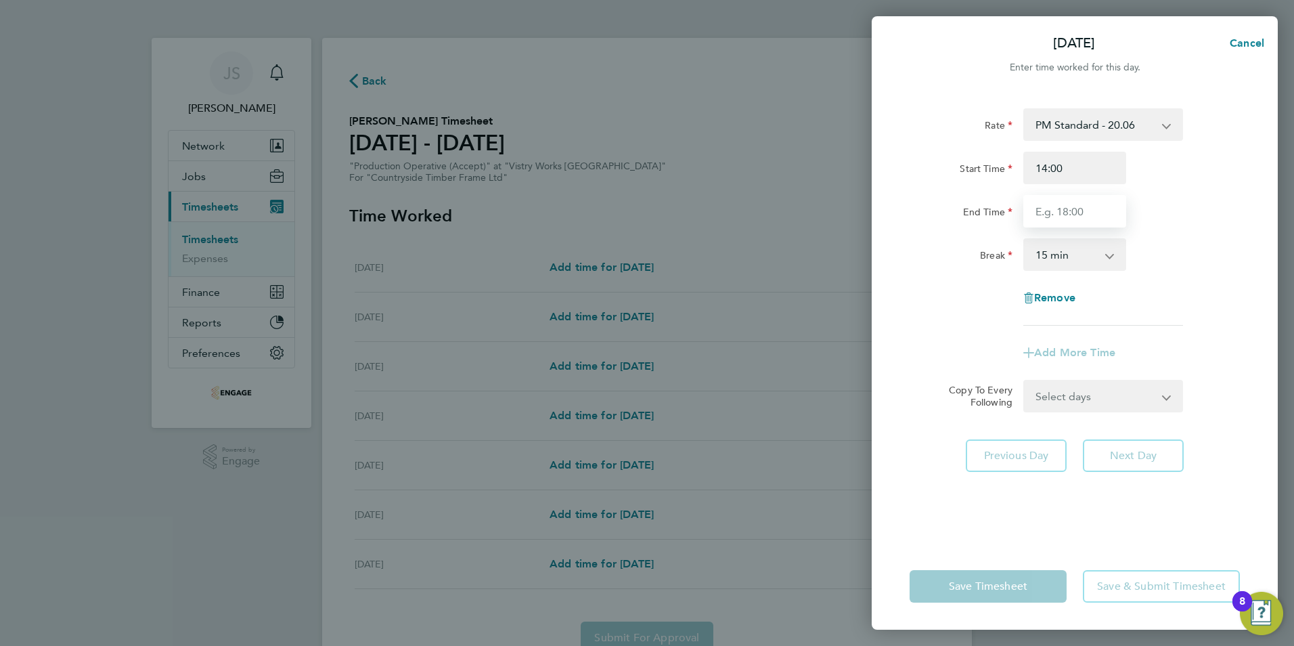
type input "22:30"
drag, startPoint x: 1055, startPoint y: 260, endPoint x: 1062, endPoint y: 271, distance: 13.1
click at [1055, 260] on select "0 min 15 min 30 min 45 min 60 min 75 min 90 min" at bounding box center [1067, 255] width 84 height 30
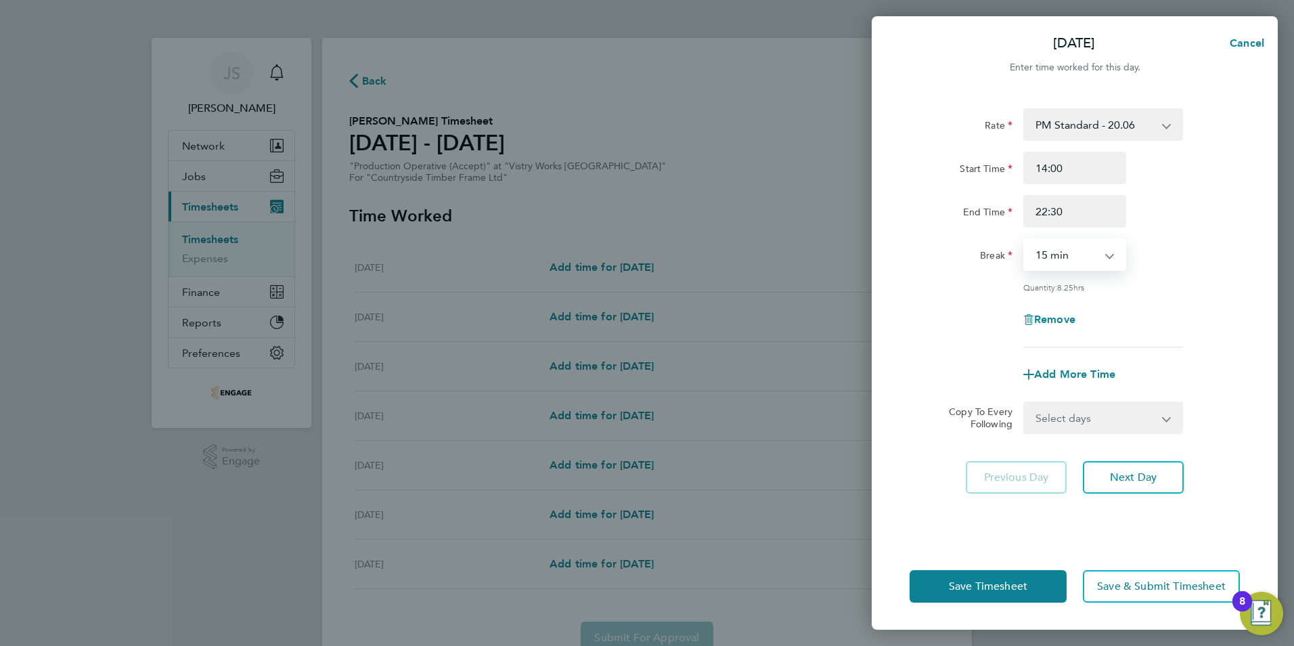
select select "30"
click at [1025, 240] on select "0 min 15 min 30 min 45 min 60 min 75 min 90 min" at bounding box center [1067, 255] width 84 height 30
click at [1132, 470] on span "Next Day" at bounding box center [1133, 477] width 47 height 14
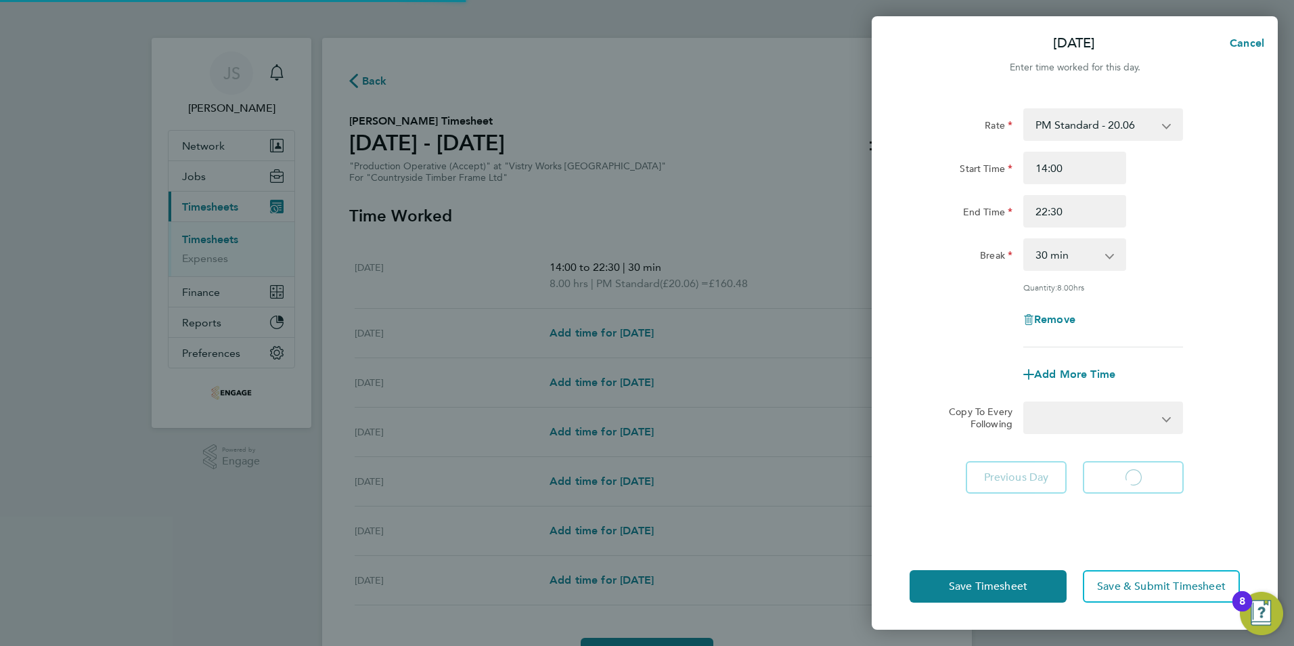
select select "15"
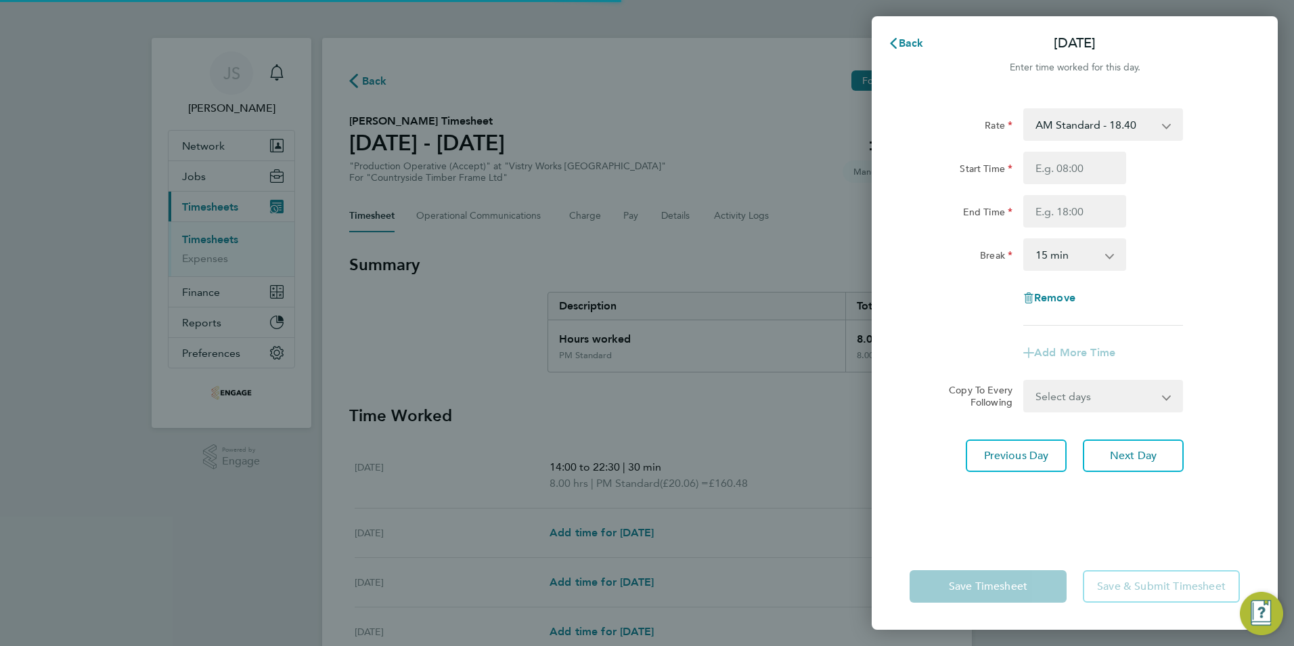
drag, startPoint x: 1064, startPoint y: 117, endPoint x: 1101, endPoint y: 141, distance: 44.1
click at [1064, 117] on select "AM Standard - 18.40 PM OT 1 - 30.08 OT2 - 36.80 PM OT2 - 40.11 PM Standard - 20…" at bounding box center [1095, 125] width 141 height 30
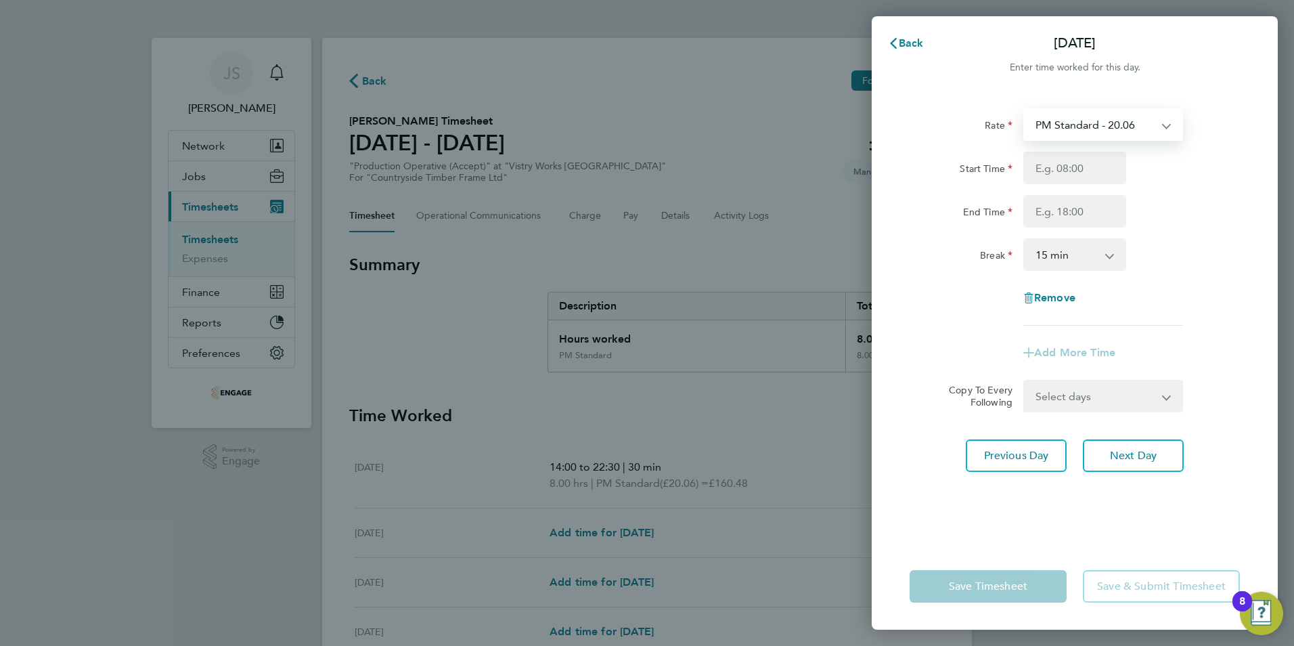
select select "15"
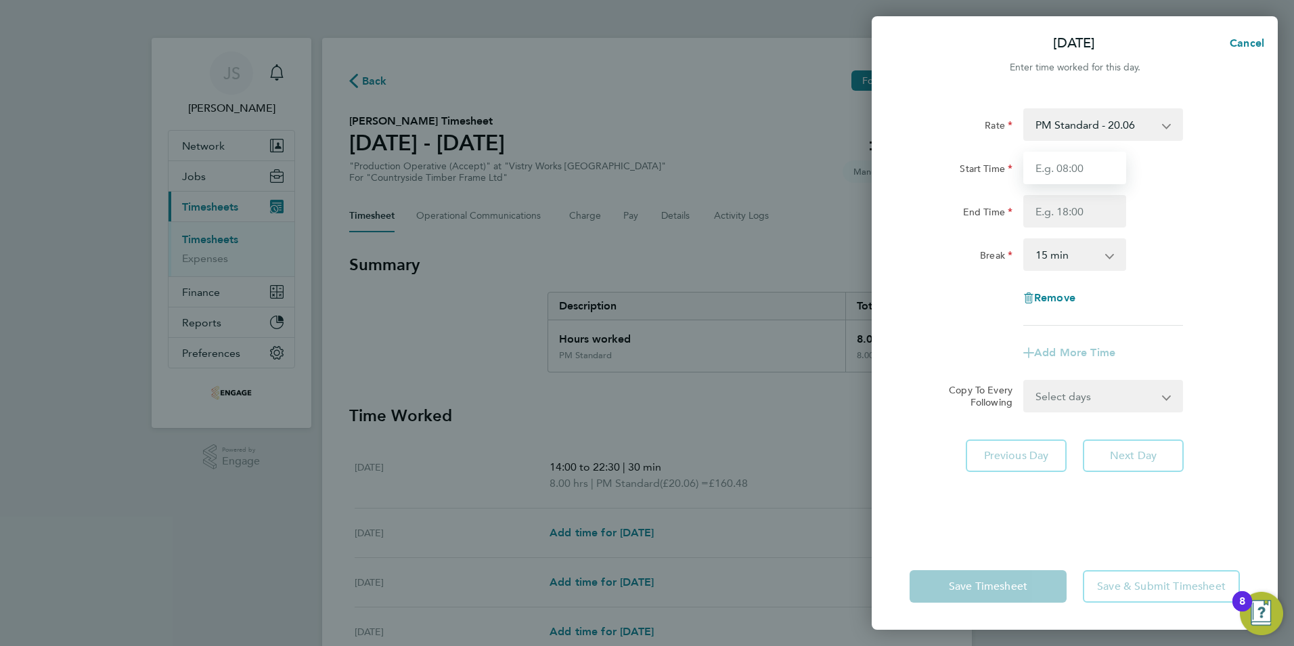
click at [1041, 168] on input "Start Time" at bounding box center [1074, 168] width 103 height 32
type input "14:00"
type input "22:30"
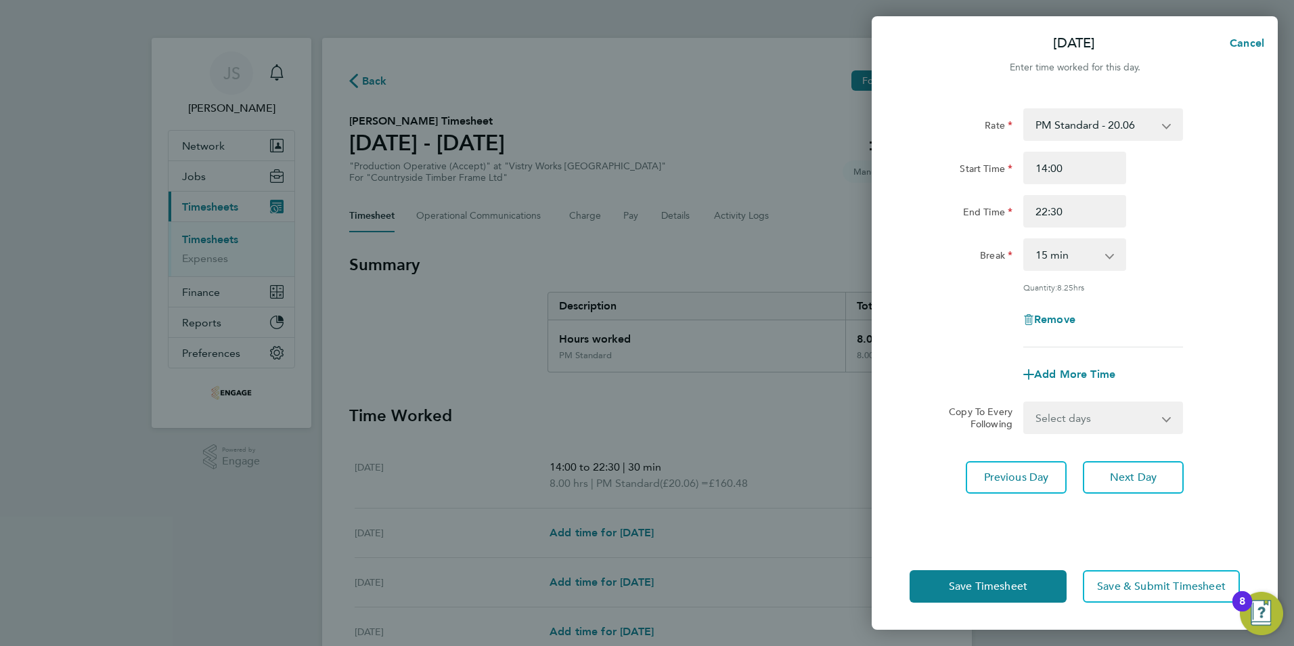
drag, startPoint x: 1073, startPoint y: 256, endPoint x: 1077, endPoint y: 271, distance: 15.3
click at [1073, 256] on select "0 min 15 min 30 min 45 min 60 min 75 min 90 min" at bounding box center [1067, 255] width 84 height 30
select select "30"
click at [1025, 240] on select "0 min 15 min 30 min 45 min 60 min 75 min 90 min" at bounding box center [1067, 255] width 84 height 30
click at [978, 579] on button "Save Timesheet" at bounding box center [987, 586] width 157 height 32
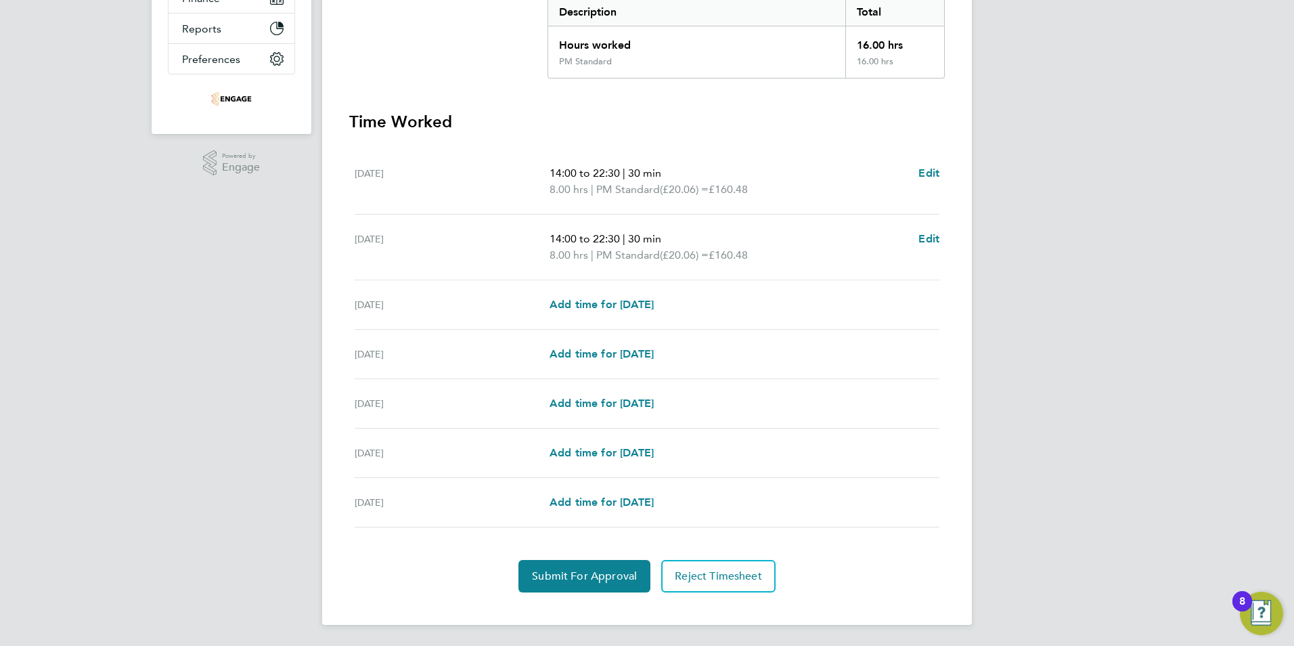
scroll to position [294, 0]
click at [625, 453] on span "Add time for [DATE]" at bounding box center [601, 451] width 104 height 13
select select "15"
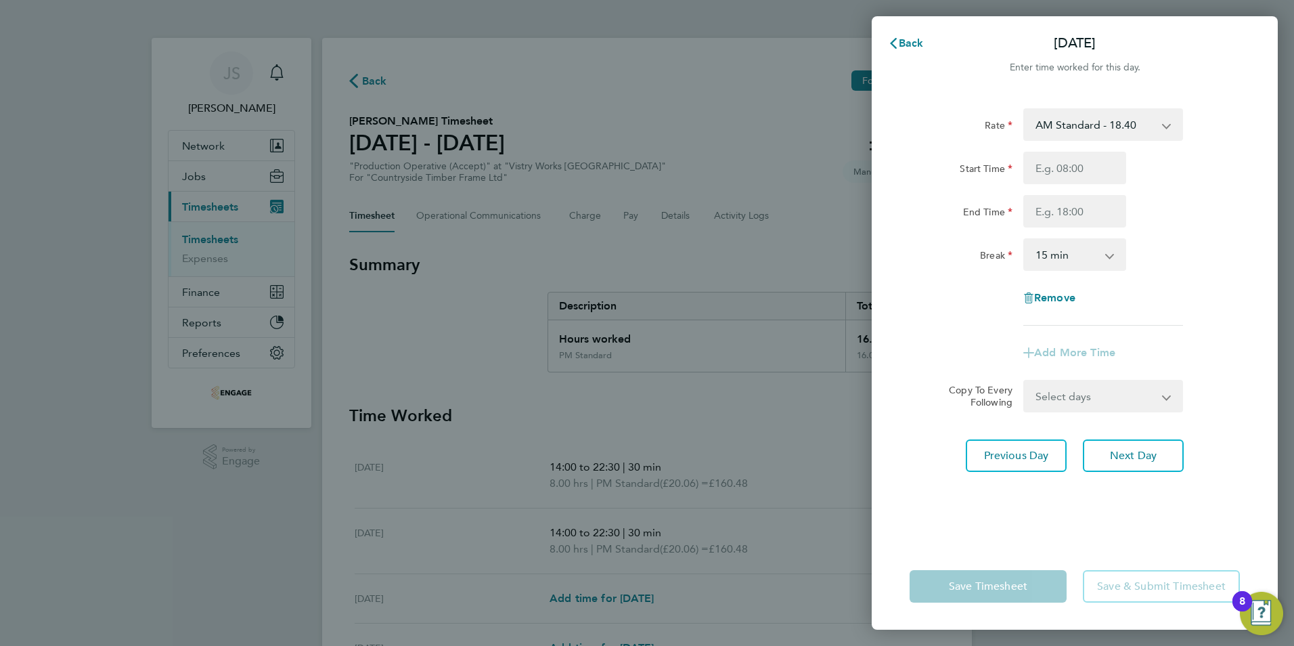
click at [1073, 125] on select "AM Standard - 18.40 PM OT 1 - 30.08 OT2 - 36.80 PM OT2 - 40.11 PM Standard - 20…" at bounding box center [1095, 125] width 141 height 30
select select "15"
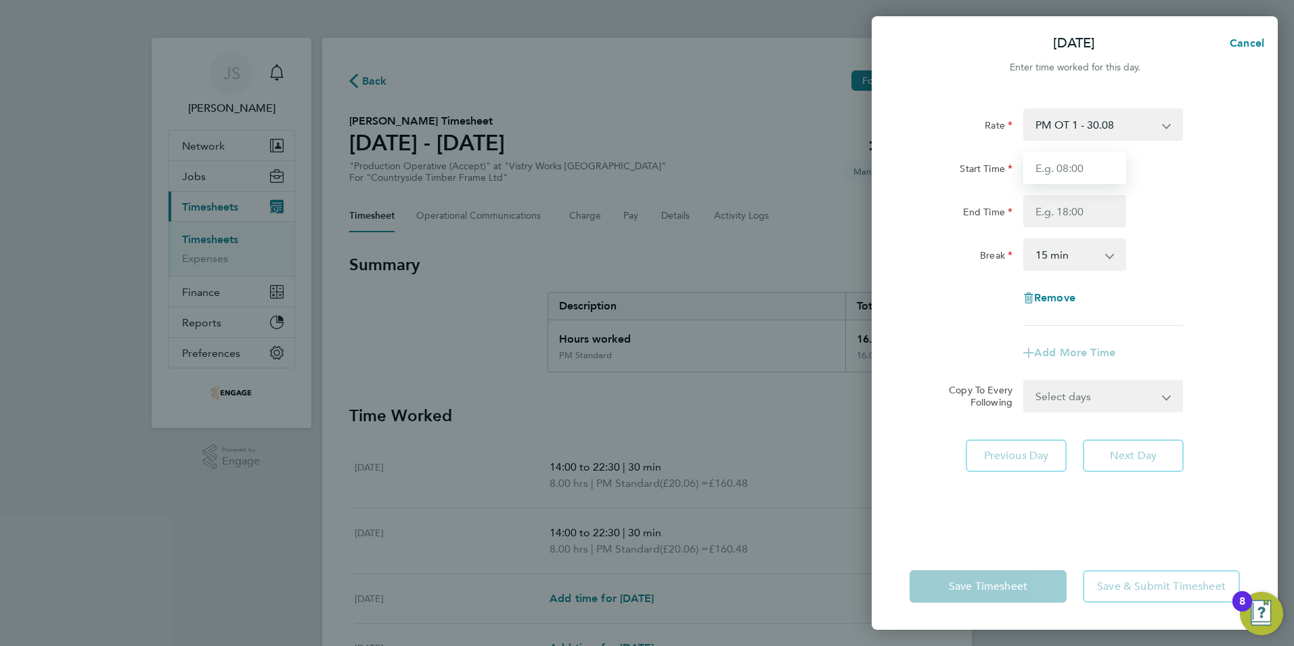
click at [1051, 164] on input "Start Time" at bounding box center [1074, 168] width 103 height 32
type input "07:00"
click at [1061, 209] on input "End Time" at bounding box center [1074, 211] width 103 height 32
type input "11:00"
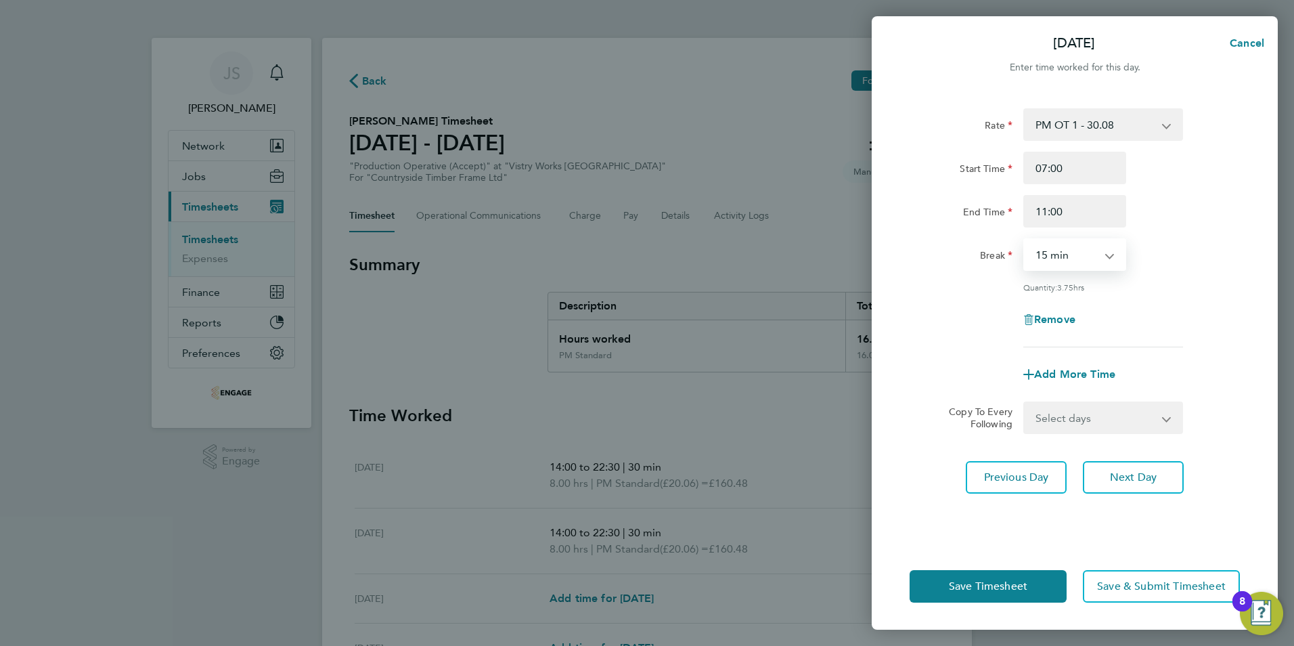
click at [1074, 254] on select "0 min 15 min 30 min 45 min 60 min 75 min 90 min" at bounding box center [1067, 255] width 84 height 30
select select "0"
click at [1025, 240] on select "0 min 15 min 30 min 45 min 60 min 75 min 90 min" at bounding box center [1067, 255] width 84 height 30
click at [976, 582] on span "Save Timesheet" at bounding box center [988, 586] width 78 height 14
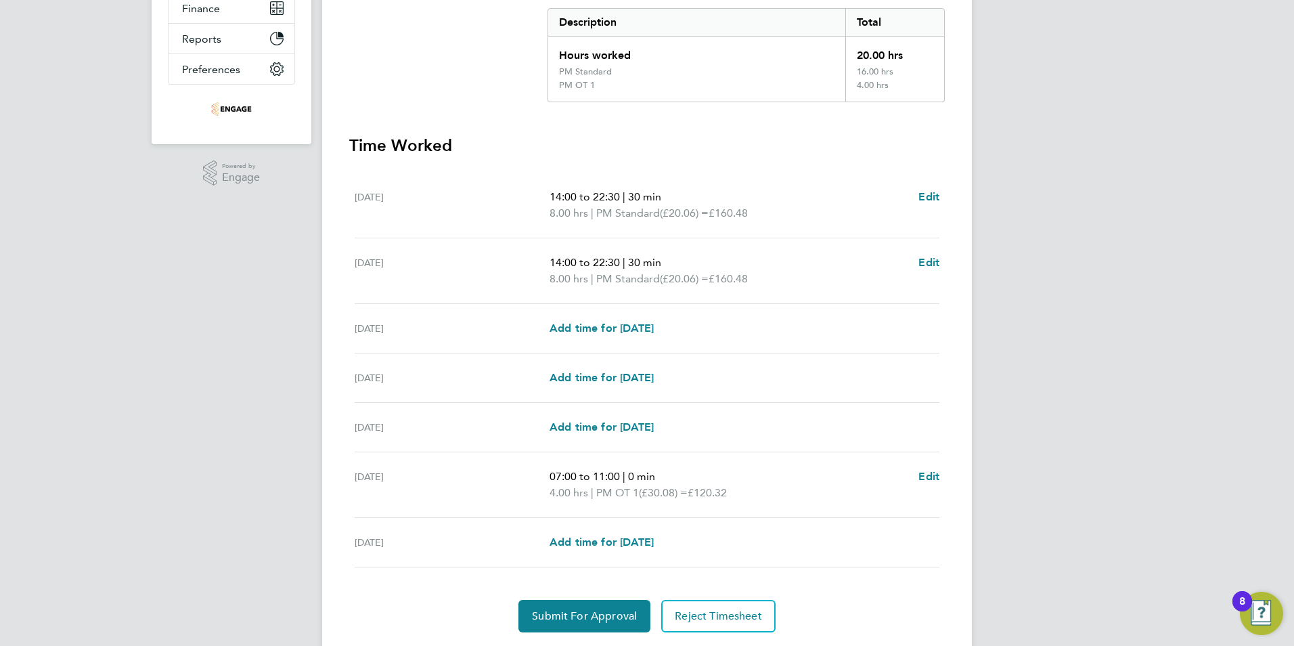
scroll to position [324, 0]
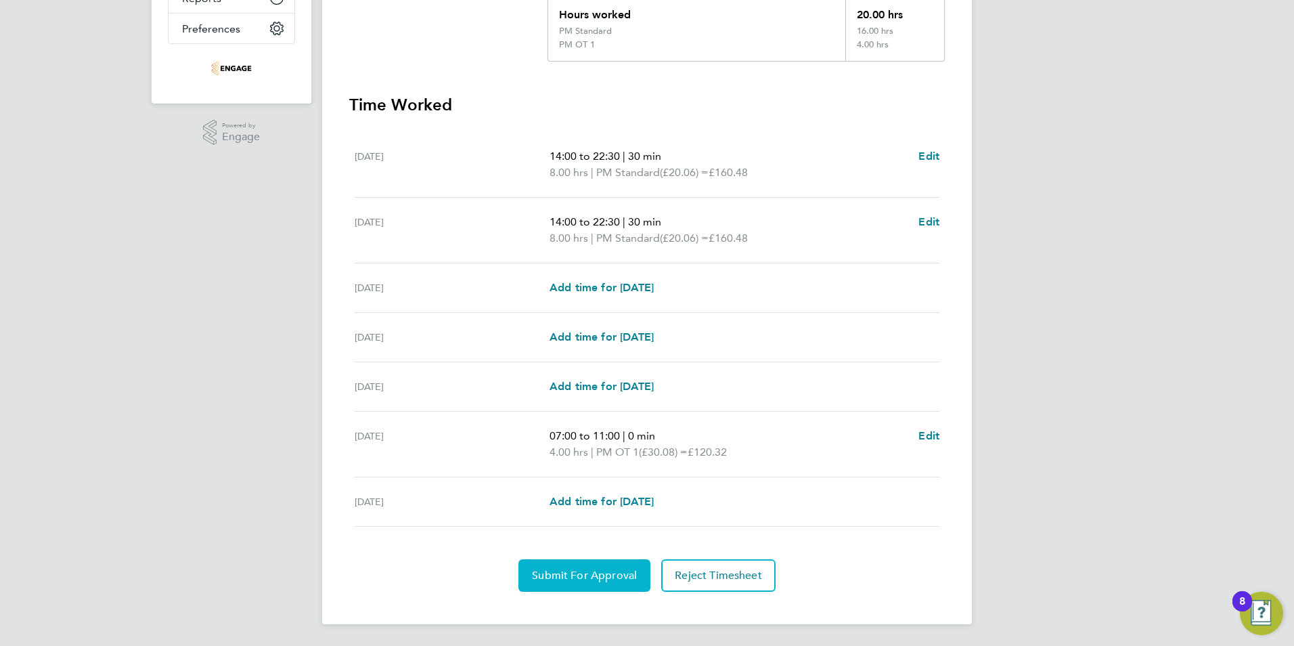
click at [578, 580] on span "Submit For Approval" at bounding box center [584, 575] width 105 height 14
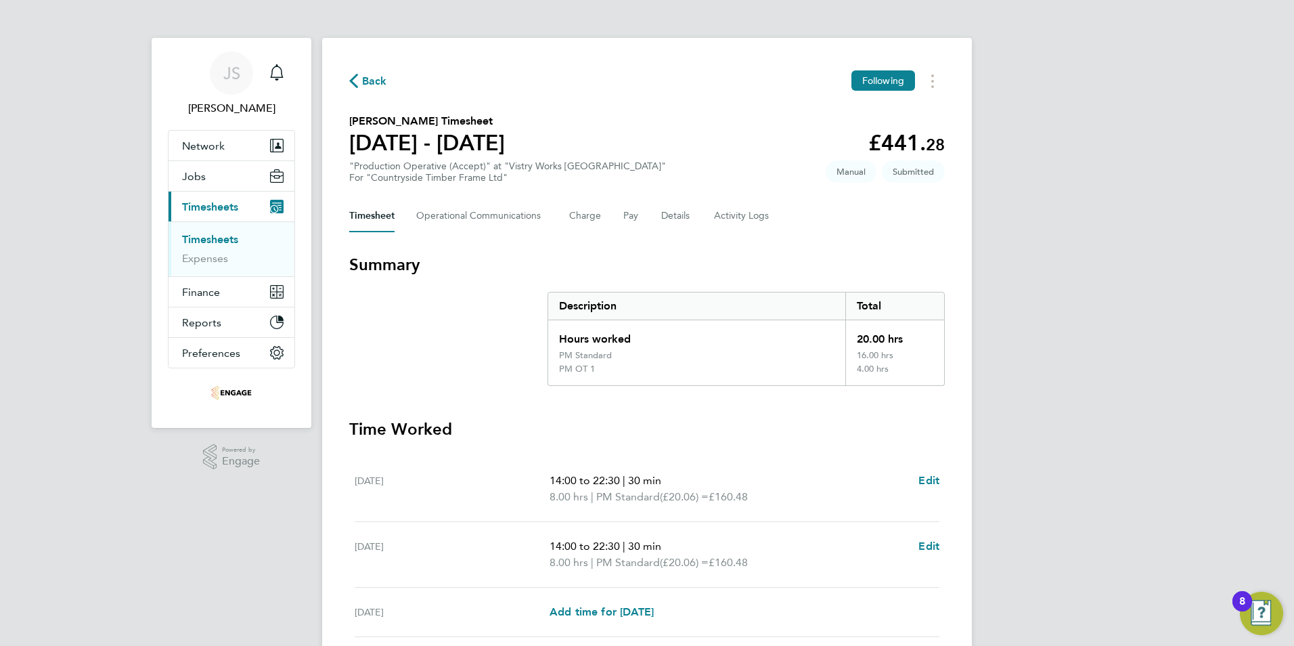
click at [380, 75] on span "Back" at bounding box center [374, 81] width 25 height 16
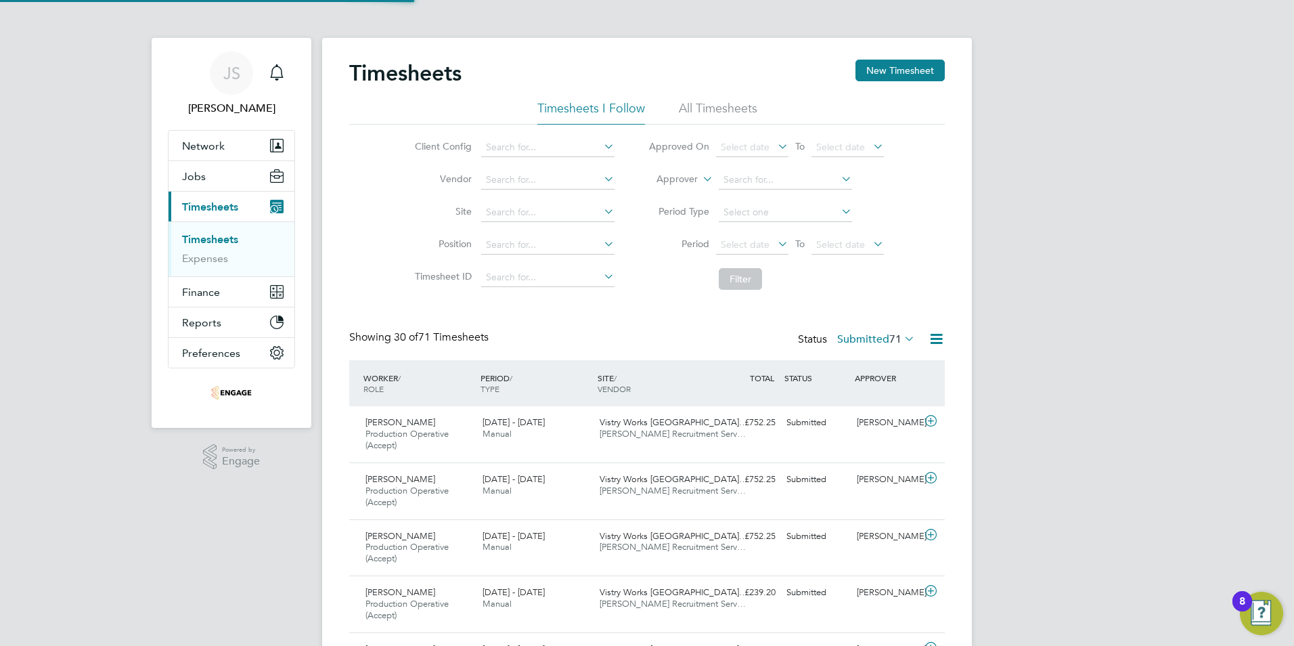
scroll to position [45, 118]
click at [898, 62] on button "New Timesheet" at bounding box center [899, 71] width 89 height 22
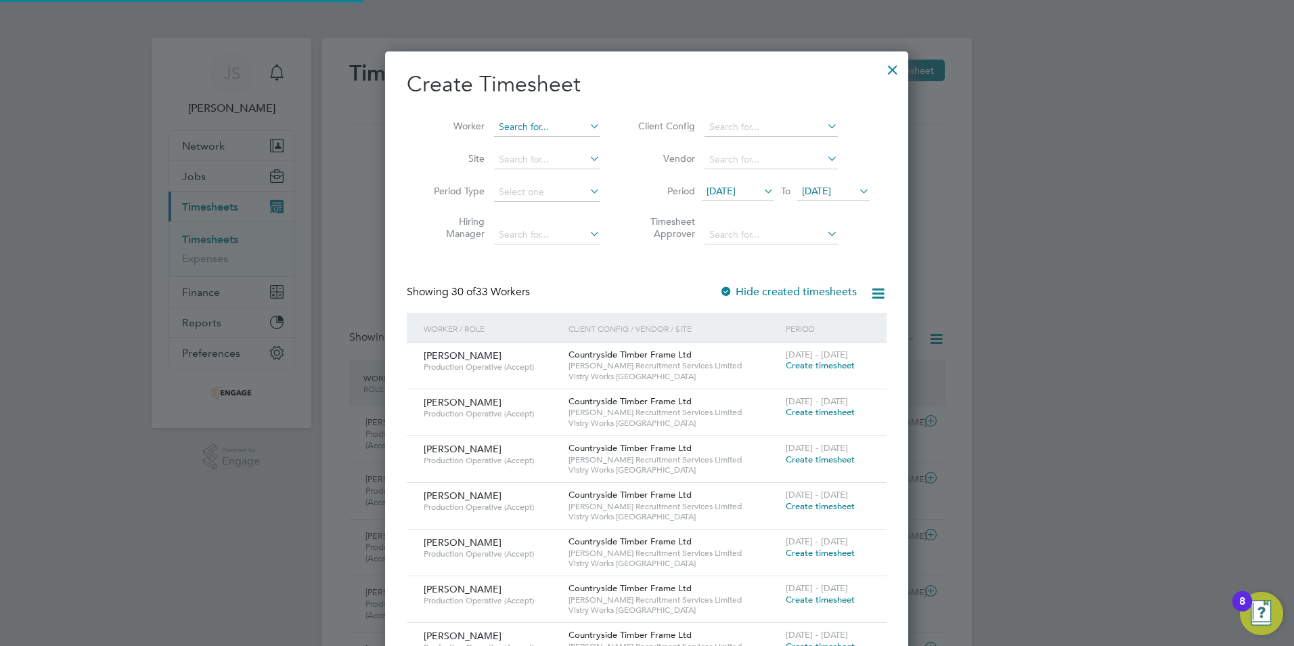
click at [534, 129] on input at bounding box center [547, 127] width 106 height 19
click at [562, 150] on li "Rafa l Kalinowski" at bounding box center [547, 145] width 109 height 18
type input "[PERSON_NAME]"
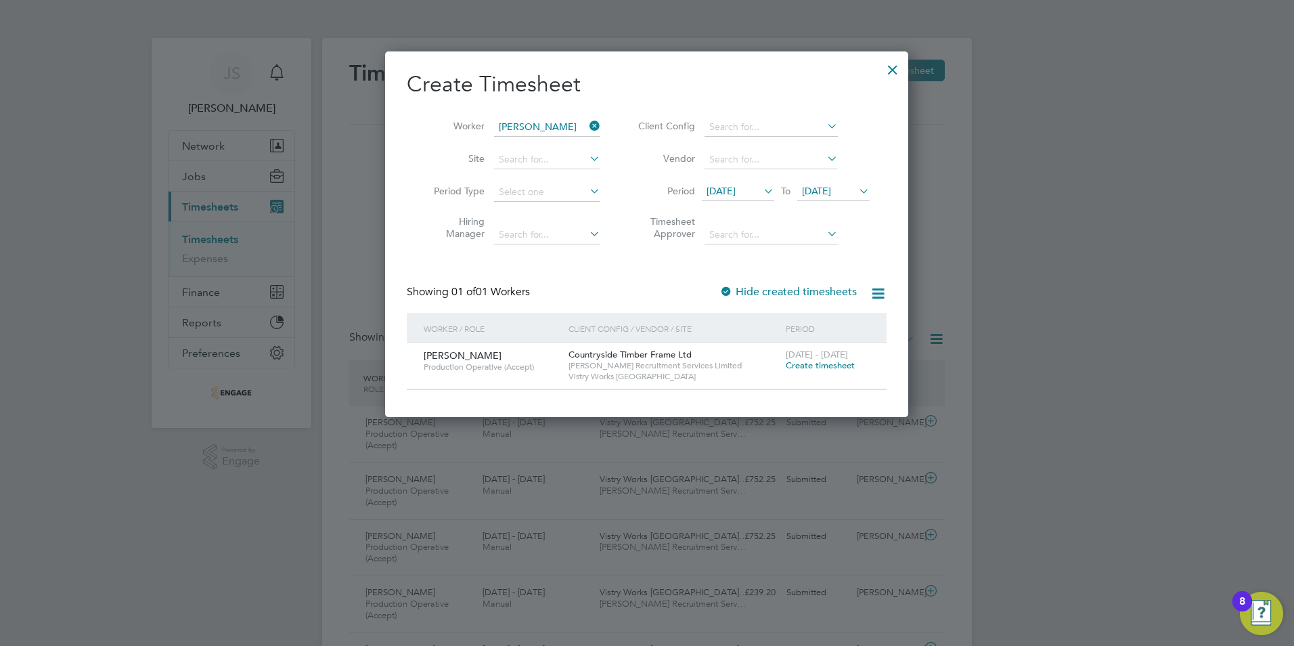
click at [836, 364] on span "Create timesheet" at bounding box center [820, 365] width 69 height 12
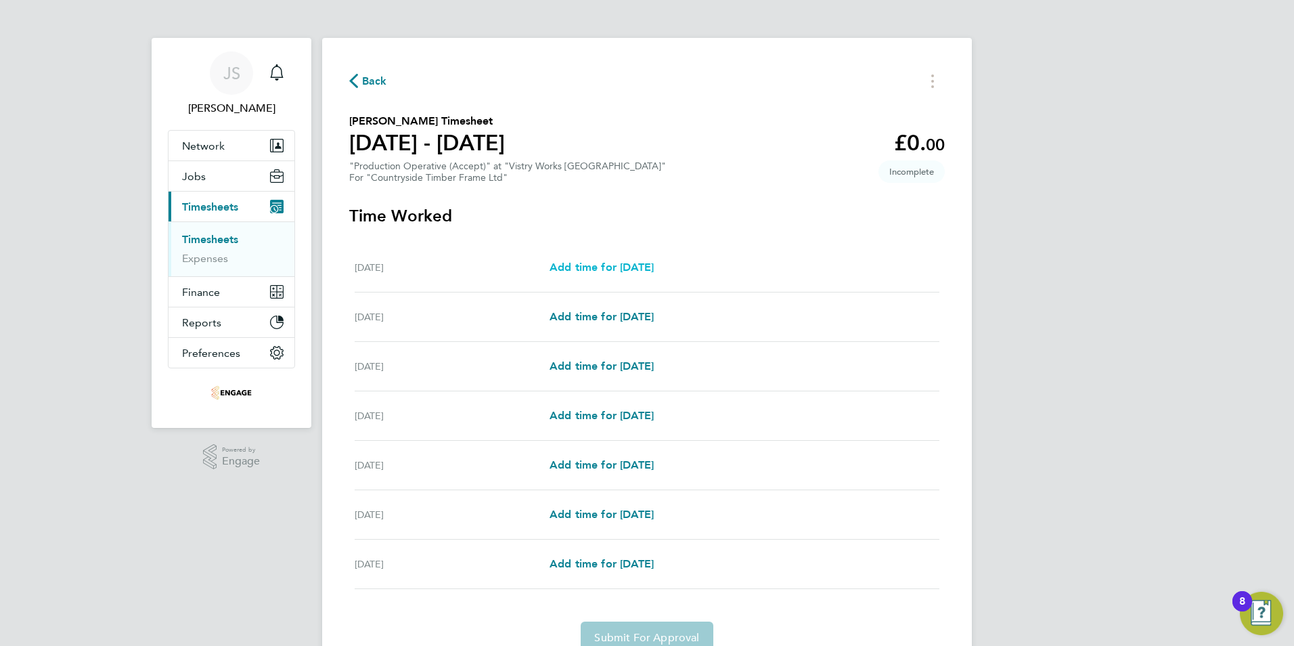
click at [627, 264] on span "Add time for Mon 22 Sep" at bounding box center [601, 267] width 104 height 13
select select "15"
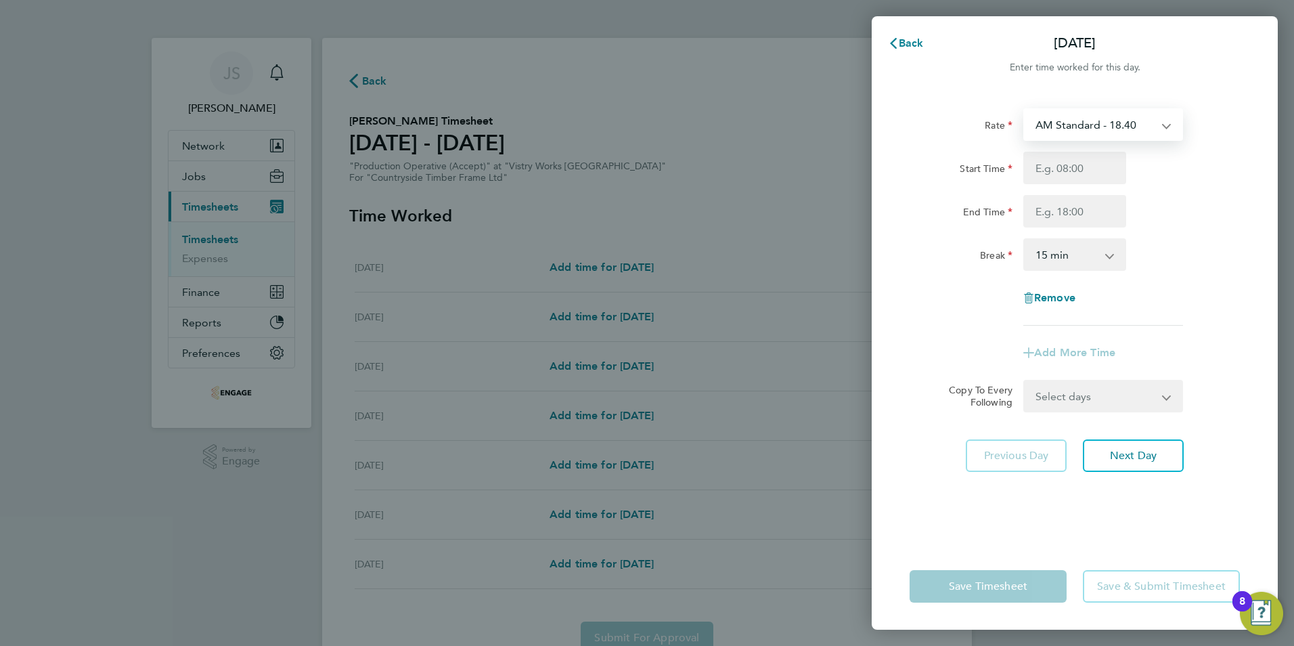
click at [1075, 125] on select "AM Standard - 18.40 OT 1 - 27.60 OT2 - 36.80 PM OT 1 - 30.08 PM Standard - 20.0…" at bounding box center [1095, 125] width 141 height 30
select select "15"
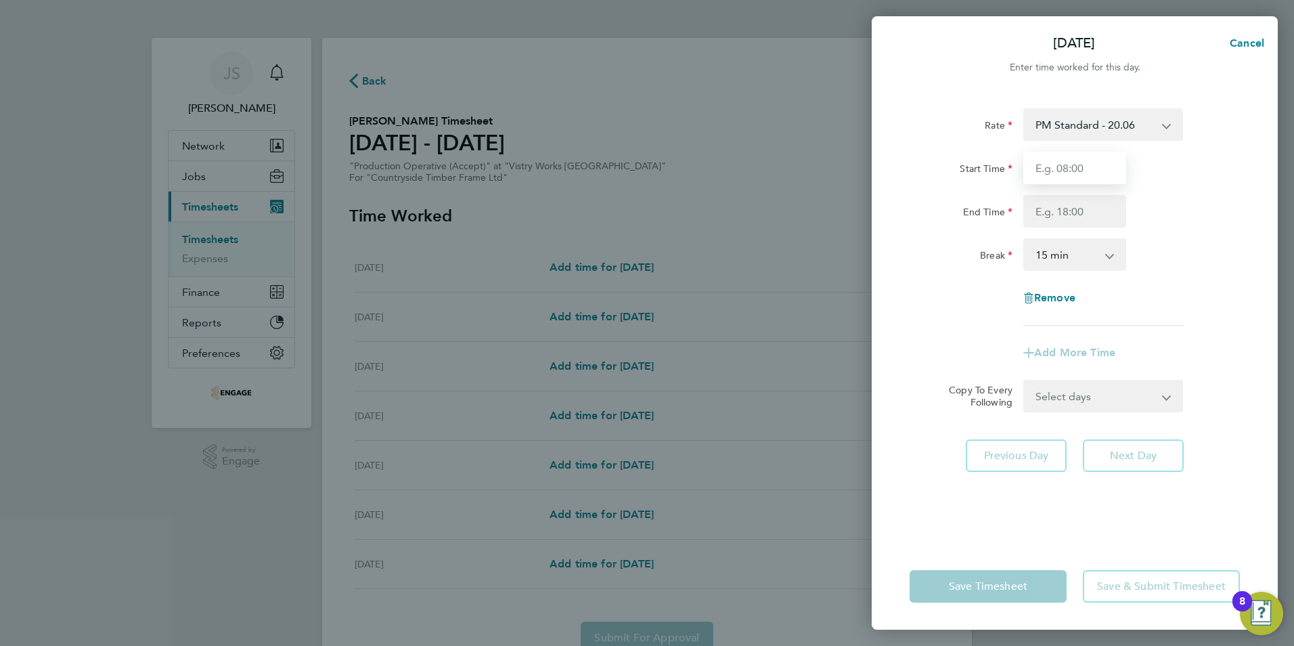
drag, startPoint x: 1046, startPoint y: 170, endPoint x: 1054, endPoint y: 175, distance: 9.4
click at [1046, 170] on input "Start Time" at bounding box center [1074, 168] width 103 height 32
type input "14:00"
drag, startPoint x: 1046, startPoint y: 217, endPoint x: 1053, endPoint y: 221, distance: 7.9
click at [1046, 217] on input "End Time" at bounding box center [1074, 211] width 103 height 32
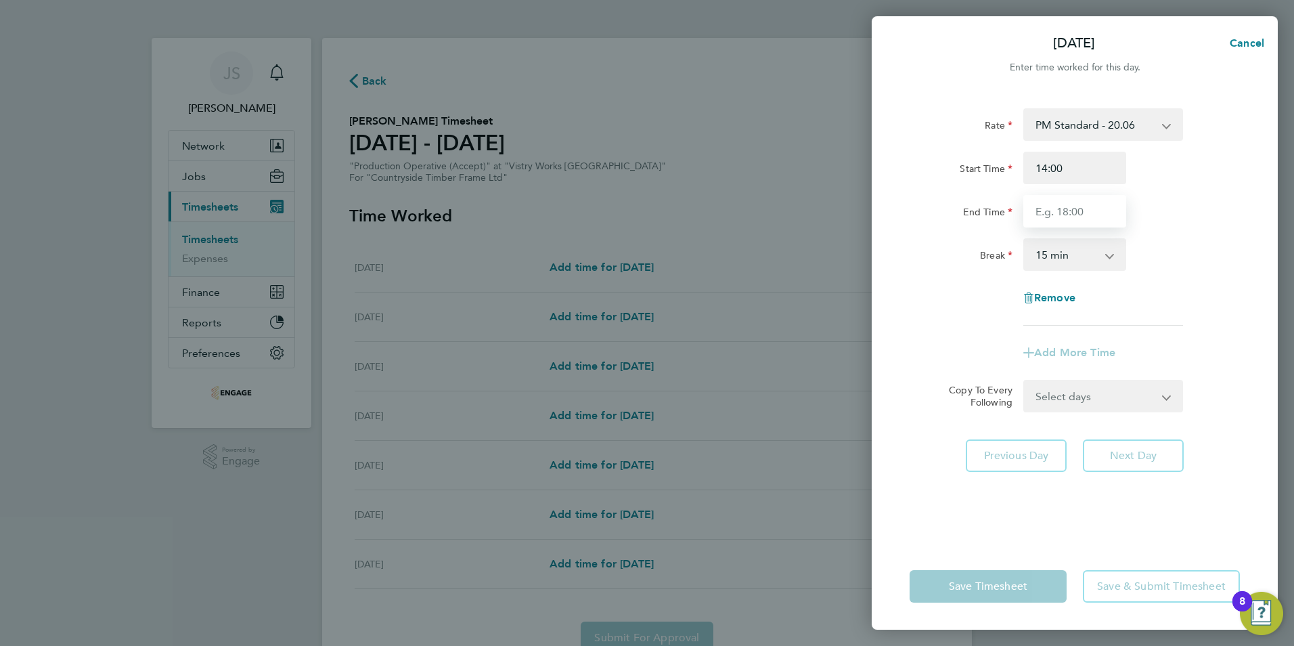
type input "22:30"
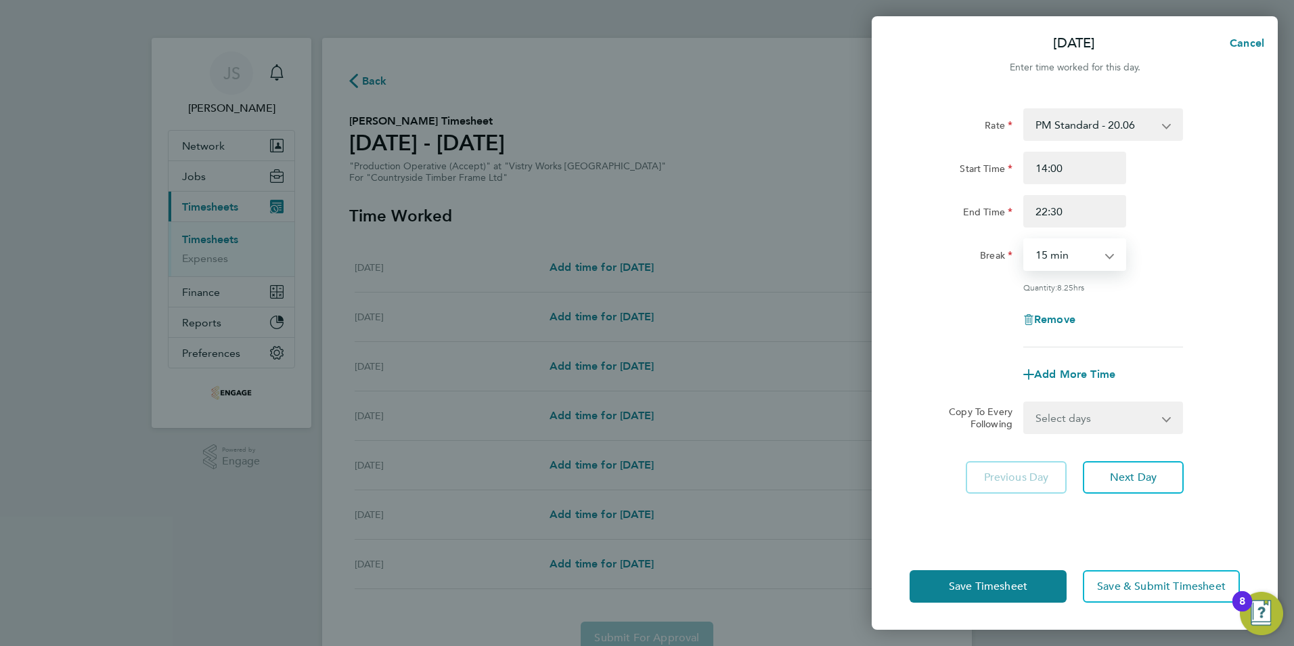
drag, startPoint x: 1047, startPoint y: 258, endPoint x: 1061, endPoint y: 271, distance: 18.7
click at [1047, 258] on select "0 min 15 min 30 min 45 min 60 min 75 min 90 min" at bounding box center [1067, 255] width 84 height 30
select select "30"
click at [1025, 240] on select "0 min 15 min 30 min 45 min 60 min 75 min 90 min" at bounding box center [1067, 255] width 84 height 30
click at [1050, 418] on select "Select days Day Weekday (Mon-Fri) Weekend (Sat-Sun) Tuesday Wednesday Thursday …" at bounding box center [1096, 418] width 142 height 30
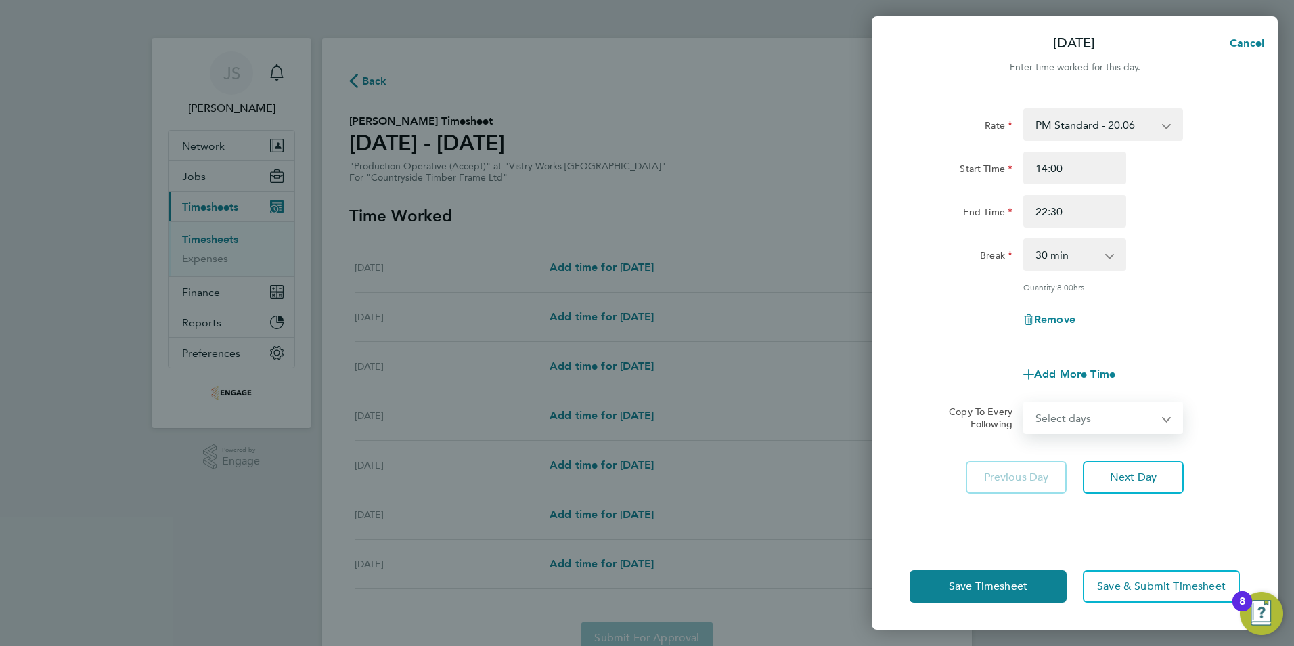
select select "WEEKDAY"
click at [1025, 403] on select "Select days Day Weekday (Mon-Fri) Weekend (Sat-Sun) Tuesday Wednesday Thursday …" at bounding box center [1096, 418] width 142 height 30
select select "2025-09-28"
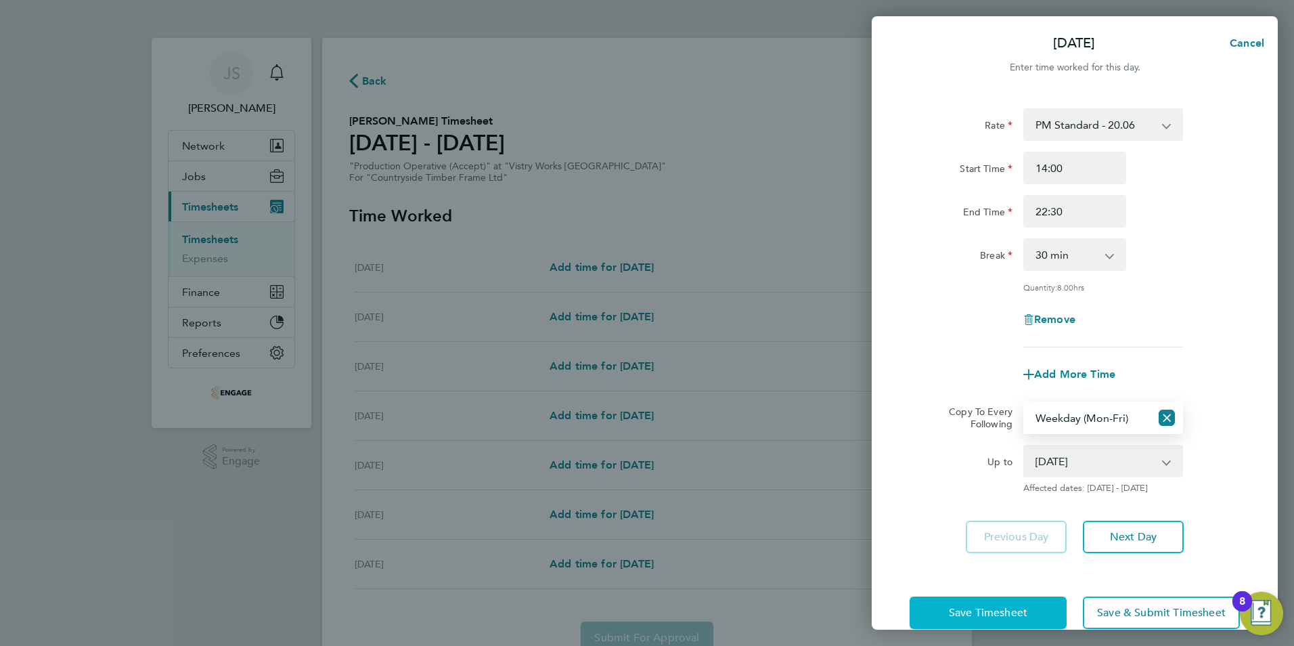
drag, startPoint x: 990, startPoint y: 608, endPoint x: 972, endPoint y: 610, distance: 18.3
click at [990, 609] on span "Save Timesheet" at bounding box center [988, 613] width 78 height 14
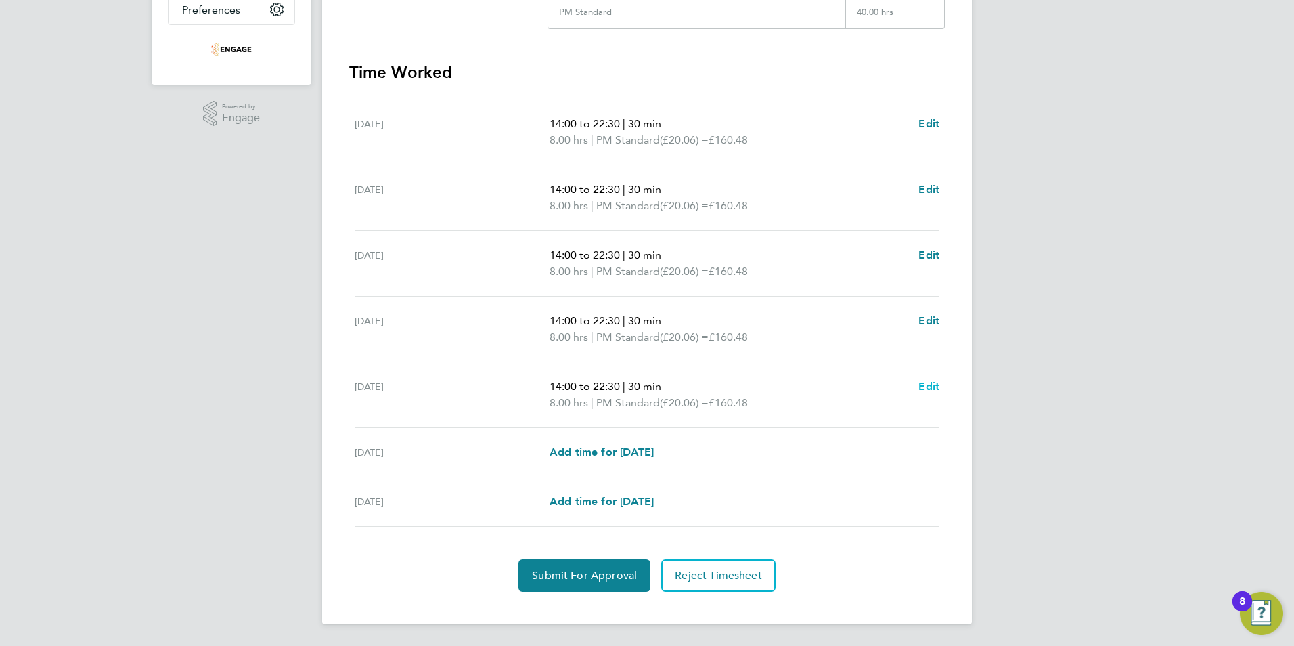
click at [926, 386] on span "Edit" at bounding box center [928, 386] width 21 height 13
select select "30"
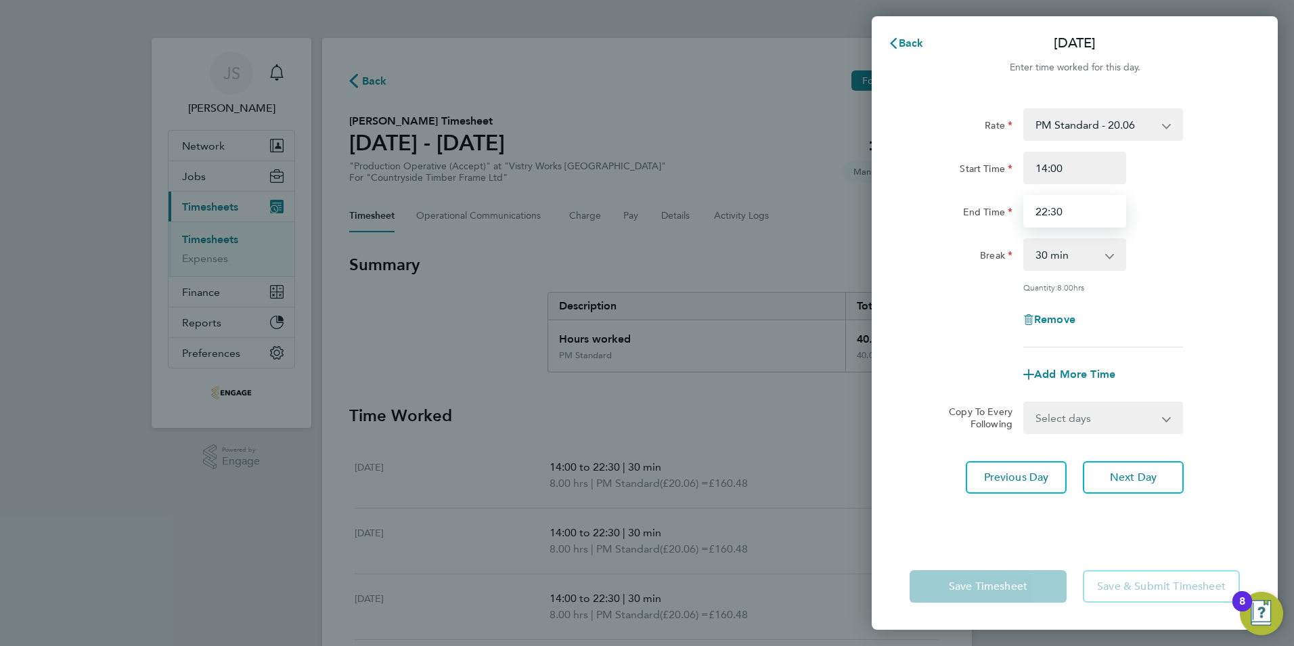
drag, startPoint x: 1078, startPoint y: 217, endPoint x: 917, endPoint y: 229, distance: 161.5
click at [917, 229] on div "Rate PM Standard - 20.06 AM Standard - 18.40 OT 1 - 27.60 OT2 - 36.80 PM OT 1 -…" at bounding box center [1074, 227] width 330 height 239
type input "20:00"
drag, startPoint x: 938, startPoint y: 342, endPoint x: 953, endPoint y: 368, distance: 30.1
click at [941, 351] on app-timesheet-line-form-group "Rate PM Standard - 20.06 AM Standard - 18.40 OT 1 - 27.60 OT2 - 36.80 PM OT 1 -…" at bounding box center [1074, 249] width 330 height 282
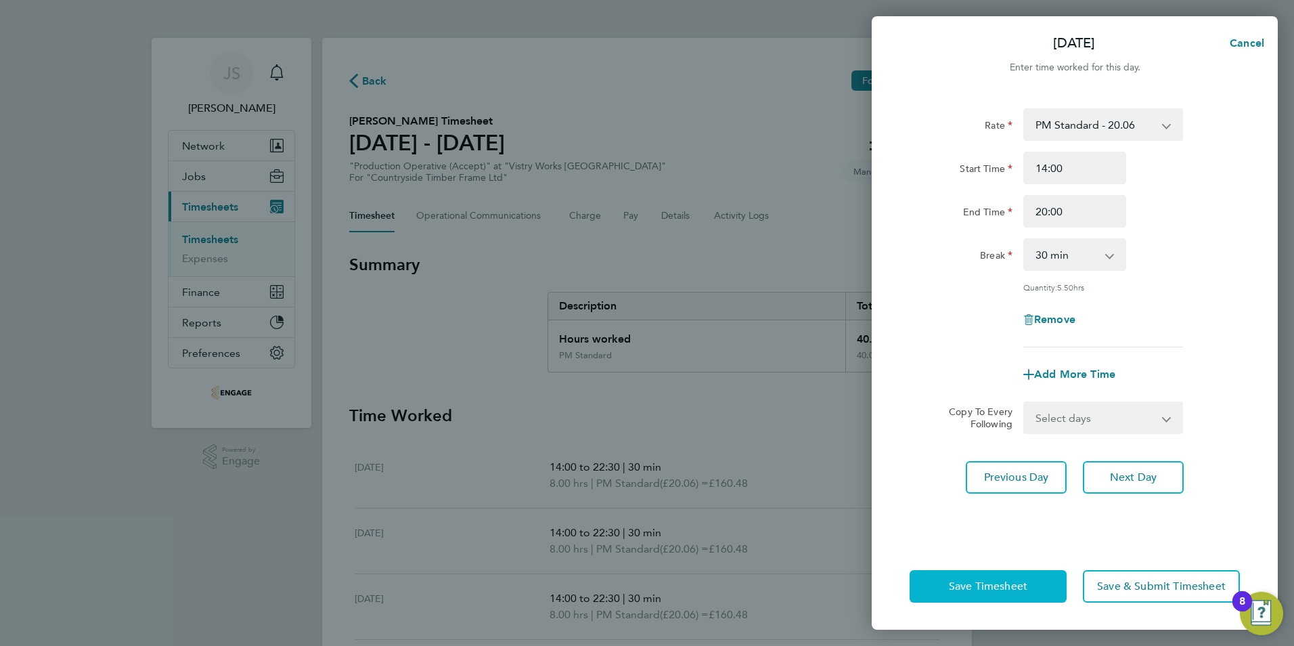
drag, startPoint x: 1016, startPoint y: 585, endPoint x: 537, endPoint y: 548, distance: 479.9
click at [1015, 585] on span "Save Timesheet" at bounding box center [988, 586] width 78 height 14
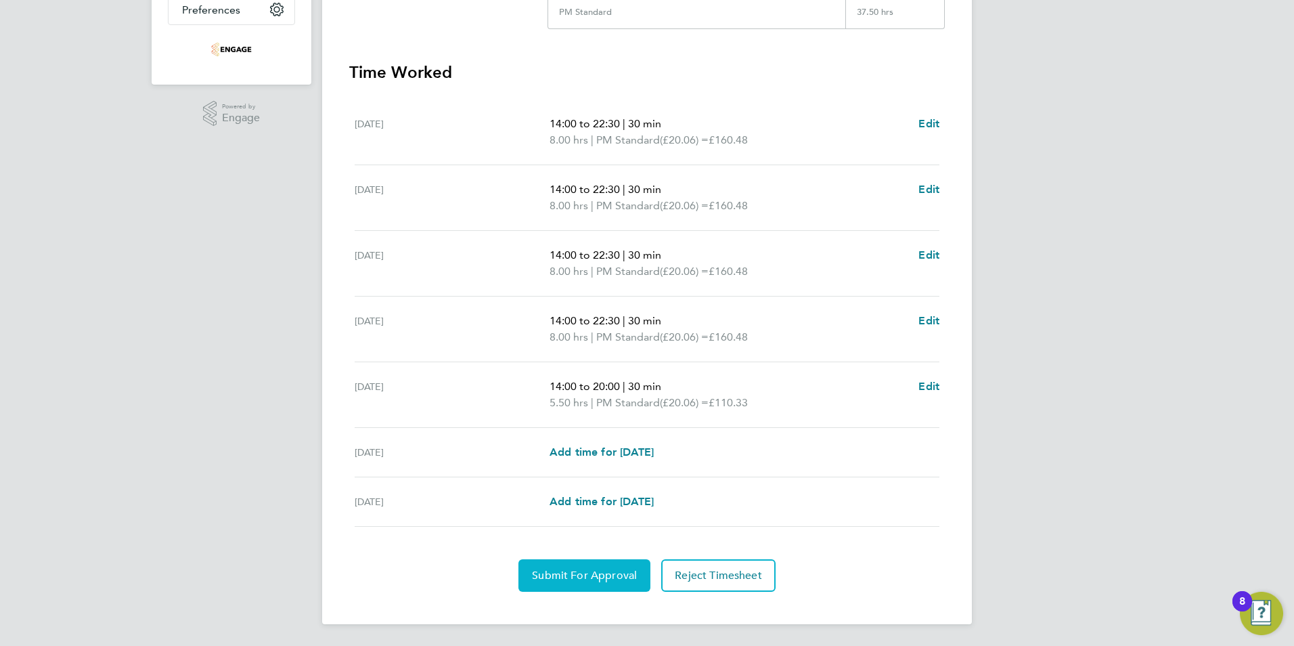
click at [602, 577] on span "Submit For Approval" at bounding box center [584, 575] width 105 height 14
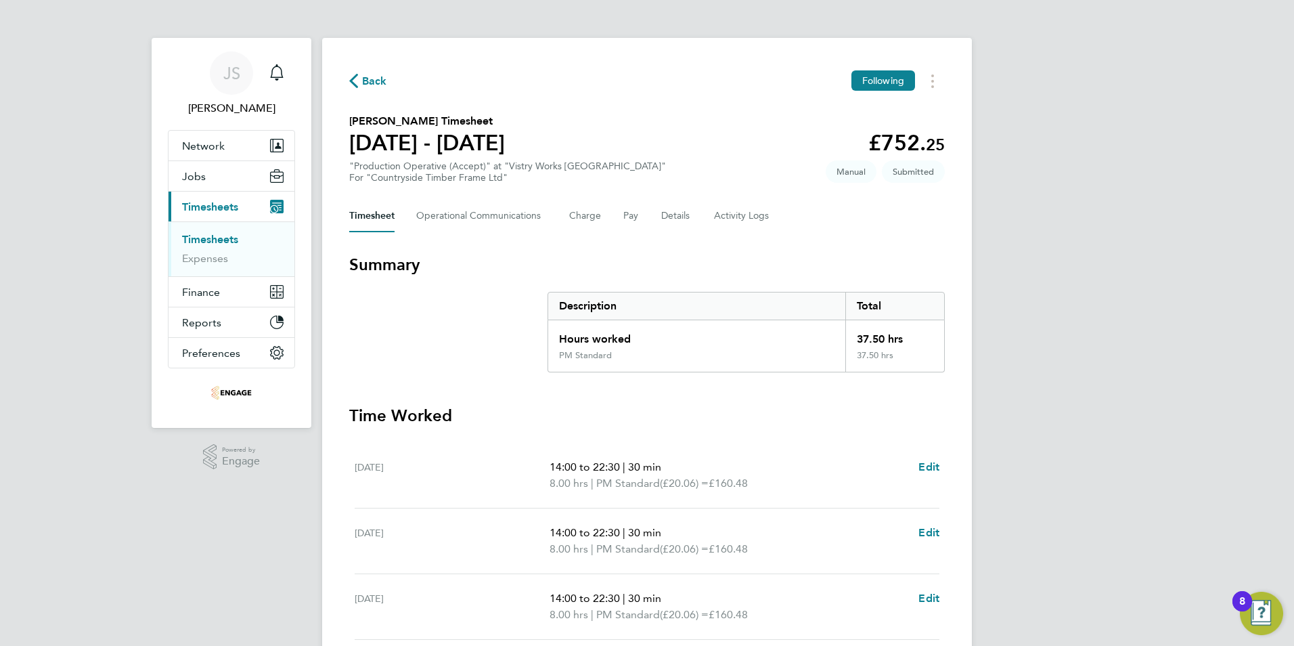
click at [348, 77] on div "Back Following Rafal Kalinowski's Timesheet 22 - 28 Sept 2025 £752. 25 "Product…" at bounding box center [647, 502] width 650 height 929
click at [370, 77] on span "Back" at bounding box center [374, 81] width 25 height 16
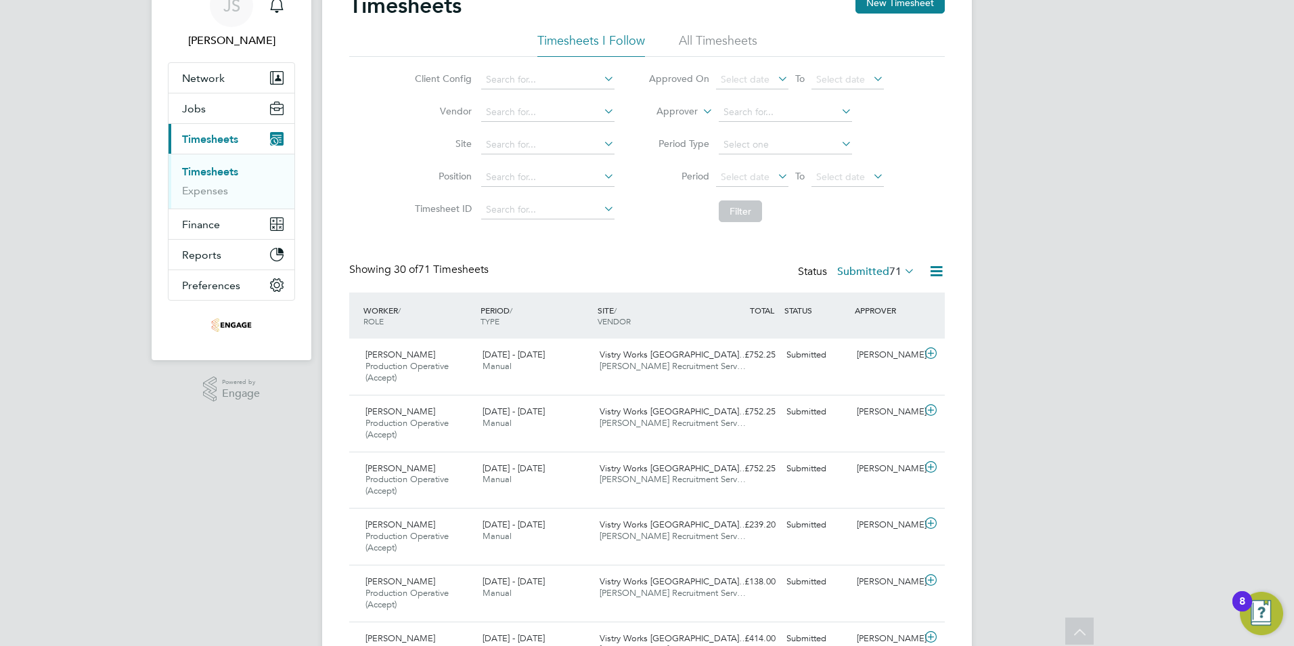
drag, startPoint x: 876, startPoint y: 8, endPoint x: 871, endPoint y: 14, distance: 8.1
click at [876, 8] on button "New Timesheet" at bounding box center [899, 3] width 89 height 22
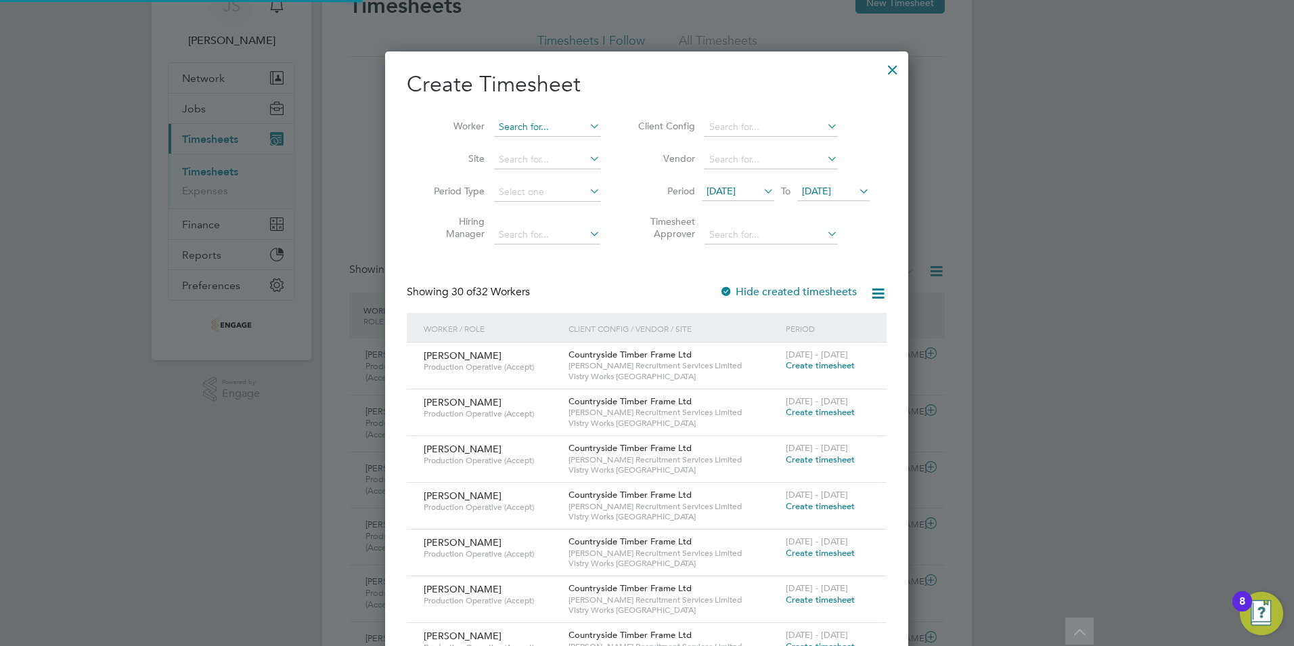
click at [526, 131] on input at bounding box center [547, 127] width 106 height 19
click at [532, 166] on li "Kata rzyna Pelczynska" at bounding box center [548, 163] width 110 height 18
type input "[PERSON_NAME]"
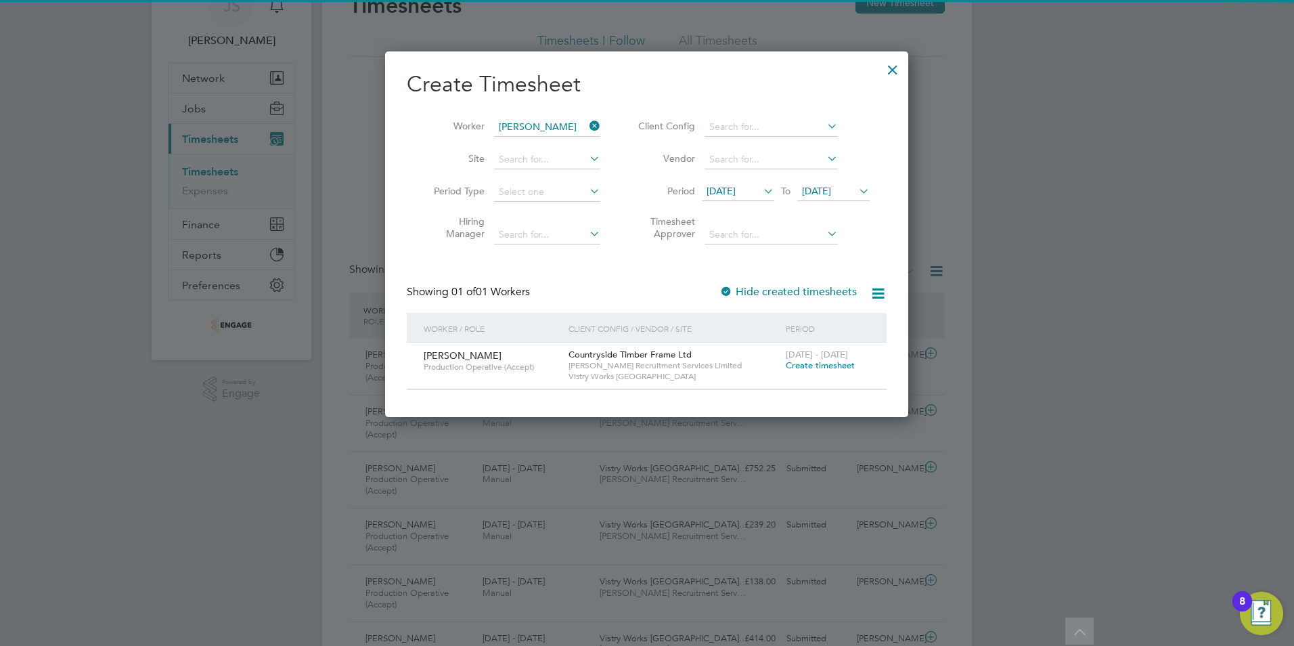
click at [809, 367] on span "Create timesheet" at bounding box center [820, 365] width 69 height 12
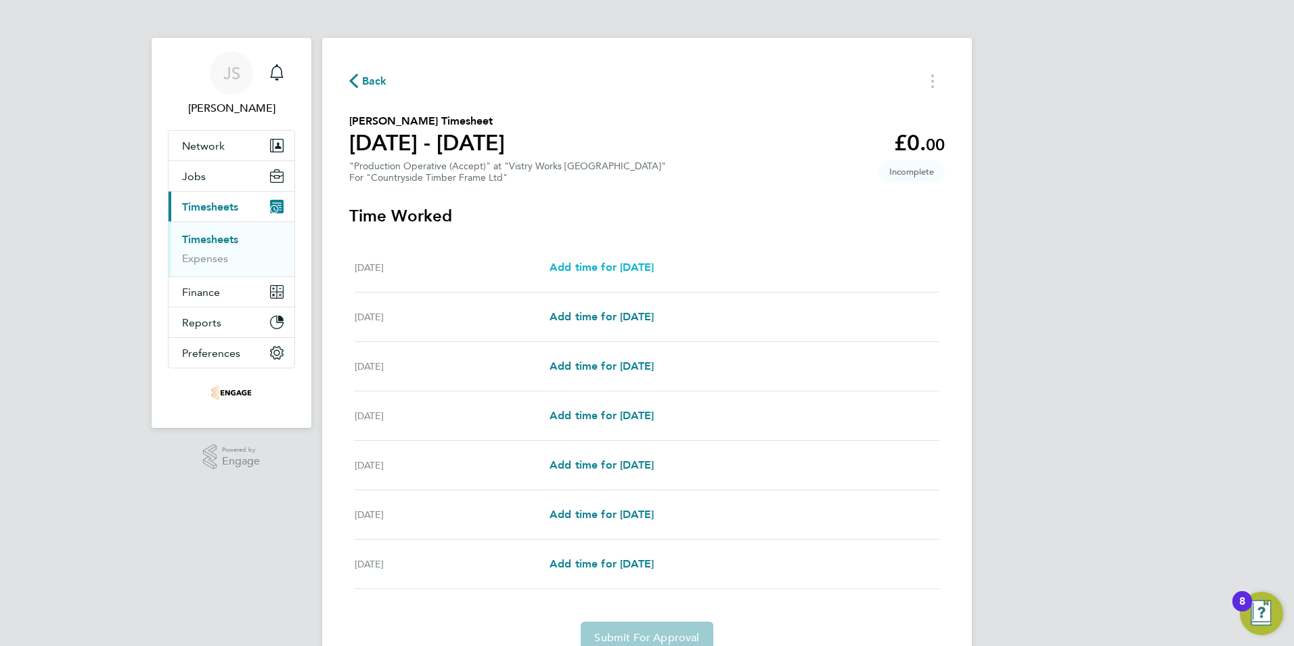
click at [606, 270] on span "Add time for Mon 22 Sep" at bounding box center [601, 267] width 104 height 13
select select "15"
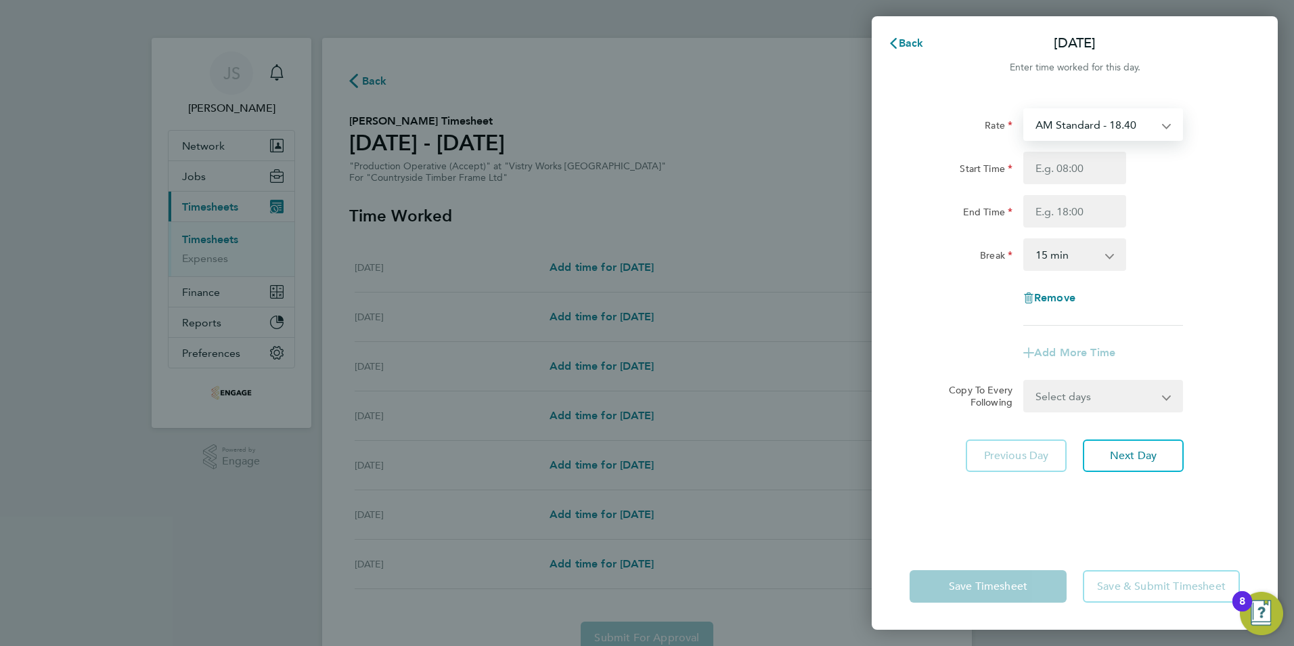
drag, startPoint x: 1057, startPoint y: 129, endPoint x: 1057, endPoint y: 139, distance: 10.8
click at [1057, 129] on select "AM Standard - 18.40 PM OT 1 - 30.08 OT2 - 36.80 PM Standard - 20.06 PM OT2 - 40…" at bounding box center [1095, 125] width 141 height 30
select select "15"
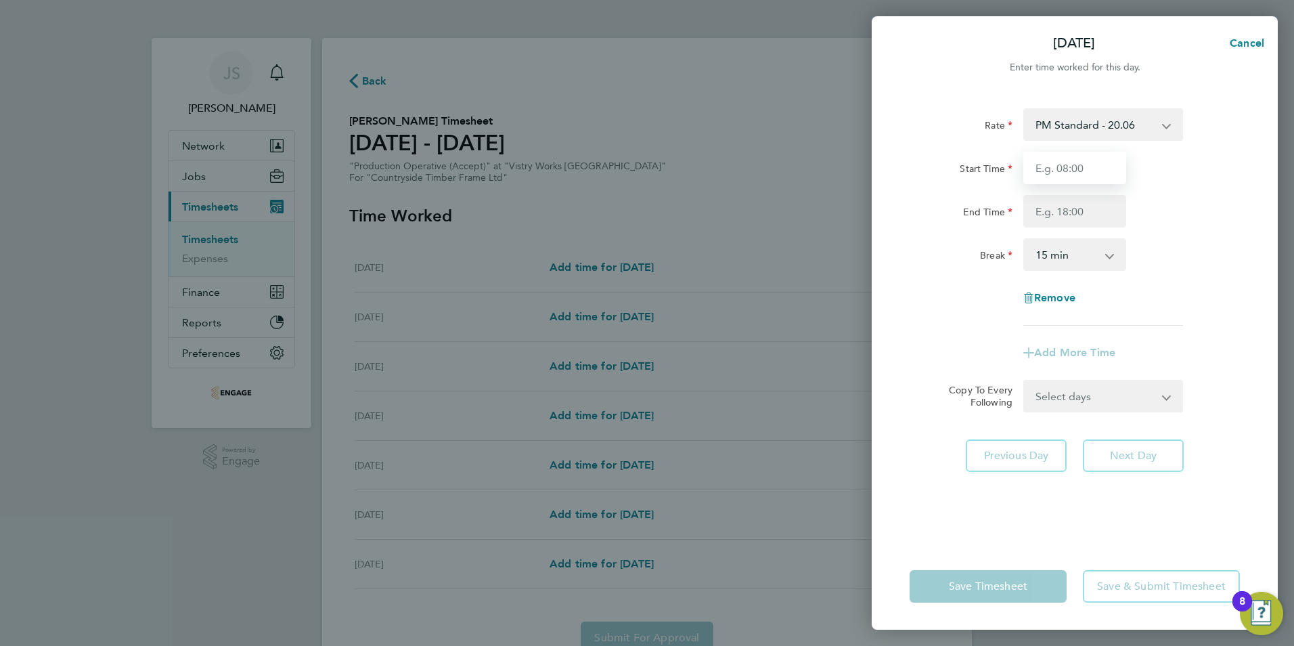
click at [1052, 171] on input "Start Time" at bounding box center [1074, 168] width 103 height 32
type input "14:00"
drag, startPoint x: 1052, startPoint y: 231, endPoint x: 1046, endPoint y: 221, distance: 11.5
click at [1051, 231] on div "Rate PM Standard - 20.06 PM OT 1 - 30.08 OT2 - 36.80 PM OT2 - 40.11 OT 1 - 27.6…" at bounding box center [1074, 216] width 330 height 217
drag, startPoint x: 1043, startPoint y: 214, endPoint x: 1057, endPoint y: 218, distance: 14.8
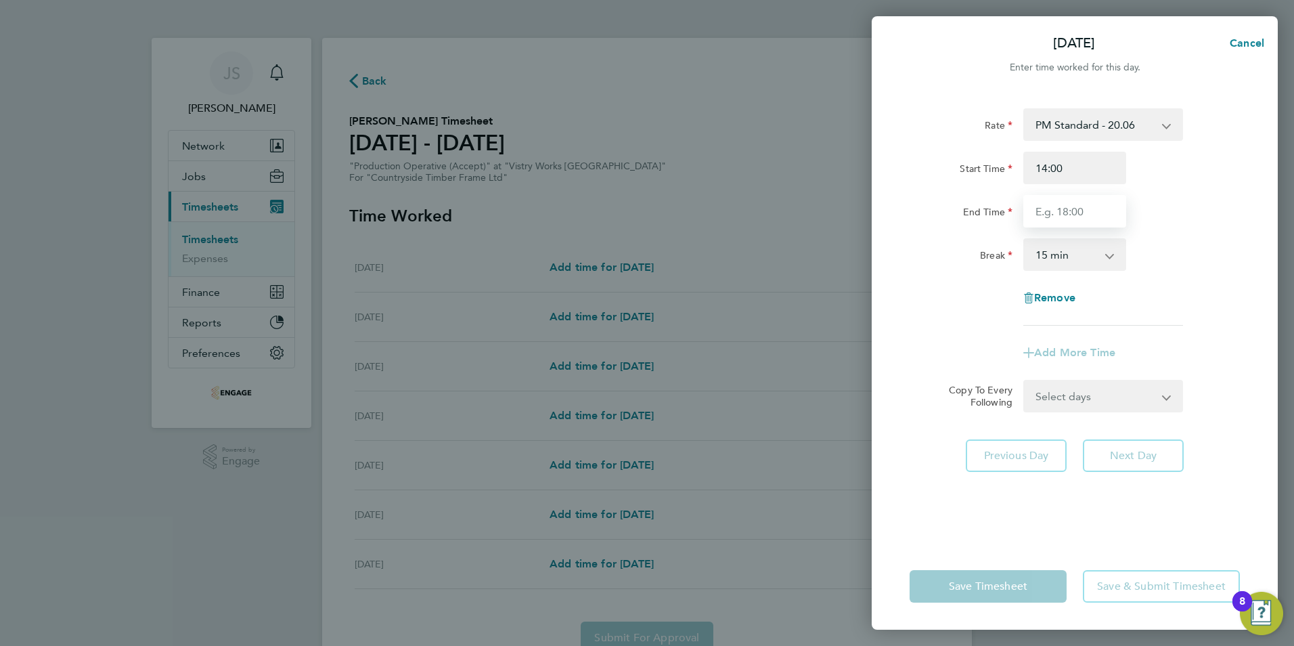
click at [1043, 214] on input "End Time" at bounding box center [1074, 211] width 103 height 32
type input "22:30"
drag, startPoint x: 1070, startPoint y: 258, endPoint x: 1075, endPoint y: 265, distance: 8.1
click at [1070, 258] on select "0 min 15 min 30 min 45 min 60 min 75 min 90 min" at bounding box center [1067, 255] width 84 height 30
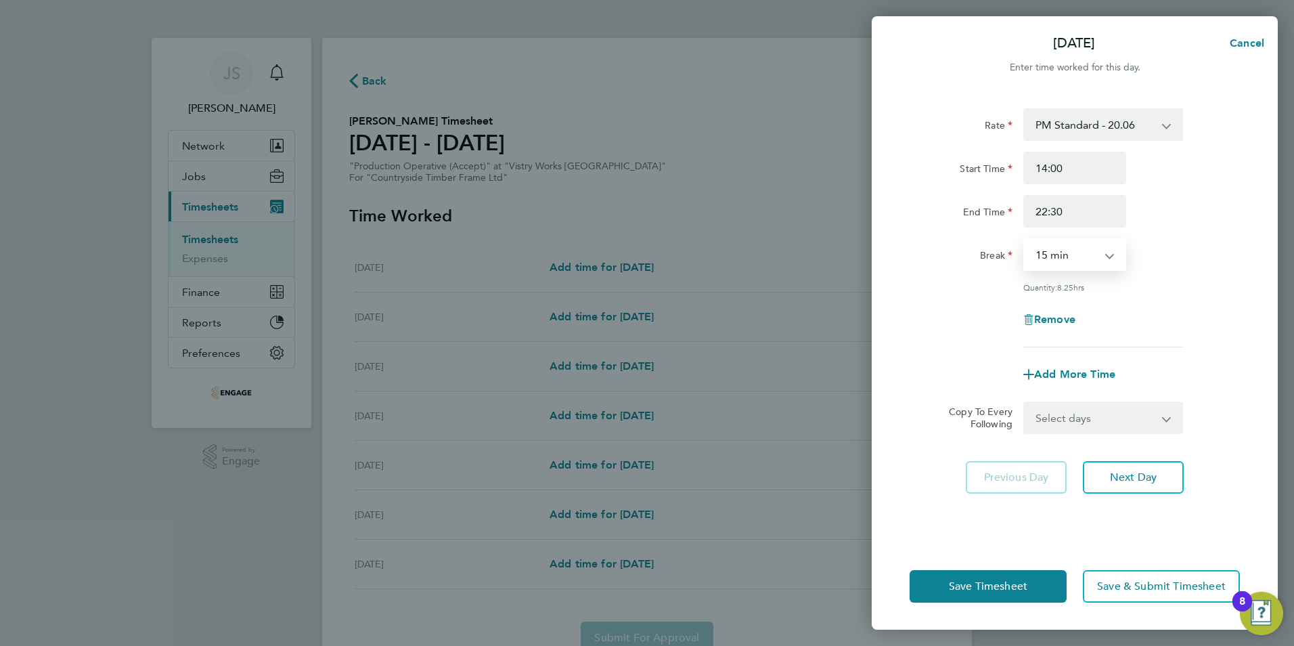
select select "30"
click at [1025, 240] on select "0 min 15 min 30 min 45 min 60 min 75 min 90 min" at bounding box center [1067, 255] width 84 height 30
click at [1108, 420] on select "Select days Day Weekday (Mon-Fri) Weekend (Sat-Sun) Tuesday Wednesday Thursday …" at bounding box center [1096, 418] width 142 height 30
select select "WEEKDAY"
click at [1025, 403] on select "Select days Day Weekday (Mon-Fri) Weekend (Sat-Sun) Tuesday Wednesday Thursday …" at bounding box center [1096, 418] width 142 height 30
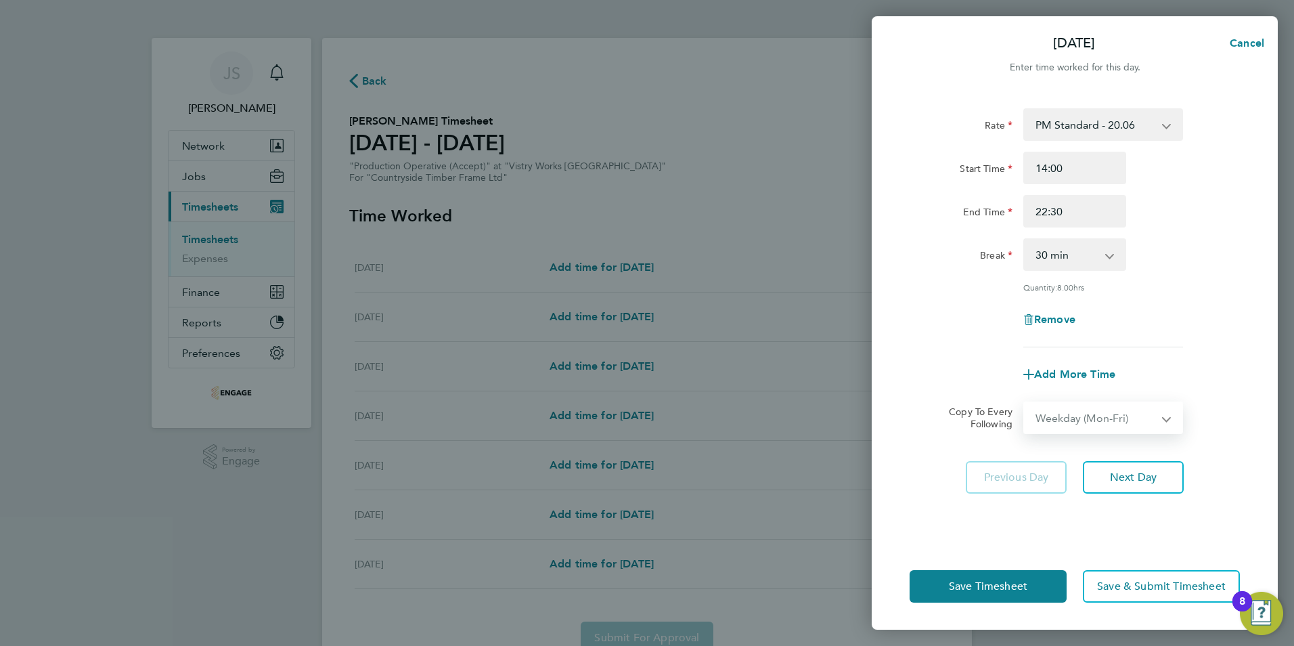
select select "2025-09-28"
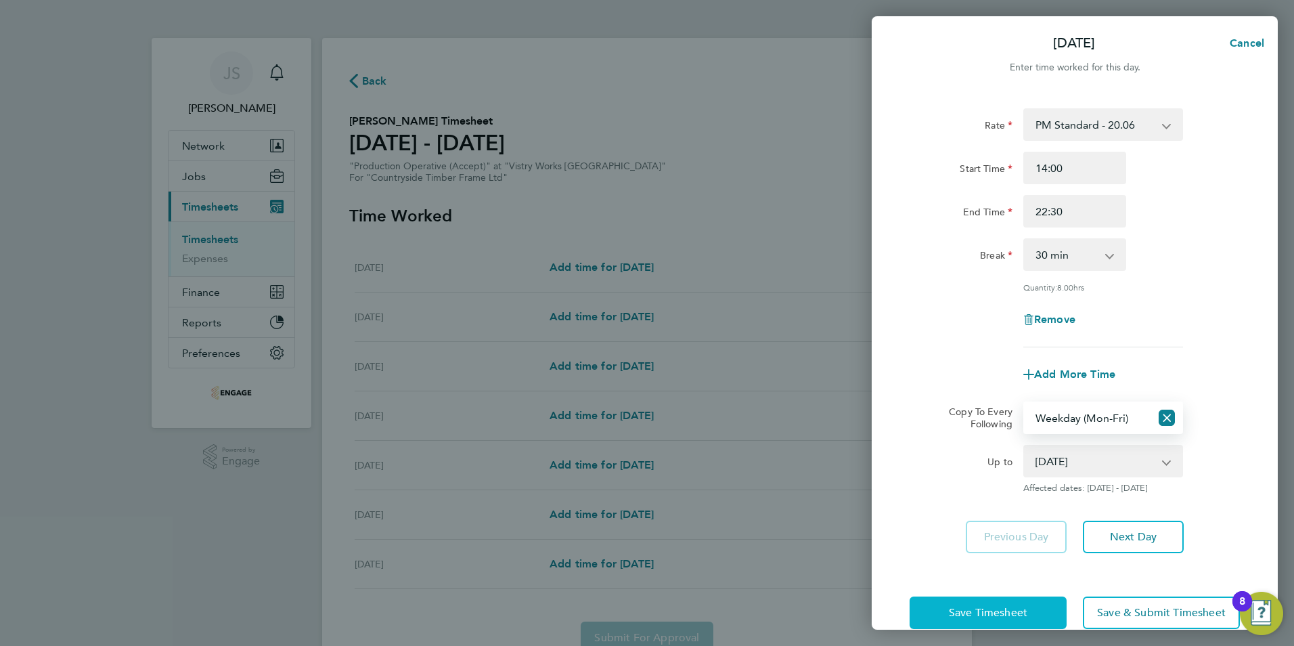
click at [971, 610] on span "Save Timesheet" at bounding box center [988, 613] width 78 height 14
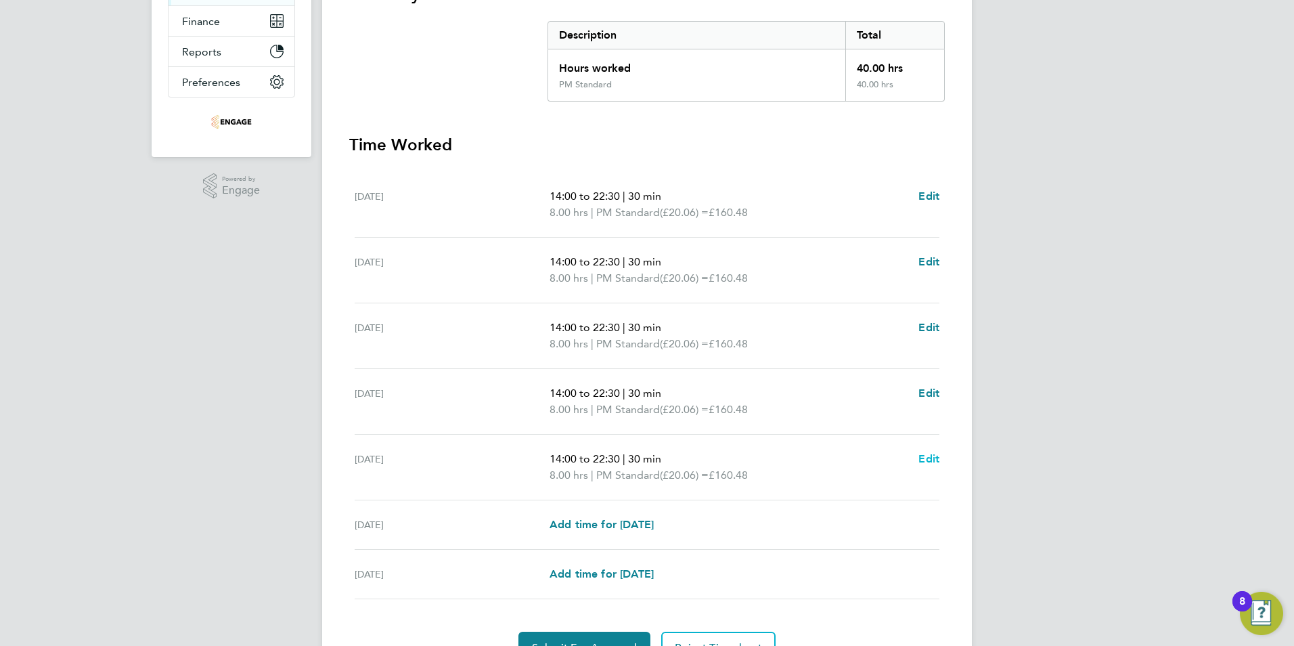
click at [926, 459] on span "Edit" at bounding box center [928, 458] width 21 height 13
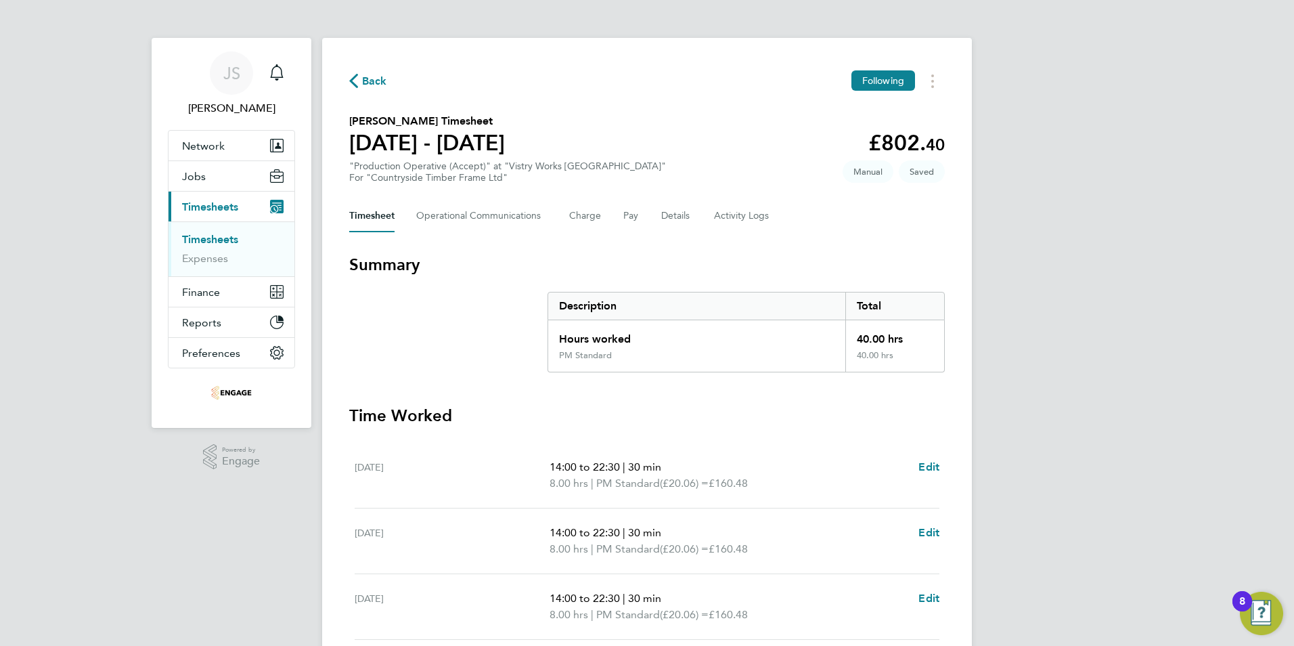
select select "30"
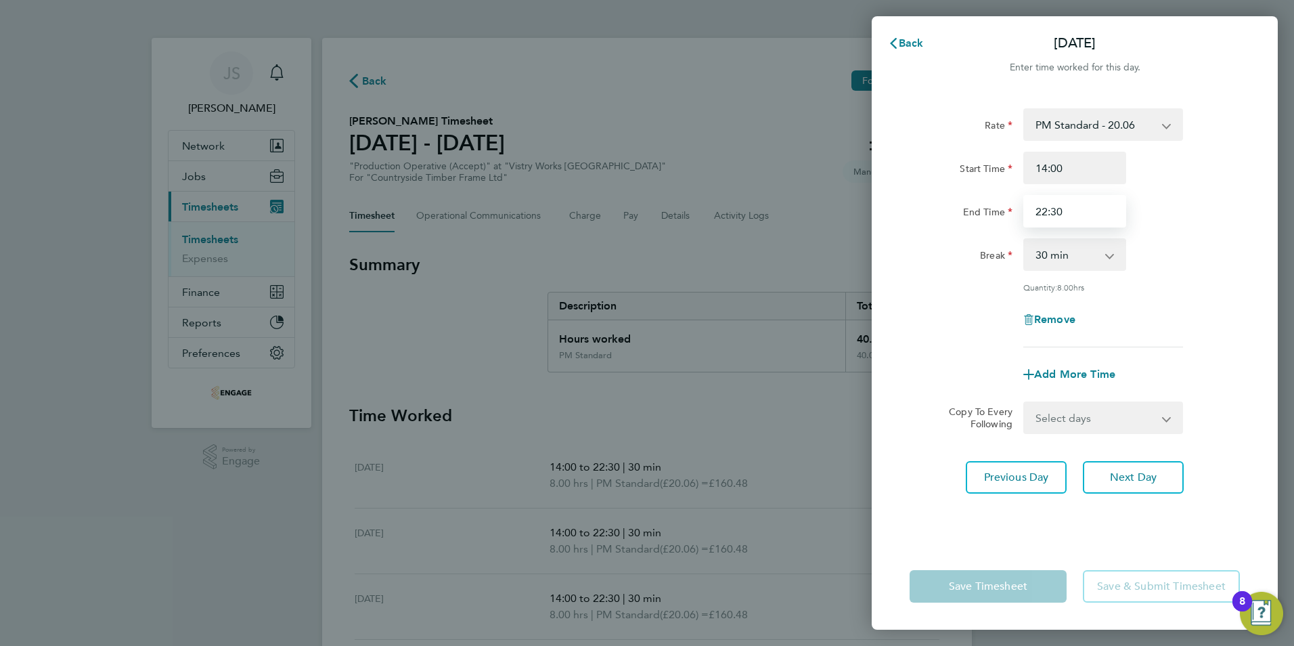
drag, startPoint x: 1091, startPoint y: 208, endPoint x: 936, endPoint y: 213, distance: 155.0
click at [928, 216] on div "End Time 22:30" at bounding box center [1074, 211] width 341 height 32
type input "20:00"
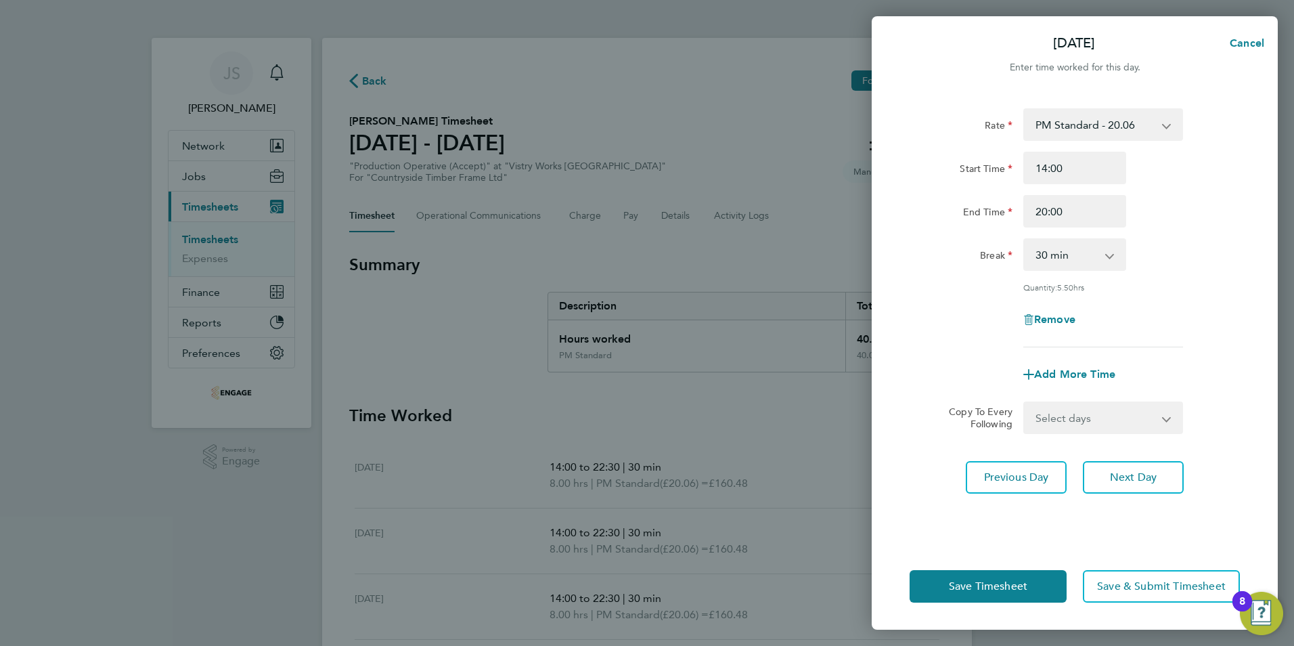
drag, startPoint x: 945, startPoint y: 338, endPoint x: 1034, endPoint y: 517, distance: 199.7
click at [946, 342] on div "Rate PM Standard - 20.06 PM OT 1 - 30.08 OT2 - 36.80 PM OT2 - 40.11 OT 1 - 27.6…" at bounding box center [1074, 227] width 330 height 239
drag, startPoint x: 995, startPoint y: 577, endPoint x: 939, endPoint y: 583, distance: 56.5
click at [992, 579] on button "Save Timesheet" at bounding box center [987, 586] width 157 height 32
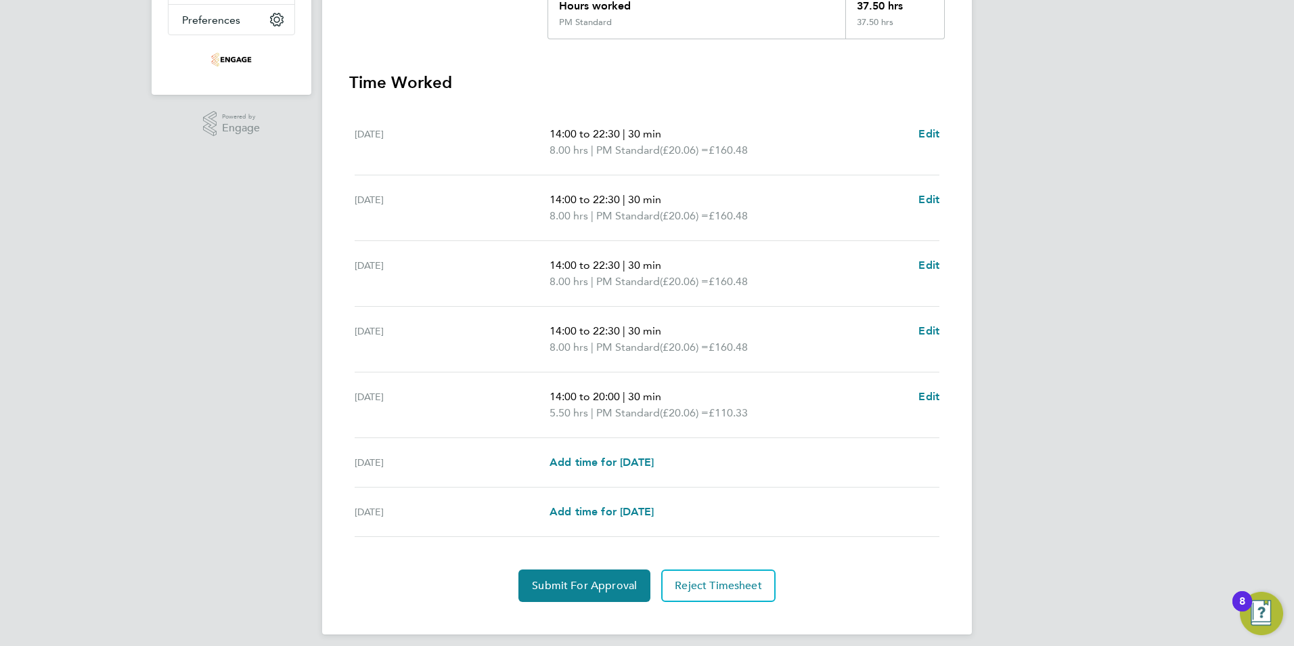
scroll to position [338, 0]
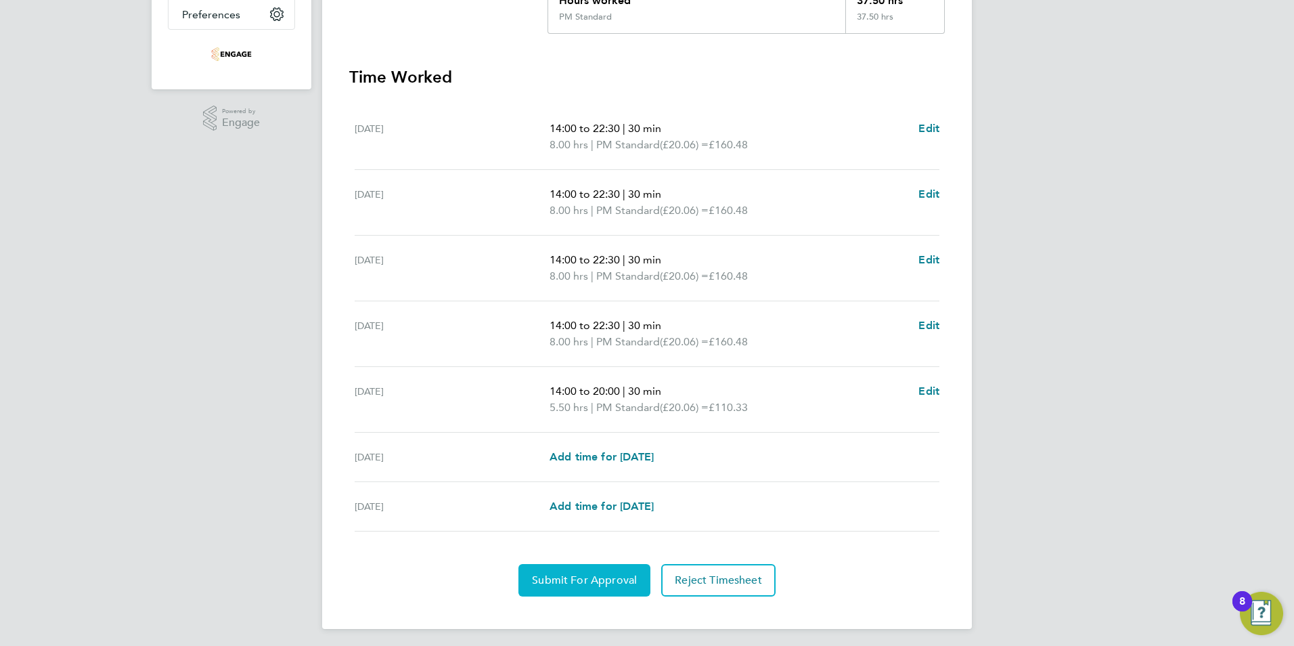
click at [600, 586] on span "Submit For Approval" at bounding box center [584, 580] width 105 height 14
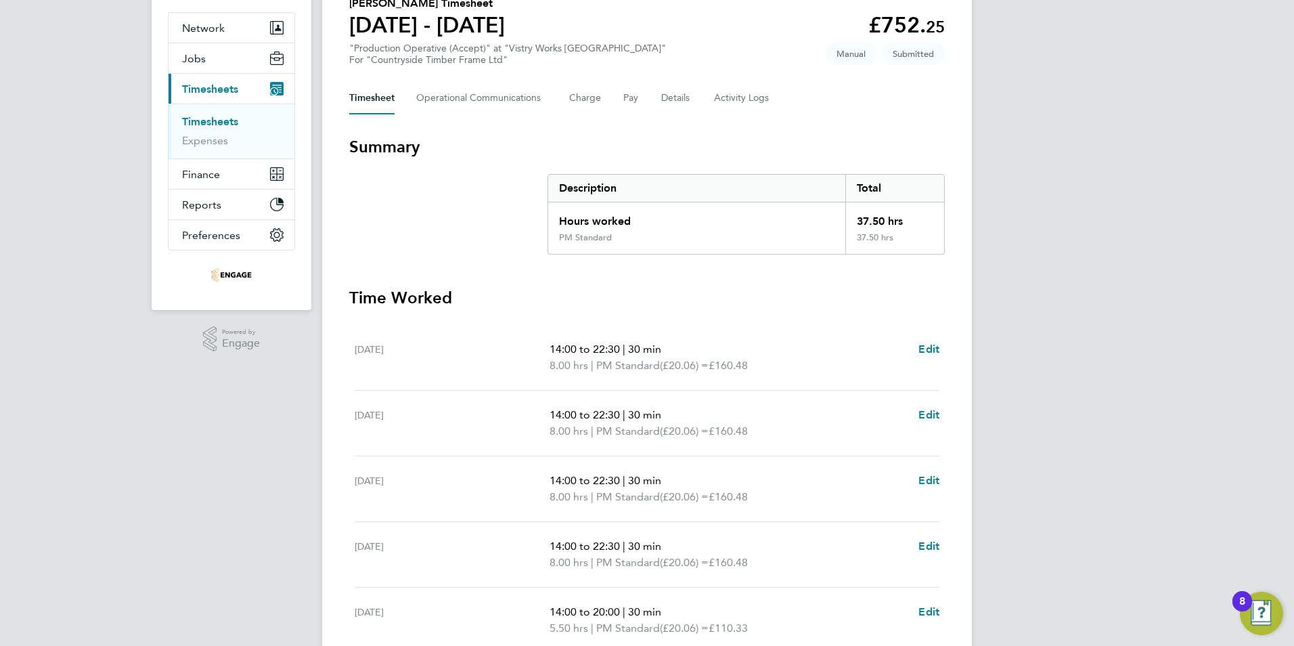
scroll to position [0, 0]
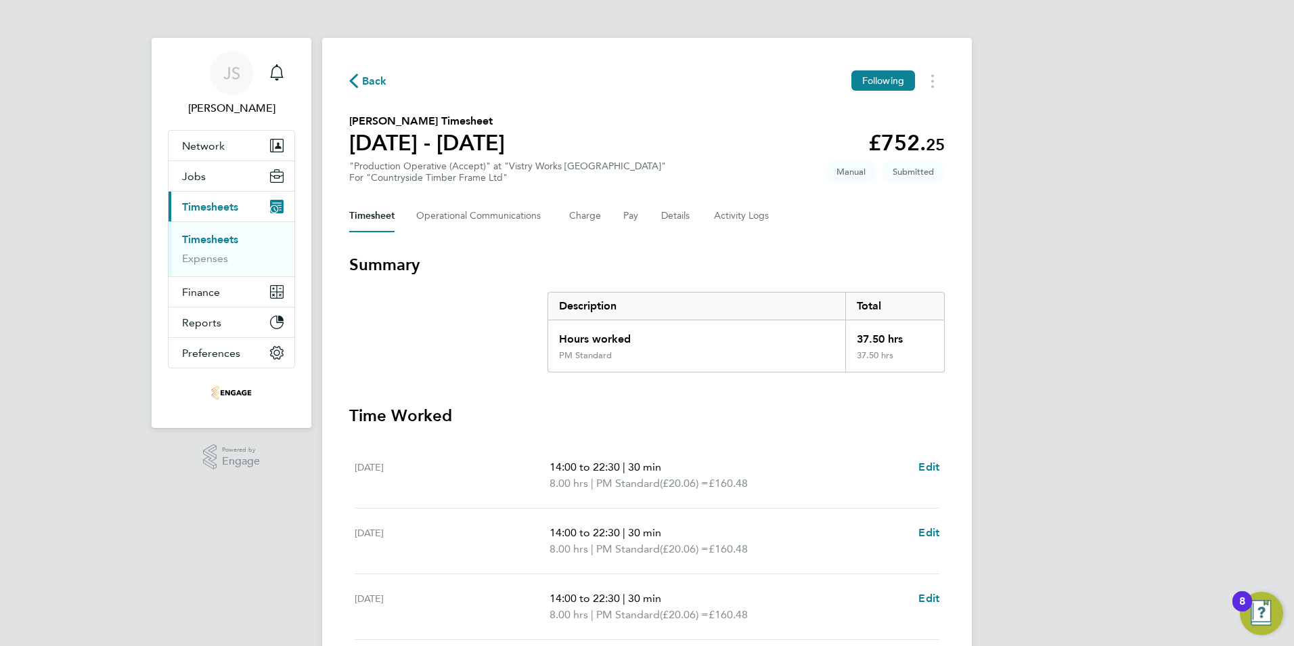
click at [378, 78] on span "Back" at bounding box center [374, 81] width 25 height 16
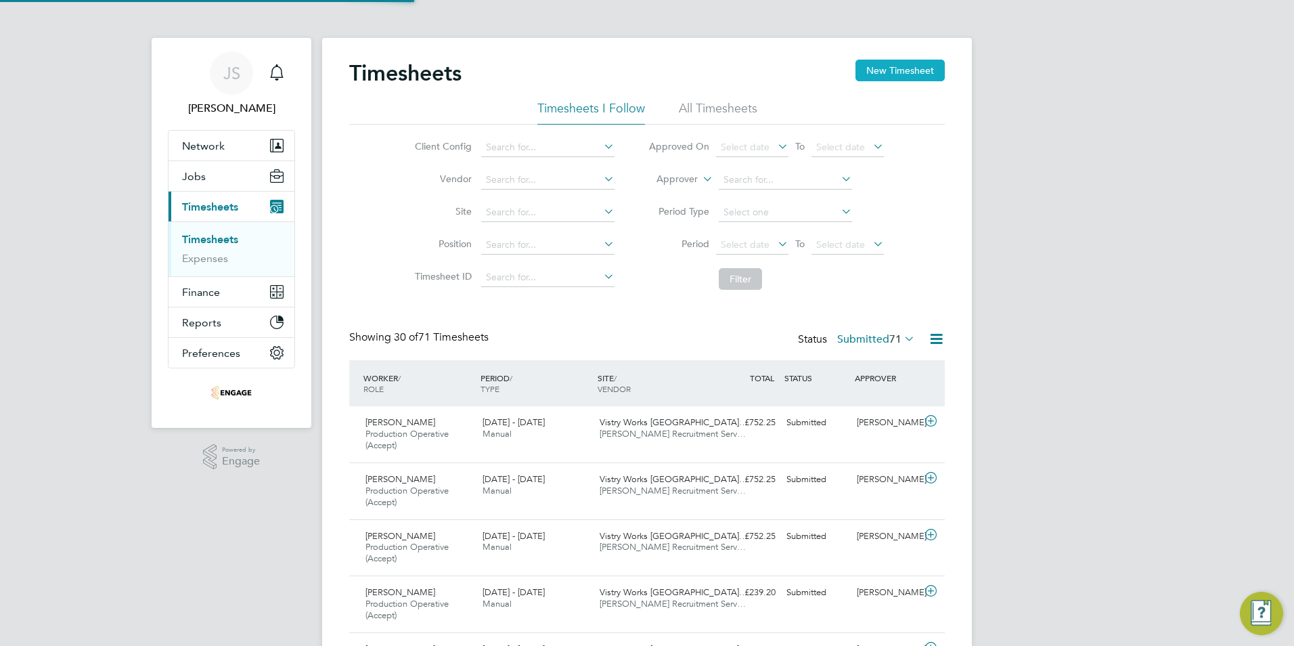
scroll to position [45, 118]
click at [891, 71] on button "New Timesheet" at bounding box center [899, 71] width 89 height 22
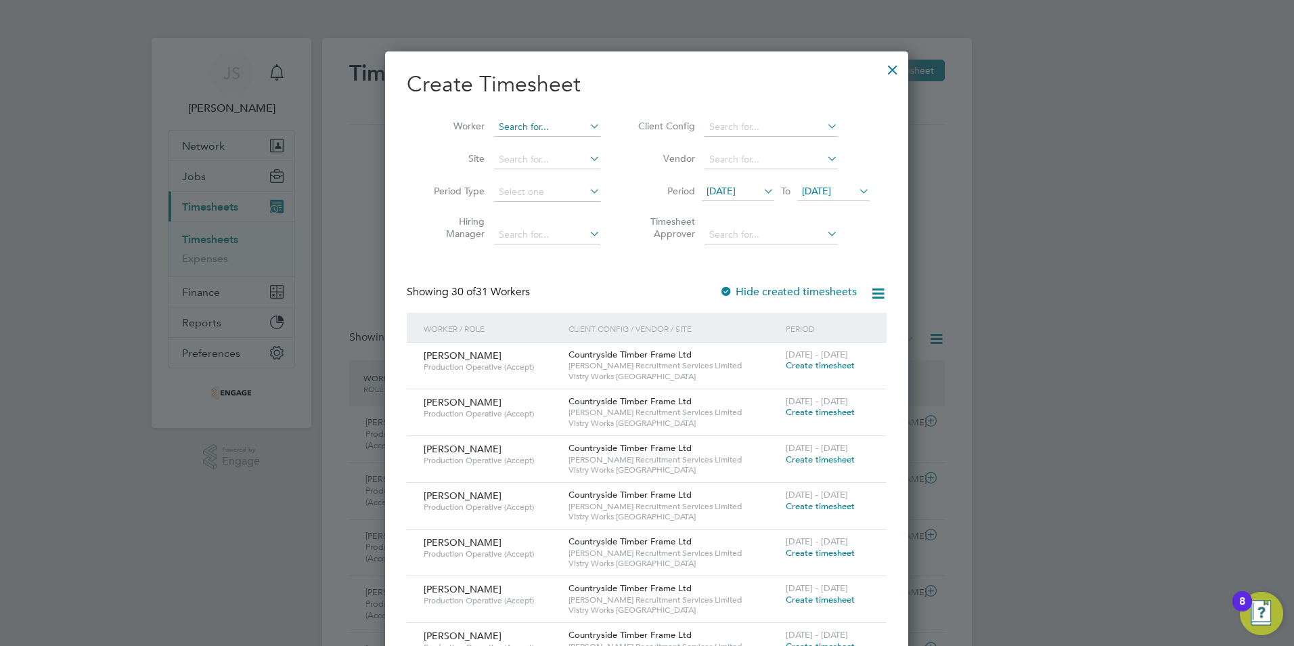
click at [558, 128] on input at bounding box center [547, 127] width 106 height 19
click at [536, 142] on li "Nata lie Smith" at bounding box center [548, 145] width 110 height 18
type input "[PERSON_NAME]"
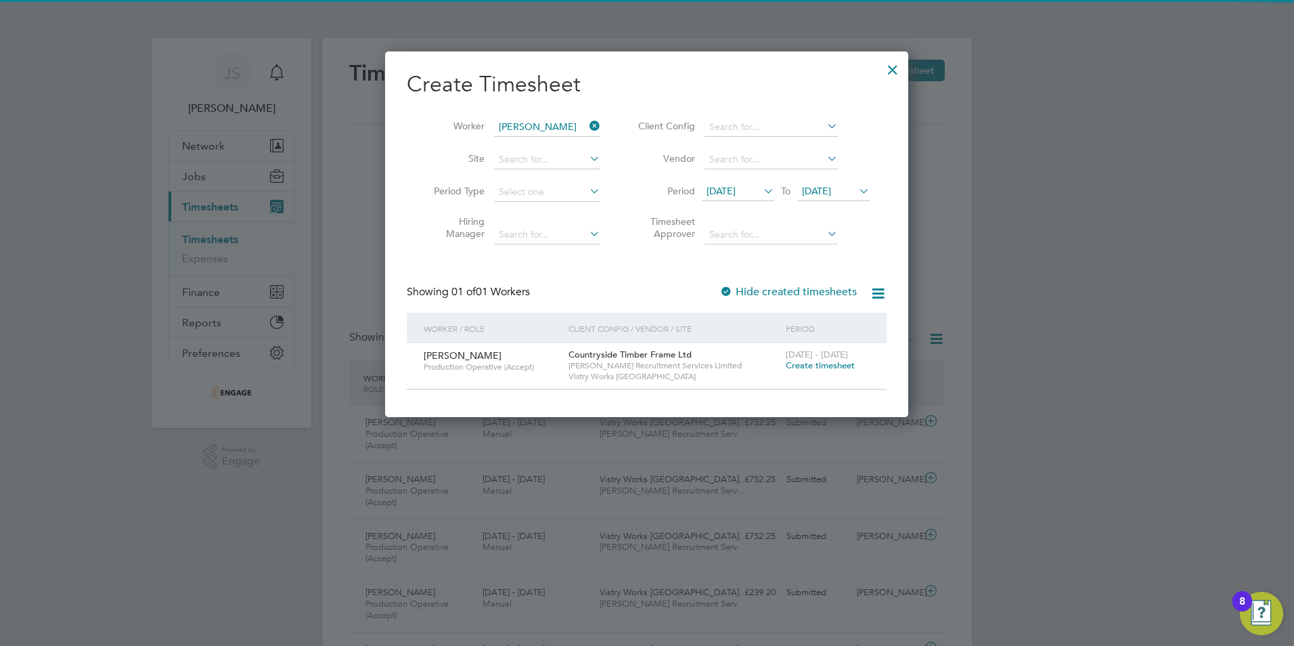
click at [825, 363] on span "Create timesheet" at bounding box center [820, 365] width 69 height 12
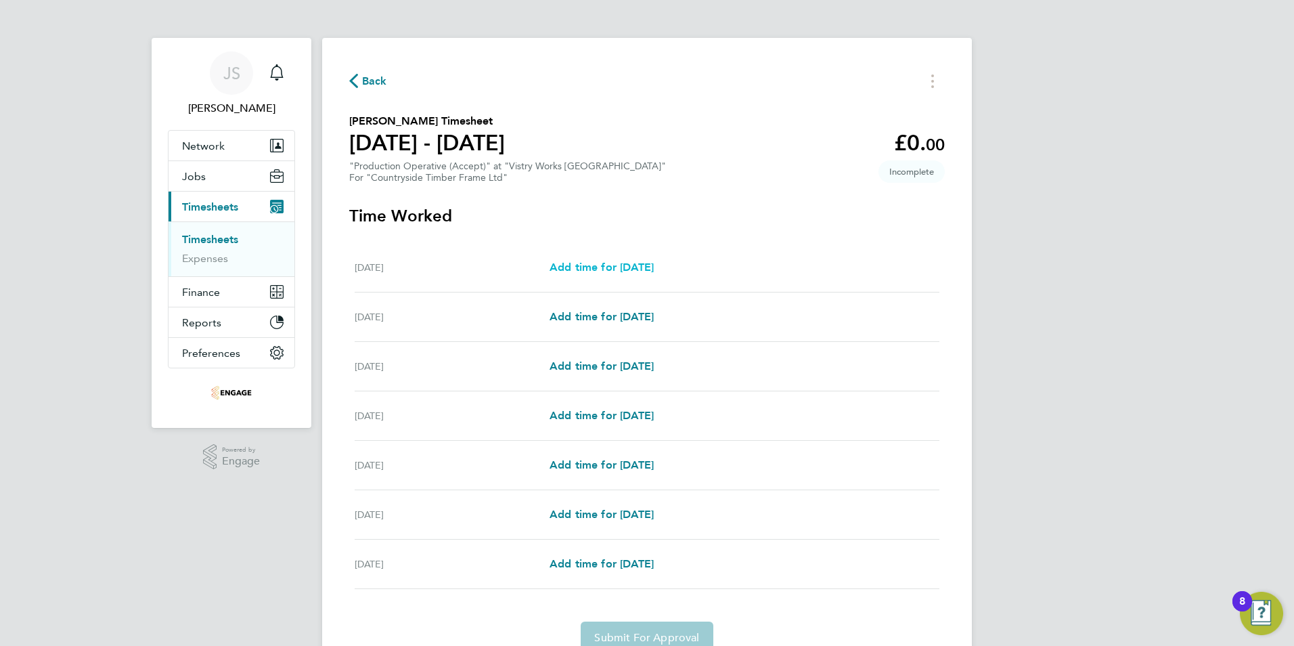
click at [603, 264] on span "Add time for Mon 22 Sep" at bounding box center [601, 267] width 104 height 13
select select "15"
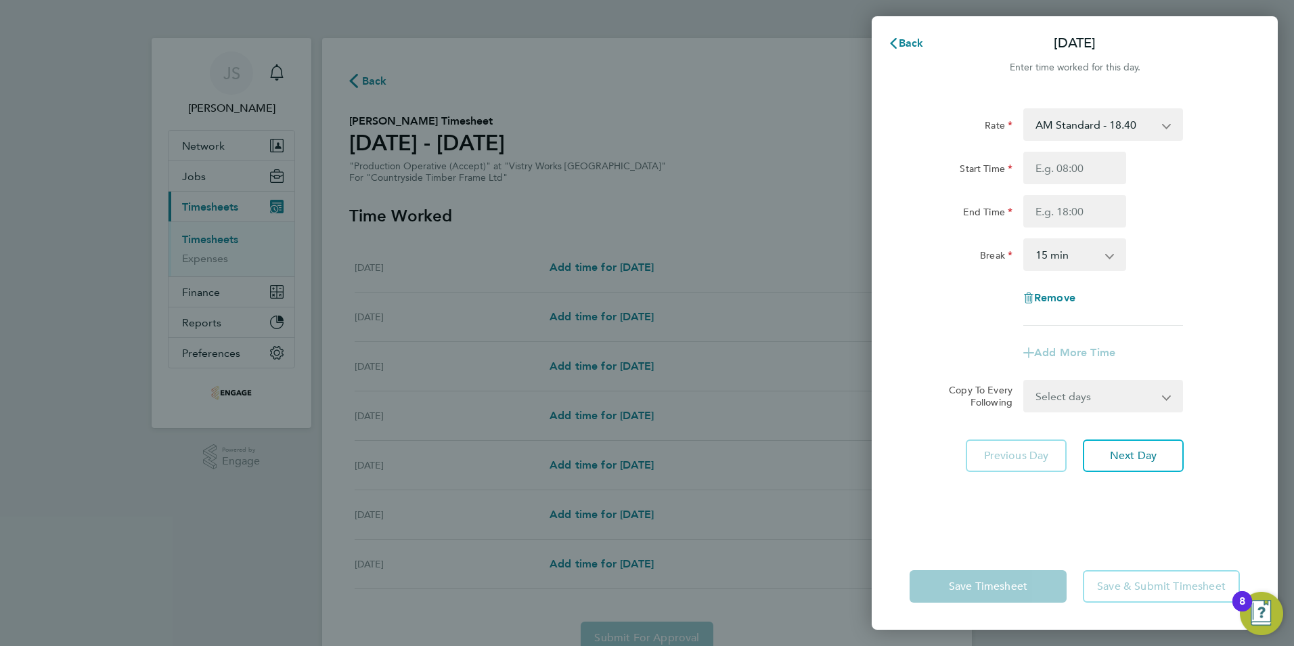
click at [1084, 129] on select "AM Standard - 18.40 PM Standard - 20.06 OT2 - 36.80 OT 1 - 27.60 PM OT 1 - 30.0…" at bounding box center [1095, 125] width 141 height 30
select select "15"
click at [1059, 153] on input "Start Time" at bounding box center [1074, 168] width 103 height 32
type input "14:00"
click at [1049, 208] on input "End Time" at bounding box center [1074, 211] width 103 height 32
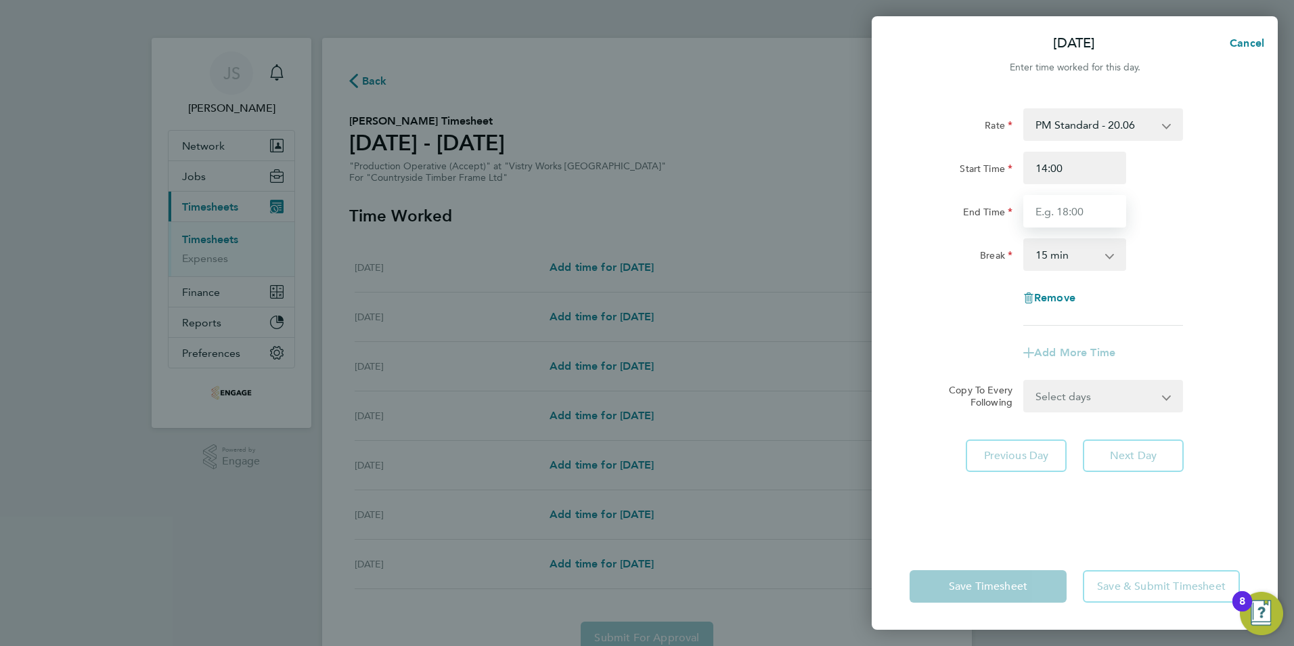
type input "22:30"
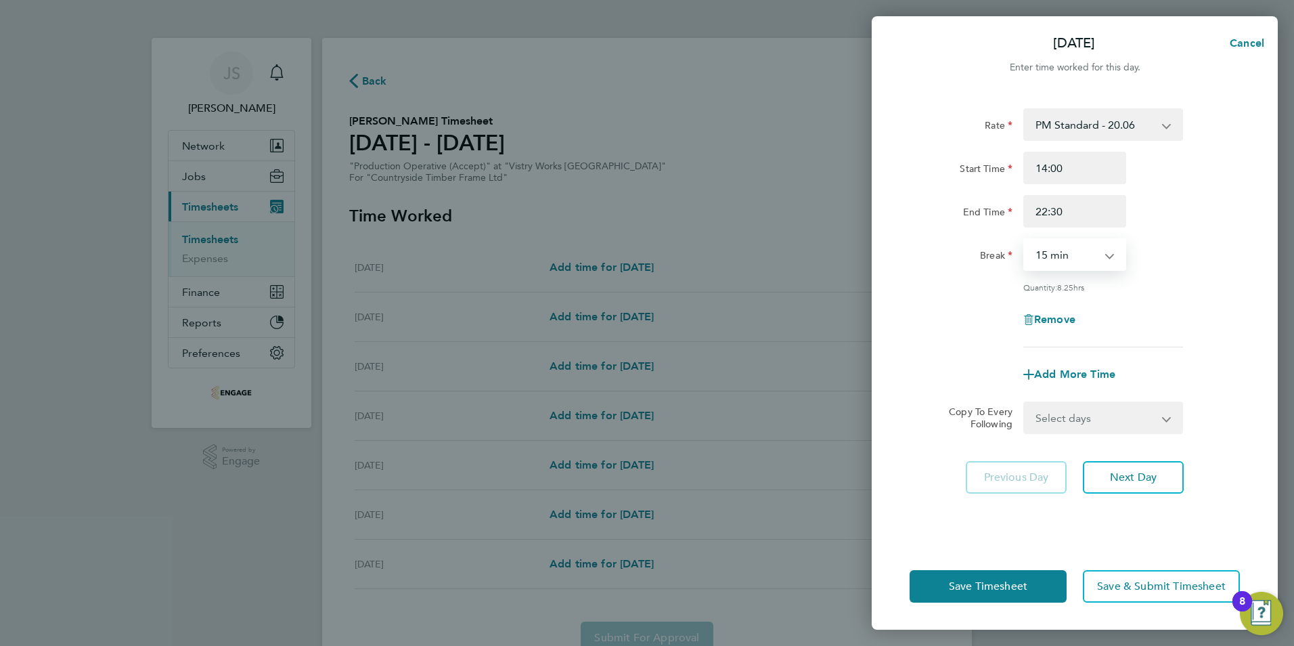
click at [1069, 255] on select "0 min 15 min 30 min 45 min 60 min 75 min 90 min" at bounding box center [1067, 255] width 84 height 30
select select "30"
click at [1025, 240] on select "0 min 15 min 30 min 45 min 60 min 75 min 90 min" at bounding box center [1067, 255] width 84 height 30
drag, startPoint x: 1131, startPoint y: 421, endPoint x: 1133, endPoint y: 432, distance: 11.7
click at [1131, 421] on select "Select days Day Weekday (Mon-Fri) Weekend (Sat-Sun) Tuesday Wednesday Thursday …" at bounding box center [1096, 418] width 142 height 30
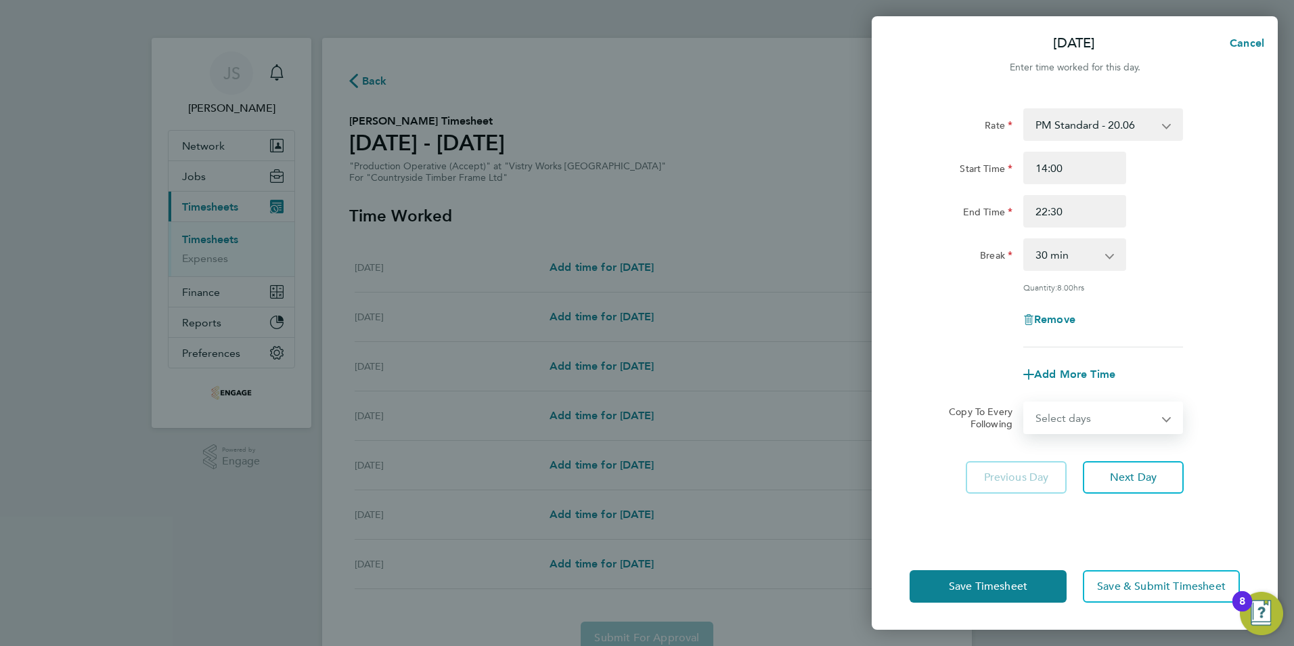
select select "TUE"
click at [1025, 403] on select "Select days Day Weekday (Mon-Fri) Weekend (Sat-Sun) Tuesday Wednesday Thursday …" at bounding box center [1096, 418] width 142 height 30
select select "2025-09-28"
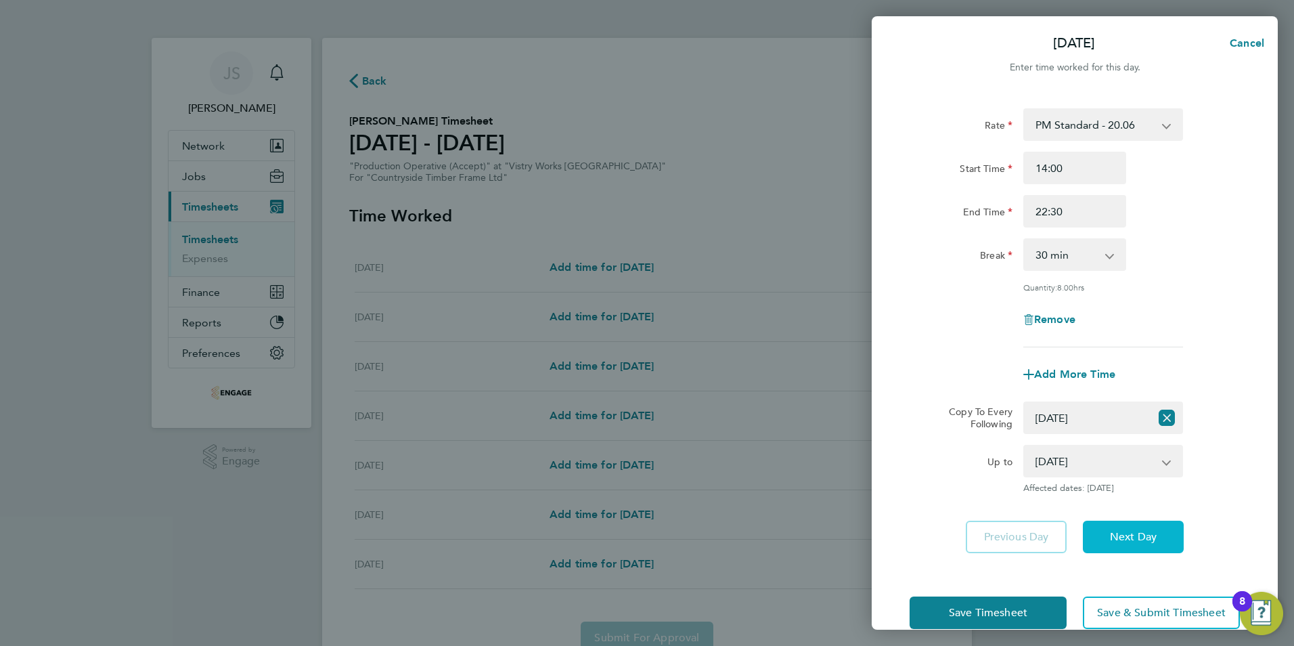
click at [1150, 533] on span "Next Day" at bounding box center [1133, 537] width 47 height 14
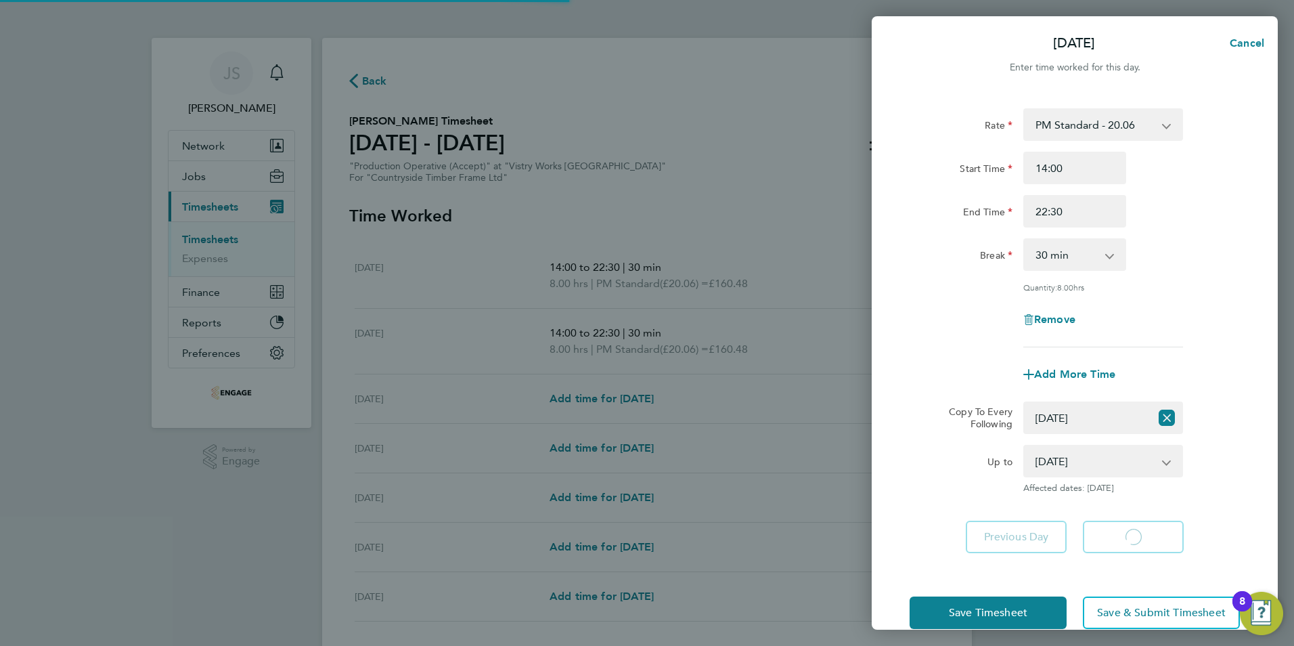
select select "30"
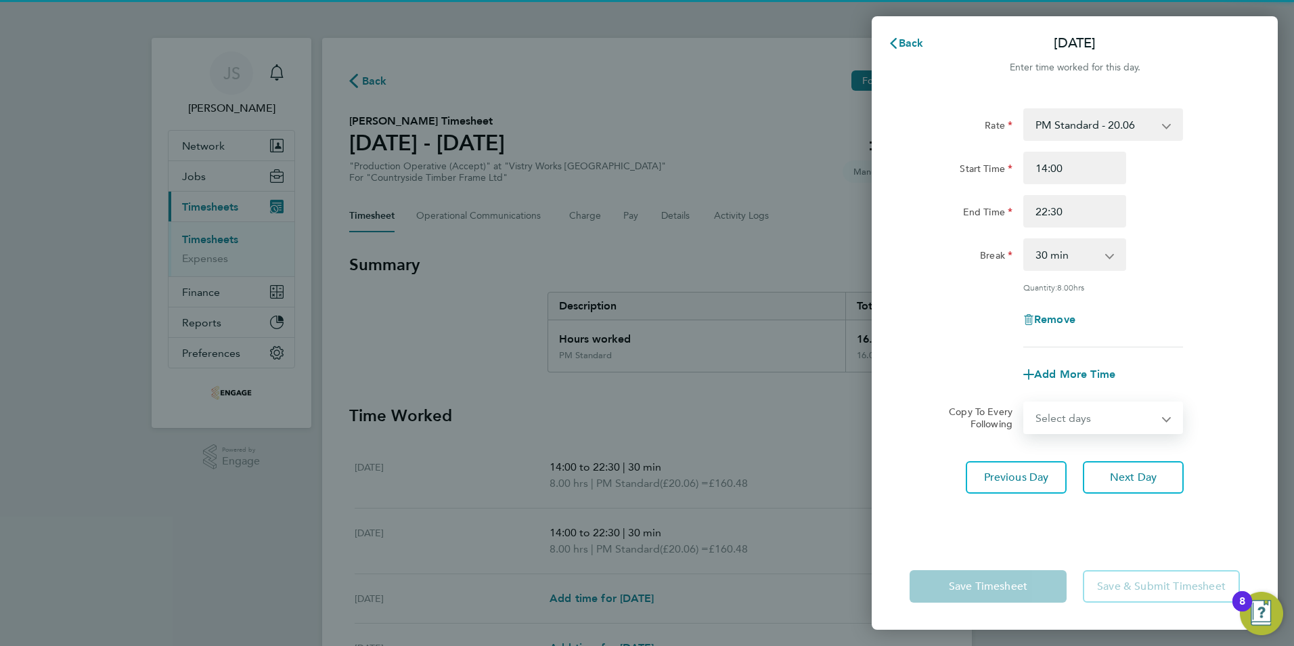
click at [1137, 428] on select "Select days Day Weekday (Mon-Fri) Weekend (Sat-Sun) Wednesday Thursday Friday S…" at bounding box center [1096, 418] width 142 height 30
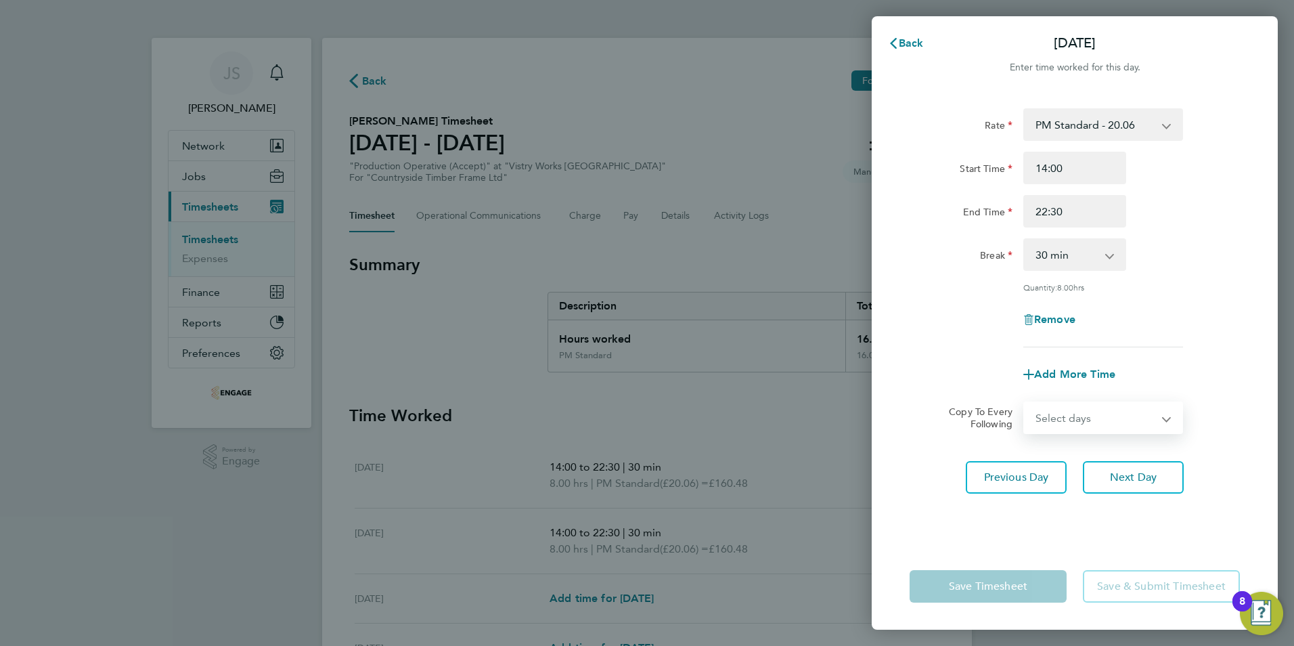
select select "WED"
click at [1025, 403] on select "Select days Day Weekday (Mon-Fri) Weekend (Sat-Sun) Wednesday Thursday Friday S…" at bounding box center [1096, 418] width 142 height 30
select select "2025-09-28"
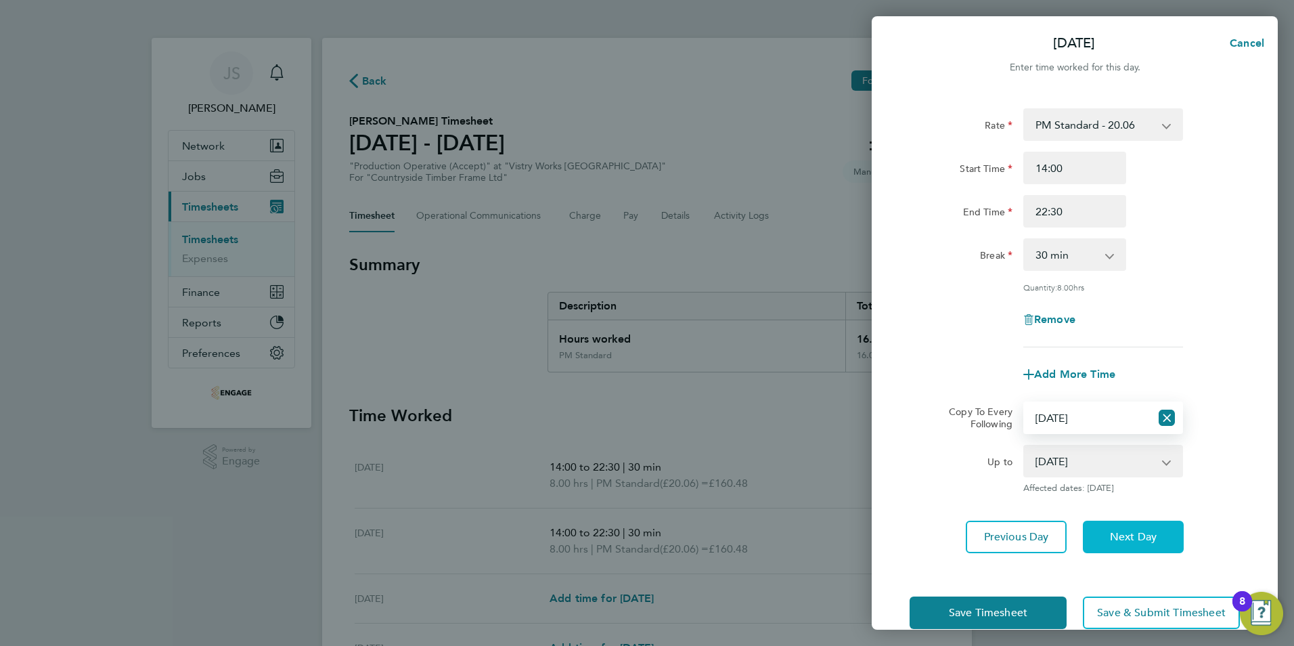
click at [1145, 524] on button "Next Day" at bounding box center [1133, 536] width 101 height 32
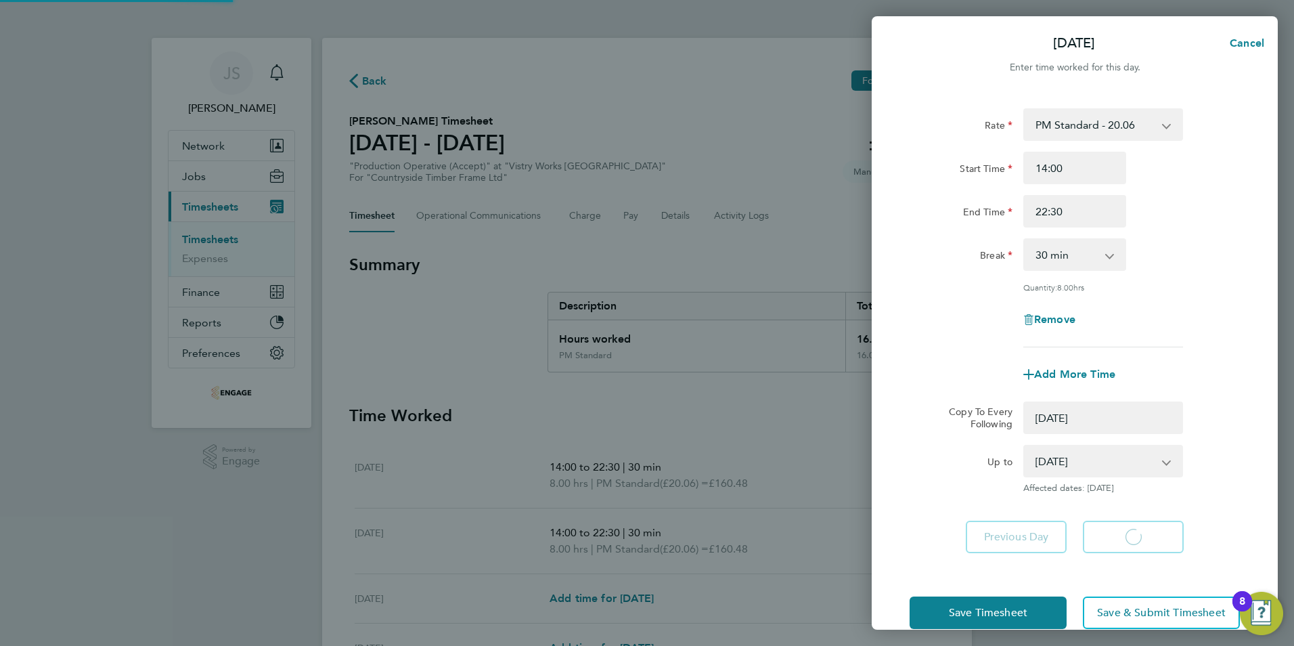
select select "0: null"
select select "30"
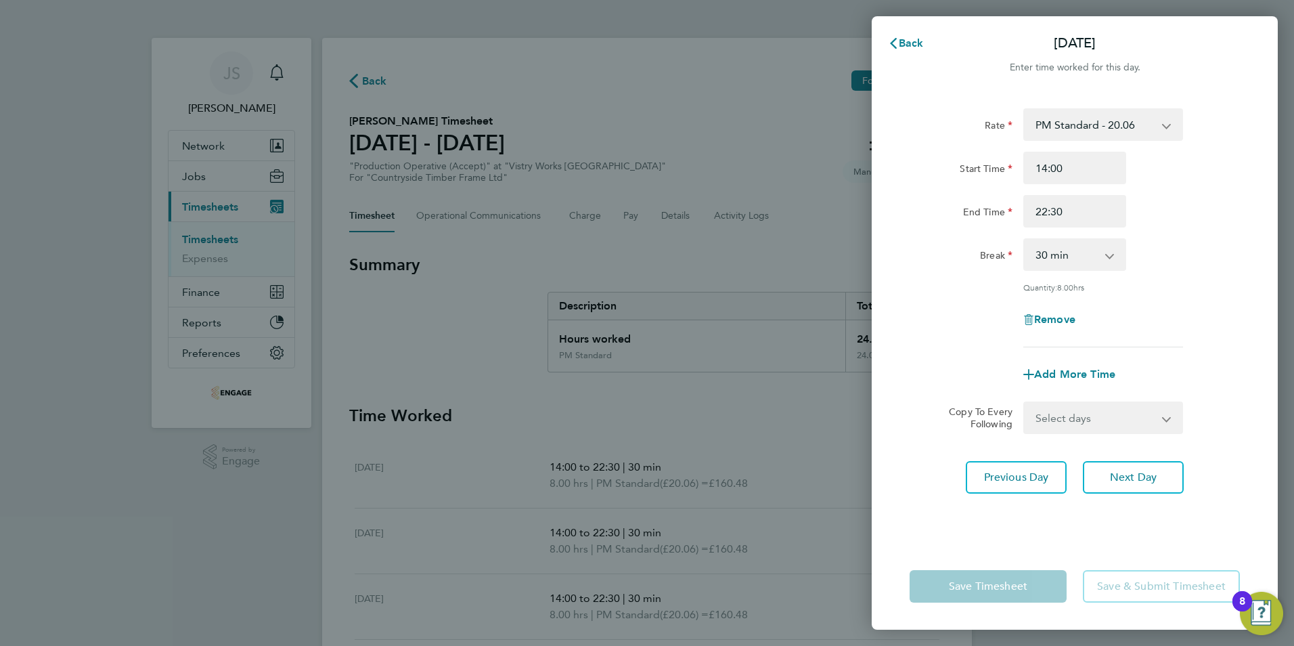
drag, startPoint x: 1112, startPoint y: 419, endPoint x: 1112, endPoint y: 432, distance: 13.6
click at [1112, 419] on select "Select days Day Weekday (Mon-Fri) Weekend (Sat-Sun) Thursday Friday Saturday Su…" at bounding box center [1096, 418] width 142 height 30
select select "THU"
click at [1025, 403] on select "Select days Day Weekday (Mon-Fri) Weekend (Sat-Sun) Thursday Friday Saturday Su…" at bounding box center [1096, 418] width 142 height 30
select select "2025-09-28"
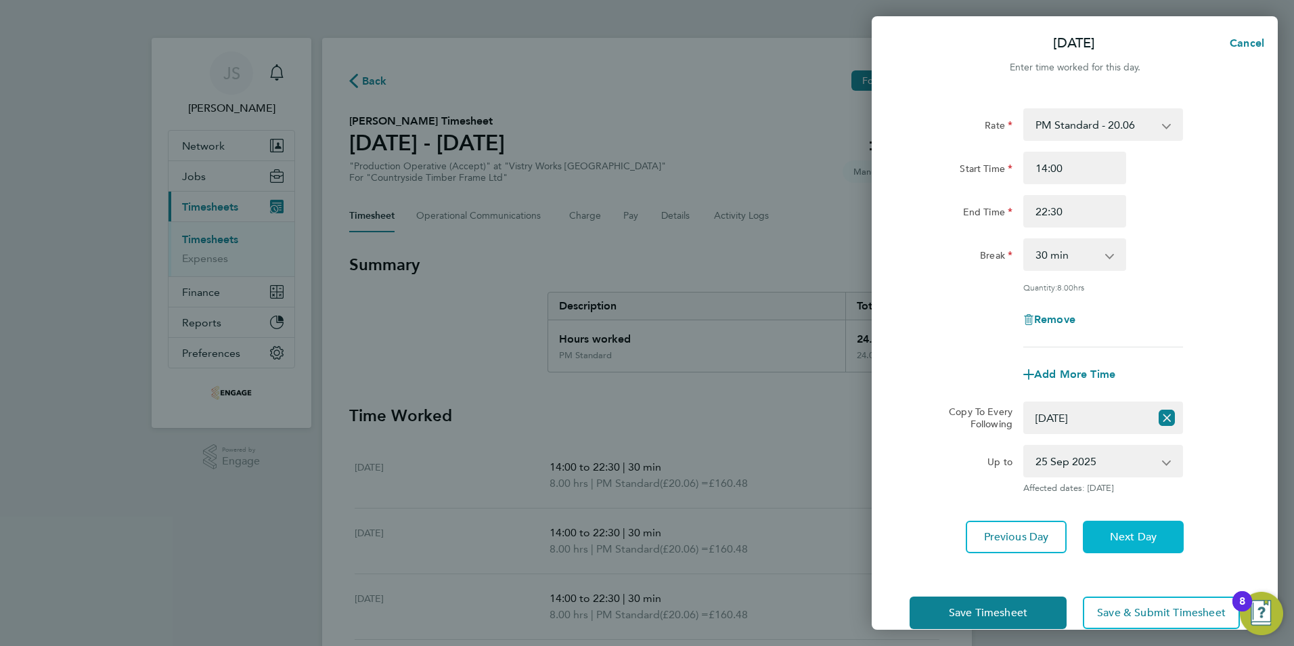
click at [1121, 535] on span "Next Day" at bounding box center [1133, 537] width 47 height 14
select select "0: null"
select select "30"
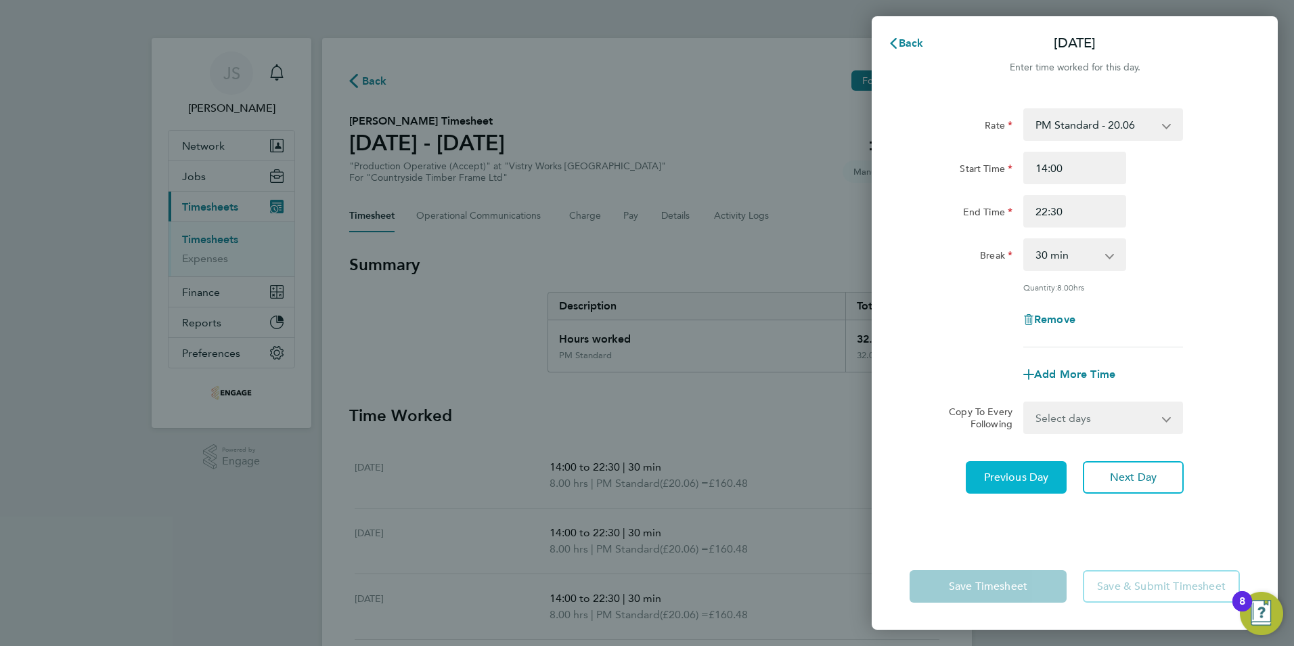
click at [989, 479] on span "Previous Day" at bounding box center [1016, 477] width 65 height 14
select select "30"
click at [989, 477] on span "Previous Day" at bounding box center [1016, 477] width 65 height 14
select select "30"
click at [1067, 171] on input "14:00" at bounding box center [1074, 168] width 103 height 32
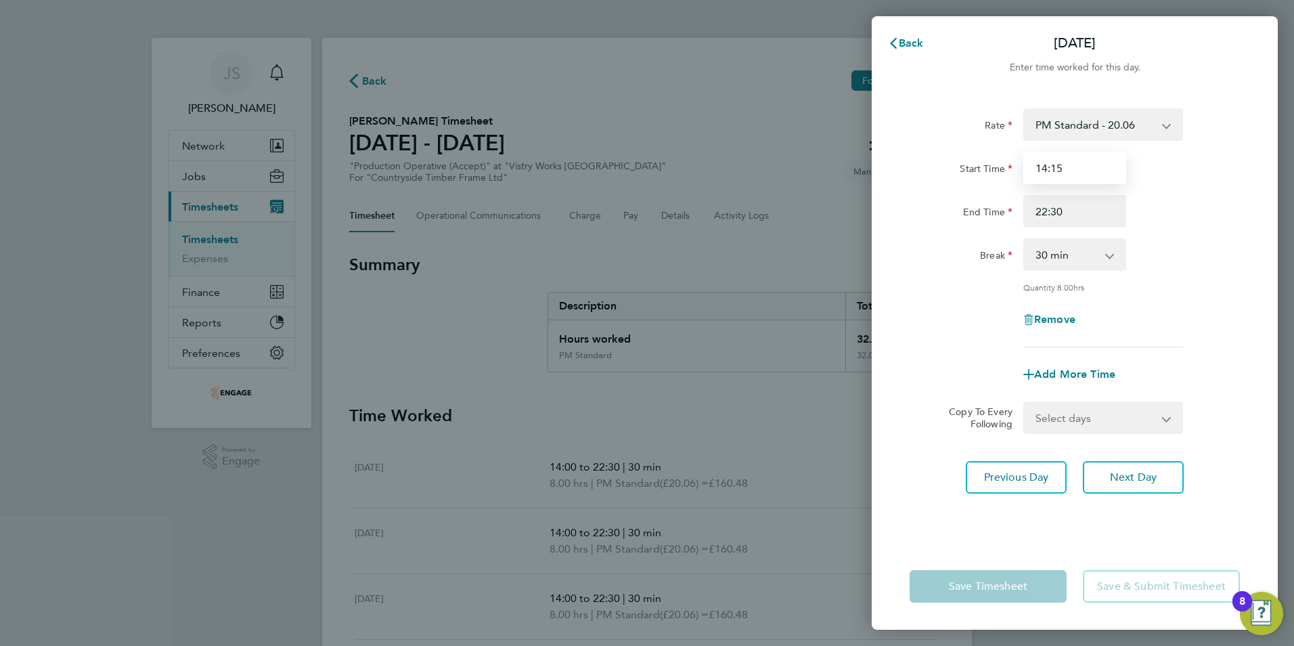
type input "14:15"
drag, startPoint x: 1115, startPoint y: 211, endPoint x: 1112, endPoint y: 218, distance: 7.3
click at [1114, 211] on input "22:30" at bounding box center [1074, 211] width 103 height 32
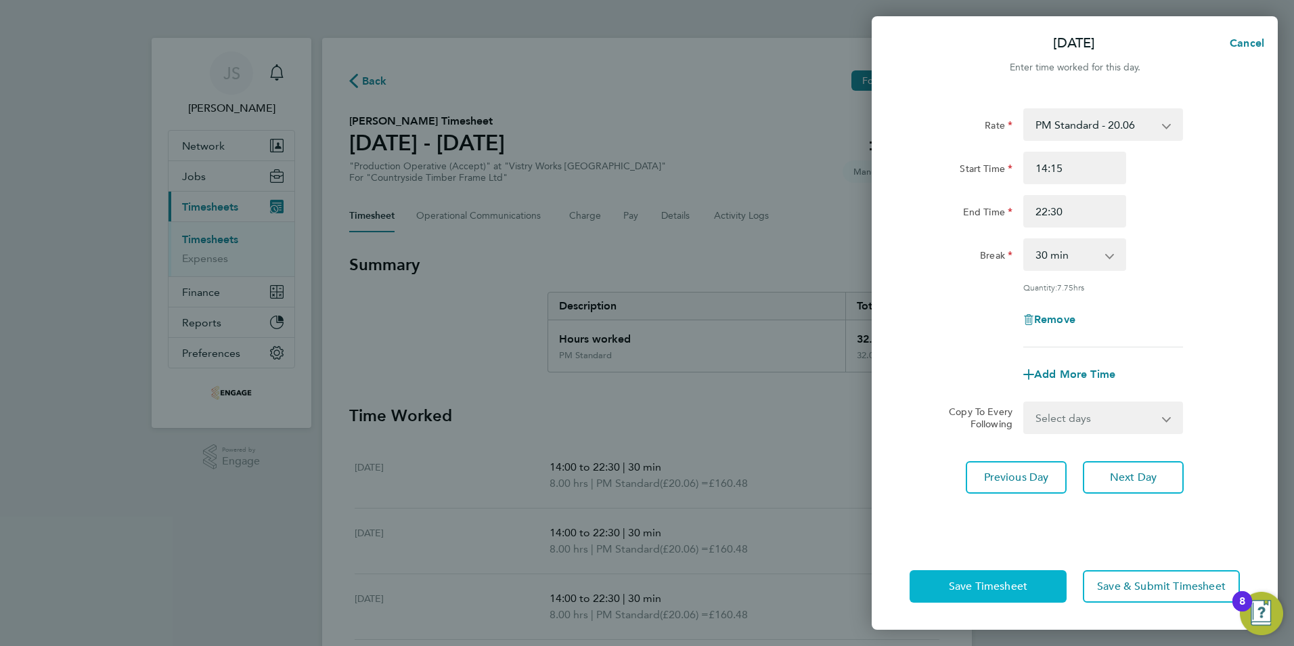
click at [964, 590] on span "Save Timesheet" at bounding box center [988, 586] width 78 height 14
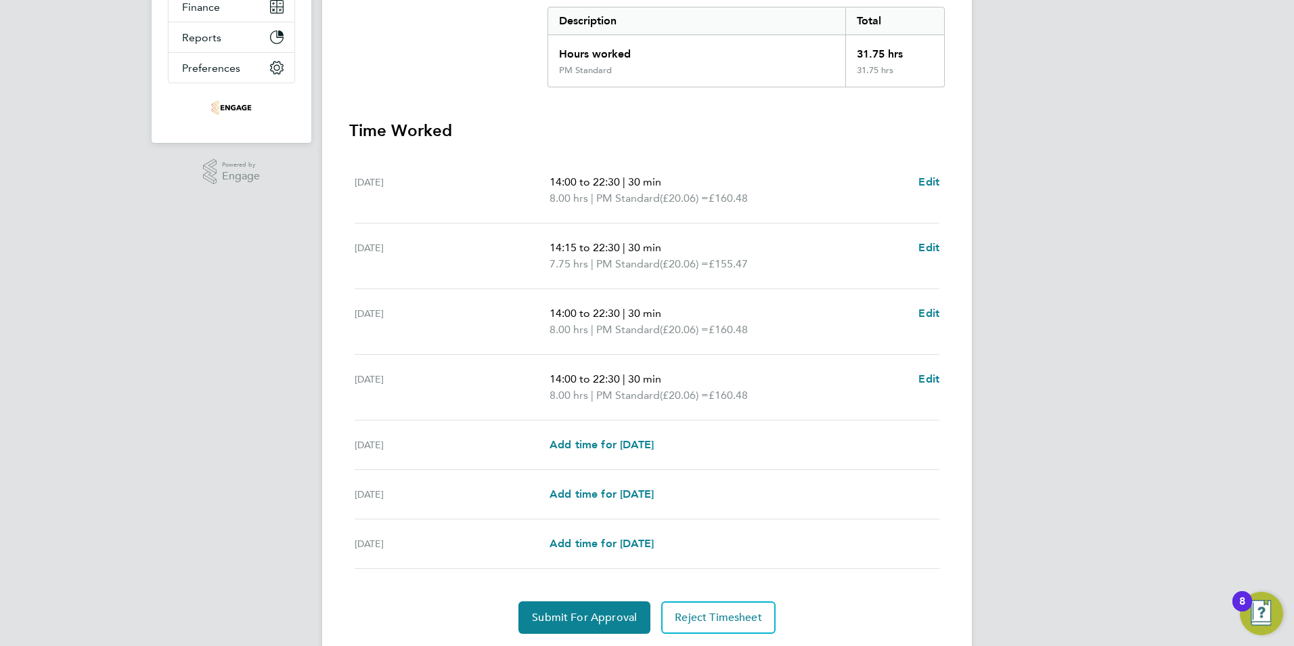
scroll to position [327, 0]
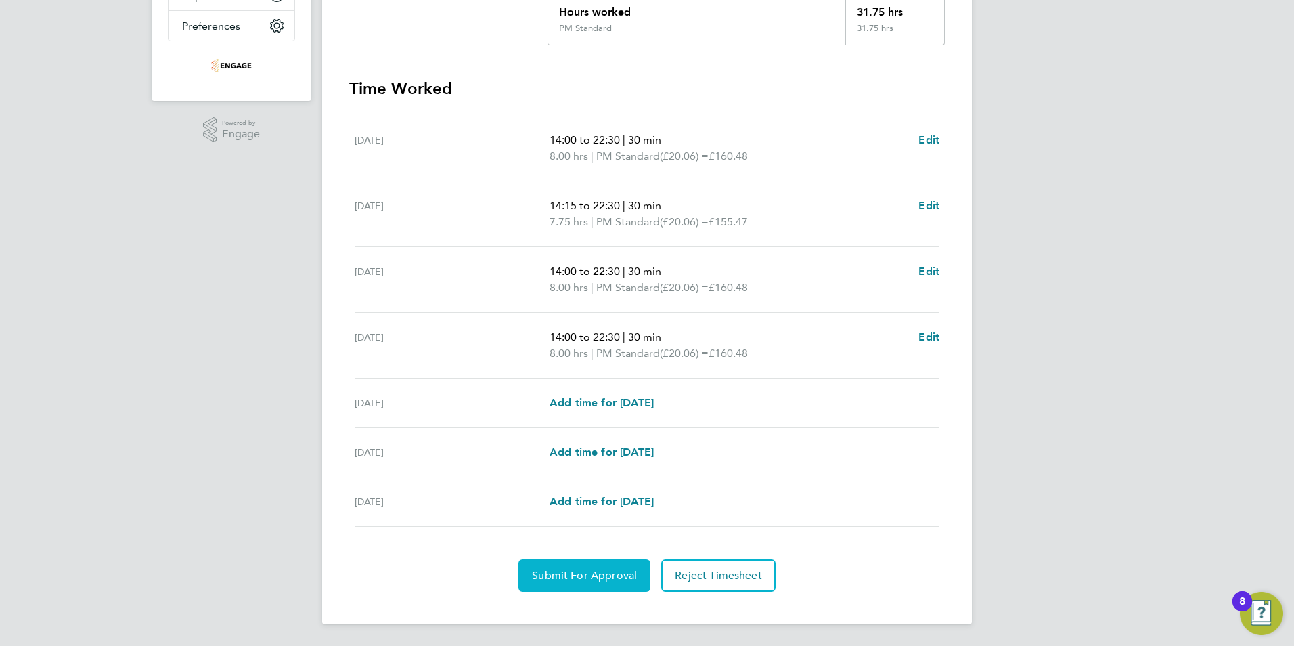
click at [552, 566] on button "Submit For Approval" at bounding box center [584, 575] width 132 height 32
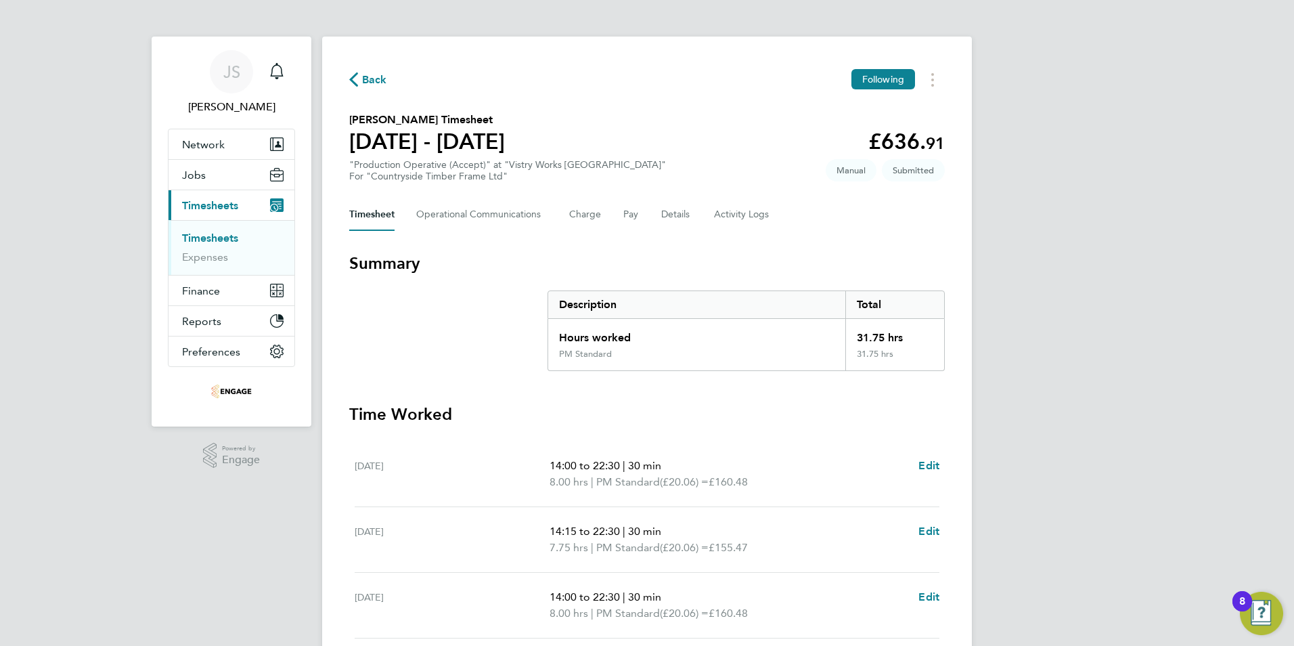
scroll to position [0, 0]
click at [364, 77] on span "Back" at bounding box center [374, 81] width 25 height 16
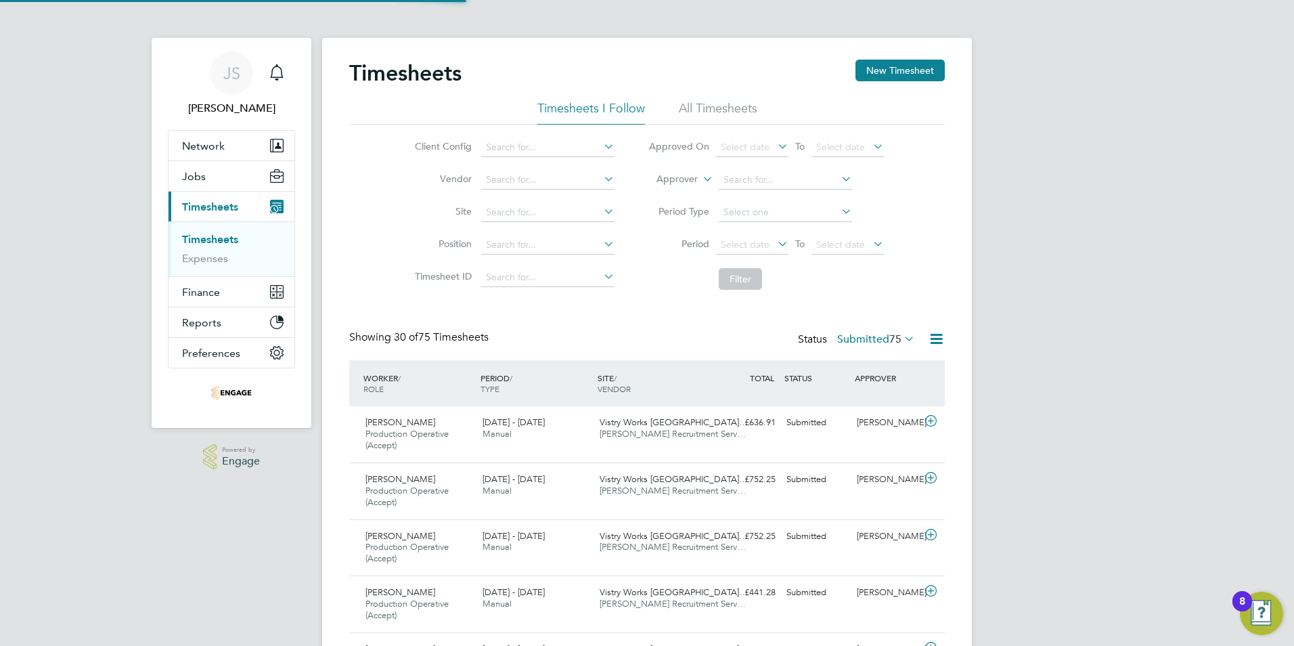
scroll to position [45, 118]
drag, startPoint x: 875, startPoint y: 72, endPoint x: 800, endPoint y: 87, distance: 76.7
click at [875, 72] on button "New Timesheet" at bounding box center [899, 71] width 89 height 22
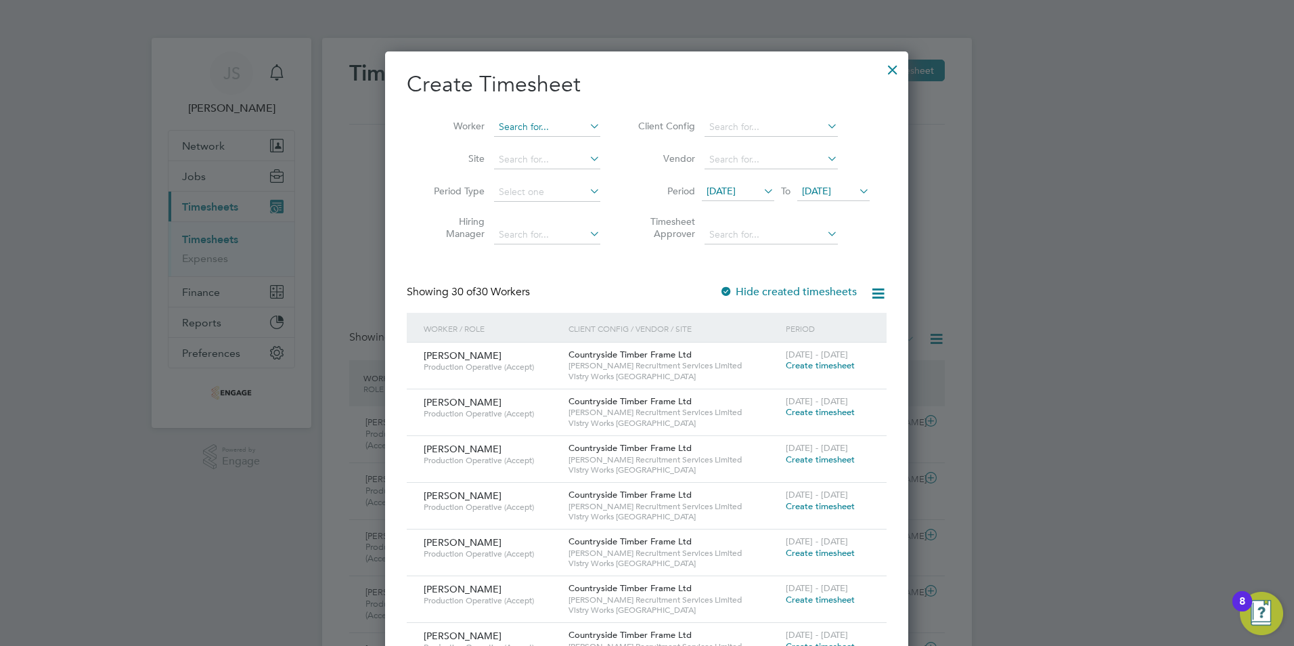
click at [545, 128] on input at bounding box center [547, 127] width 106 height 19
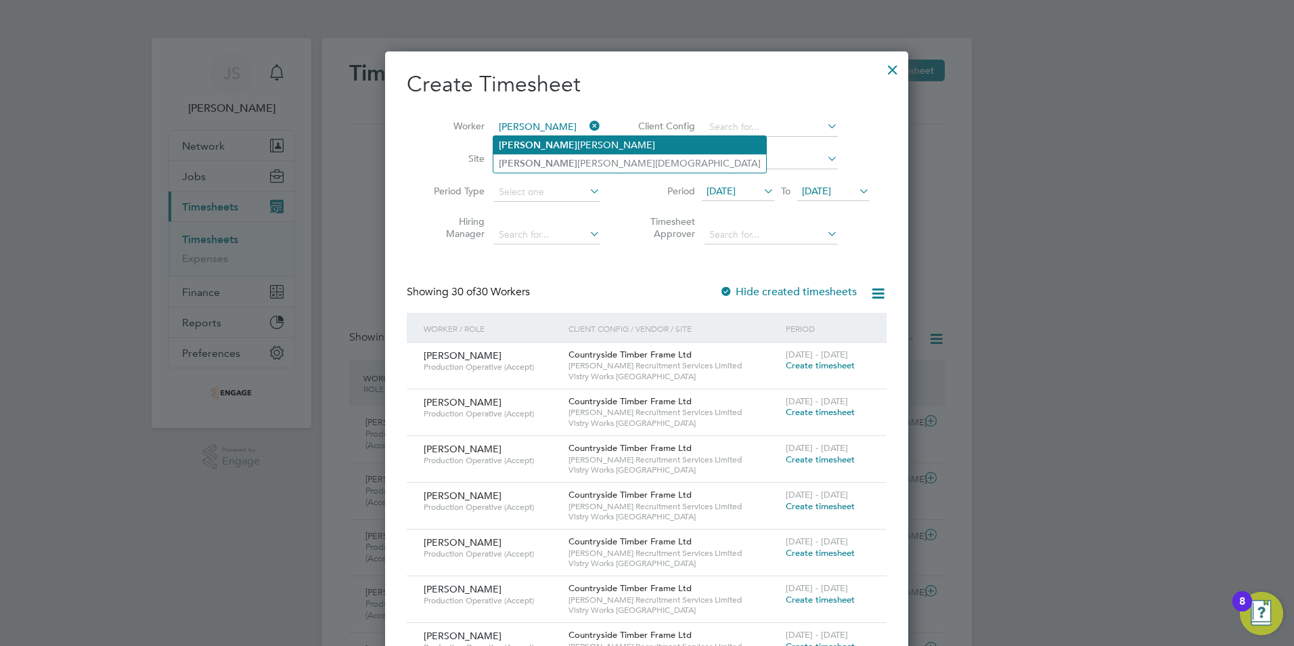
click at [553, 148] on li "Alex andru Tauteanu" at bounding box center [629, 145] width 273 height 18
type input "[PERSON_NAME]"
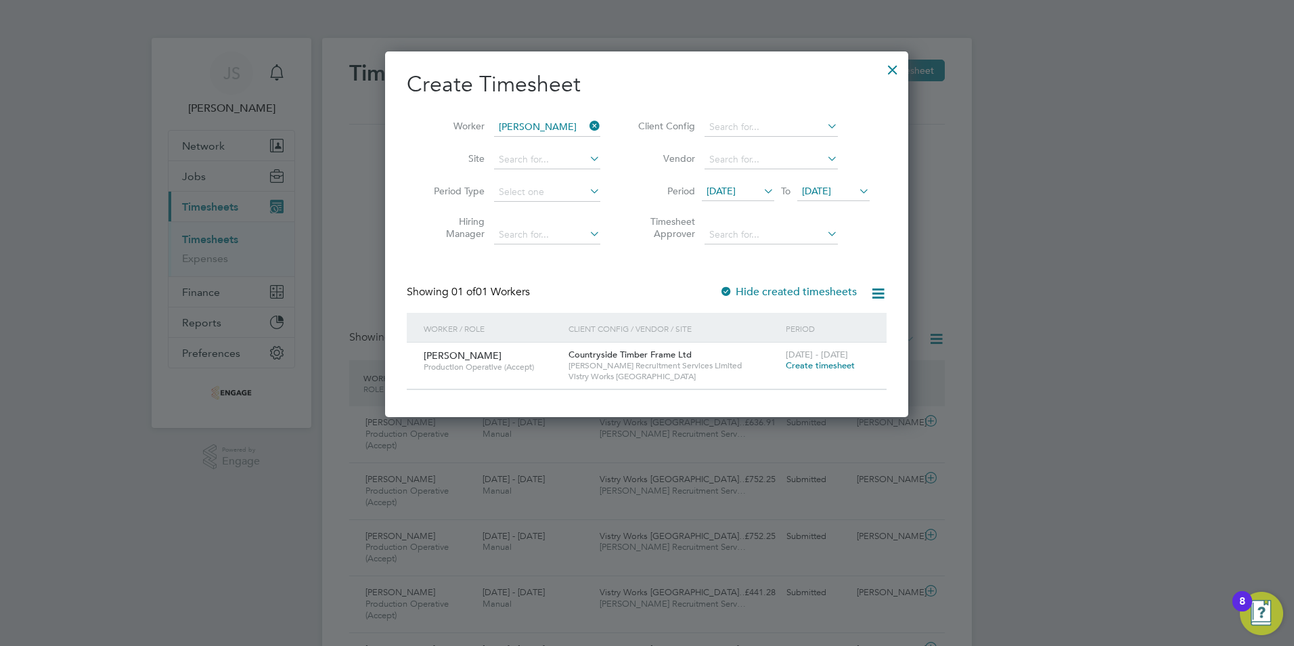
click at [817, 365] on span "Create timesheet" at bounding box center [820, 365] width 69 height 12
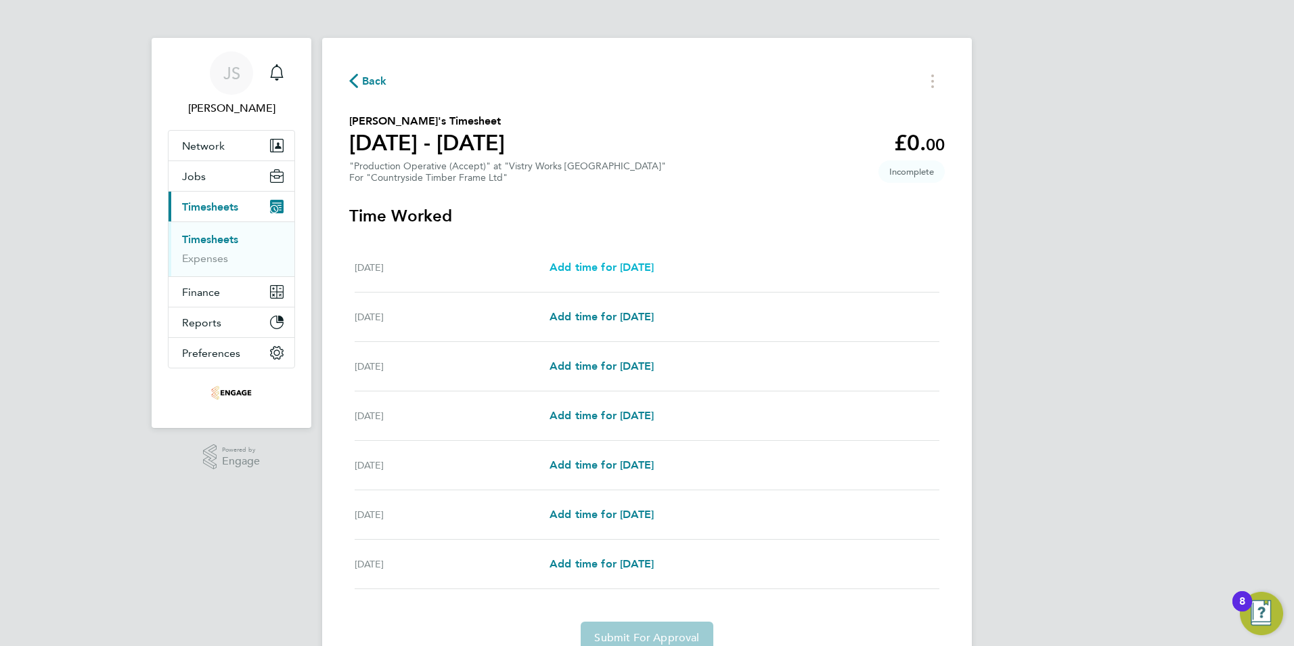
click at [613, 269] on span "Add time for Mon 22 Sep" at bounding box center [601, 267] width 104 height 13
select select "15"
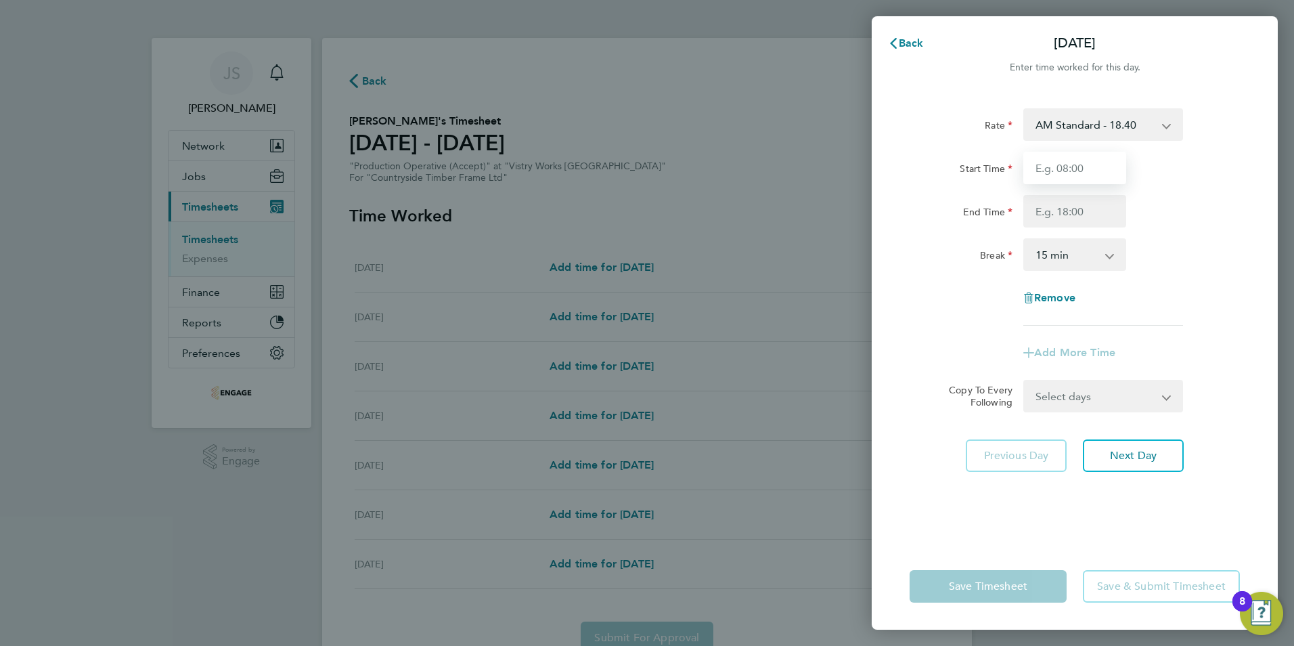
drag, startPoint x: 1058, startPoint y: 169, endPoint x: 1059, endPoint y: 177, distance: 7.5
click at [1058, 169] on input "Start Time" at bounding box center [1074, 168] width 103 height 32
type input "06:00"
click at [1063, 217] on input "End Time" at bounding box center [1074, 211] width 103 height 32
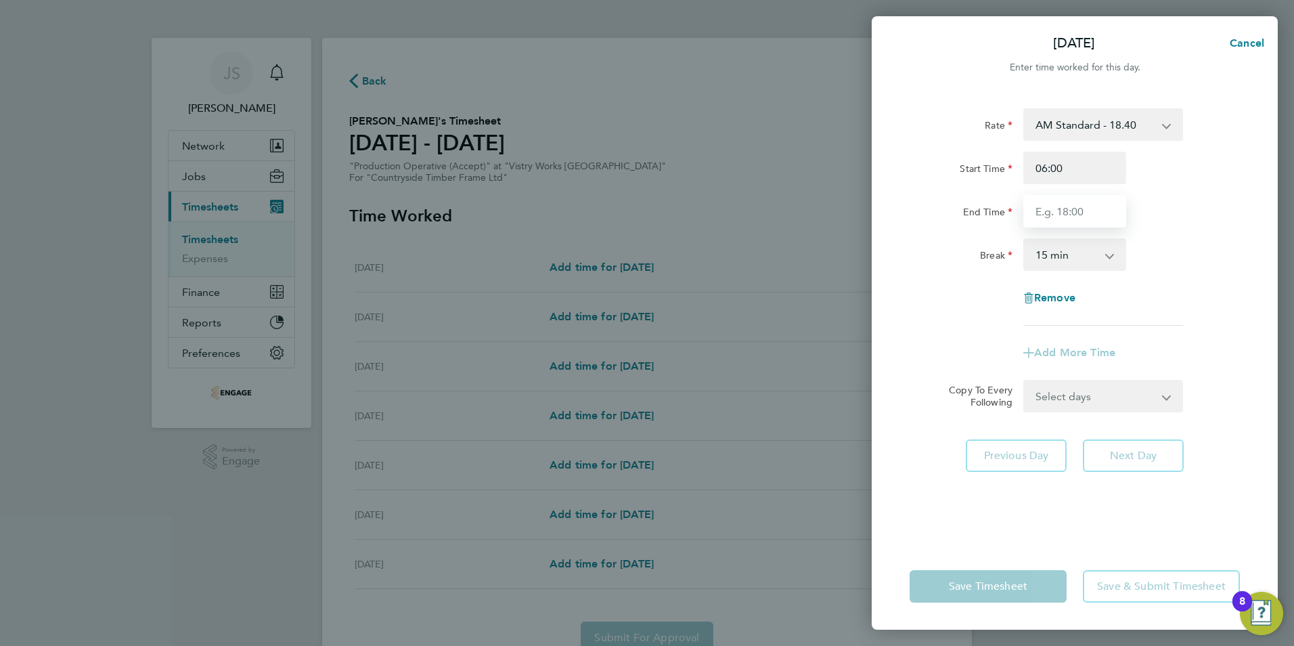
type input "14:00"
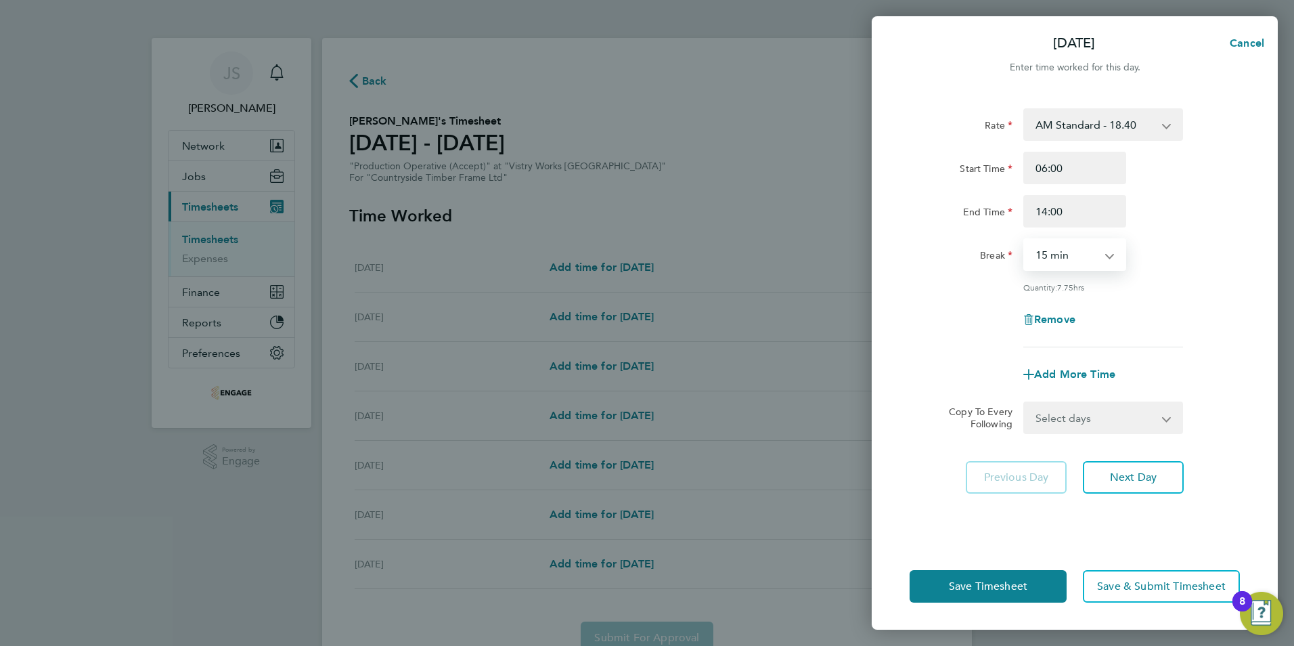
click at [1053, 256] on select "0 min 15 min 30 min 45 min 60 min 75 min 90 min" at bounding box center [1067, 255] width 84 height 30
select select "30"
click at [1025, 240] on select "0 min 15 min 30 min 45 min 60 min 75 min 90 min" at bounding box center [1067, 255] width 84 height 30
click at [1117, 414] on select "Select days Day Weekday (Mon-Fri) Weekend (Sat-Sun) Tuesday Wednesday Thursday …" at bounding box center [1096, 418] width 142 height 30
select select "WEEKDAY"
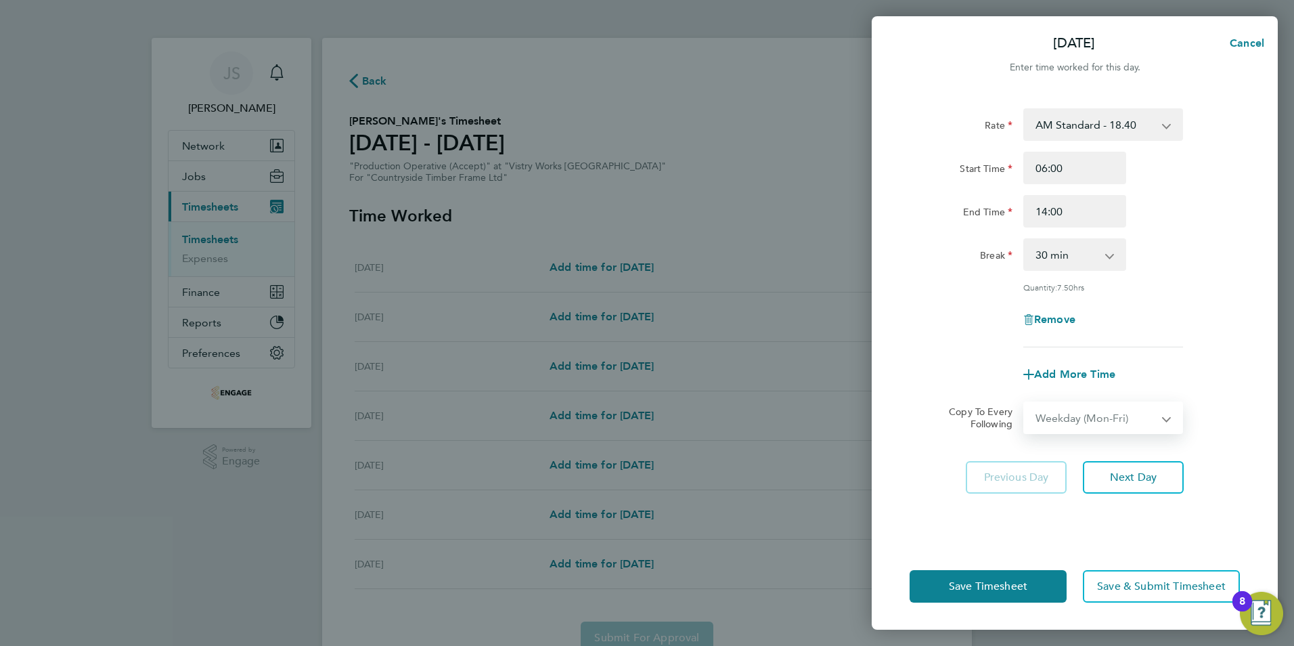
click at [1025, 403] on select "Select days Day Weekday (Mon-Fri) Weekend (Sat-Sun) Tuesday Wednesday Thursday …" at bounding box center [1096, 418] width 142 height 30
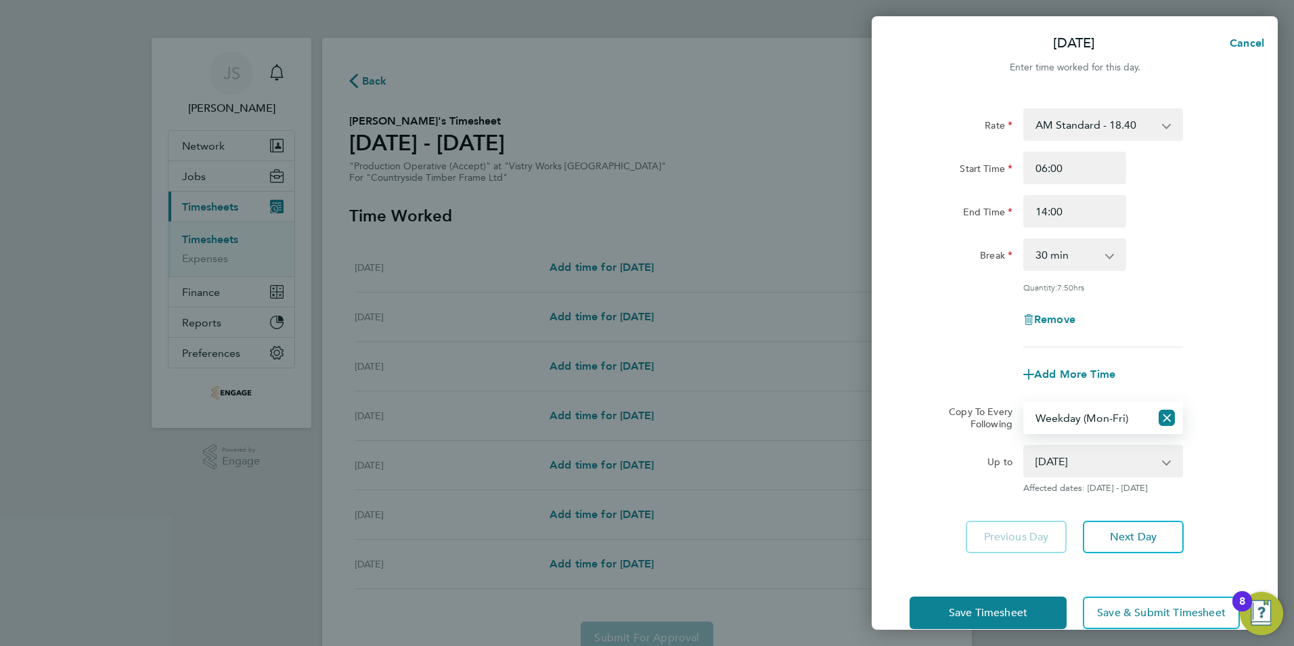
click at [1073, 458] on select "23 Sep 2025 24 Sep 2025 25 Sep 2025 26 Sep 2025 27 Sep 2025 28 Sep 2025" at bounding box center [1095, 461] width 141 height 30
select select "2025-09-25"
click at [1025, 446] on select "23 Sep 2025 24 Sep 2025 25 Sep 2025 26 Sep 2025 27 Sep 2025 28 Sep 2025" at bounding box center [1095, 461] width 141 height 30
click at [976, 603] on button "Save Timesheet" at bounding box center [987, 612] width 157 height 32
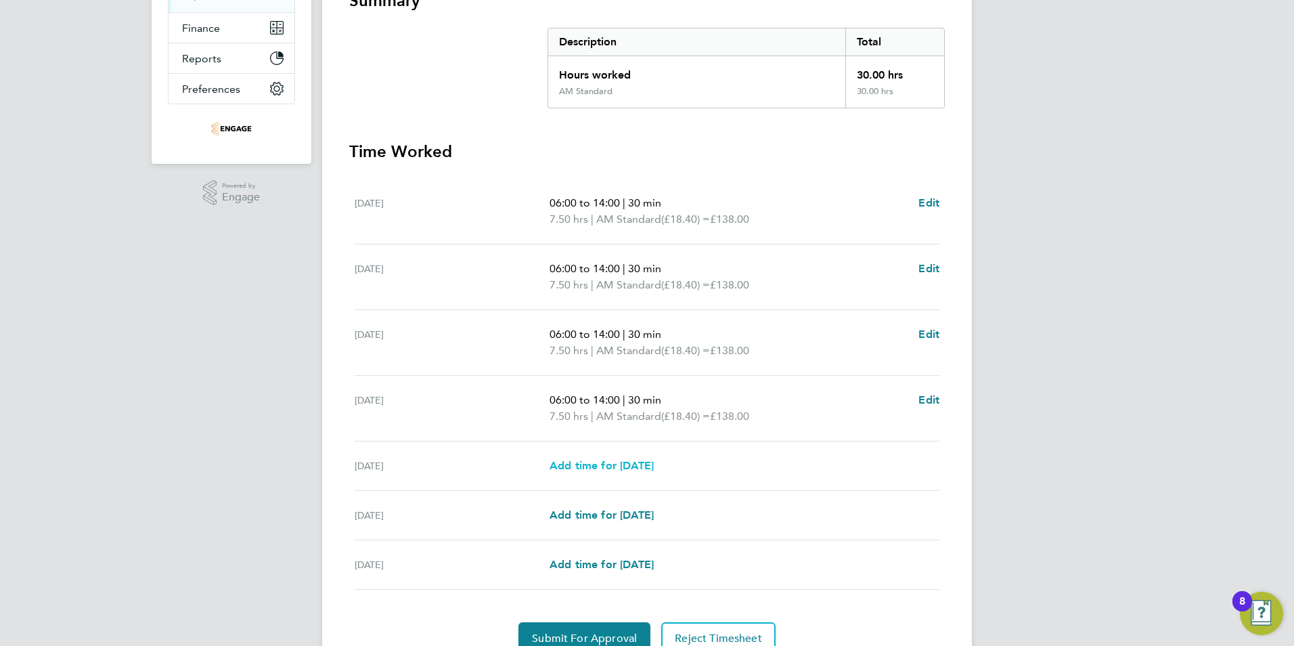
scroll to position [327, 0]
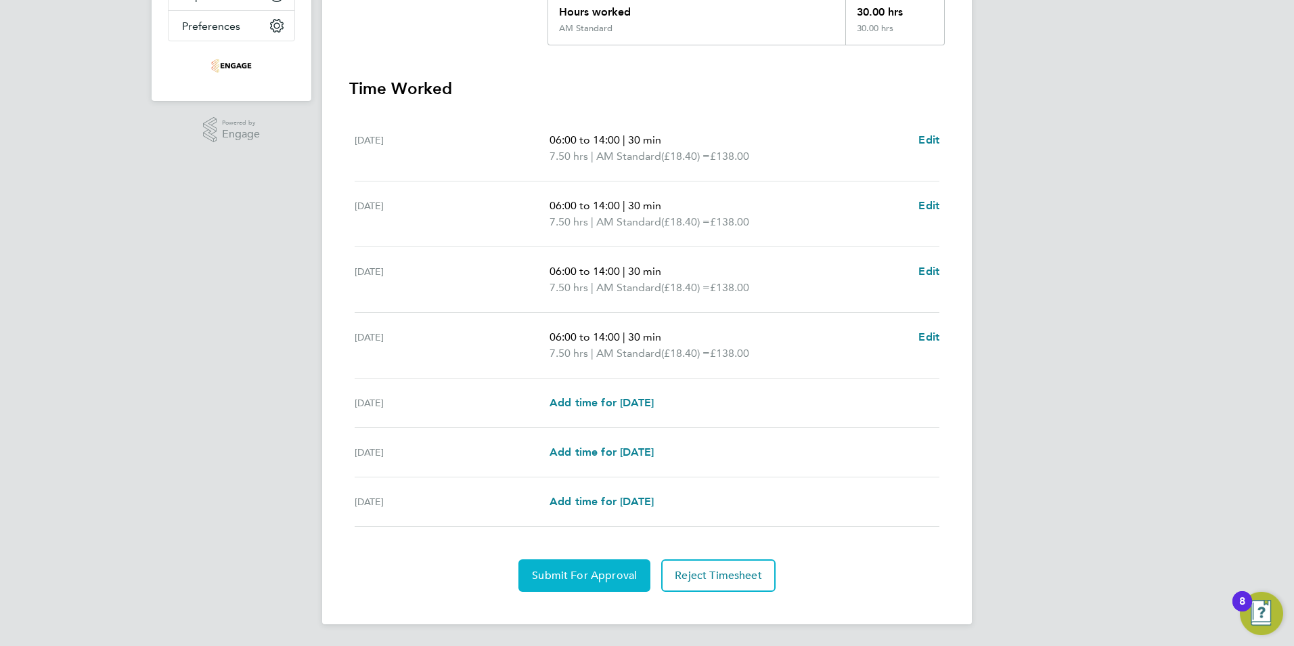
click at [582, 569] on span "Submit For Approval" at bounding box center [584, 575] width 105 height 14
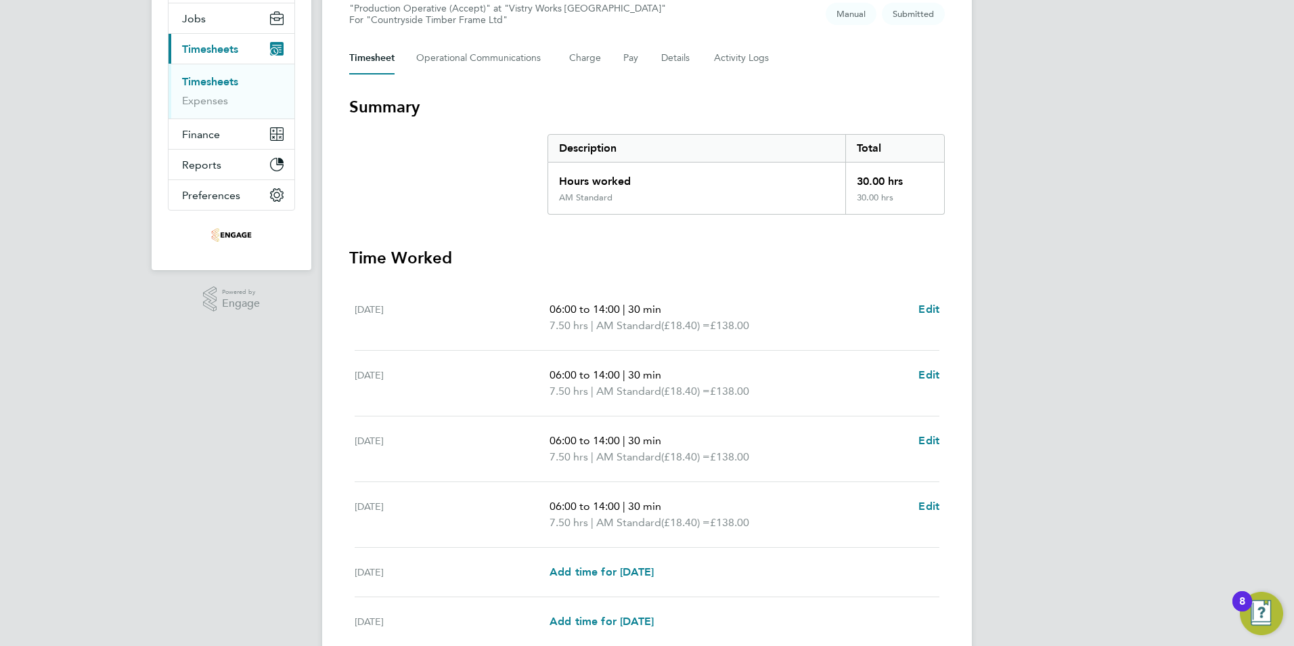
scroll to position [0, 0]
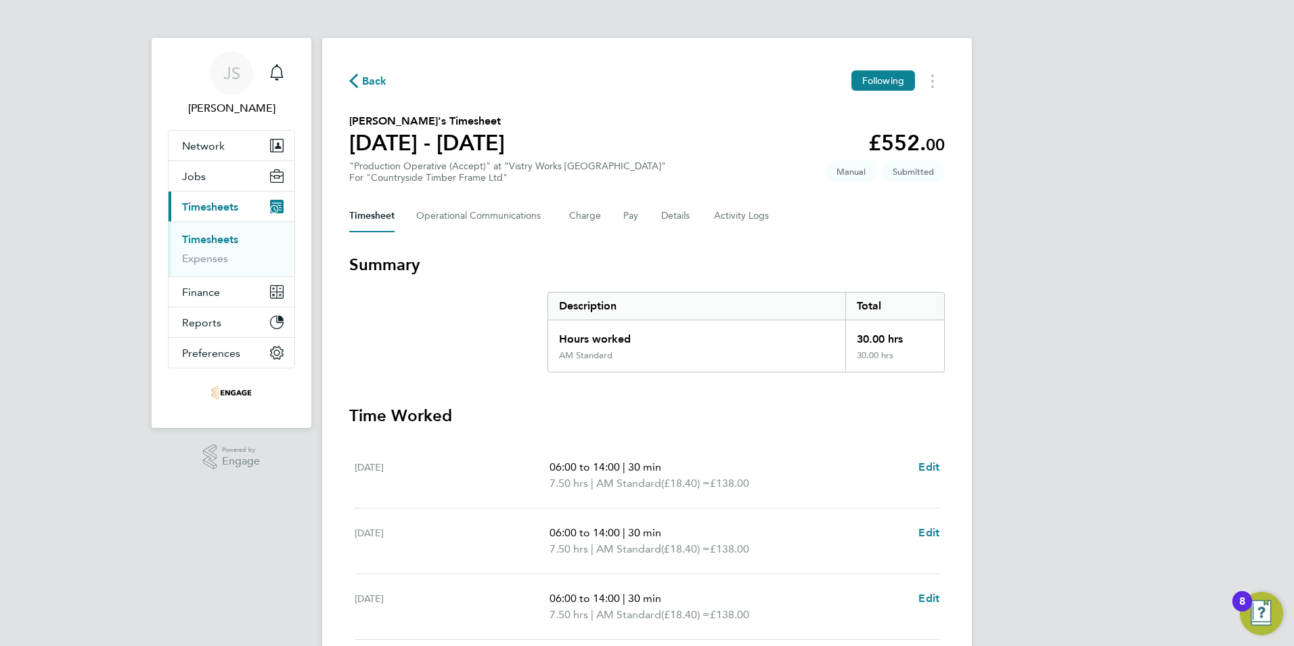
click at [371, 78] on span "Back" at bounding box center [374, 81] width 25 height 16
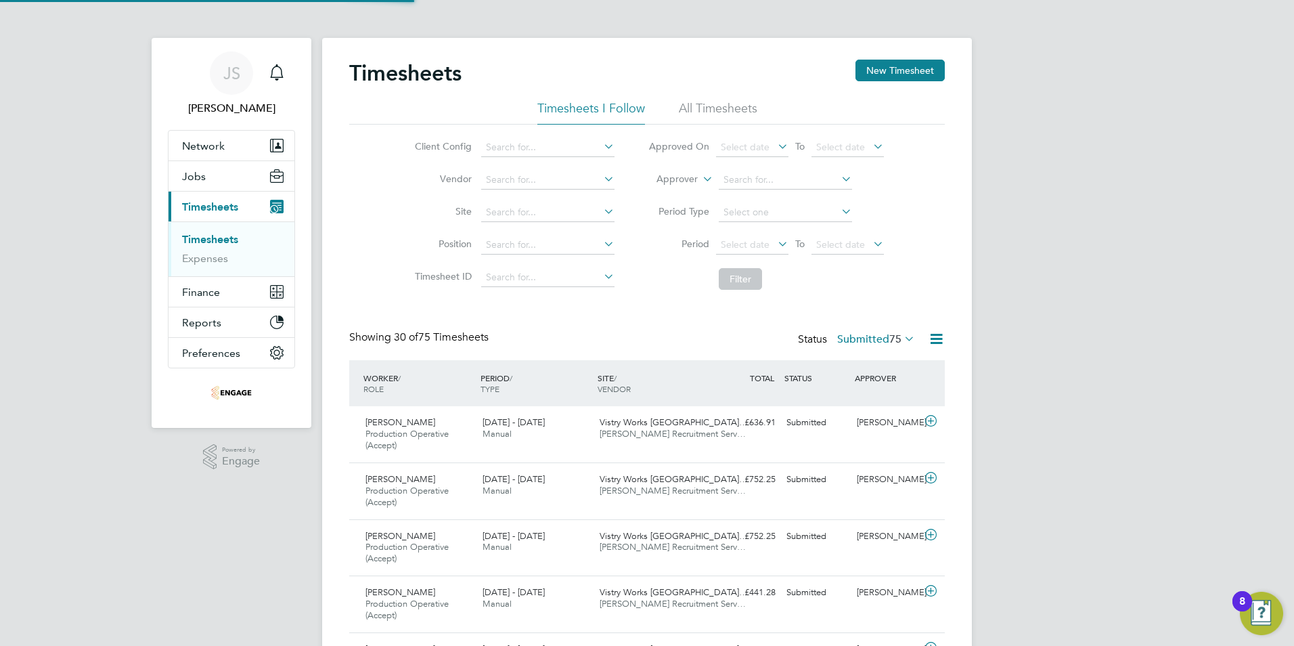
scroll to position [45, 118]
drag, startPoint x: 930, startPoint y: 76, endPoint x: 864, endPoint y: 83, distance: 65.9
click at [930, 76] on button "New Timesheet" at bounding box center [899, 71] width 89 height 22
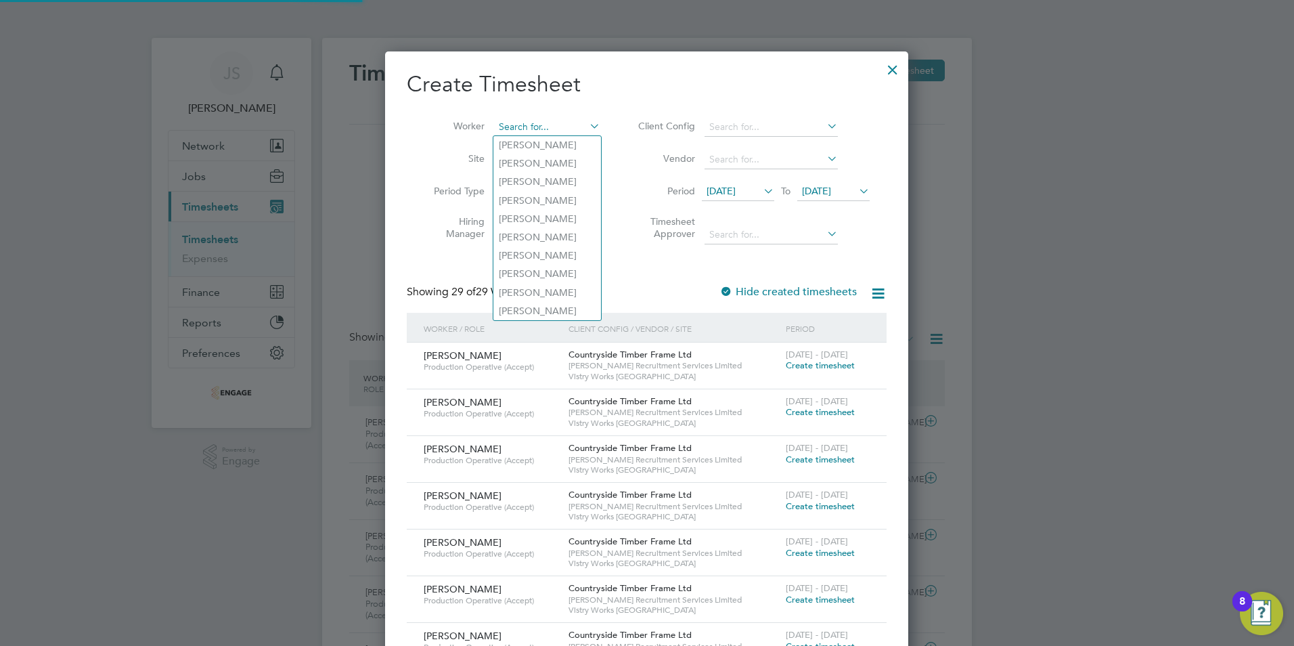
click at [521, 124] on input at bounding box center [547, 127] width 106 height 19
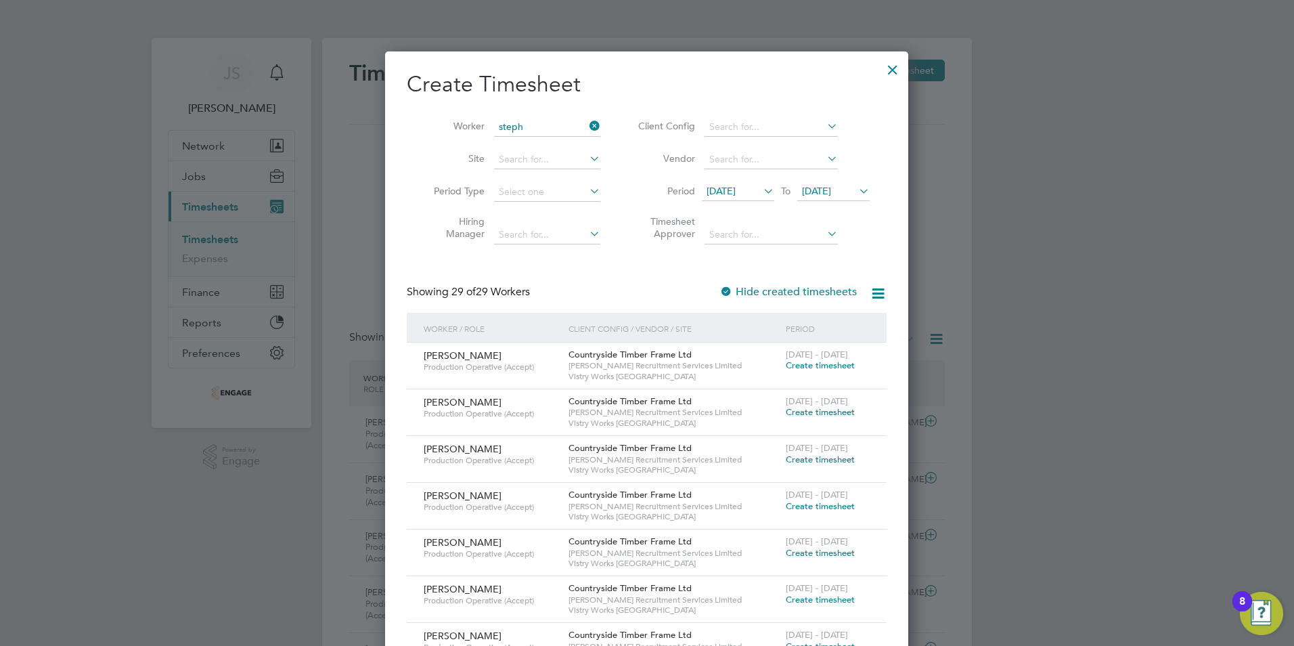
click at [545, 141] on li "Steph en Capron" at bounding box center [557, 145] width 128 height 18
type input "[PERSON_NAME]"
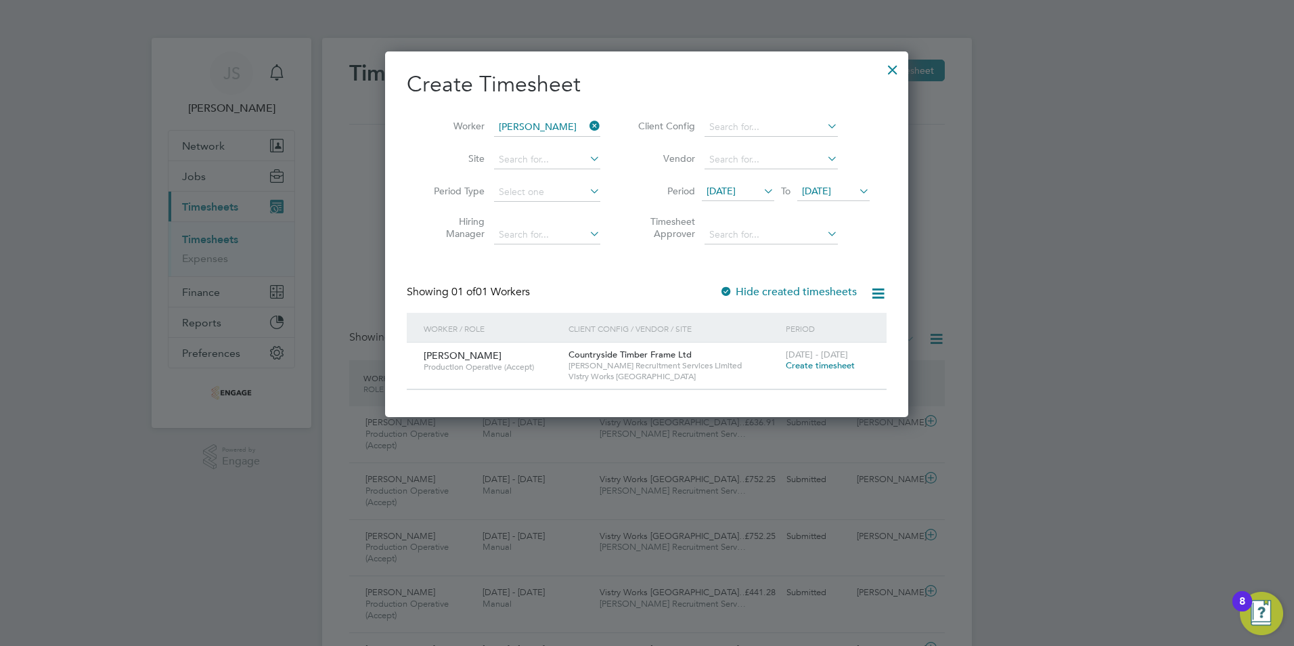
click at [809, 370] on span "Create timesheet" at bounding box center [820, 365] width 69 height 12
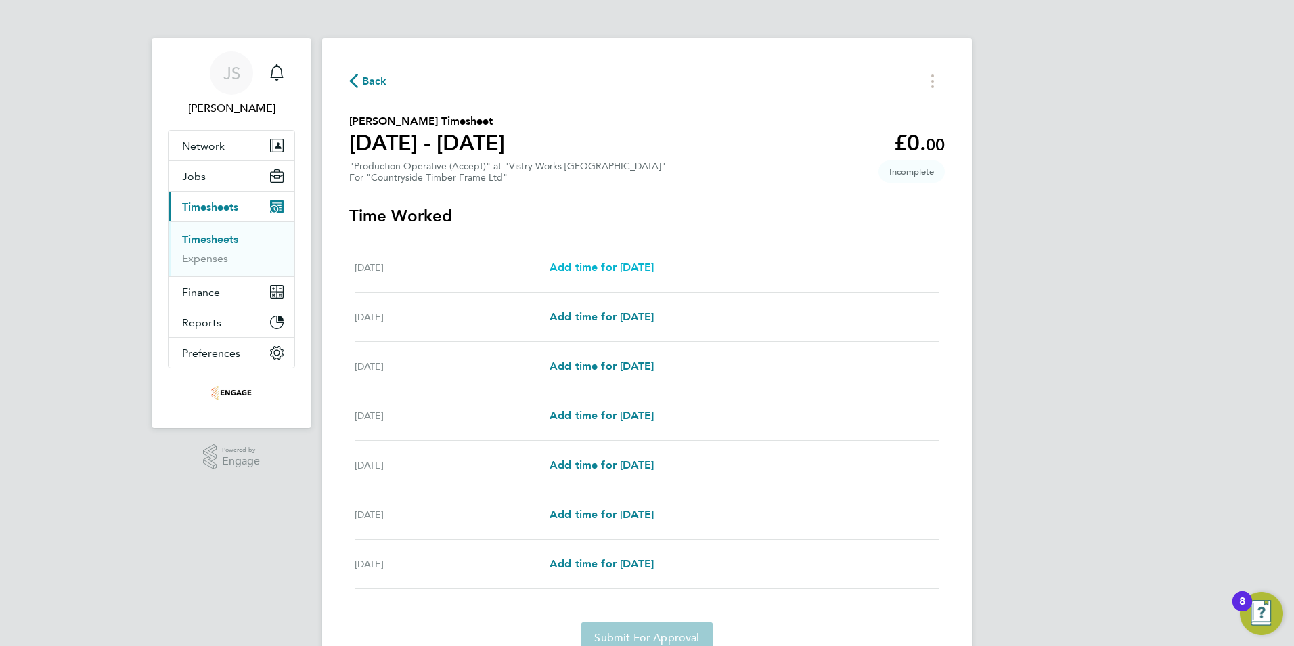
click at [612, 266] on span "Add time for Mon 22 Sep" at bounding box center [601, 267] width 104 height 13
select select "15"
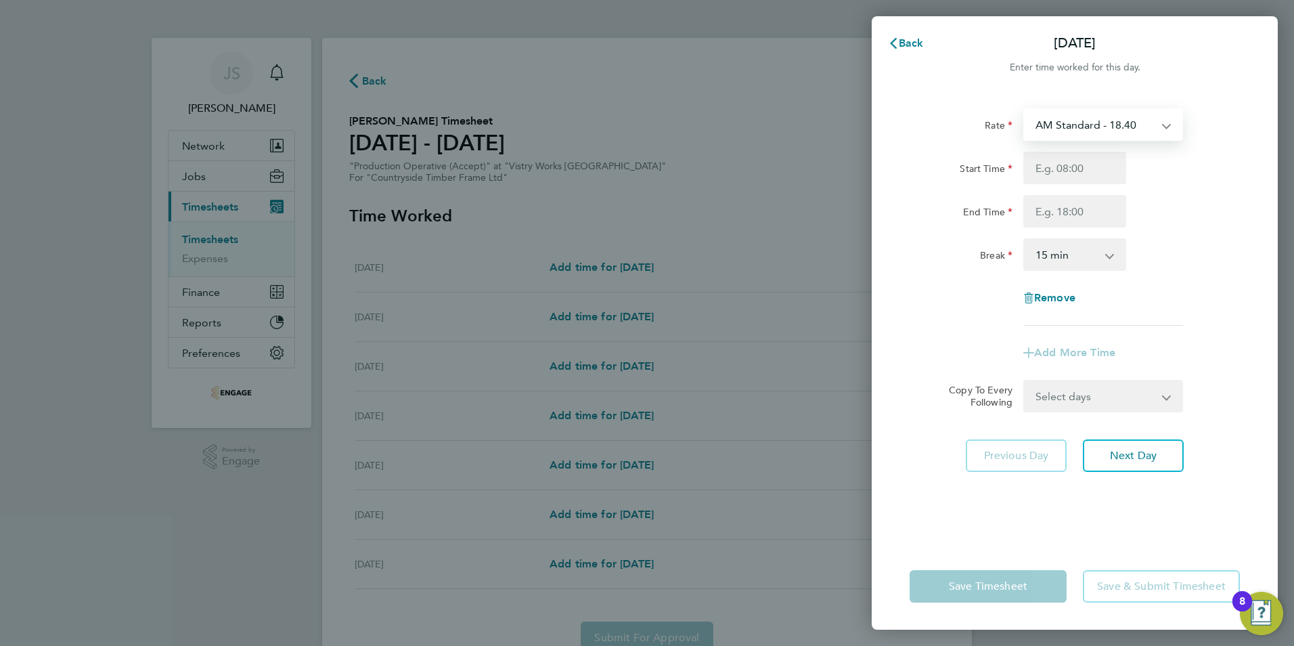
drag, startPoint x: 1084, startPoint y: 130, endPoint x: 1084, endPoint y: 141, distance: 10.8
click at [1084, 130] on select "AM Standard - 18.40 PM Standard - 20.06 PM OT 1 - 30.08 OT2 - 36.80 PM OT2 - 40…" at bounding box center [1095, 125] width 141 height 30
select select "15"
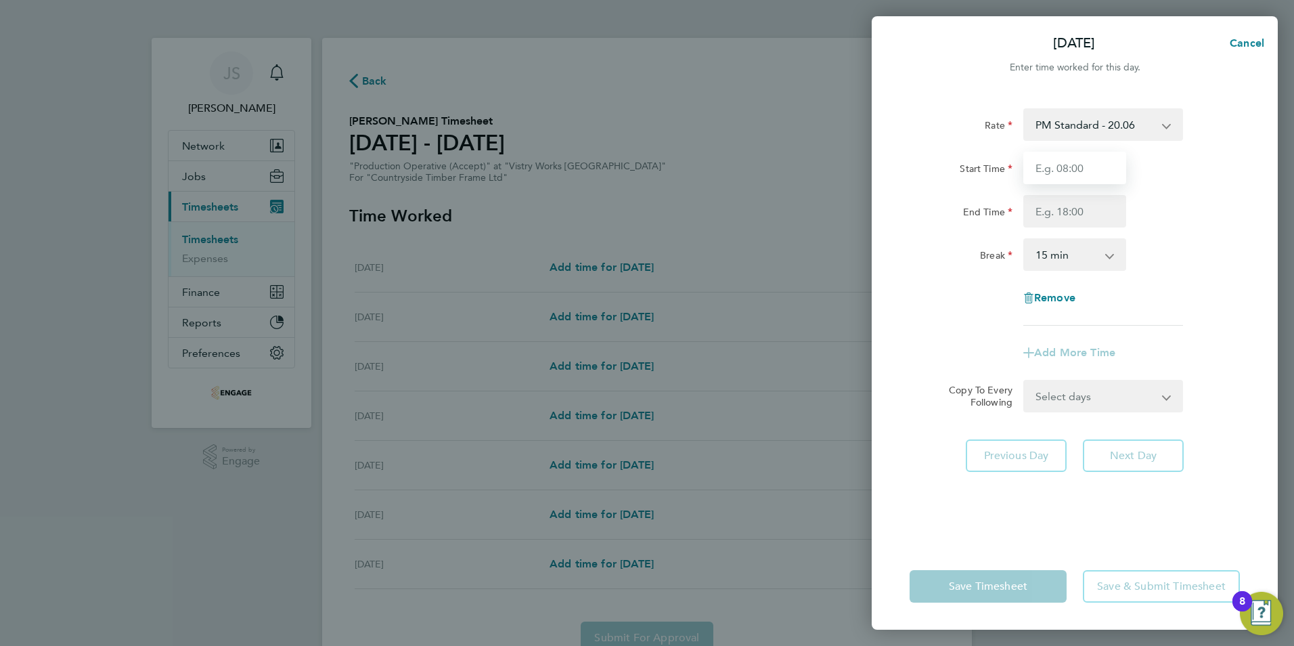
click at [1046, 162] on input "Start Time" at bounding box center [1074, 168] width 103 height 32
type input "14:00"
drag, startPoint x: 1045, startPoint y: 210, endPoint x: 1062, endPoint y: 222, distance: 20.3
click at [1045, 210] on input "End Time" at bounding box center [1074, 211] width 103 height 32
type input "22:30"
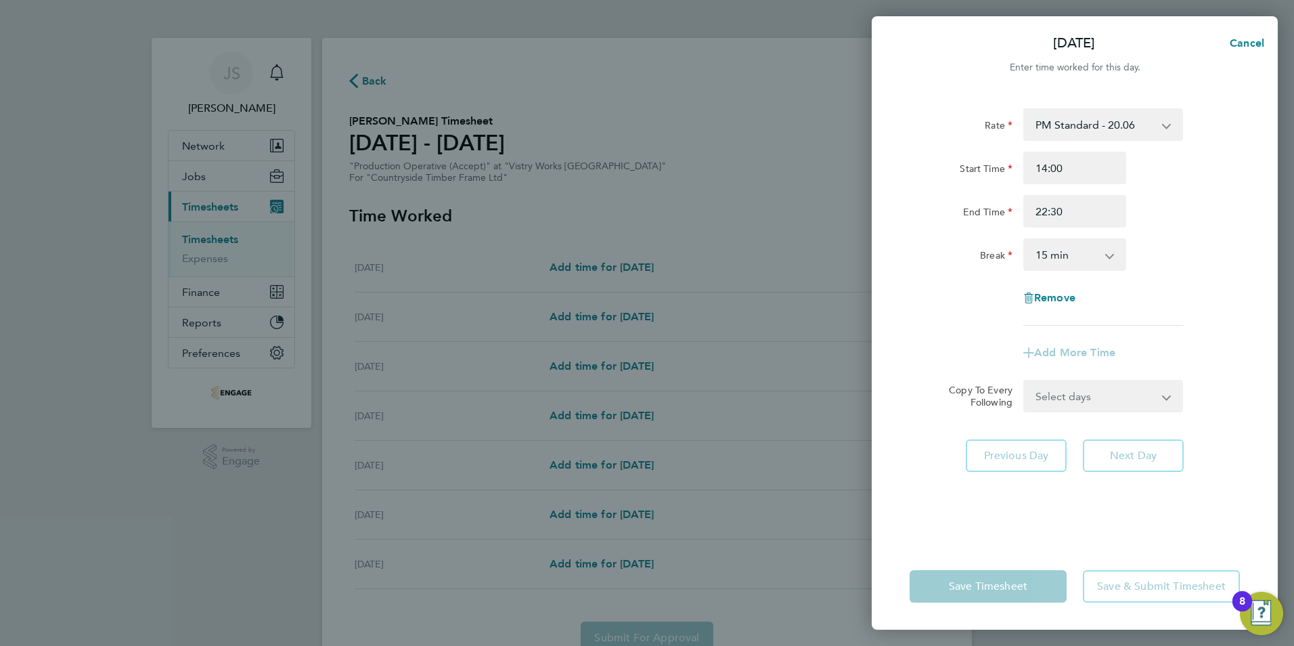
click at [1052, 254] on select "0 min 15 min 30 min 45 min 60 min 75 min 90 min" at bounding box center [1067, 255] width 84 height 30
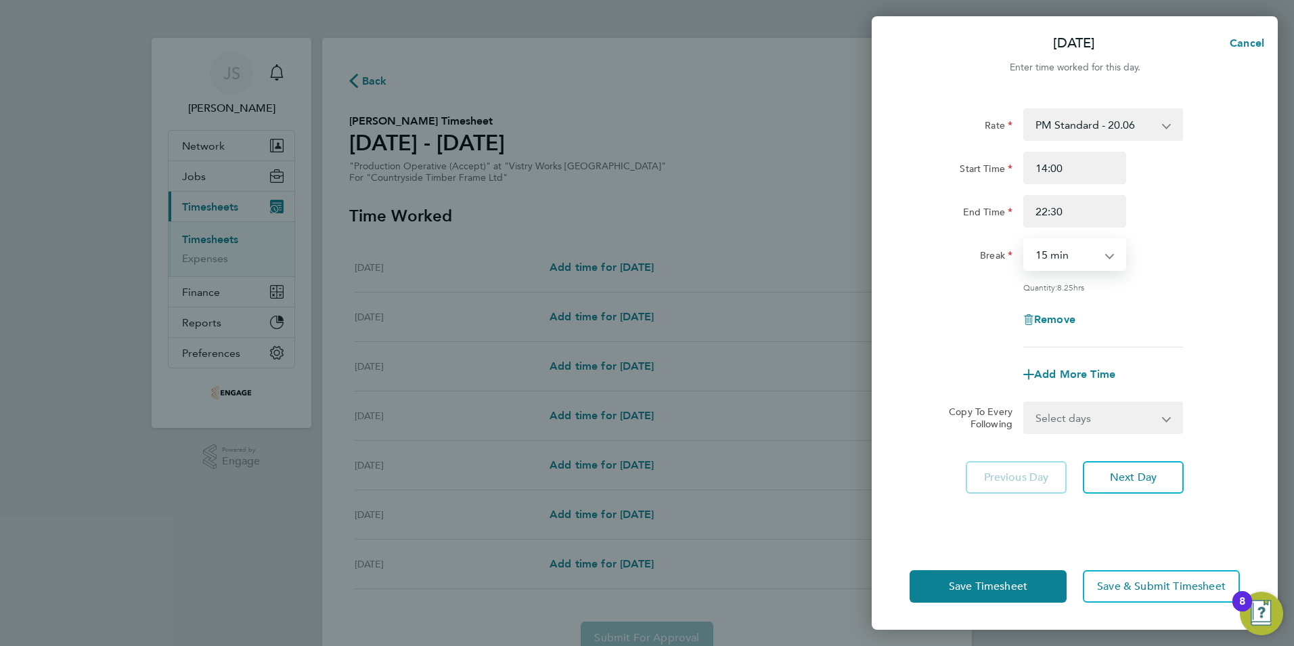
select select "30"
click at [1025, 240] on select "0 min 15 min 30 min 45 min 60 min 75 min 90 min" at bounding box center [1067, 255] width 84 height 30
click at [1054, 415] on select "Select days Day Weekday (Mon-Fri) Weekend (Sat-Sun) Tuesday Wednesday Thursday …" at bounding box center [1096, 418] width 142 height 30
select select "WEEKDAY"
click at [1025, 403] on select "Select days Day Weekday (Mon-Fri) Weekend (Sat-Sun) Tuesday Wednesday Thursday …" at bounding box center [1096, 418] width 142 height 30
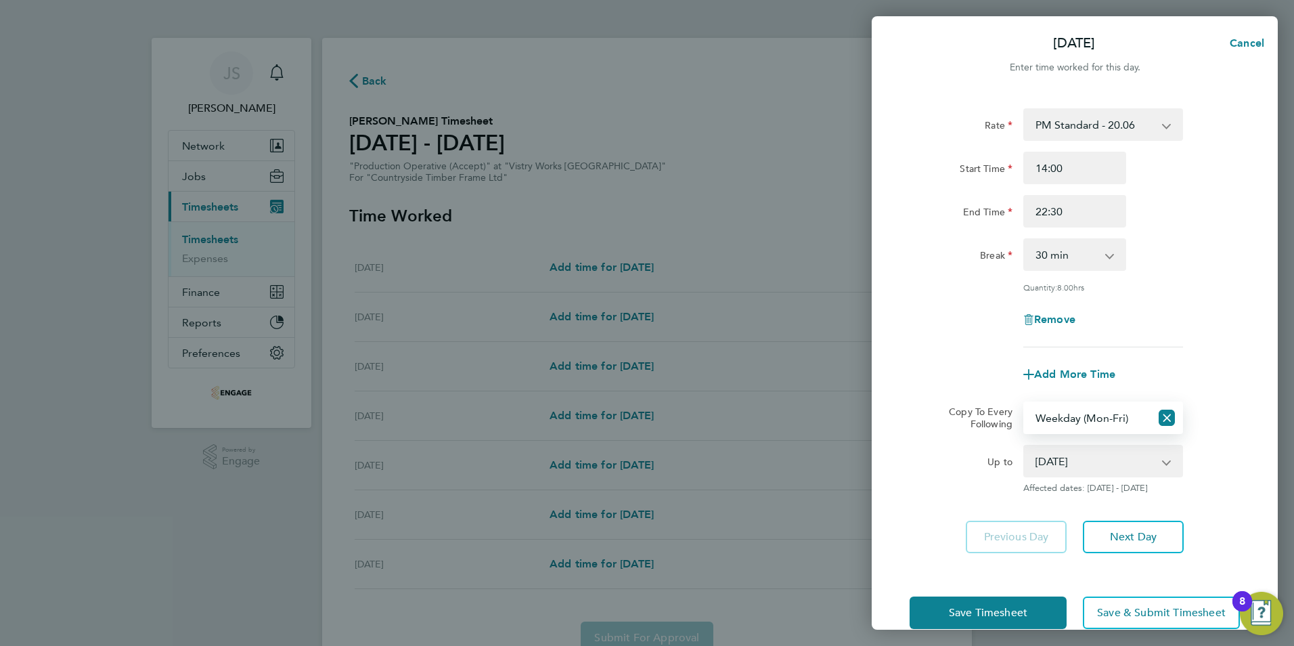
drag, startPoint x: 1075, startPoint y: 464, endPoint x: 1074, endPoint y: 476, distance: 12.2
click at [1075, 464] on select "23 Sep 2025 24 Sep 2025 25 Sep 2025 26 Sep 2025 27 Sep 2025 28 Sep 2025" at bounding box center [1095, 461] width 141 height 30
select select "2025-09-25"
click at [1025, 446] on select "23 Sep 2025 24 Sep 2025 25 Sep 2025 26 Sep 2025 27 Sep 2025 28 Sep 2025" at bounding box center [1095, 461] width 141 height 30
click at [996, 606] on span "Save Timesheet" at bounding box center [988, 613] width 78 height 14
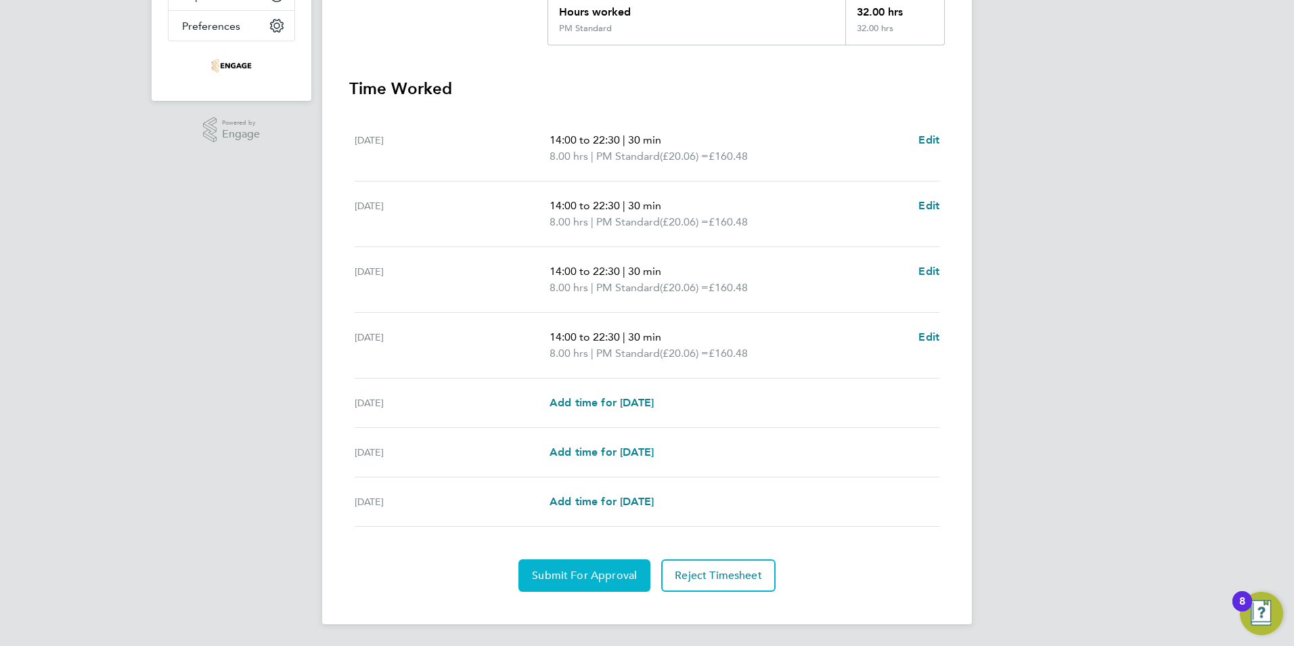
click at [602, 570] on span "Submit For Approval" at bounding box center [584, 575] width 105 height 14
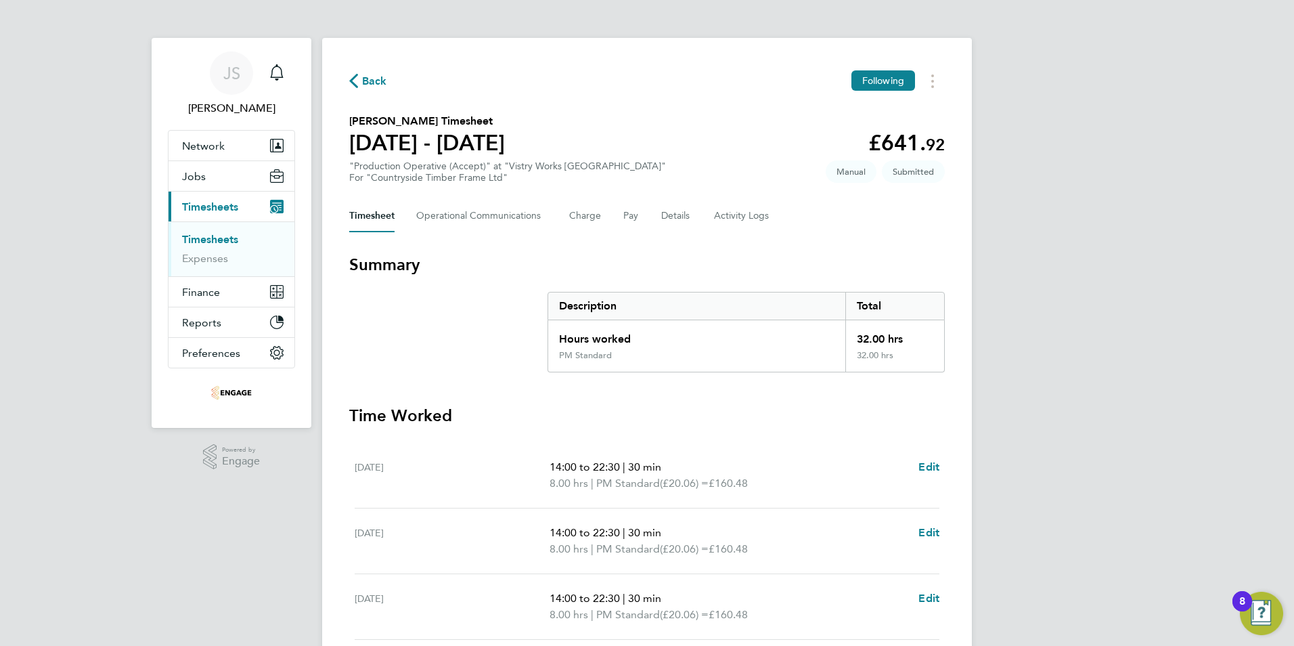
click at [366, 82] on span "Back" at bounding box center [374, 81] width 25 height 16
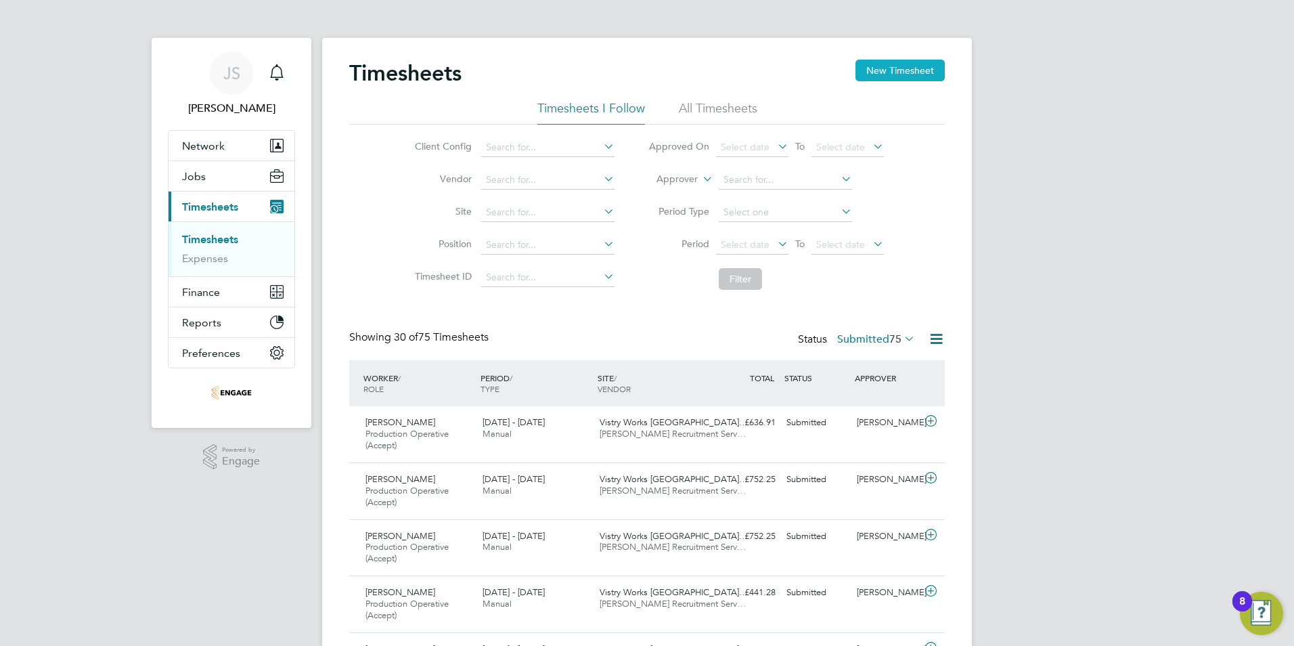
click at [895, 64] on button "New Timesheet" at bounding box center [899, 71] width 89 height 22
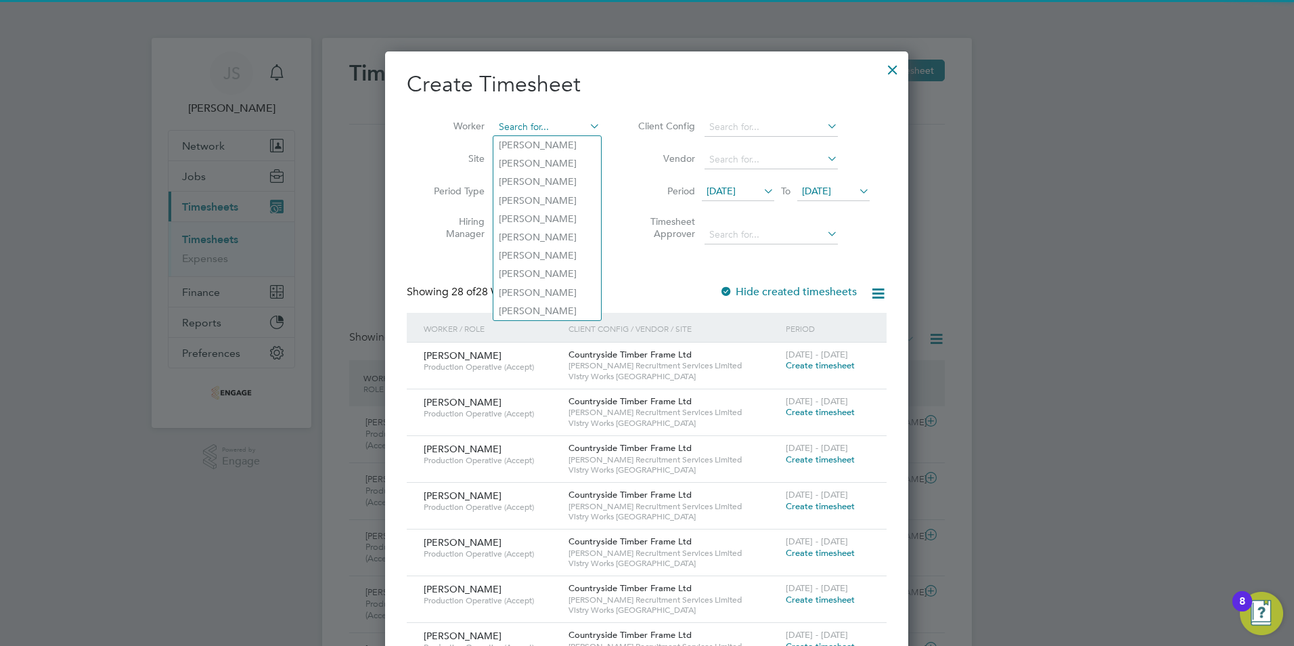
click at [530, 127] on input at bounding box center [547, 127] width 106 height 19
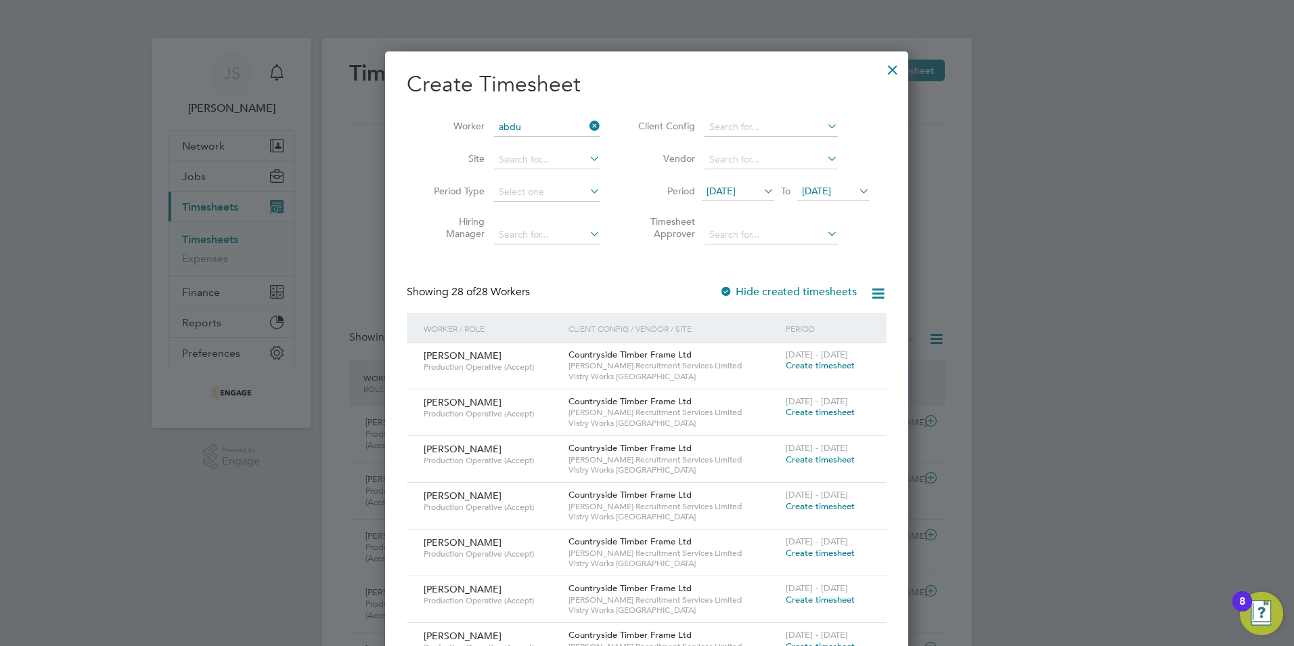
click at [547, 163] on li "Abdu lkarim Haji" at bounding box center [552, 163] width 118 height 18
type input "[PERSON_NAME]"
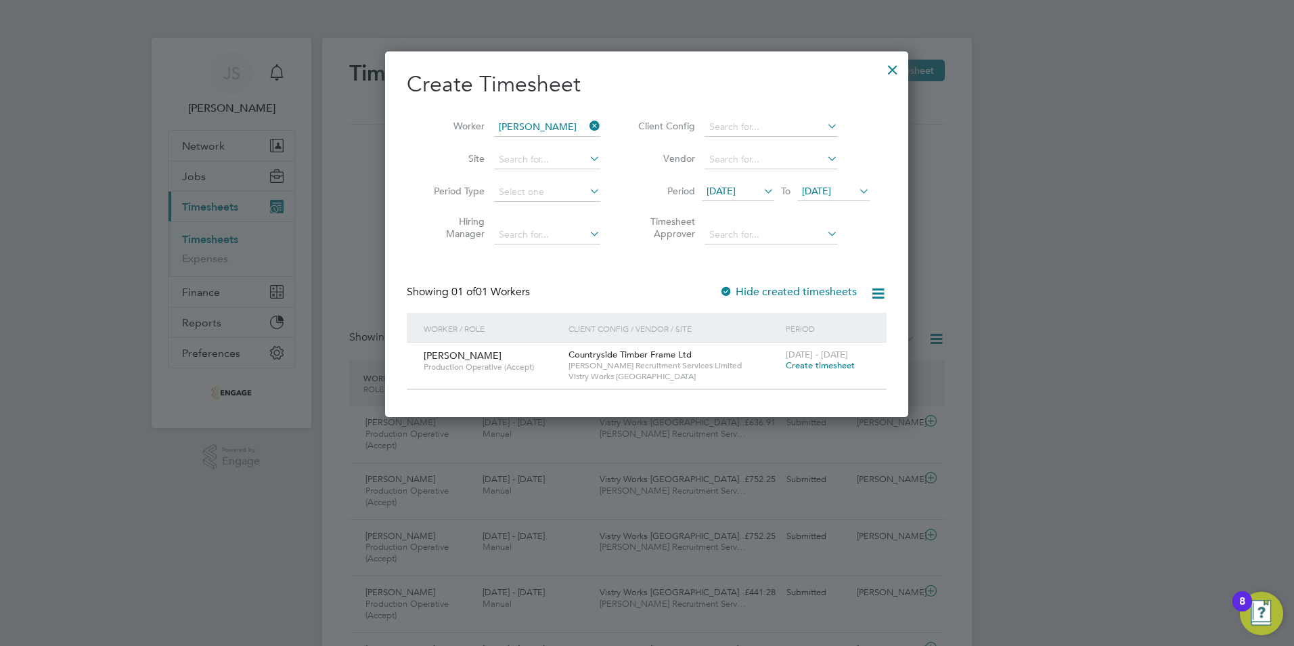
click at [824, 368] on span "Create timesheet" at bounding box center [820, 365] width 69 height 12
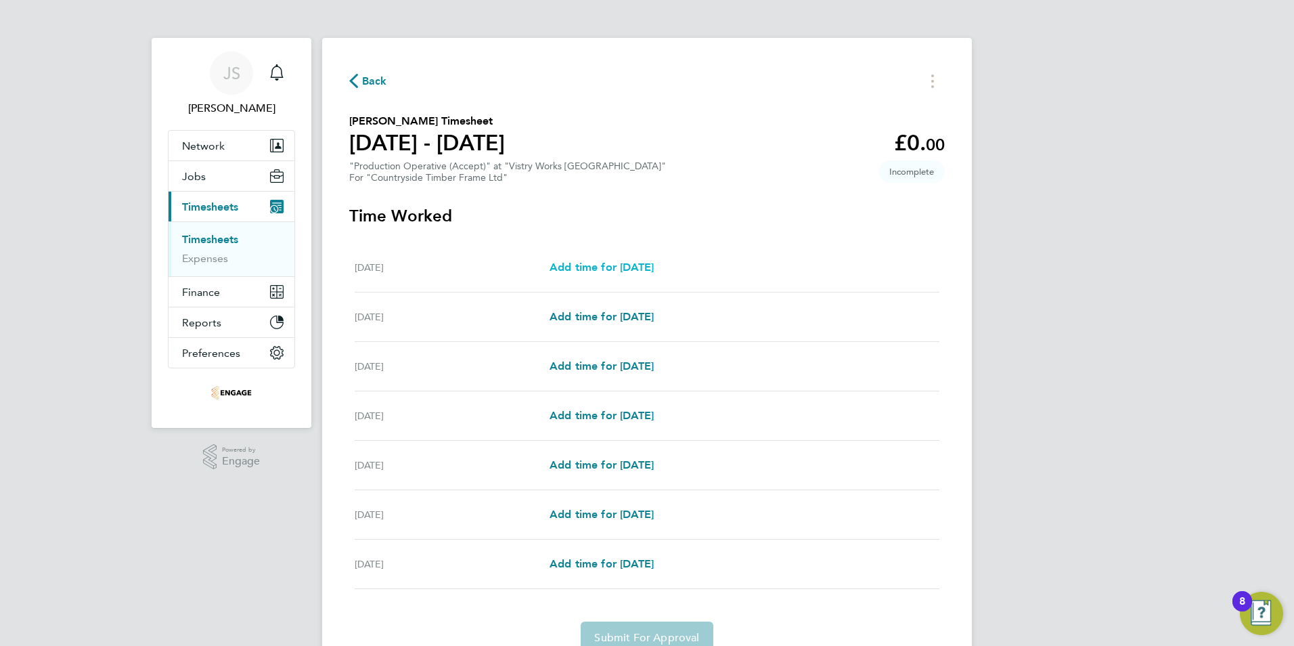
click at [623, 266] on span "Add time for Mon 22 Sep" at bounding box center [601, 267] width 104 height 13
select select "15"
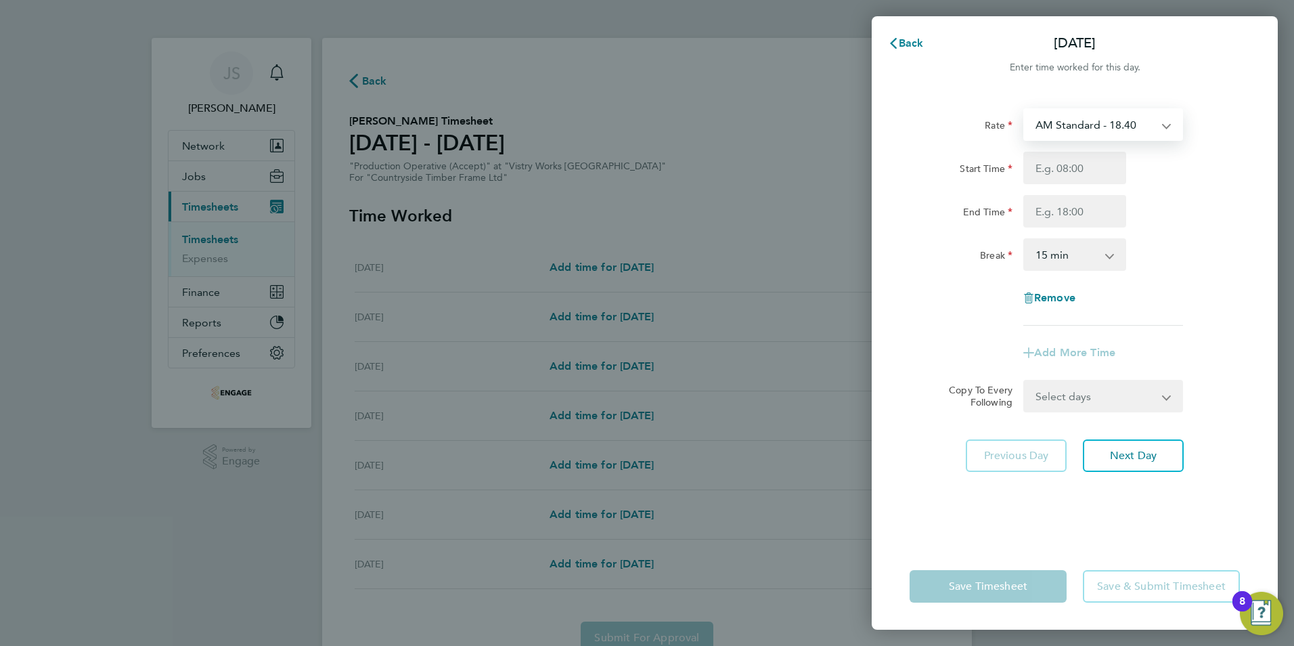
click at [1077, 120] on select "AM Standard - 18.40 PM OT2 - 40.11 PM OT 1 - 30.08 PM Standard - 20.06 OT2 - 36…" at bounding box center [1095, 125] width 141 height 30
select select "15"
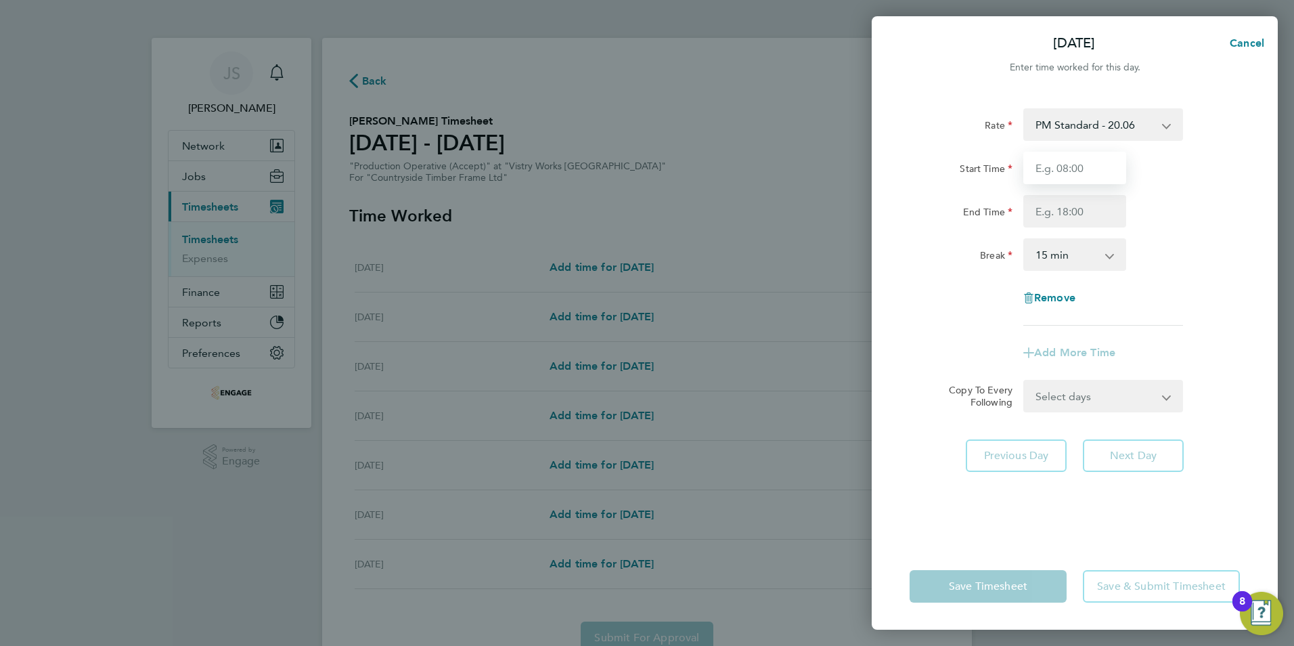
click at [1039, 168] on input "Start Time" at bounding box center [1074, 168] width 103 height 32
type input "14:00"
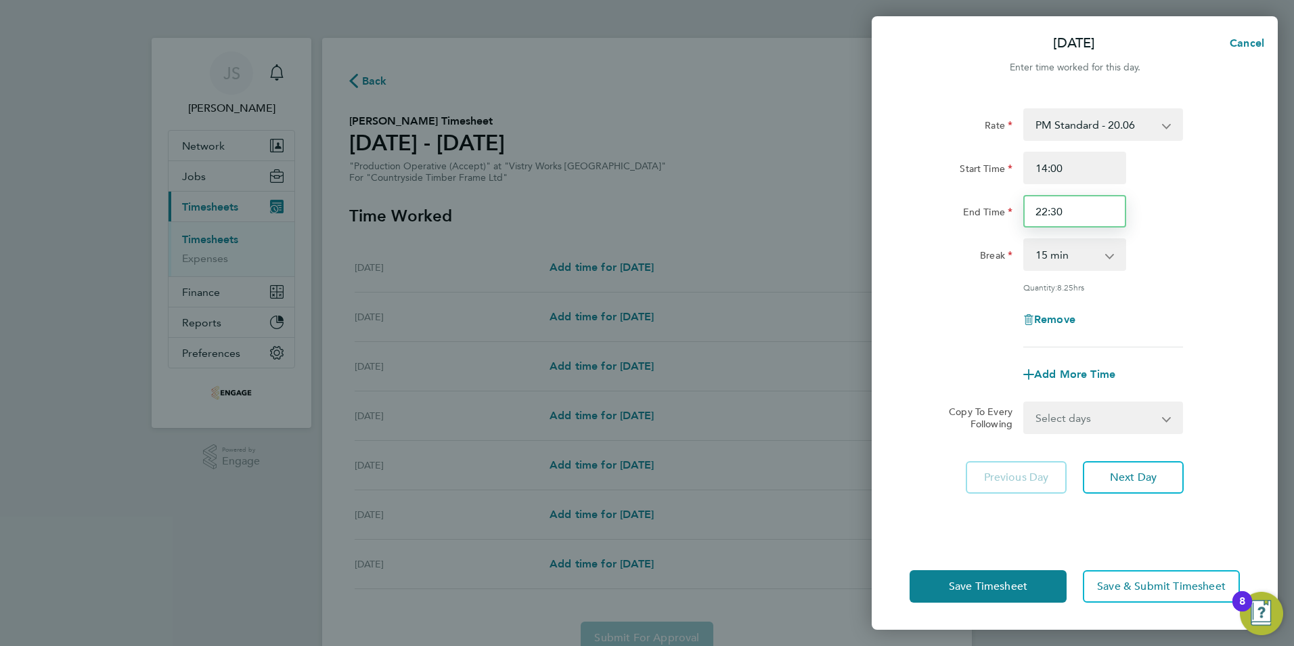
drag, startPoint x: 1064, startPoint y: 210, endPoint x: 976, endPoint y: 202, distance: 88.4
click at [985, 213] on div "End Time 22:30" at bounding box center [1074, 211] width 341 height 32
type input "18:00"
click at [1073, 259] on select "0 min 15 min 30 min 45 min 60 min 75 min 90 min" at bounding box center [1067, 255] width 84 height 30
click at [1025, 240] on select "0 min 15 min 30 min 45 min 60 min 75 min 90 min" at bounding box center [1067, 255] width 84 height 30
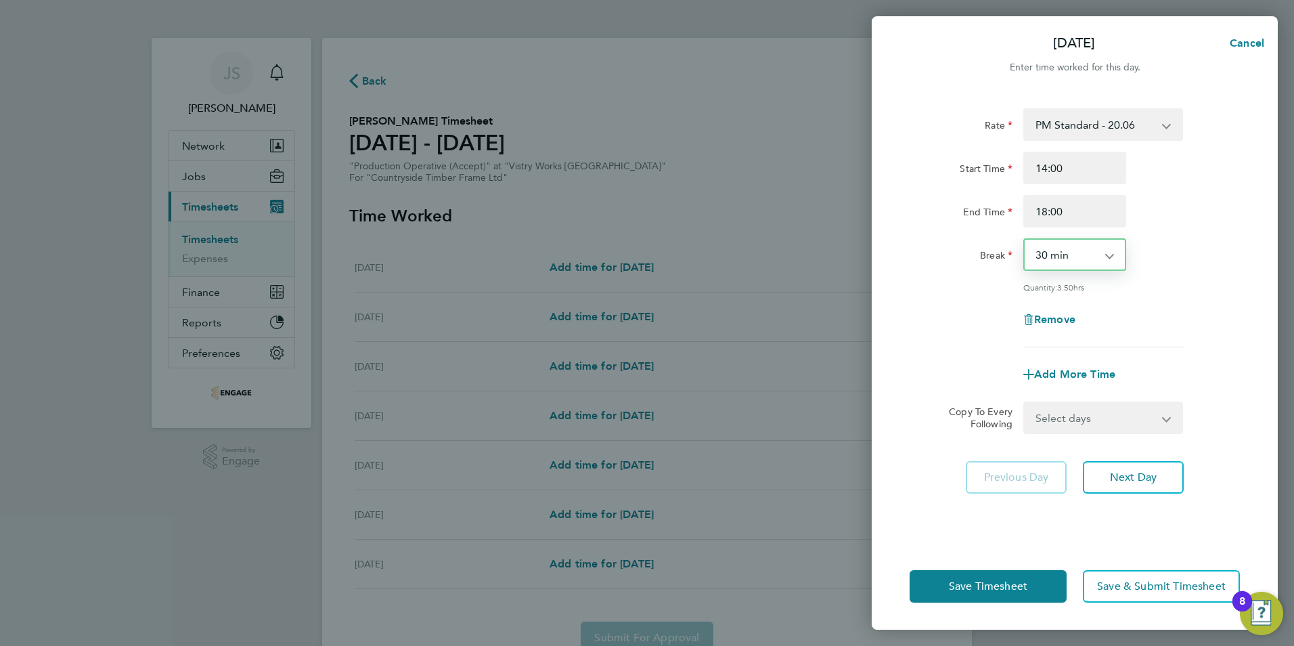
drag, startPoint x: 1106, startPoint y: 250, endPoint x: 1108, endPoint y: 271, distance: 20.3
click at [1106, 251] on select "0 min 15 min 30 min 45 min 60 min 75 min 90 min" at bounding box center [1067, 255] width 84 height 30
select select "0"
click at [1025, 240] on select "0 min 15 min 30 min 45 min 60 min 75 min 90 min" at bounding box center [1067, 255] width 84 height 30
click at [1142, 474] on span "Next Day" at bounding box center [1133, 477] width 47 height 14
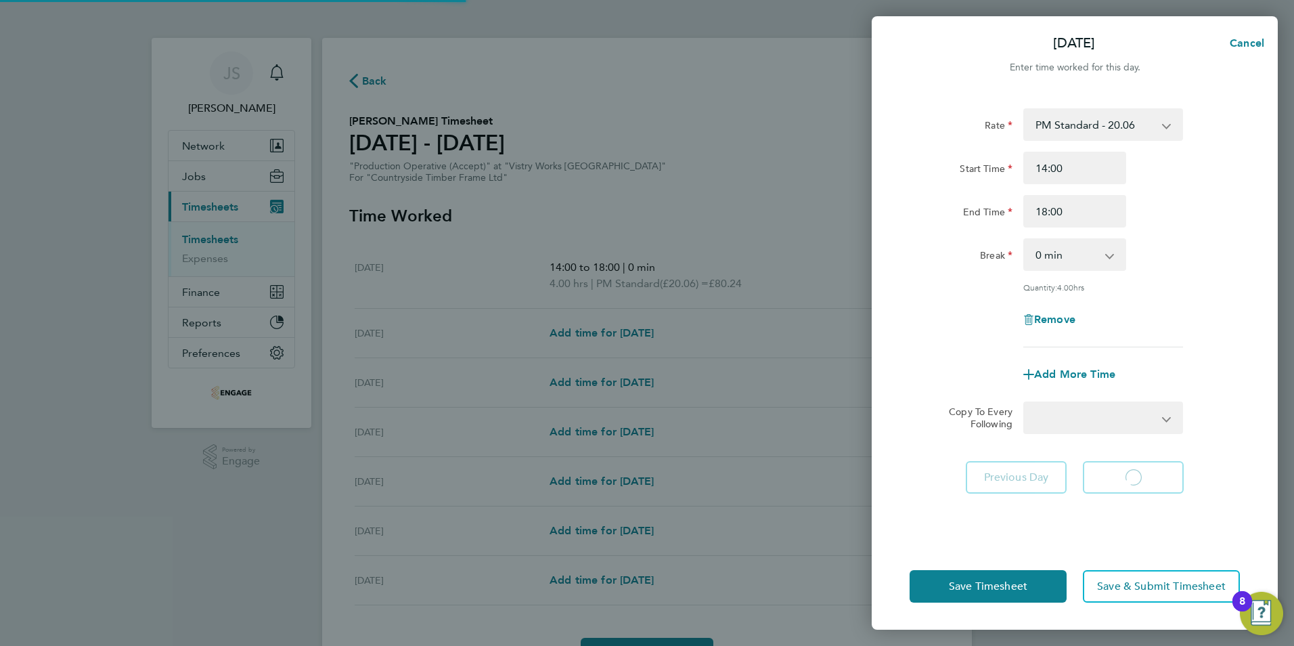
select select "15"
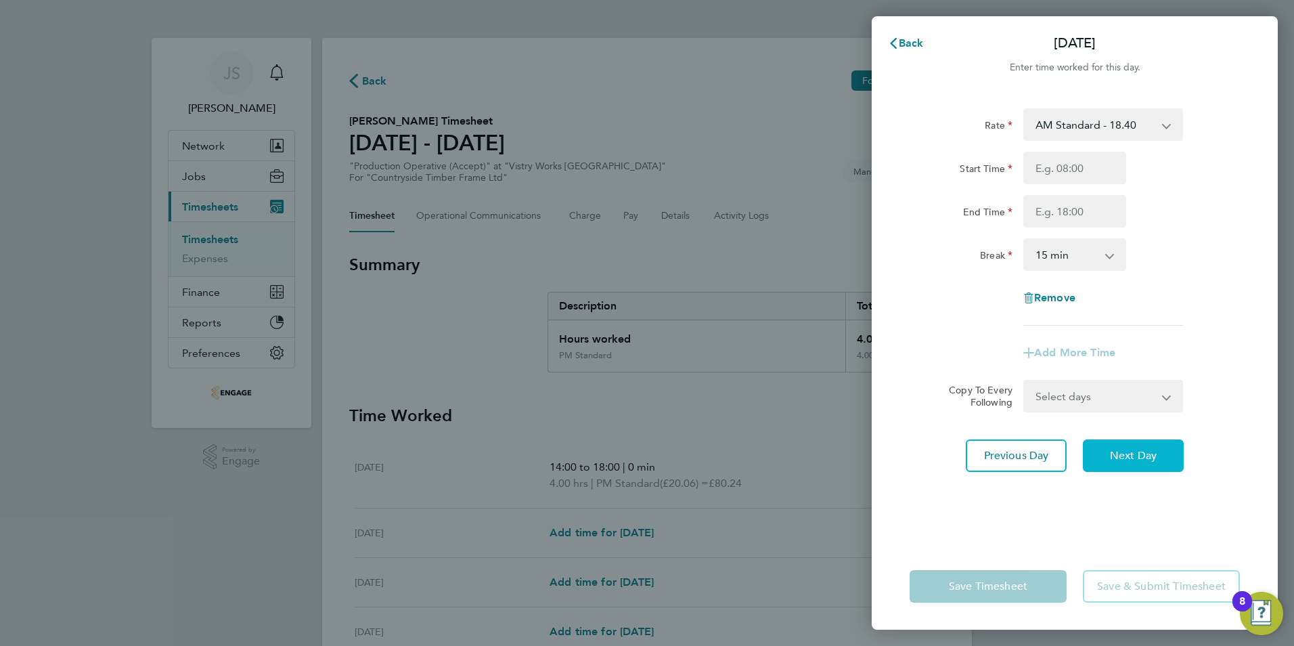
click at [1133, 460] on span "Next Day" at bounding box center [1133, 456] width 47 height 14
select select "15"
click at [1090, 105] on div "Rate AM Standard - 18.40 PM OT2 - 40.11 PM OT 1 - 30.08 PM Standard - 20.06 OT2…" at bounding box center [1075, 317] width 406 height 451
drag, startPoint x: 1099, startPoint y: 116, endPoint x: 1106, endPoint y: 141, distance: 26.1
click at [1099, 116] on select "AM Standard - 18.40 PM OT2 - 40.11 PM OT 1 - 30.08 PM Standard - 20.06 OT2 - 36…" at bounding box center [1095, 125] width 141 height 30
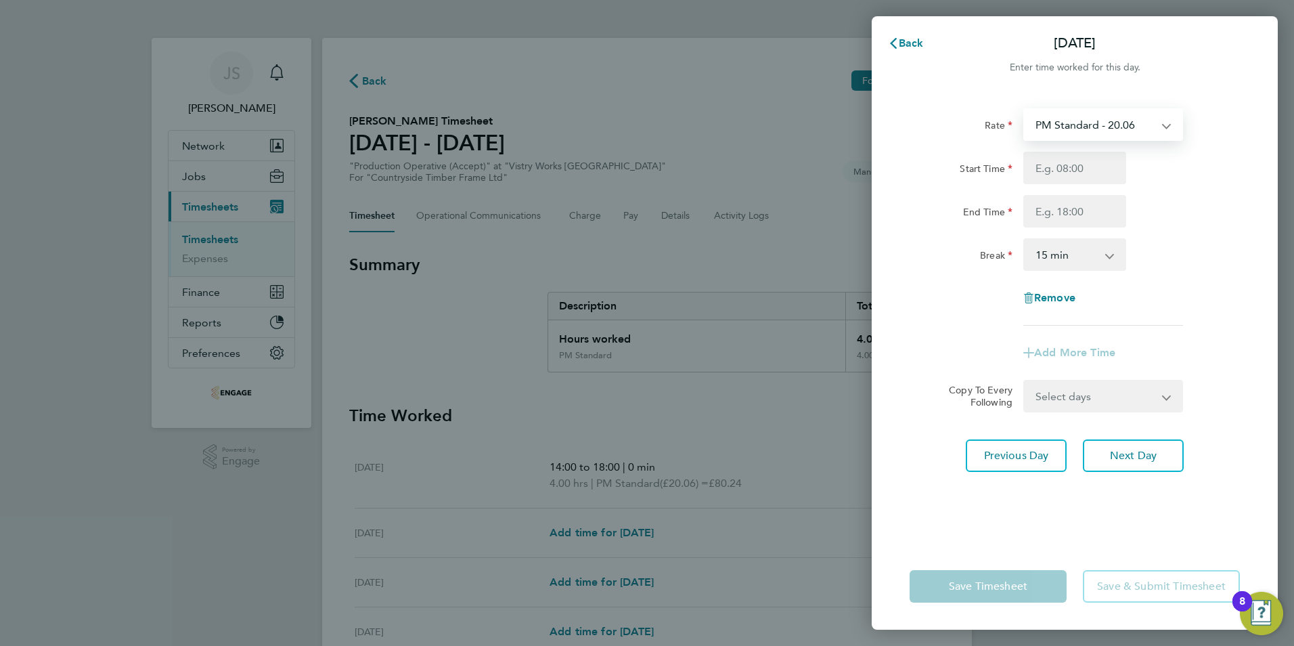
select select "15"
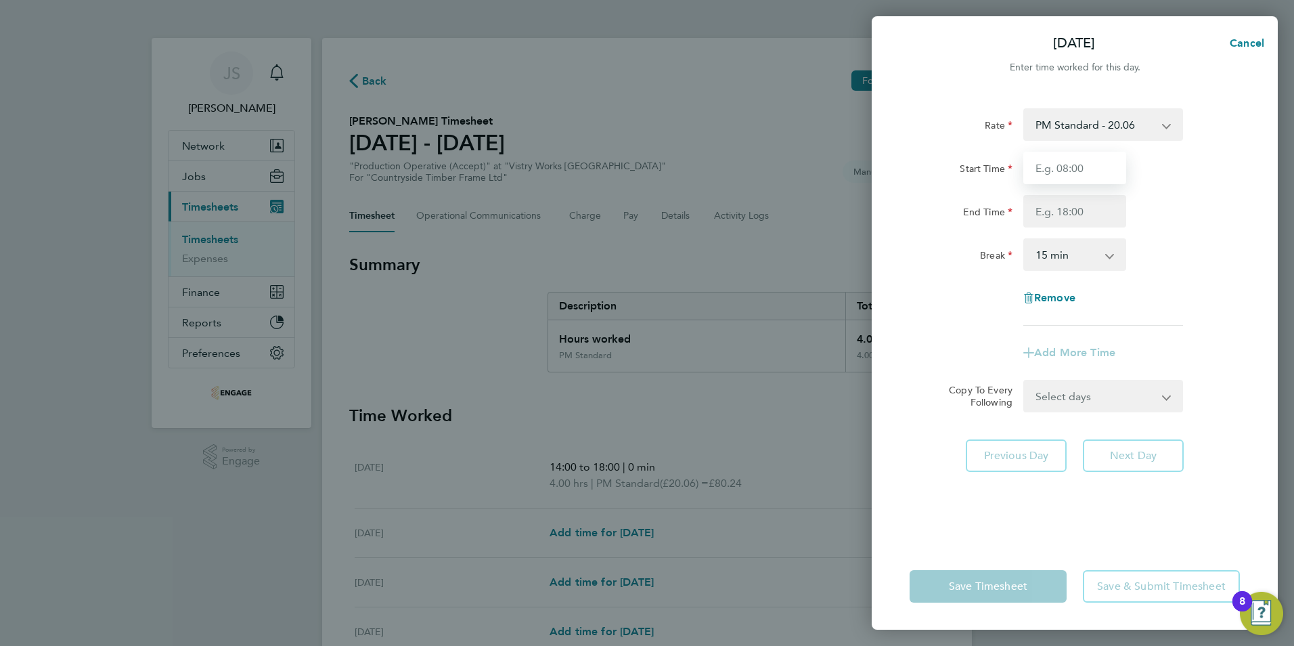
click at [1051, 175] on input "Start Time" at bounding box center [1074, 168] width 103 height 32
type input "14:00"
drag, startPoint x: 1038, startPoint y: 200, endPoint x: 1096, endPoint y: 222, distance: 61.5
click at [1038, 201] on input "End Time" at bounding box center [1074, 211] width 103 height 32
type input "22:30"
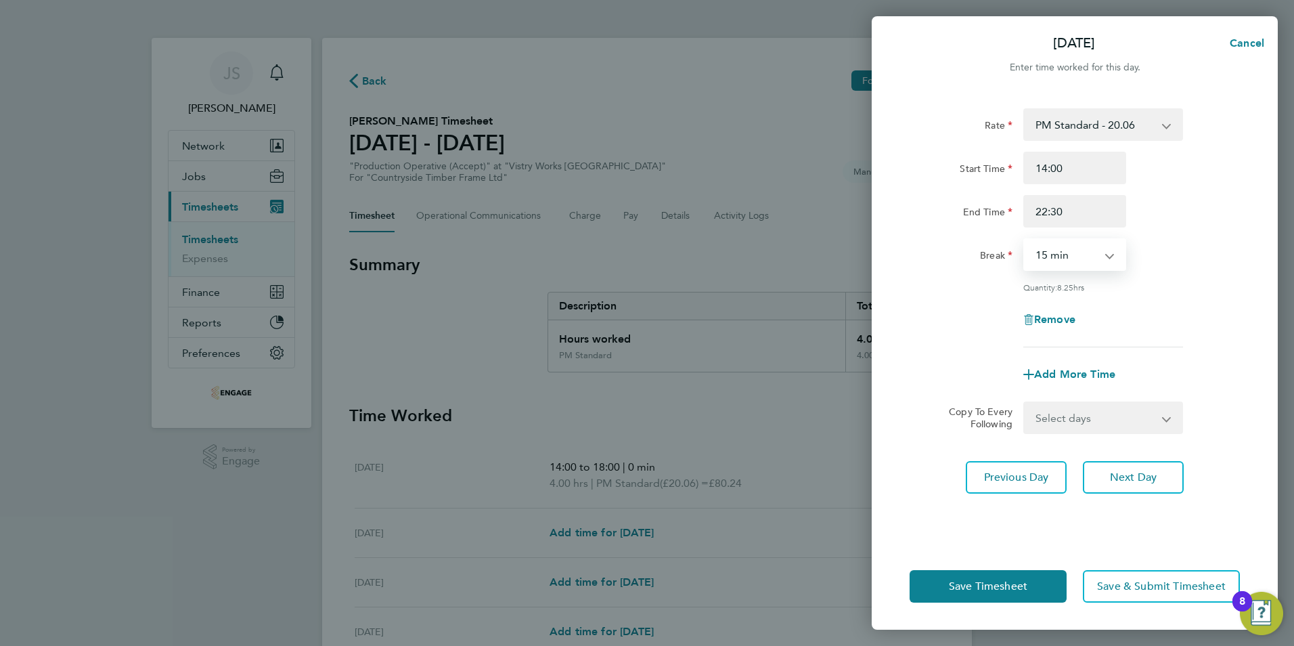
drag, startPoint x: 1075, startPoint y: 246, endPoint x: 1092, endPoint y: 271, distance: 29.7
click at [1075, 246] on select "0 min 15 min 30 min 45 min 60 min 75 min 90 min" at bounding box center [1067, 255] width 84 height 30
select select "30"
click at [1025, 240] on select "0 min 15 min 30 min 45 min 60 min 75 min 90 min" at bounding box center [1067, 255] width 84 height 30
click at [1117, 401] on div "Select days Day Weekday (Mon-Fri) Weekend (Sat-Sun) Thursday Friday Saturday Su…" at bounding box center [1103, 417] width 160 height 32
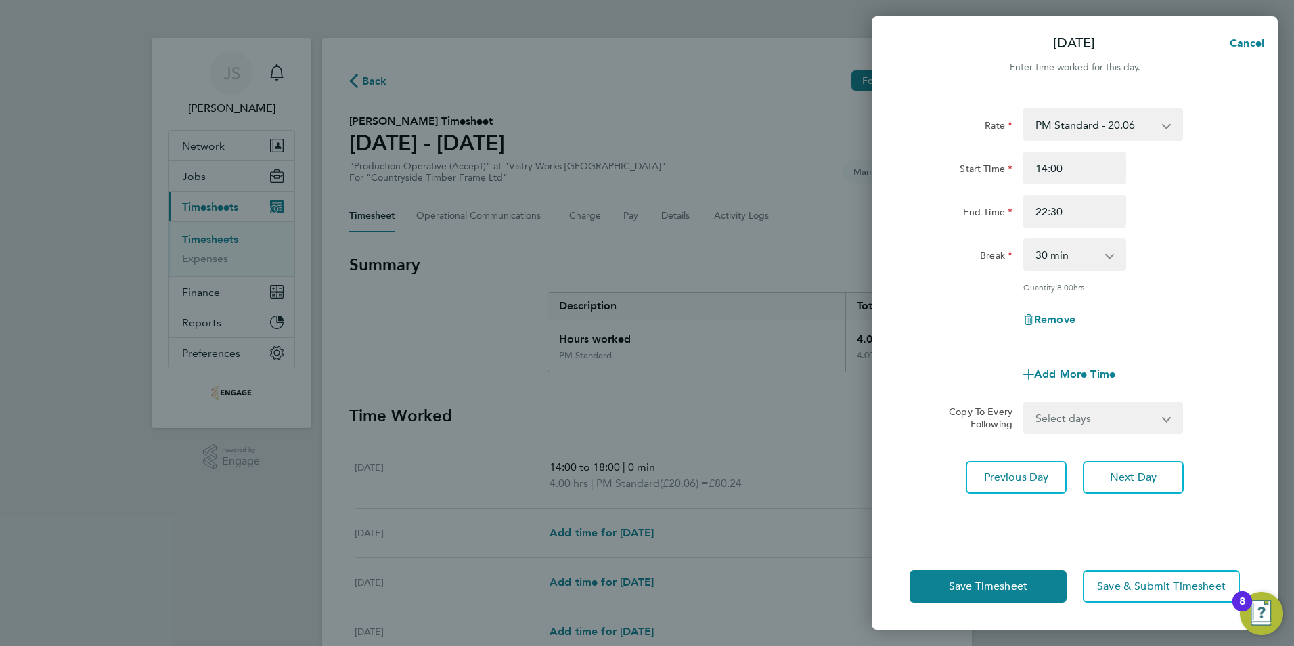
click at [1108, 425] on select "Select days Day Weekday (Mon-Fri) Weekend (Sat-Sun) Thursday Friday Saturday Su…" at bounding box center [1096, 418] width 142 height 30
select select "WEEKDAY"
click at [1025, 403] on select "Select days Day Weekday (Mon-Fri) Weekend (Sat-Sun) Thursday Friday Saturday Su…" at bounding box center [1096, 418] width 142 height 30
select select "2025-09-28"
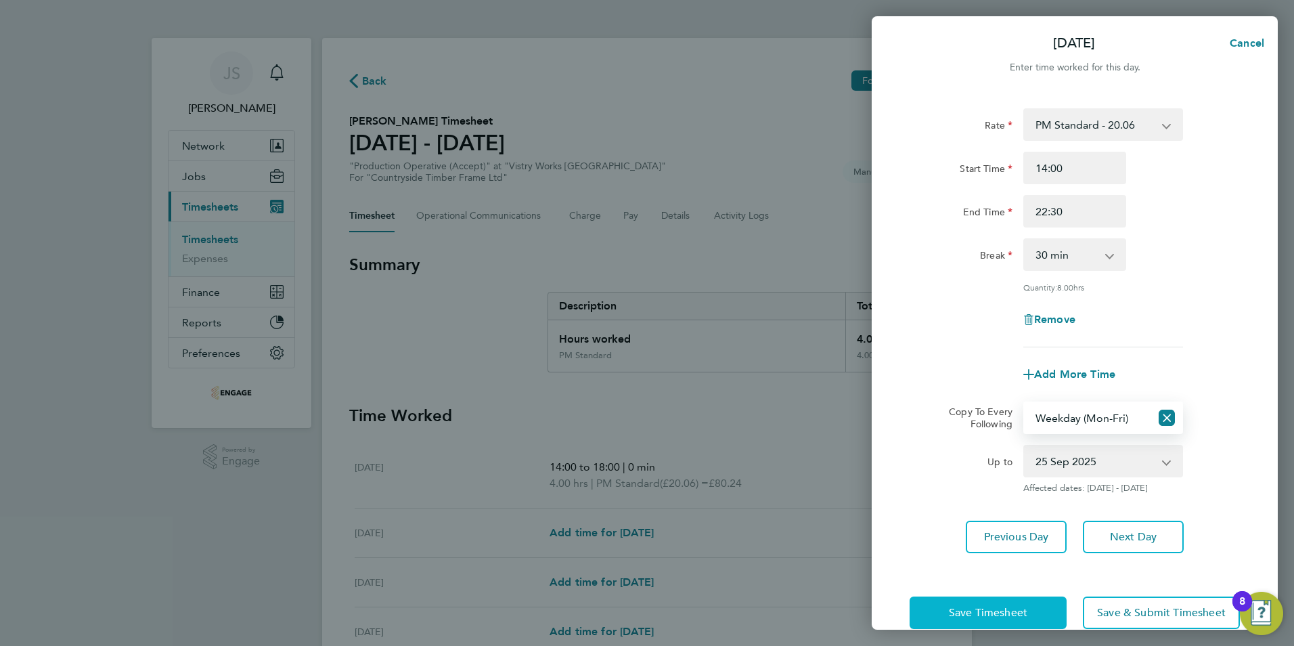
click at [999, 606] on span "Save Timesheet" at bounding box center [988, 613] width 78 height 14
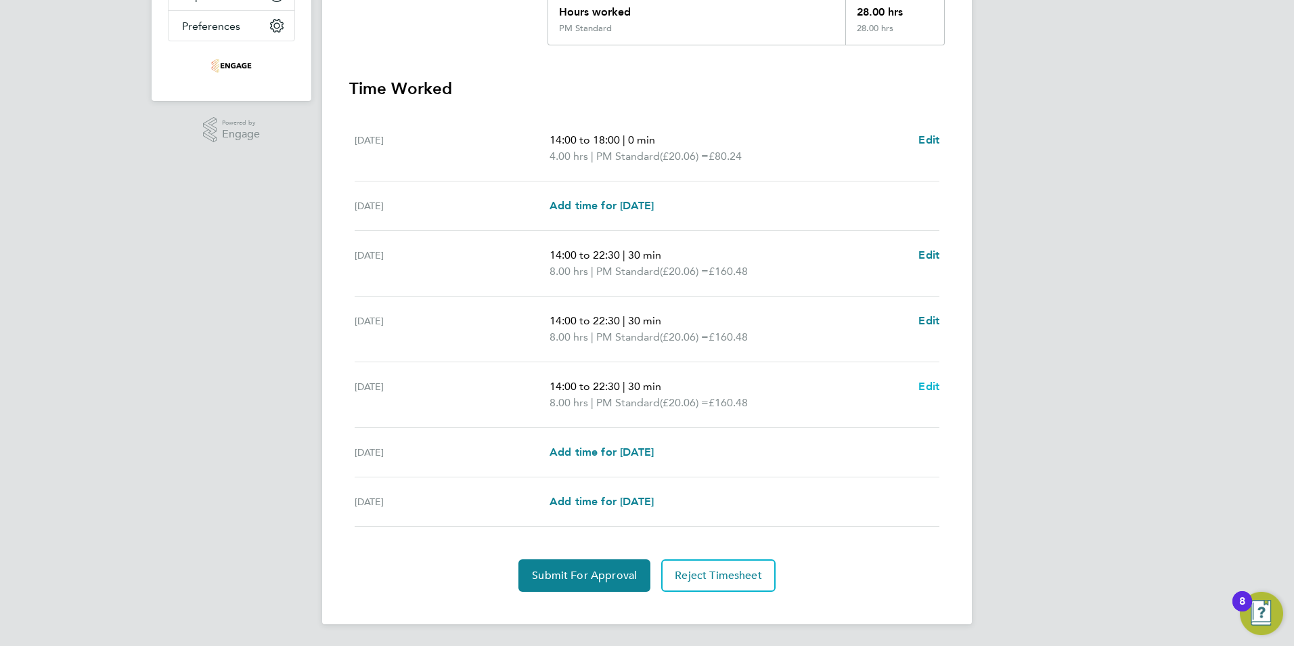
click at [930, 386] on span "Edit" at bounding box center [928, 386] width 21 height 13
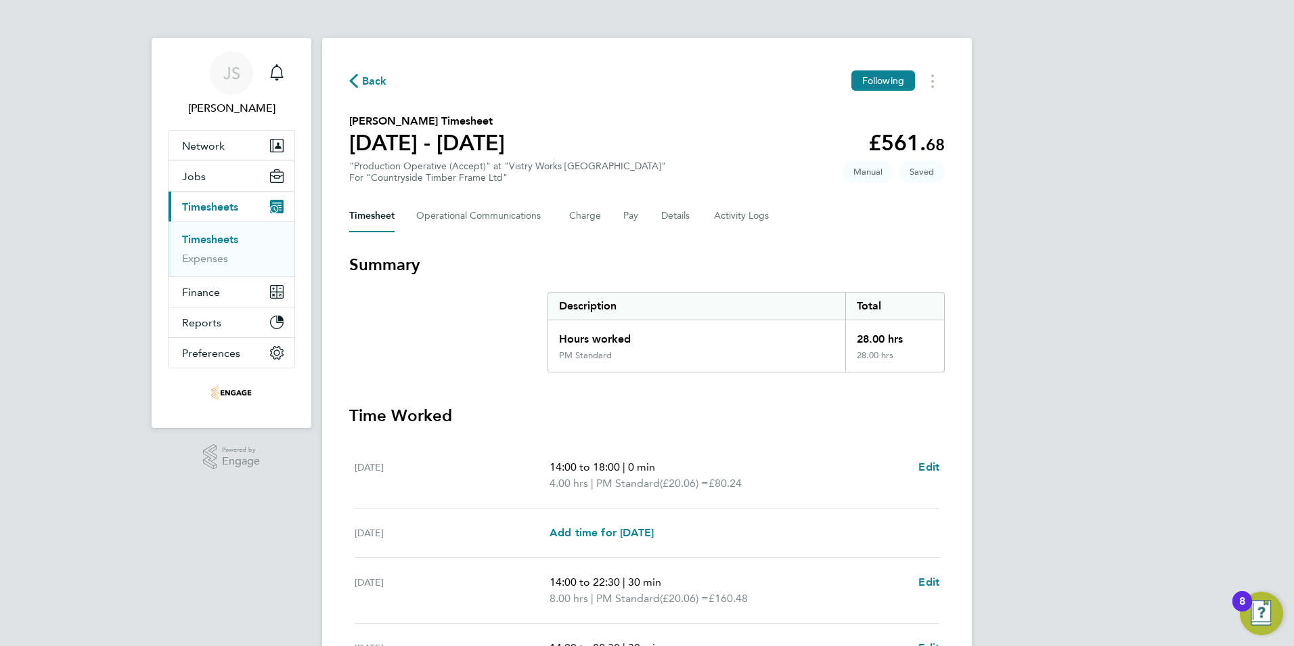
select select "30"
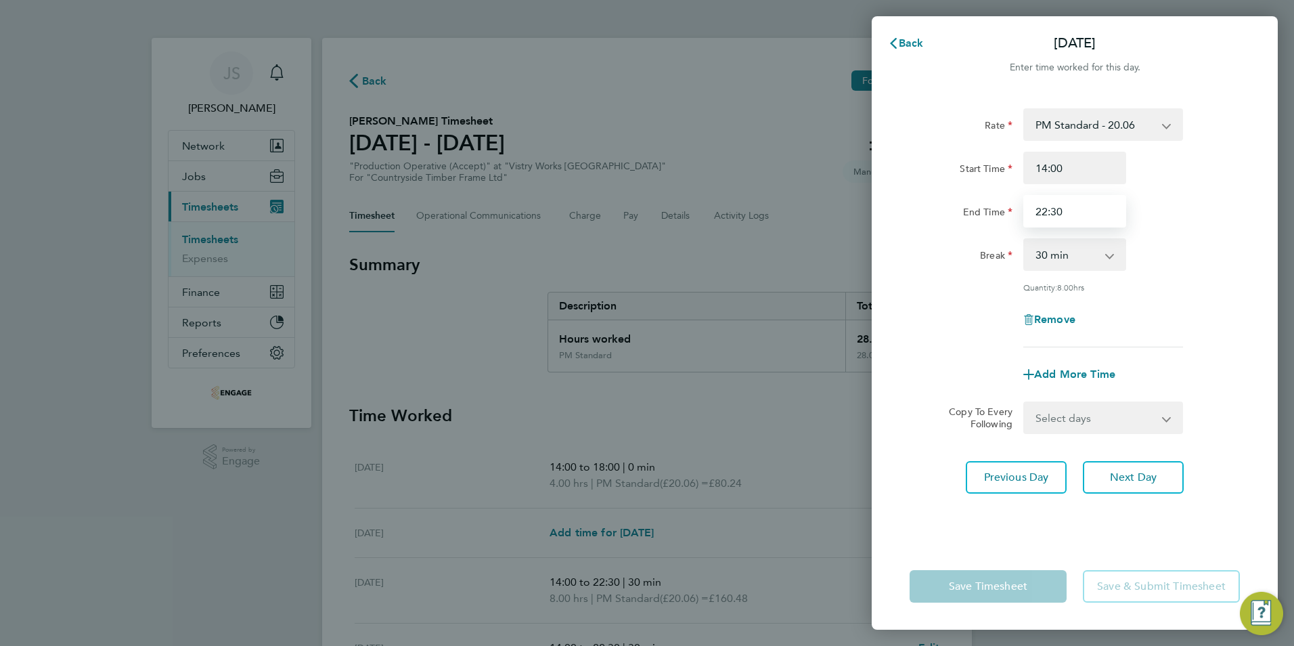
drag, startPoint x: 1078, startPoint y: 208, endPoint x: 1020, endPoint y: 192, distance: 60.4
click at [1015, 199] on div "End Time 22:30" at bounding box center [1074, 211] width 341 height 32
type input "20:00"
click at [901, 361] on div "Rate PM Standard - 20.06 PM OT2 - 40.11 PM OT 1 - 30.08 OT2 - 36.80 OT 1 - 27.6…" at bounding box center [1075, 317] width 406 height 451
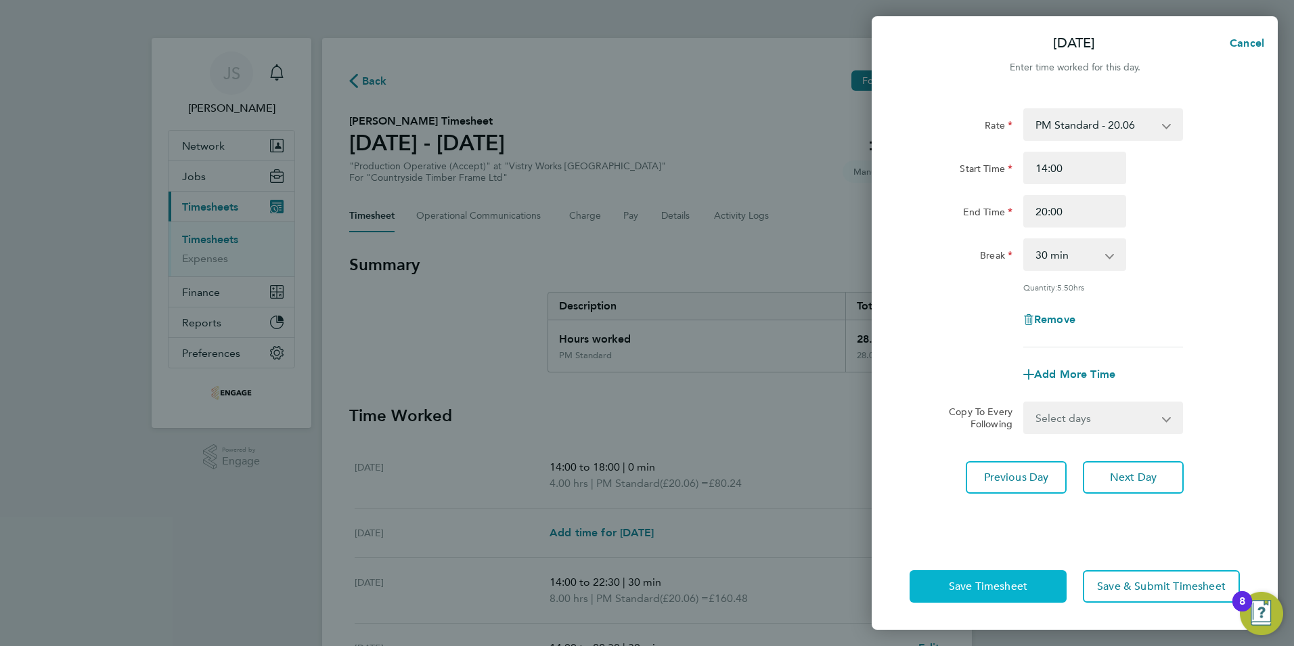
click at [975, 592] on button "Save Timesheet" at bounding box center [987, 586] width 157 height 32
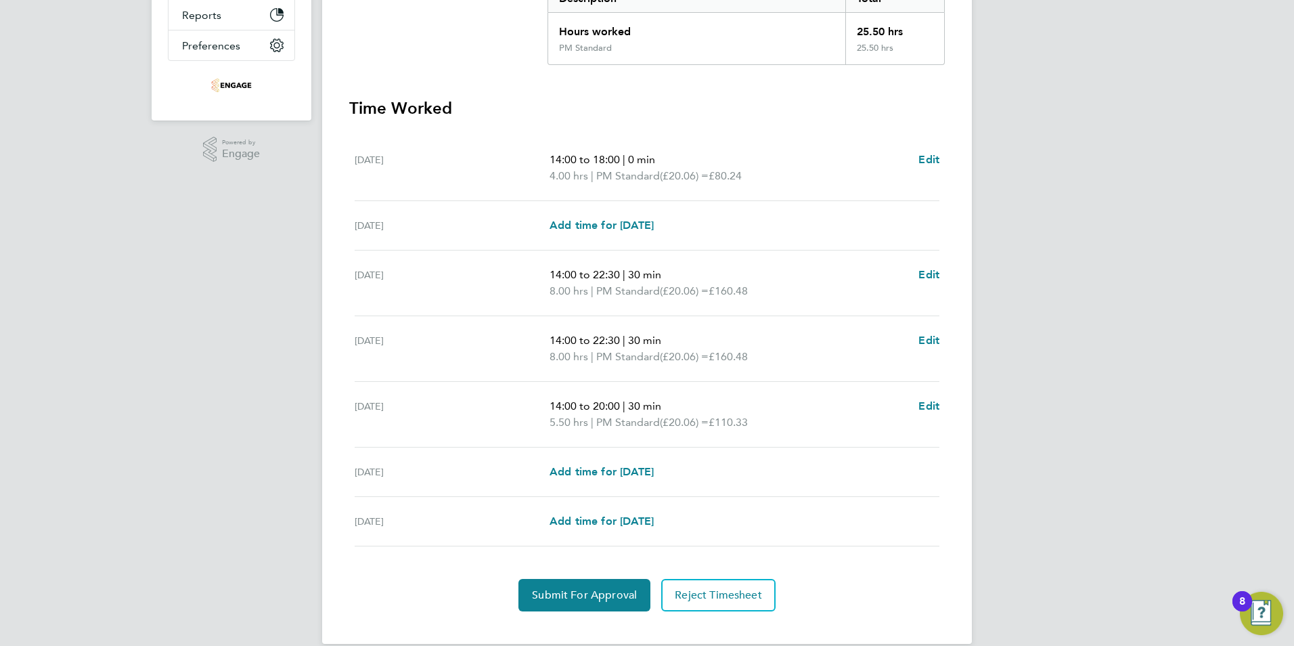
scroll to position [327, 0]
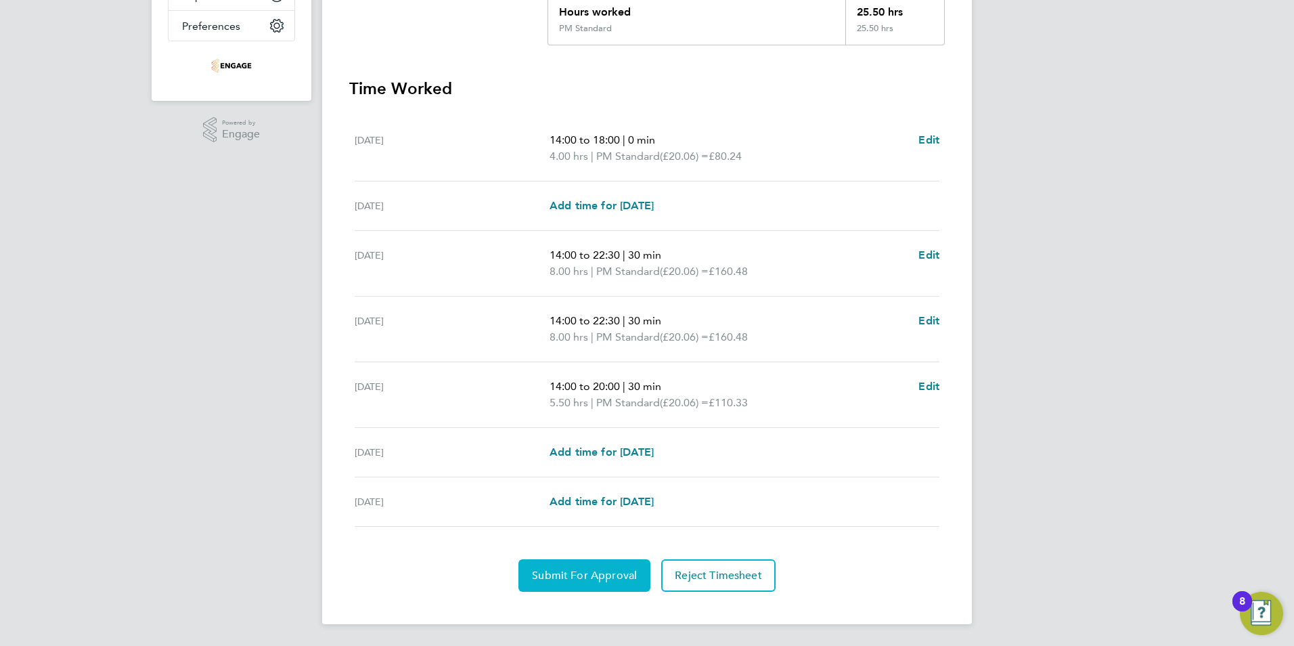
click at [591, 572] on span "Submit For Approval" at bounding box center [584, 575] width 105 height 14
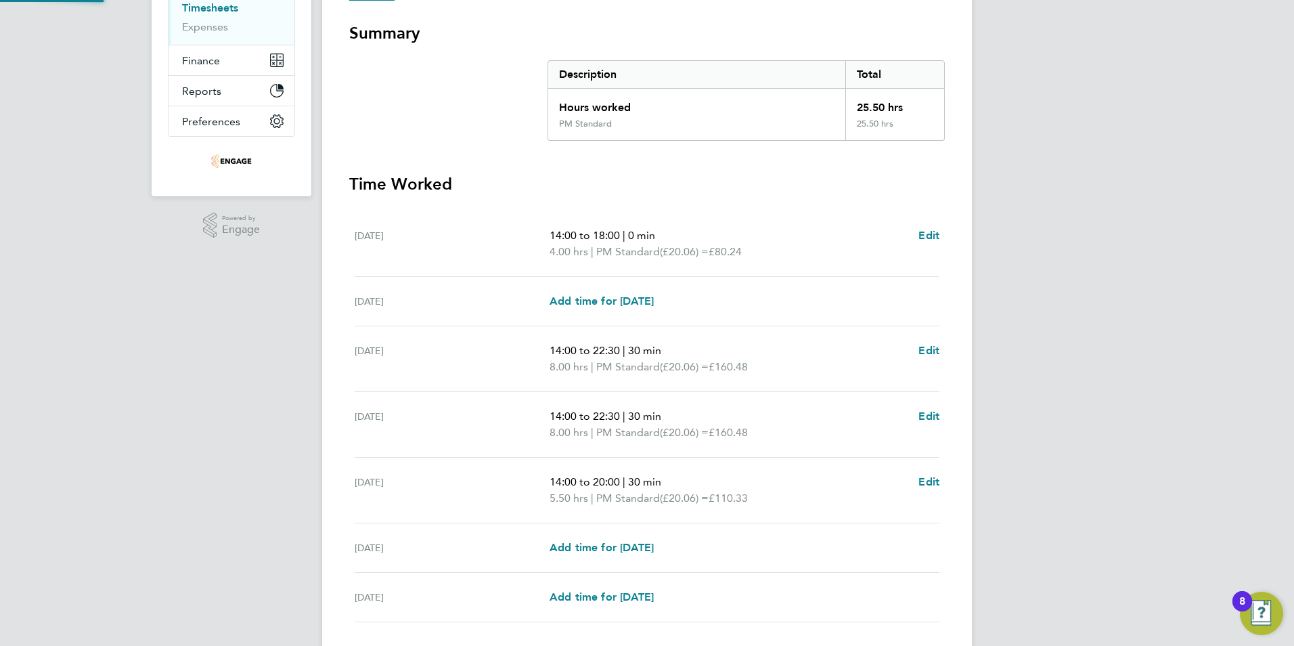
scroll to position [0, 0]
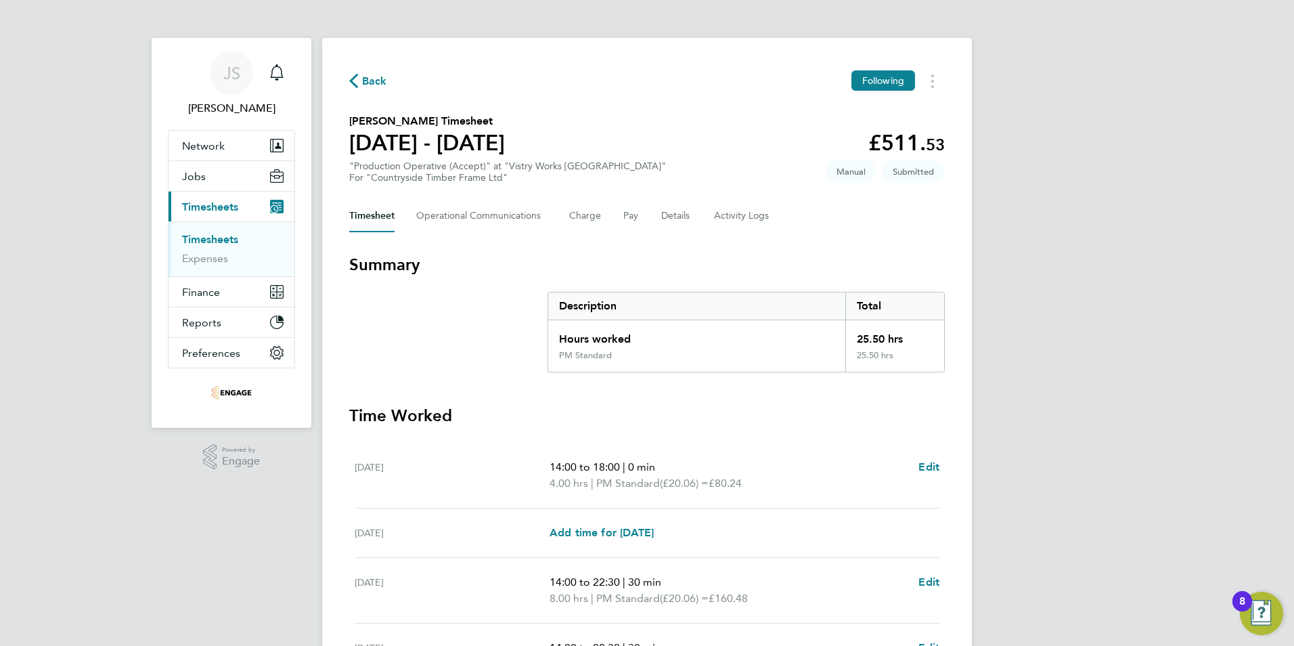
drag, startPoint x: 381, startPoint y: 74, endPoint x: 151, endPoint y: 332, distance: 346.1
click at [380, 74] on span "Back" at bounding box center [374, 81] width 25 height 16
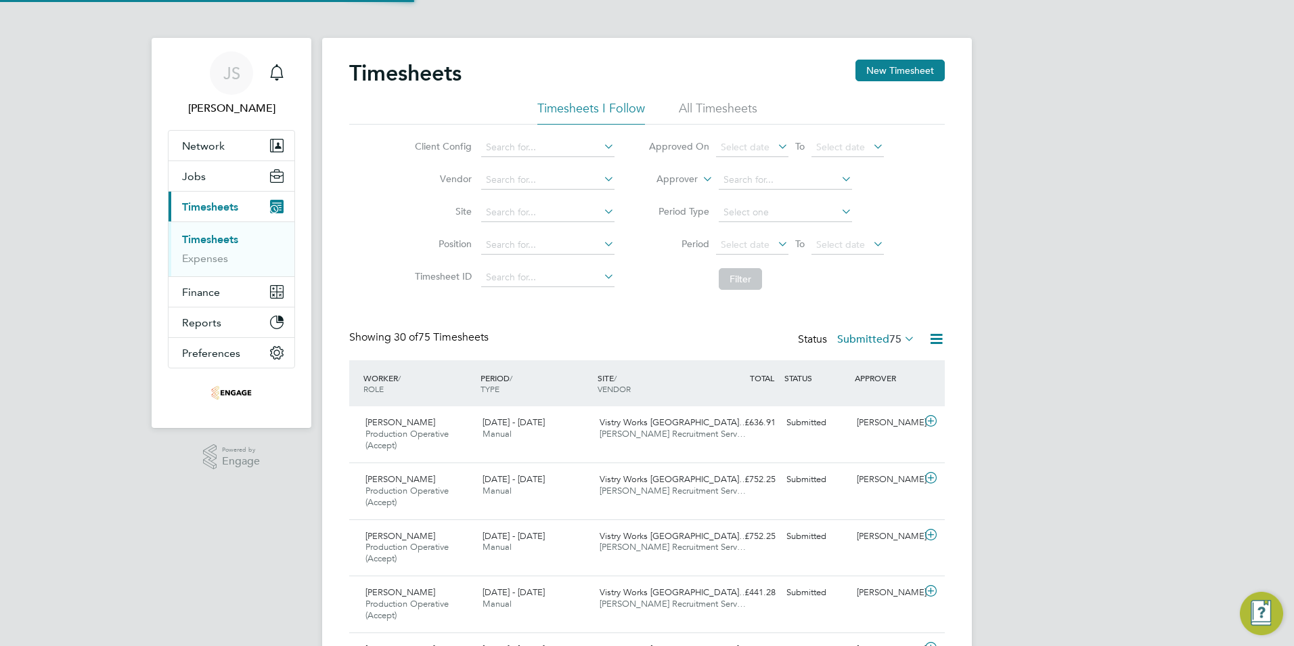
scroll to position [45, 118]
click at [926, 67] on button "New Timesheet" at bounding box center [899, 71] width 89 height 22
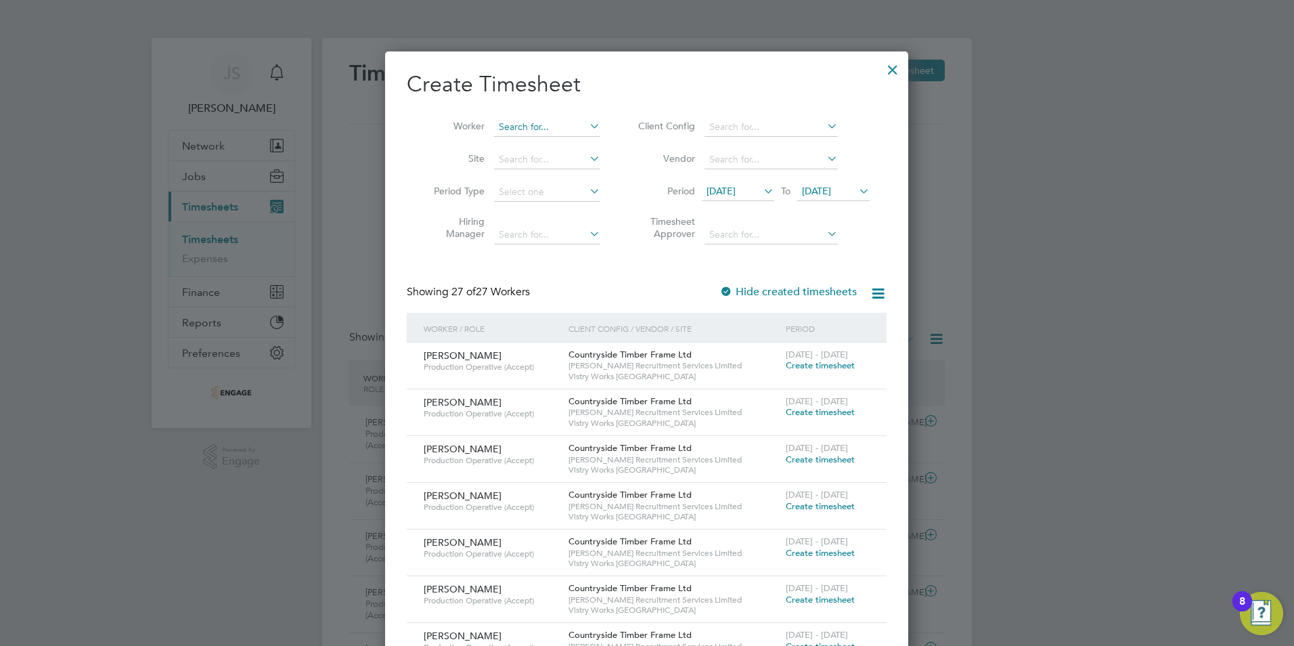
click at [525, 120] on input at bounding box center [547, 127] width 106 height 19
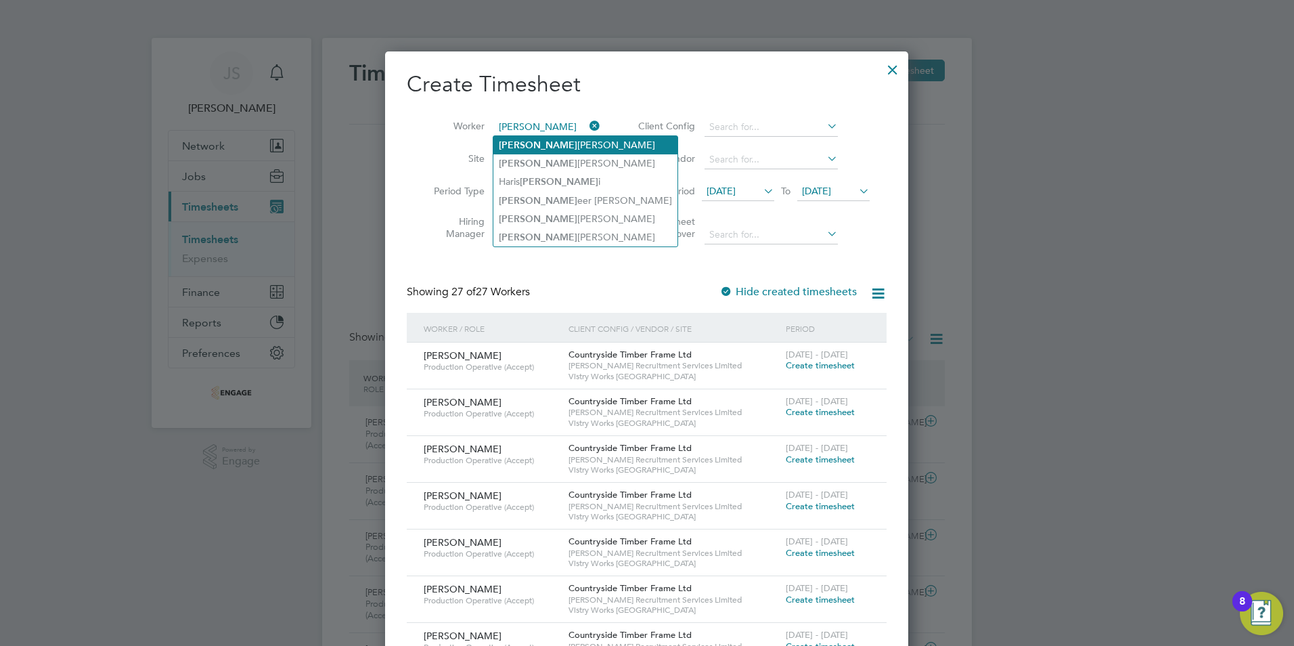
click at [531, 145] on li "Sam Allen" at bounding box center [585, 145] width 184 height 18
type input "[PERSON_NAME]"
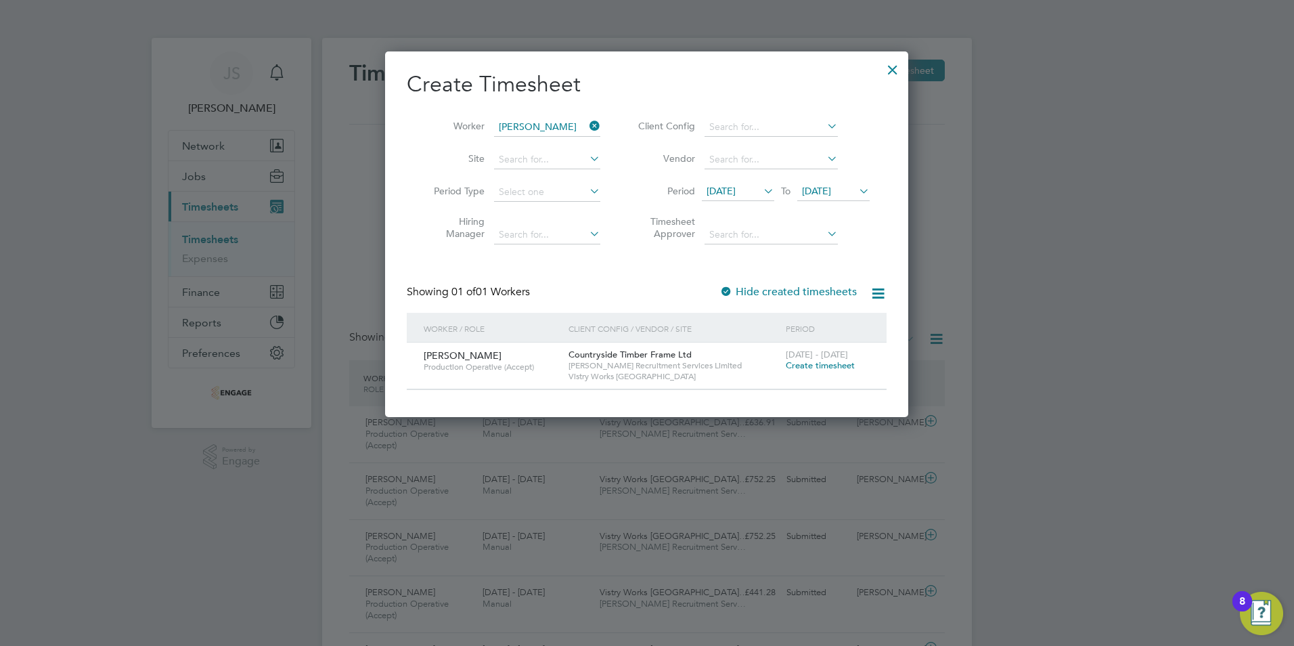
drag, startPoint x: 809, startPoint y: 372, endPoint x: 803, endPoint y: 365, distance: 8.6
click at [807, 370] on div "22 - 28 Sep 2025 Create timesheet" at bounding box center [827, 360] width 91 height 37
click at [802, 365] on span "Create timesheet" at bounding box center [820, 365] width 69 height 12
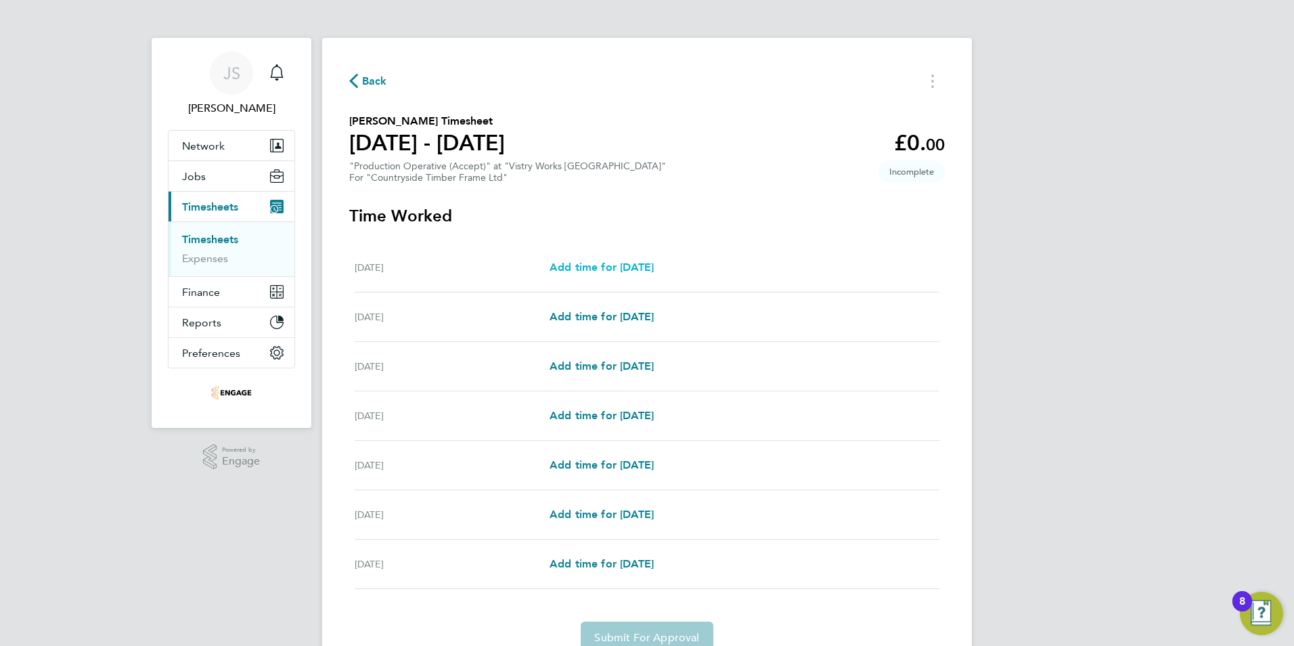
click at [631, 258] on div "Mon 22 Sep Add time for Mon 22 Sep Add time for Mon 22 Sep" at bounding box center [647, 267] width 585 height 49
click at [654, 267] on span "Add time for Mon 22 Sep" at bounding box center [601, 267] width 104 height 13
select select "15"
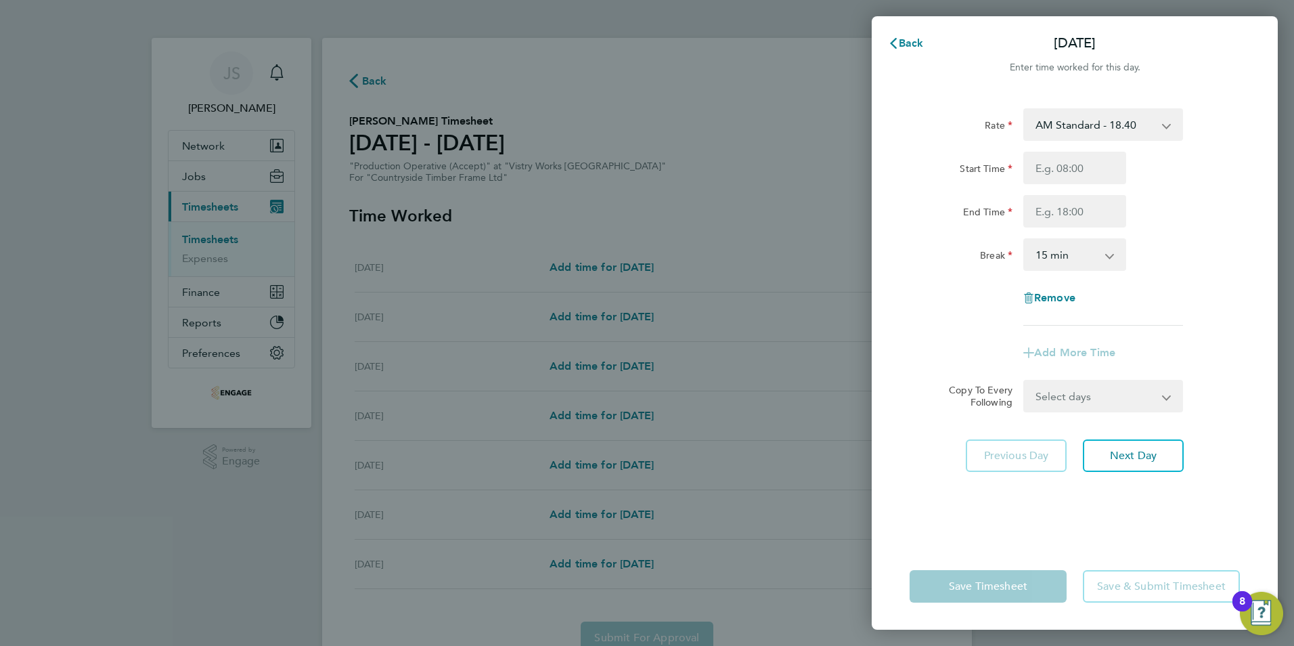
drag, startPoint x: 1063, startPoint y: 127, endPoint x: 1065, endPoint y: 141, distance: 14.4
click at [1063, 127] on select "AM Standard - 18.40 OT2 - 36.80 PM Standard - 20.06 PM OT2 - 40.11 OT 1 - 27.60…" at bounding box center [1095, 125] width 141 height 30
select select "15"
drag, startPoint x: 1037, startPoint y: 169, endPoint x: 1047, endPoint y: 181, distance: 15.3
click at [1037, 171] on input "Start Time" at bounding box center [1074, 168] width 103 height 32
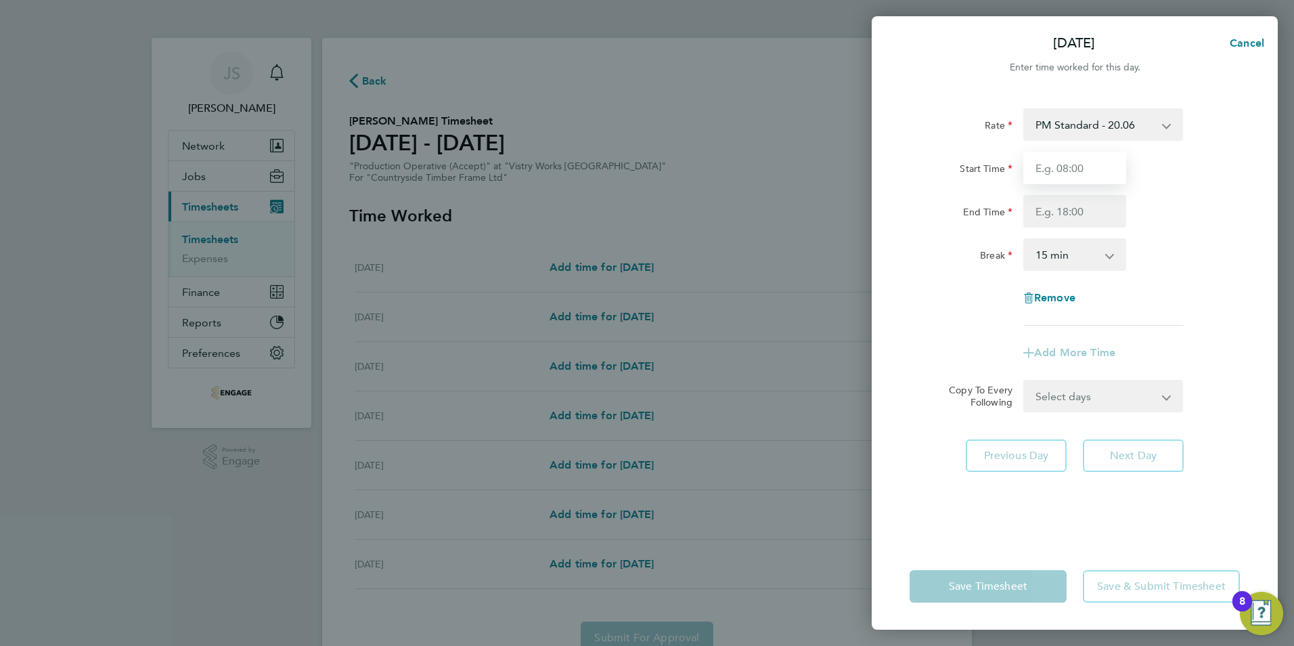
type input "14:00"
click at [1044, 222] on input "End Time" at bounding box center [1074, 211] width 103 height 32
type input "22:30"
click at [1057, 250] on select "0 min 15 min 30 min 45 min 60 min 75 min 90 min" at bounding box center [1067, 255] width 84 height 30
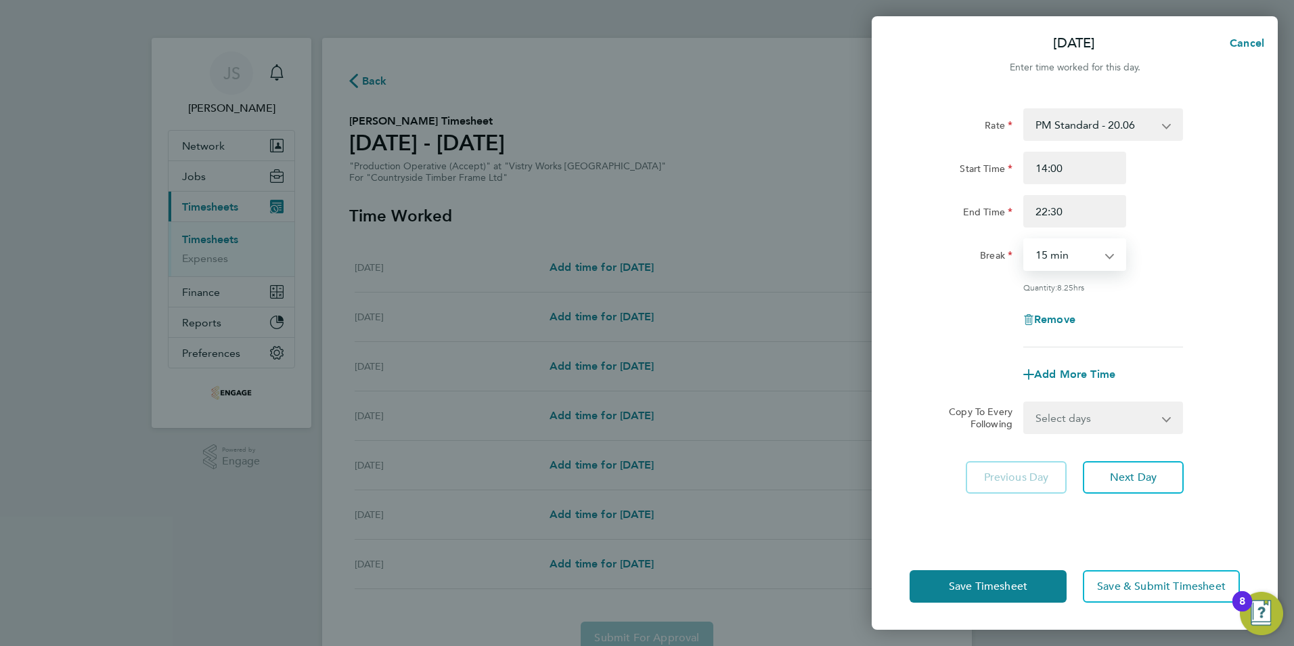
select select "30"
click at [1025, 240] on select "0 min 15 min 30 min 45 min 60 min 75 min 90 min" at bounding box center [1067, 255] width 84 height 30
click at [1090, 420] on select "Select days Day Weekday (Mon-Fri) Weekend (Sat-Sun) Tuesday Wednesday Thursday …" at bounding box center [1096, 418] width 142 height 30
select select "WEEKDAY"
click at [1025, 403] on select "Select days Day Weekday (Mon-Fri) Weekend (Sat-Sun) Tuesday Wednesday Thursday …" at bounding box center [1096, 418] width 142 height 30
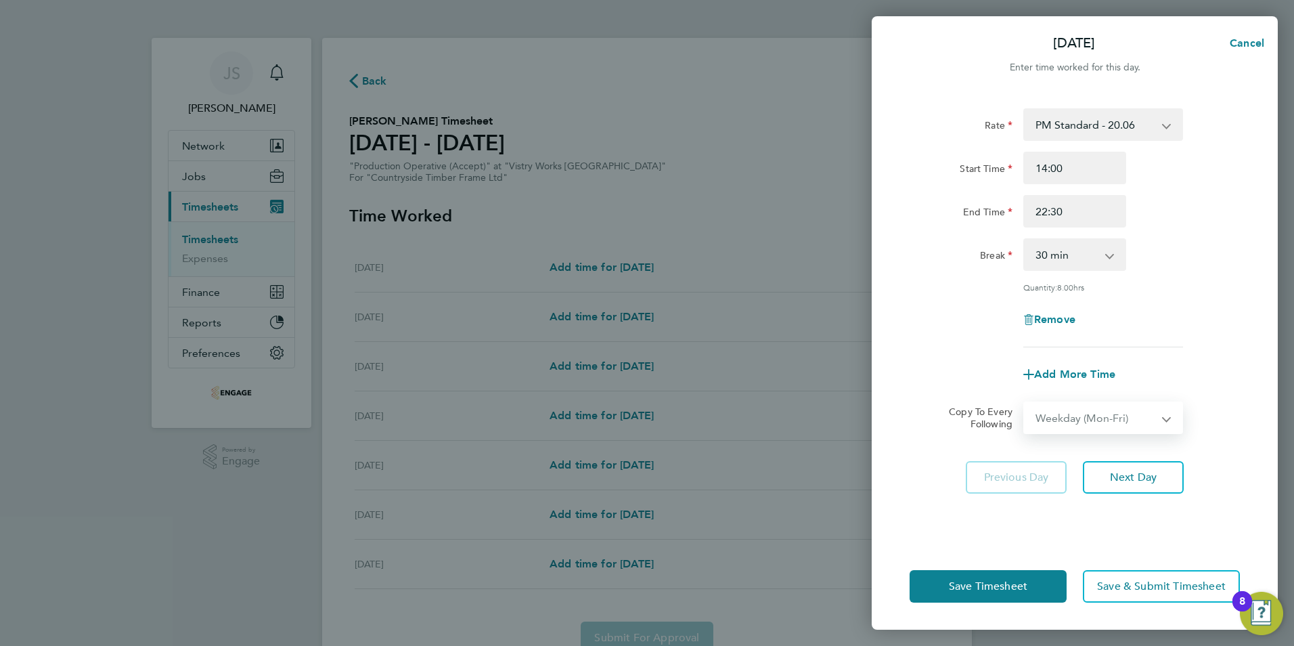
select select "2025-09-28"
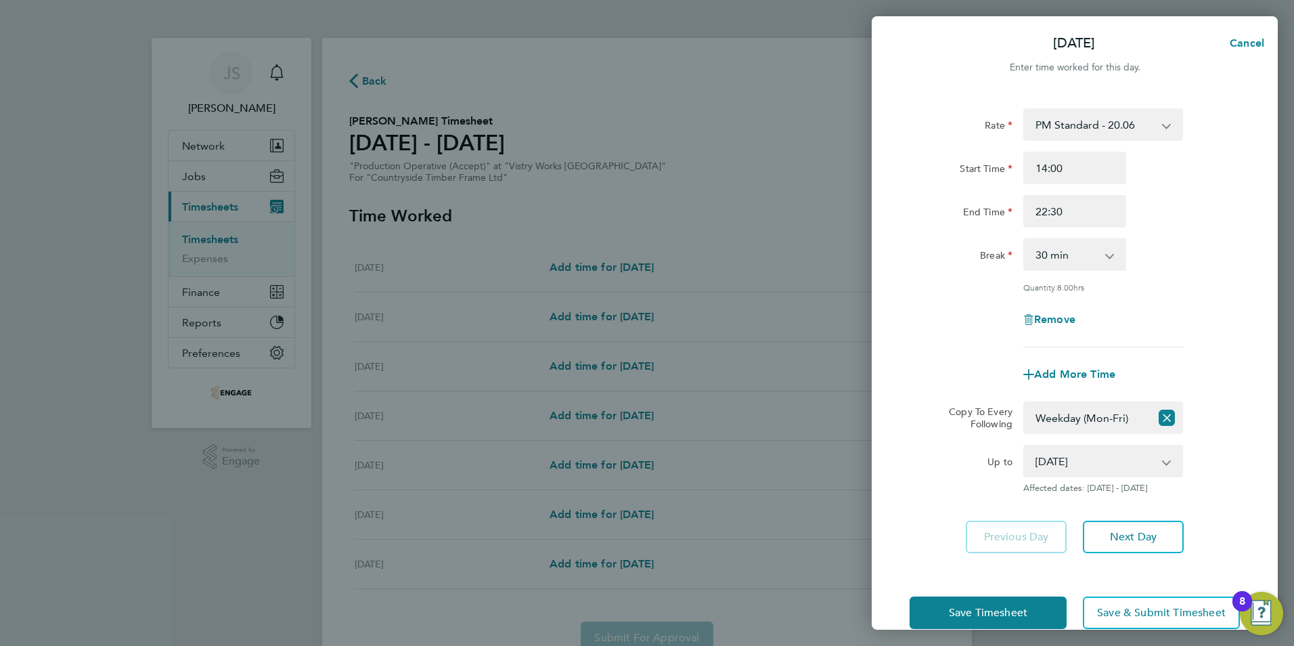
click at [991, 592] on div "Save Timesheet Save & Submit Timesheet" at bounding box center [1075, 612] width 406 height 87
drag, startPoint x: 984, startPoint y: 604, endPoint x: 958, endPoint y: 606, distance: 26.5
click at [984, 604] on button "Save Timesheet" at bounding box center [987, 612] width 157 height 32
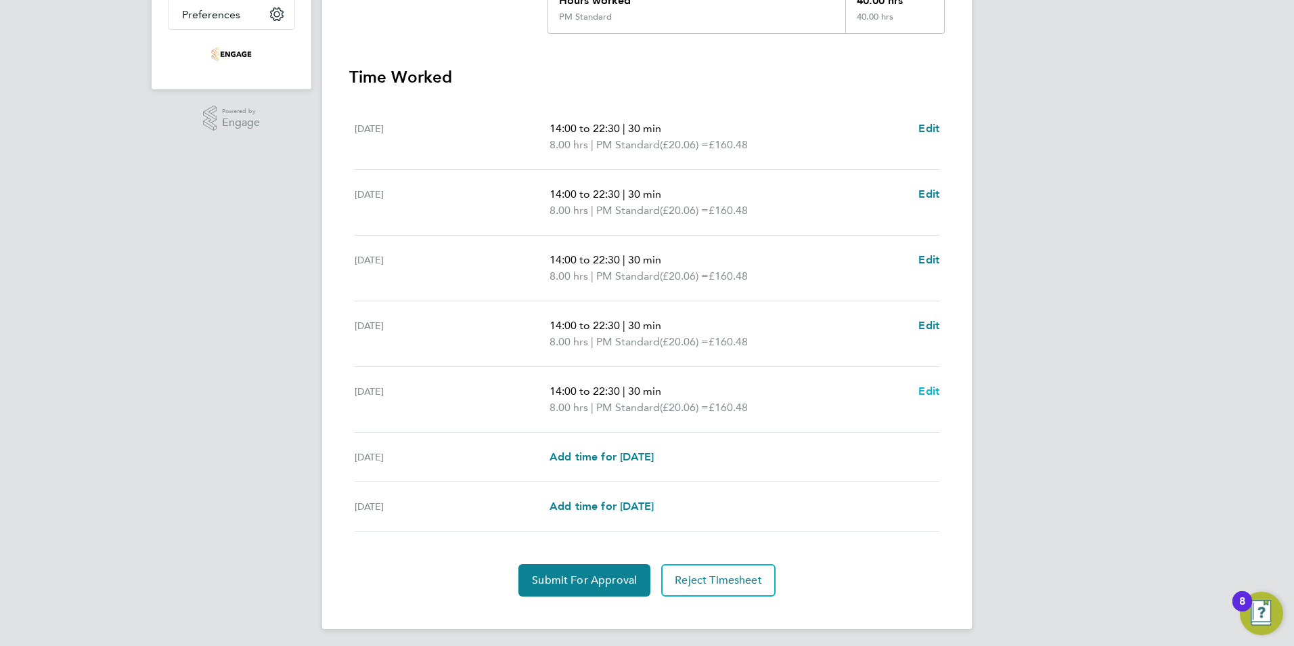
click at [926, 396] on span "Edit" at bounding box center [928, 390] width 21 height 13
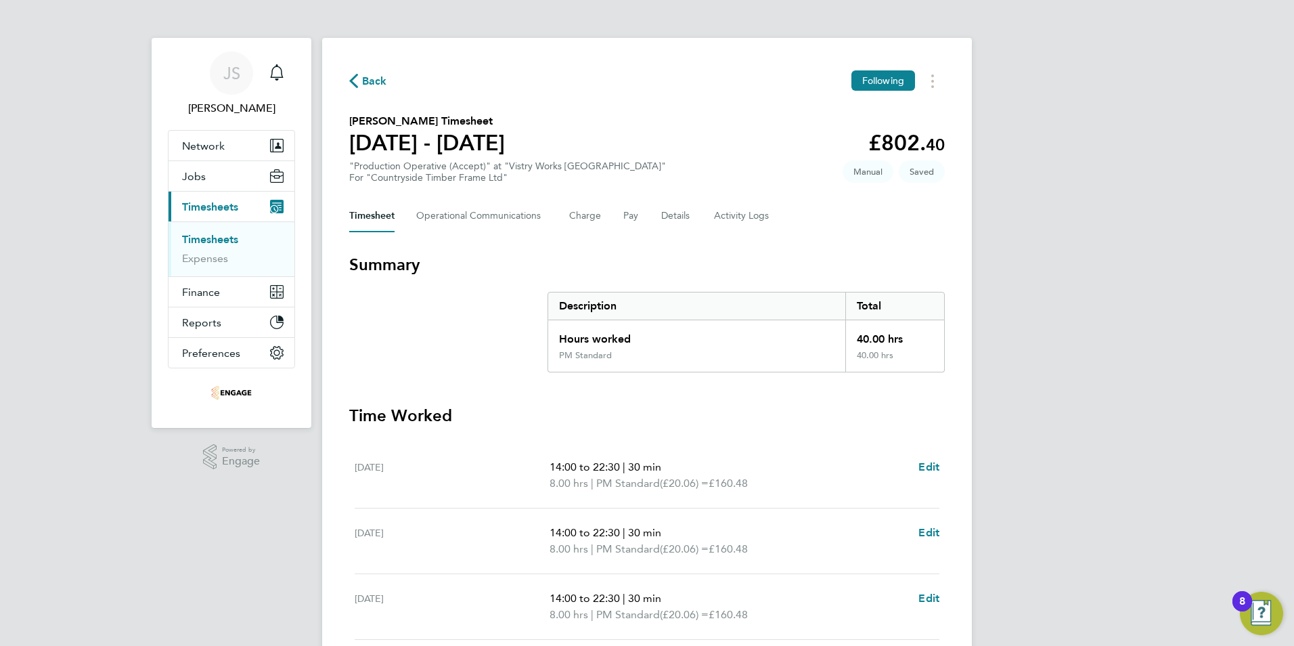
select select "30"
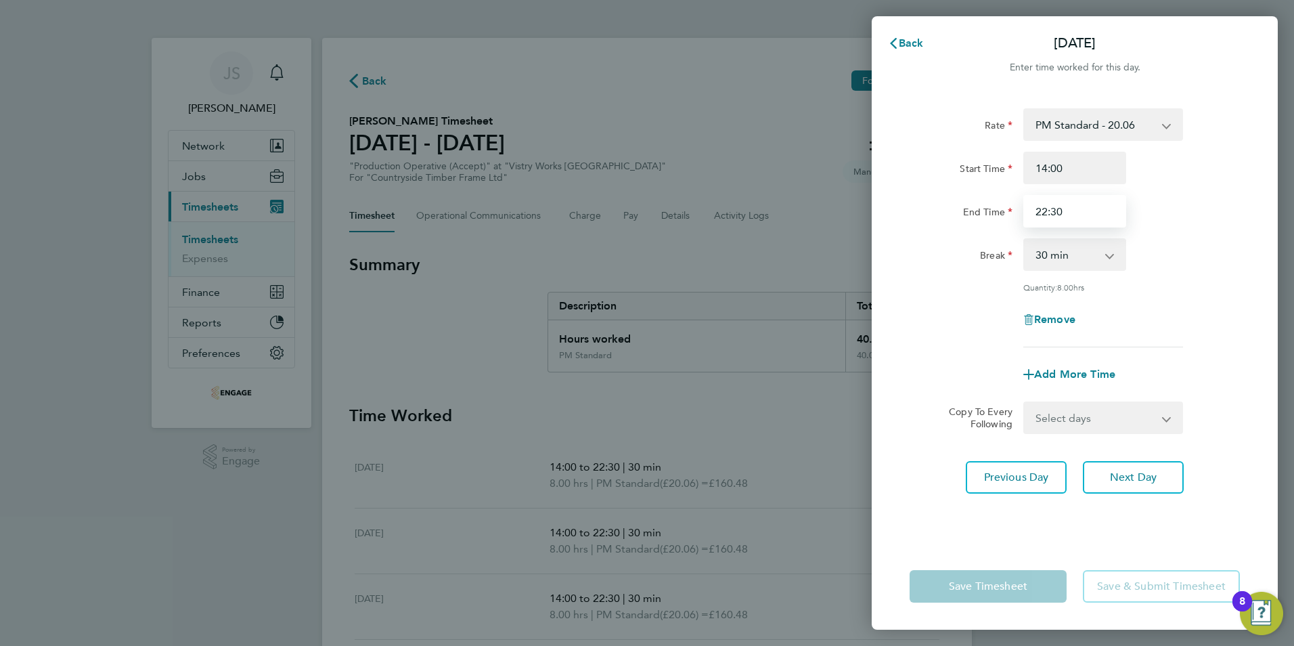
drag, startPoint x: 934, startPoint y: 238, endPoint x: 878, endPoint y: 225, distance: 57.6
click at [881, 236] on div "Rate PM Standard - 20.06 AM Standard - 18.40 OT2 - 36.80 PM OT2 - 40.11 OT 1 - …" at bounding box center [1075, 317] width 406 height 451
type input "20:00"
drag, startPoint x: 926, startPoint y: 552, endPoint x: 932, endPoint y: 558, distance: 9.1
click at [930, 556] on div "Save Timesheet Save & Submit Timesheet" at bounding box center [1075, 586] width 406 height 87
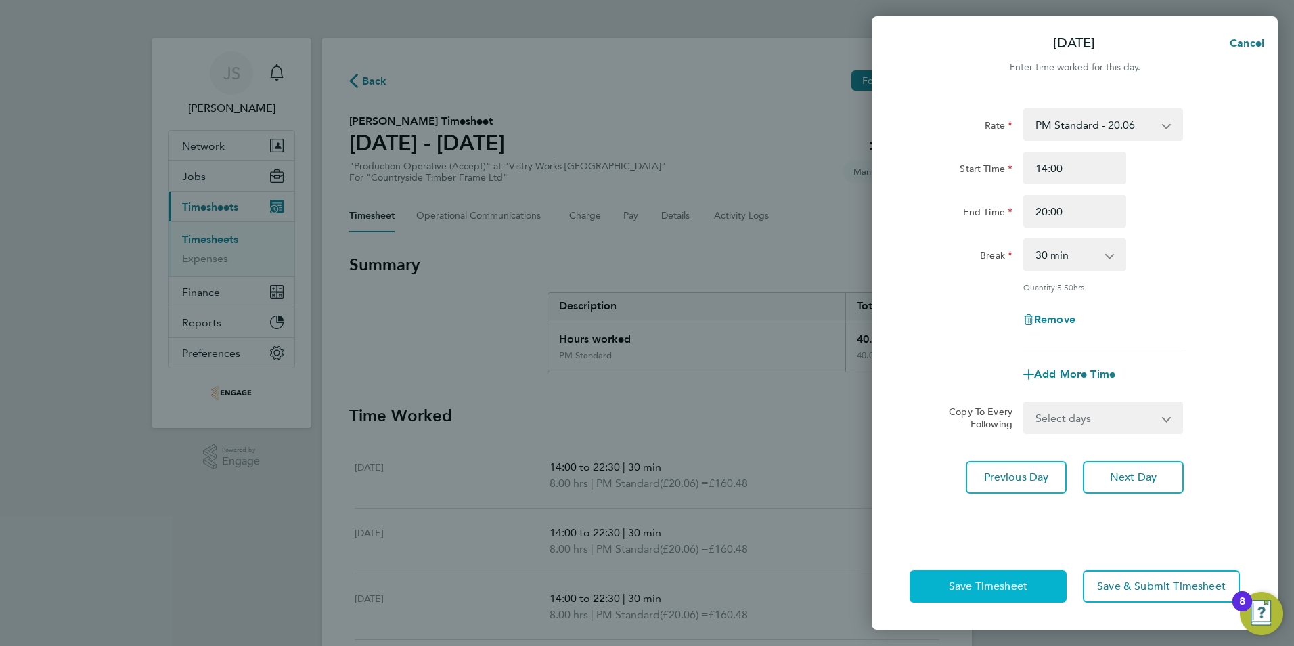
drag, startPoint x: 957, startPoint y: 581, endPoint x: 598, endPoint y: 645, distance: 364.2
click at [955, 583] on span "Save Timesheet" at bounding box center [988, 586] width 78 height 14
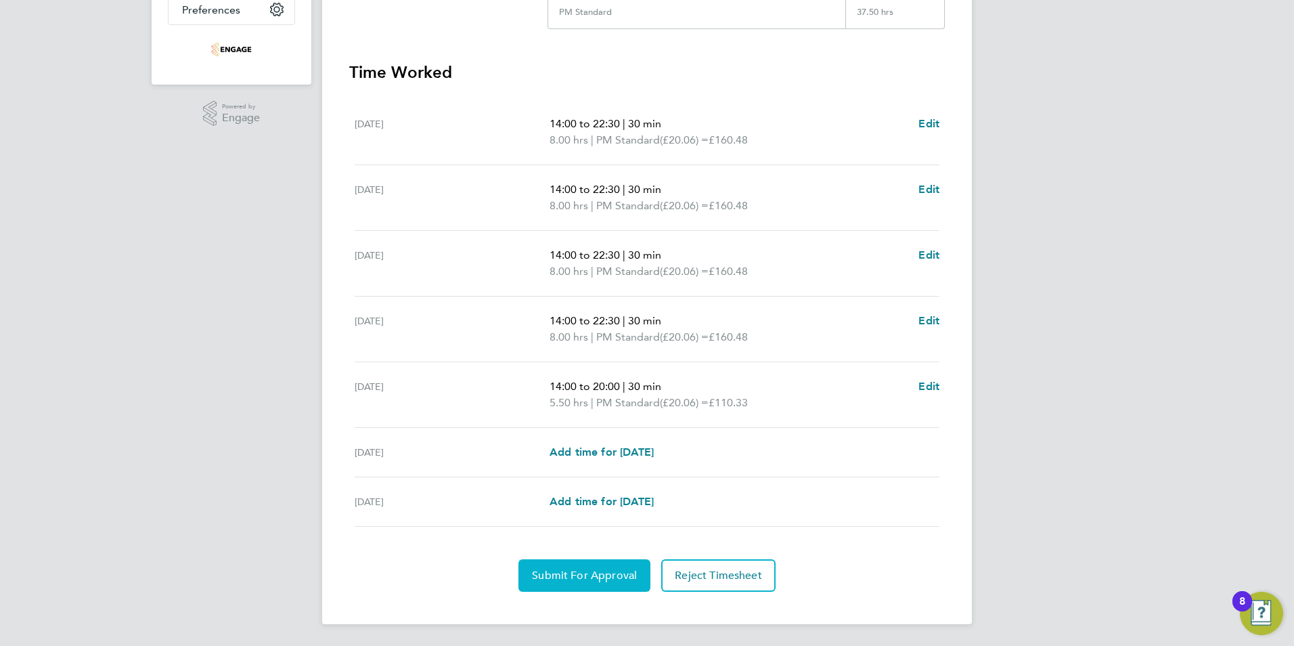
click at [546, 564] on button "Submit For Approval" at bounding box center [584, 575] width 132 height 32
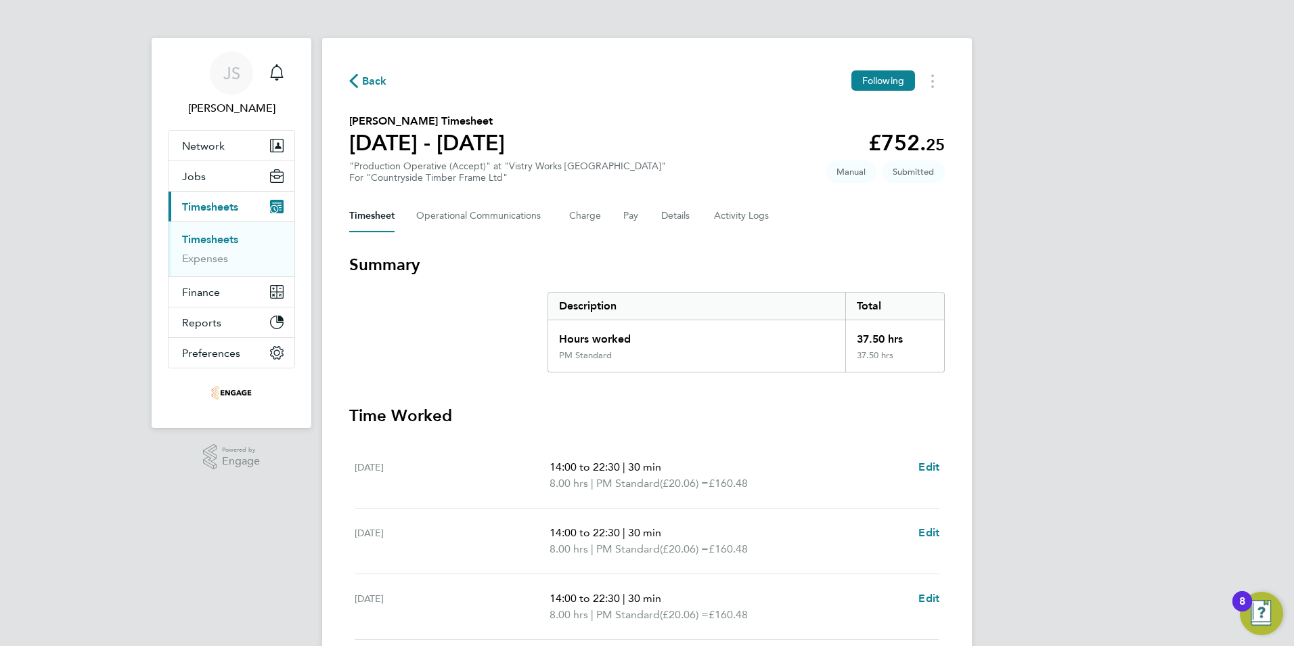
click at [362, 83] on span "Back" at bounding box center [374, 81] width 25 height 16
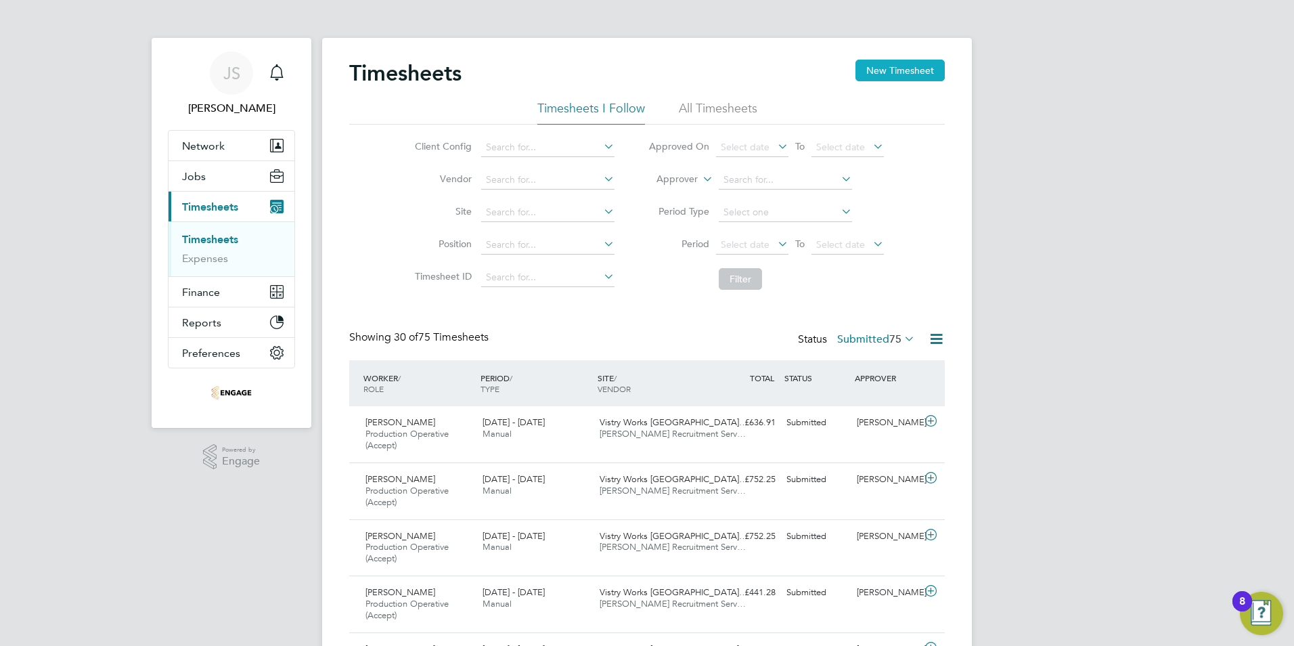
click at [899, 70] on button "New Timesheet" at bounding box center [899, 71] width 89 height 22
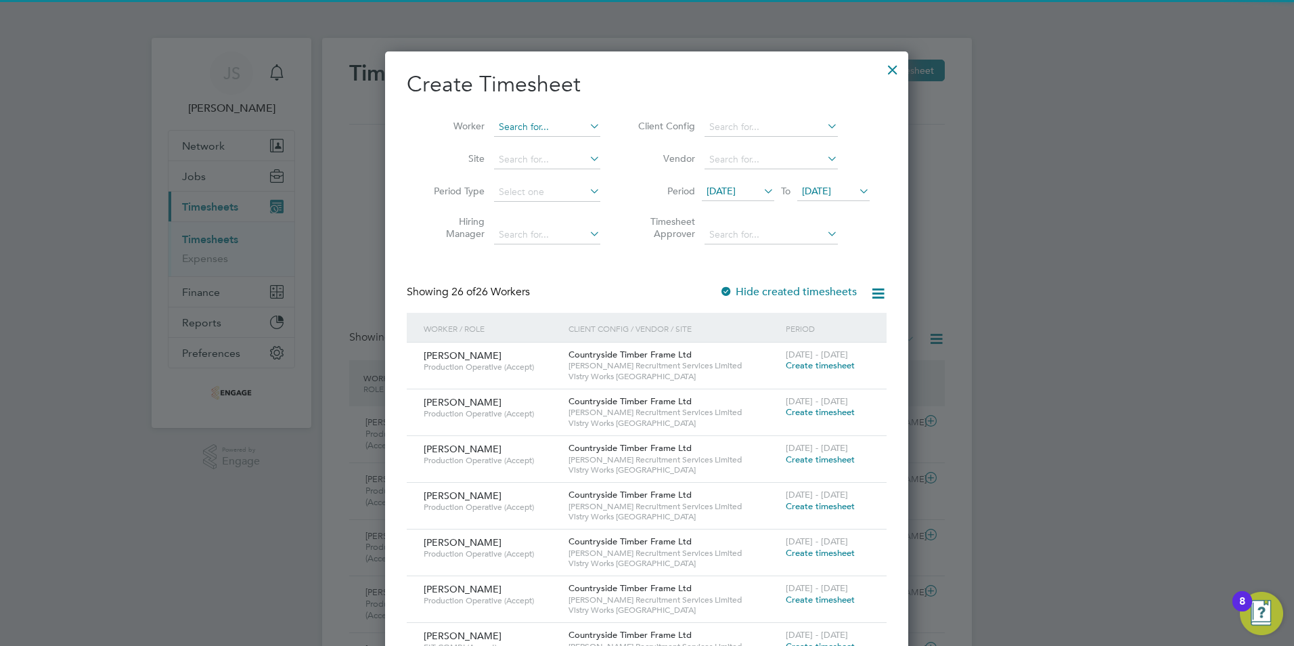
click at [532, 127] on input at bounding box center [547, 127] width 106 height 19
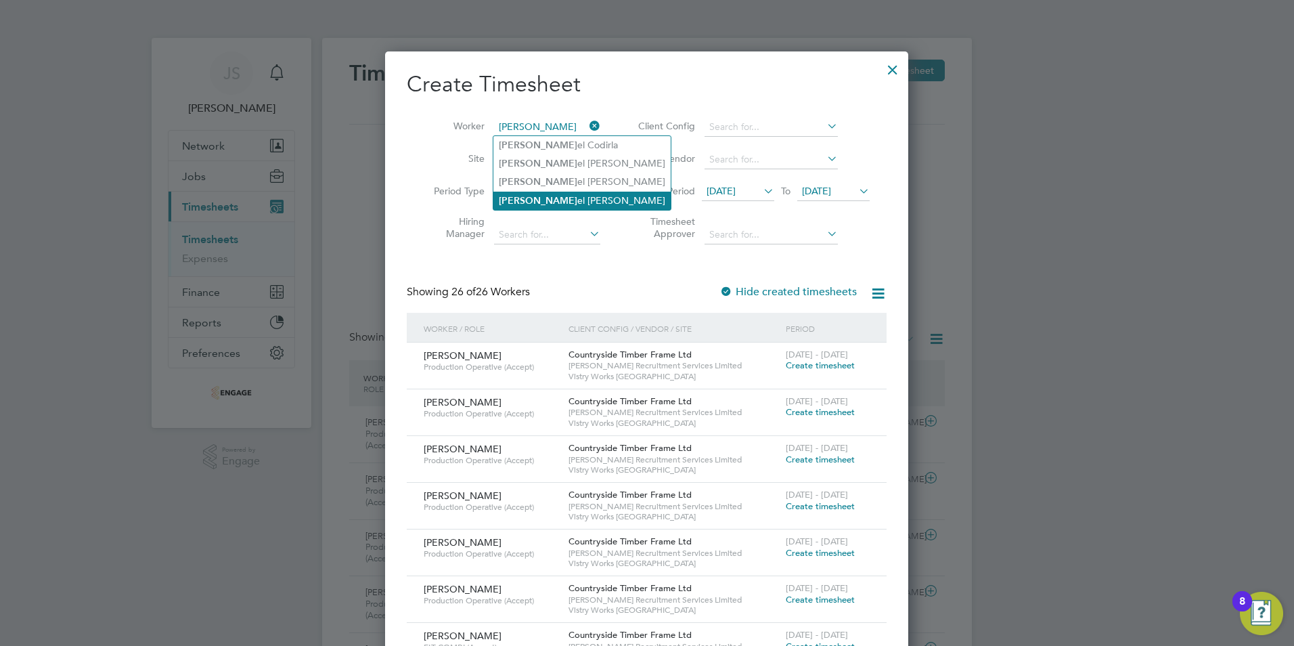
click at [554, 196] on li "Dani el Cieminski" at bounding box center [581, 201] width 177 height 18
type input "[PERSON_NAME]"
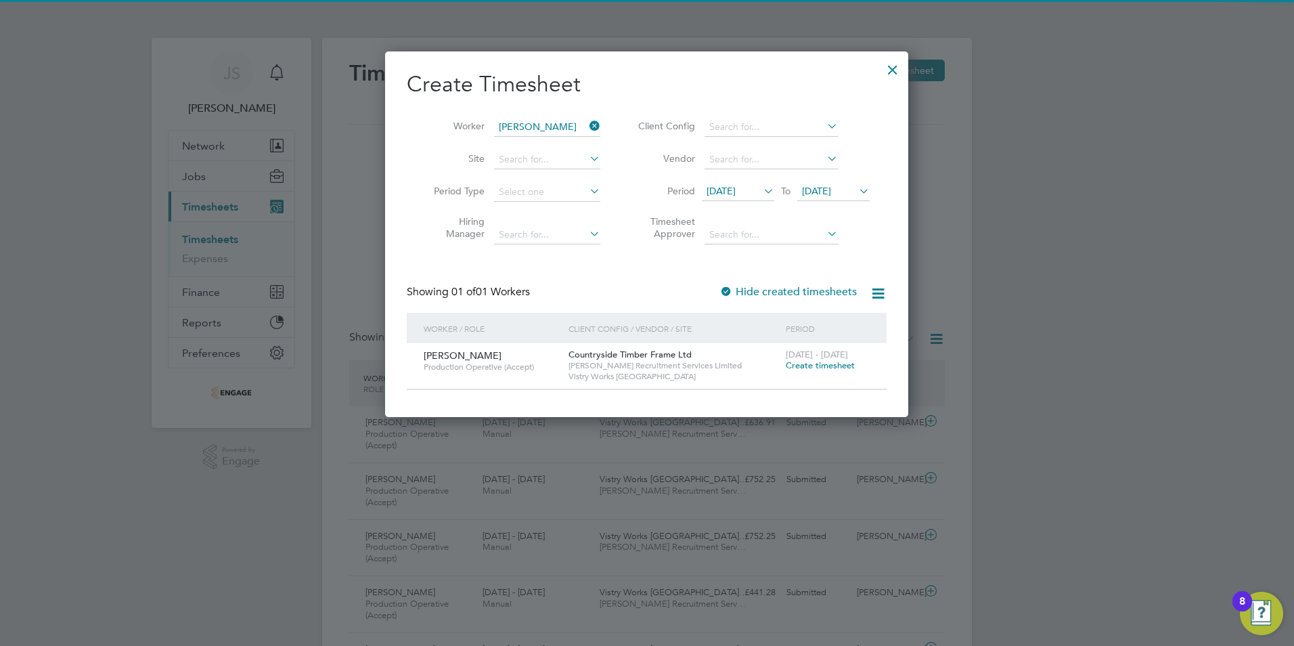
click at [809, 365] on span "Create timesheet" at bounding box center [820, 365] width 69 height 12
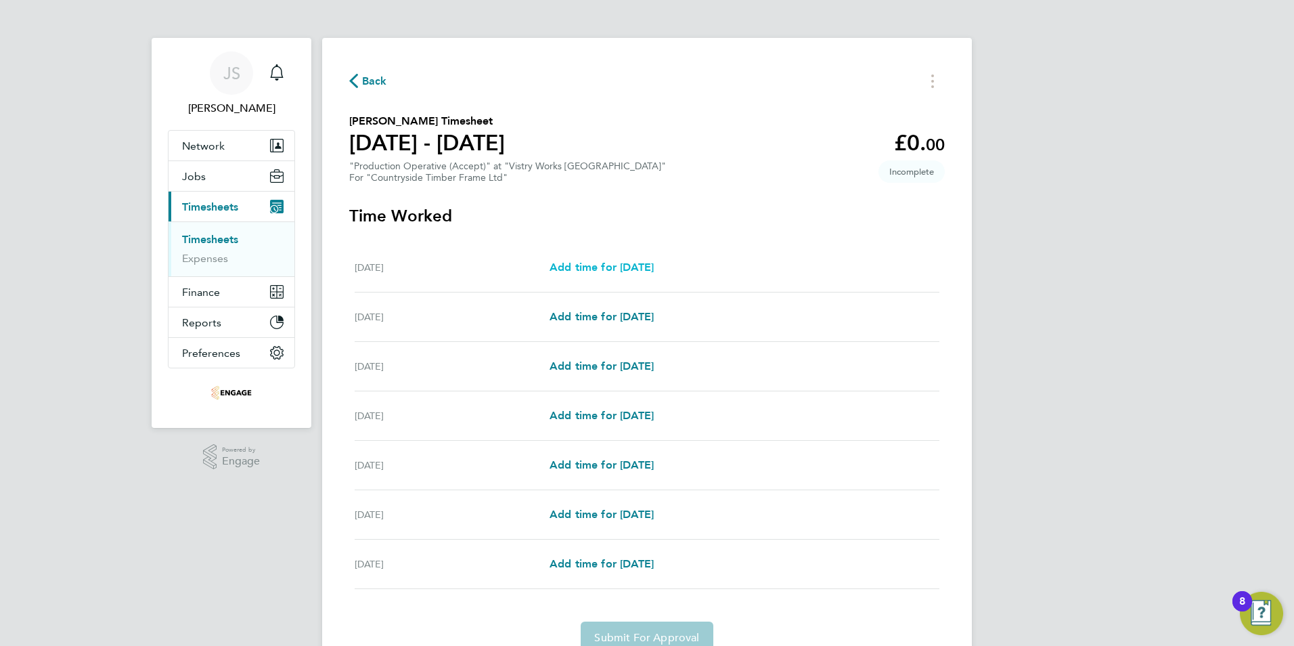
click at [619, 268] on span "Add time for Mon 22 Sep" at bounding box center [601, 267] width 104 height 13
select select "15"
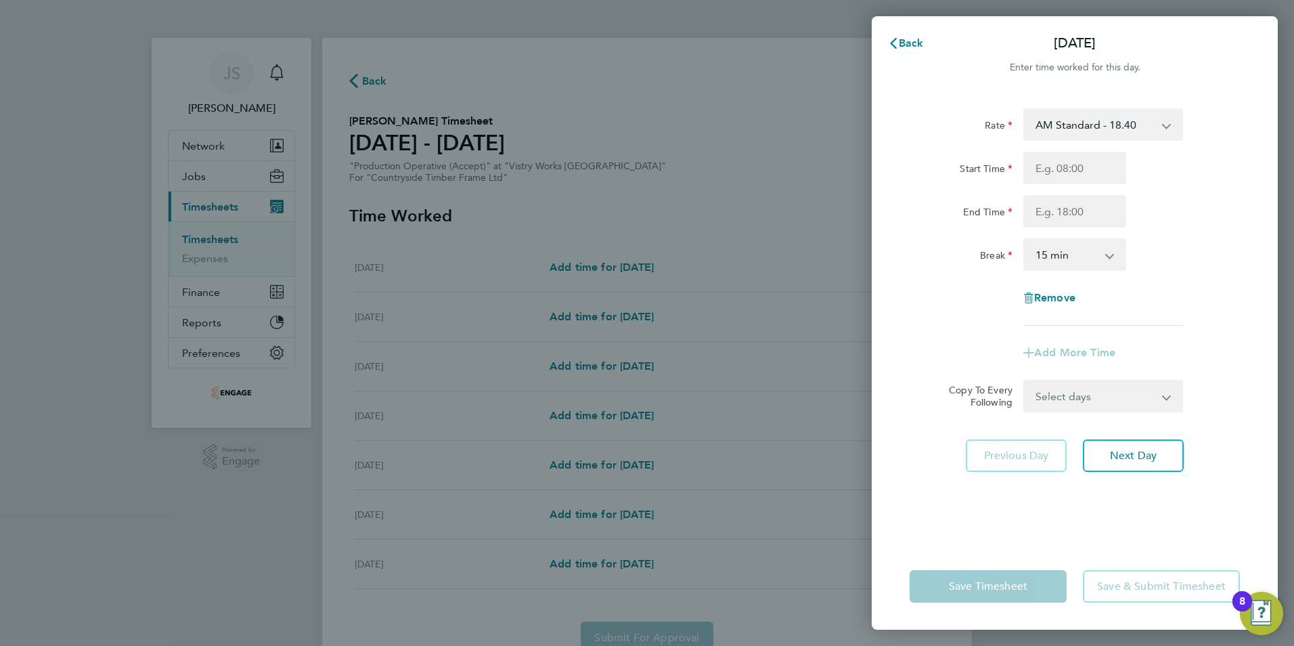
drag, startPoint x: 1092, startPoint y: 125, endPoint x: 1092, endPoint y: 141, distance: 16.9
click at [1092, 125] on select "AM Standard - 18.40 PM OT 1 - 30.08 OT 1 - 27.60 PM Standard - 20.06 PM OT2 - 4…" at bounding box center [1095, 125] width 141 height 30
select select "15"
drag, startPoint x: 1060, startPoint y: 165, endPoint x: 1079, endPoint y: 177, distance: 22.5
click at [1062, 167] on input "Start Time" at bounding box center [1074, 168] width 103 height 32
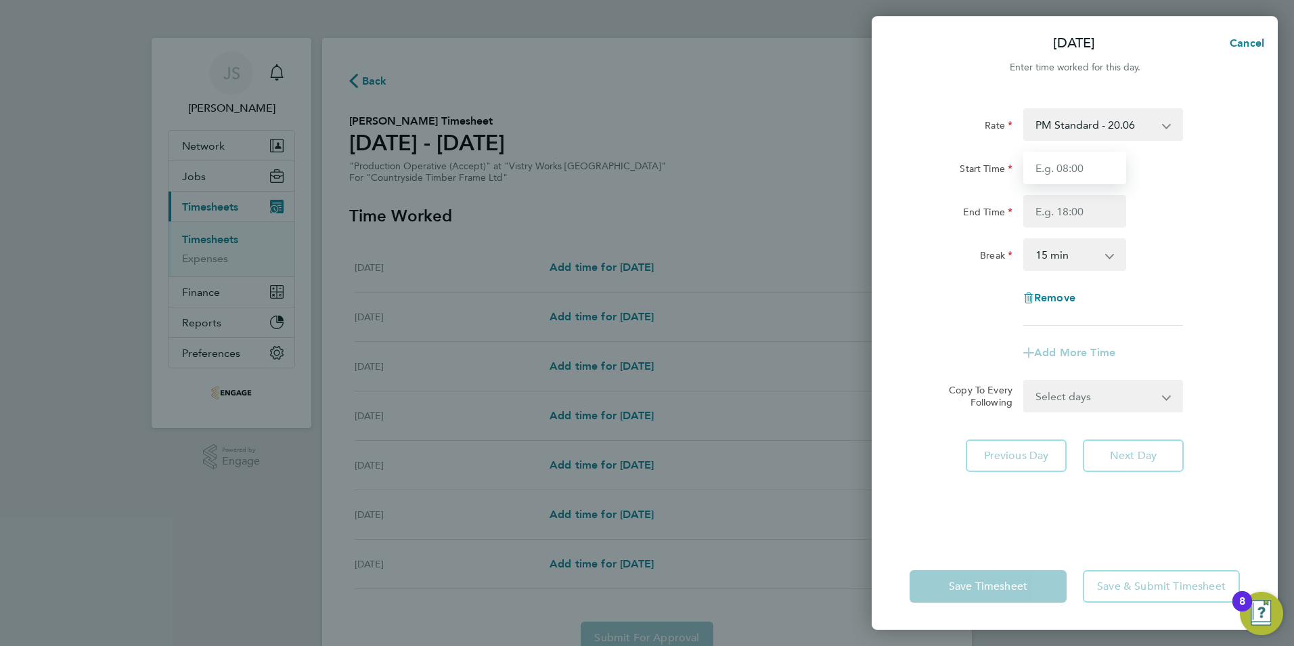
type input "14:00"
drag, startPoint x: 1050, startPoint y: 204, endPoint x: 1091, endPoint y: 218, distance: 43.0
click at [1050, 204] on input "End Time" at bounding box center [1074, 211] width 103 height 32
type input "22:30"
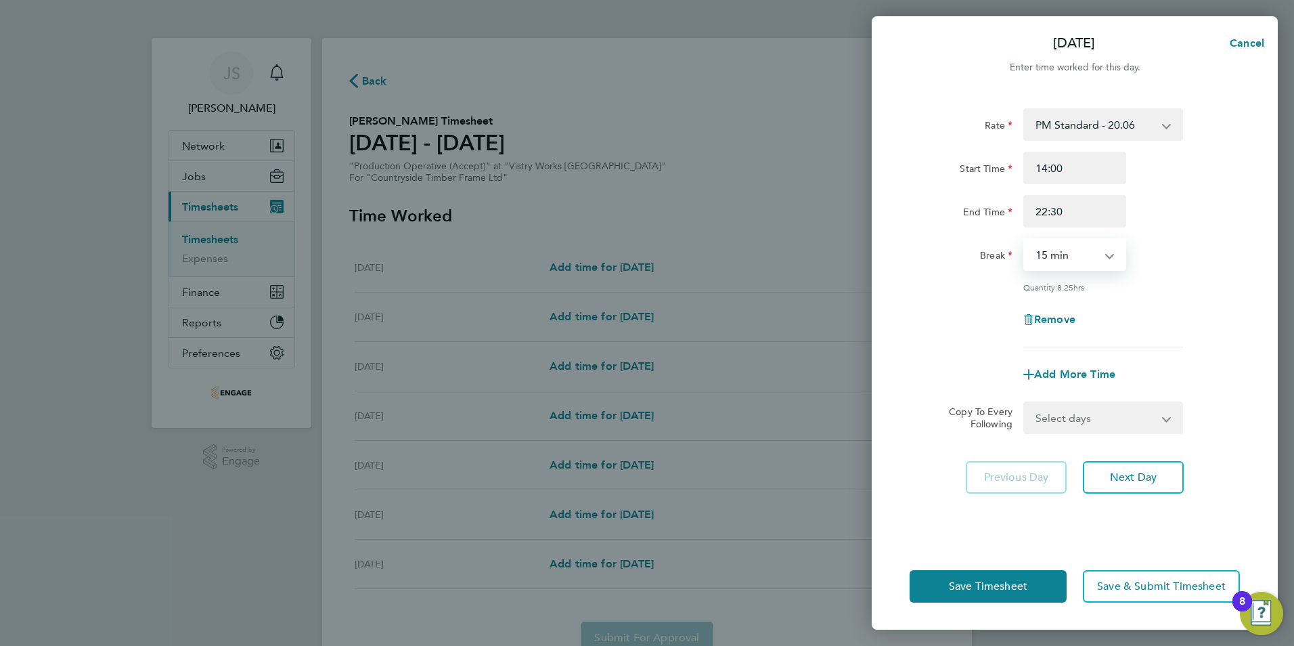
drag, startPoint x: 1054, startPoint y: 262, endPoint x: 1071, endPoint y: 271, distance: 19.4
click at [1054, 262] on select "0 min 15 min 30 min 45 min 60 min 75 min 90 min" at bounding box center [1067, 255] width 84 height 30
select select "30"
click at [1025, 240] on select "0 min 15 min 30 min 45 min 60 min 75 min 90 min" at bounding box center [1067, 255] width 84 height 30
drag, startPoint x: 1115, startPoint y: 417, endPoint x: 1105, endPoint y: 432, distance: 17.6
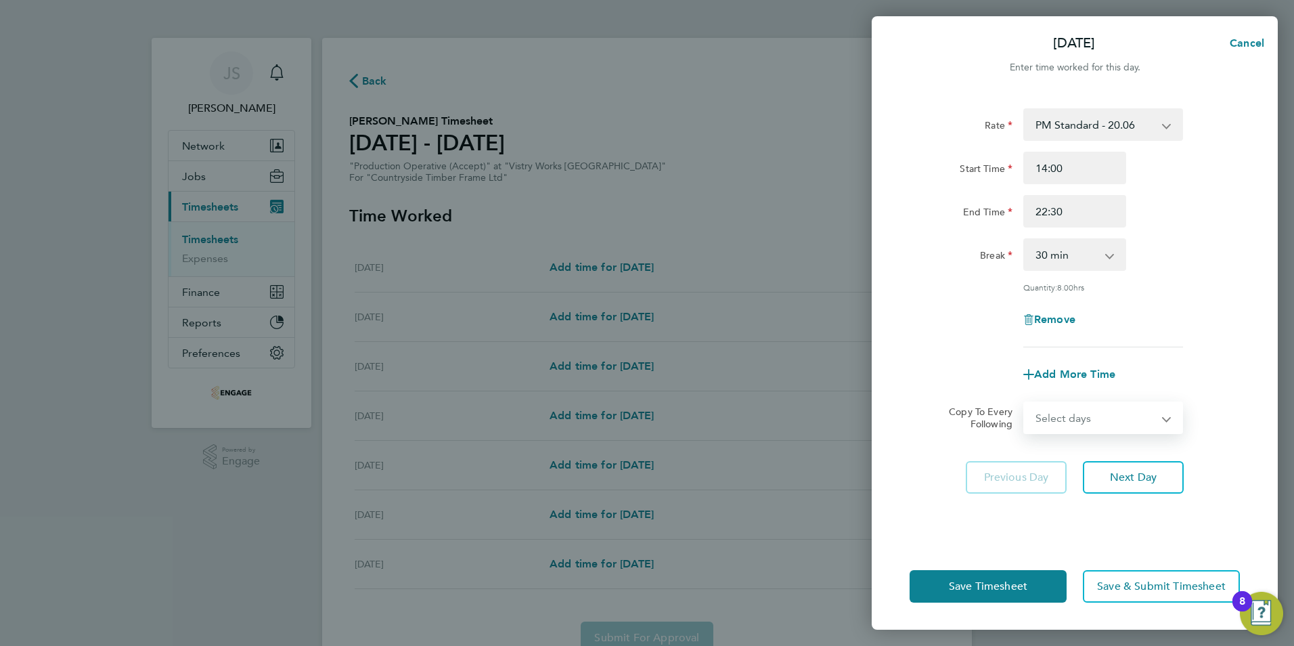
click at [1112, 419] on select "Select days Day Weekday (Mon-Fri) Weekend (Sat-Sun) Tuesday Wednesday Thursday …" at bounding box center [1096, 418] width 142 height 30
select select "WEEKDAY"
click at [1025, 403] on select "Select days Day Weekday (Mon-Fri) Weekend (Sat-Sun) Tuesday Wednesday Thursday …" at bounding box center [1096, 418] width 142 height 30
select select "2025-09-28"
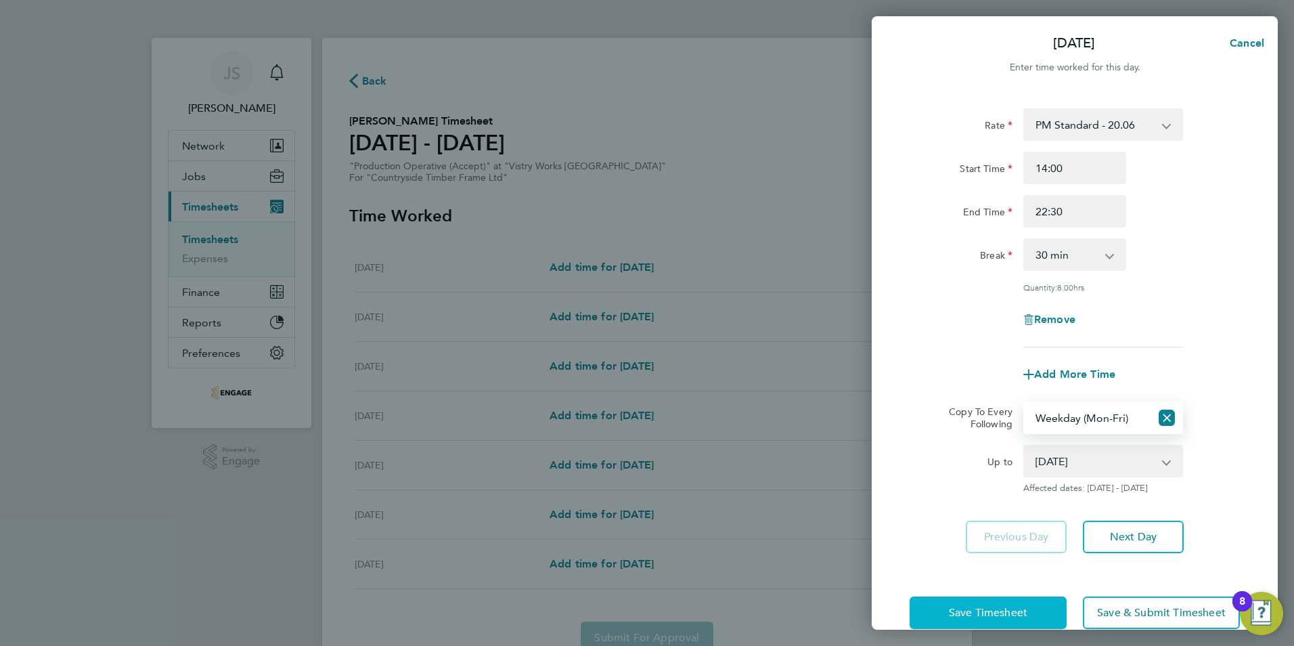
click at [947, 610] on button "Save Timesheet" at bounding box center [987, 612] width 157 height 32
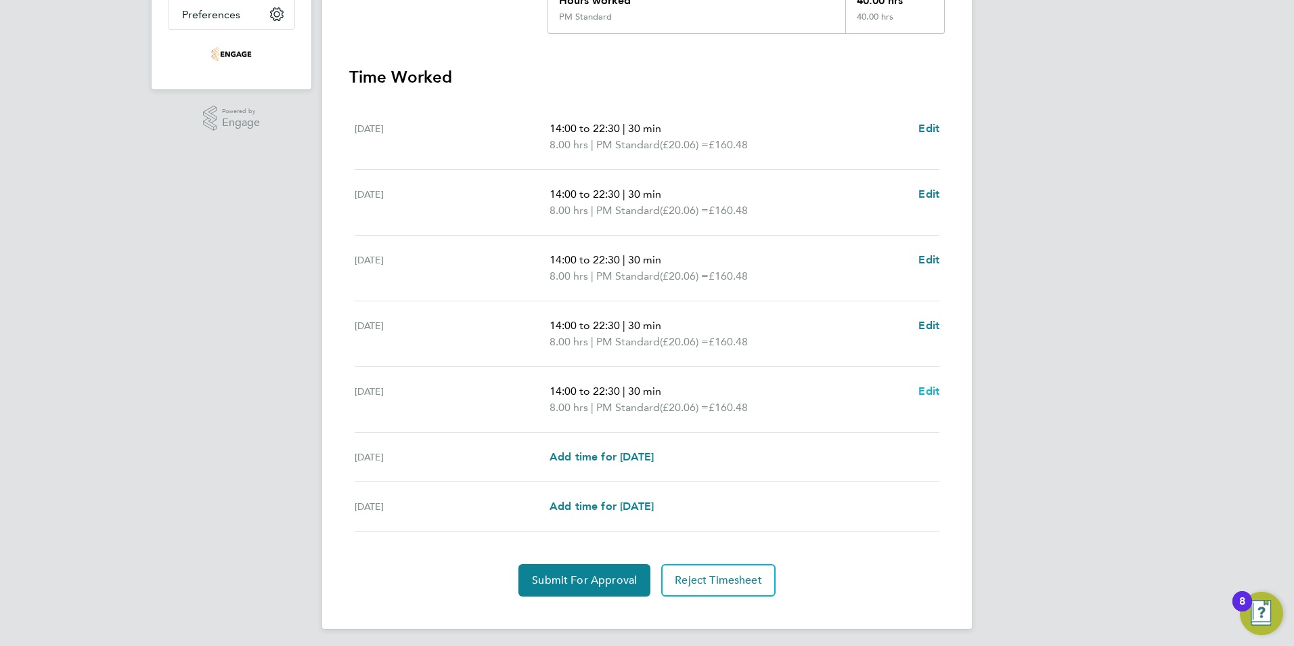
click at [927, 390] on span "Edit" at bounding box center [928, 390] width 21 height 13
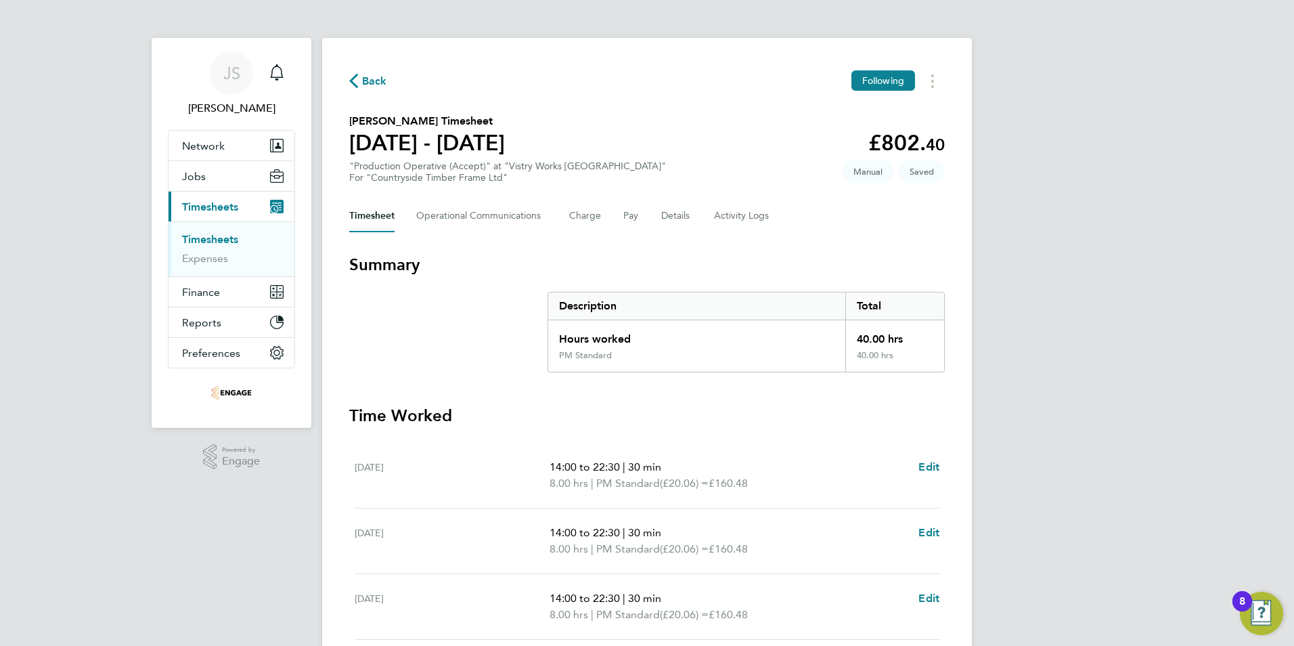
select select "30"
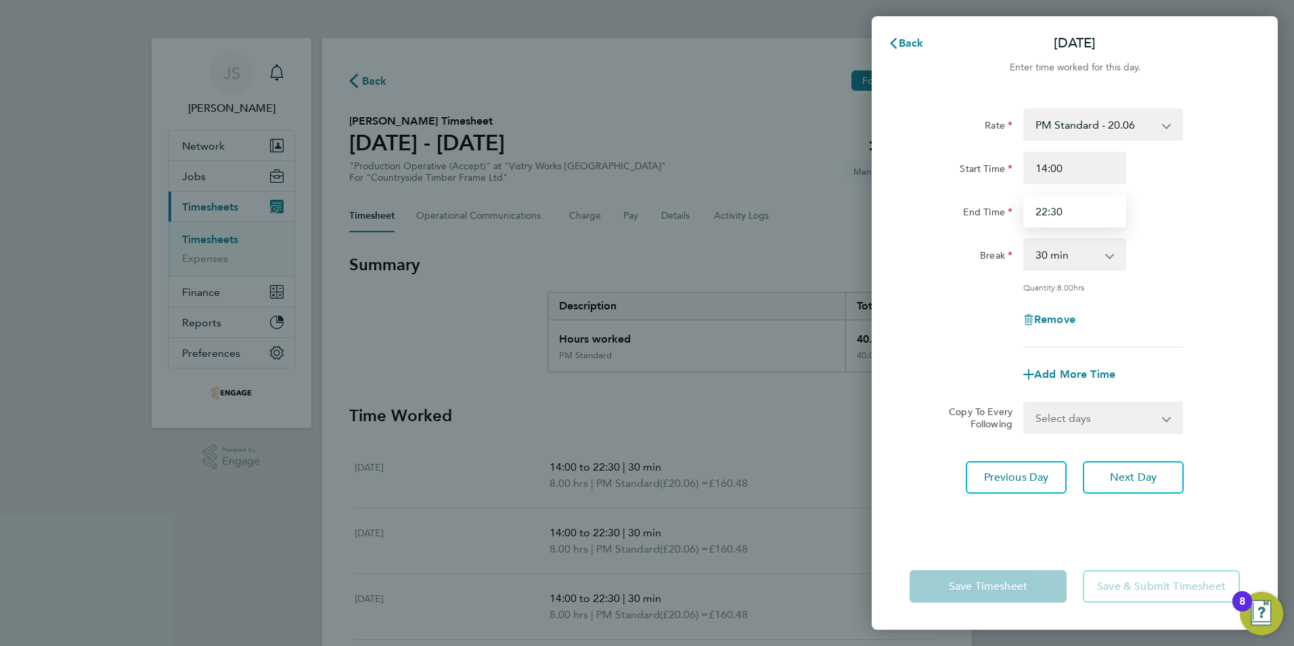
drag, startPoint x: 1094, startPoint y: 216, endPoint x: 920, endPoint y: 225, distance: 174.8
click at [919, 229] on div "Rate PM Standard - 20.06 AM Standard - 18.40 PM OT 1 - 30.08 OT 1 - 27.60 PM OT…" at bounding box center [1074, 227] width 330 height 239
type input "20:00"
drag, startPoint x: 905, startPoint y: 501, endPoint x: 953, endPoint y: 568, distance: 81.5
click at [913, 510] on div "Rate PM Standard - 20.06 AM Standard - 18.40 PM OT 1 - 30.08 OT 1 - 27.60 PM OT…" at bounding box center [1075, 317] width 406 height 451
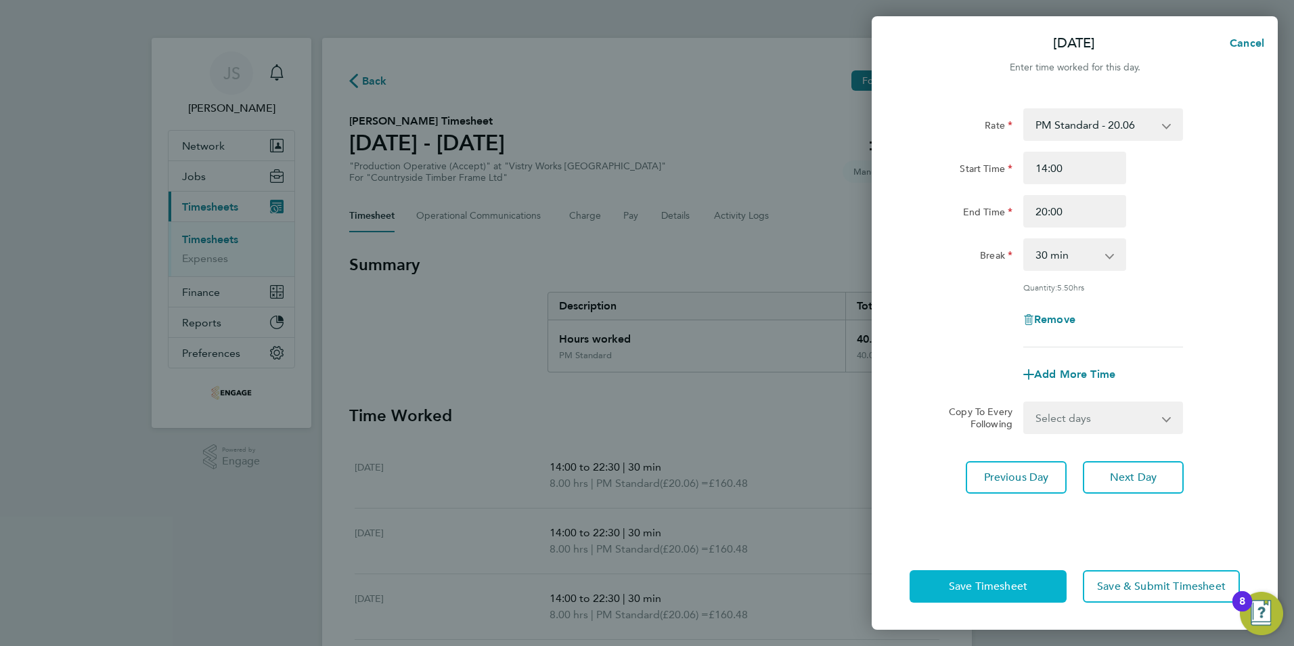
click at [950, 581] on button "Save Timesheet" at bounding box center [987, 586] width 157 height 32
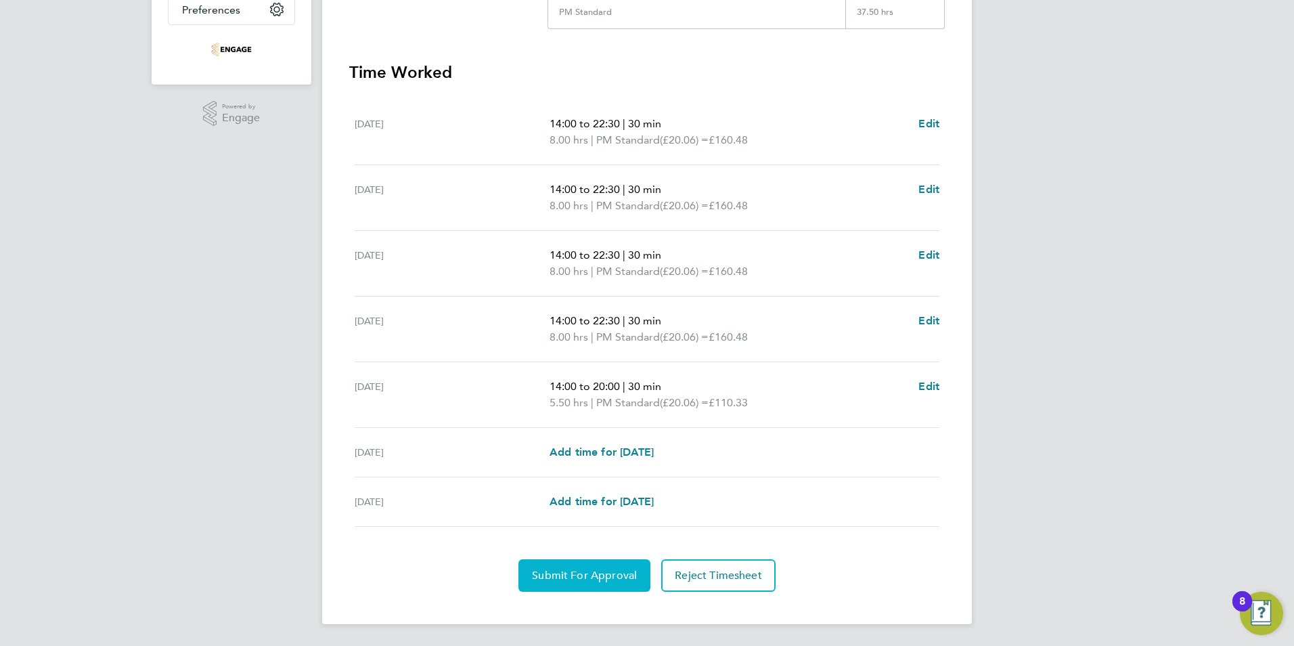
click at [573, 590] on button "Submit For Approval" at bounding box center [584, 575] width 132 height 32
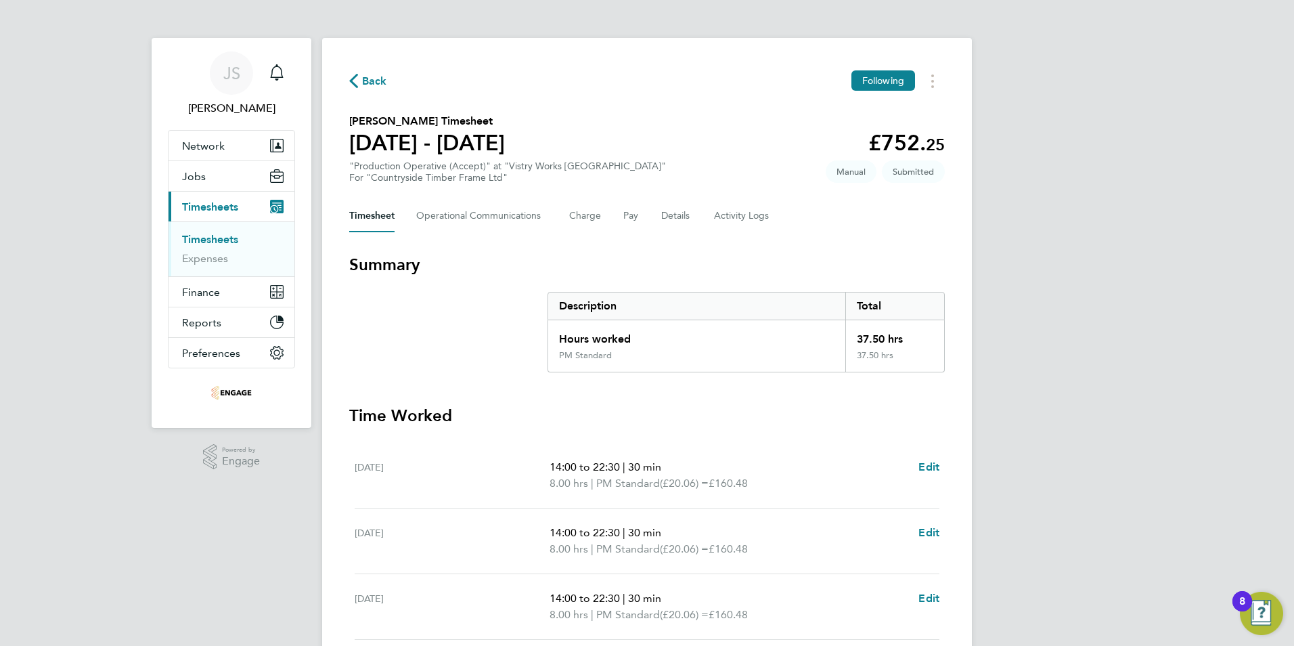
click at [373, 82] on span "Back" at bounding box center [374, 81] width 25 height 16
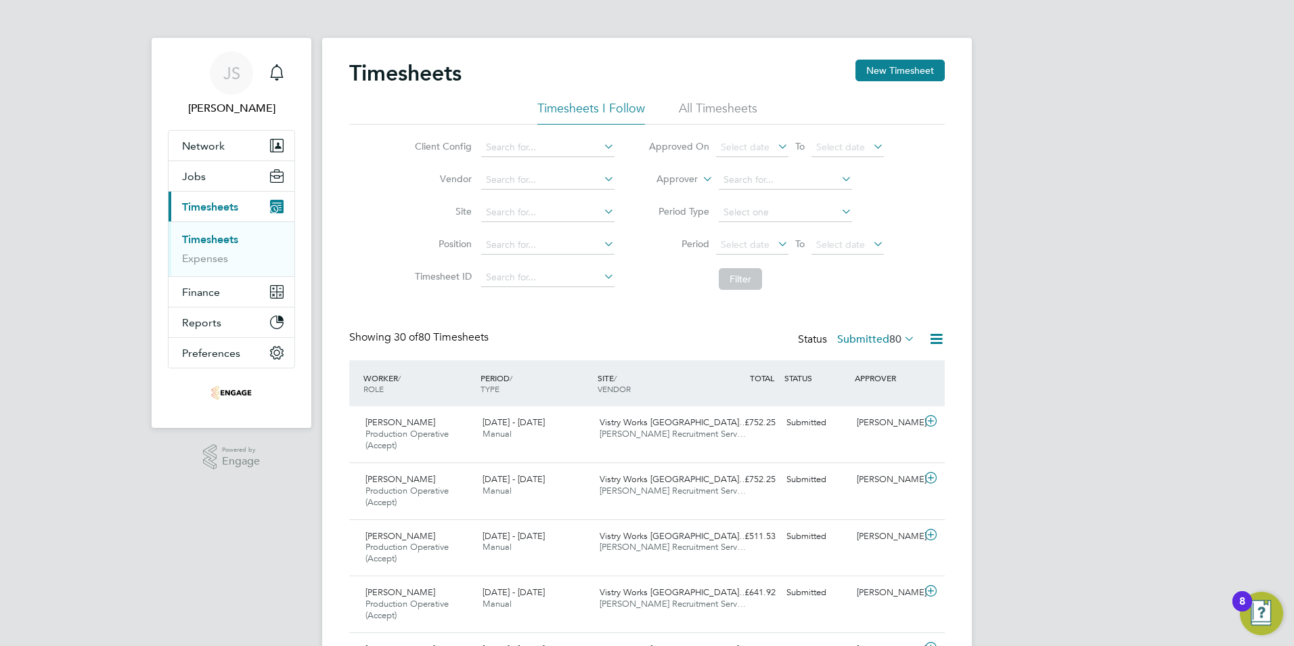
drag, startPoint x: 936, startPoint y: 68, endPoint x: 912, endPoint y: 88, distance: 31.3
click at [936, 68] on button "New Timesheet" at bounding box center [899, 71] width 89 height 22
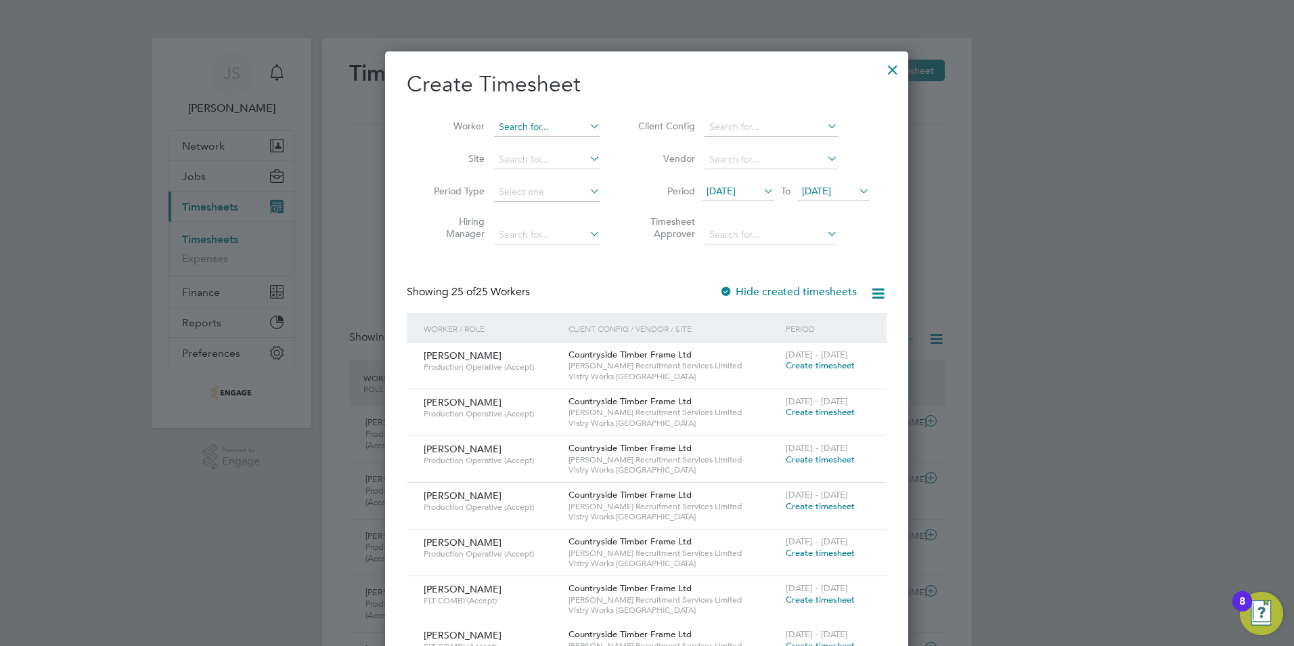
drag, startPoint x: 535, startPoint y: 127, endPoint x: 545, endPoint y: 120, distance: 11.8
click at [536, 127] on input at bounding box center [547, 127] width 106 height 19
click at [546, 148] on li "Tym oteusz Miniszewski" at bounding box center [547, 145] width 108 height 18
type input "Tymoteusz Miniszewski"
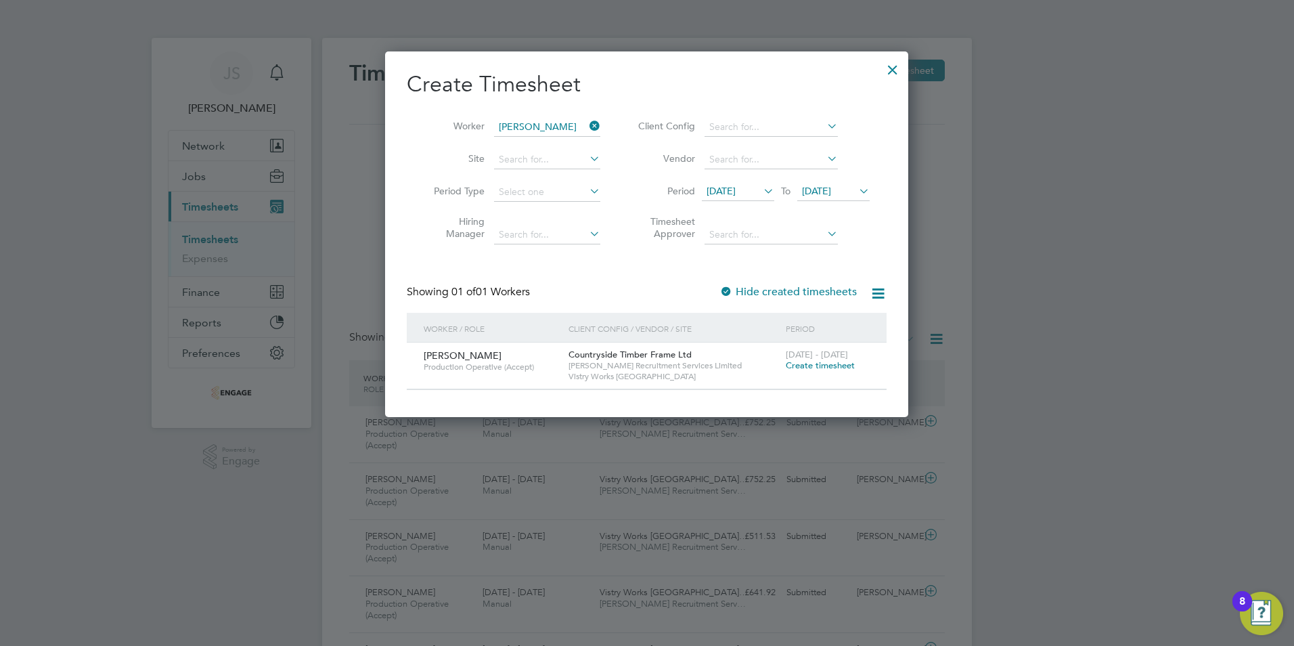
click at [832, 369] on span "Create timesheet" at bounding box center [820, 365] width 69 height 12
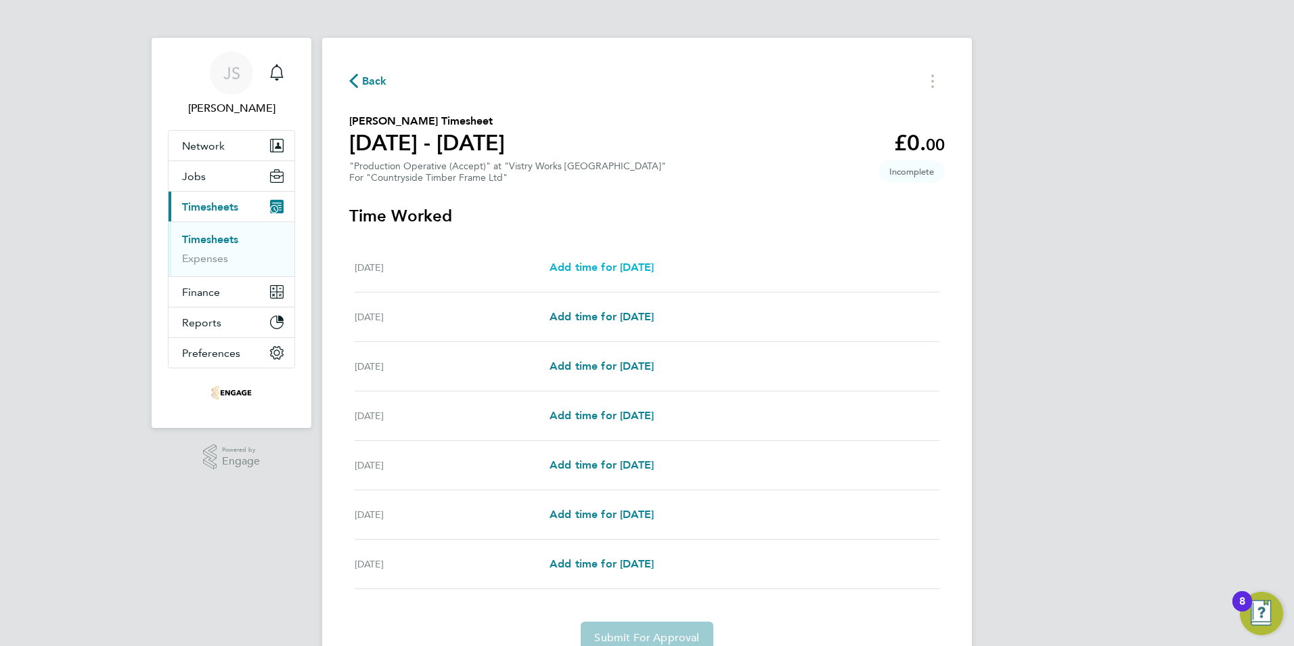
click at [643, 265] on span "Add time for Mon 22 Sep" at bounding box center [601, 267] width 104 height 13
select select "15"
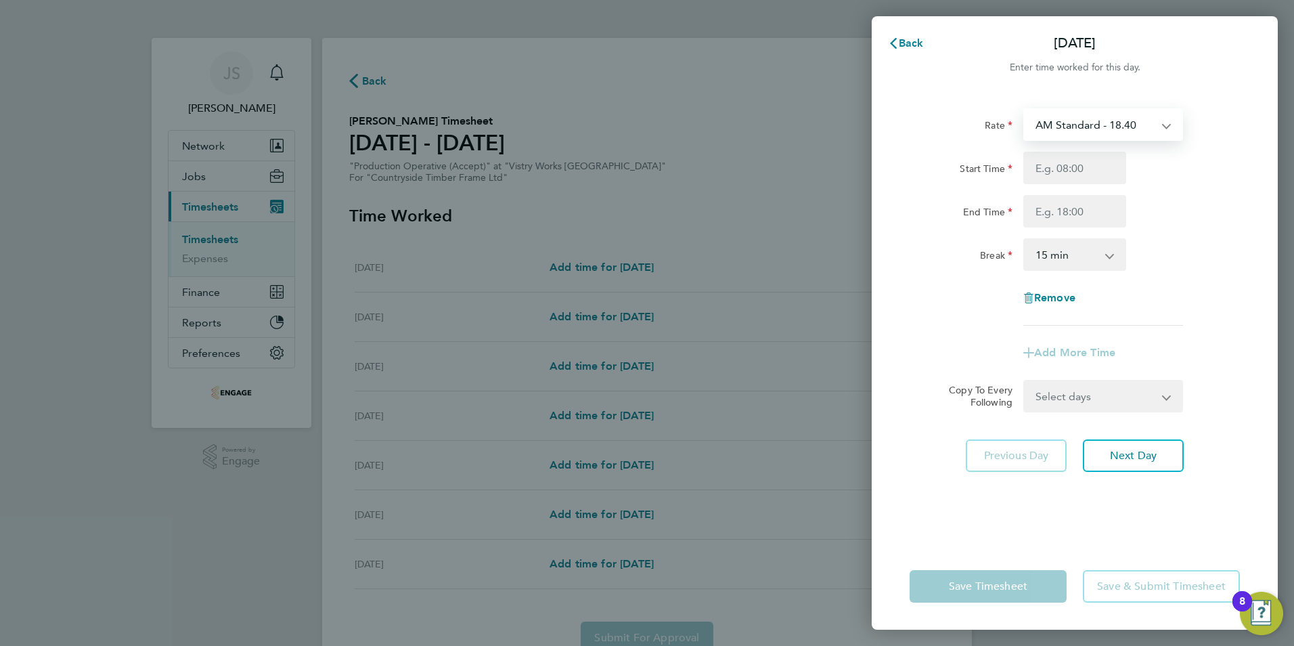
drag, startPoint x: 1132, startPoint y: 112, endPoint x: 1136, endPoint y: 133, distance: 22.0
click at [1132, 112] on select "AM Standard - 18.40 OT 1 - 27.60 PM Standard - 20.06 PM OT2 - 40.11 OT2 - 36.80…" at bounding box center [1095, 125] width 141 height 30
select select "15"
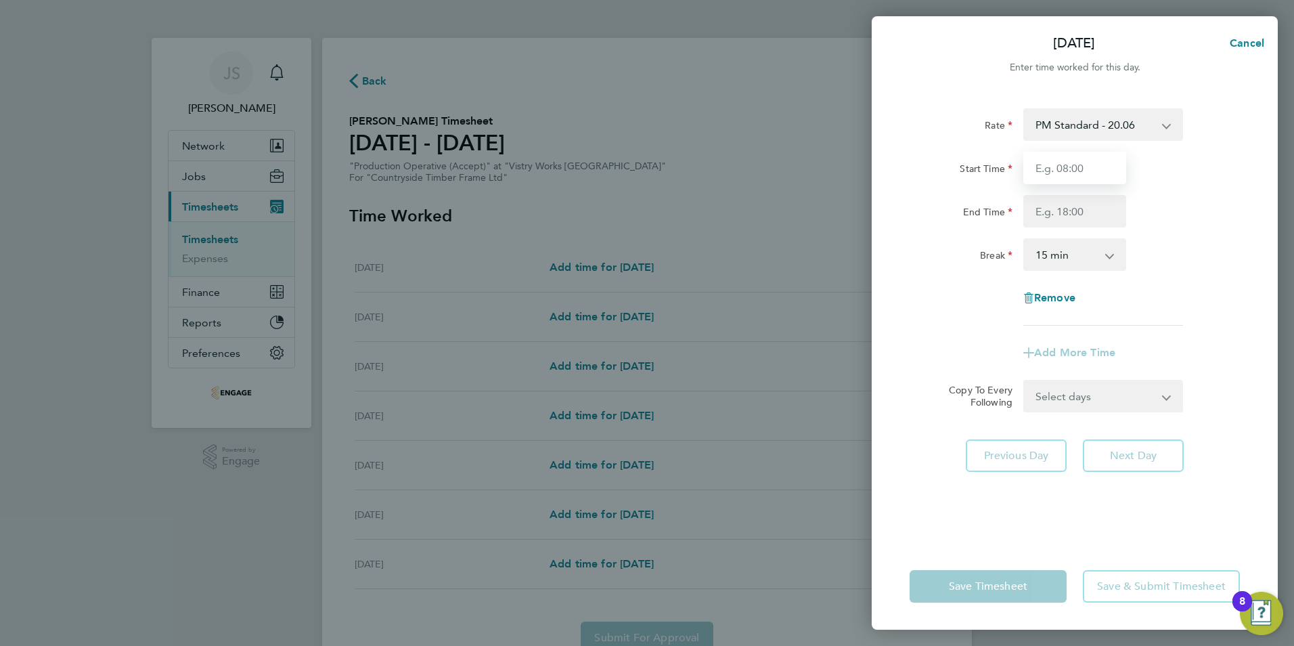
click at [1061, 167] on input "Start Time" at bounding box center [1074, 168] width 103 height 32
type input "14:00"
drag, startPoint x: 1043, startPoint y: 209, endPoint x: 1060, endPoint y: 221, distance: 20.5
click at [1043, 209] on input "End Time" at bounding box center [1074, 211] width 103 height 32
type input "22:30"
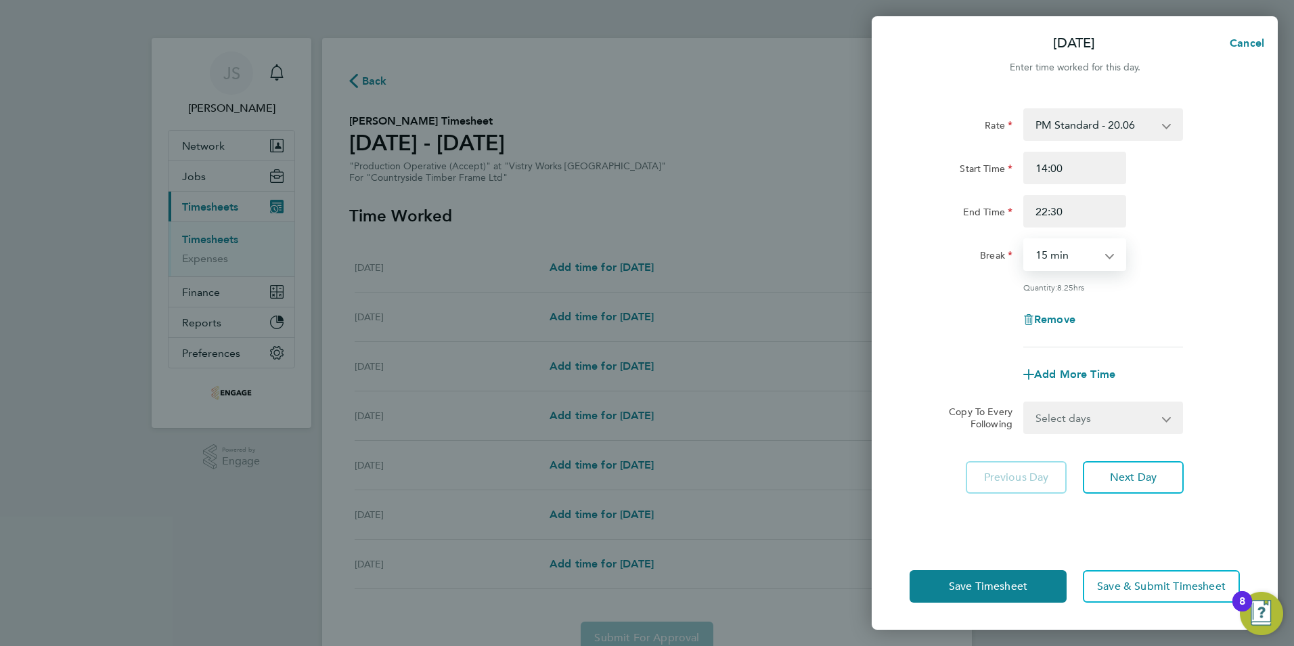
drag, startPoint x: 1063, startPoint y: 249, endPoint x: 1088, endPoint y: 271, distance: 33.1
click at [1067, 252] on select "0 min 15 min 30 min 45 min 60 min 75 min 90 min" at bounding box center [1067, 255] width 84 height 30
select select "30"
click at [1025, 240] on select "0 min 15 min 30 min 45 min 60 min 75 min 90 min" at bounding box center [1067, 255] width 84 height 30
drag, startPoint x: 1100, startPoint y: 429, endPoint x: 1110, endPoint y: 432, distance: 10.5
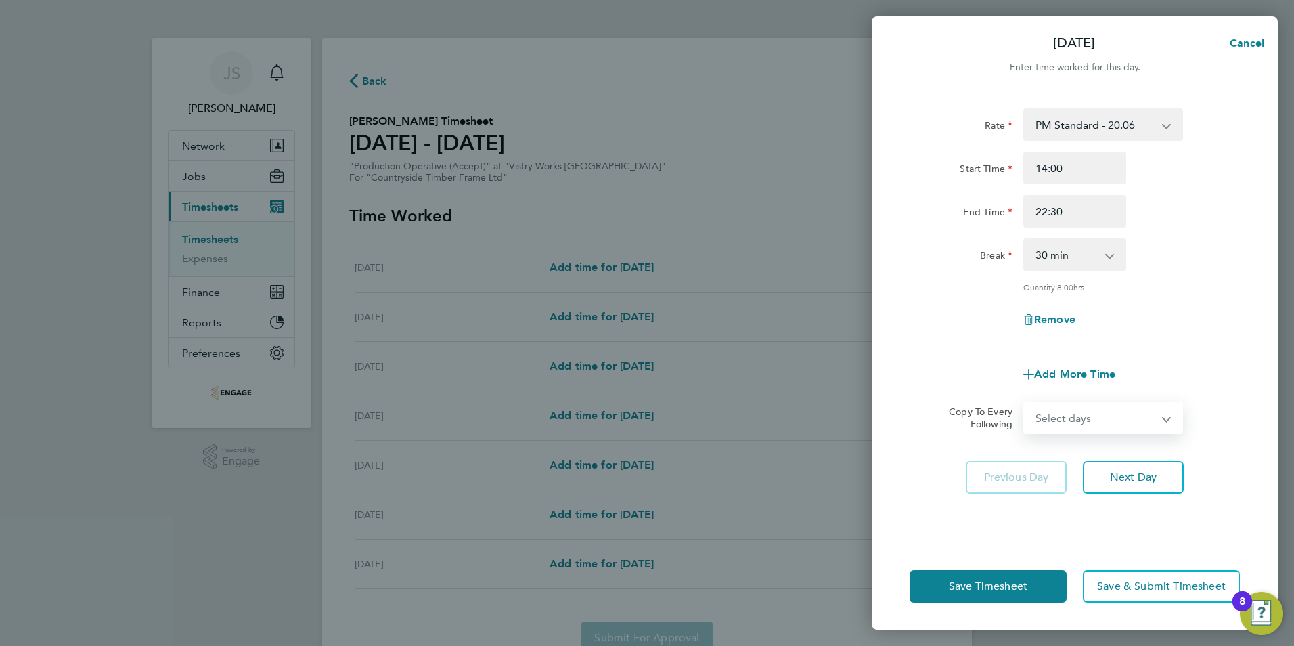
click at [1100, 429] on select "Select days Day Weekday (Mon-Fri) Weekend (Sat-Sun) Tuesday Wednesday Thursday …" at bounding box center [1096, 418] width 142 height 30
select select "WEEKDAY"
click at [1025, 403] on select "Select days Day Weekday (Mon-Fri) Weekend (Sat-Sun) Tuesday Wednesday Thursday …" at bounding box center [1096, 418] width 142 height 30
select select "2025-09-28"
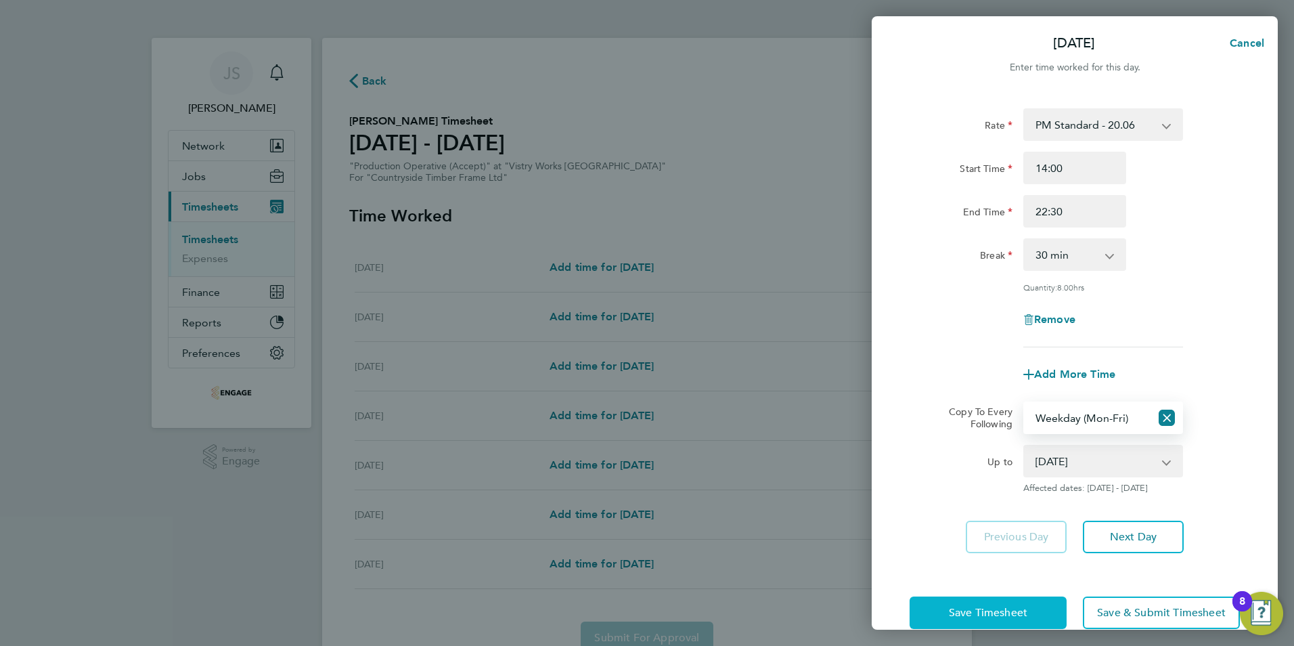
drag, startPoint x: 976, startPoint y: 611, endPoint x: 975, endPoint y: 600, distance: 10.9
click at [976, 610] on span "Save Timesheet" at bounding box center [988, 613] width 78 height 14
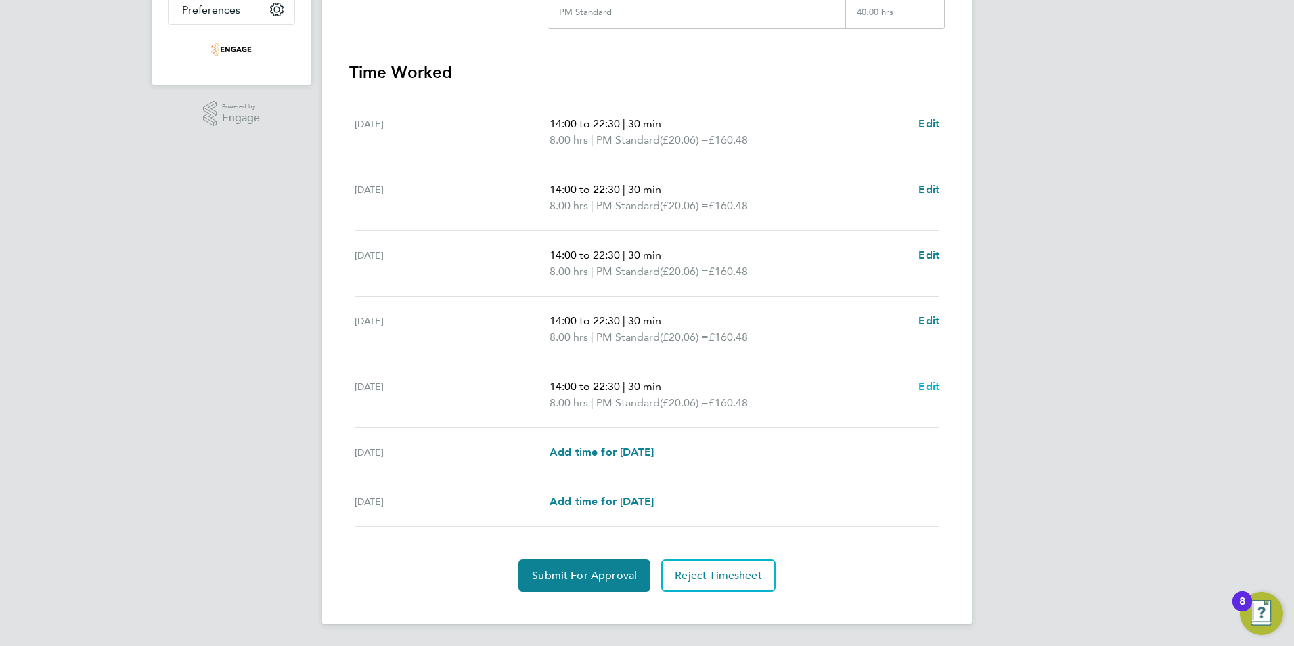
click at [934, 385] on span "Edit" at bounding box center [928, 386] width 21 height 13
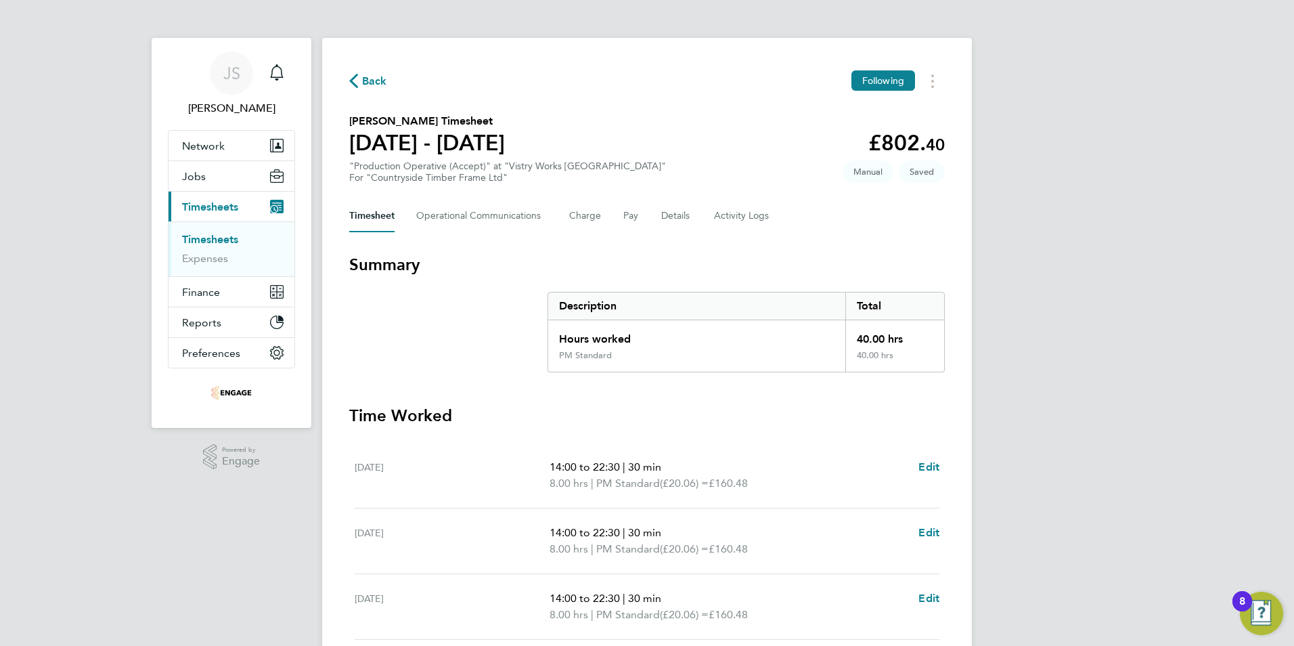
select select "30"
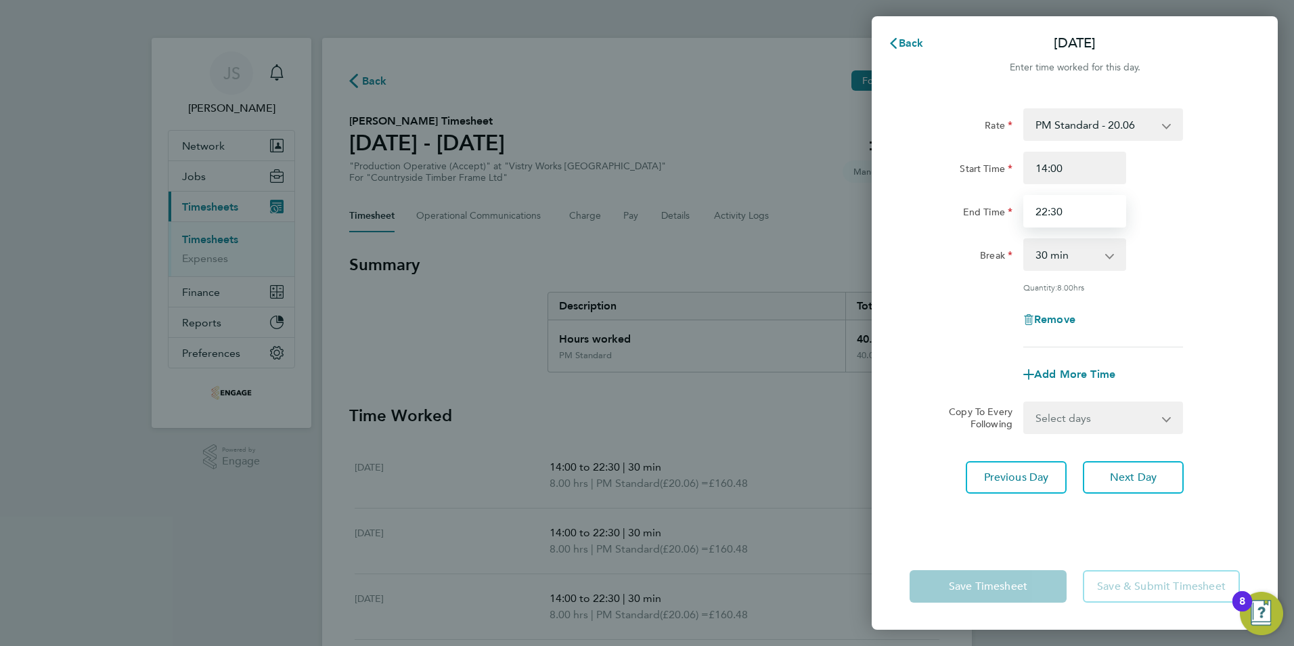
drag, startPoint x: 1065, startPoint y: 218, endPoint x: 865, endPoint y: 222, distance: 200.3
click at [865, 222] on div "Back Fri 26 Sep Enter time worked for this day. Rate PM Standard - 20.06 AM Sta…" at bounding box center [647, 323] width 1294 height 646
type input "20:00"
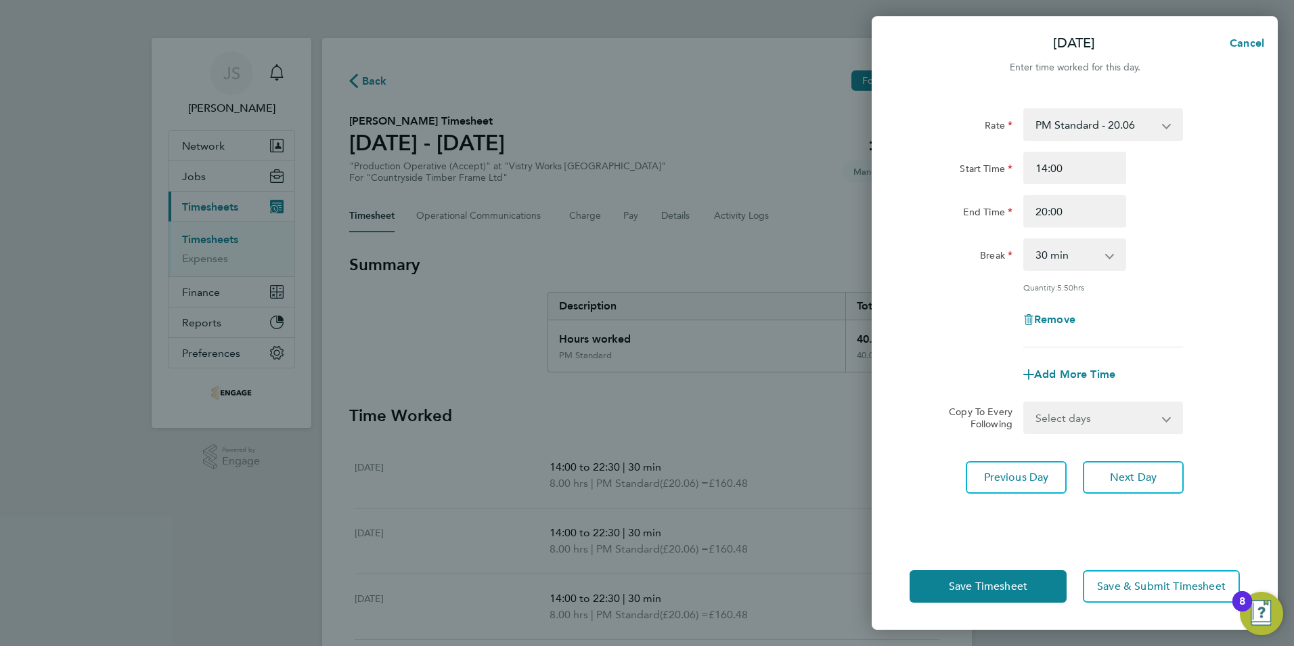
click at [916, 348] on app-timesheet-line-form-group "Rate PM Standard - 20.06 AM Standard - 18.40 OT 1 - 27.60 PM OT2 - 40.11 OT2 - …" at bounding box center [1074, 249] width 330 height 282
click at [987, 598] on button "Save Timesheet" at bounding box center [987, 586] width 157 height 32
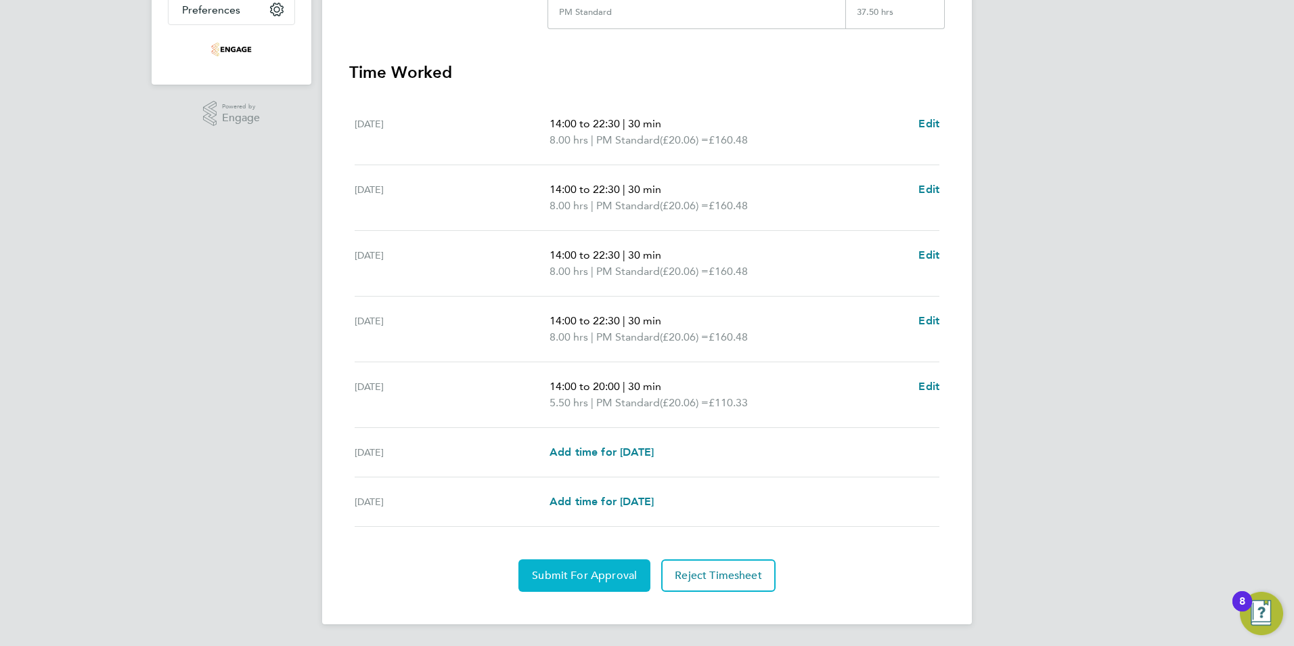
click at [548, 570] on span "Submit For Approval" at bounding box center [584, 575] width 105 height 14
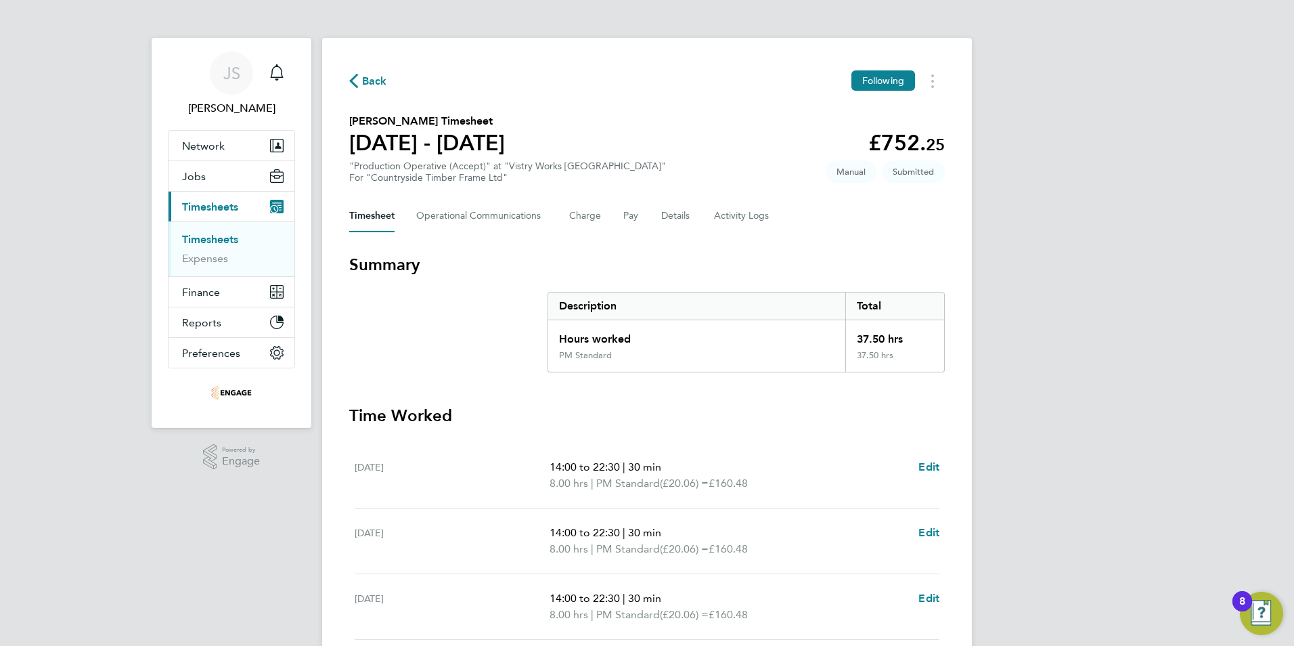
click at [367, 83] on span "Back" at bounding box center [374, 81] width 25 height 16
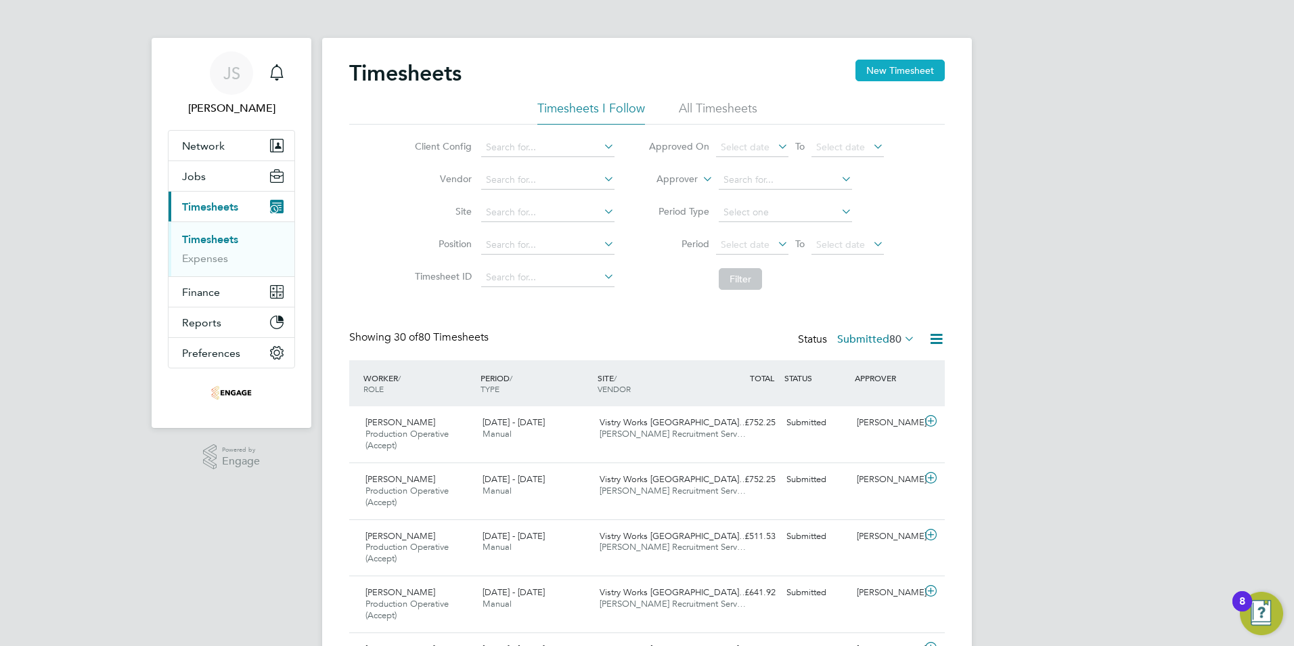
drag, startPoint x: 909, startPoint y: 64, endPoint x: 885, endPoint y: 77, distance: 26.9
click at [908, 65] on button "New Timesheet" at bounding box center [899, 71] width 89 height 22
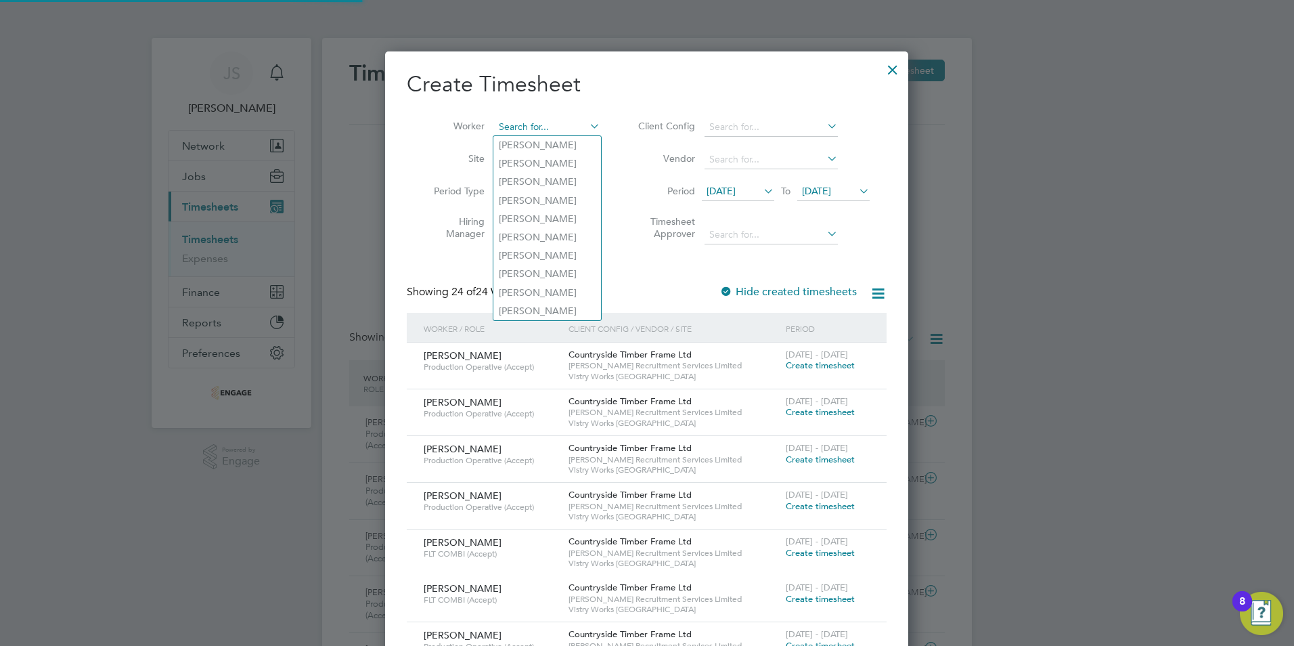
click at [512, 131] on input at bounding box center [547, 127] width 106 height 19
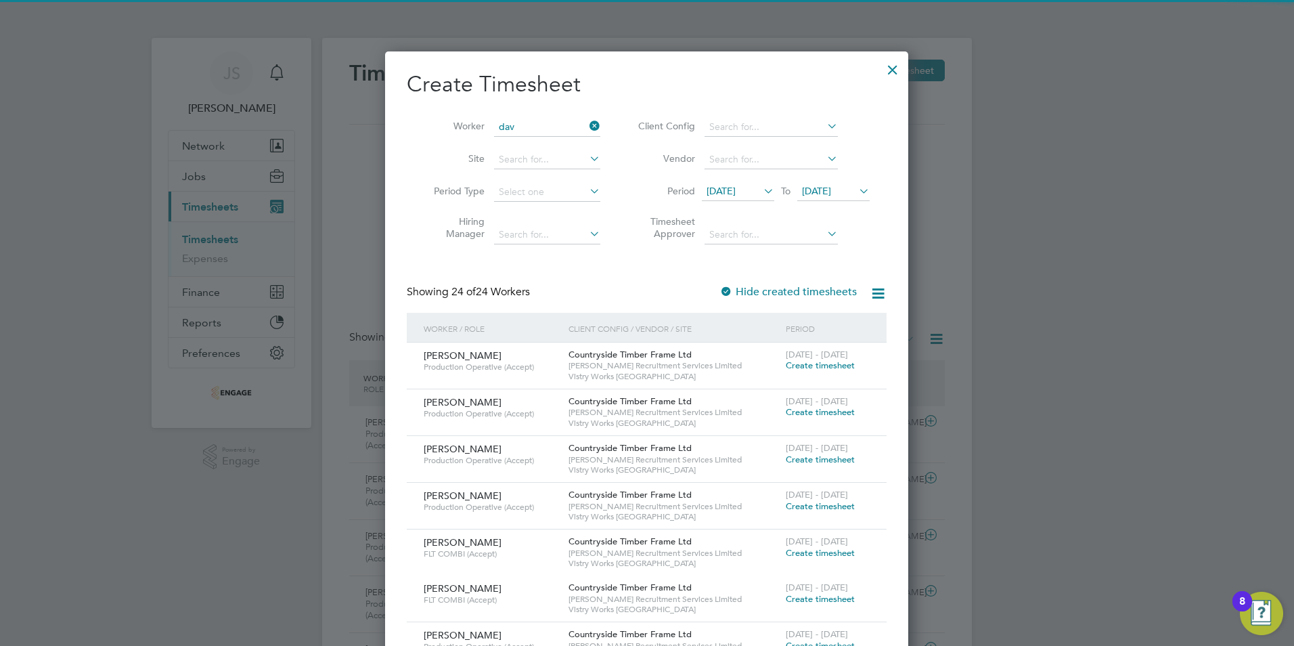
click at [531, 140] on li "Dav id Hand" at bounding box center [551, 145] width 117 height 18
type input "David Hand"
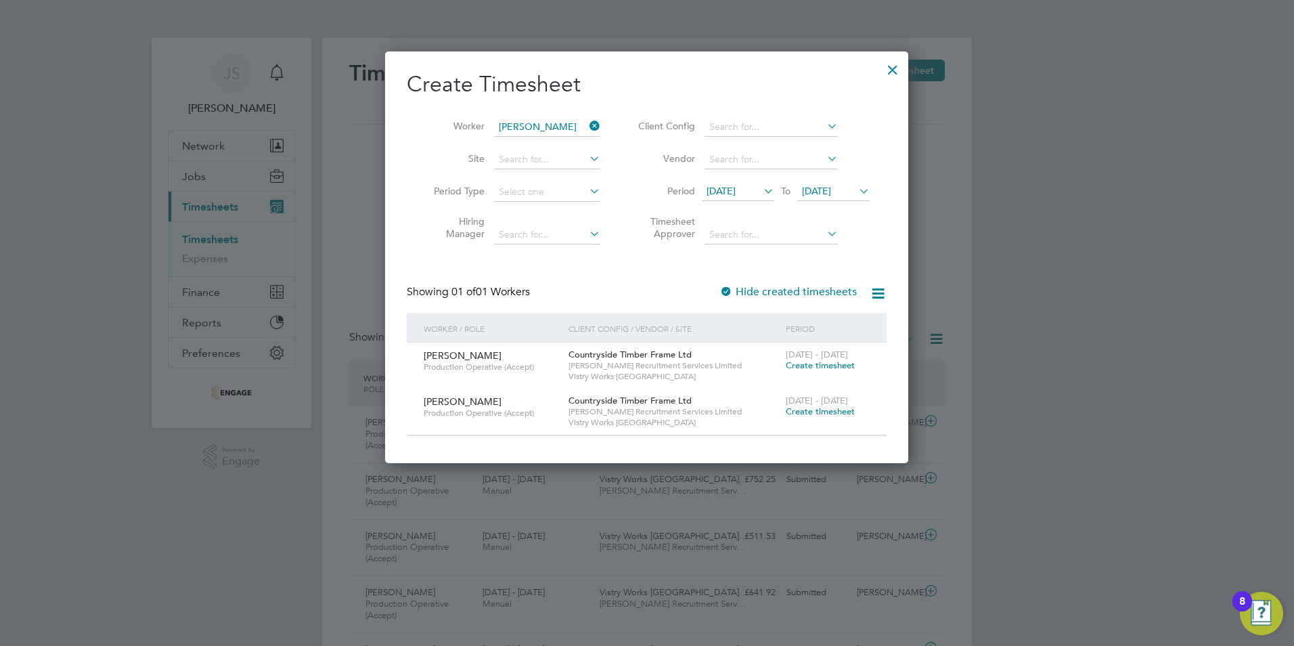
click at [813, 413] on span "Create timesheet" at bounding box center [820, 411] width 69 height 12
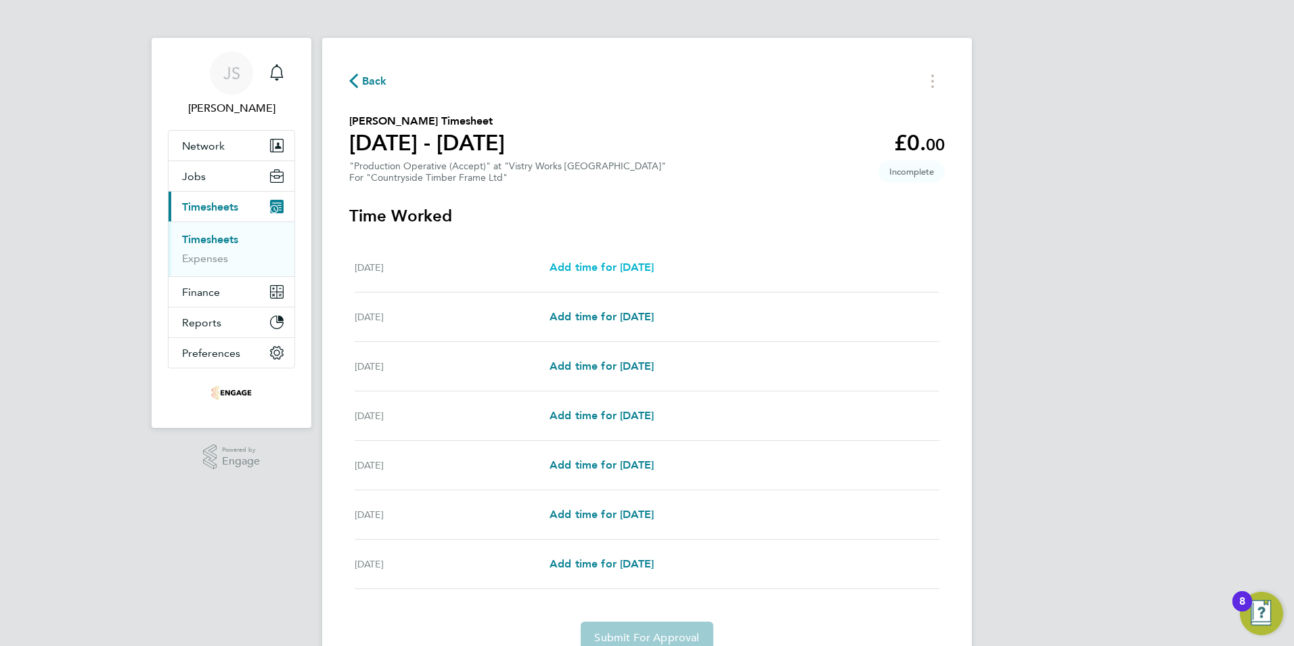
click at [606, 261] on span "Add time for Mon 22 Sep" at bounding box center [601, 267] width 104 height 13
select select "15"
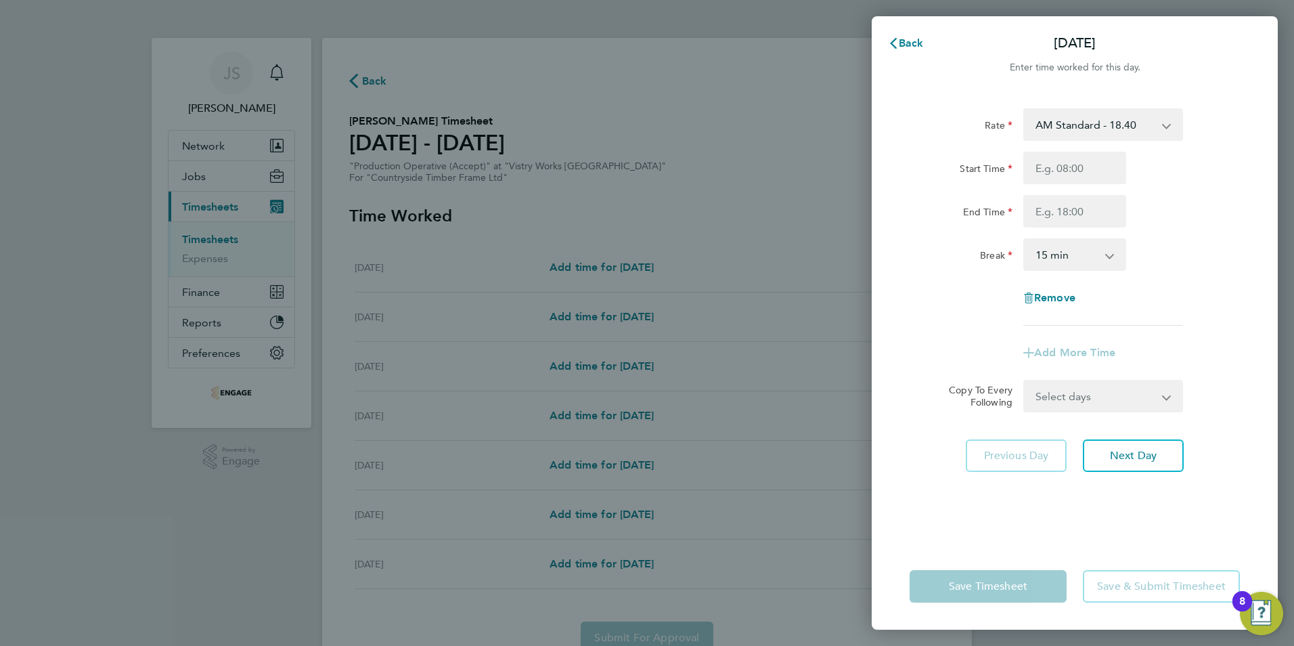
drag, startPoint x: 1092, startPoint y: 122, endPoint x: 1081, endPoint y: 141, distance: 21.2
click at [1092, 122] on select "AM Standard - 18.40 OT 1 - 27.60 PM OT2 - 40.11 PM Standard - 20.06 OT2 - 36.80…" at bounding box center [1095, 125] width 141 height 30
select select "15"
click at [1043, 165] on input "Start Time" at bounding box center [1074, 168] width 103 height 32
type input "14:00"
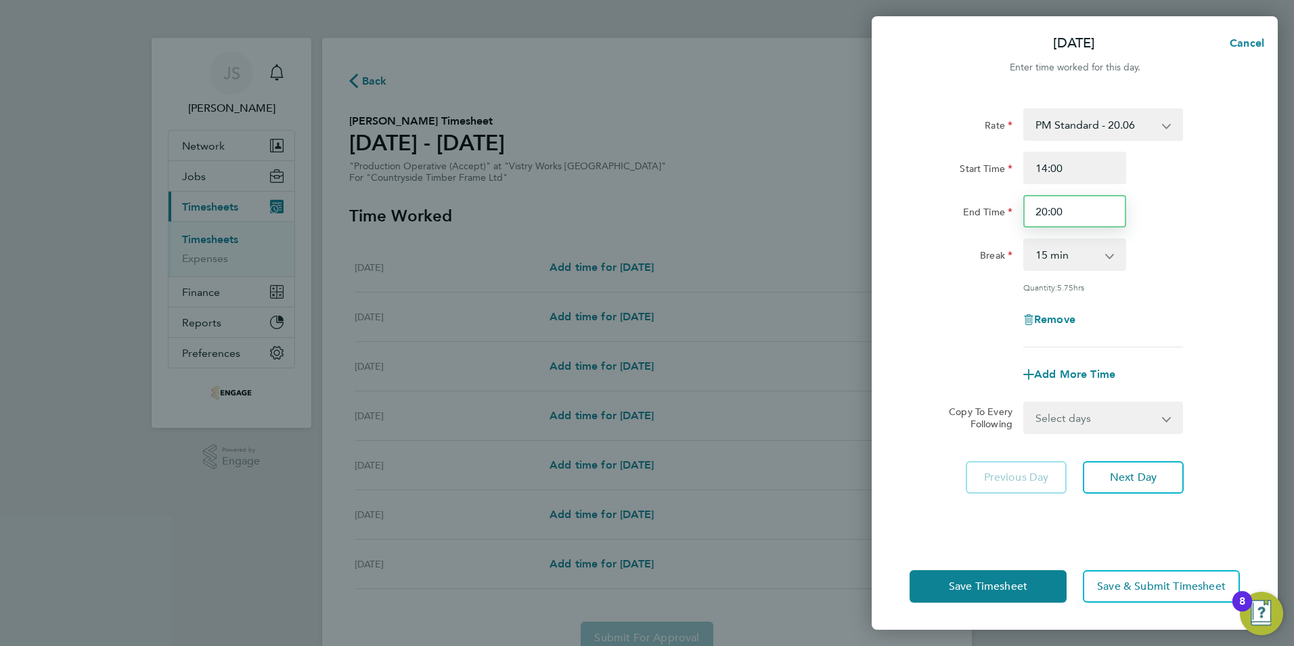
drag, startPoint x: 953, startPoint y: 209, endPoint x: 868, endPoint y: 217, distance: 85.6
click at [868, 217] on div "Mon 22 Sep Cancel Enter time worked for this day. Rate PM Standard - 20.06 OT 1…" at bounding box center [647, 323] width 1294 height 646
type input "22:30"
click at [1061, 261] on select "0 min 15 min 30 min 45 min 60 min 75 min 90 min" at bounding box center [1067, 255] width 84 height 30
select select "30"
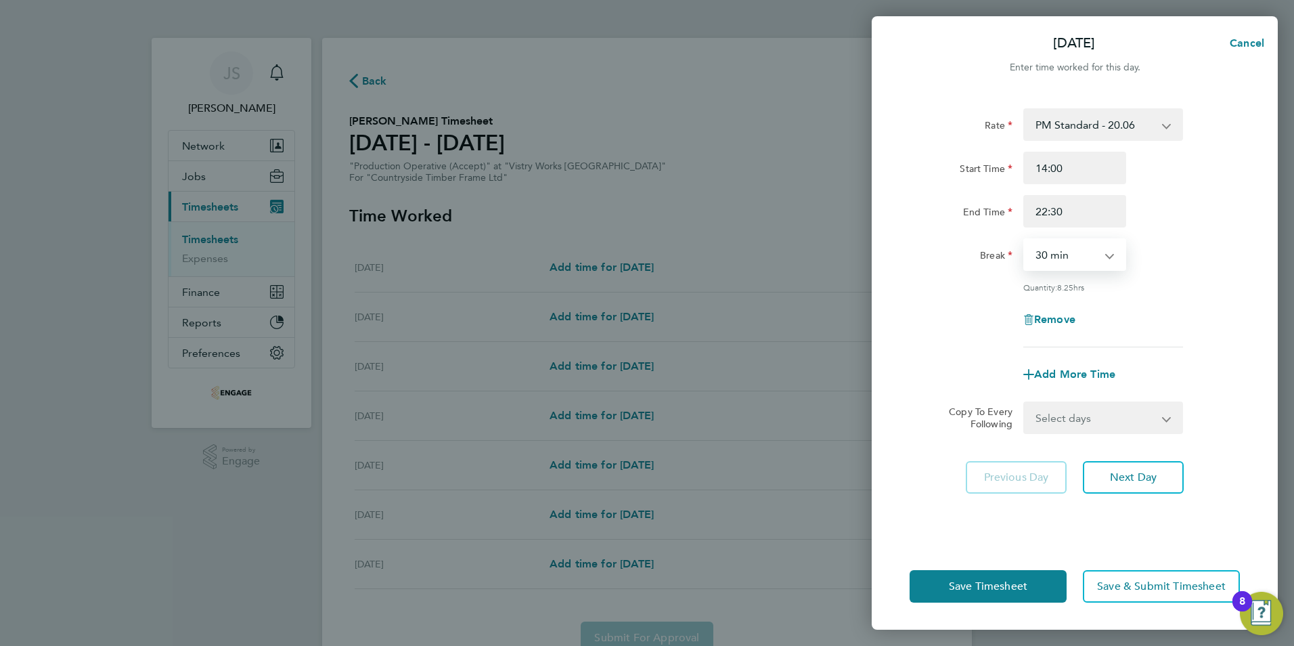
click at [1025, 240] on select "0 min 15 min 30 min 45 min 60 min 75 min 90 min" at bounding box center [1067, 255] width 84 height 30
drag, startPoint x: 1066, startPoint y: 417, endPoint x: 1085, endPoint y: 424, distance: 19.5
click at [1066, 417] on select "Select days Day Weekday (Mon-Fri) Weekend (Sat-Sun) Tuesday Wednesday Thursday …" at bounding box center [1096, 418] width 142 height 30
select select "WEEKDAY"
click at [1025, 403] on select "Select days Day Weekday (Mon-Fri) Weekend (Sat-Sun) Tuesday Wednesday Thursday …" at bounding box center [1096, 418] width 142 height 30
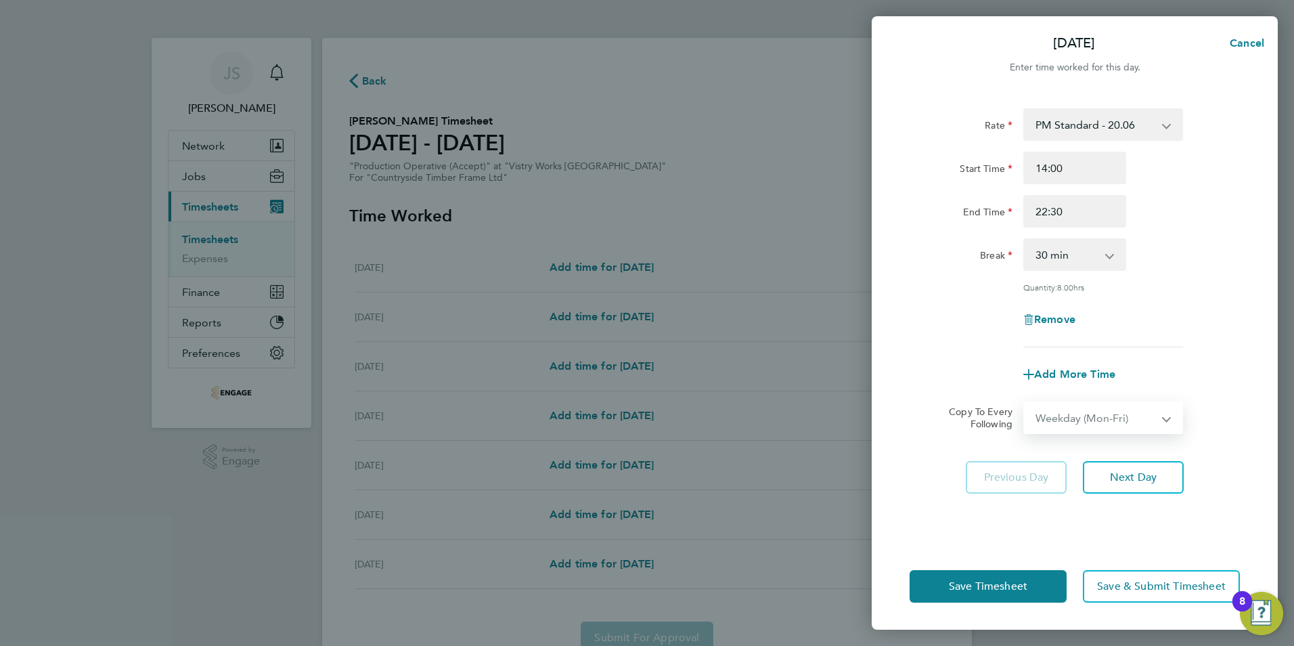
select select "2025-09-28"
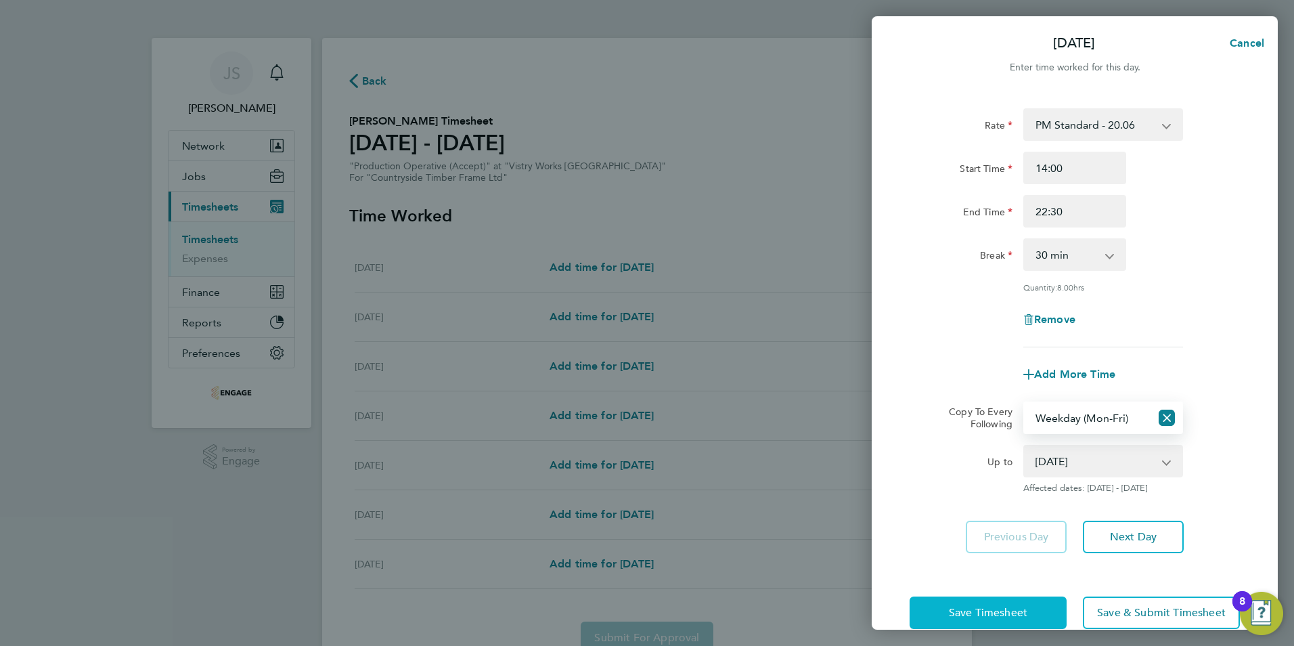
click at [980, 604] on button "Save Timesheet" at bounding box center [987, 612] width 157 height 32
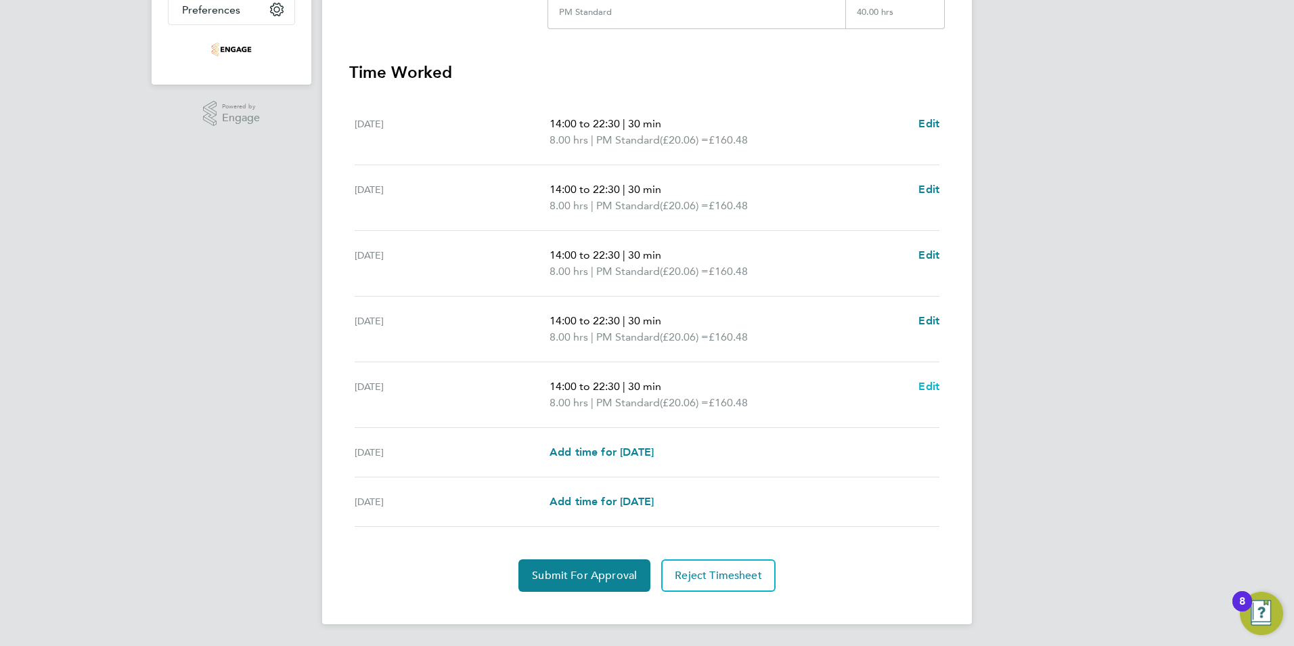
click at [920, 384] on span "Edit" at bounding box center [928, 386] width 21 height 13
select select "30"
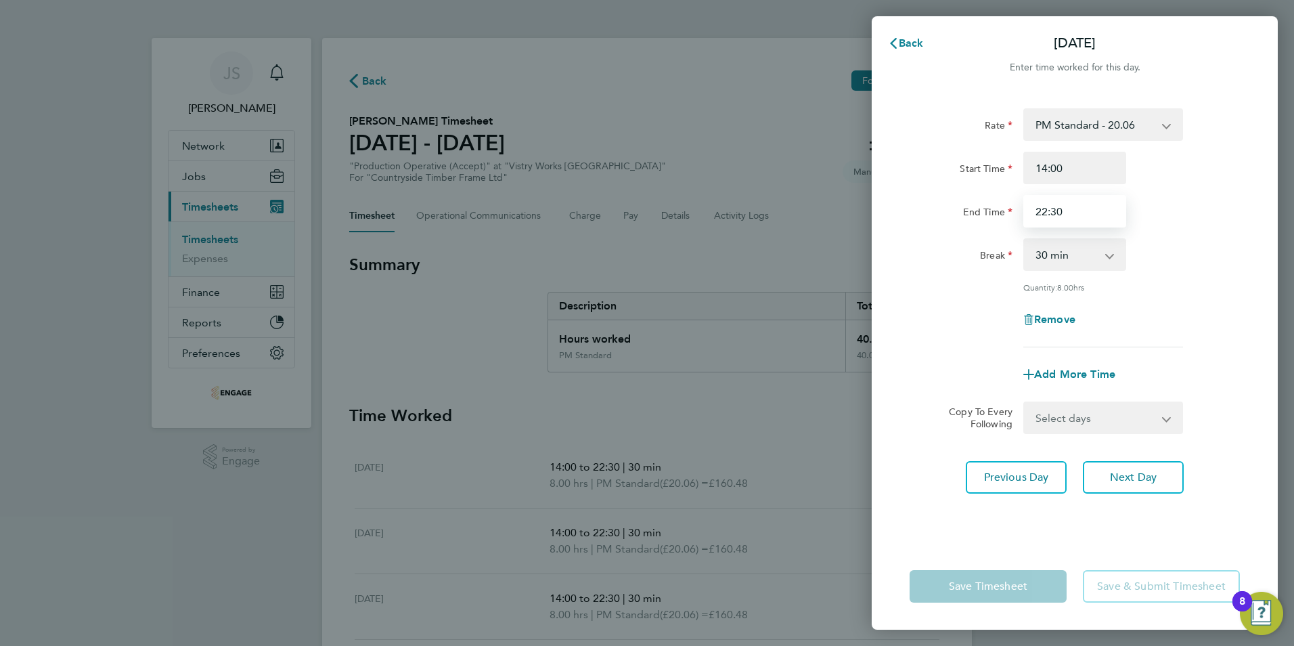
drag, startPoint x: 1108, startPoint y: 212, endPoint x: 799, endPoint y: 212, distance: 309.3
click at [799, 213] on div "Back Fri 26 Sep Enter time worked for this day. Rate PM Standard - 20.06 OT 1 -…" at bounding box center [647, 323] width 1294 height 646
type input "20:00"
click at [955, 324] on div "Remove" at bounding box center [1074, 319] width 341 height 32
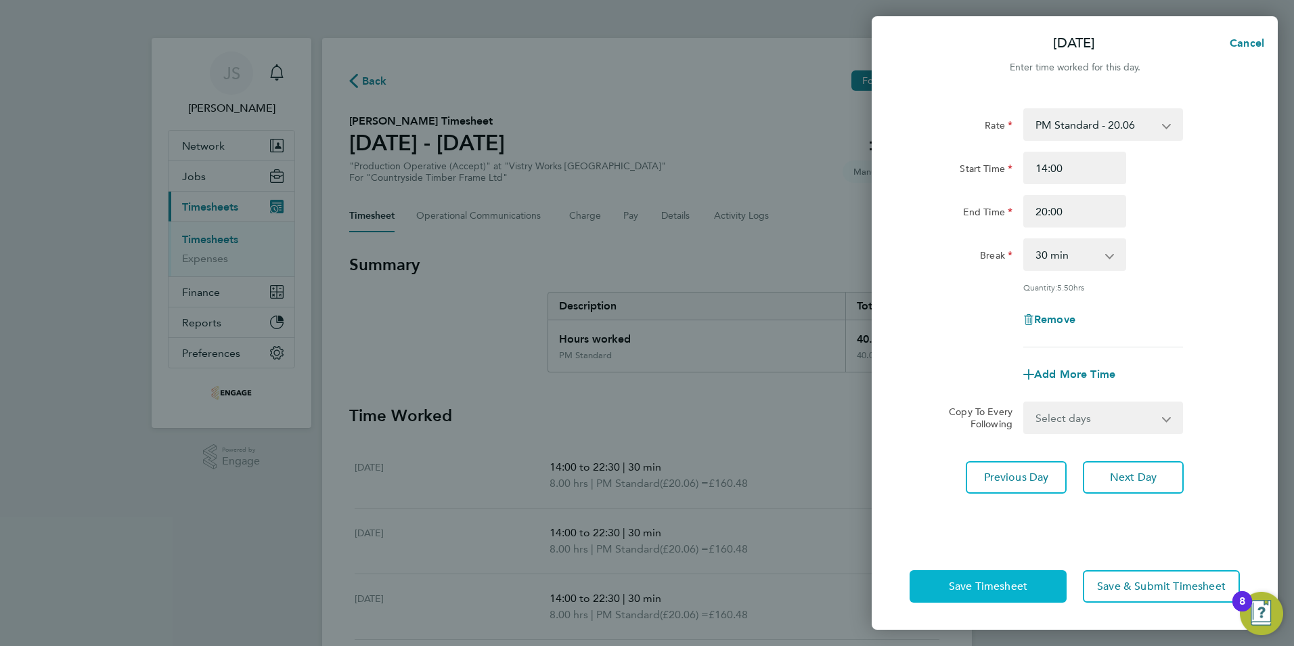
drag, startPoint x: 1002, startPoint y: 572, endPoint x: 993, endPoint y: 578, distance: 10.9
click at [1002, 573] on button "Save Timesheet" at bounding box center [987, 586] width 157 height 32
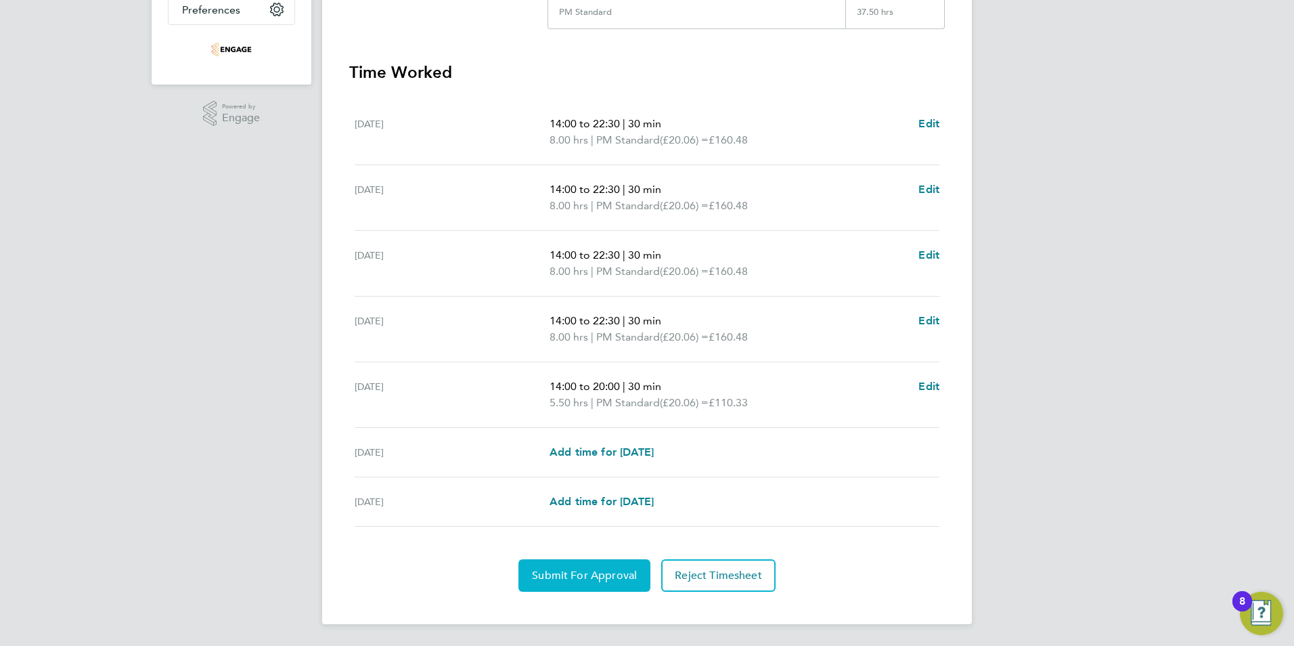
click at [574, 581] on span "Submit For Approval" at bounding box center [584, 575] width 105 height 14
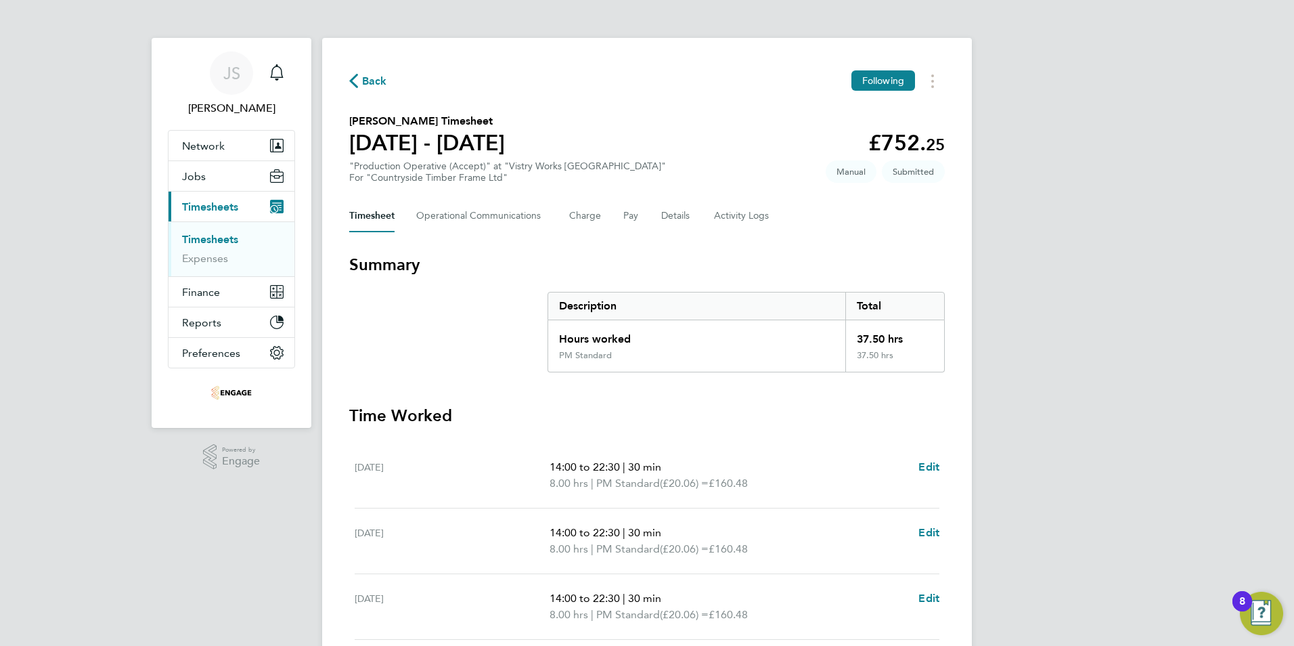
drag, startPoint x: 364, startPoint y: 84, endPoint x: 244, endPoint y: 253, distance: 207.7
click at [364, 84] on span "Back" at bounding box center [374, 81] width 25 height 16
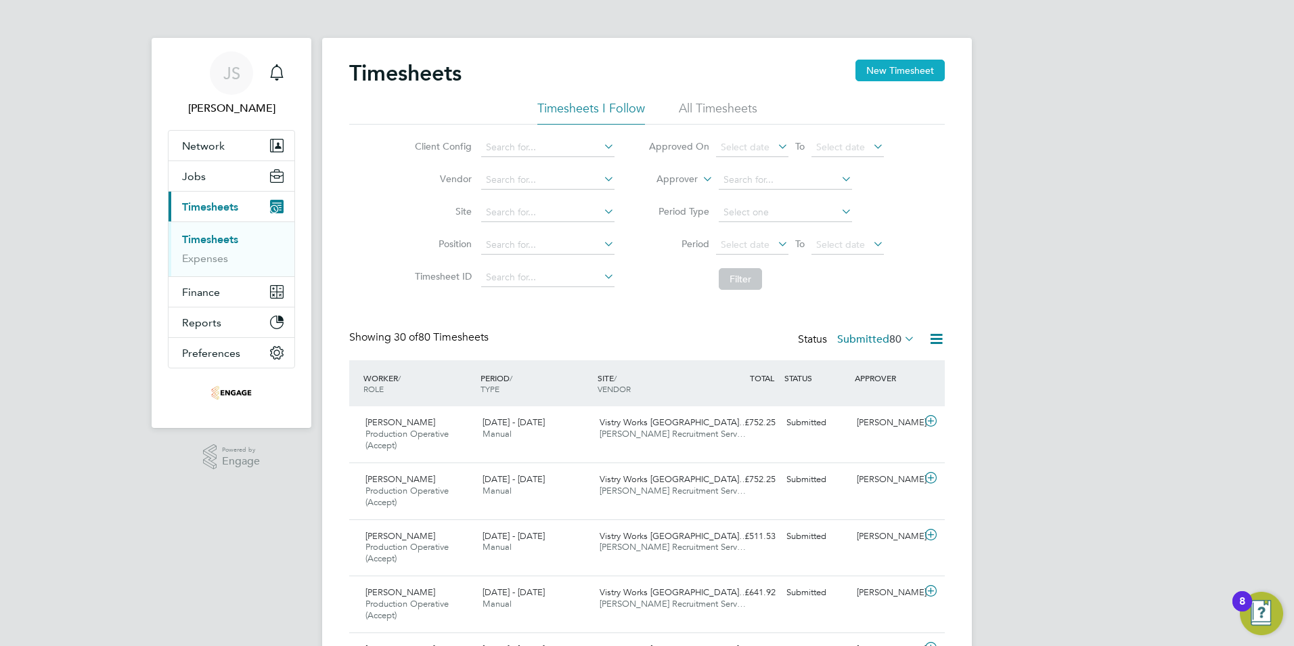
click at [898, 72] on button "New Timesheet" at bounding box center [899, 71] width 89 height 22
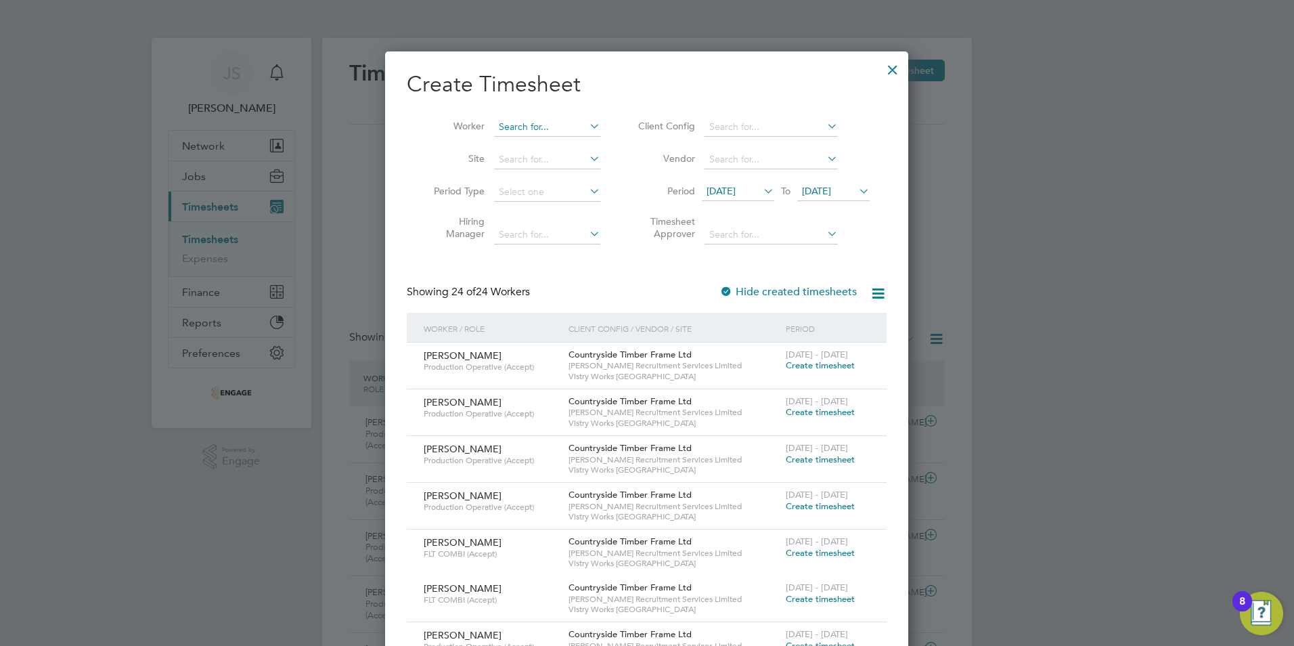
click at [504, 127] on input at bounding box center [547, 127] width 106 height 19
click at [529, 142] on li "Tij an Kanyi" at bounding box center [547, 145] width 108 height 18
type input "Tijan Kanyi"
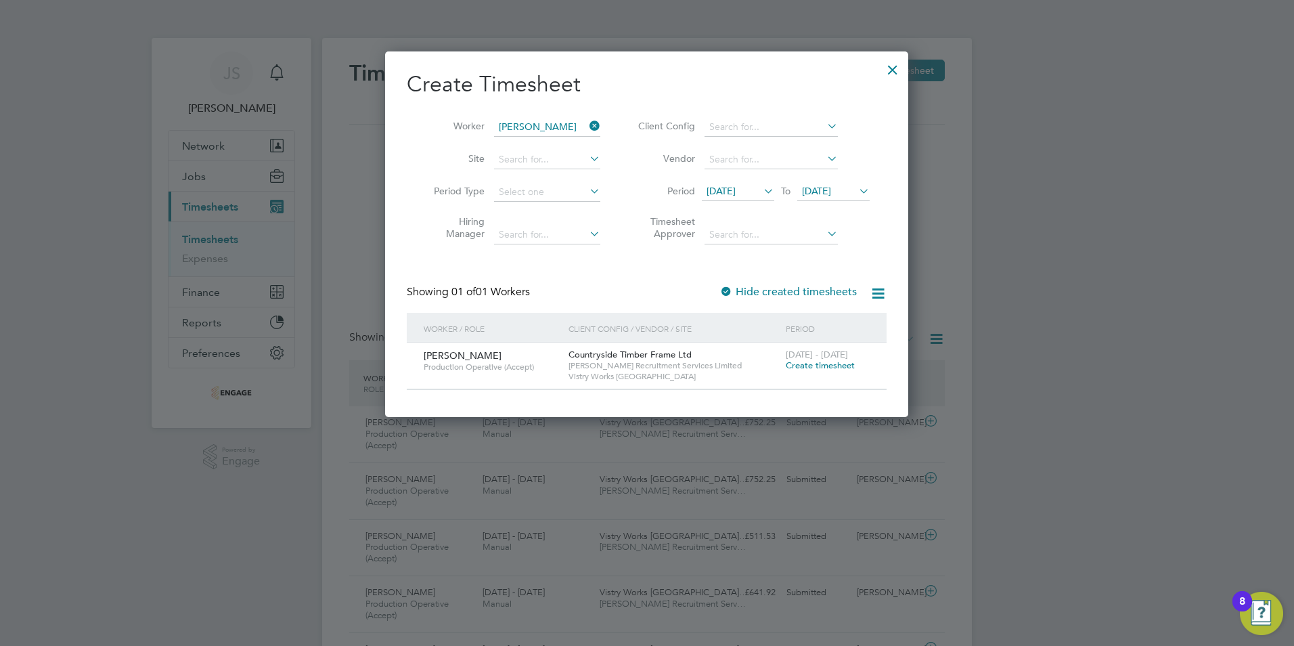
click at [813, 366] on span "Create timesheet" at bounding box center [820, 365] width 69 height 12
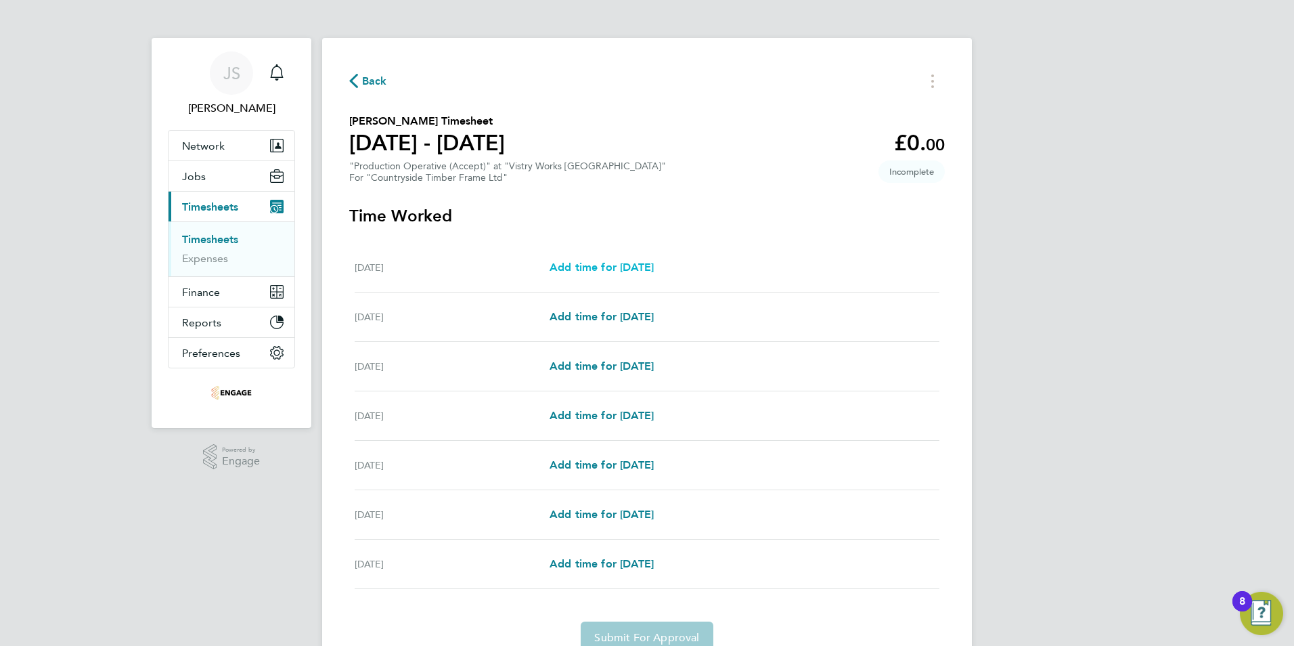
click at [642, 268] on span "Add time for Mon 22 Sep" at bounding box center [601, 267] width 104 height 13
select select "15"
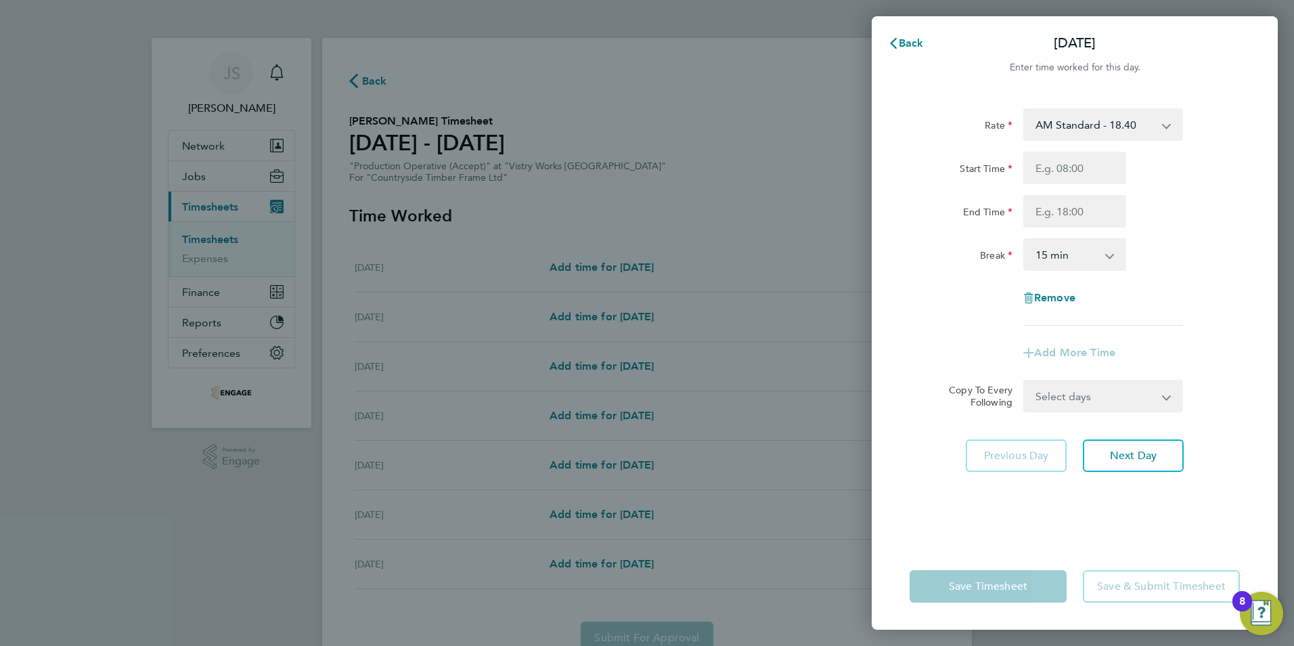
click at [1105, 120] on select "AM Standard - 18.40 OT 1 - 27.60 PM OT 1 - 30.08 PM Standard - 20.06 OT2 - 36.8…" at bounding box center [1095, 125] width 141 height 30
select select "15"
click at [1059, 176] on input "Start Time" at bounding box center [1074, 168] width 103 height 32
type input "14:00"
drag, startPoint x: 1056, startPoint y: 211, endPoint x: 1062, endPoint y: 222, distance: 12.8
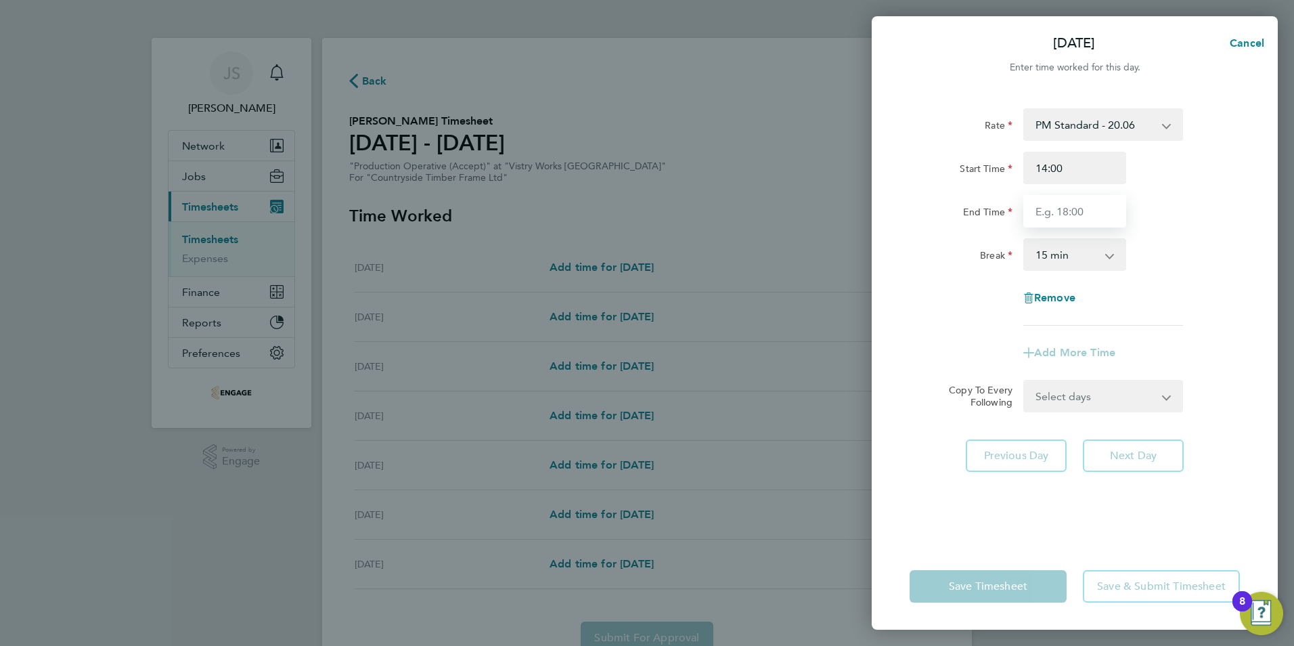
click at [1056, 211] on input "End Time" at bounding box center [1074, 211] width 103 height 32
type input "22:30"
click at [1066, 256] on select "0 min 15 min 30 min 45 min 60 min 75 min 90 min" at bounding box center [1067, 255] width 84 height 30
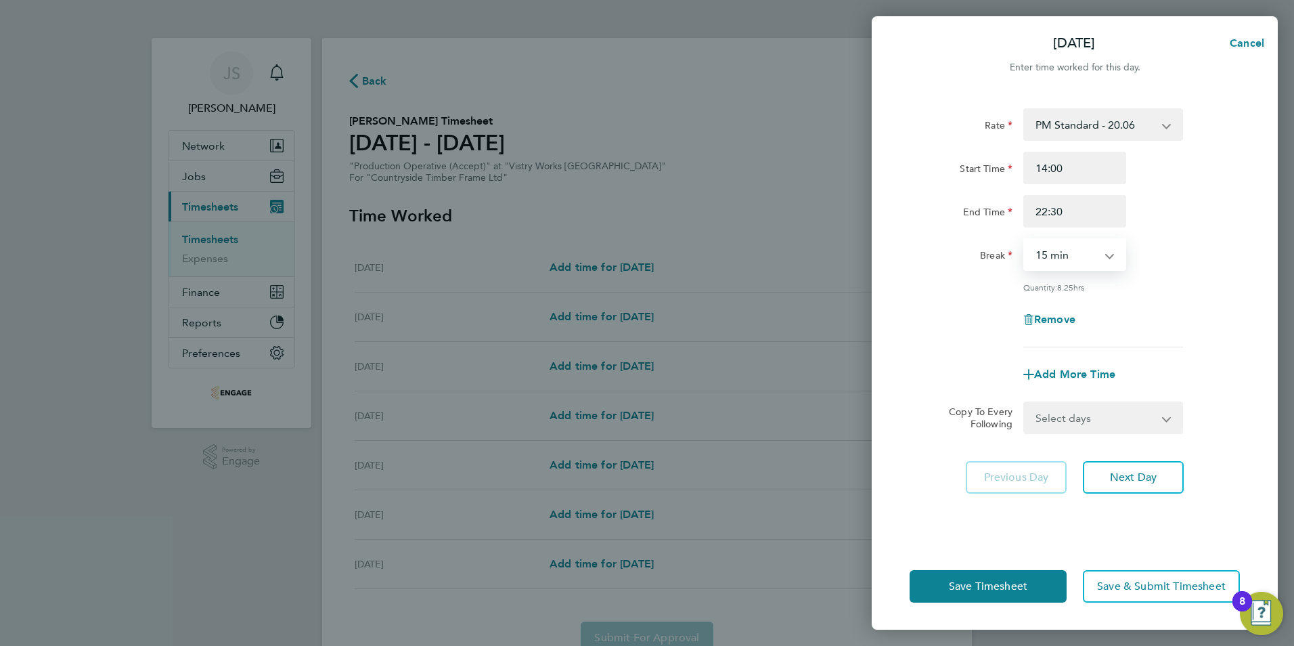
select select "30"
click at [1025, 240] on select "0 min 15 min 30 min 45 min 60 min 75 min 90 min" at bounding box center [1067, 255] width 84 height 30
click at [1088, 418] on select "Select days Day Weekday (Mon-Fri) Weekend (Sat-Sun) Tuesday Wednesday Thursday …" at bounding box center [1096, 418] width 142 height 30
select select "WEEKDAY"
click at [1025, 403] on select "Select days Day Weekday (Mon-Fri) Weekend (Sat-Sun) Tuesday Wednesday Thursday …" at bounding box center [1096, 418] width 142 height 30
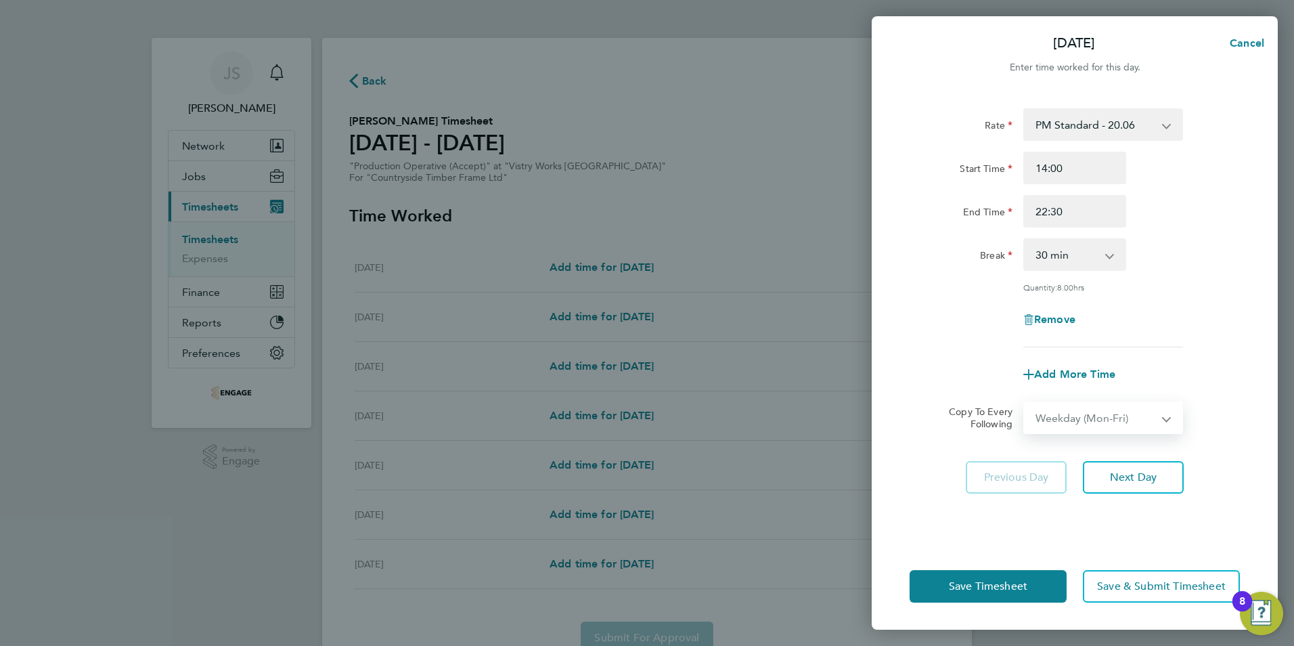
select select "2025-09-28"
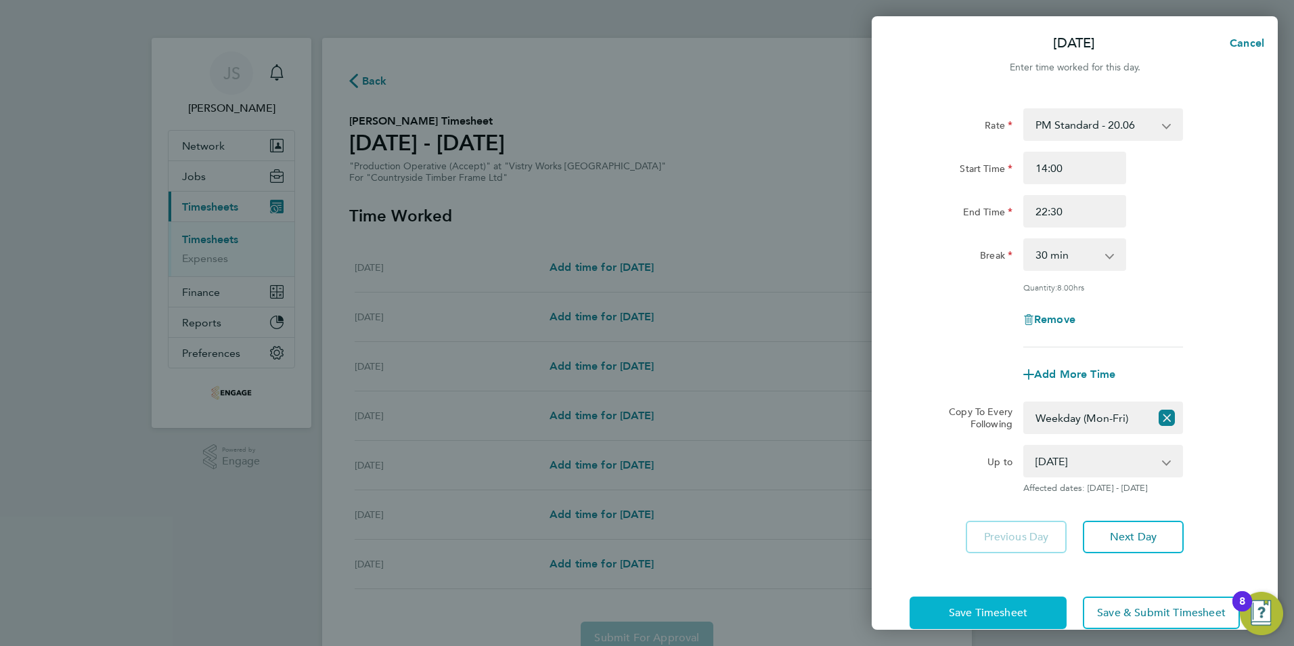
drag, startPoint x: 935, startPoint y: 602, endPoint x: 947, endPoint y: 585, distance: 21.8
click at [937, 598] on button "Save Timesheet" at bounding box center [987, 612] width 157 height 32
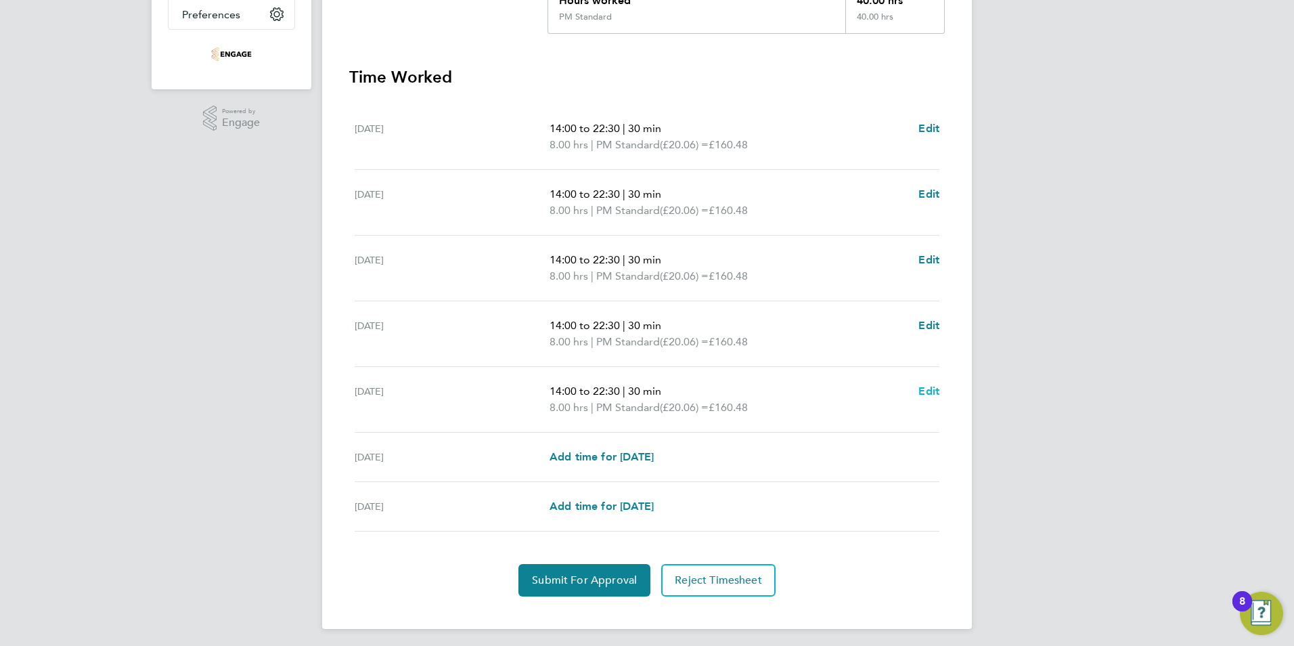
click at [930, 387] on span "Edit" at bounding box center [928, 390] width 21 height 13
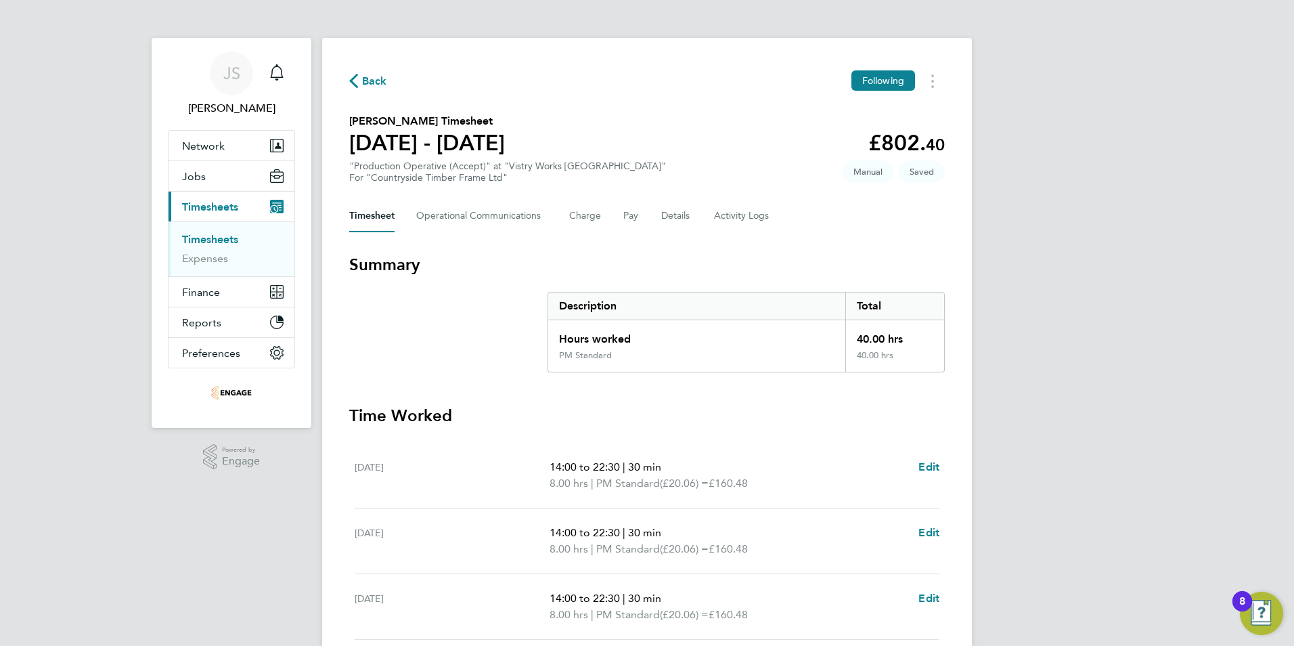
select select "30"
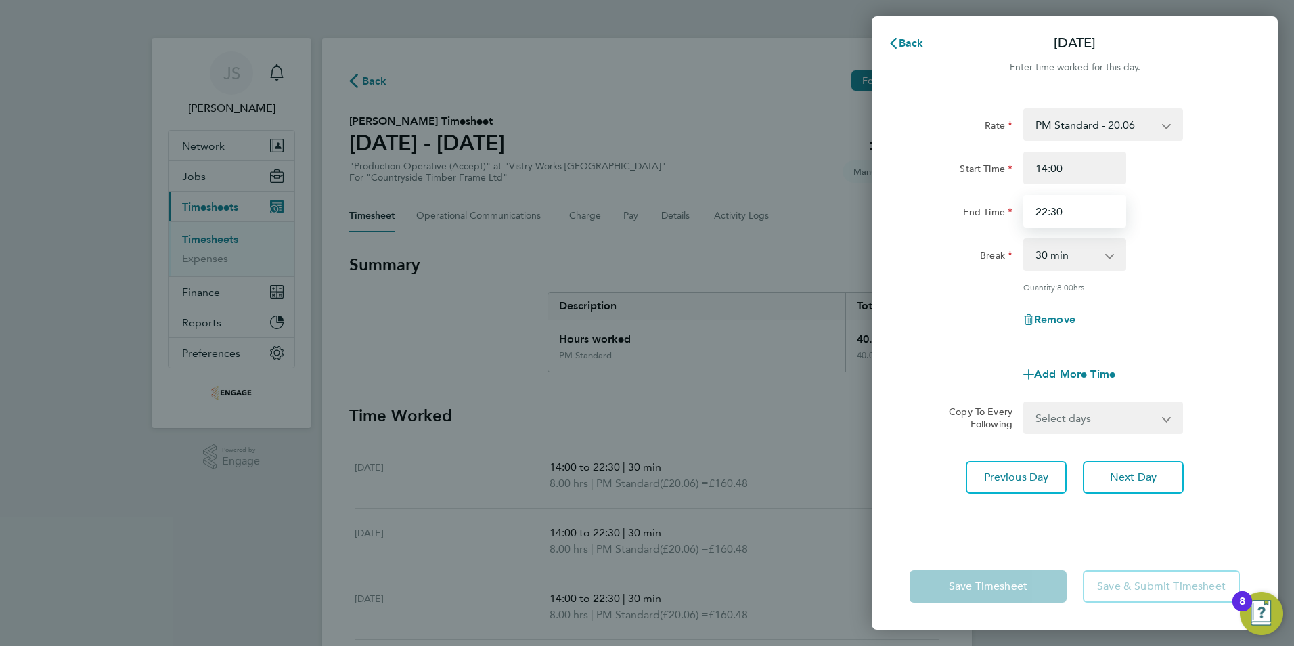
drag, startPoint x: 1085, startPoint y: 208, endPoint x: 939, endPoint y: 208, distance: 145.5
click at [939, 208] on div "End Time 22:30" at bounding box center [1074, 211] width 341 height 32
type input "0"
type input "20:00"
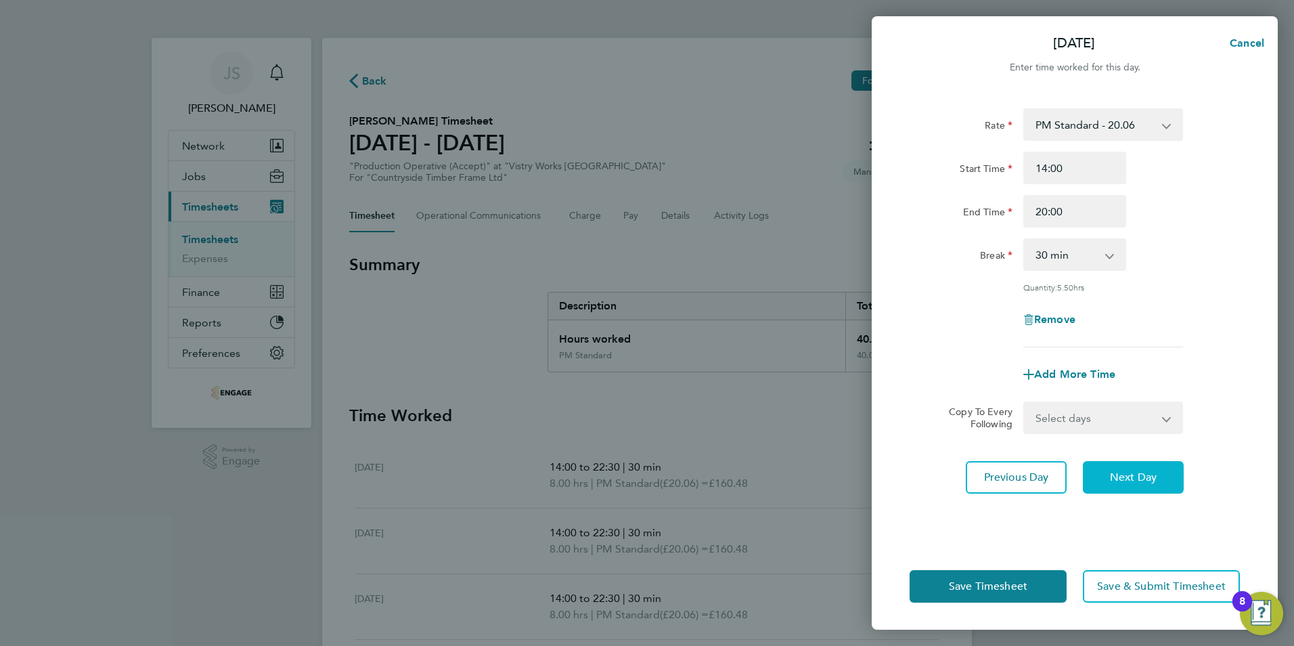
drag, startPoint x: 1201, startPoint y: 315, endPoint x: 1119, endPoint y: 476, distance: 180.7
click at [1201, 317] on div "Remove" at bounding box center [1074, 319] width 341 height 32
click at [1019, 587] on span "Save Timesheet" at bounding box center [988, 586] width 78 height 14
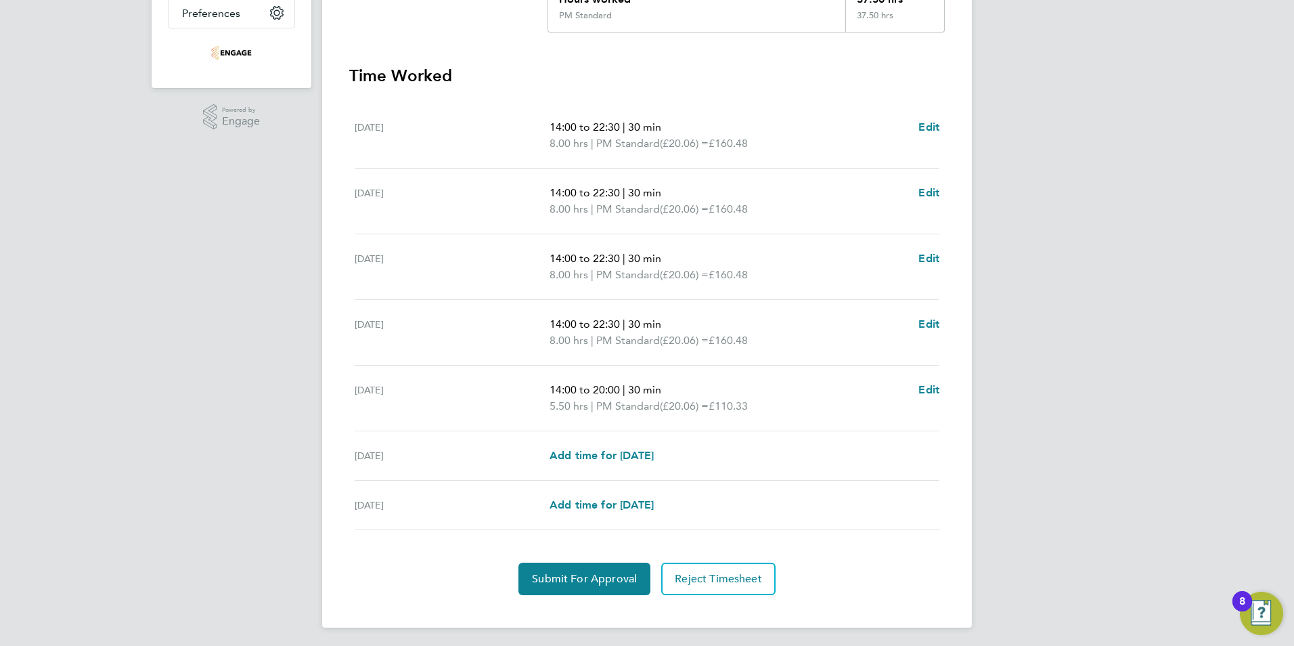
scroll to position [343, 0]
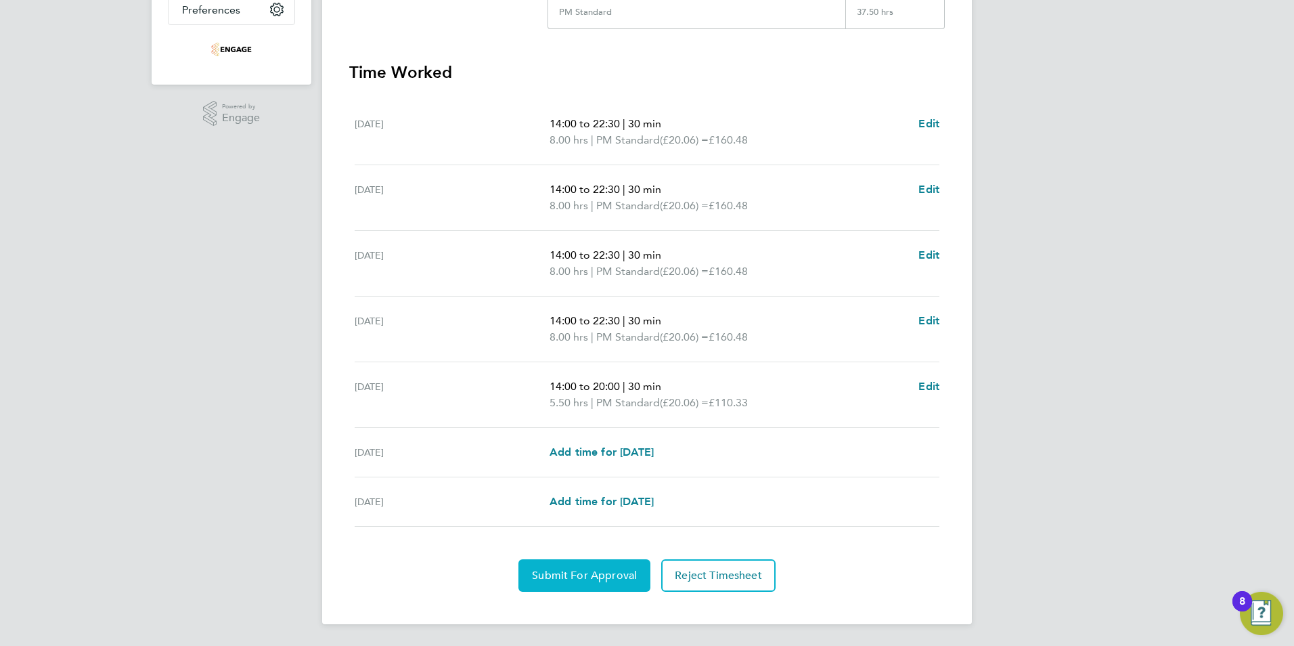
click at [602, 568] on span "Submit For Approval" at bounding box center [584, 575] width 105 height 14
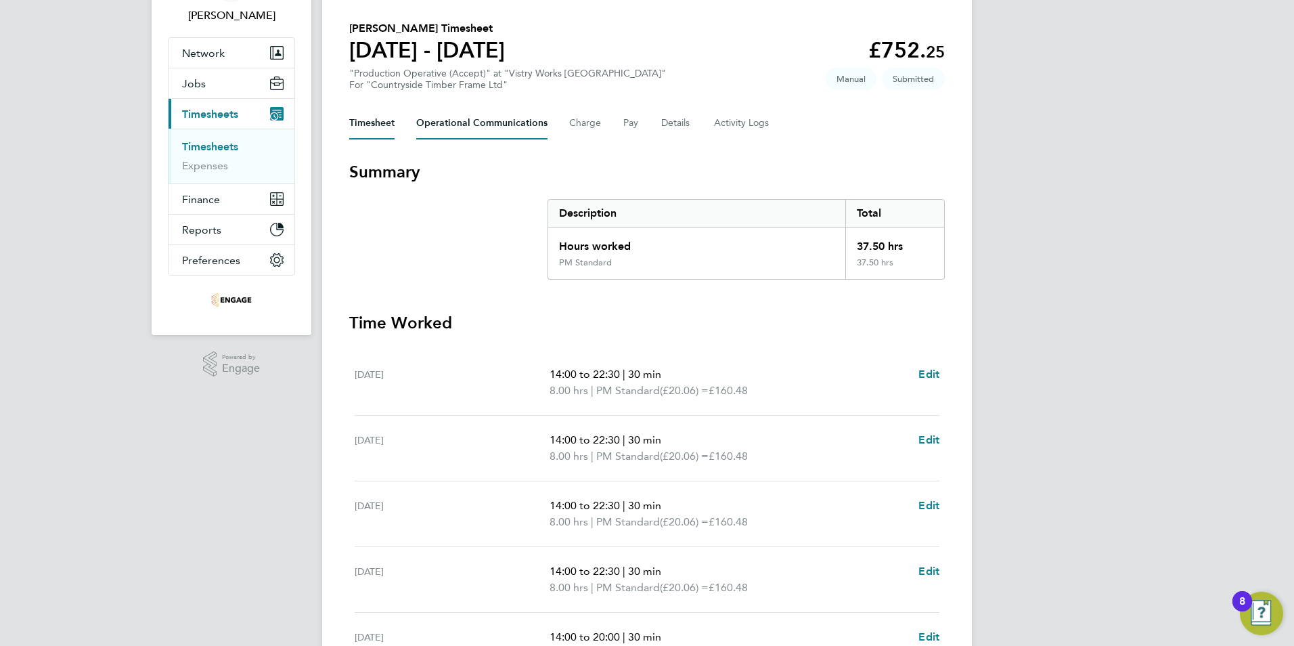
scroll to position [72, 0]
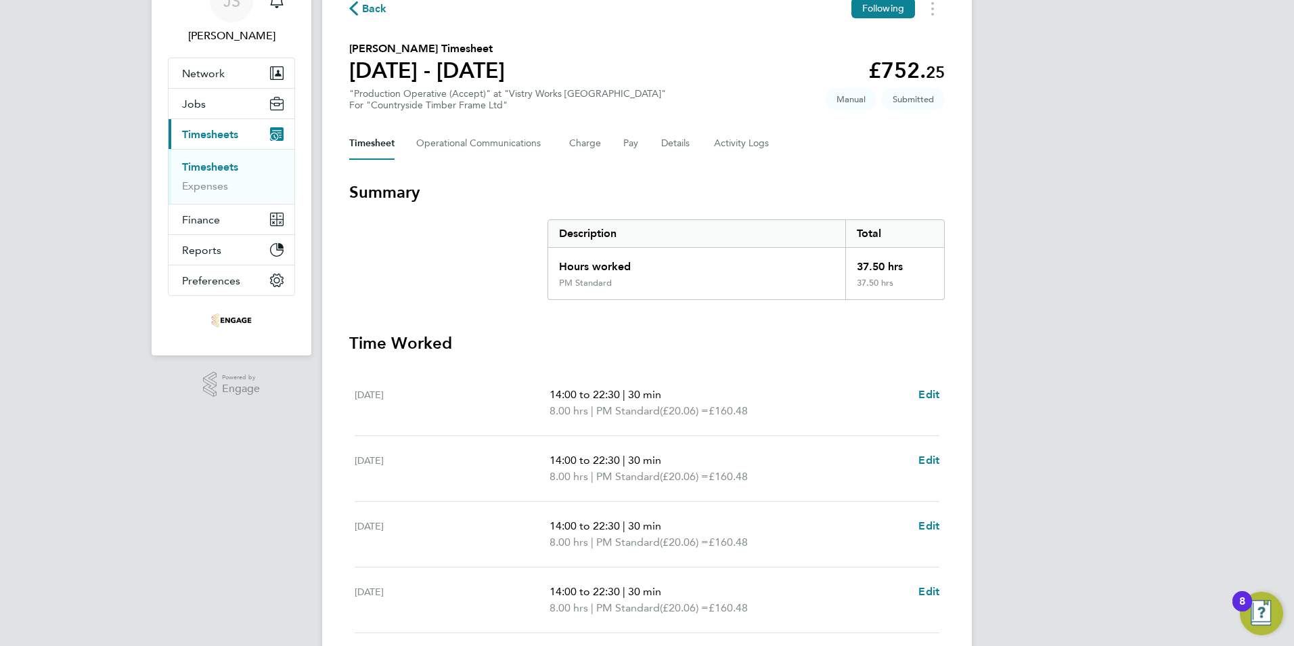
drag, startPoint x: 374, startPoint y: 8, endPoint x: 288, endPoint y: 37, distance: 90.7
click at [374, 8] on span "Back" at bounding box center [374, 9] width 25 height 16
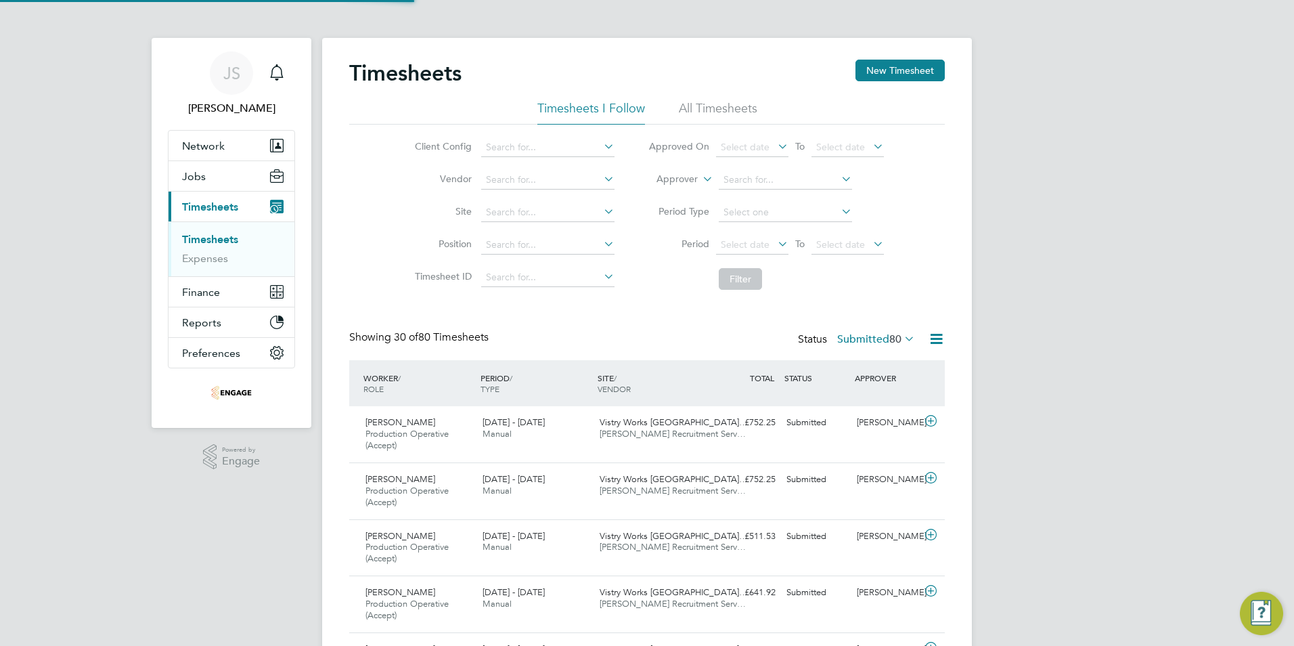
scroll to position [7, 7]
click at [930, 63] on button "New Timesheet" at bounding box center [899, 71] width 89 height 22
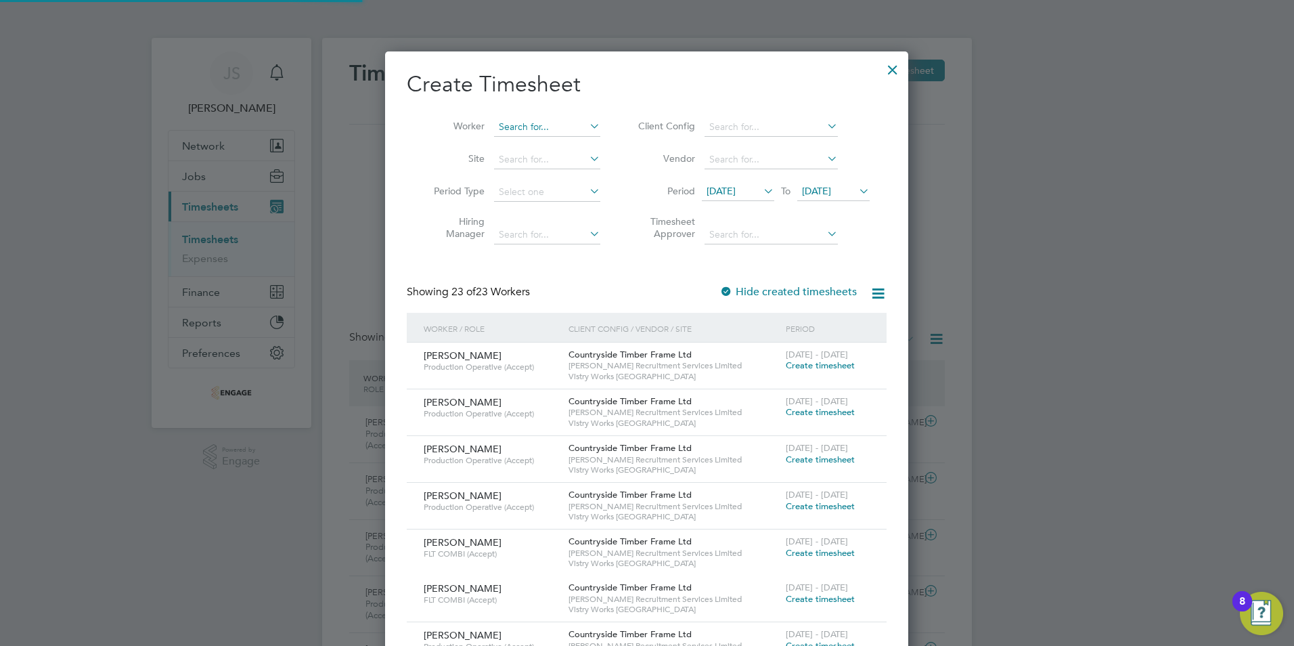
click at [508, 129] on input at bounding box center [547, 127] width 106 height 19
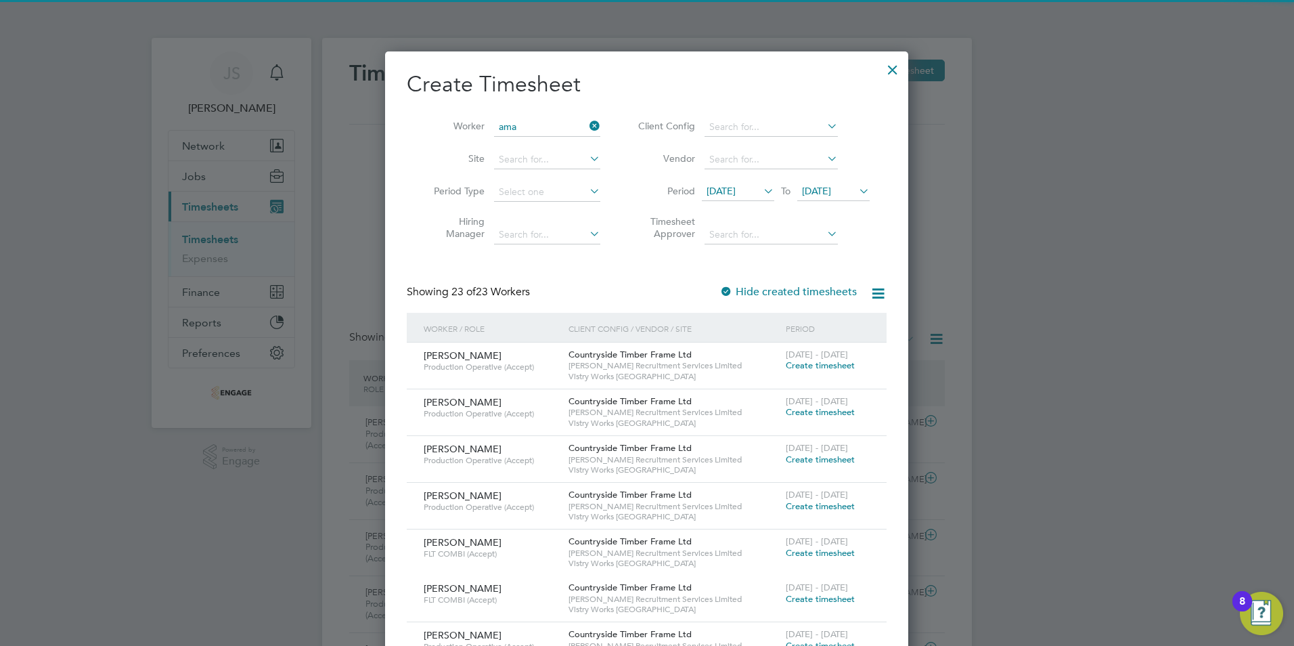
click at [540, 143] on li "Ama ng Kanyi" at bounding box center [547, 145] width 109 height 18
type input "Amang Kanyi"
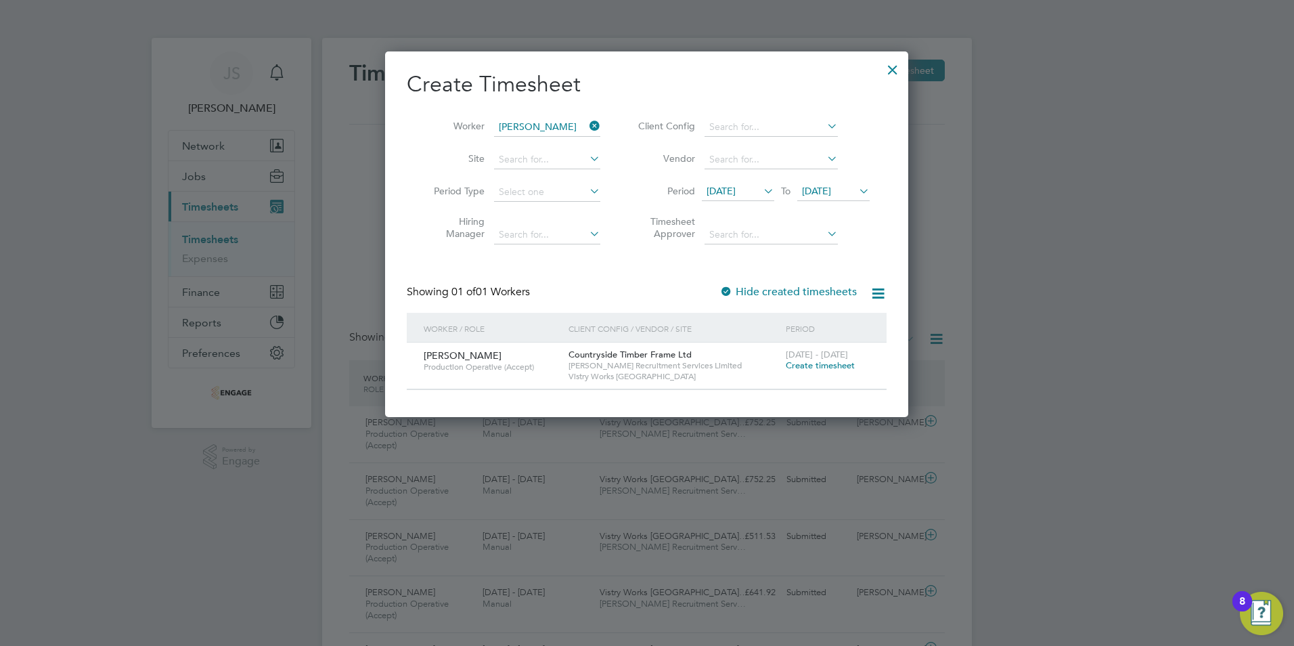
click at [840, 365] on span "Create timesheet" at bounding box center [820, 365] width 69 height 12
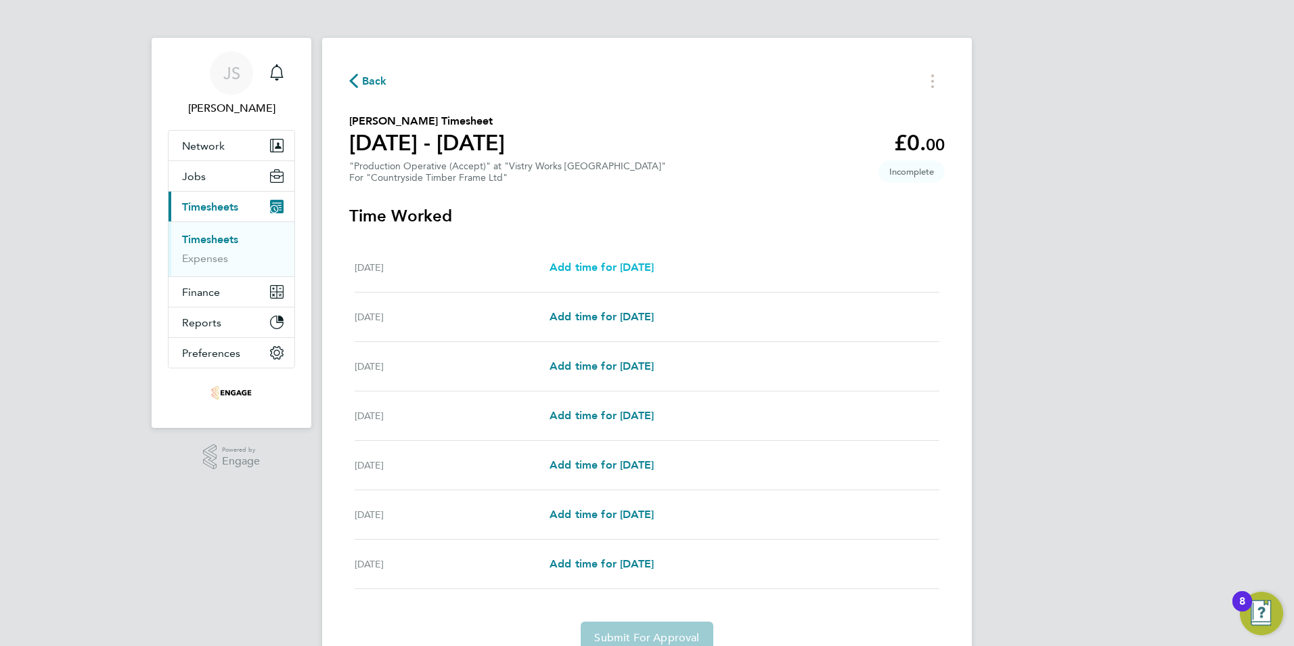
click at [648, 271] on span "Add time for Mon 22 Sep" at bounding box center [601, 267] width 104 height 13
select select "15"
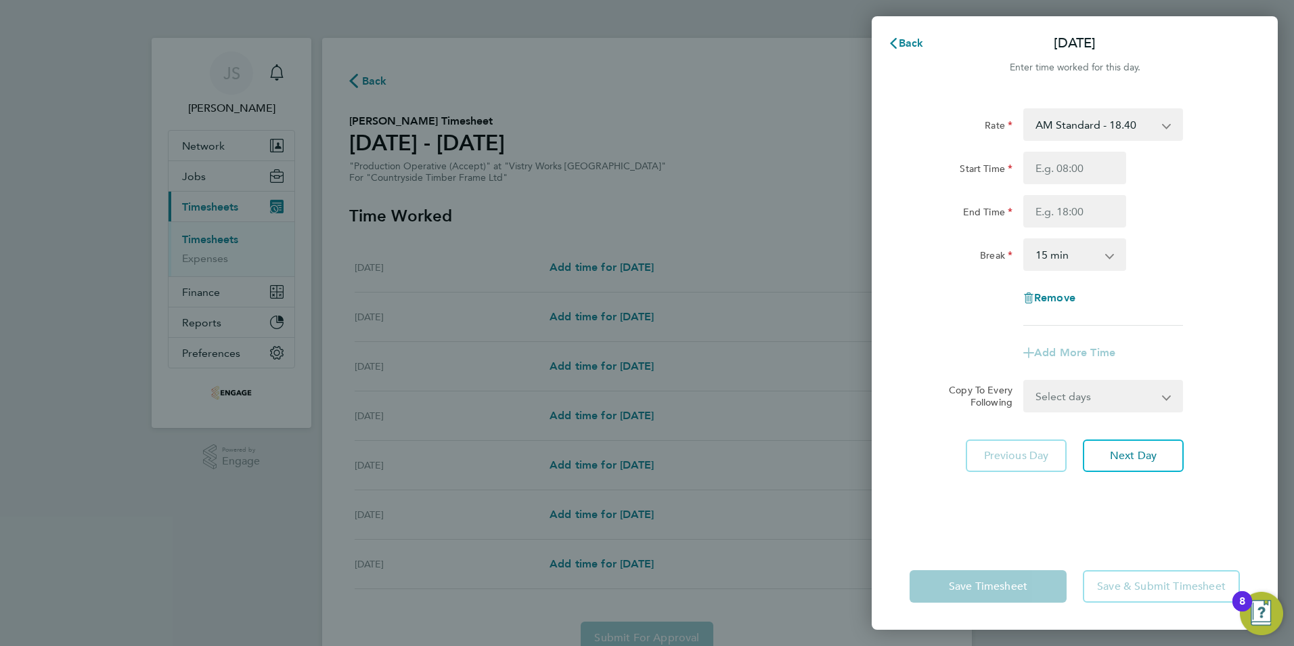
click at [1067, 134] on select "AM Standard - 18.40 OT 1 - 27.60 PM OT 1 - 30.08 PM Standard - 20.06 OT2 - 36.8…" at bounding box center [1095, 125] width 141 height 30
select select "15"
drag, startPoint x: 1053, startPoint y: 165, endPoint x: 1059, endPoint y: 177, distance: 13.0
click at [1053, 165] on input "Start Time" at bounding box center [1074, 168] width 103 height 32
type input "14:00"
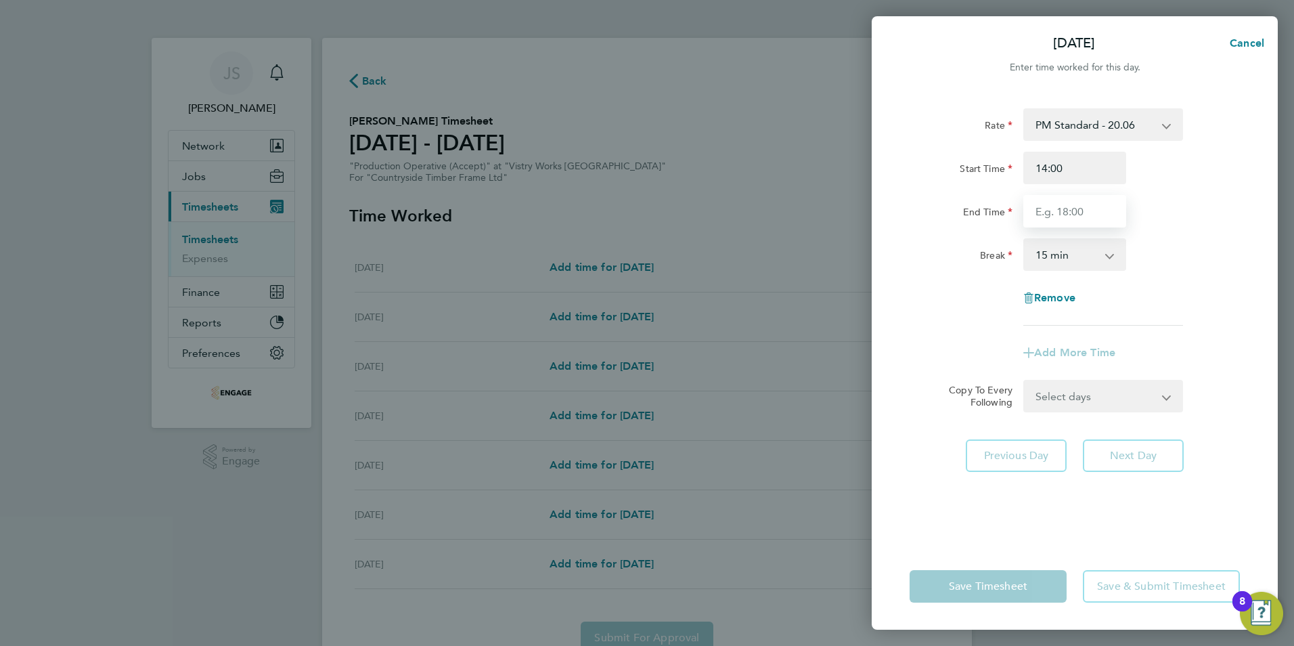
drag, startPoint x: 1061, startPoint y: 215, endPoint x: 1073, endPoint y: 222, distance: 13.9
click at [1061, 215] on input "End Time" at bounding box center [1074, 211] width 103 height 32
type input "22:30"
click at [1102, 267] on select "0 min 15 min 30 min 45 min 60 min 75 min 90 min" at bounding box center [1067, 255] width 84 height 30
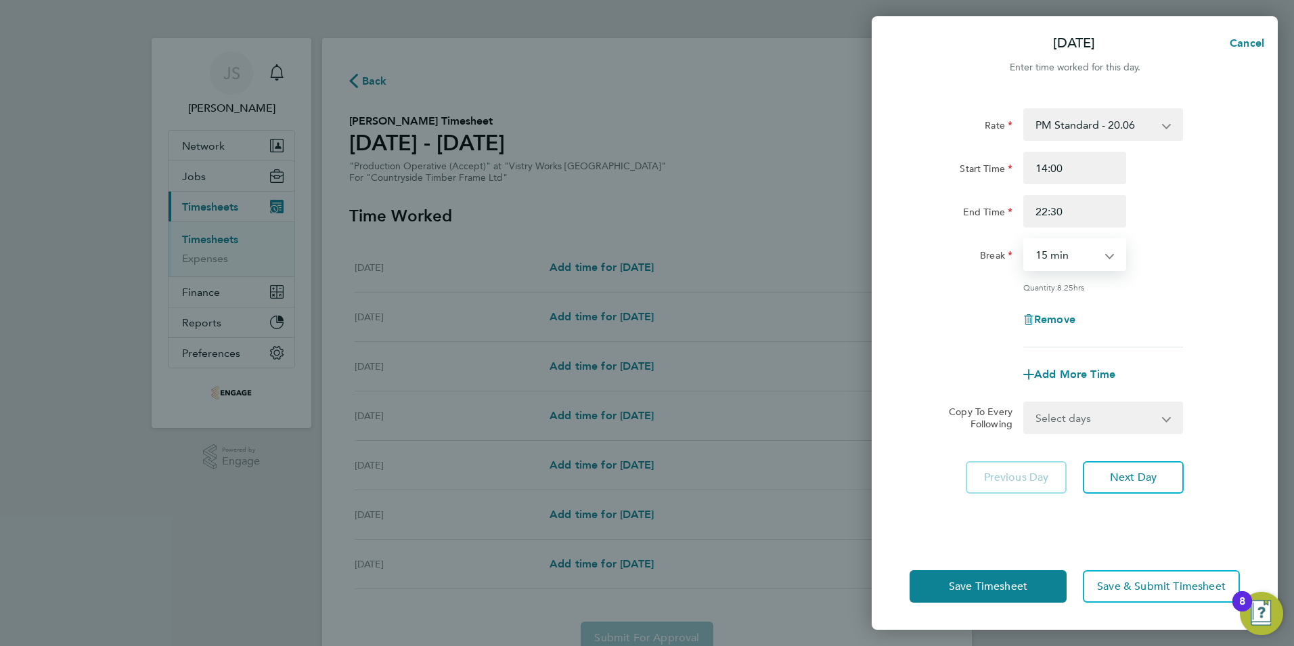
select select "30"
click at [1025, 240] on select "0 min 15 min 30 min 45 min 60 min 75 min 90 min" at bounding box center [1067, 255] width 84 height 30
drag, startPoint x: 1102, startPoint y: 413, endPoint x: 1117, endPoint y: 432, distance: 23.6
click at [1102, 413] on select "Select days Day Weekday (Mon-Fri) Weekend (Sat-Sun) Tuesday Wednesday Thursday …" at bounding box center [1096, 418] width 142 height 30
select select "WEEKDAY"
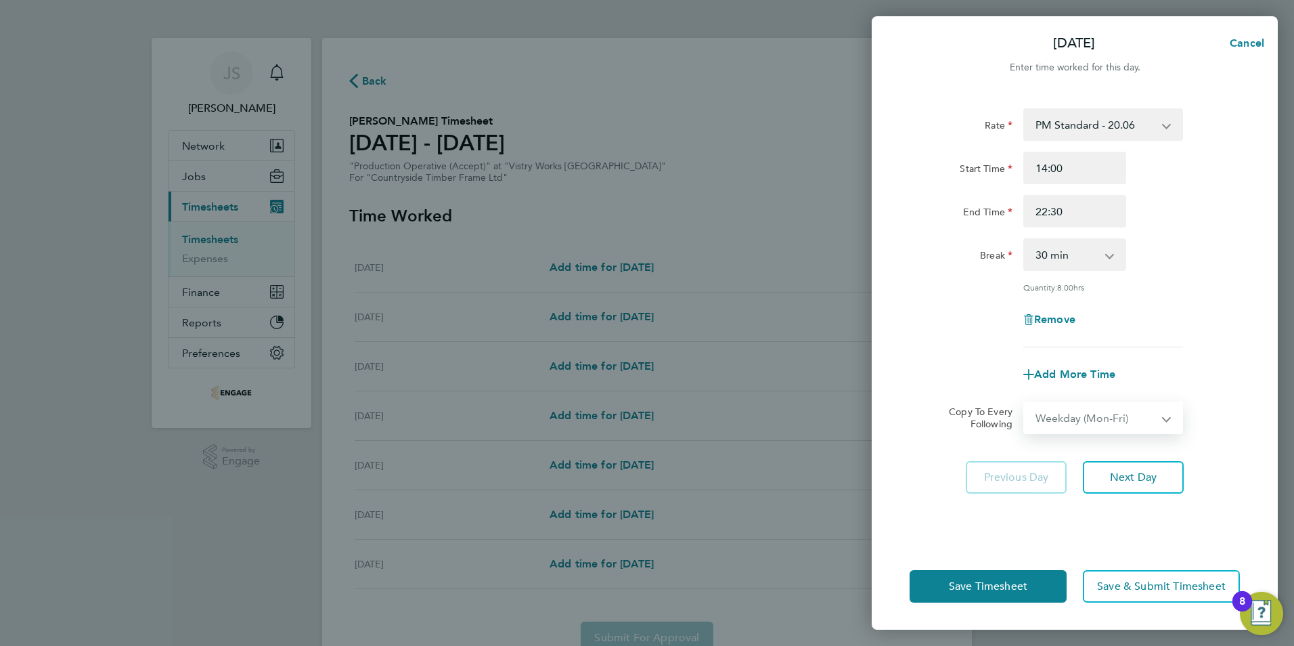
click at [1025, 403] on select "Select days Day Weekday (Mon-Fri) Weekend (Sat-Sun) Tuesday Wednesday Thursday …" at bounding box center [1096, 418] width 142 height 30
select select "2025-09-28"
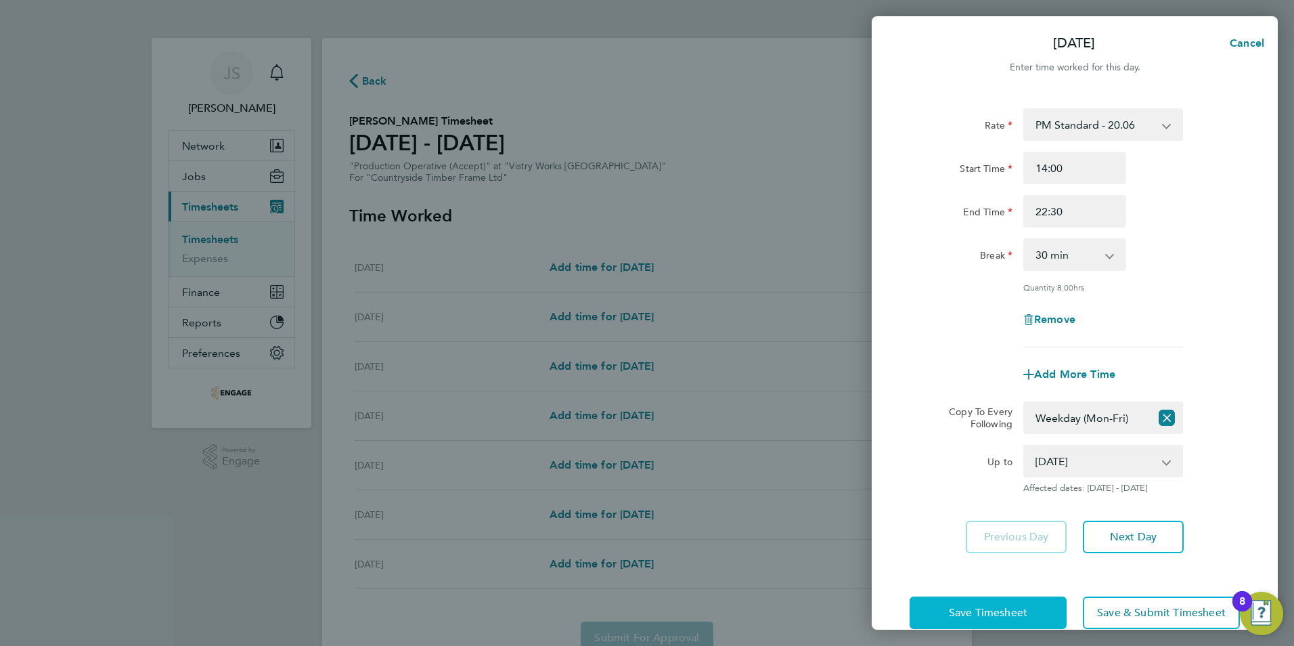
click at [980, 606] on span "Save Timesheet" at bounding box center [988, 613] width 78 height 14
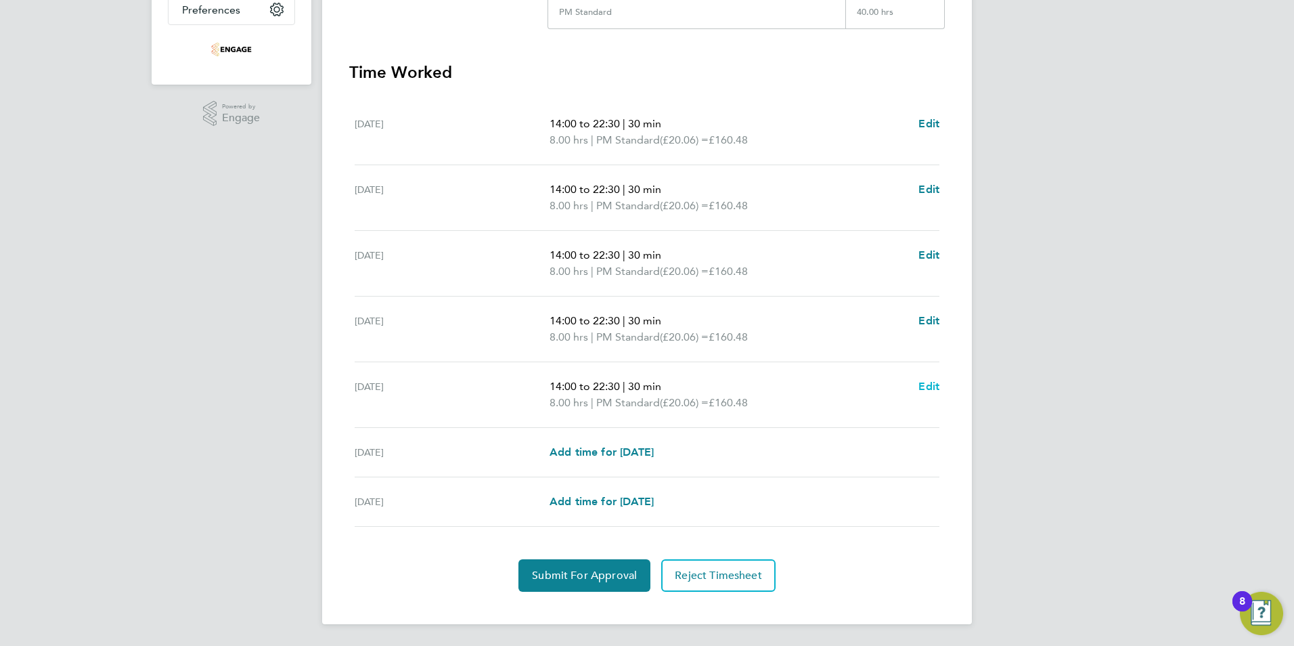
click at [923, 380] on span "Edit" at bounding box center [928, 386] width 21 height 13
select select "30"
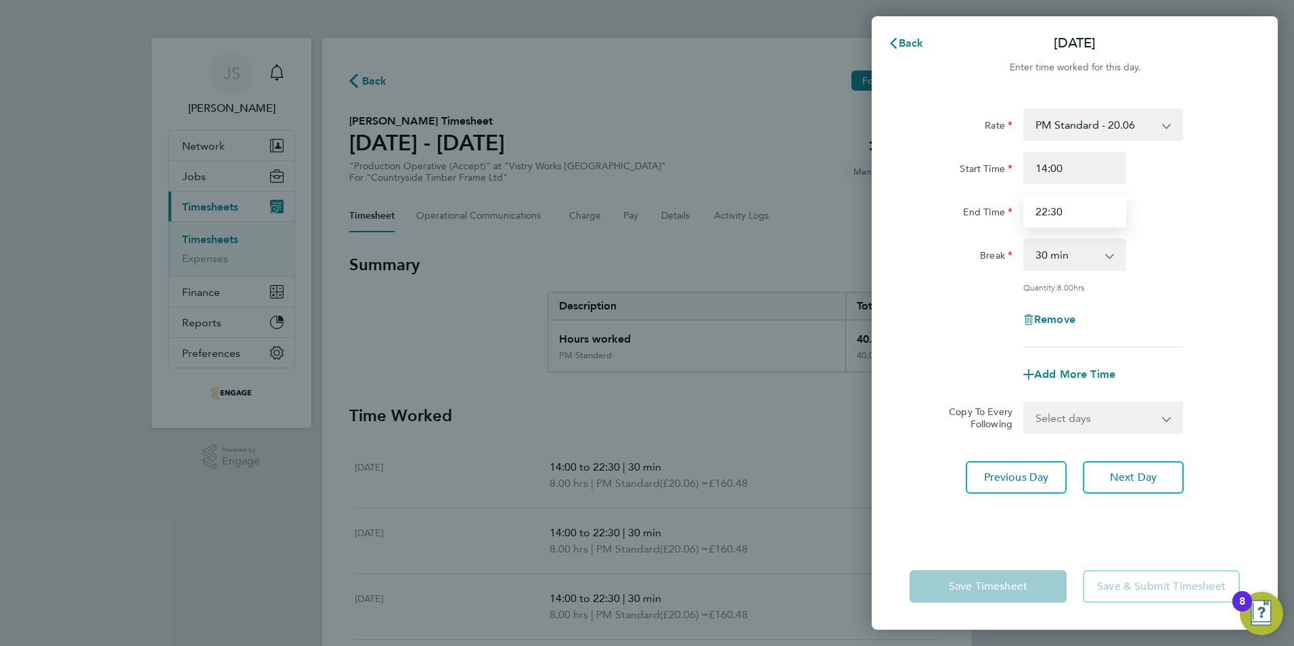
drag, startPoint x: 1062, startPoint y: 203, endPoint x: 953, endPoint y: 202, distance: 109.0
click at [953, 204] on div "End Time 22:30" at bounding box center [1074, 211] width 341 height 32
type input "20:00"
drag, startPoint x: 917, startPoint y: 343, endPoint x: 968, endPoint y: 485, distance: 151.1
click at [917, 344] on div "Rate PM Standard - 20.06 OT 1 - 27.60 PM OT 1 - 30.08 OT2 - 36.80 AM Standard -…" at bounding box center [1074, 227] width 330 height 239
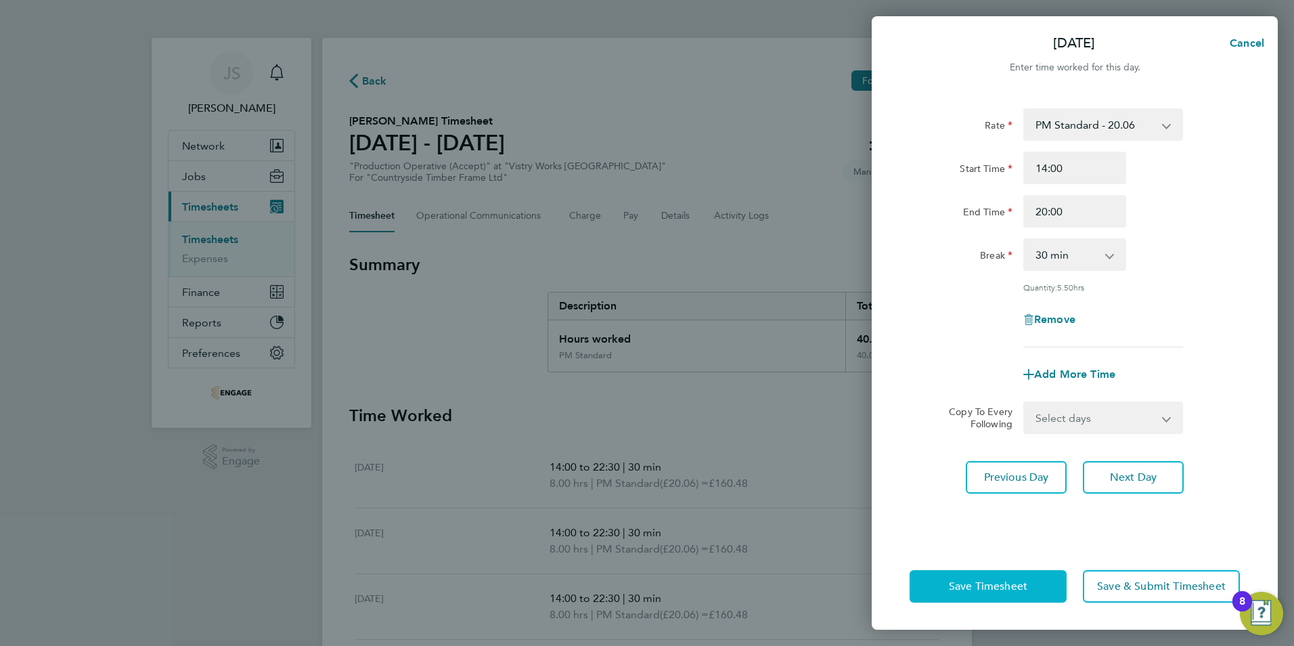
click at [991, 585] on span "Save Timesheet" at bounding box center [988, 586] width 78 height 14
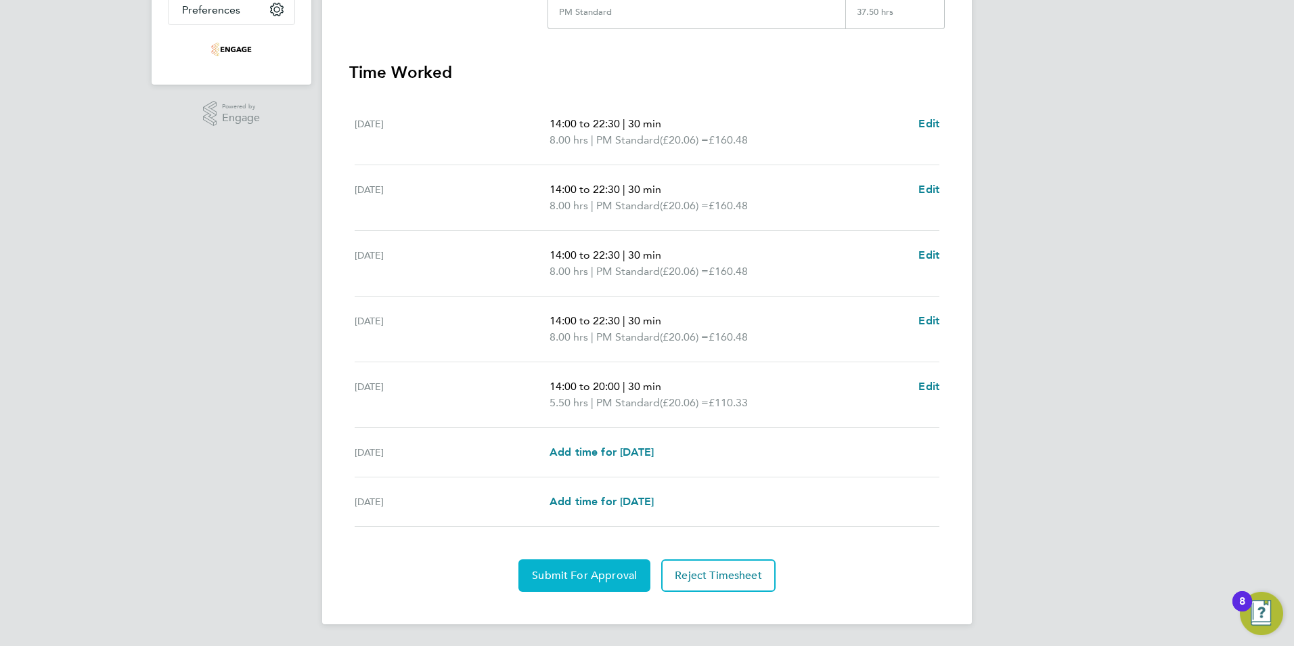
click at [546, 575] on span "Submit For Approval" at bounding box center [584, 575] width 105 height 14
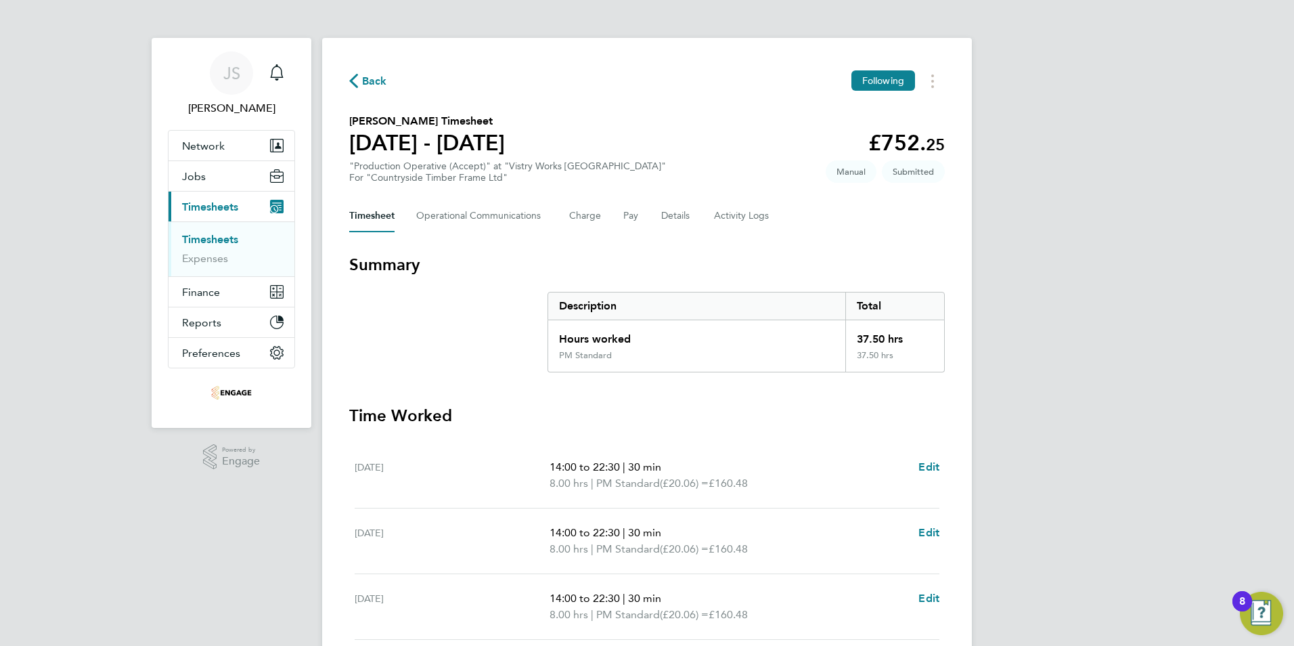
click at [367, 81] on span "Back" at bounding box center [374, 81] width 25 height 16
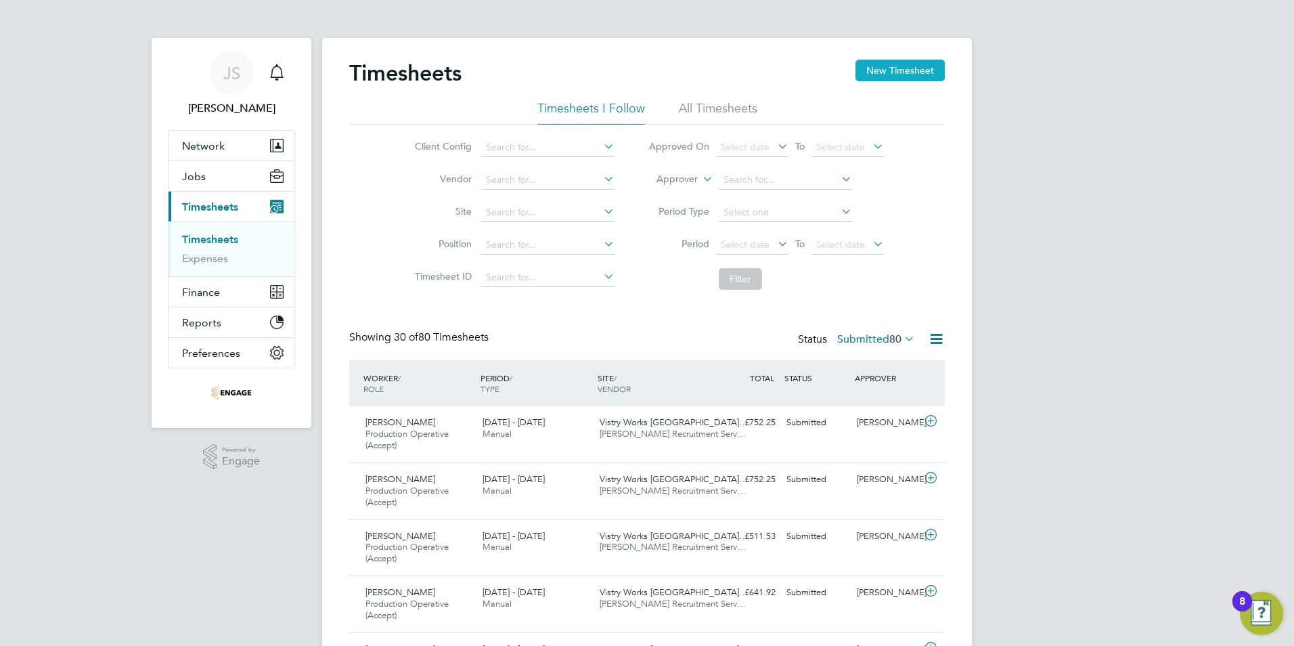
click at [895, 69] on button "New Timesheet" at bounding box center [899, 71] width 89 height 22
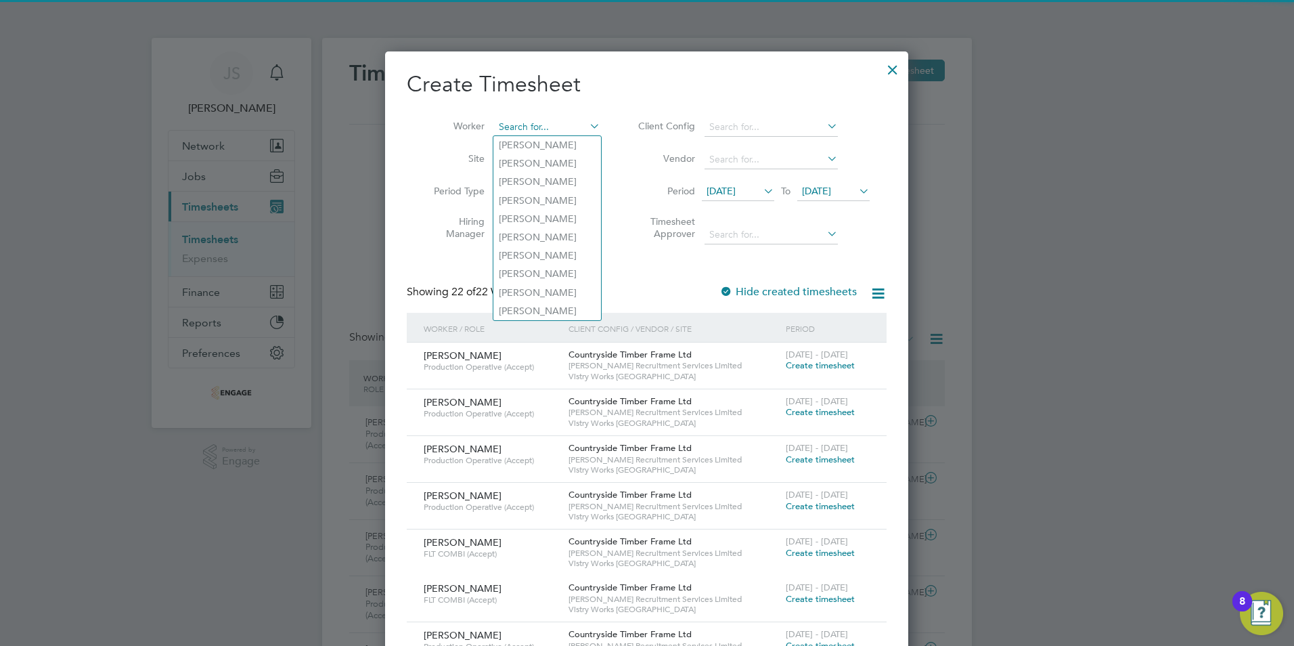
click at [533, 127] on input at bounding box center [547, 127] width 106 height 19
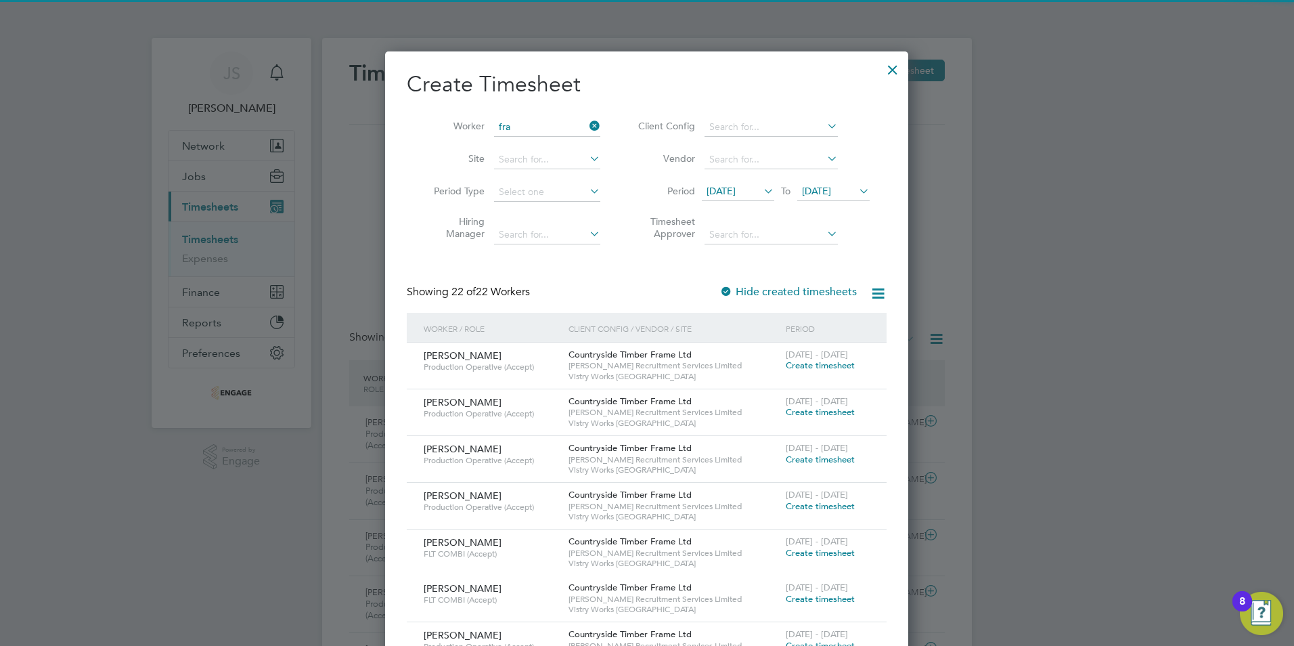
click at [528, 148] on li "Fra nk Yambayamba" at bounding box center [547, 145] width 108 height 18
type input "Frank Yambayamba"
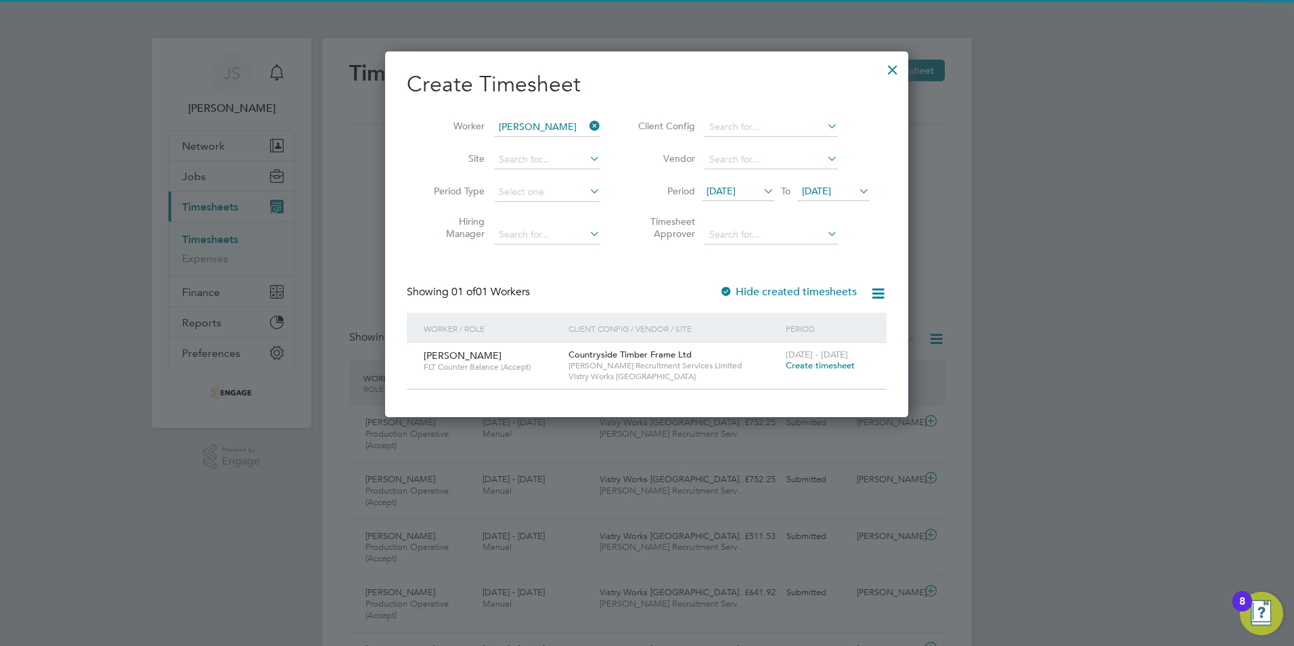
click at [832, 367] on span "Create timesheet" at bounding box center [820, 365] width 69 height 12
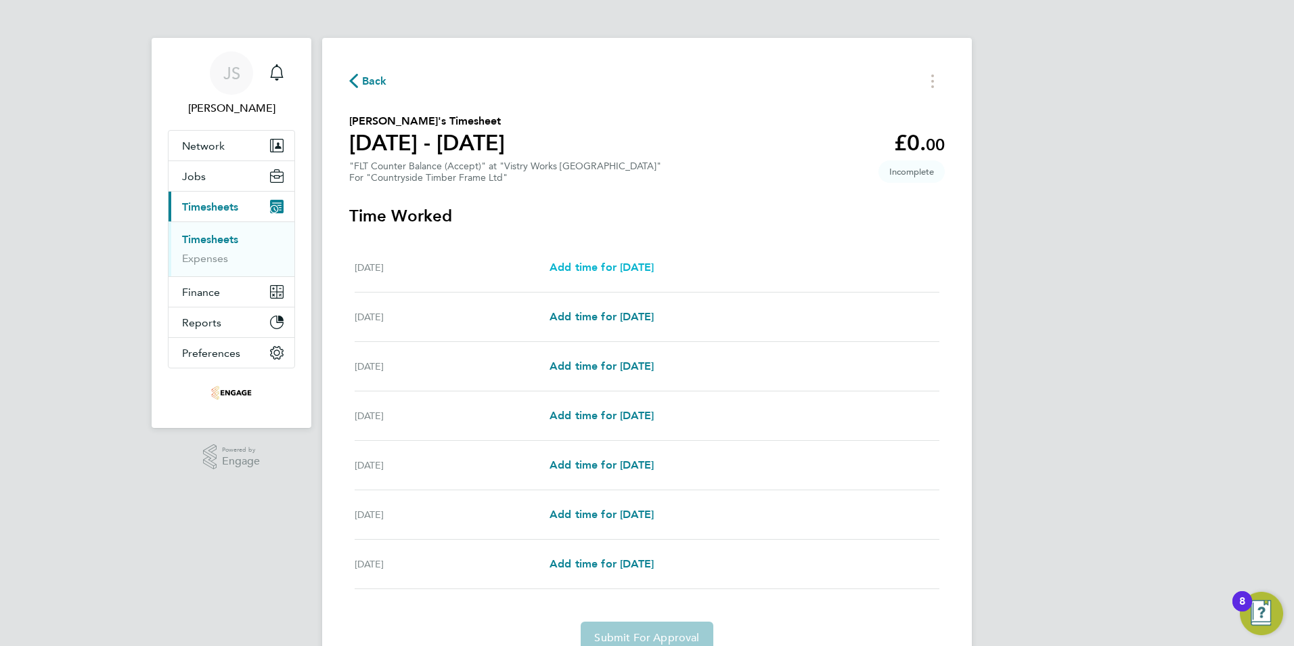
click at [644, 265] on span "Add time for Mon 22 Sep" at bounding box center [601, 267] width 104 height 13
select select "15"
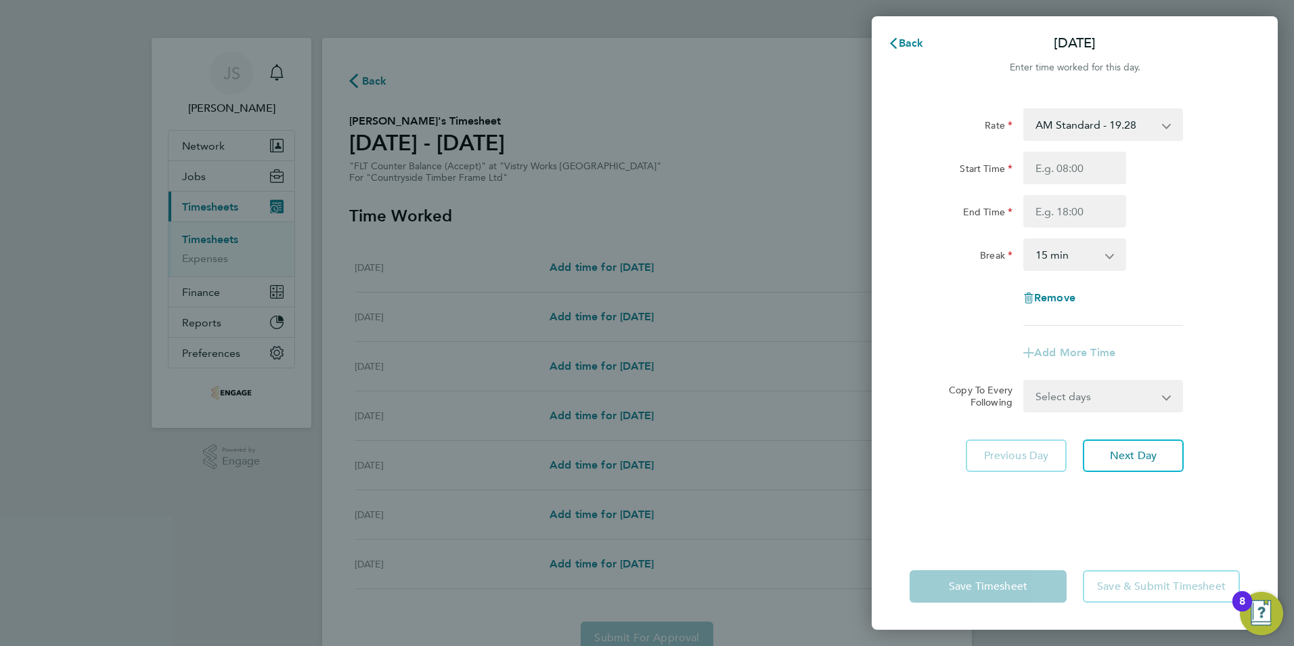
drag, startPoint x: 1056, startPoint y: 115, endPoint x: 1076, endPoint y: 128, distance: 23.5
click at [1056, 115] on select "AM Standard - 19.28 OT1 AM - 28.92 PM OT 1 - 31.52 PM OT 2 - 42.03 OT2 AM - 38.…" at bounding box center [1095, 125] width 141 height 30
select select "15"
drag, startPoint x: 1058, startPoint y: 154, endPoint x: 1073, endPoint y: 166, distance: 19.2
click at [1058, 154] on input "Start Time" at bounding box center [1074, 168] width 103 height 32
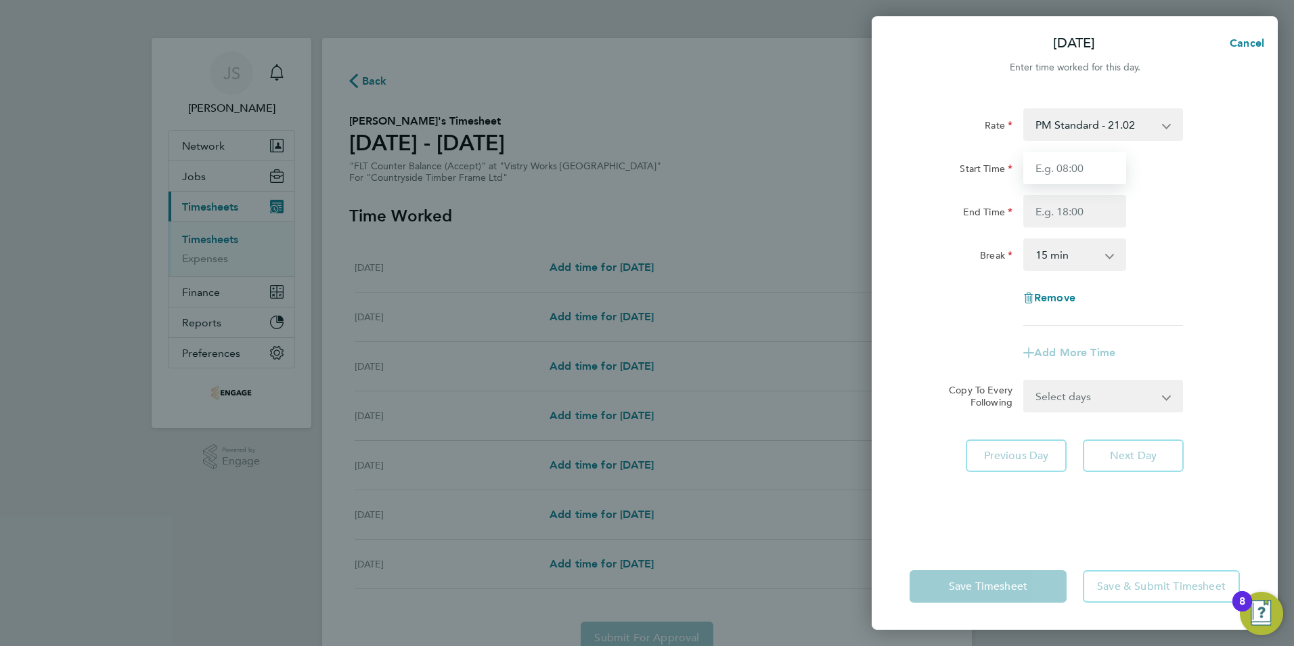
type input "14:00"
drag, startPoint x: 1073, startPoint y: 206, endPoint x: 1086, endPoint y: 221, distance: 20.6
click at [1073, 206] on input "End Time" at bounding box center [1074, 211] width 103 height 32
type input "22:30"
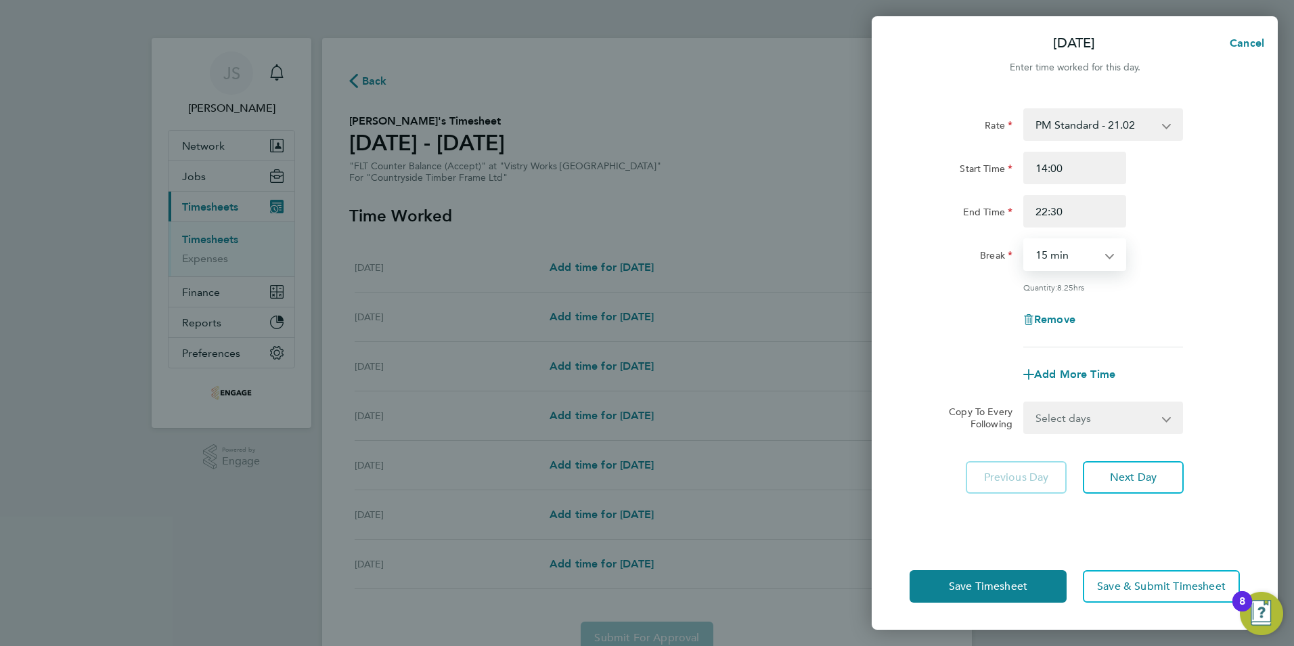
drag, startPoint x: 1056, startPoint y: 252, endPoint x: 1064, endPoint y: 254, distance: 8.4
click at [1058, 253] on select "0 min 15 min 30 min 45 min 60 min 75 min 90 min" at bounding box center [1067, 255] width 84 height 30
select select "30"
click at [1025, 240] on select "0 min 15 min 30 min 45 min 60 min 75 min 90 min" at bounding box center [1067, 255] width 84 height 30
drag, startPoint x: 1095, startPoint y: 421, endPoint x: 1100, endPoint y: 431, distance: 11.5
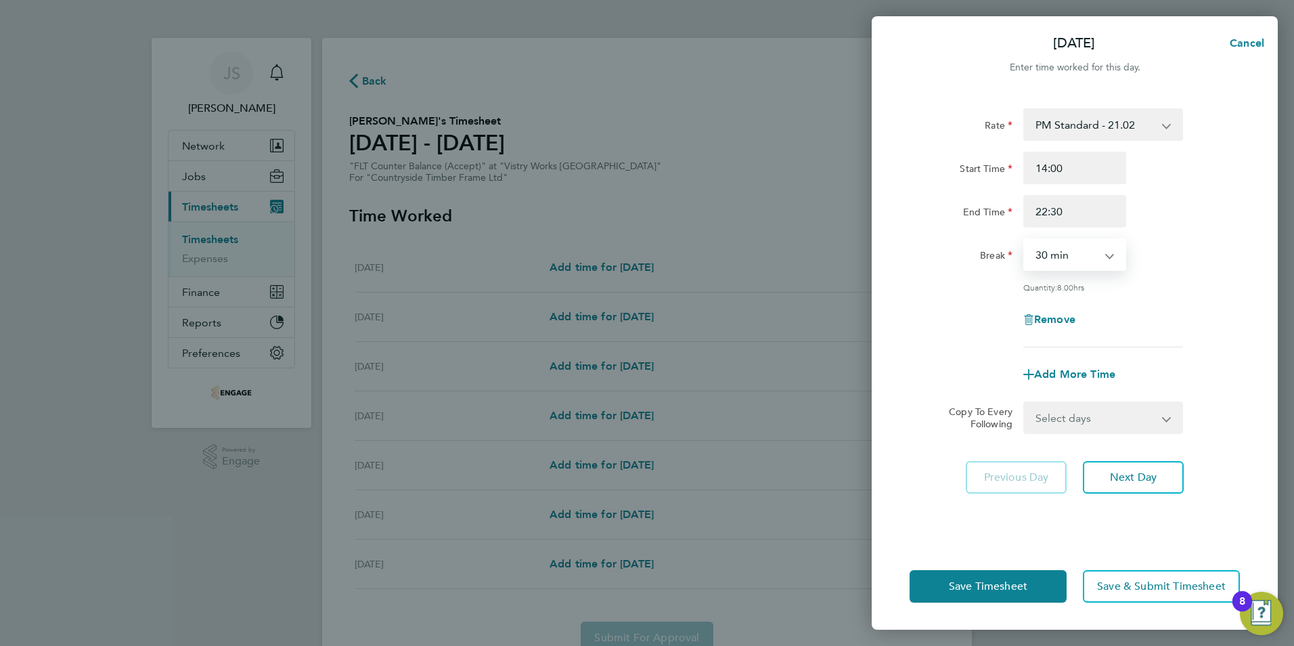
click at [1095, 421] on select "Select days Day Weekday (Mon-Fri) Weekend (Sat-Sun) Tuesday Wednesday Thursday …" at bounding box center [1096, 418] width 142 height 30
select select "WEEKDAY"
click at [1025, 403] on select "Select days Day Weekday (Mon-Fri) Weekend (Sat-Sun) Tuesday Wednesday Thursday …" at bounding box center [1096, 418] width 142 height 30
select select "2025-09-28"
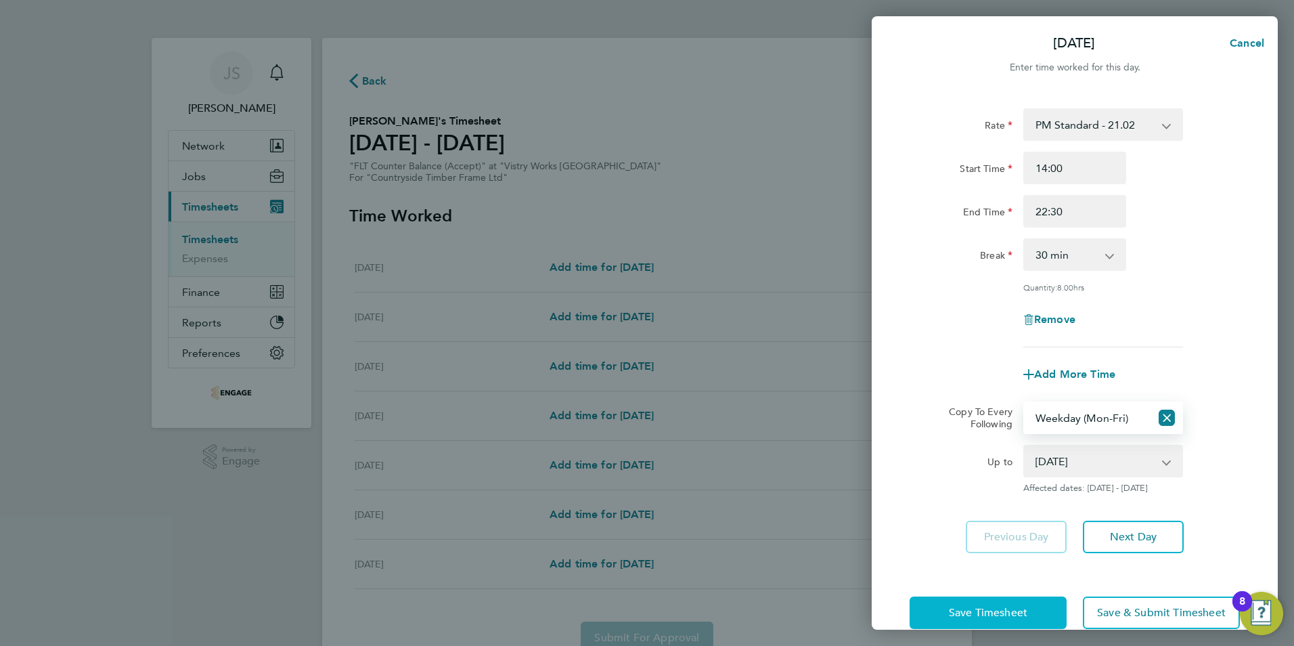
click at [980, 615] on span "Save Timesheet" at bounding box center [988, 613] width 78 height 14
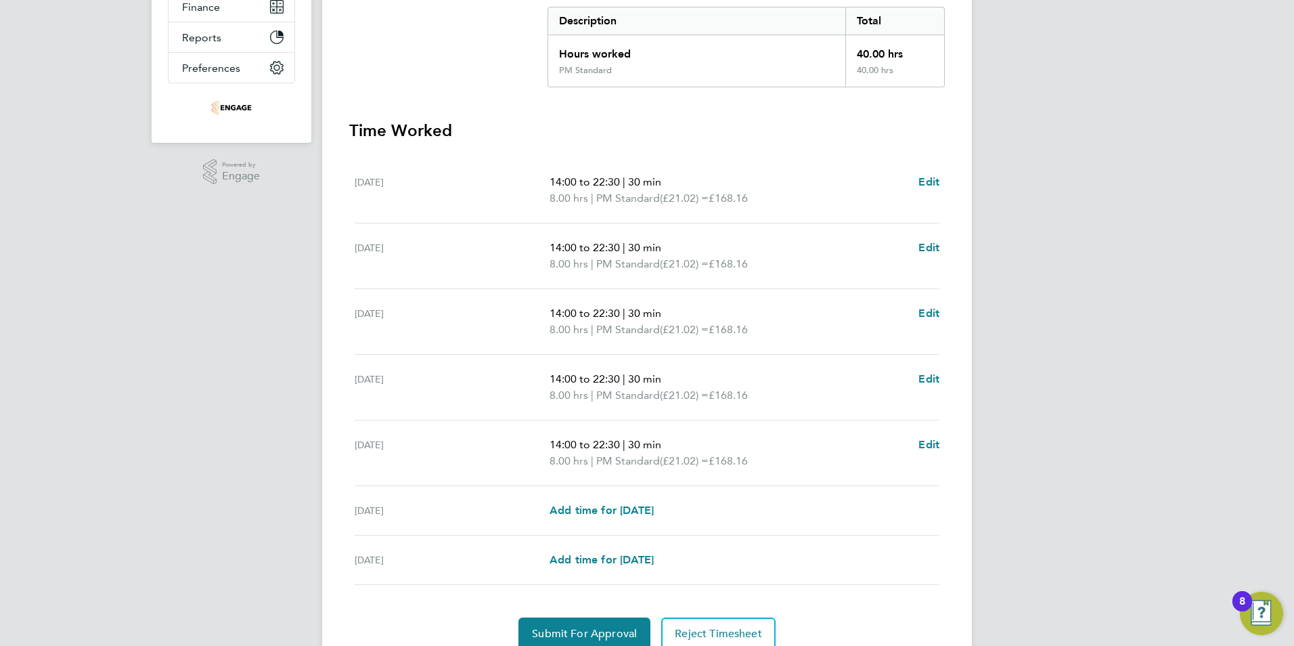
scroll to position [343, 0]
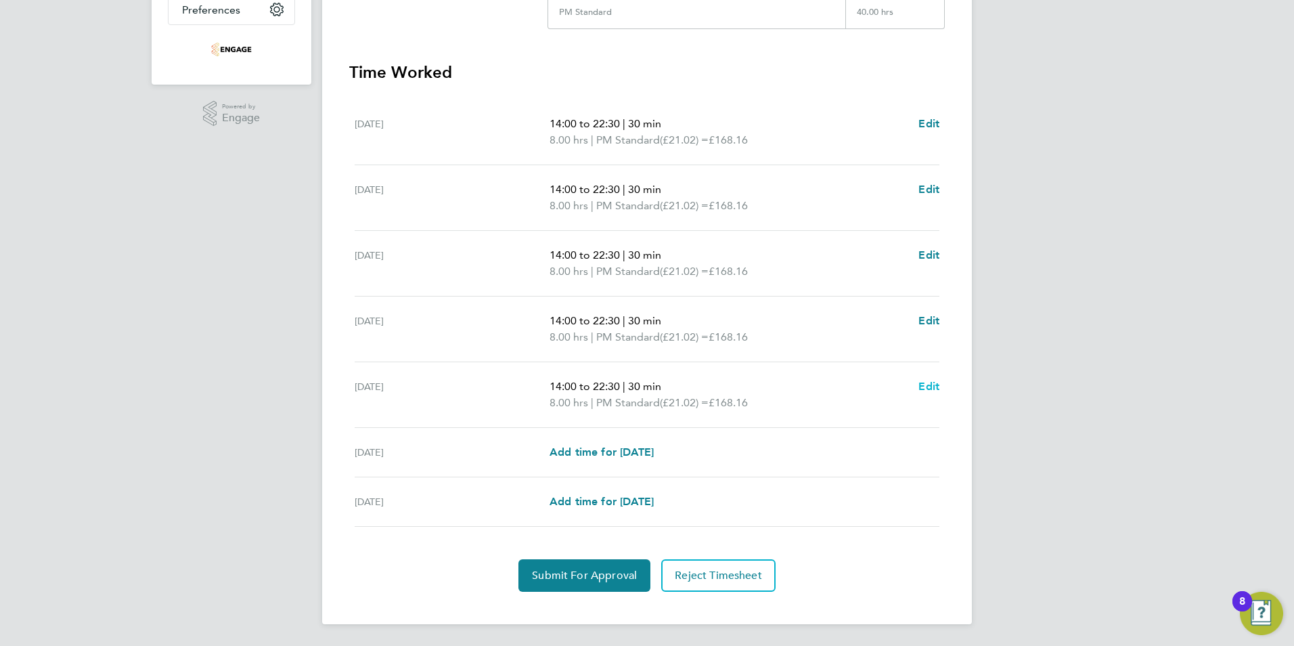
click at [920, 389] on span "Edit" at bounding box center [928, 386] width 21 height 13
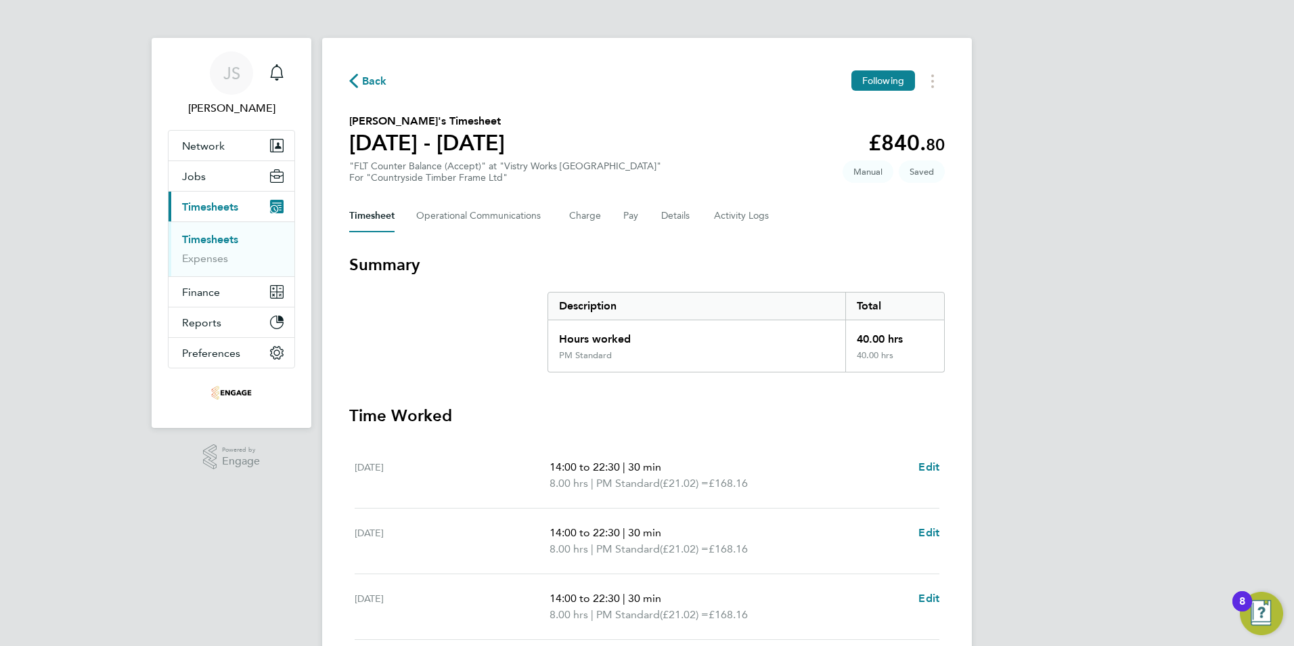
select select "30"
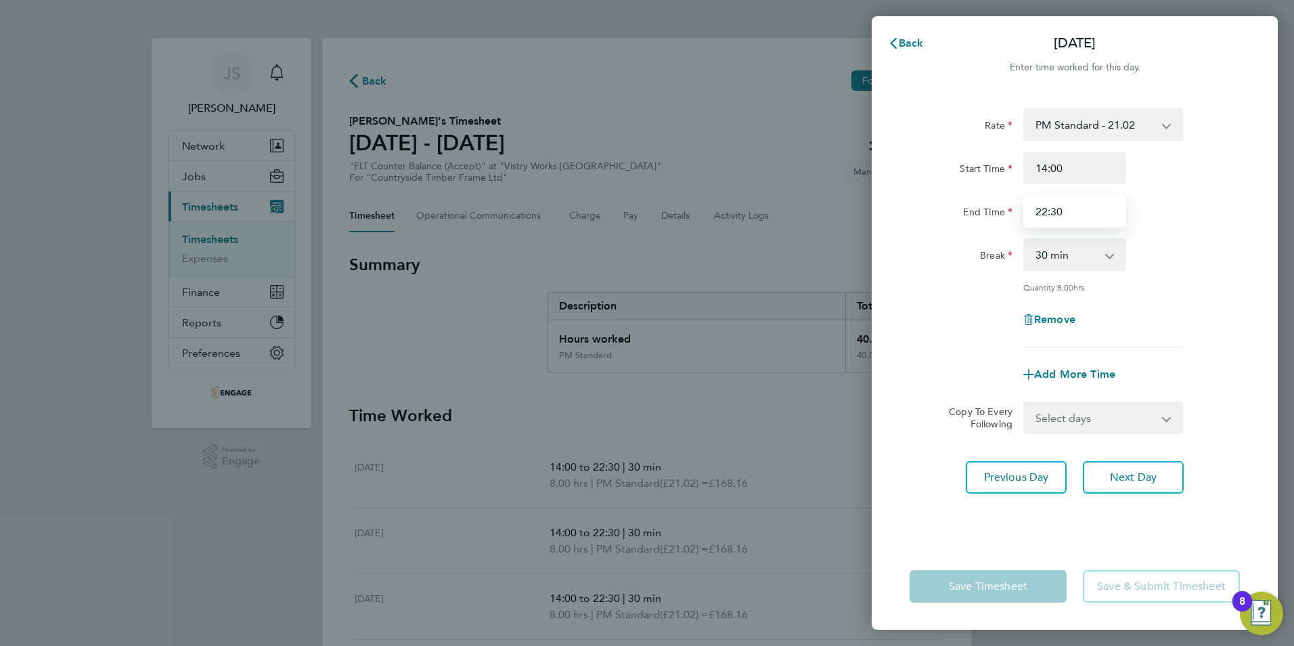
drag, startPoint x: 1073, startPoint y: 215, endPoint x: 928, endPoint y: 220, distance: 144.9
click at [928, 220] on div "End Time 22:30" at bounding box center [1074, 211] width 341 height 32
type input "20:00"
drag, startPoint x: 904, startPoint y: 288, endPoint x: 913, endPoint y: 307, distance: 21.5
click at [909, 297] on div "Rate PM Standard - 21.02 OT1 AM - 28.92 PM OT 1 - 31.52 PM OT 2 - 42.03 OT2 AM …" at bounding box center [1075, 317] width 406 height 451
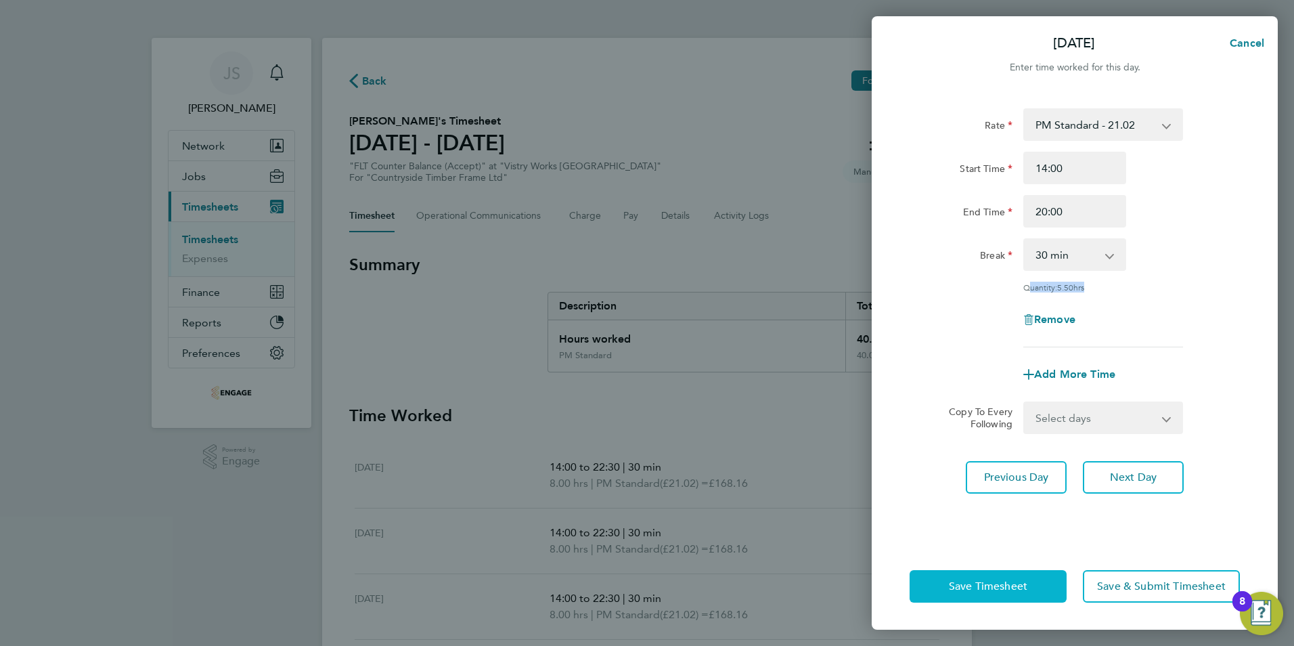
click at [997, 585] on span "Save Timesheet" at bounding box center [988, 586] width 78 height 14
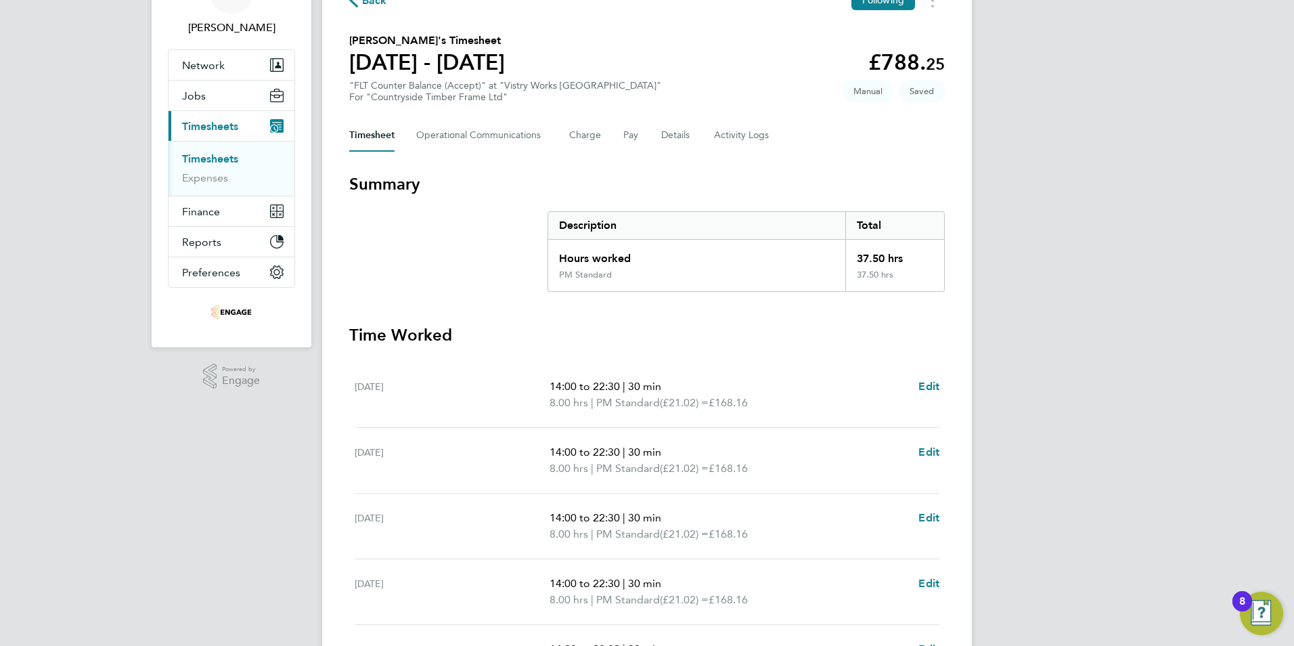
scroll to position [343, 0]
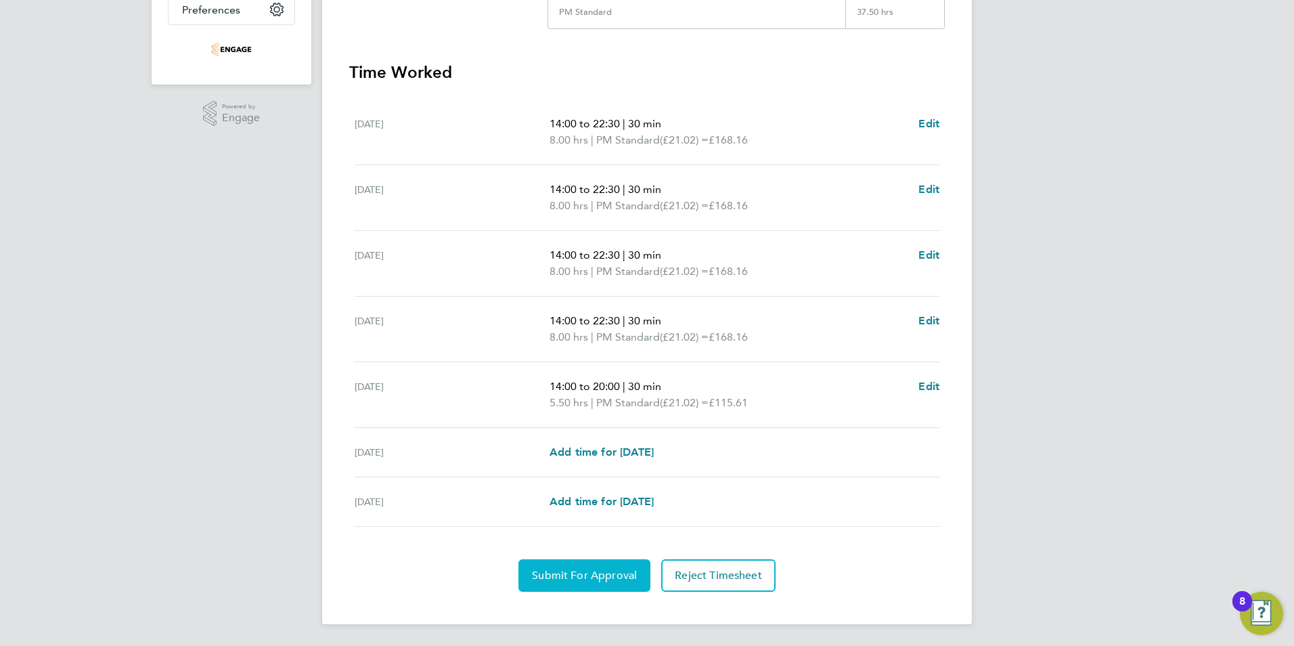
click at [569, 573] on span "Submit For Approval" at bounding box center [584, 575] width 105 height 14
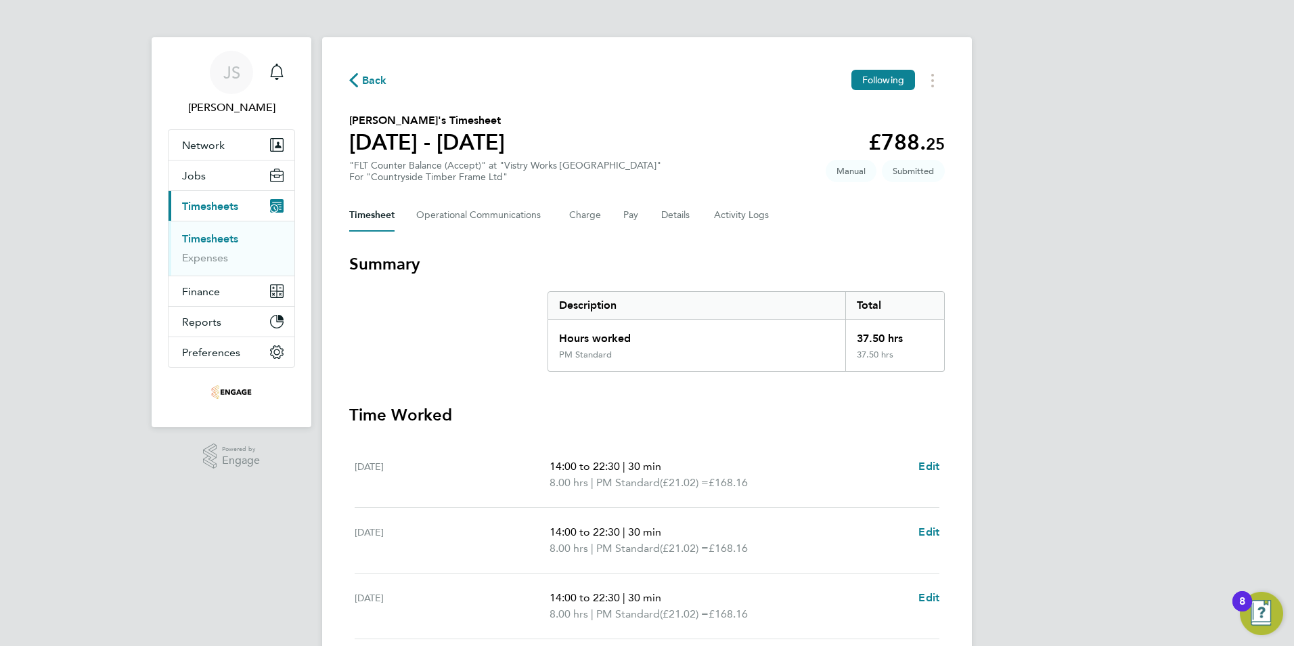
scroll to position [0, 0]
drag, startPoint x: 365, startPoint y: 81, endPoint x: 59, endPoint y: 281, distance: 366.2
click at [365, 81] on span "Back" at bounding box center [374, 81] width 25 height 16
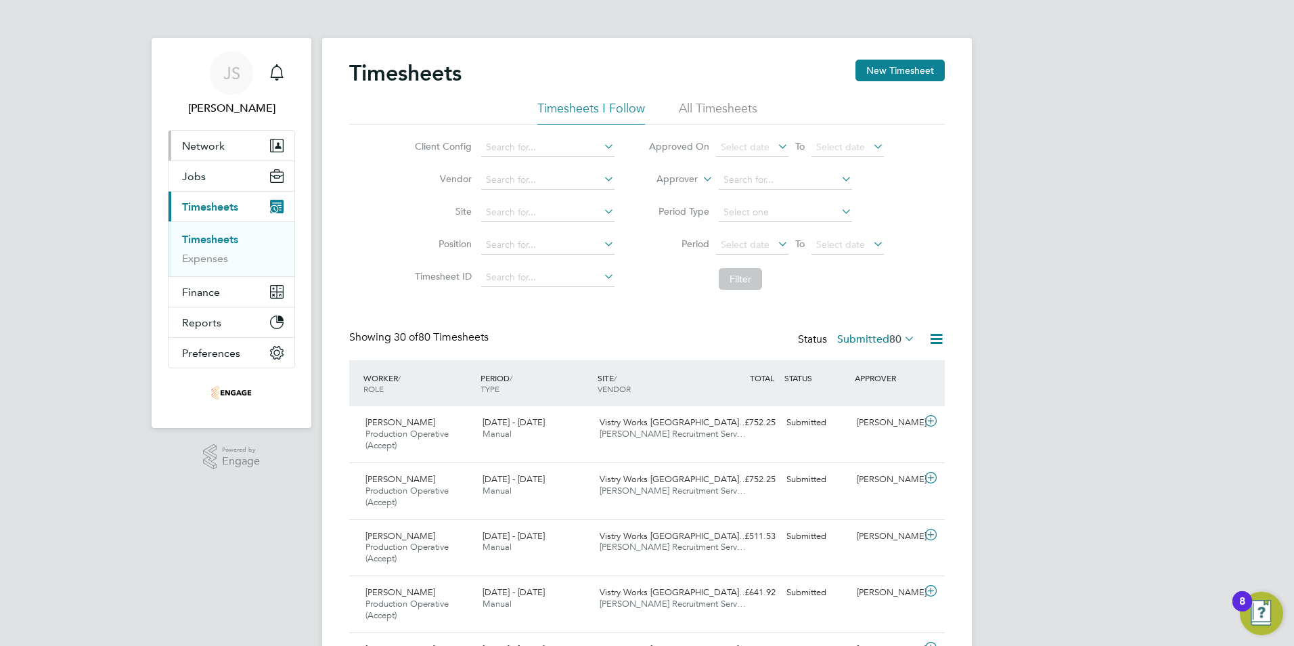
click at [214, 145] on span "Network" at bounding box center [203, 145] width 43 height 13
